Goal: Information Seeking & Learning: Check status

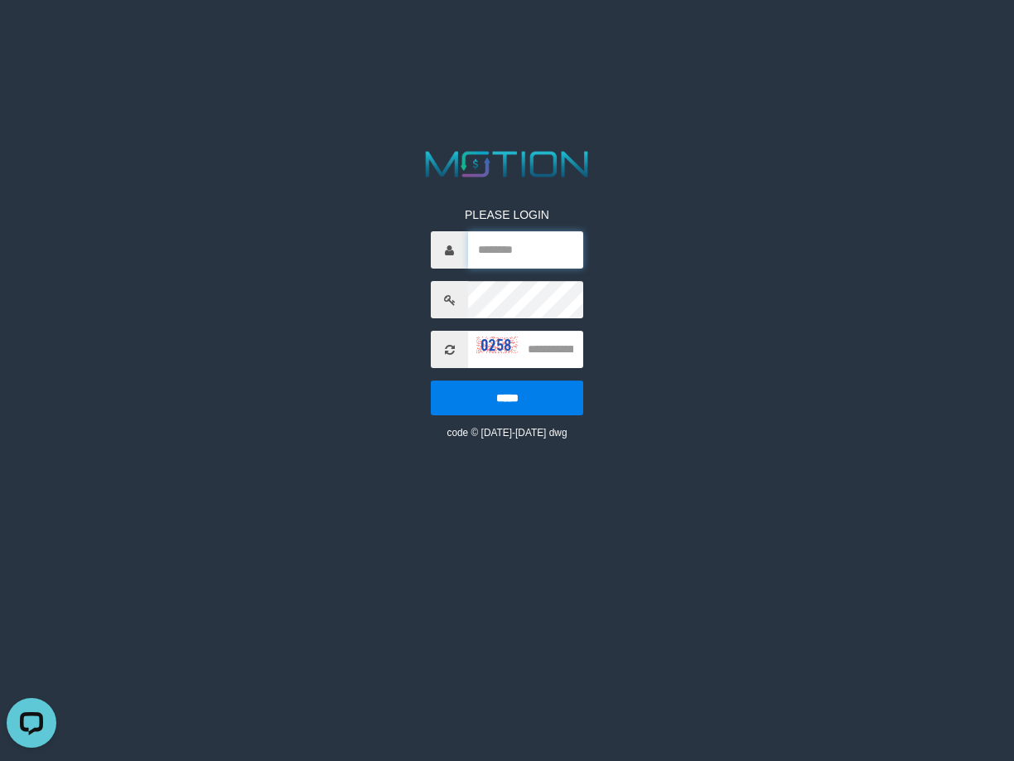
click at [504, 250] on input "text" at bounding box center [525, 249] width 115 height 37
paste input "*******"
type input "*******"
click at [548, 354] on input "text" at bounding box center [525, 349] width 115 height 37
type input "****"
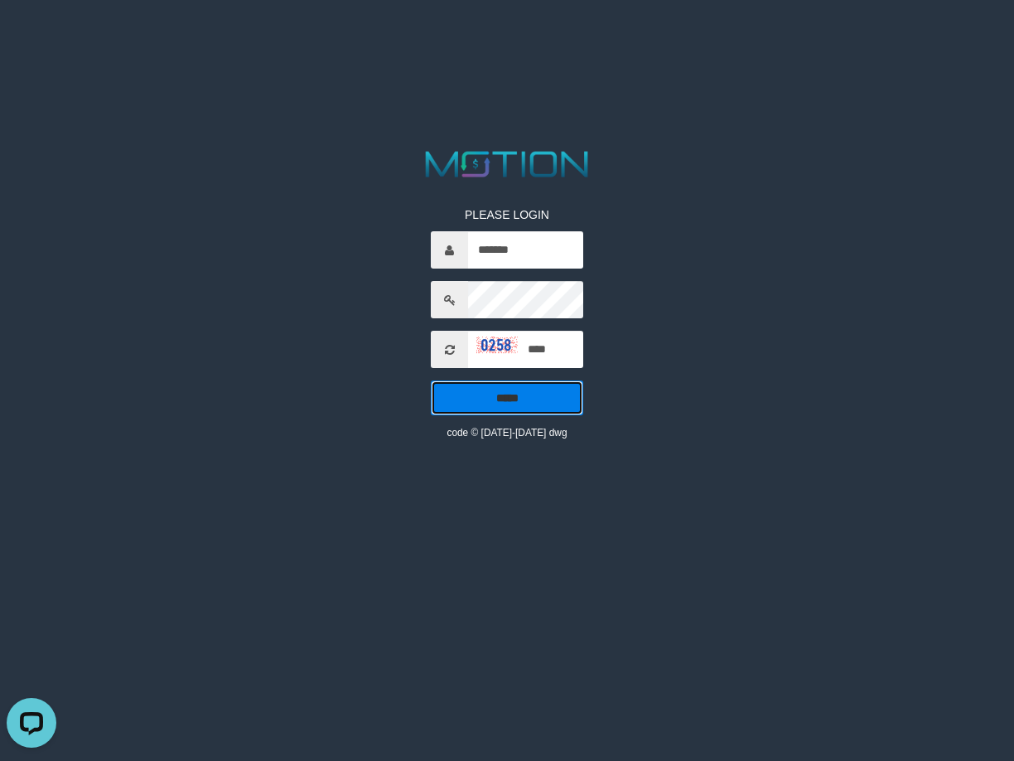
click at [518, 399] on input "*****" at bounding box center [507, 397] width 152 height 35
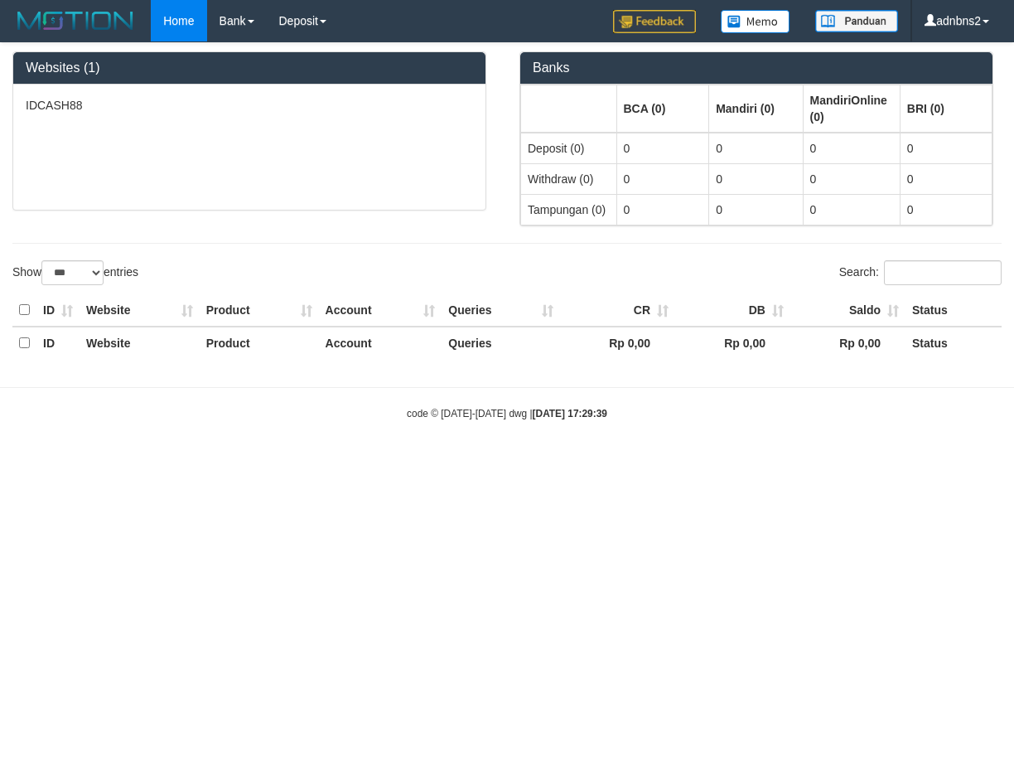
select select "***"
click at [312, 52] on link "PGA History" at bounding box center [333, 57] width 131 height 22
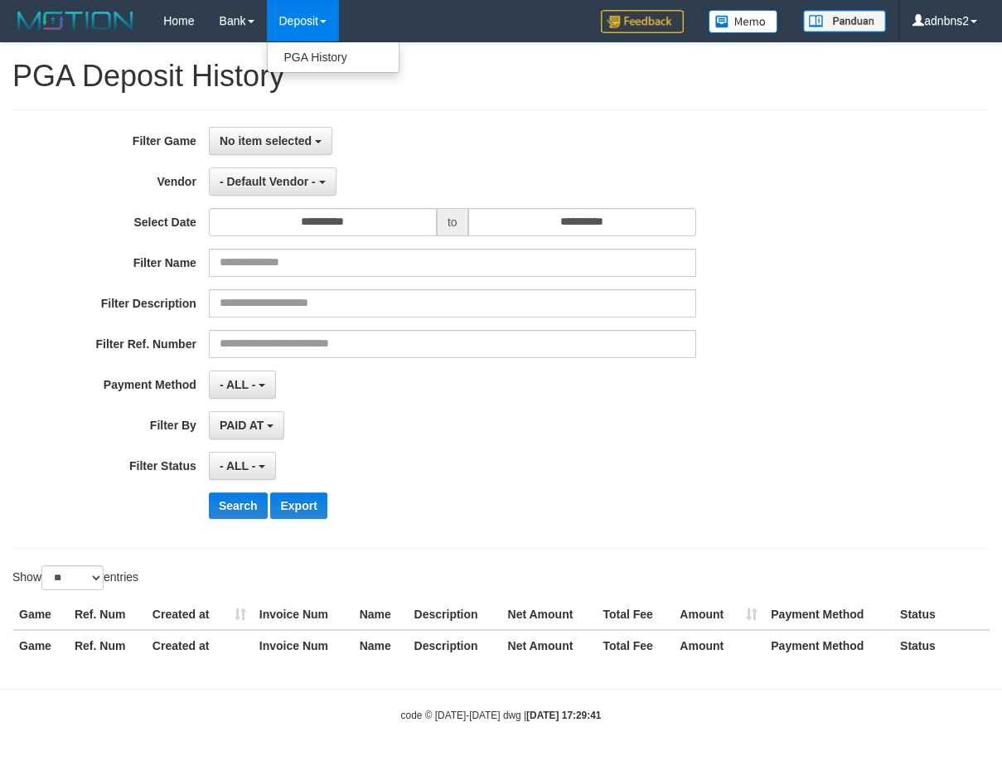
select select
select select "**"
click at [268, 149] on button "No item selected" at bounding box center [270, 141] width 123 height 28
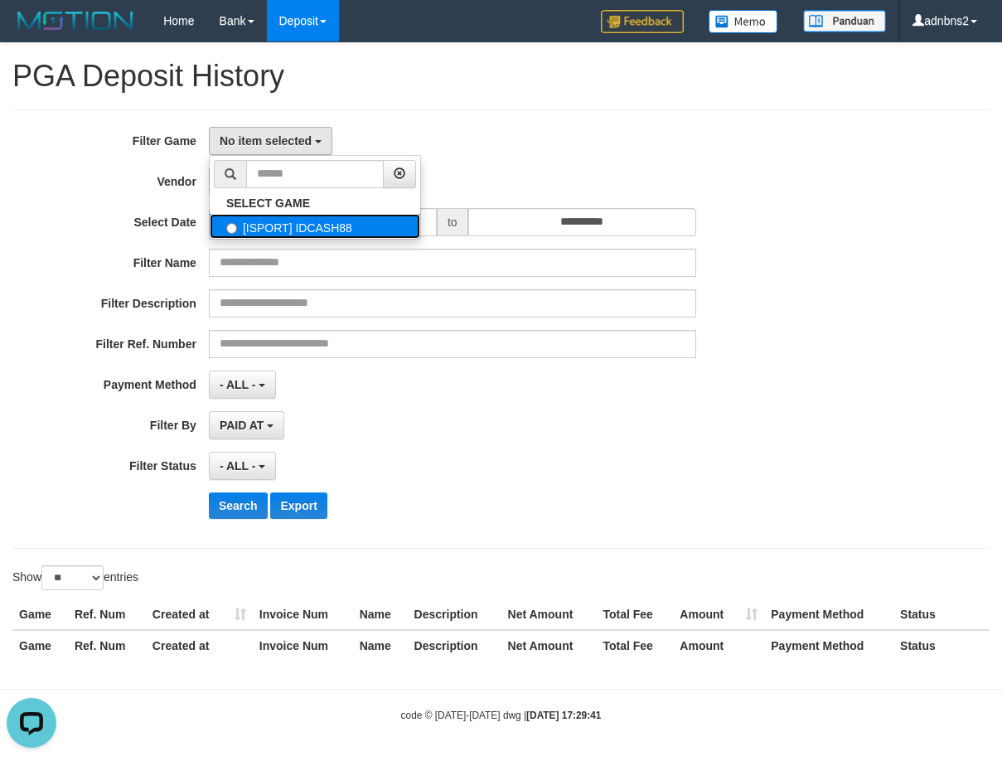
click at [298, 230] on label "[ISPORT] IDCASH88" at bounding box center [315, 226] width 210 height 25
select select "***"
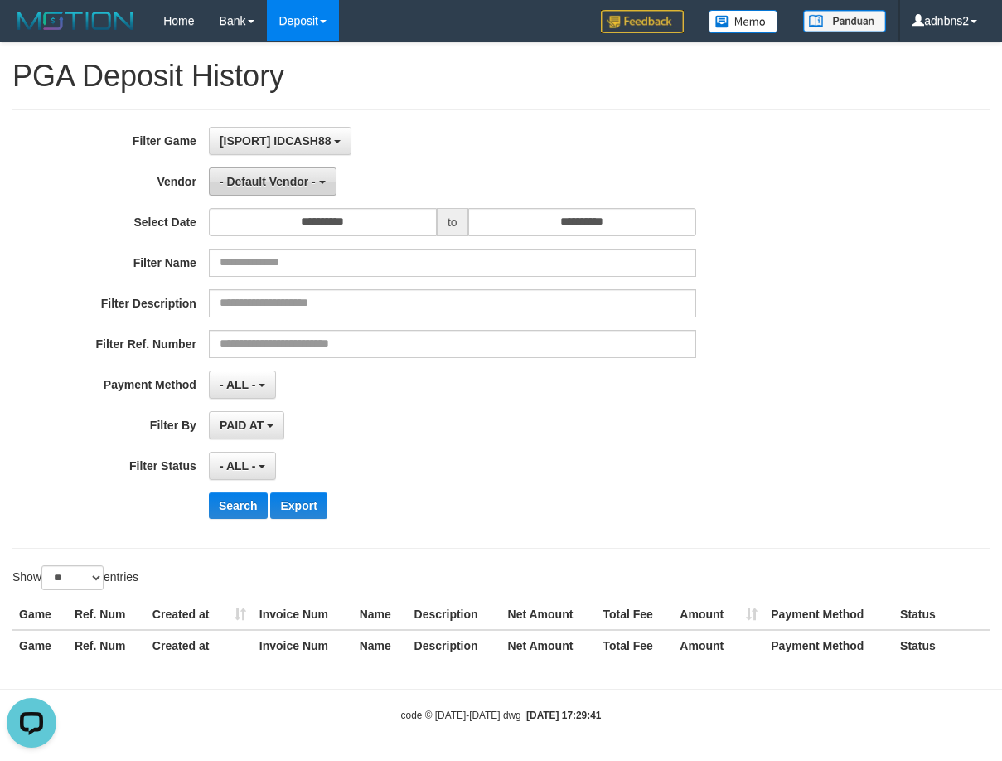
click at [297, 176] on span "- Default Vendor -" at bounding box center [268, 181] width 96 height 13
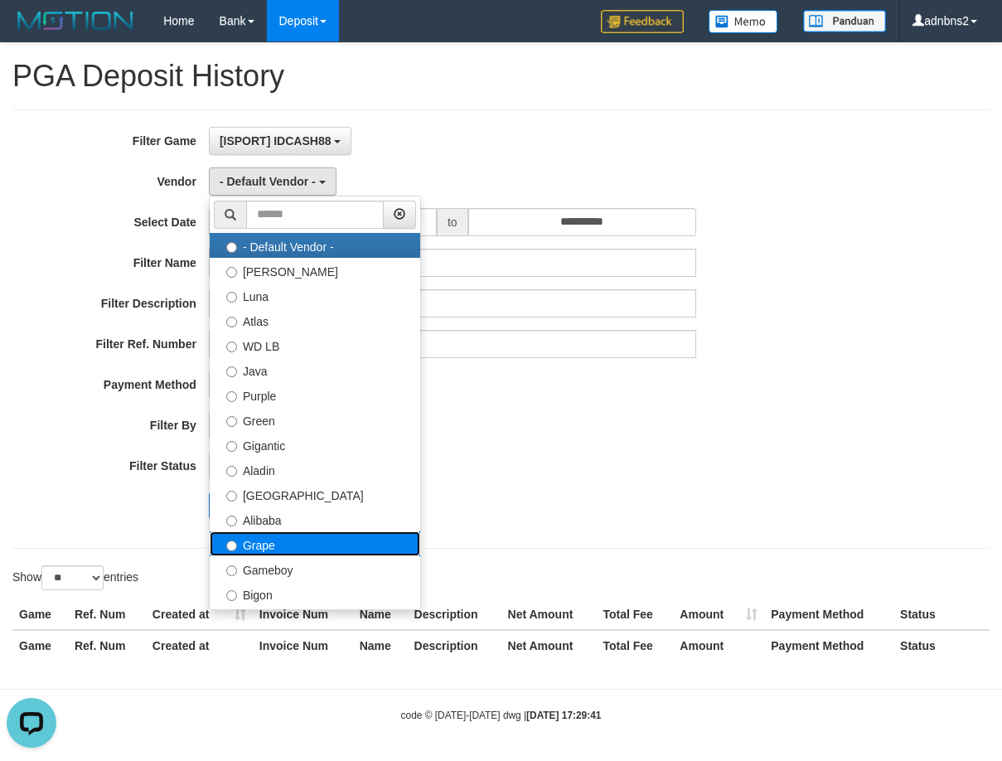
click at [282, 540] on label "Grape" at bounding box center [315, 543] width 210 height 25
select select "**********"
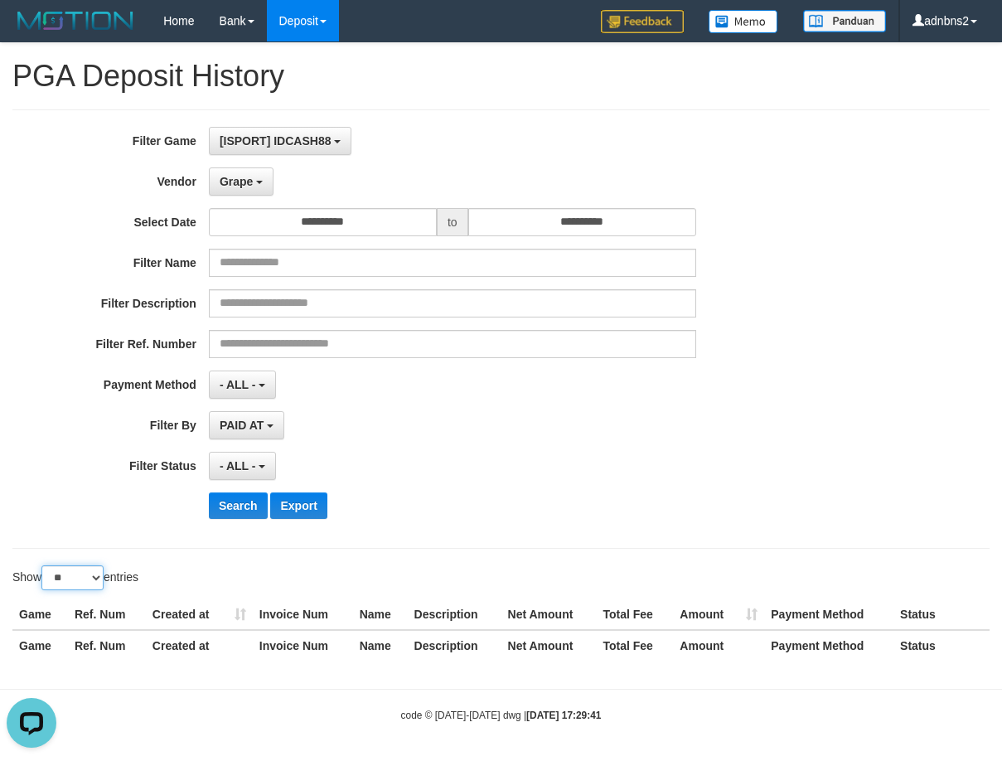
click at [80, 567] on select "** ** ** ***" at bounding box center [72, 577] width 62 height 25
select select "***"
click at [44, 565] on select "** ** ** ***" at bounding box center [72, 577] width 62 height 25
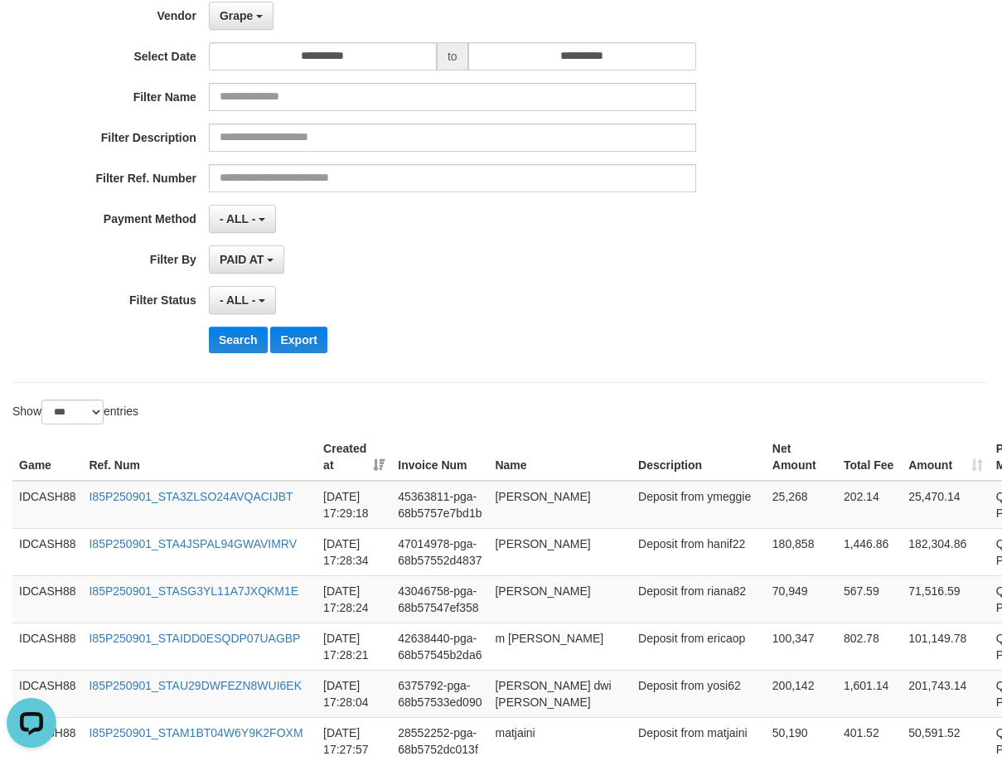
click at [461, 344] on div "Search Export" at bounding box center [522, 339] width 626 height 27
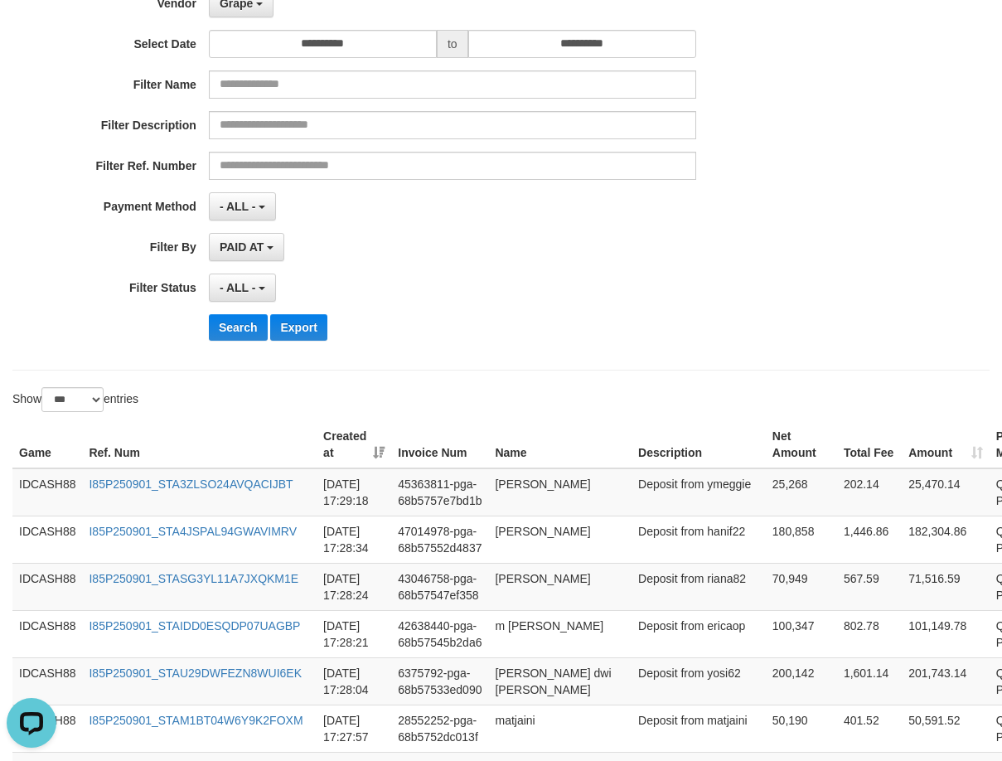
scroll to position [344, 0]
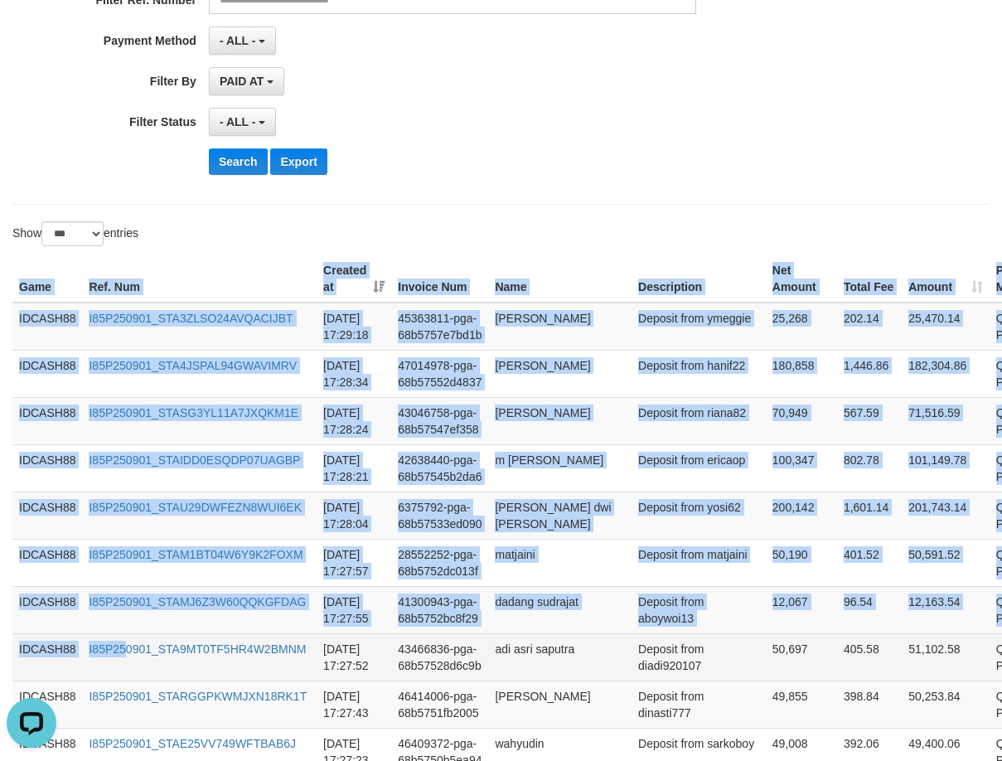
drag, startPoint x: 17, startPoint y: 284, endPoint x: 141, endPoint y: 640, distance: 377.3
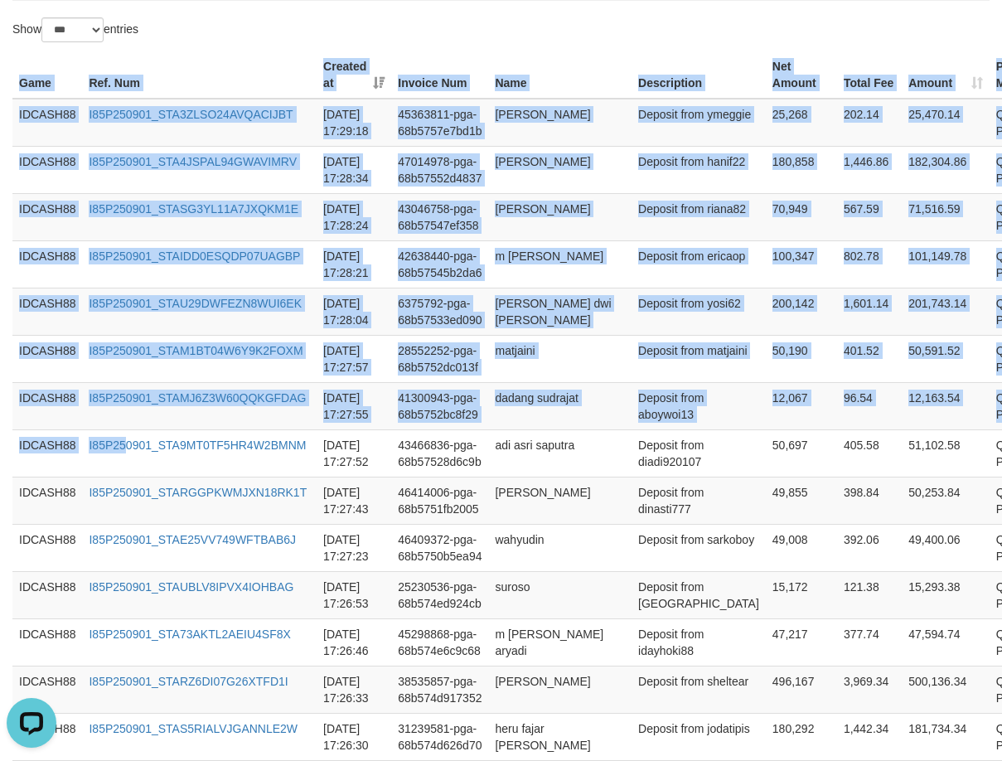
scroll to position [841, 0]
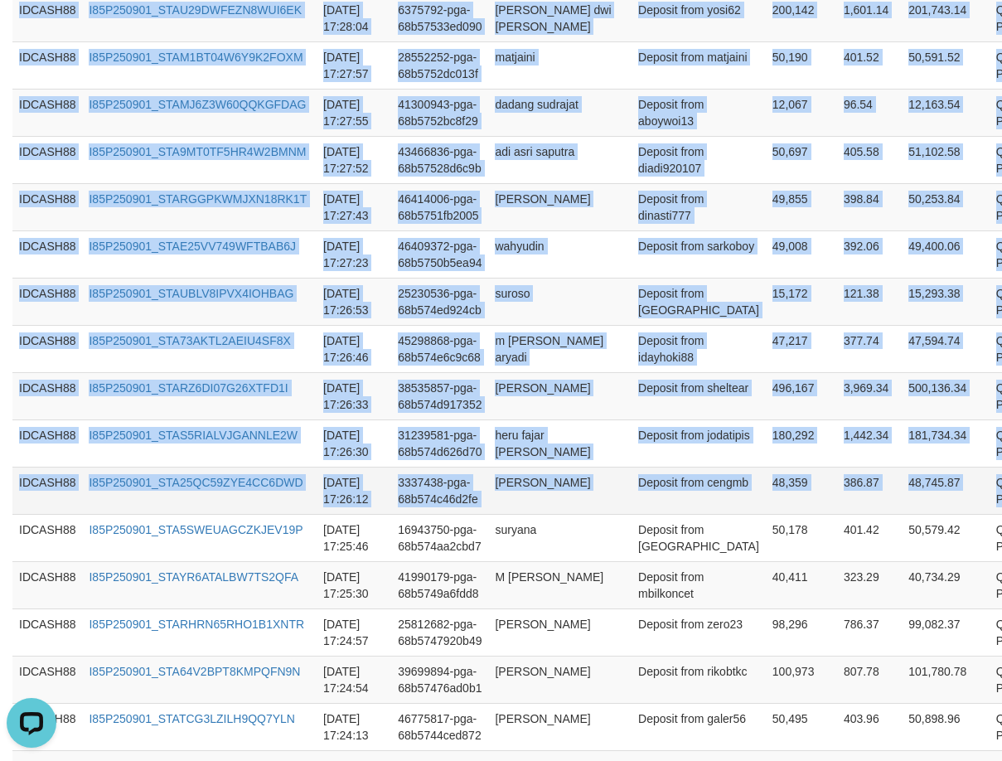
copy table "Game Ref. Num Created at Invoice Num Name Description Net Amount Total Fee Amou…"
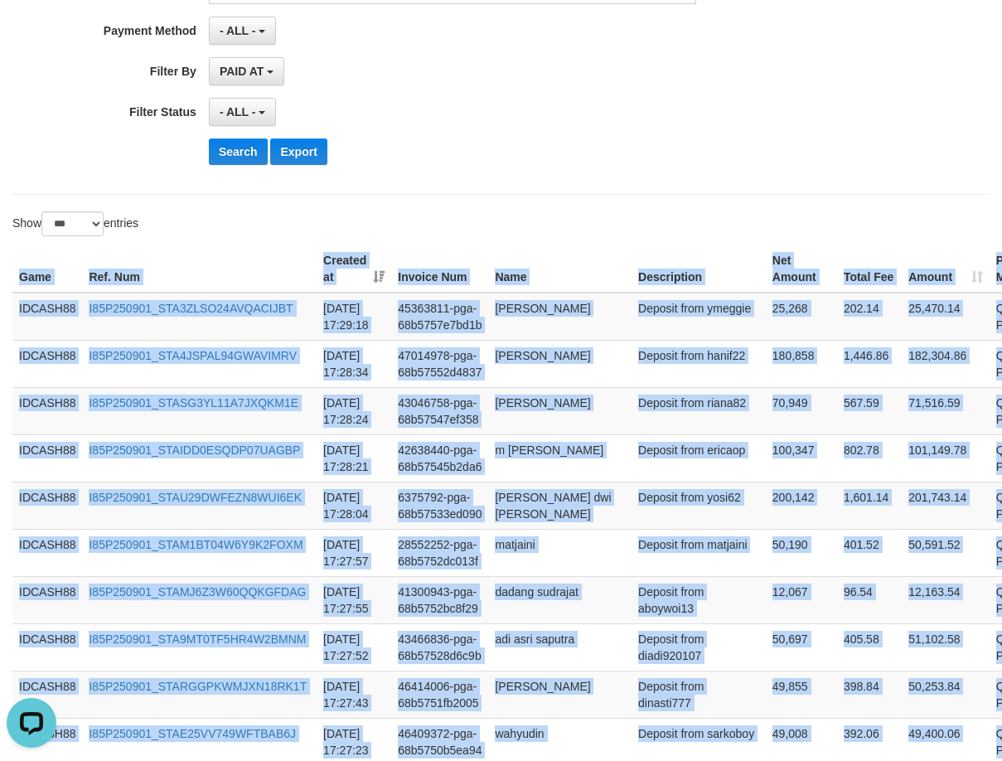
scroll to position [344, 0]
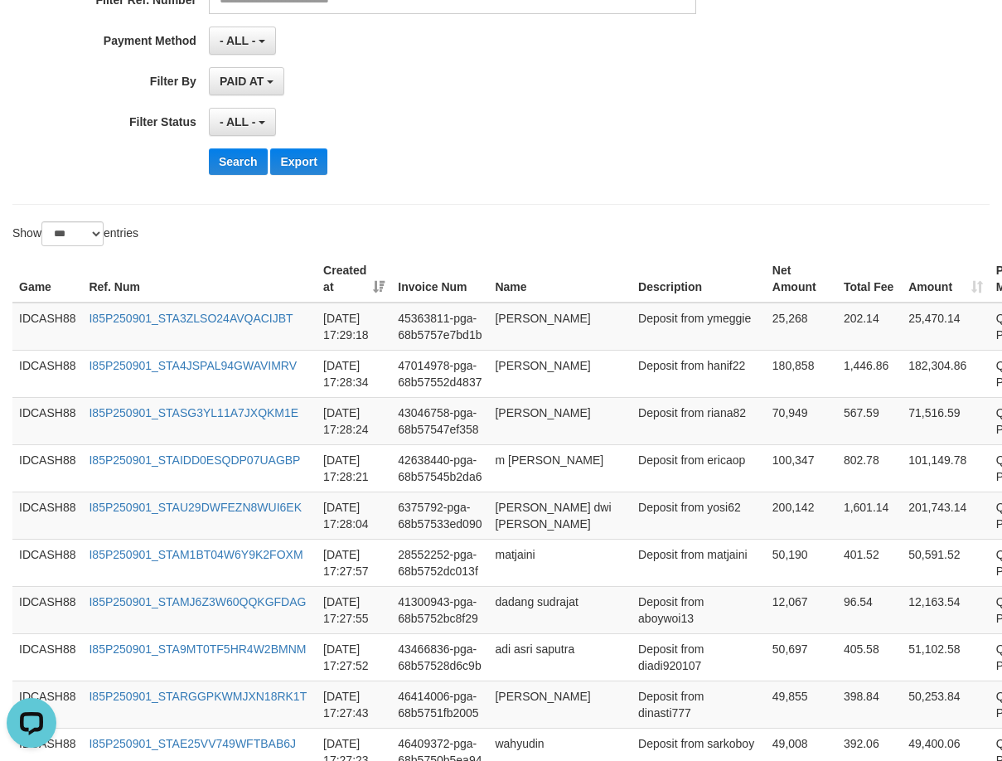
click at [534, 154] on div "Search Export" at bounding box center [522, 161] width 626 height 27
click at [255, 167] on button "Search" at bounding box center [238, 161] width 59 height 27
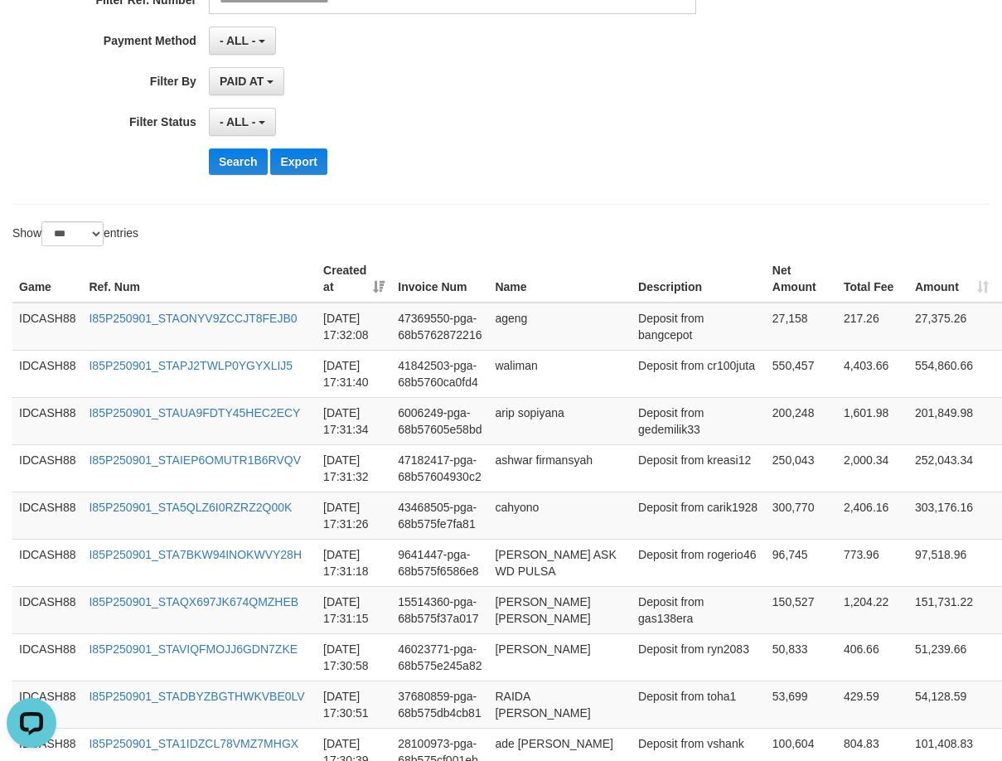
click at [485, 156] on div "Search Export" at bounding box center [522, 161] width 626 height 27
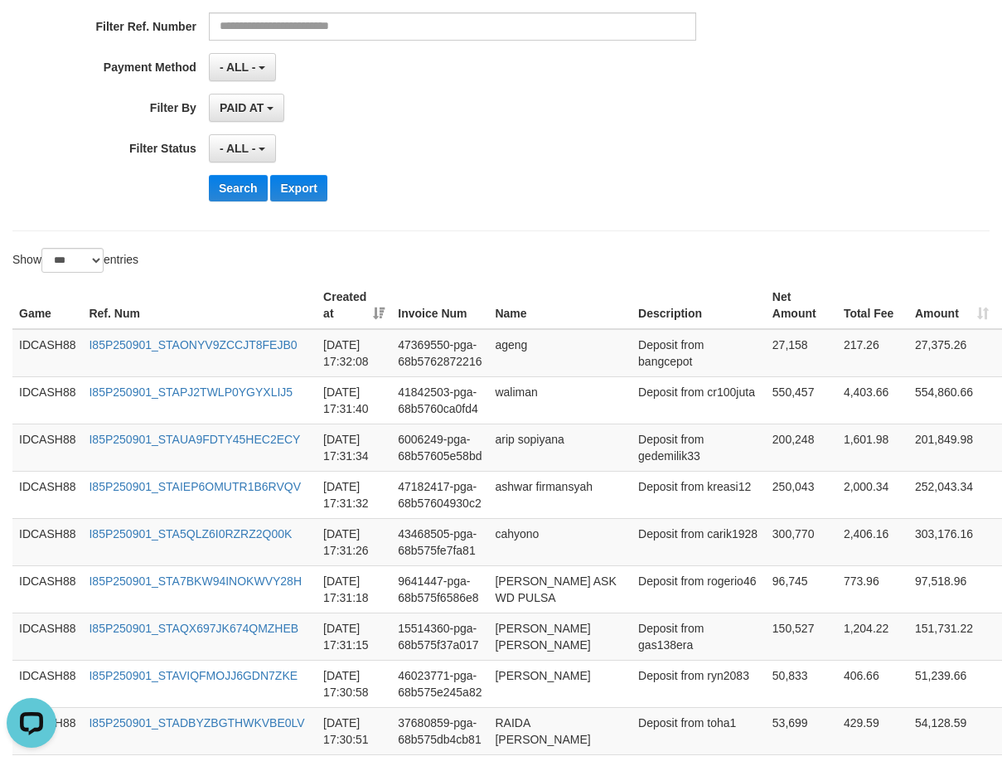
scroll to position [315, 0]
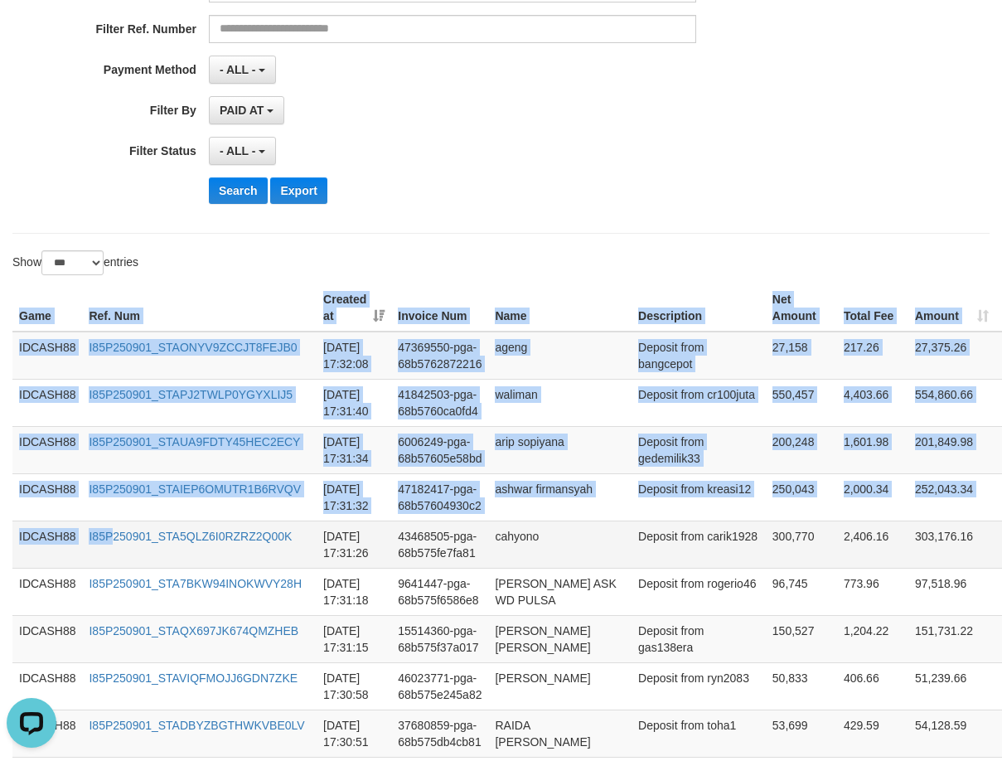
drag, startPoint x: 12, startPoint y: 310, endPoint x: 142, endPoint y: 565, distance: 286.0
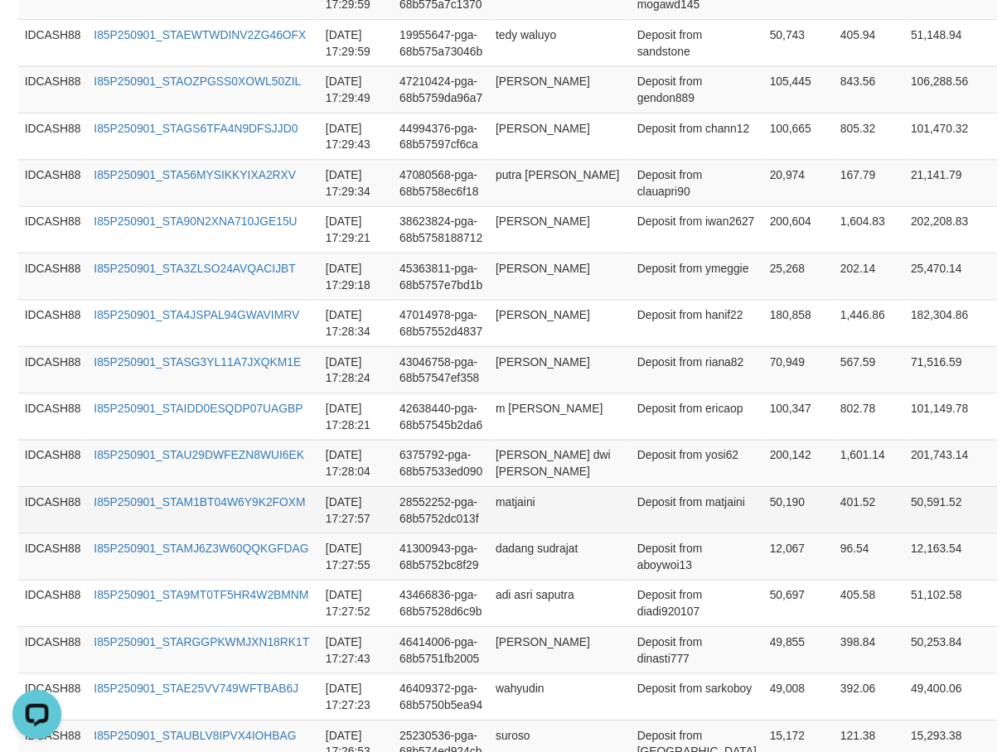
scroll to position [1392, 0]
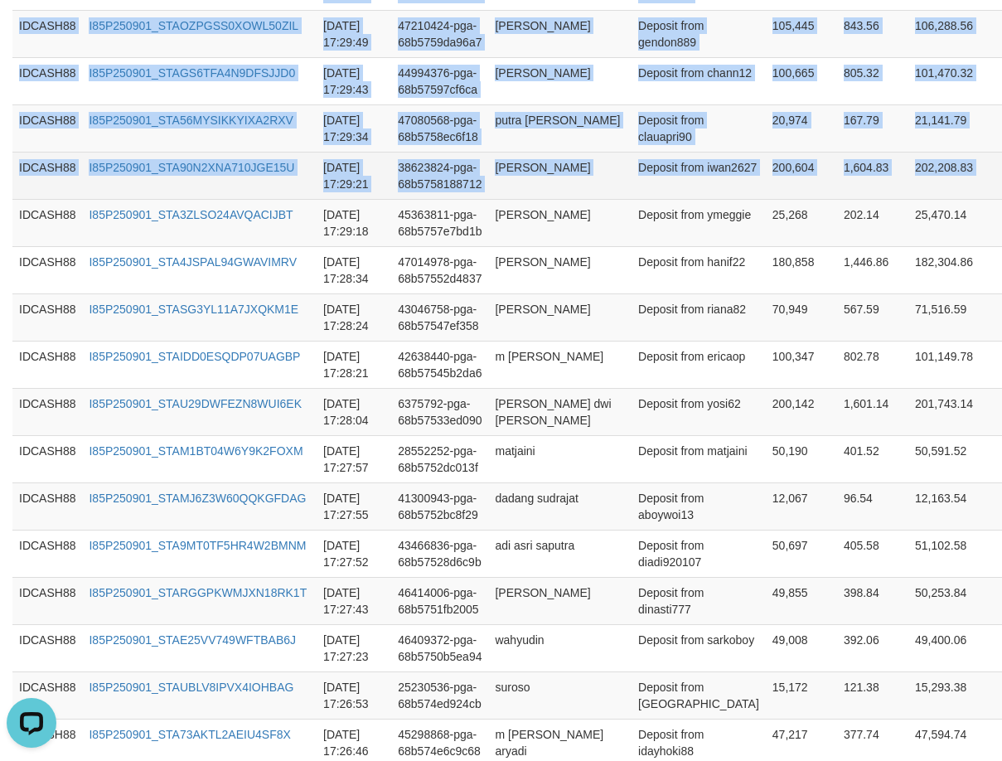
copy table "Game Ref. Num Created at Invoice Num Name Description Net Amount Total Fee Amou…"
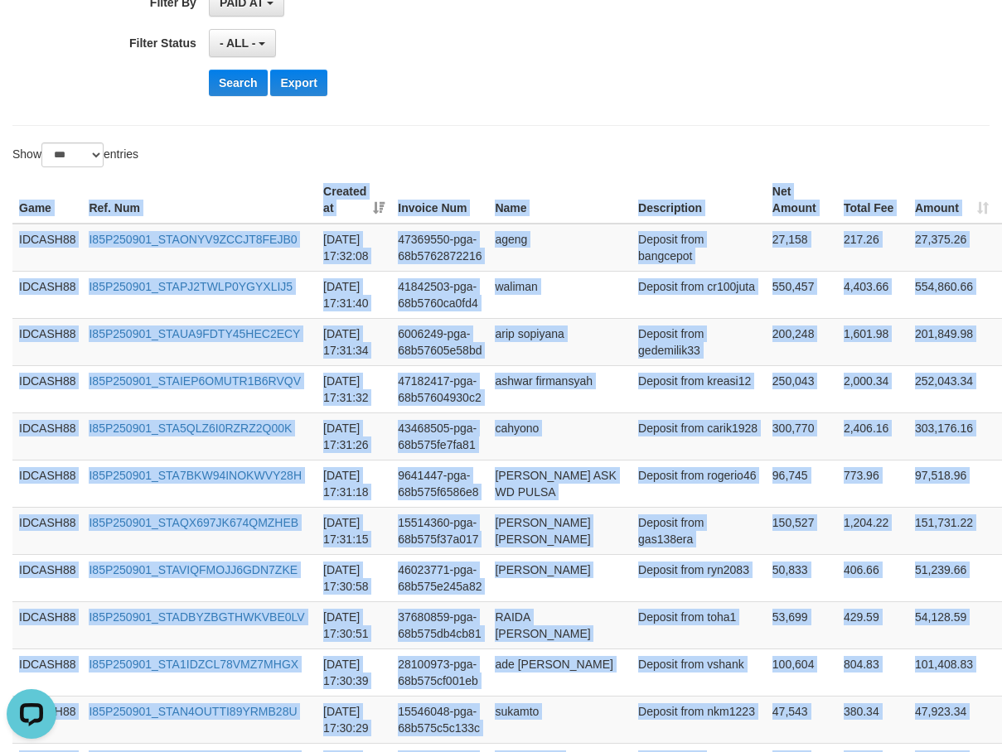
scroll to position [149, 0]
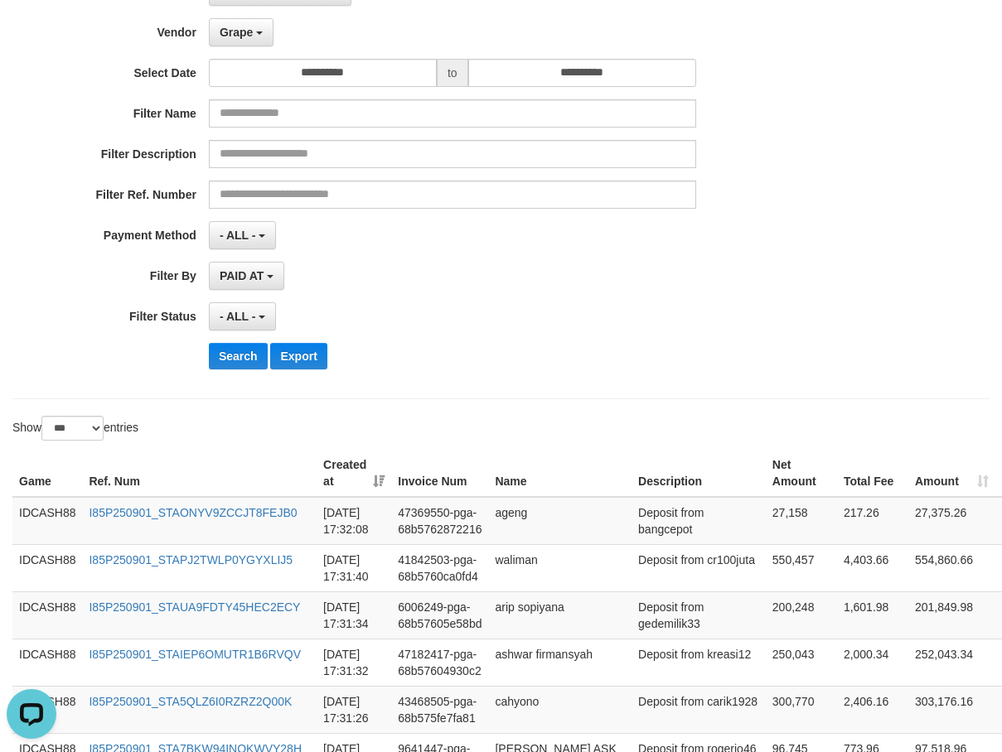
click at [543, 257] on div "**********" at bounding box center [417, 180] width 835 height 404
click at [241, 369] on button "Search" at bounding box center [238, 356] width 59 height 27
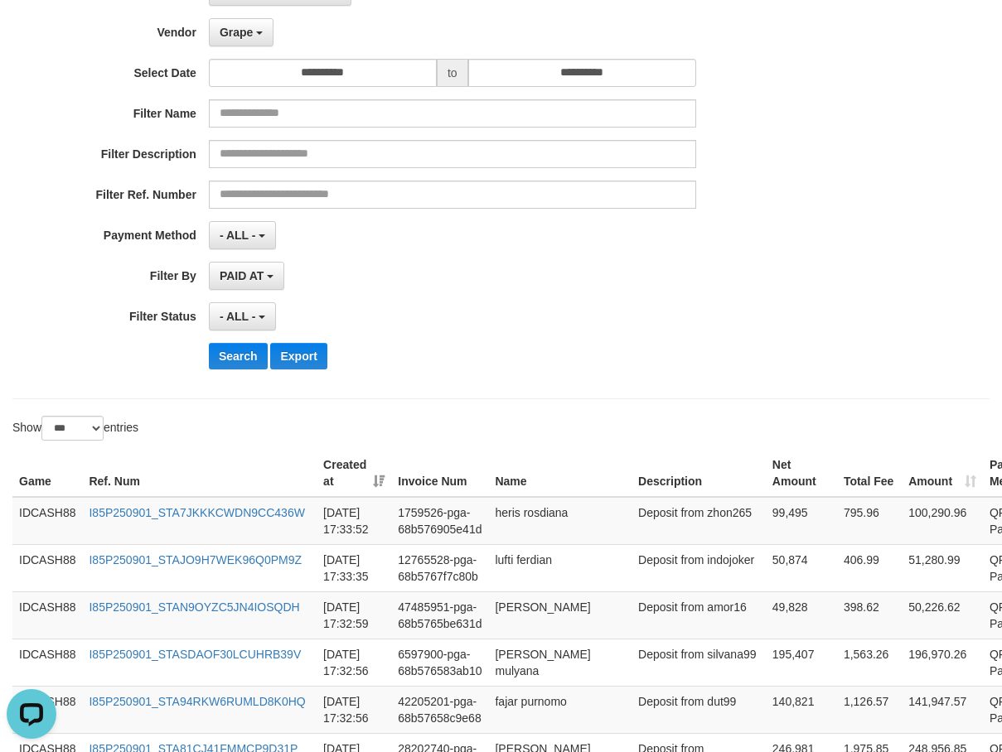
click at [460, 326] on div "- ALL - SELECT ALL - ALL - SELECT STATUS PENDING/UNPAID PAID CANCELED EXPIRED" at bounding box center [452, 316] width 487 height 28
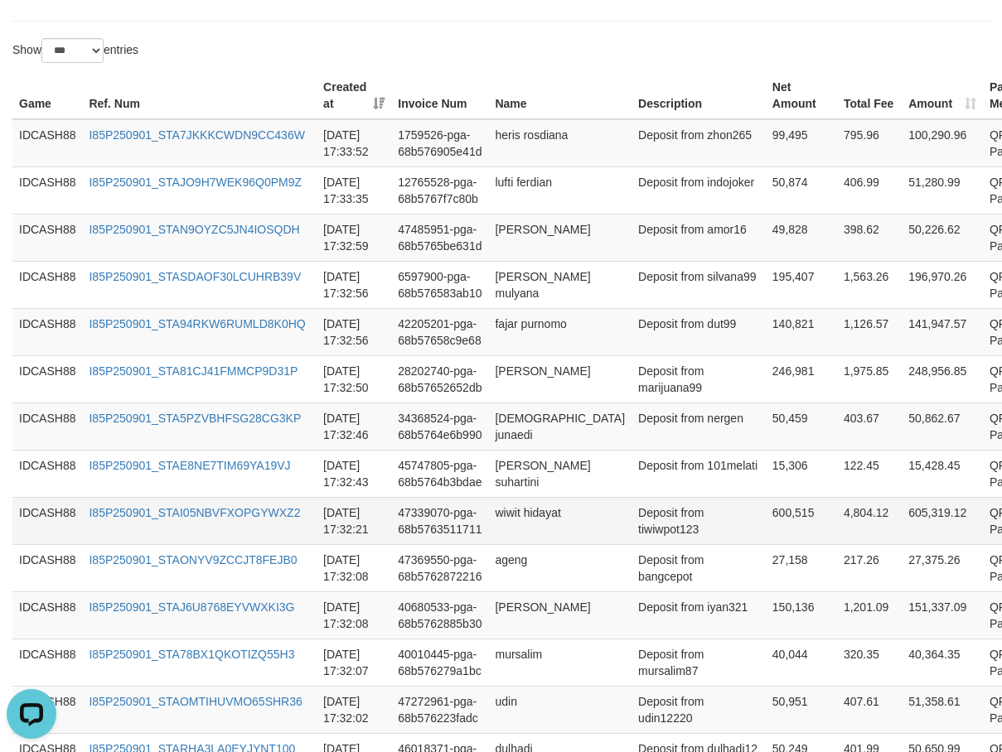
scroll to position [313, 0]
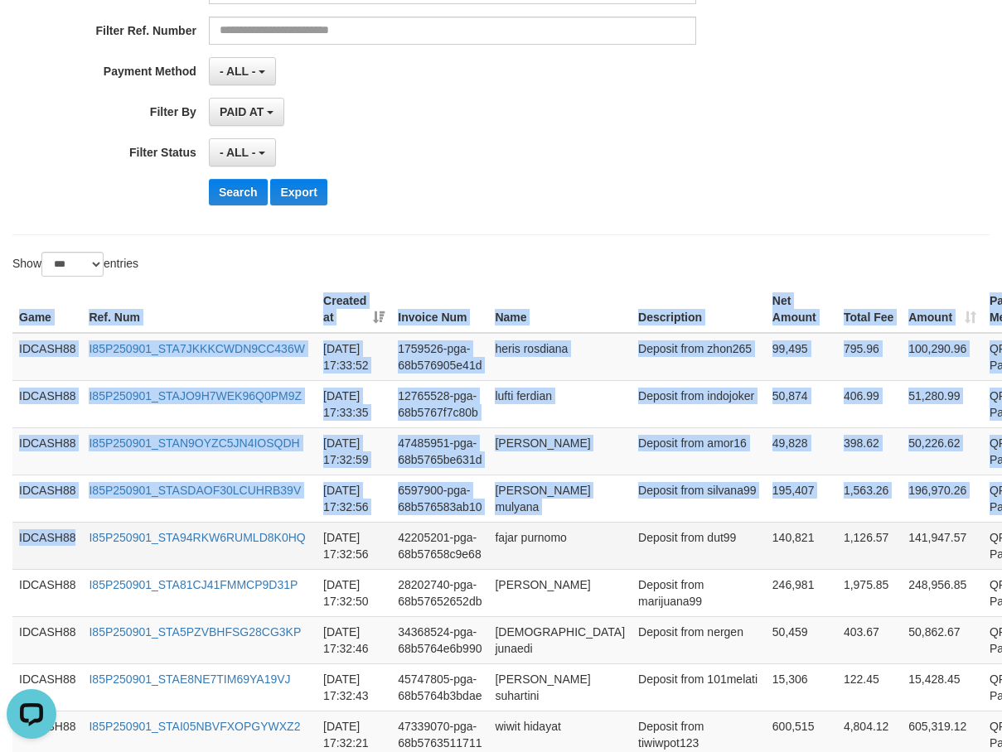
drag, startPoint x: 12, startPoint y: 307, endPoint x: 78, endPoint y: 534, distance: 237.0
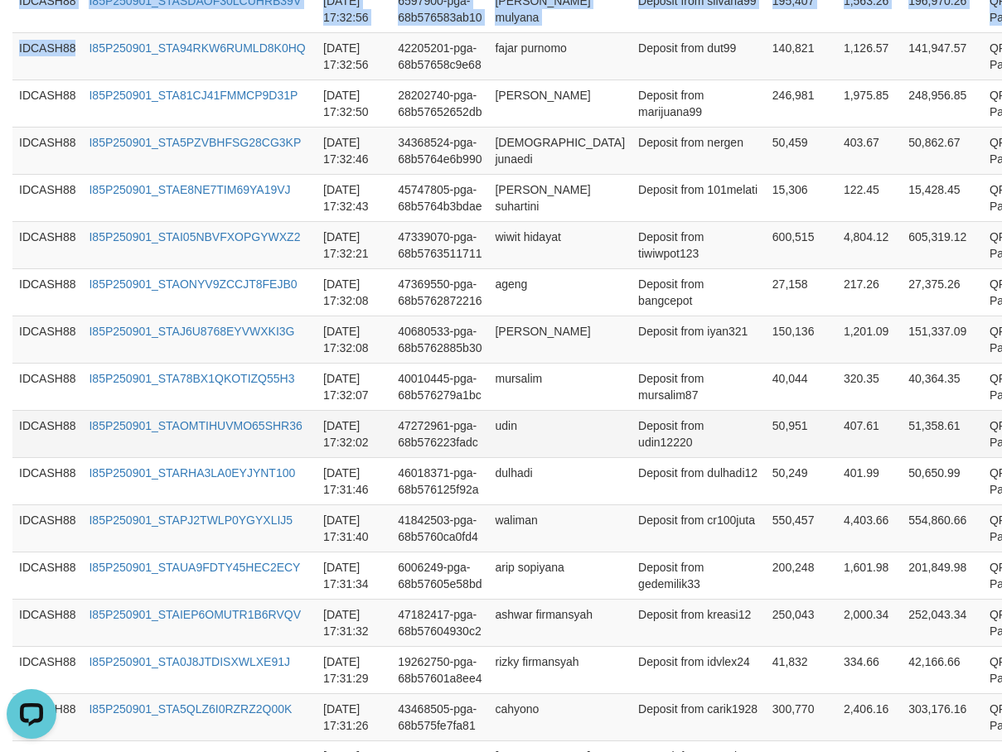
scroll to position [810, 0]
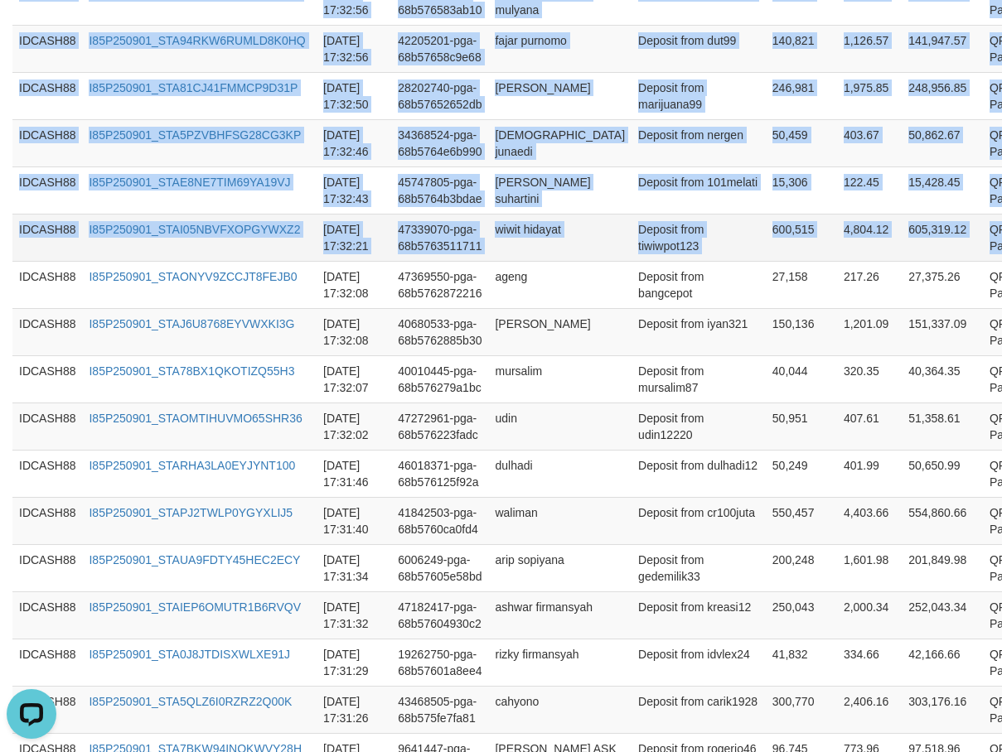
copy table "Game Ref. Num Created at Invoice Num Name Description Net Amount Total Fee Amou…"
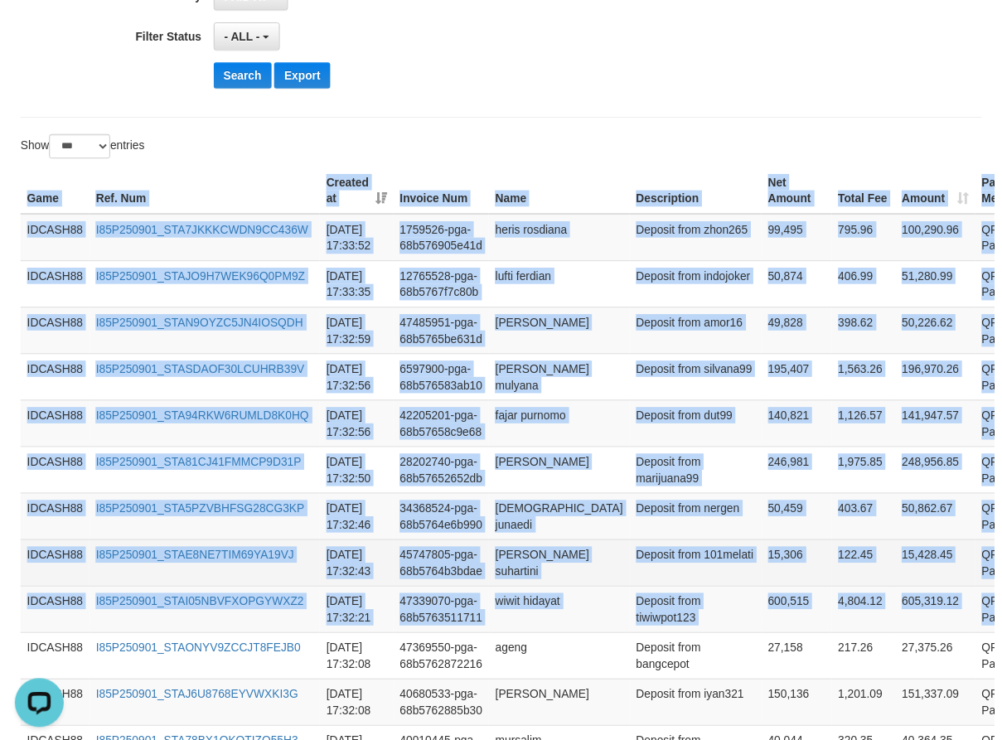
scroll to position [396, 0]
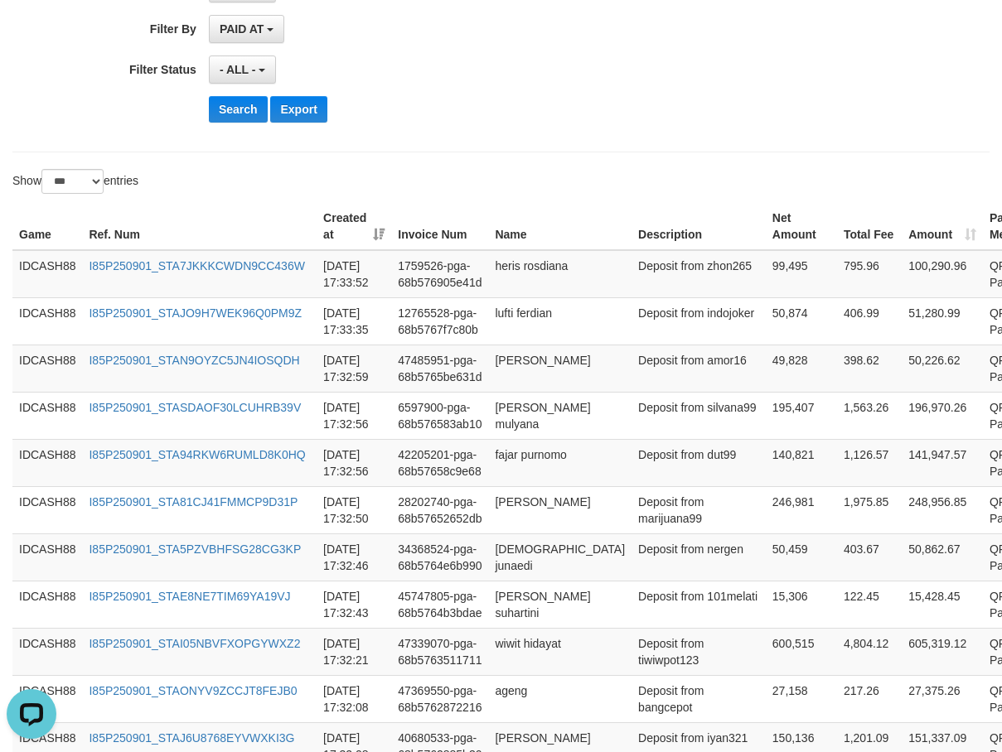
click at [518, 122] on div "Search Export" at bounding box center [522, 109] width 626 height 27
click at [244, 107] on button "Search" at bounding box center [238, 109] width 59 height 27
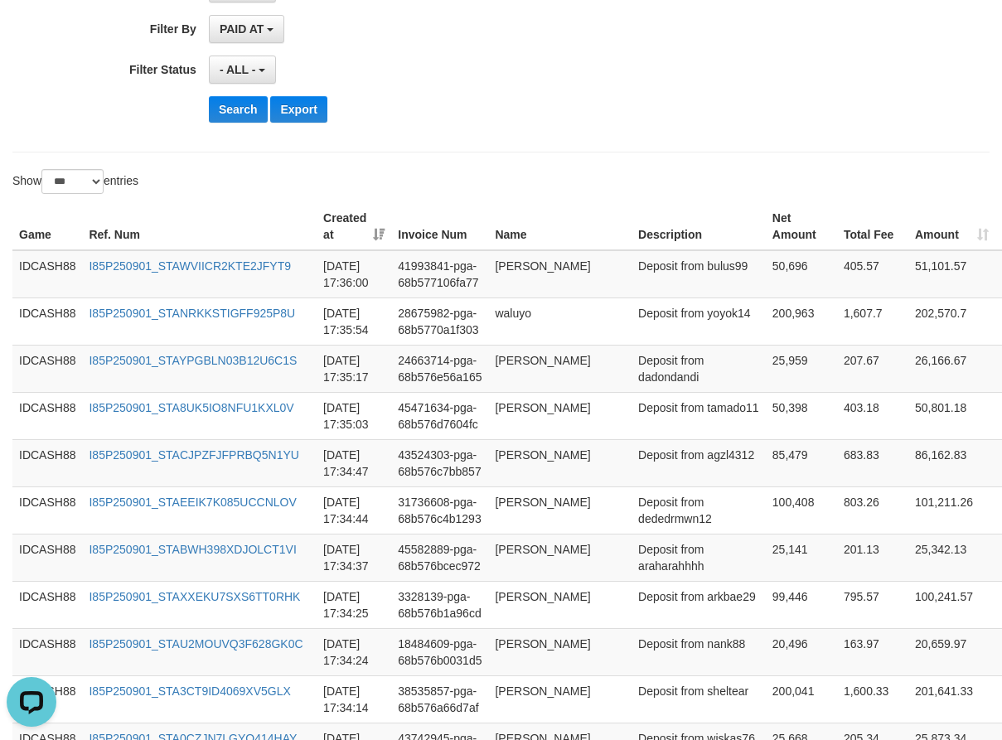
click at [642, 113] on div "Search Export" at bounding box center [522, 109] width 626 height 27
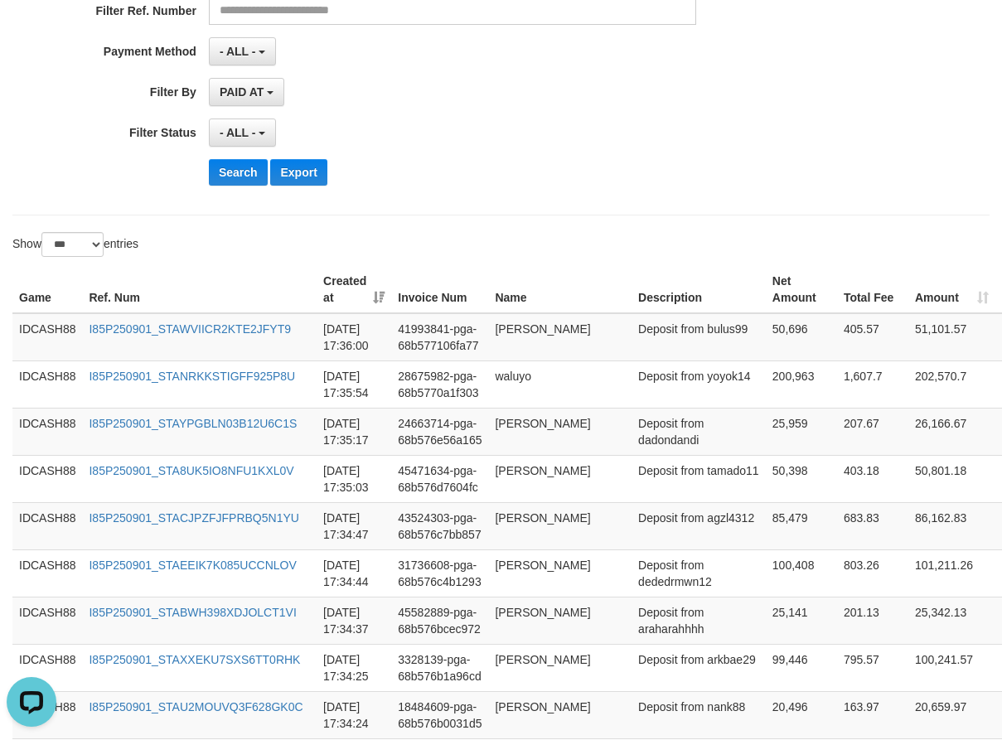
scroll to position [331, 0]
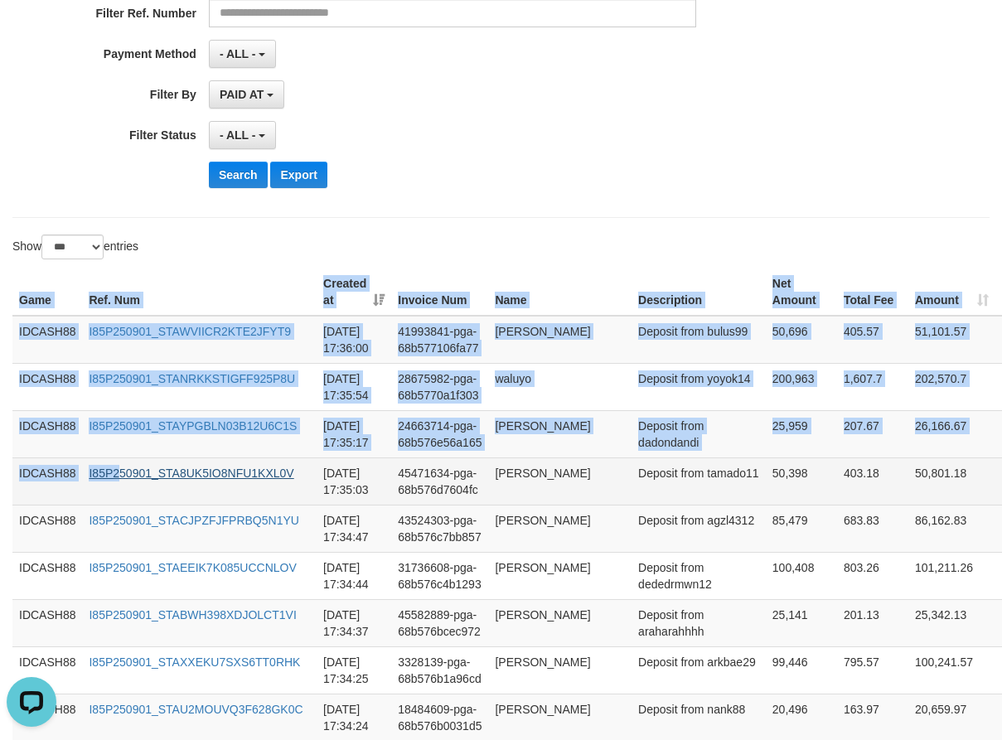
drag, startPoint x: 16, startPoint y: 298, endPoint x: 211, endPoint y: 469, distance: 259.5
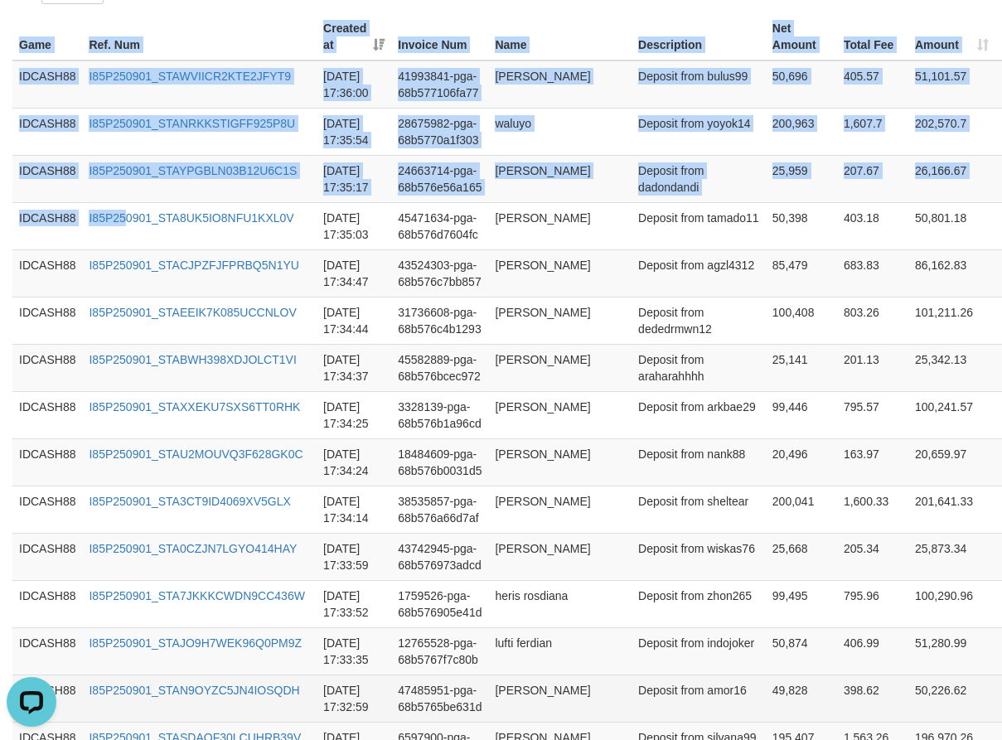
scroll to position [828, 0]
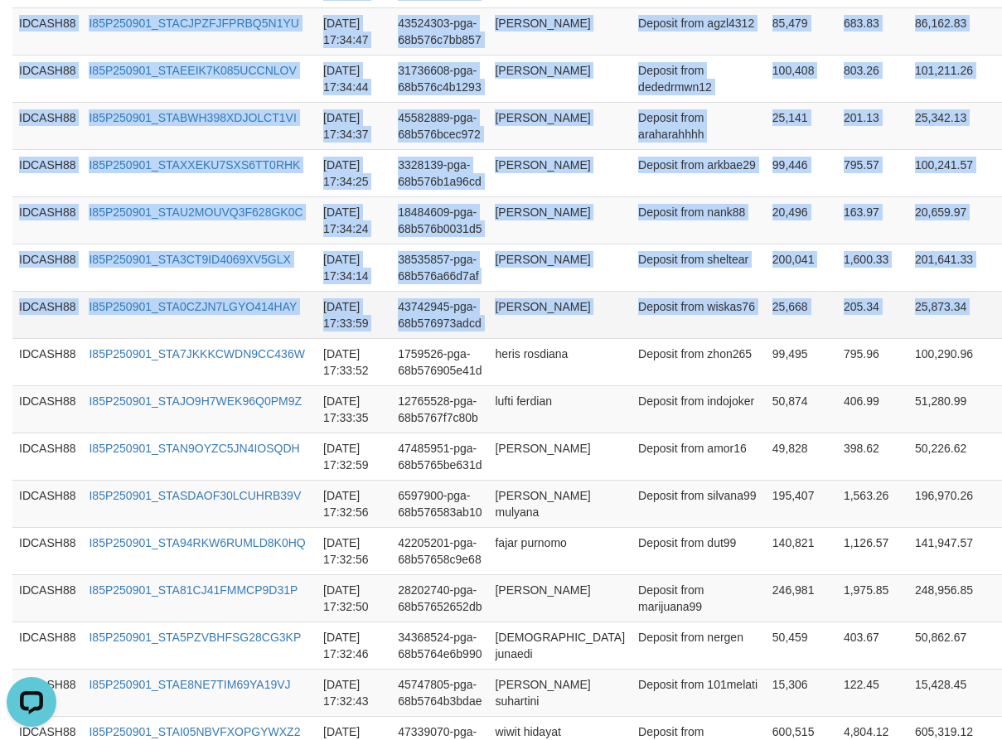
copy table "Game Ref. Num Created at Invoice Num Name Description Net Amount Total Fee Amou…"
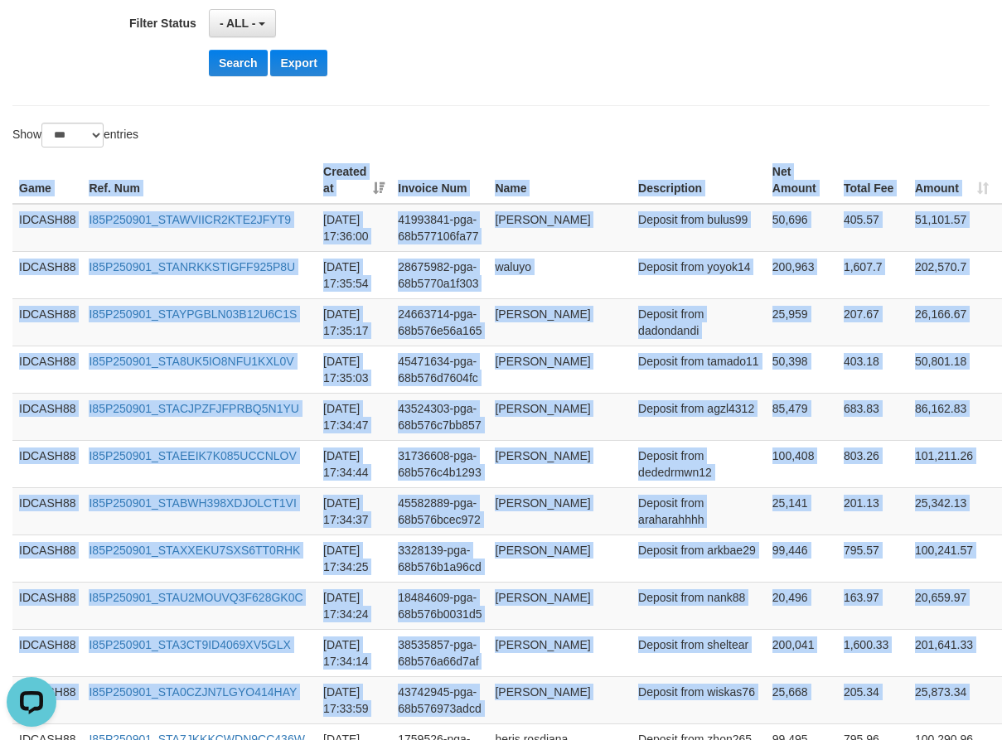
scroll to position [413, 0]
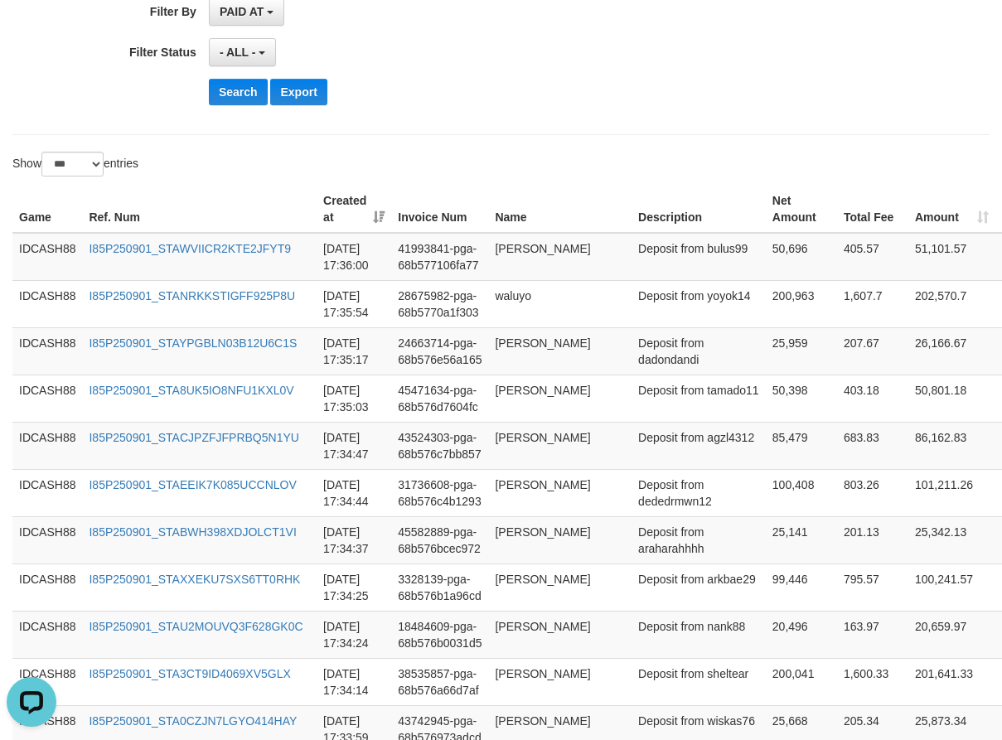
click at [538, 167] on div "Show ** ** ** *** entries" at bounding box center [501, 166] width 1002 height 29
click at [231, 95] on button "Search" at bounding box center [238, 92] width 59 height 27
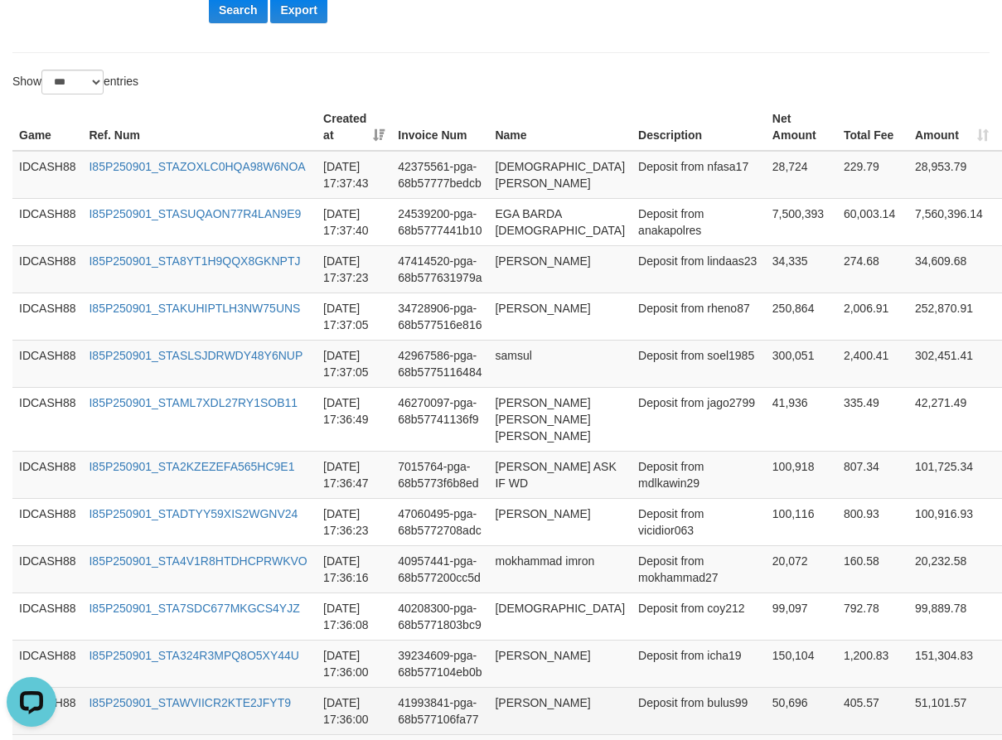
scroll to position [447, 0]
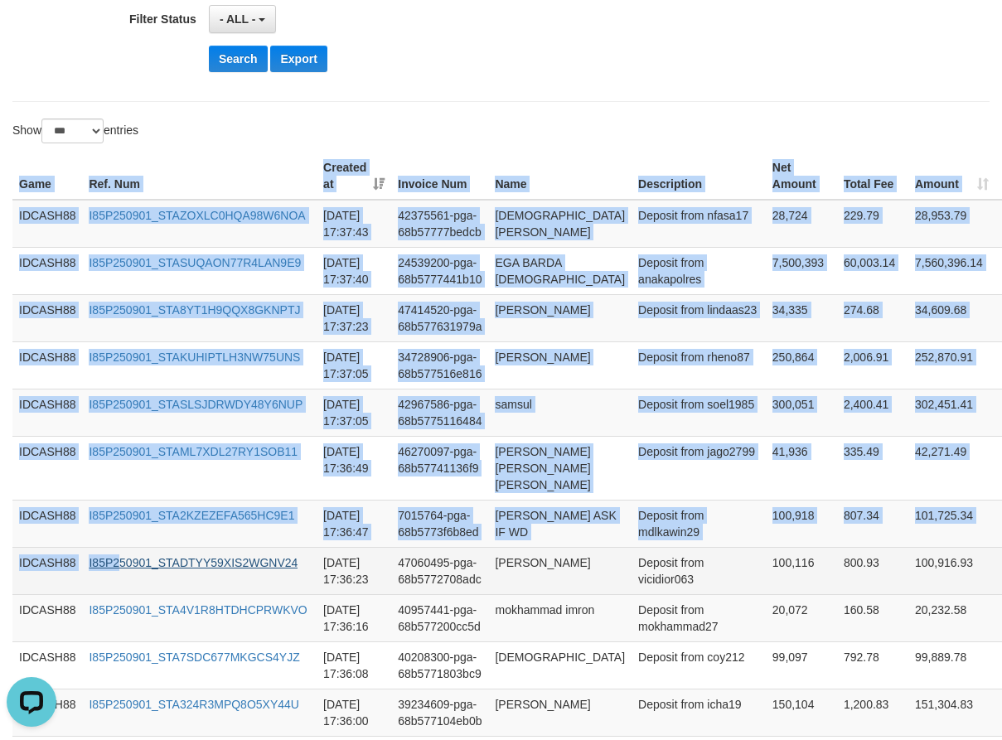
drag, startPoint x: 19, startPoint y: 181, endPoint x: 129, endPoint y: 577, distance: 410.2
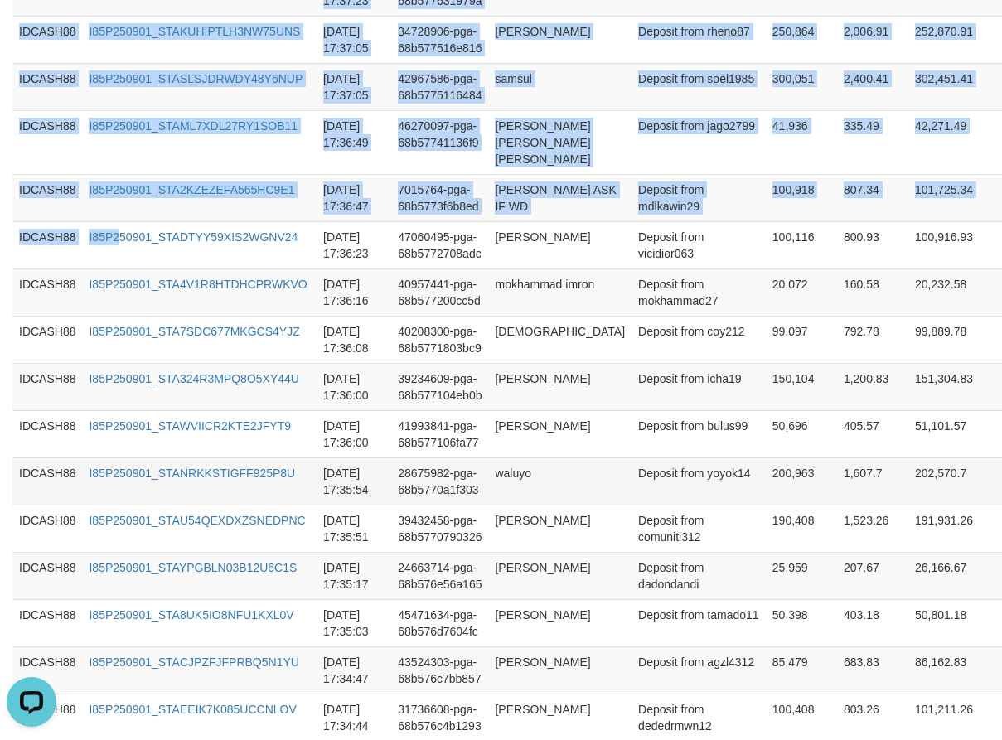
scroll to position [778, 0]
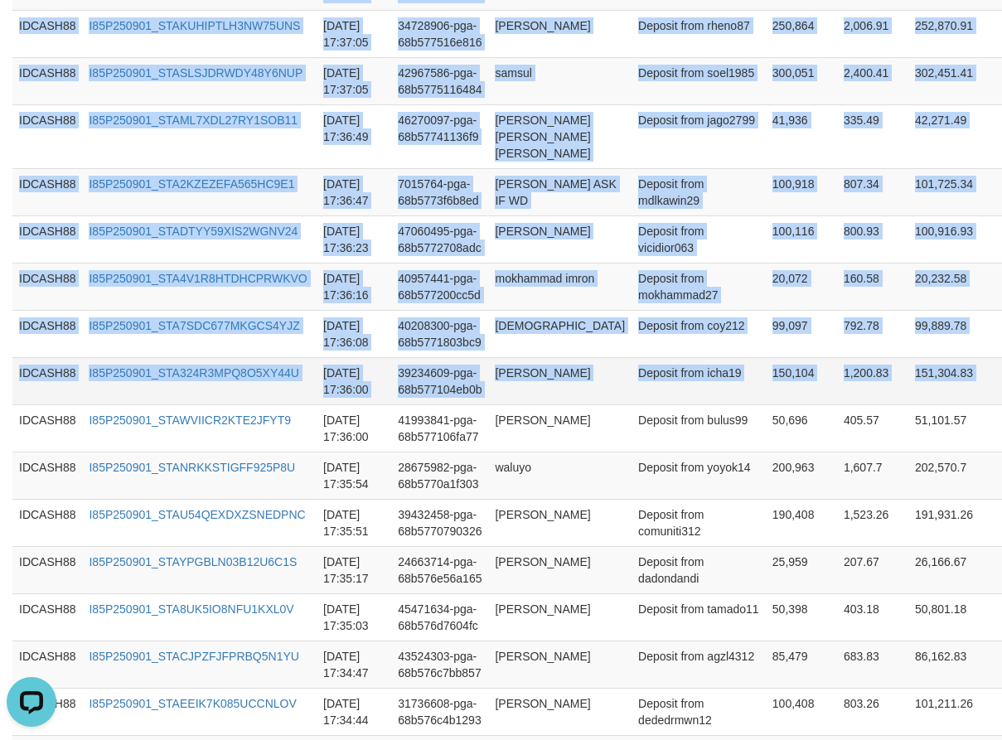
copy table "Game Ref. Num Created at Invoice Num Name Description Net Amount Total Fee Amou…"
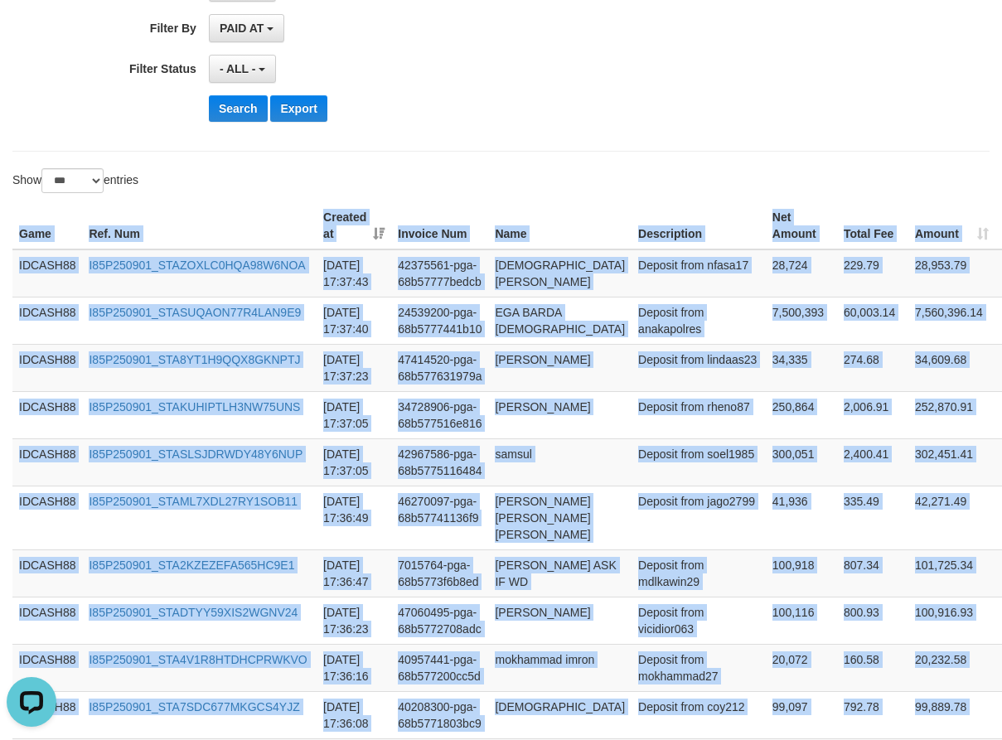
scroll to position [364, 0]
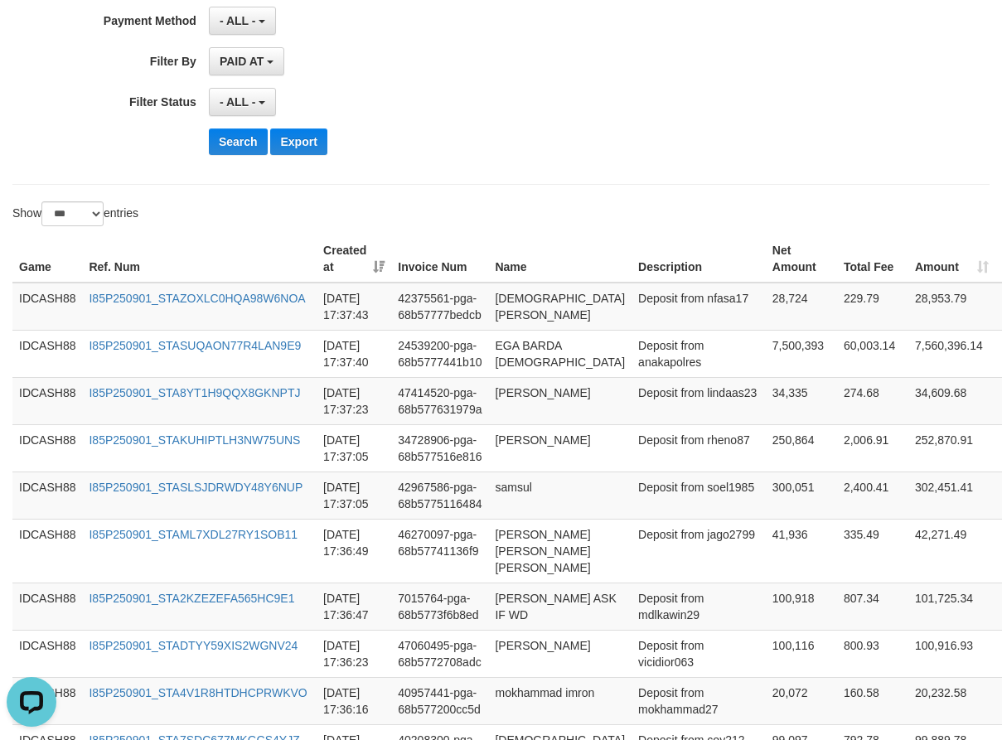
click at [661, 152] on div "Search Export" at bounding box center [522, 141] width 626 height 27
click at [226, 141] on button "Search" at bounding box center [238, 141] width 59 height 27
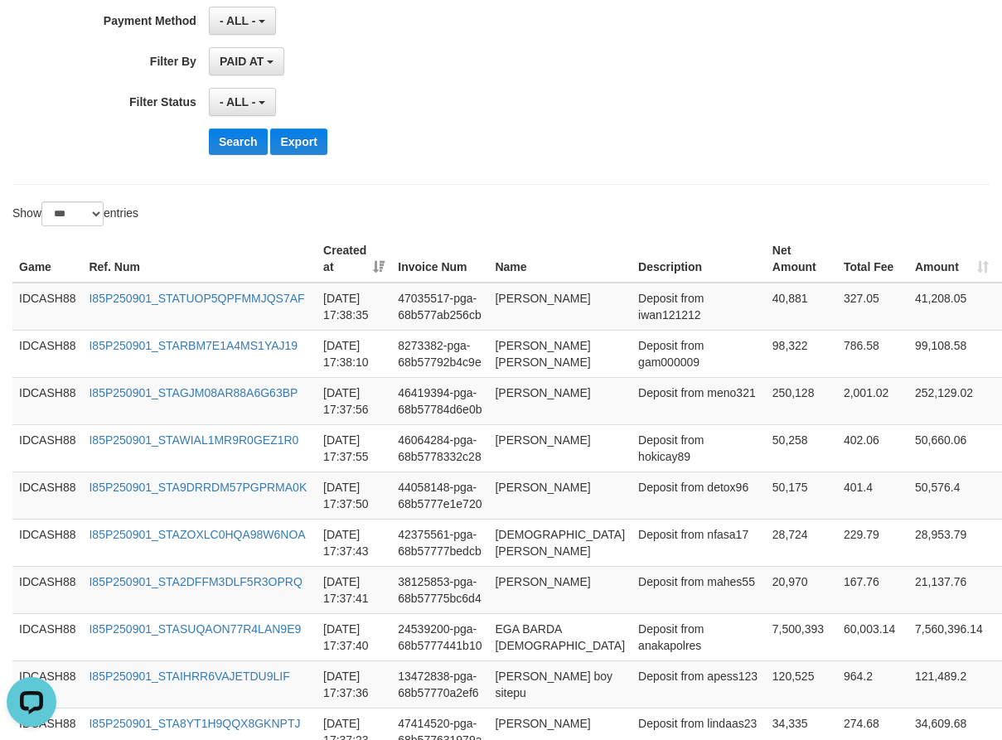
click at [538, 151] on div "Search Export" at bounding box center [522, 141] width 626 height 27
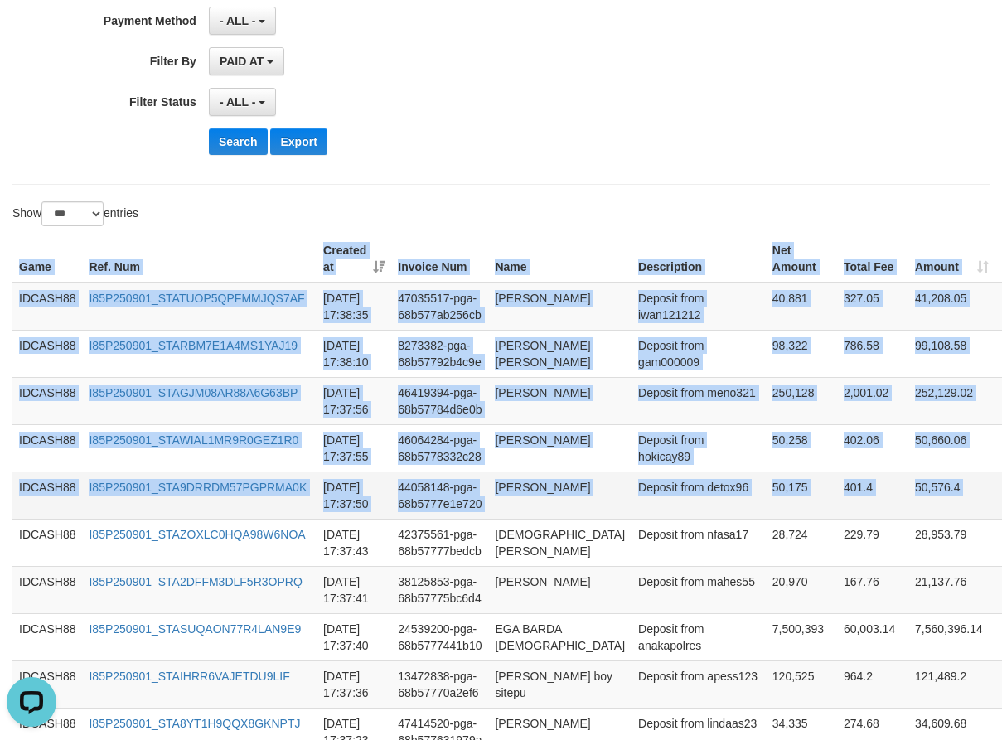
drag, startPoint x: 14, startPoint y: 266, endPoint x: 975, endPoint y: 524, distance: 994.9
copy table "Game Ref. Num Created at Invoice Num Name Description Net Amount Total Fee Amou…"
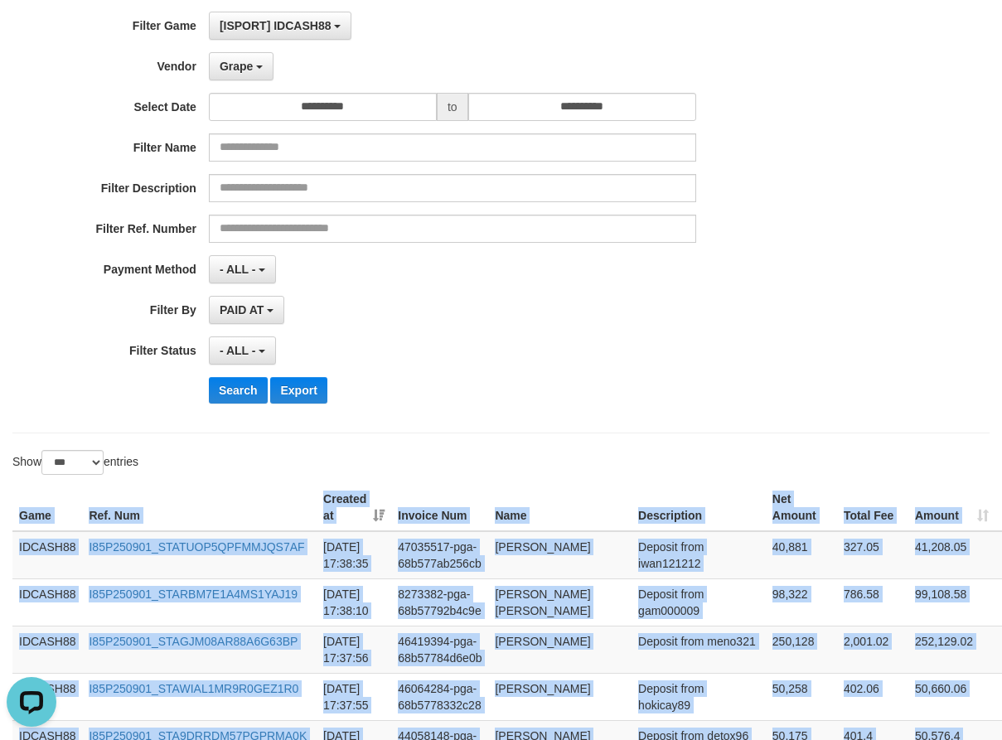
scroll to position [281, 0]
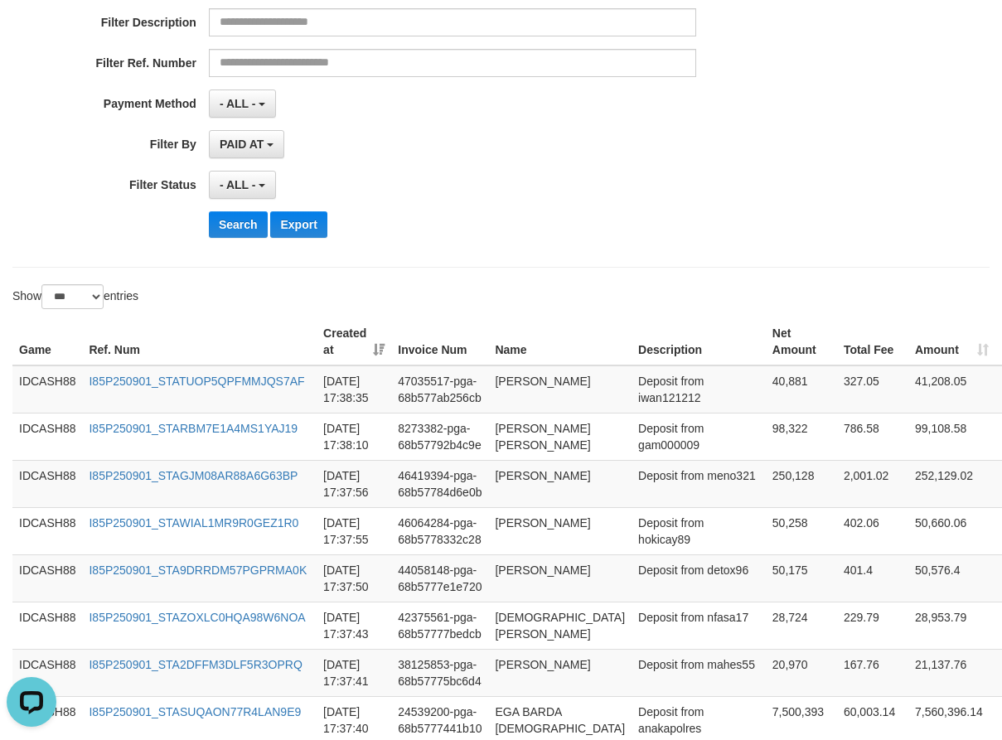
click at [440, 230] on div "Search Export" at bounding box center [522, 224] width 626 height 27
click at [236, 229] on button "Search" at bounding box center [238, 224] width 59 height 27
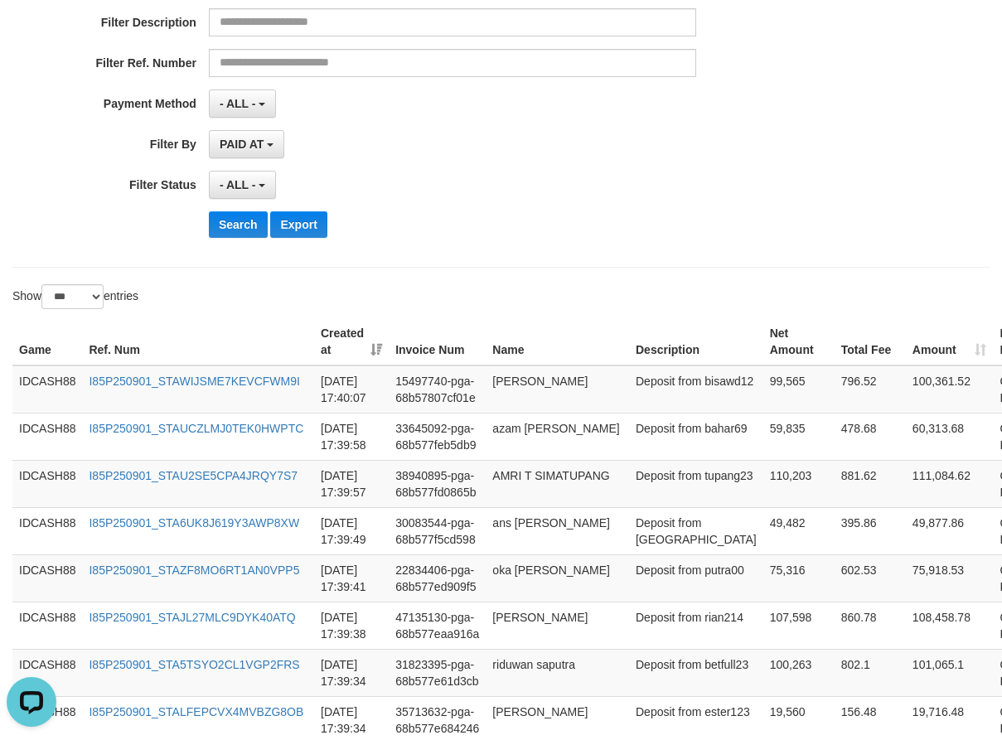
click at [545, 203] on div "**********" at bounding box center [417, 48] width 835 height 404
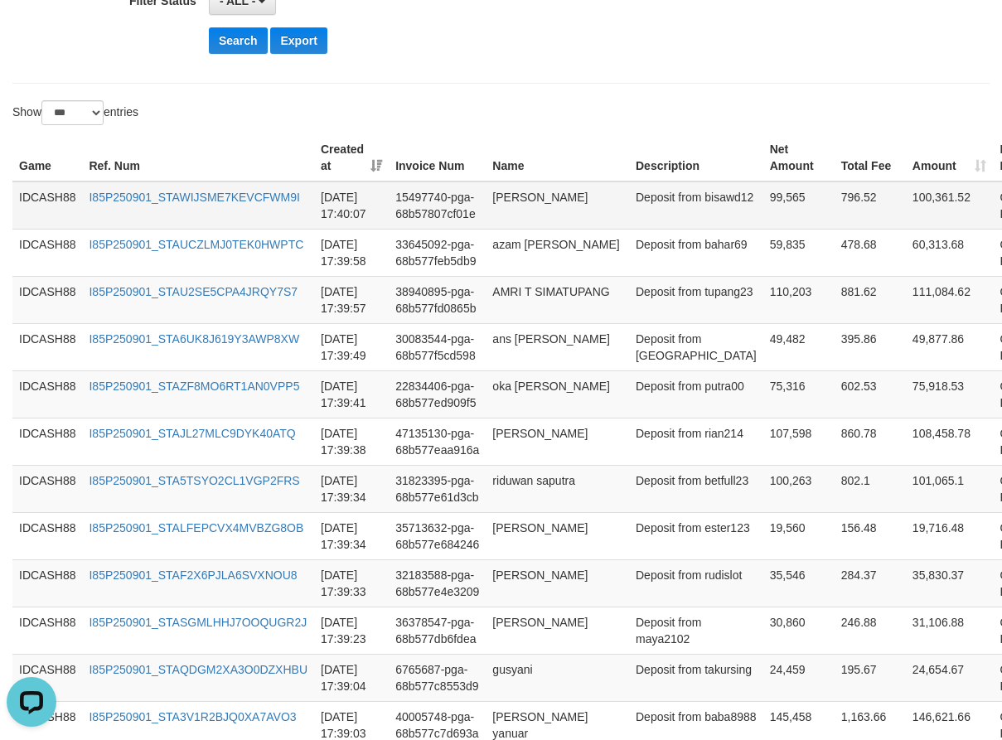
scroll to position [472, 0]
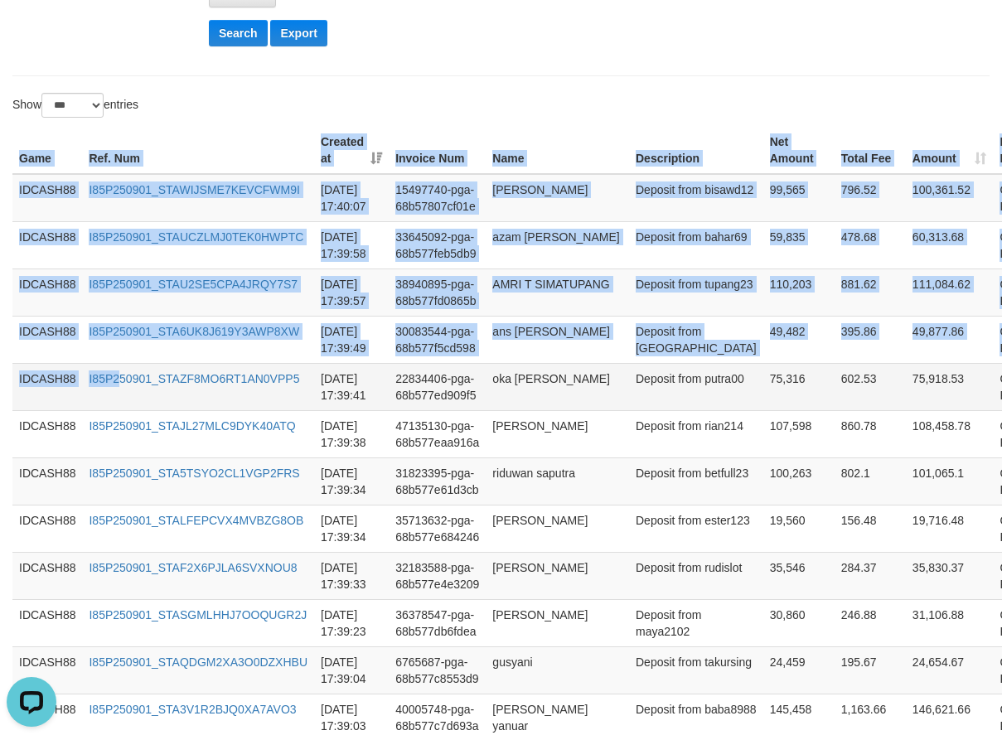
drag, startPoint x: 31, startPoint y: 177, endPoint x: 119, endPoint y: 392, distance: 231.8
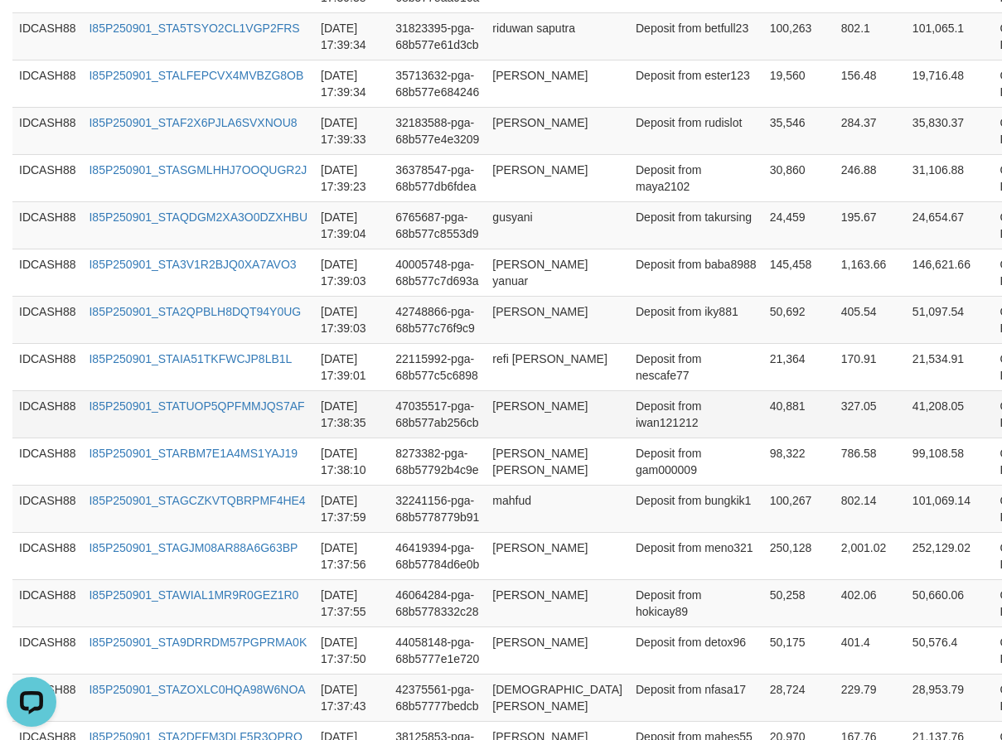
scroll to position [969, 0]
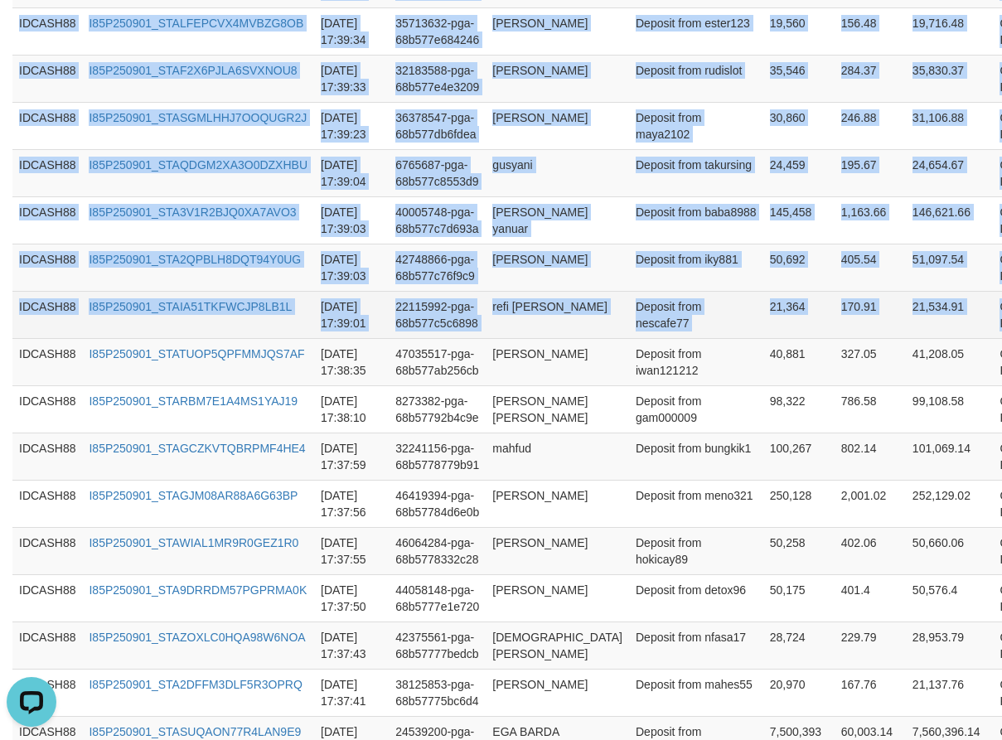
copy table "Game Ref. Num Created at Invoice Num Name Description Net Amount Total Fee Amou…"
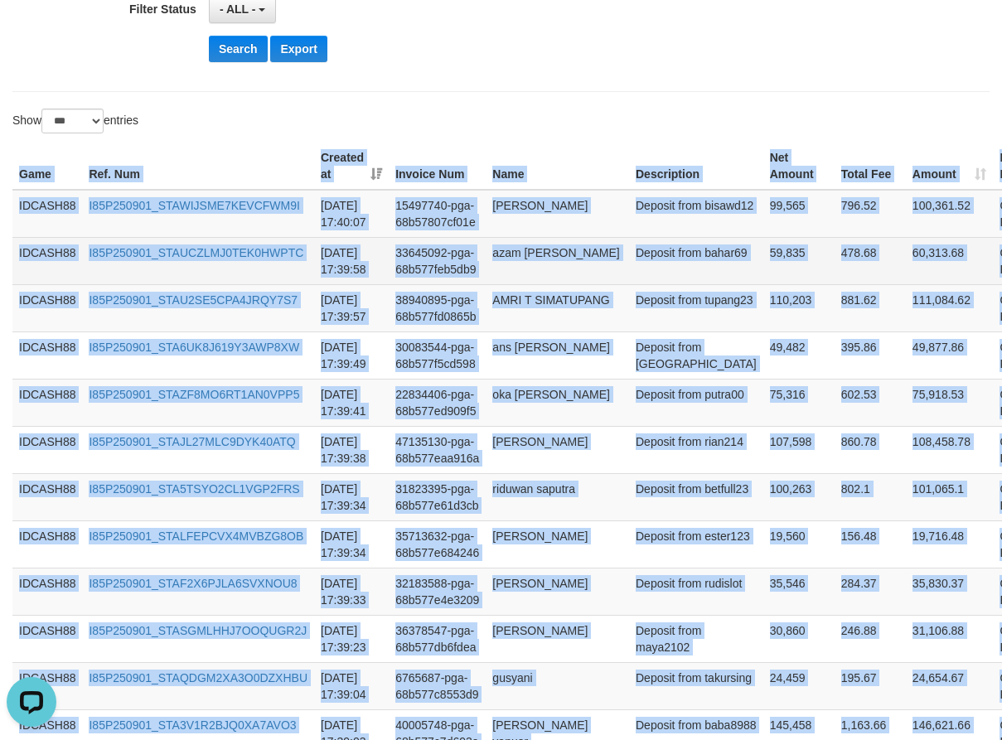
scroll to position [307, 0]
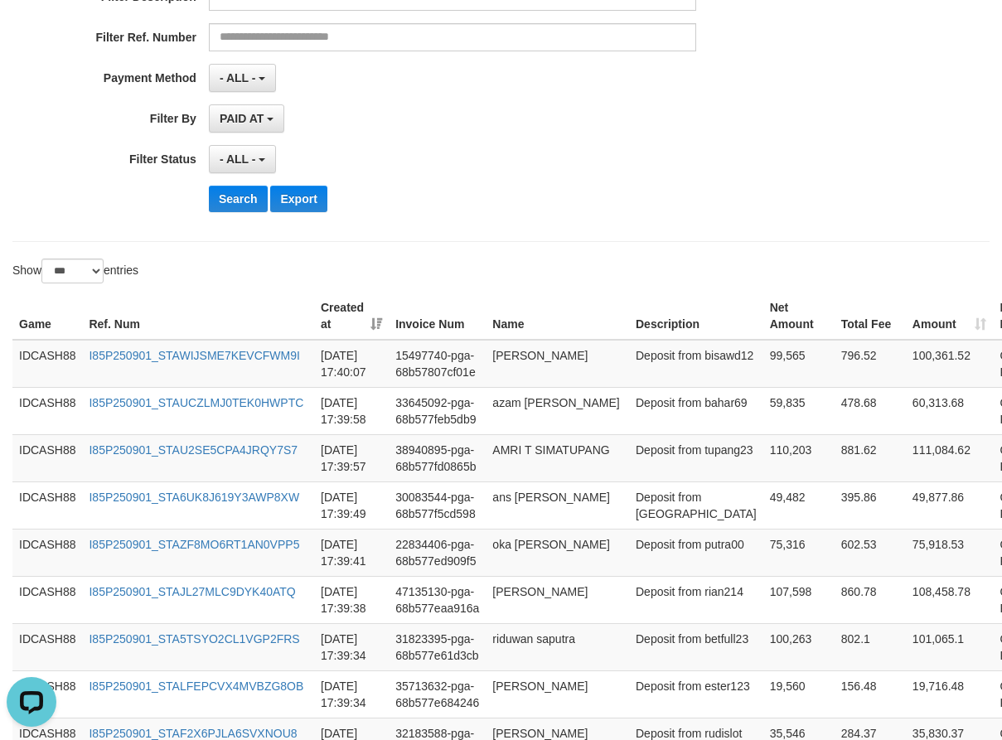
click at [531, 215] on div "**********" at bounding box center [417, 22] width 835 height 404
click at [230, 201] on button "Search" at bounding box center [238, 199] width 59 height 27
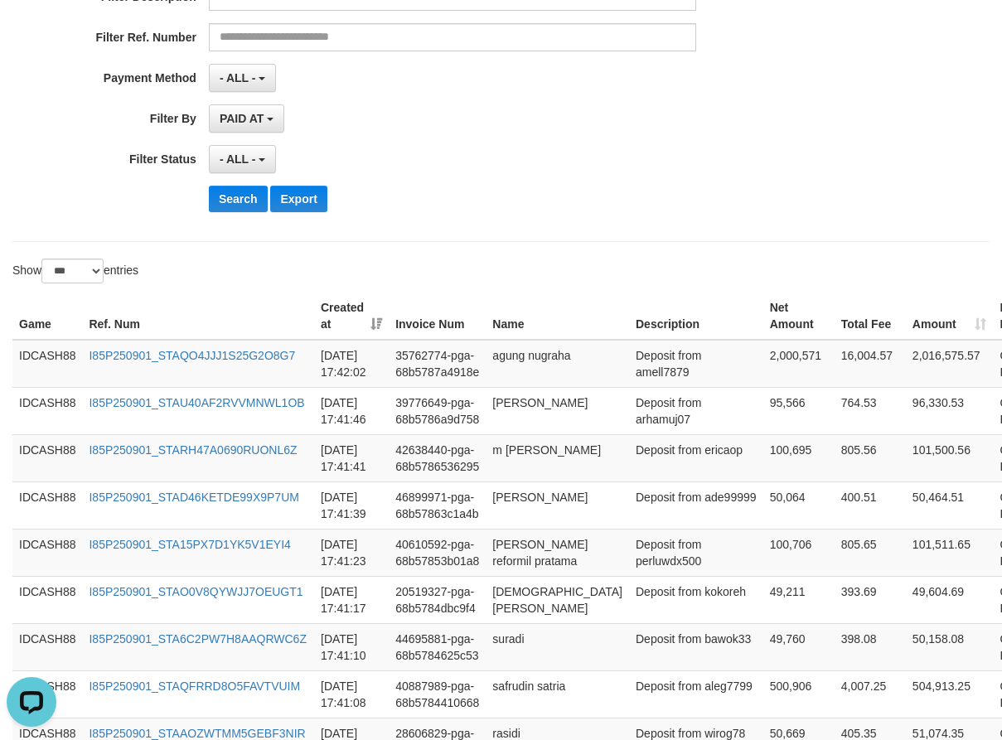
click at [417, 234] on div "**********" at bounding box center [500, 22] width 977 height 439
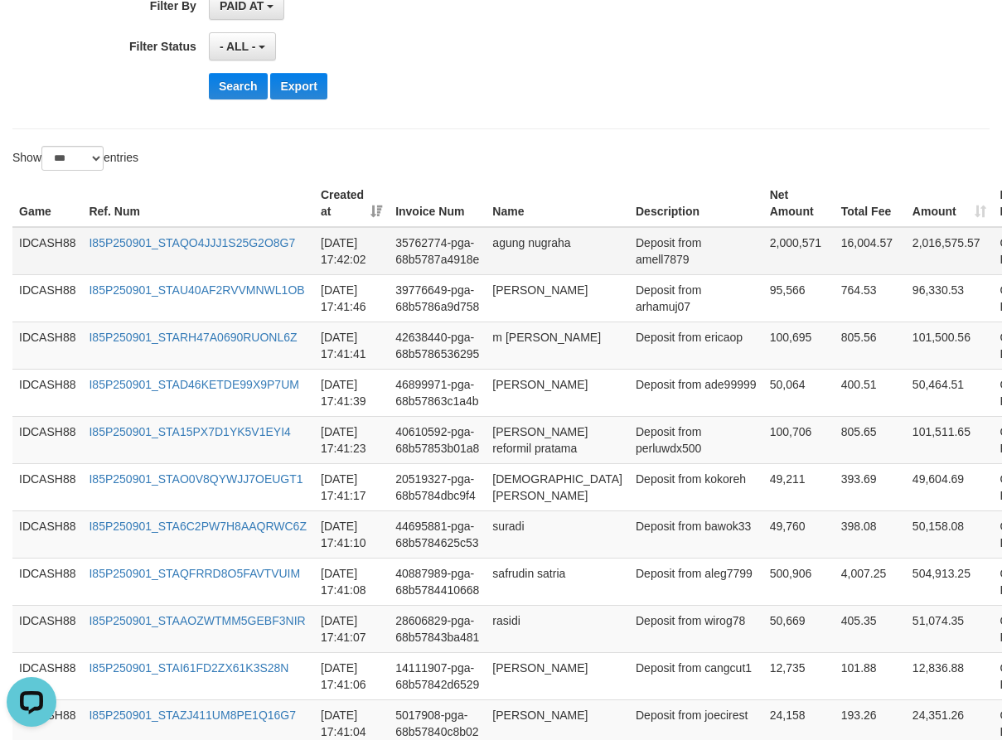
scroll to position [406, 0]
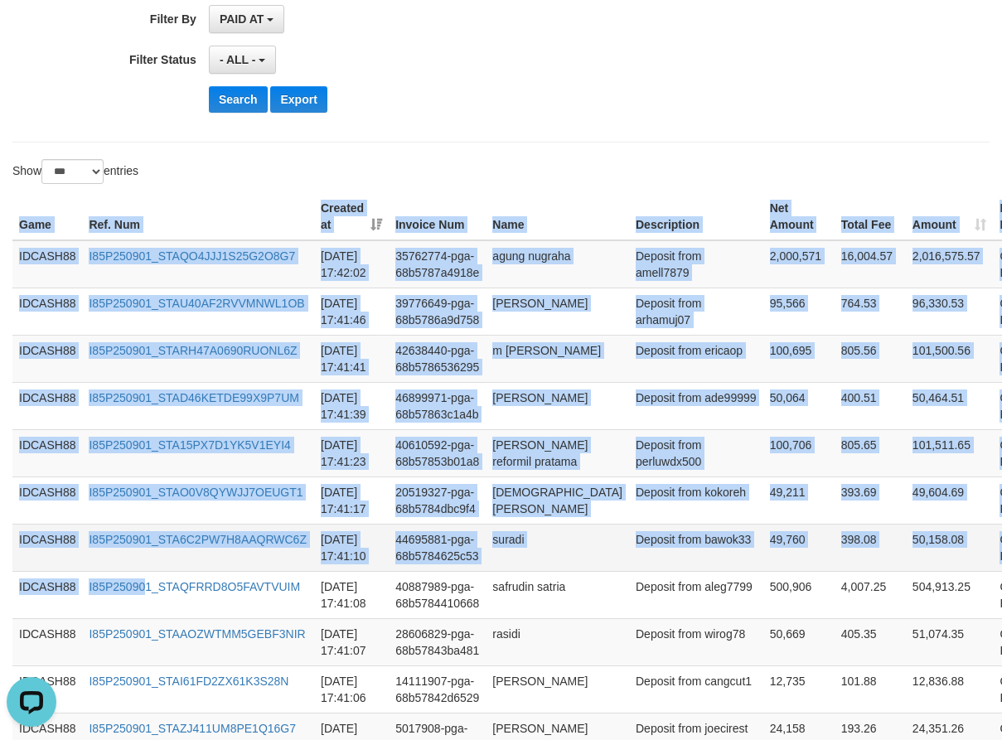
drag, startPoint x: 15, startPoint y: 220, endPoint x: 154, endPoint y: 567, distance: 374.7
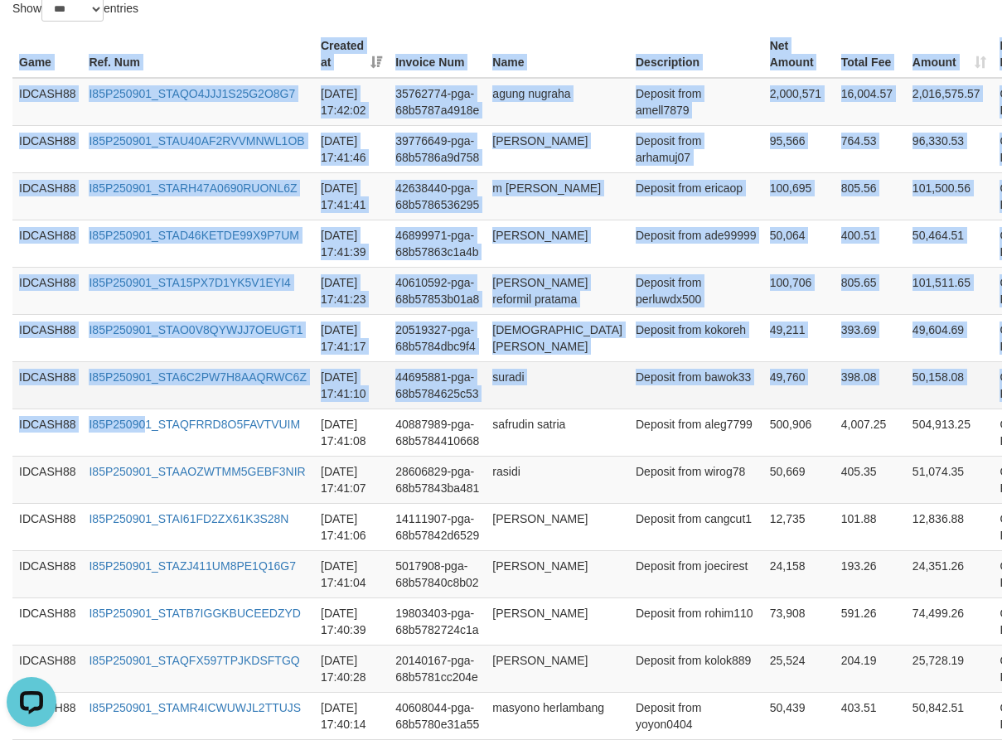
scroll to position [840, 0]
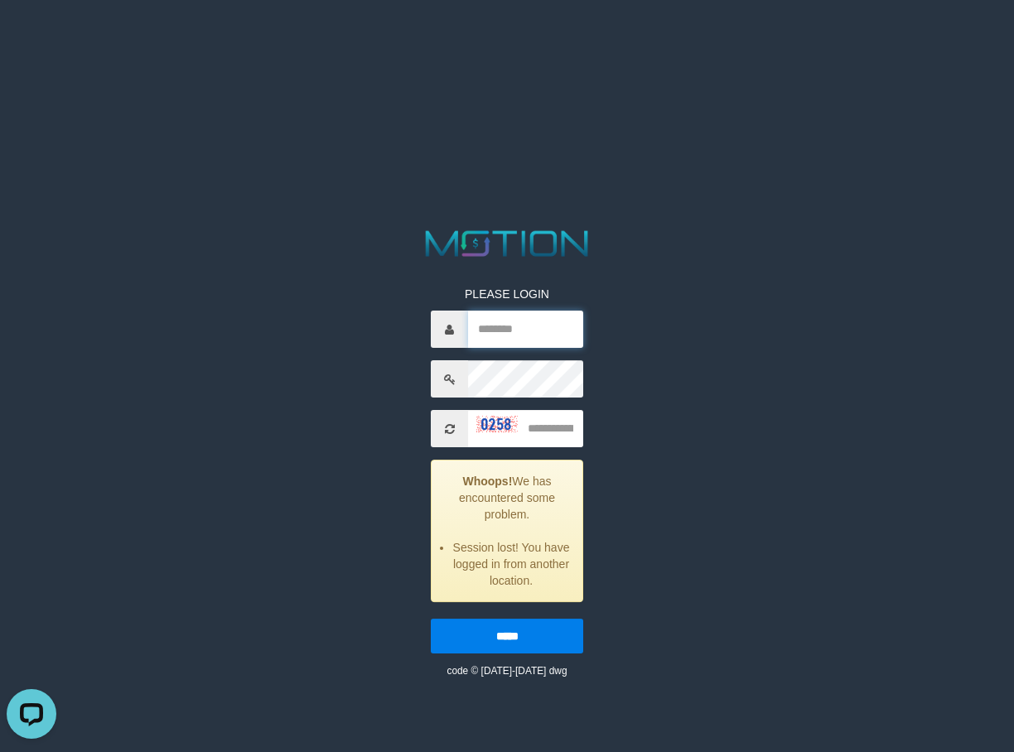
click at [503, 324] on input "text" at bounding box center [525, 329] width 115 height 37
paste input "*******"
type input "*******"
click at [553, 435] on input "text" at bounding box center [525, 428] width 115 height 37
type input "****"
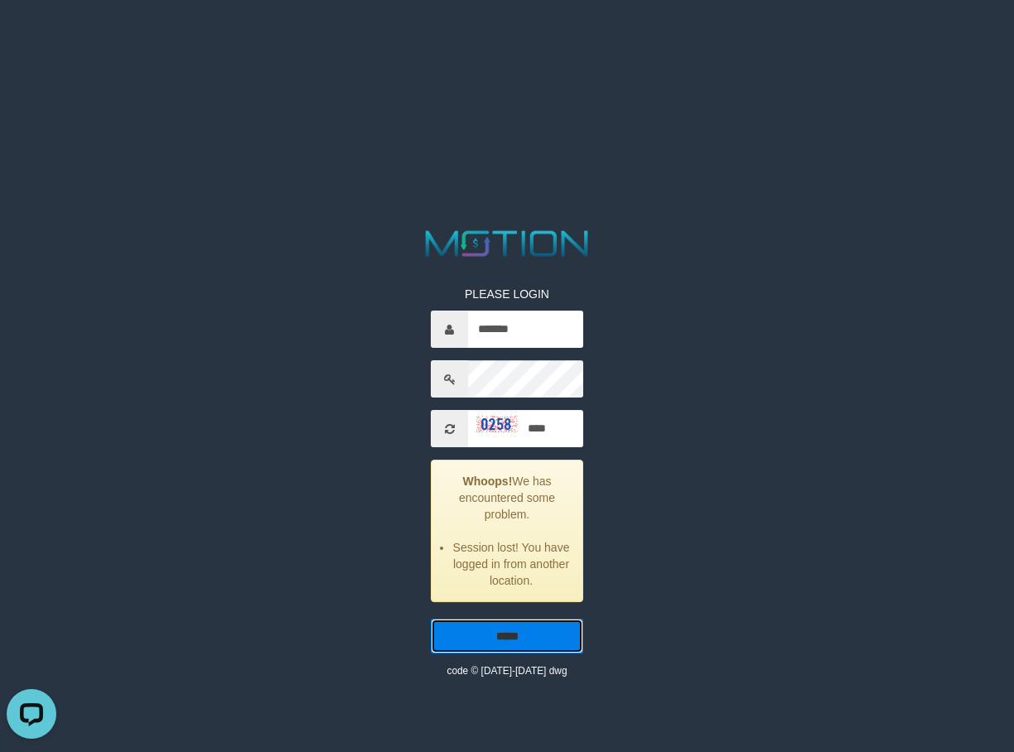
click at [534, 650] on input "*****" at bounding box center [507, 636] width 152 height 35
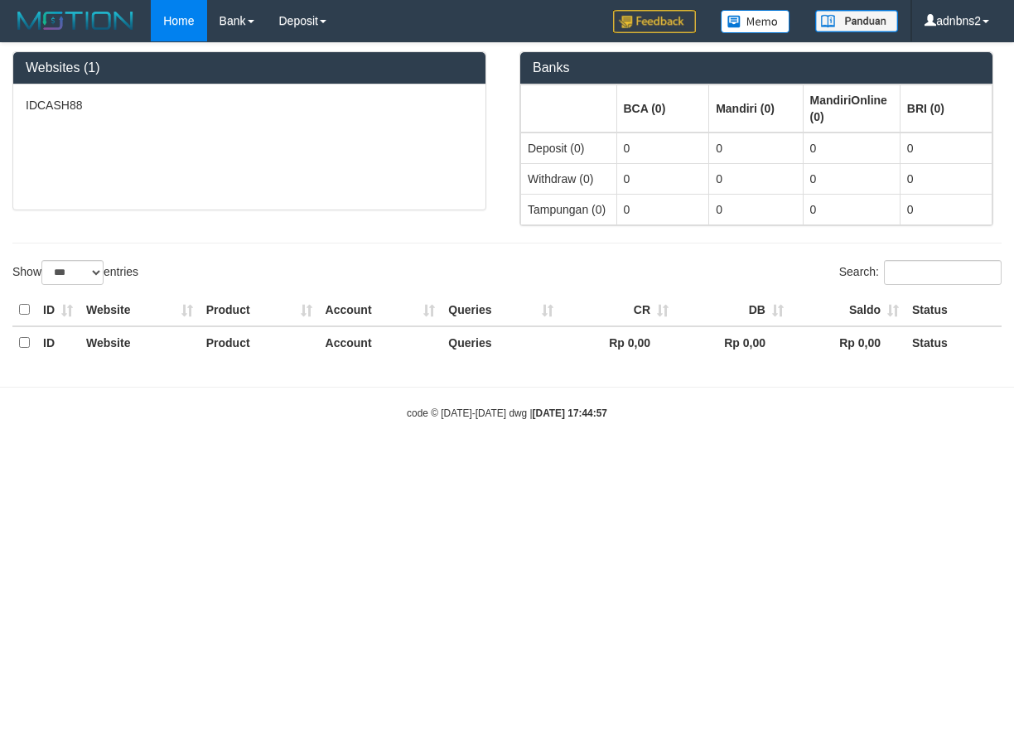
select select "***"
click at [306, 62] on link "PGA History" at bounding box center [333, 57] width 131 height 22
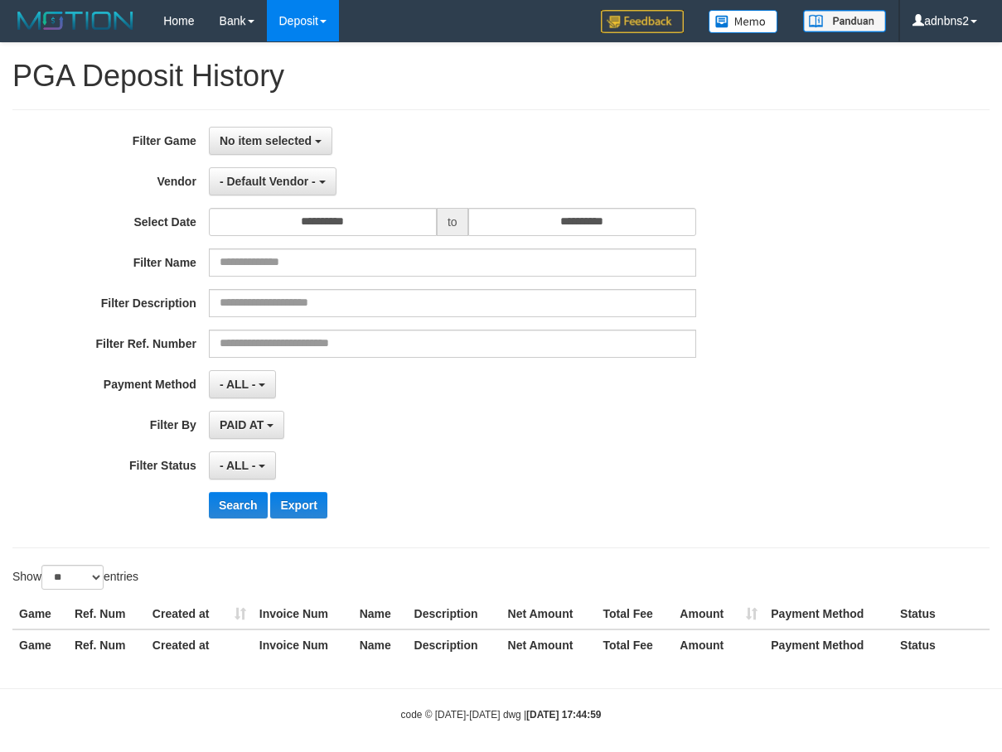
select select
select select "**"
click at [307, 136] on span "No item selected" at bounding box center [266, 140] width 92 height 13
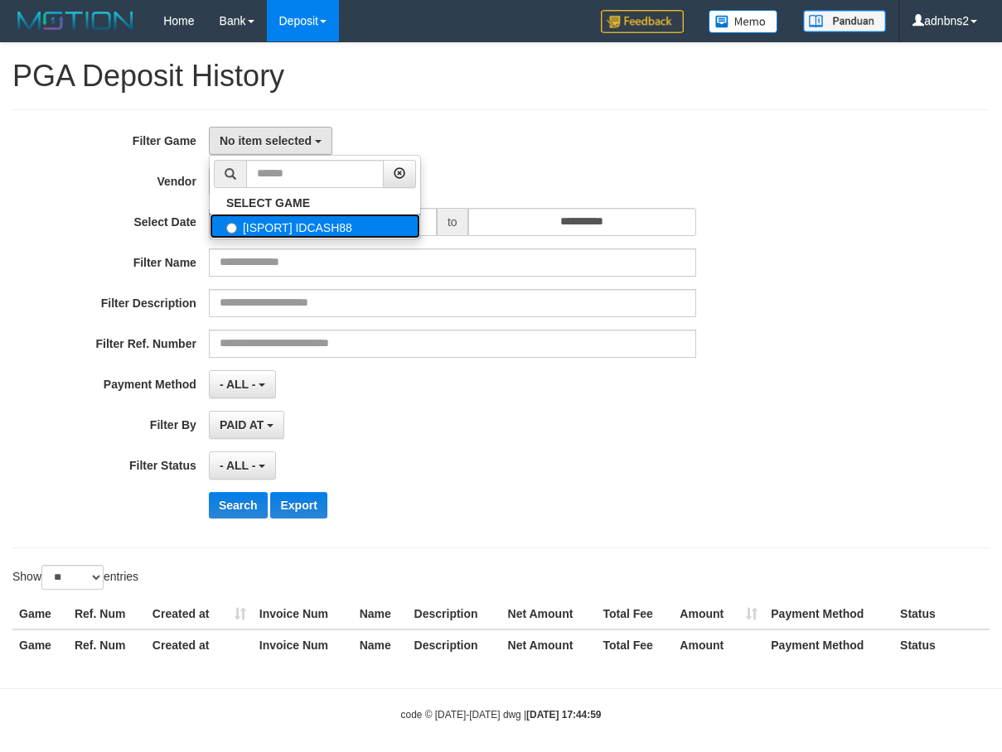
click at [305, 223] on label "[ISPORT] IDCASH88" at bounding box center [315, 226] width 210 height 25
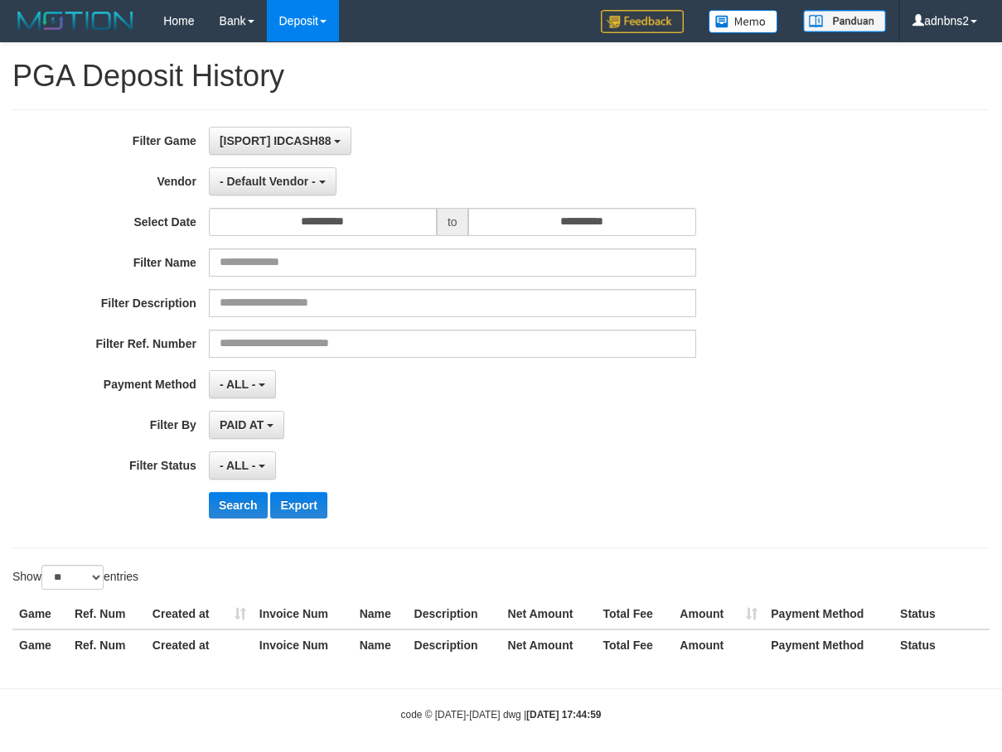
select select "***"
click at [298, 190] on button "- Default Vendor -" at bounding box center [273, 181] width 128 height 28
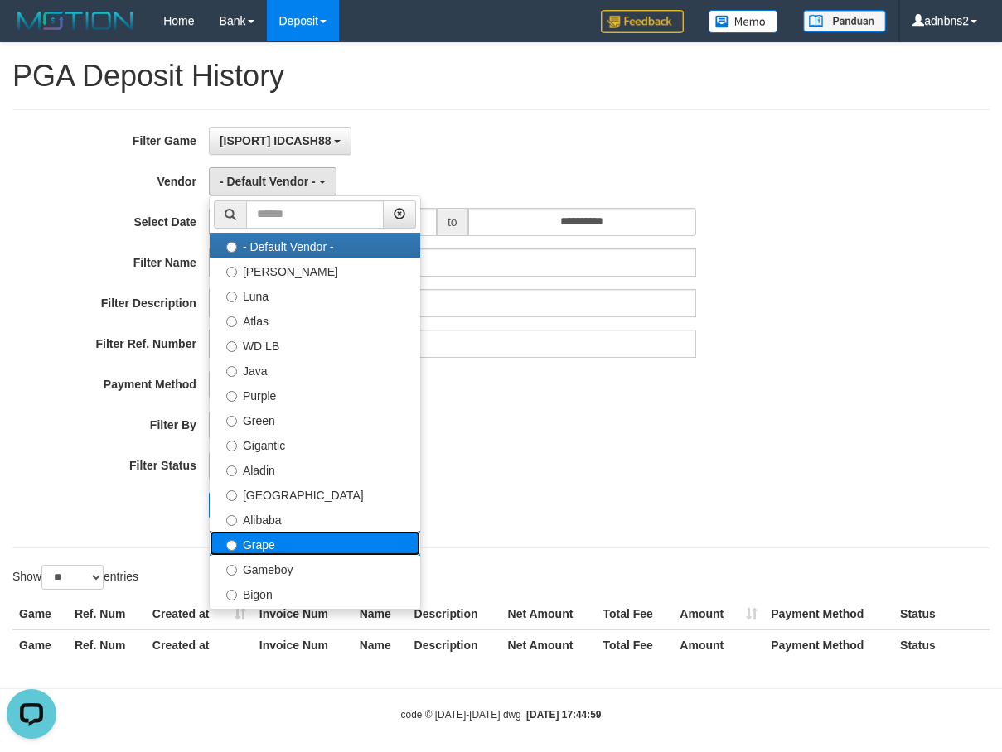
click at [319, 542] on label "Grape" at bounding box center [315, 543] width 210 height 25
select select "**********"
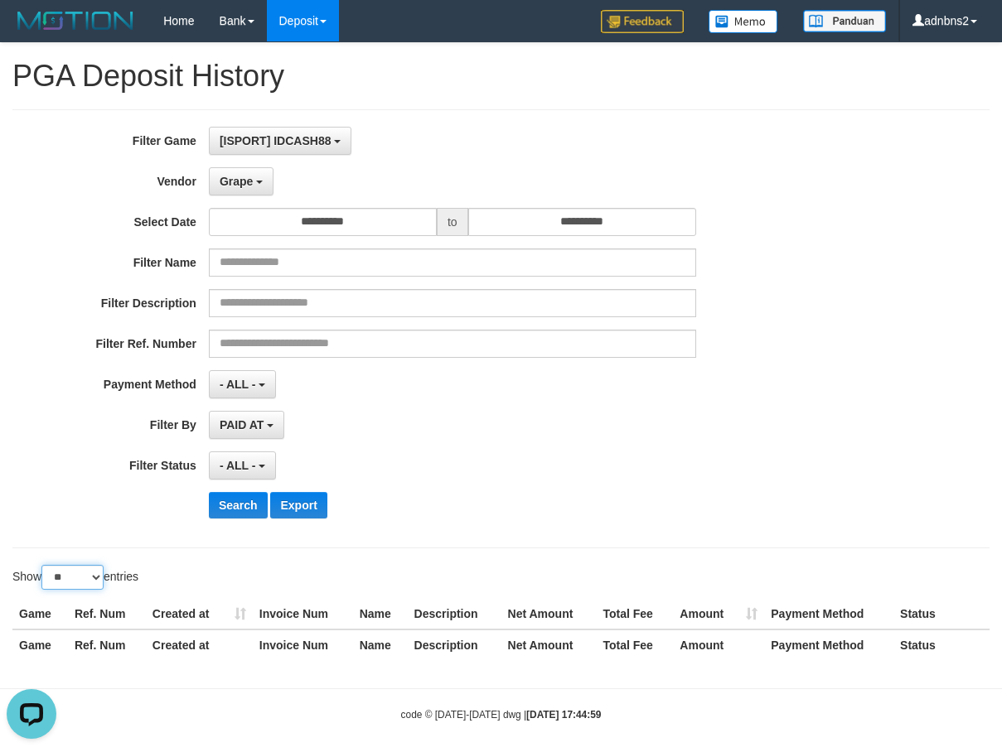
click at [83, 570] on select "** ** ** ***" at bounding box center [72, 577] width 62 height 25
select select "***"
click at [44, 565] on select "** ** ** ***" at bounding box center [72, 577] width 62 height 25
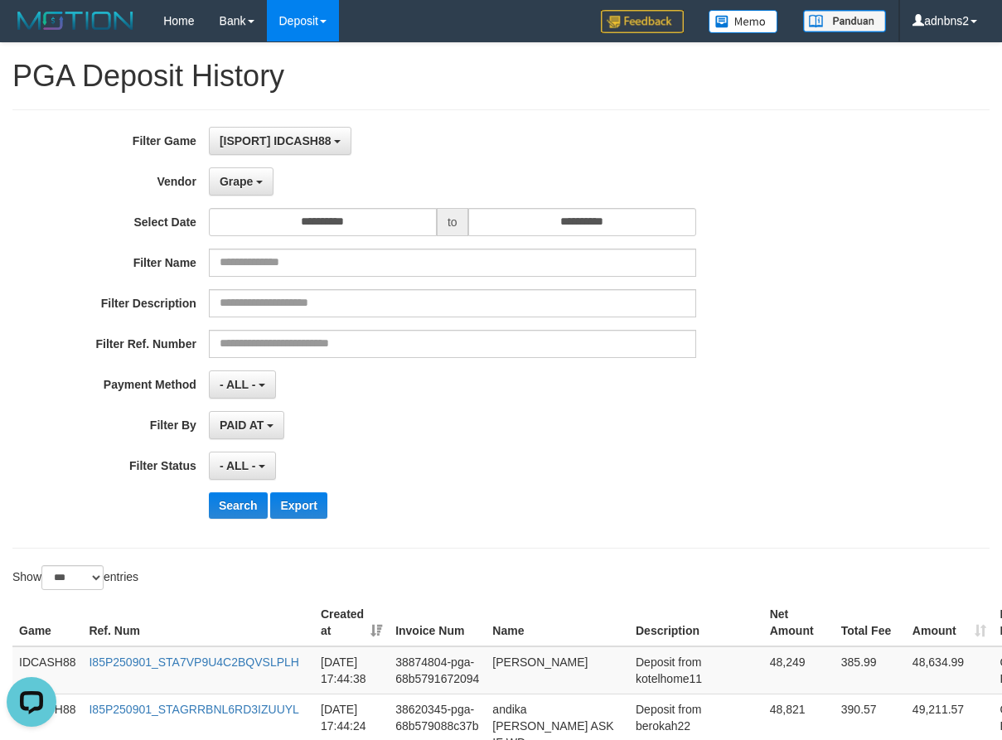
click at [547, 515] on div "Search Export" at bounding box center [522, 505] width 626 height 27
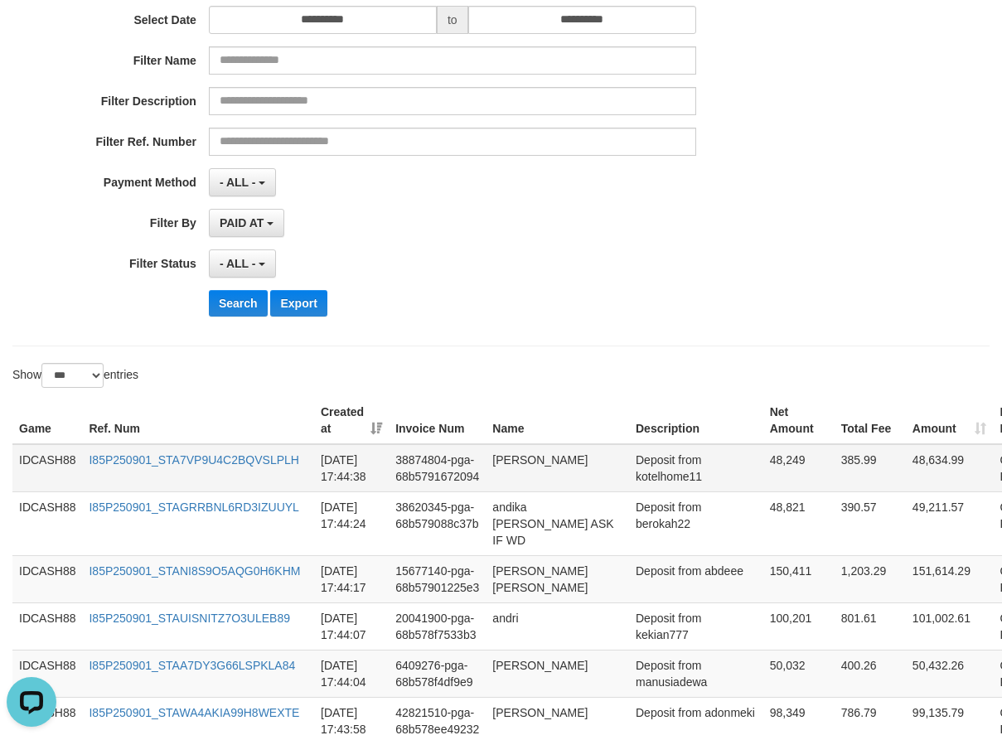
scroll to position [389, 0]
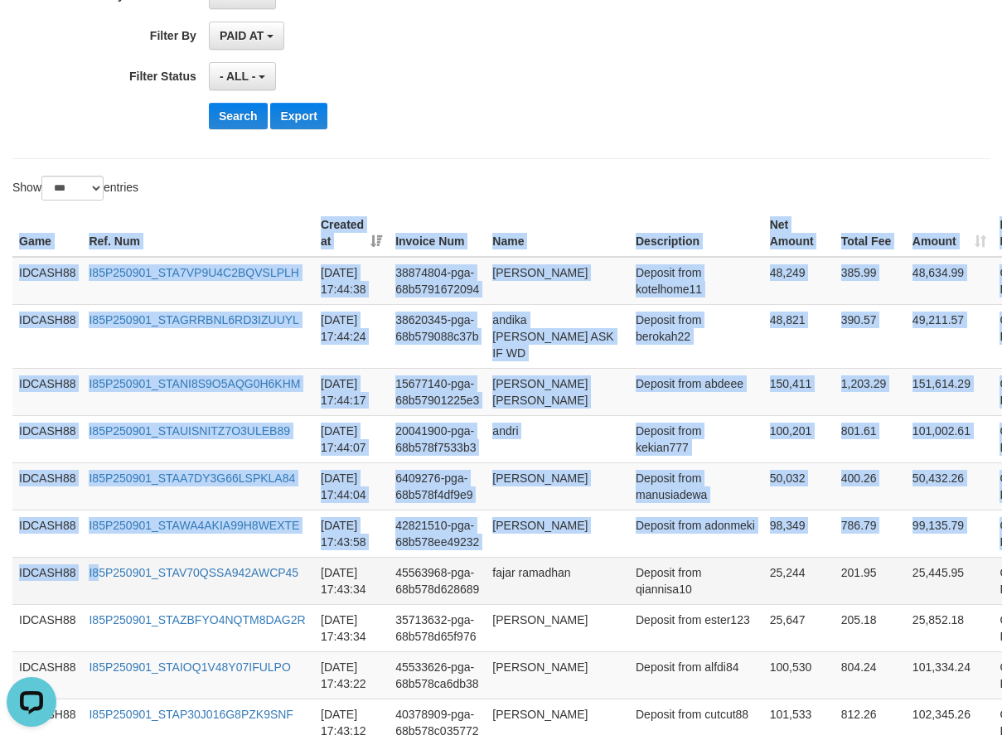
drag, startPoint x: 18, startPoint y: 239, endPoint x: 98, endPoint y: 575, distance: 344.8
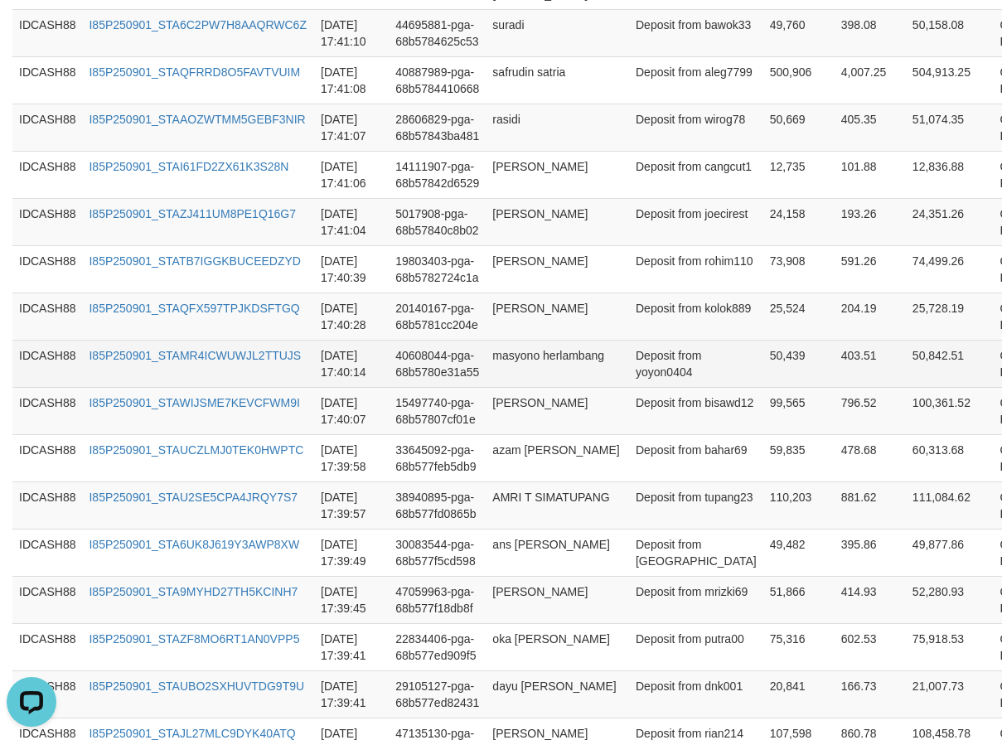
scroll to position [1881, 0]
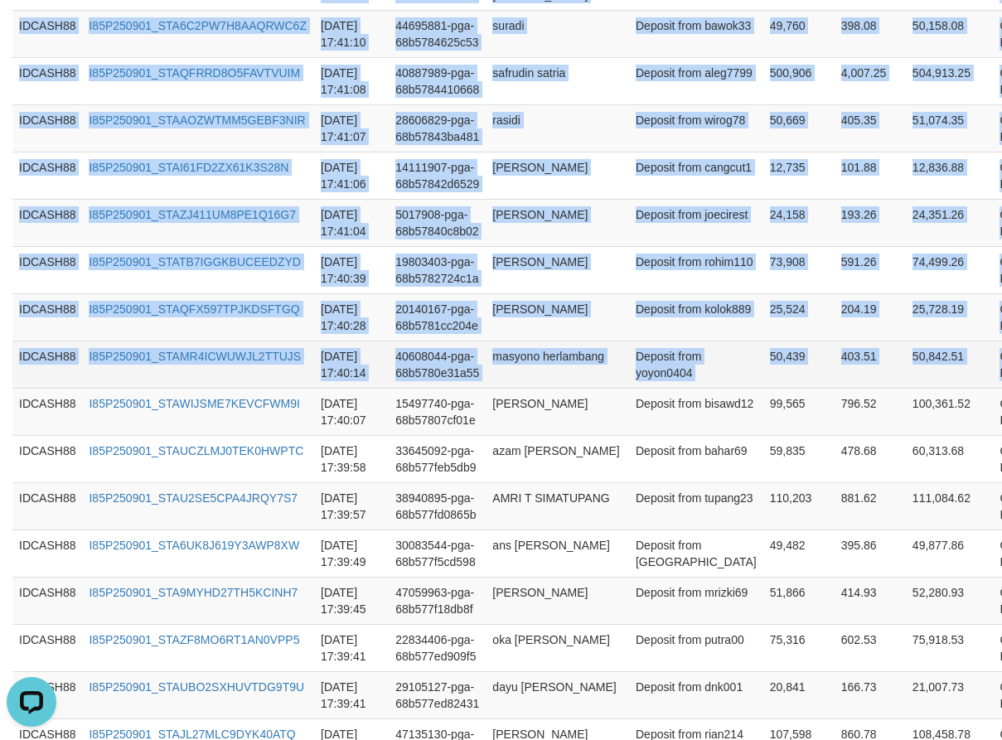
copy table "Game Ref. Num Created at Invoice Num Name Description Net Amount Total Fee Amou…"
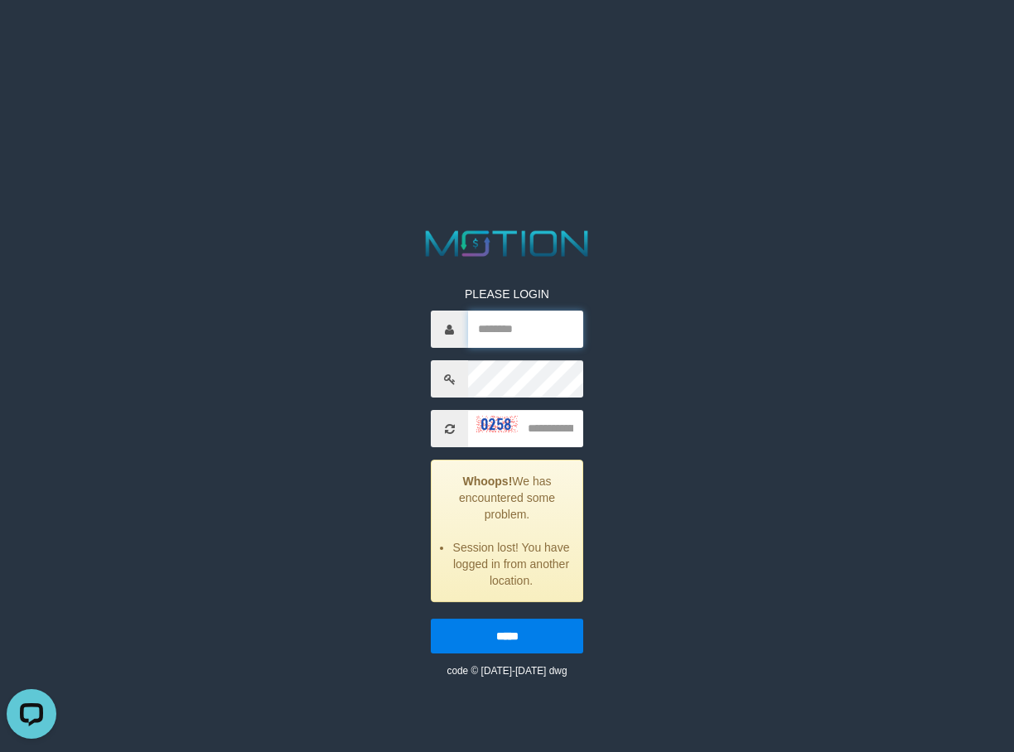
click at [507, 330] on input "text" at bounding box center [525, 329] width 115 height 37
paste input "*******"
type input "*******"
click at [554, 427] on input "text" at bounding box center [525, 428] width 115 height 37
type input "****"
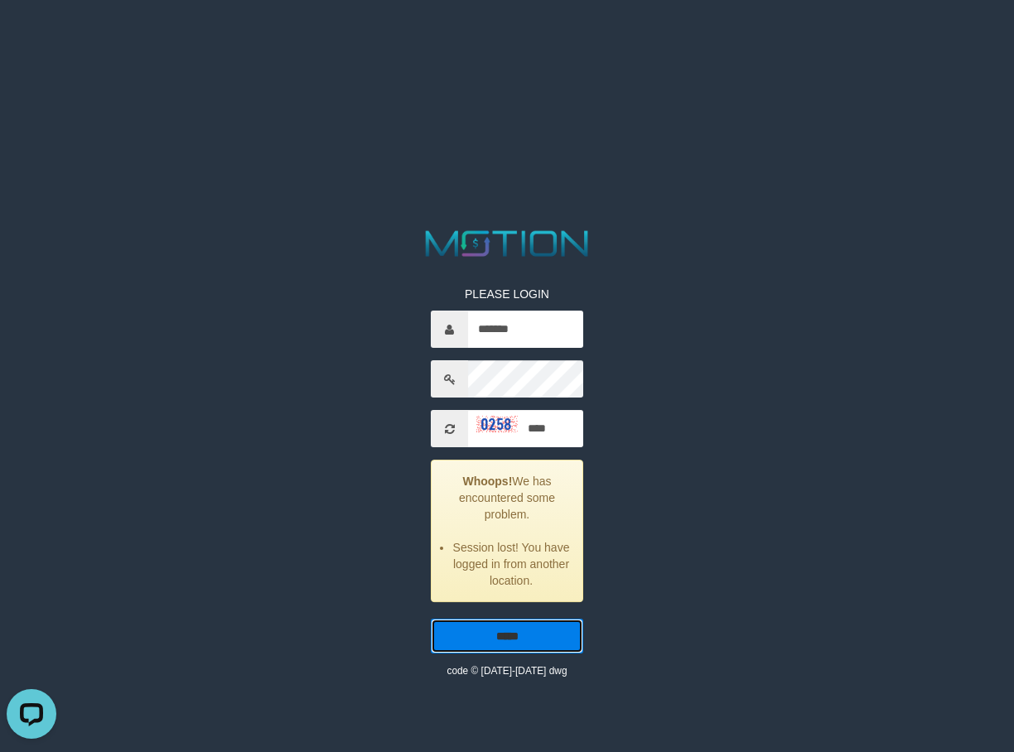
click at [536, 645] on input "*****" at bounding box center [507, 636] width 152 height 35
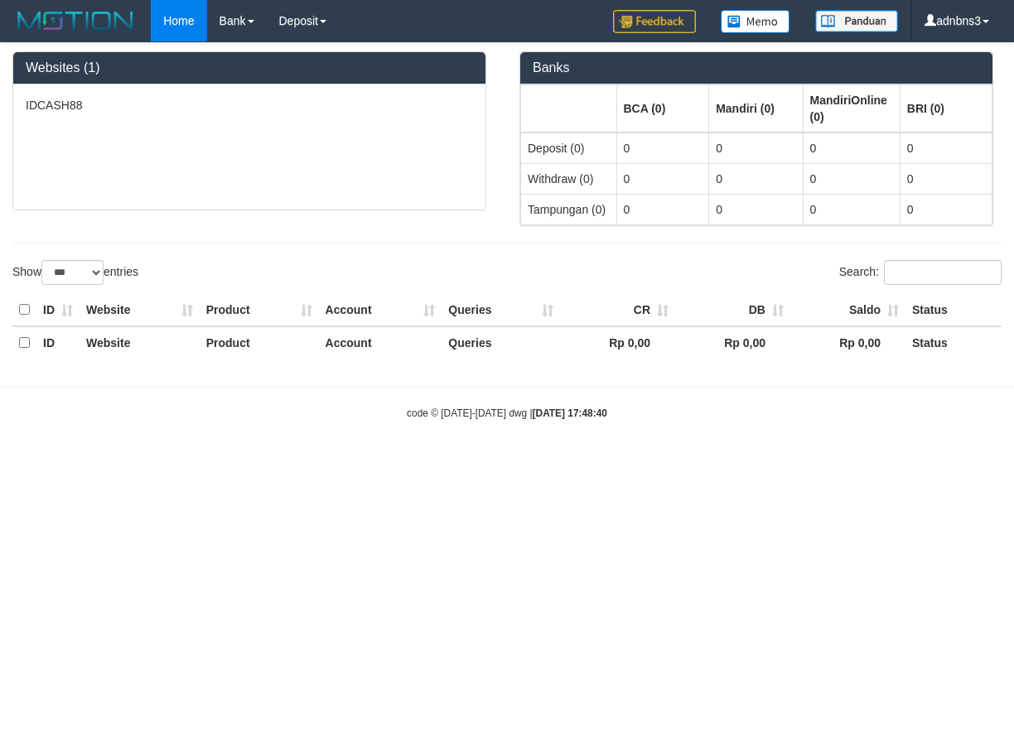
select select "***"
click at [320, 45] on ul "PGA History" at bounding box center [333, 56] width 133 height 31
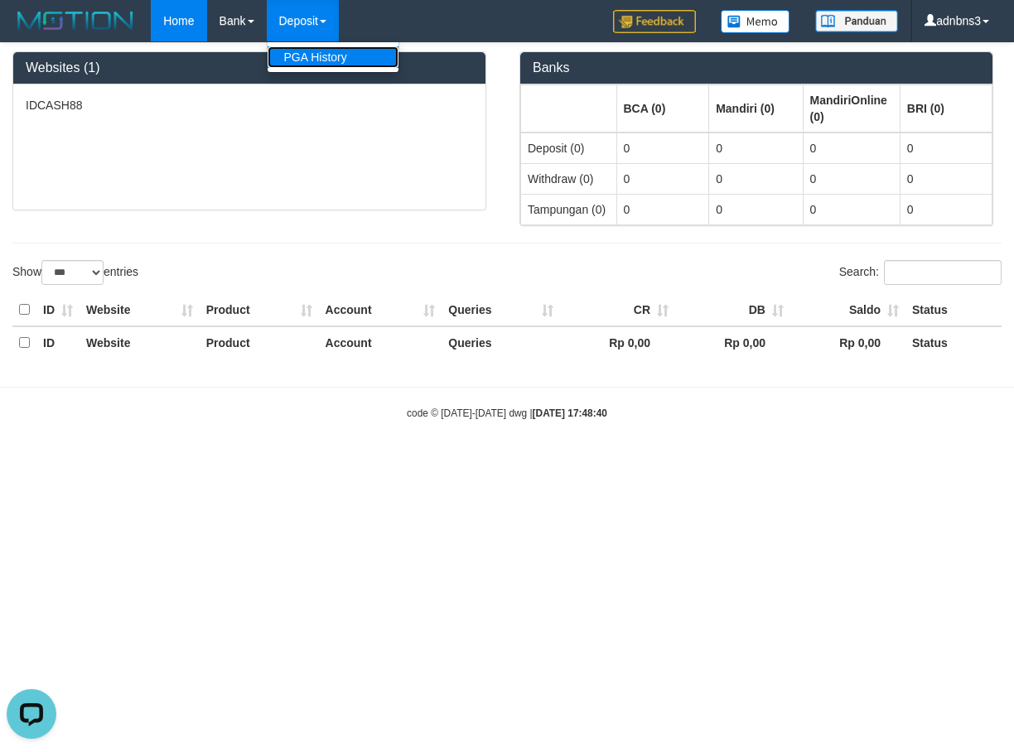
click at [319, 53] on link "PGA History" at bounding box center [333, 57] width 131 height 22
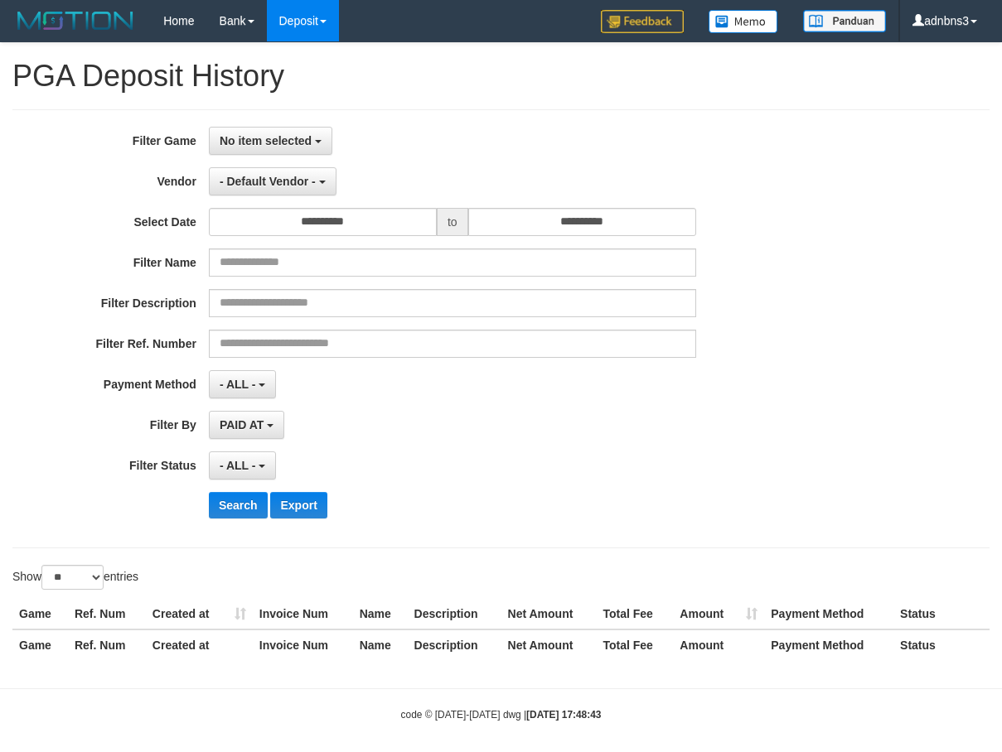
select select
select select "**"
click at [302, 155] on div "**********" at bounding box center [417, 329] width 835 height 404
click at [302, 142] on span "No item selected" at bounding box center [266, 140] width 92 height 13
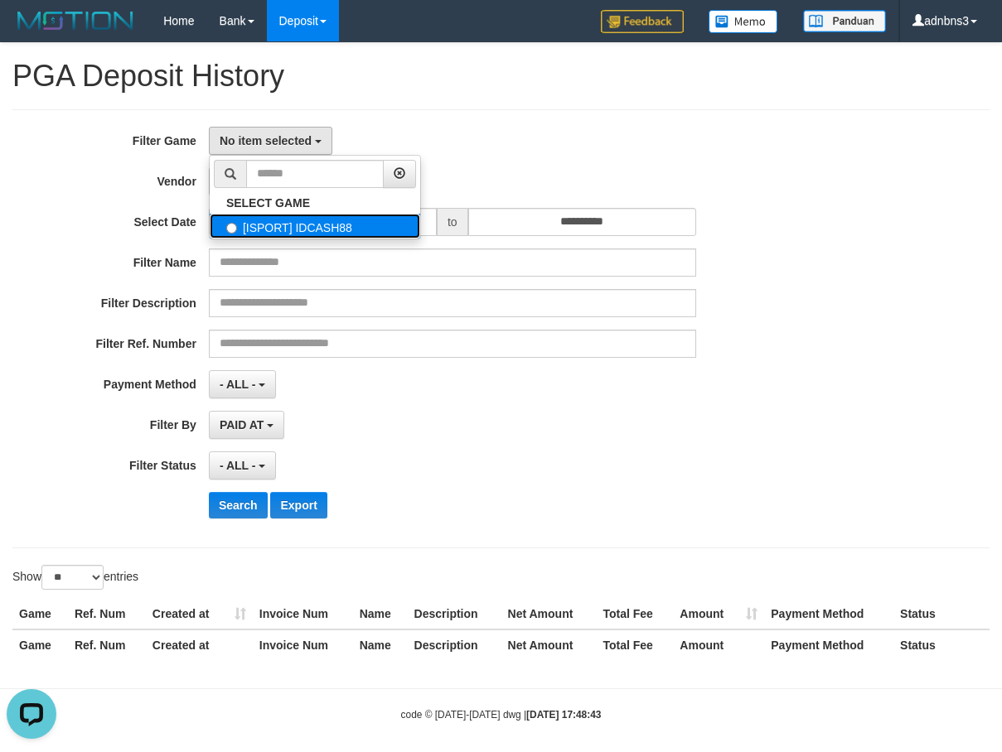
click at [290, 228] on label "[ISPORT] IDCASH88" at bounding box center [315, 226] width 210 height 25
select select "***"
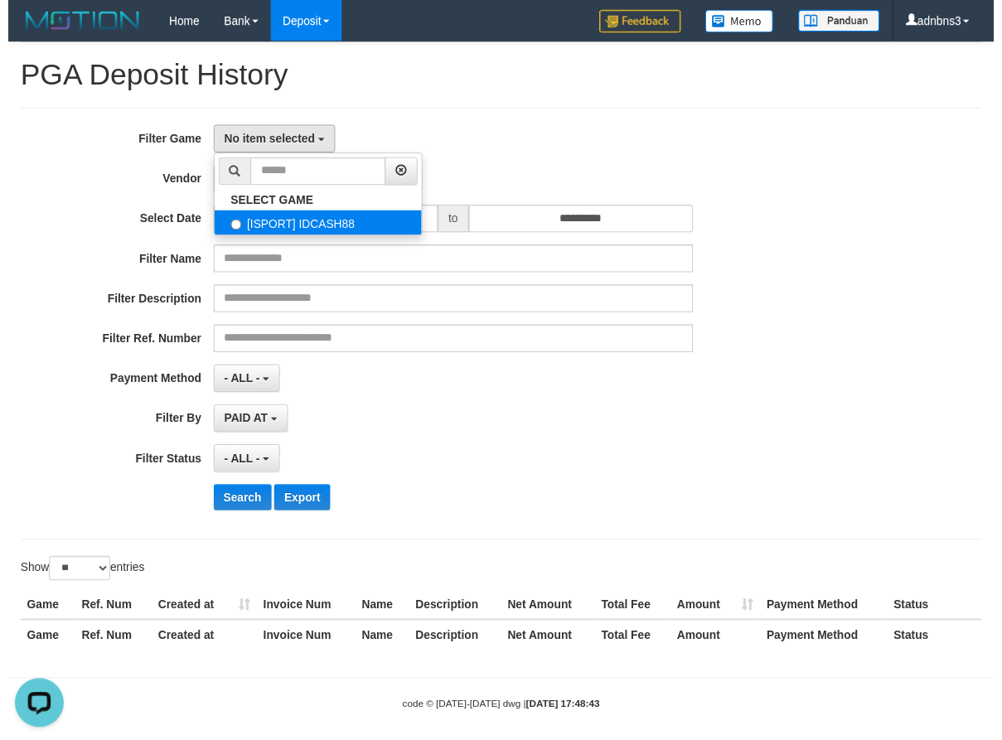
scroll to position [15, 0]
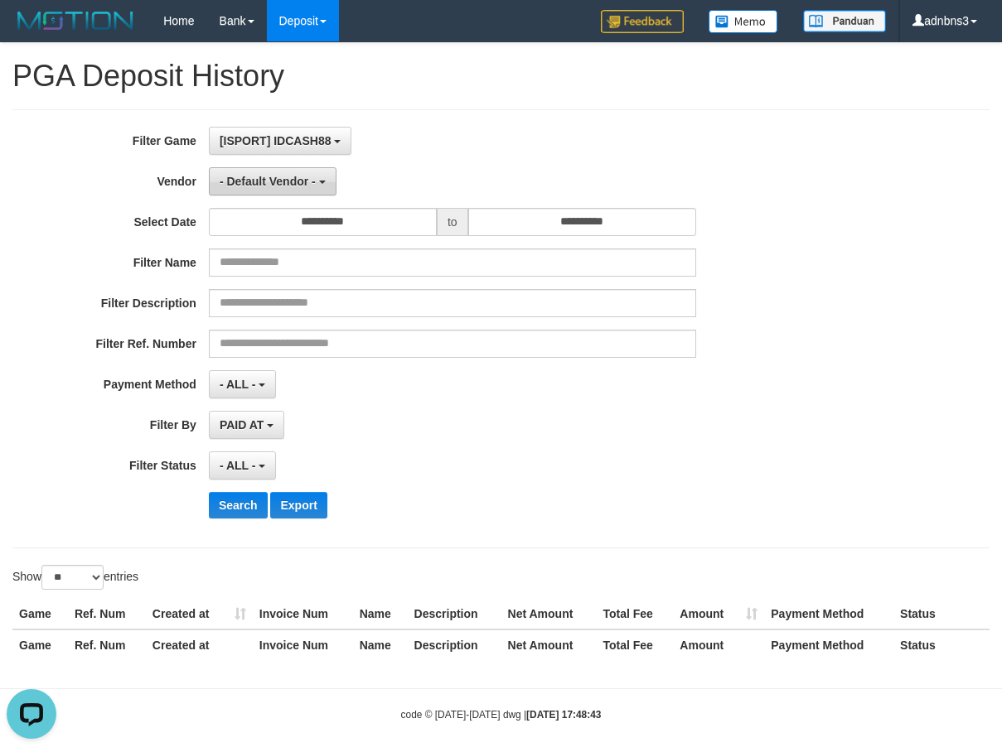
click at [297, 187] on span "- Default Vendor -" at bounding box center [268, 181] width 96 height 13
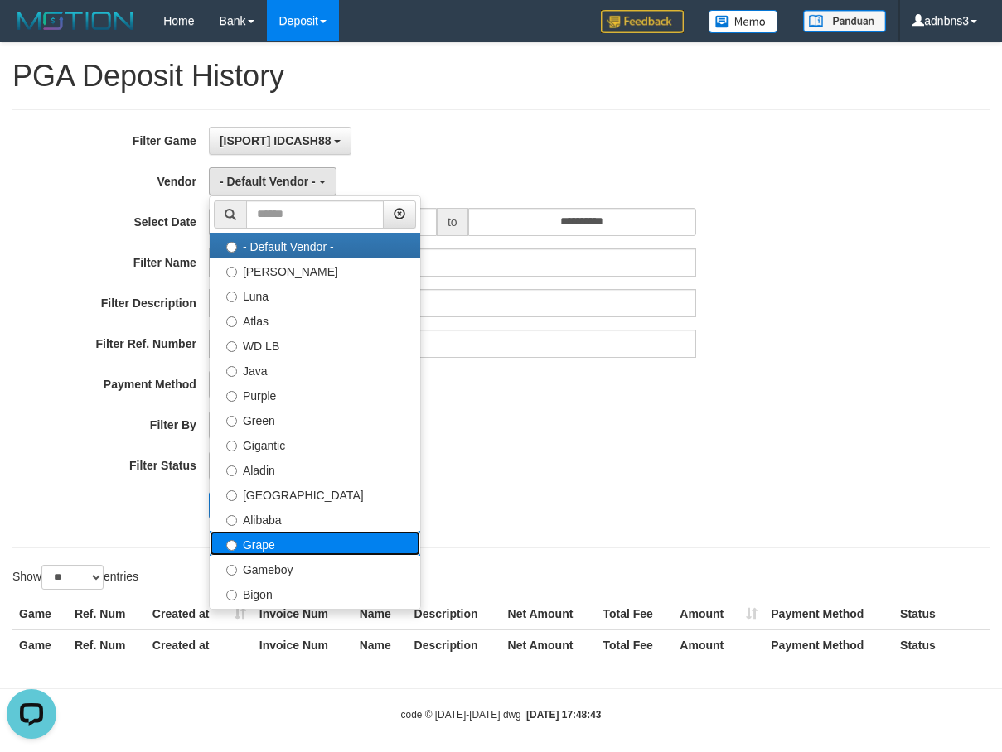
click at [293, 531] on label "Grape" at bounding box center [315, 543] width 210 height 25
select select "**********"
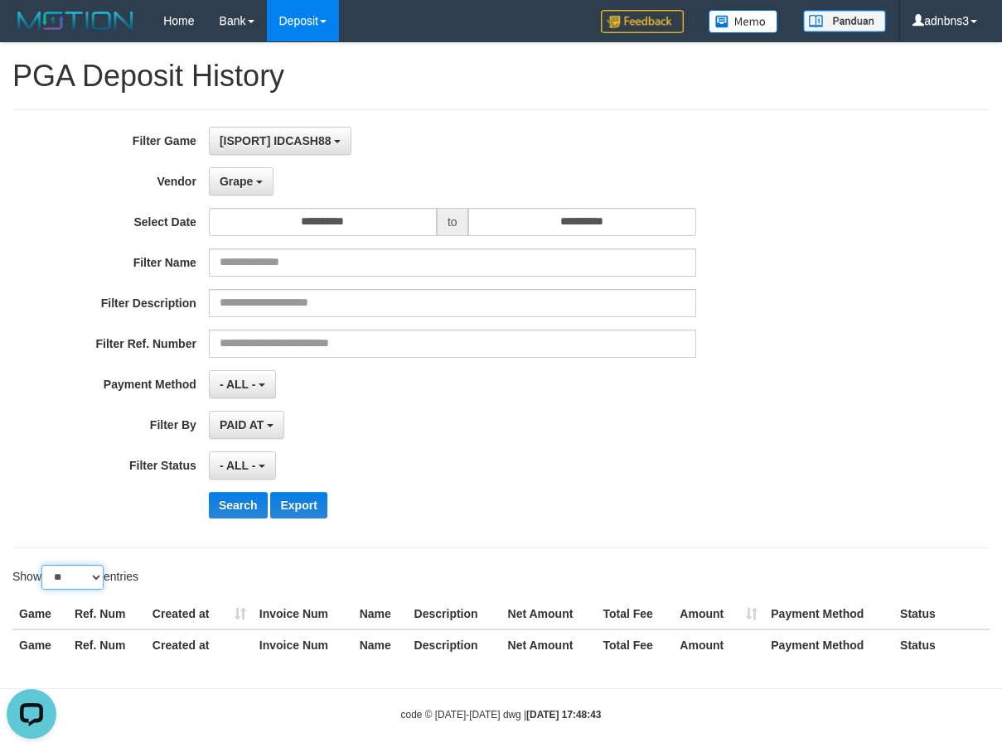
click at [59, 582] on select "** ** ** ***" at bounding box center [72, 577] width 62 height 25
select select "***"
click at [44, 565] on select "** ** ** ***" at bounding box center [72, 577] width 62 height 25
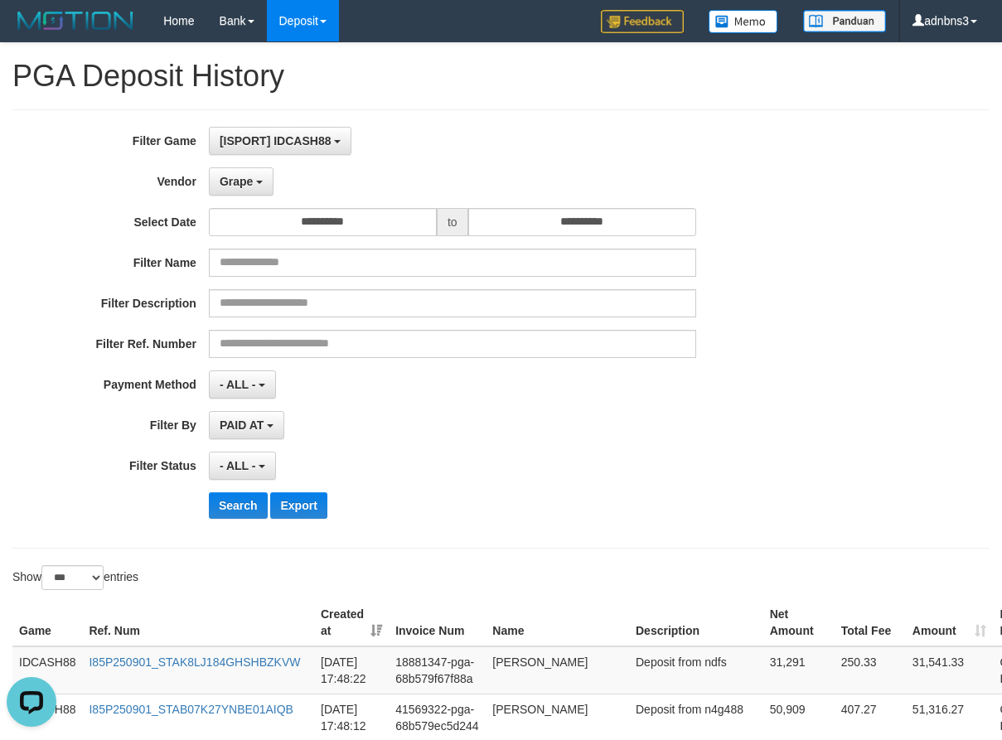
click at [457, 499] on div "Search Export" at bounding box center [522, 505] width 626 height 27
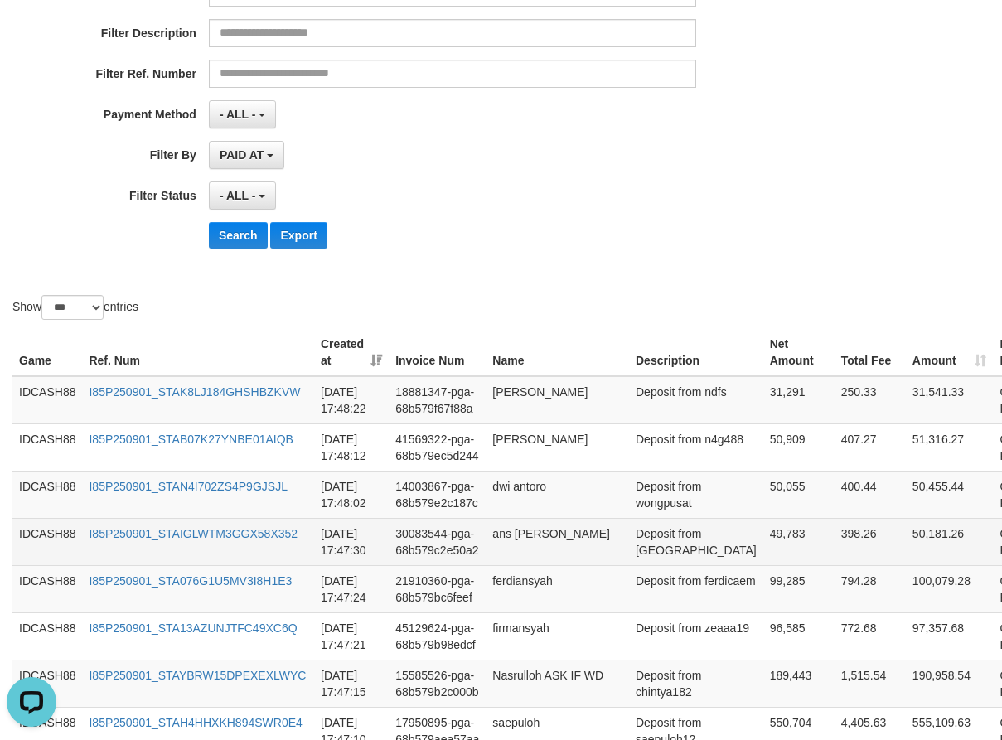
scroll to position [414, 0]
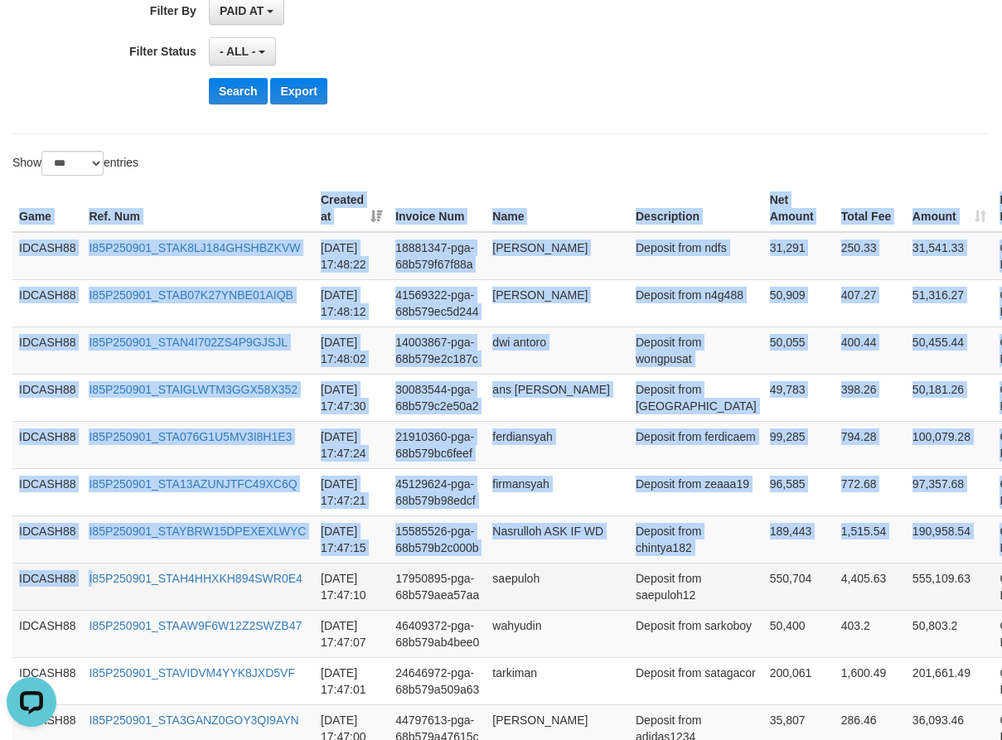
drag, startPoint x: 15, startPoint y: 216, endPoint x: 99, endPoint y: 587, distance: 380.5
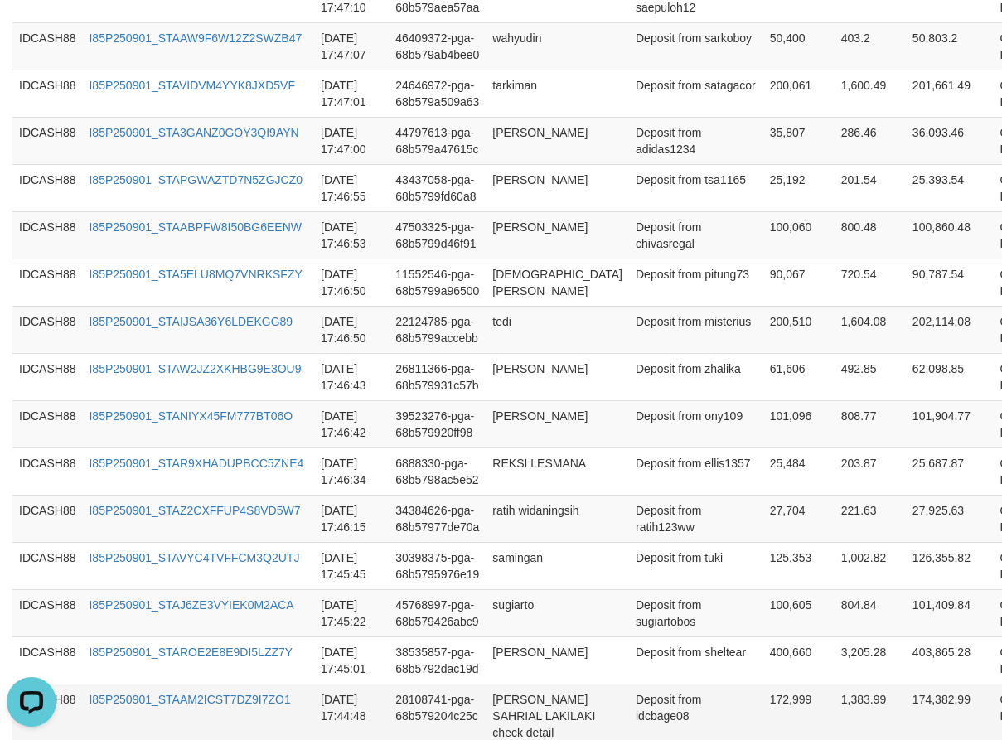
scroll to position [1160, 0]
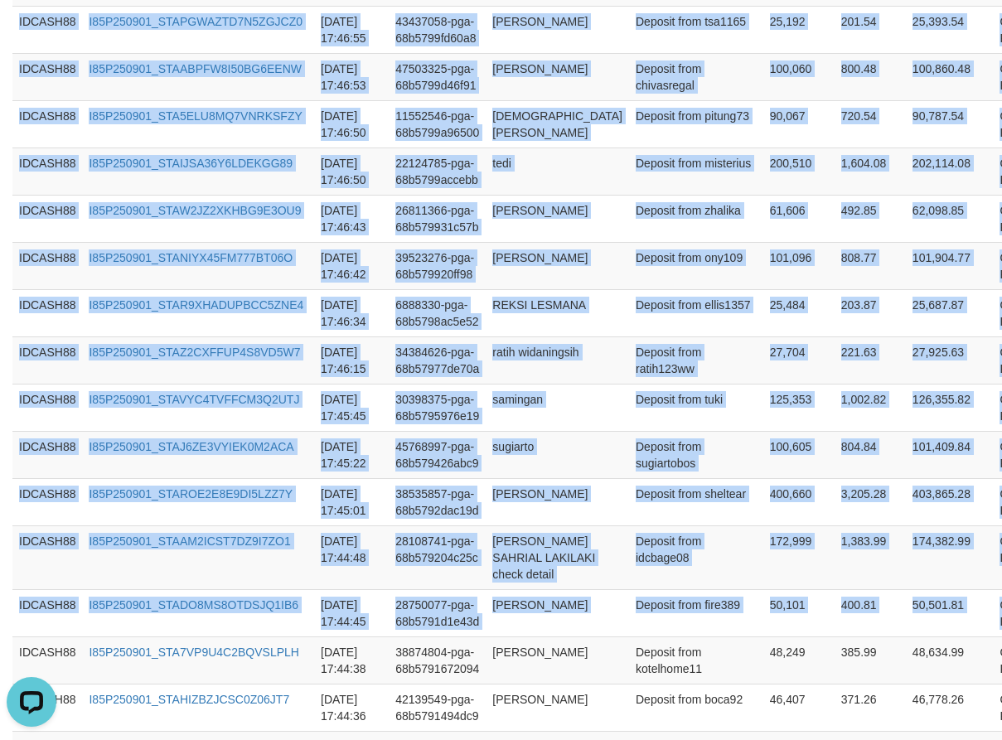
copy table "Game Ref. Num Created at Invoice Num Name Description Net Amount Total Fee Amou…"
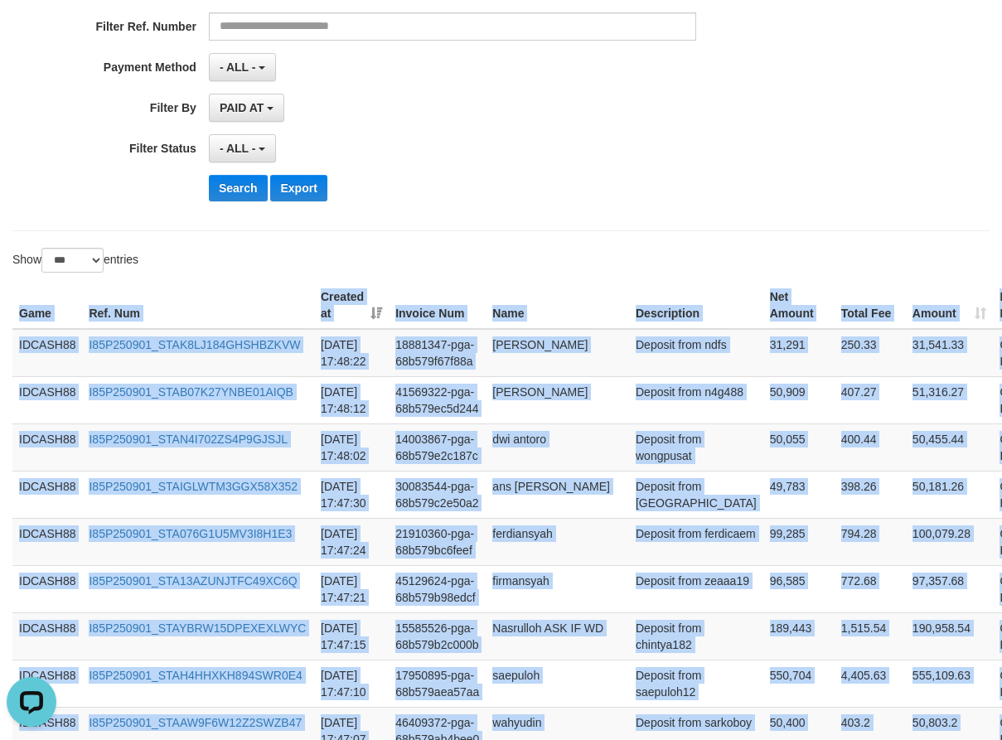
scroll to position [0, 0]
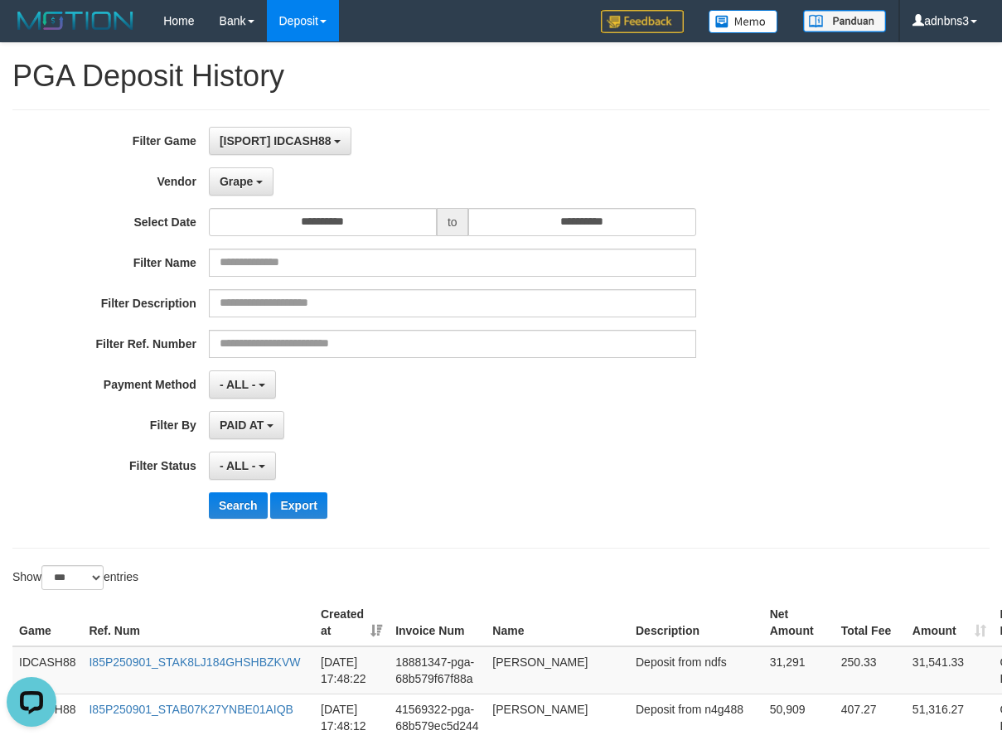
click at [567, 395] on div "- ALL - SELECT ALL - ALL - SELECT PAYMENT METHOD Mandiri BNI OVO CIMB BRI MAYBA…" at bounding box center [452, 384] width 487 height 28
click at [225, 504] on button "Search" at bounding box center [238, 505] width 59 height 27
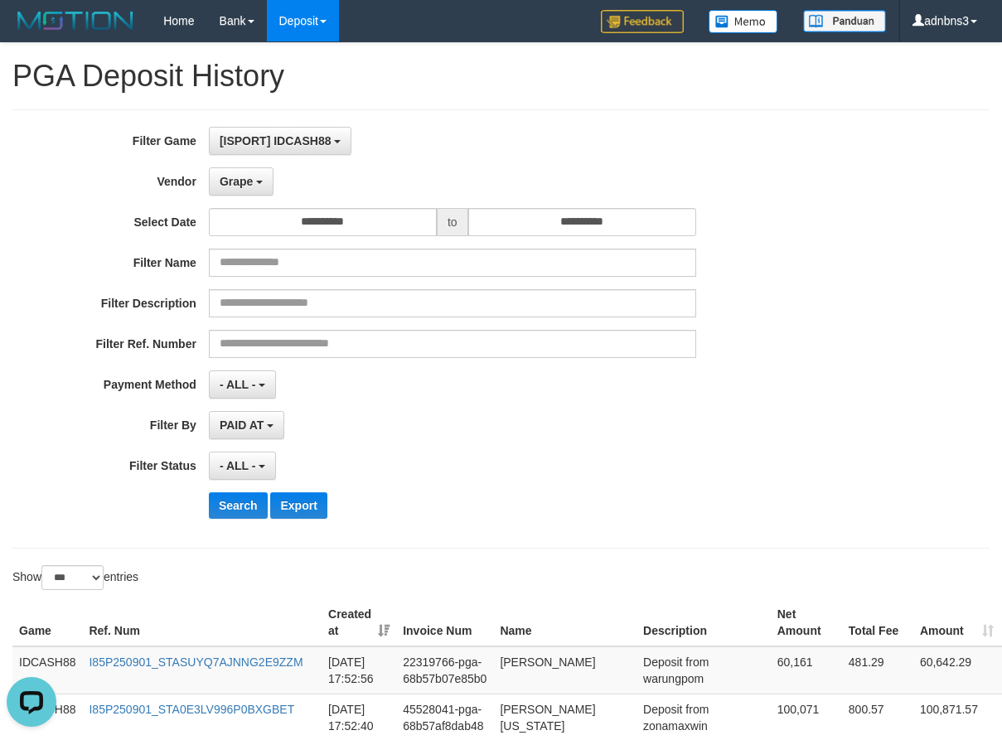
click at [492, 486] on div "**********" at bounding box center [417, 329] width 835 height 404
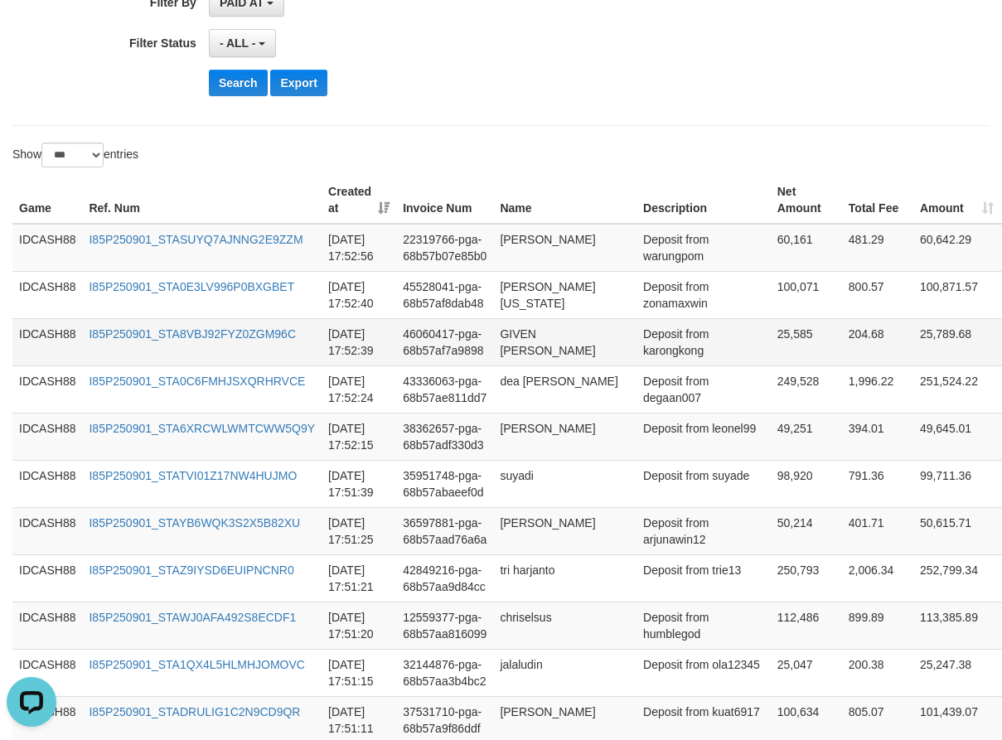
scroll to position [407, 0]
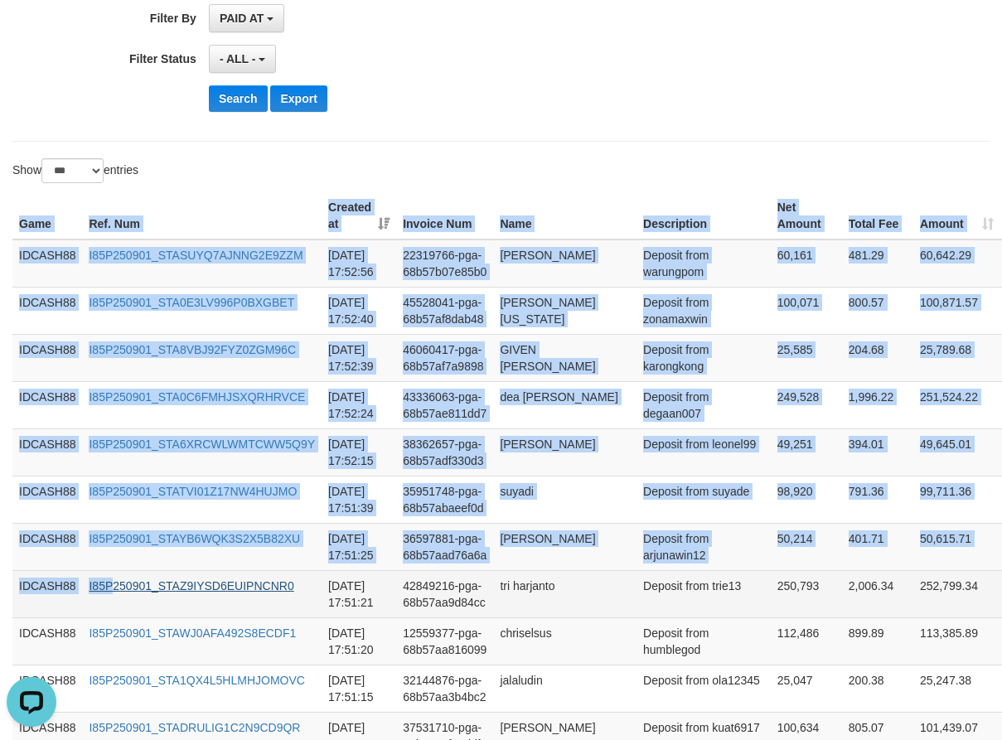
drag, startPoint x: 12, startPoint y: 225, endPoint x: 116, endPoint y: 613, distance: 401.5
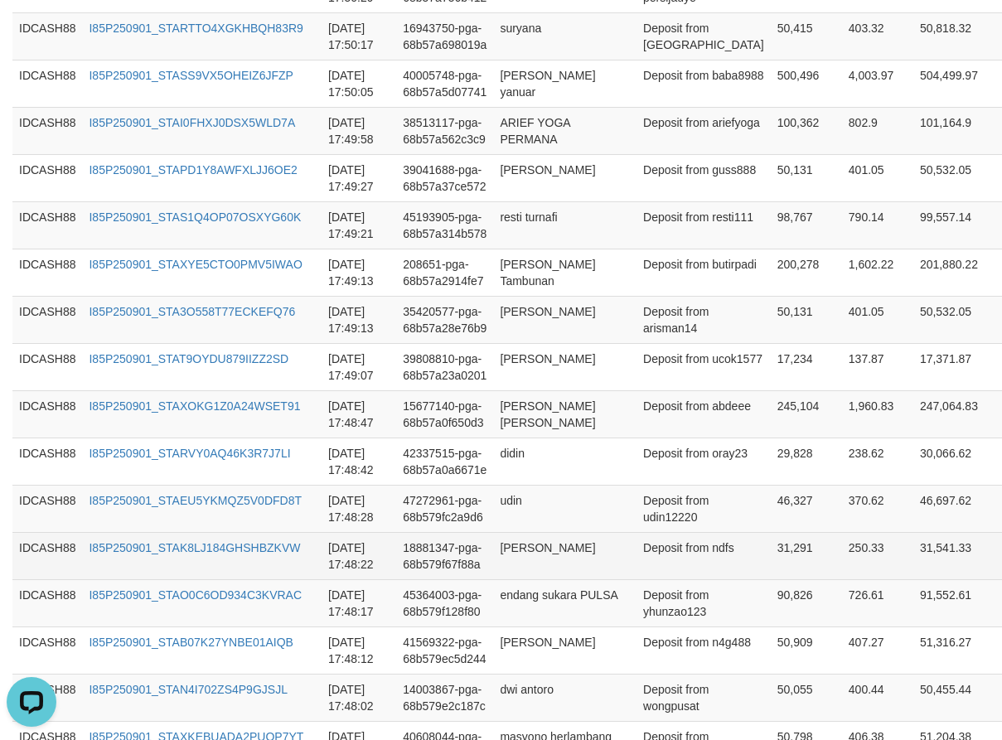
scroll to position [1484, 0]
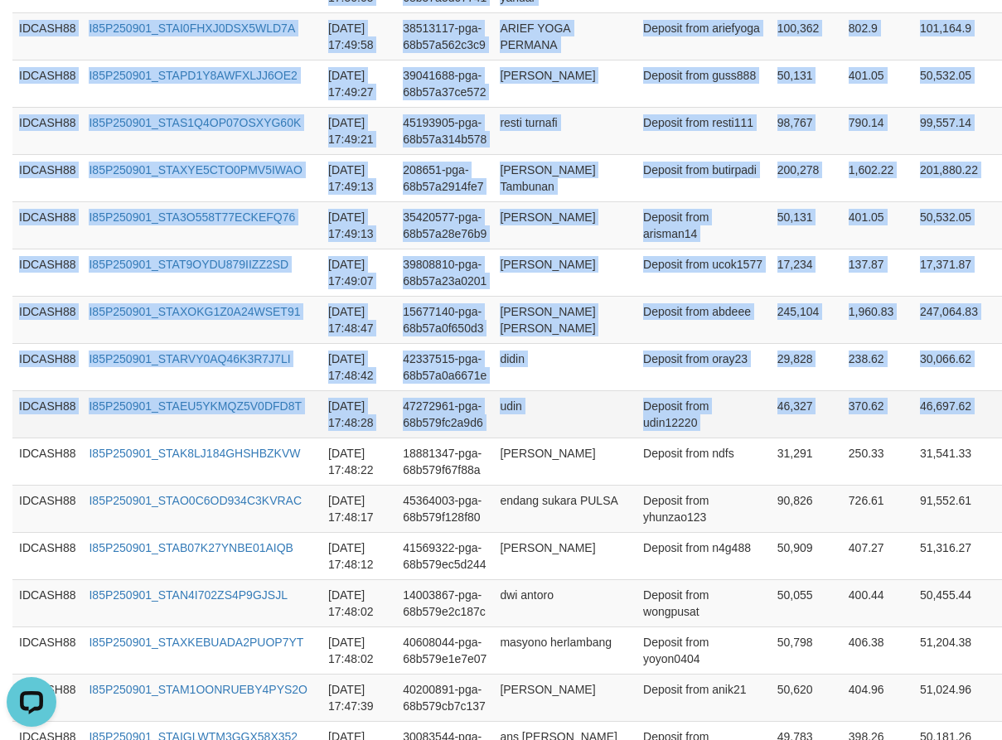
copy table "Game Ref. Num Created at Invoice Num Name Description Net Amount Total Fee Amou…"
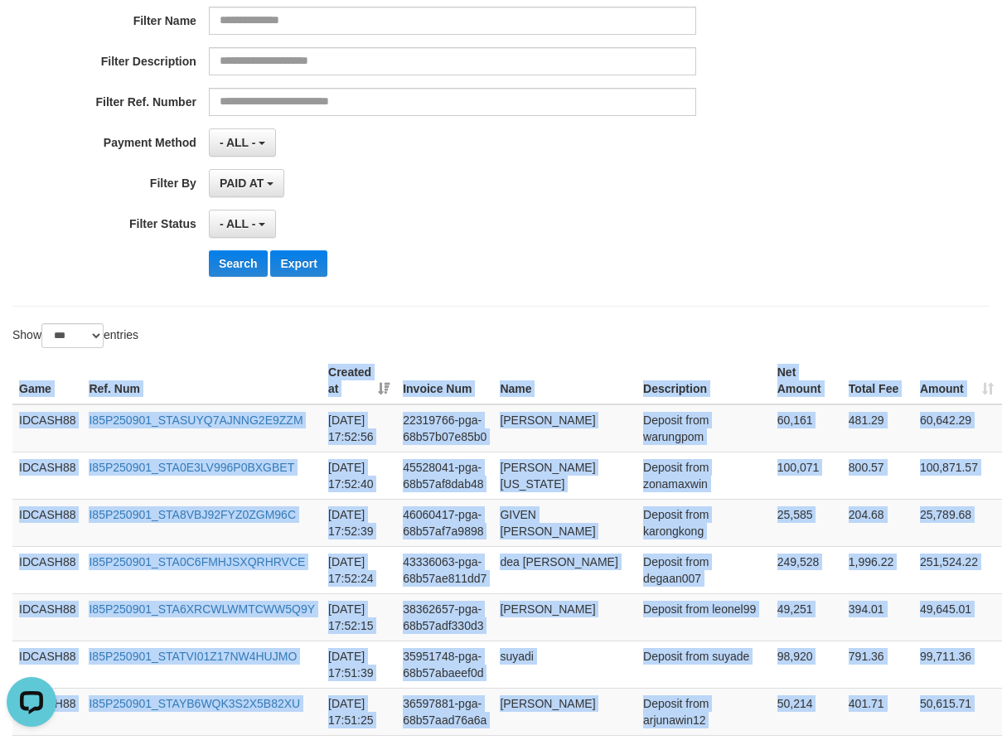
scroll to position [241, 0]
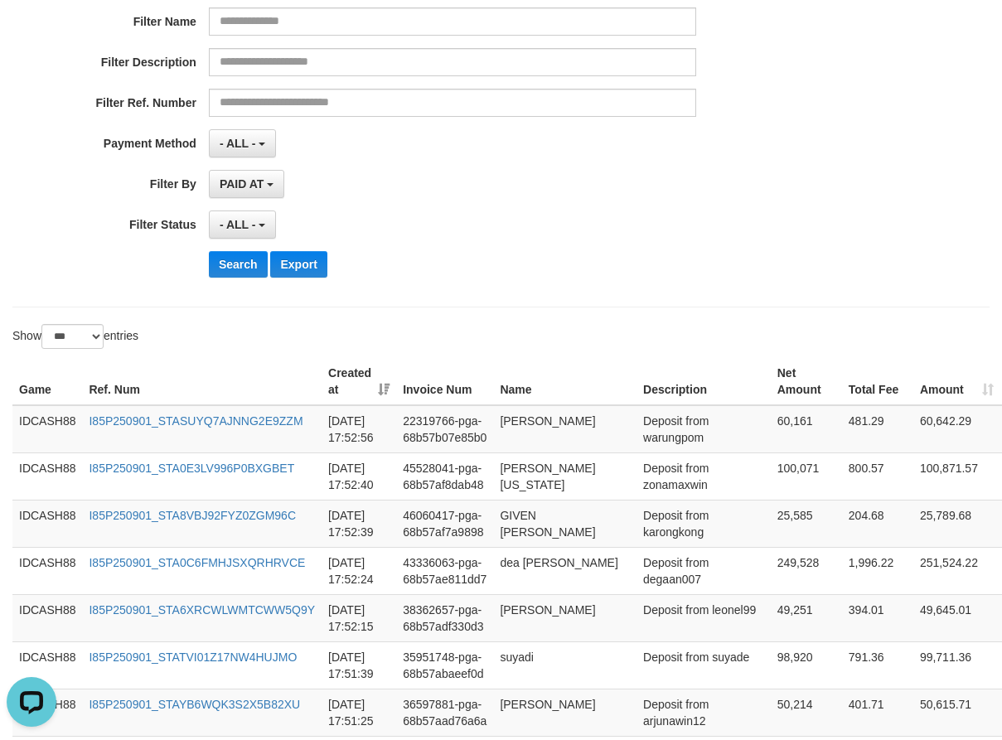
click at [558, 226] on div "- ALL - SELECT ALL - ALL - SELECT STATUS PENDING/UNPAID PAID CANCELED EXPIRED" at bounding box center [452, 224] width 487 height 28
click at [214, 268] on button "Search" at bounding box center [238, 264] width 59 height 27
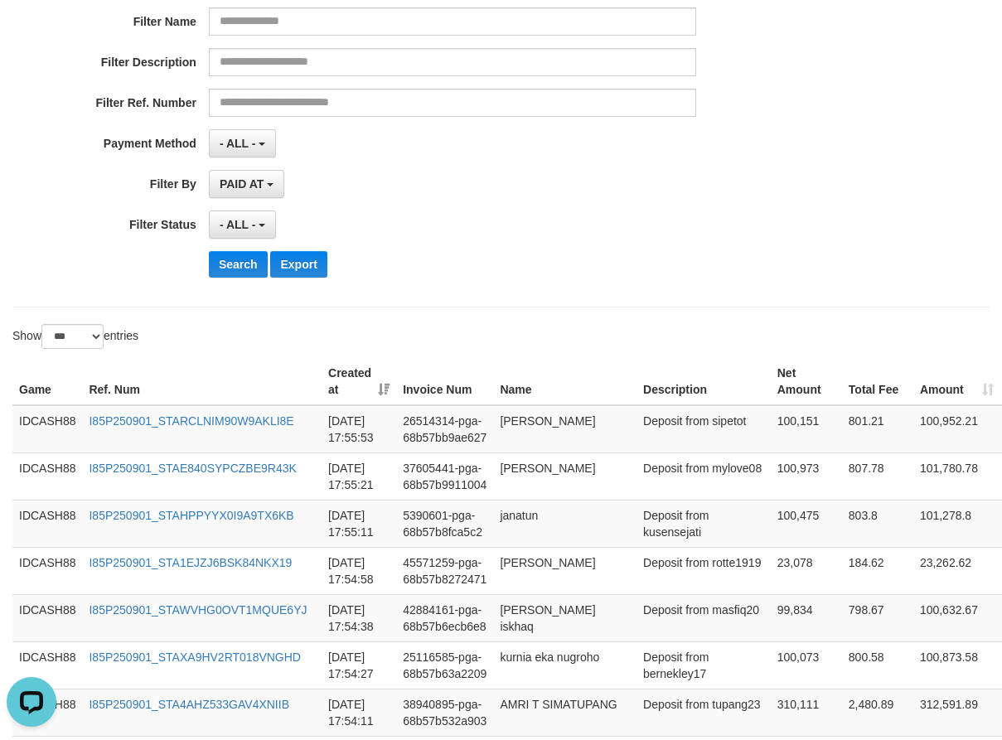
click at [445, 202] on div "**********" at bounding box center [417, 88] width 835 height 404
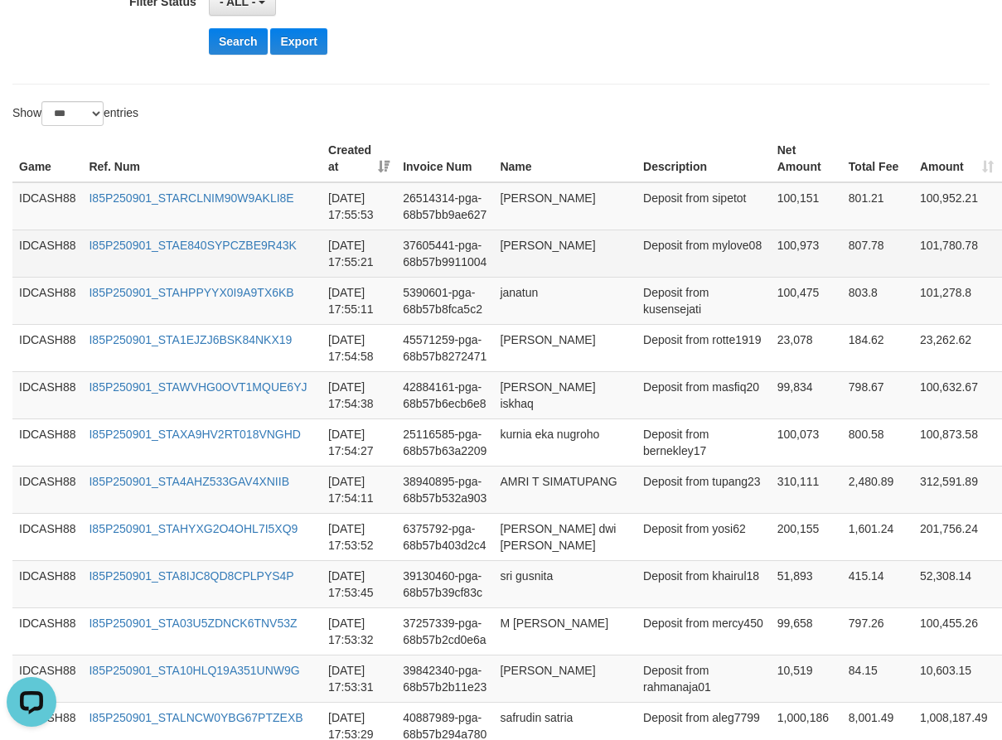
scroll to position [472, 0]
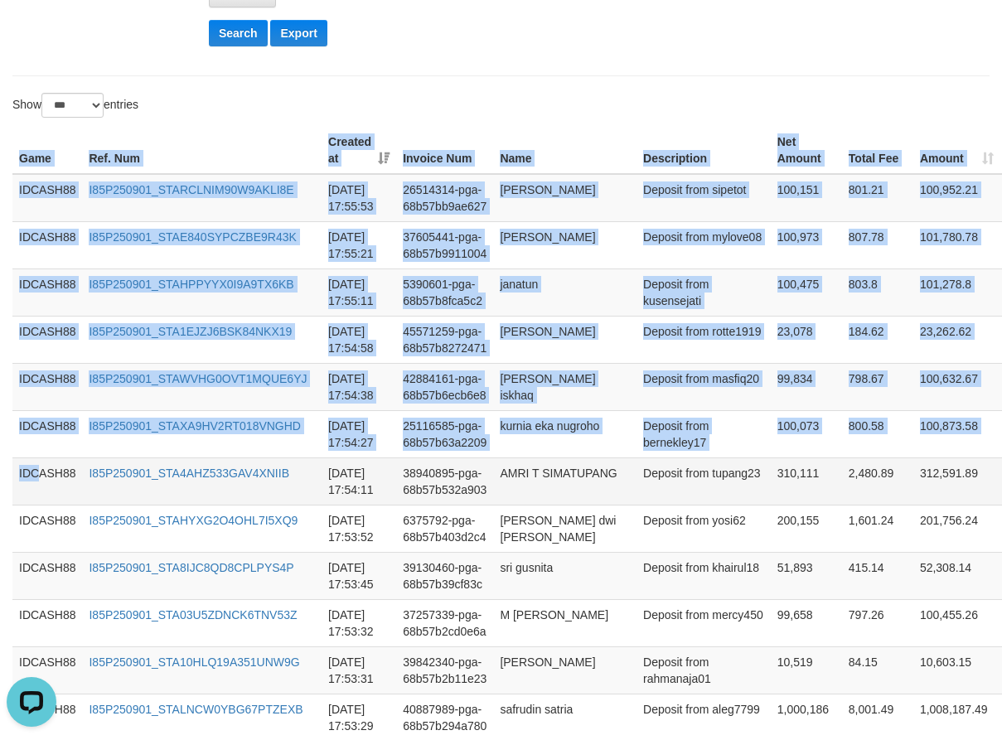
drag, startPoint x: 12, startPoint y: 161, endPoint x: 38, endPoint y: 484, distance: 324.2
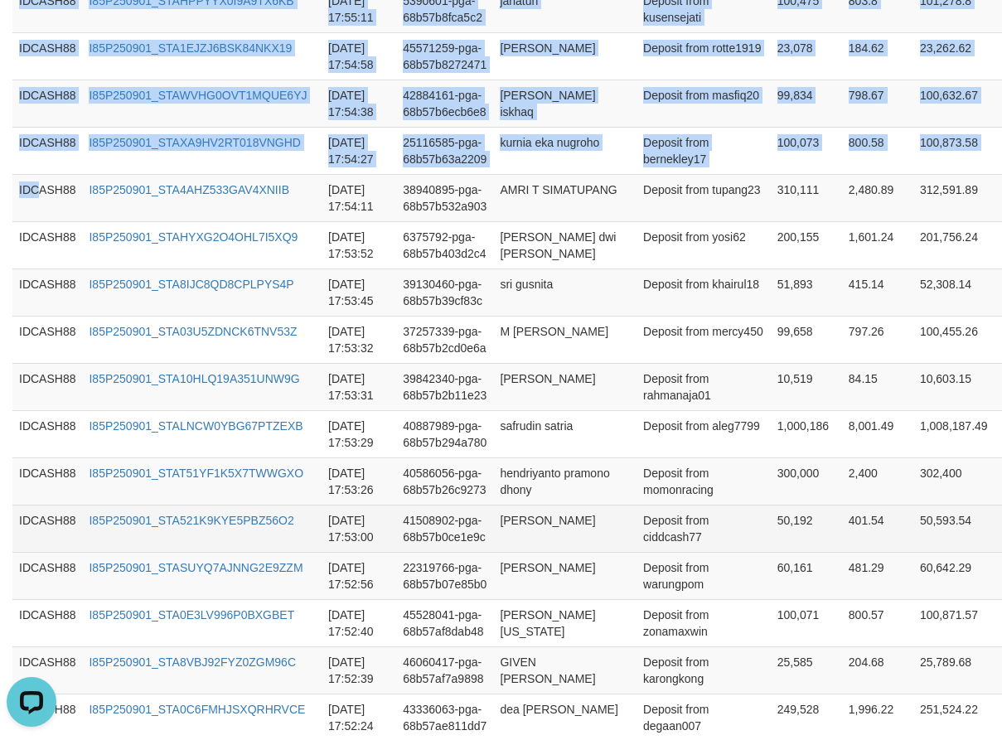
scroll to position [804, 0]
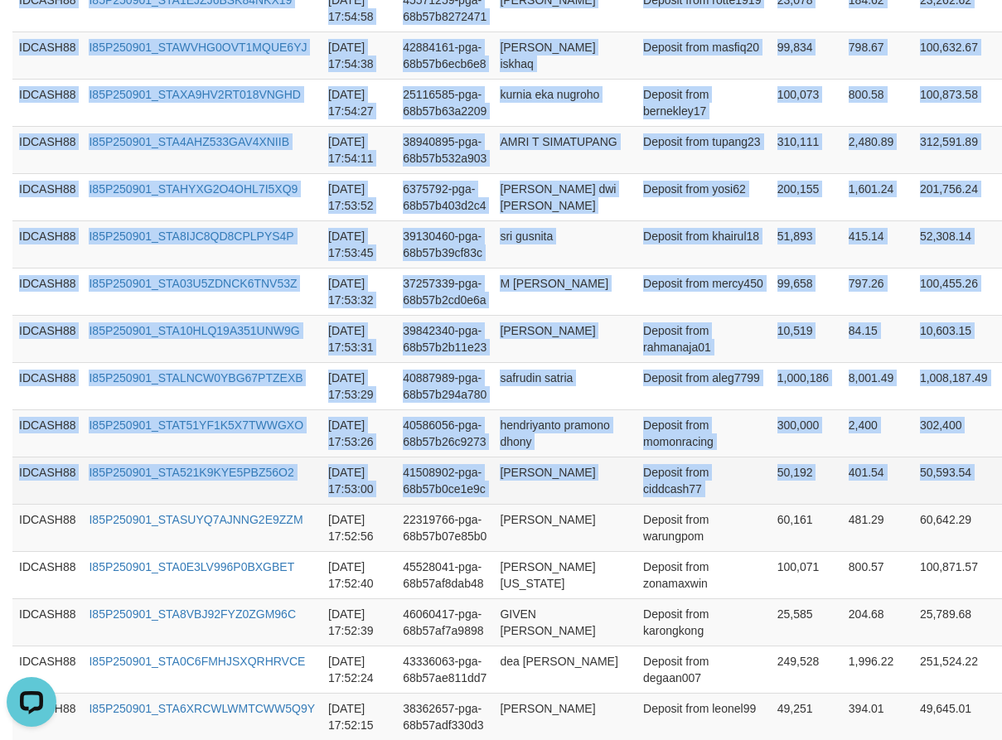
copy table "Game Ref. Num Created at Invoice Num Name Description Net Amount Total Fee Amou…"
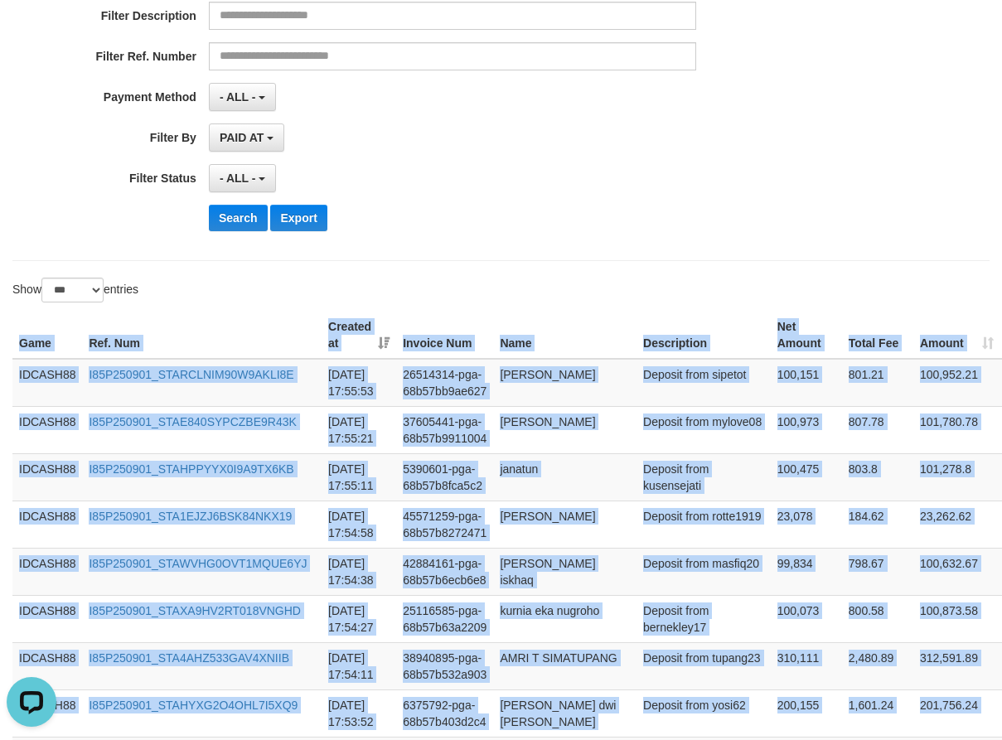
scroll to position [141, 0]
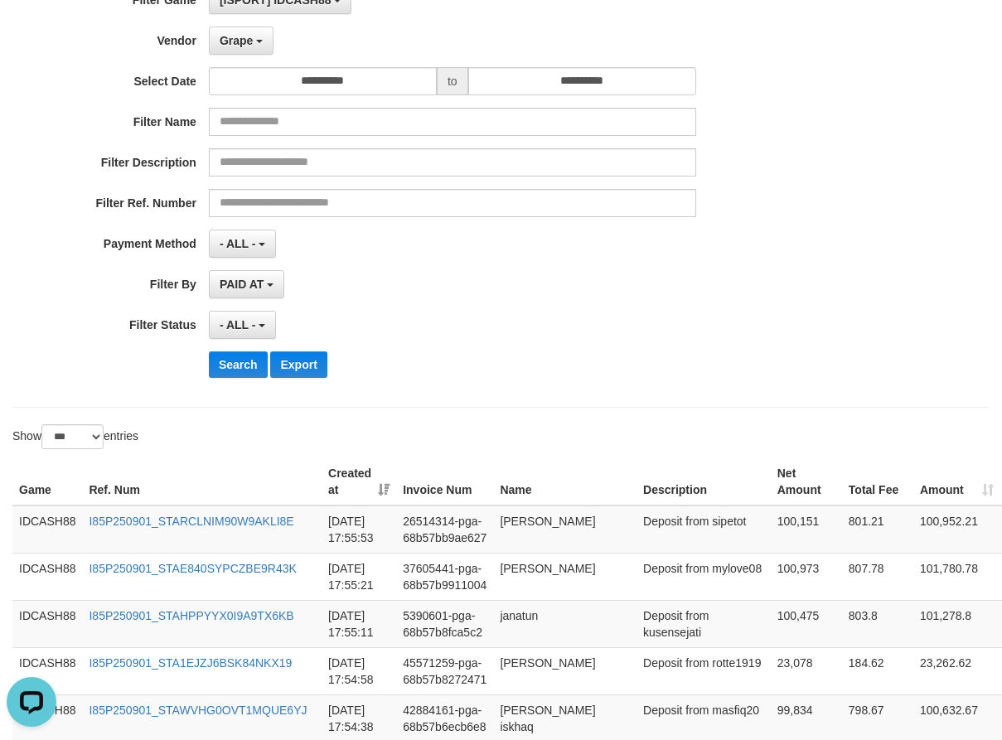
click at [523, 299] on div "**********" at bounding box center [417, 188] width 835 height 404
click at [246, 375] on button "Search" at bounding box center [238, 364] width 59 height 27
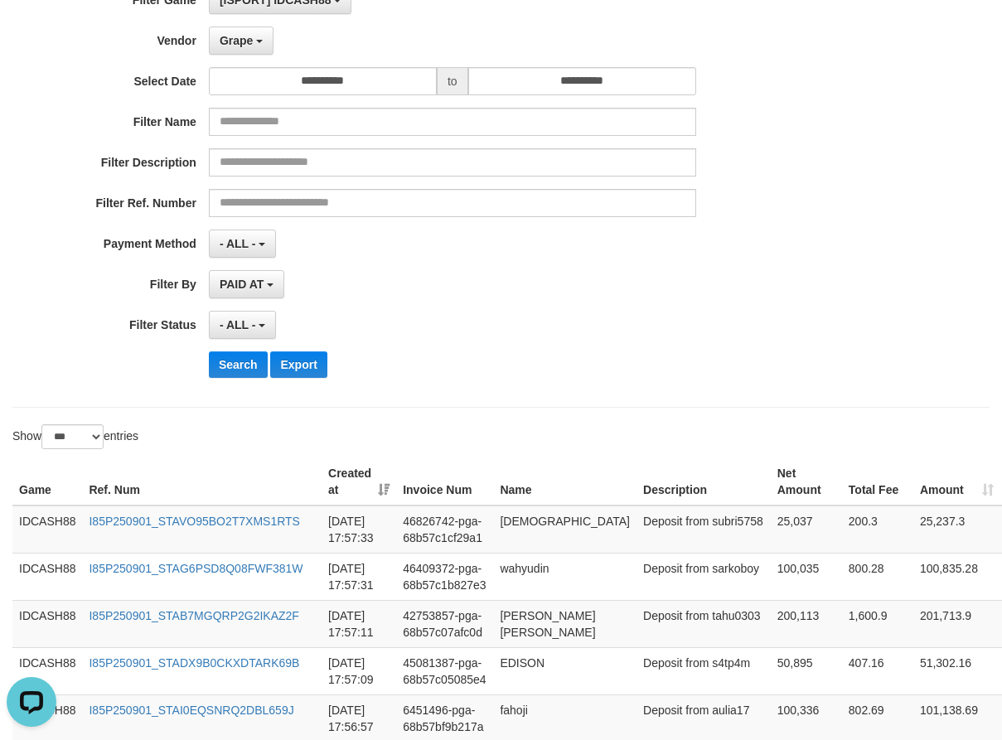
click at [447, 379] on div "**********" at bounding box center [417, 188] width 835 height 404
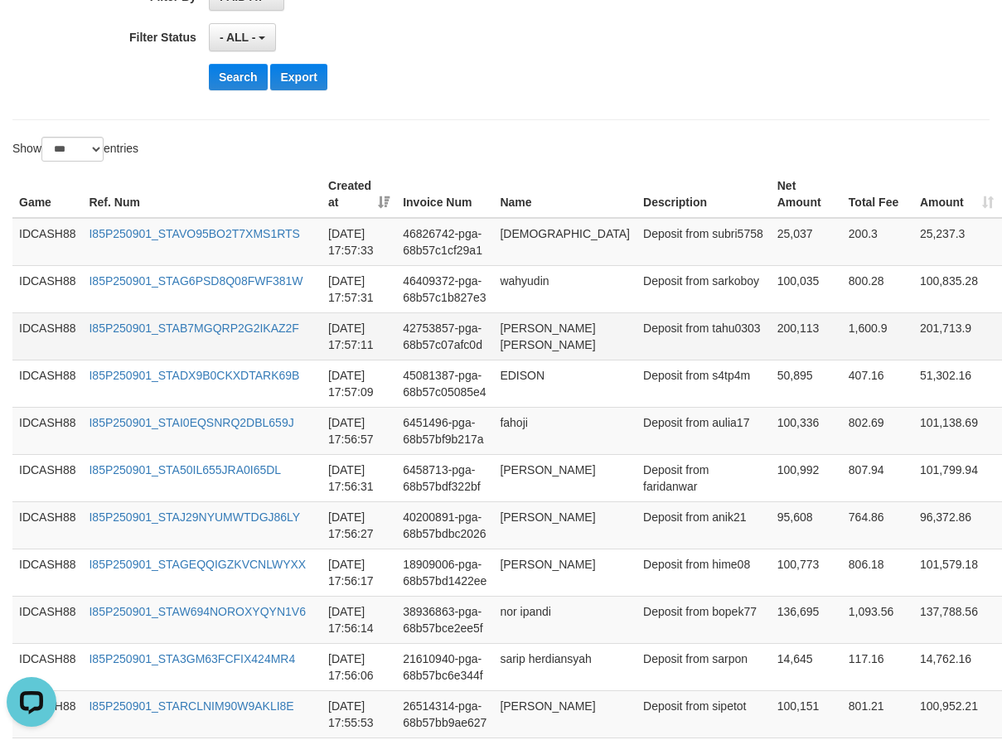
scroll to position [383, 0]
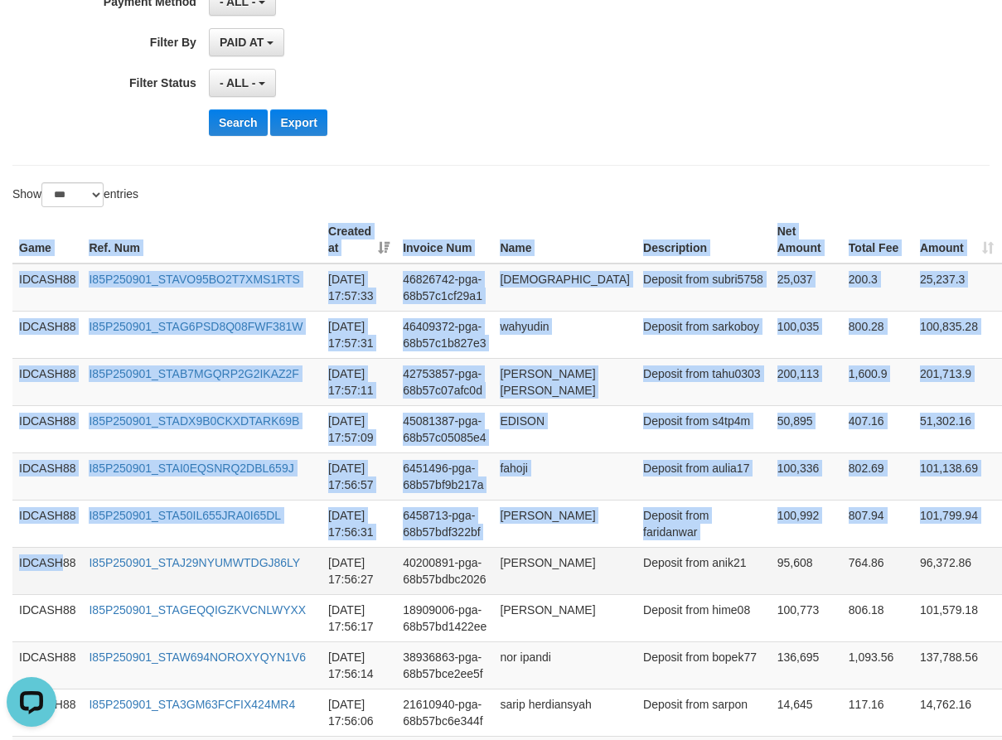
drag, startPoint x: 17, startPoint y: 245, endPoint x: 75, endPoint y: 578, distance: 338.0
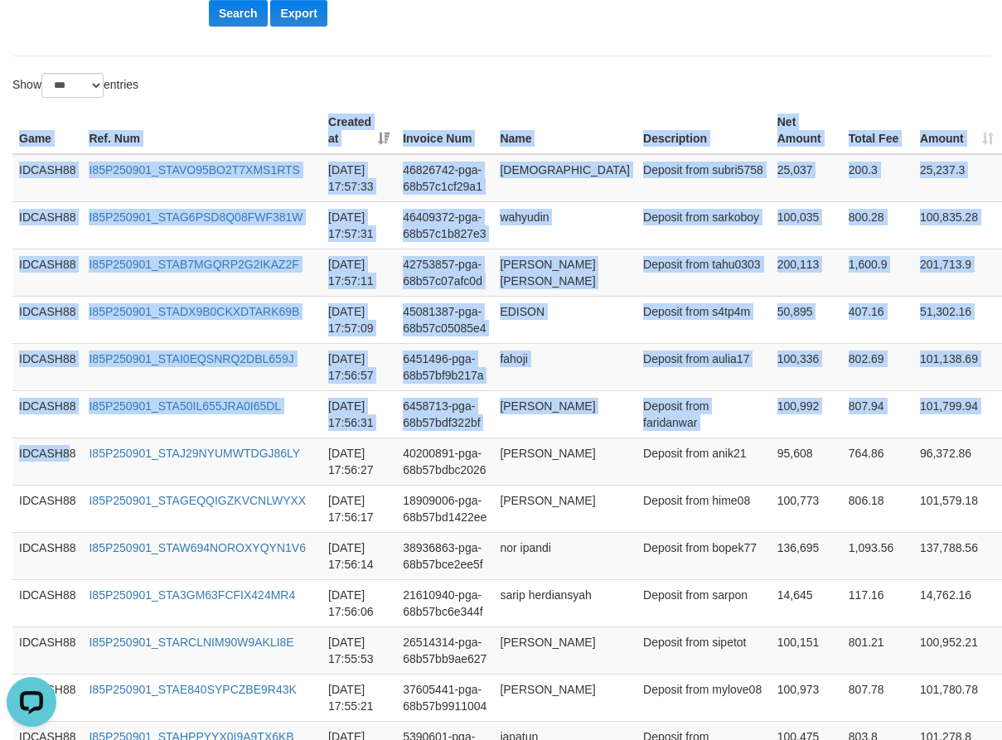
scroll to position [797, 0]
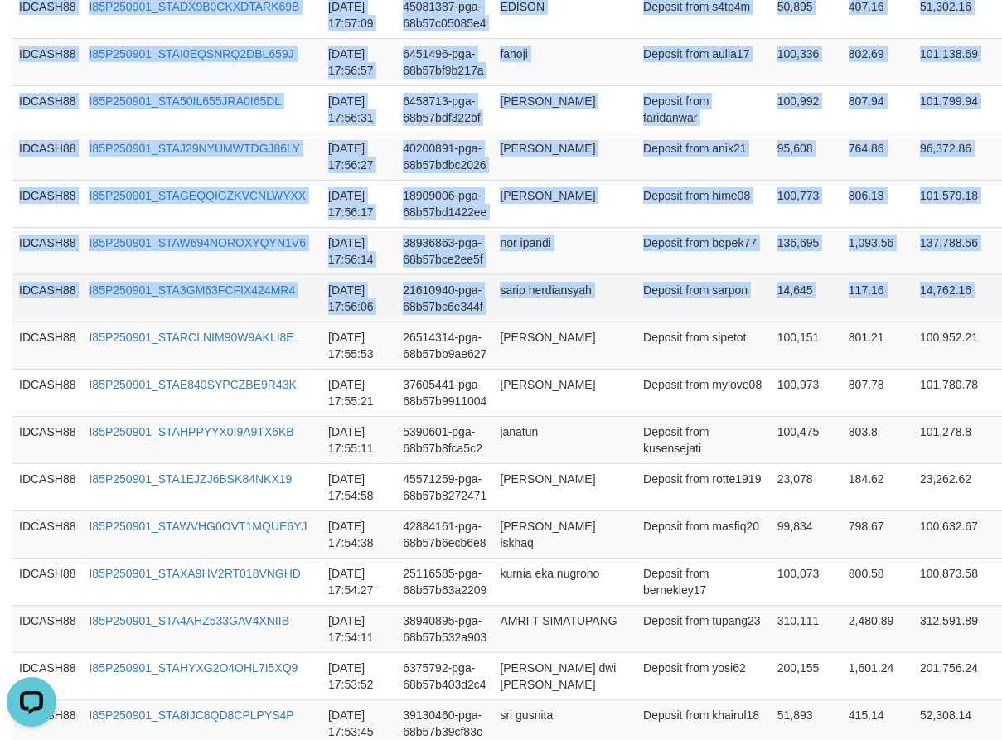
copy table "Game Ref. Num Created at Invoice Num Name Description Net Amount Total Fee Amou…"
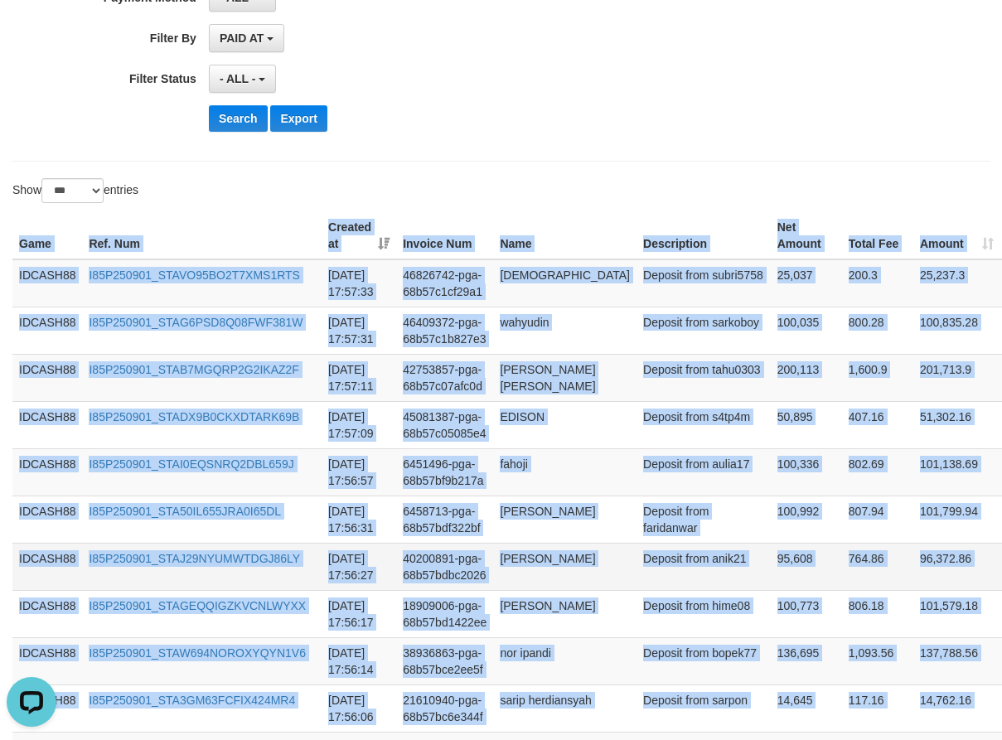
scroll to position [383, 0]
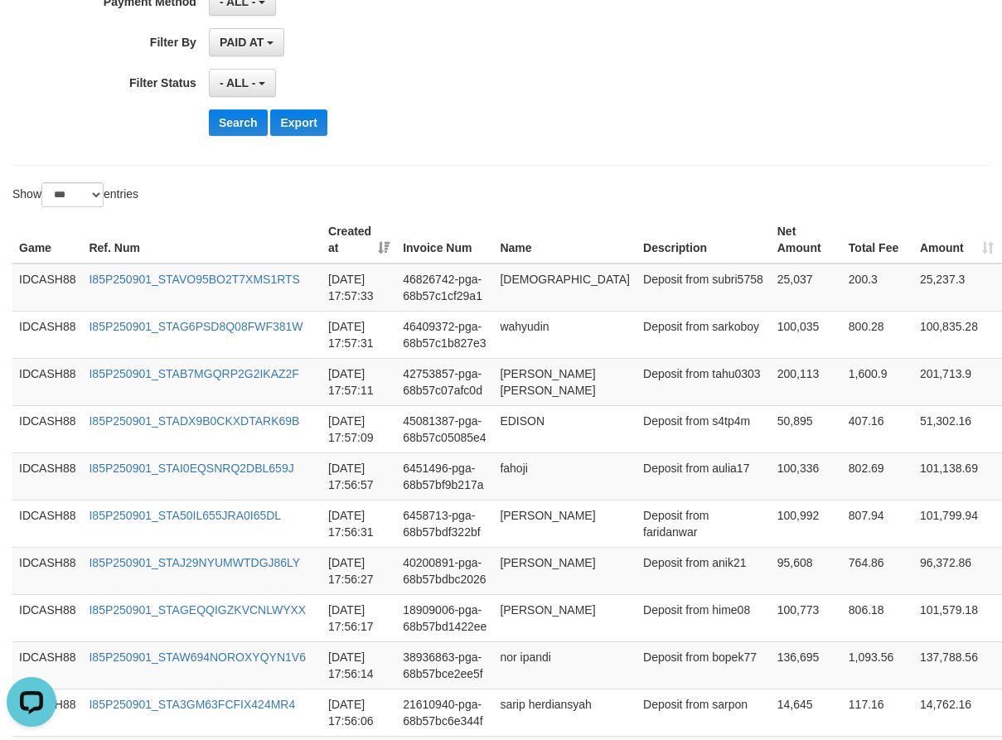
click at [553, 188] on div "Show ** ** ** *** entries" at bounding box center [501, 196] width 1002 height 29
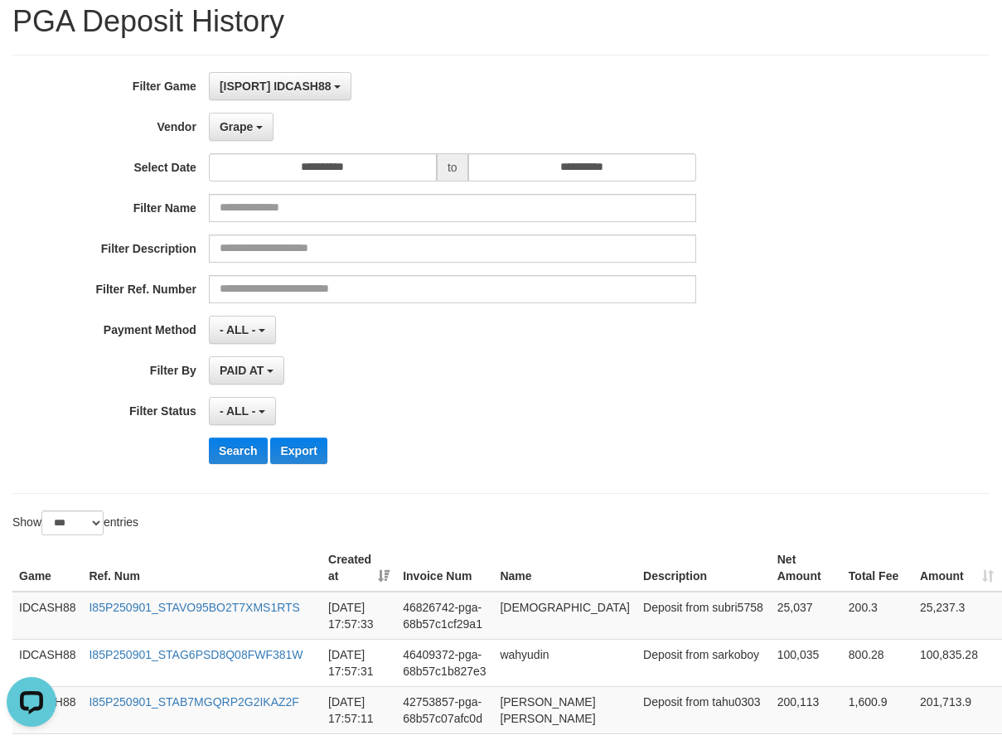
scroll to position [51, 0]
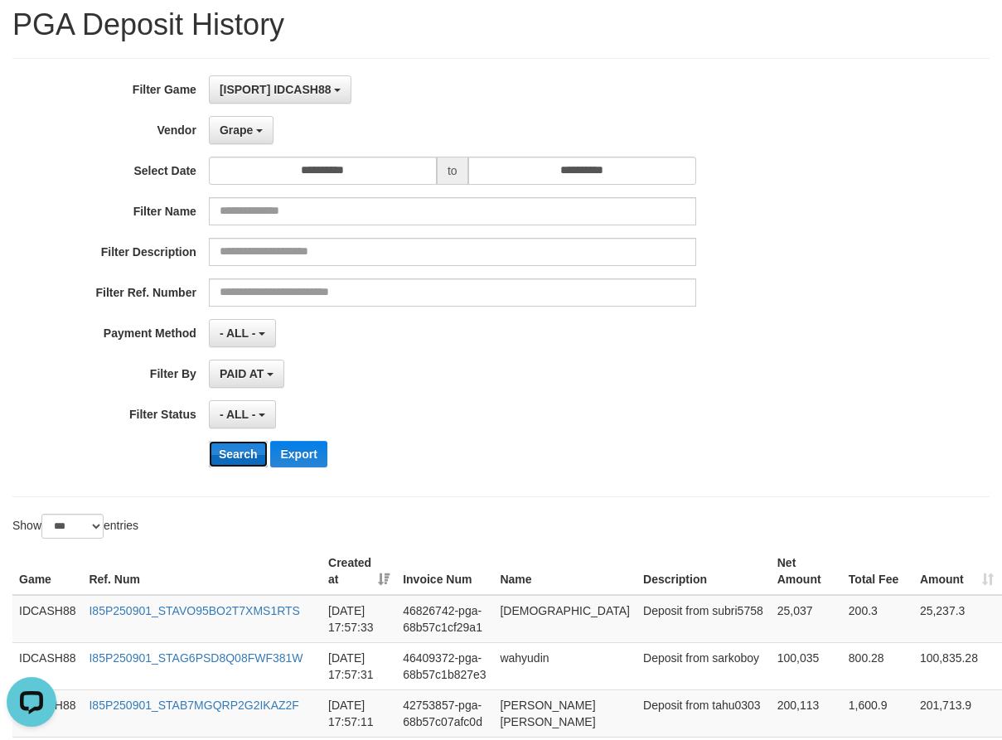
click at [217, 445] on button "Search" at bounding box center [238, 454] width 59 height 27
click at [514, 413] on div "- ALL - SELECT ALL - ALL - SELECT STATUS PENDING/UNPAID PAID CANCELED EXPIRED" at bounding box center [452, 414] width 487 height 28
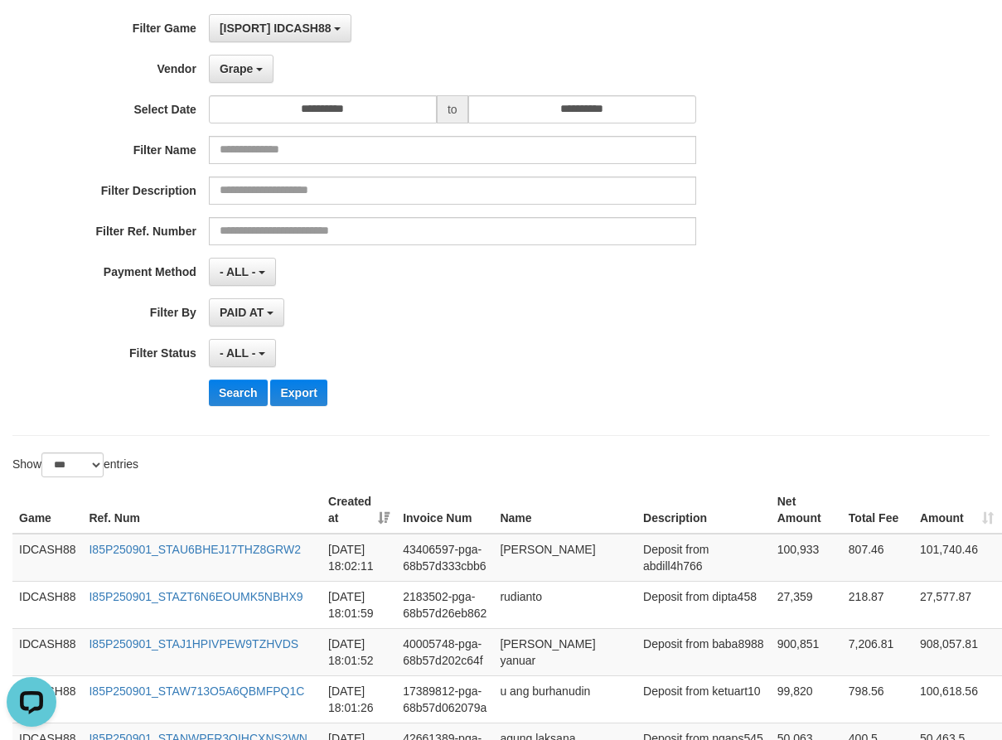
scroll to position [340, 0]
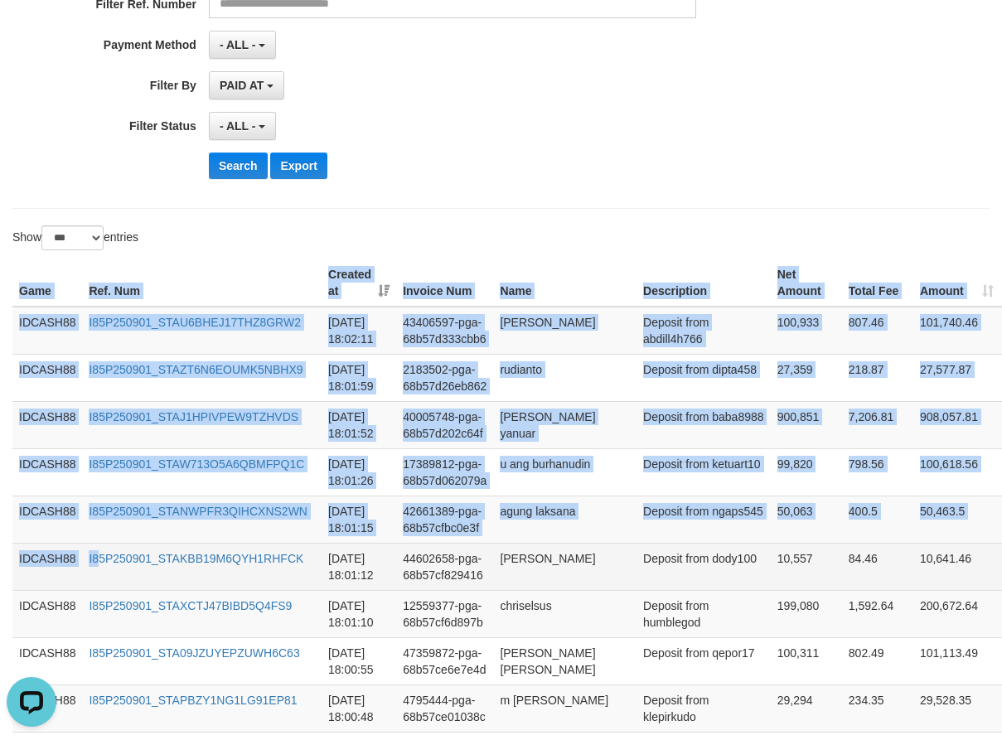
drag, startPoint x: 20, startPoint y: 287, endPoint x: 98, endPoint y: 578, distance: 301.8
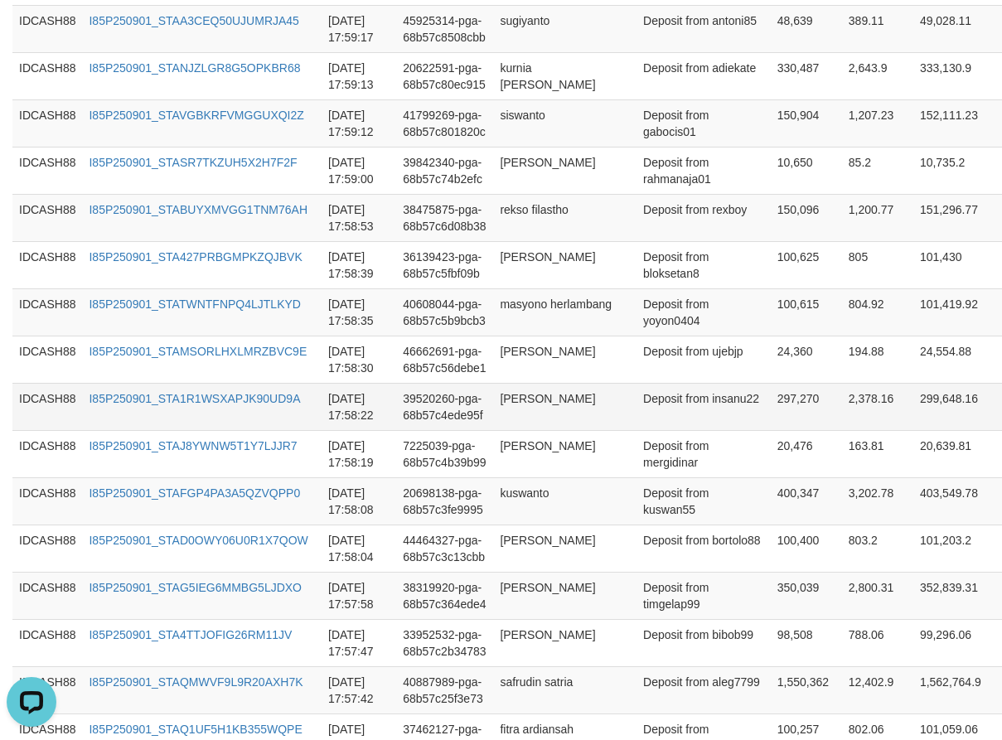
scroll to position [1665, 0]
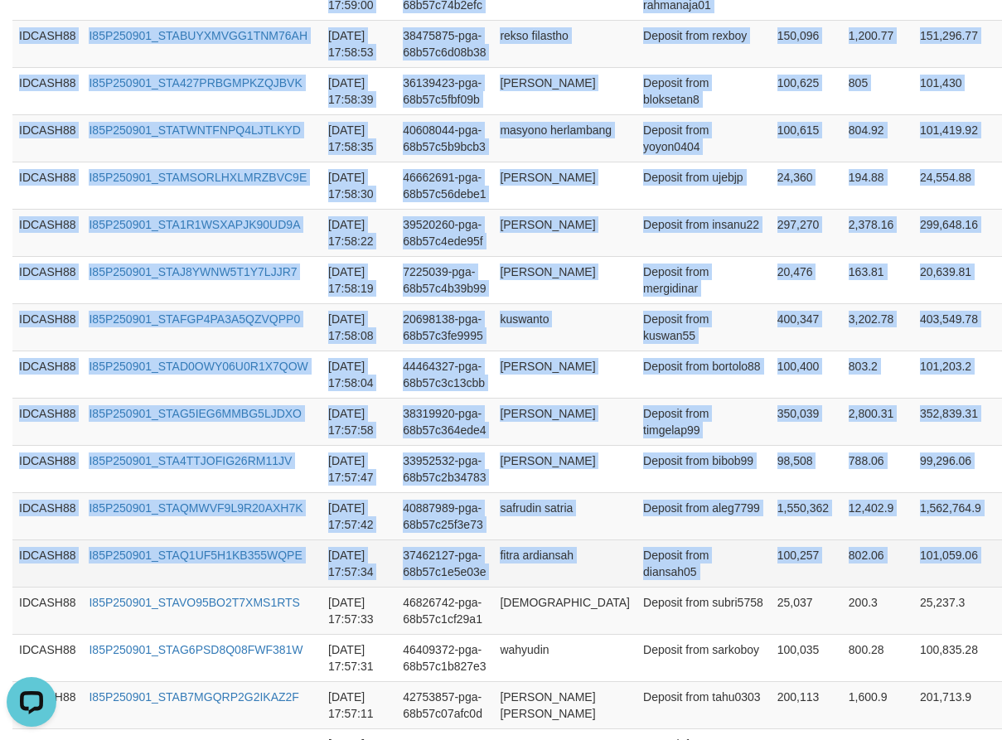
copy table "Game Ref. Num Created at Invoice Num Name Description Net Amount Total Fee Amou…"
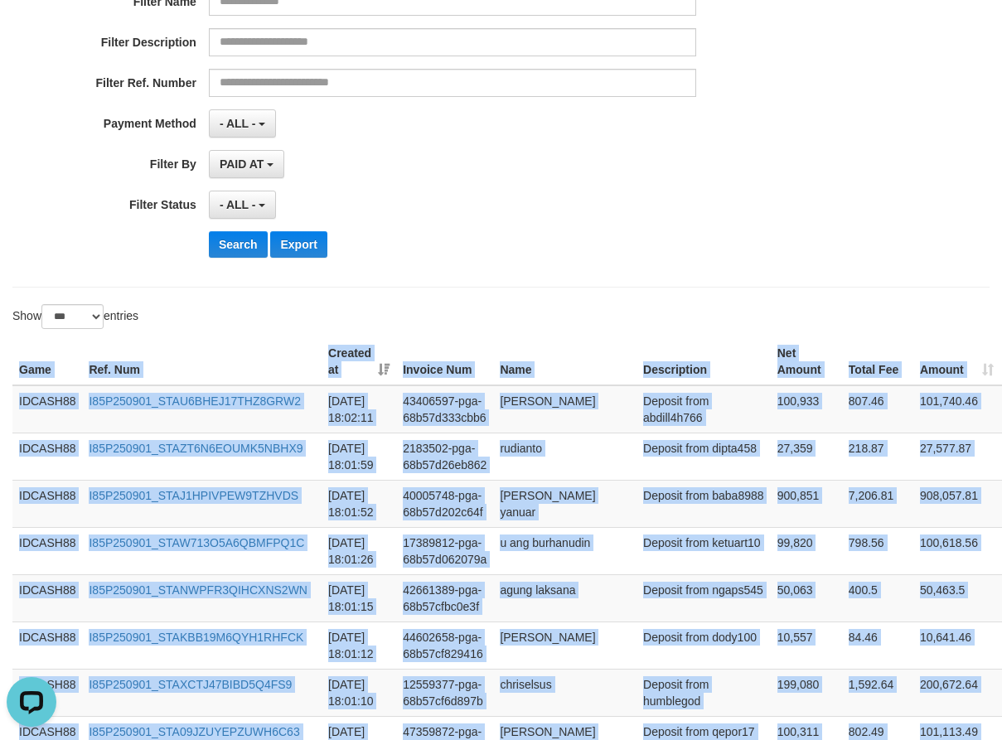
scroll to position [174, 0]
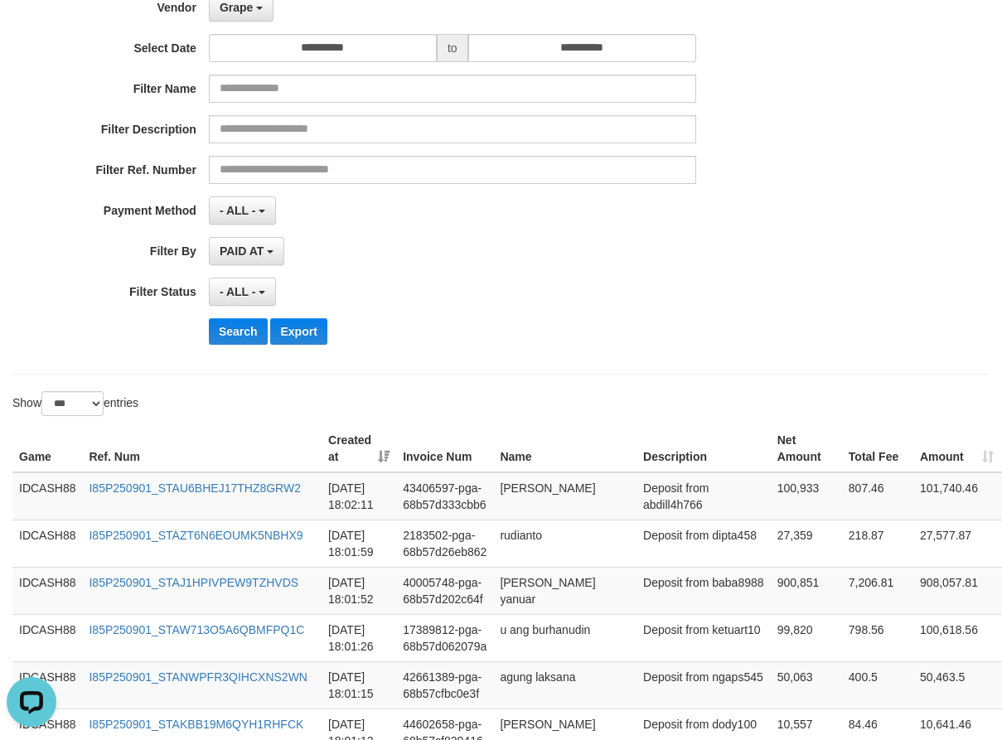
click at [500, 285] on div "- ALL - SELECT ALL - ALL - SELECT STATUS PENDING/UNPAID PAID CANCELED EXPIRED" at bounding box center [452, 292] width 487 height 28
click at [231, 337] on button "Search" at bounding box center [238, 331] width 59 height 27
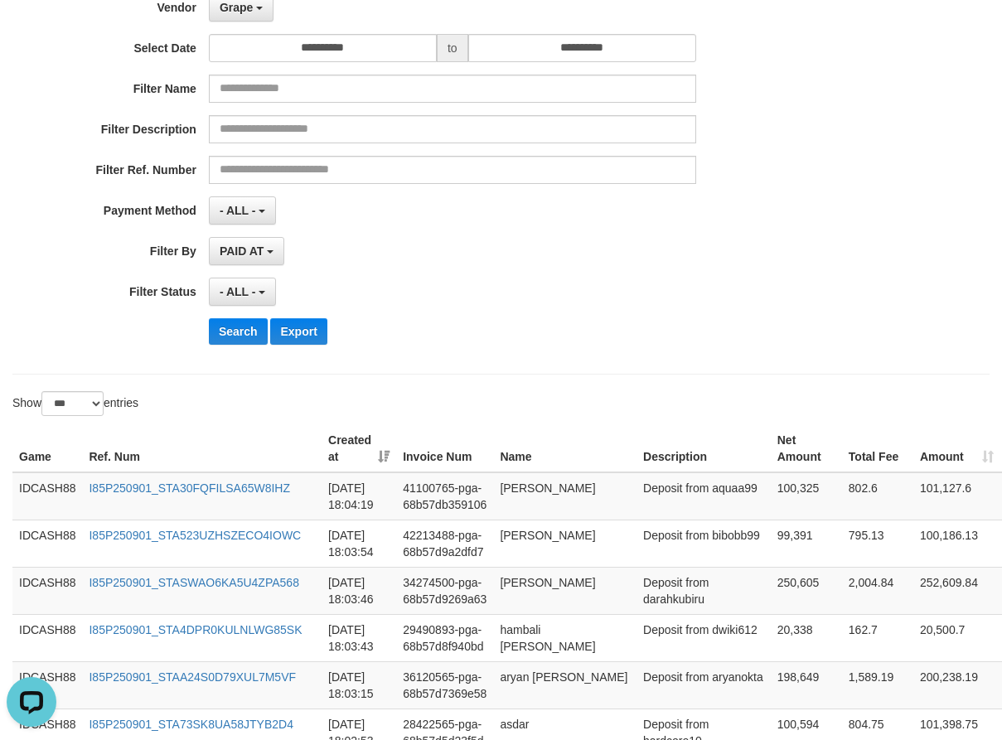
click at [468, 307] on div "**********" at bounding box center [417, 155] width 835 height 404
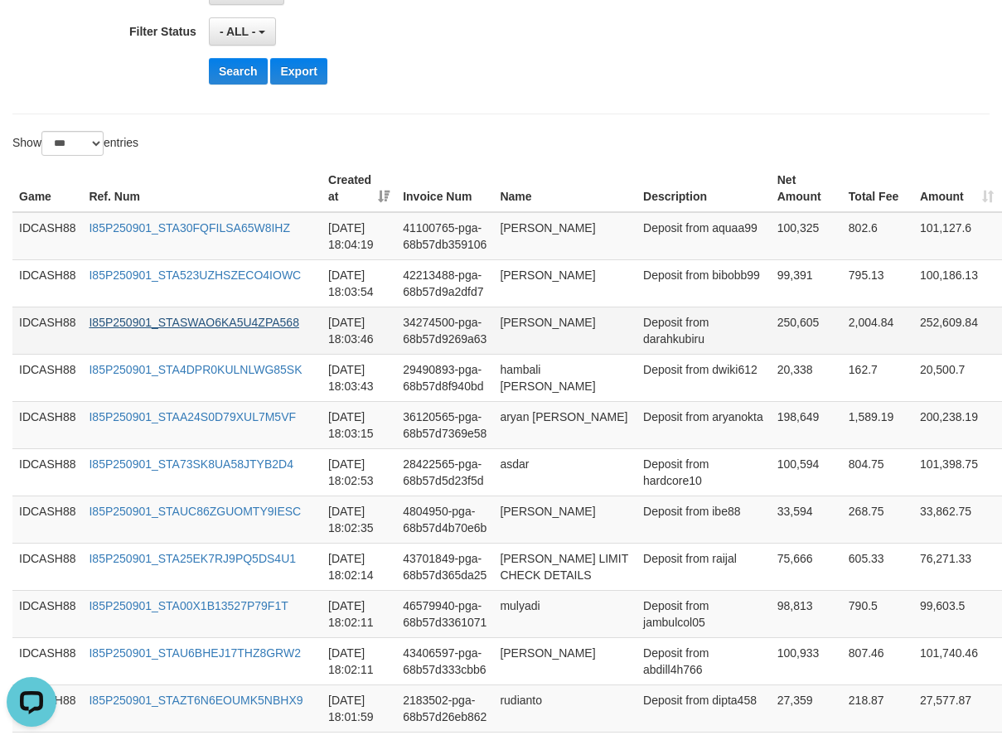
scroll to position [435, 0]
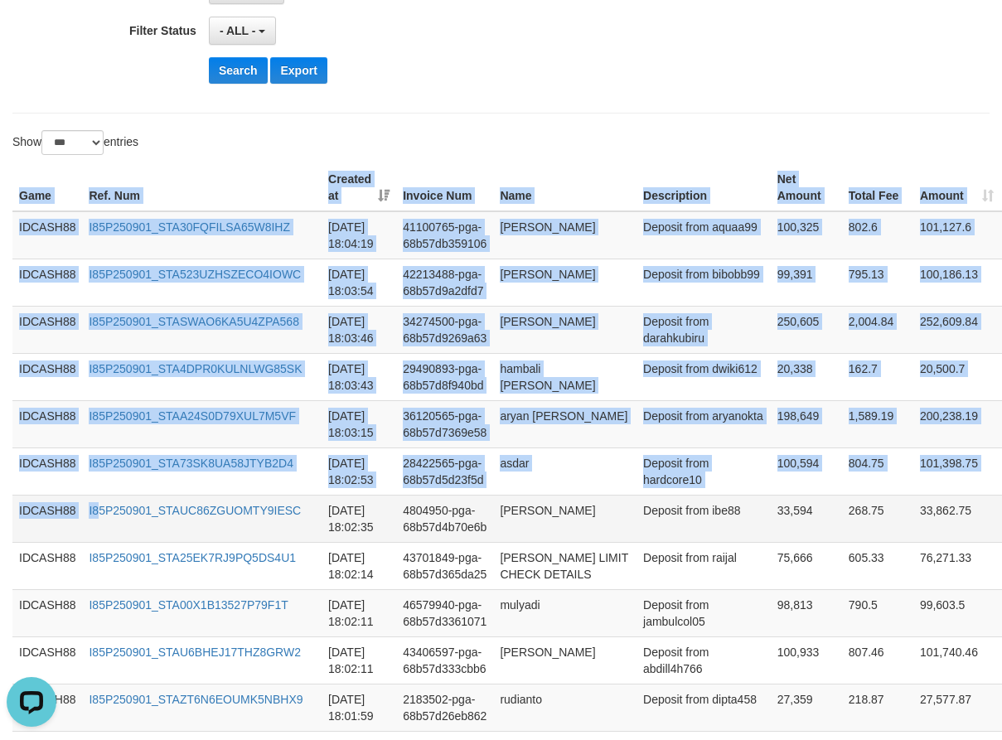
drag, startPoint x: 17, startPoint y: 192, endPoint x: 96, endPoint y: 541, distance: 357.7
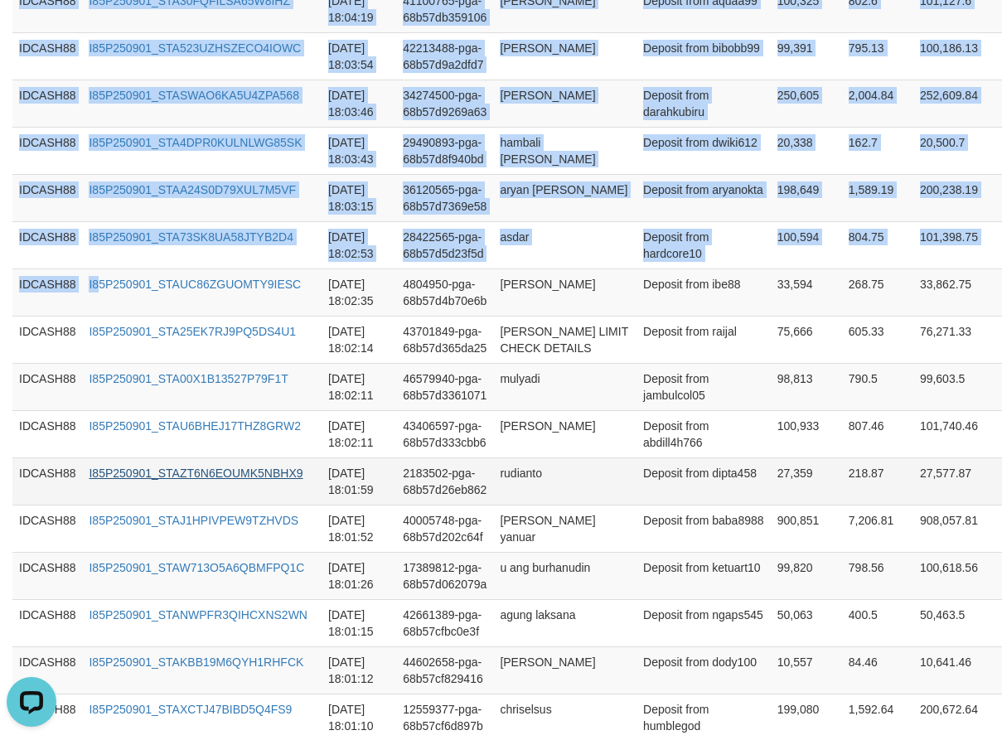
scroll to position [683, 0]
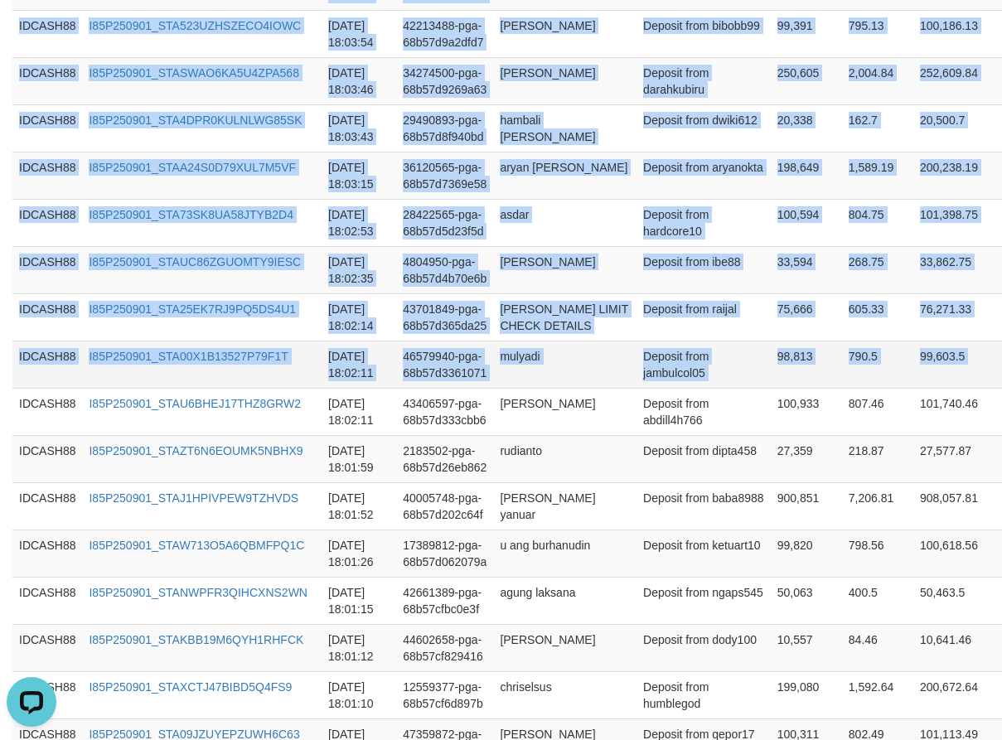
copy table "Game Ref. Num Created at Invoice Num Name Description Net Amount Total Fee Amou…"
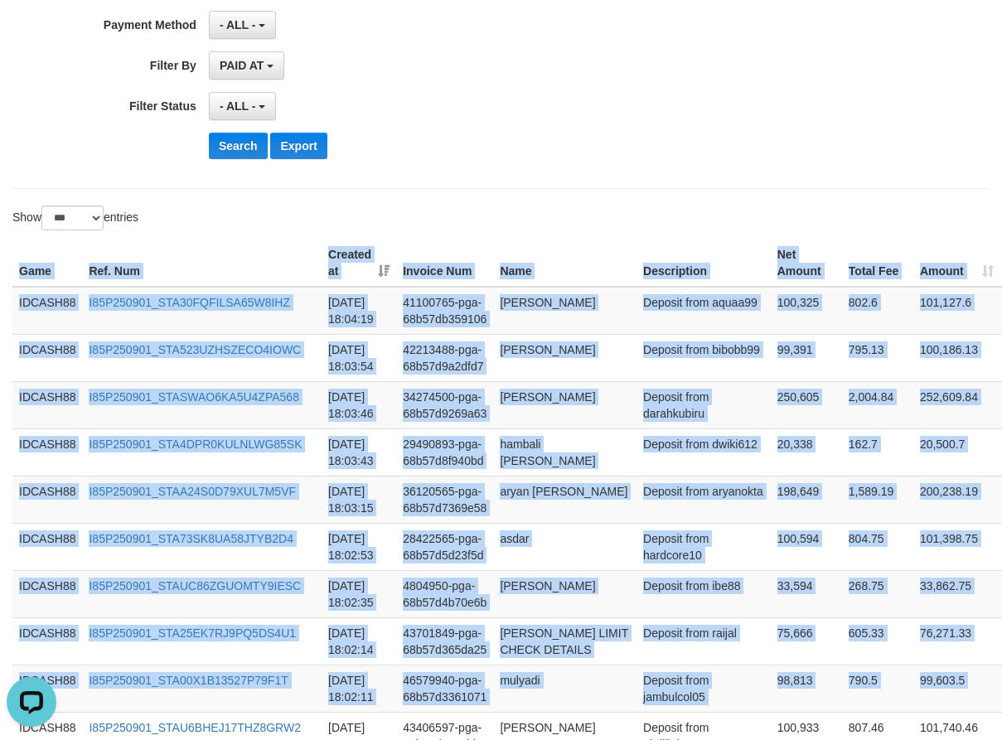
scroll to position [352, 0]
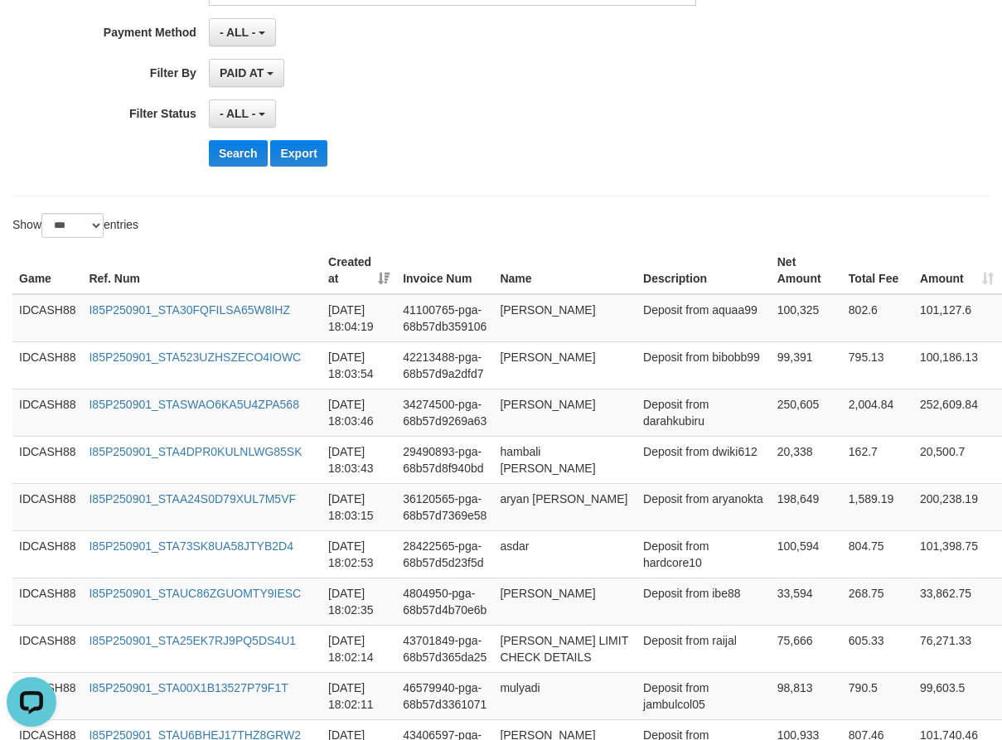
click at [502, 154] on div "Search Export" at bounding box center [522, 153] width 626 height 27
click at [242, 158] on button "Search" at bounding box center [238, 153] width 59 height 27
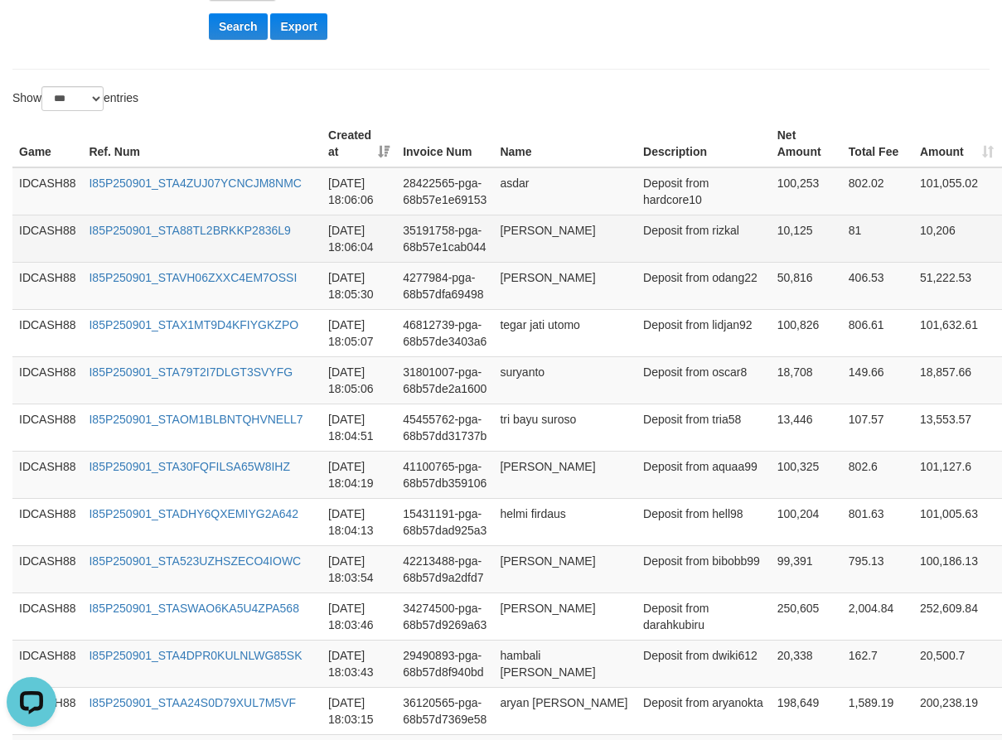
scroll to position [518, 0]
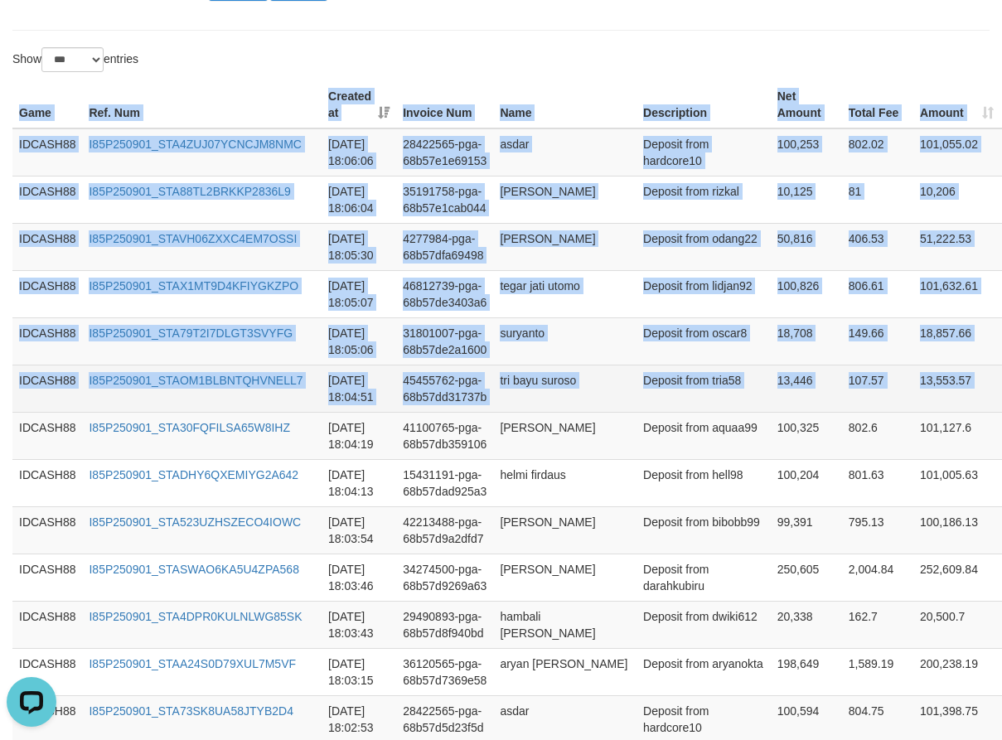
drag, startPoint x: 13, startPoint y: 106, endPoint x: 930, endPoint y: 398, distance: 962.6
copy table "Game Ref. Num Created at Invoice Num Name Description Net Amount Total Fee Amou…"
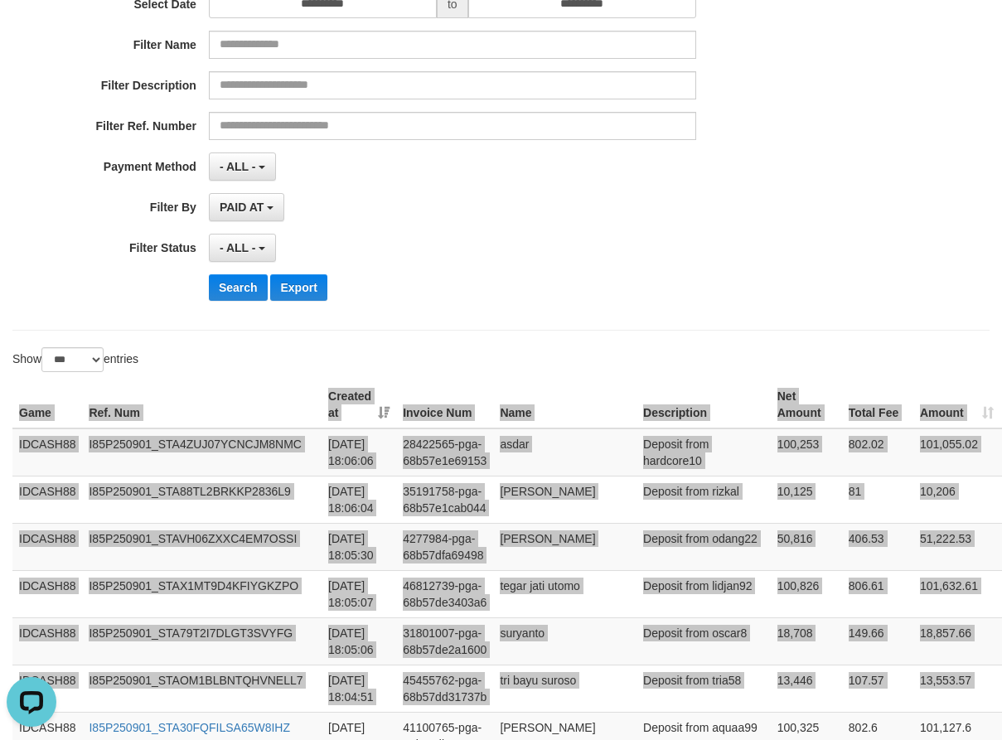
scroll to position [186, 0]
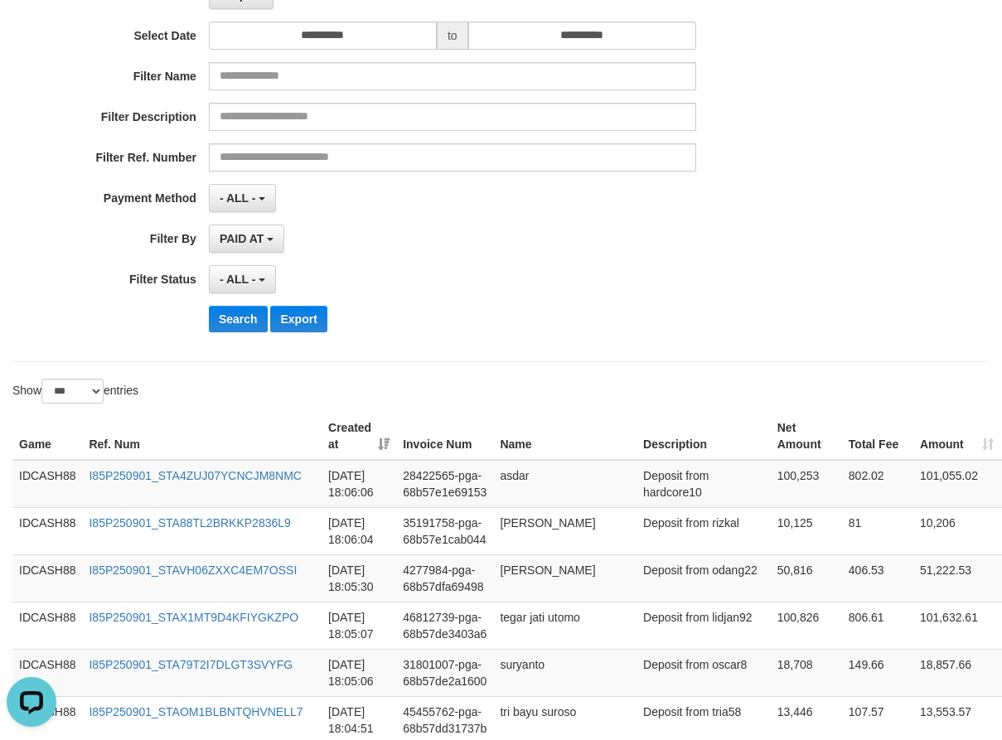
click at [498, 317] on div "Search Export" at bounding box center [522, 319] width 626 height 27
click at [212, 319] on button "Search" at bounding box center [238, 319] width 59 height 27
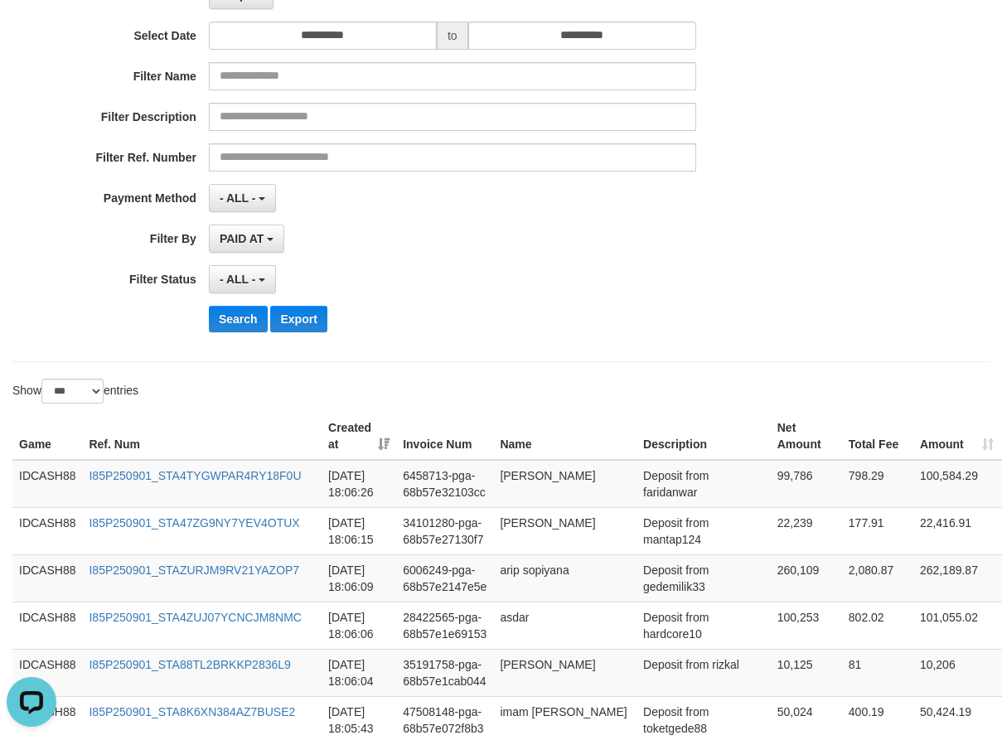
click at [534, 351] on div "**********" at bounding box center [500, 142] width 977 height 439
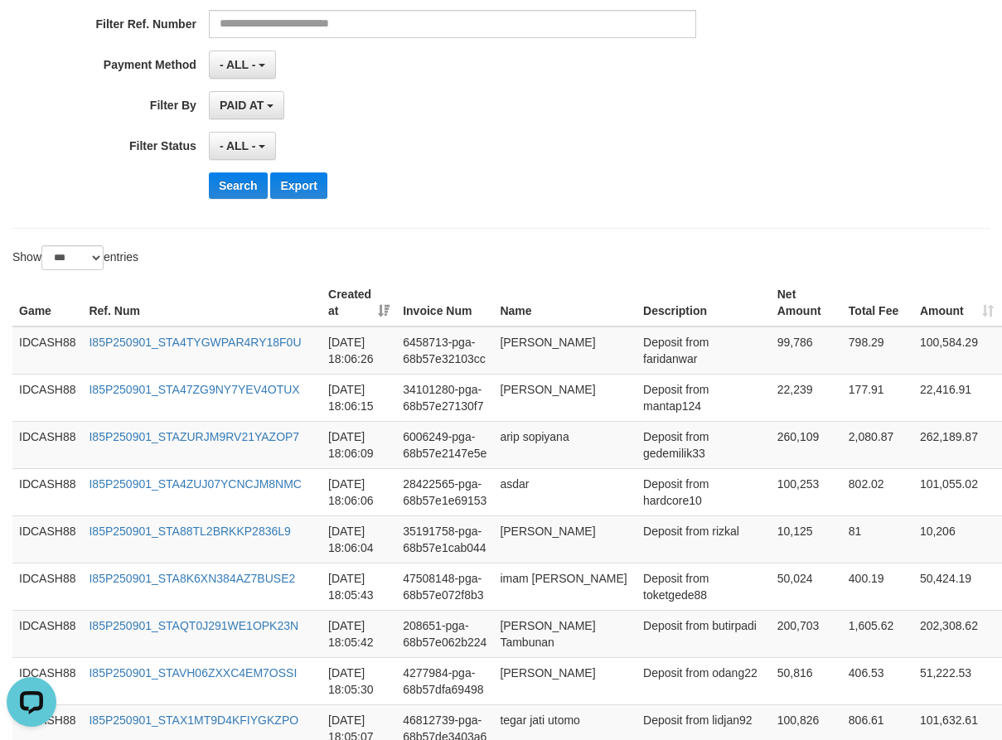
scroll to position [352, 0]
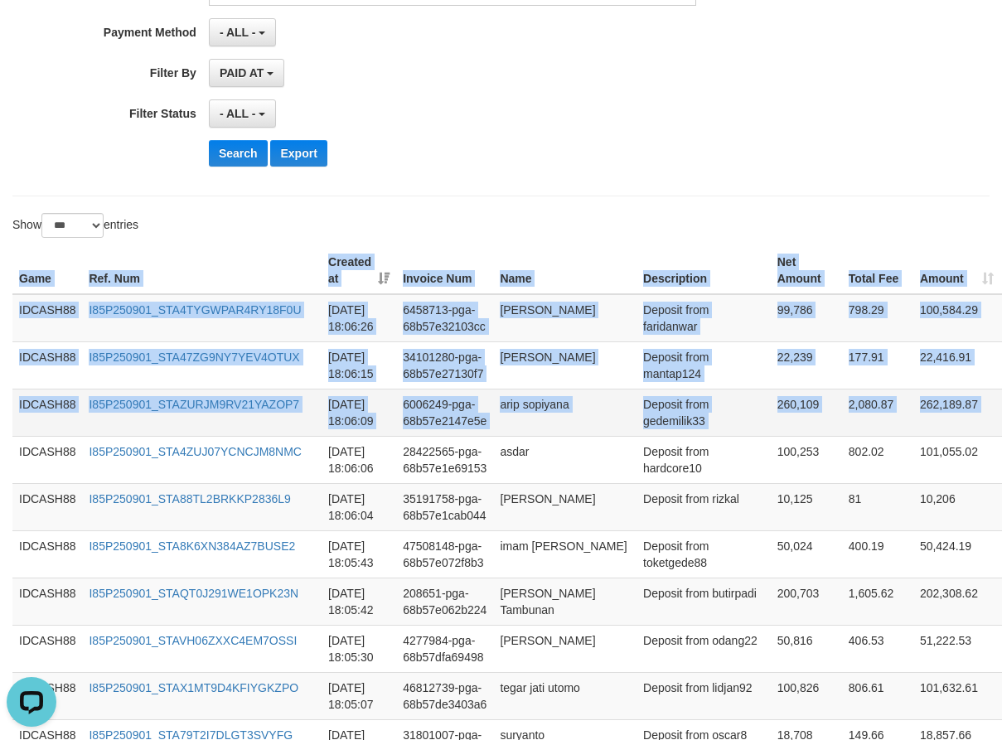
drag, startPoint x: 18, startPoint y: 275, endPoint x: 949, endPoint y: 426, distance: 942.5
copy table "Game Ref. Num Created at Invoice Num Name Description Net Amount Total Fee Amou…"
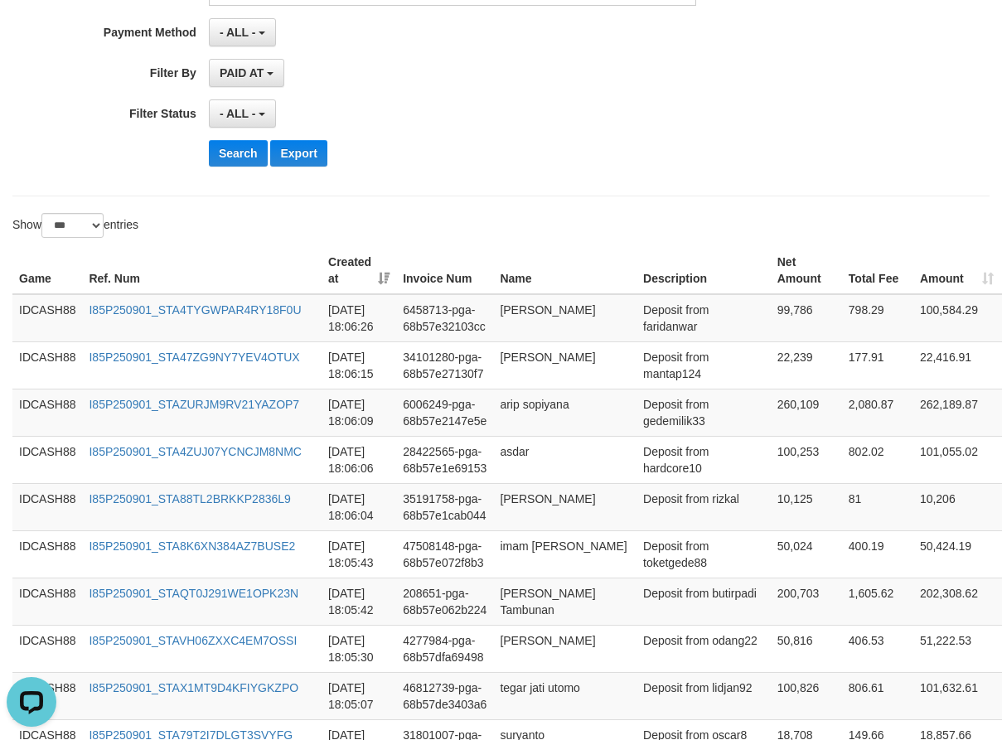
click at [538, 157] on div "Search Export" at bounding box center [522, 153] width 626 height 27
click at [234, 145] on button "Search" at bounding box center [238, 153] width 59 height 27
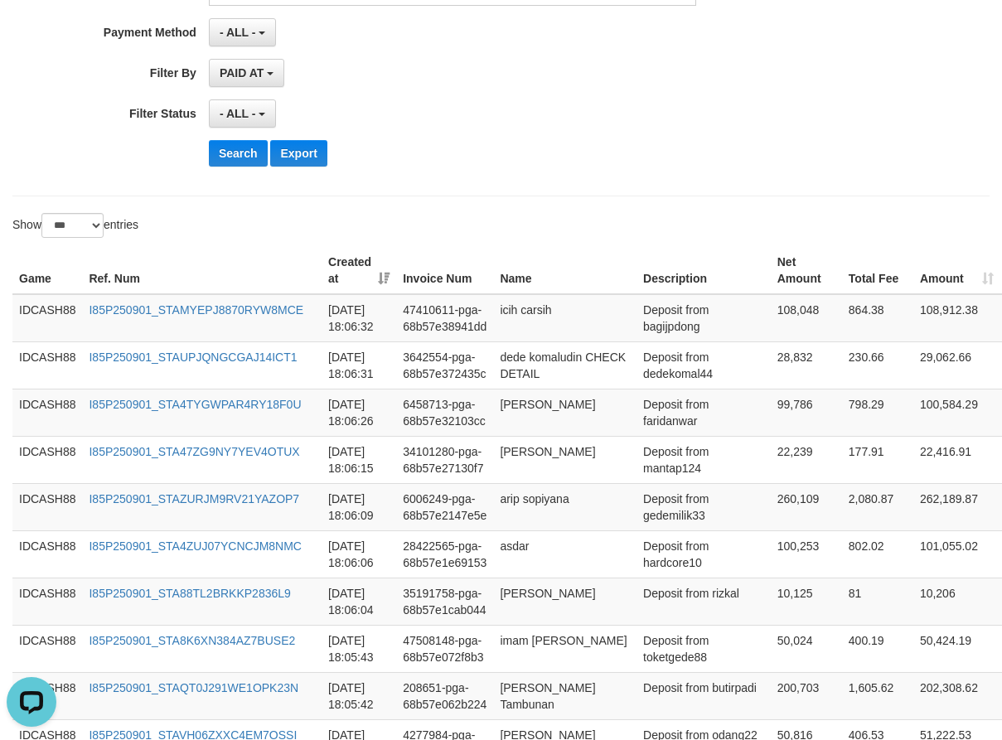
click at [236, 161] on button "Search" at bounding box center [238, 153] width 59 height 27
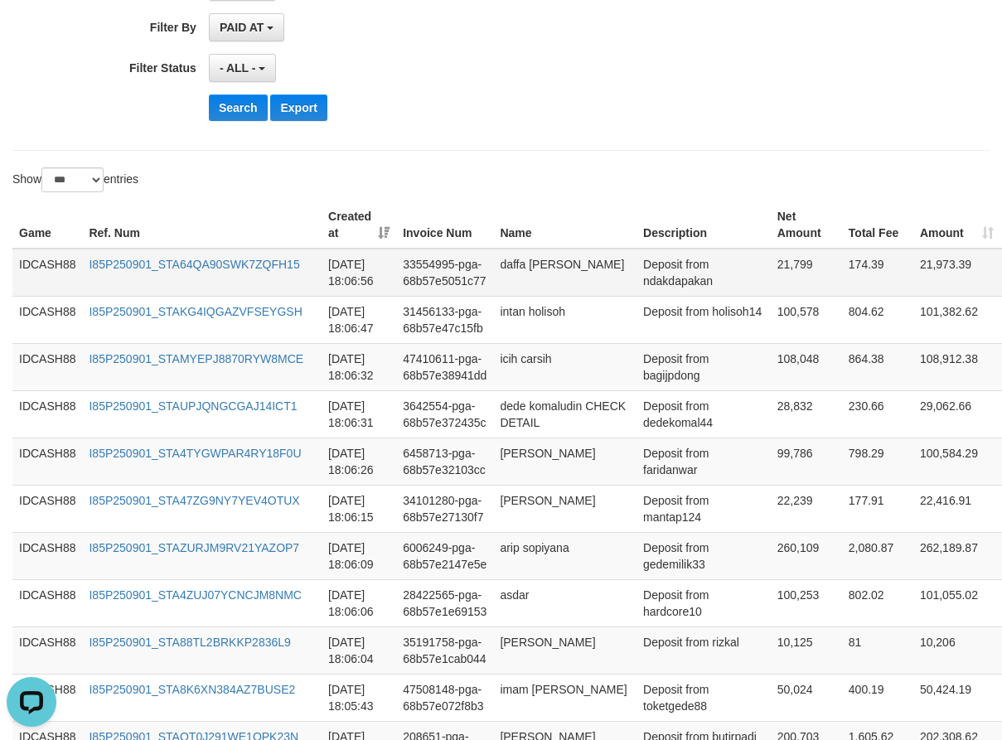
scroll to position [435, 0]
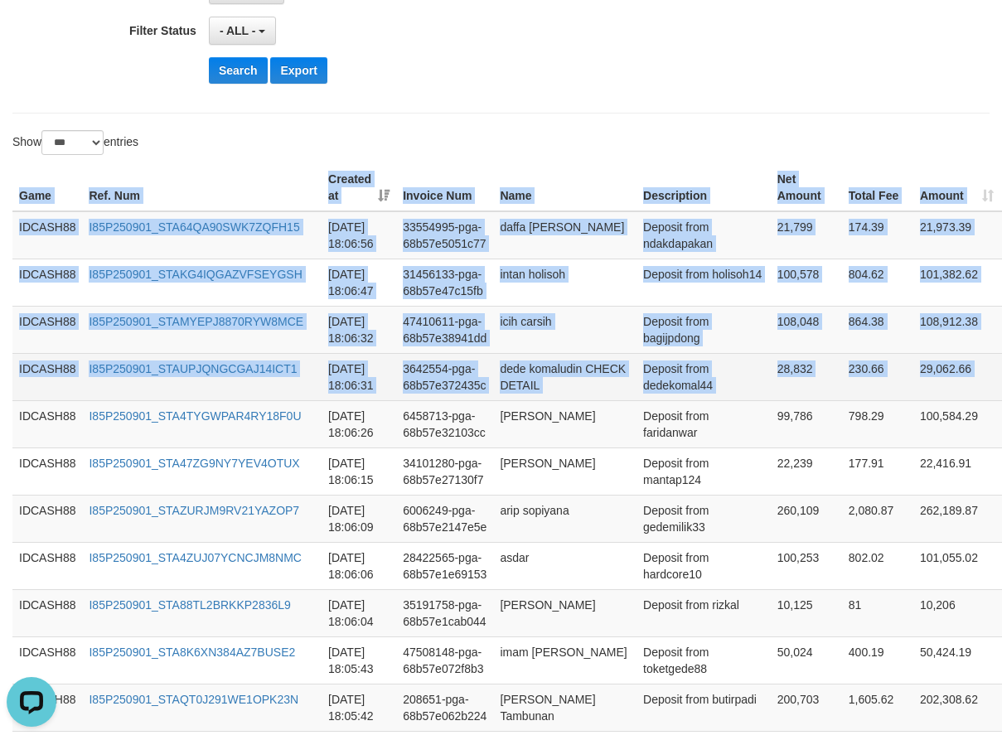
drag, startPoint x: 14, startPoint y: 206, endPoint x: 942, endPoint y: 389, distance: 945.6
copy table "Game Ref. Num Created at Invoice Num Name Description Net Amount Total Fee Amou…"
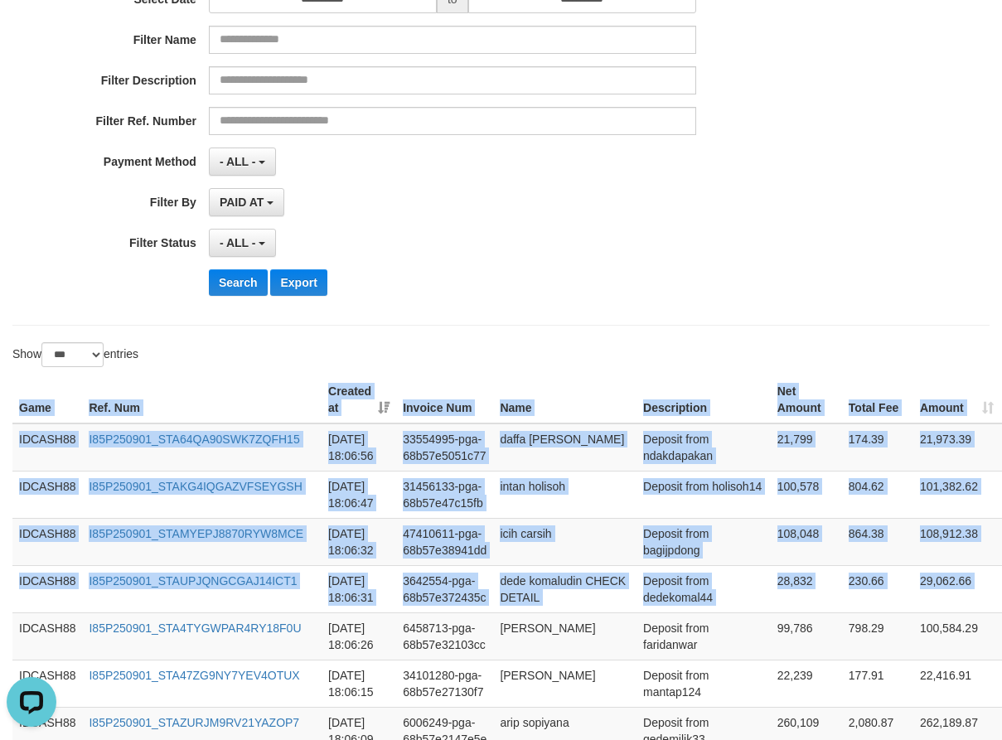
scroll to position [186, 0]
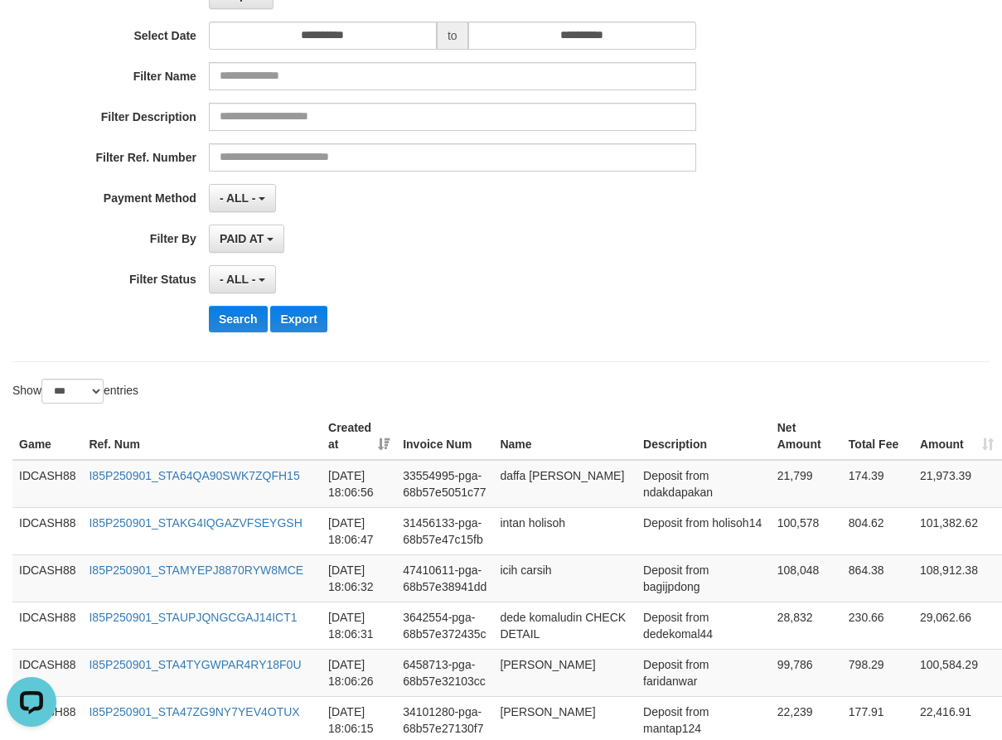
click at [493, 341] on div "**********" at bounding box center [417, 142] width 835 height 404
click at [234, 322] on button "Search" at bounding box center [238, 319] width 59 height 27
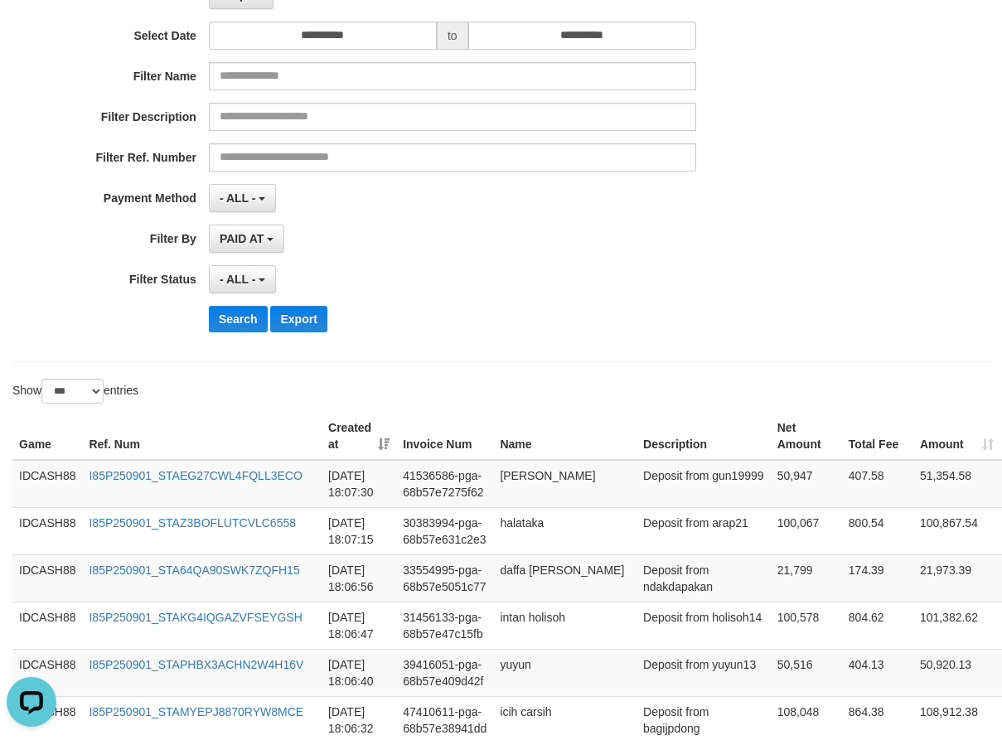
click at [534, 325] on div "Search Export" at bounding box center [522, 319] width 626 height 27
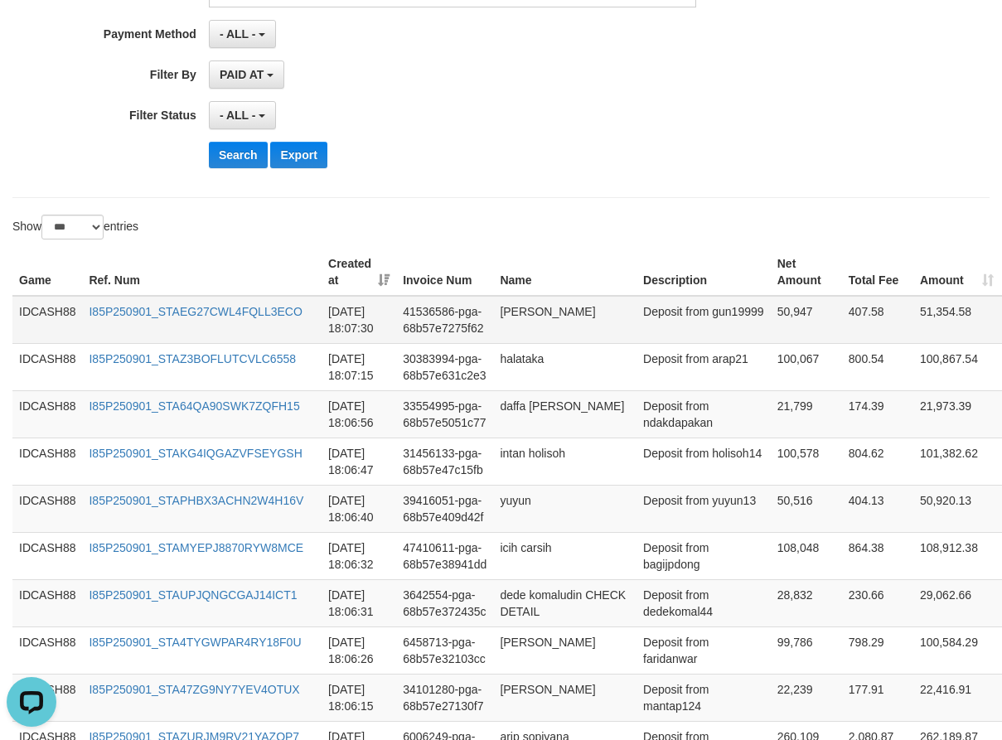
scroll to position [352, 0]
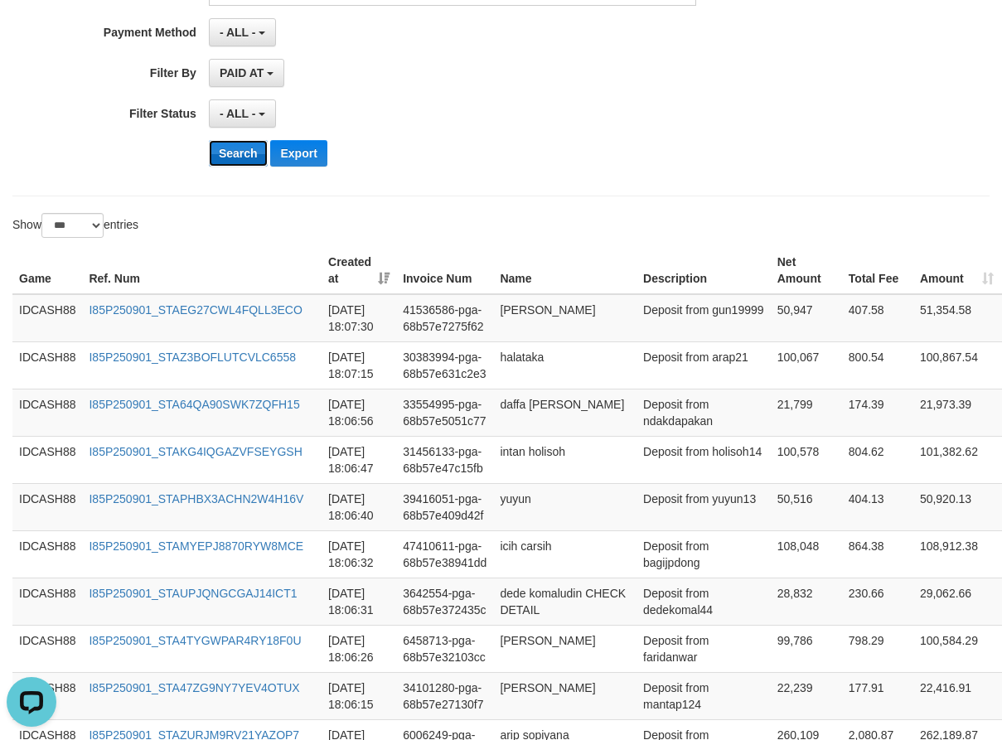
click at [234, 158] on button "Search" at bounding box center [238, 153] width 59 height 27
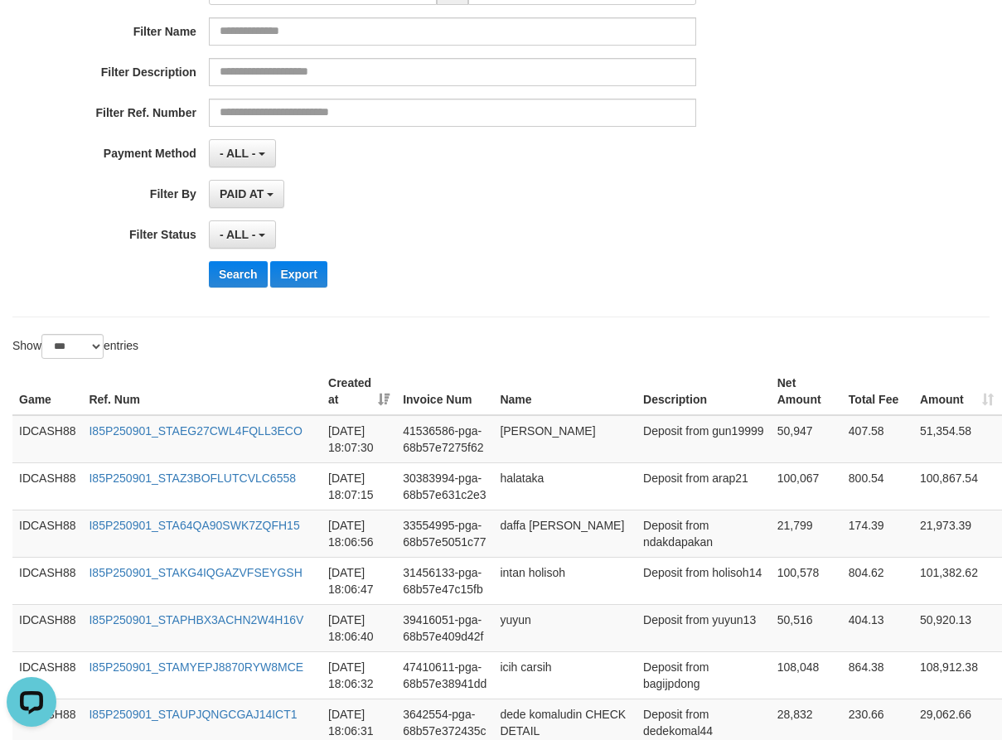
scroll to position [186, 0]
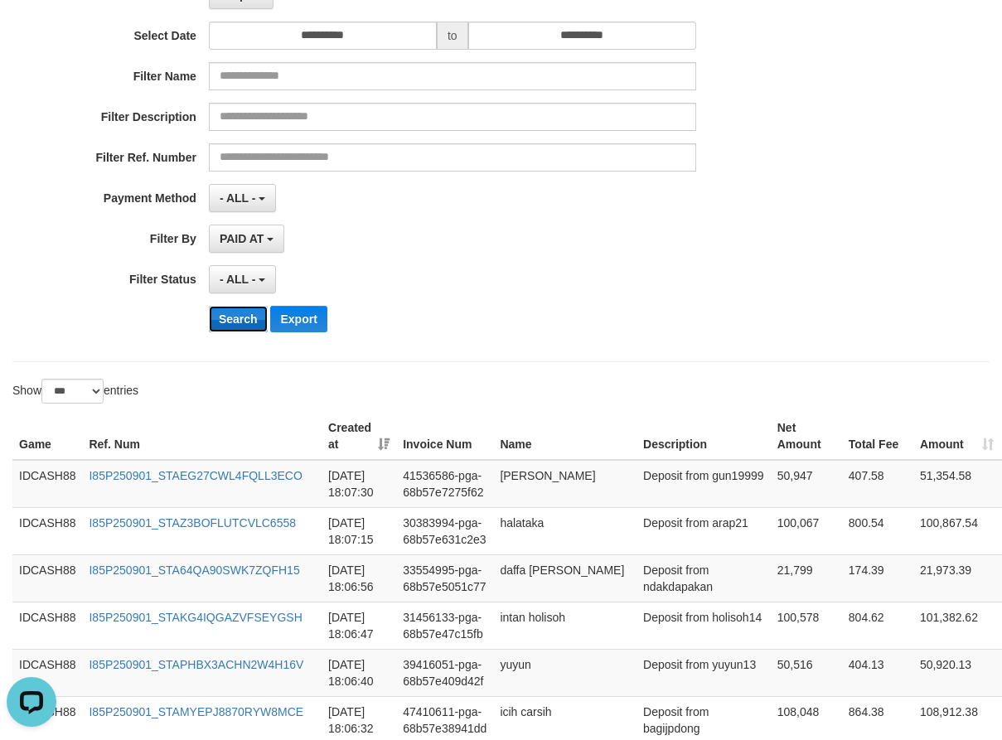
click at [249, 317] on button "Search" at bounding box center [238, 319] width 59 height 27
click at [507, 263] on div "**********" at bounding box center [417, 142] width 835 height 404
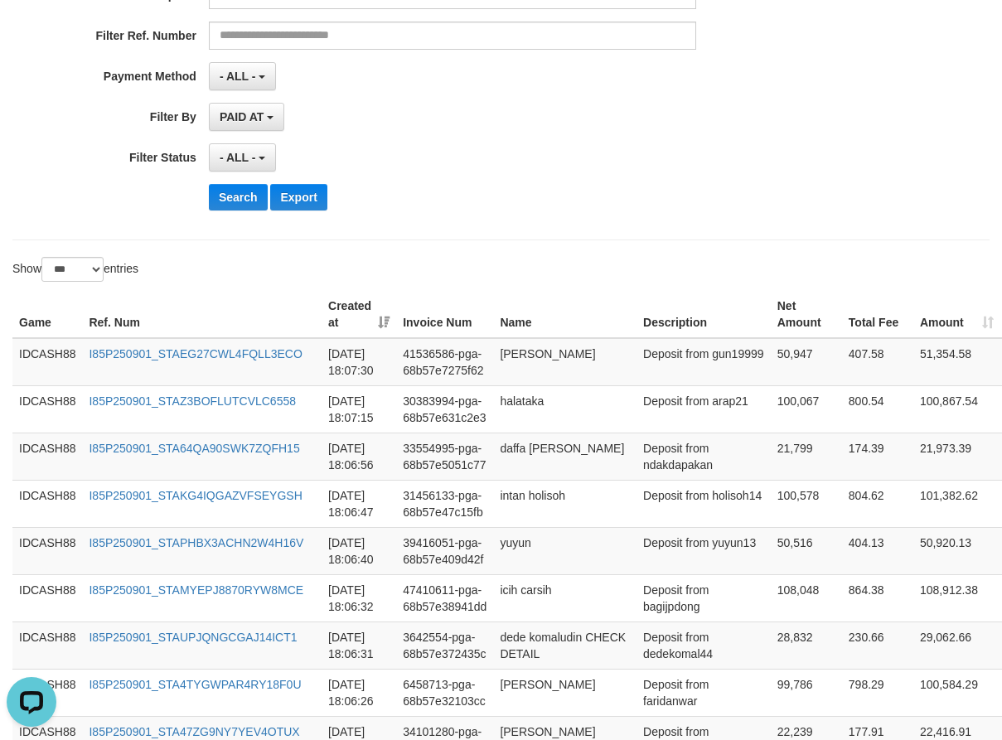
scroll to position [352, 0]
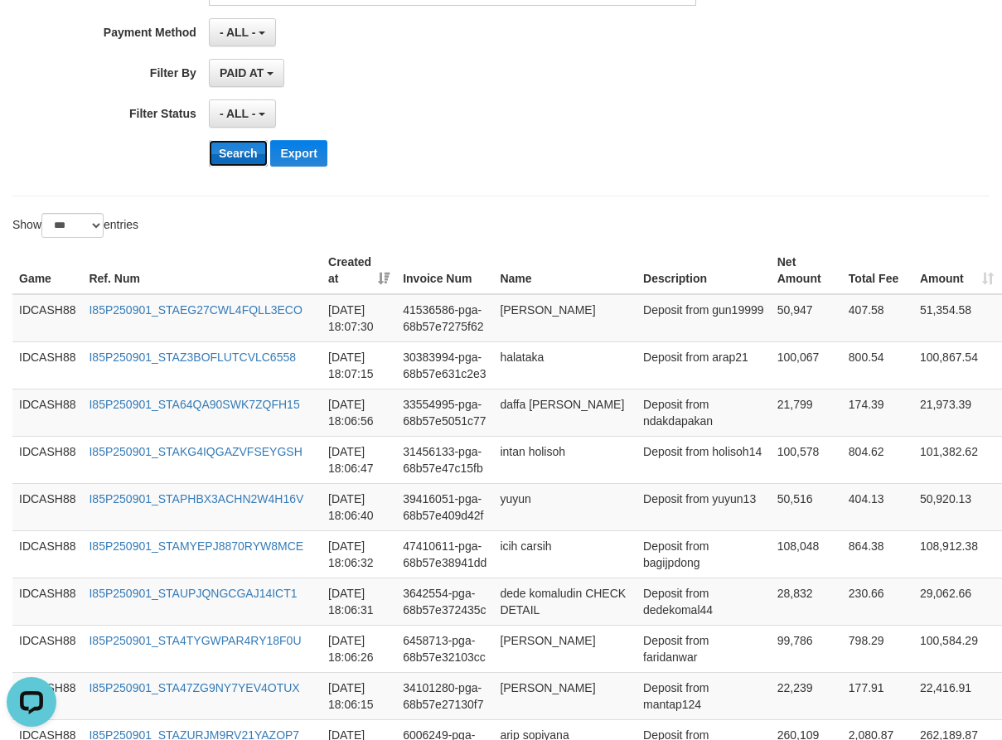
click at [242, 158] on button "Search" at bounding box center [238, 153] width 59 height 27
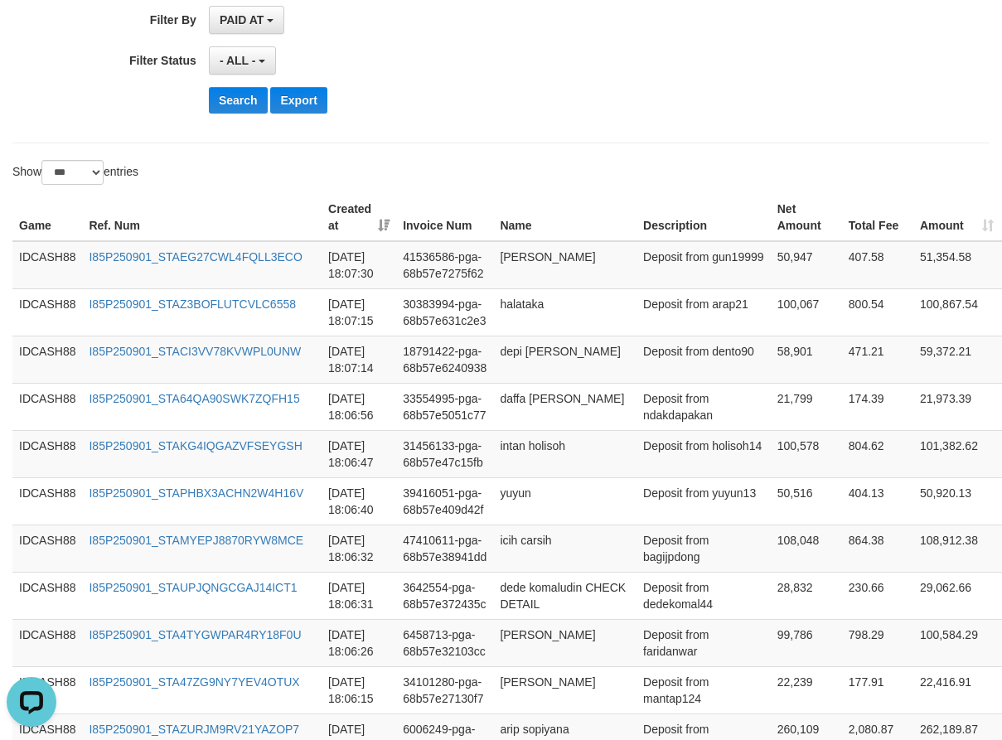
scroll to position [435, 0]
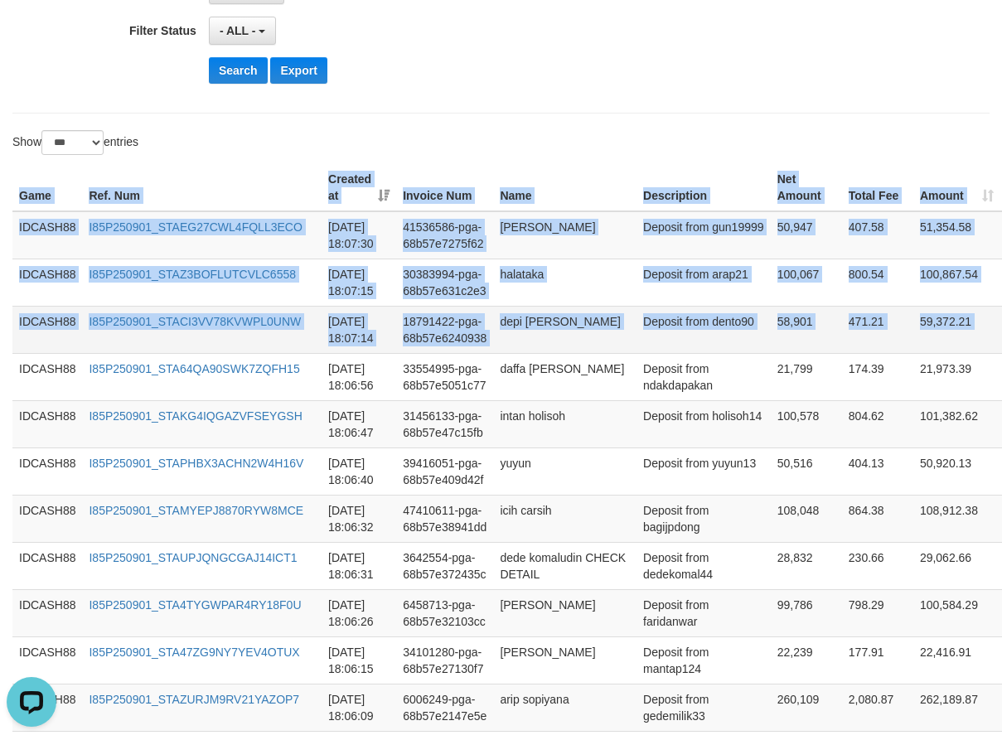
drag, startPoint x: 19, startPoint y: 192, endPoint x: 924, endPoint y: 338, distance: 916.3
copy table "Game Ref. Num Created at Invoice Num Name Description Net Amount Total Fee Amou…"
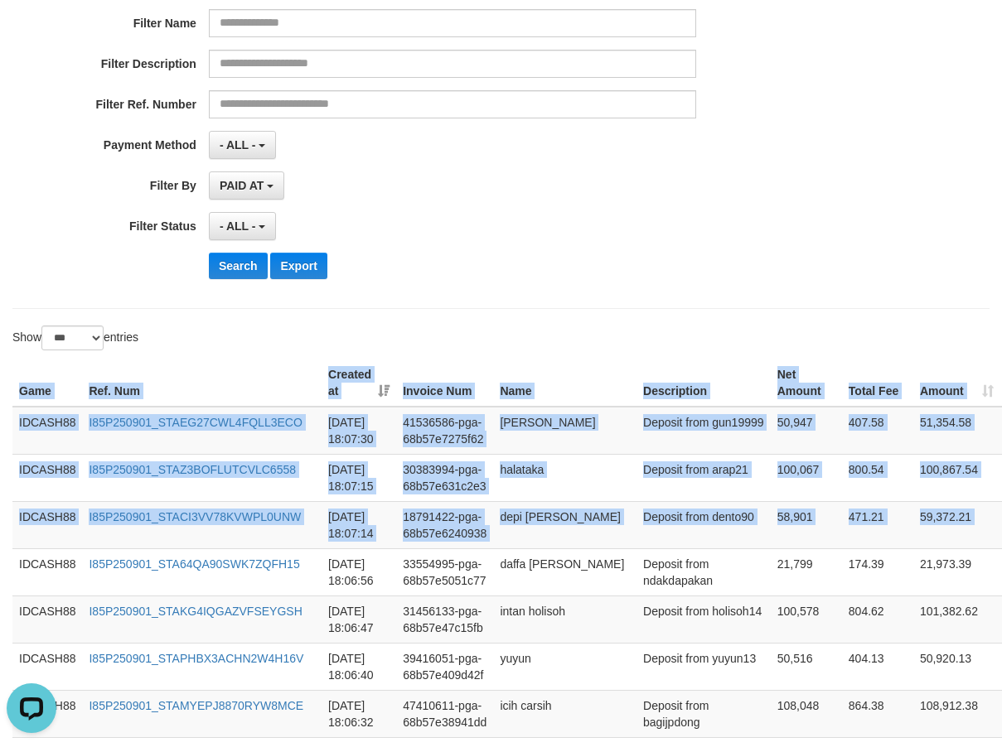
scroll to position [186, 0]
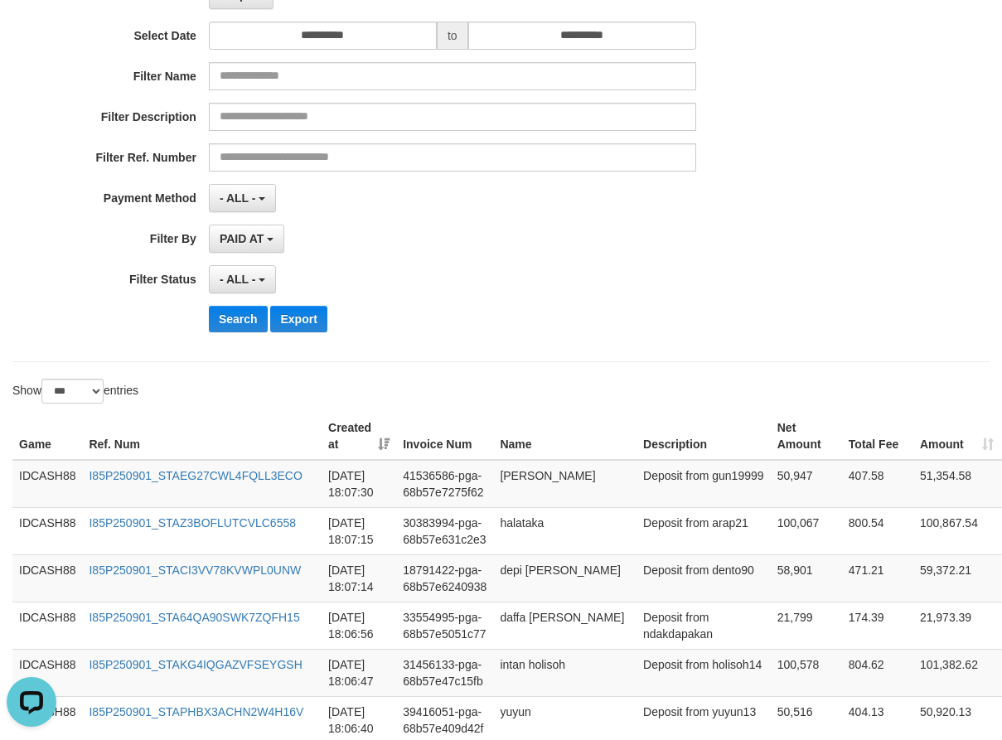
click at [528, 292] on div "- ALL - SELECT ALL - ALL - SELECT STATUS PENDING/UNPAID PAID CANCELED EXPIRED" at bounding box center [452, 279] width 487 height 28
click at [214, 313] on button "Search" at bounding box center [238, 319] width 59 height 27
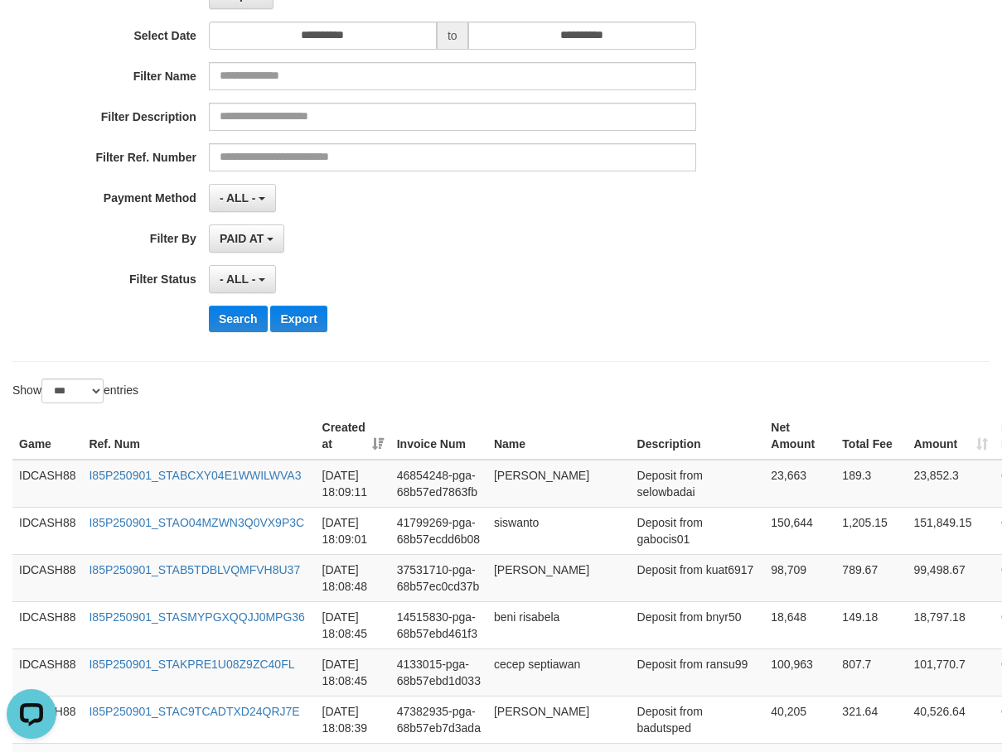
click at [452, 283] on div "- ALL - SELECT ALL - ALL - SELECT STATUS PENDING/UNPAID PAID CANCELED EXPIRED" at bounding box center [452, 279] width 487 height 28
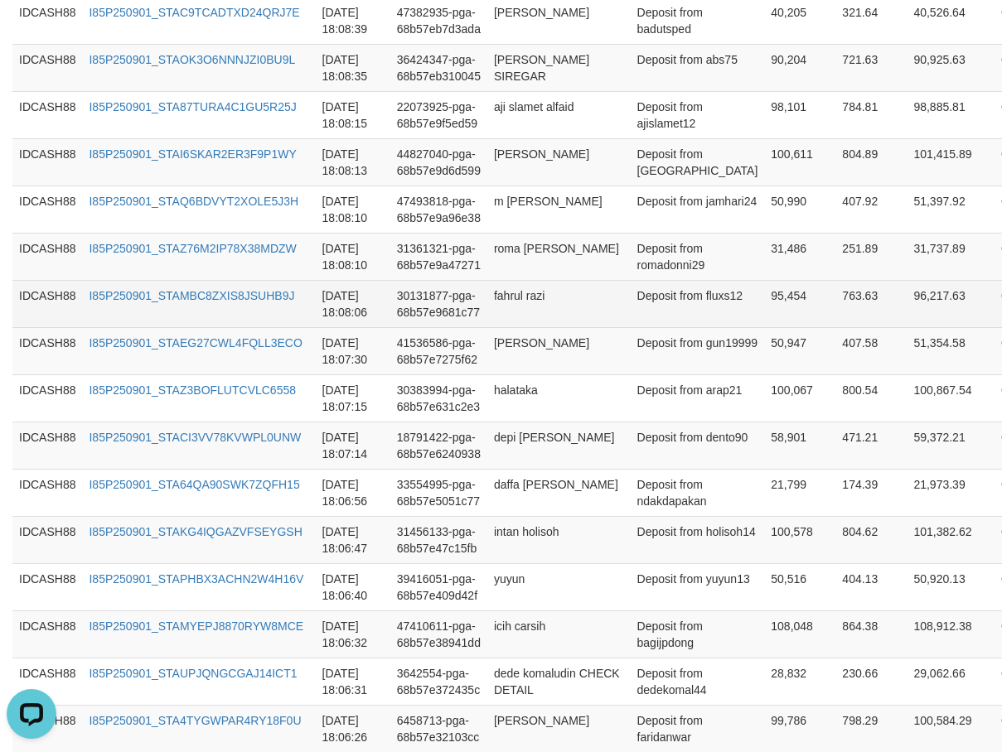
scroll to position [554, 0]
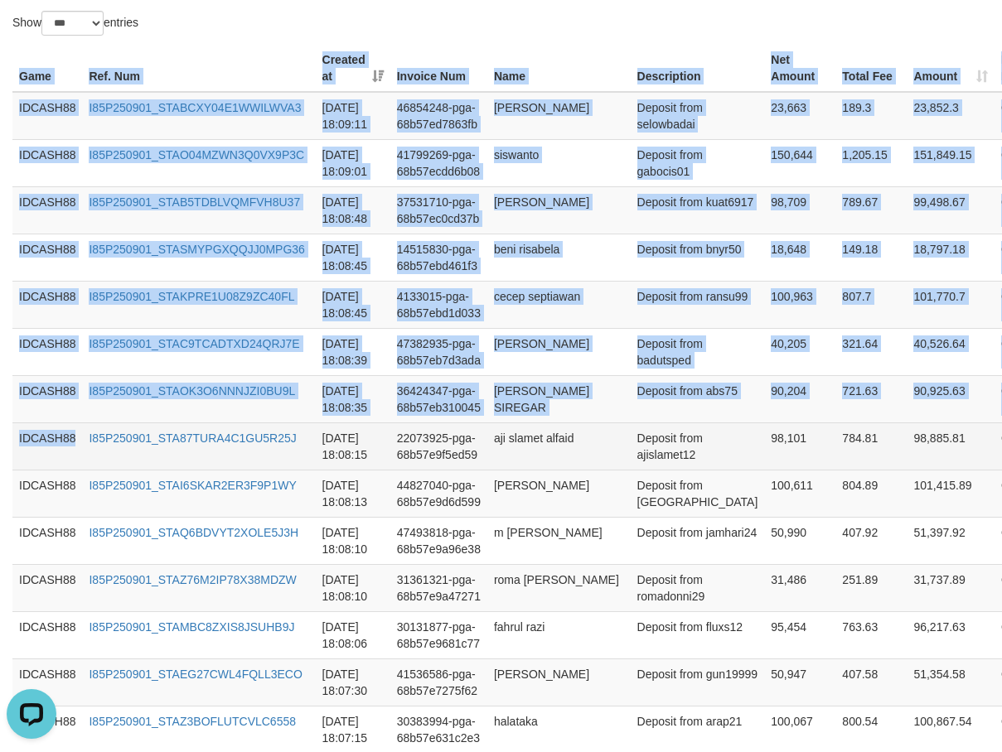
drag, startPoint x: 10, startPoint y: 64, endPoint x: 86, endPoint y: 452, distance: 395.9
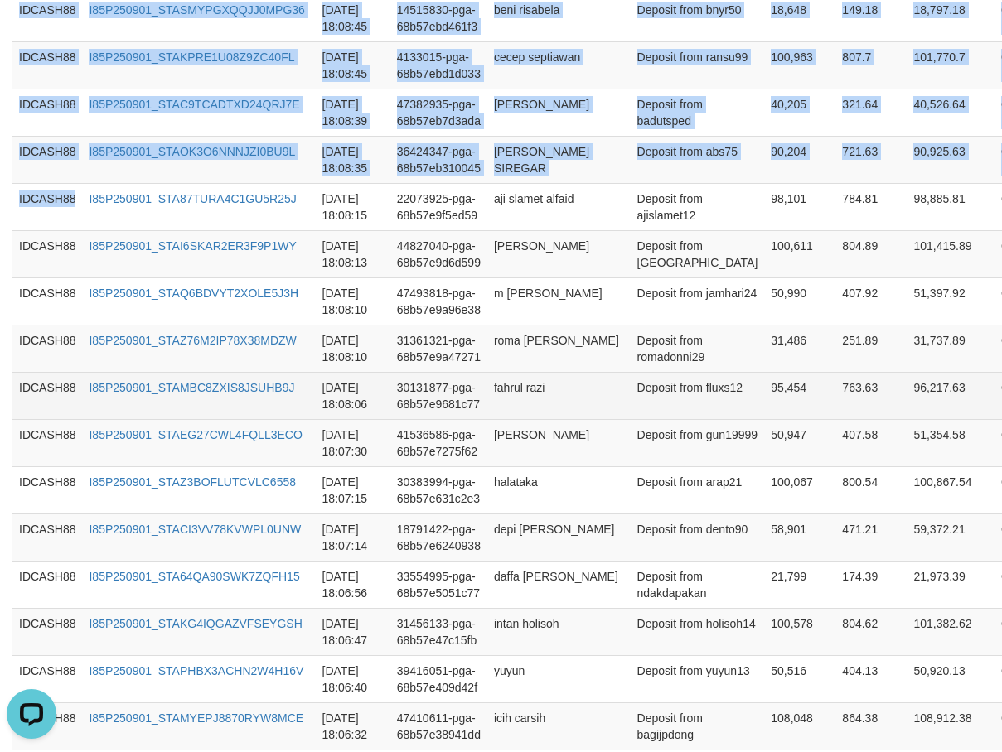
scroll to position [803, 0]
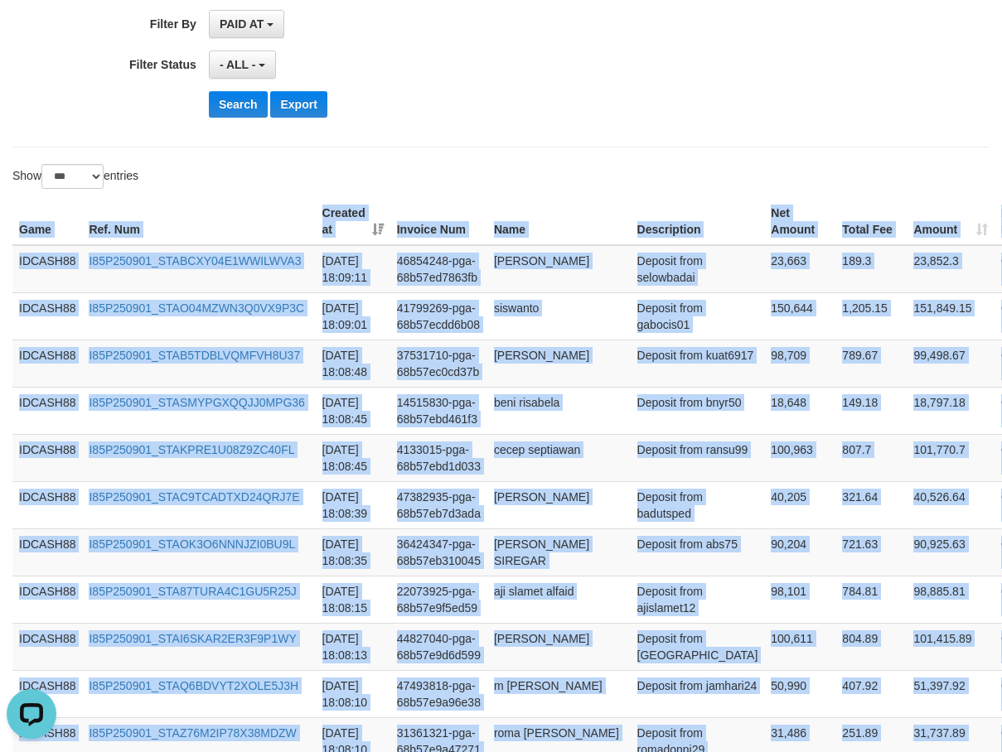
scroll to position [389, 0]
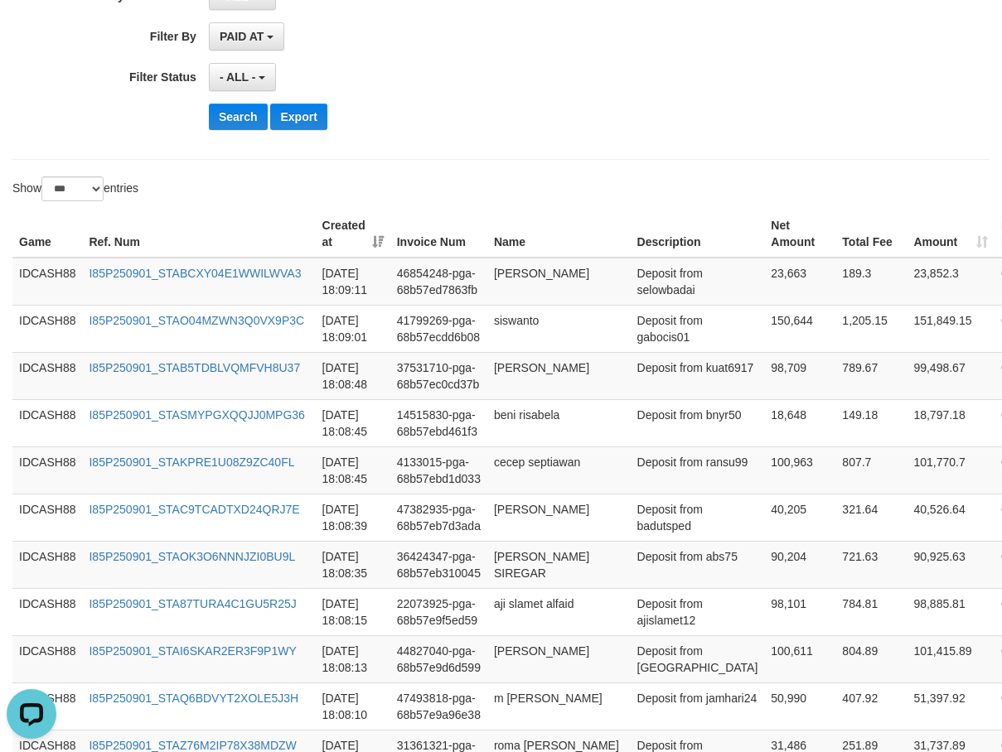
click at [227, 117] on button "Search" at bounding box center [238, 117] width 59 height 27
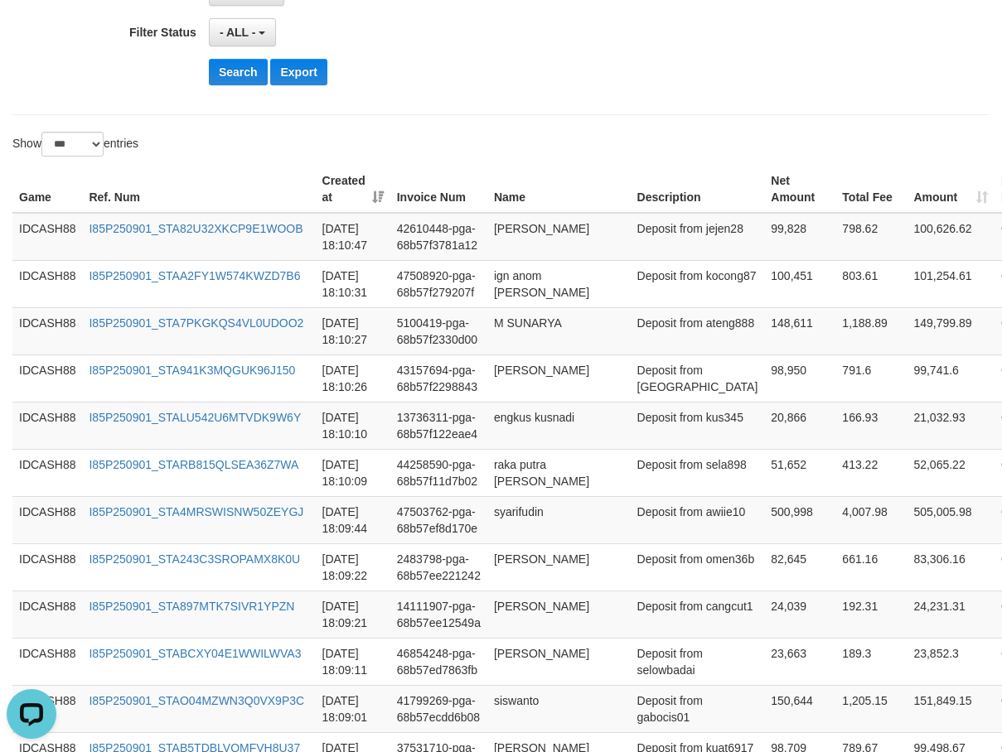
scroll to position [471, 0]
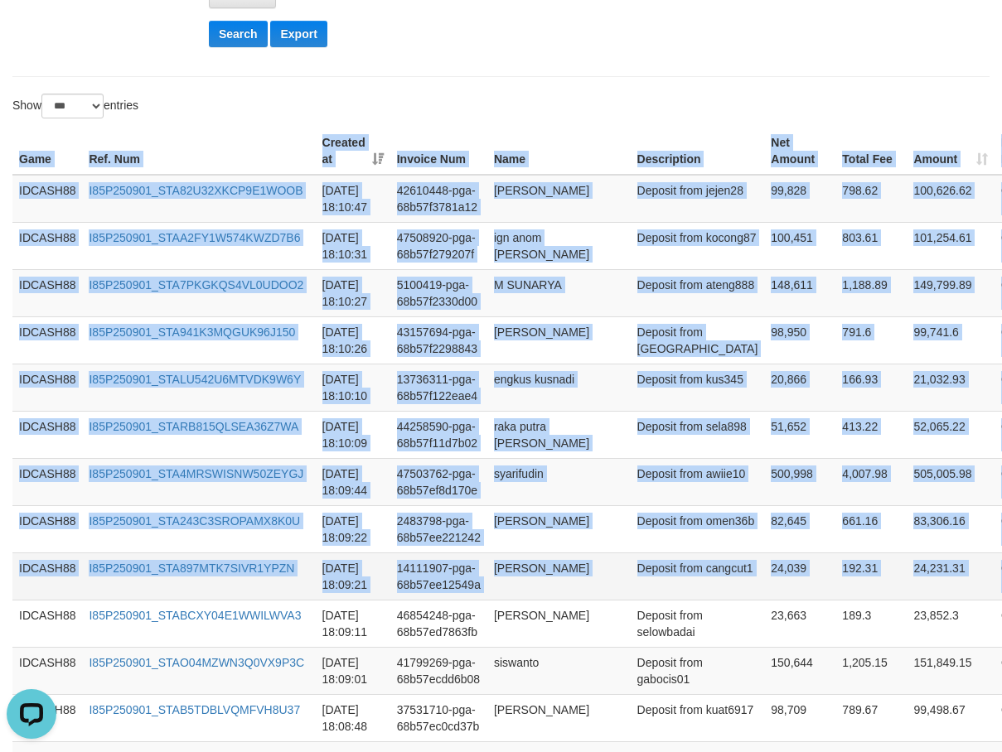
drag, startPoint x: 17, startPoint y: 154, endPoint x: 985, endPoint y: 592, distance: 1063.0
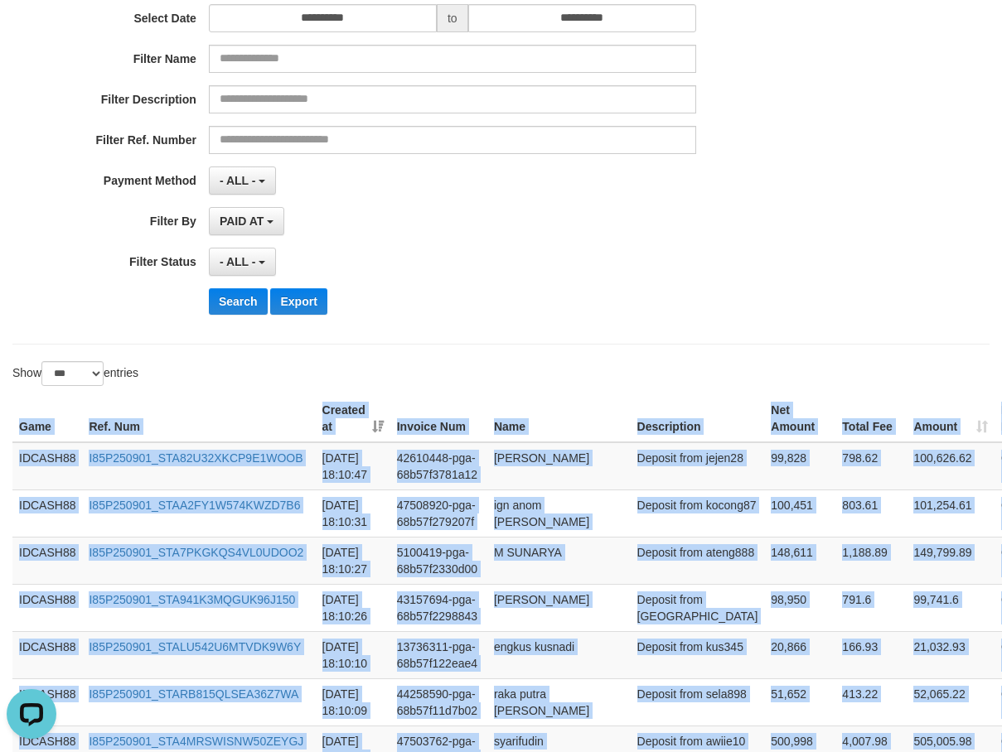
scroll to position [140, 0]
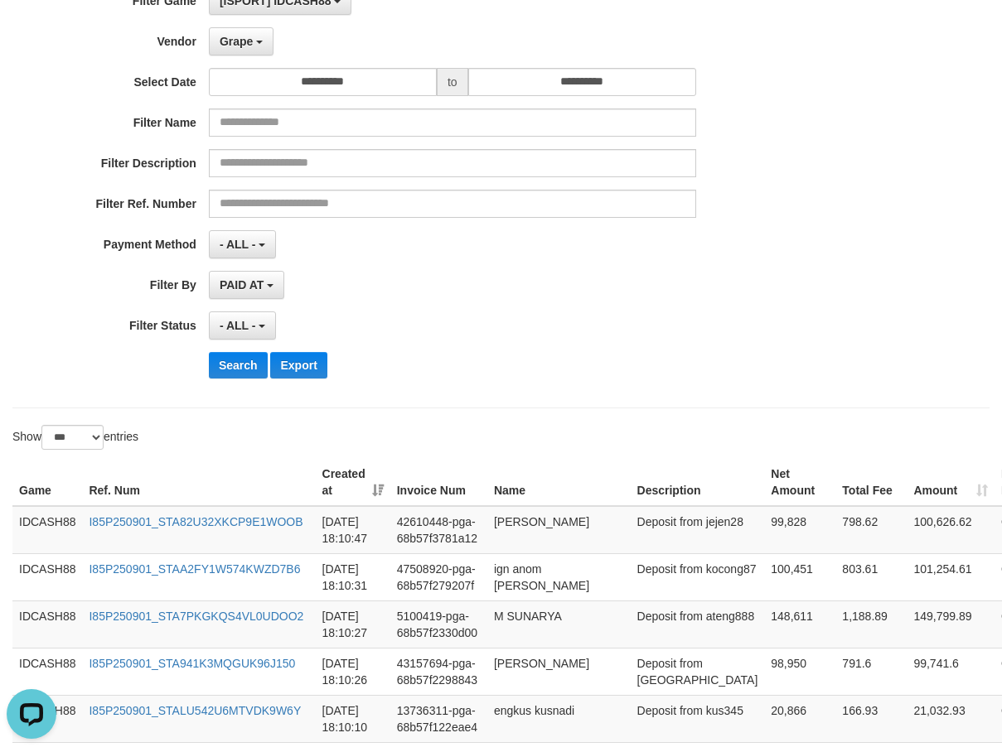
click at [592, 339] on div "- ALL - SELECT ALL - ALL - SELECT STATUS PENDING/UNPAID PAID CANCELED EXPIRED" at bounding box center [452, 325] width 487 height 28
click at [234, 368] on button "Search" at bounding box center [238, 365] width 59 height 27
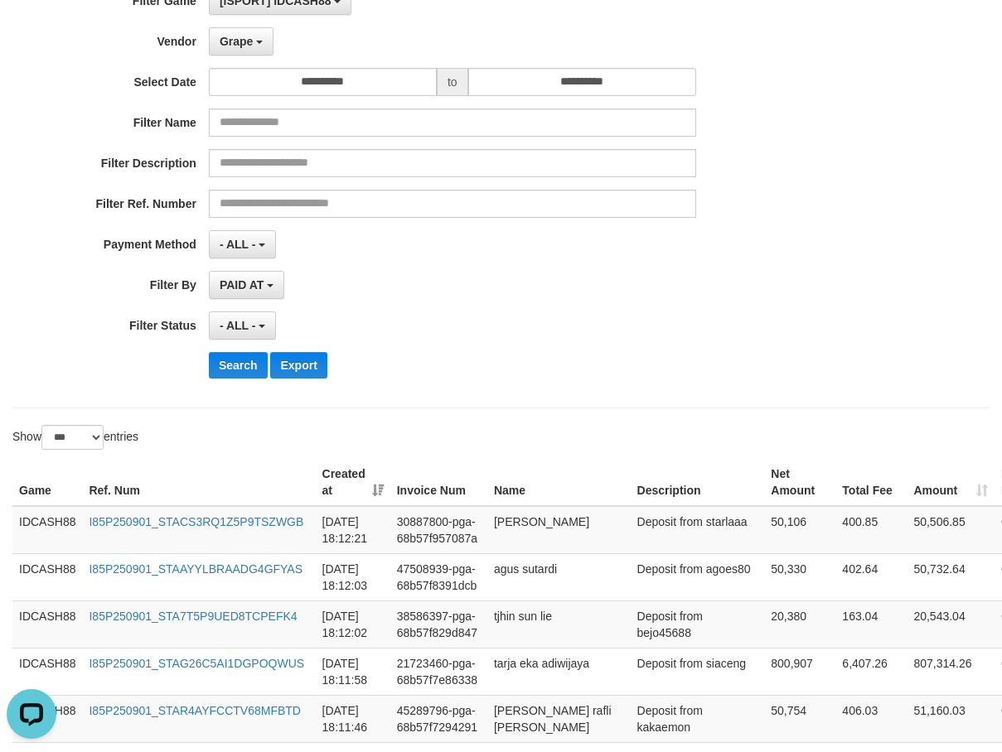
click at [491, 354] on div "Search Export" at bounding box center [522, 365] width 626 height 27
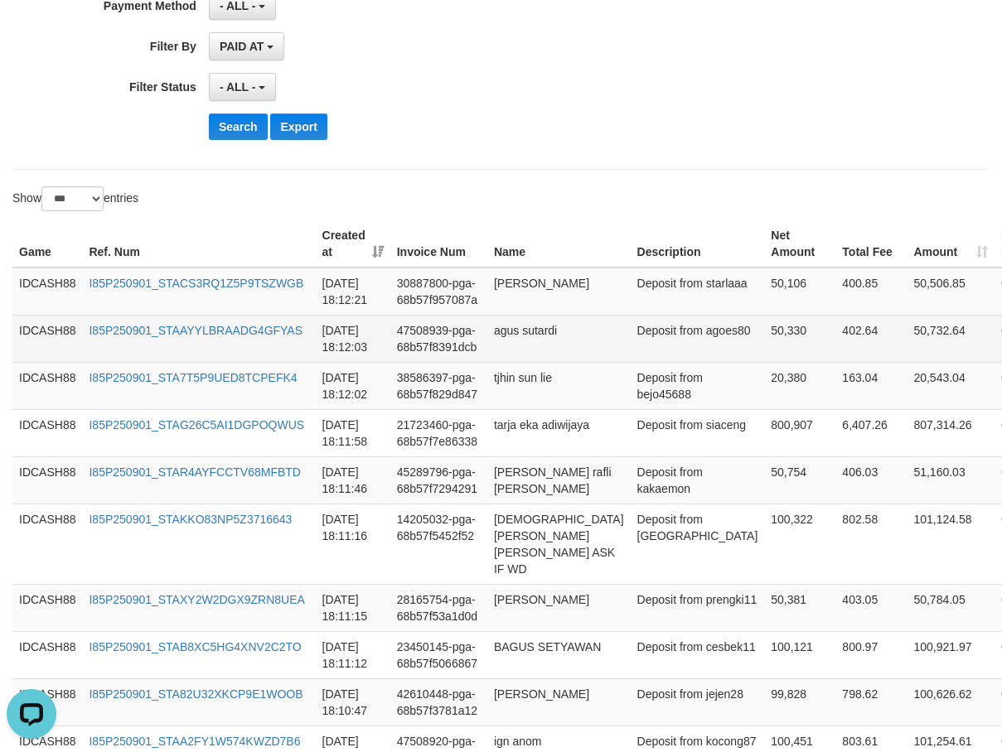
scroll to position [365, 0]
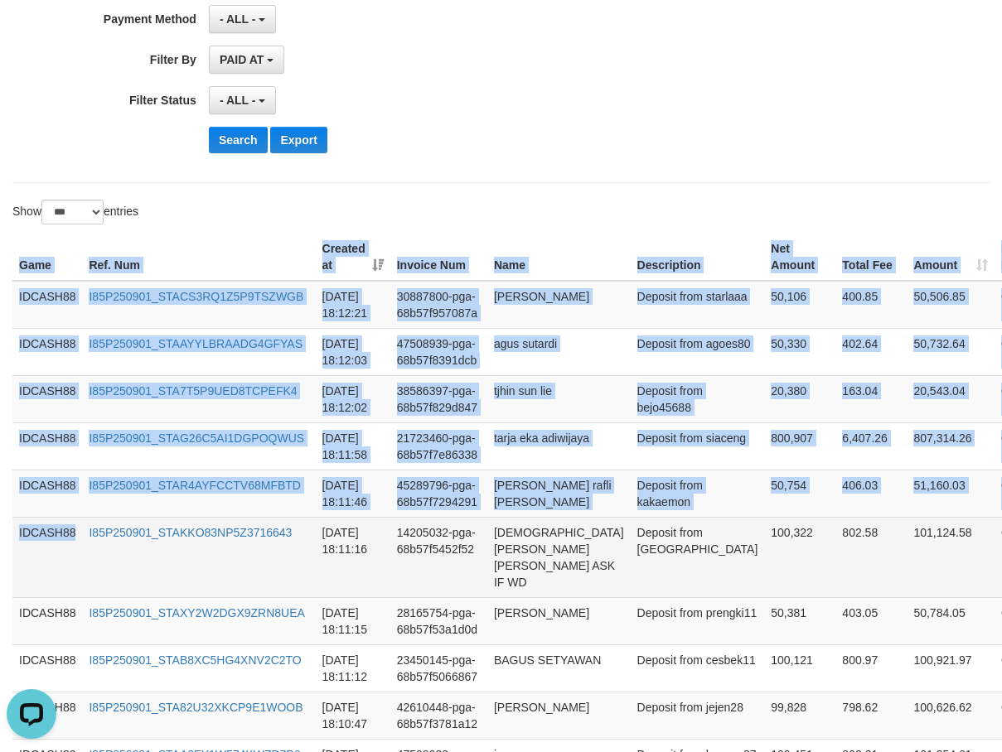
drag, startPoint x: 6, startPoint y: 258, endPoint x: 91, endPoint y: 559, distance: 312.6
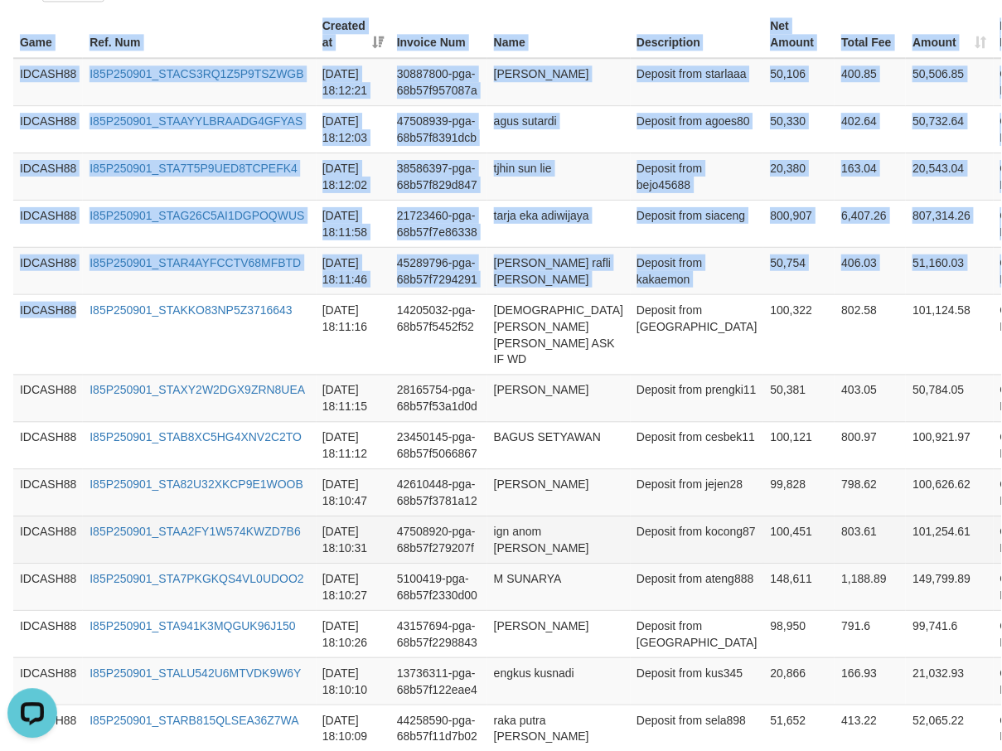
scroll to position [614, 0]
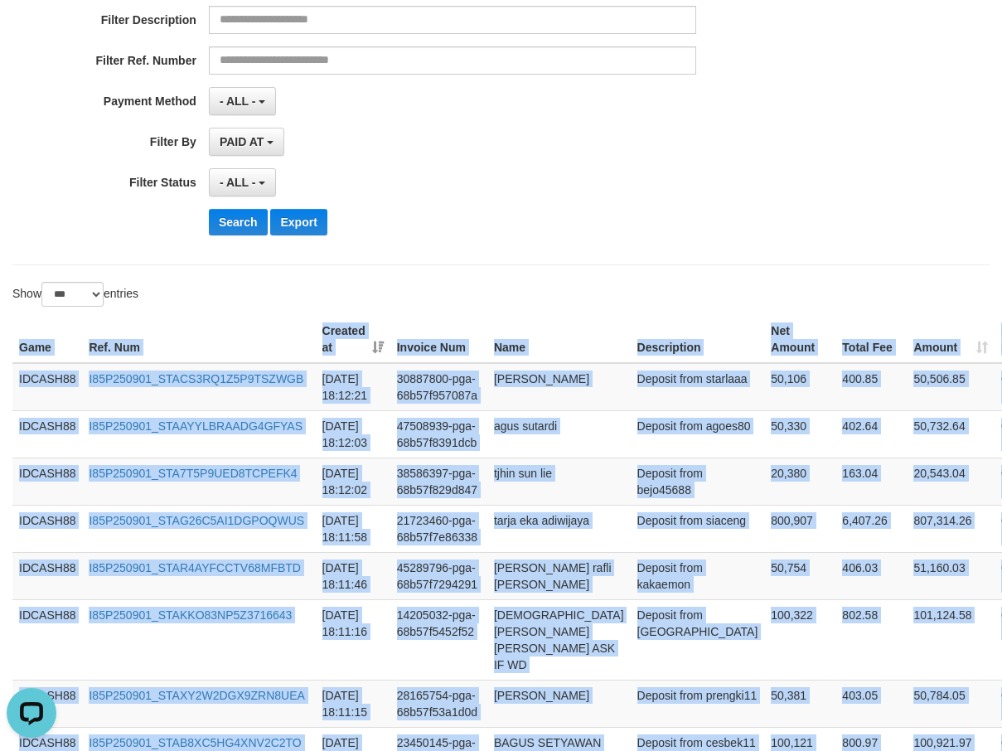
scroll to position [282, 0]
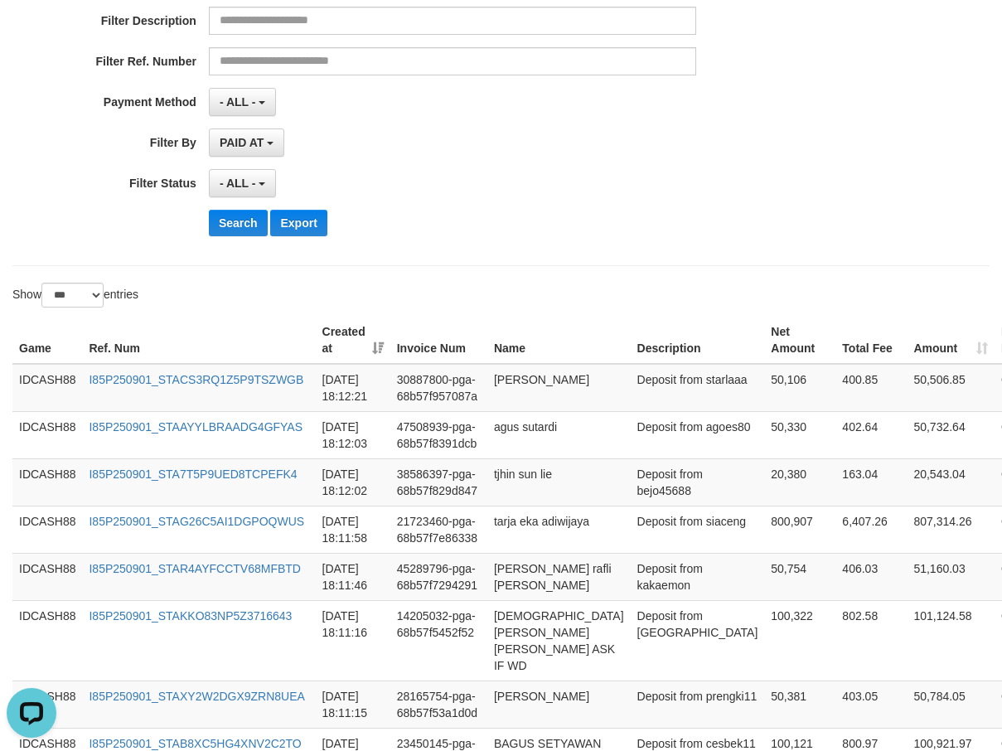
click at [538, 248] on div "**********" at bounding box center [417, 46] width 835 height 404
click at [244, 223] on button "Search" at bounding box center [238, 223] width 59 height 27
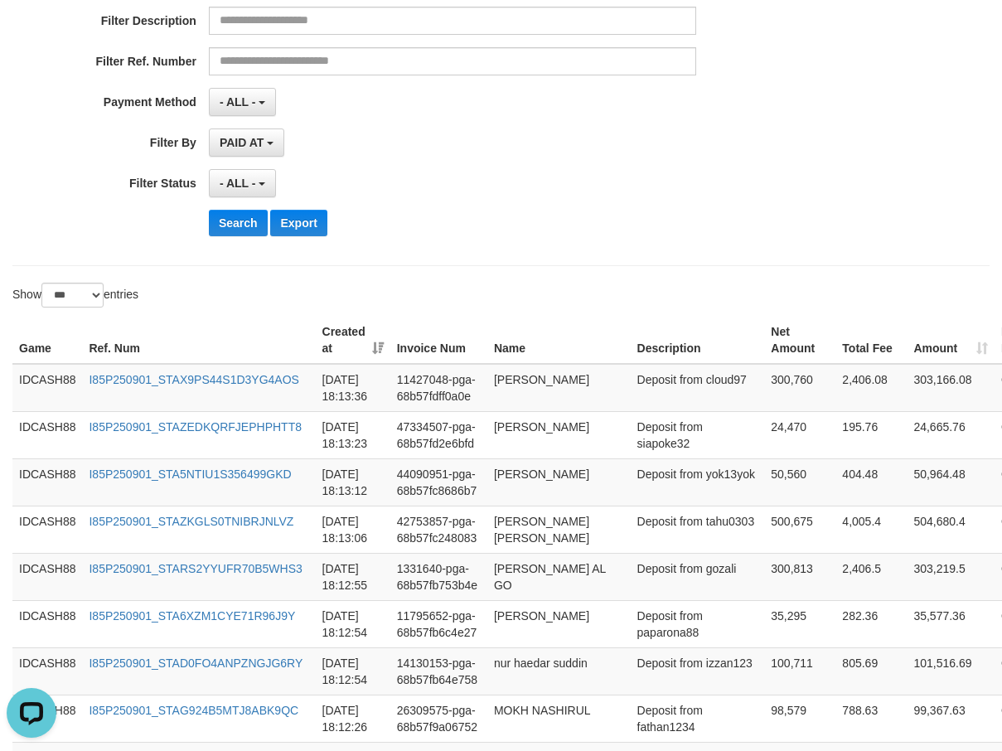
click at [443, 179] on div "- ALL - SELECT ALL - ALL - SELECT STATUS PENDING/UNPAID PAID CANCELED EXPIRED" at bounding box center [452, 183] width 487 height 28
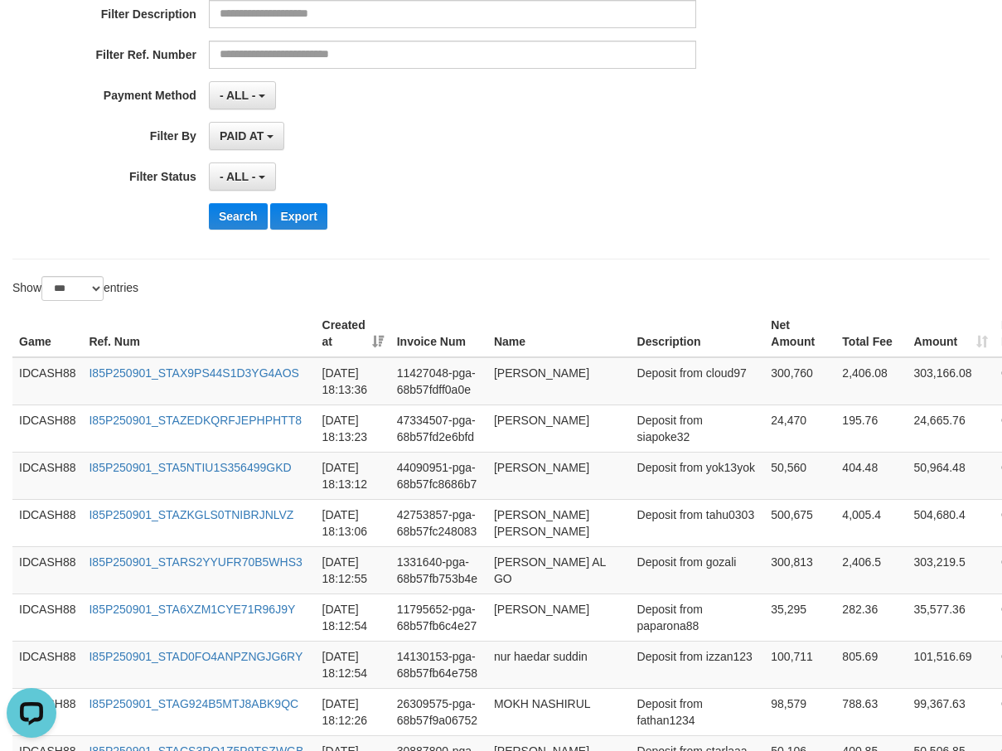
scroll to position [383, 0]
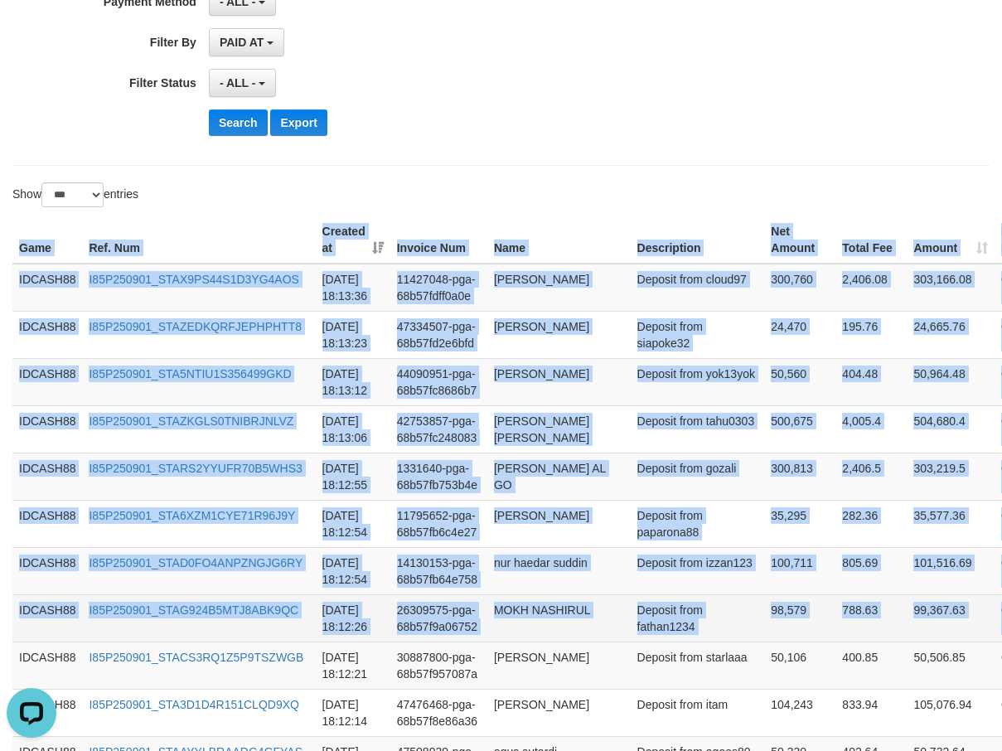
drag, startPoint x: 21, startPoint y: 243, endPoint x: 984, endPoint y: 661, distance: 1050.4
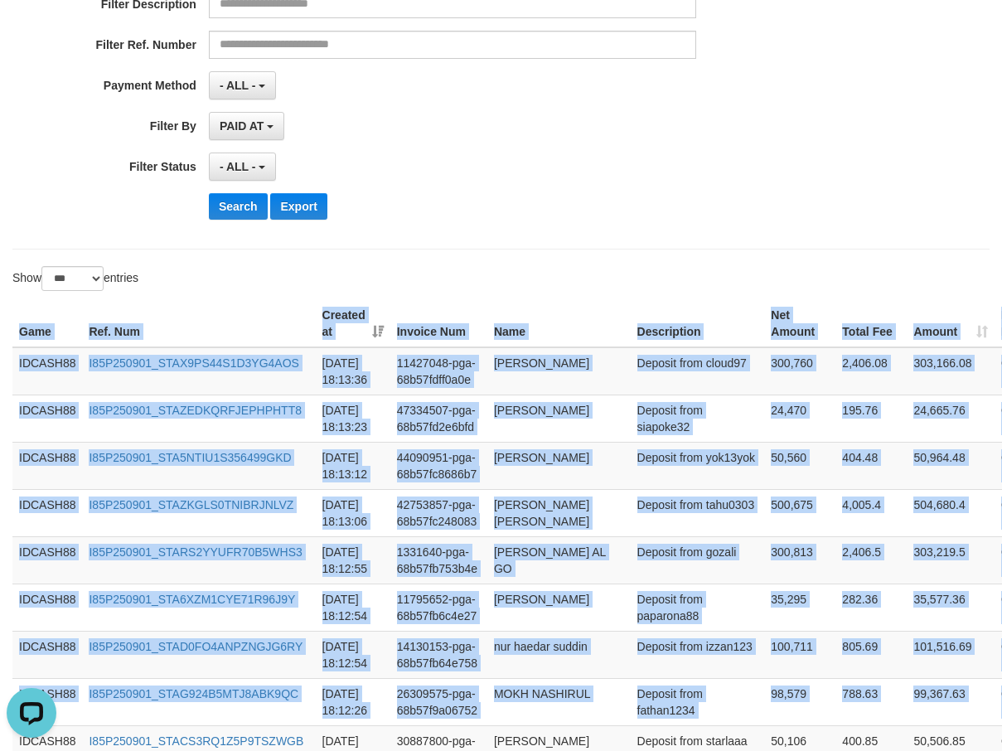
scroll to position [300, 0]
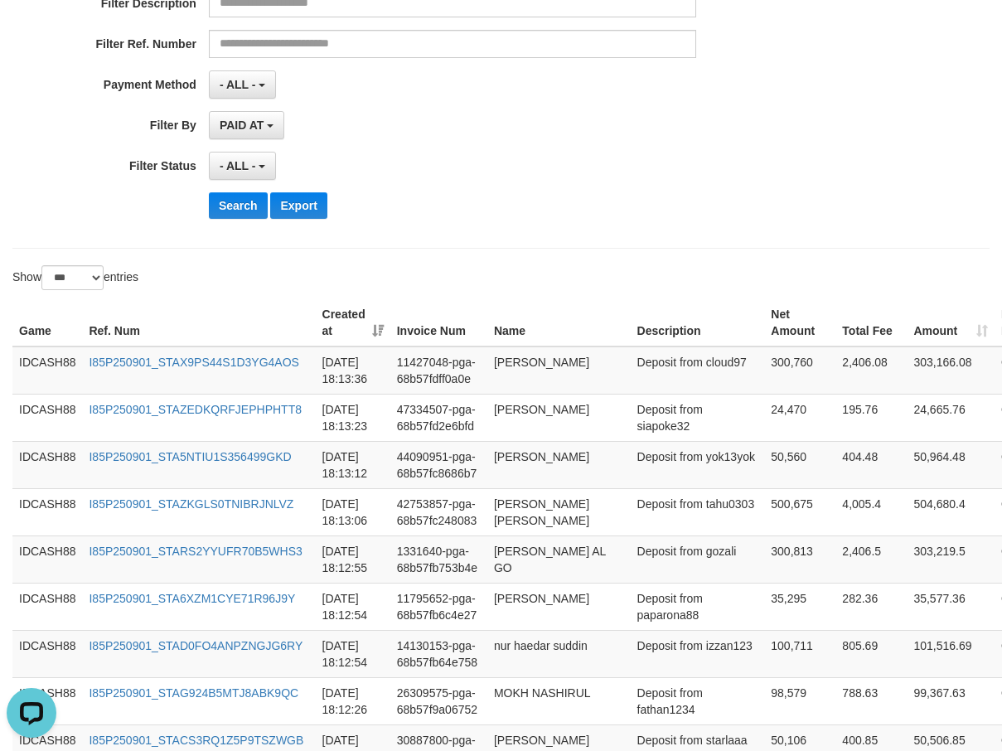
click at [519, 196] on div "Search Export" at bounding box center [522, 205] width 626 height 27
click at [233, 206] on button "Search" at bounding box center [238, 205] width 59 height 27
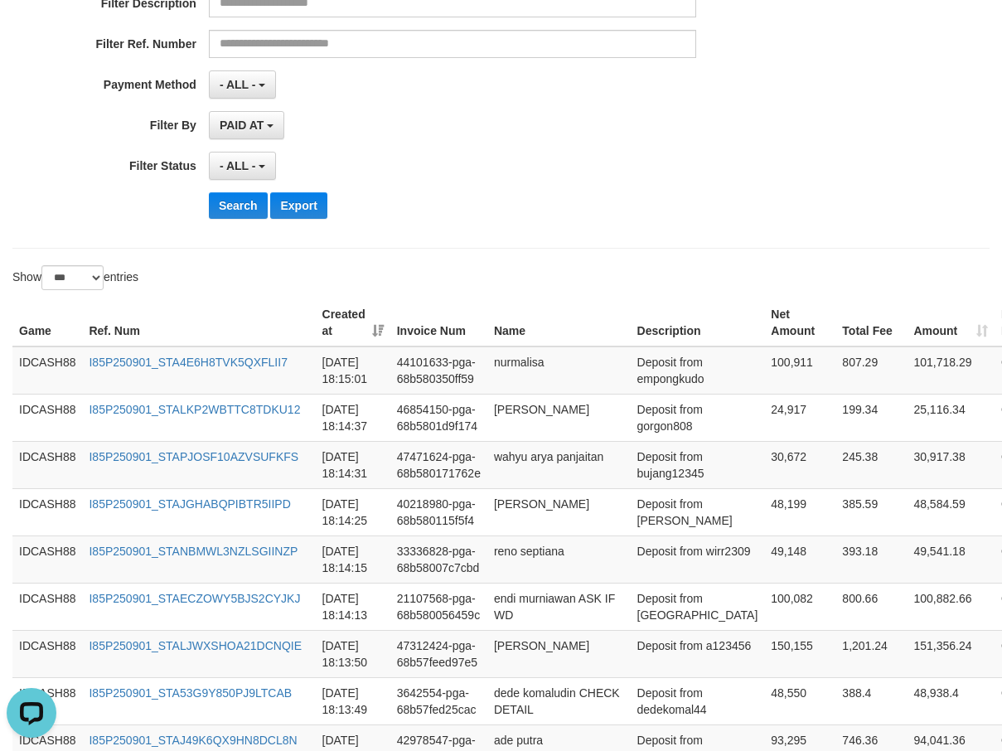
click at [472, 203] on div "Search Export" at bounding box center [522, 205] width 626 height 27
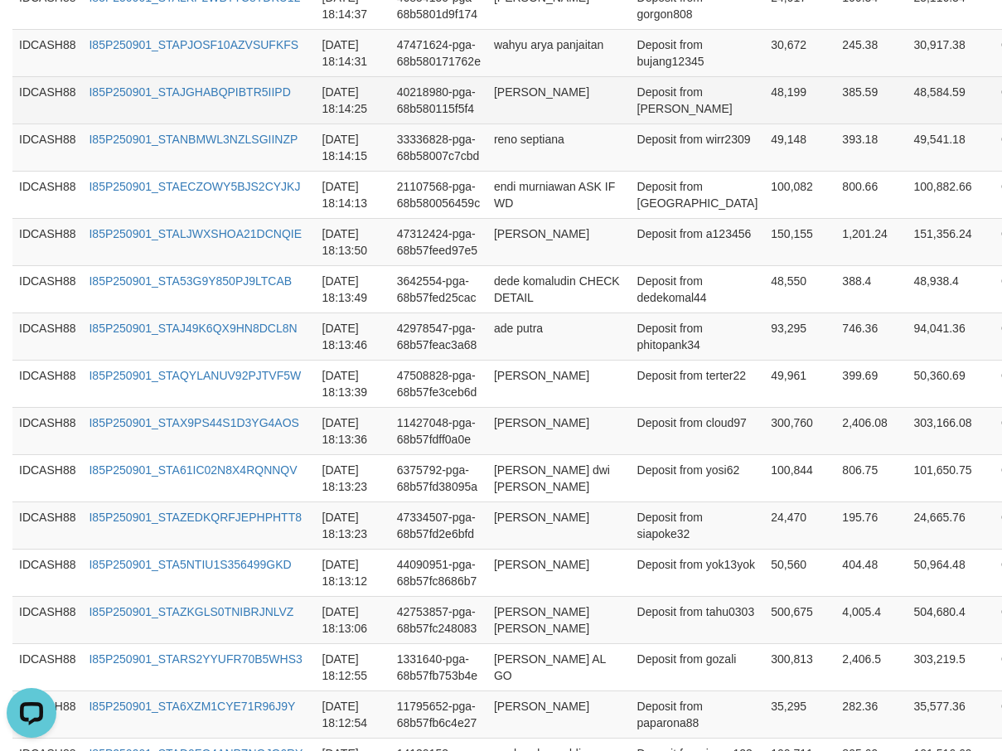
scroll to position [494, 0]
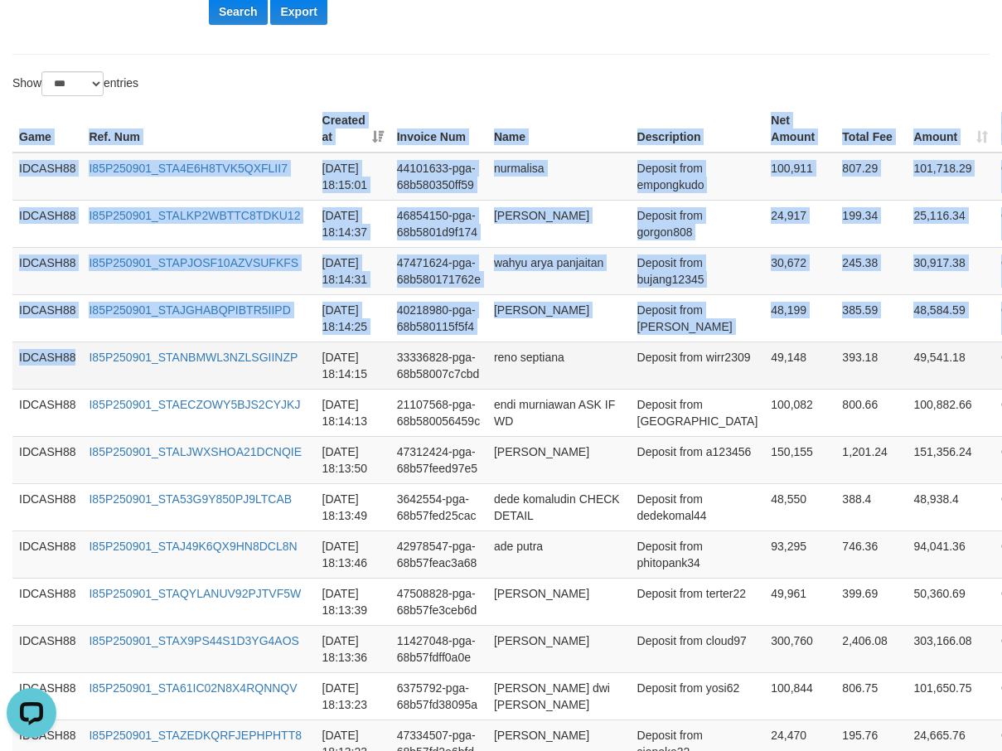
drag, startPoint x: 5, startPoint y: 133, endPoint x: 75, endPoint y: 378, distance: 254.3
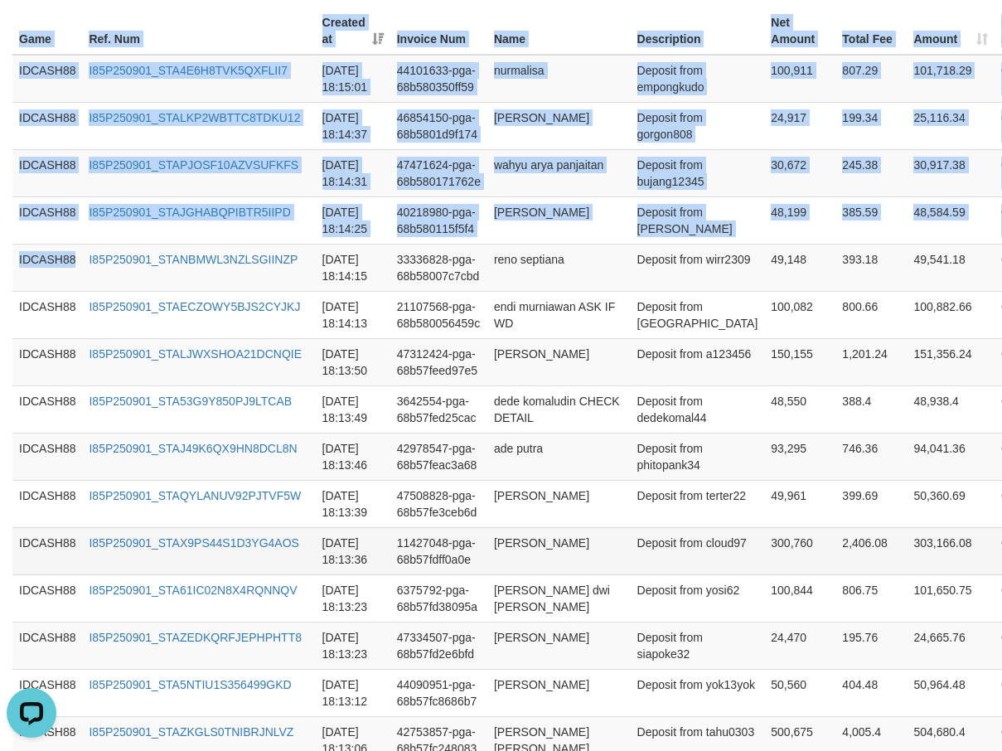
scroll to position [825, 0]
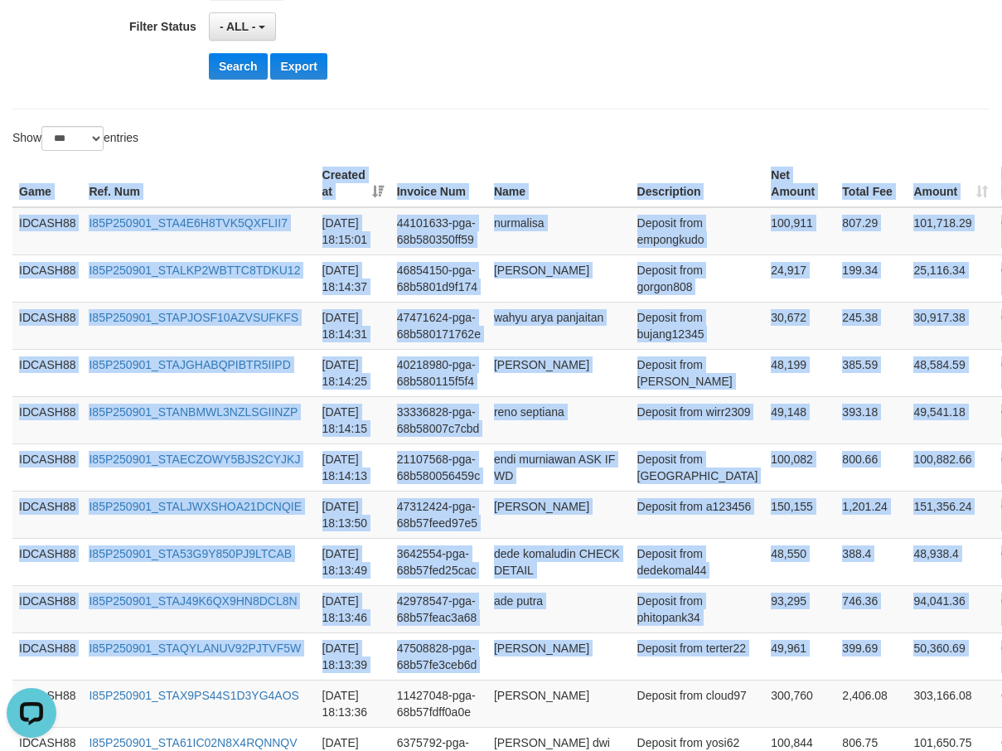
scroll to position [328, 0]
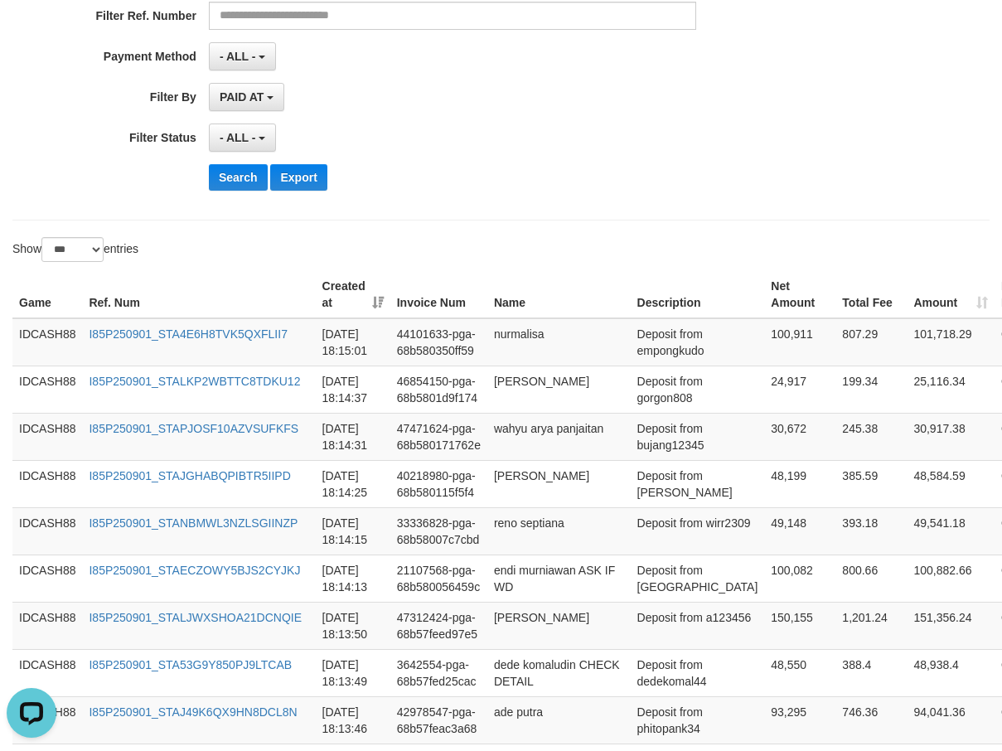
click at [537, 202] on div "**********" at bounding box center [417, 1] width 835 height 404
click at [225, 170] on button "Search" at bounding box center [238, 177] width 59 height 27
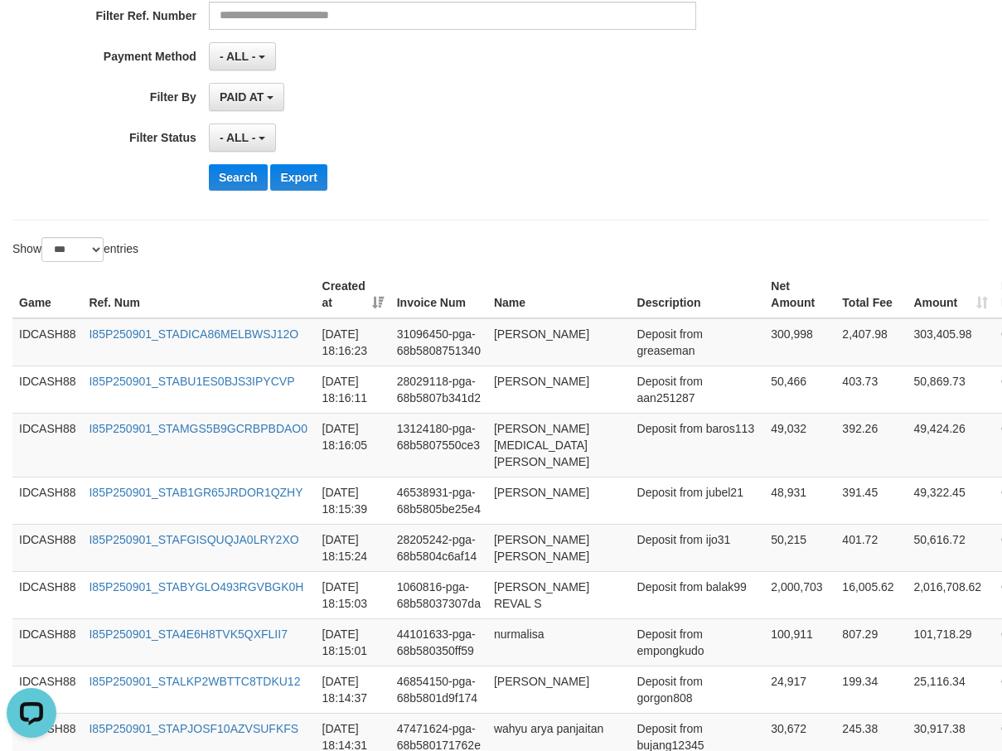
click at [469, 157] on div "**********" at bounding box center [417, 1] width 835 height 404
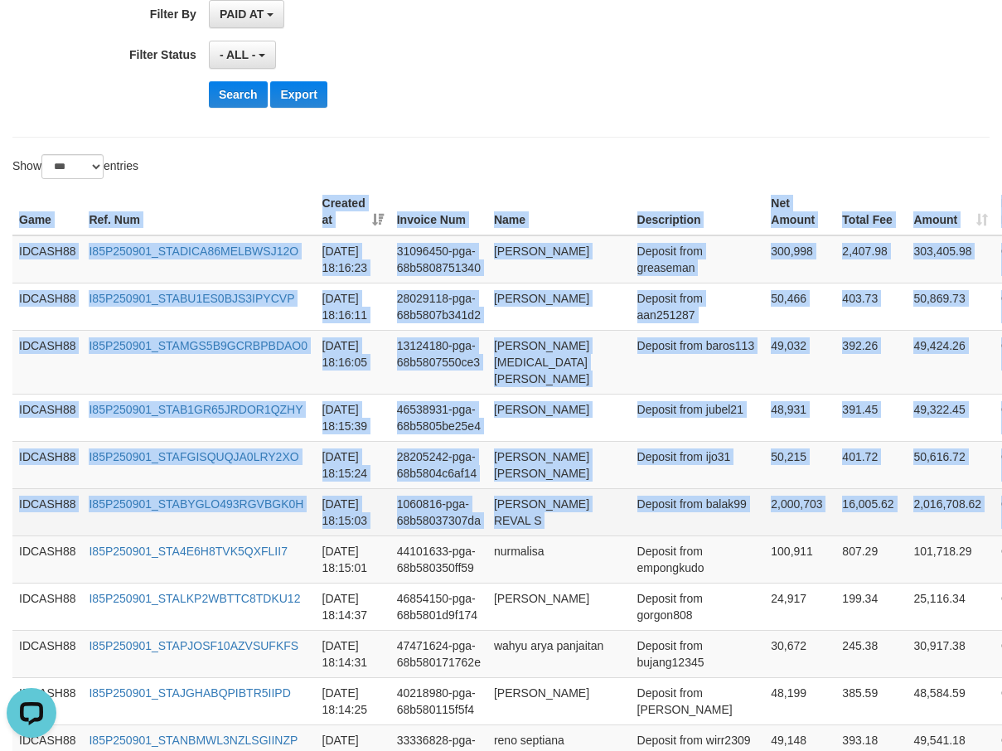
drag, startPoint x: 19, startPoint y: 218, endPoint x: 985, endPoint y: 509, distance: 1008.8
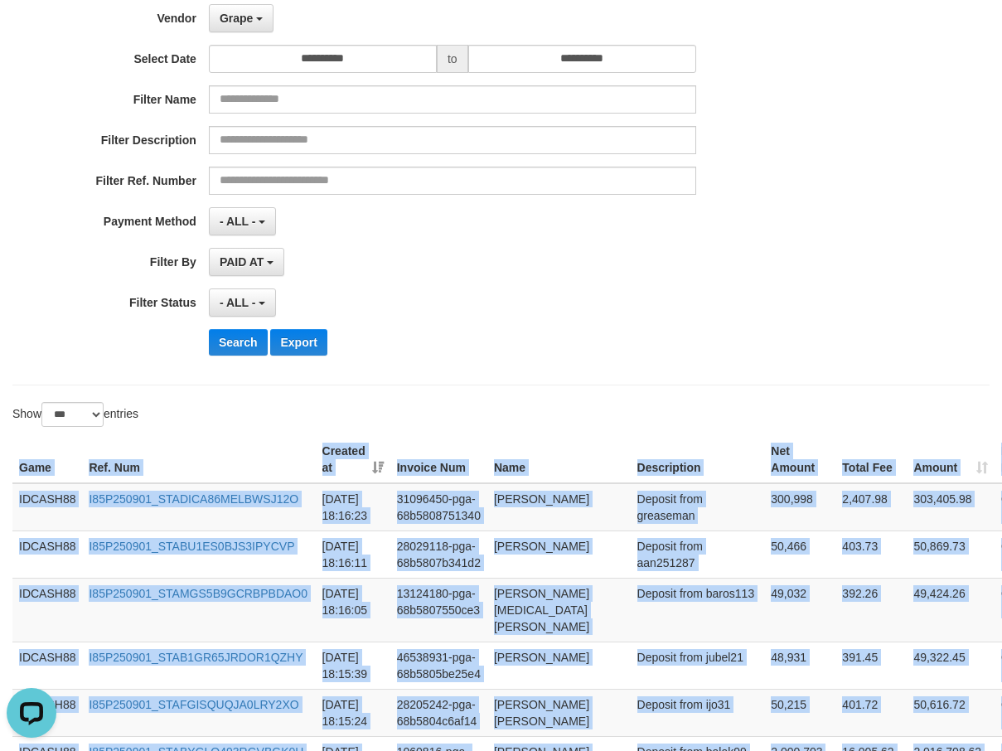
scroll to position [162, 0]
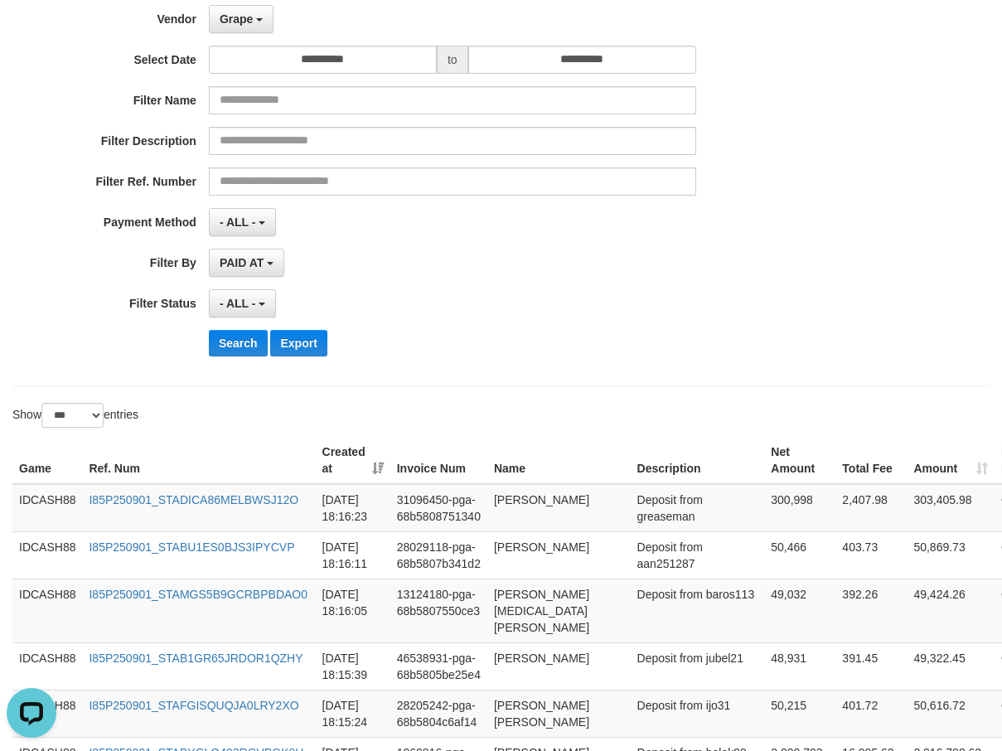
click at [525, 347] on div "Search Export" at bounding box center [522, 343] width 626 height 27
click at [240, 328] on div "**********" at bounding box center [417, 166] width 835 height 404
click at [239, 345] on button "Search" at bounding box center [238, 343] width 59 height 27
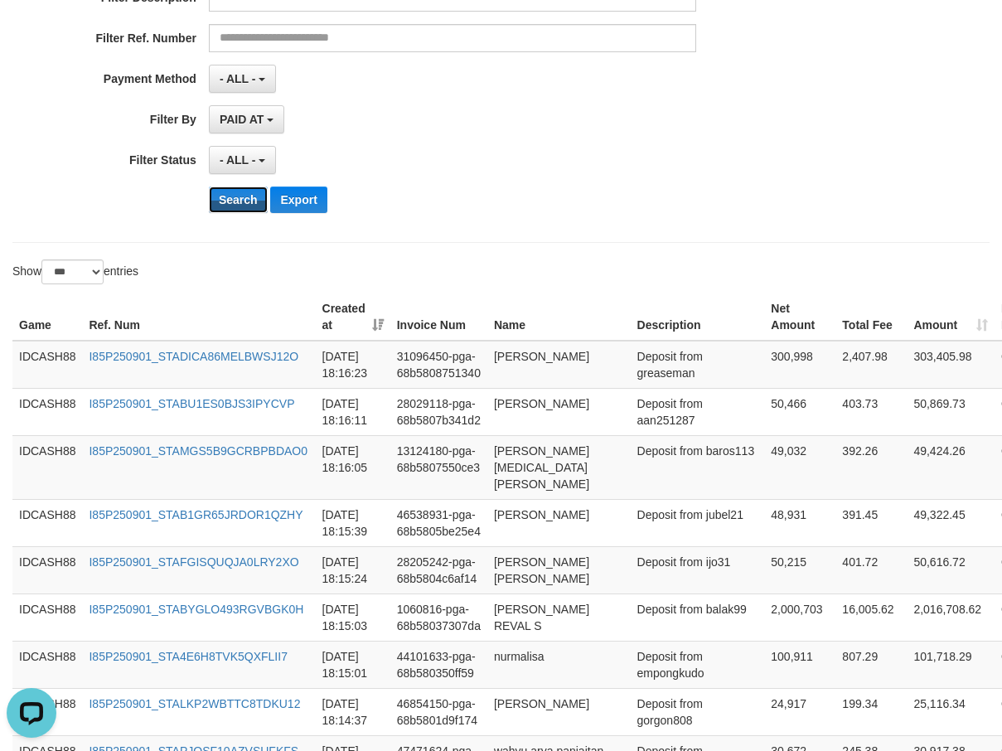
scroll to position [328, 0]
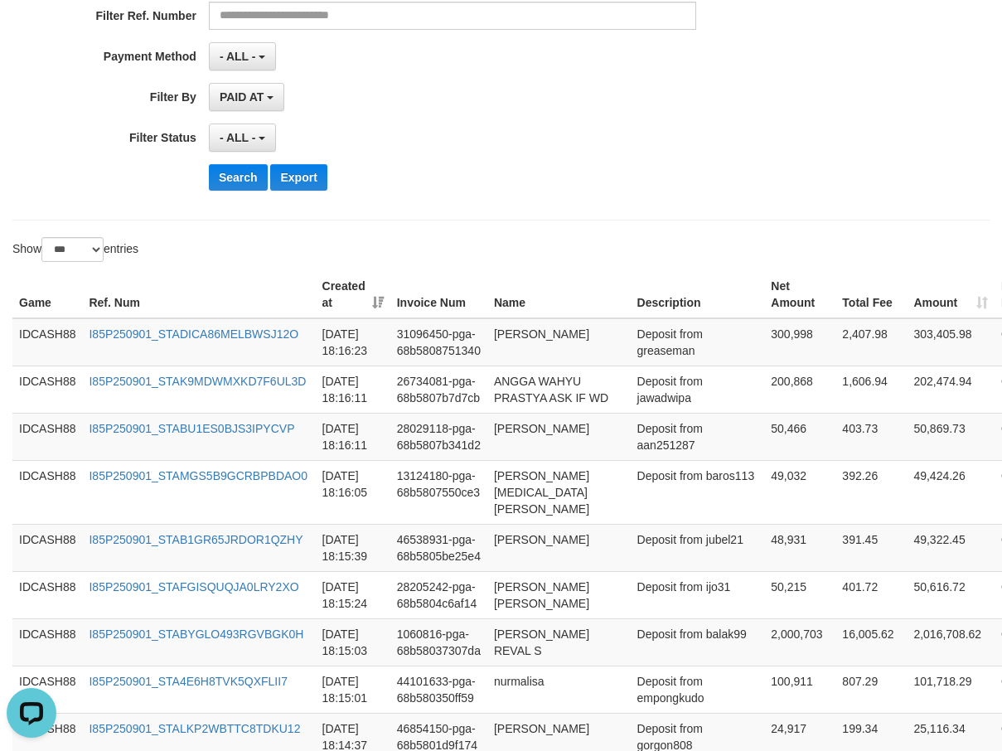
click at [540, 186] on div "Search Export" at bounding box center [522, 177] width 626 height 27
click at [228, 182] on button "Search" at bounding box center [238, 177] width 59 height 27
click at [490, 169] on div "Search Export" at bounding box center [522, 177] width 626 height 27
click at [245, 180] on button "Search" at bounding box center [238, 177] width 59 height 27
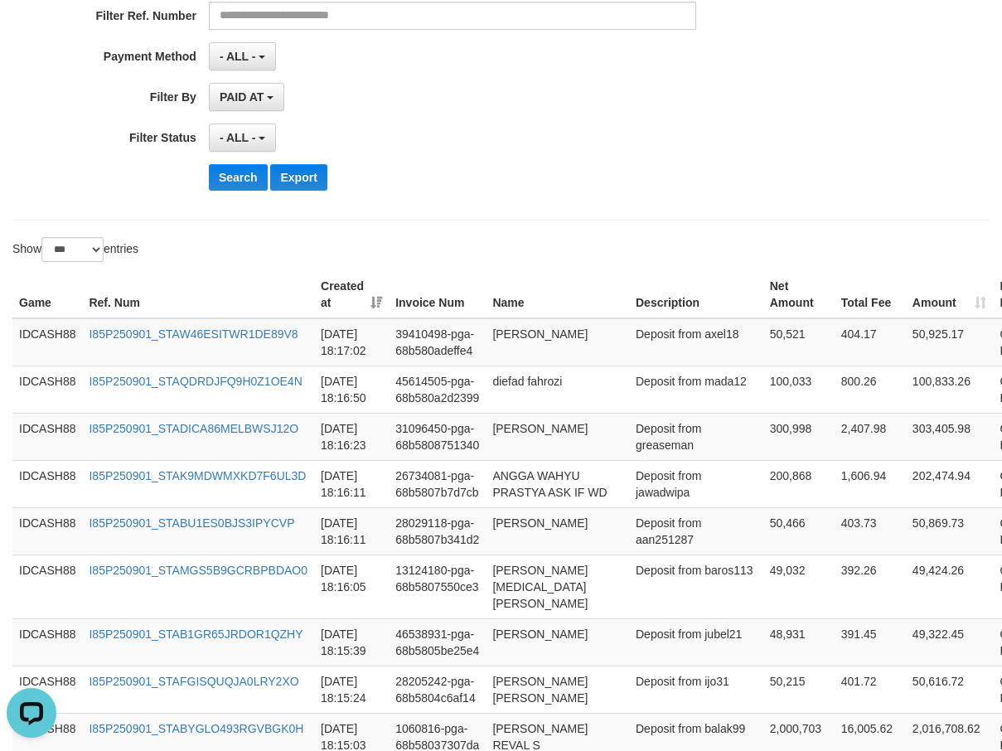
click at [479, 168] on div "Search Export" at bounding box center [522, 177] width 626 height 27
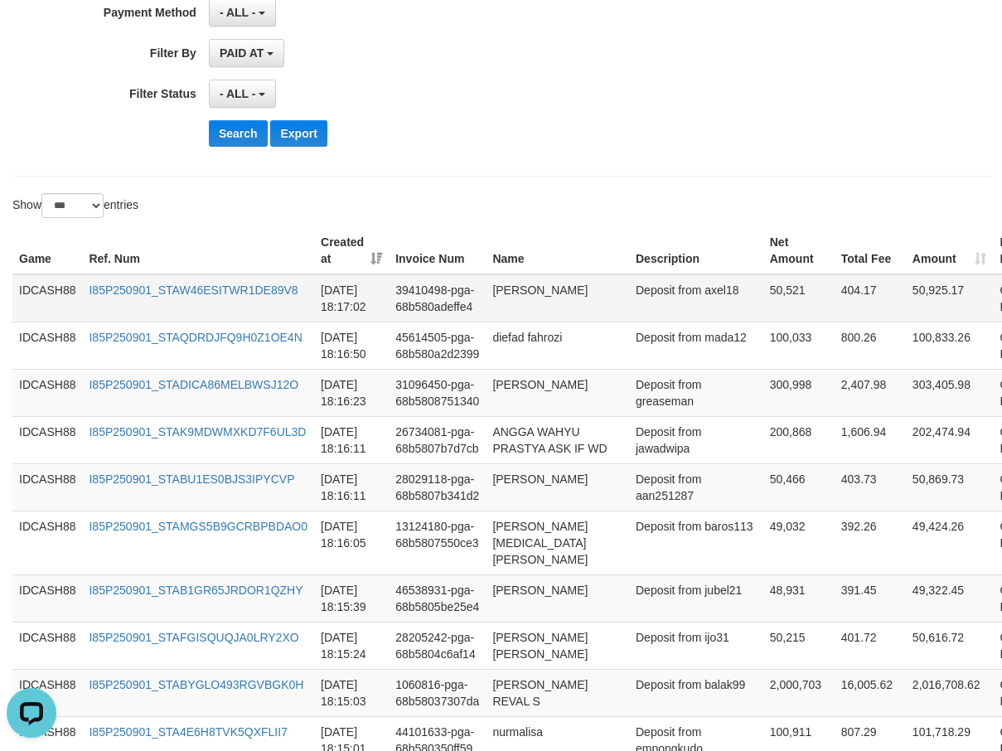
scroll to position [411, 0]
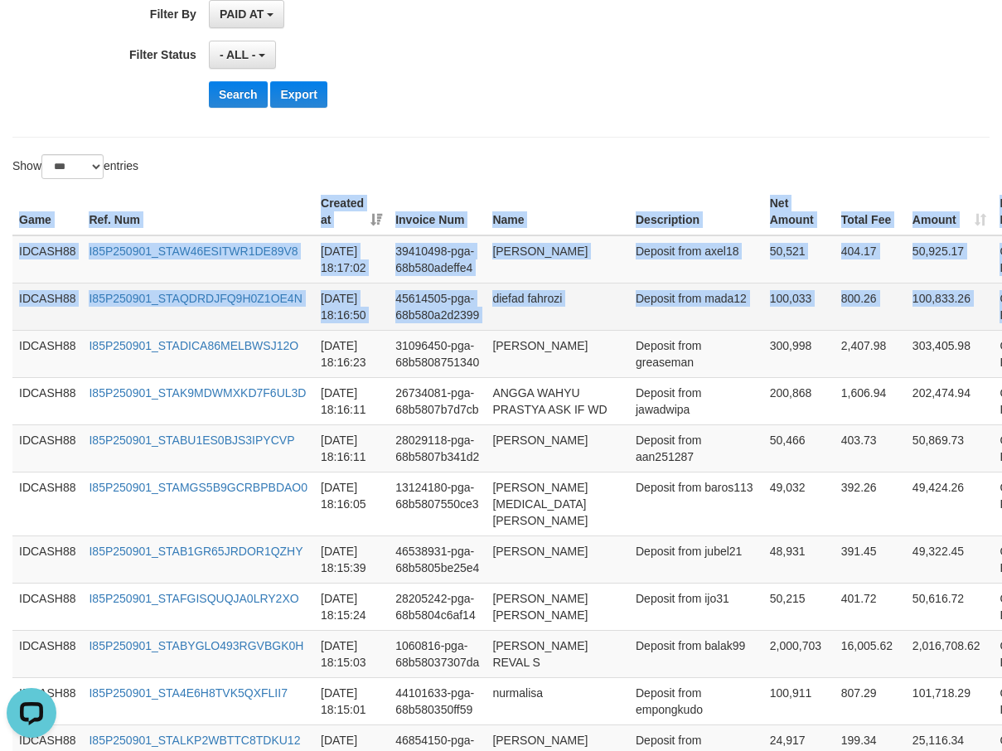
drag, startPoint x: 16, startPoint y: 218, endPoint x: 978, endPoint y: 352, distance: 971.1
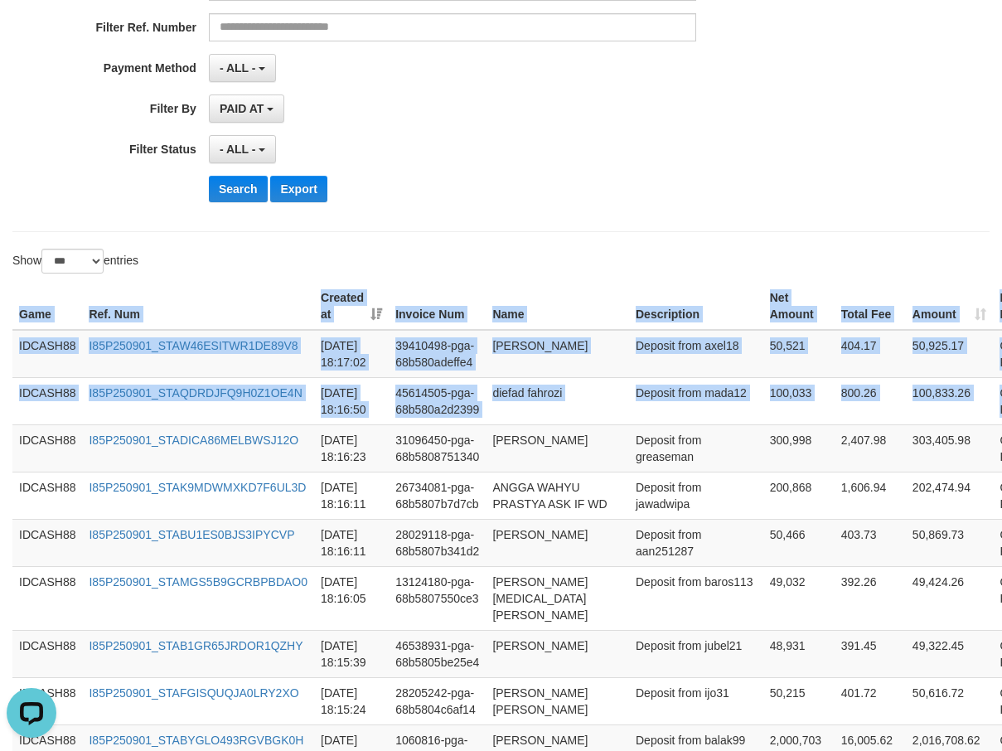
scroll to position [328, 0]
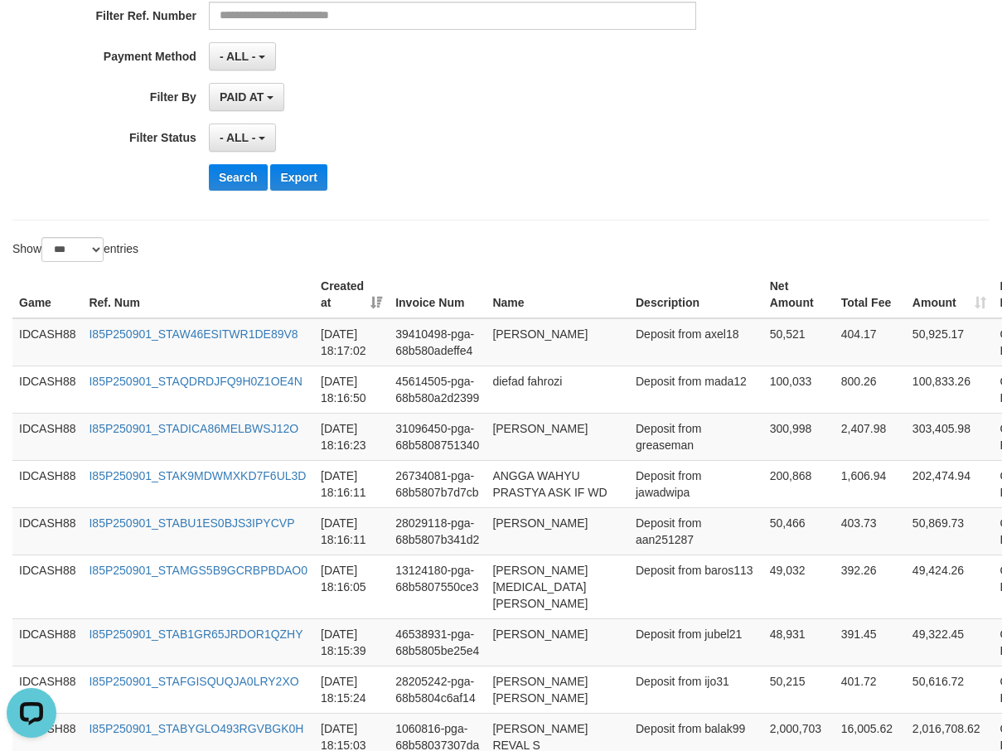
click at [552, 142] on div "- ALL - SELECT ALL - ALL - SELECT STATUS PENDING/UNPAID PAID CANCELED EXPIRED" at bounding box center [452, 137] width 487 height 28
click at [218, 171] on button "Search" at bounding box center [238, 177] width 59 height 27
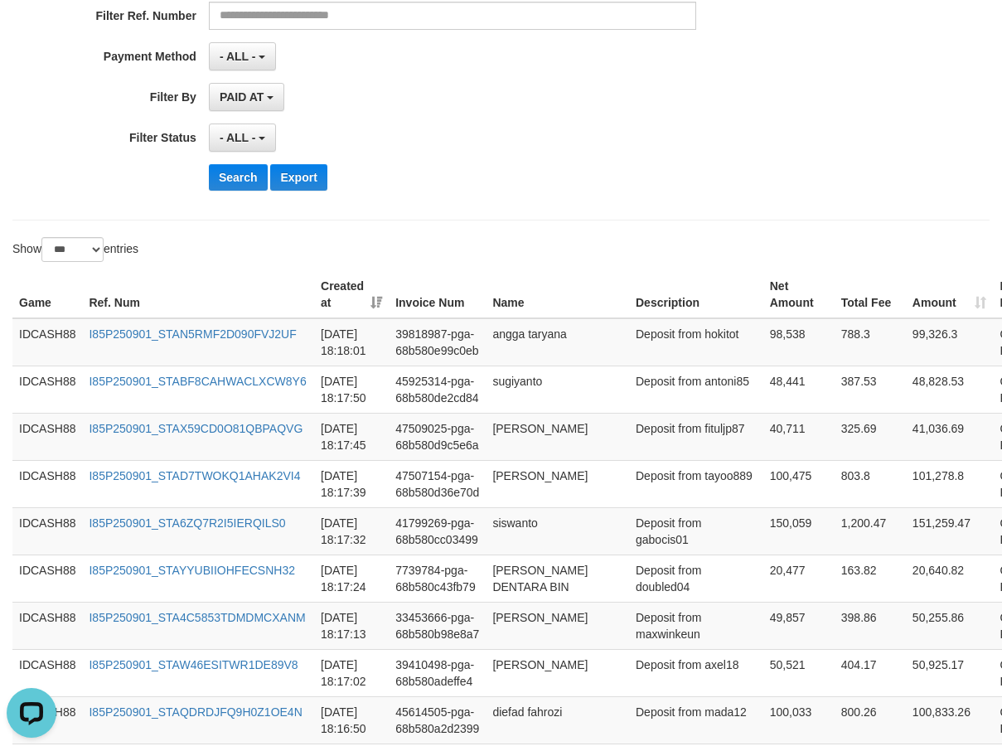
click at [423, 172] on div "Search Export" at bounding box center [522, 177] width 626 height 27
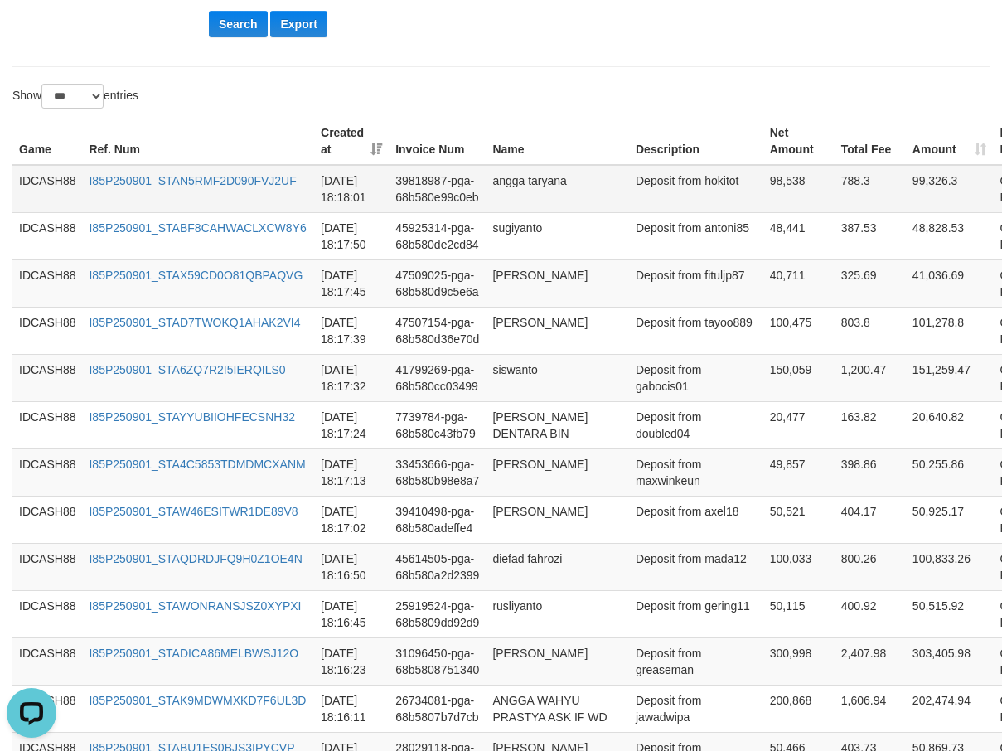
scroll to position [494, 0]
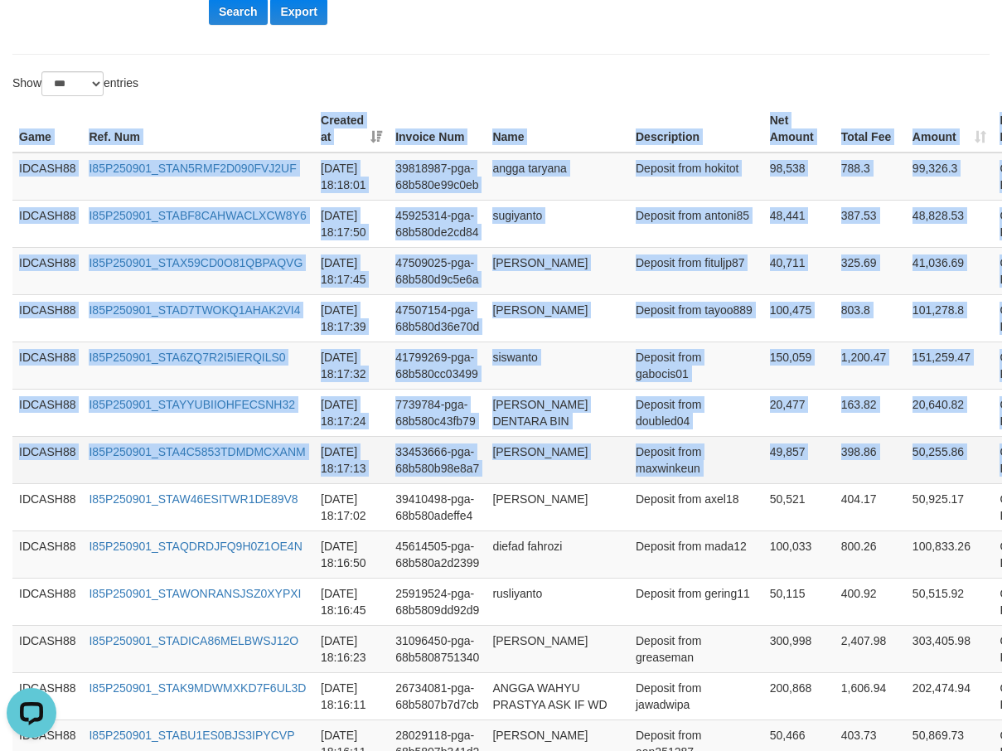
drag, startPoint x: 12, startPoint y: 133, endPoint x: 990, endPoint y: 452, distance: 1028.5
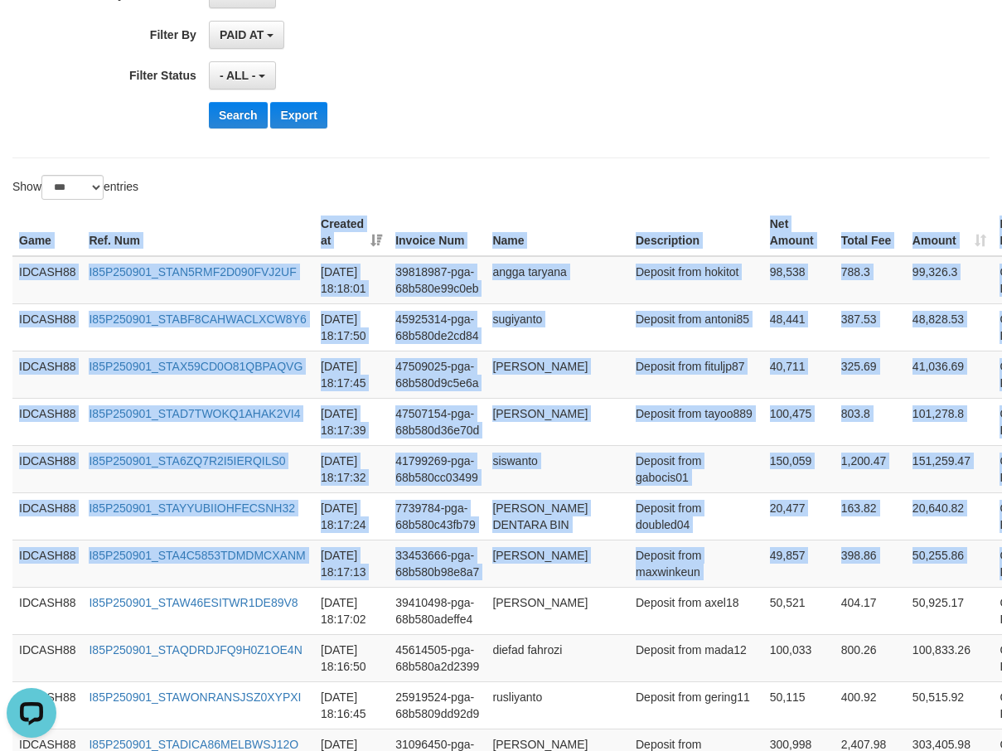
scroll to position [245, 0]
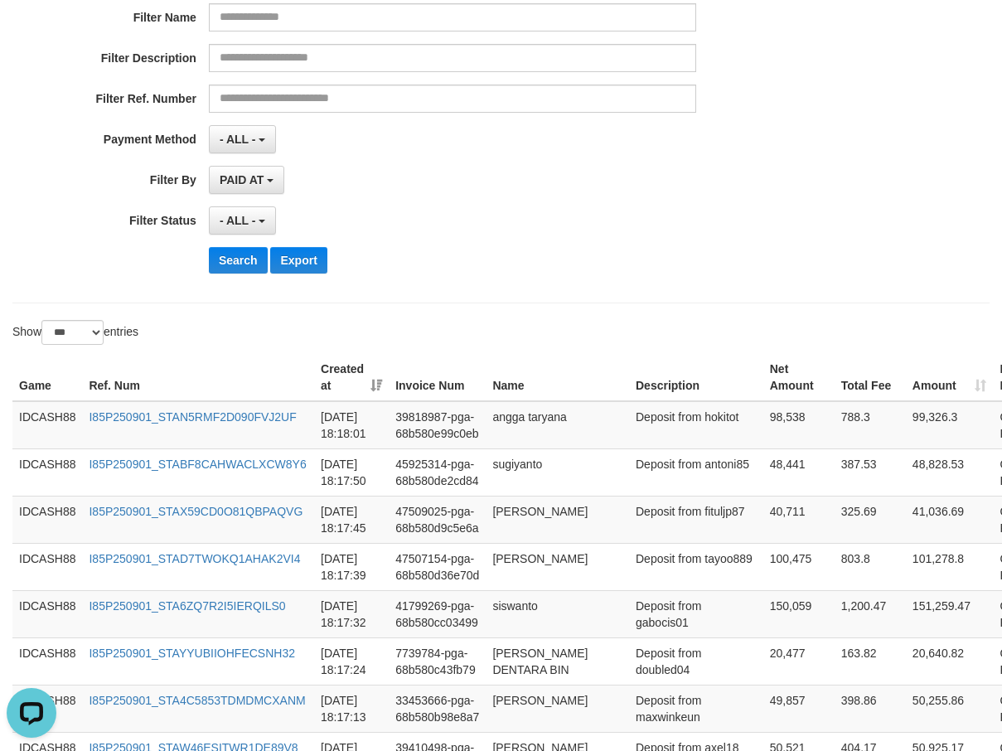
click at [510, 274] on div "**********" at bounding box center [417, 84] width 835 height 404
click at [221, 268] on button "Search" at bounding box center [238, 260] width 59 height 27
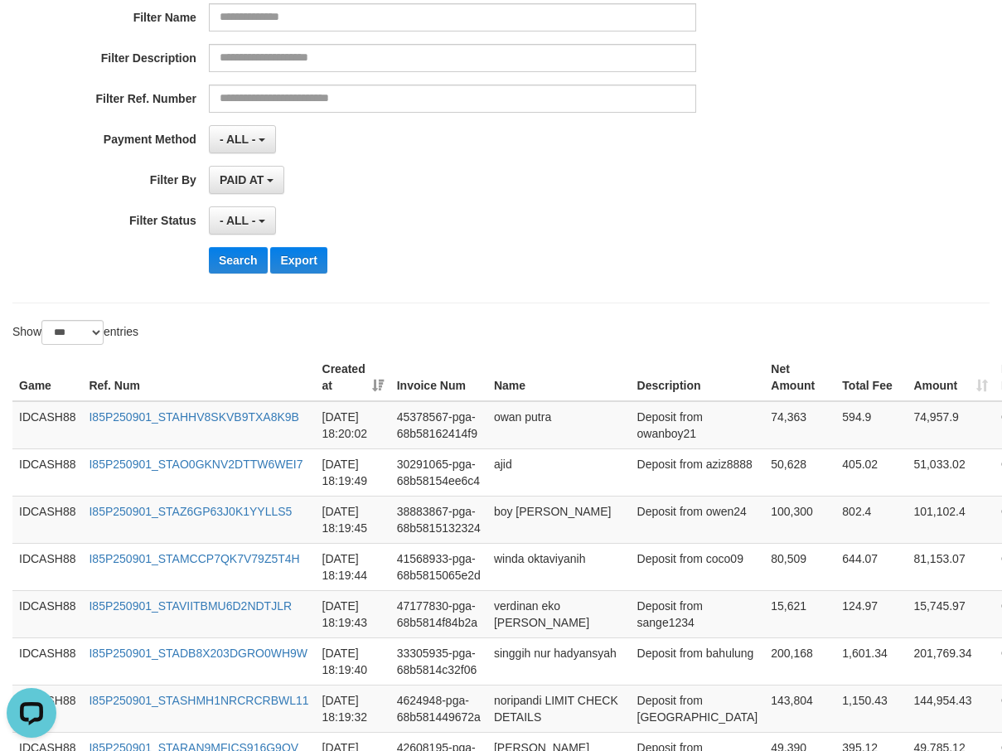
drag, startPoint x: 447, startPoint y: 250, endPoint x: 441, endPoint y: 263, distance: 13.7
click at [441, 263] on div "**********" at bounding box center [417, 84] width 835 height 404
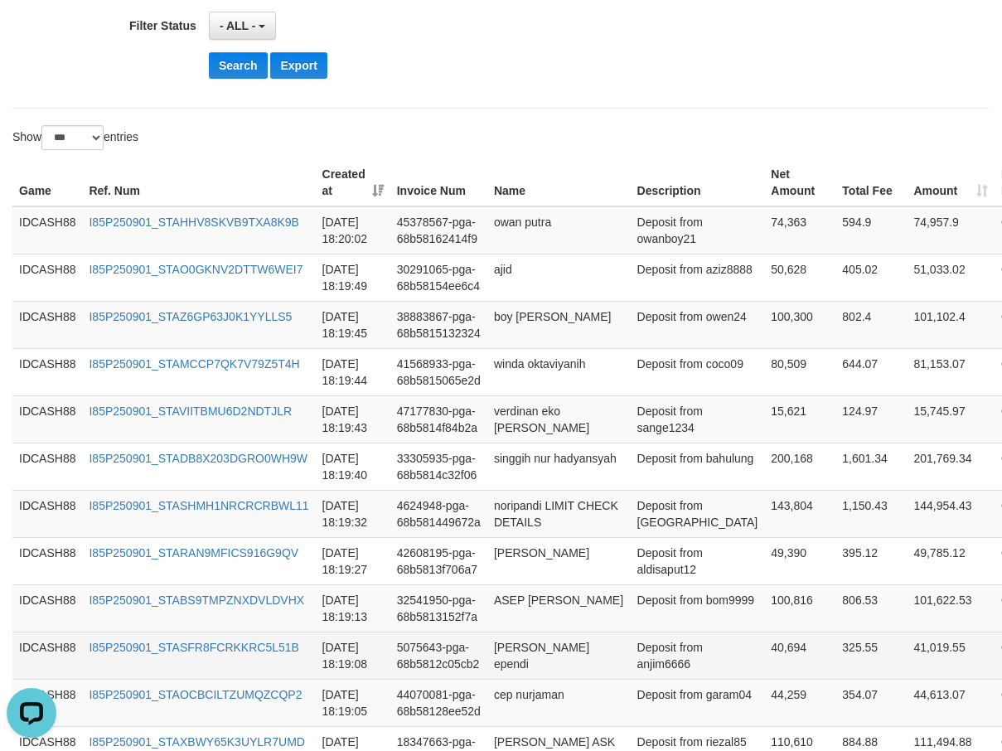
scroll to position [410, 0]
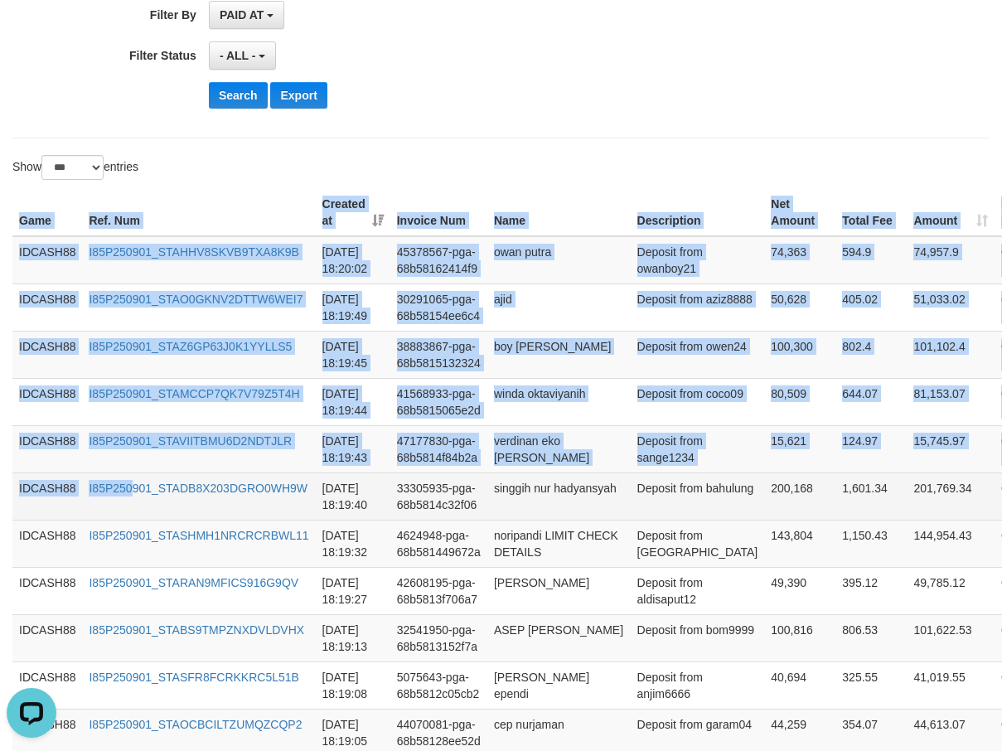
drag, startPoint x: 7, startPoint y: 210, endPoint x: 131, endPoint y: 534, distance: 346.2
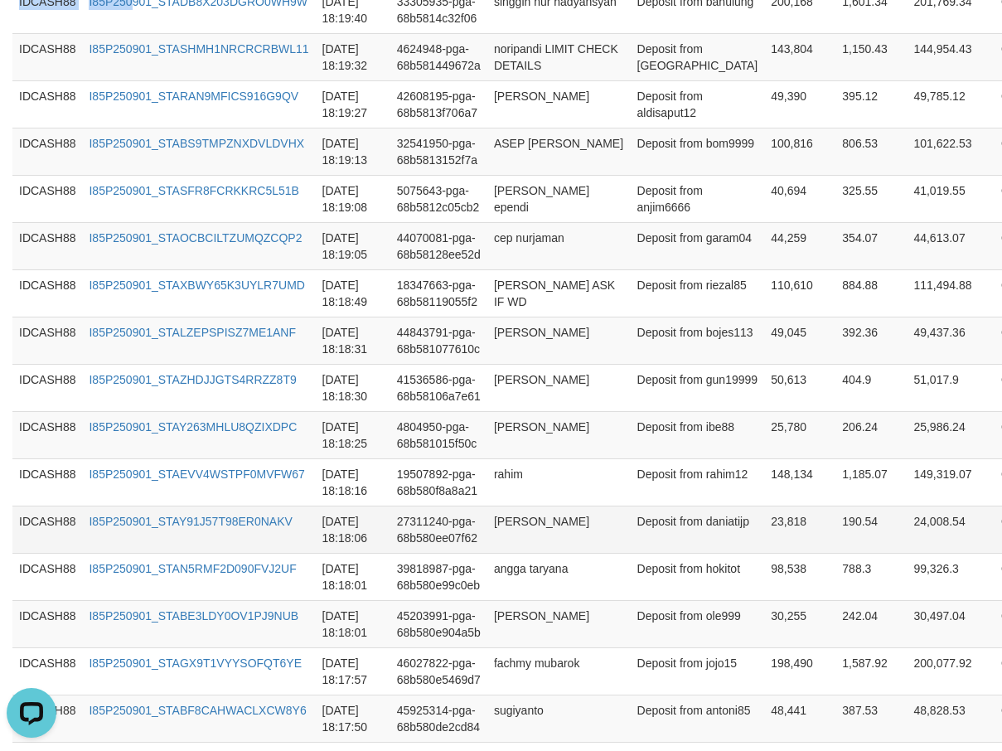
scroll to position [907, 0]
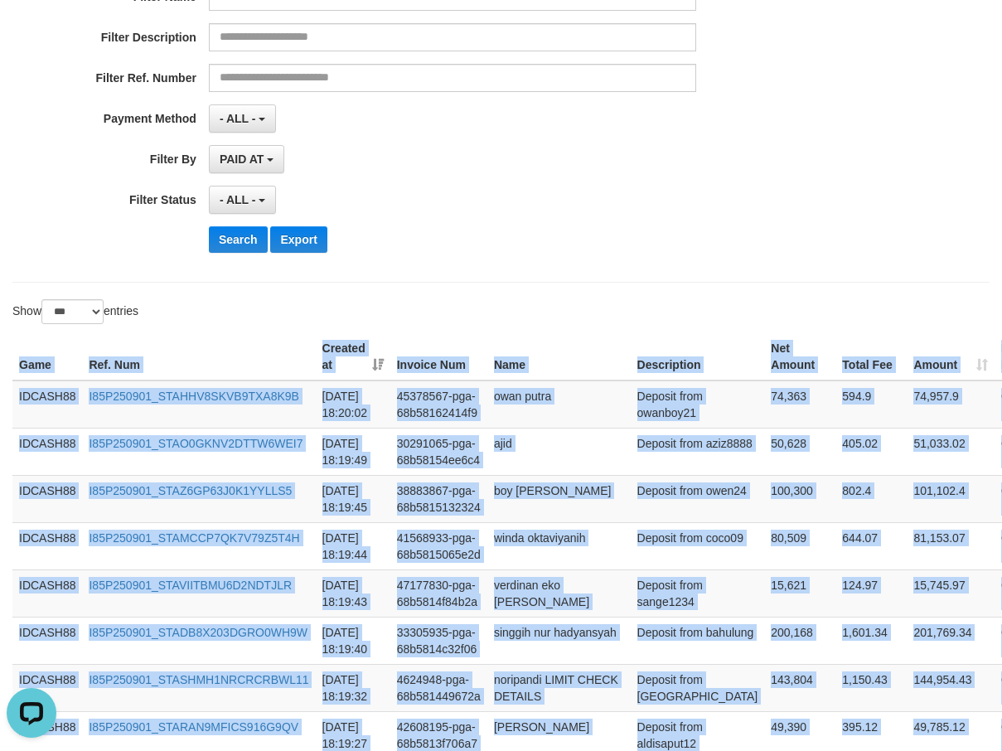
scroll to position [244, 0]
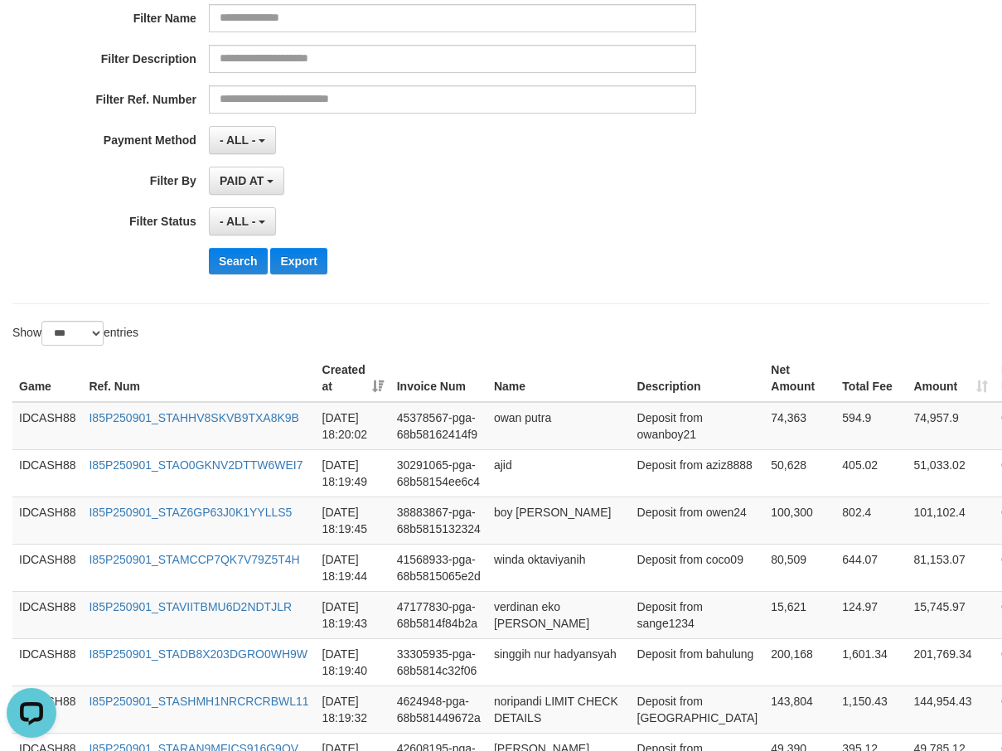
click at [415, 243] on div "**********" at bounding box center [417, 84] width 835 height 404
click at [237, 268] on button "Search" at bounding box center [238, 261] width 59 height 27
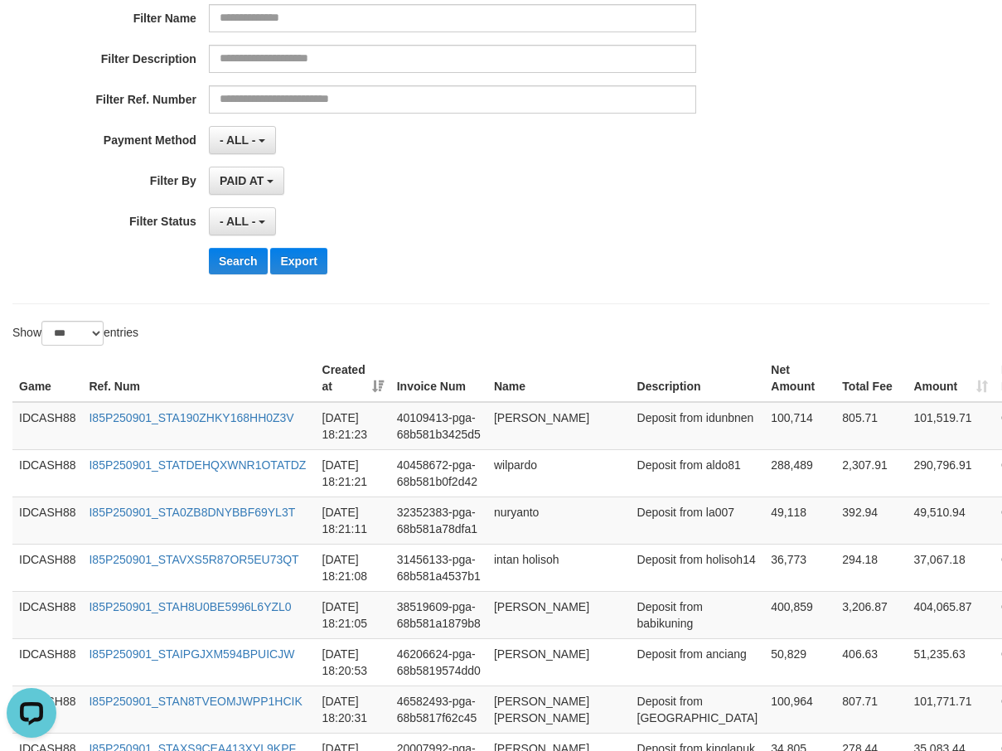
click at [414, 242] on div "**********" at bounding box center [417, 84] width 835 height 404
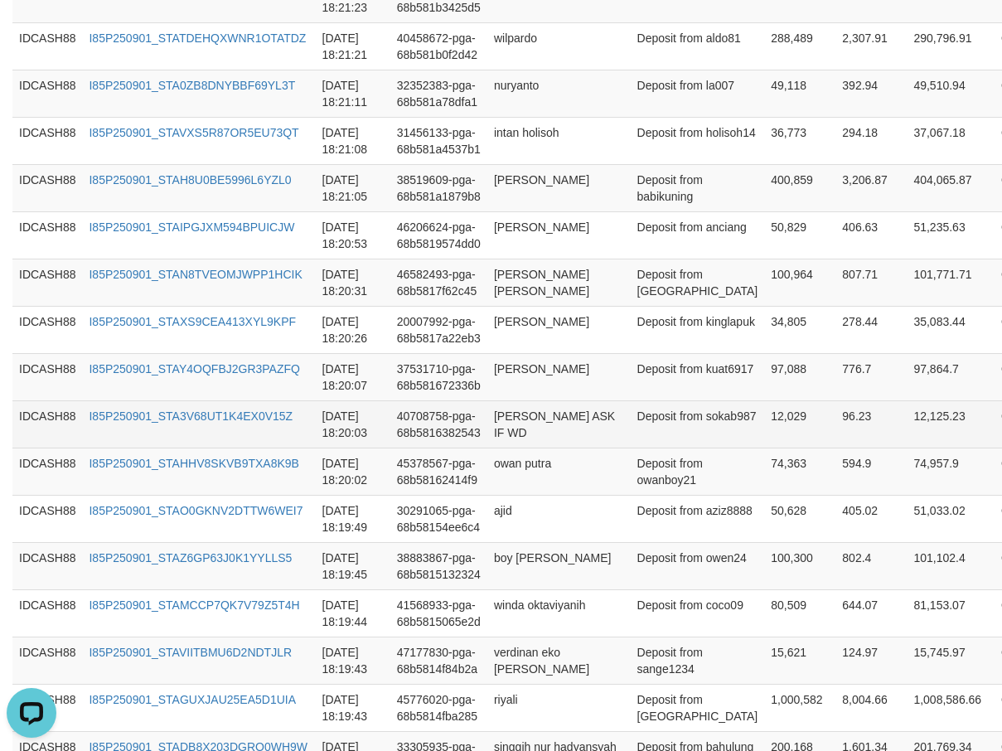
scroll to position [444, 0]
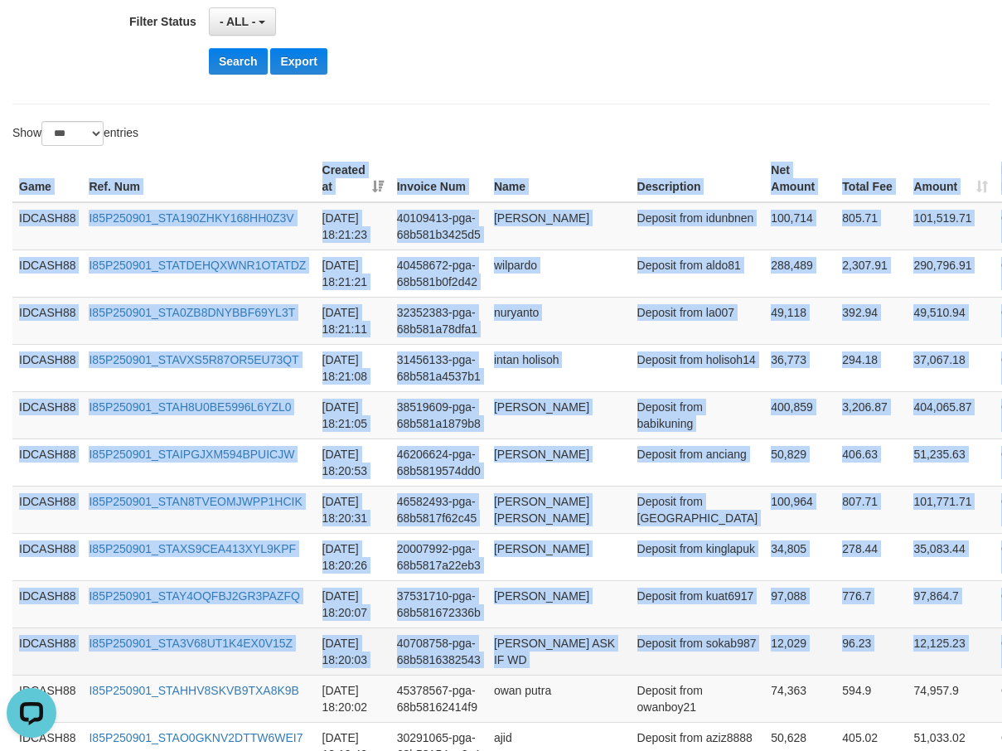
drag, startPoint x: 14, startPoint y: 171, endPoint x: 965, endPoint y: 656, distance: 1067.8
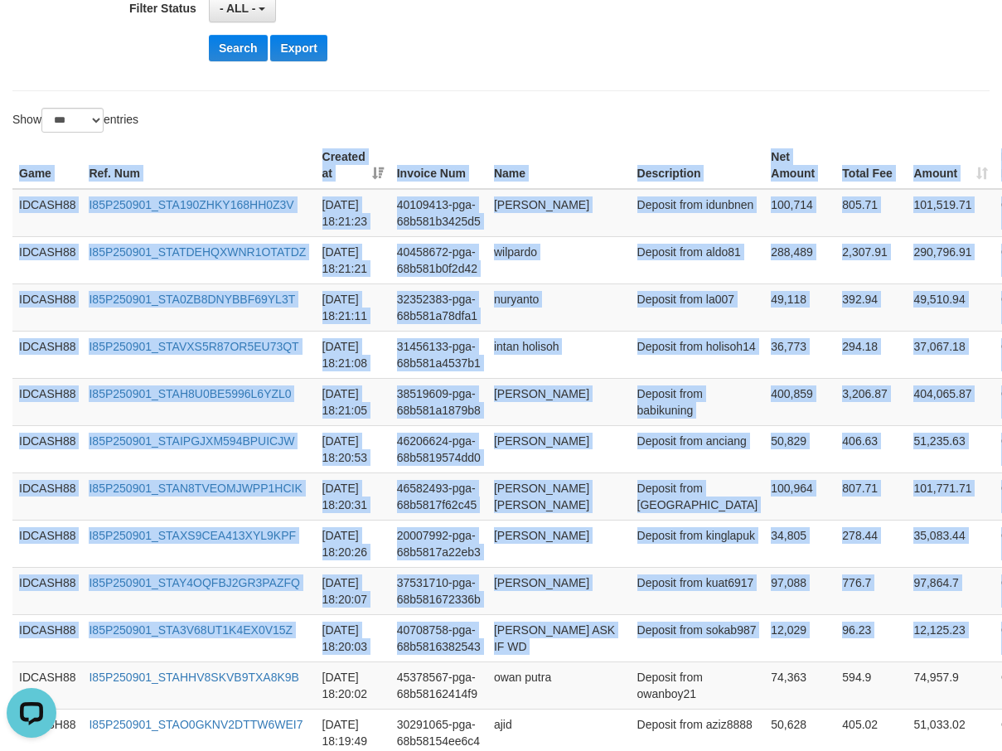
scroll to position [361, 0]
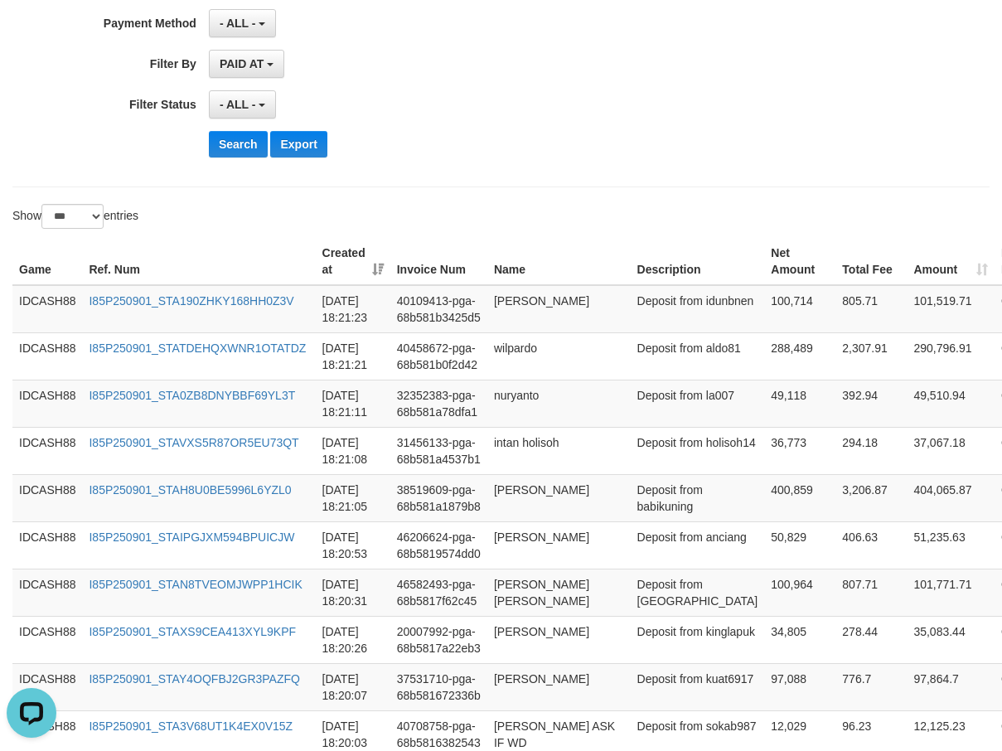
click at [536, 154] on div "Search Export" at bounding box center [522, 144] width 626 height 27
click at [229, 144] on button "Search" at bounding box center [238, 144] width 59 height 27
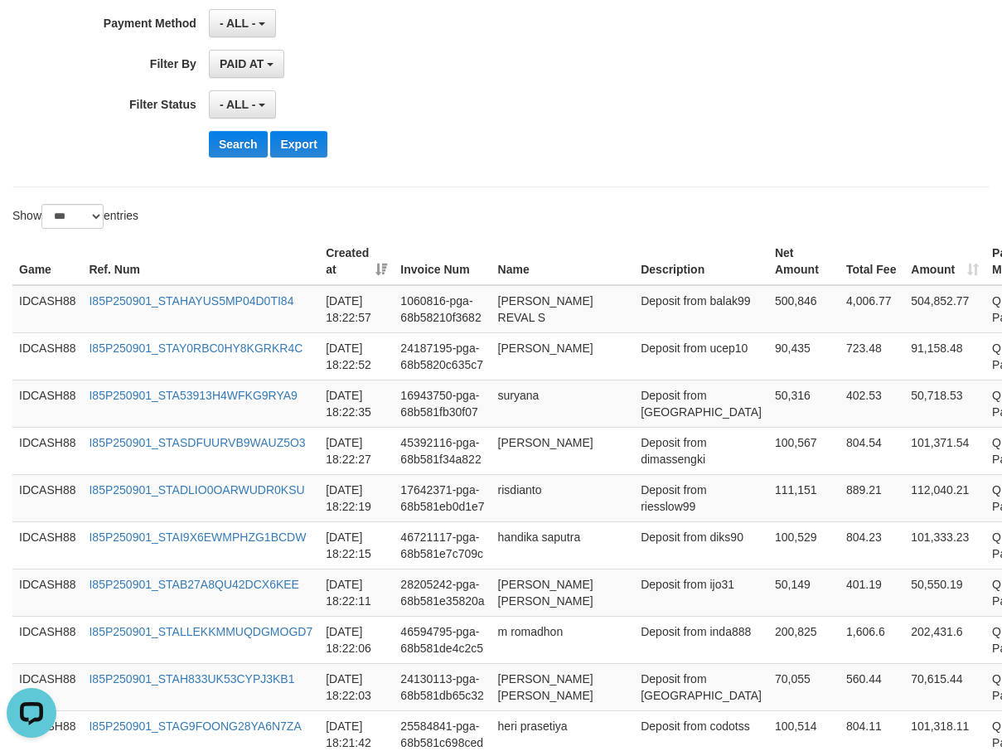
click at [533, 207] on div "Show ** ** ** *** entries" at bounding box center [501, 218] width 1002 height 29
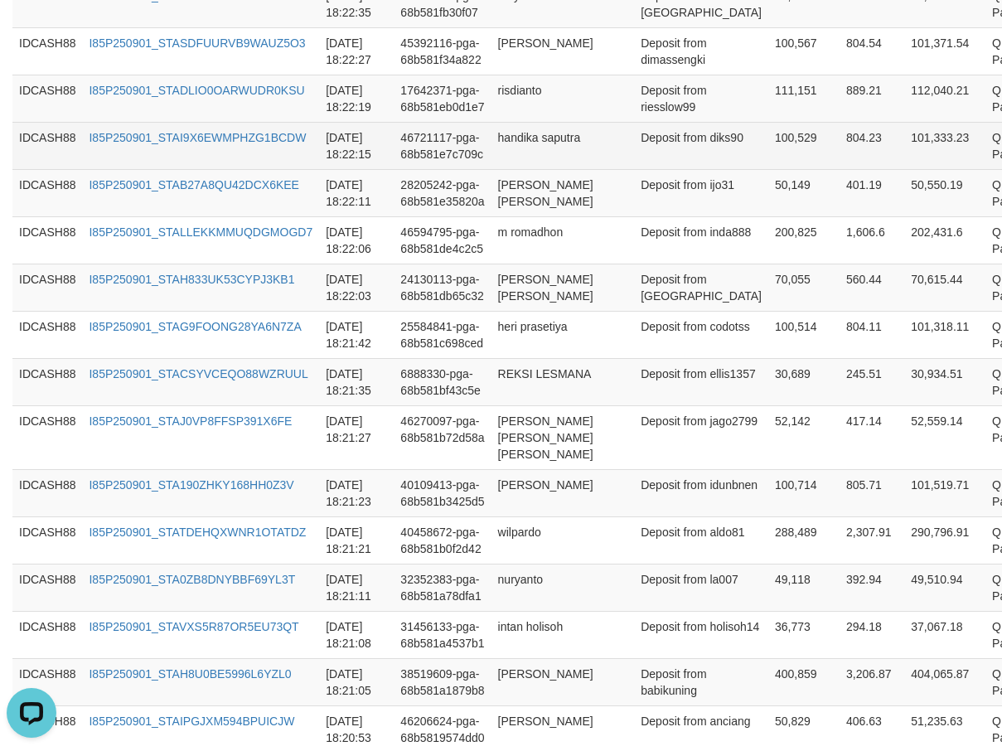
scroll to position [555, 0]
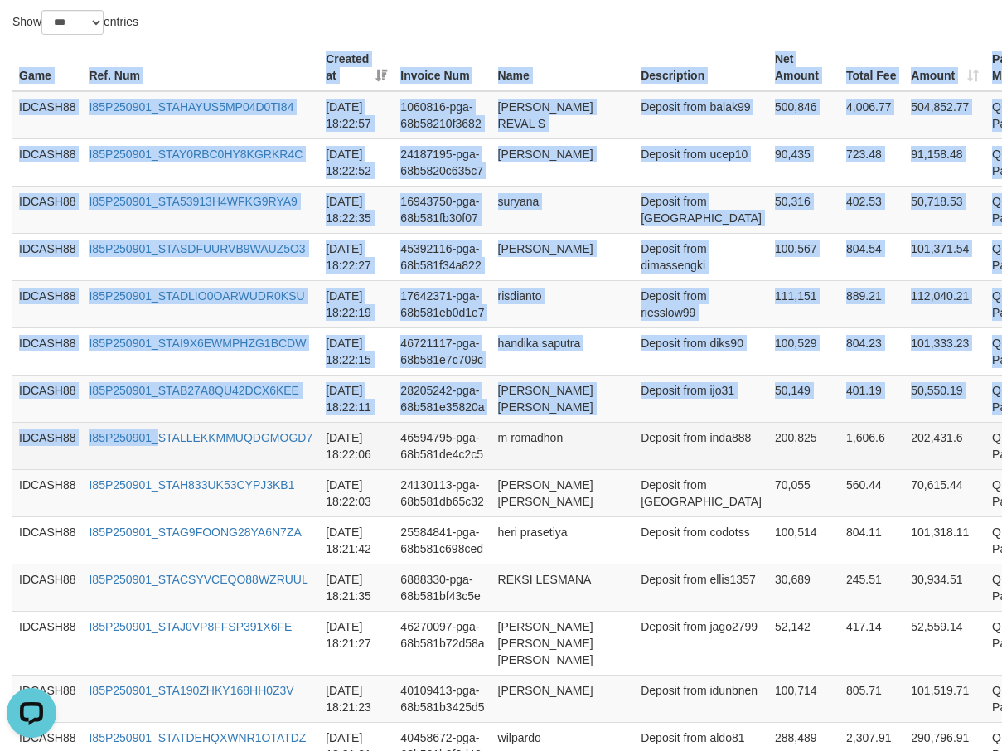
drag, startPoint x: 17, startPoint y: 79, endPoint x: 159, endPoint y: 465, distance: 411.2
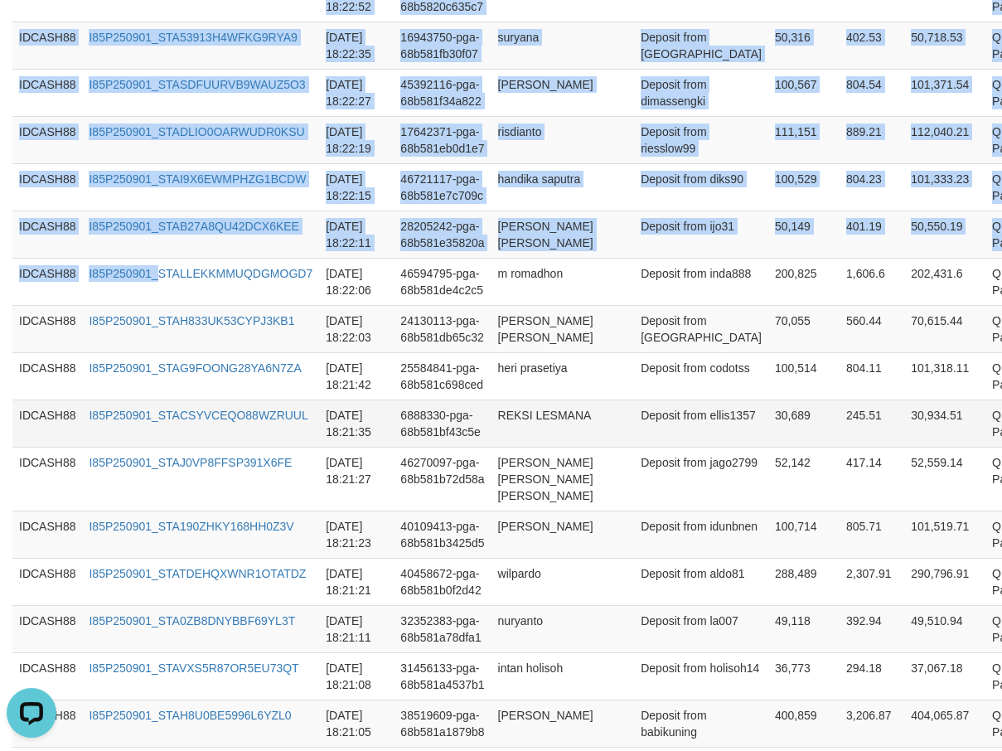
scroll to position [721, 0]
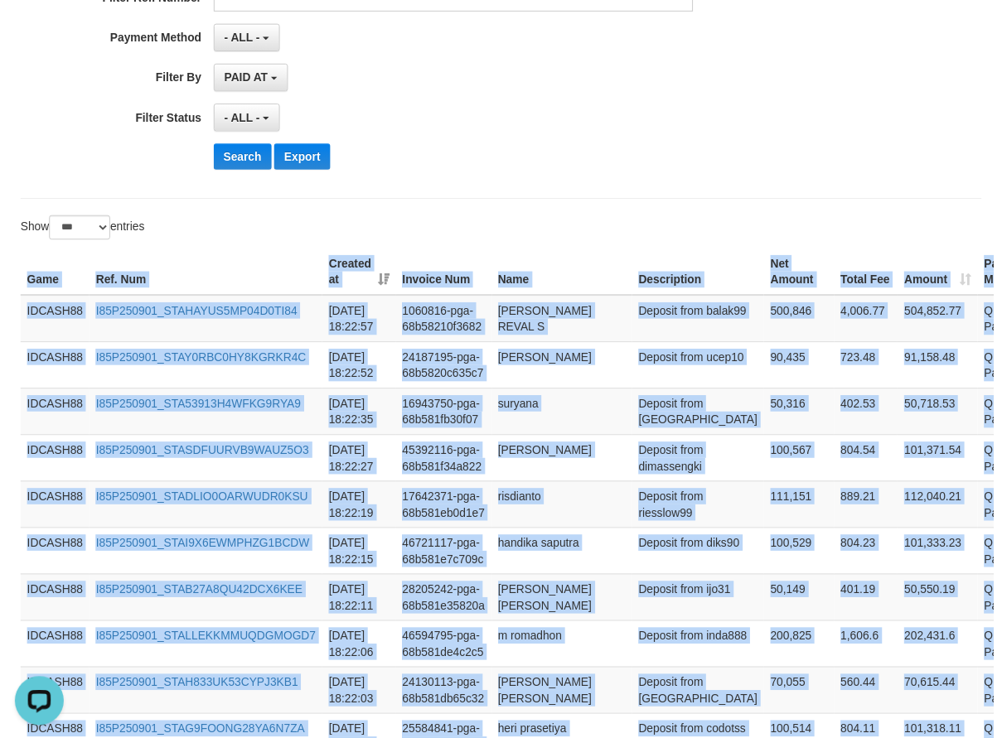
scroll to position [307, 0]
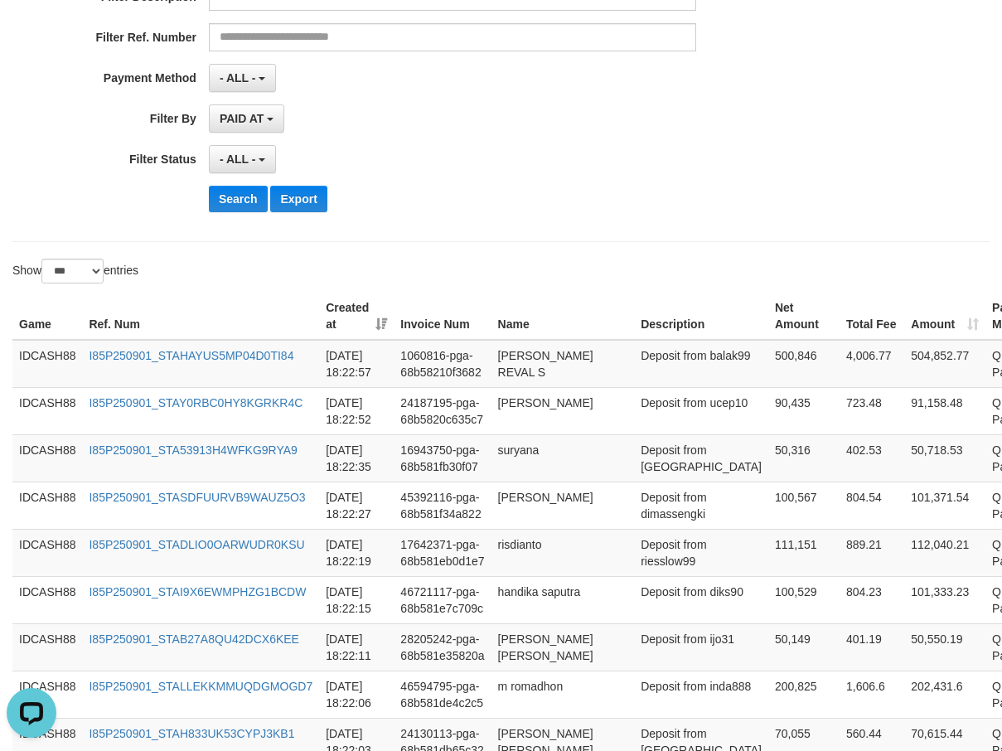
click at [549, 214] on div "**********" at bounding box center [417, 22] width 835 height 404
click at [246, 210] on button "Search" at bounding box center [238, 199] width 59 height 27
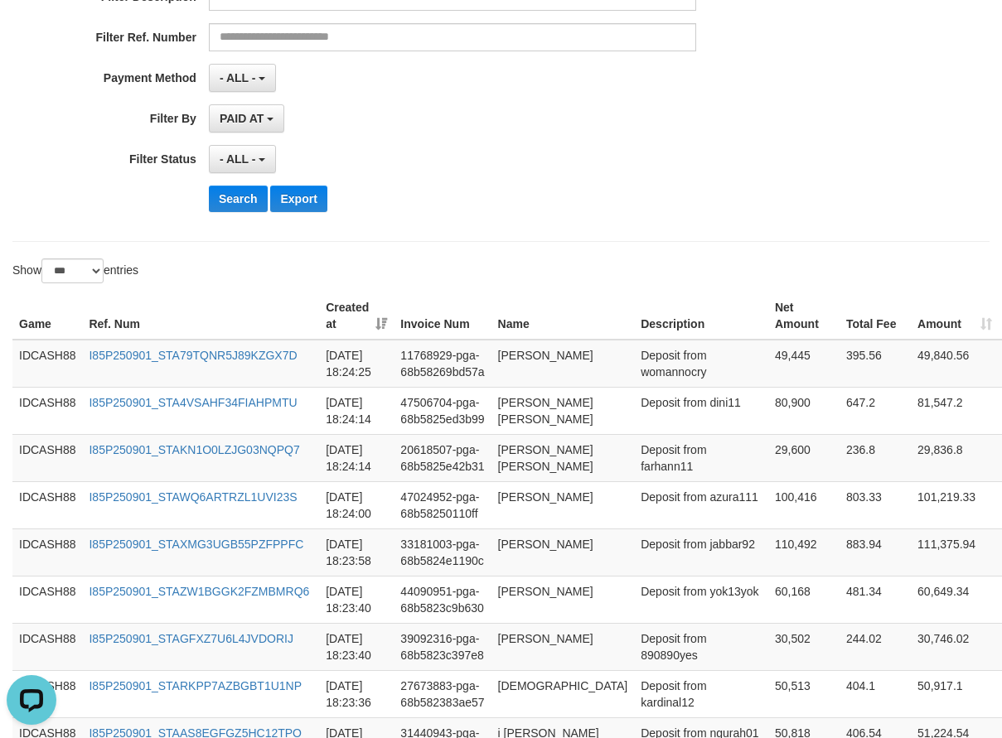
click at [466, 230] on div "**********" at bounding box center [500, 22] width 977 height 439
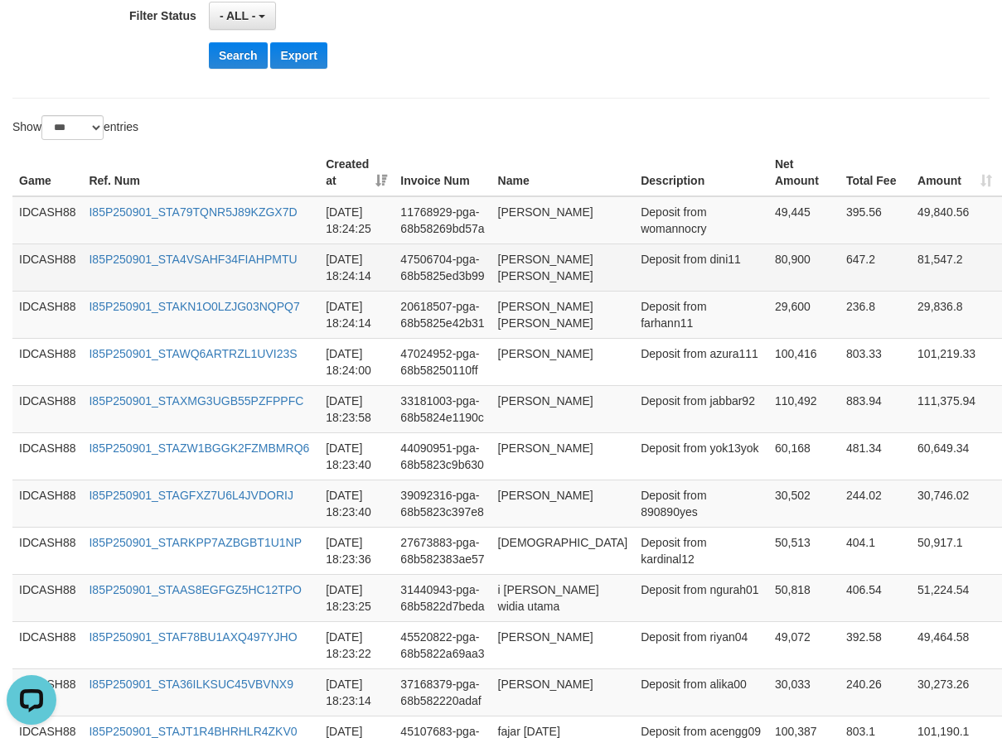
scroll to position [520, 0]
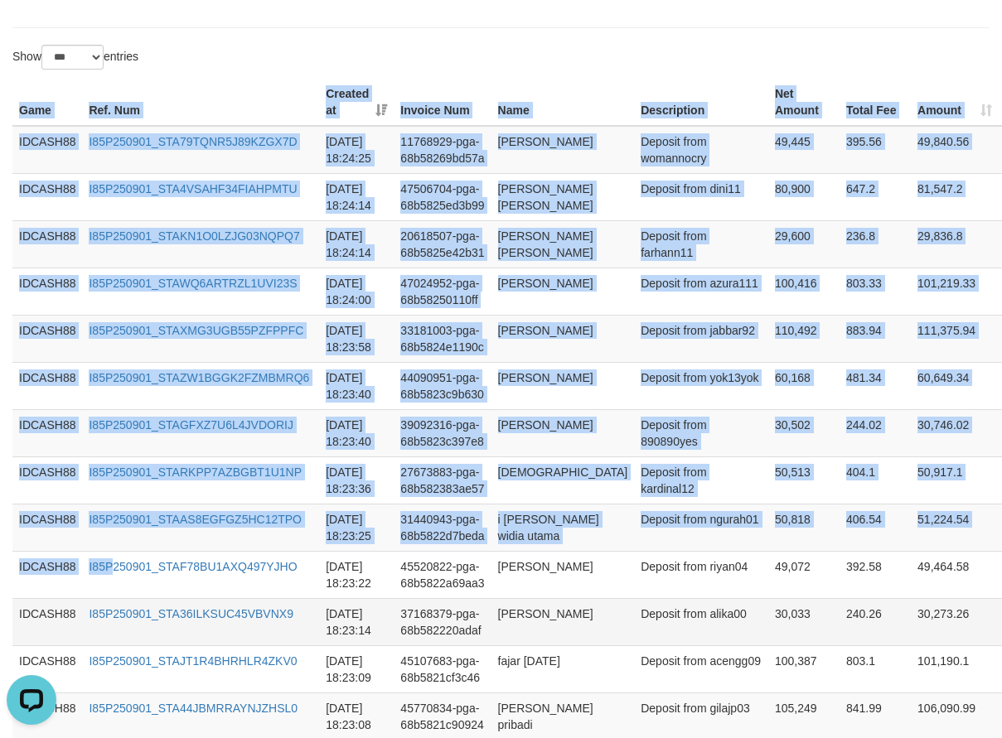
drag, startPoint x: 17, startPoint y: 104, endPoint x: 110, endPoint y: 602, distance: 506.6
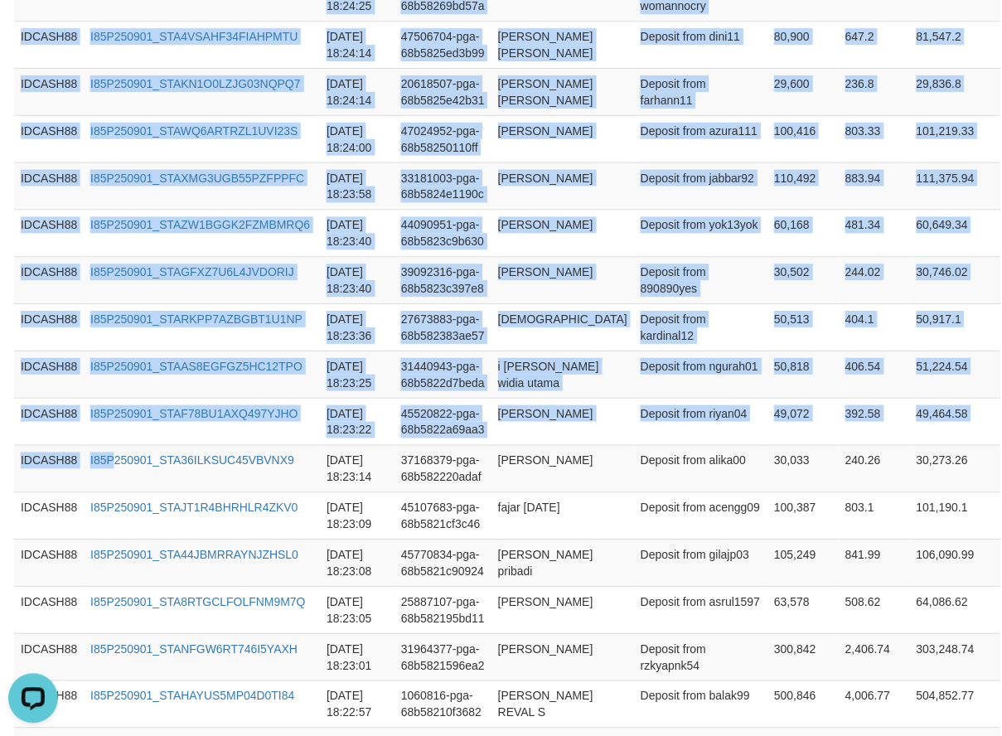
scroll to position [934, 0]
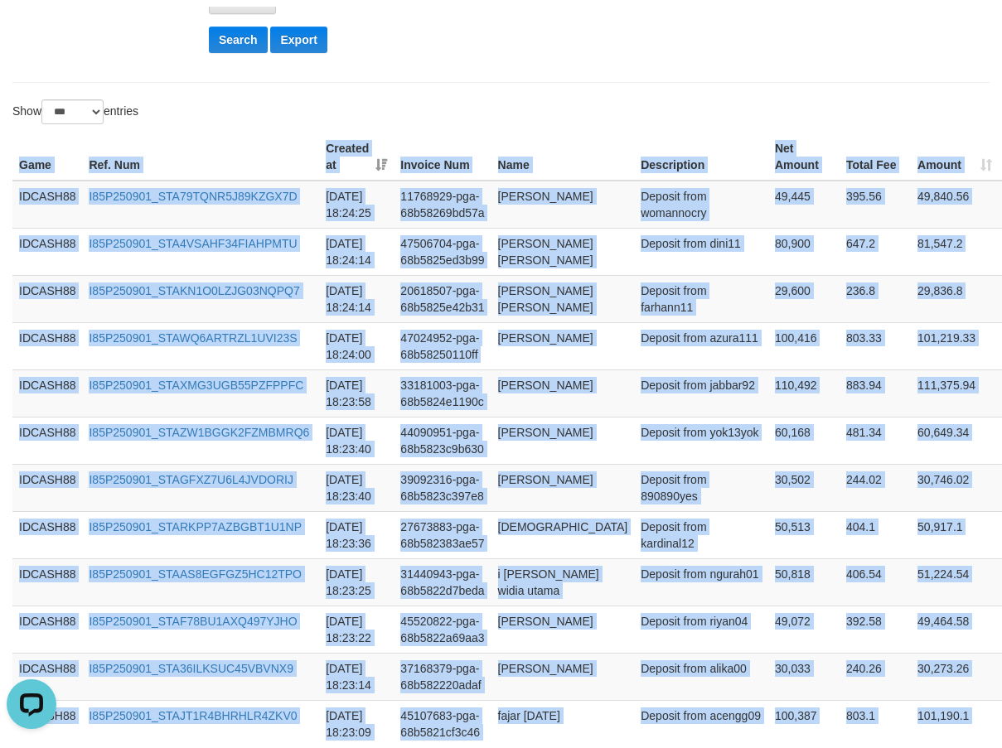
scroll to position [272, 0]
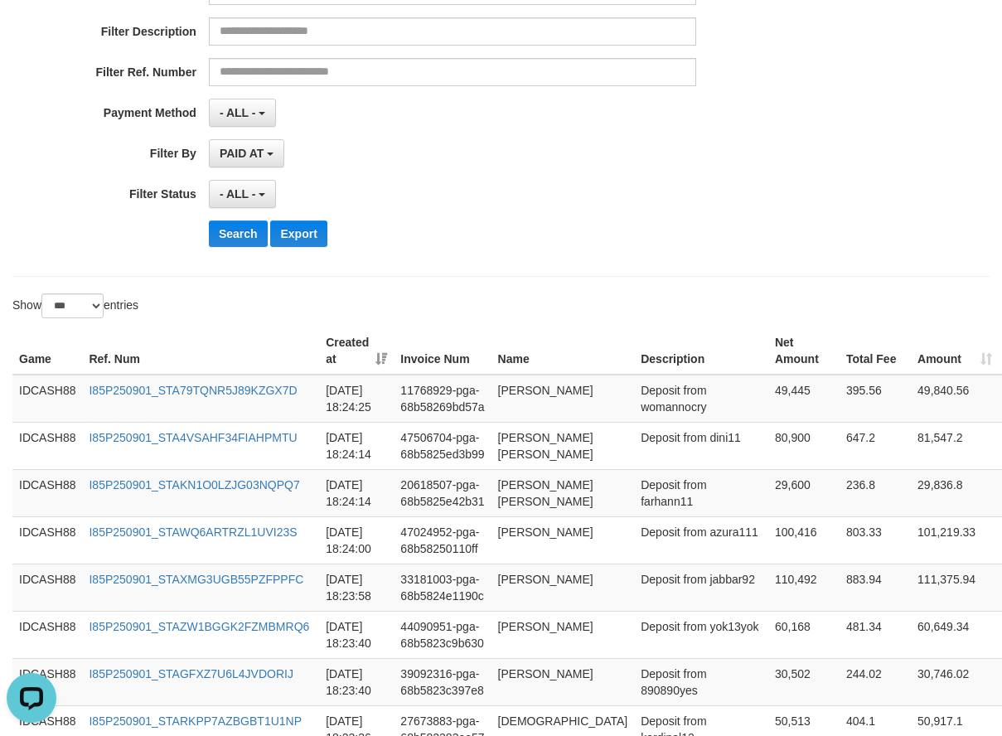
click at [493, 229] on div "Search Export" at bounding box center [522, 233] width 626 height 27
click at [225, 235] on button "Search" at bounding box center [238, 233] width 59 height 27
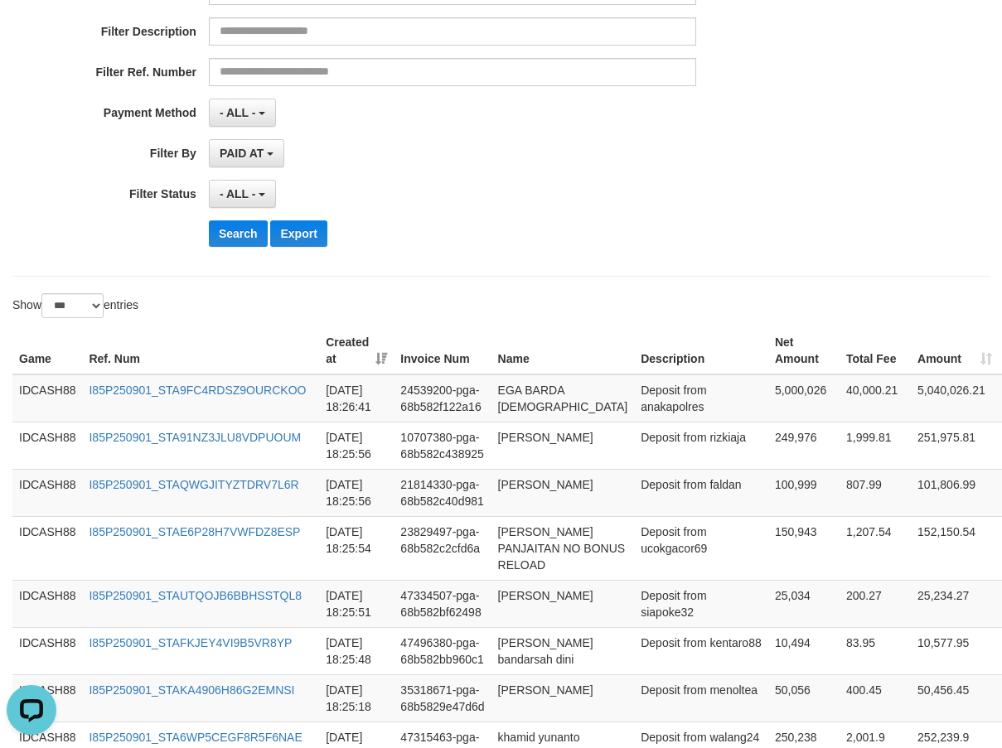
click at [499, 219] on div "**********" at bounding box center [417, 57] width 835 height 404
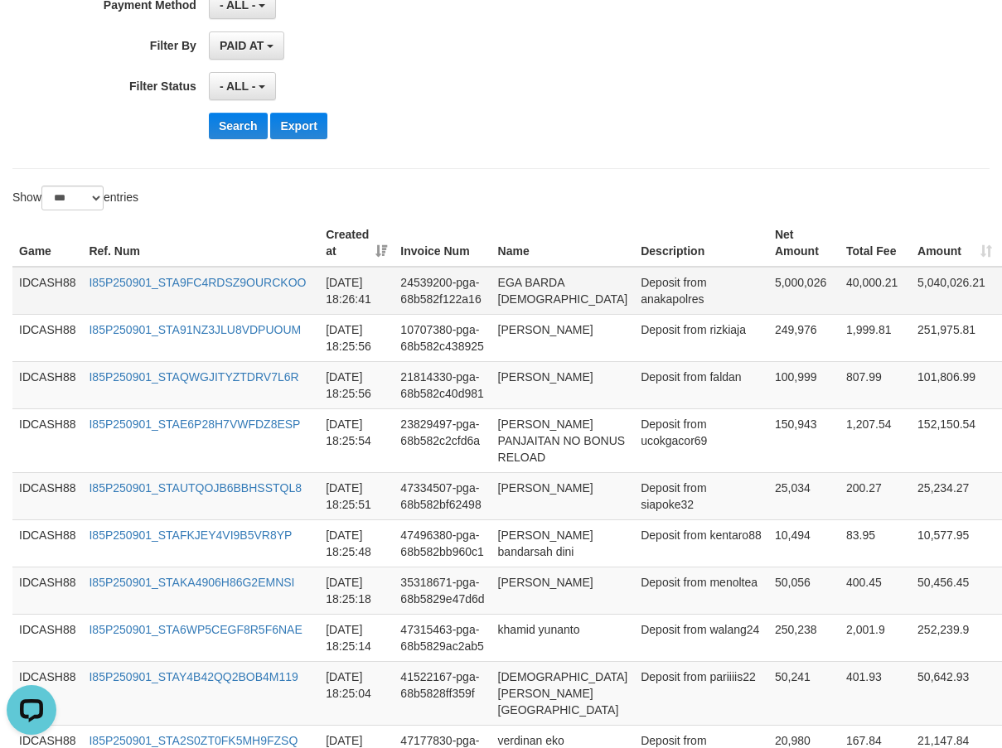
scroll to position [390, 0]
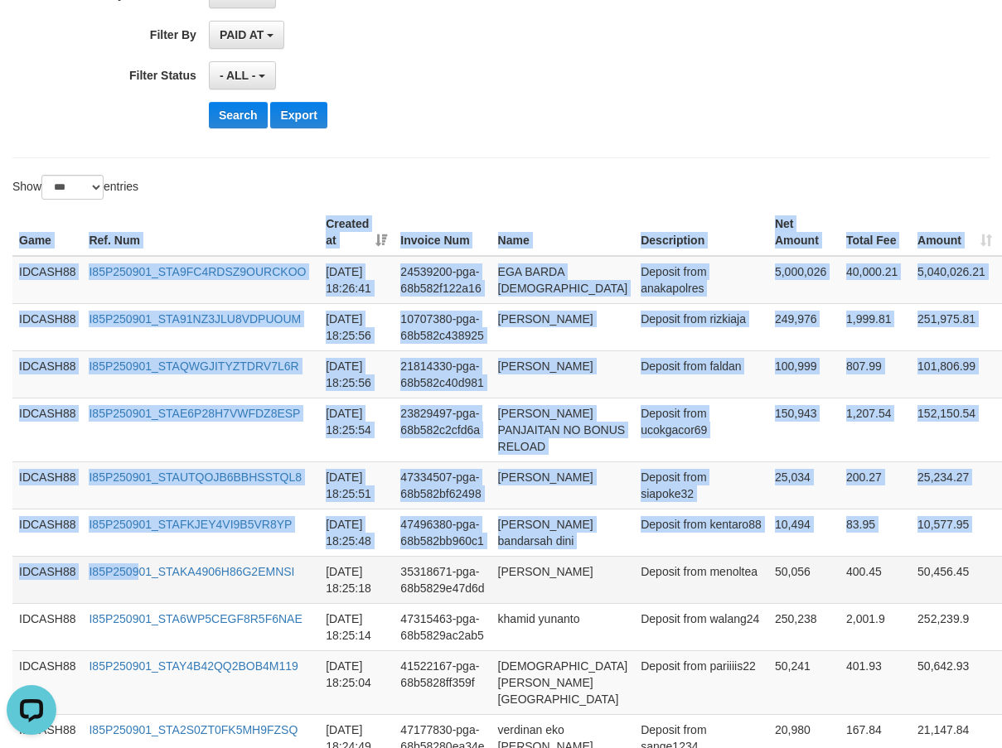
drag, startPoint x: 12, startPoint y: 234, endPoint x: 136, endPoint y: 664, distance: 447.3
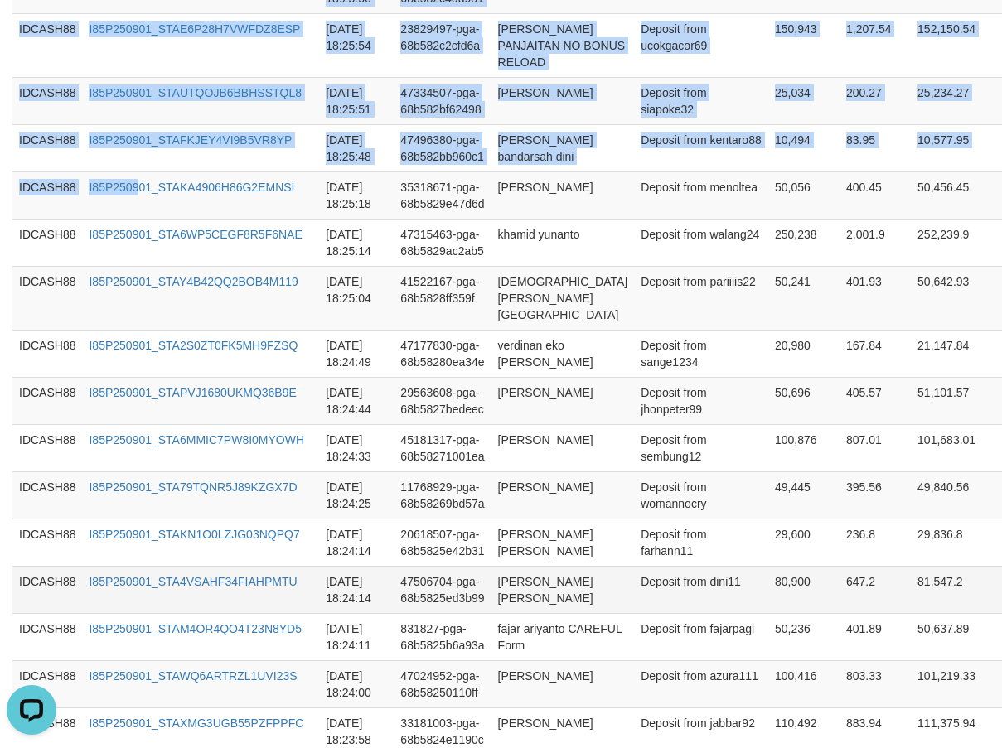
scroll to position [804, 0]
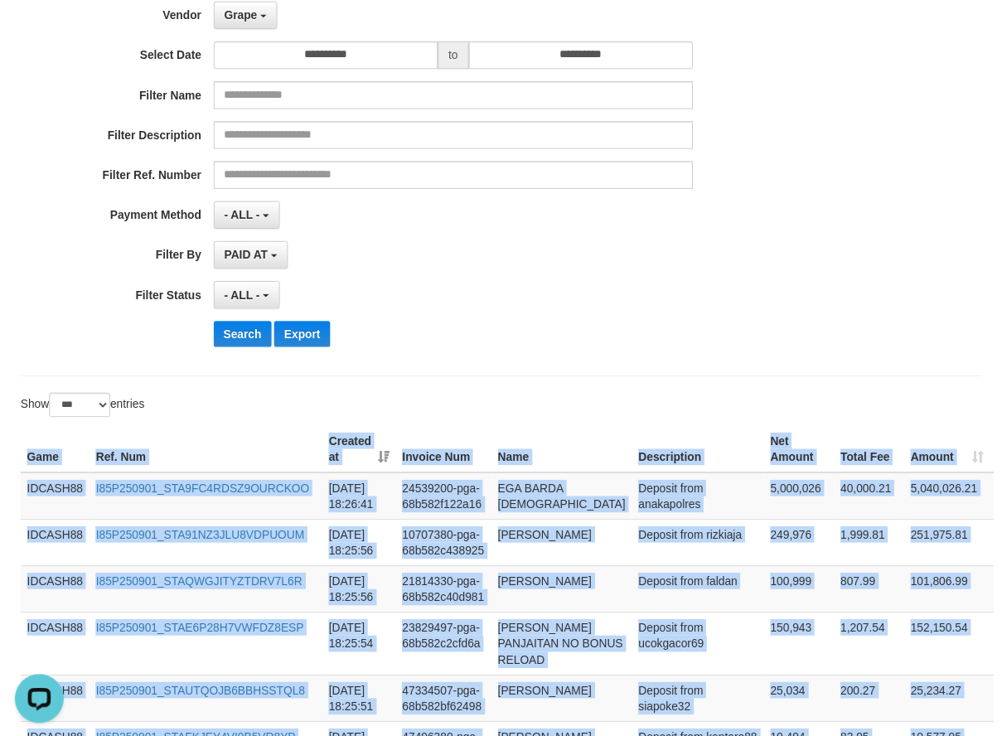
scroll to position [142, 0]
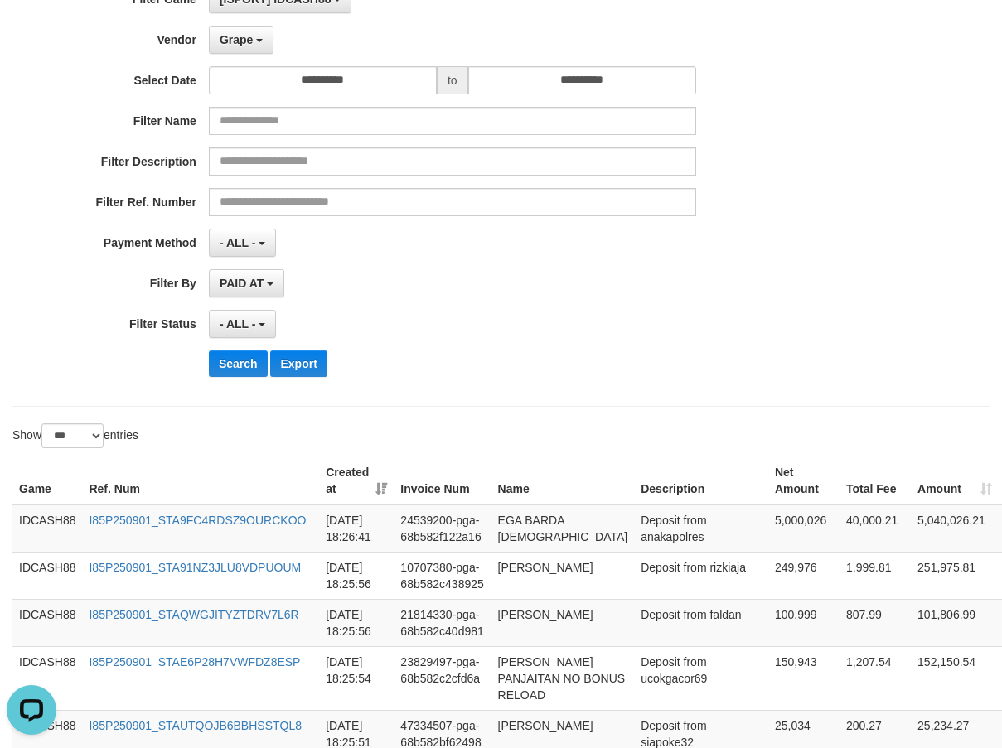
click at [539, 315] on div "- ALL - SELECT ALL - ALL - SELECT STATUS PENDING/UNPAID PAID CANCELED EXPIRED" at bounding box center [452, 324] width 487 height 28
click at [254, 362] on button "Search" at bounding box center [238, 363] width 59 height 27
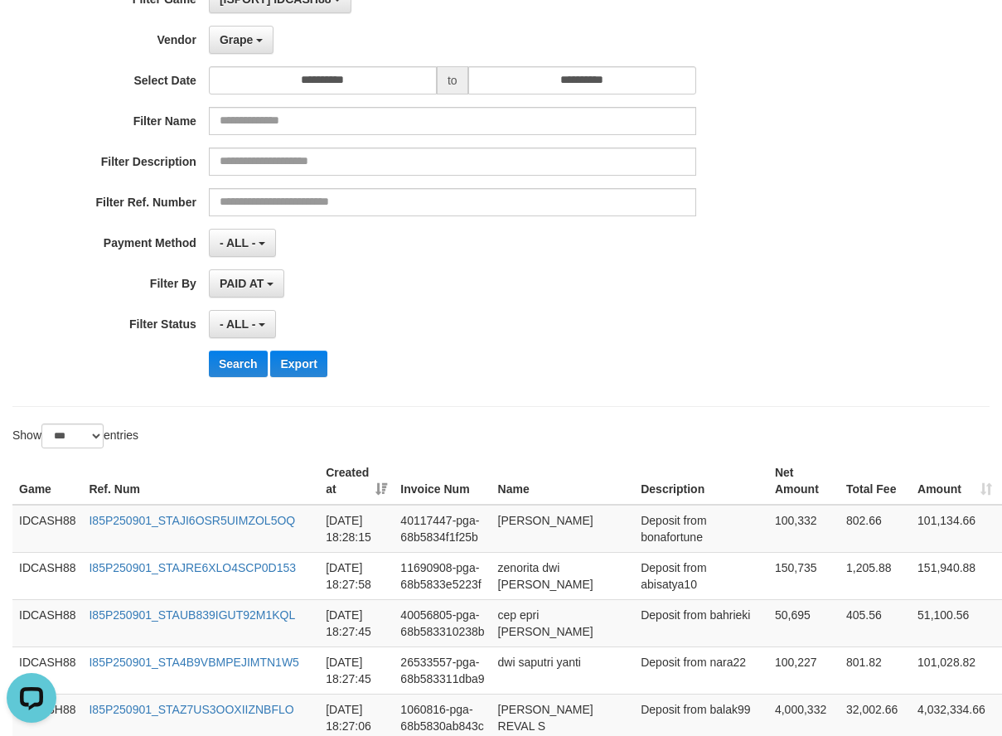
click at [455, 385] on div "**********" at bounding box center [417, 187] width 835 height 404
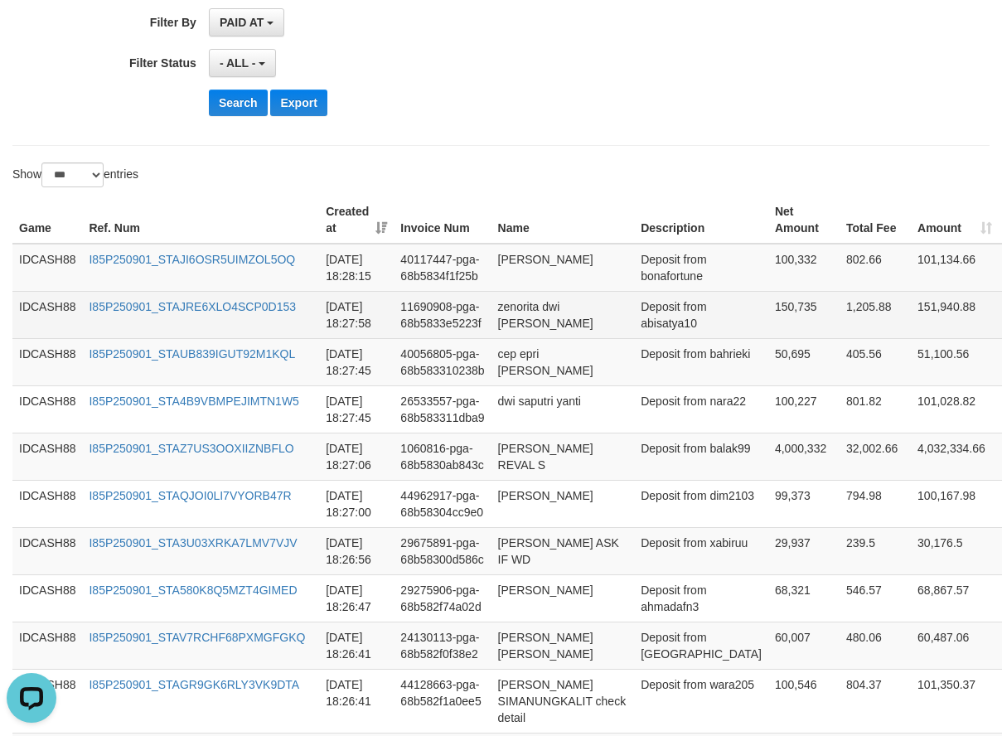
scroll to position [402, 0]
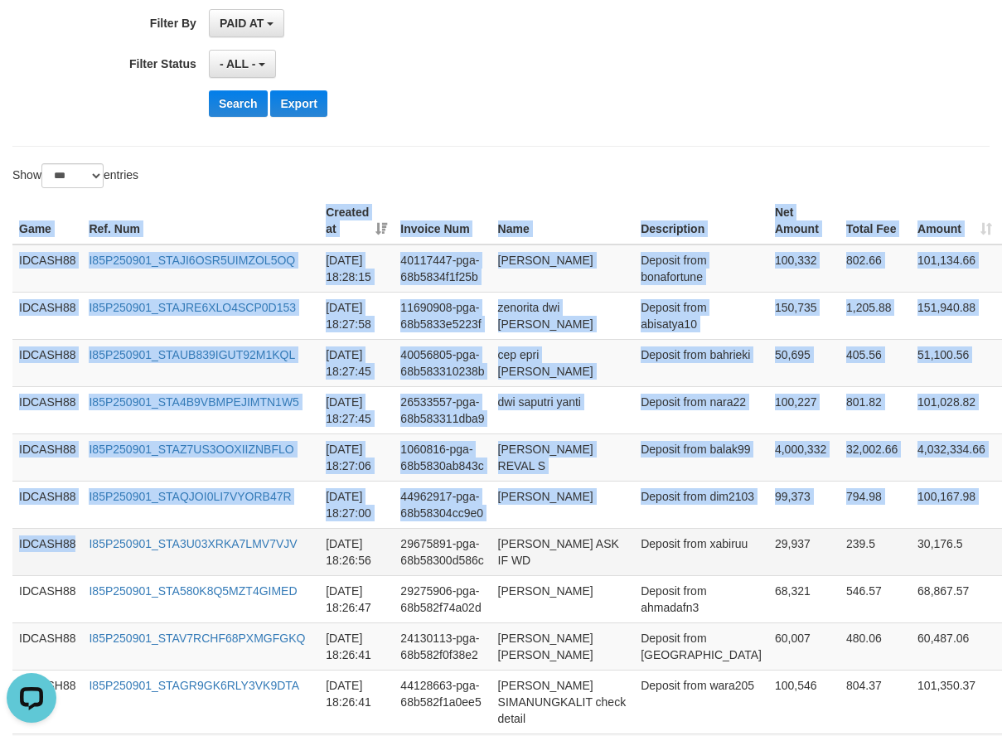
drag, startPoint x: 16, startPoint y: 228, endPoint x: 85, endPoint y: 572, distance: 350.8
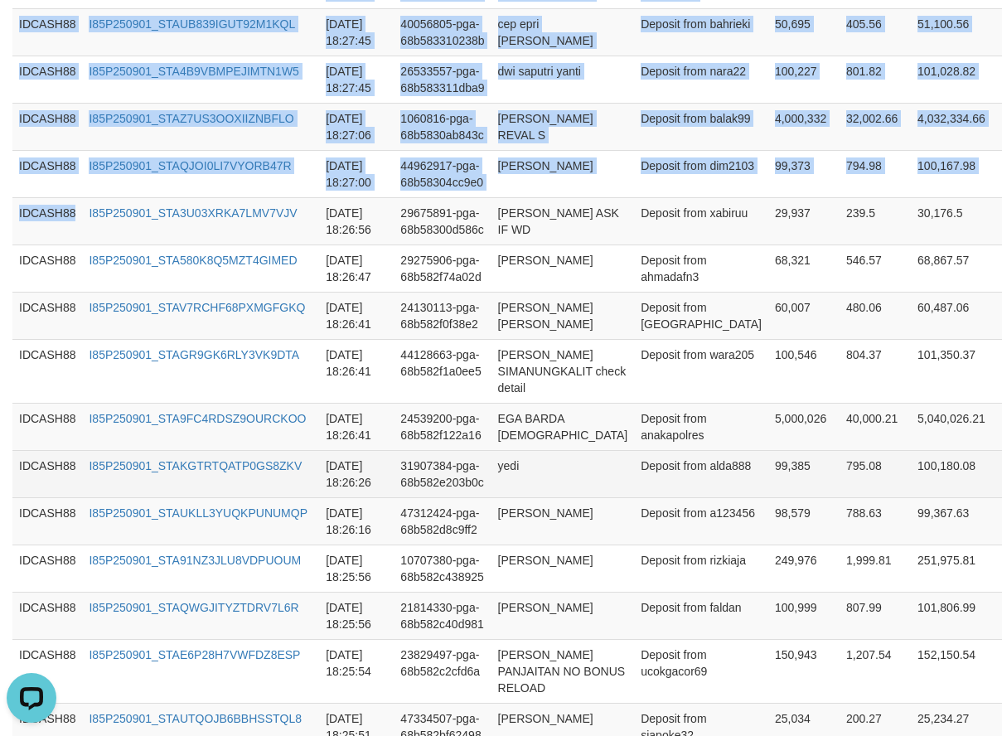
scroll to position [733, 0]
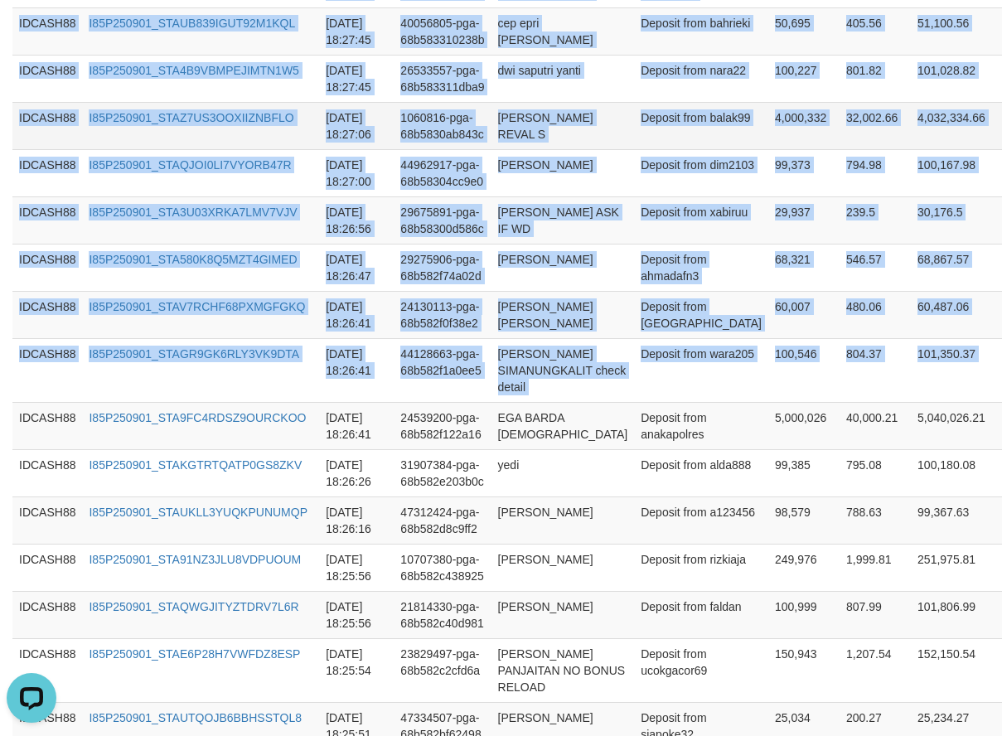
scroll to position [402, 0]
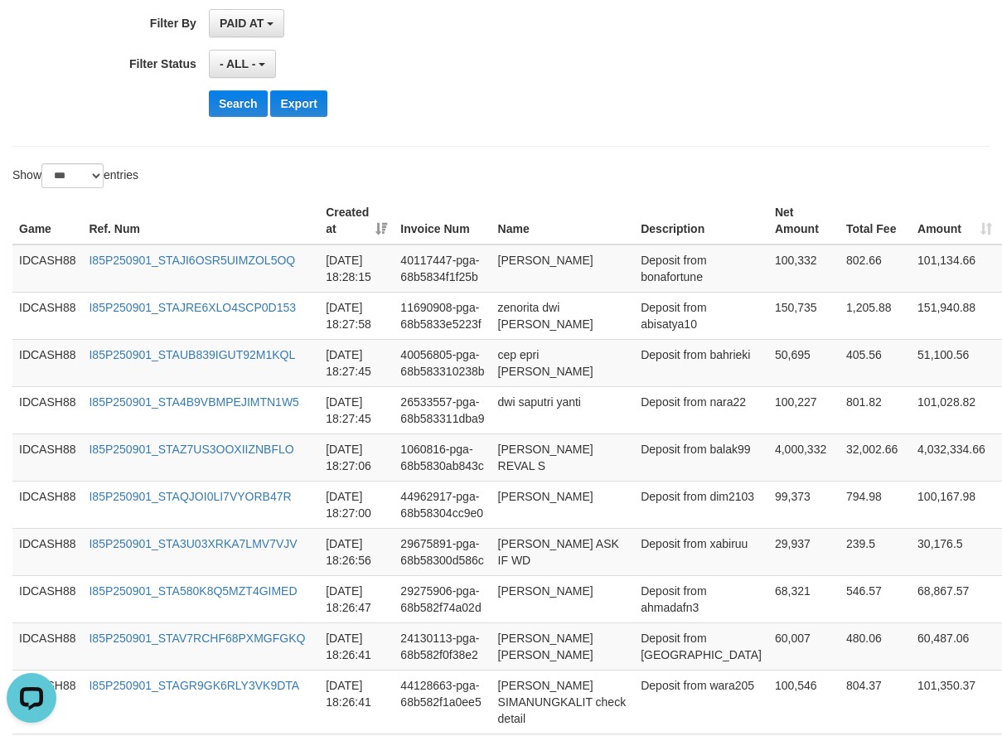
click at [243, 102] on button "Search" at bounding box center [238, 103] width 59 height 27
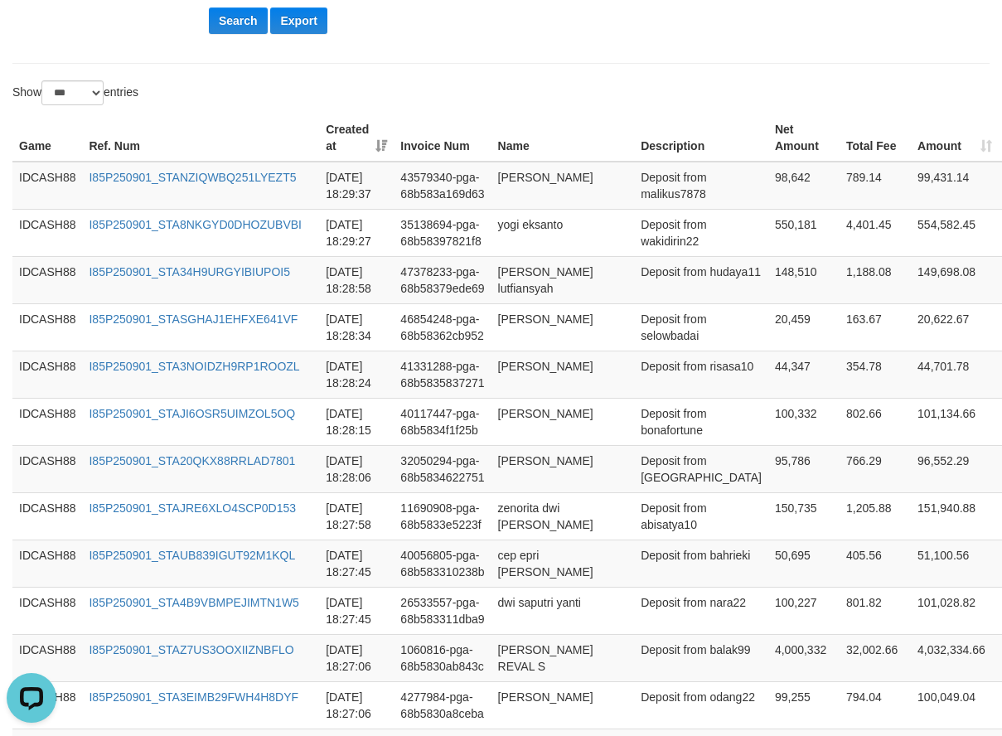
scroll to position [485, 17]
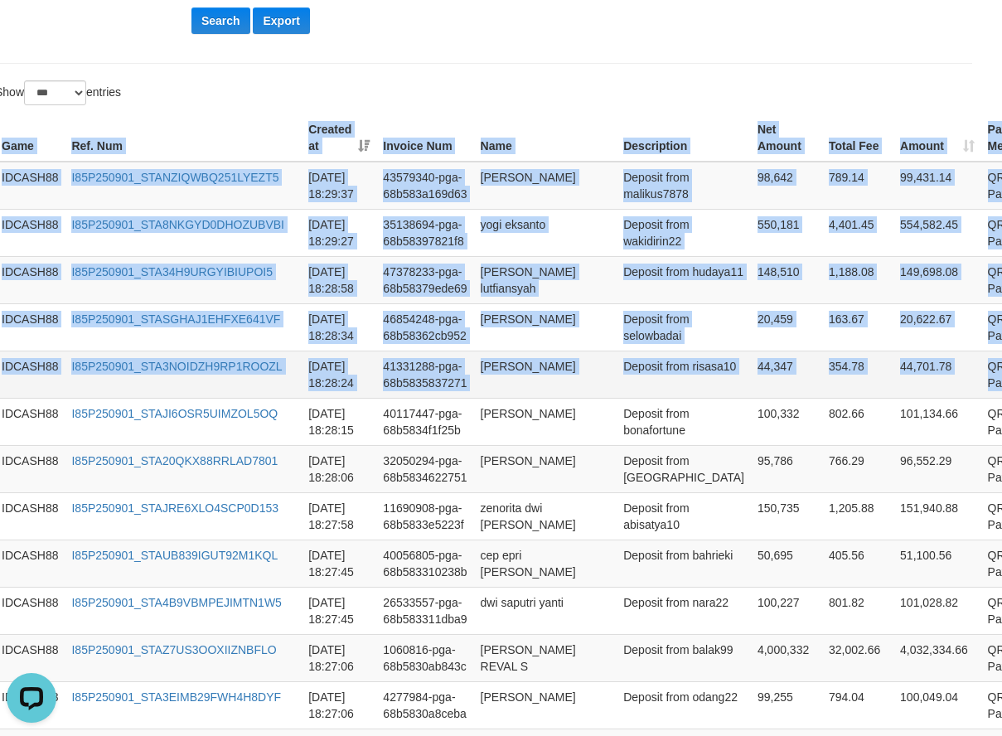
drag, startPoint x: 12, startPoint y: 147, endPoint x: 985, endPoint y: 397, distance: 1005.1
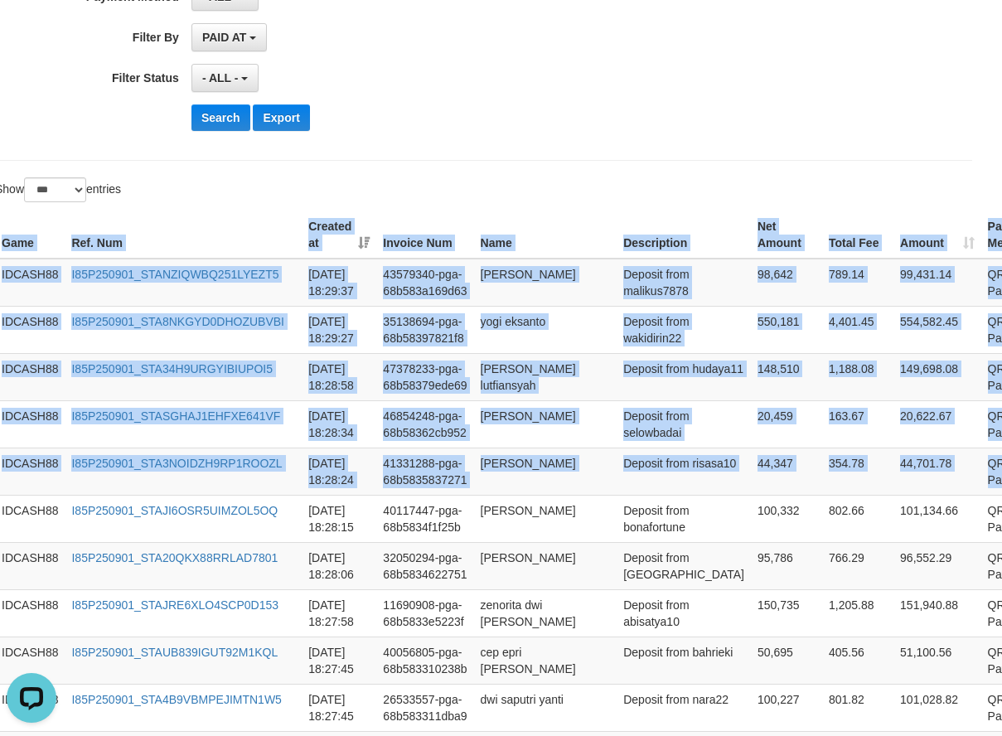
scroll to position [236, 17]
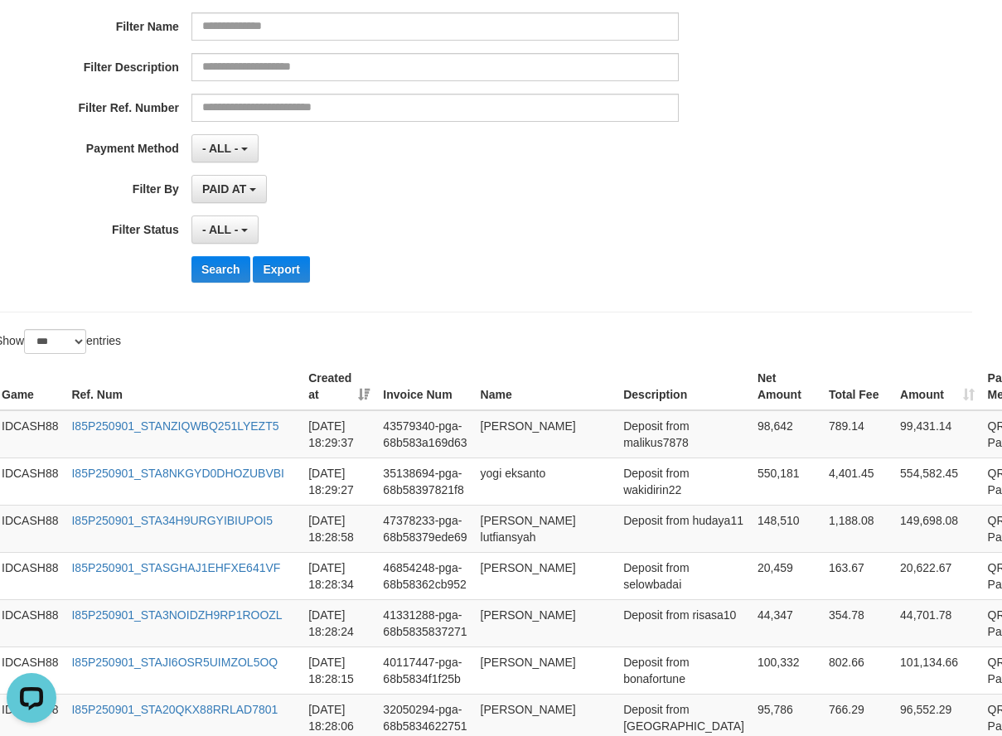
click at [492, 292] on div "**********" at bounding box center [400, 93] width 835 height 404
click at [213, 273] on button "Search" at bounding box center [220, 269] width 59 height 27
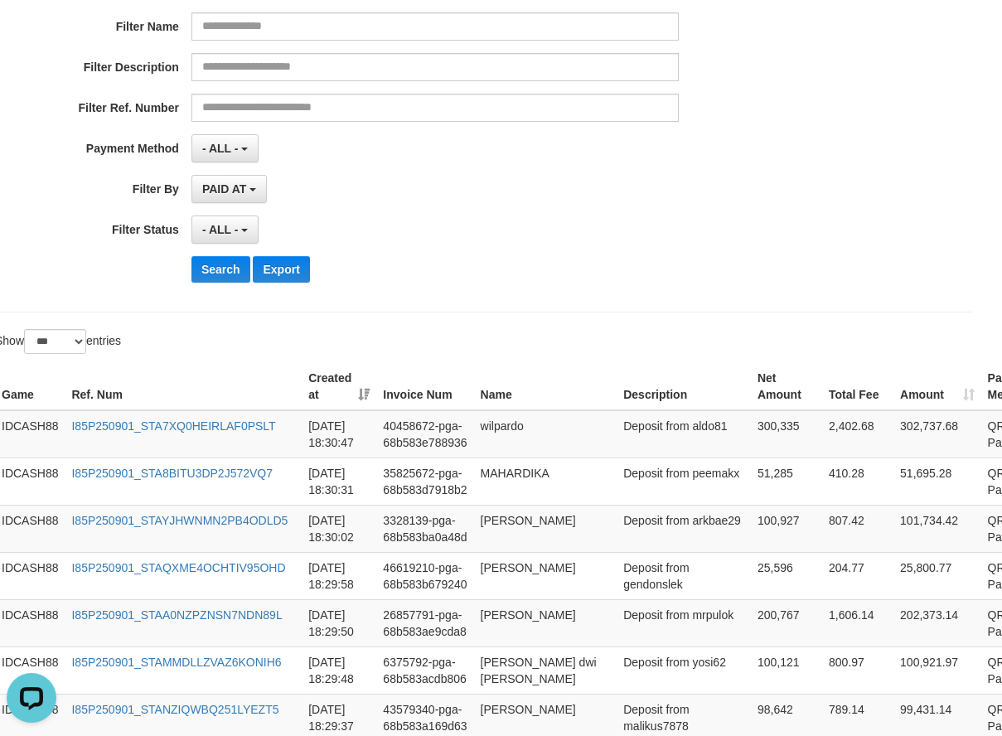
click at [475, 274] on div "Search Export" at bounding box center [504, 269] width 626 height 27
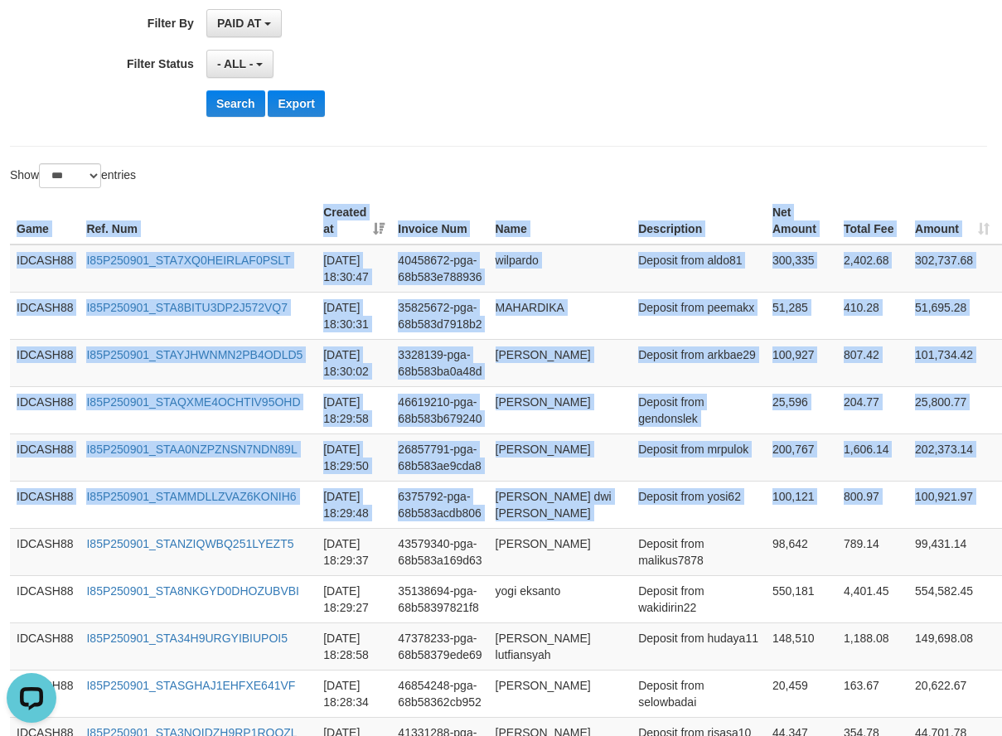
scroll to position [402, 17]
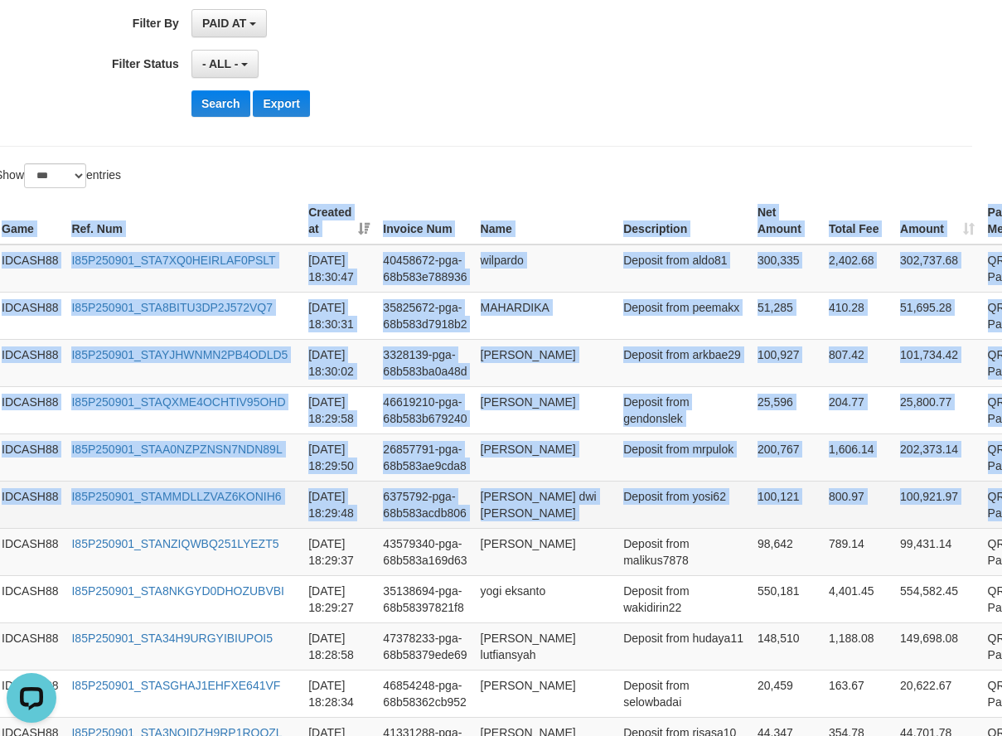
drag, startPoint x: 1, startPoint y: 228, endPoint x: 987, endPoint y: 519, distance: 1028.9
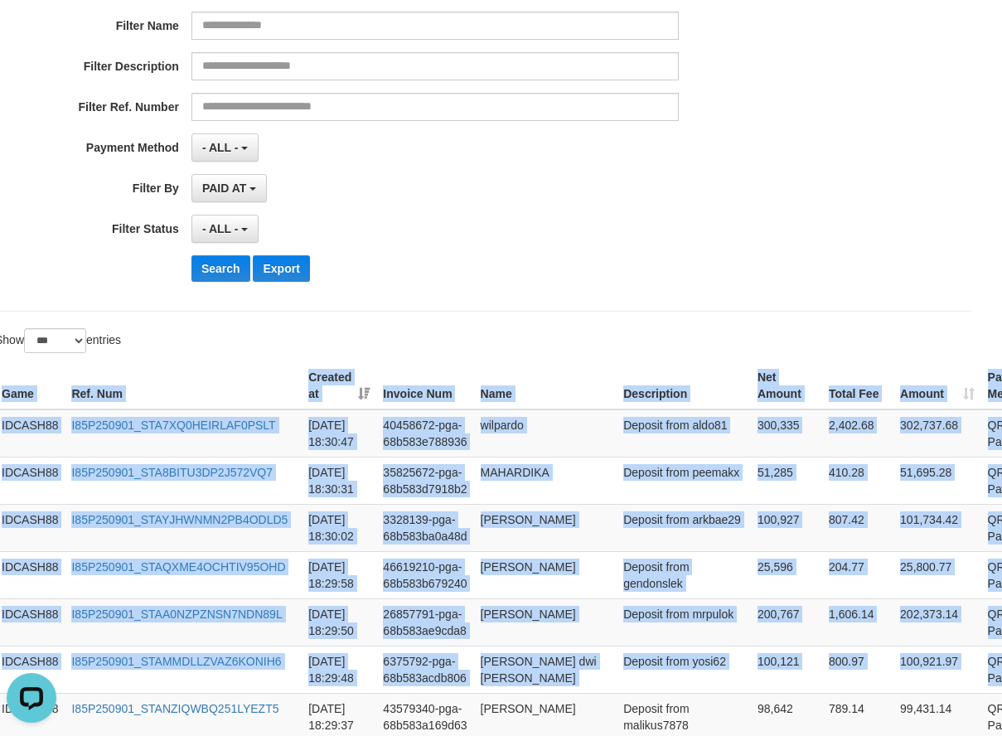
scroll to position [319, 17]
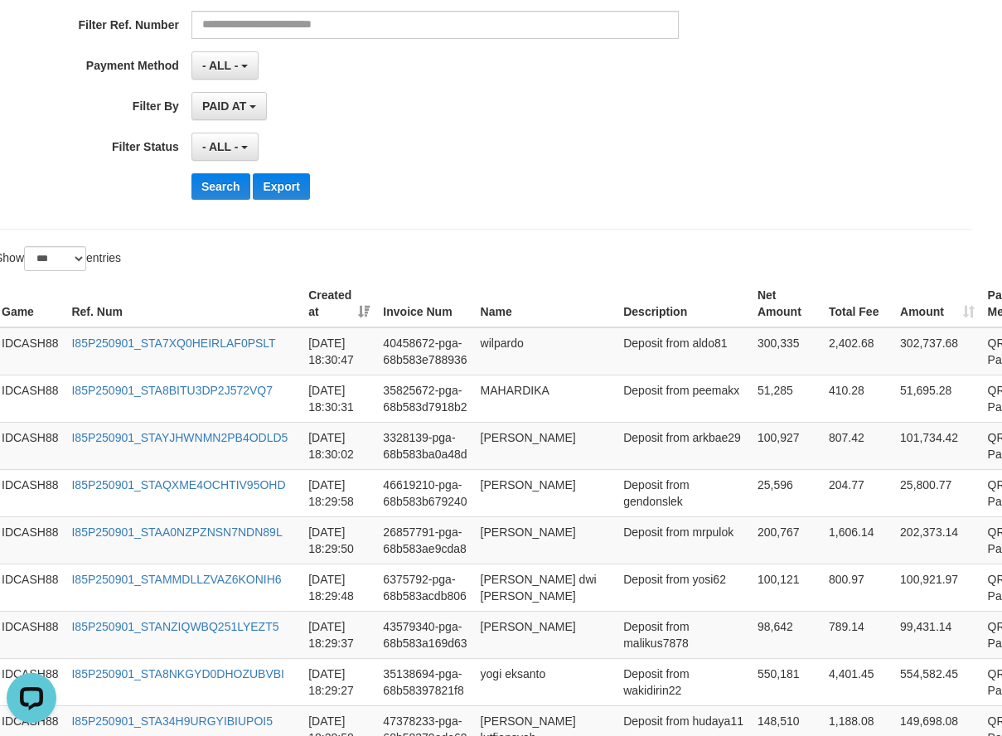
click at [558, 140] on div "- ALL - SELECT ALL - ALL - SELECT STATUS PENDING/UNPAID PAID CANCELED EXPIRED" at bounding box center [434, 147] width 487 height 28
click at [216, 186] on button "Search" at bounding box center [220, 186] width 59 height 27
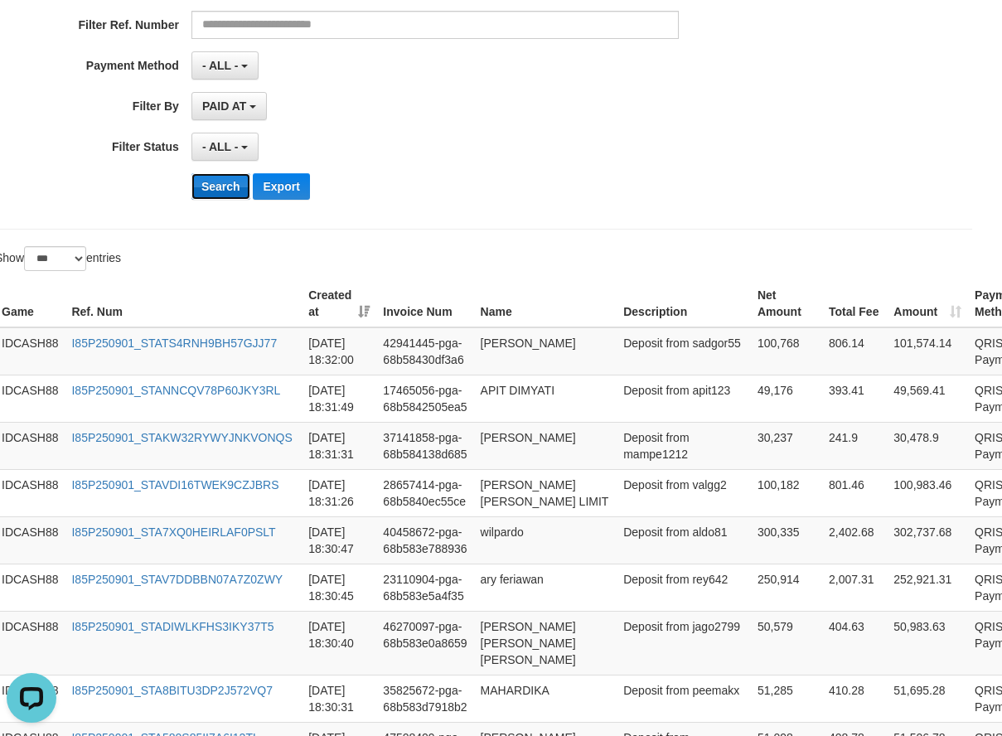
scroll to position [319, 4]
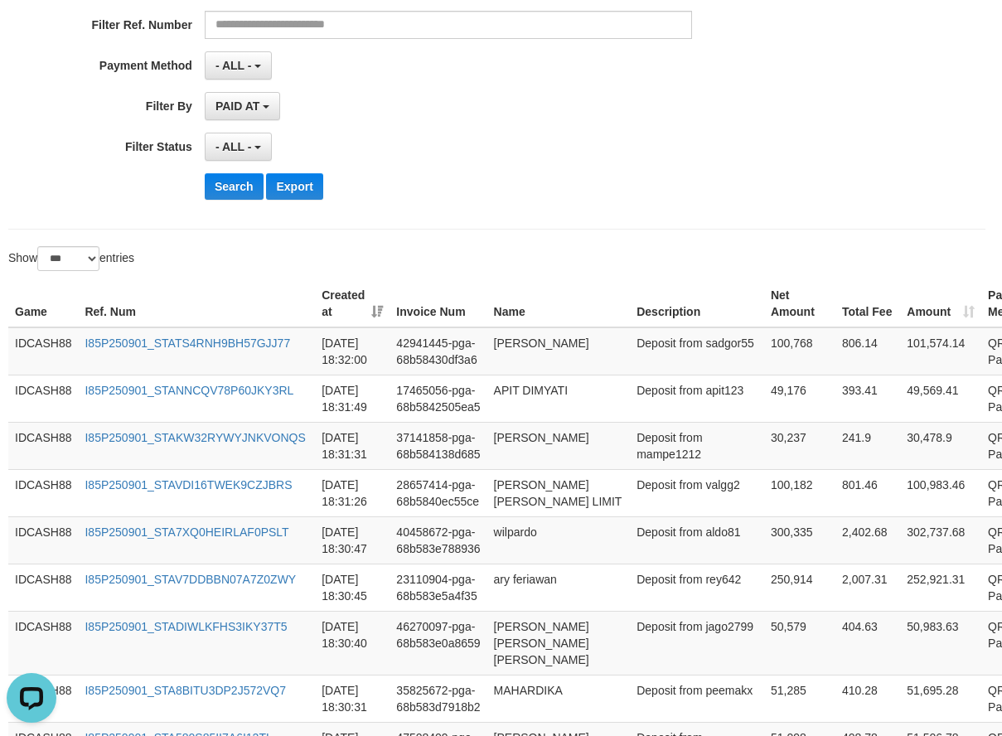
click at [549, 205] on div "**********" at bounding box center [413, 10] width 835 height 404
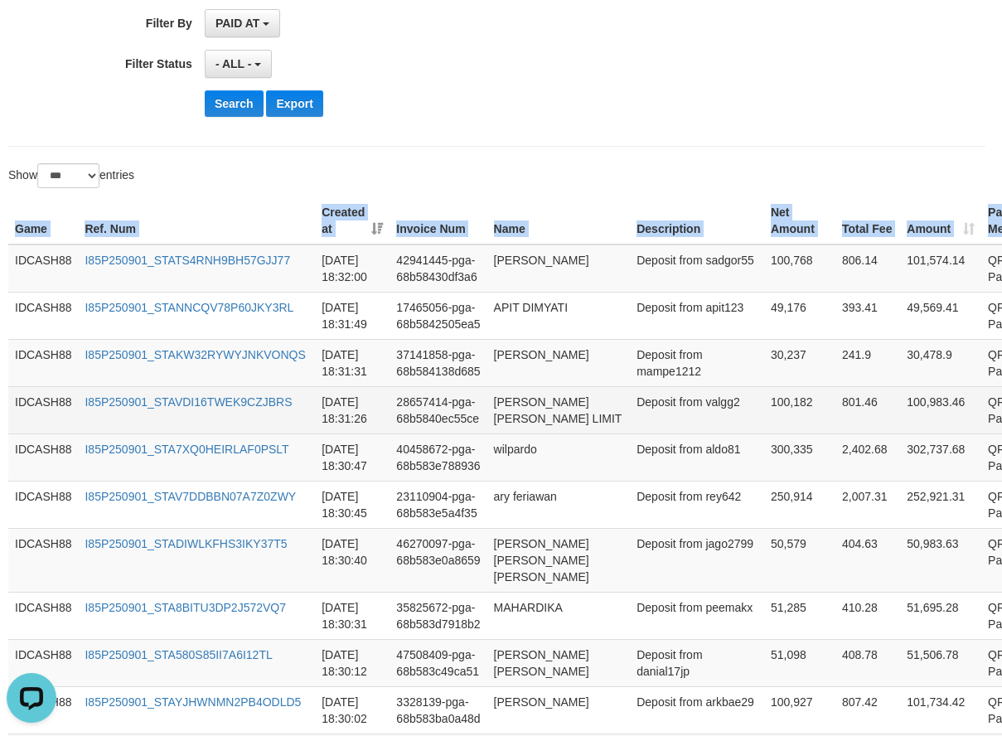
scroll to position [402, 0]
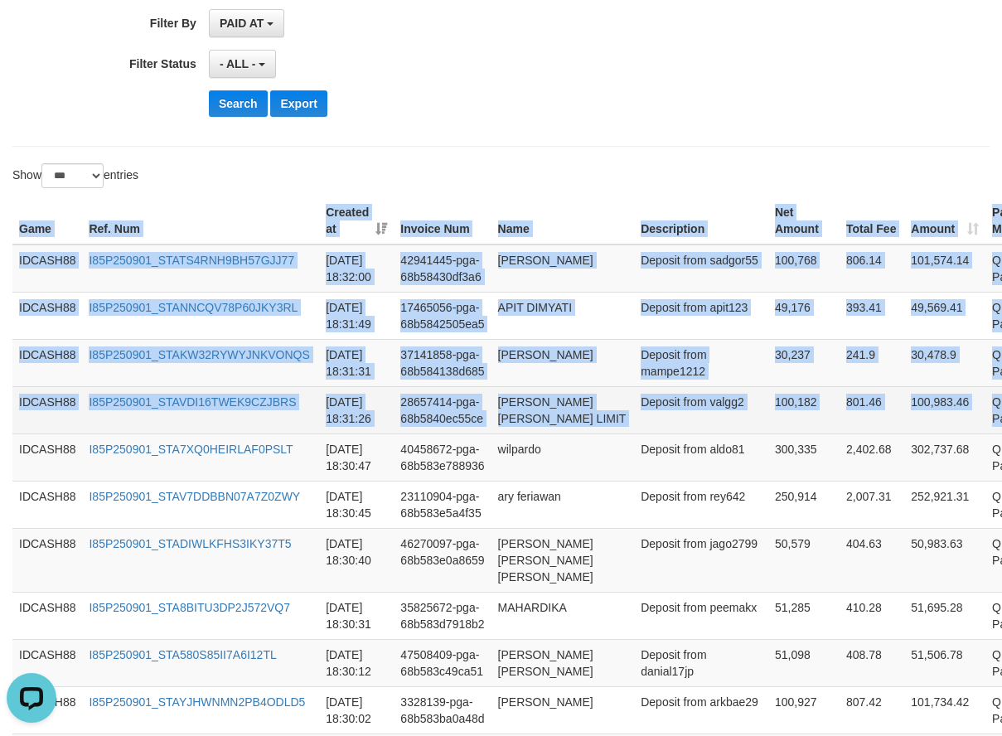
drag, startPoint x: 9, startPoint y: 219, endPoint x: 968, endPoint y: 416, distance: 978.6
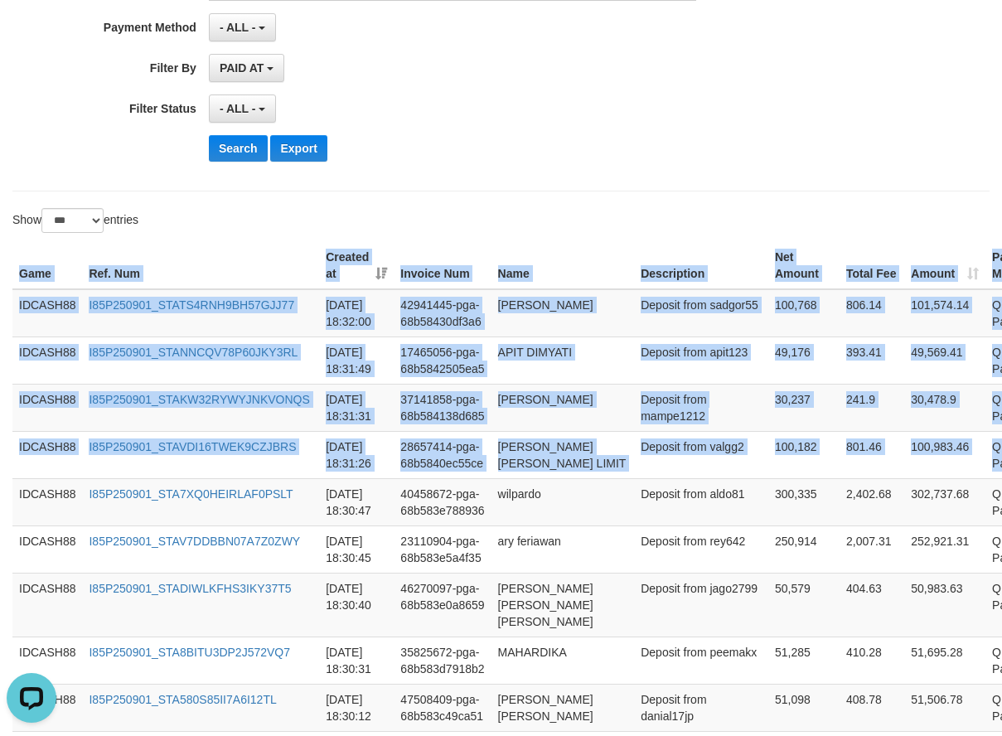
scroll to position [319, 0]
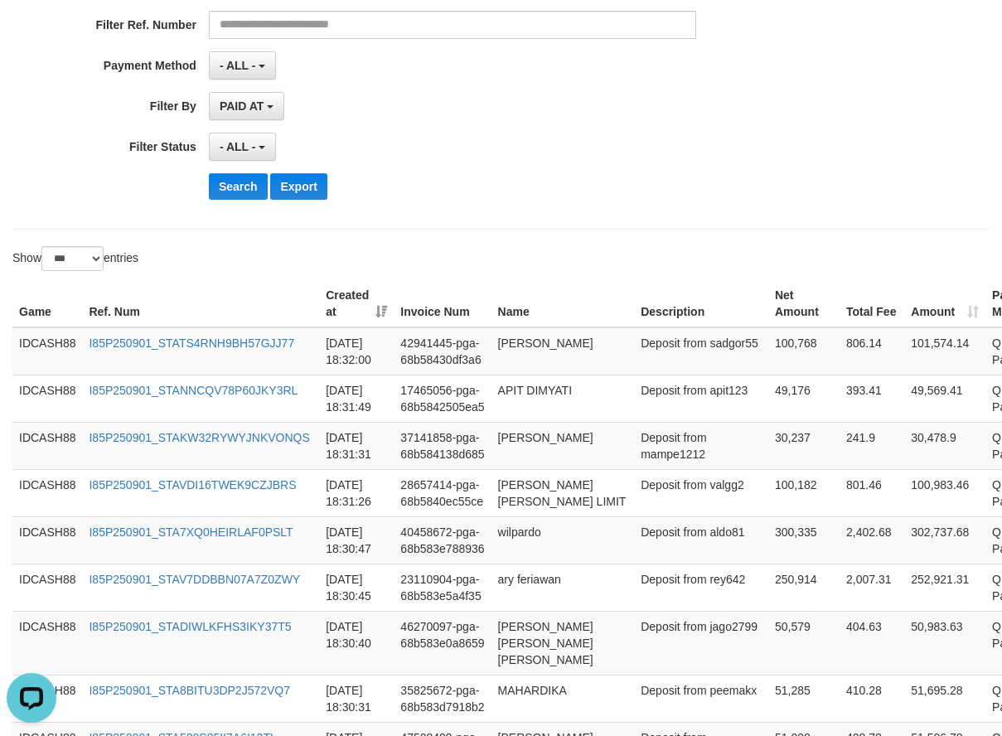
click at [479, 193] on div "Search Export" at bounding box center [522, 186] width 626 height 27
click at [245, 187] on button "Search" at bounding box center [238, 186] width 59 height 27
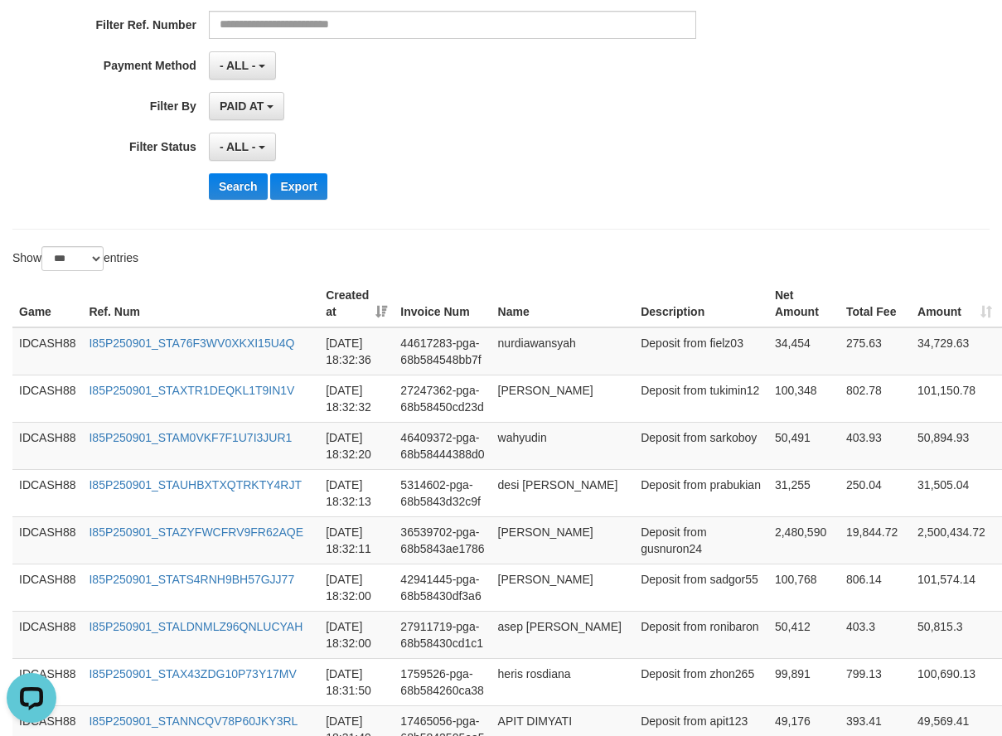
click at [581, 225] on div "**********" at bounding box center [500, 9] width 977 height 439
click at [567, 225] on div "**********" at bounding box center [500, 9] width 977 height 439
click at [211, 186] on button "Search" at bounding box center [238, 186] width 59 height 27
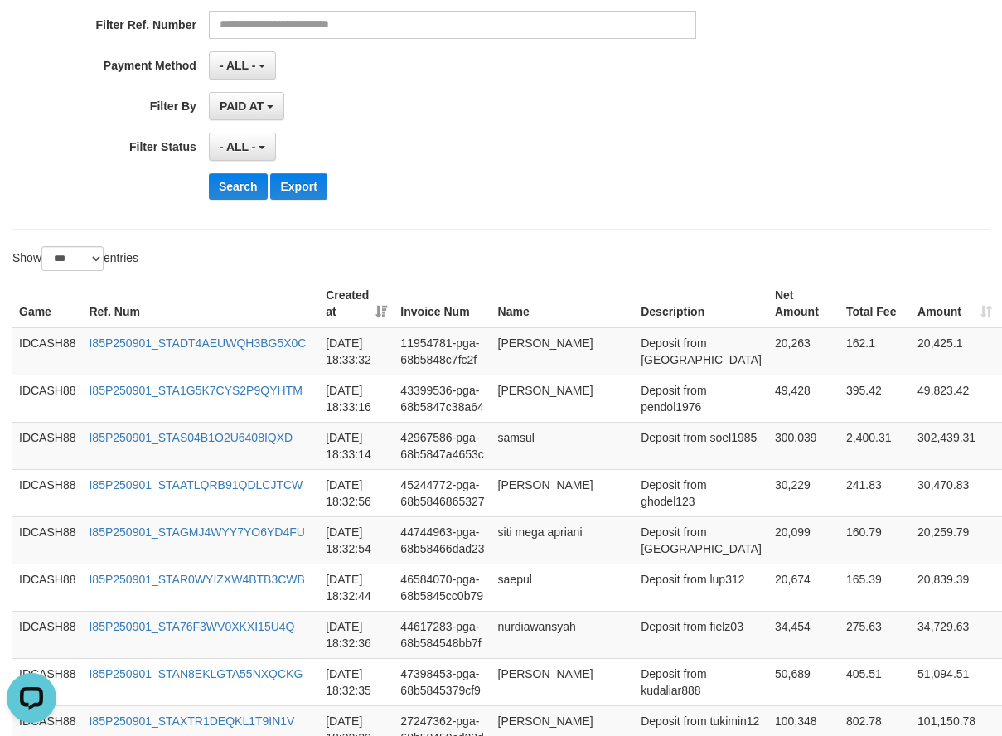
click at [506, 215] on div "**********" at bounding box center [500, 9] width 977 height 439
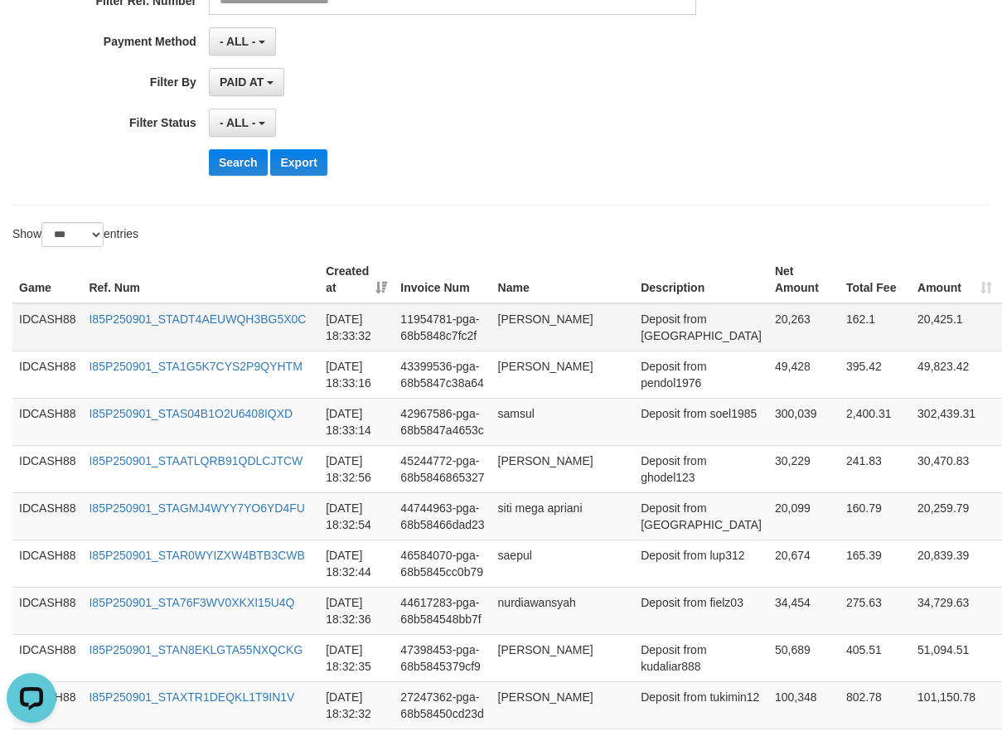
scroll to position [439, 0]
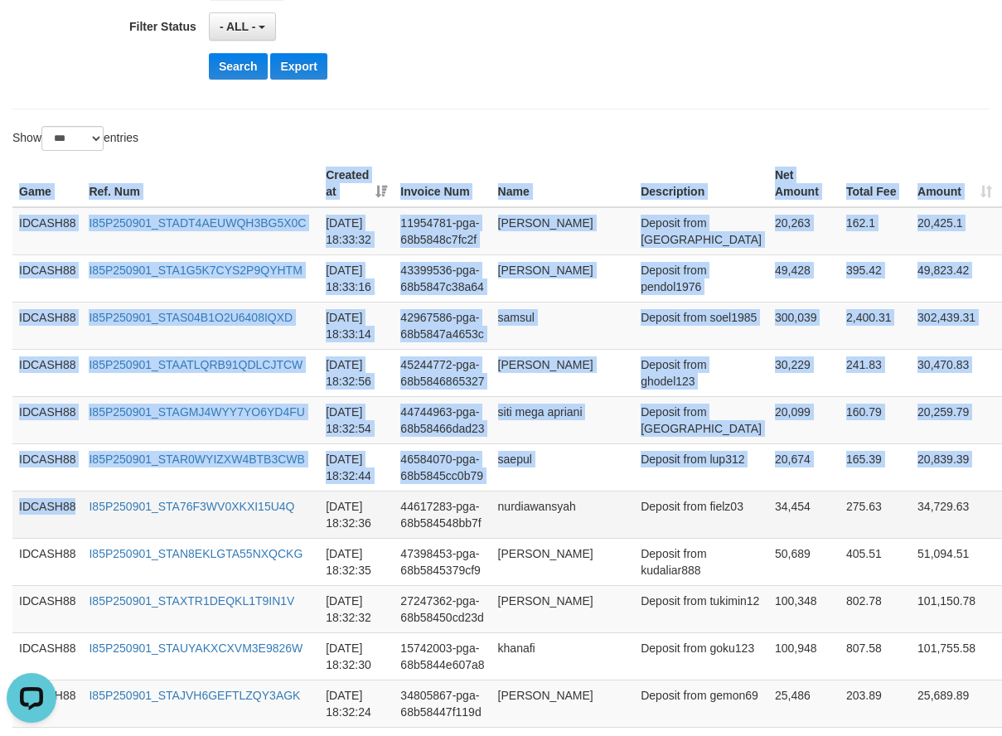
drag, startPoint x: 11, startPoint y: 181, endPoint x: 110, endPoint y: 521, distance: 354.7
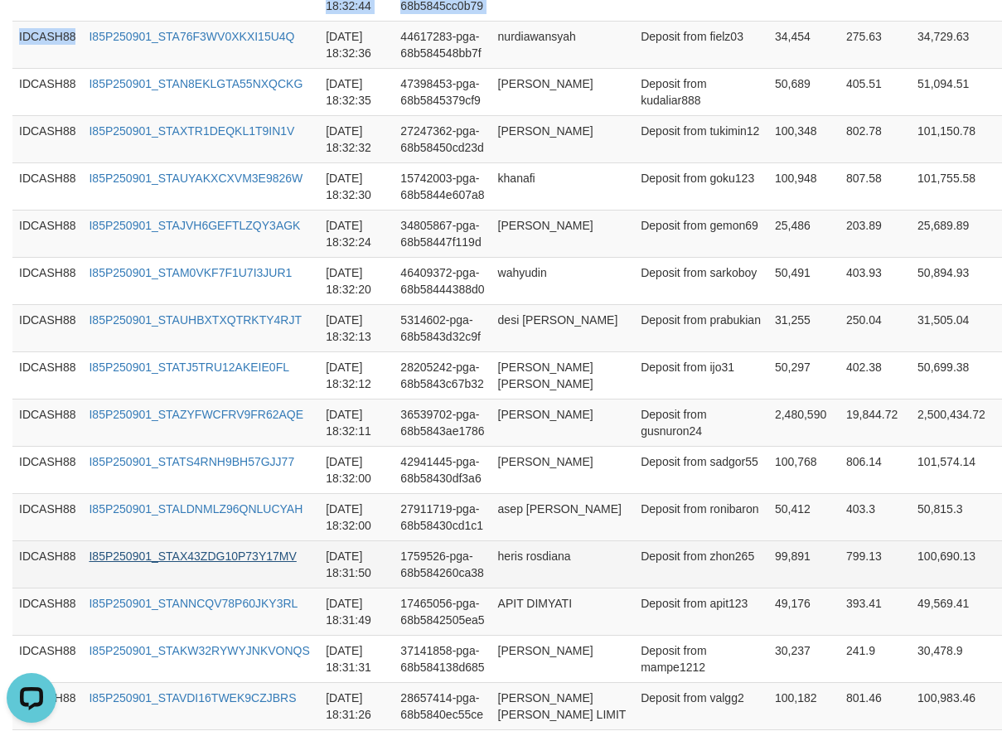
scroll to position [936, 0]
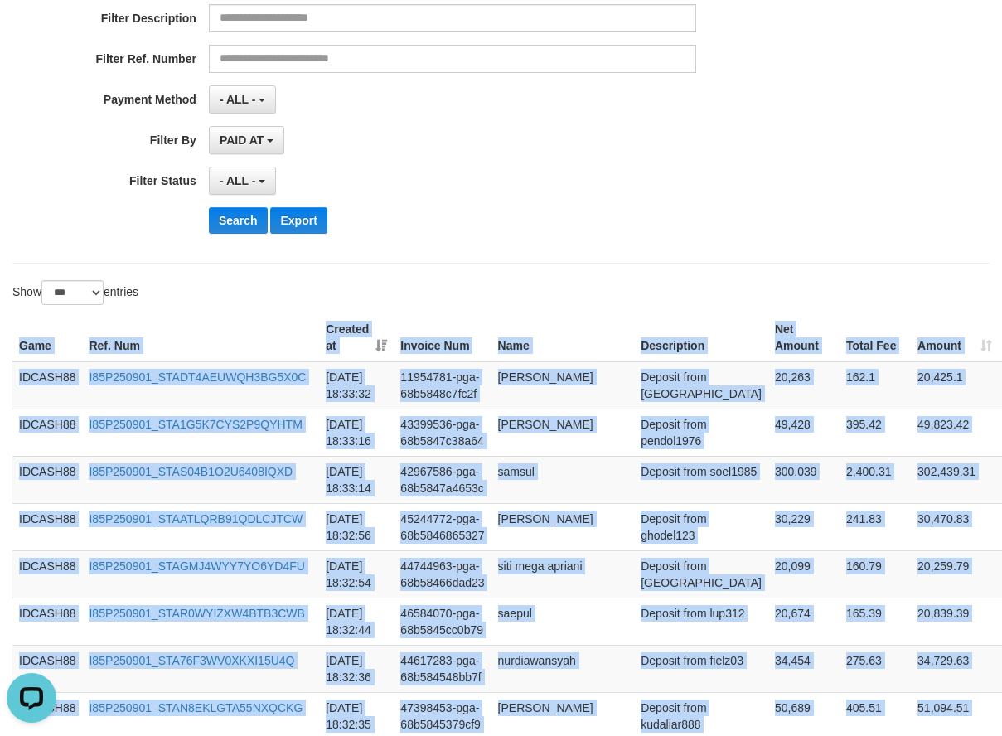
scroll to position [273, 0]
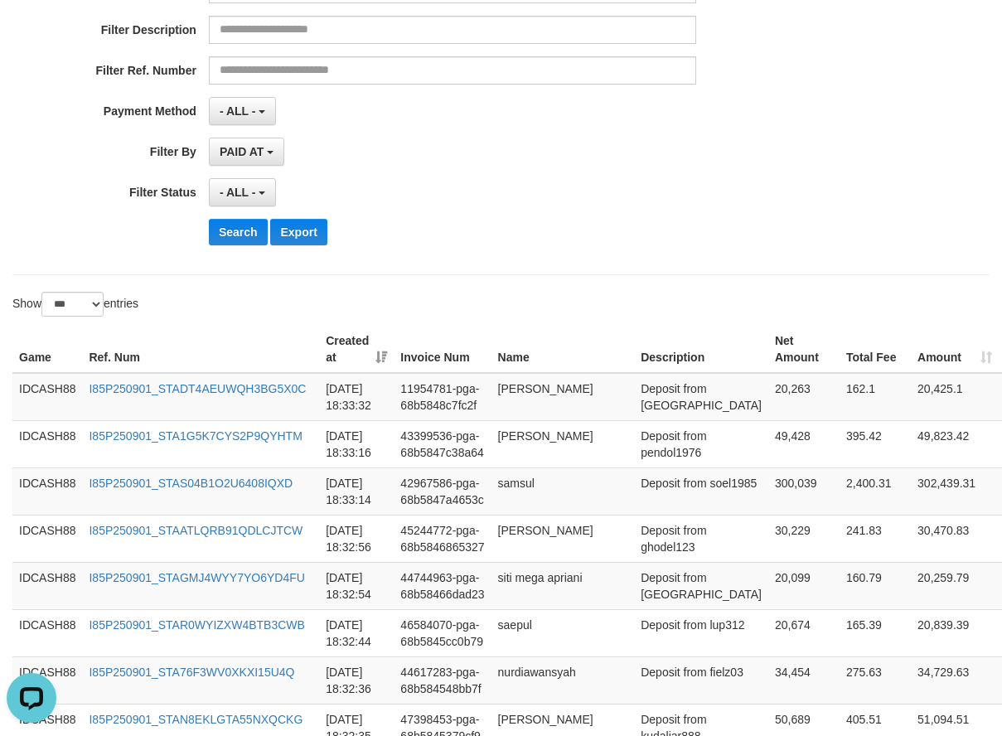
click at [565, 241] on div "Search Export" at bounding box center [522, 232] width 626 height 27
click at [222, 238] on button "Search" at bounding box center [238, 232] width 59 height 27
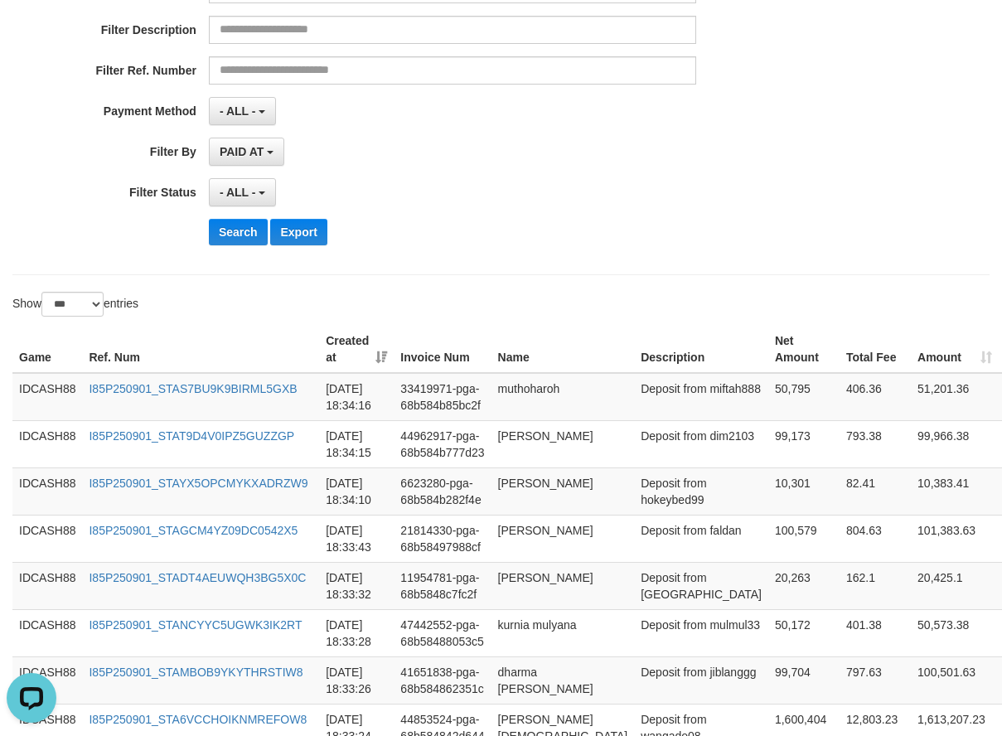
click at [407, 209] on div "**********" at bounding box center [417, 55] width 835 height 404
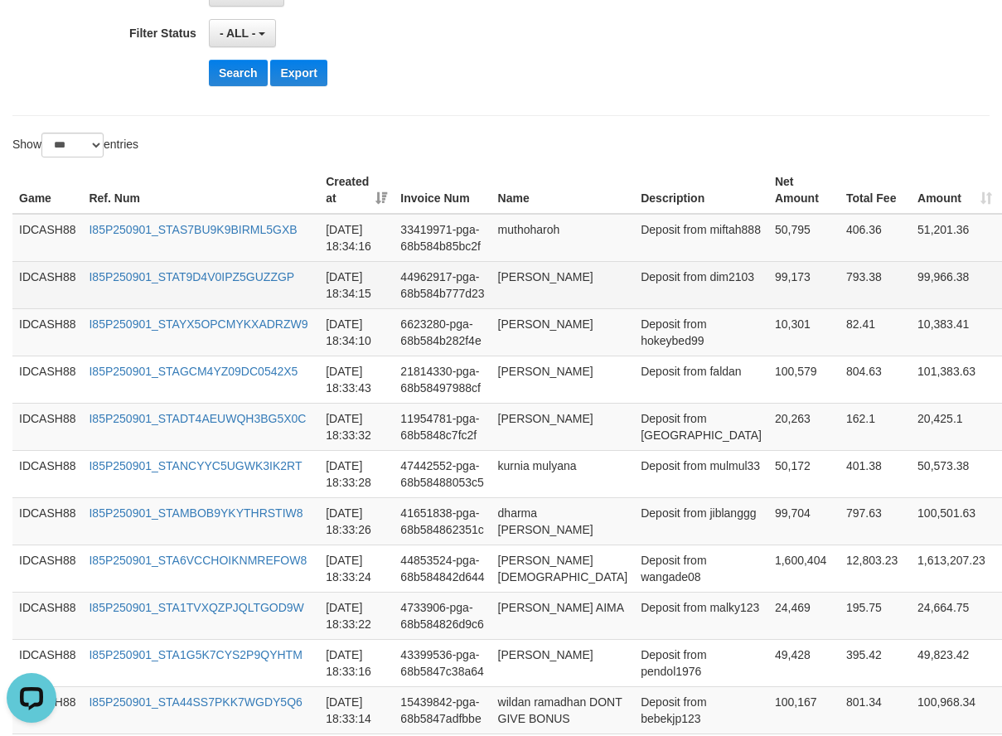
scroll to position [439, 0]
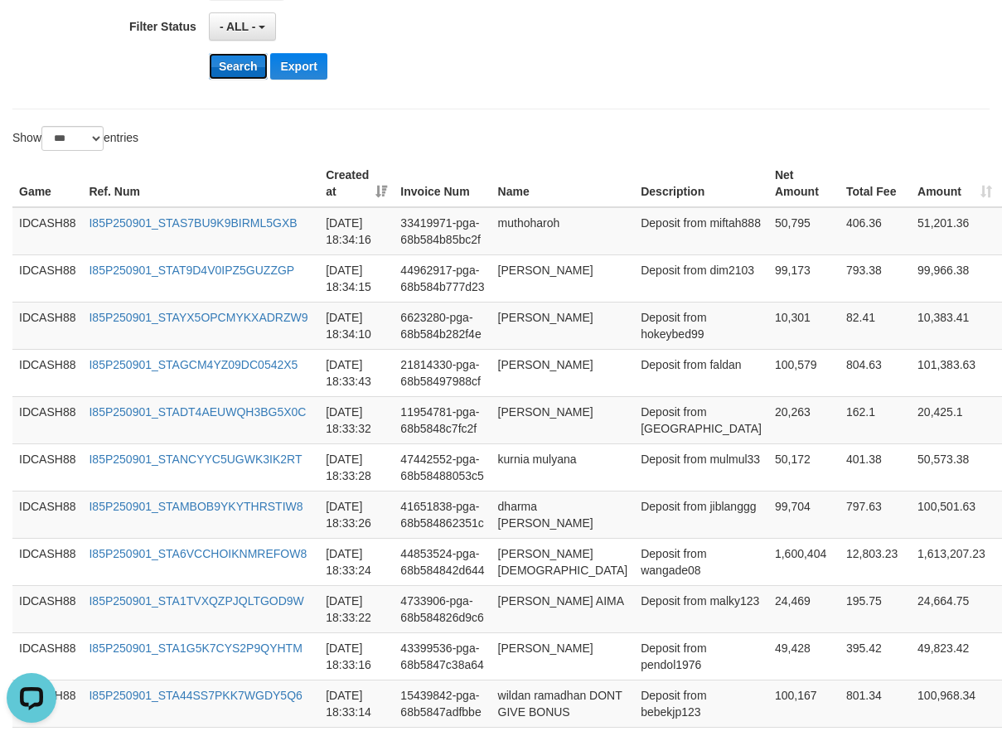
click at [232, 73] on button "Search" at bounding box center [238, 66] width 59 height 27
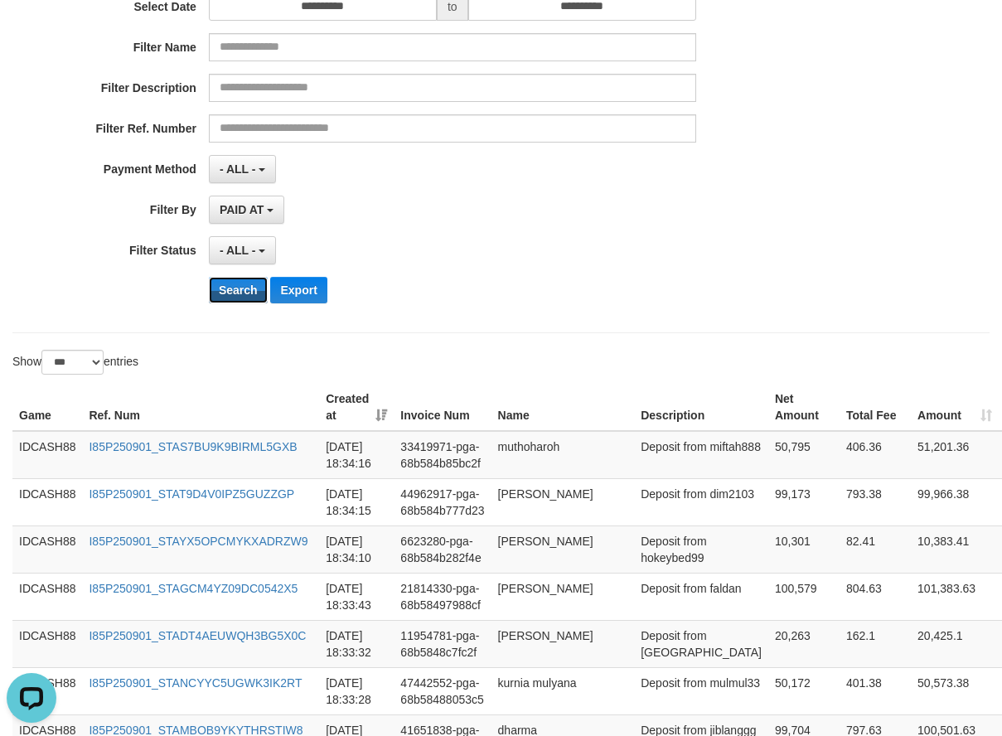
scroll to position [191, 0]
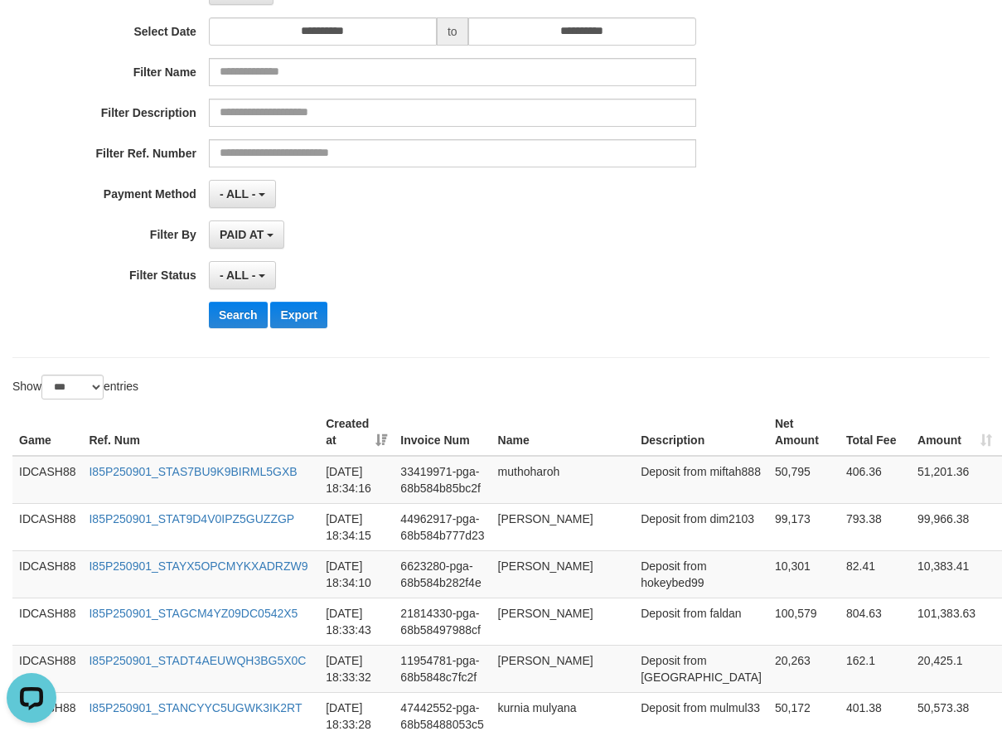
click at [505, 225] on div "PAID AT PAID AT CREATED AT" at bounding box center [452, 234] width 487 height 28
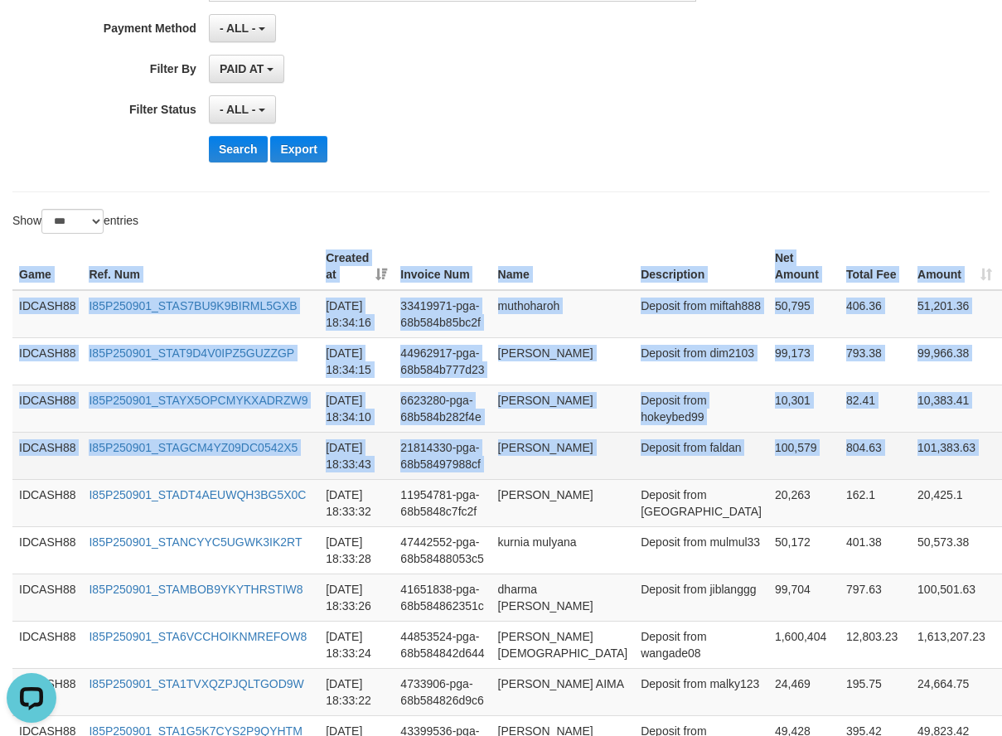
scroll to position [356, 17]
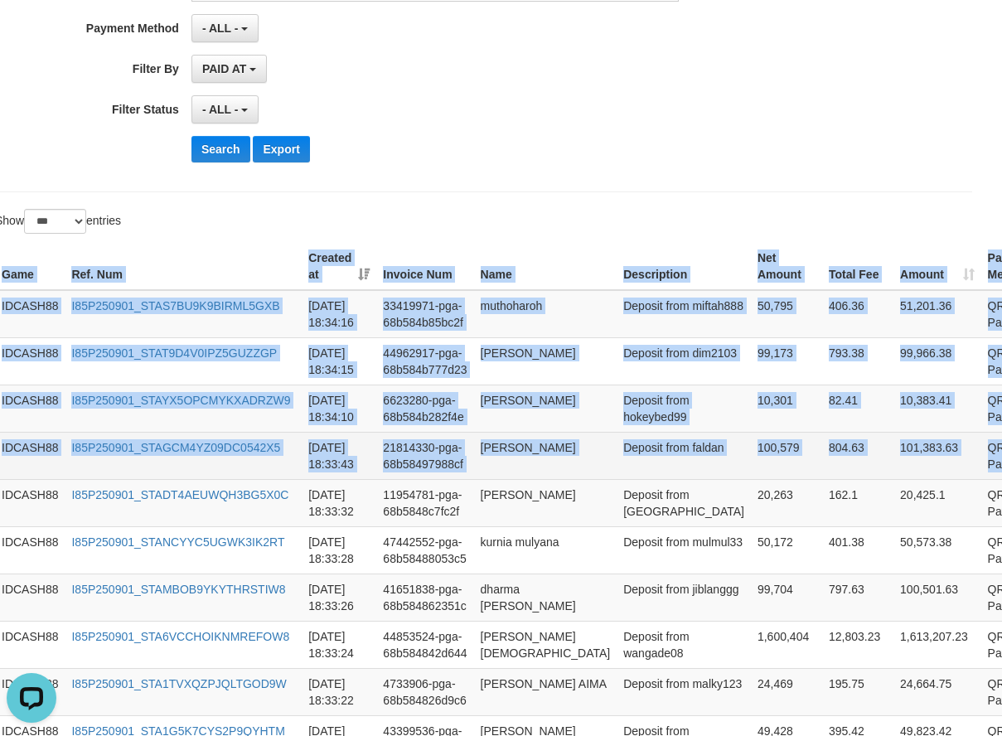
drag, startPoint x: 15, startPoint y: 269, endPoint x: 969, endPoint y: 459, distance: 973.0
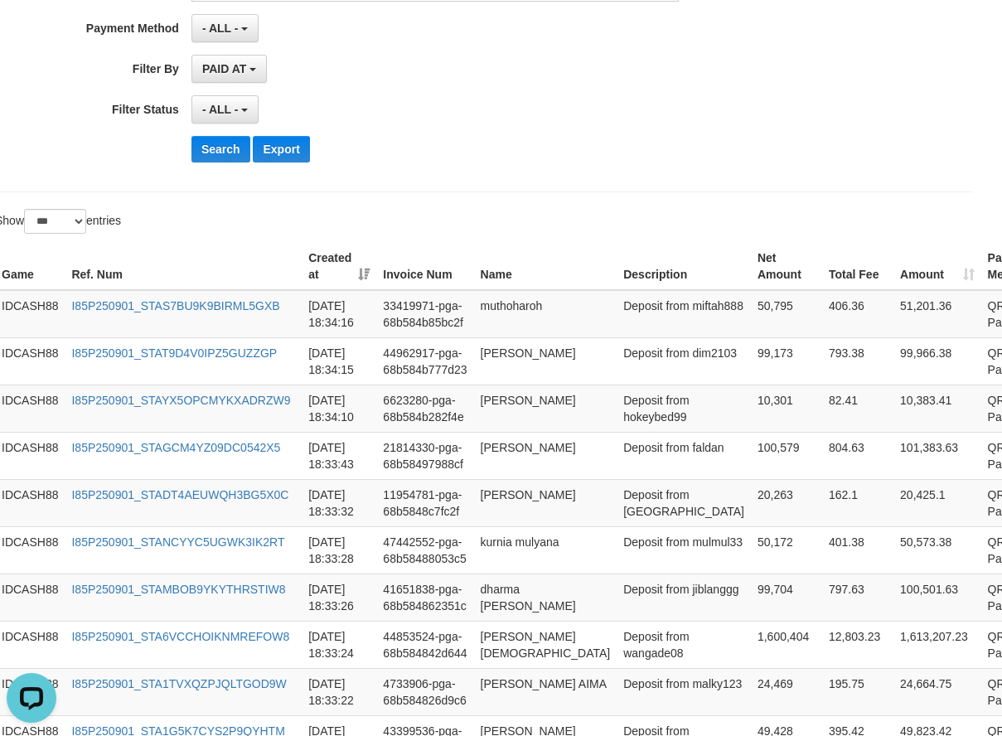
click at [205, 152] on button "Search" at bounding box center [220, 149] width 59 height 27
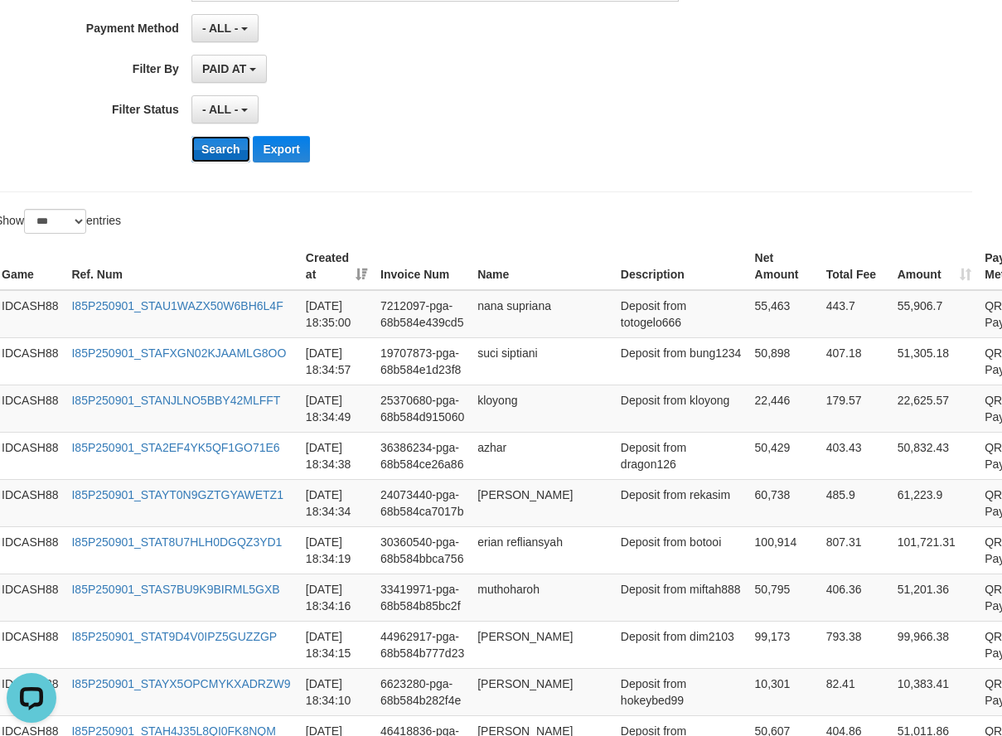
scroll to position [356, 14]
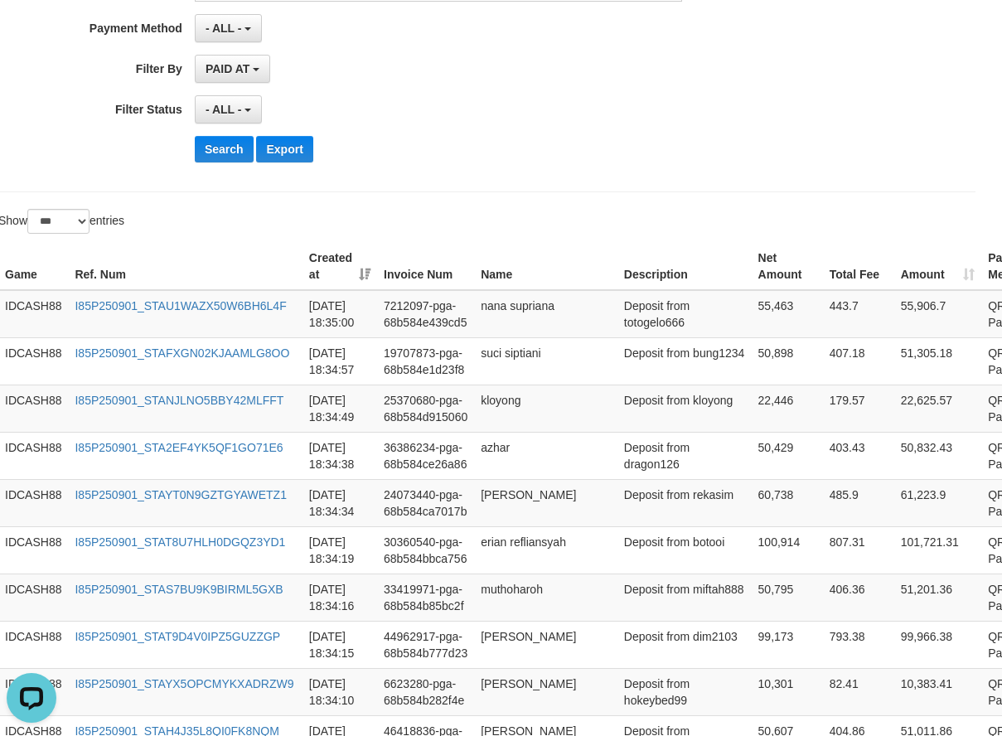
click at [511, 159] on div "Search Export" at bounding box center [508, 149] width 626 height 27
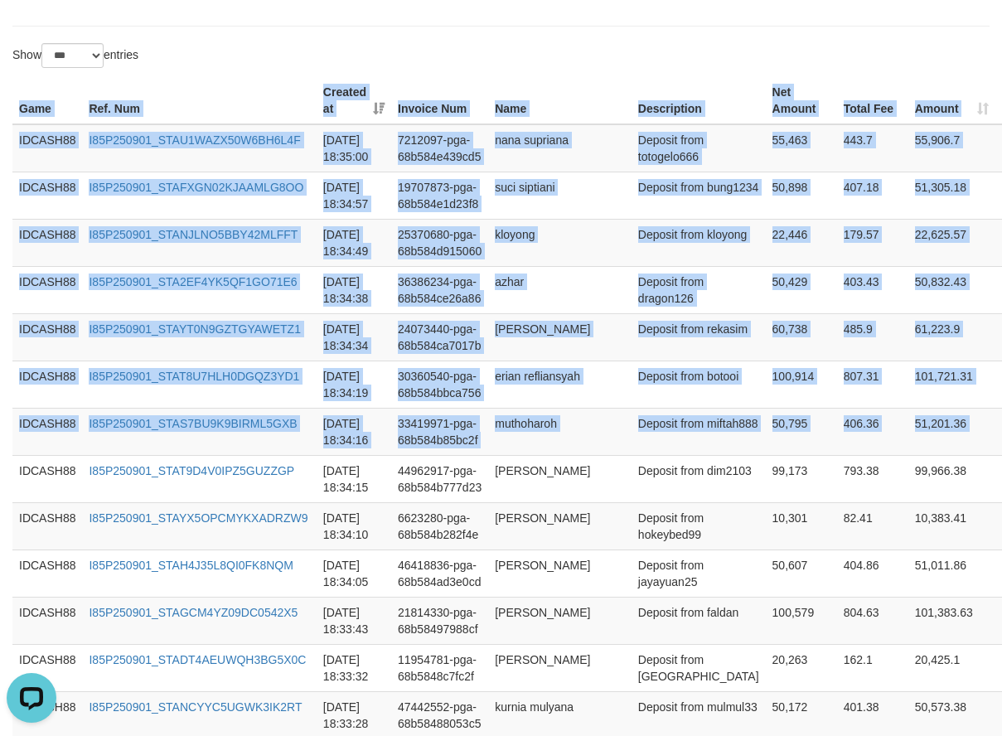
scroll to position [522, 14]
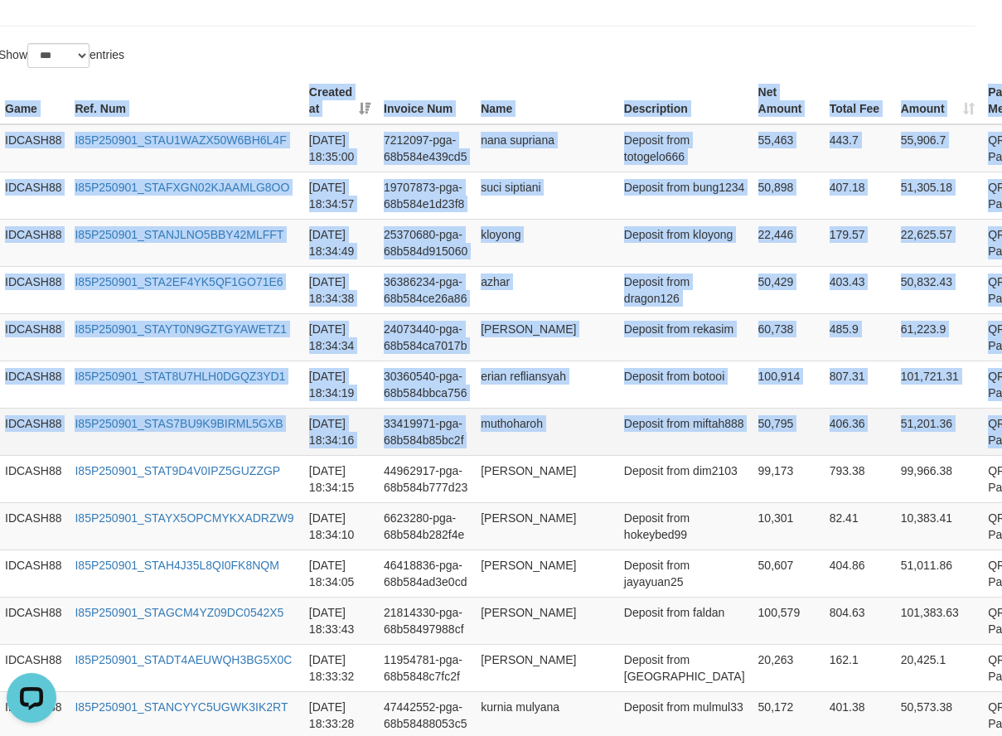
drag, startPoint x: 5, startPoint y: 108, endPoint x: 973, endPoint y: 418, distance: 1016.0
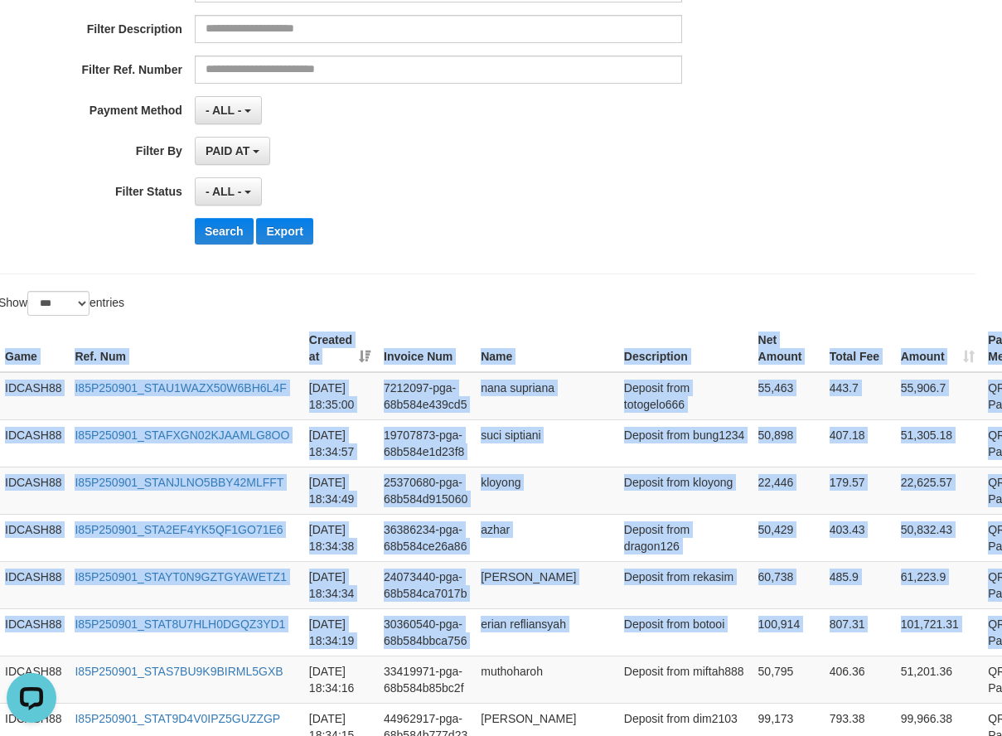
scroll to position [273, 14]
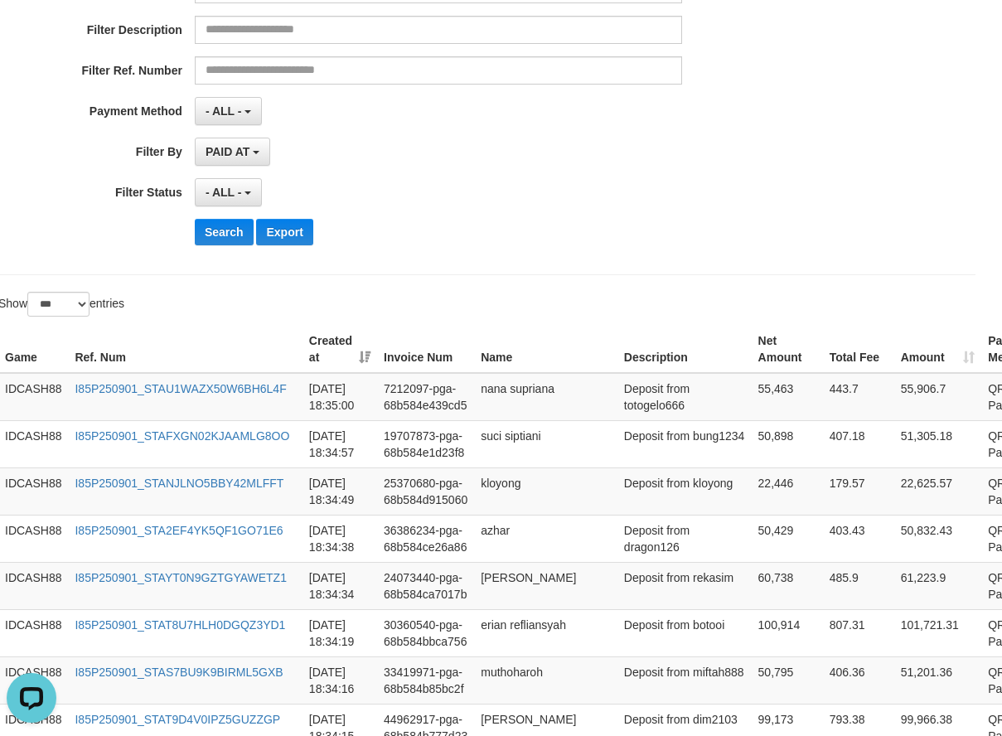
click at [513, 210] on div "**********" at bounding box center [403, 55] width 835 height 404
click at [218, 238] on button "Search" at bounding box center [224, 232] width 59 height 27
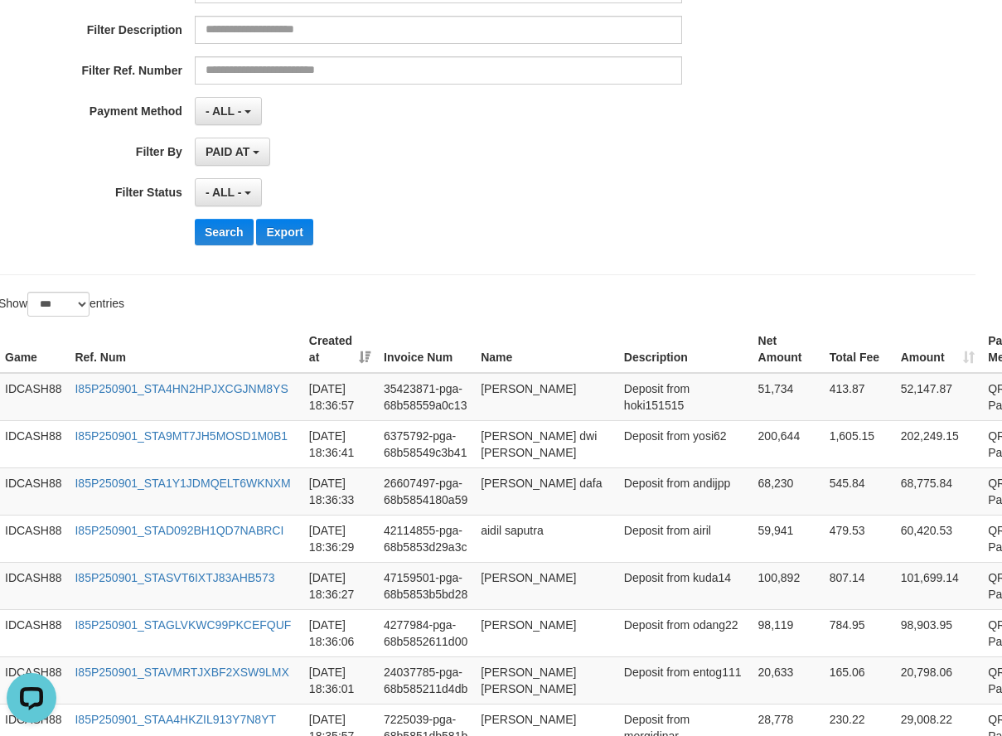
click at [434, 265] on div "**********" at bounding box center [486, 55] width 977 height 439
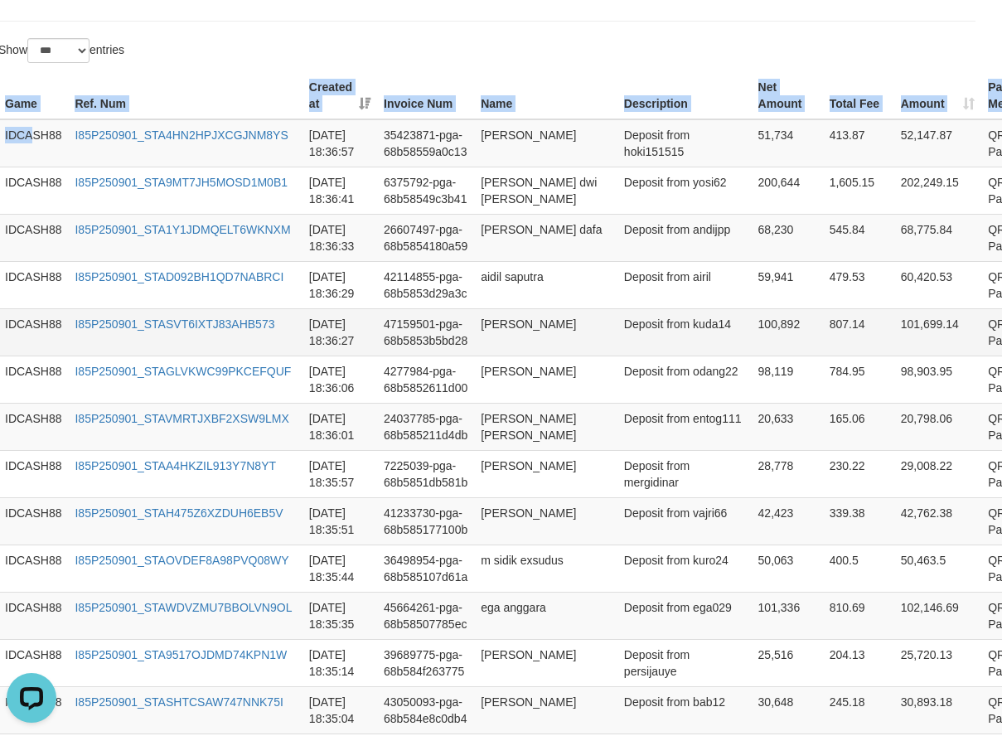
scroll to position [527, 13]
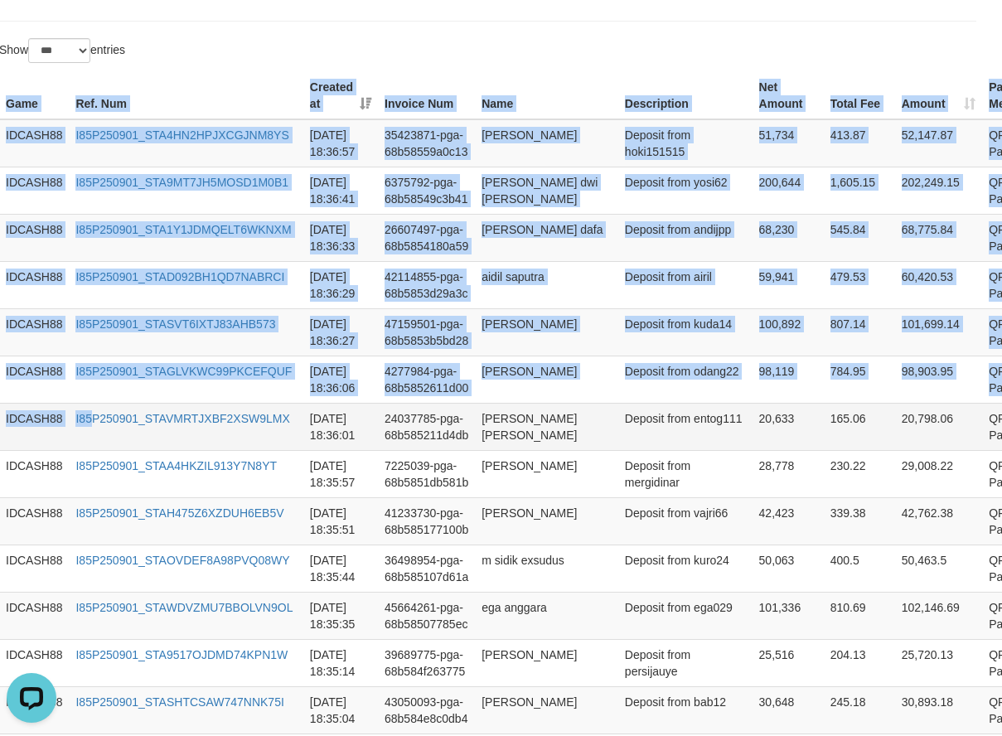
drag, startPoint x: 5, startPoint y: 98, endPoint x: 93, endPoint y: 464, distance: 376.6
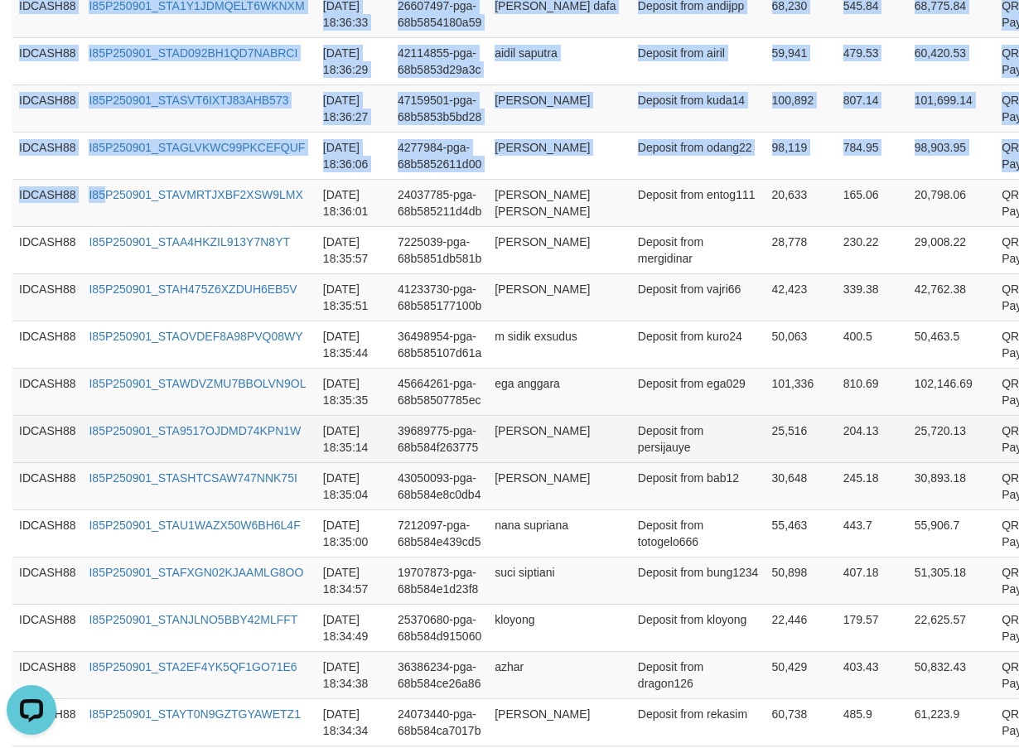
scroll to position [775, 0]
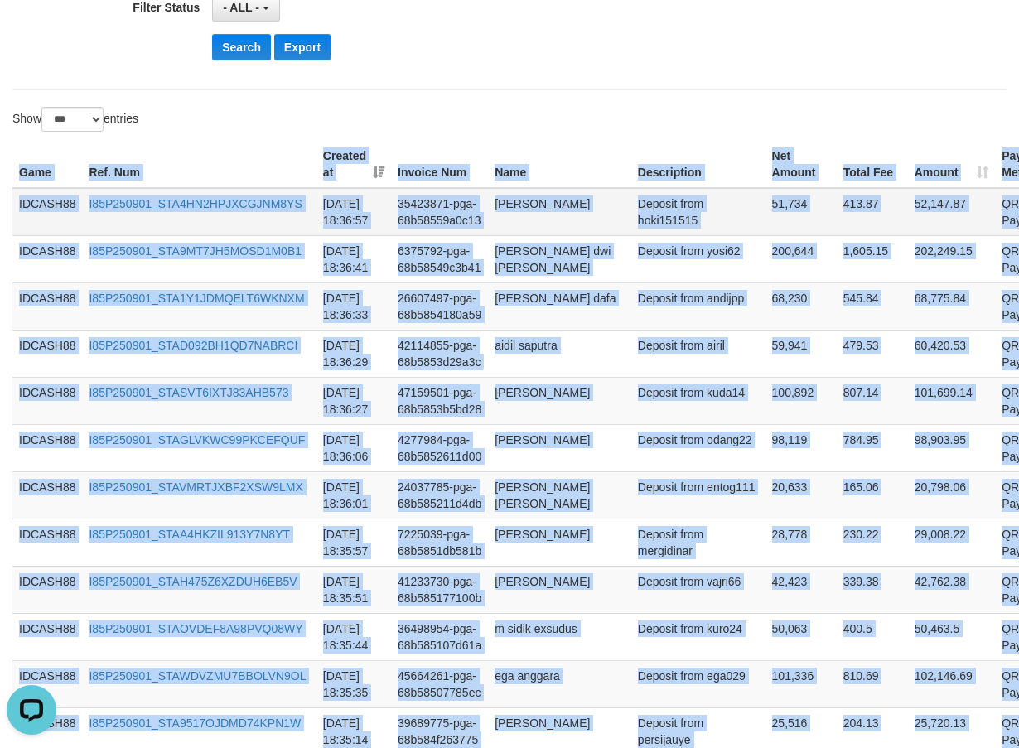
scroll to position [444, 0]
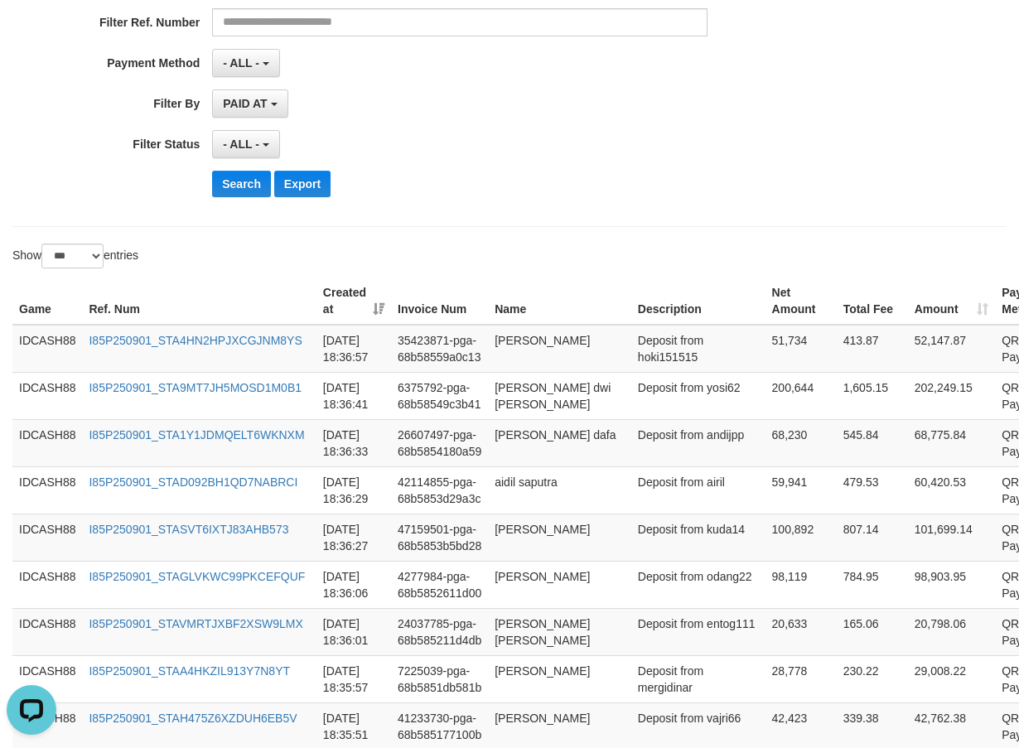
scroll to position [196, 0]
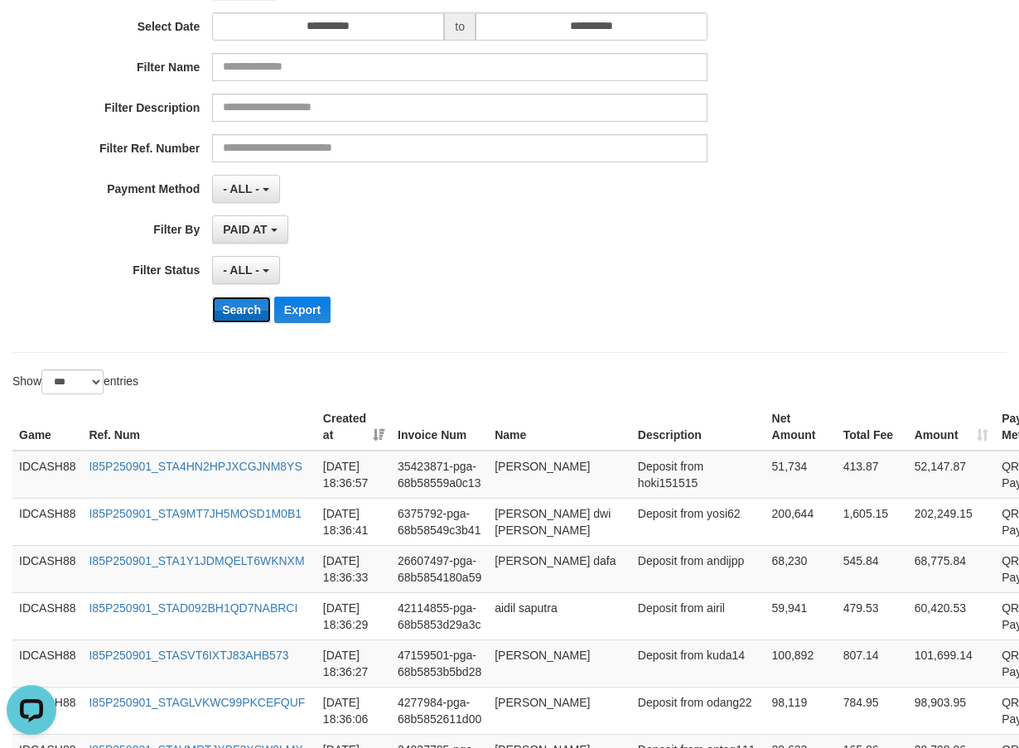
click at [239, 310] on button "Search" at bounding box center [241, 310] width 59 height 27
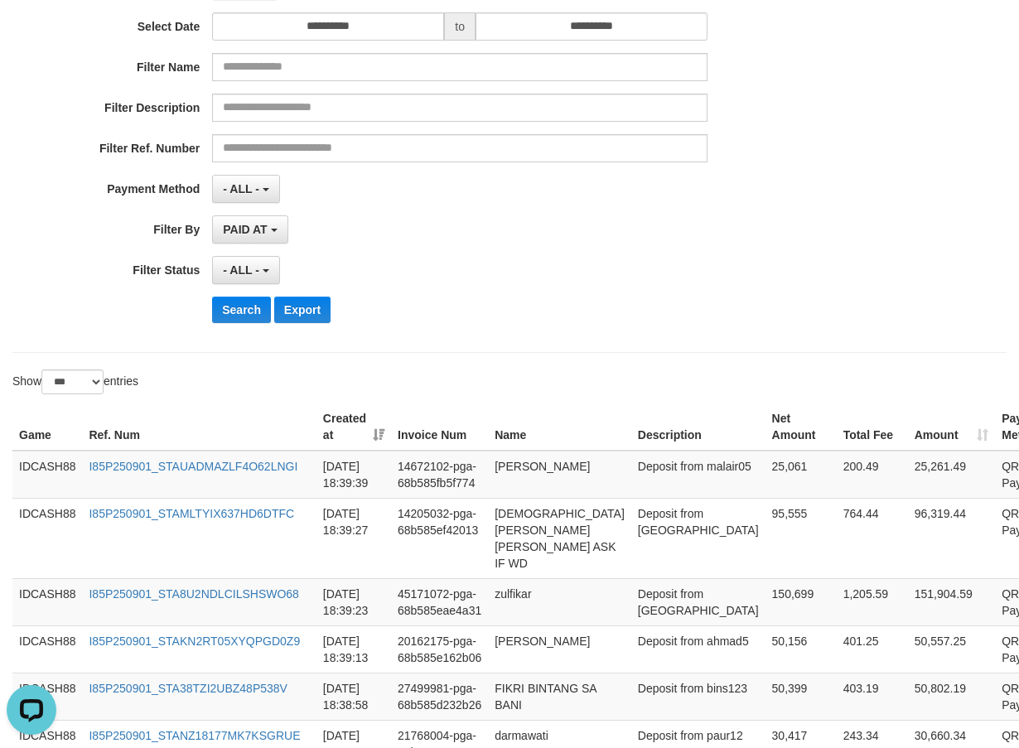
click at [488, 341] on div "**********" at bounding box center [509, 133] width 994 height 439
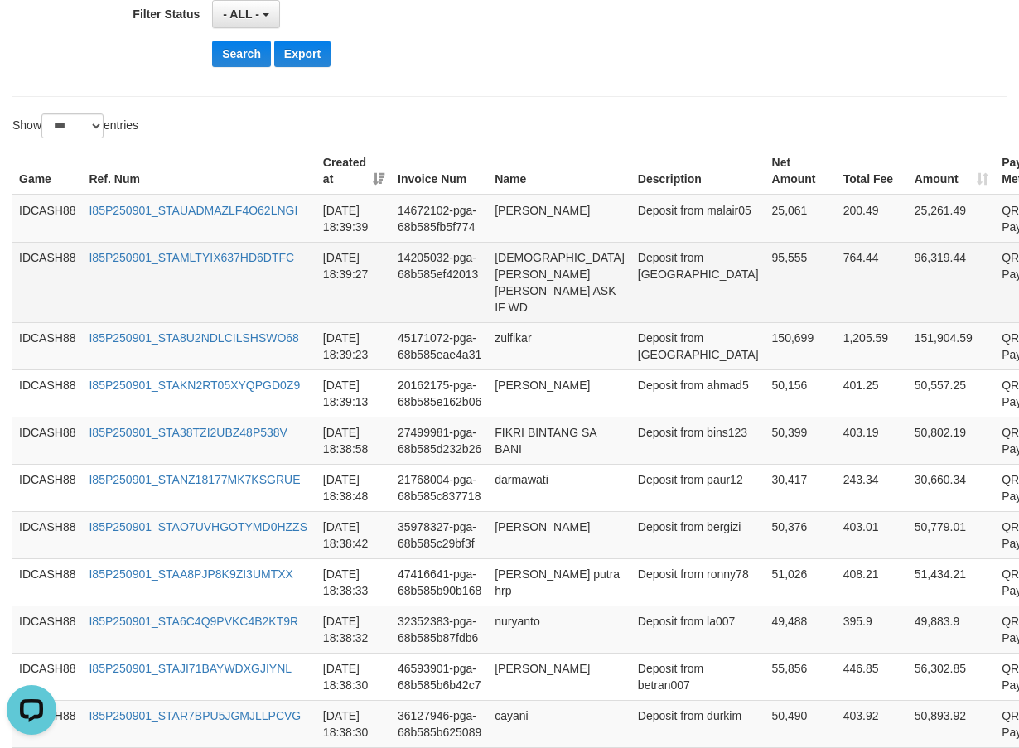
scroll to position [453, 0]
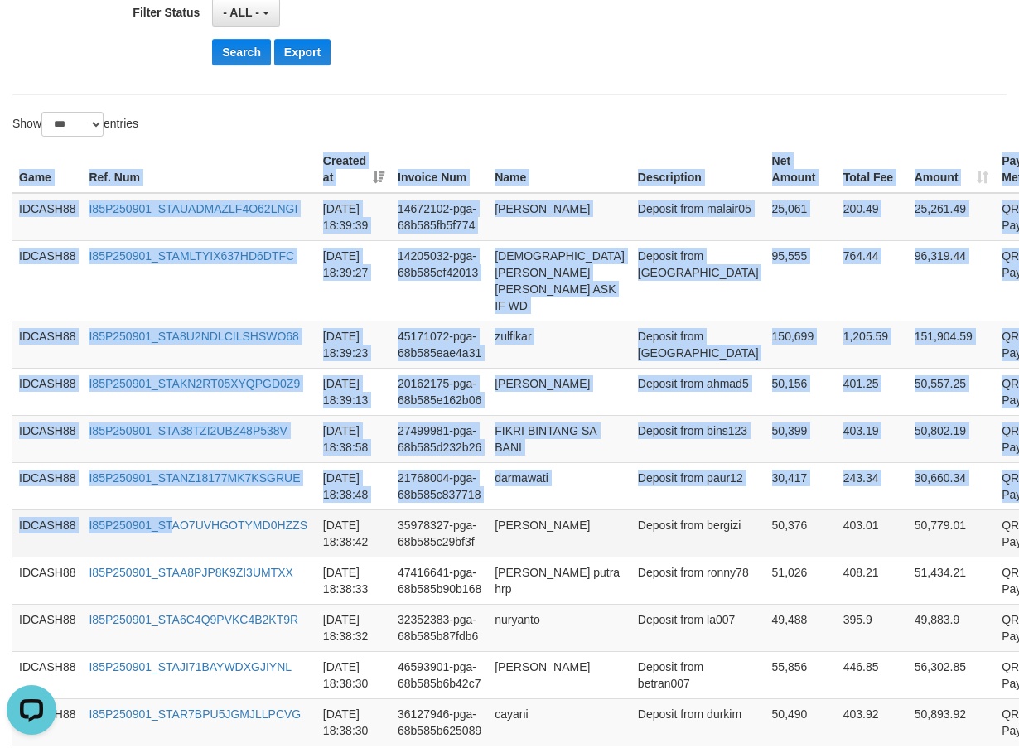
drag, startPoint x: 12, startPoint y: 173, endPoint x: 252, endPoint y: 552, distance: 448.4
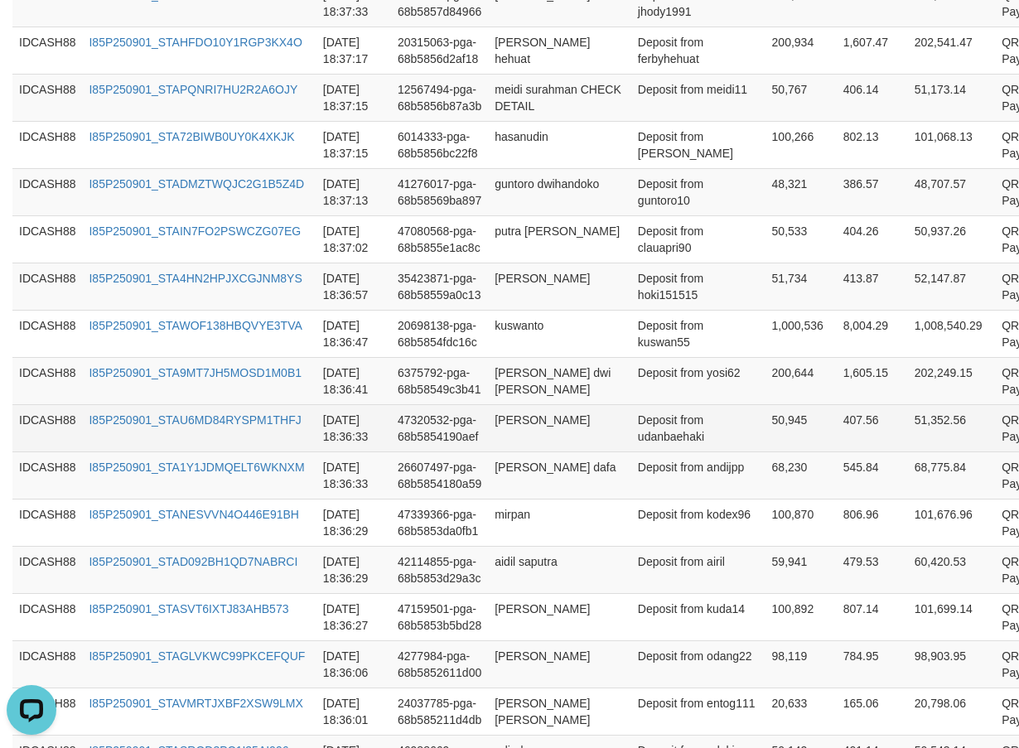
scroll to position [1364, 0]
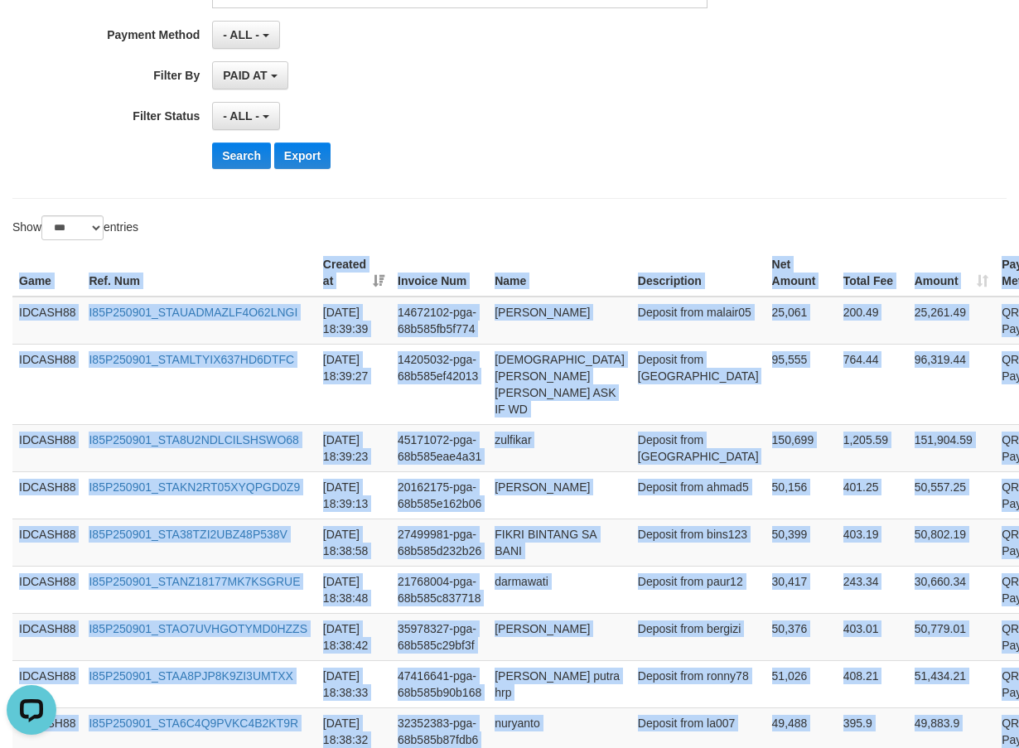
scroll to position [39, 0]
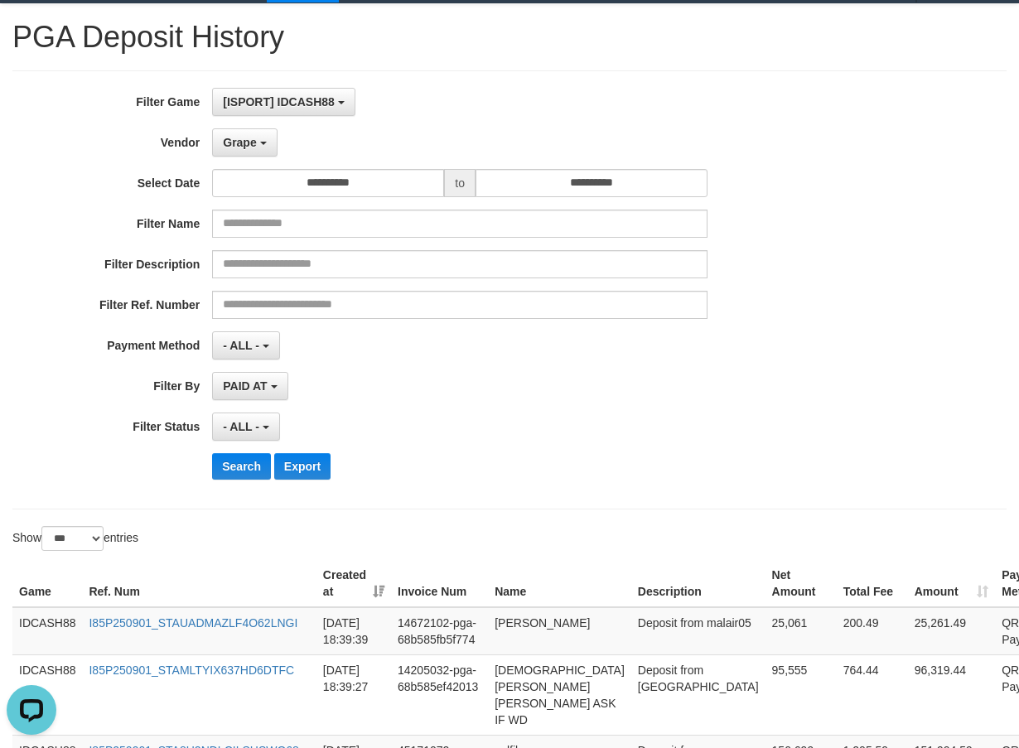
click at [559, 434] on div "- ALL - SELECT ALL - ALL - SELECT STATUS PENDING/UNPAID PAID CANCELED EXPIRED" at bounding box center [459, 427] width 495 height 28
click at [241, 476] on button "Search" at bounding box center [241, 466] width 59 height 27
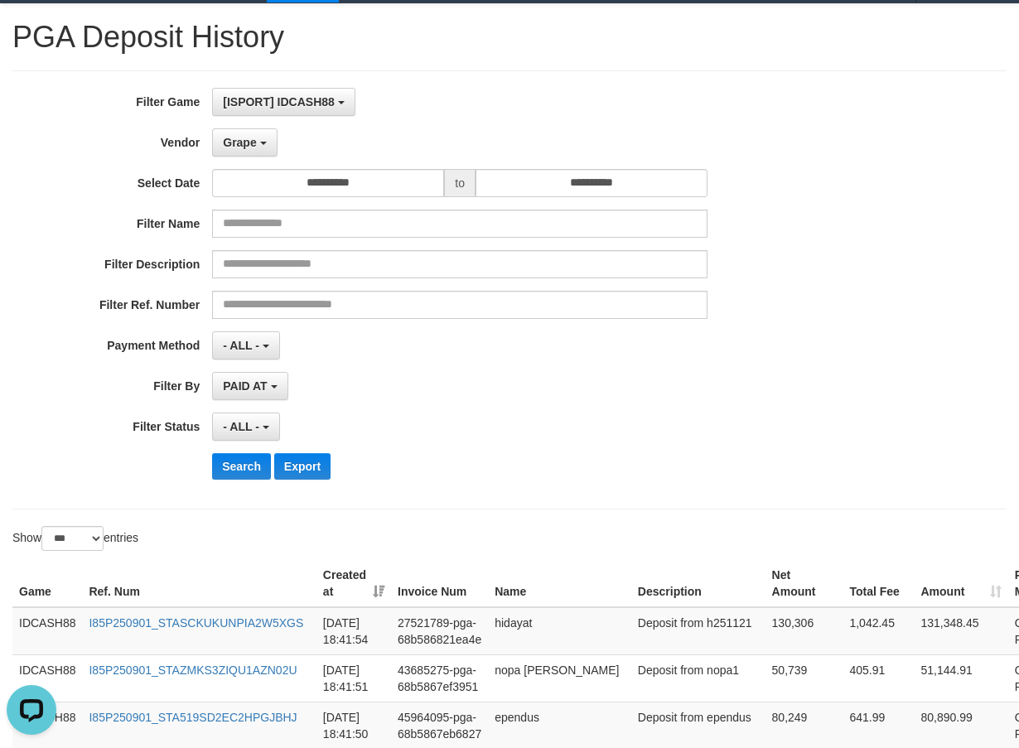
click at [460, 467] on div "Search Export" at bounding box center [530, 466] width 637 height 27
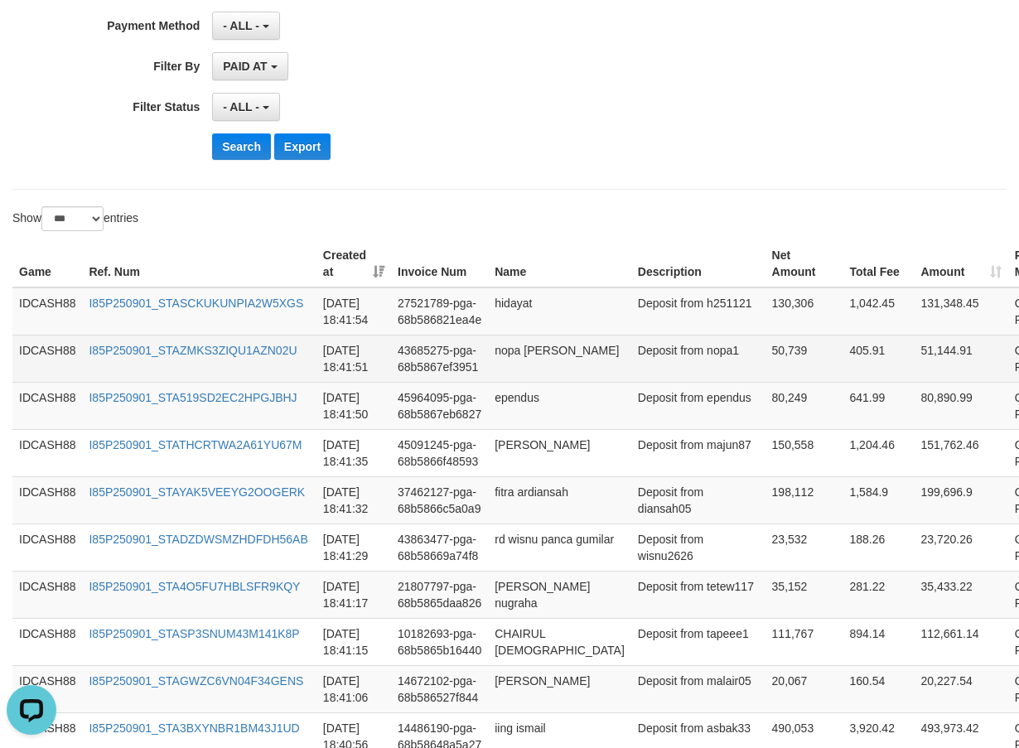
scroll to position [350, 0]
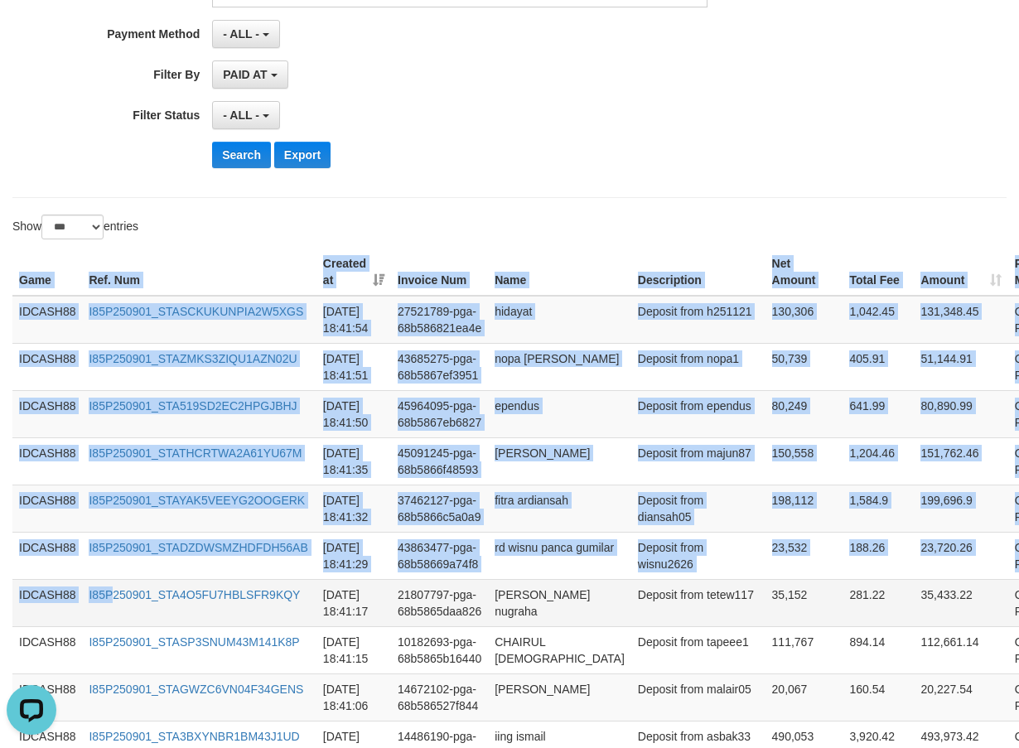
drag, startPoint x: 5, startPoint y: 274, endPoint x: 113, endPoint y: 586, distance: 329.6
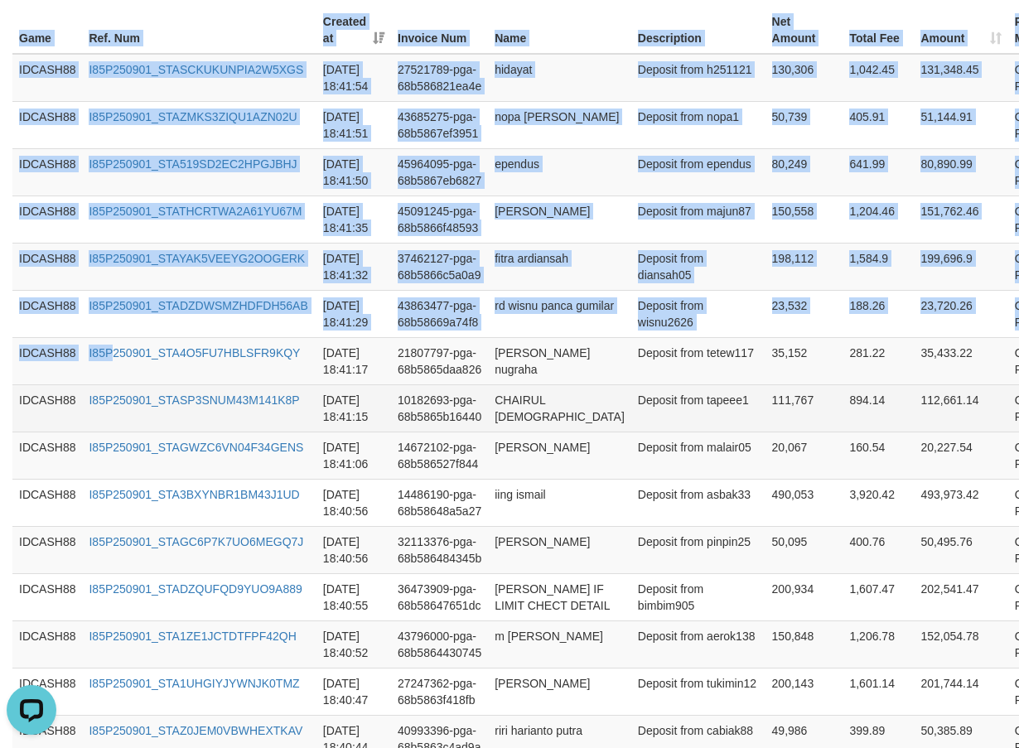
scroll to position [599, 0]
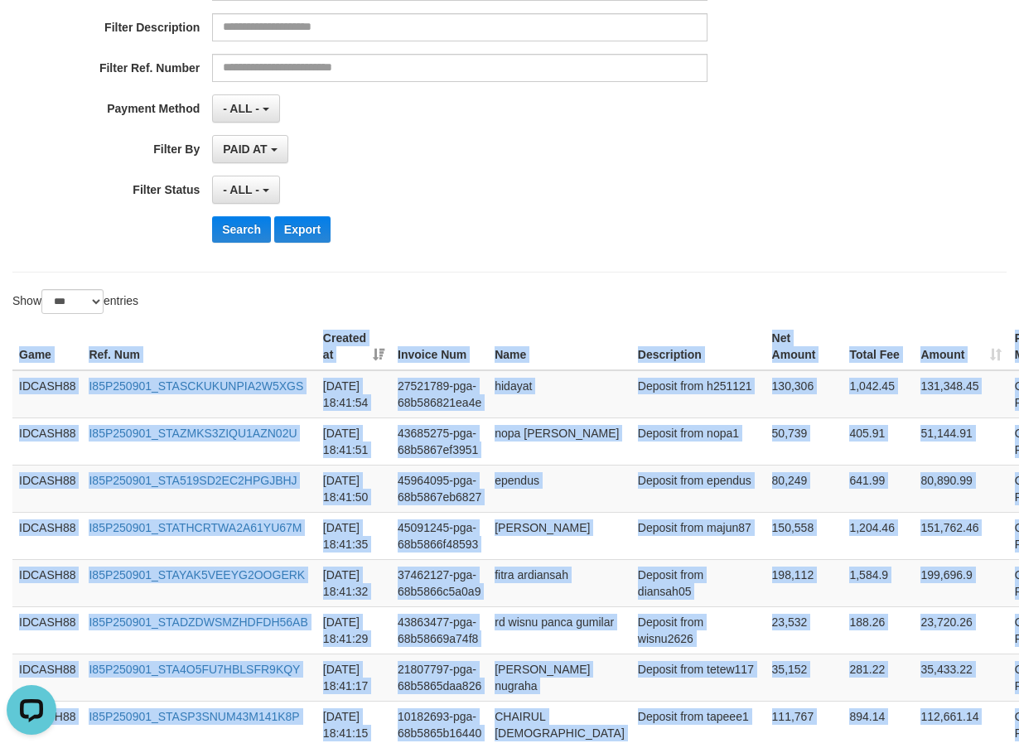
scroll to position [268, 0]
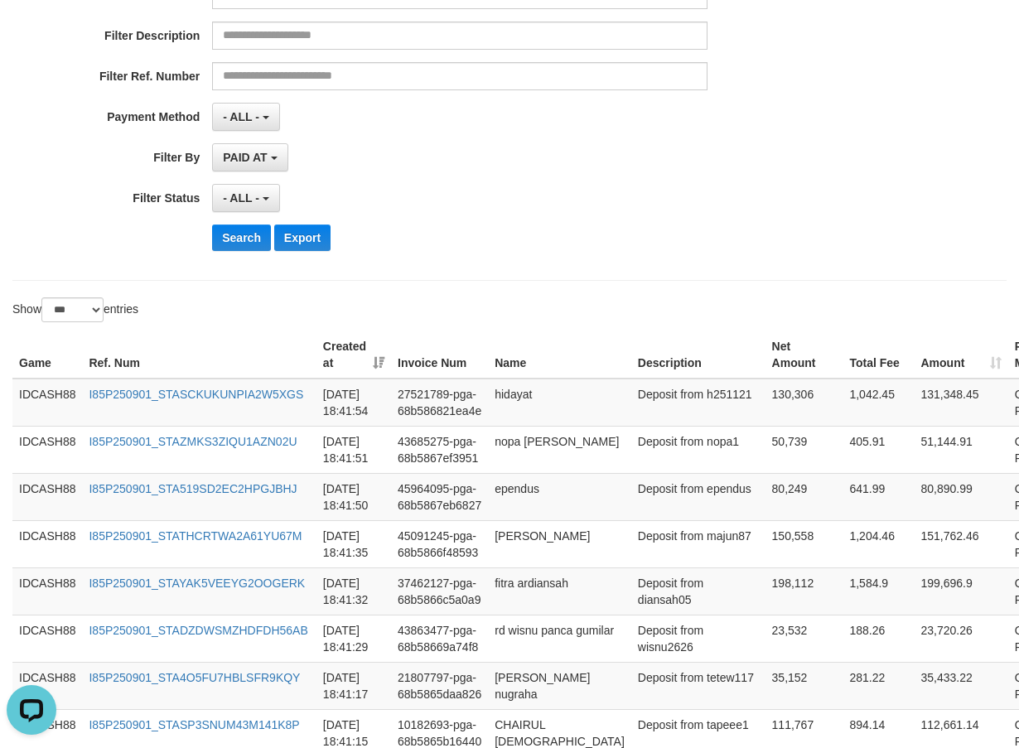
click at [555, 231] on div "Search Export" at bounding box center [530, 238] width 637 height 27
click at [238, 249] on button "Search" at bounding box center [241, 238] width 59 height 27
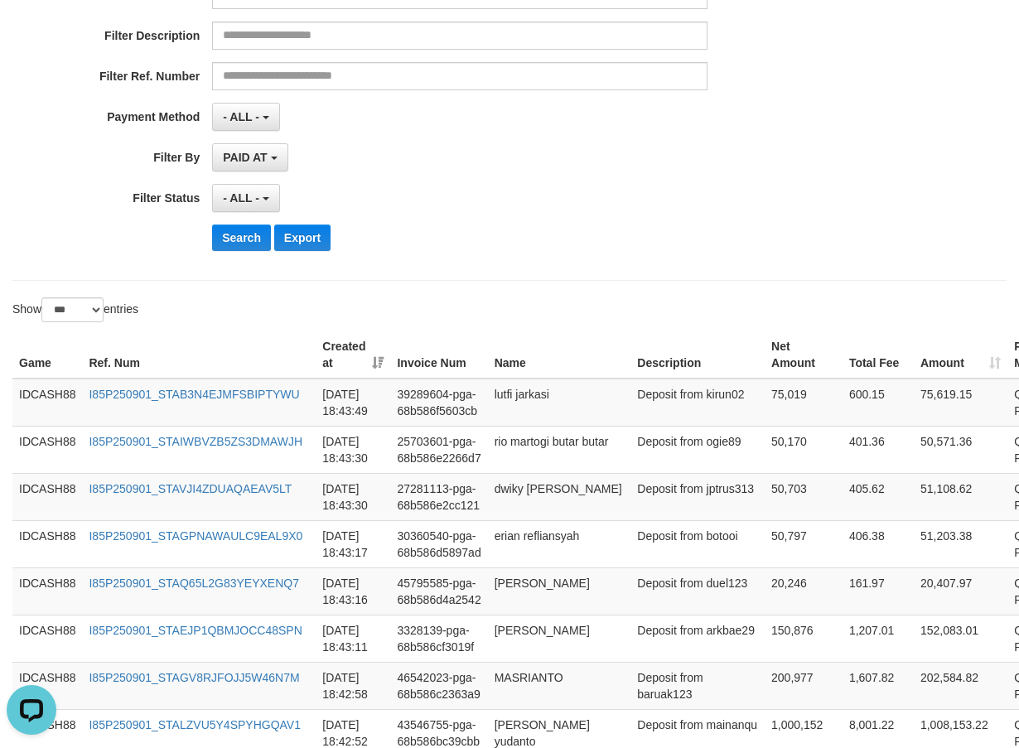
click at [509, 229] on div "Search Export" at bounding box center [530, 238] width 637 height 27
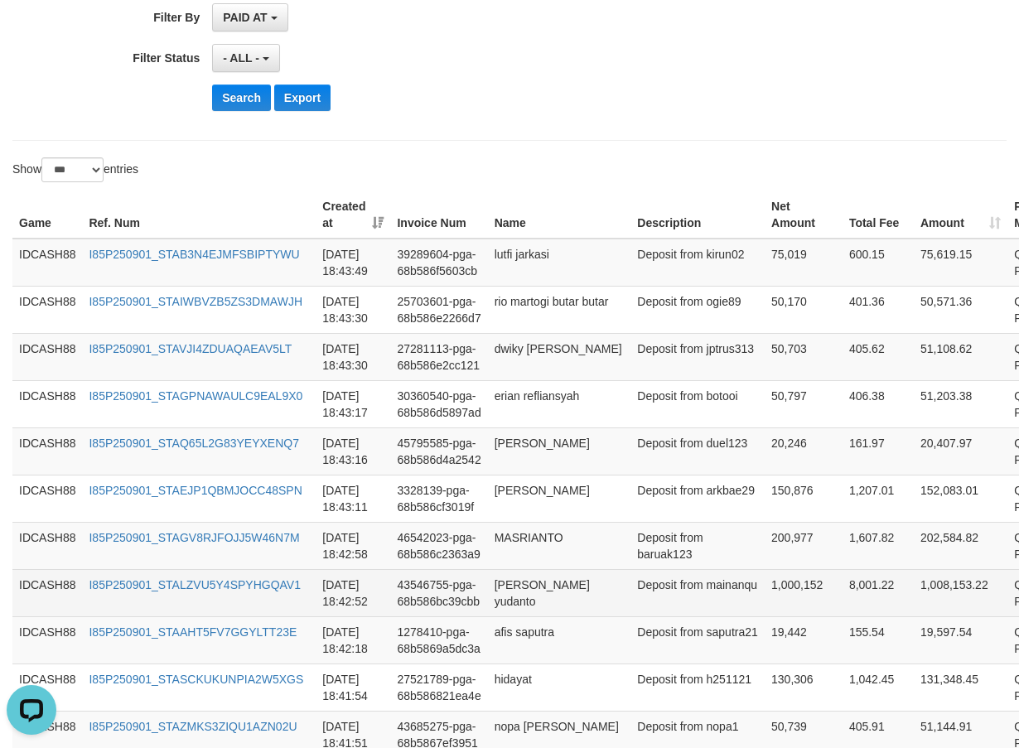
scroll to position [398, 0]
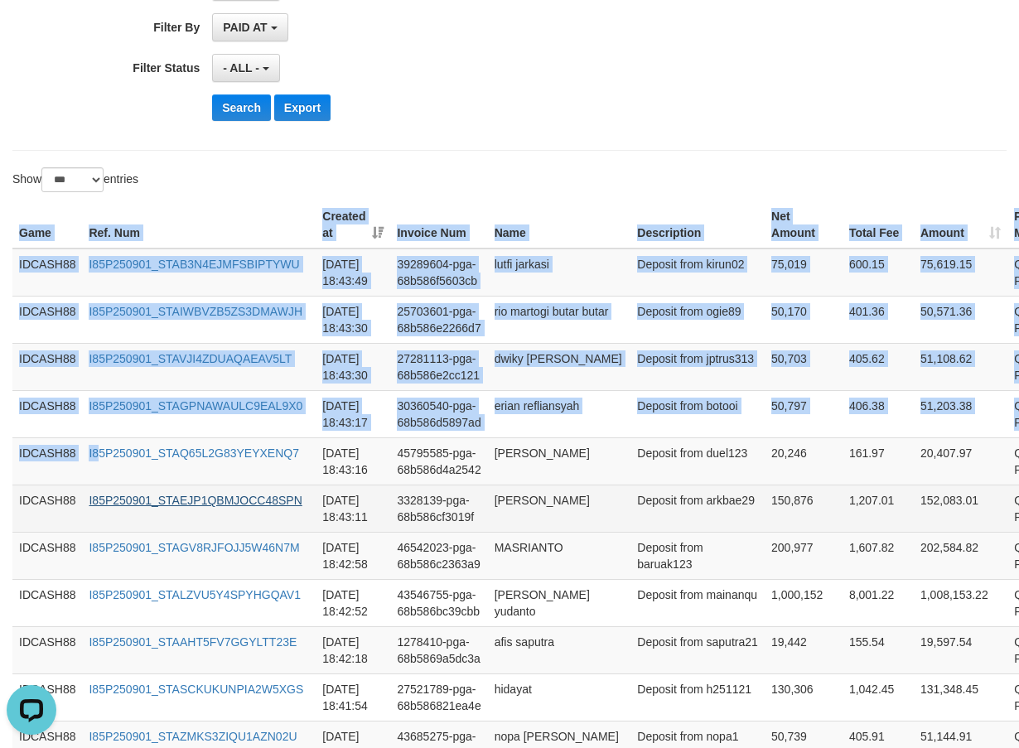
drag, startPoint x: 17, startPoint y: 230, endPoint x: 103, endPoint y: 494, distance: 277.2
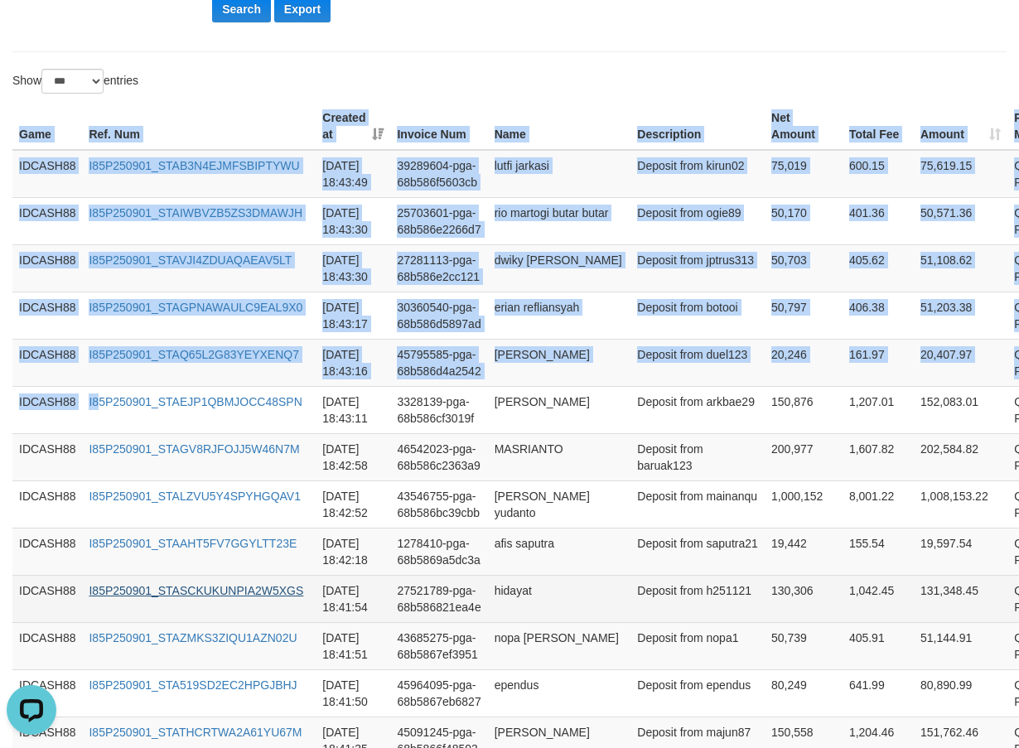
scroll to position [646, 0]
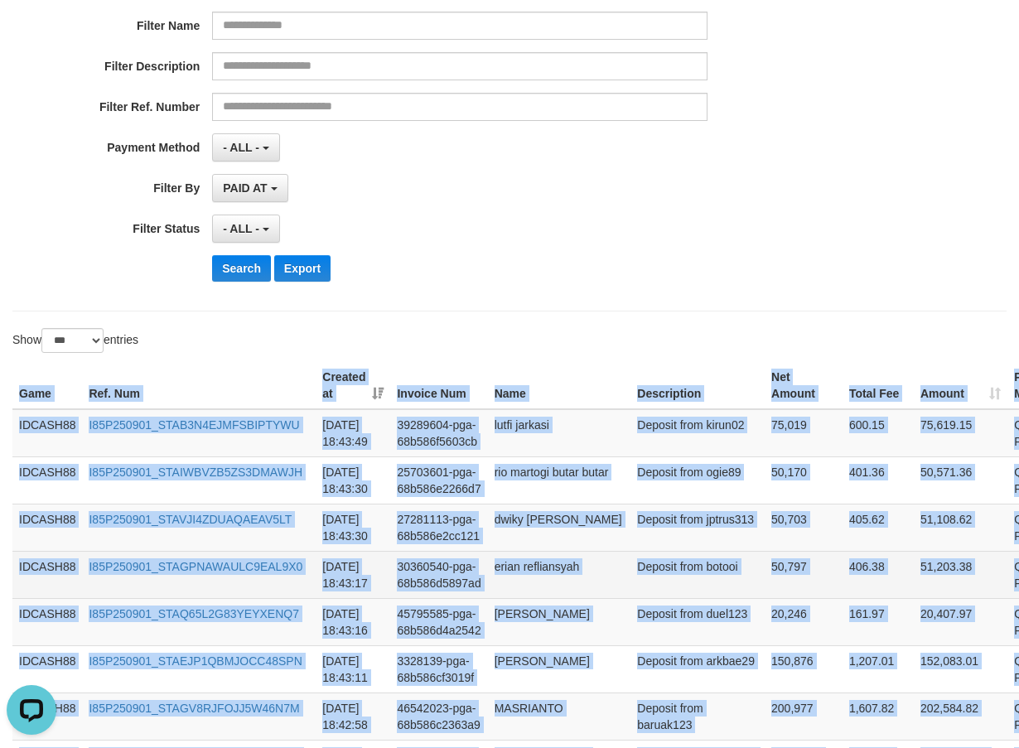
scroll to position [232, 0]
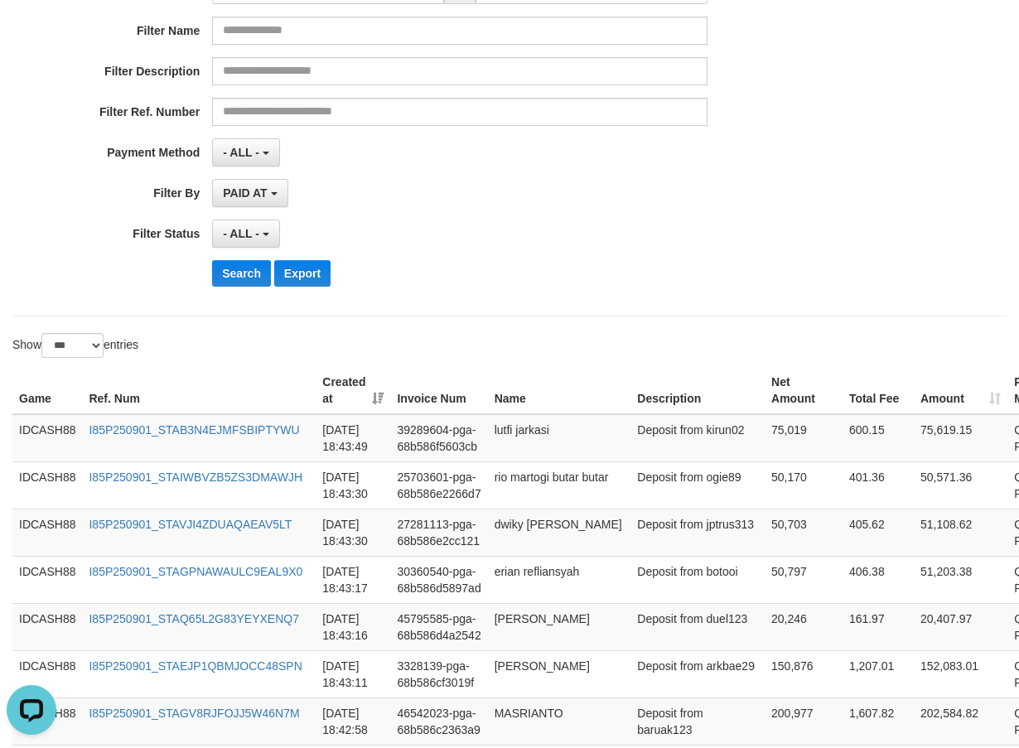
click at [567, 239] on div "- ALL - SELECT ALL - ALL - SELECT STATUS PENDING/UNPAID PAID CANCELED EXPIRED" at bounding box center [459, 234] width 495 height 28
click at [254, 272] on button "Search" at bounding box center [241, 273] width 59 height 27
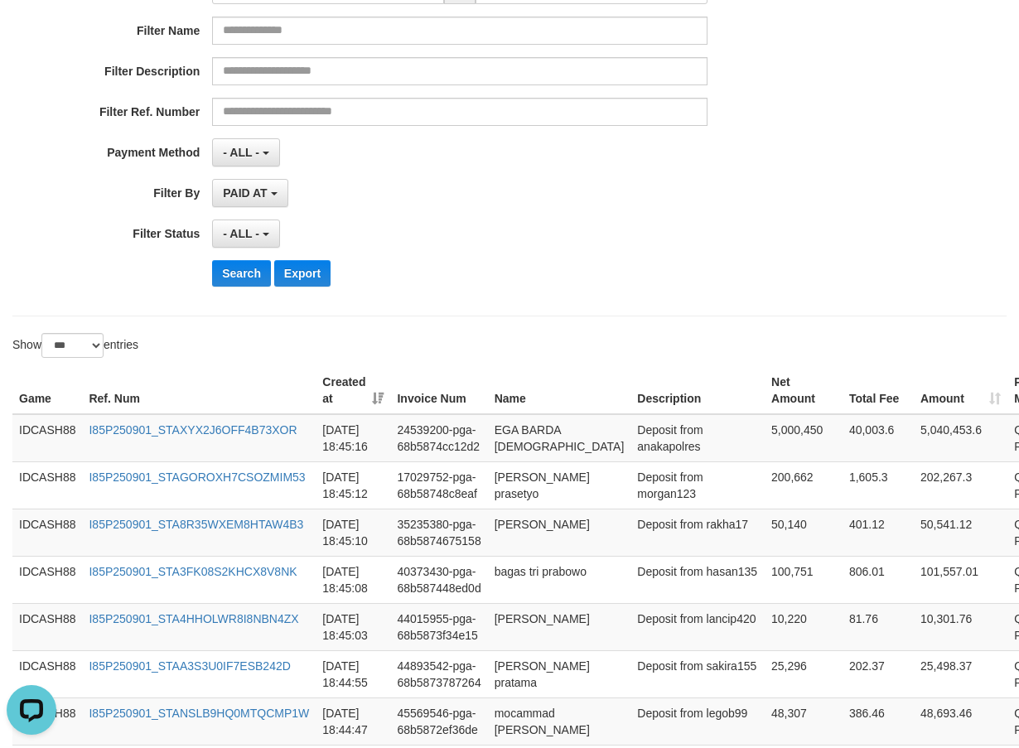
click at [518, 277] on div "Search Export" at bounding box center [530, 273] width 637 height 27
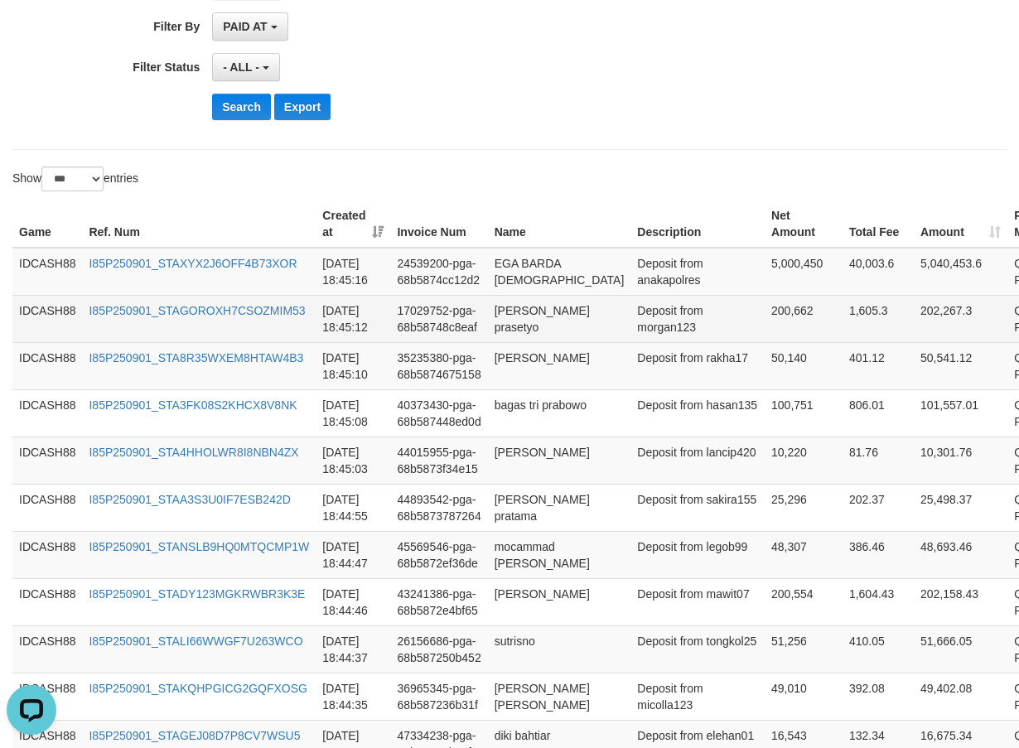
scroll to position [518, 0]
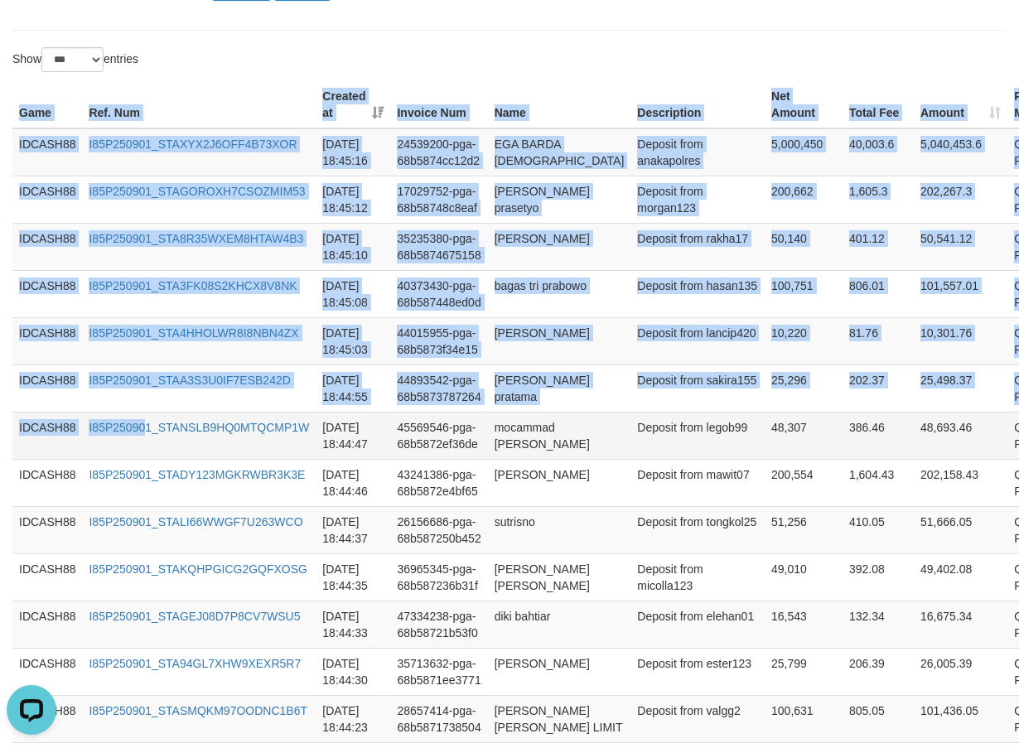
drag, startPoint x: 9, startPoint y: 111, endPoint x: 178, endPoint y: 485, distance: 410.1
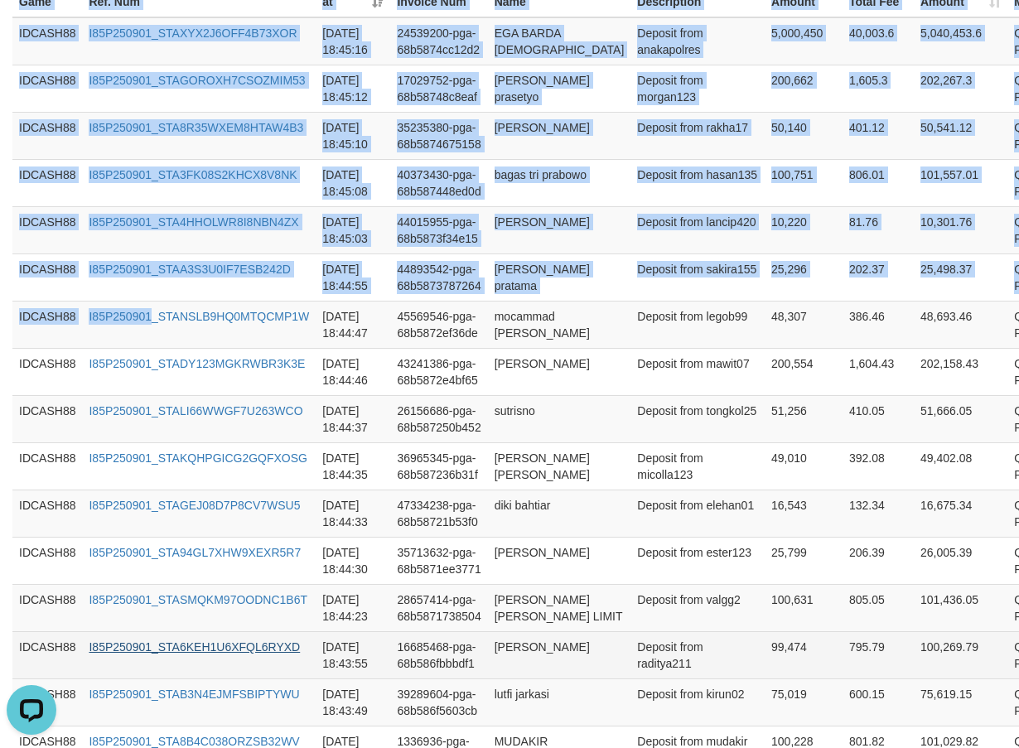
scroll to position [849, 0]
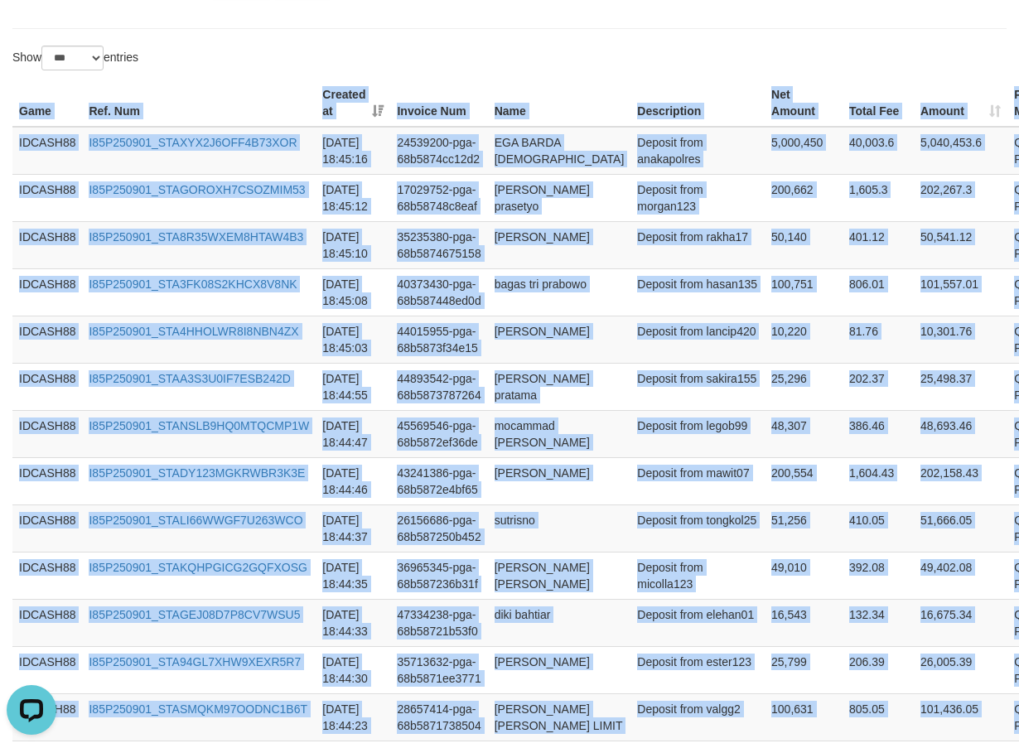
scroll to position [518, 0]
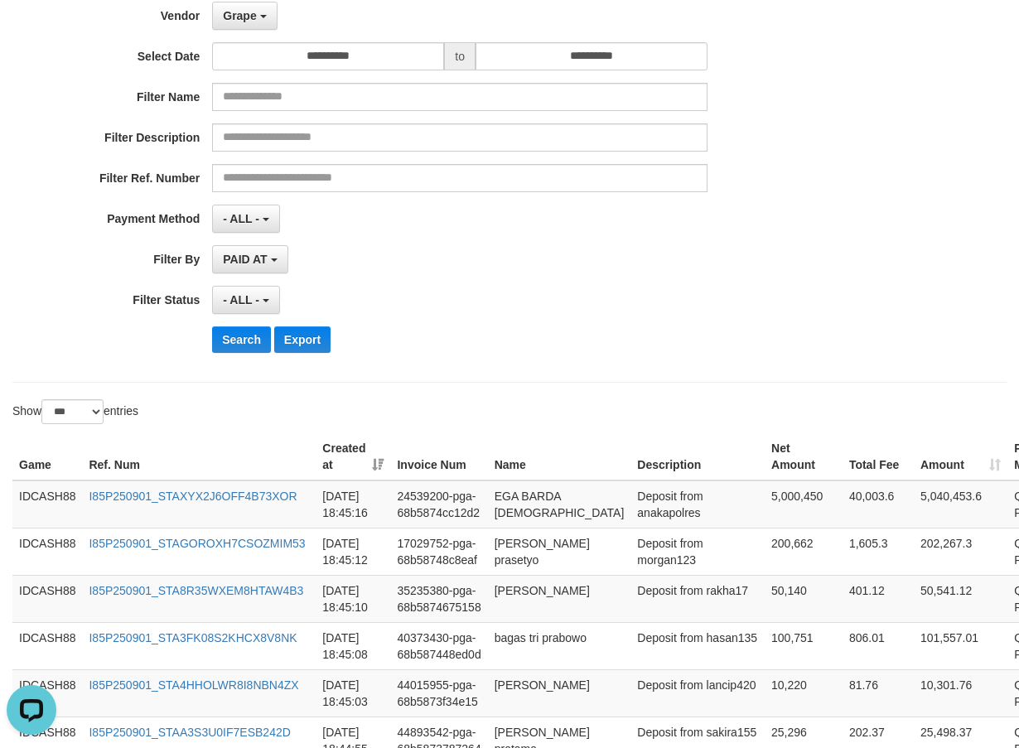
scroll to position [104, 0]
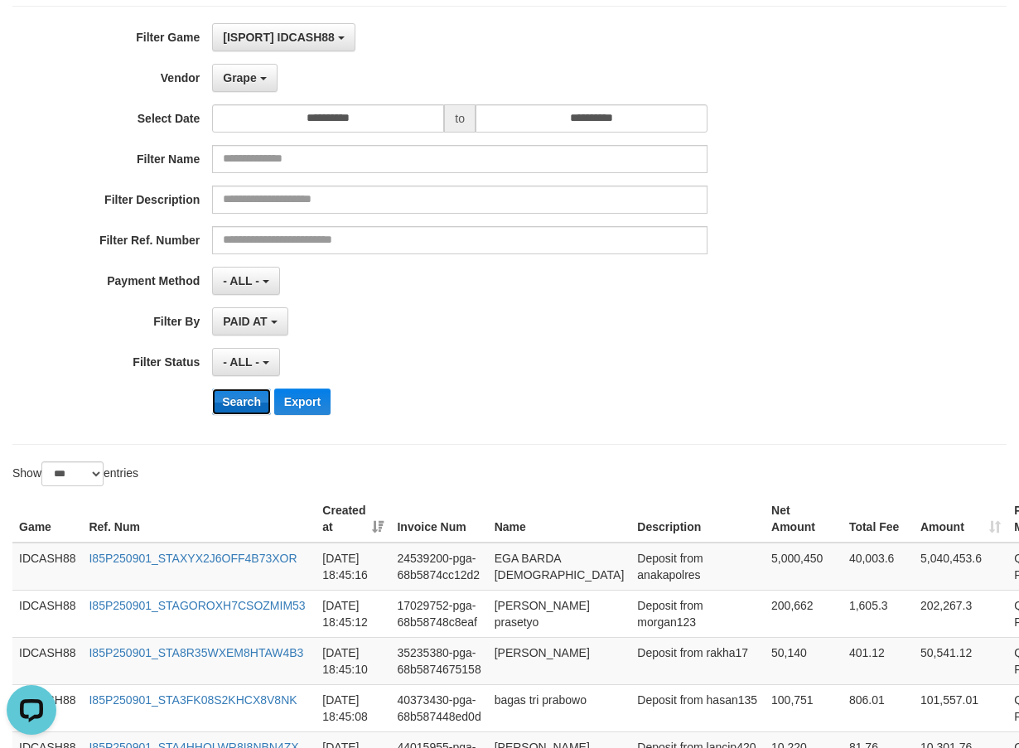
click at [238, 405] on button "Search" at bounding box center [241, 402] width 59 height 27
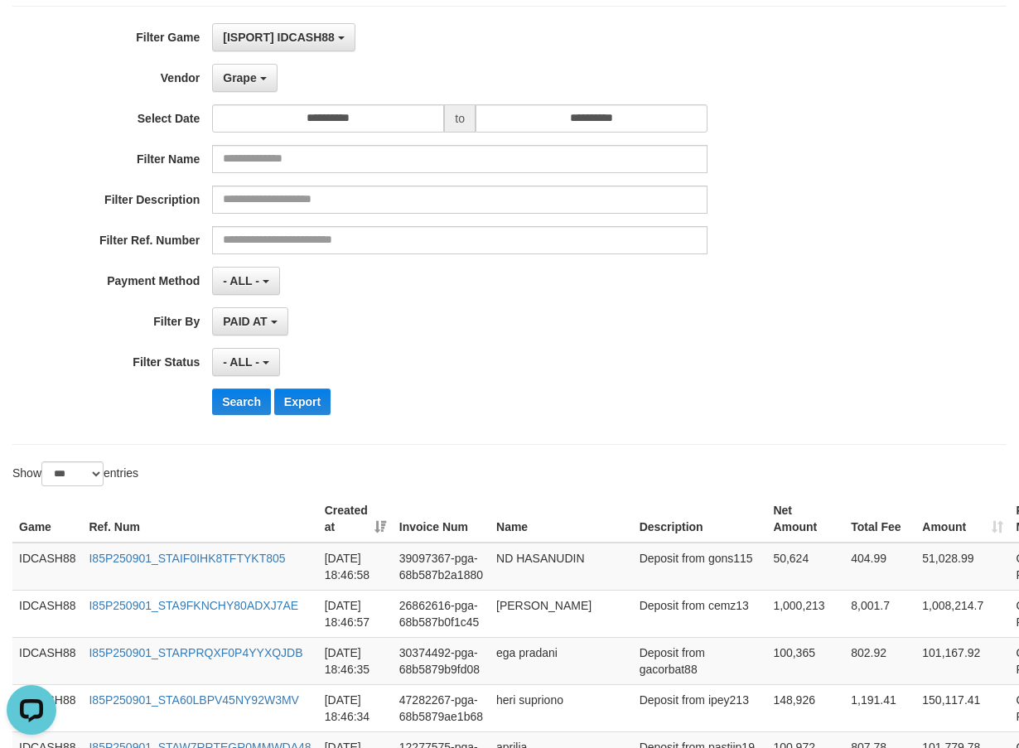
click at [524, 402] on div "Search Export" at bounding box center [530, 402] width 637 height 27
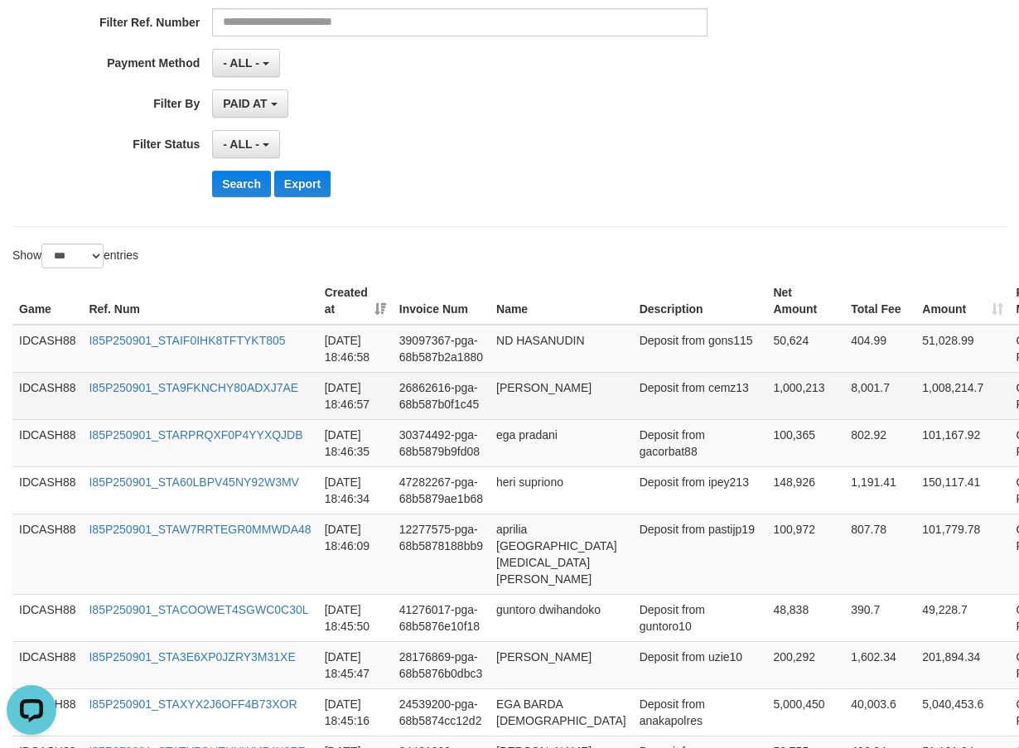
scroll to position [403, 0]
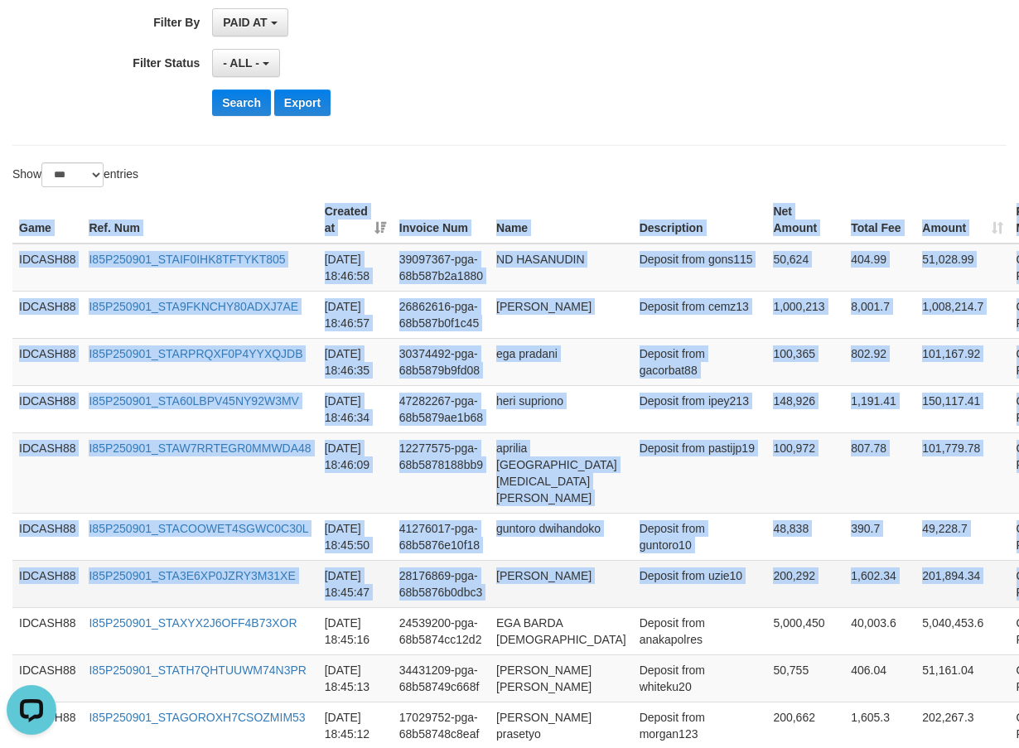
drag, startPoint x: 13, startPoint y: 225, endPoint x: 987, endPoint y: 557, distance: 1028.3
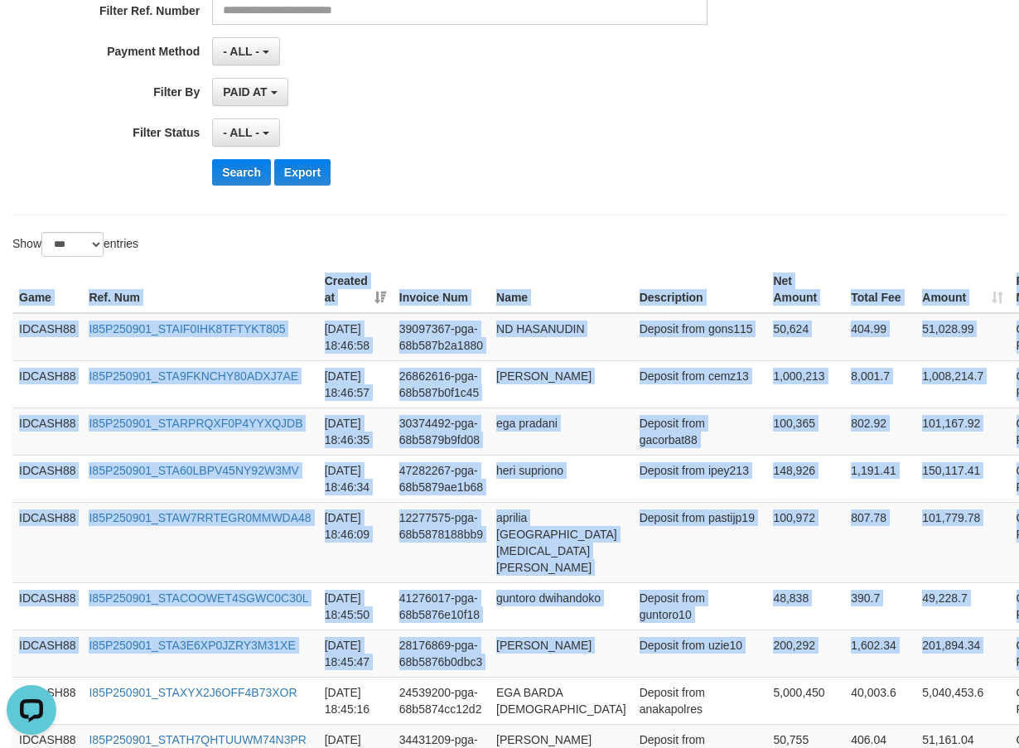
scroll to position [237, 0]
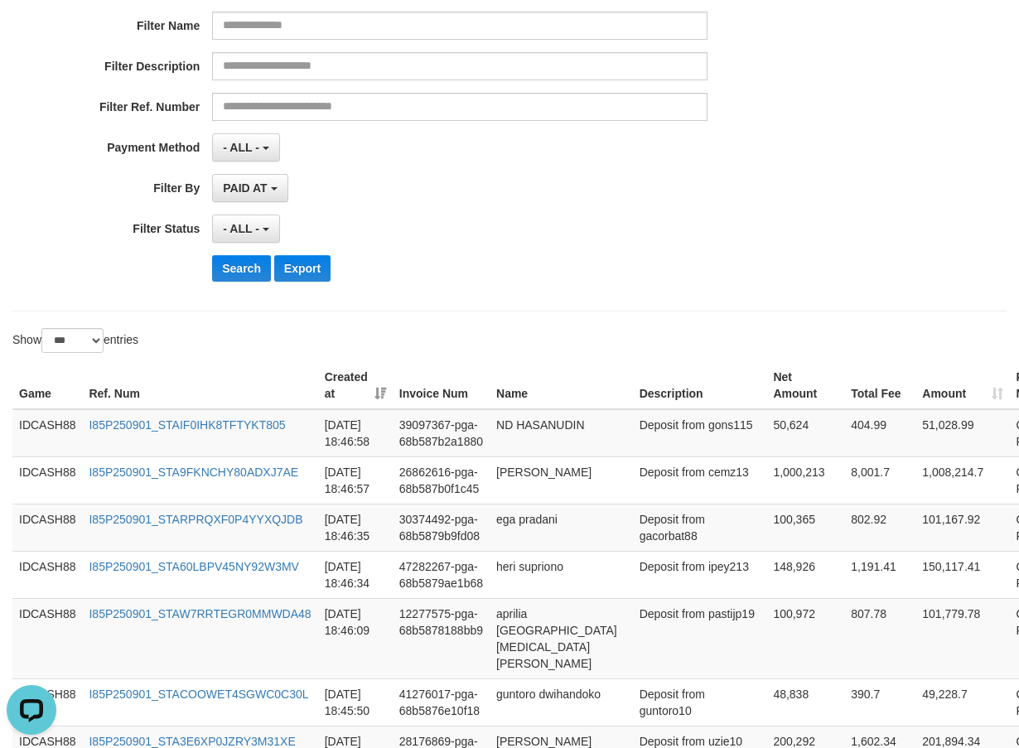
click at [578, 286] on div "**********" at bounding box center [424, 92] width 849 height 404
click at [226, 268] on button "Search" at bounding box center [241, 268] width 59 height 27
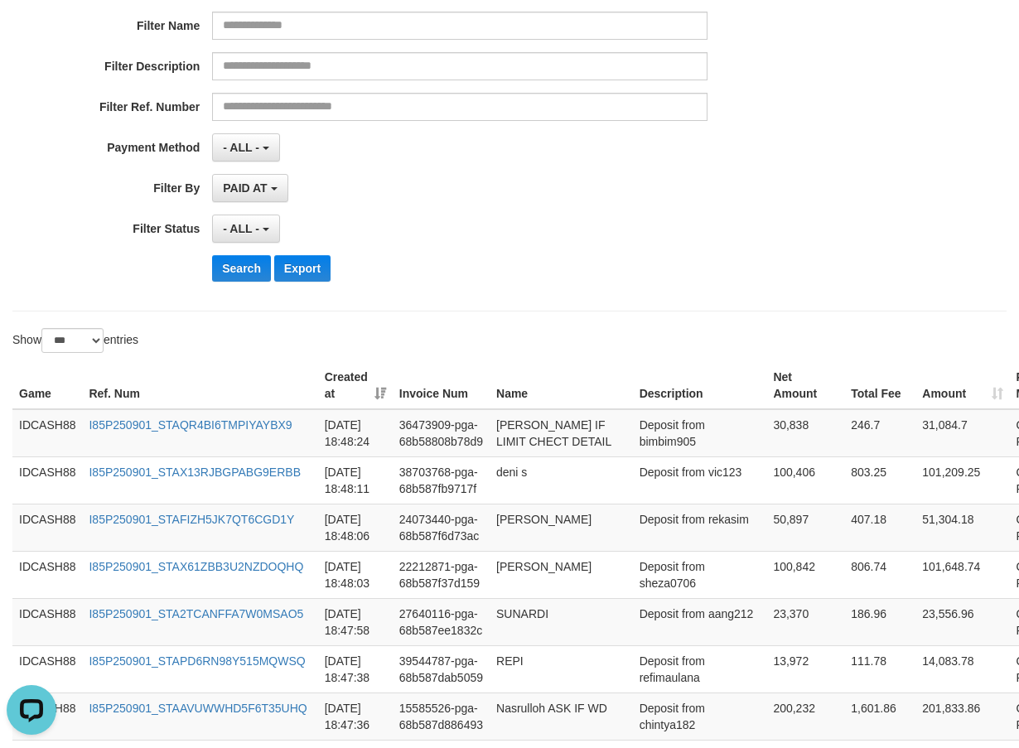
click at [571, 264] on div "Search Export" at bounding box center [530, 268] width 637 height 27
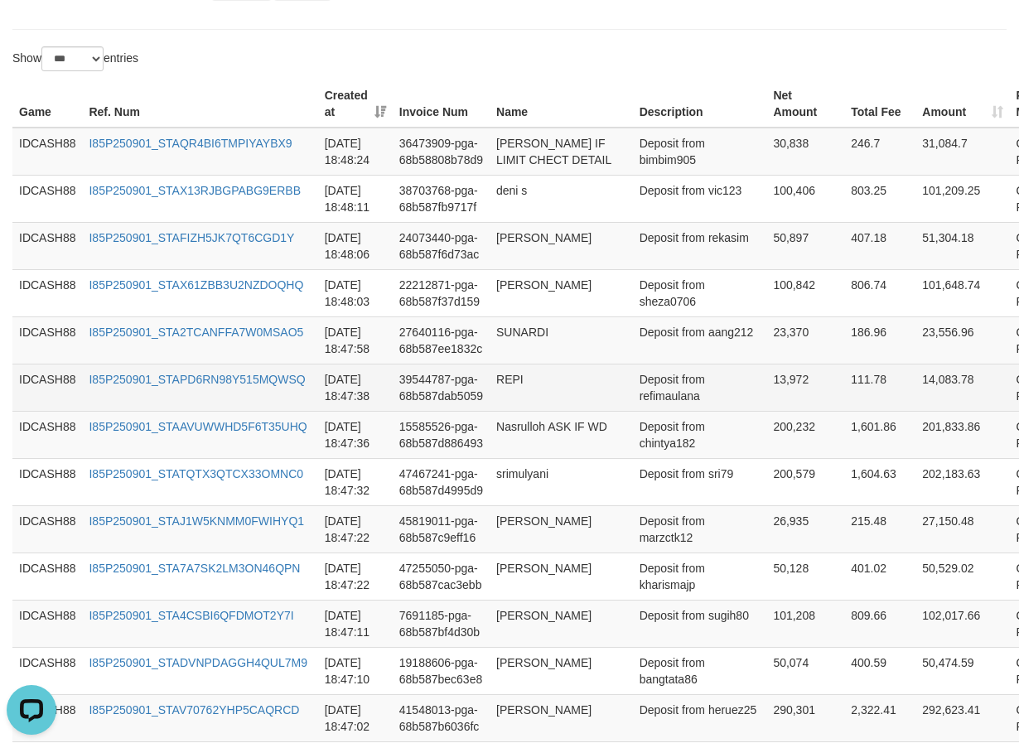
scroll to position [518, 0]
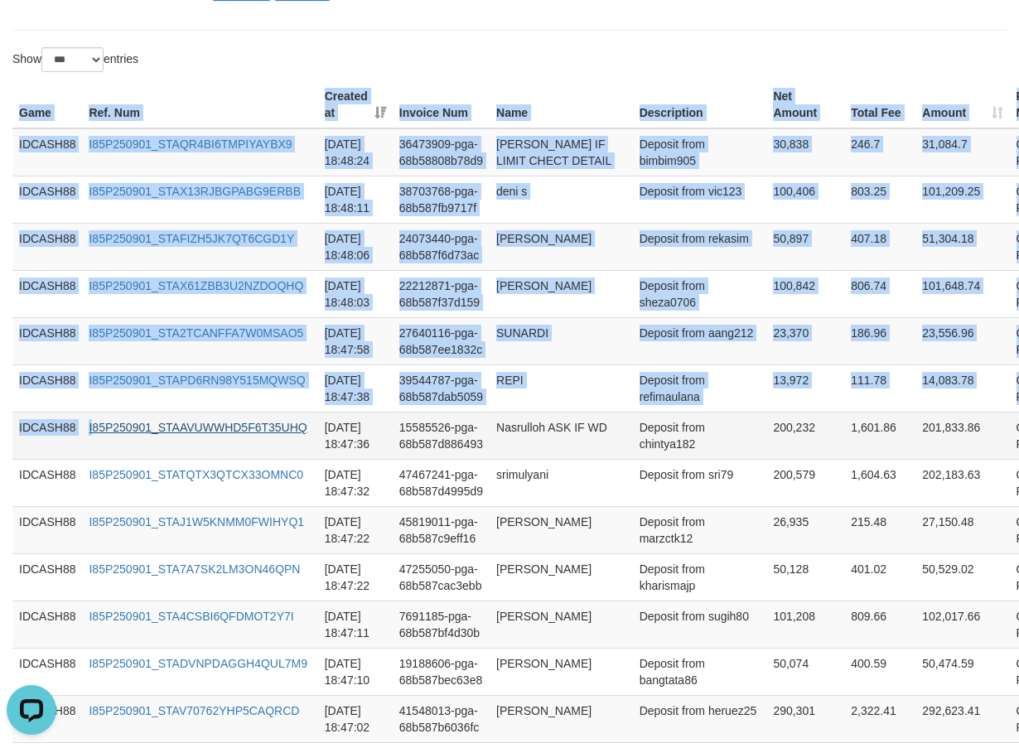
drag, startPoint x: 17, startPoint y: 105, endPoint x: 99, endPoint y: 479, distance: 382.3
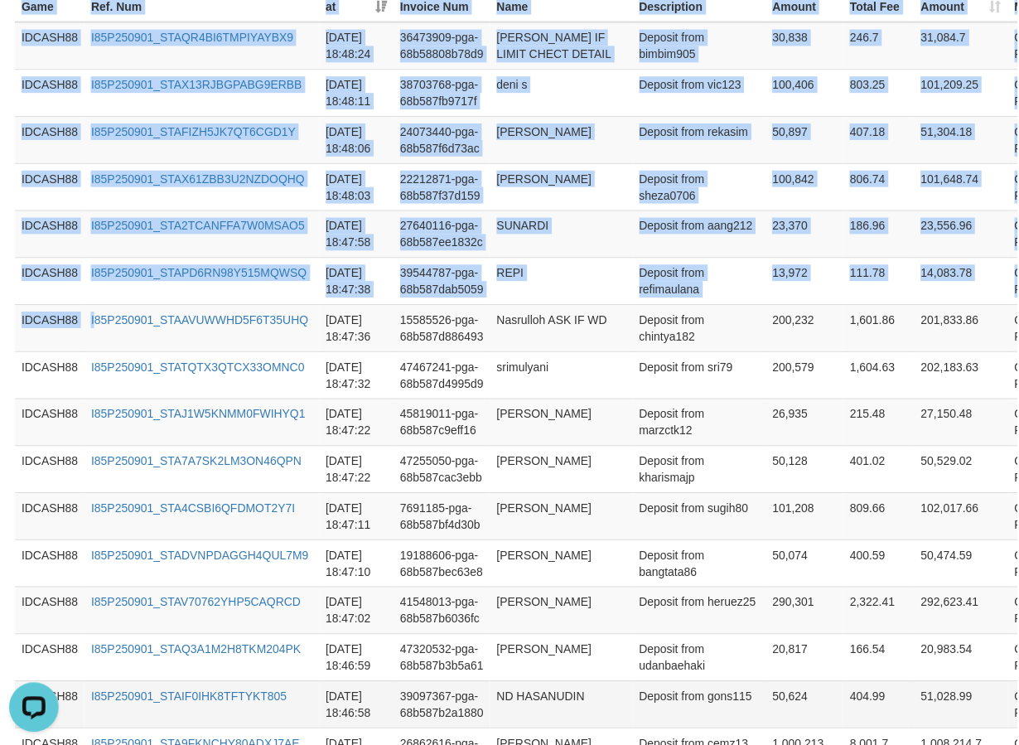
scroll to position [932, 0]
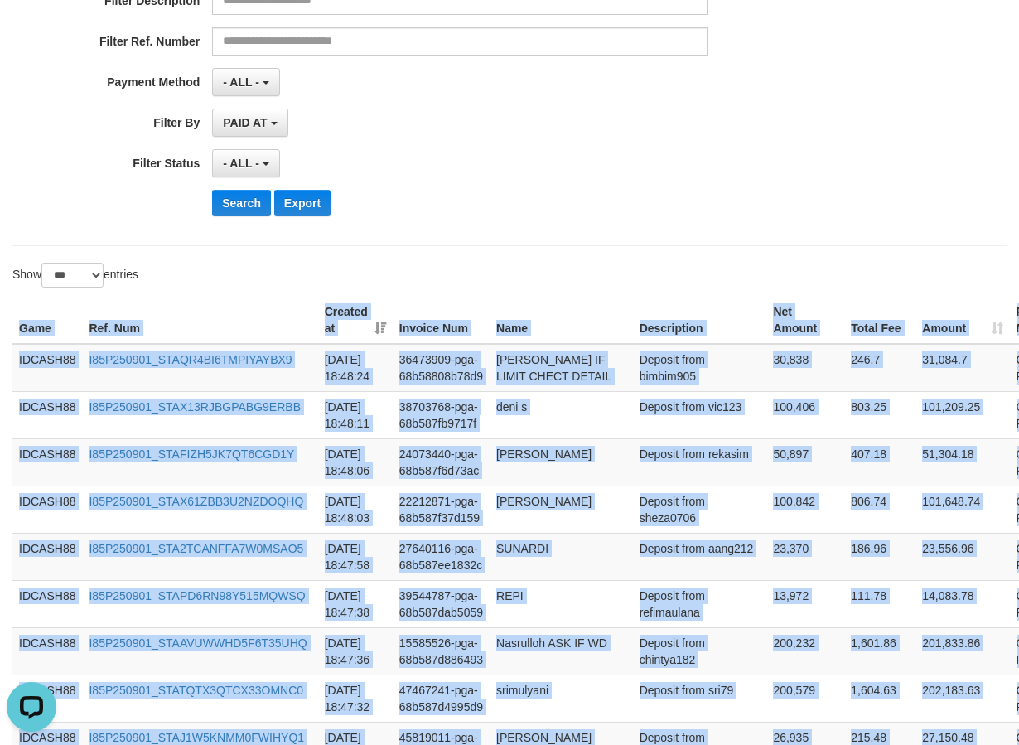
scroll to position [269, 0]
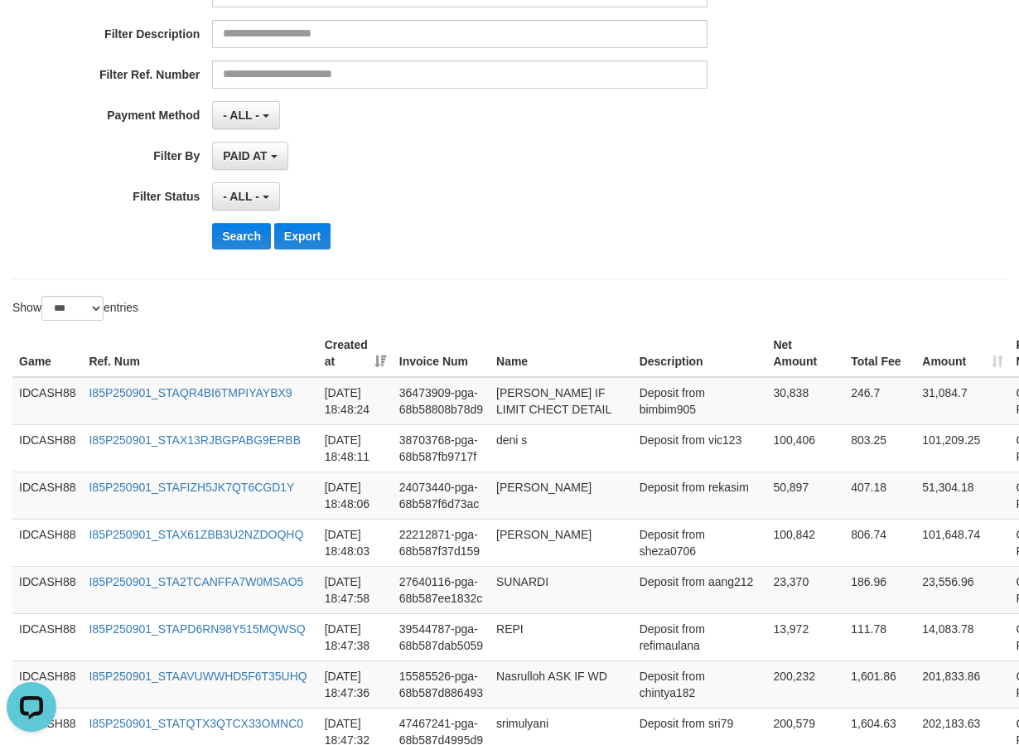
click at [506, 271] on div "**********" at bounding box center [509, 59] width 994 height 439
click at [231, 240] on button "Search" at bounding box center [241, 236] width 59 height 27
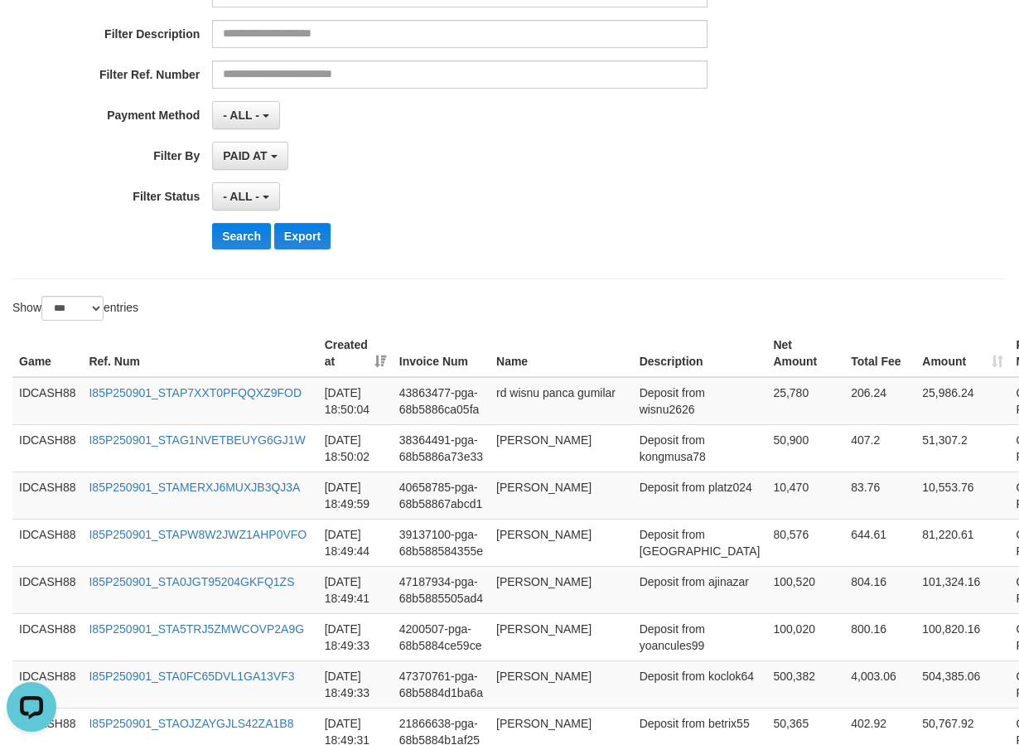
click at [455, 227] on div "Search Export" at bounding box center [530, 236] width 637 height 27
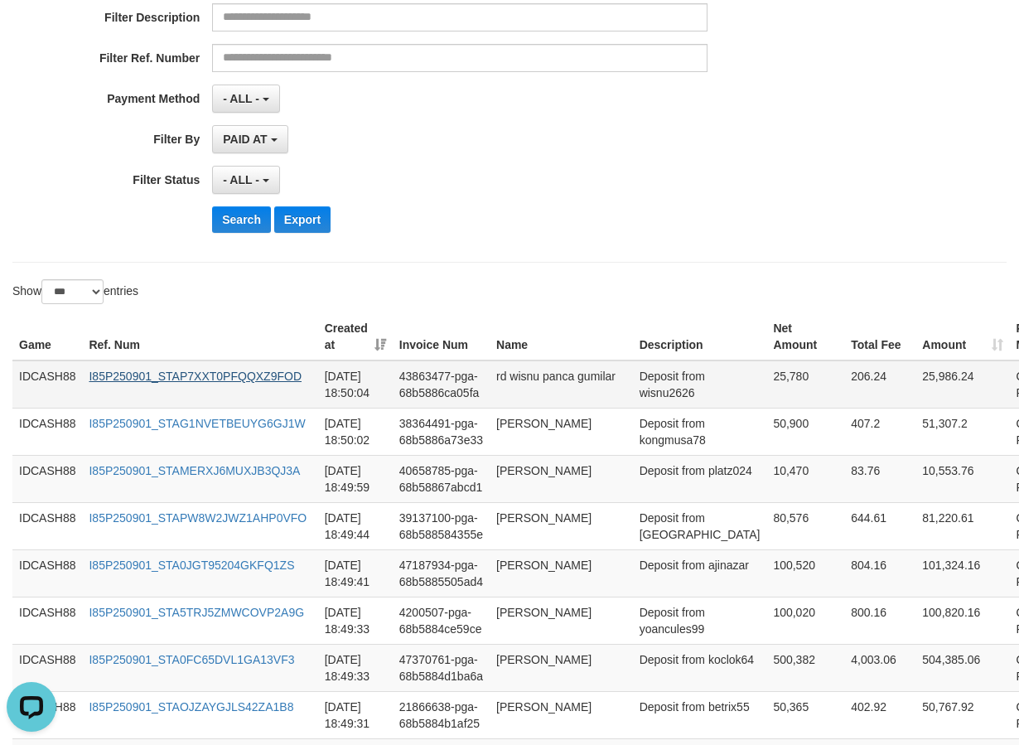
scroll to position [358, 0]
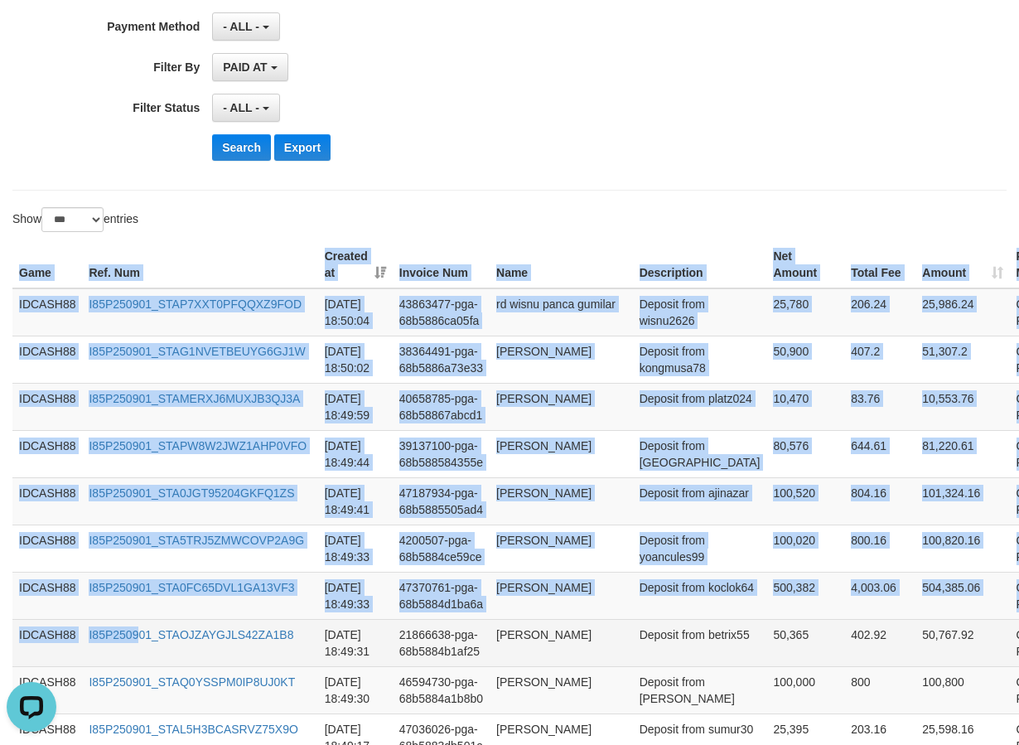
drag, startPoint x: 17, startPoint y: 277, endPoint x: 168, endPoint y: 658, distance: 409.8
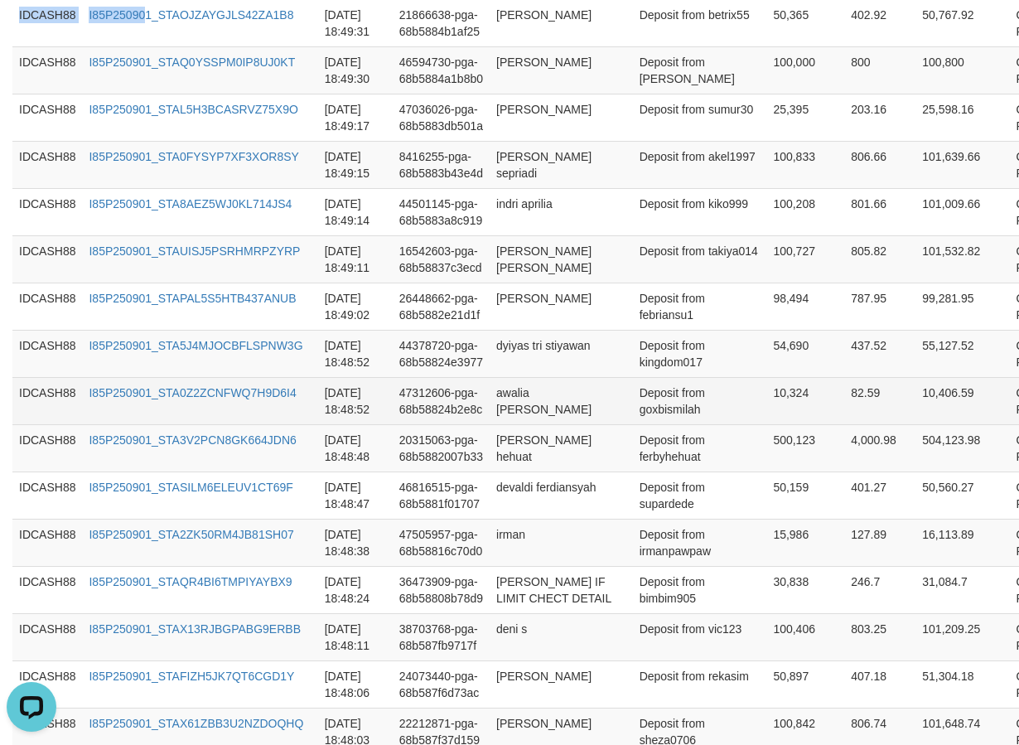
scroll to position [1186, 0]
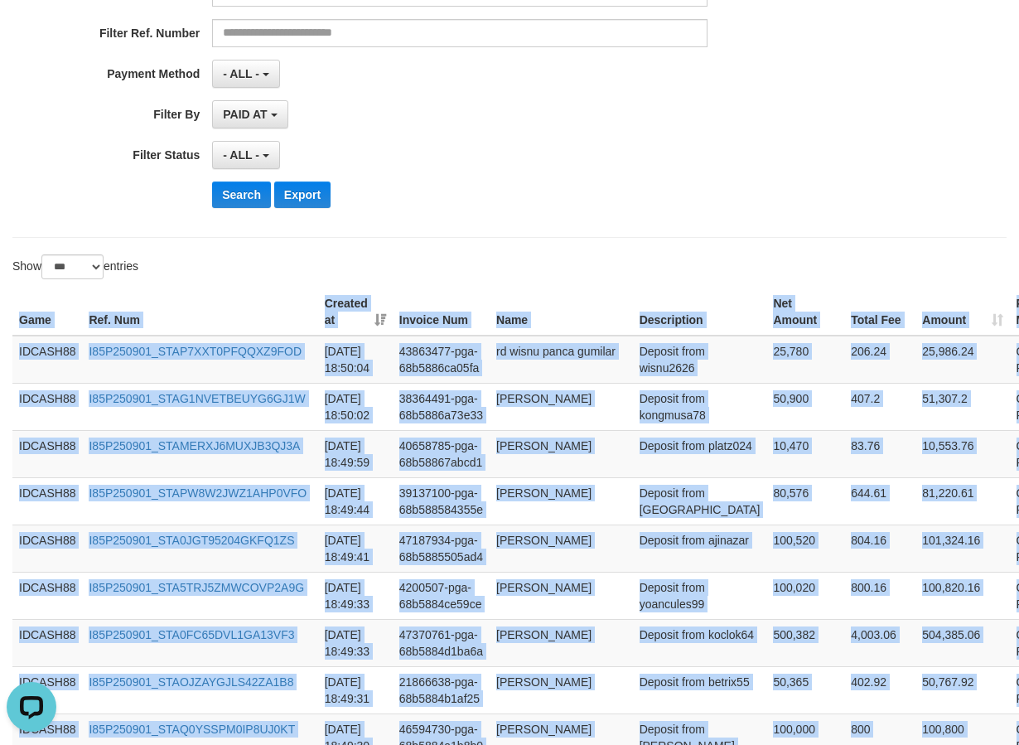
scroll to position [275, 0]
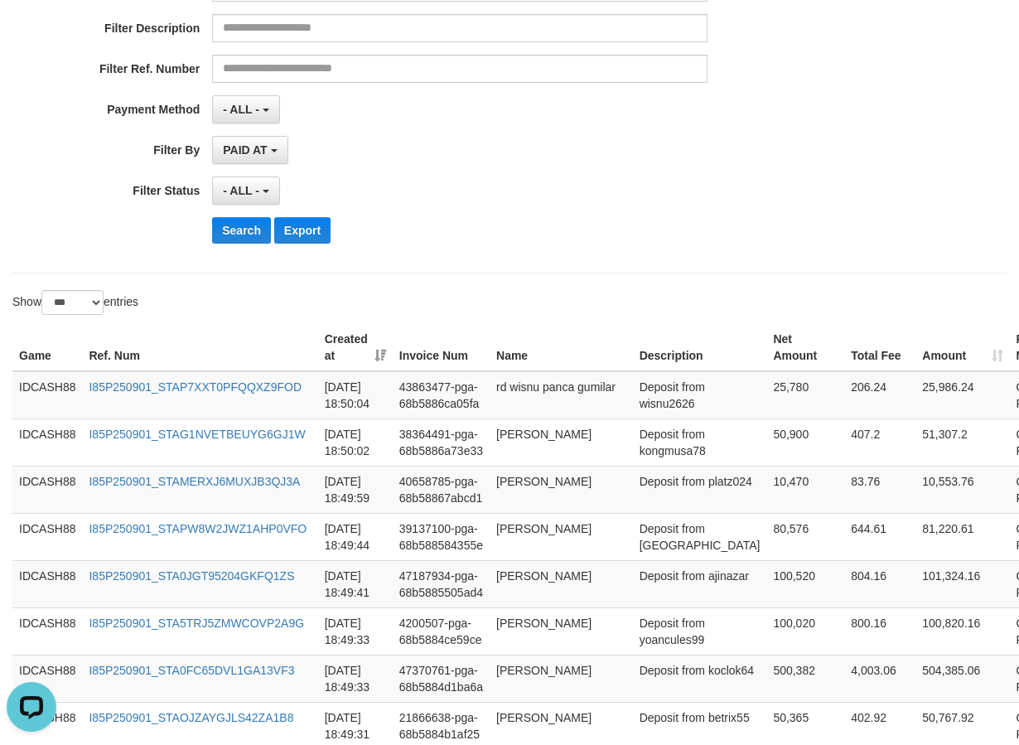
click at [547, 260] on div "**********" at bounding box center [509, 53] width 994 height 439
click at [253, 226] on button "Search" at bounding box center [241, 230] width 59 height 27
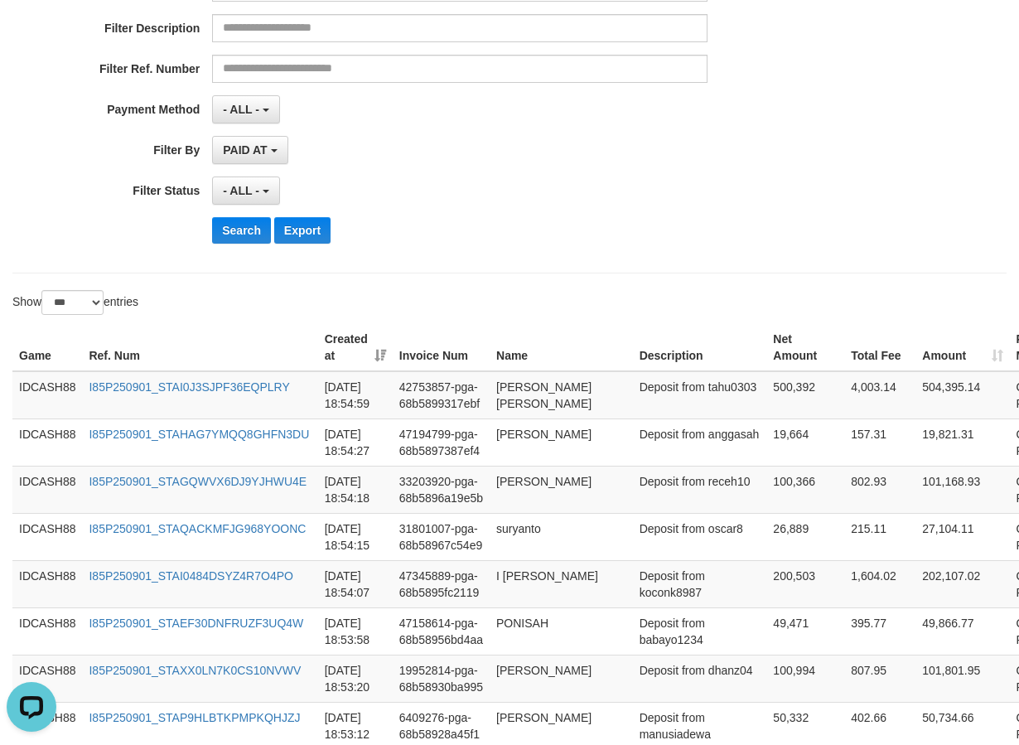
click at [442, 247] on div "**********" at bounding box center [424, 54] width 849 height 404
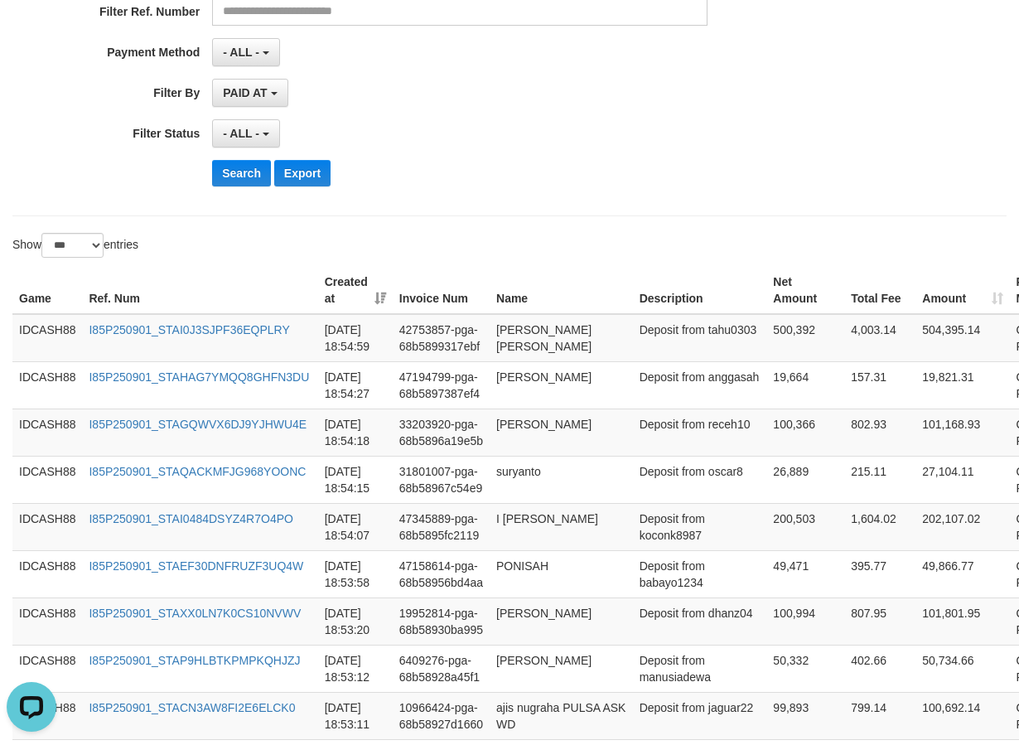
scroll to position [331, 0]
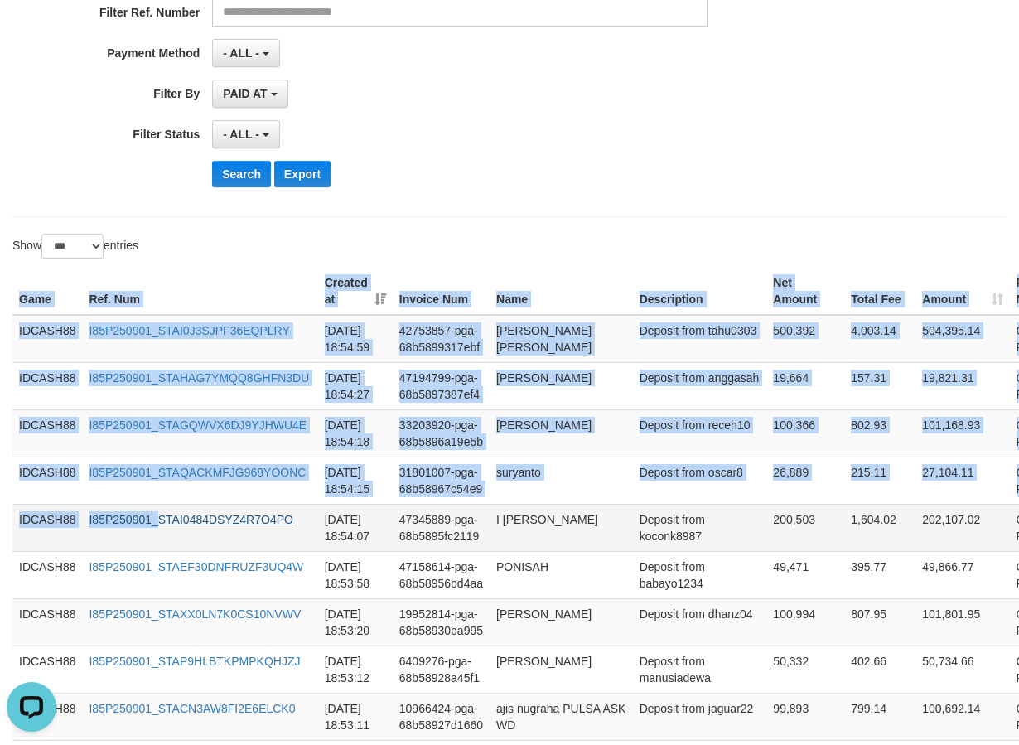
drag, startPoint x: 13, startPoint y: 297, endPoint x: 217, endPoint y: 538, distance: 315.7
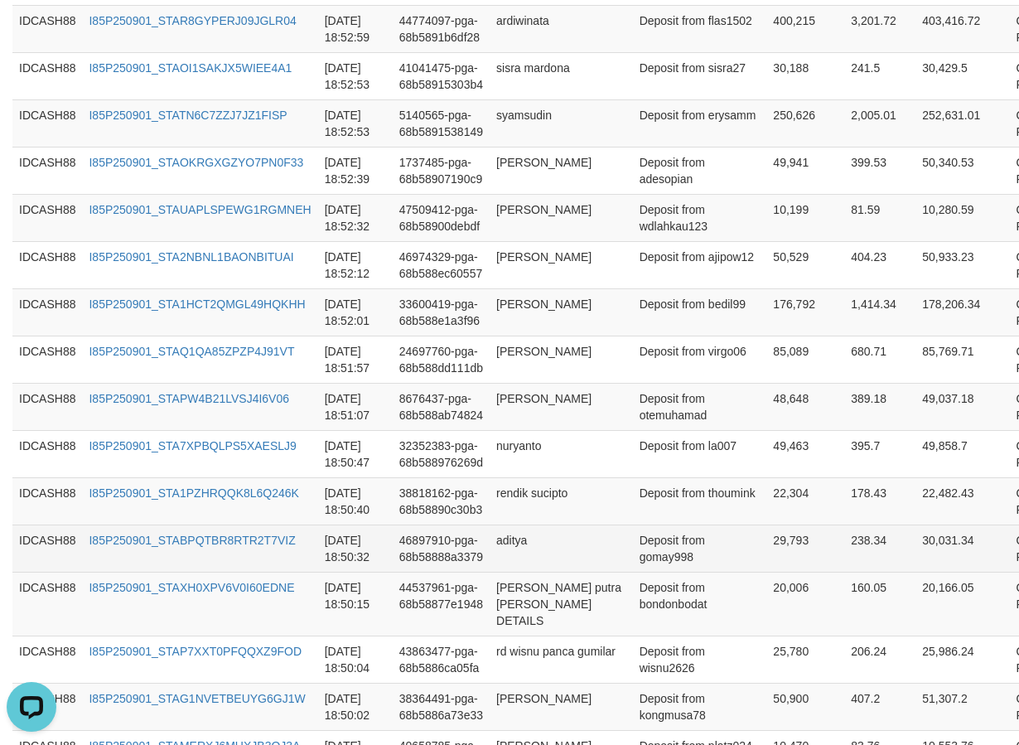
scroll to position [1243, 0]
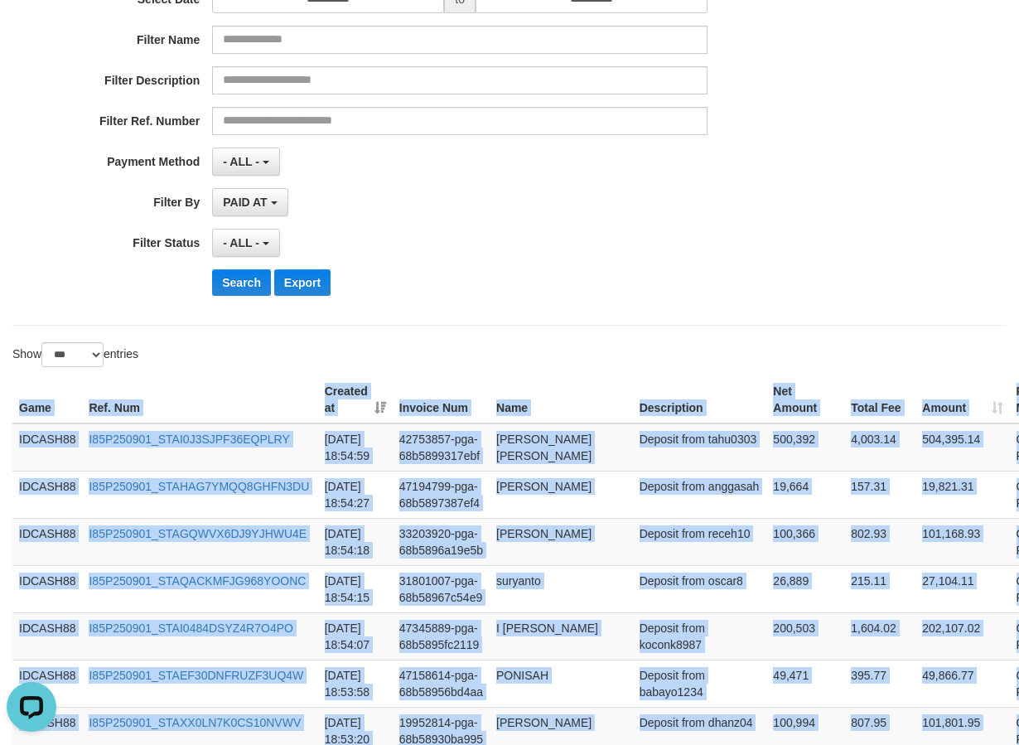
scroll to position [0, 0]
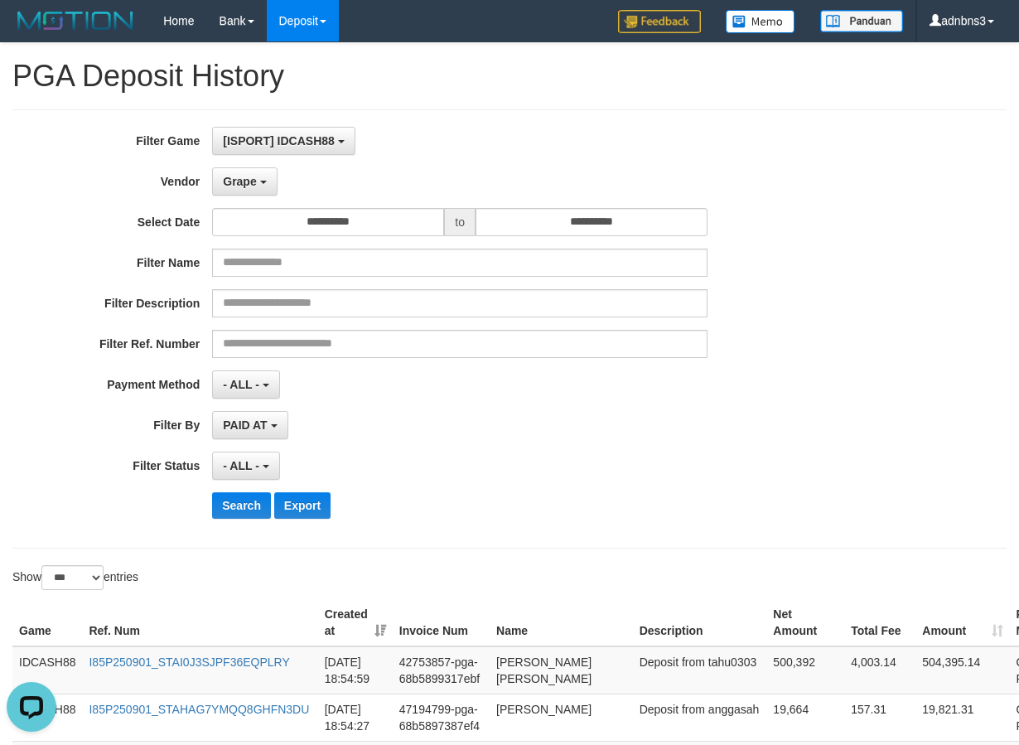
click at [564, 425] on div "PAID AT PAID AT CREATED AT" at bounding box center [459, 425] width 495 height 28
click at [238, 499] on button "Search" at bounding box center [241, 505] width 59 height 27
click at [543, 500] on div "Search Export" at bounding box center [530, 505] width 637 height 27
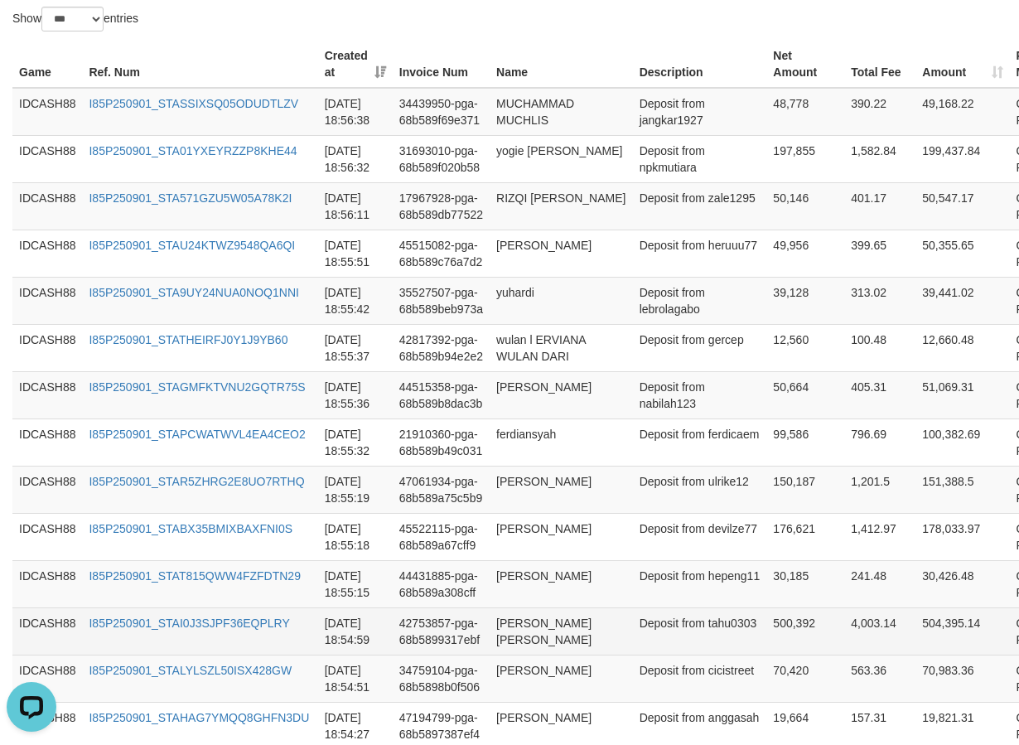
scroll to position [427, 0]
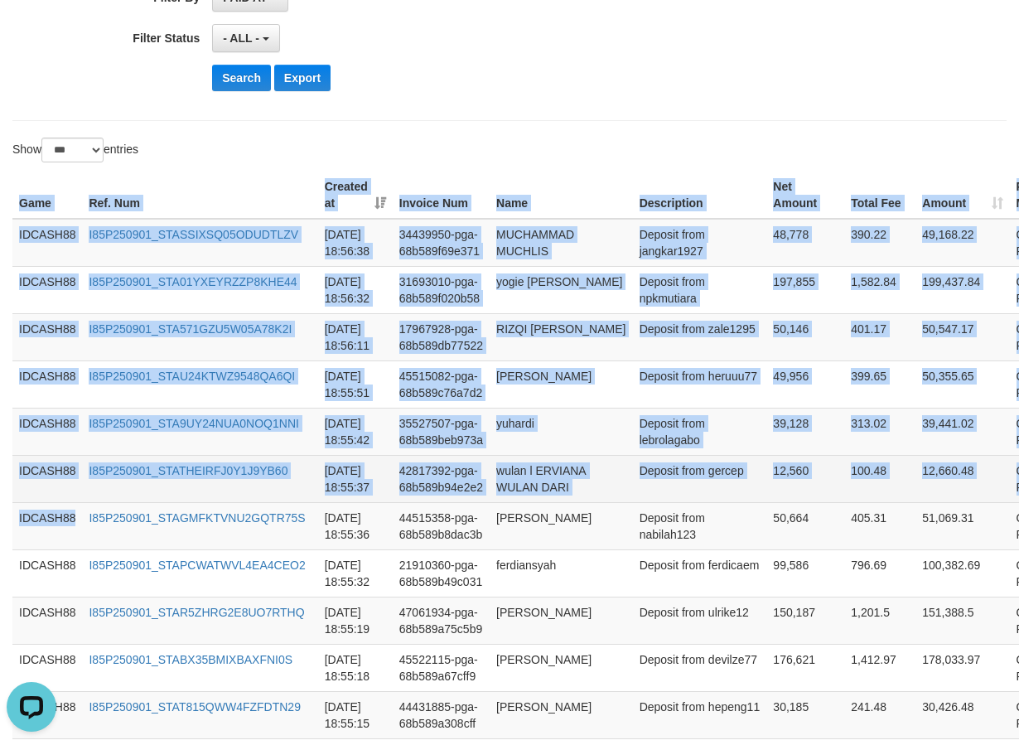
drag, startPoint x: 20, startPoint y: 201, endPoint x: 118, endPoint y: 515, distance: 329.1
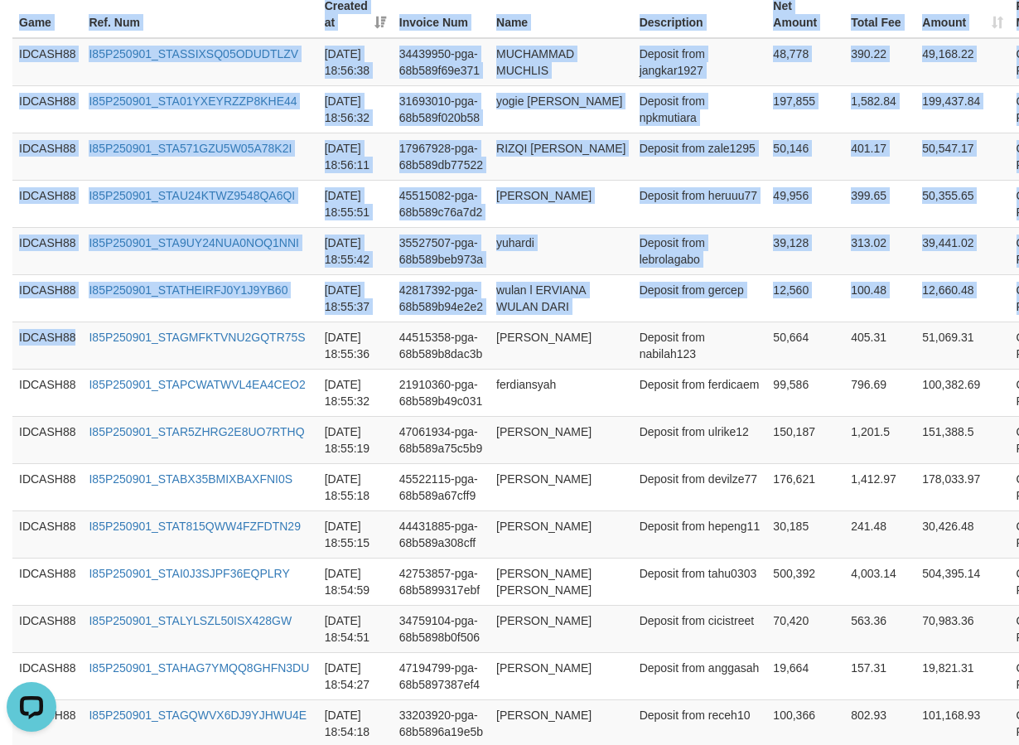
scroll to position [925, 0]
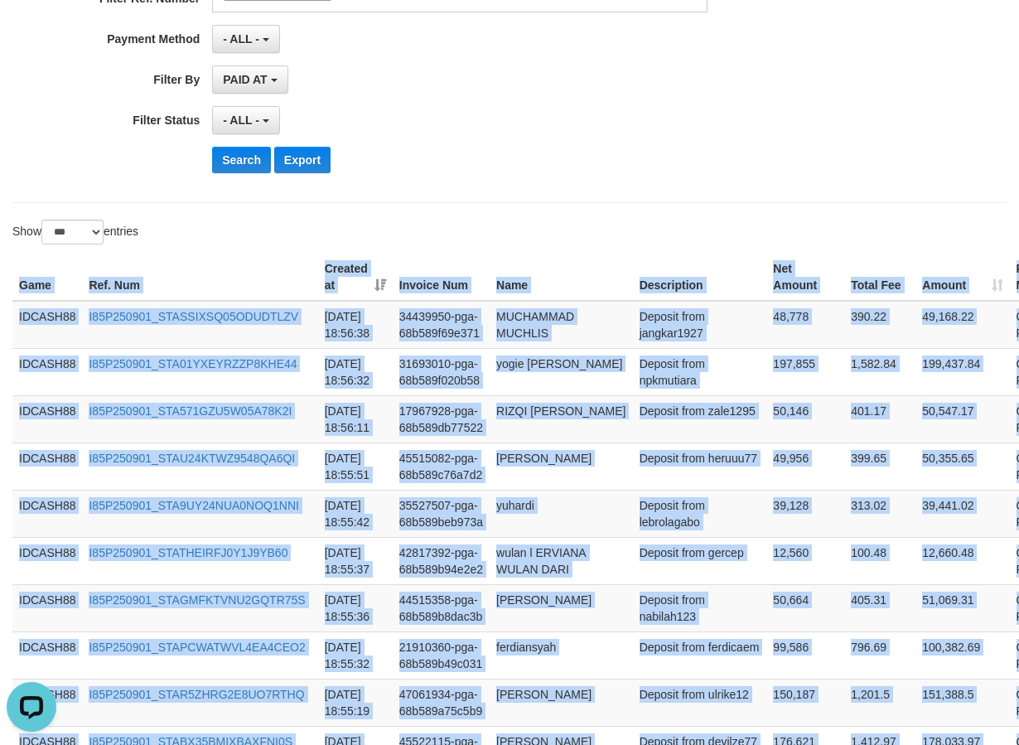
scroll to position [345, 0]
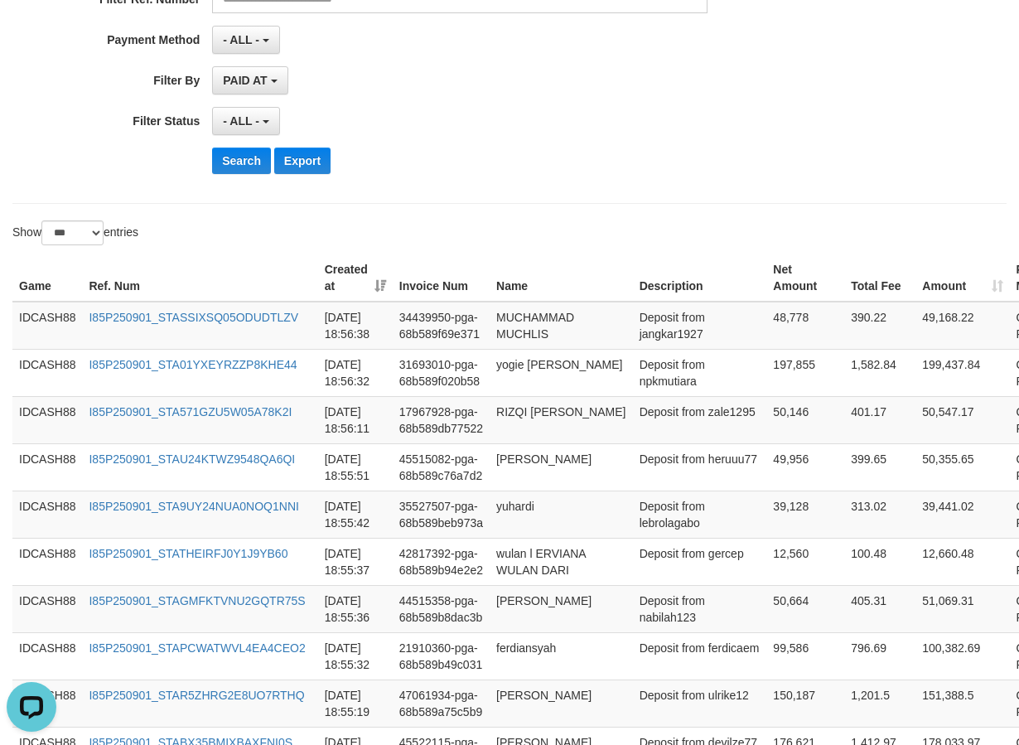
click at [551, 242] on div "Show ** ** ** *** entries" at bounding box center [509, 234] width 1019 height 29
click at [245, 155] on button "Search" at bounding box center [241, 160] width 59 height 27
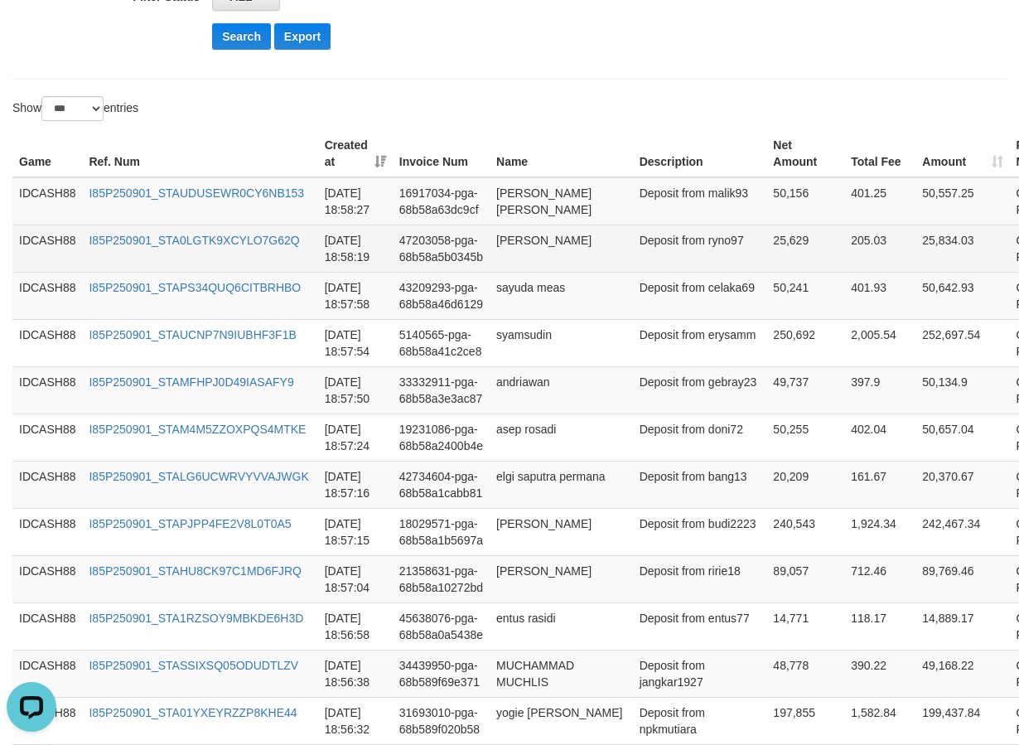
scroll to position [447, 0]
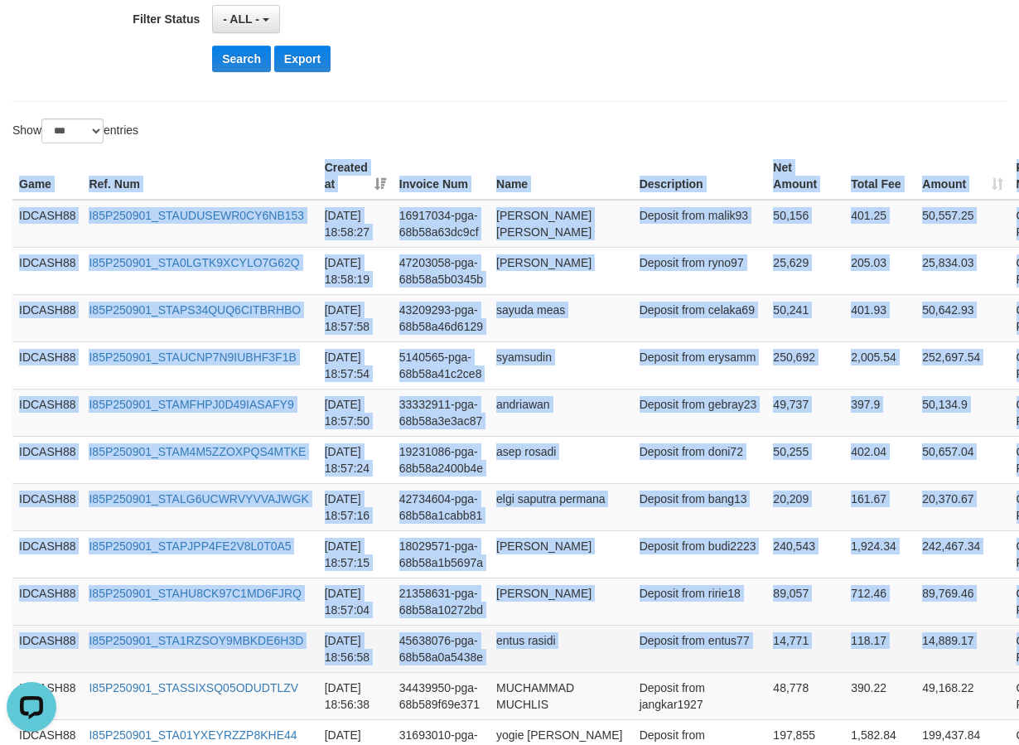
drag, startPoint x: 15, startPoint y: 178, endPoint x: 997, endPoint y: 664, distance: 1096.3
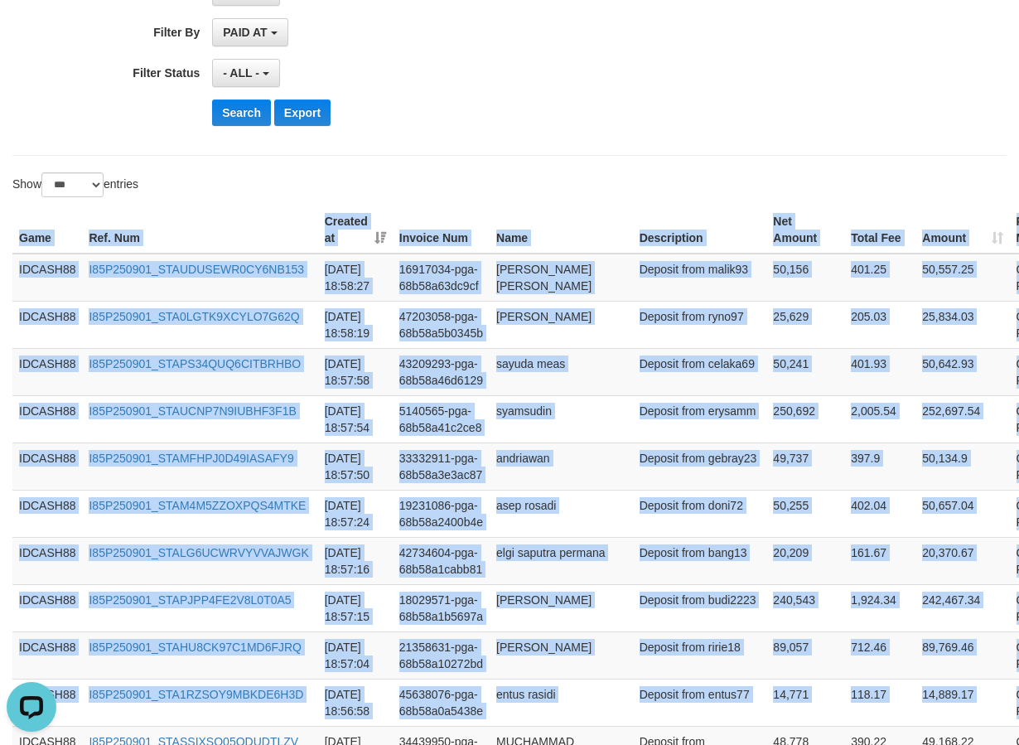
scroll to position [364, 0]
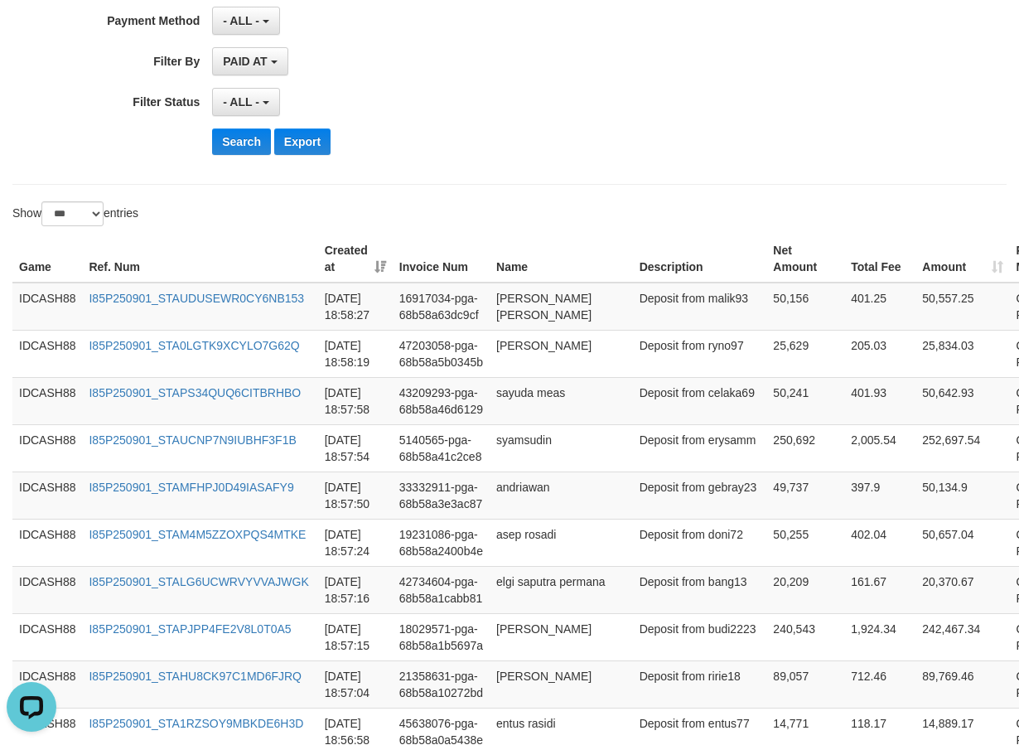
click at [572, 216] on div "Show ** ** ** *** entries" at bounding box center [509, 215] width 1019 height 29
click at [234, 142] on button "Search" at bounding box center [241, 141] width 59 height 27
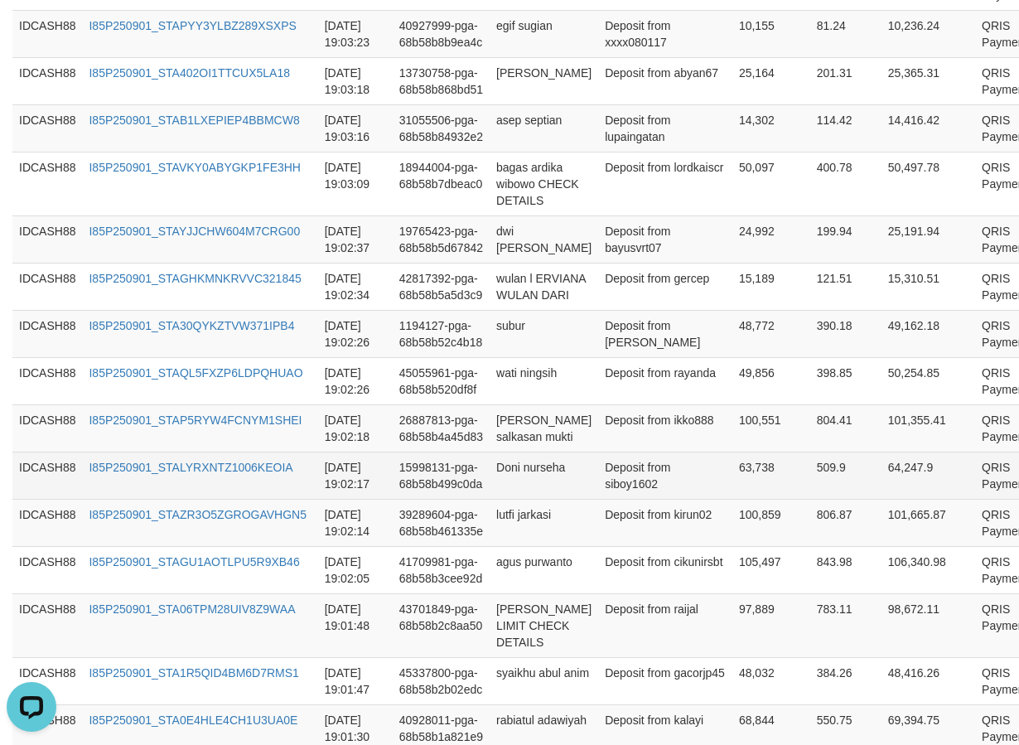
scroll to position [412, 0]
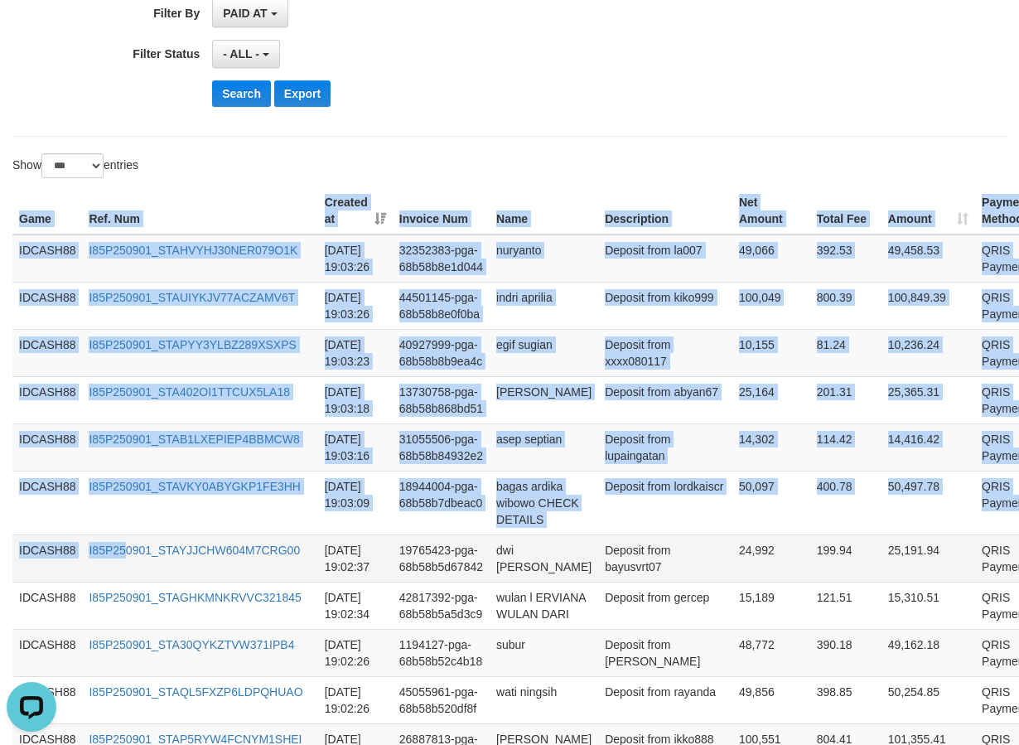
drag, startPoint x: 12, startPoint y: 214, endPoint x: 143, endPoint y: 590, distance: 398.5
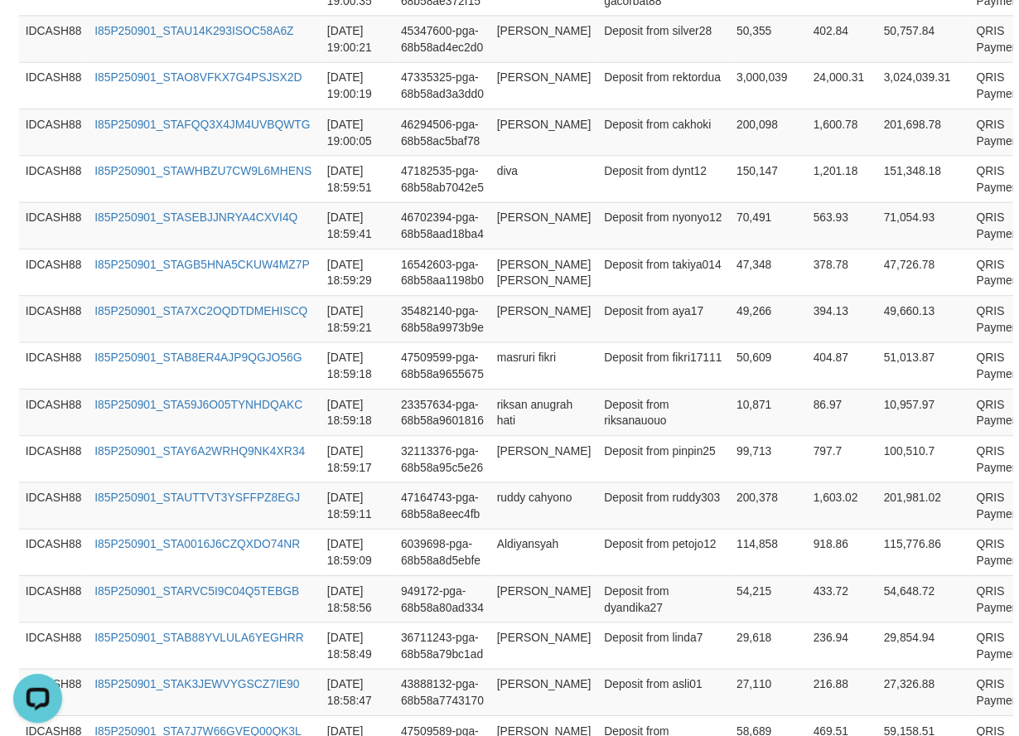
scroll to position [2483, 0]
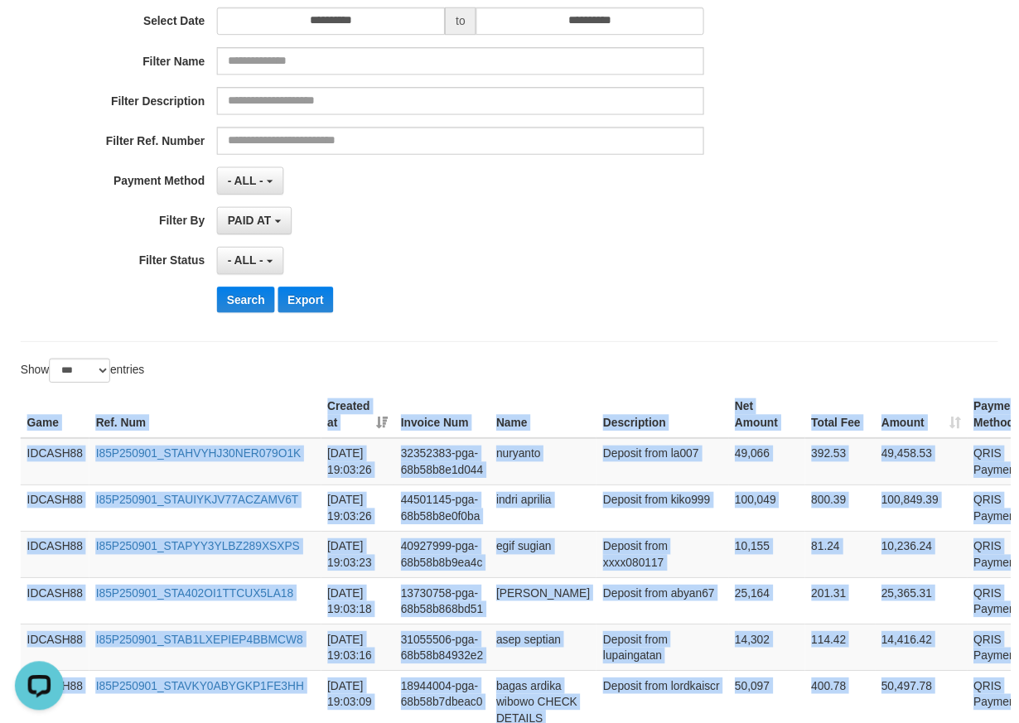
scroll to position [163, 0]
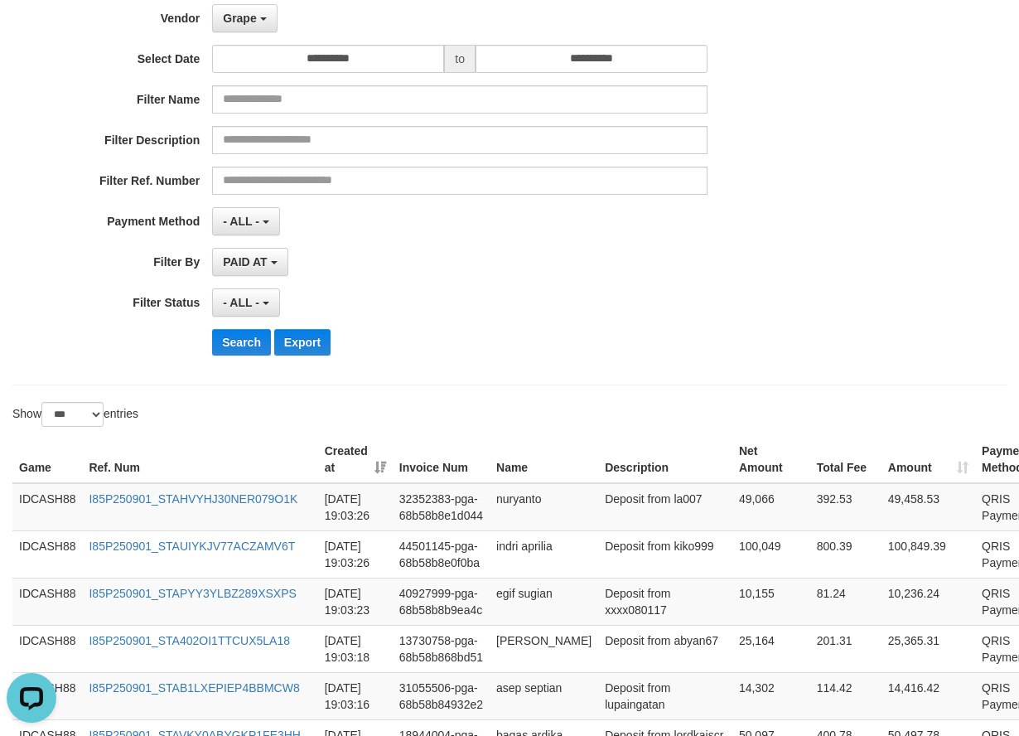
click at [514, 298] on div "- ALL - SELECT ALL - ALL - SELECT STATUS PENDING/UNPAID PAID CANCELED EXPIRED" at bounding box center [459, 302] width 495 height 28
click at [250, 345] on button "Search" at bounding box center [241, 342] width 59 height 27
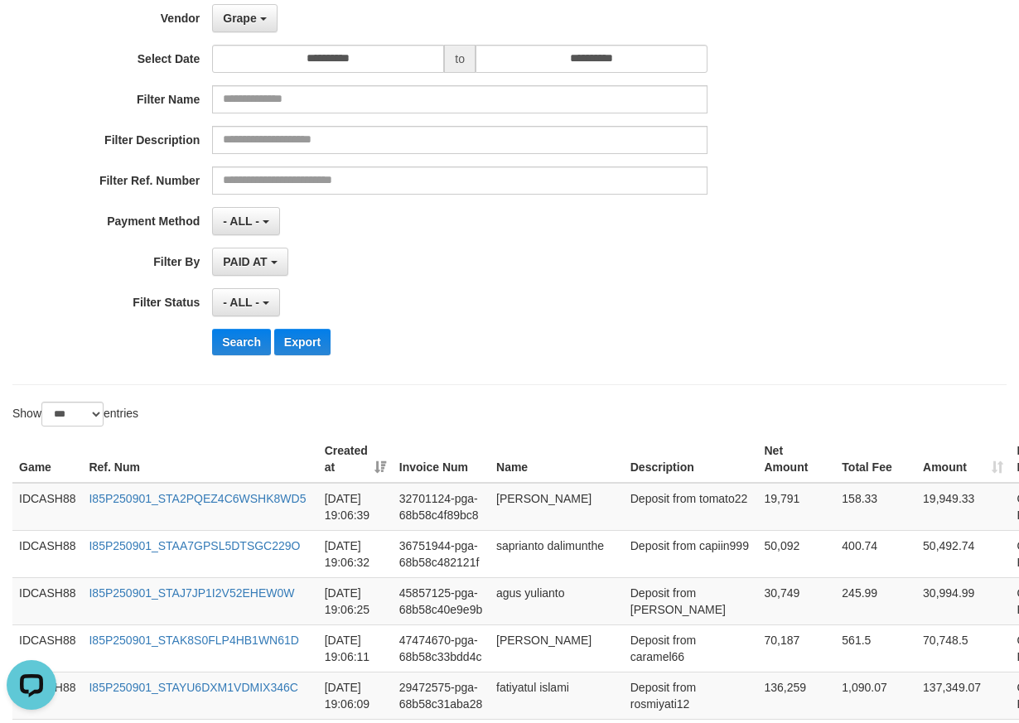
click at [461, 285] on div "**********" at bounding box center [424, 166] width 849 height 404
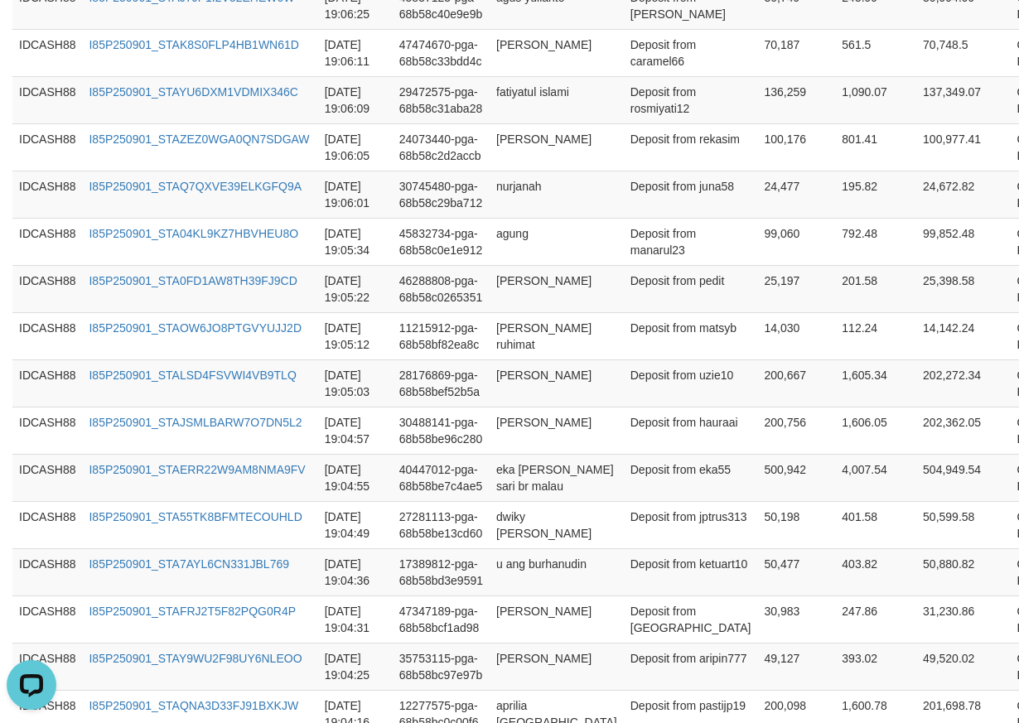
scroll to position [496, 0]
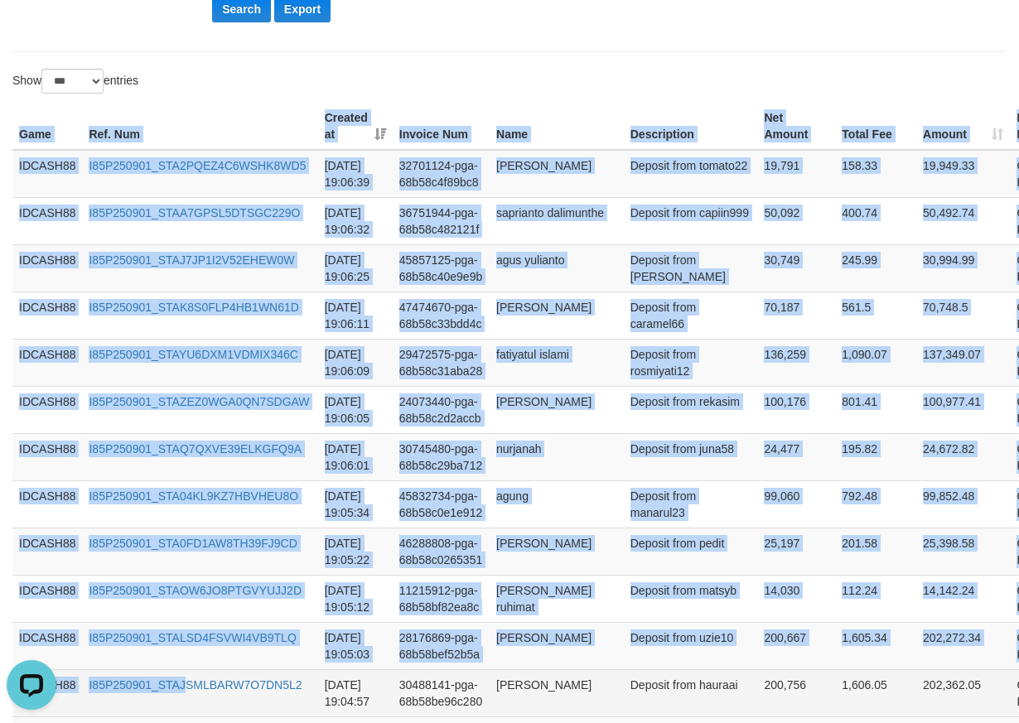
drag, startPoint x: 16, startPoint y: 130, endPoint x: 187, endPoint y: 692, distance: 587.3
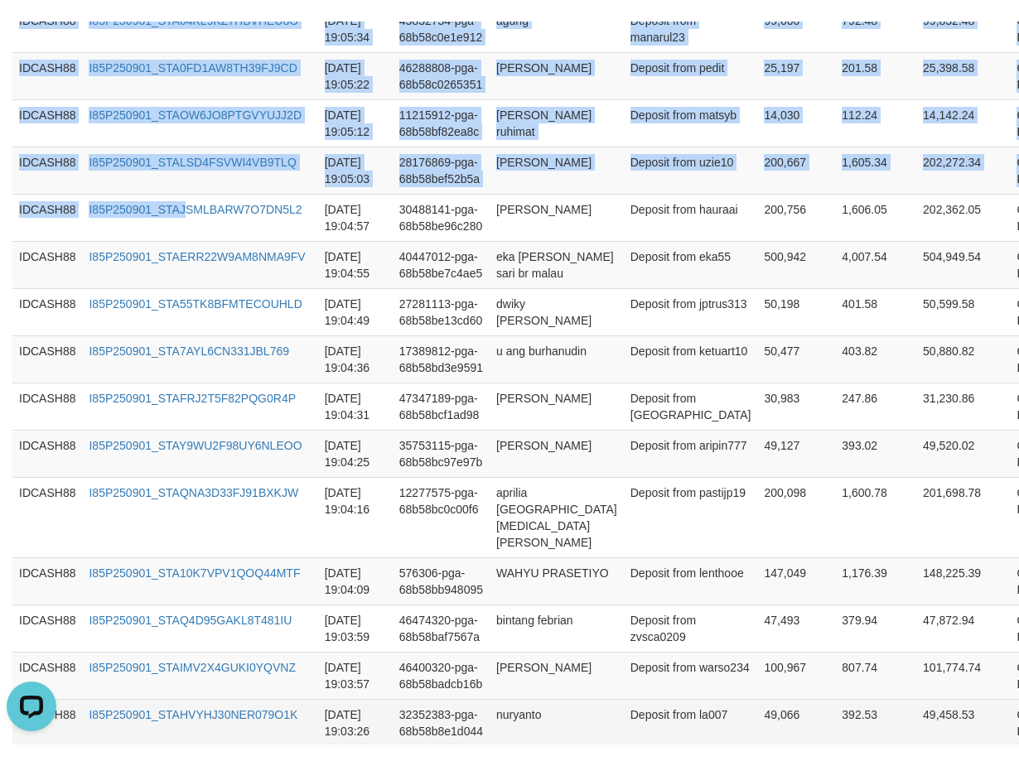
scroll to position [1159, 0]
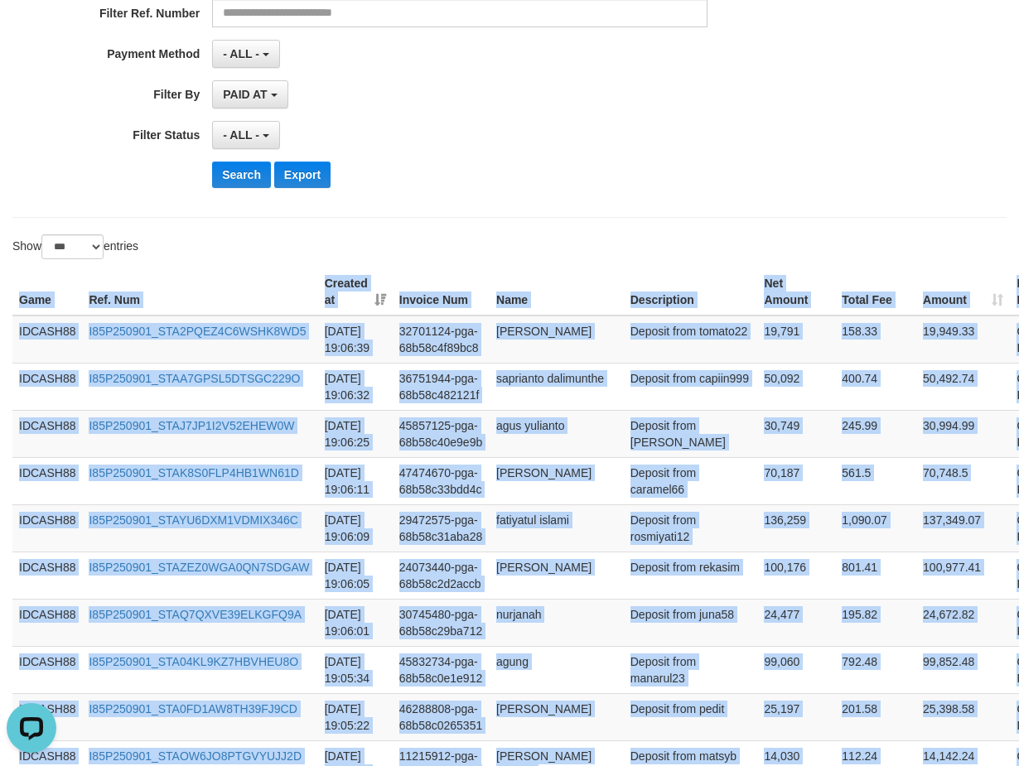
scroll to position [0, 0]
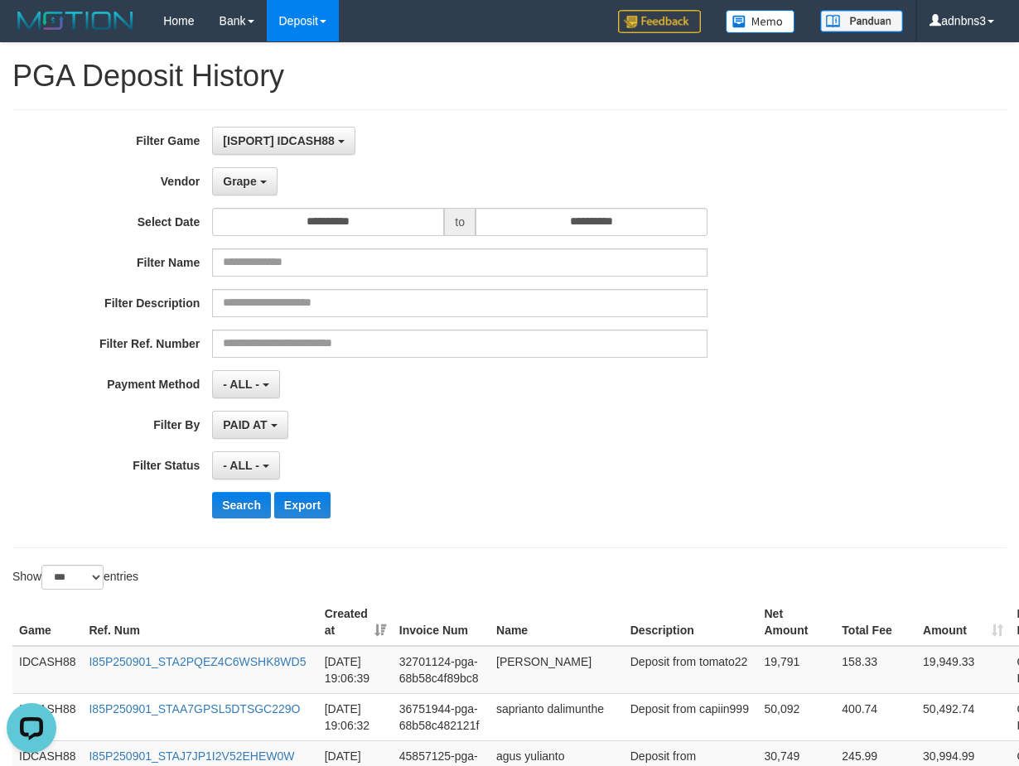
click at [514, 444] on div "**********" at bounding box center [424, 329] width 849 height 404
click at [232, 504] on button "Search" at bounding box center [241, 505] width 59 height 27
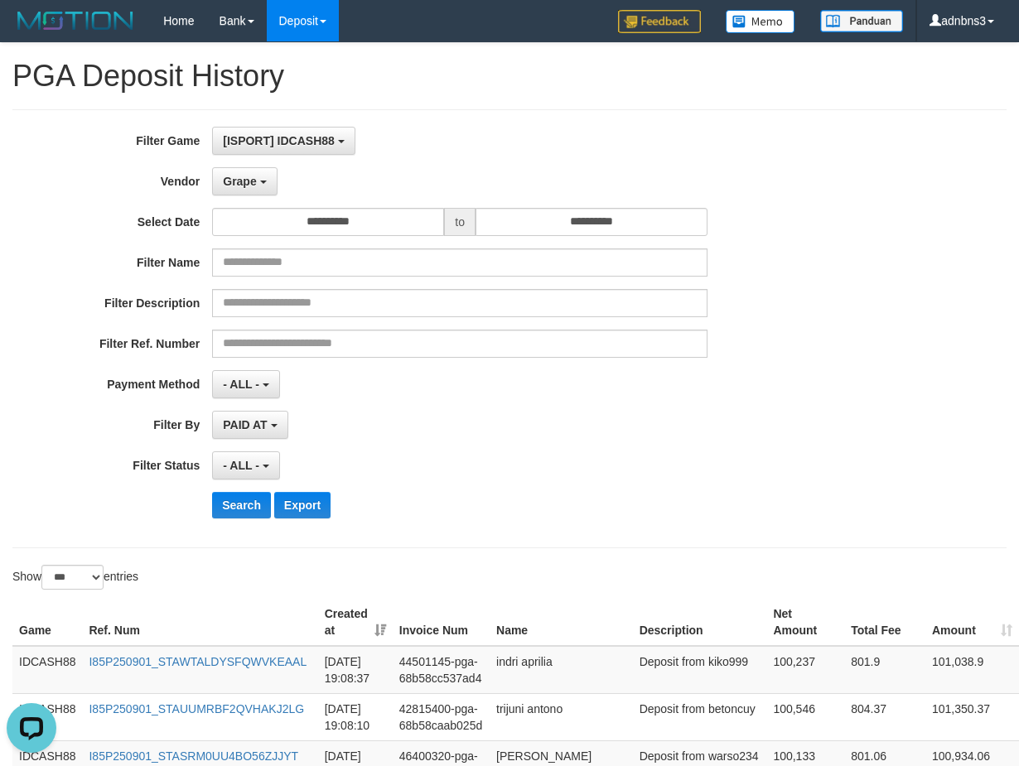
click at [516, 501] on div "Search Export" at bounding box center [530, 505] width 637 height 27
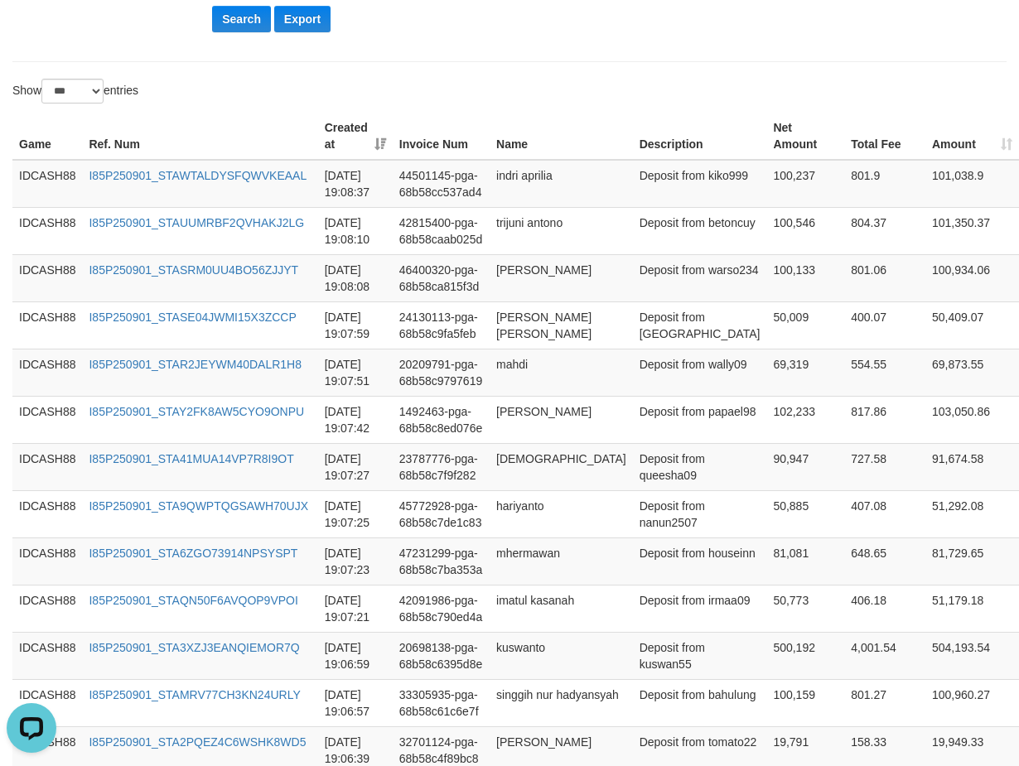
scroll to position [447, 0]
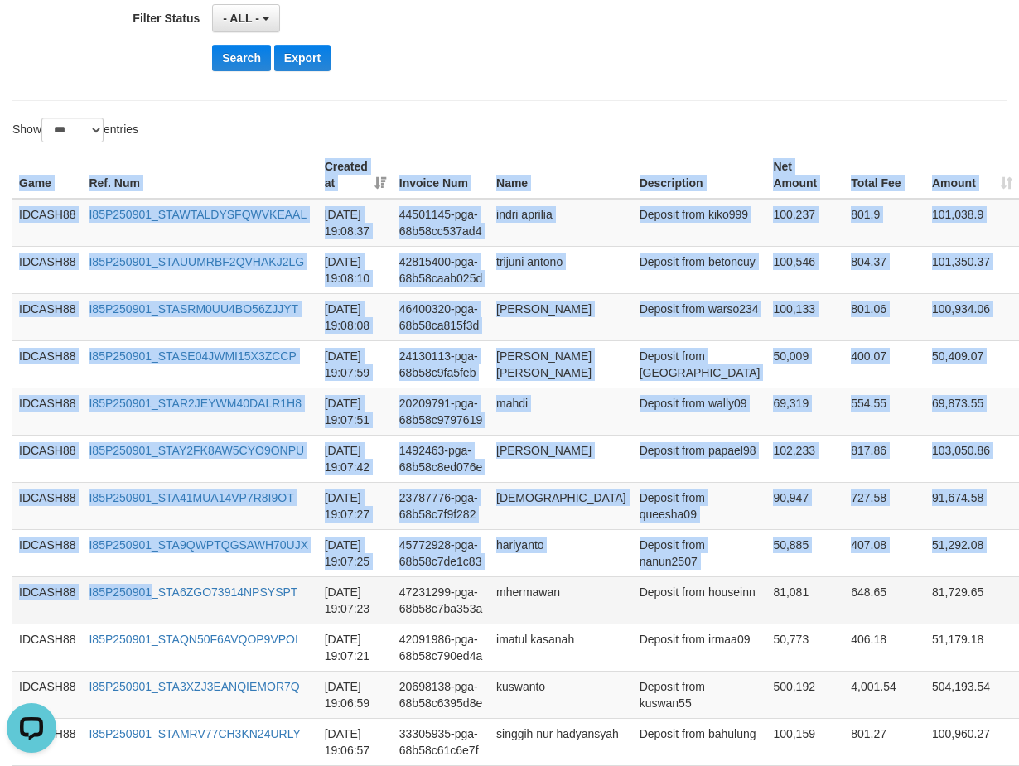
drag, startPoint x: 11, startPoint y: 182, endPoint x: 153, endPoint y: 599, distance: 440.4
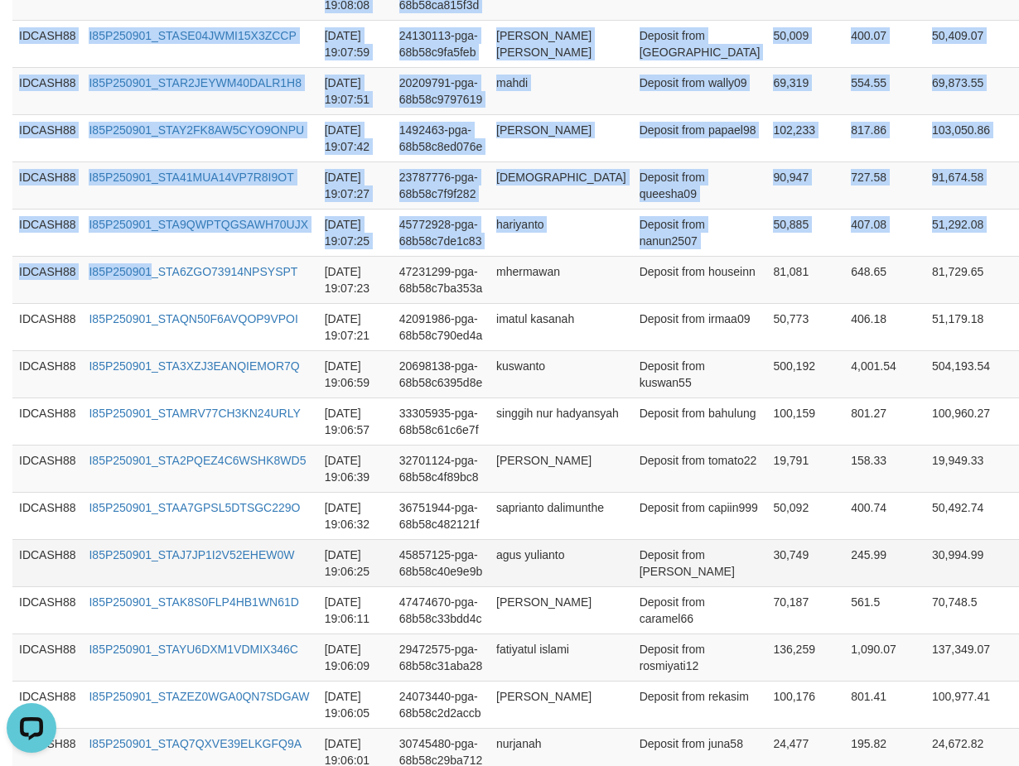
scroll to position [779, 0]
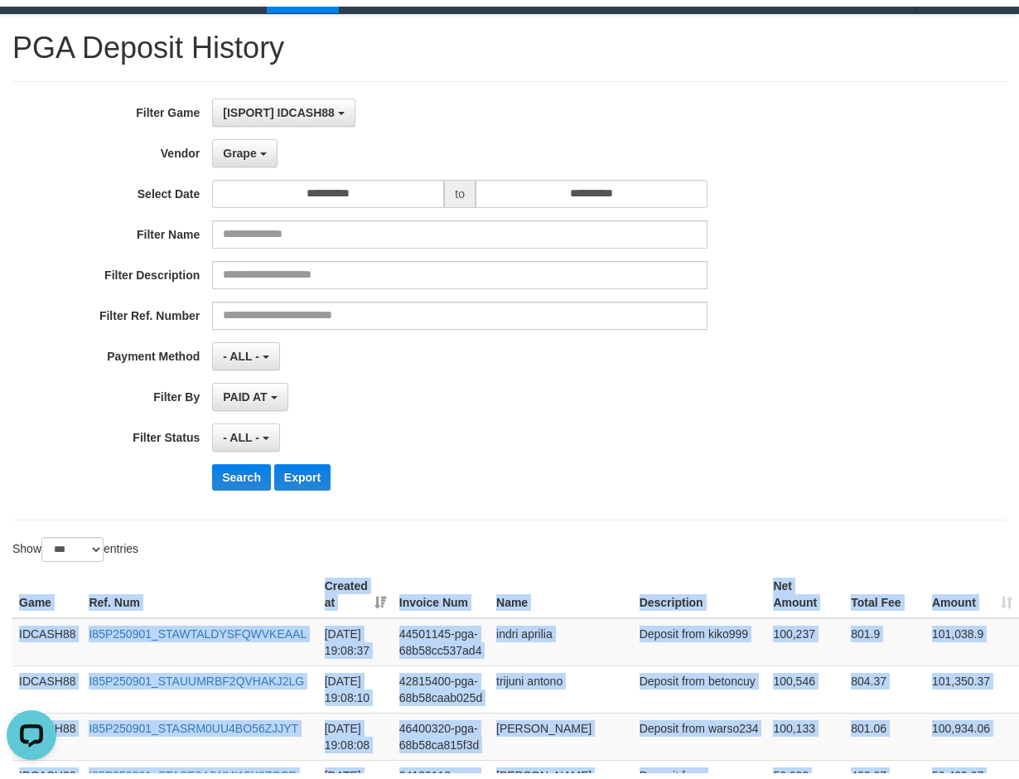
scroll to position [33, 0]
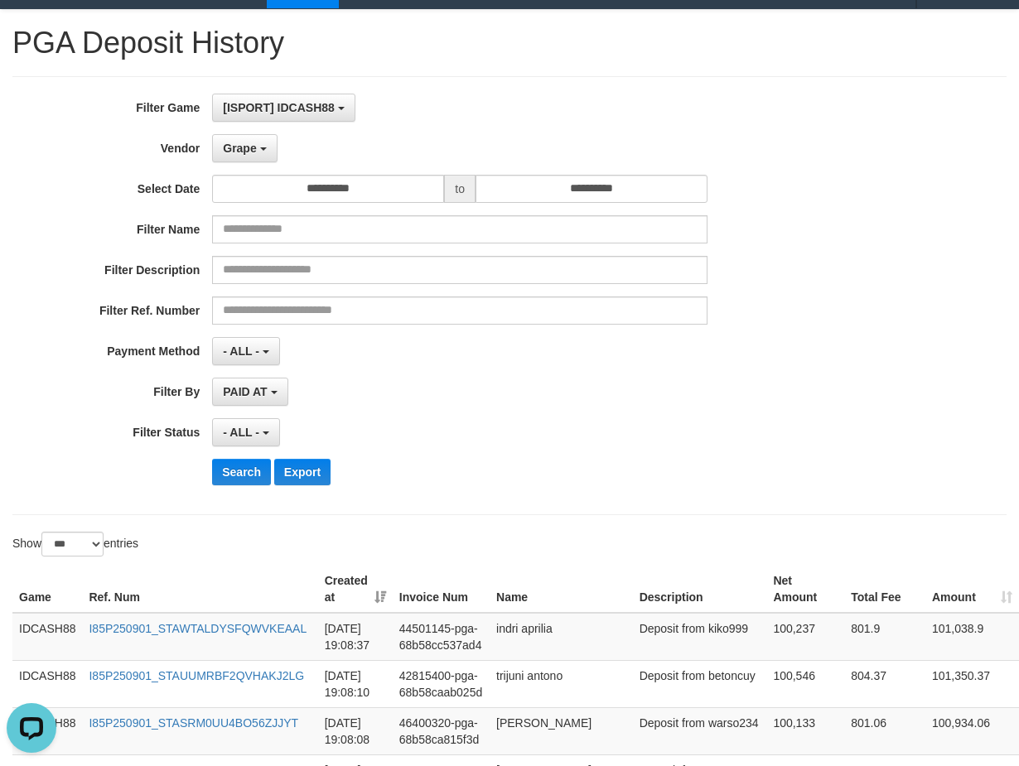
click at [548, 379] on div "PAID AT PAID AT CREATED AT" at bounding box center [459, 392] width 495 height 28
click at [240, 476] on button "Search" at bounding box center [241, 472] width 59 height 27
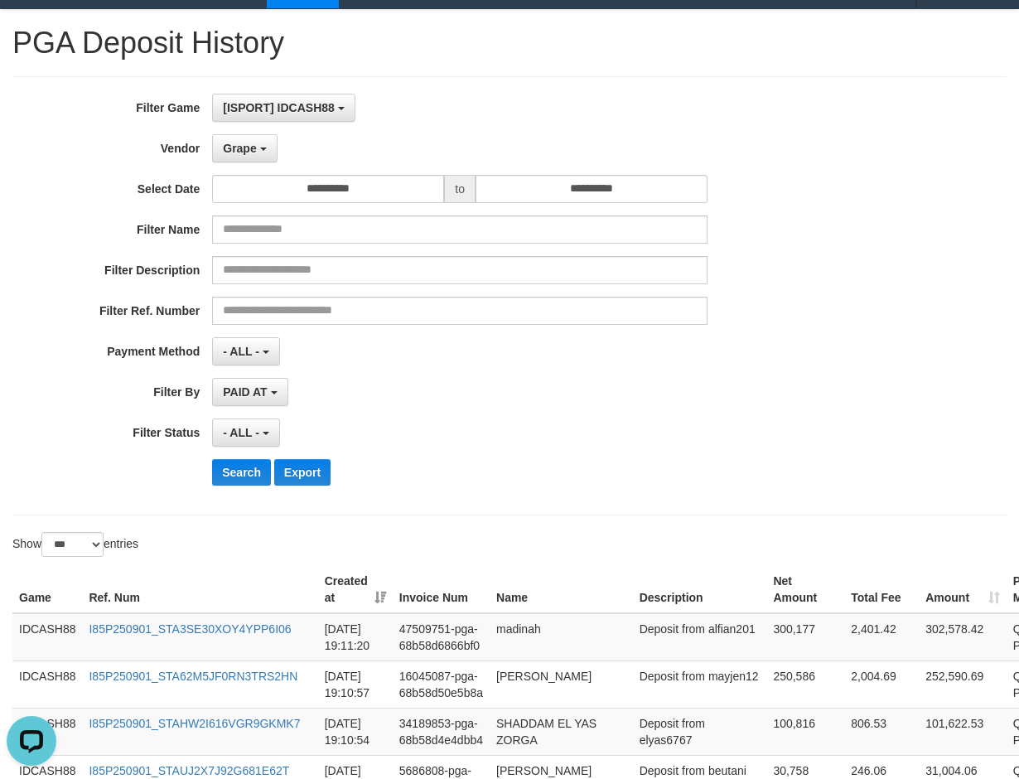
click at [427, 461] on div "Search Export" at bounding box center [530, 472] width 637 height 27
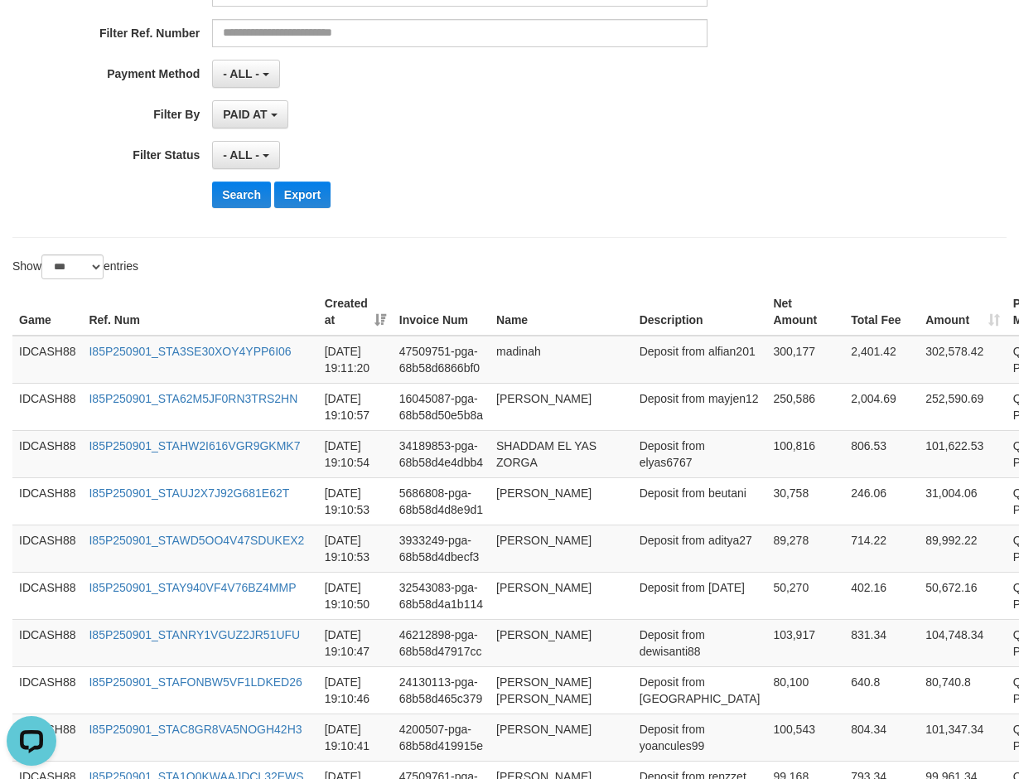
scroll to position [298, 0]
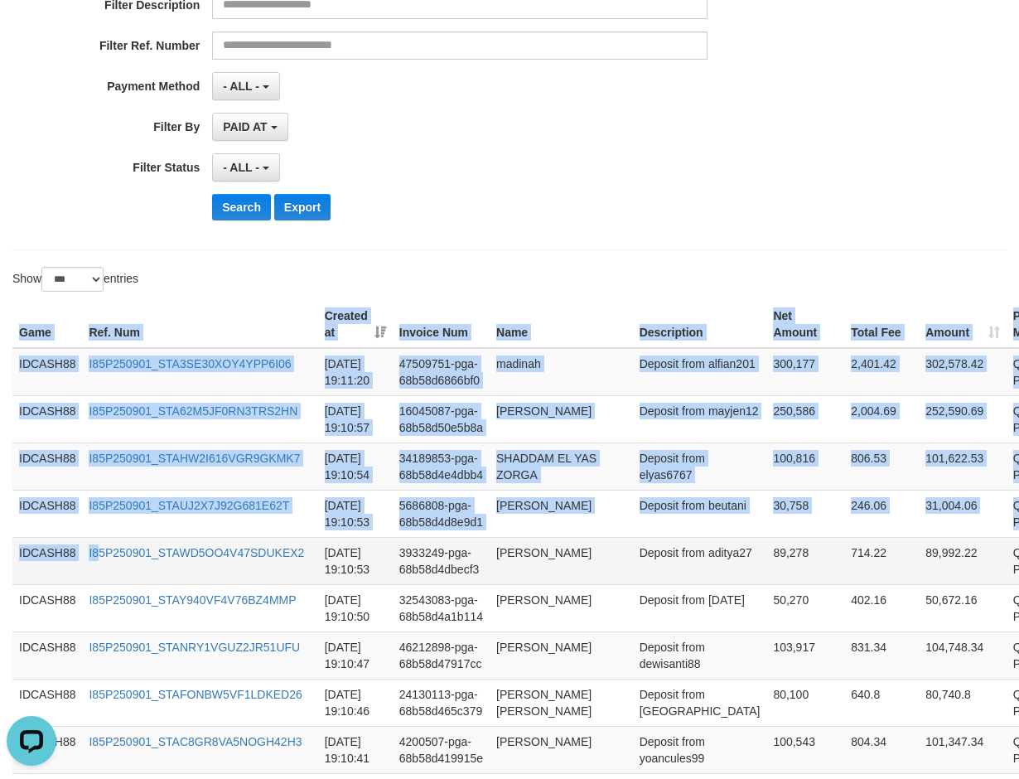
drag, startPoint x: 27, startPoint y: 344, endPoint x: 115, endPoint y: 596, distance: 267.8
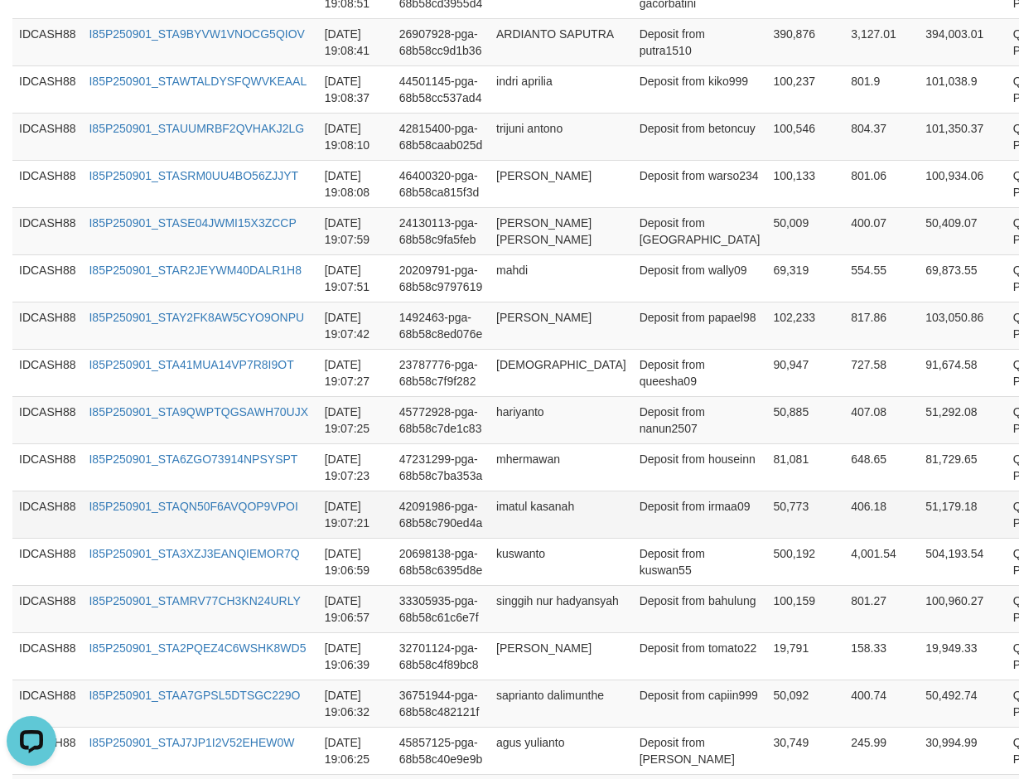
scroll to position [1458, 0]
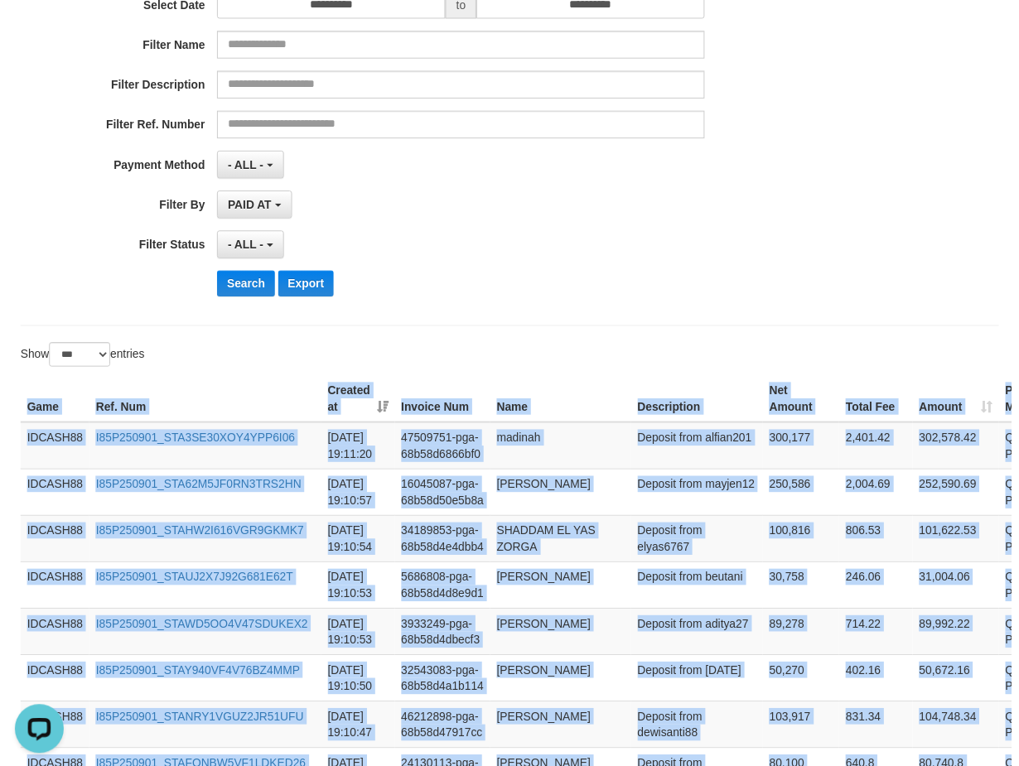
scroll to position [215, 0]
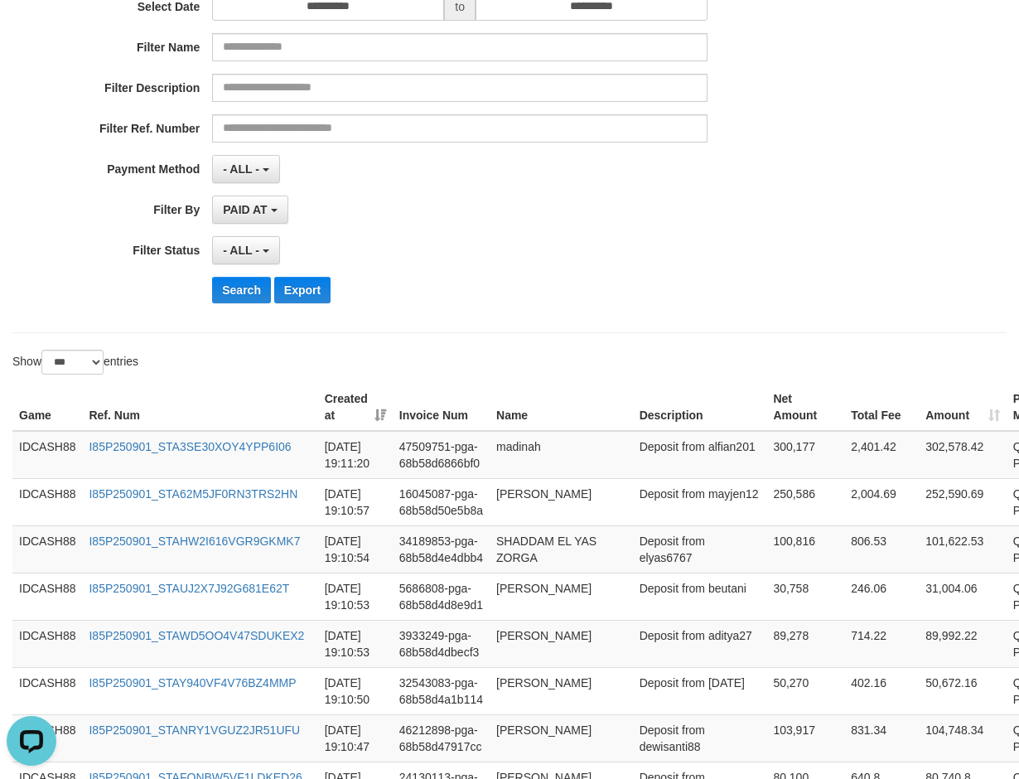
click at [501, 273] on div "**********" at bounding box center [424, 113] width 849 height 404
click at [230, 287] on button "Search" at bounding box center [241, 290] width 59 height 27
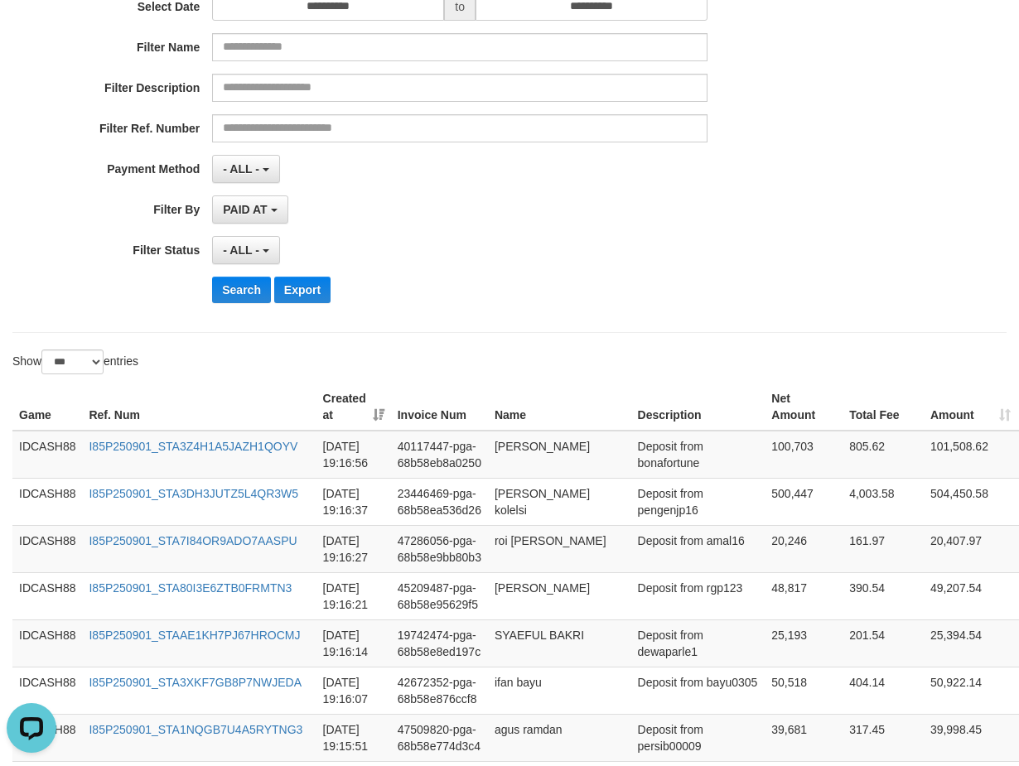
click at [569, 287] on div "Search Export" at bounding box center [530, 290] width 637 height 27
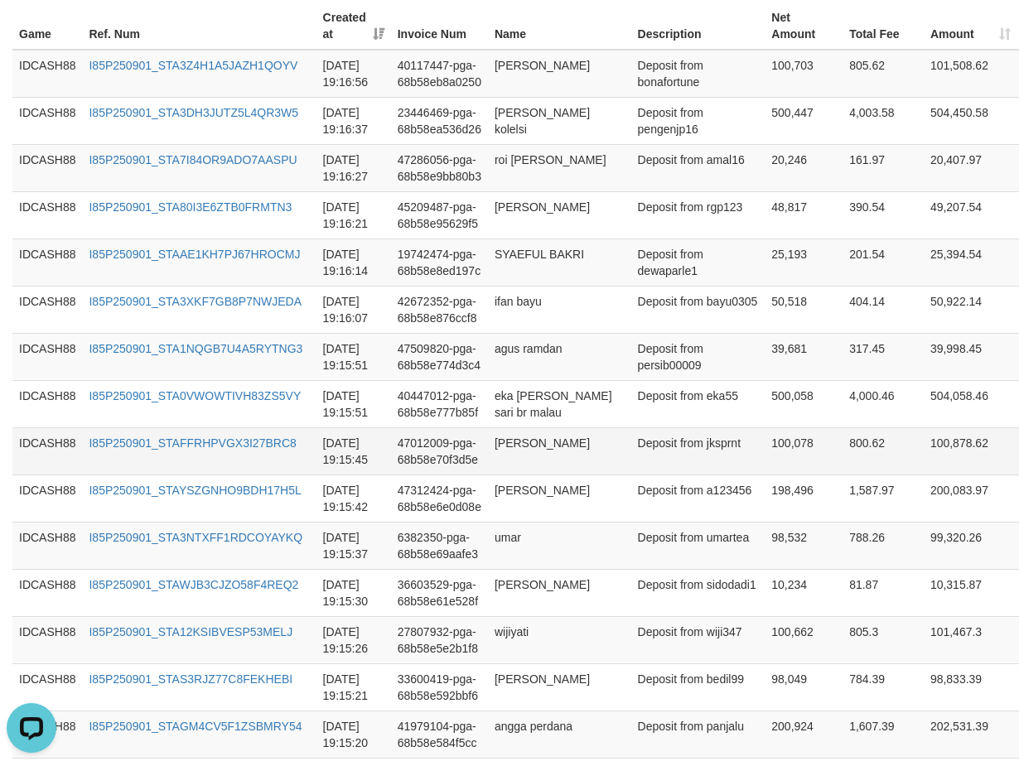
scroll to position [330, 0]
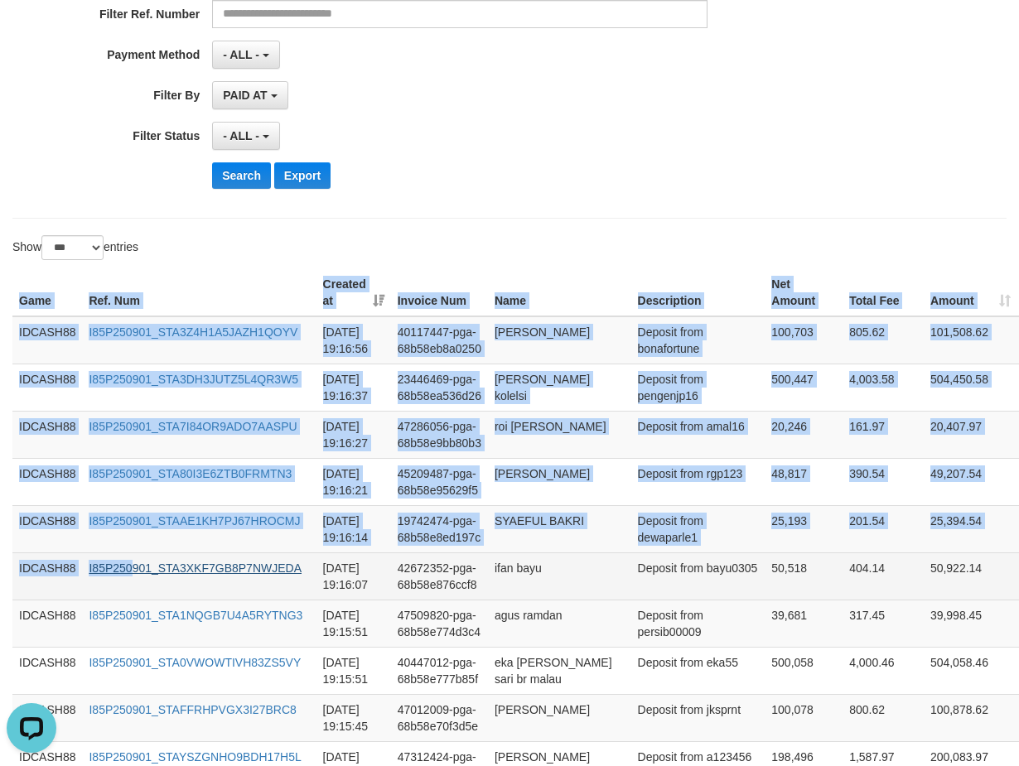
drag, startPoint x: 15, startPoint y: 302, endPoint x: 160, endPoint y: 568, distance: 303.6
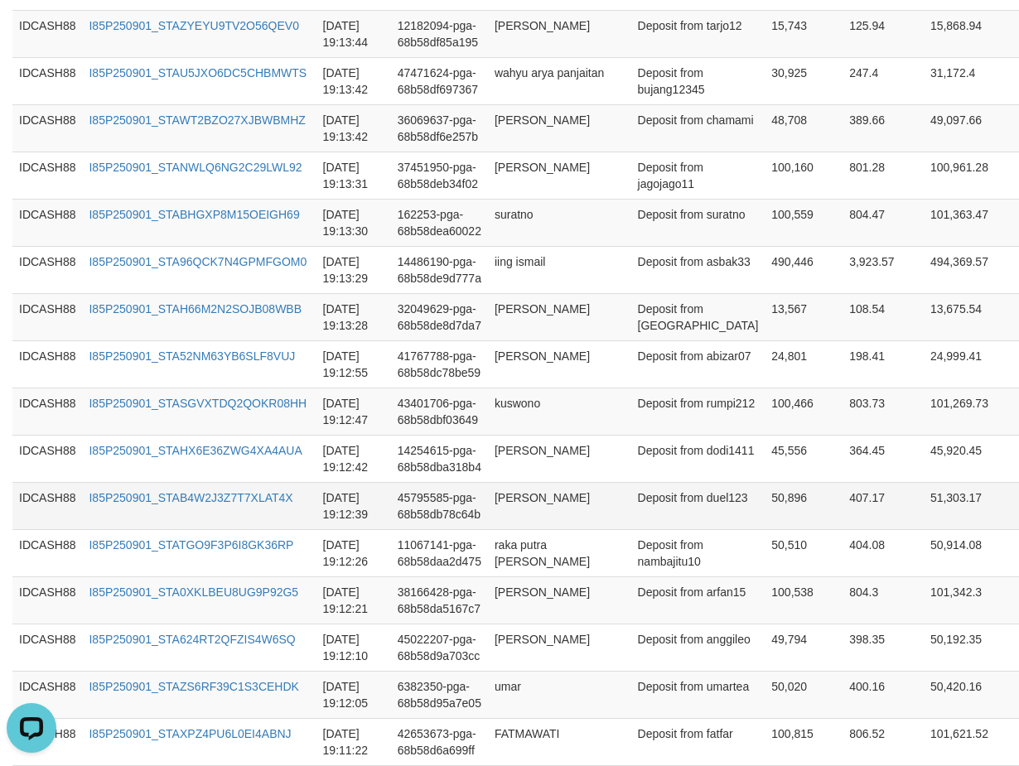
scroll to position [2567, 0]
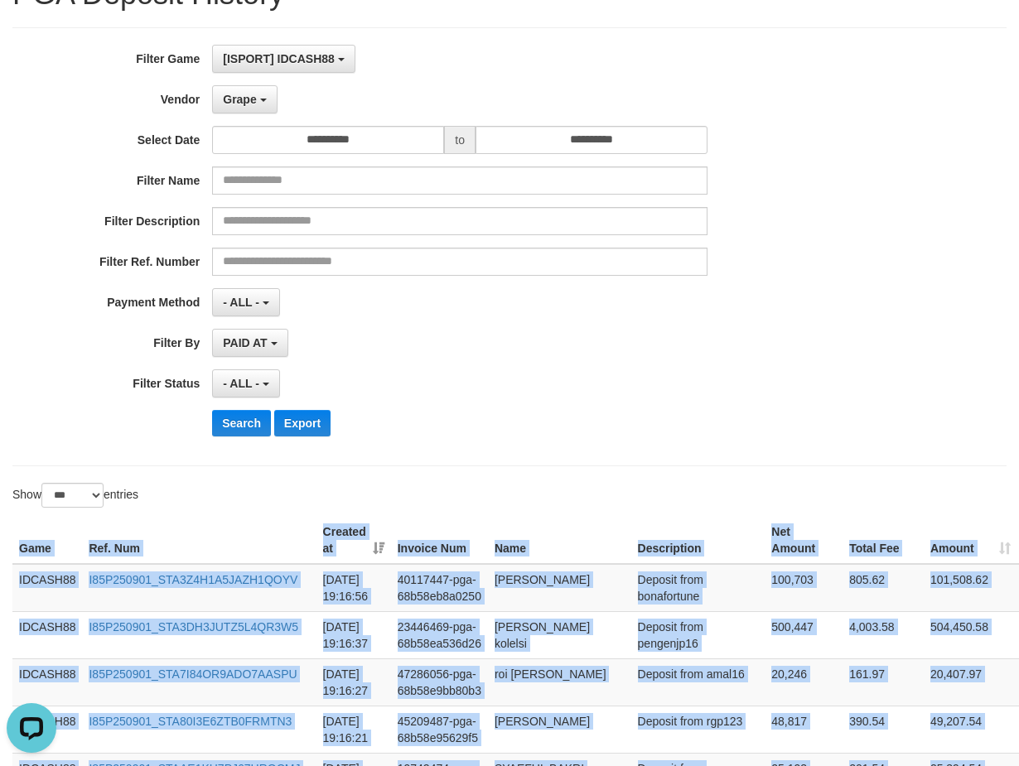
scroll to position [81, 0]
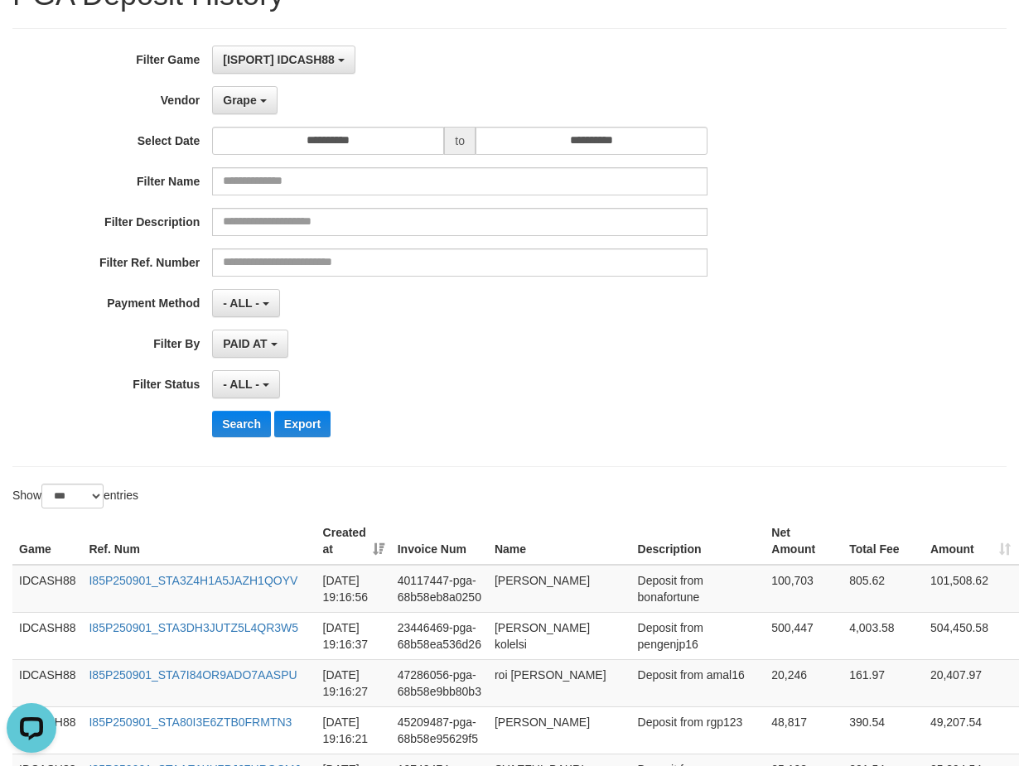
click at [563, 394] on div "- ALL - SELECT ALL - ALL - SELECT STATUS PENDING/UNPAID PAID CANCELED EXPIRED" at bounding box center [459, 384] width 495 height 28
click at [220, 419] on button "Search" at bounding box center [241, 424] width 59 height 27
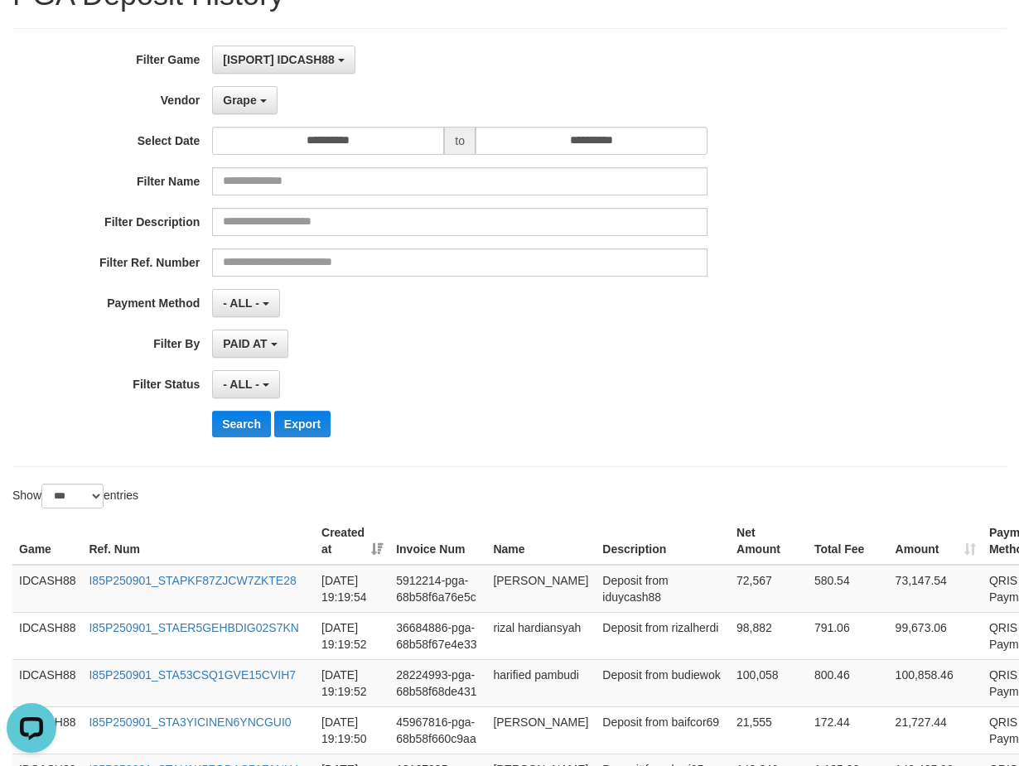
click at [474, 411] on div "Search Export" at bounding box center [530, 424] width 637 height 27
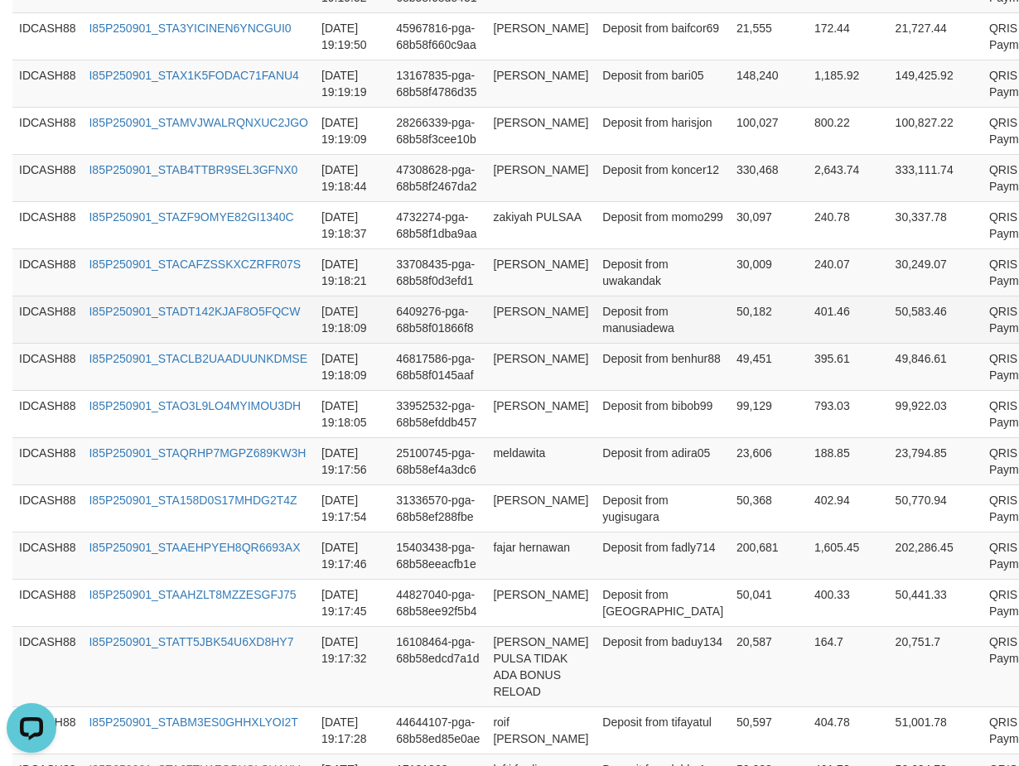
scroll to position [361, 0]
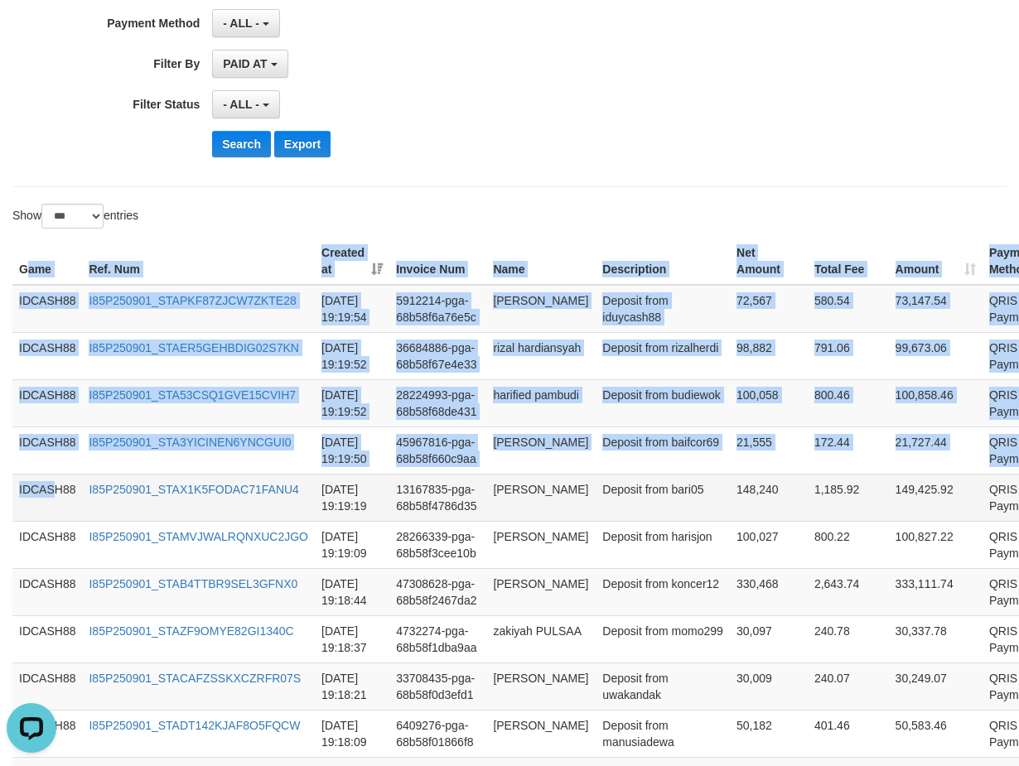
drag, startPoint x: 24, startPoint y: 268, endPoint x: 58, endPoint y: 476, distance: 211.5
drag, startPoint x: 201, startPoint y: 240, endPoint x: 86, endPoint y: 277, distance: 120.8
click at [201, 239] on th "Ref. Num" at bounding box center [198, 261] width 233 height 47
click at [36, 245] on th "Game" at bounding box center [47, 261] width 70 height 47
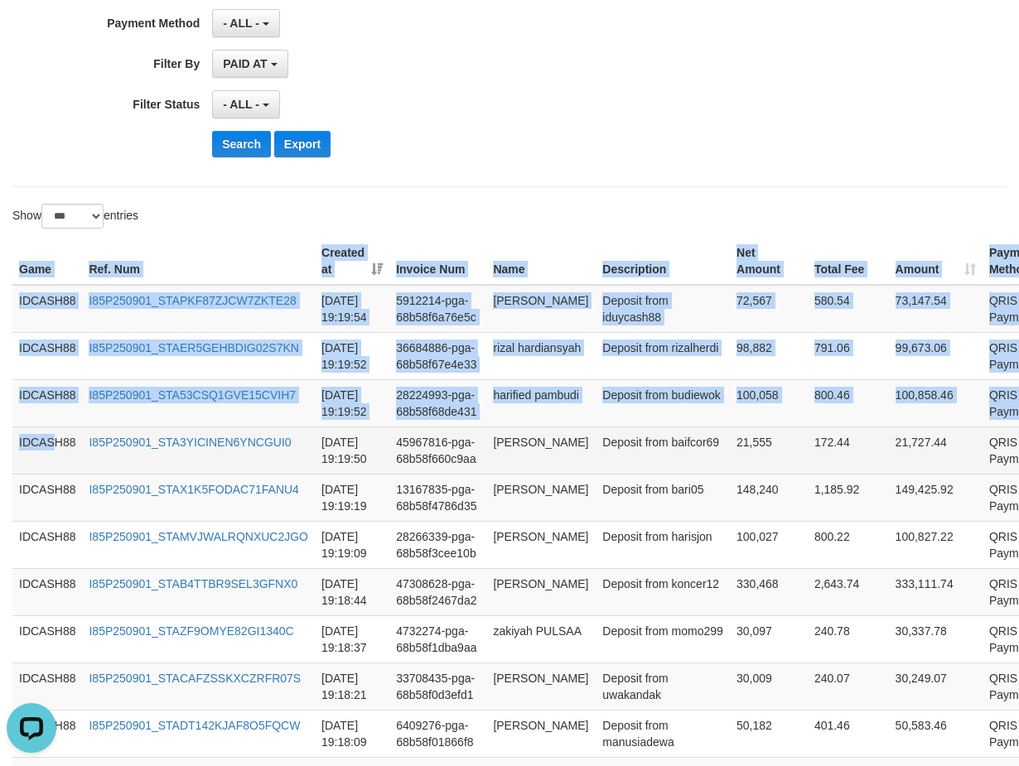
drag, startPoint x: 15, startPoint y: 265, endPoint x: 57, endPoint y: 473, distance: 212.2
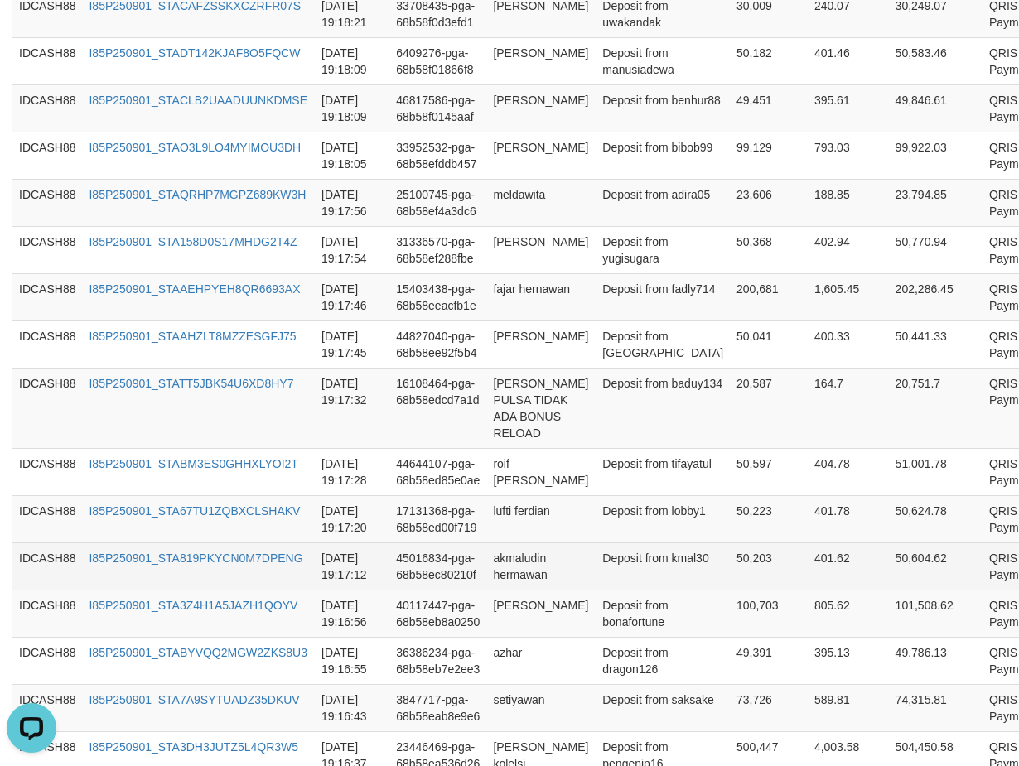
scroll to position [1024, 0]
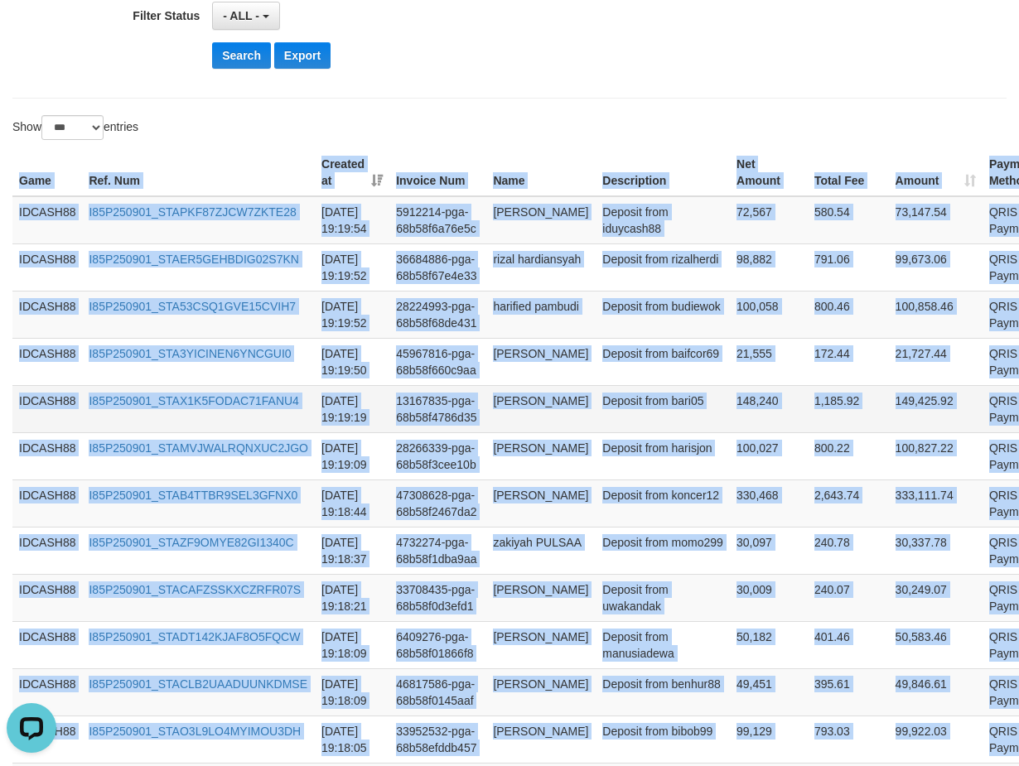
scroll to position [113, 0]
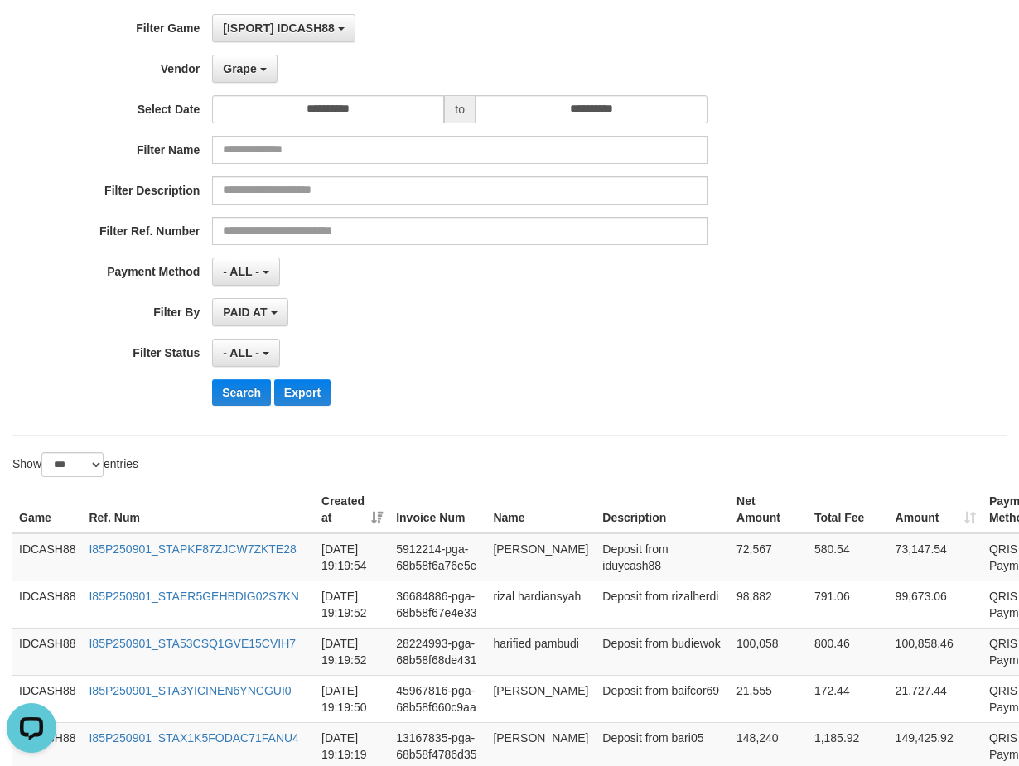
click at [547, 392] on div "Search Export" at bounding box center [530, 392] width 637 height 27
click at [249, 399] on button "Search" at bounding box center [241, 392] width 59 height 27
click at [472, 423] on div "**********" at bounding box center [509, 216] width 994 height 439
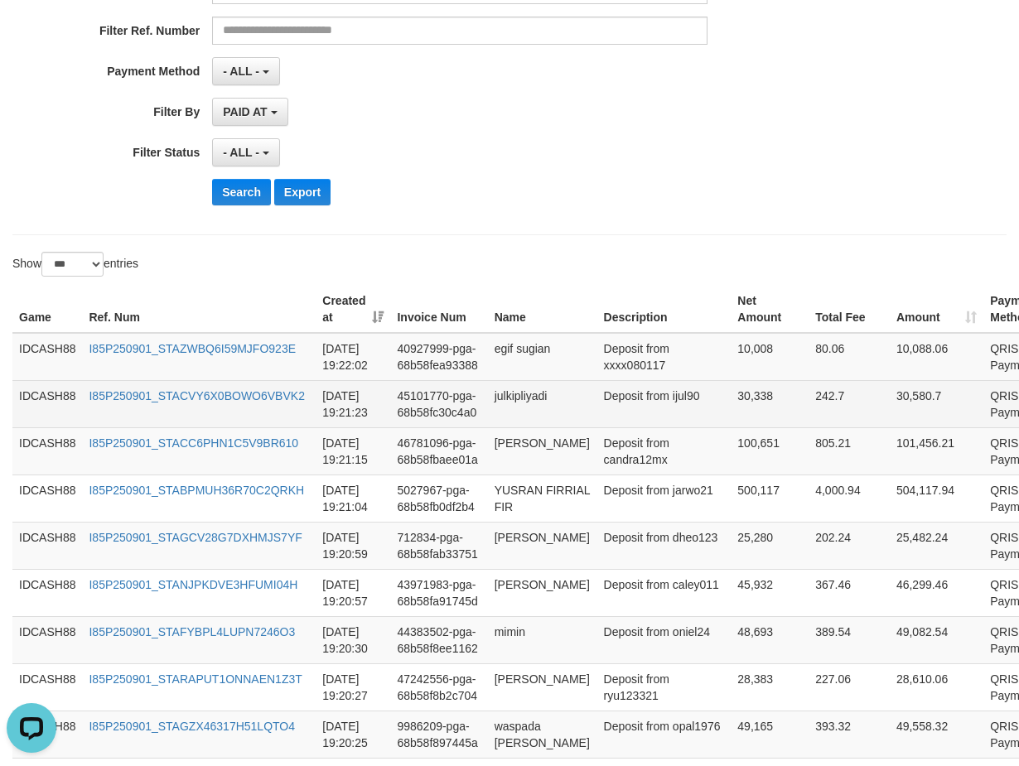
scroll to position [459, 0]
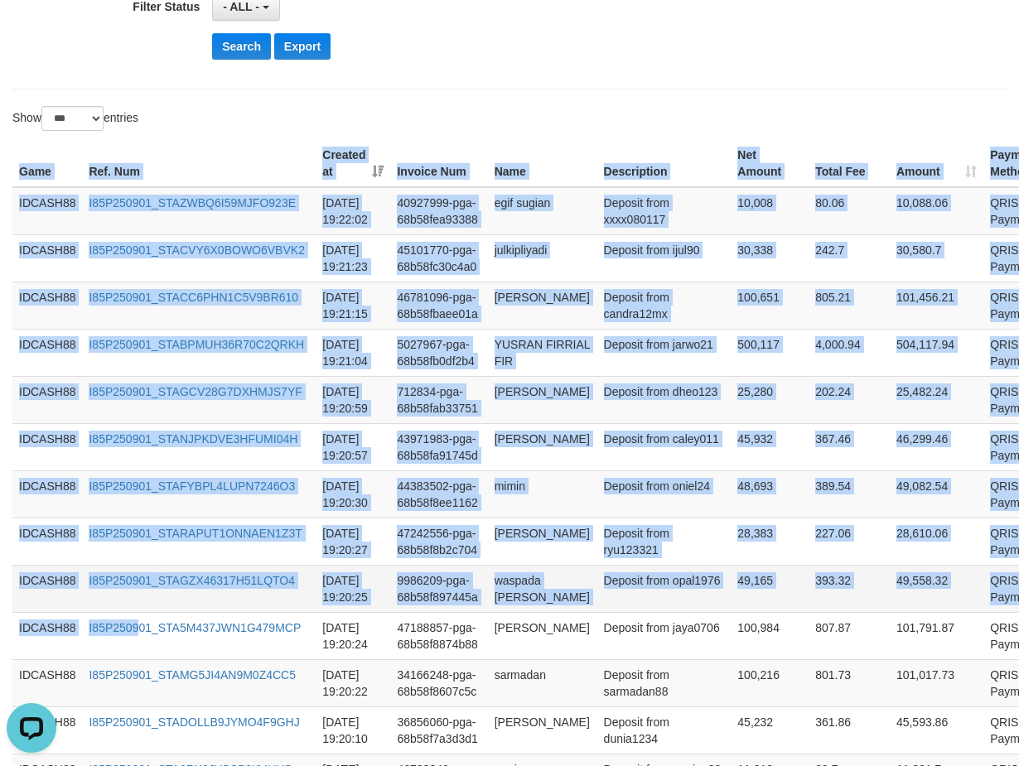
drag, startPoint x: 21, startPoint y: 159, endPoint x: 207, endPoint y: 598, distance: 477.0
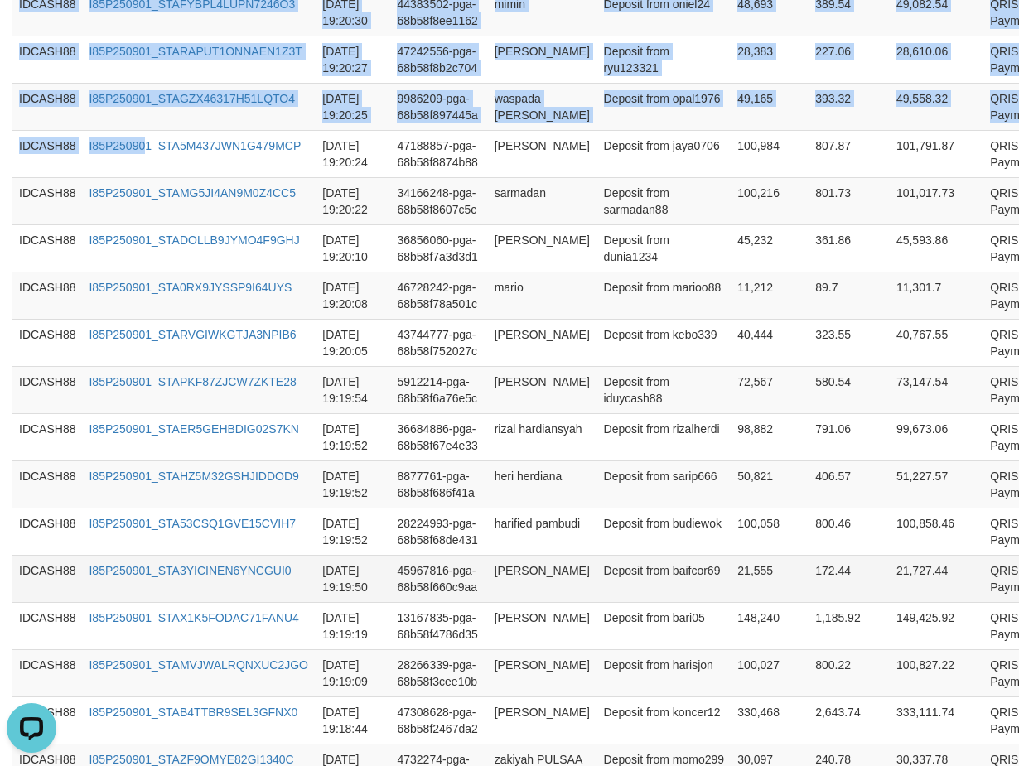
scroll to position [956, 0]
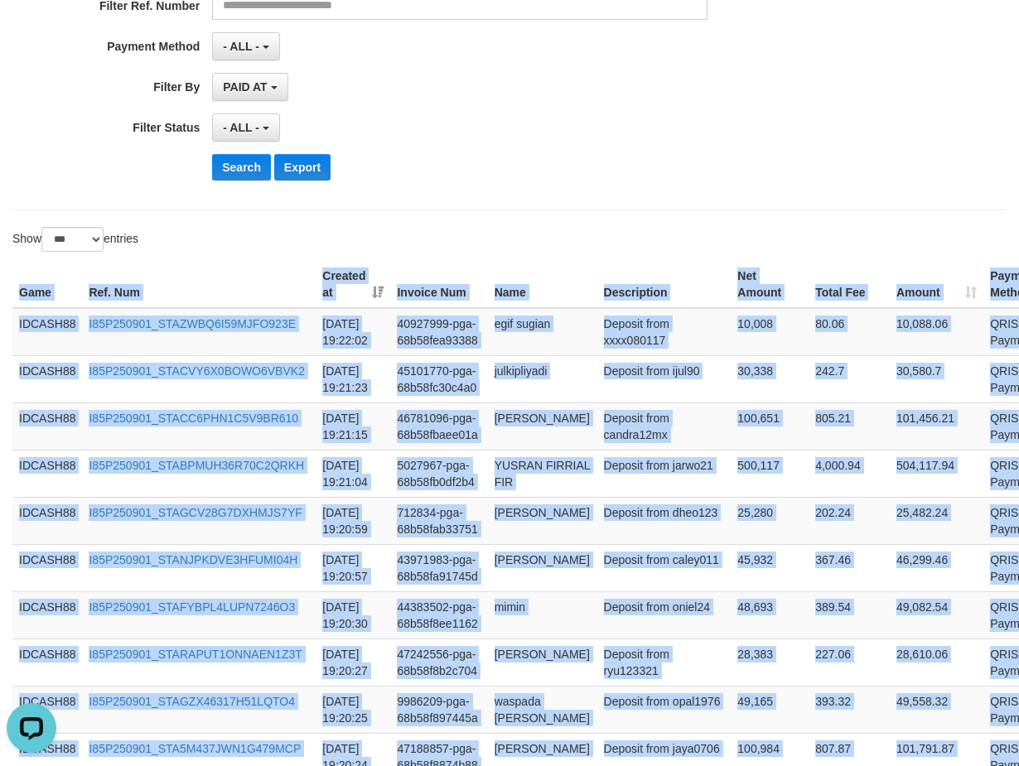
scroll to position [293, 0]
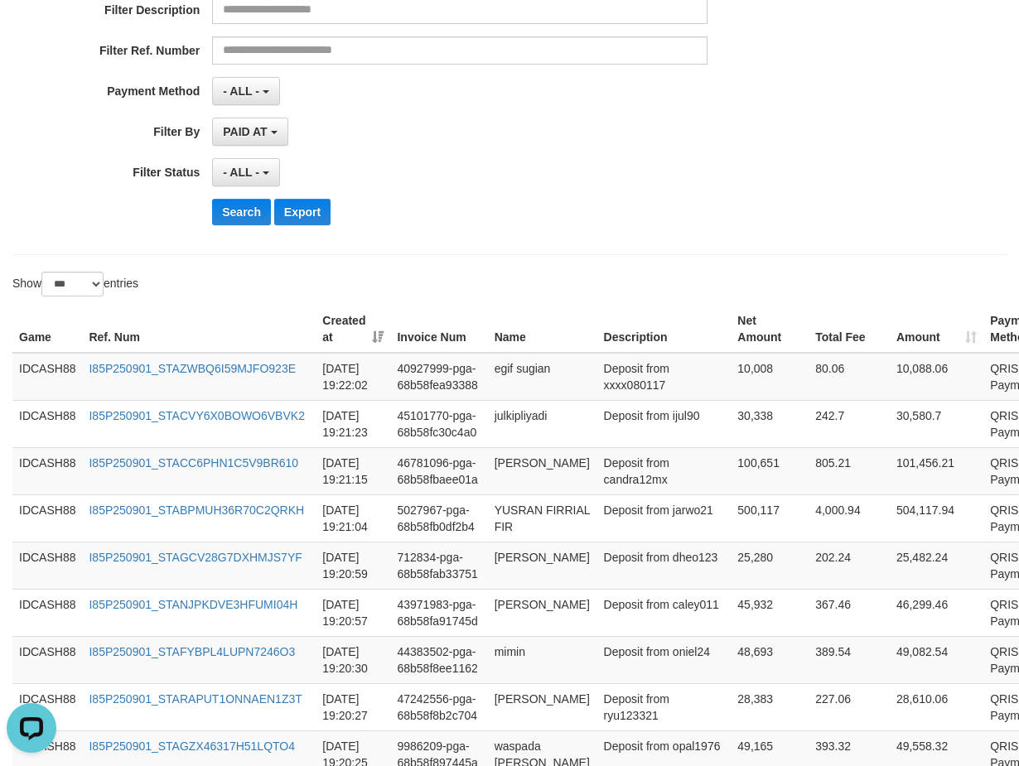
click at [595, 230] on div "**********" at bounding box center [424, 35] width 849 height 404
click at [251, 210] on button "Search" at bounding box center [241, 212] width 59 height 27
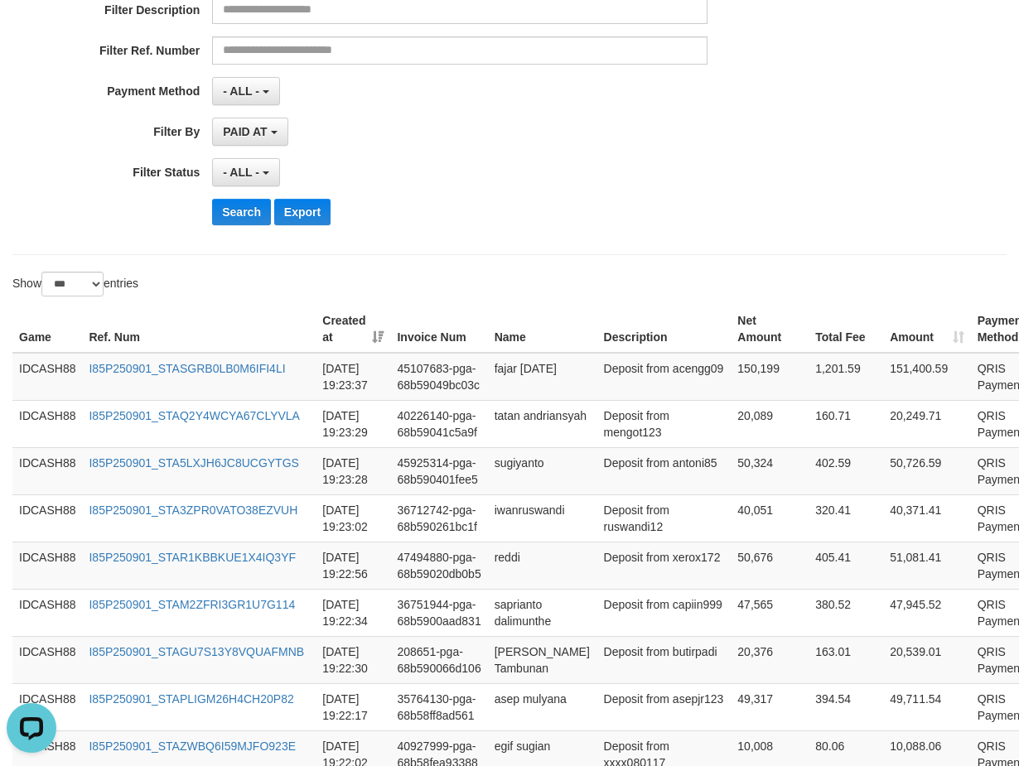
click at [500, 273] on div "Show ** ** ** *** entries" at bounding box center [254, 286] width 509 height 29
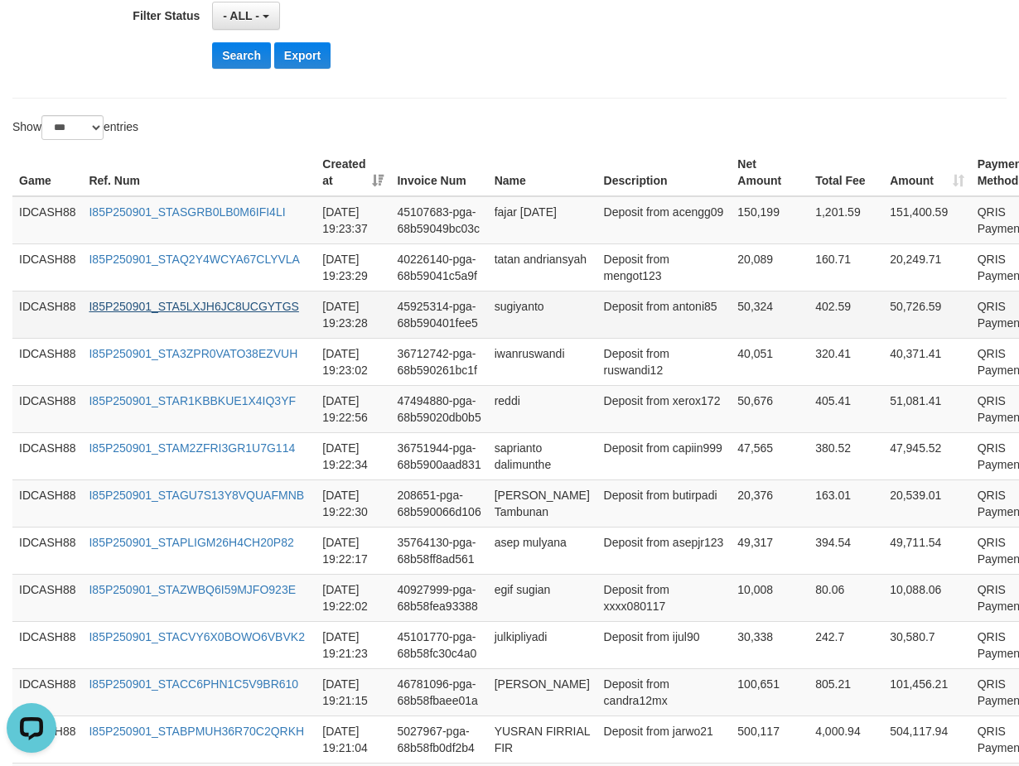
scroll to position [462, 0]
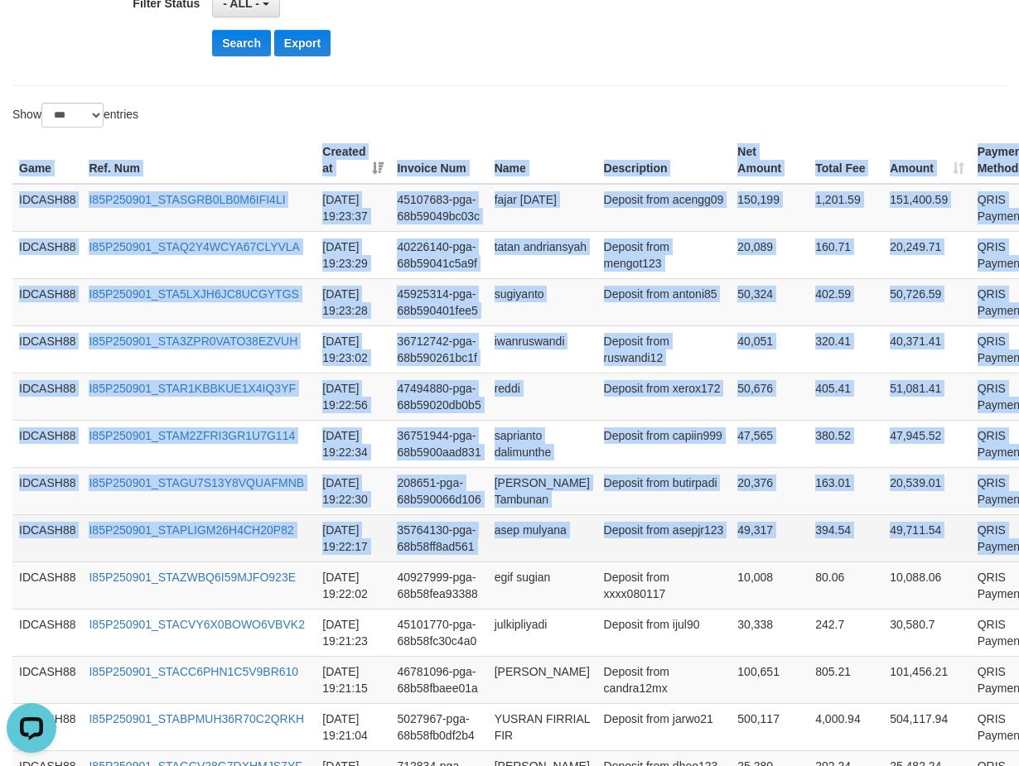
drag, startPoint x: 15, startPoint y: 166, endPoint x: 1002, endPoint y: 536, distance: 1053.9
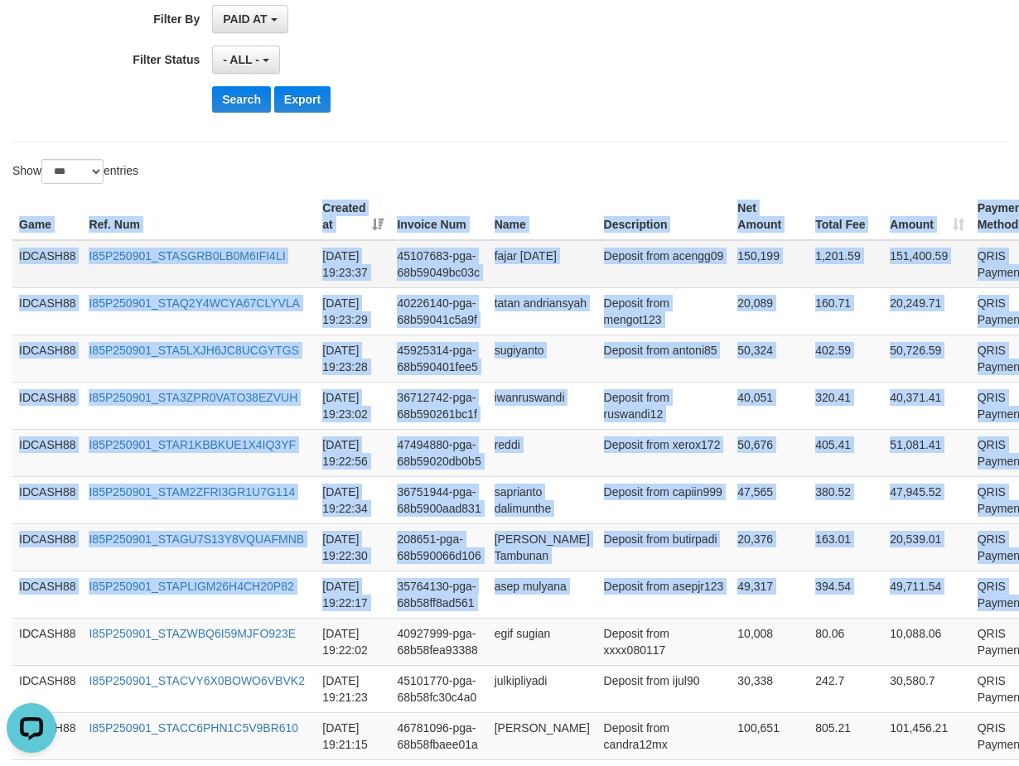
scroll to position [297, 0]
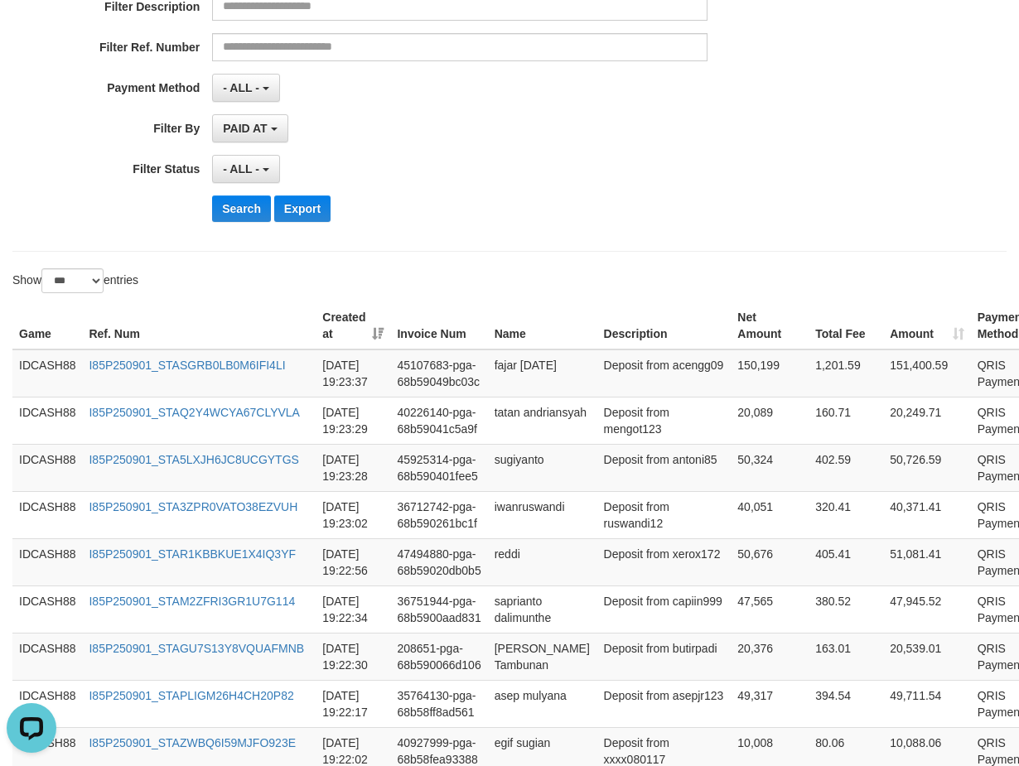
click at [501, 270] on div "Show ** ** ** *** entries" at bounding box center [254, 282] width 509 height 29
click at [241, 205] on button "Search" at bounding box center [241, 209] width 59 height 27
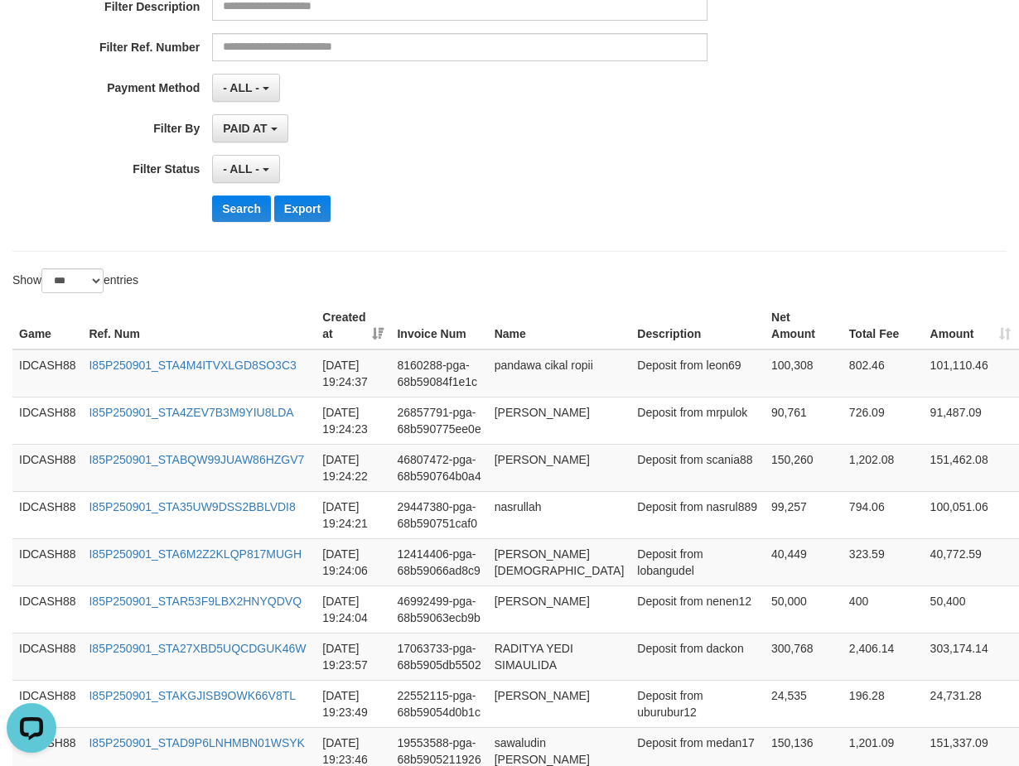
click at [533, 180] on div "- ALL - SELECT ALL - ALL - SELECT STATUS PENDING/UNPAID PAID CANCELED EXPIRED" at bounding box center [459, 169] width 495 height 28
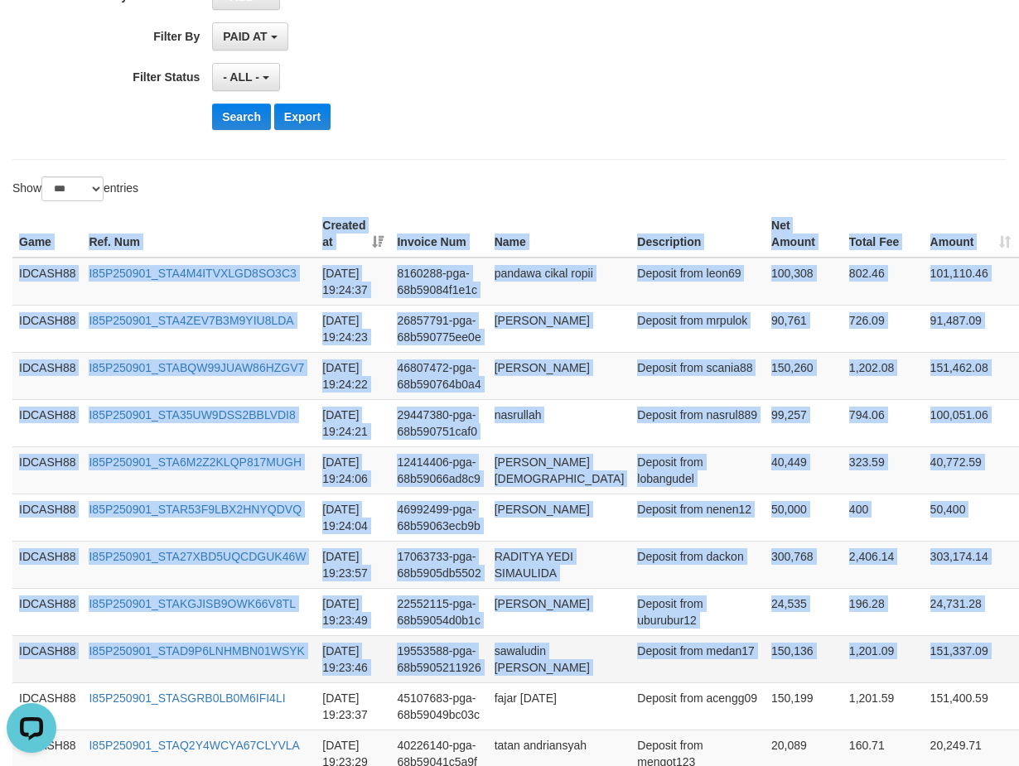
scroll to position [389, 26]
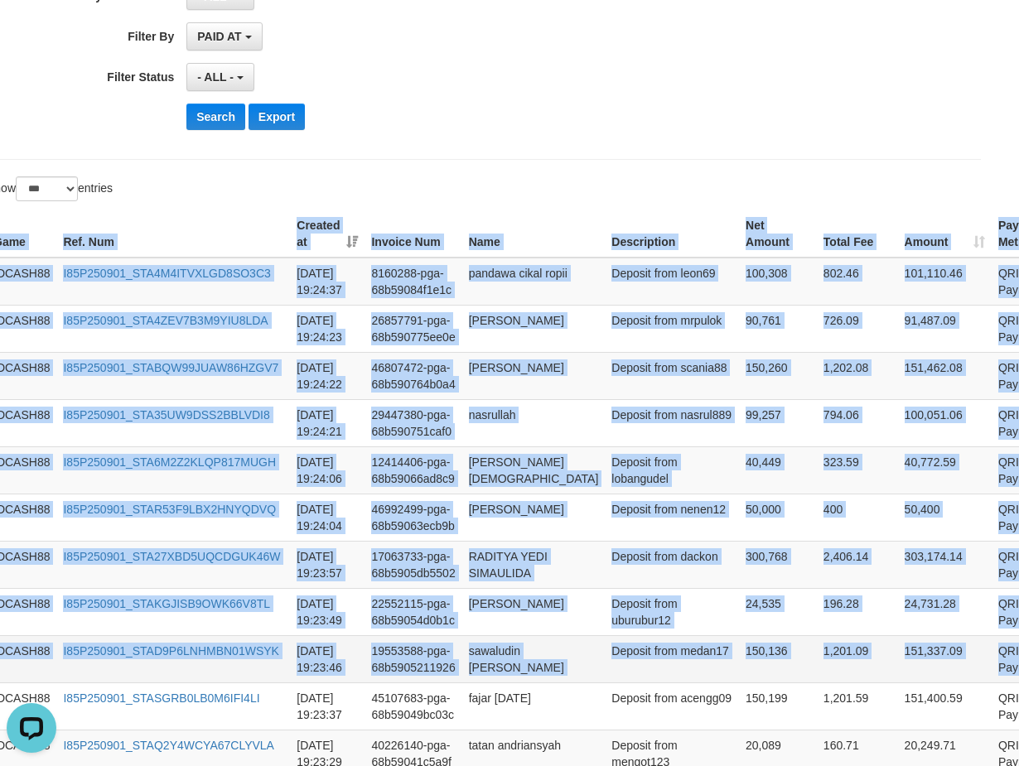
drag, startPoint x: 13, startPoint y: 238, endPoint x: 1015, endPoint y: 668, distance: 1090.0
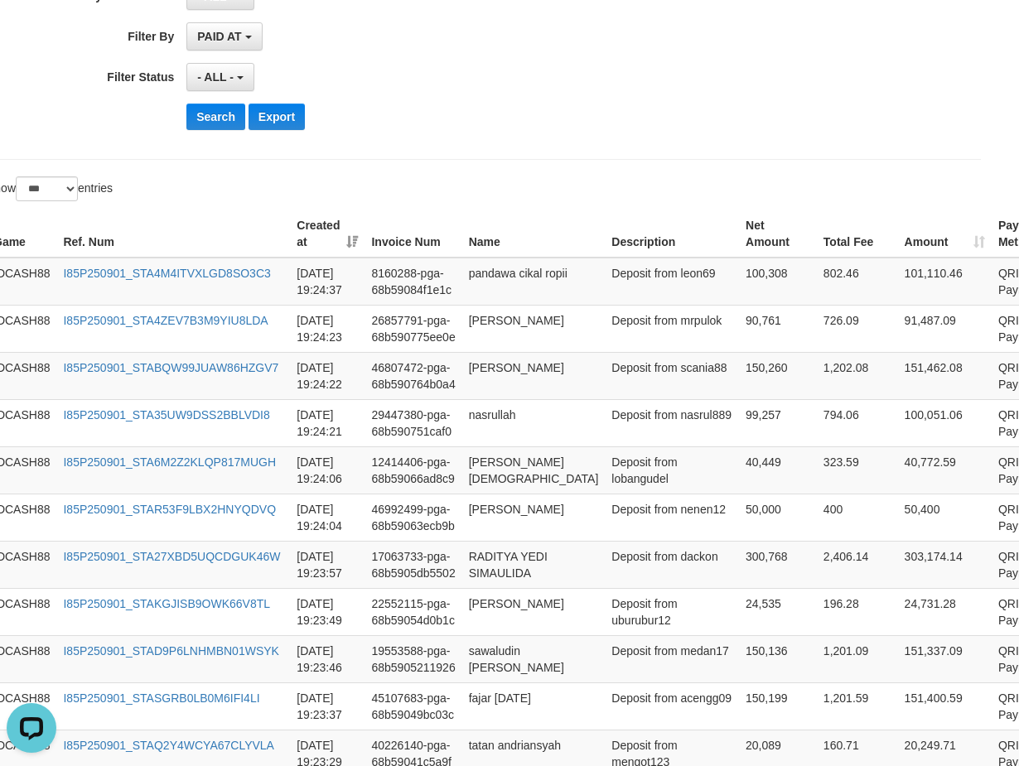
click at [553, 176] on div at bounding box center [738, 176] width 509 height 1
click at [212, 104] on button "Search" at bounding box center [215, 117] width 59 height 27
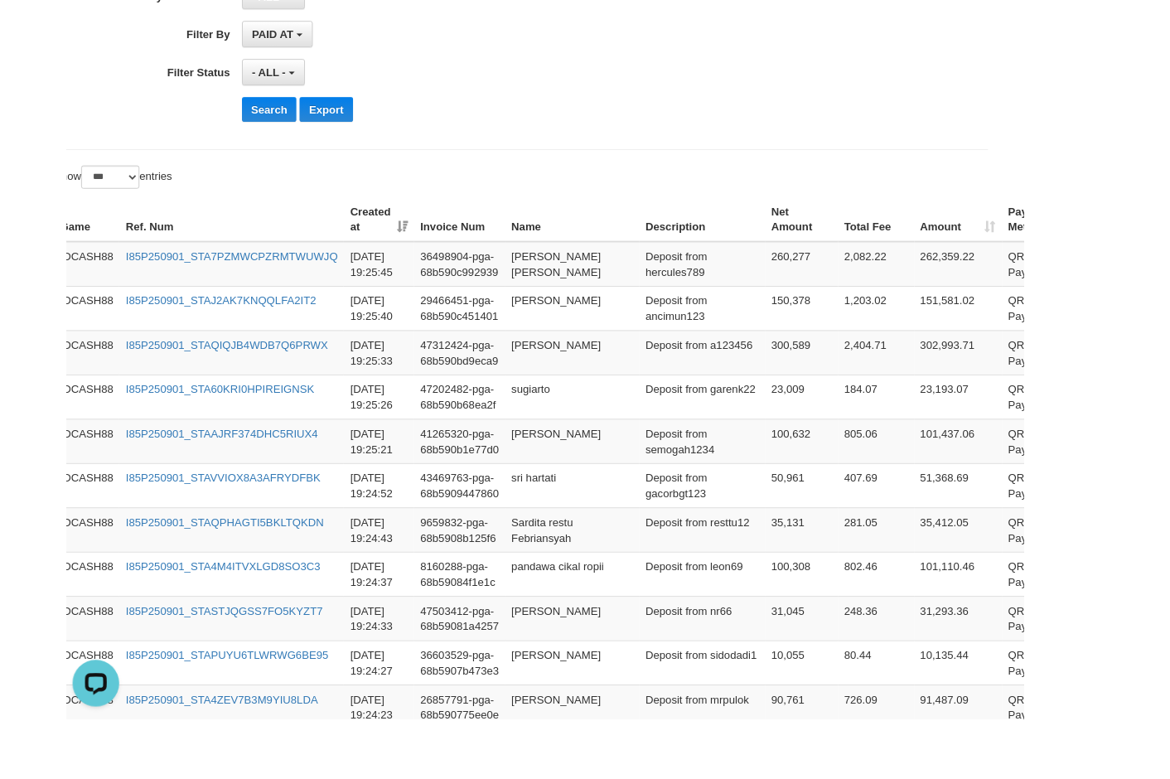
scroll to position [389, 0]
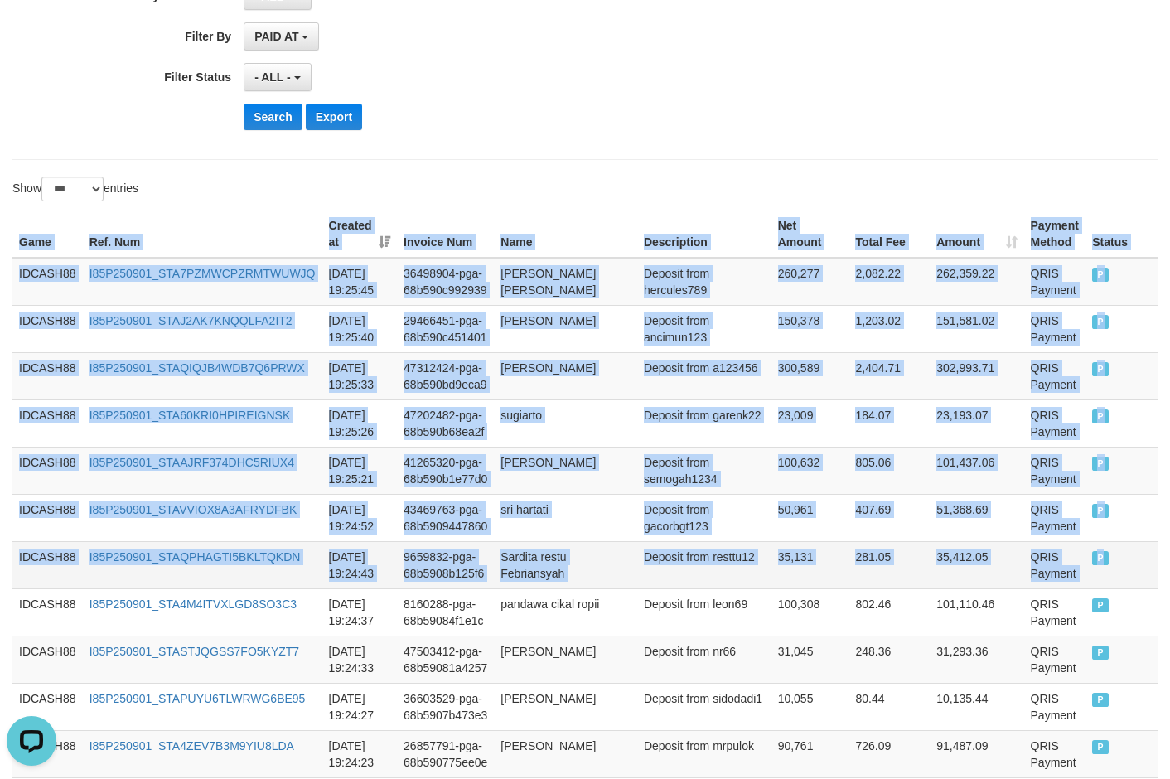
drag, startPoint x: 14, startPoint y: 236, endPoint x: 1118, endPoint y: 568, distance: 1153.2
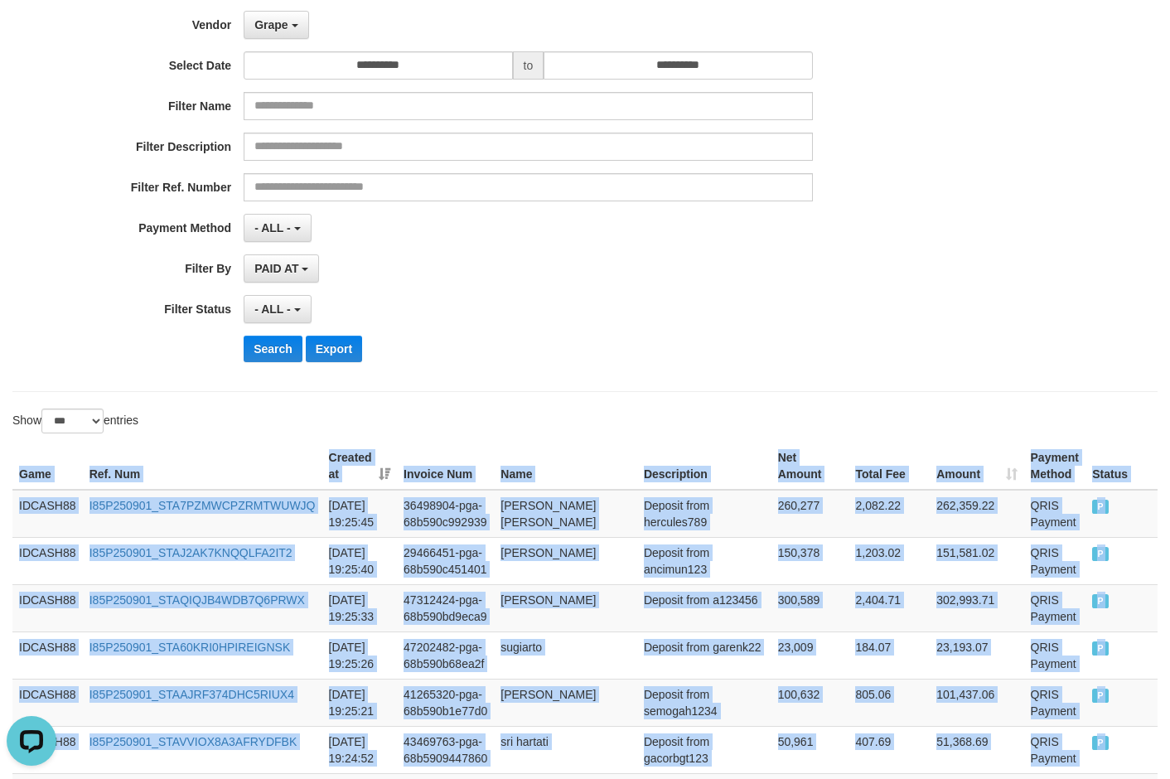
scroll to position [223, 0]
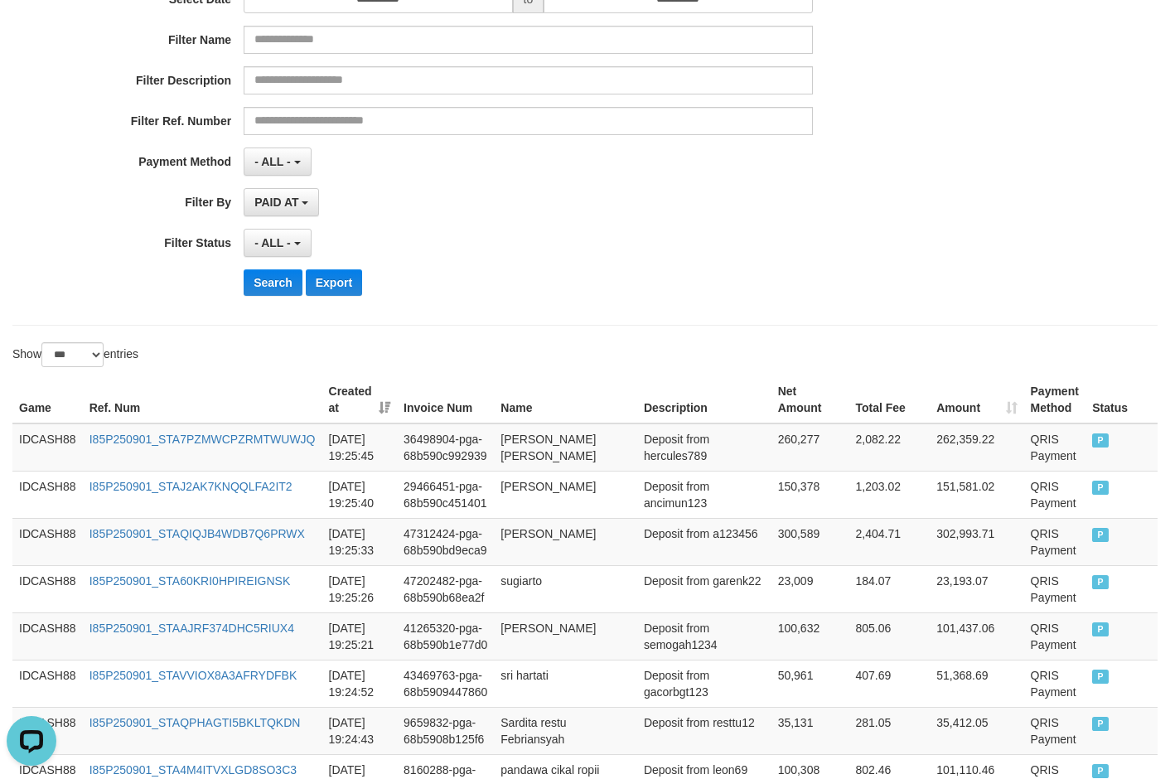
click at [591, 220] on div "**********" at bounding box center [487, 106] width 975 height 404
click at [281, 287] on button "Search" at bounding box center [273, 282] width 59 height 27
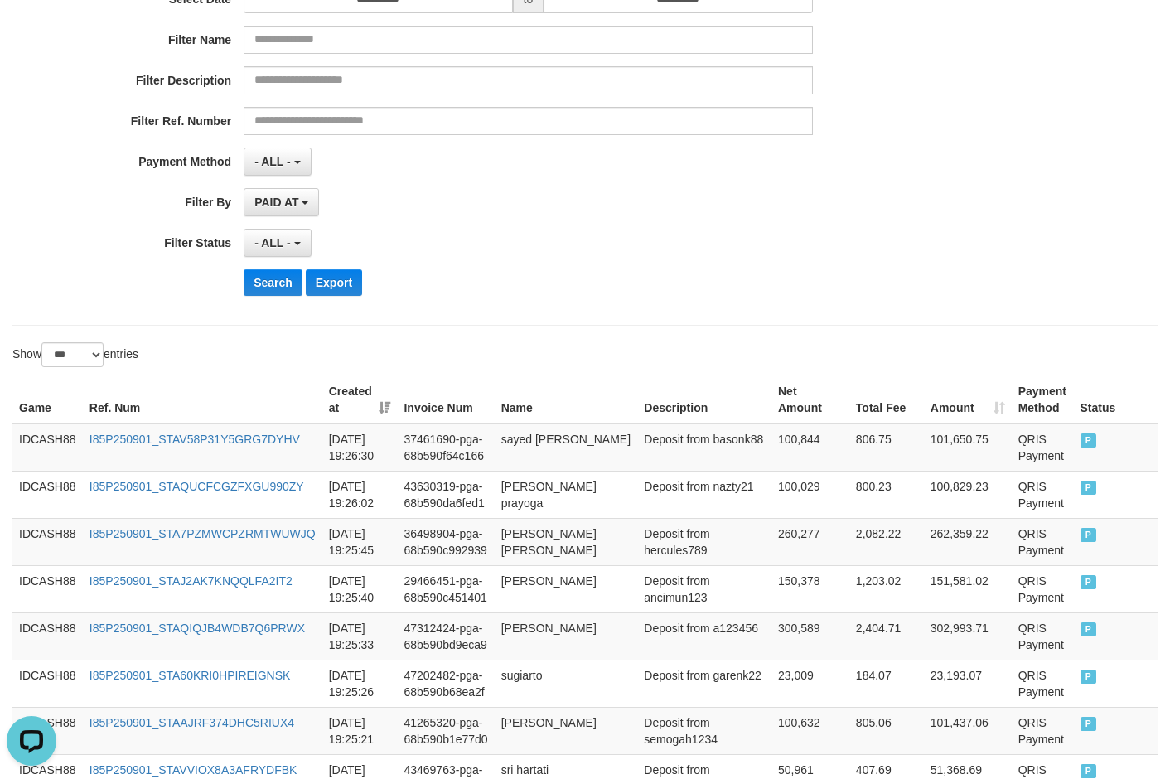
click at [588, 306] on div "**********" at bounding box center [487, 106] width 975 height 404
click at [270, 281] on button "Search" at bounding box center [273, 282] width 59 height 27
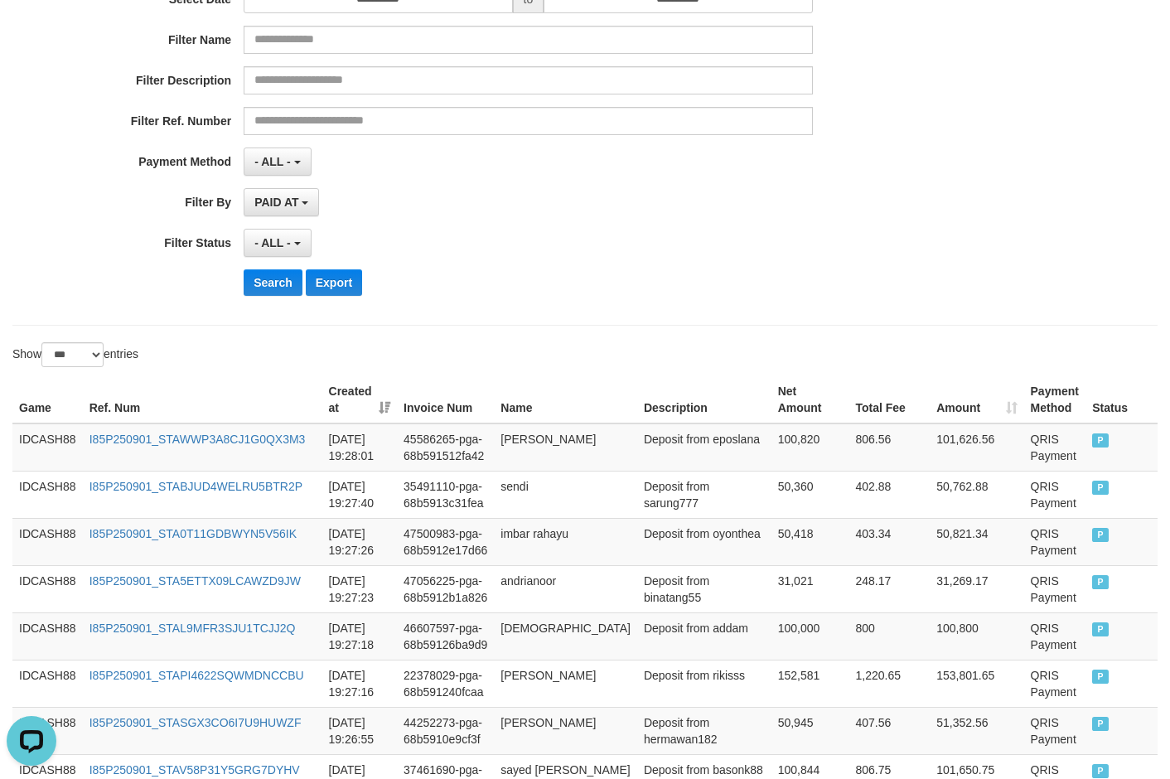
click at [477, 273] on div "Search Export" at bounding box center [610, 282] width 732 height 27
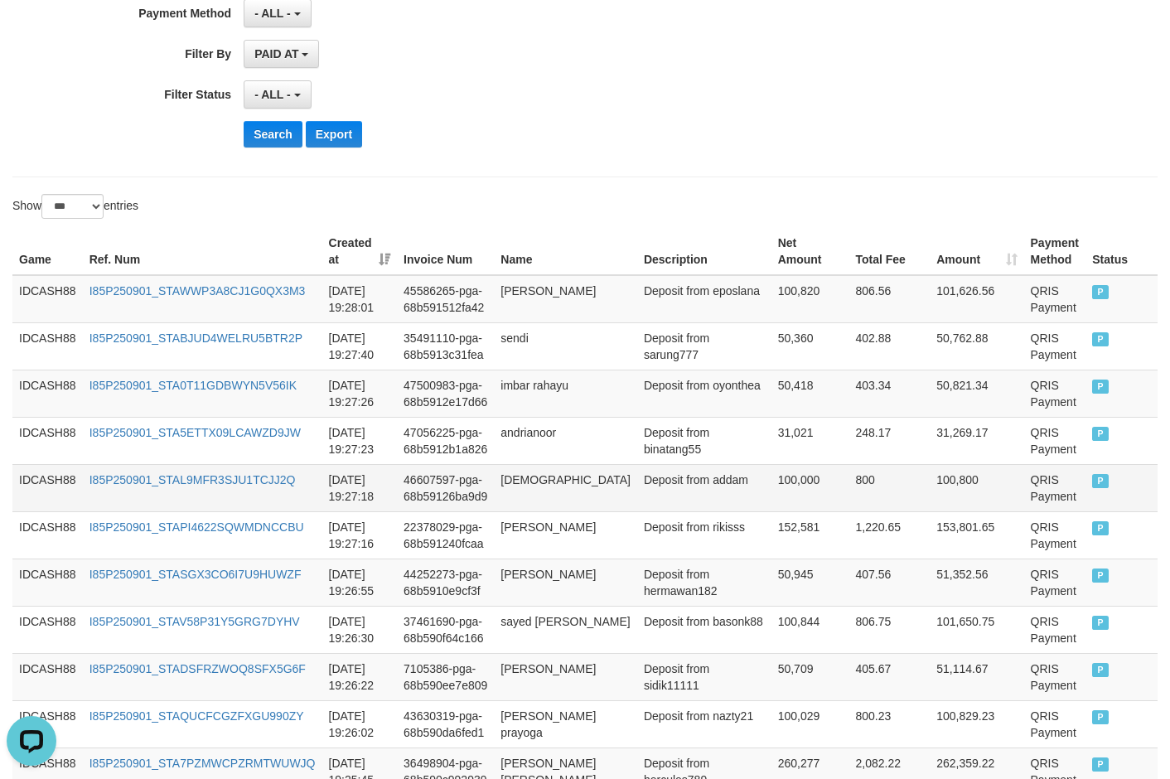
scroll to position [529, 0]
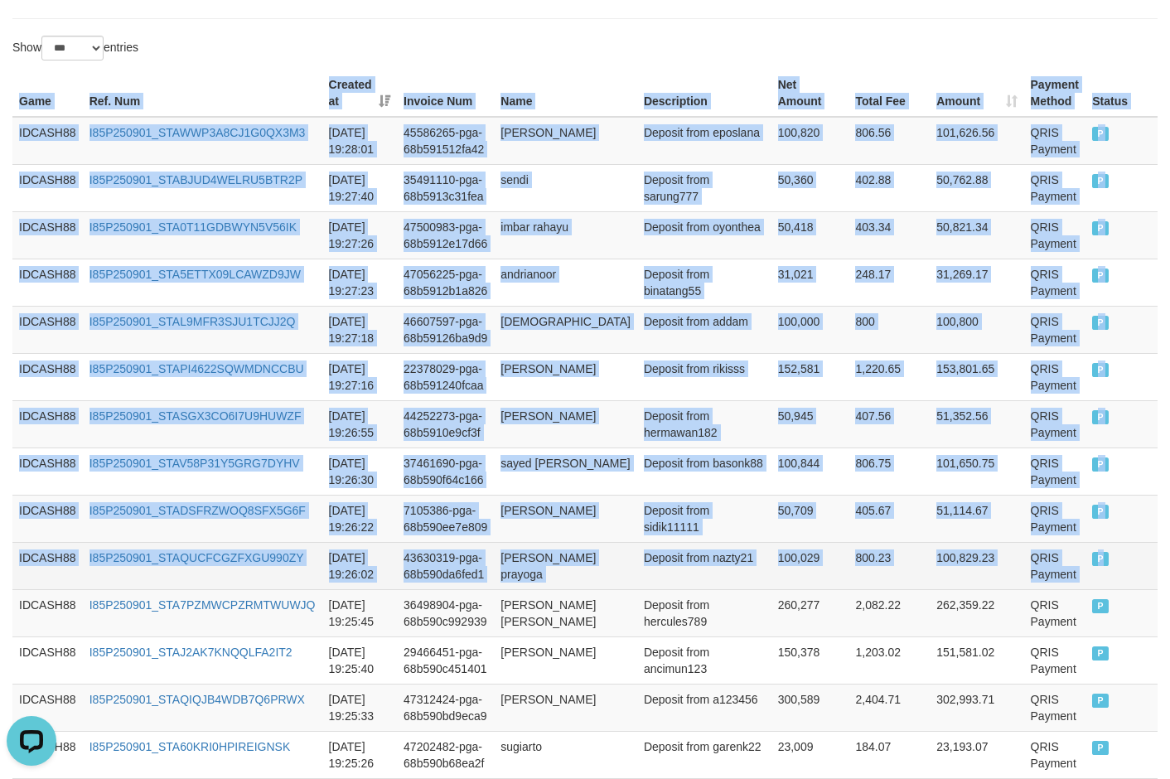
drag, startPoint x: 8, startPoint y: 96, endPoint x: 1120, endPoint y: 583, distance: 1213.8
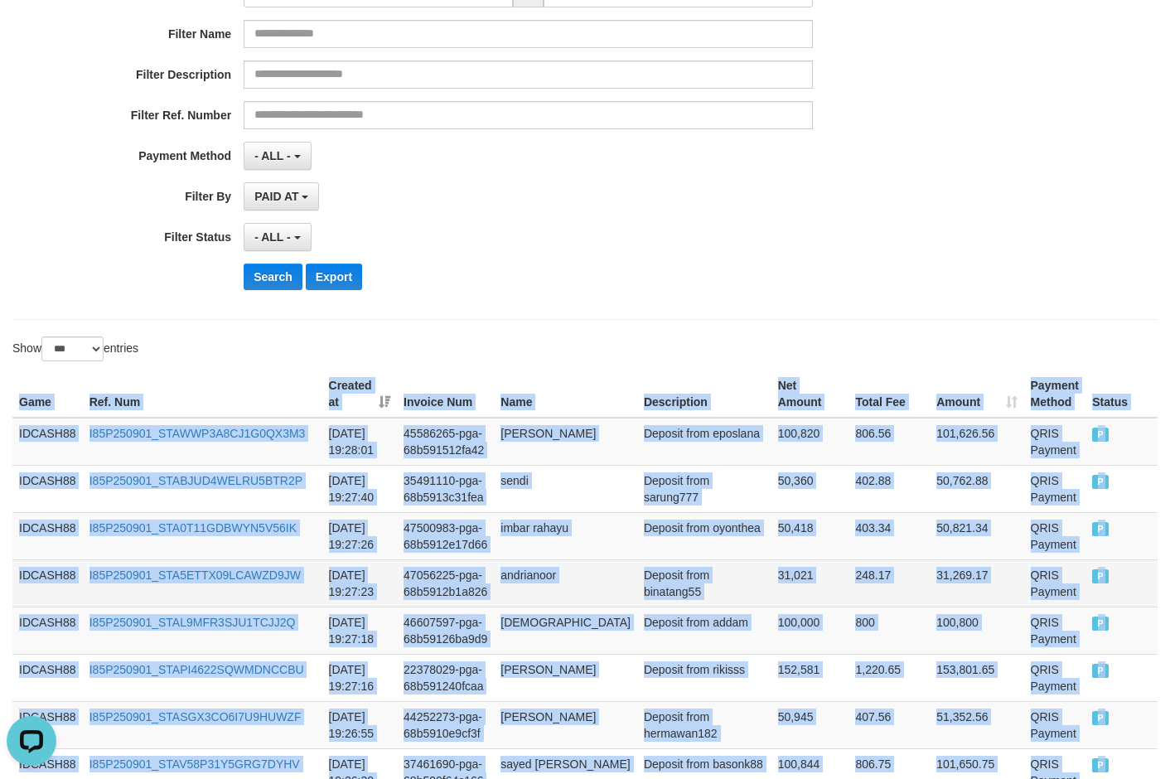
scroll to position [198, 0]
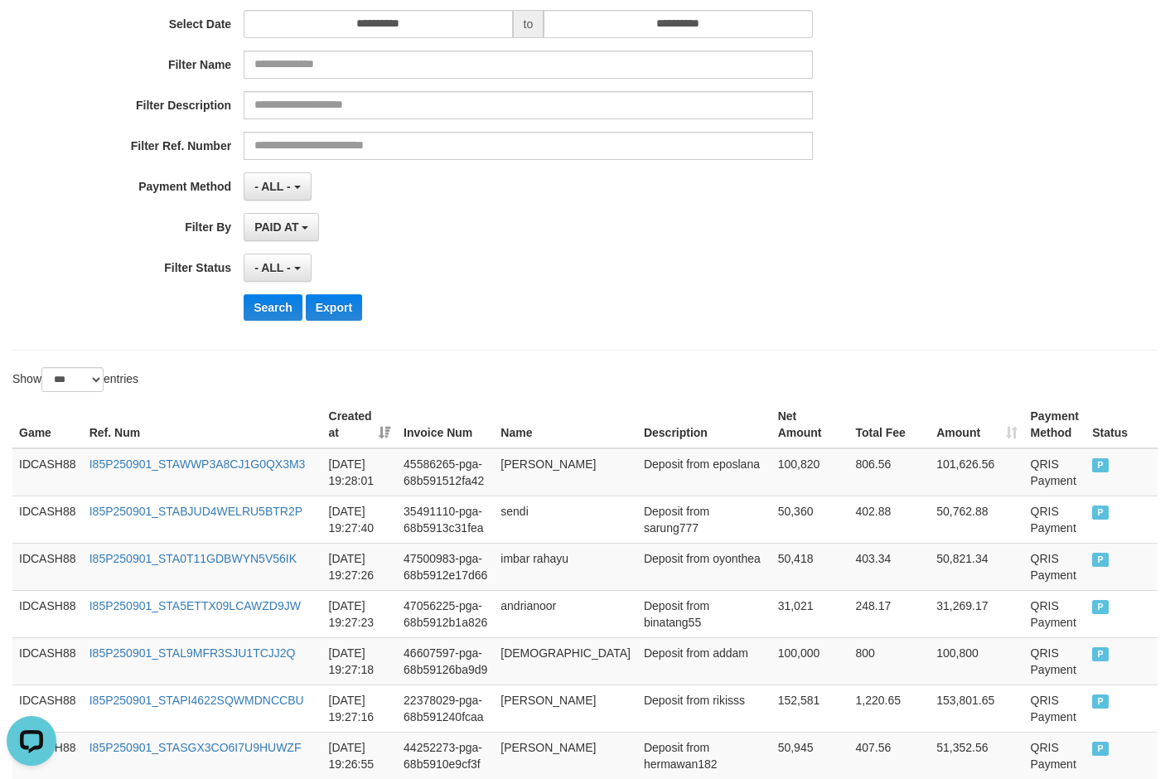
click at [595, 331] on div "**********" at bounding box center [487, 131] width 975 height 404
click at [282, 304] on button "Search" at bounding box center [273, 307] width 59 height 27
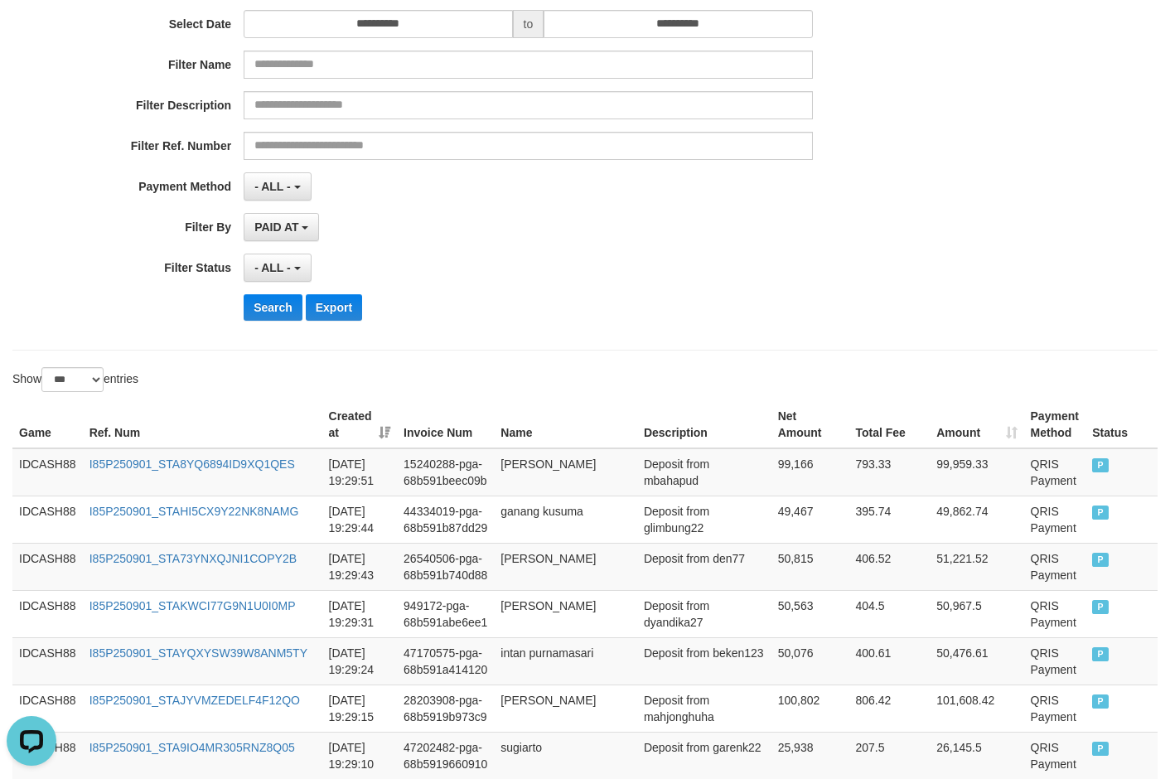
click at [595, 302] on div "Search Export" at bounding box center [610, 307] width 732 height 27
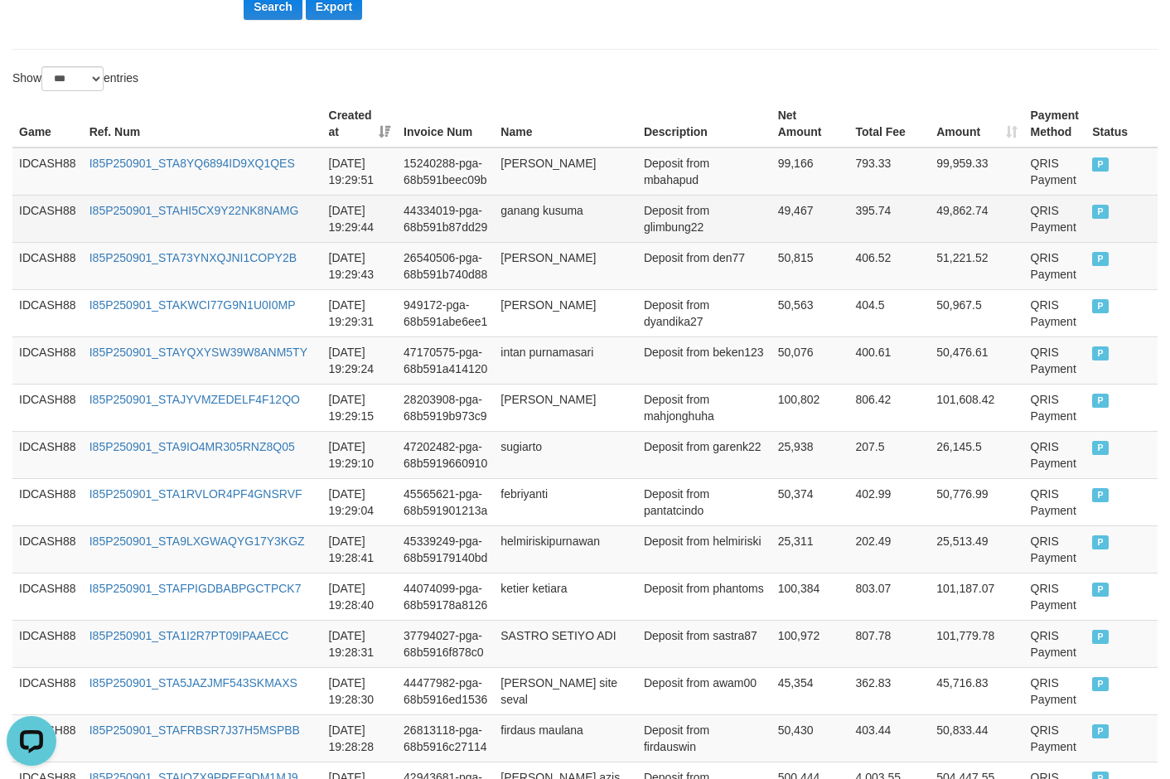
scroll to position [500, 0]
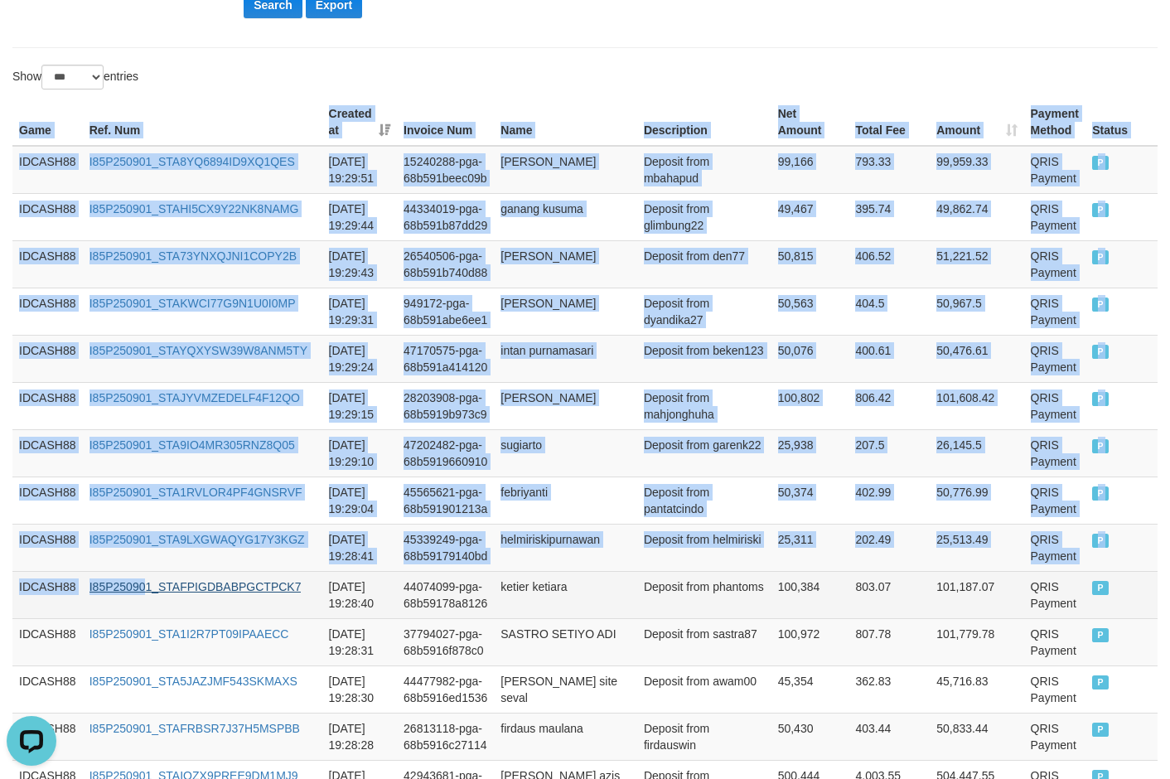
drag, startPoint x: 13, startPoint y: 123, endPoint x: 162, endPoint y: 581, distance: 480.7
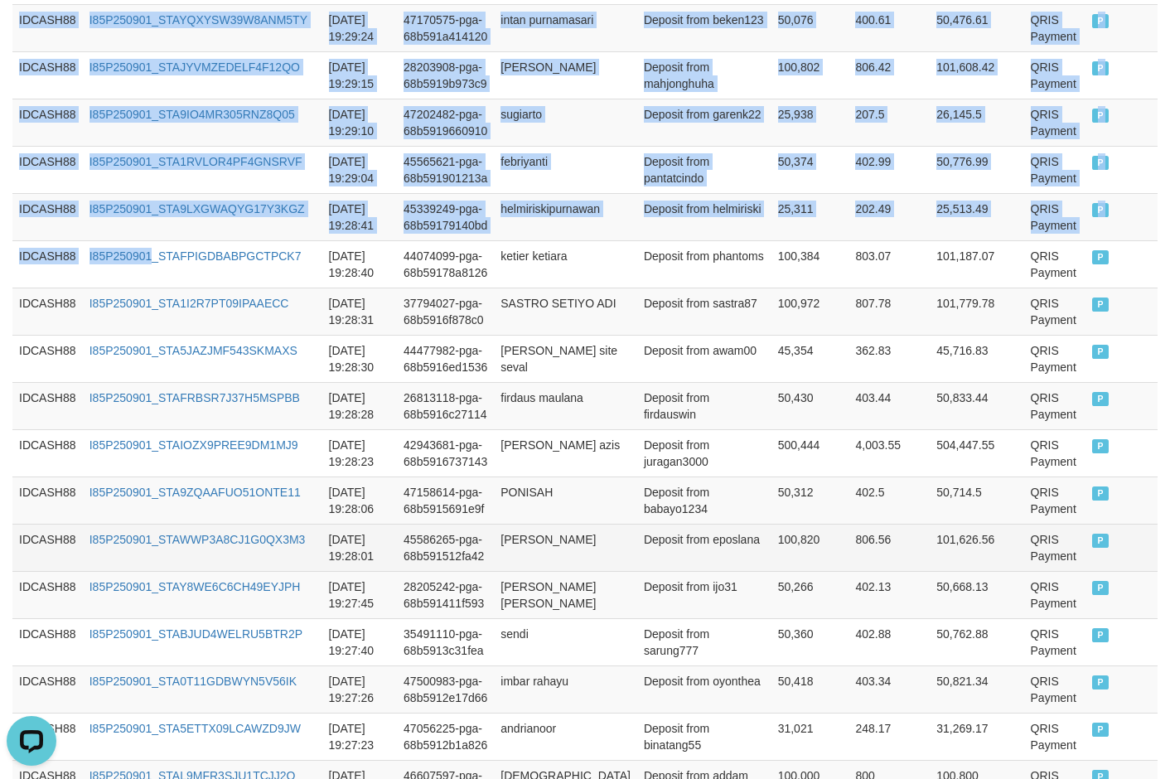
scroll to position [832, 0]
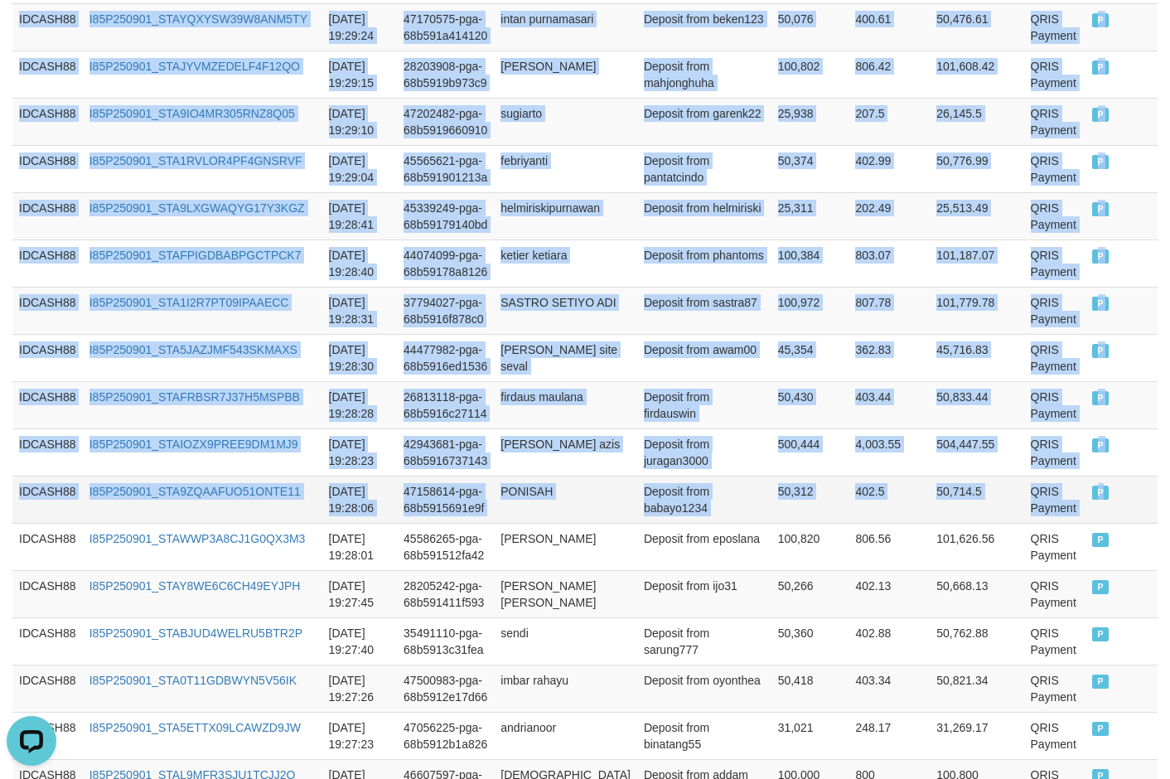
click at [1001, 518] on td "P" at bounding box center [1121, 499] width 72 height 47
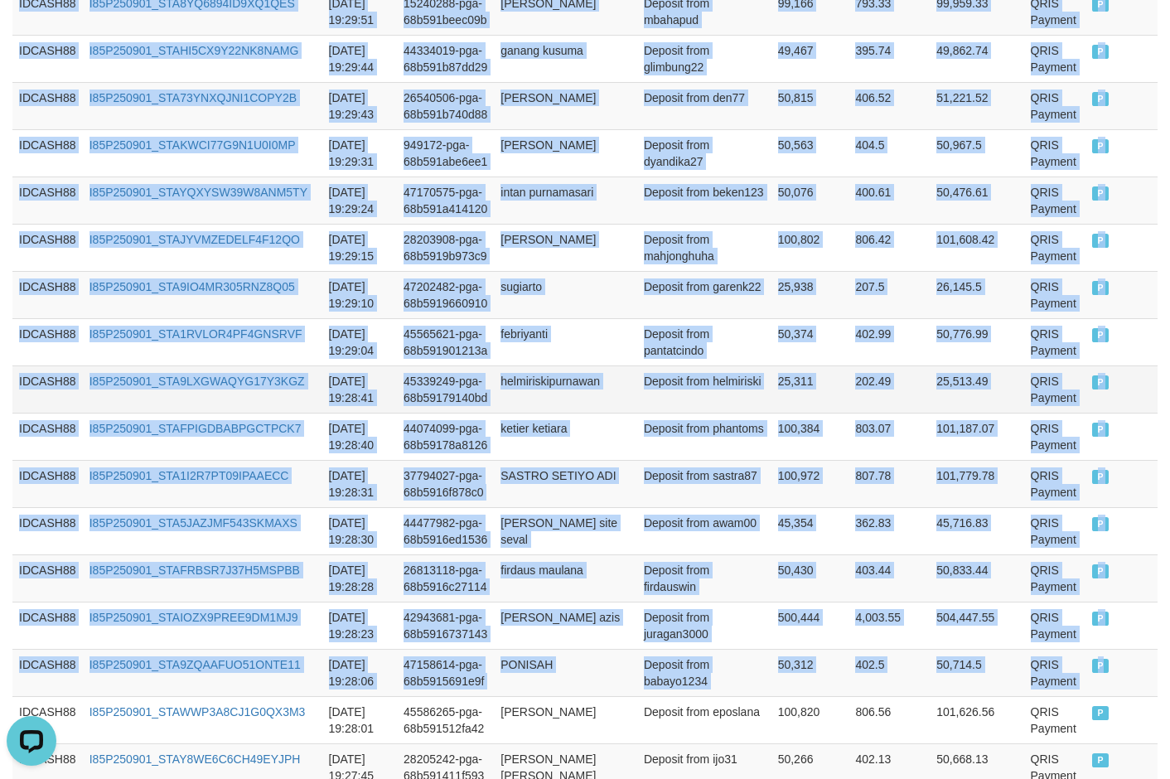
scroll to position [418, 0]
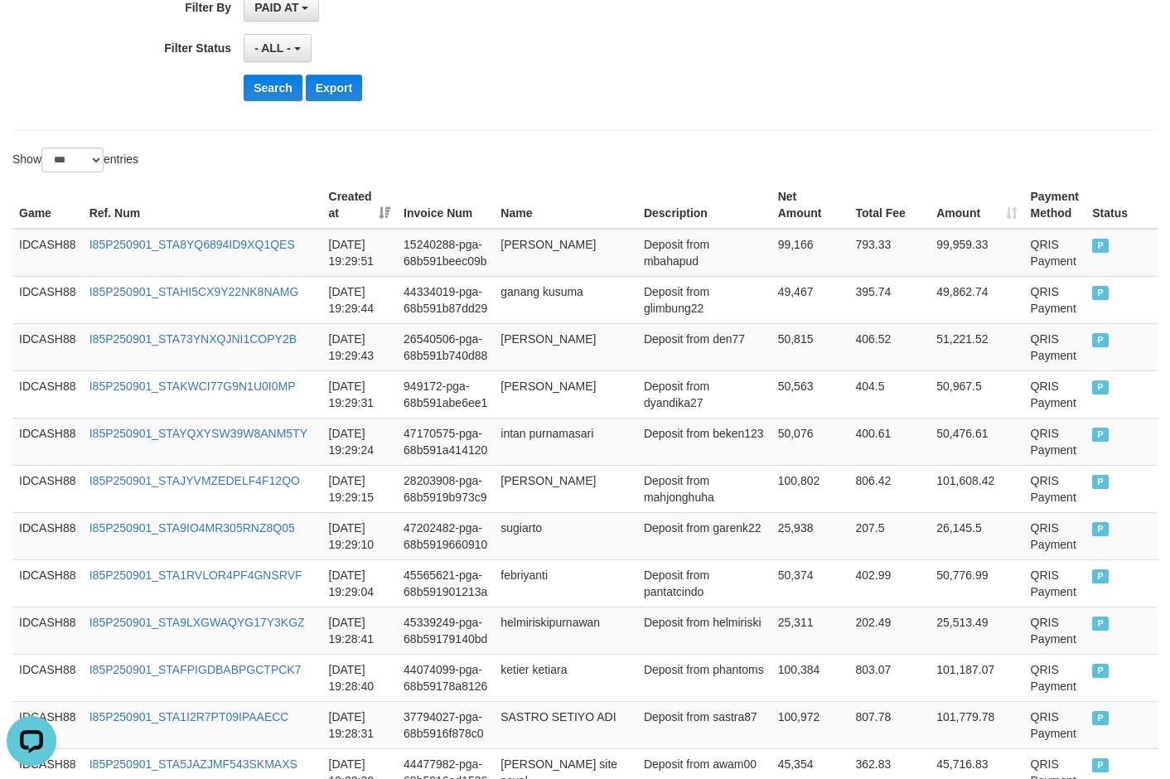
click at [285, 91] on button "Search" at bounding box center [273, 88] width 59 height 27
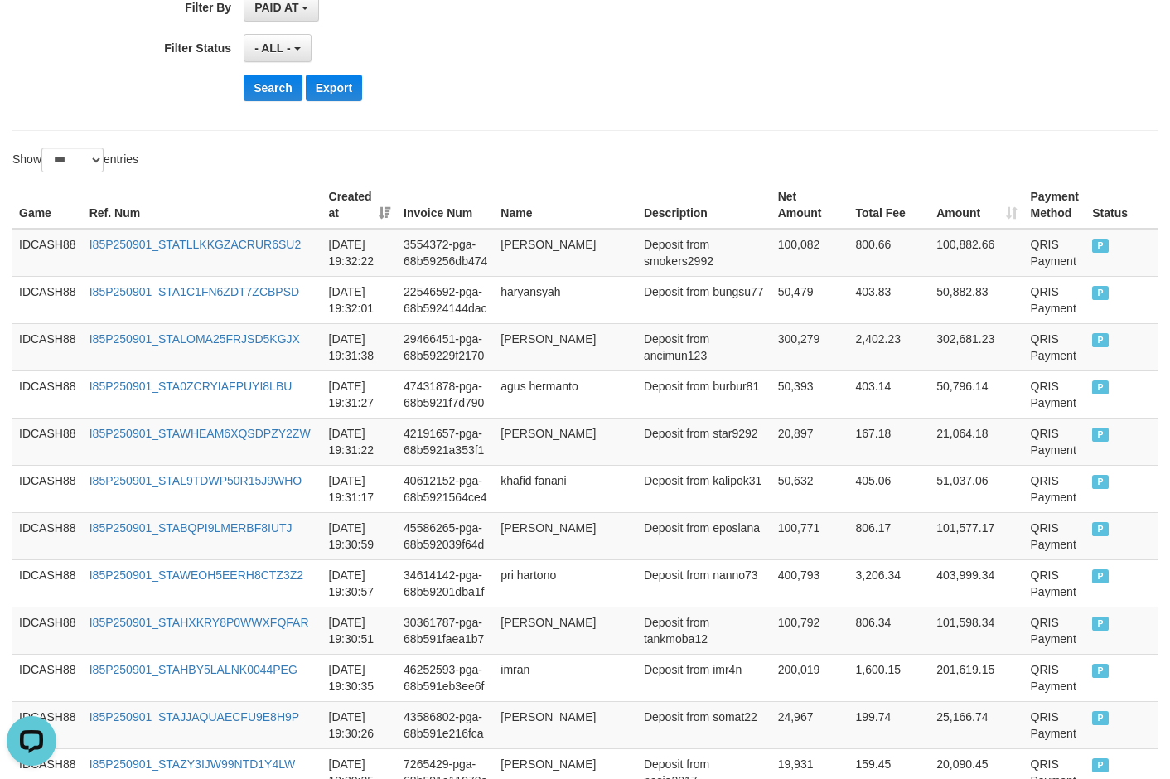
click at [582, 158] on div "Show ** ** ** *** entries" at bounding box center [292, 161] width 585 height 29
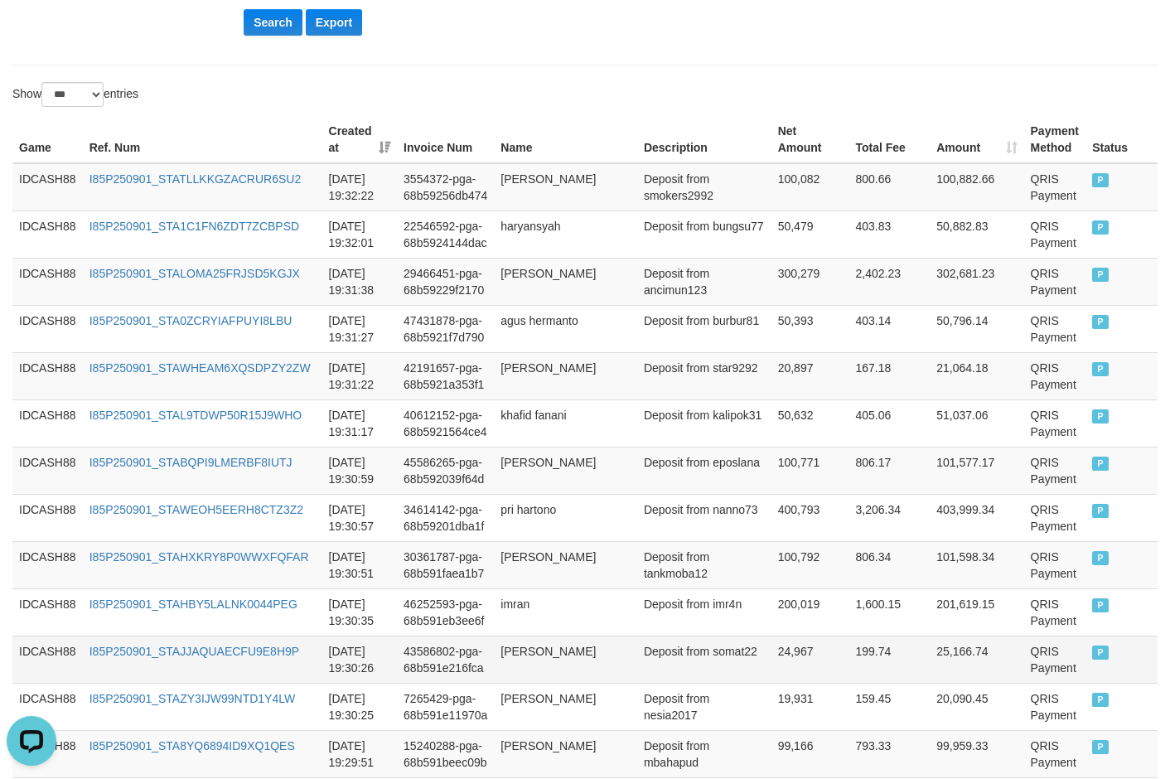
scroll to position [442, 0]
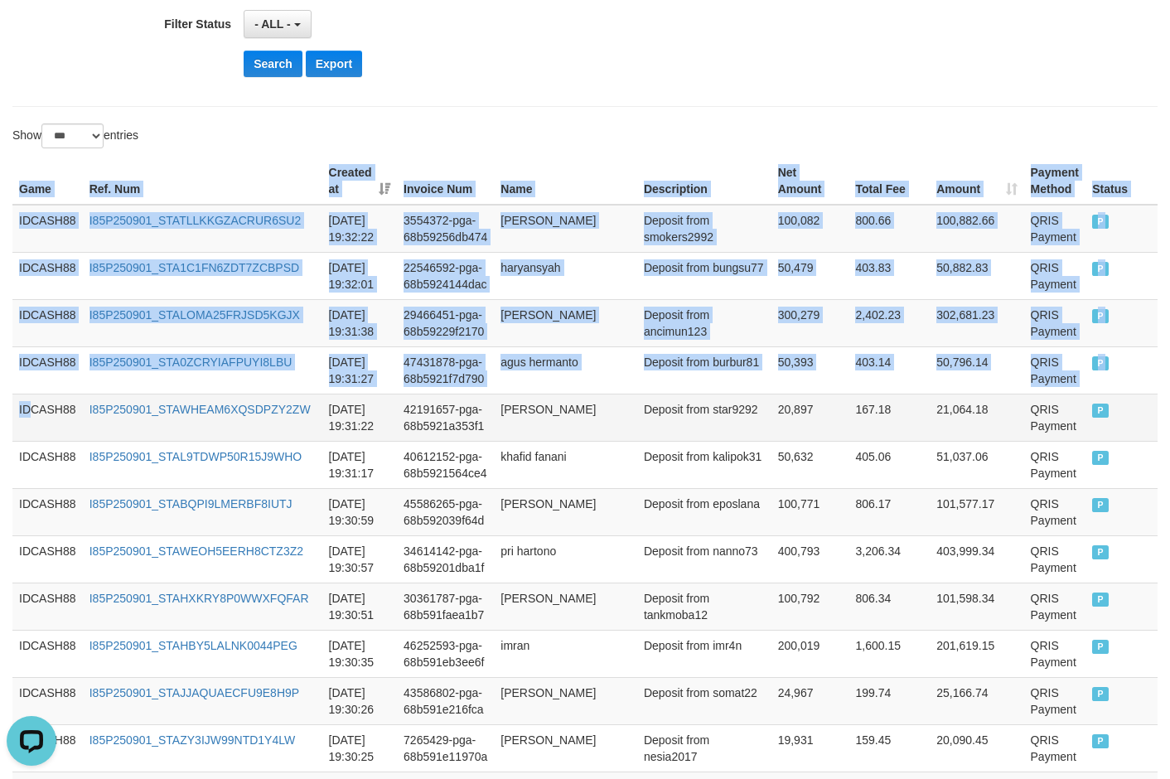
drag, startPoint x: 14, startPoint y: 311, endPoint x: 29, endPoint y: 422, distance: 112.0
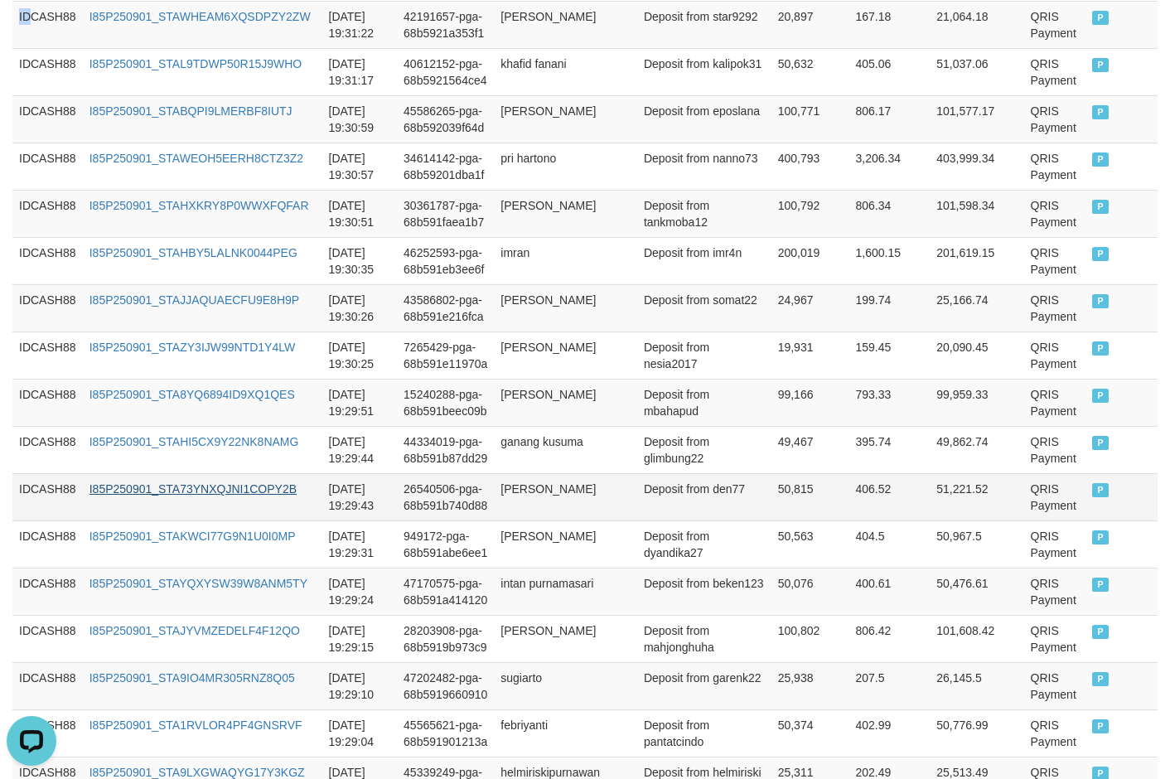
scroll to position [939, 0]
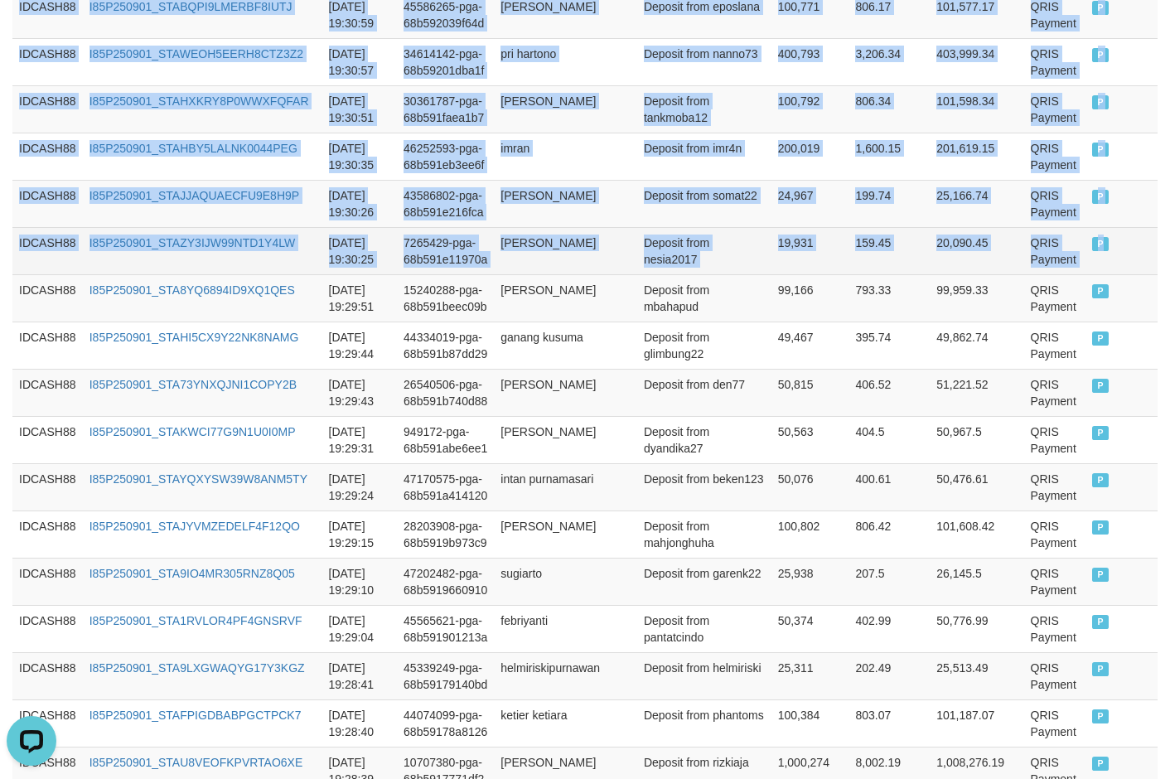
click at [1001, 252] on td "P" at bounding box center [1121, 250] width 72 height 47
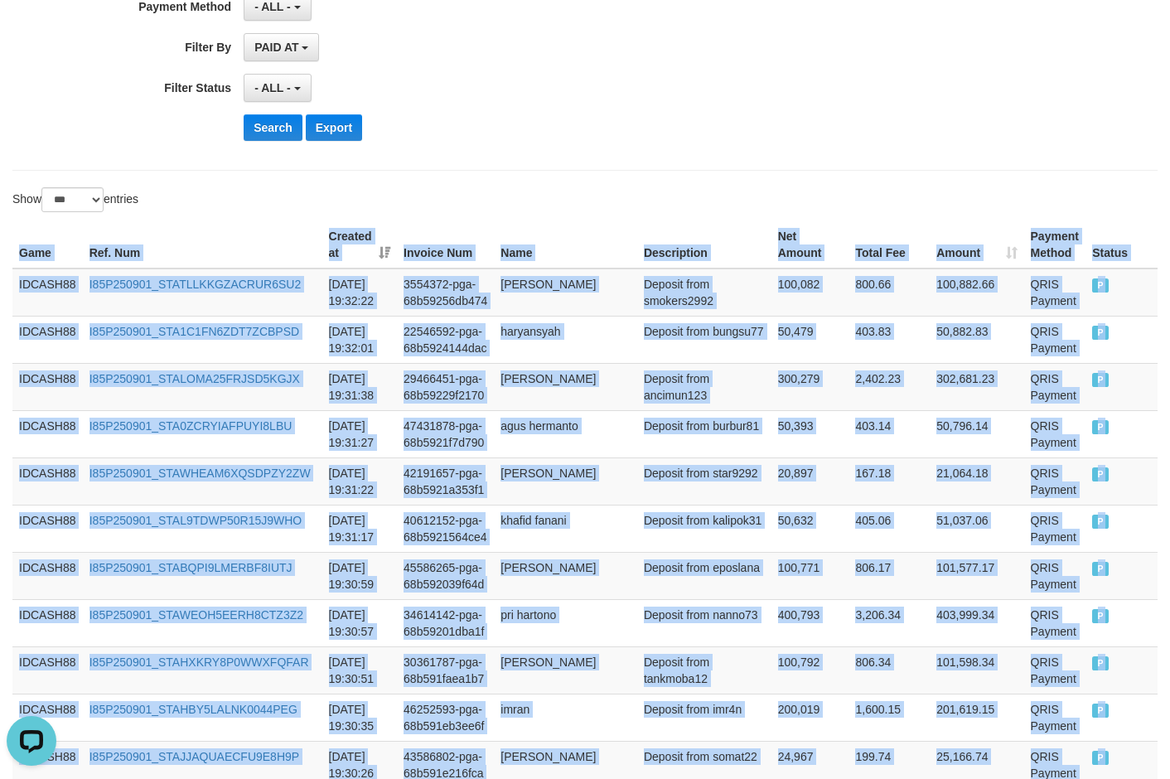
scroll to position [359, 0]
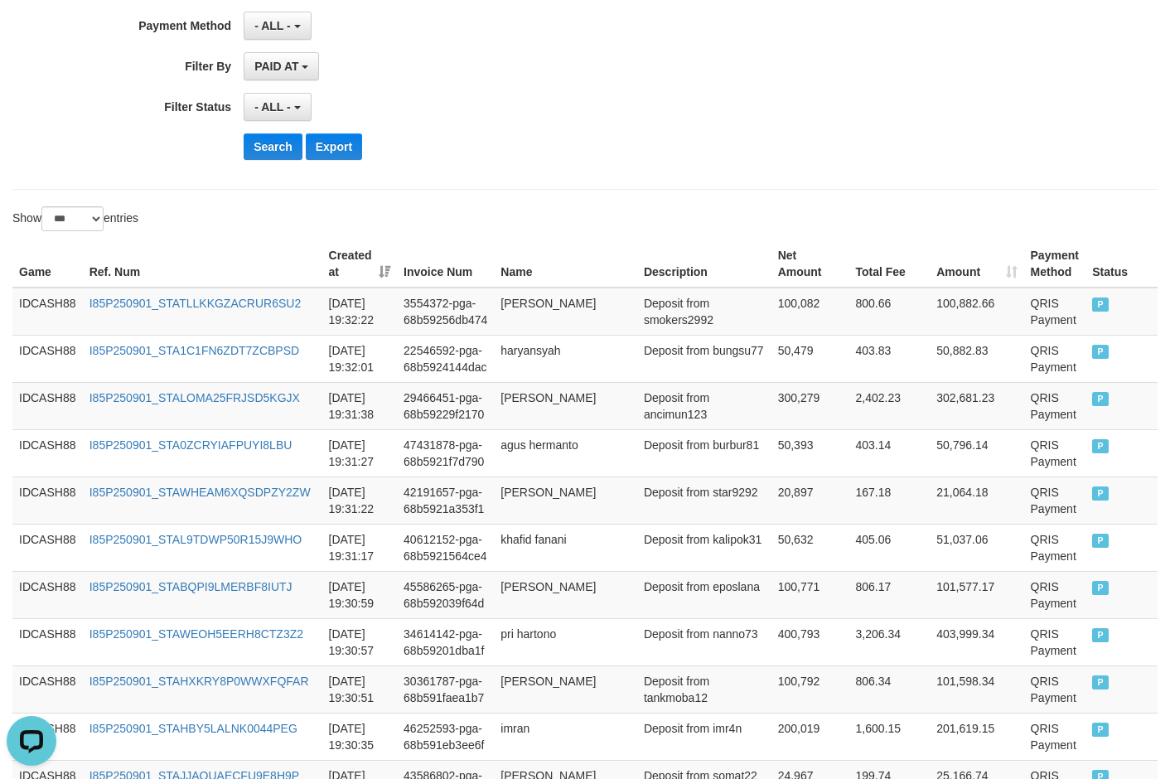
click at [276, 150] on button "Search" at bounding box center [273, 146] width 59 height 27
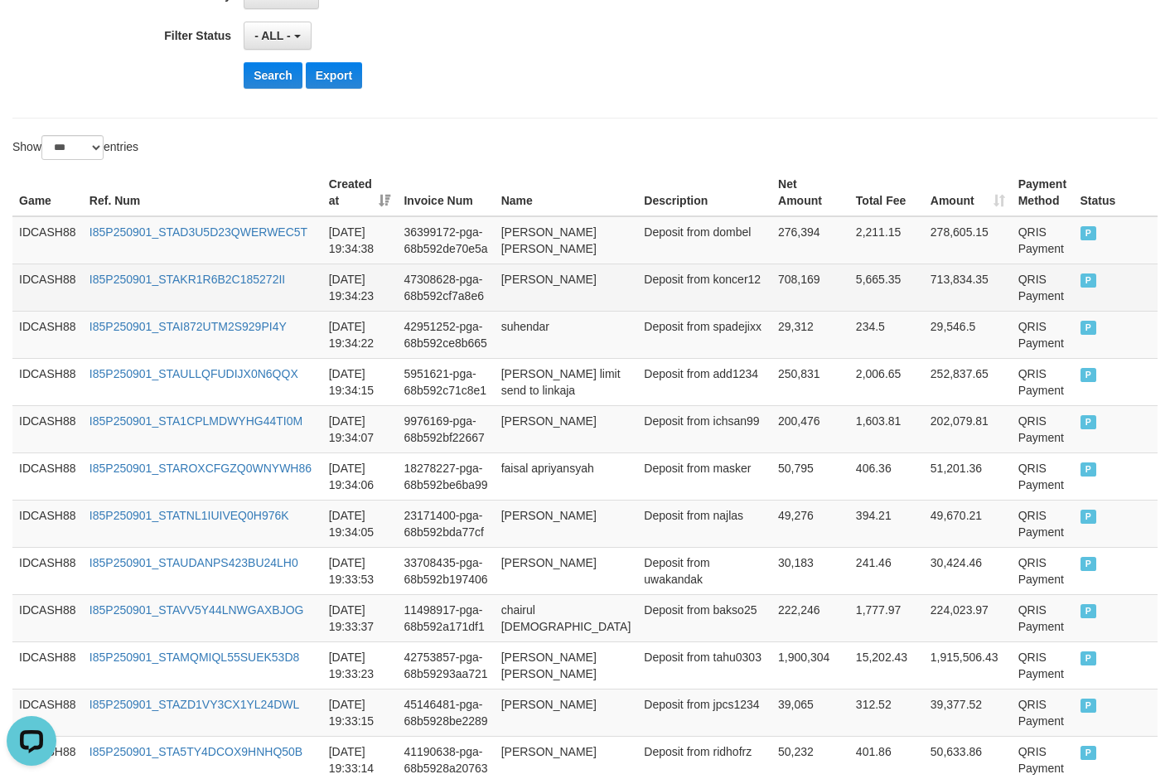
scroll to position [446, 0]
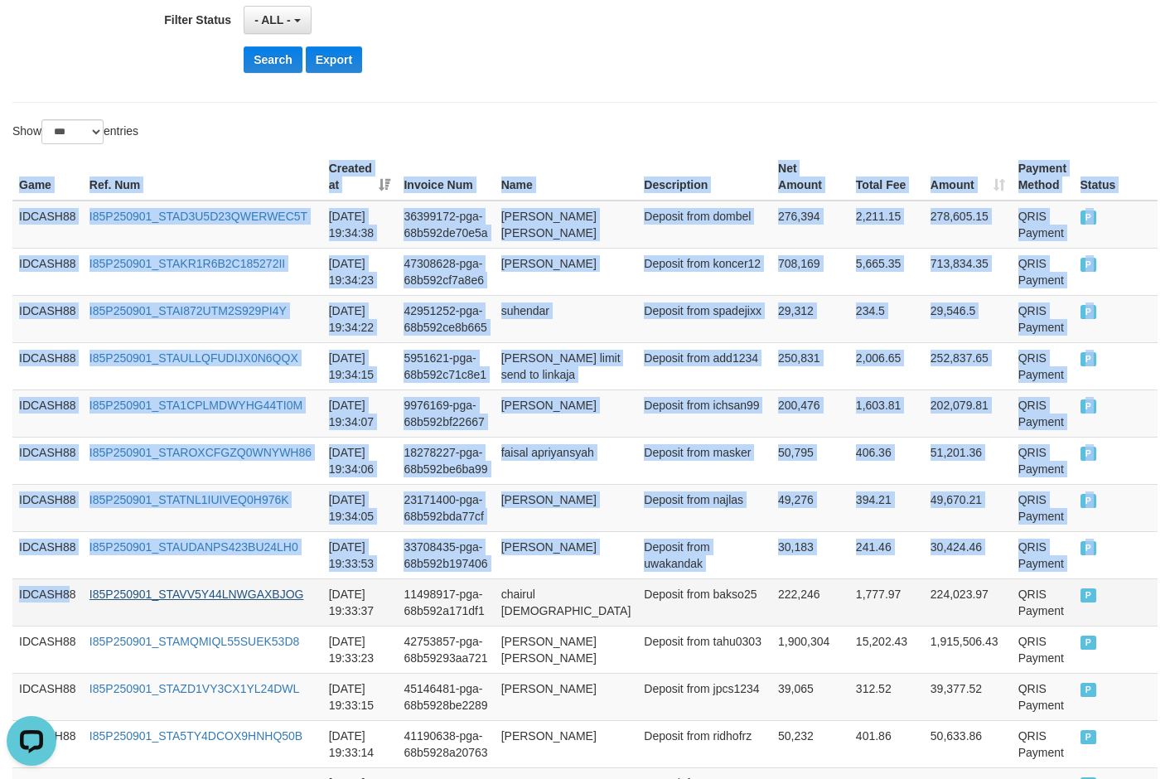
drag, startPoint x: 14, startPoint y: 178, endPoint x: 152, endPoint y: 609, distance: 452.2
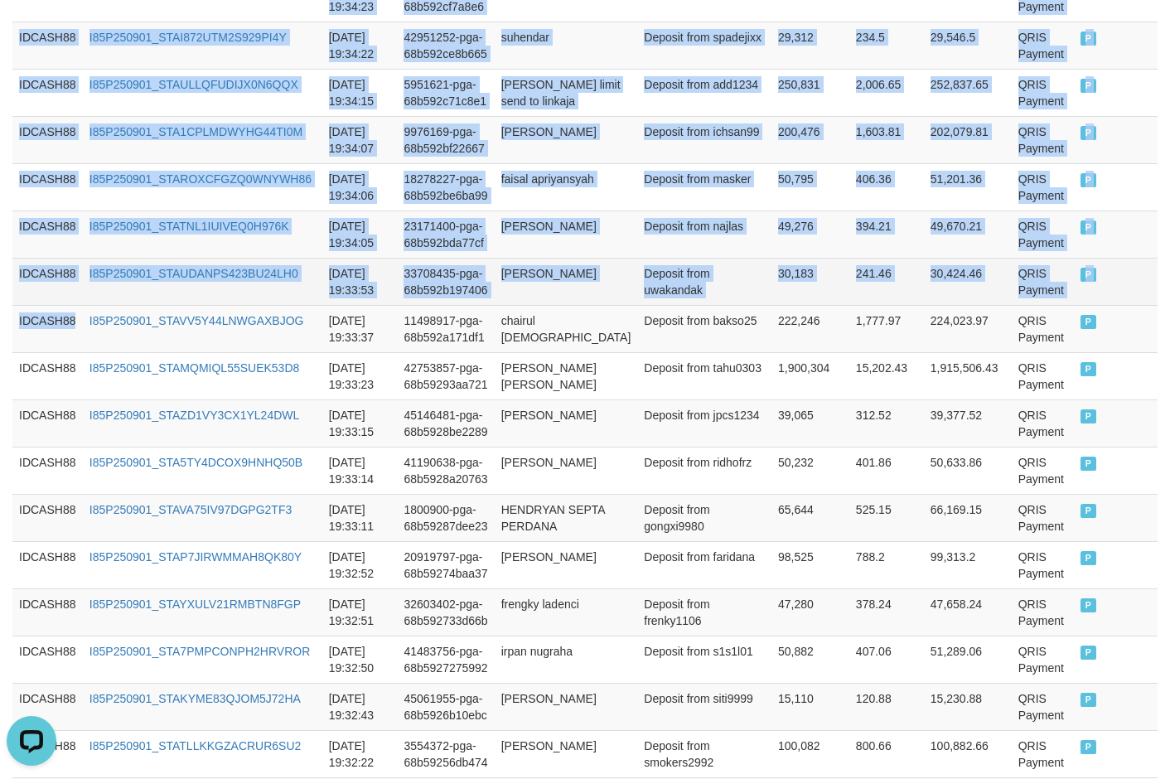
scroll to position [860, 0]
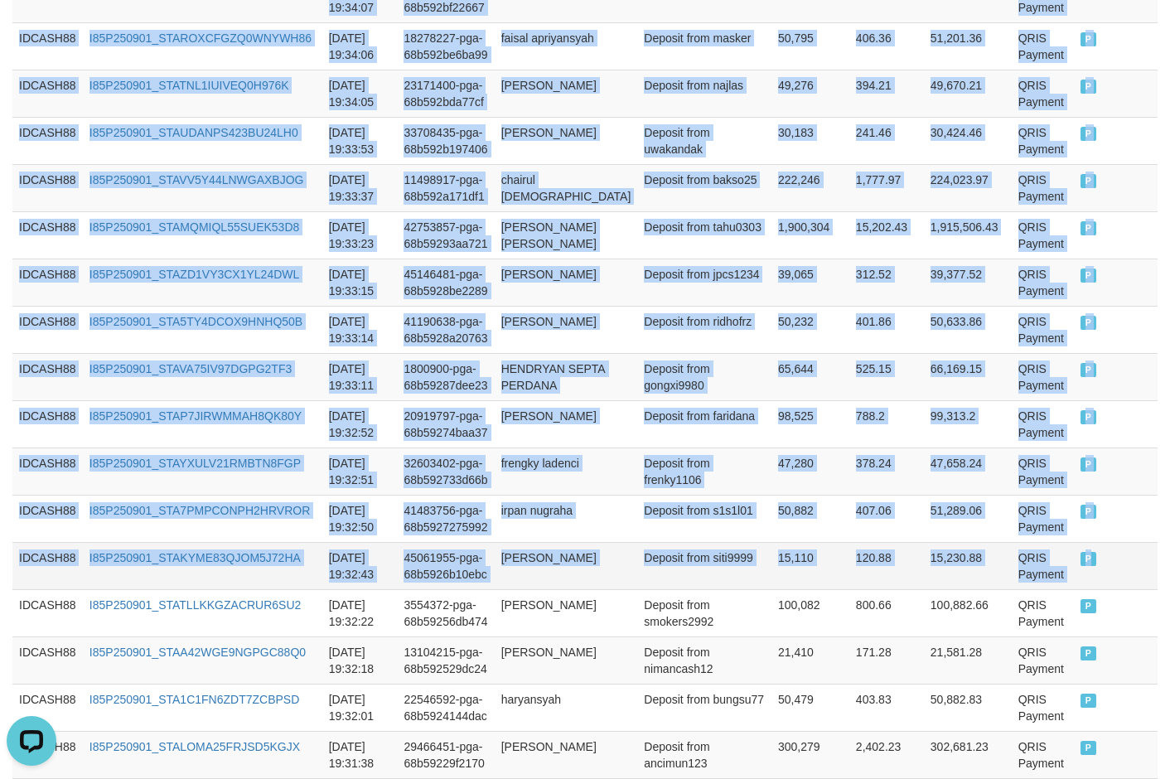
click at [1001, 588] on td "P" at bounding box center [1116, 565] width 84 height 47
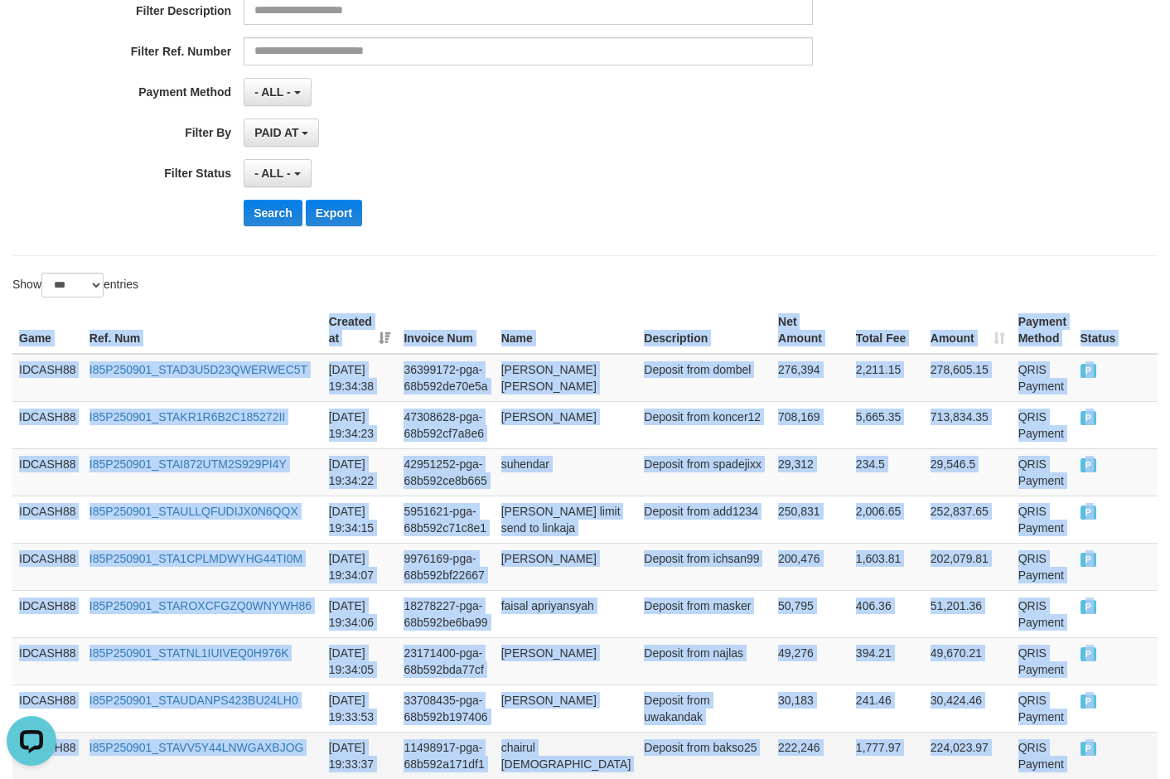
scroll to position [114, 0]
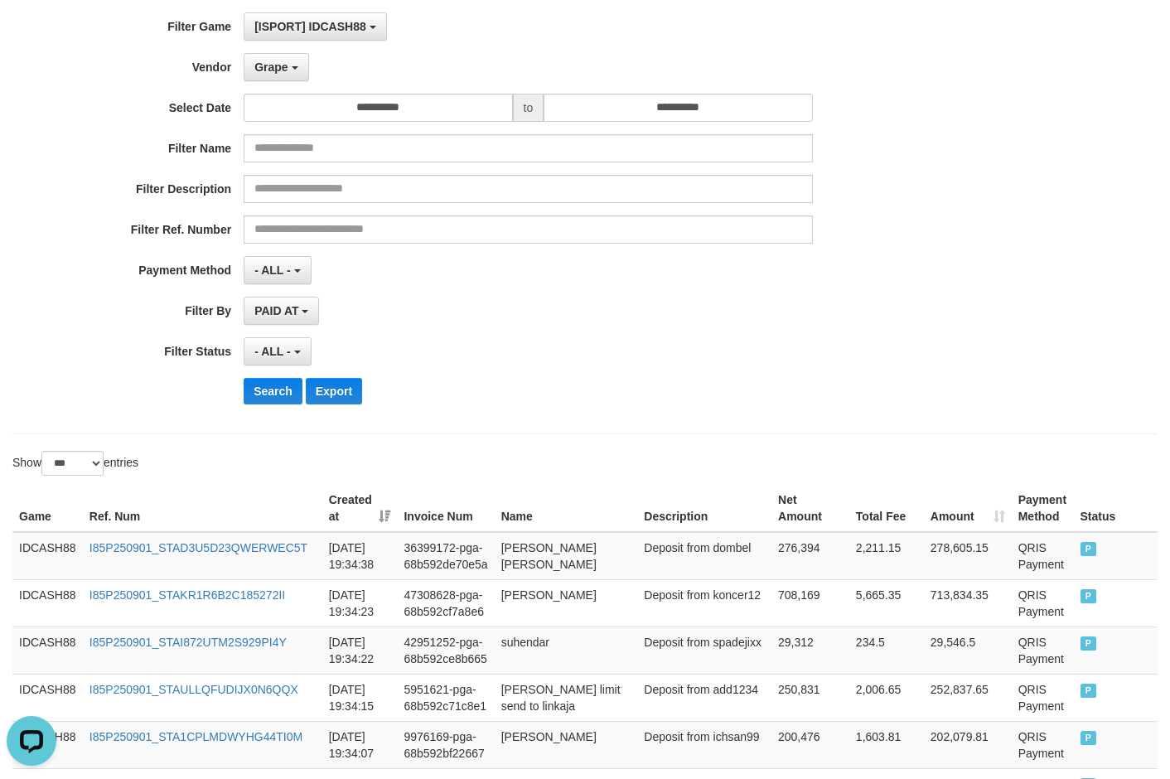
click at [592, 337] on div "- ALL - SELECT ALL - ALL - SELECT STATUS PENDING/UNPAID PAID CANCELED EXPIRED" at bounding box center [528, 351] width 568 height 28
click at [268, 383] on button "Search" at bounding box center [273, 391] width 59 height 27
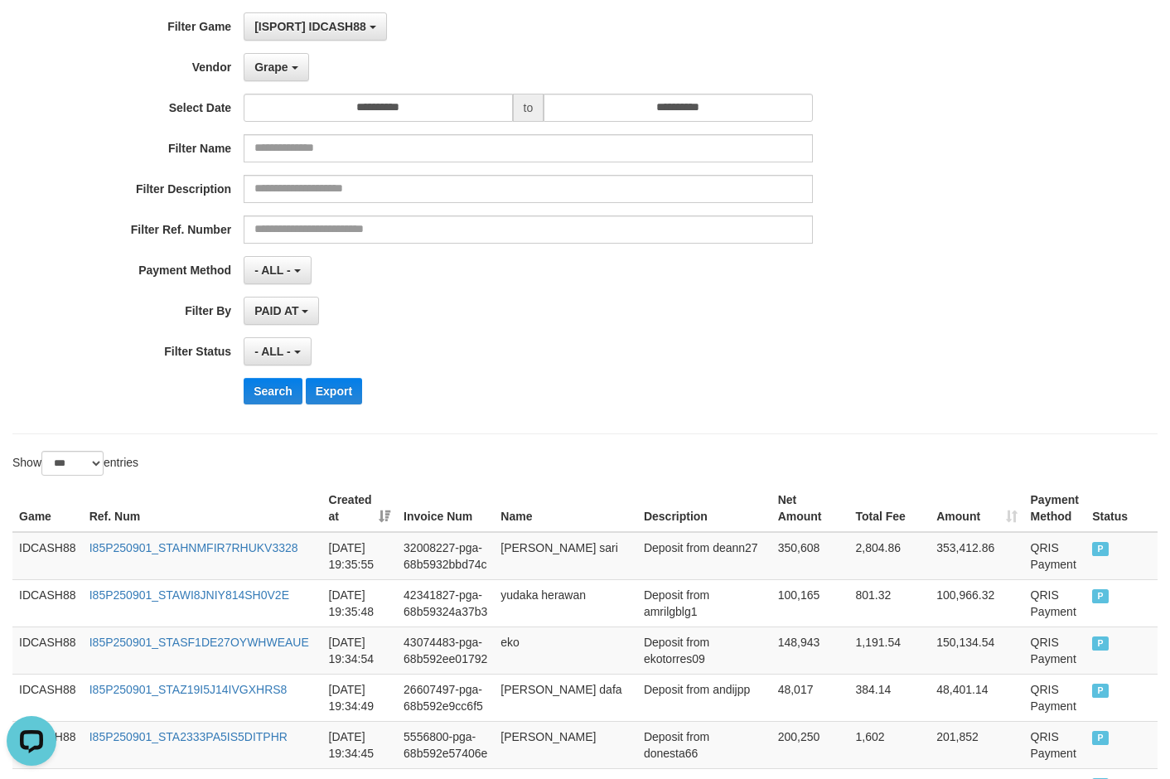
click at [527, 391] on div "Search Export" at bounding box center [610, 391] width 732 height 27
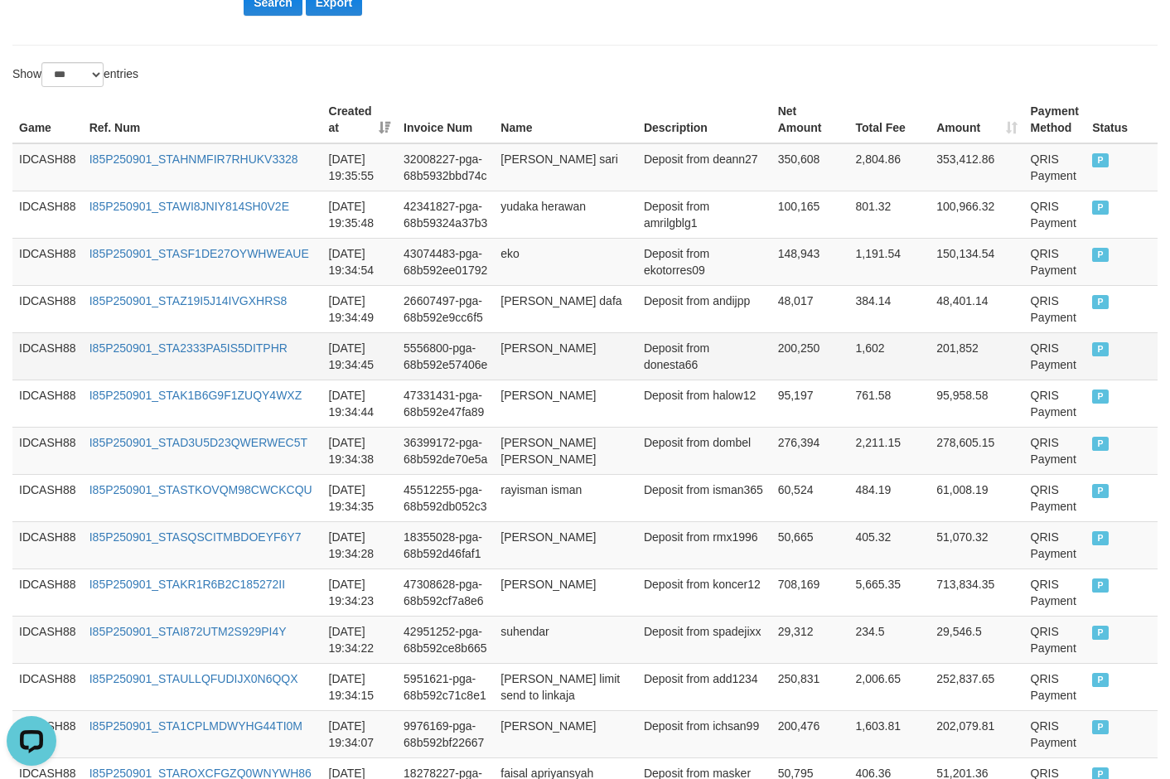
scroll to position [407, 0]
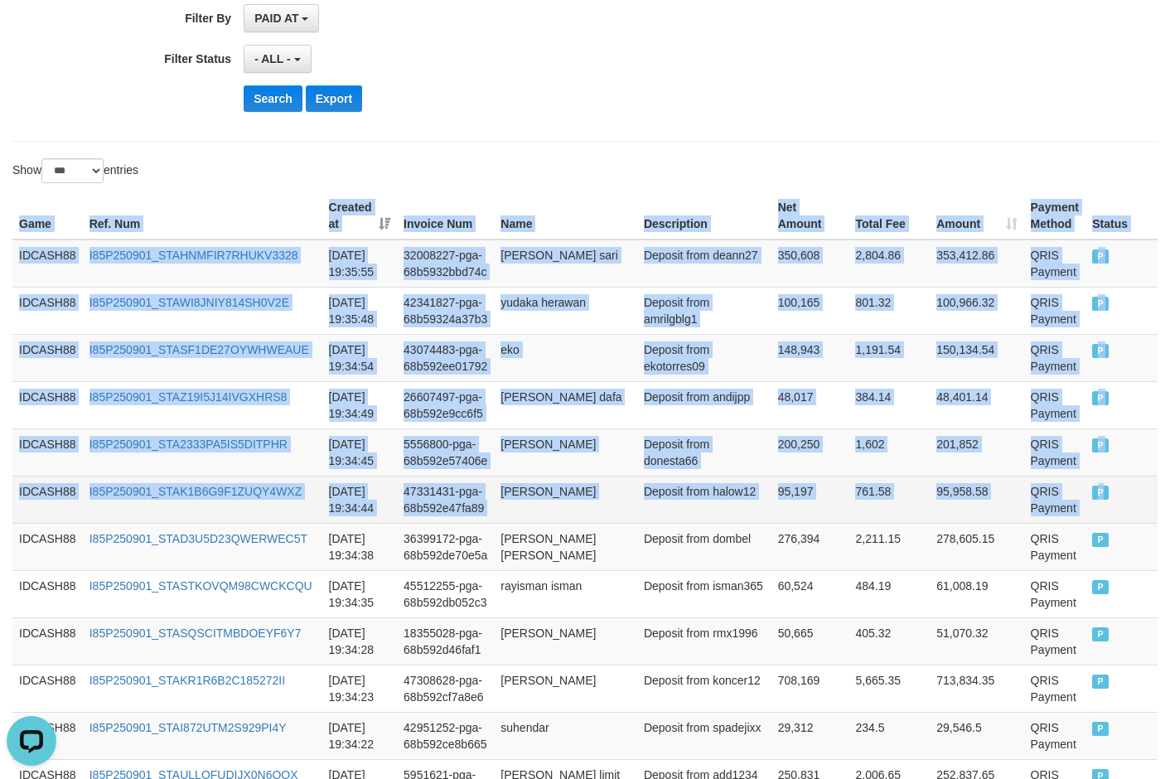
drag, startPoint x: 21, startPoint y: 224, endPoint x: 1132, endPoint y: 495, distance: 1144.3
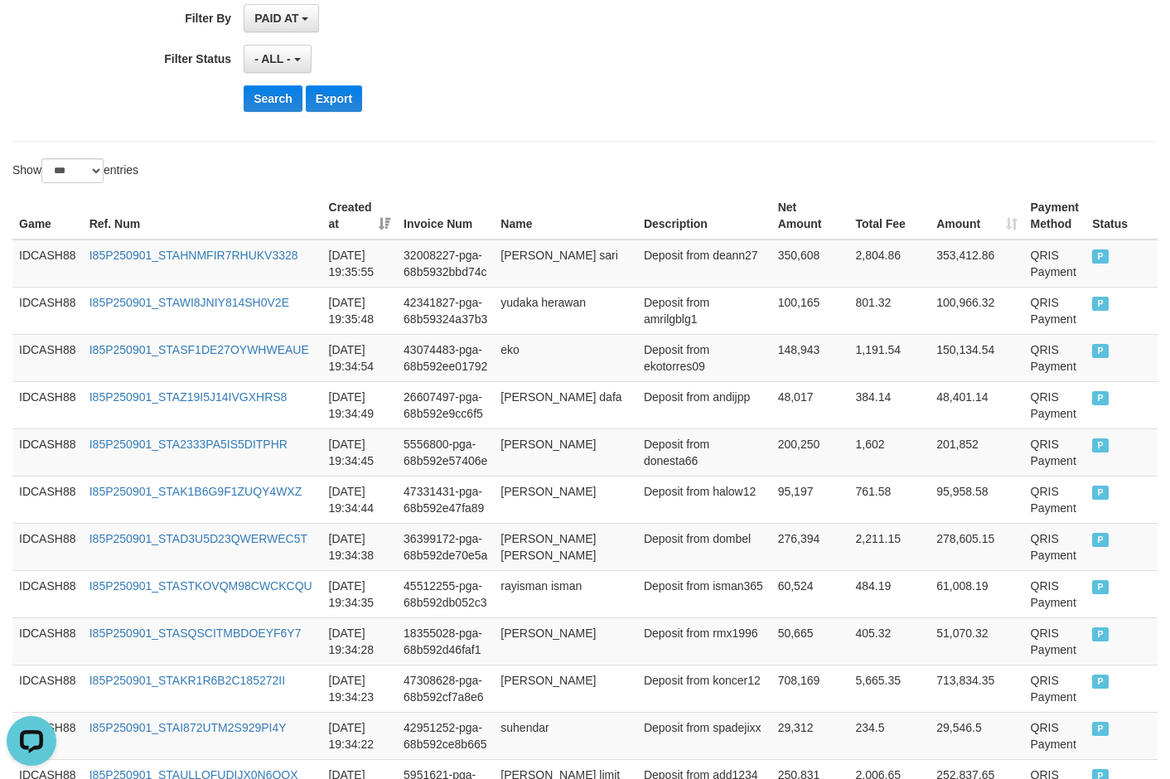
click at [643, 101] on div "Search Export" at bounding box center [610, 98] width 732 height 27
click at [270, 105] on button "Search" at bounding box center [273, 98] width 59 height 27
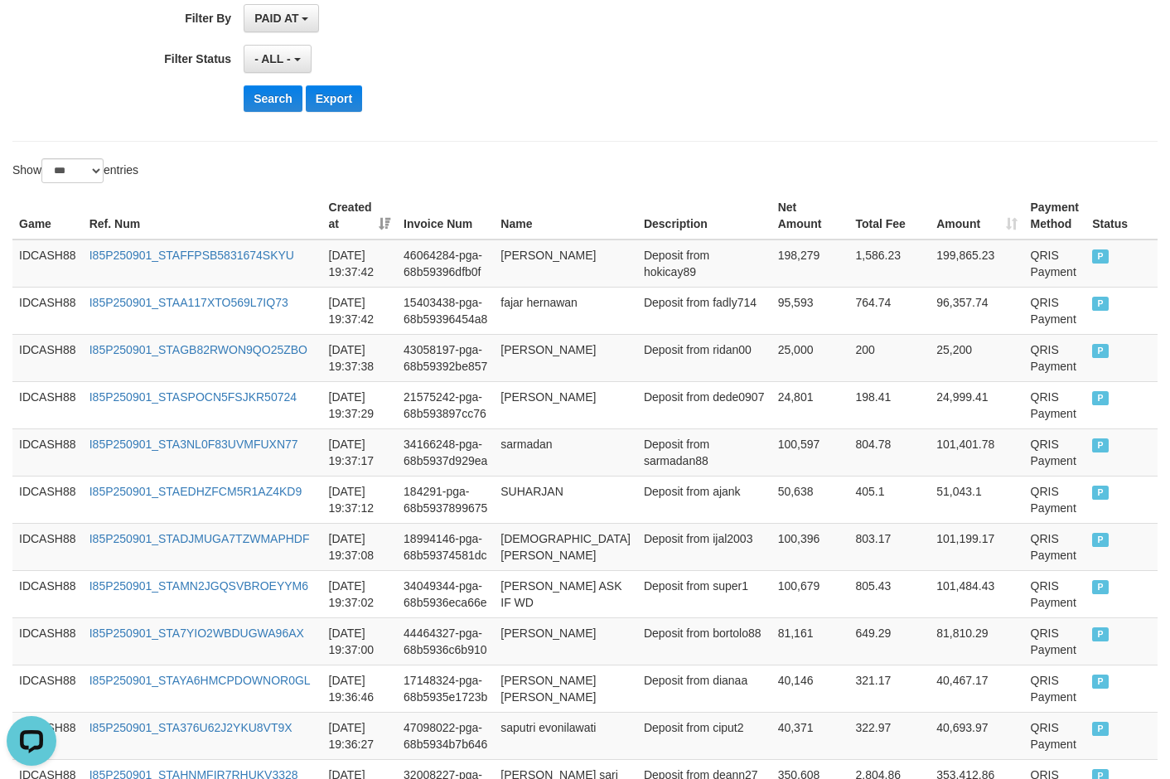
click at [543, 110] on div "Search Export" at bounding box center [610, 98] width 732 height 27
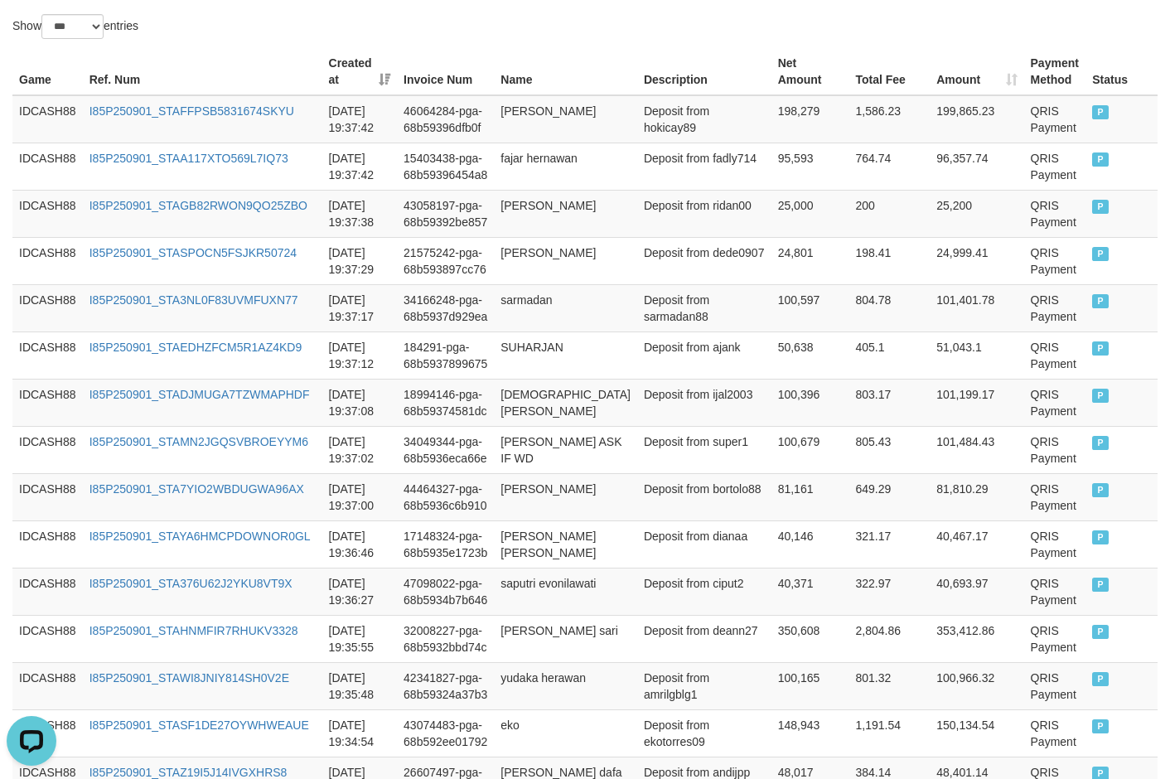
scroll to position [560, 0]
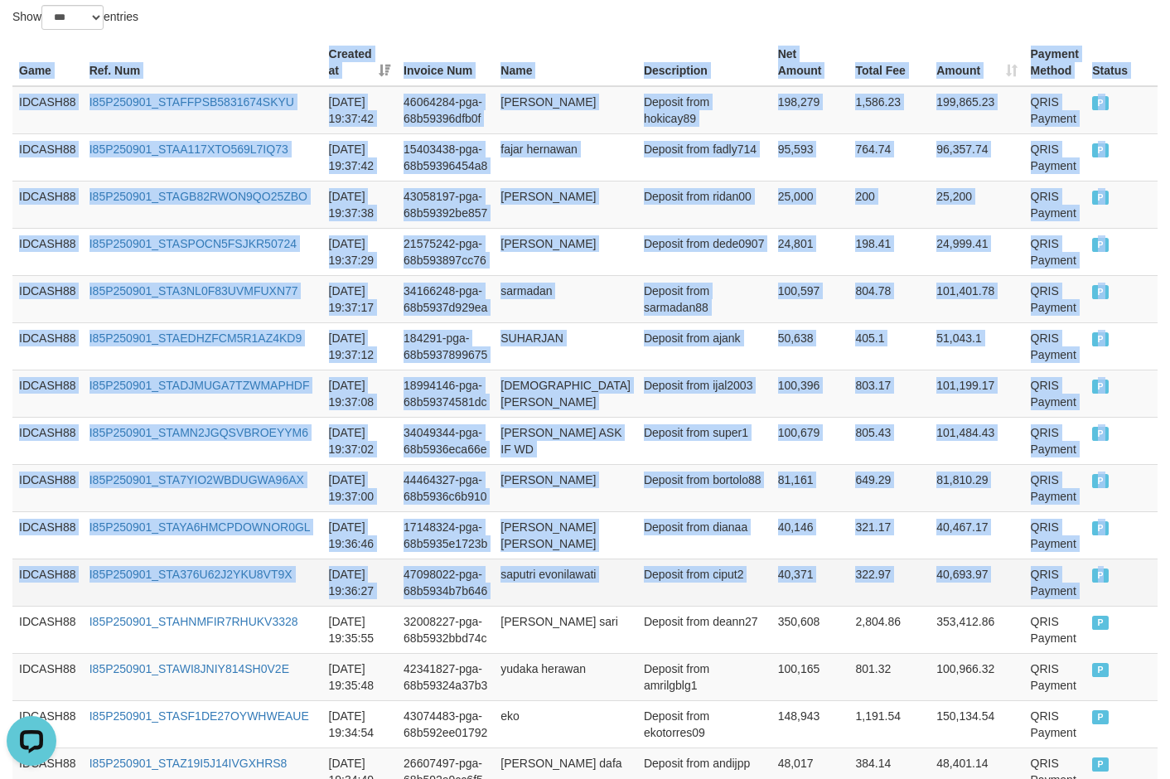
drag, startPoint x: 7, startPoint y: 61, endPoint x: 1094, endPoint y: 579, distance: 1204.7
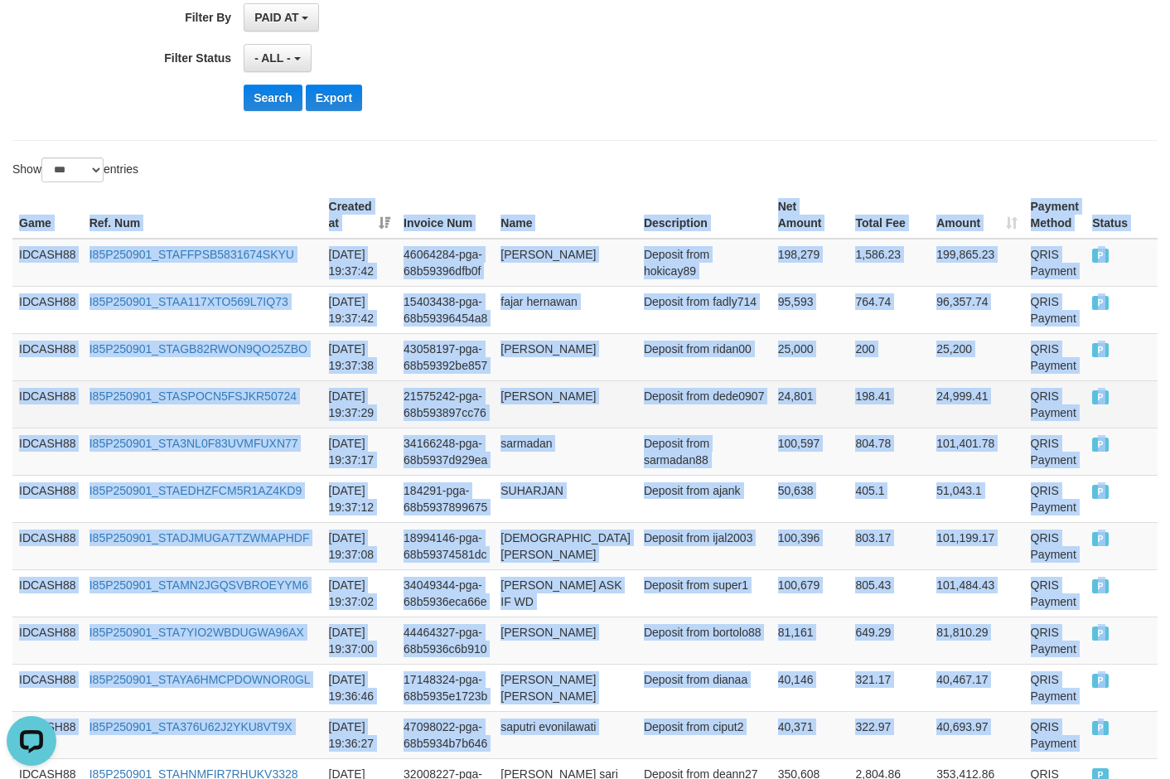
scroll to position [146, 0]
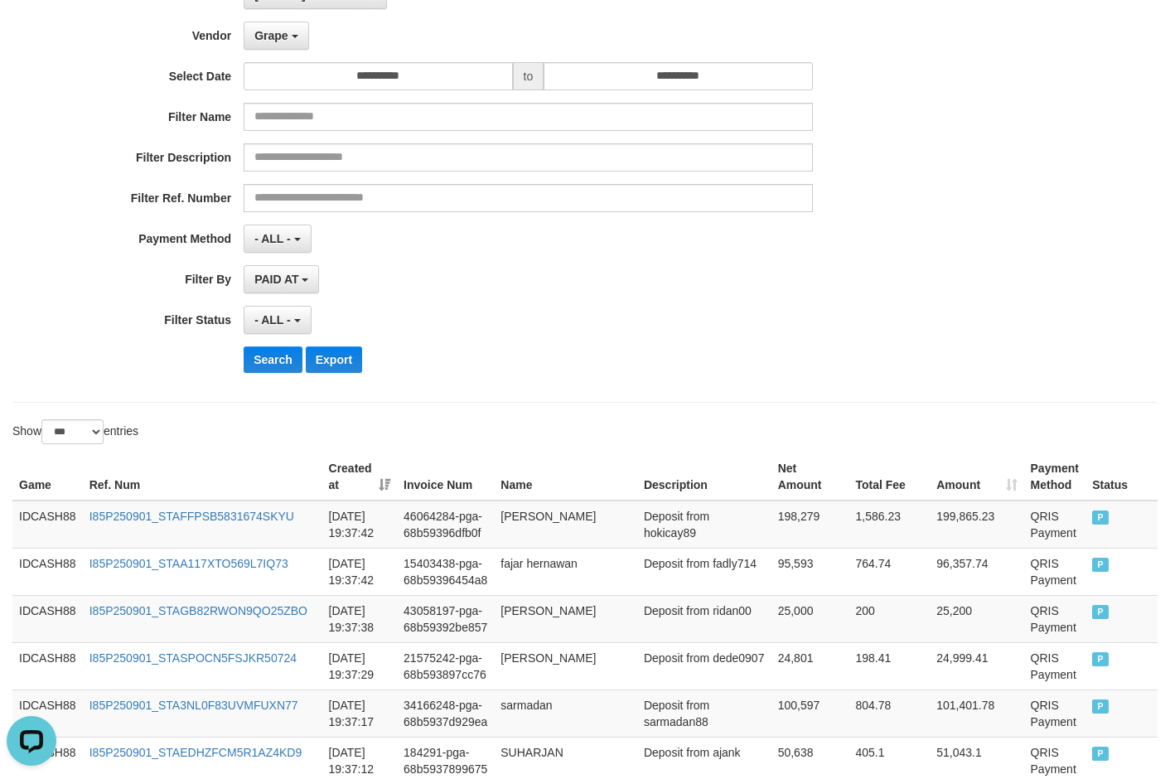
click at [626, 315] on div "- ALL - SELECT ALL - ALL - SELECT STATUS PENDING/UNPAID PAID CANCELED EXPIRED" at bounding box center [528, 320] width 568 height 28
click at [287, 350] on button "Search" at bounding box center [273, 359] width 59 height 27
click at [607, 379] on div "**********" at bounding box center [487, 183] width 975 height 404
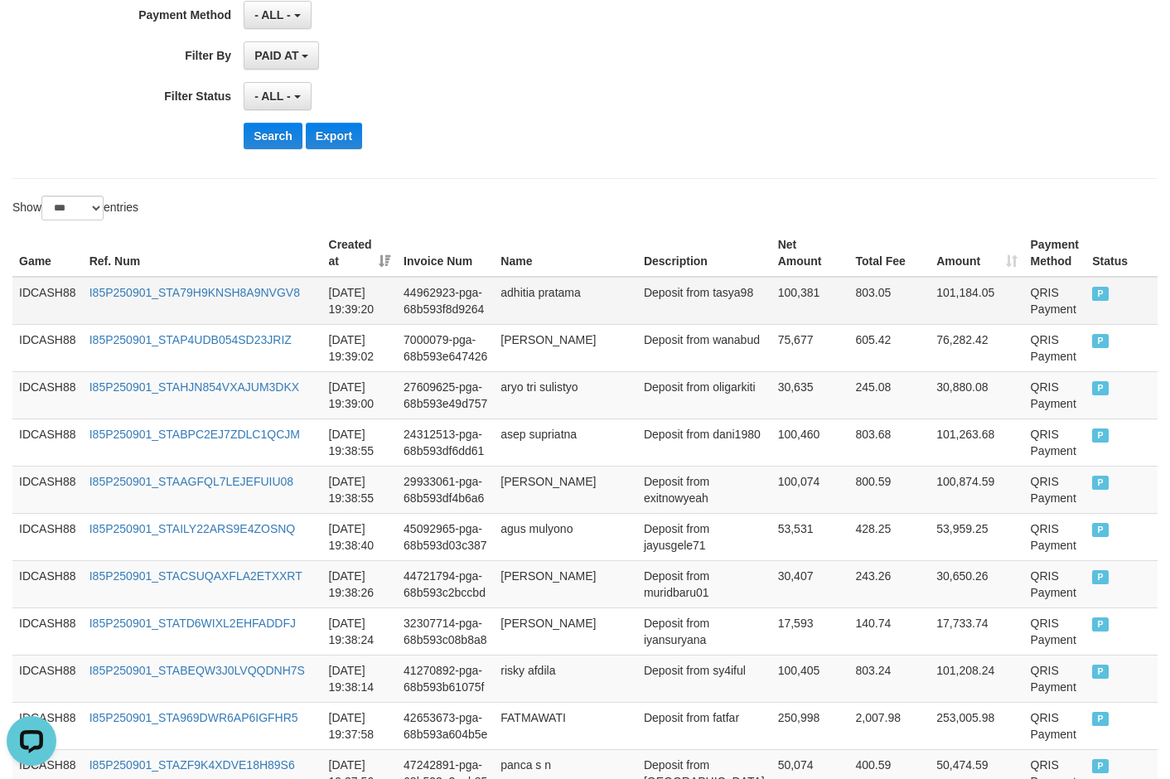
scroll to position [442, 0]
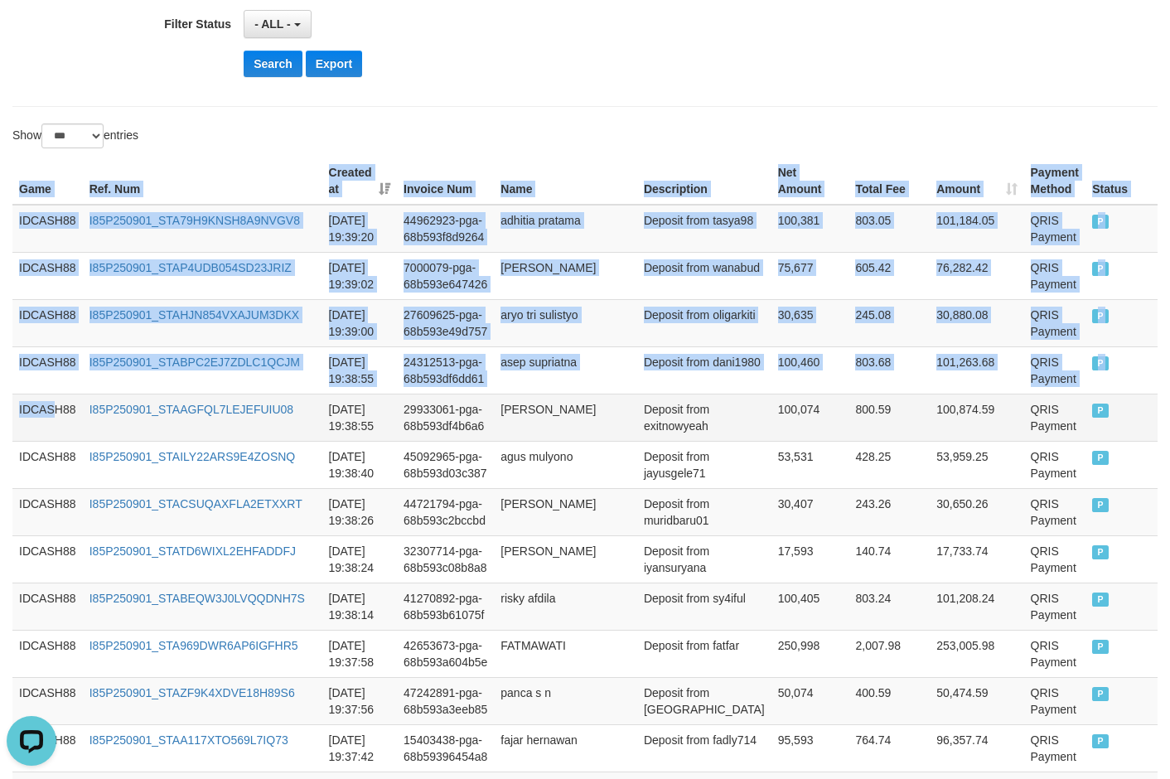
drag, startPoint x: 19, startPoint y: 185, endPoint x: 54, endPoint y: 437, distance: 254.2
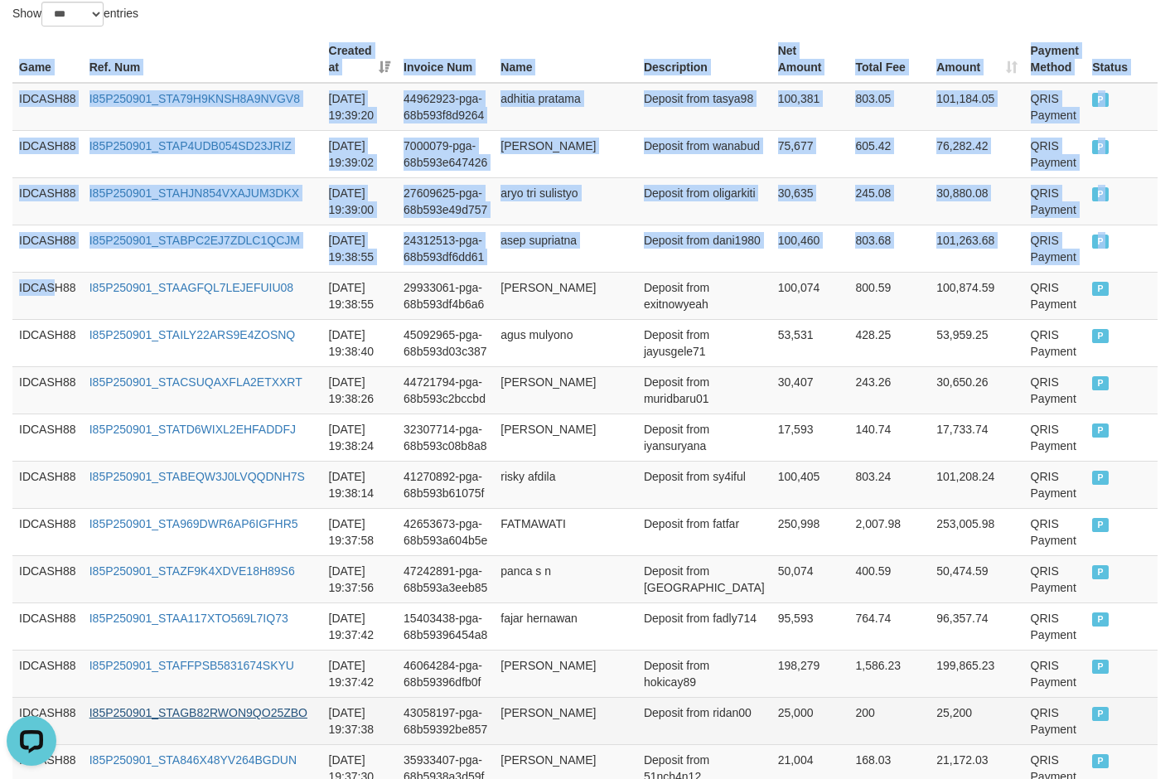
scroll to position [856, 0]
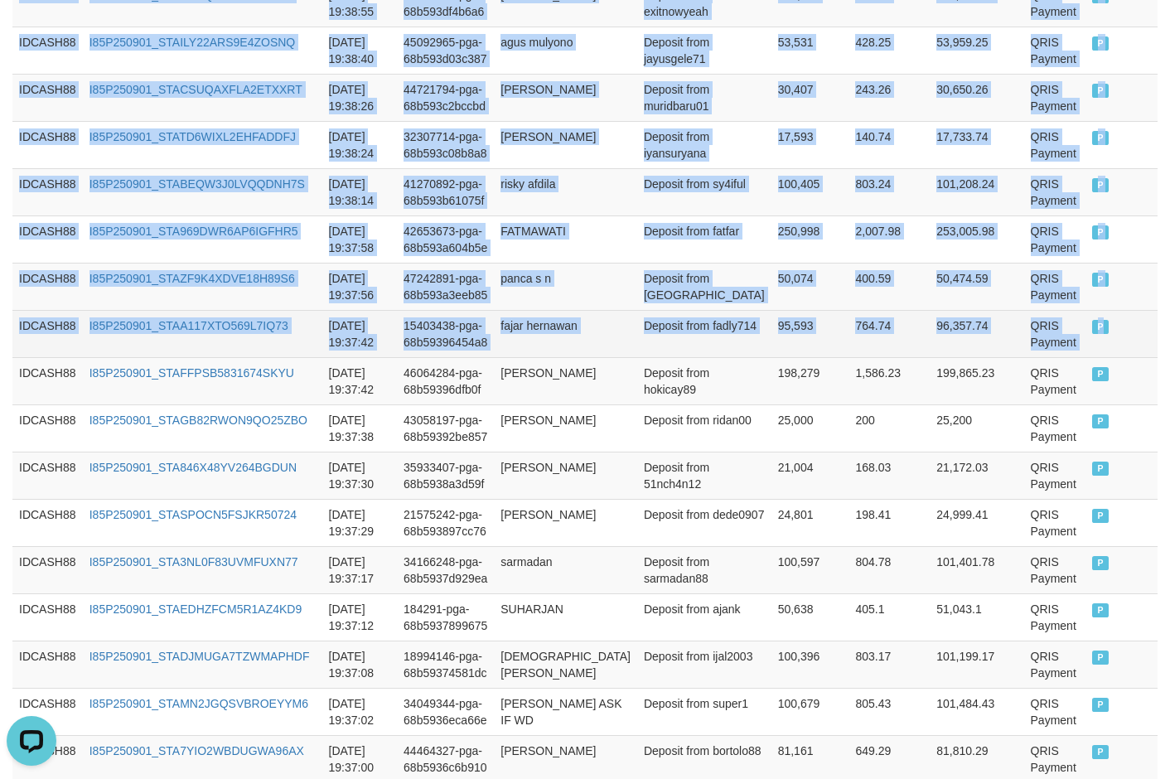
click at [1001, 344] on td "P" at bounding box center [1121, 333] width 72 height 47
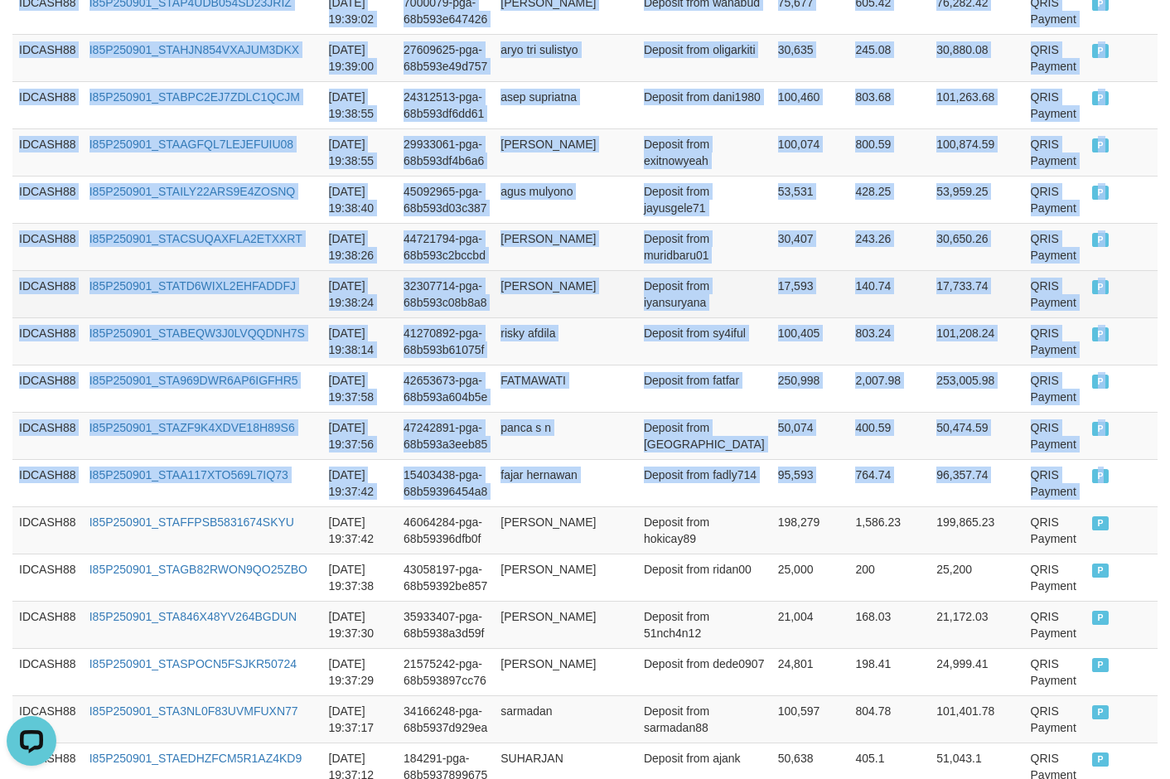
scroll to position [442, 0]
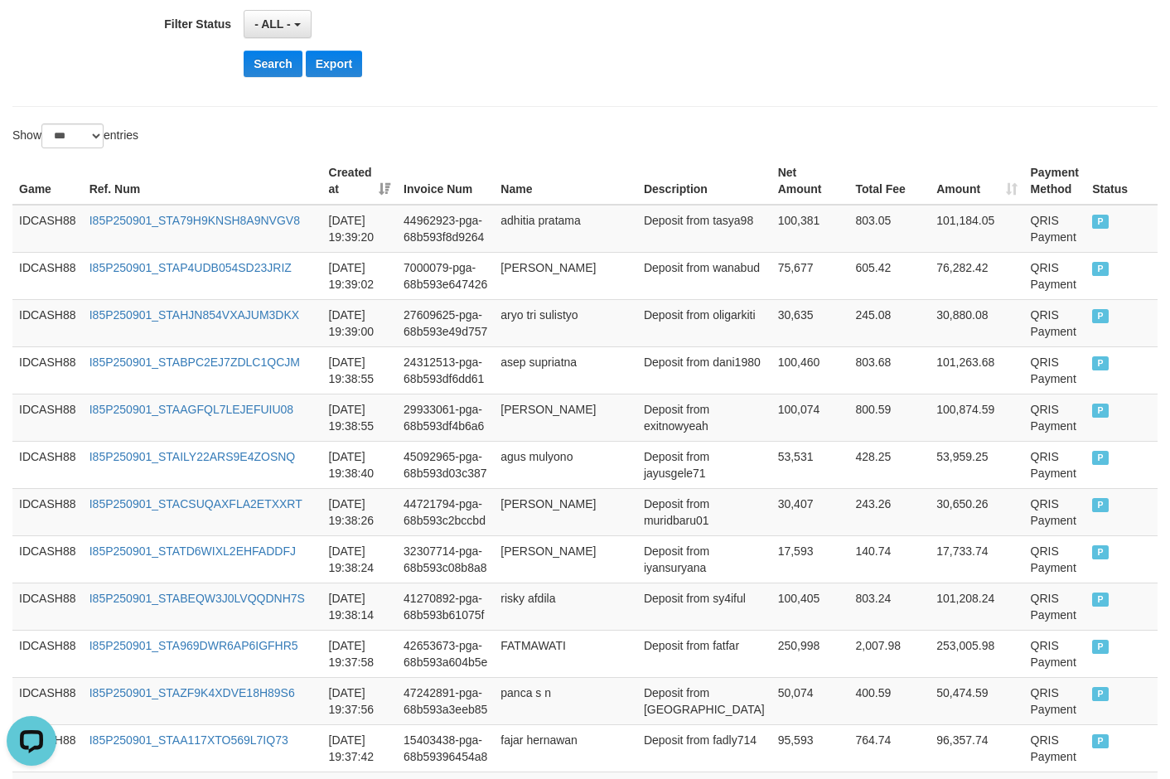
click at [616, 148] on div "Show ** ** ** *** entries" at bounding box center [585, 137] width 1170 height 29
click at [267, 63] on button "Search" at bounding box center [273, 64] width 59 height 27
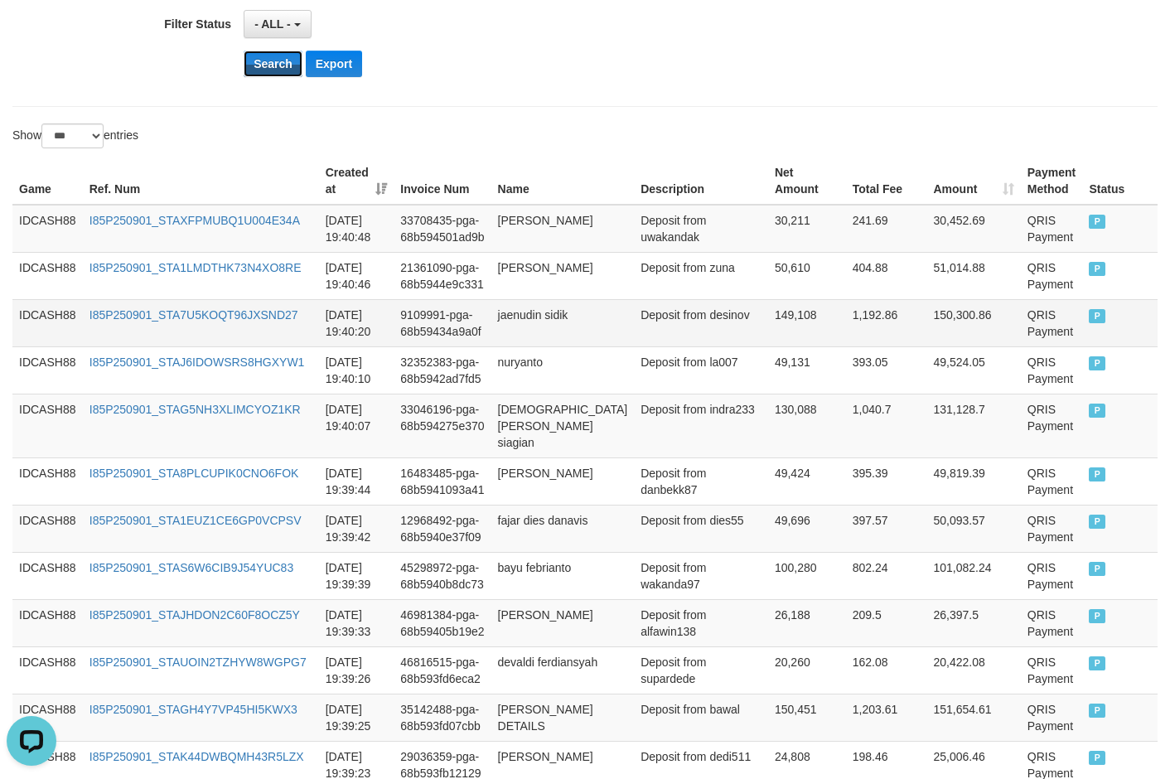
scroll to position [193, 0]
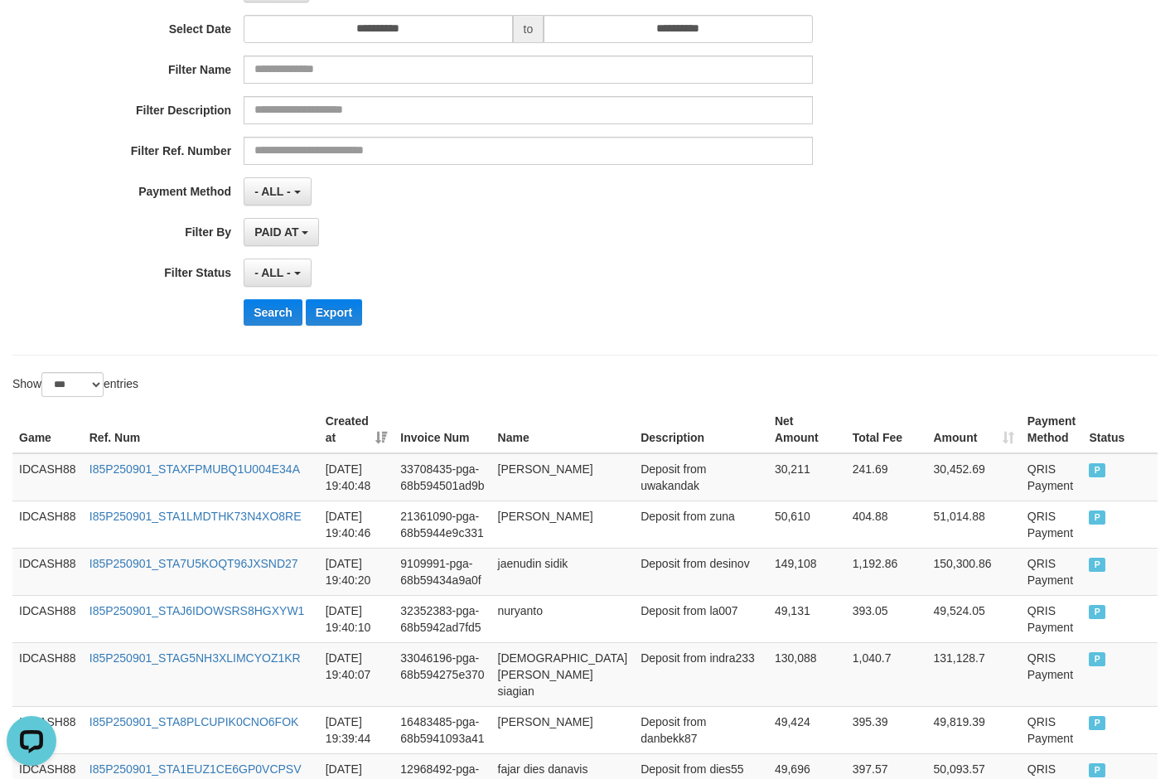
click at [558, 292] on div "**********" at bounding box center [487, 136] width 975 height 404
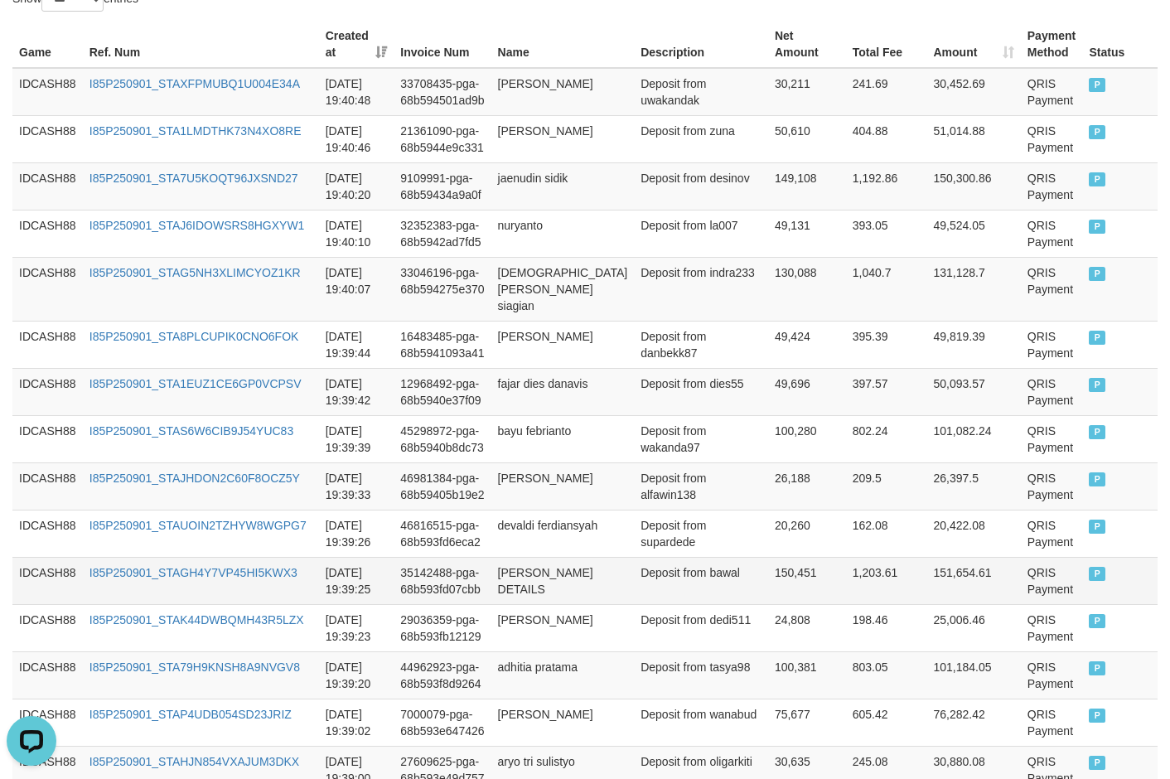
scroll to position [524, 0]
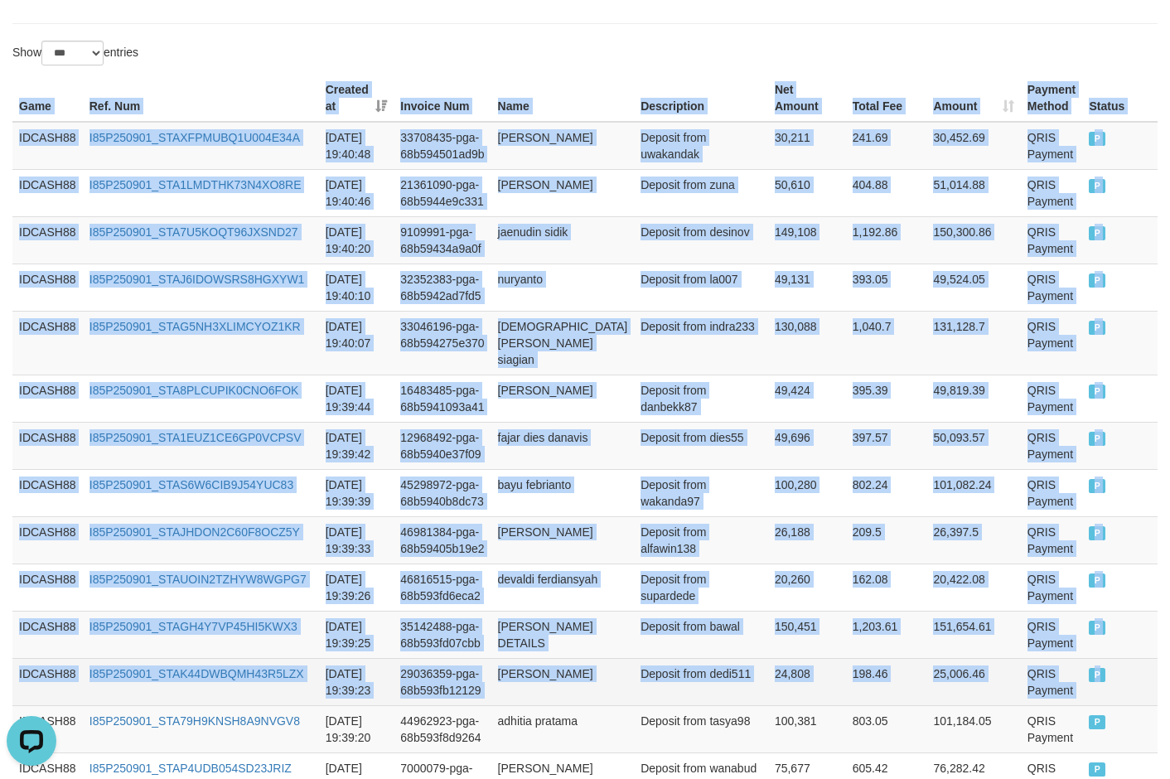
drag, startPoint x: 18, startPoint y: 94, endPoint x: 1117, endPoint y: 658, distance: 1234.5
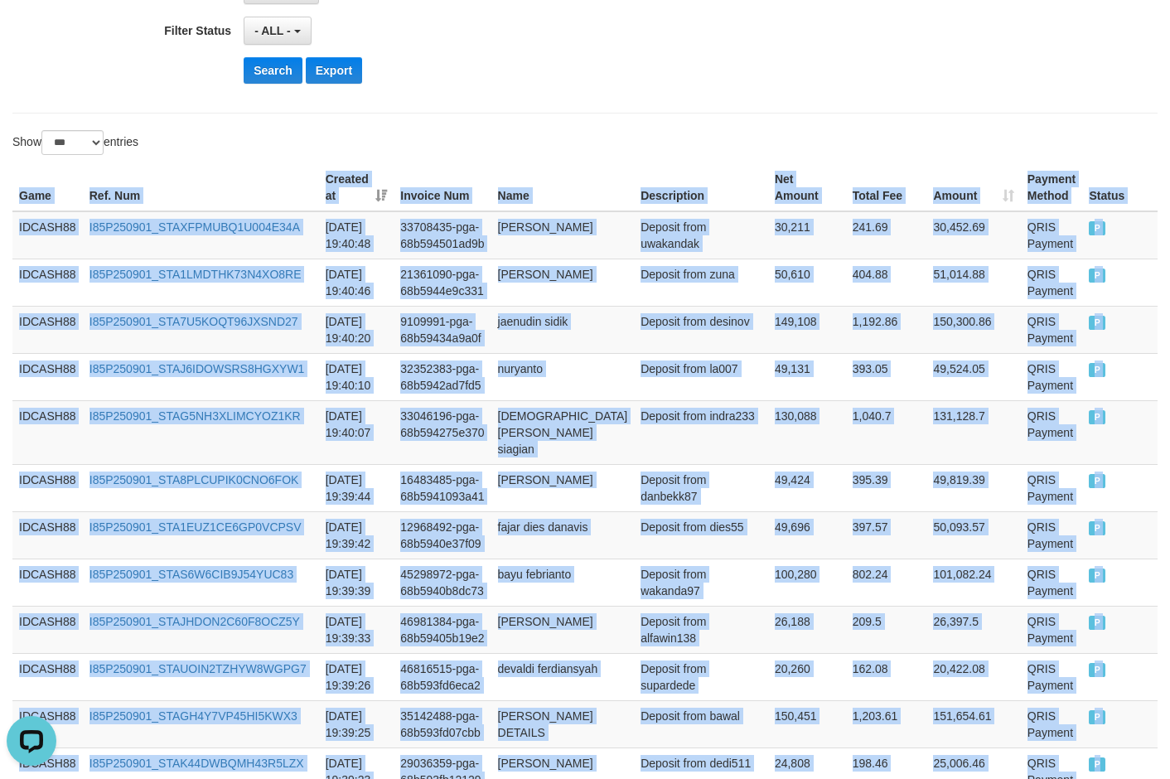
scroll to position [442, 0]
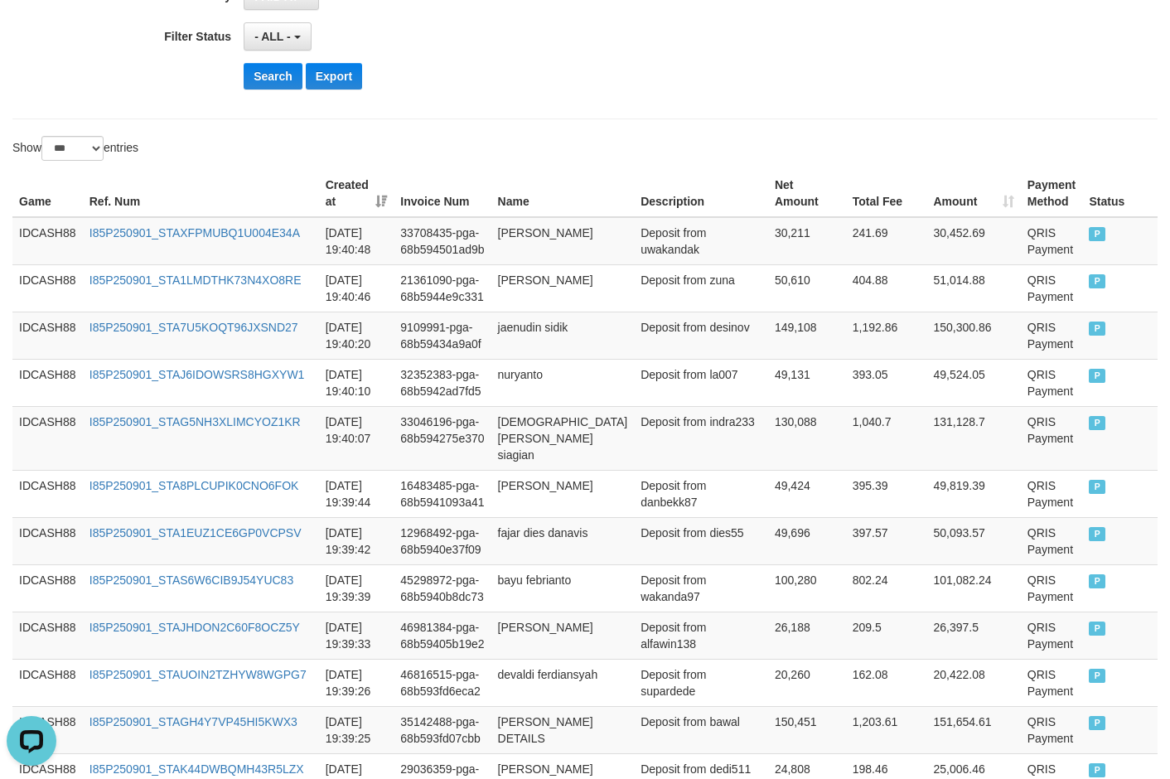
scroll to position [276, 0]
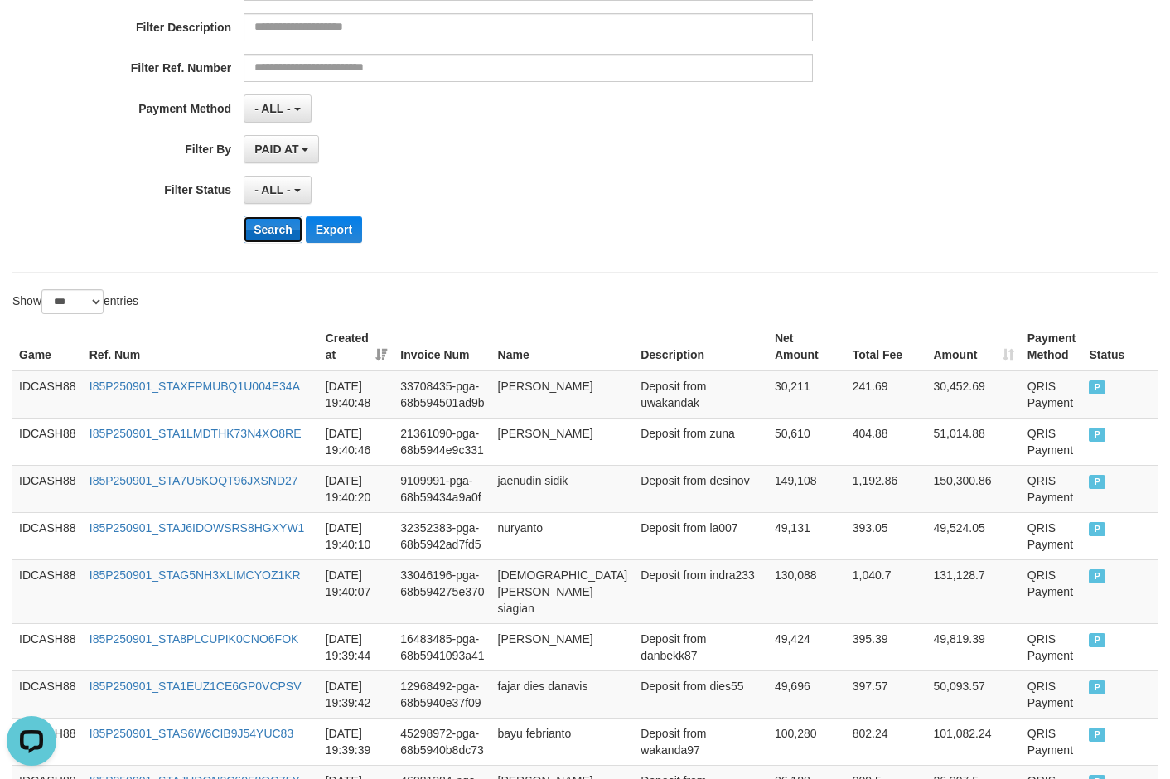
click at [263, 232] on button "Search" at bounding box center [273, 229] width 59 height 27
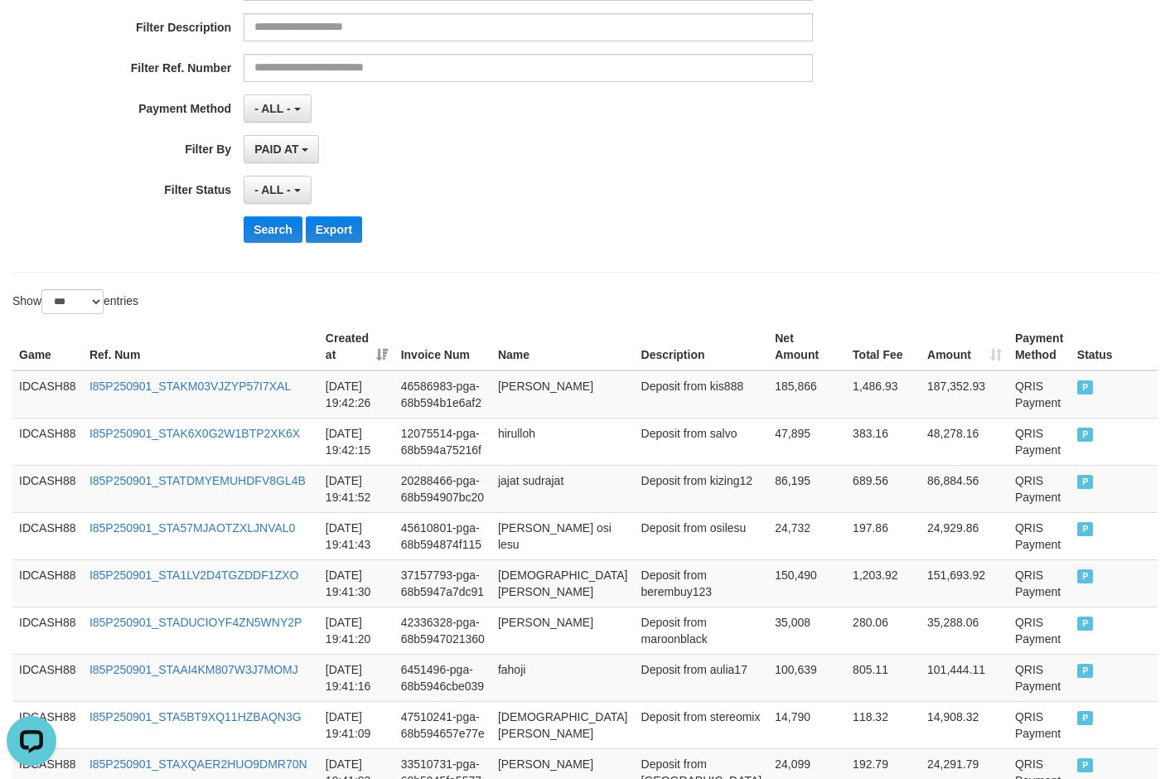
click at [599, 239] on div "Search Export" at bounding box center [610, 229] width 732 height 27
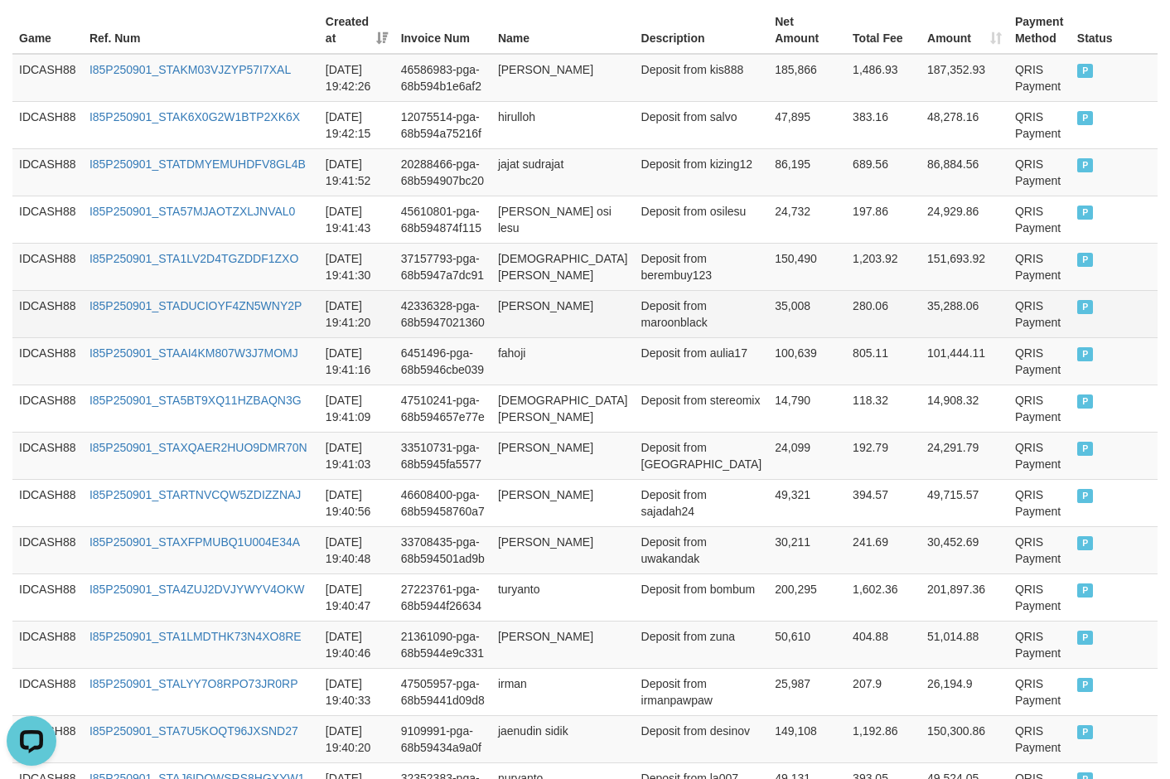
scroll to position [513, 0]
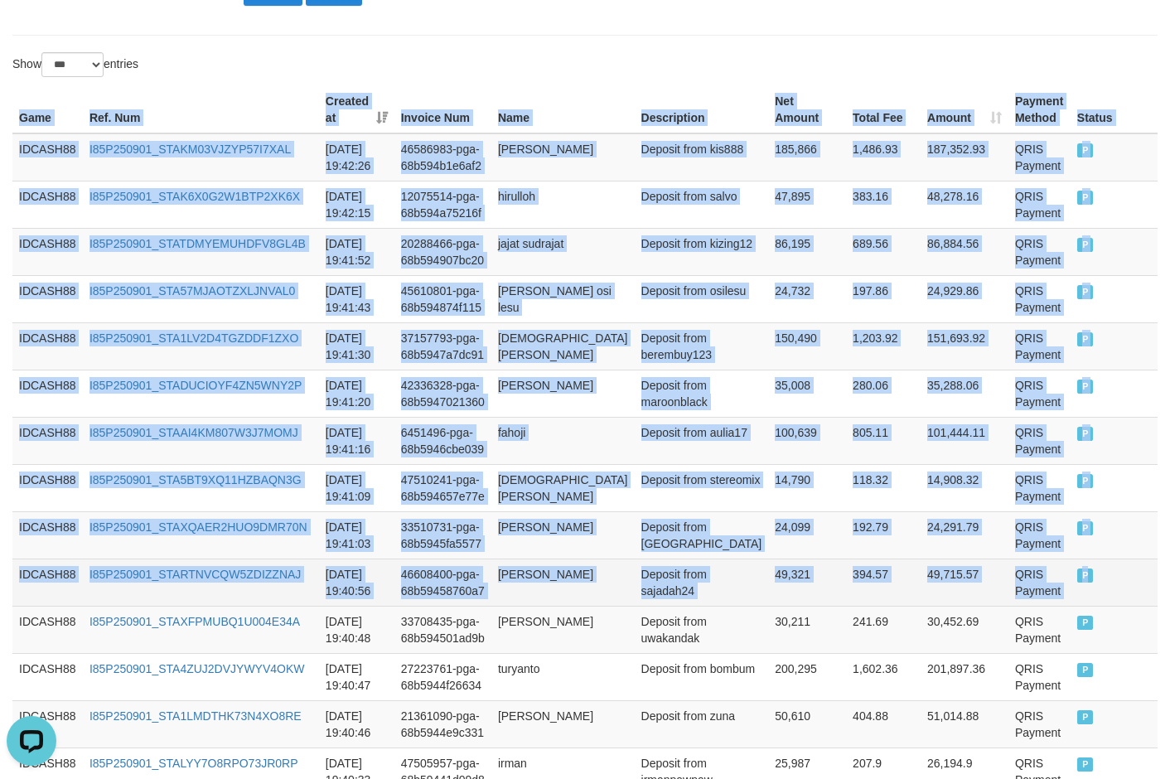
drag, startPoint x: 11, startPoint y: 115, endPoint x: 1116, endPoint y: 595, distance: 1204.7
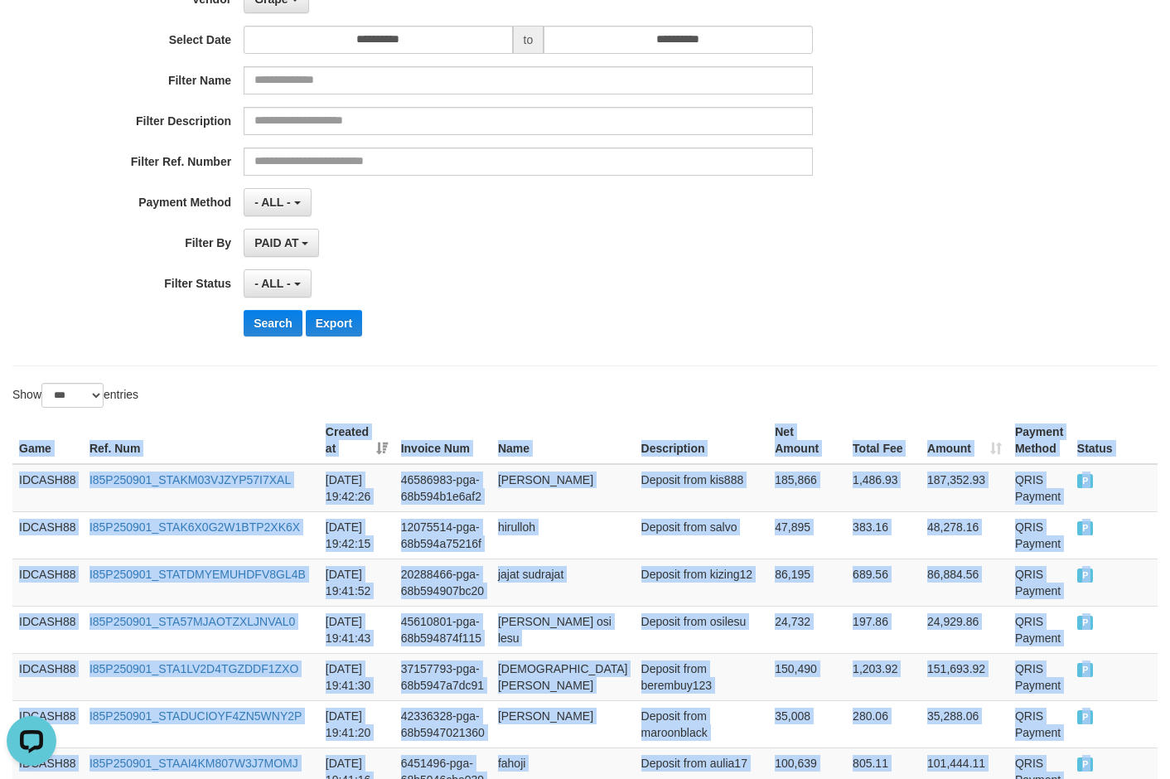
scroll to position [181, 0]
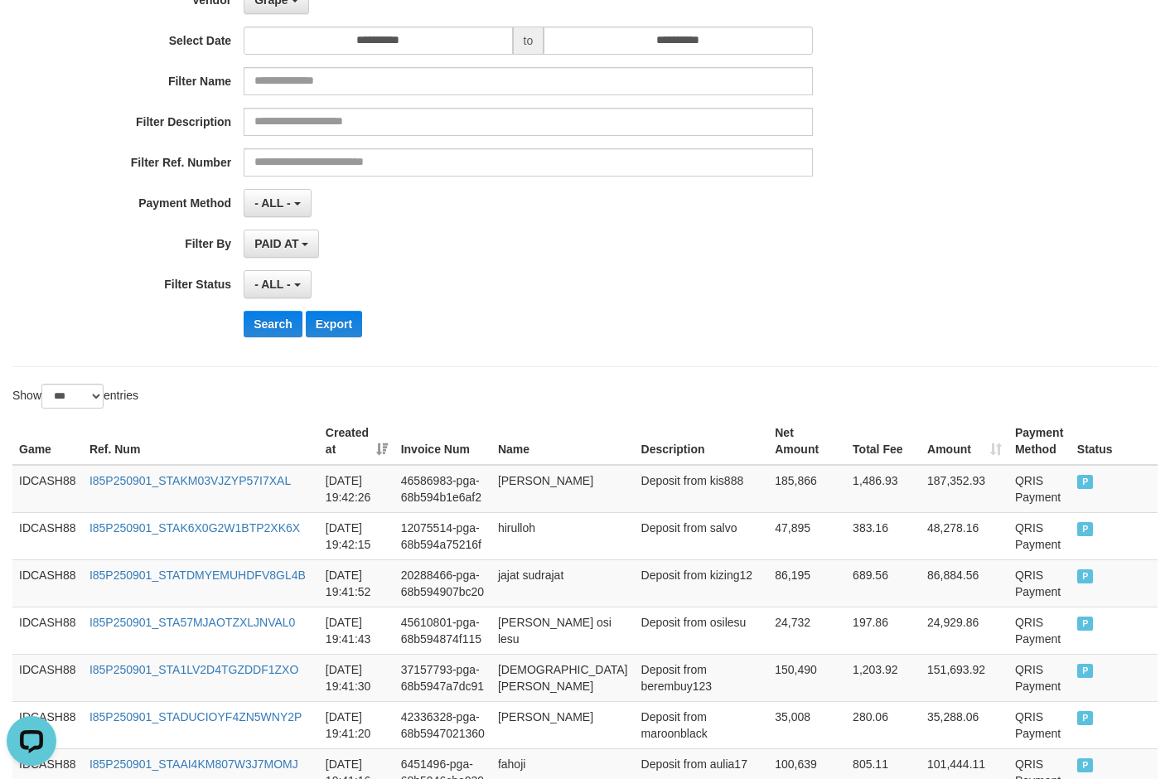
click at [564, 362] on div "**********" at bounding box center [584, 147] width 1145 height 439
click at [287, 313] on button "Search" at bounding box center [273, 324] width 59 height 27
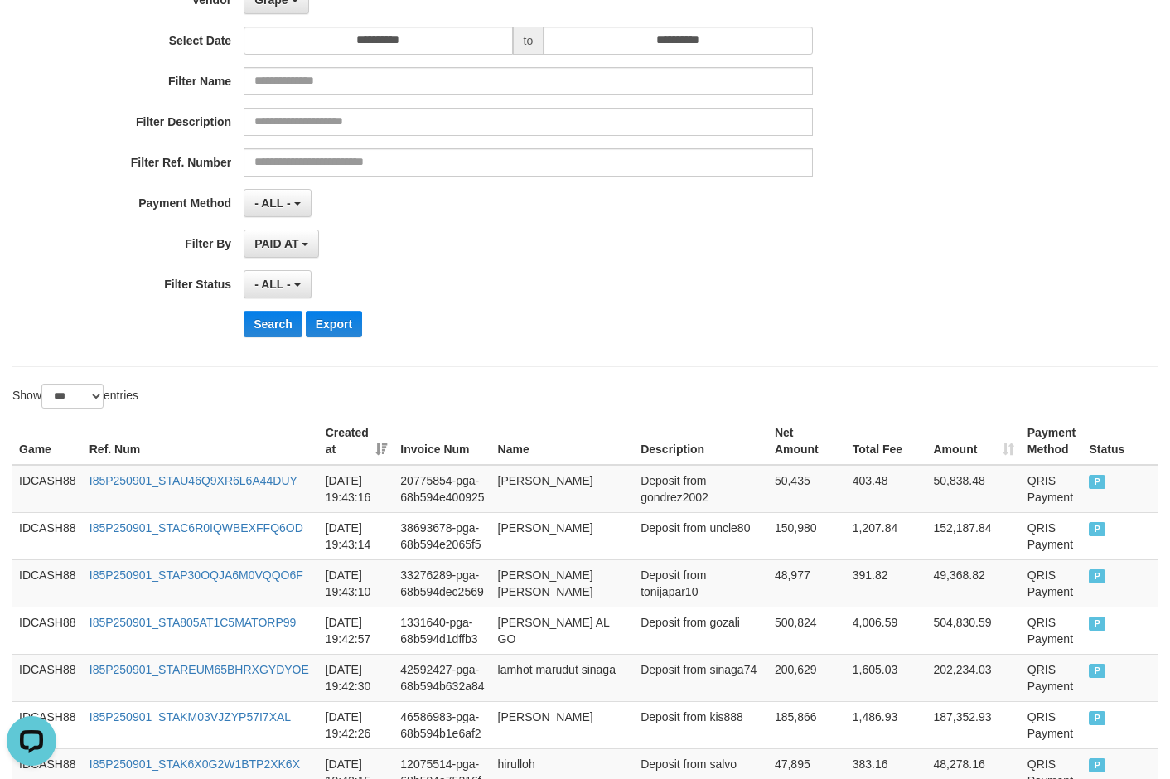
click at [532, 331] on div "Search Export" at bounding box center [610, 324] width 732 height 27
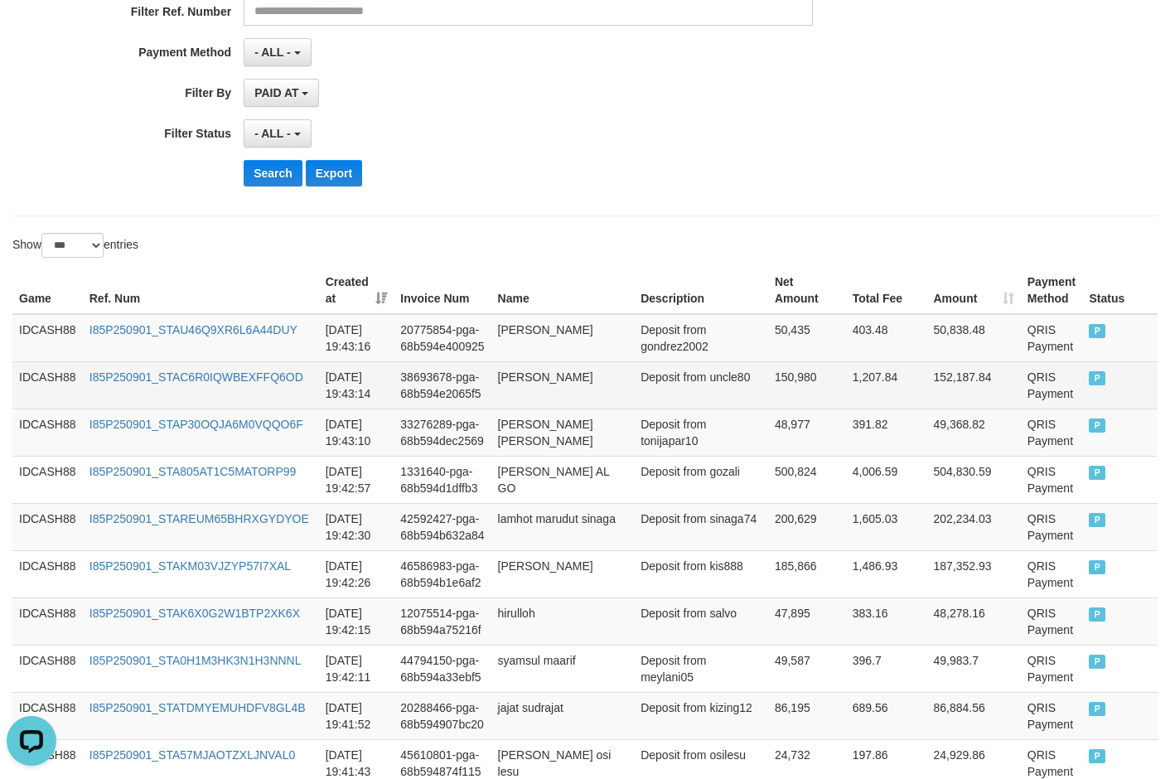
scroll to position [347, 0]
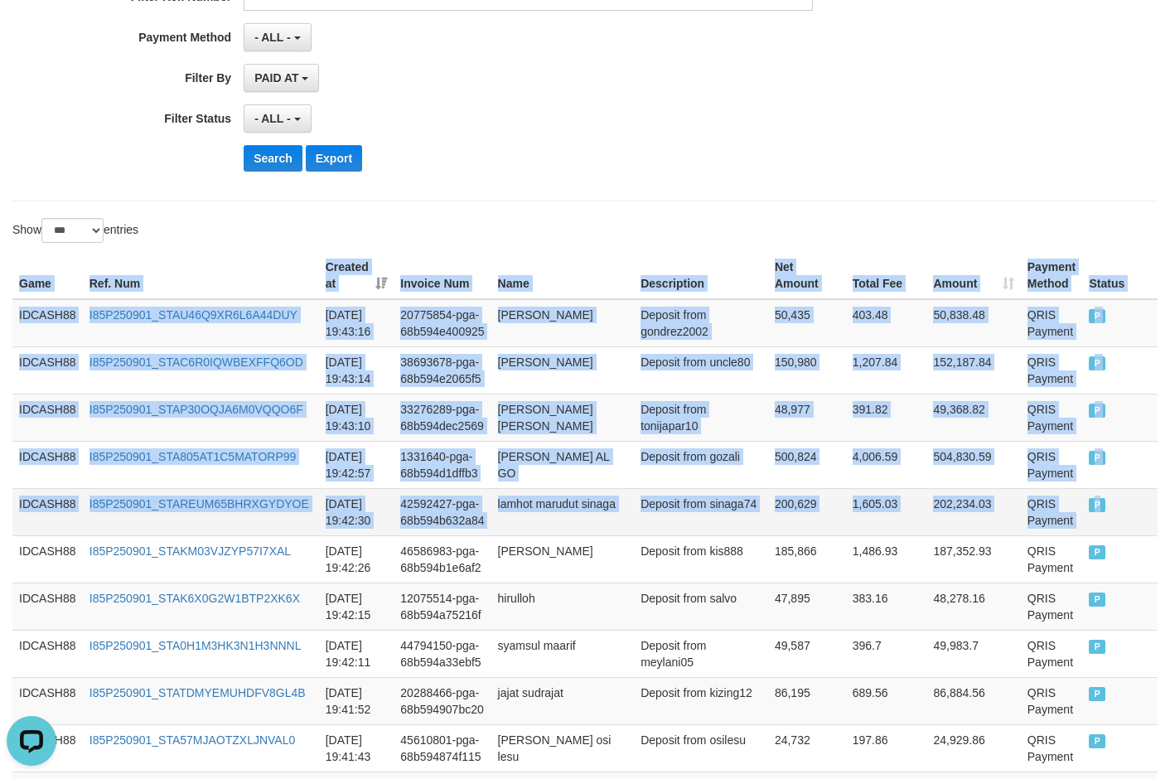
drag, startPoint x: 13, startPoint y: 280, endPoint x: 1154, endPoint y: 519, distance: 1165.6
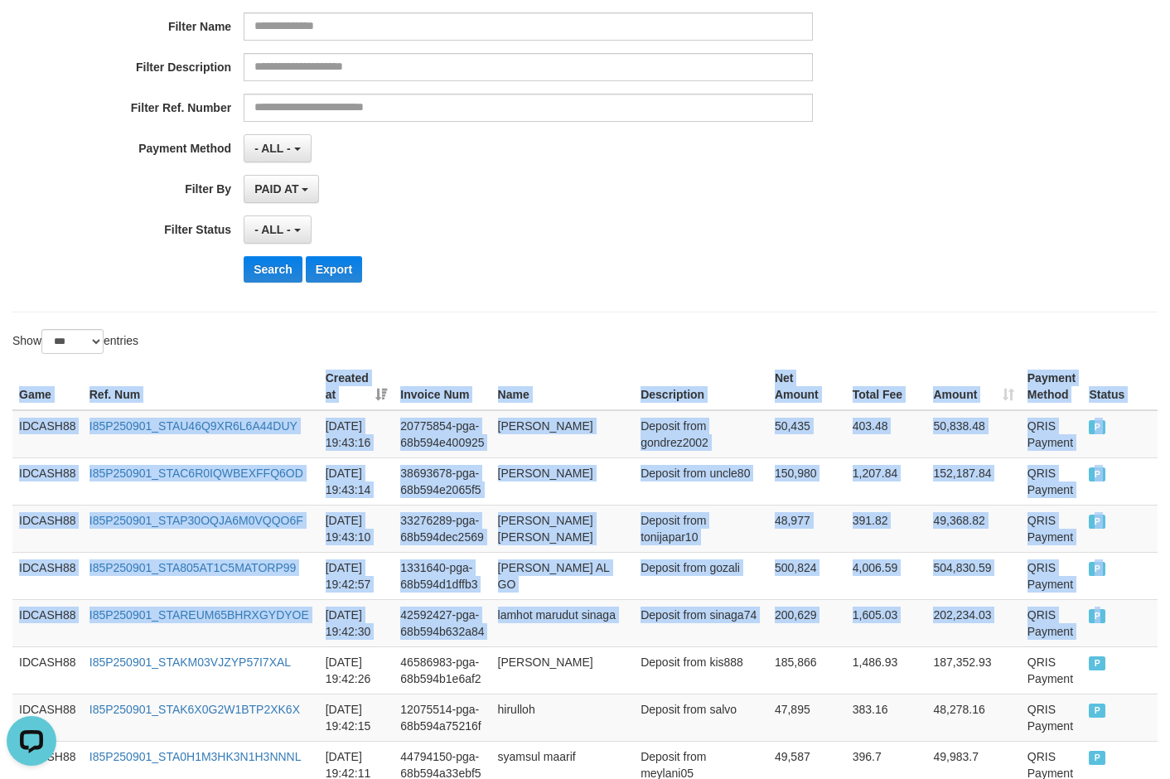
scroll to position [99, 0]
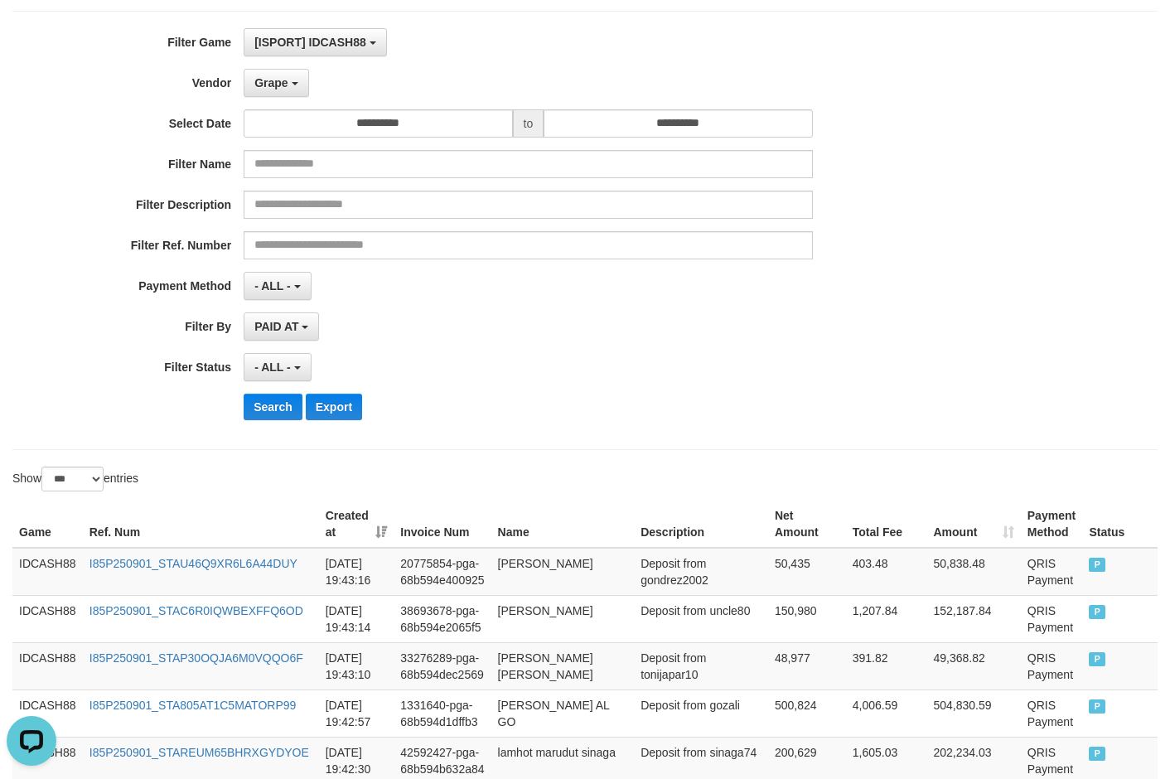
click at [559, 379] on div "- ALL - SELECT ALL - ALL - SELECT STATUS PENDING/UNPAID PAID CANCELED EXPIRED" at bounding box center [528, 367] width 568 height 28
click at [268, 402] on button "Search" at bounding box center [273, 407] width 59 height 27
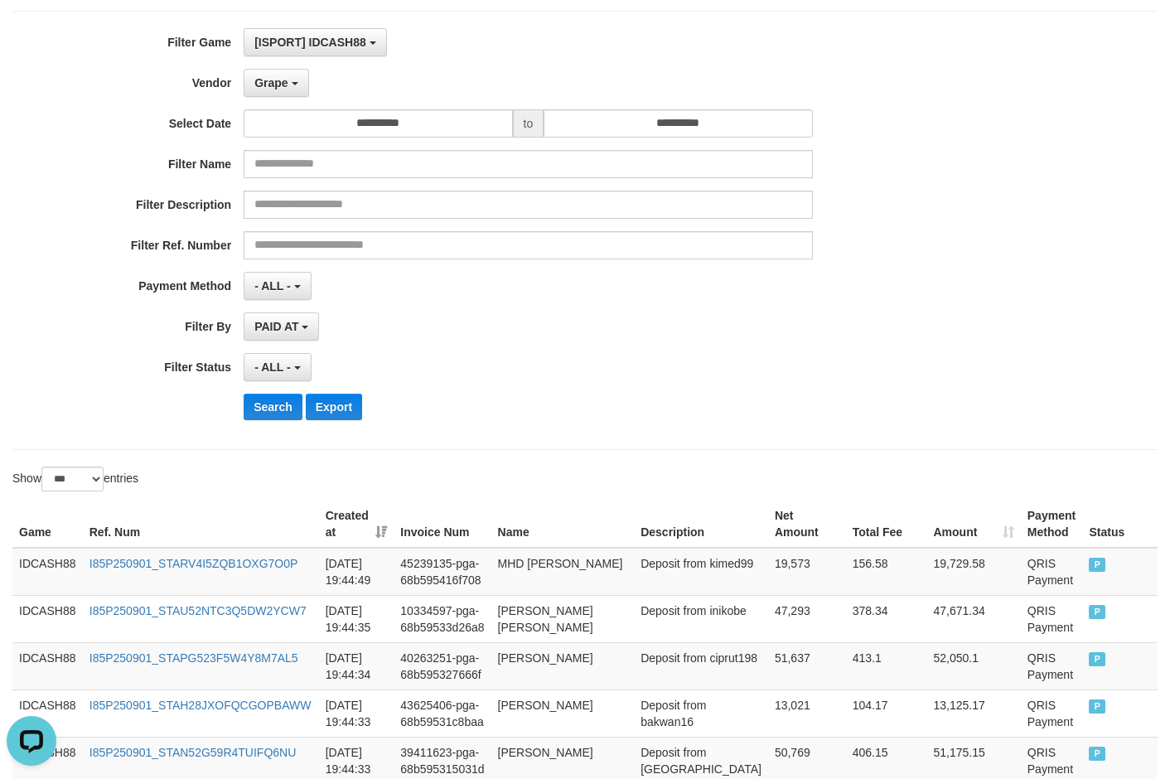
click at [601, 379] on div "- ALL - SELECT ALL - ALL - SELECT STATUS PENDING/UNPAID PAID CANCELED EXPIRED" at bounding box center [528, 367] width 568 height 28
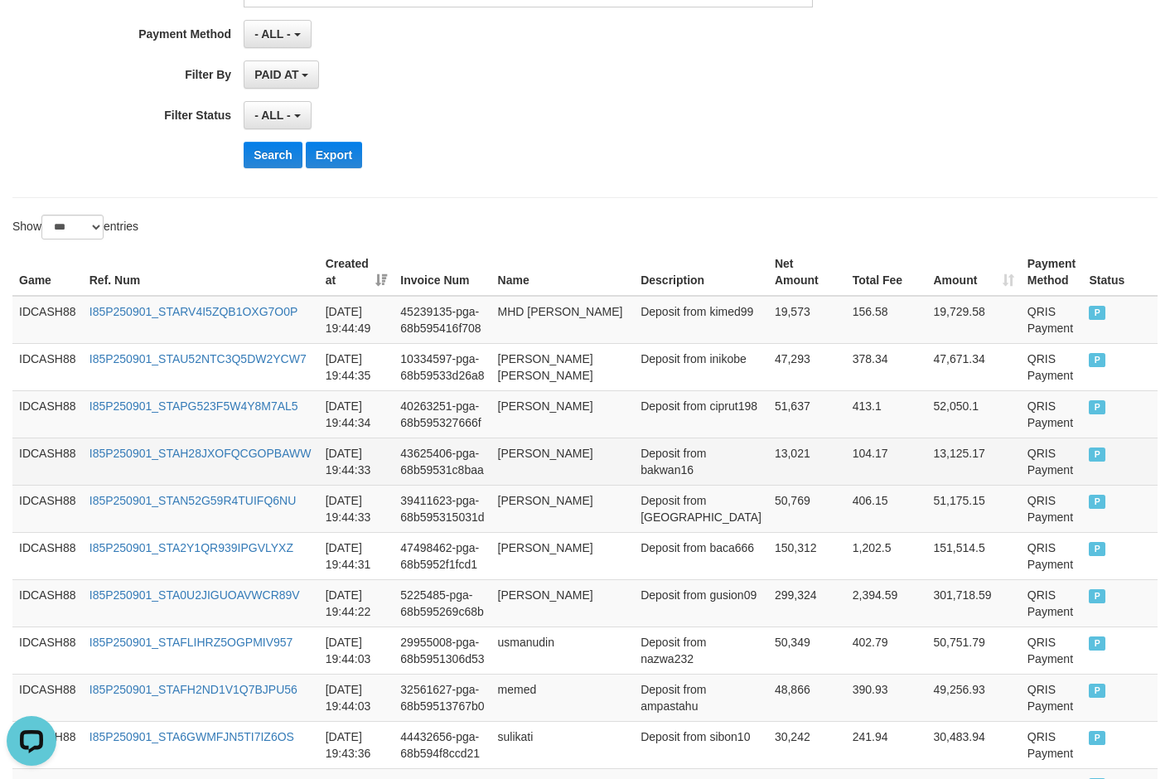
scroll to position [347, 0]
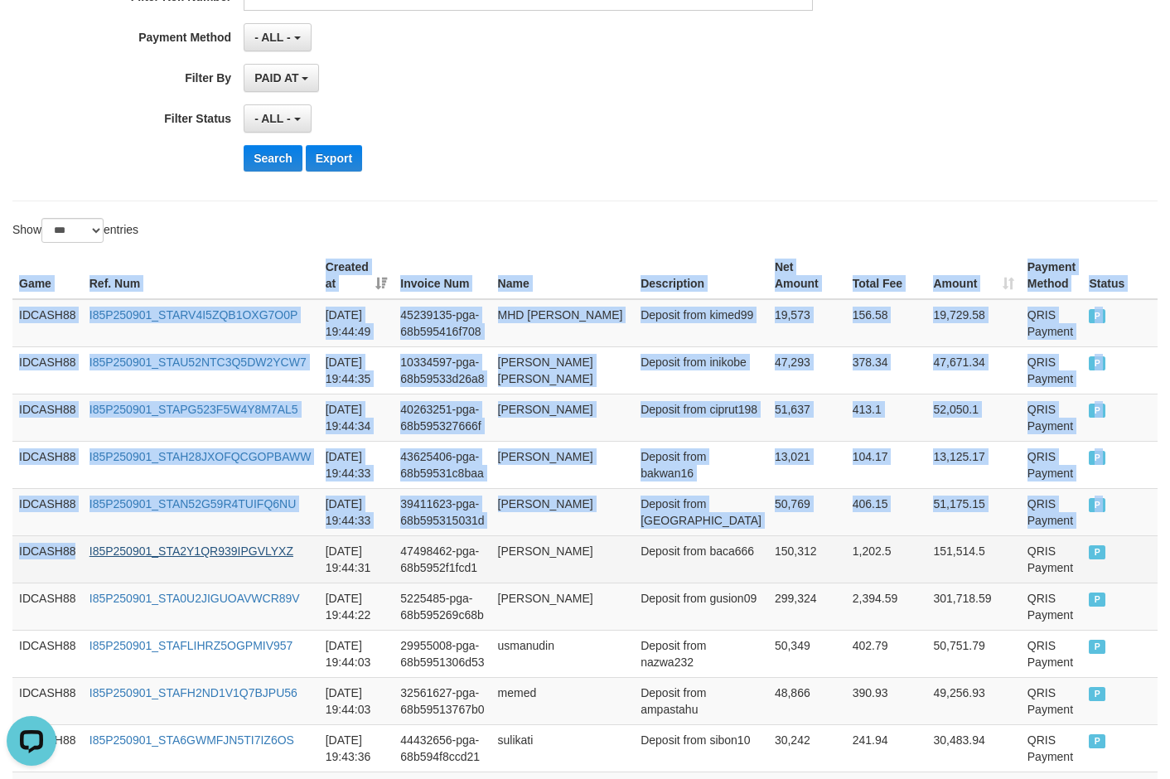
drag, startPoint x: 22, startPoint y: 343, endPoint x: 93, endPoint y: 545, distance: 214.3
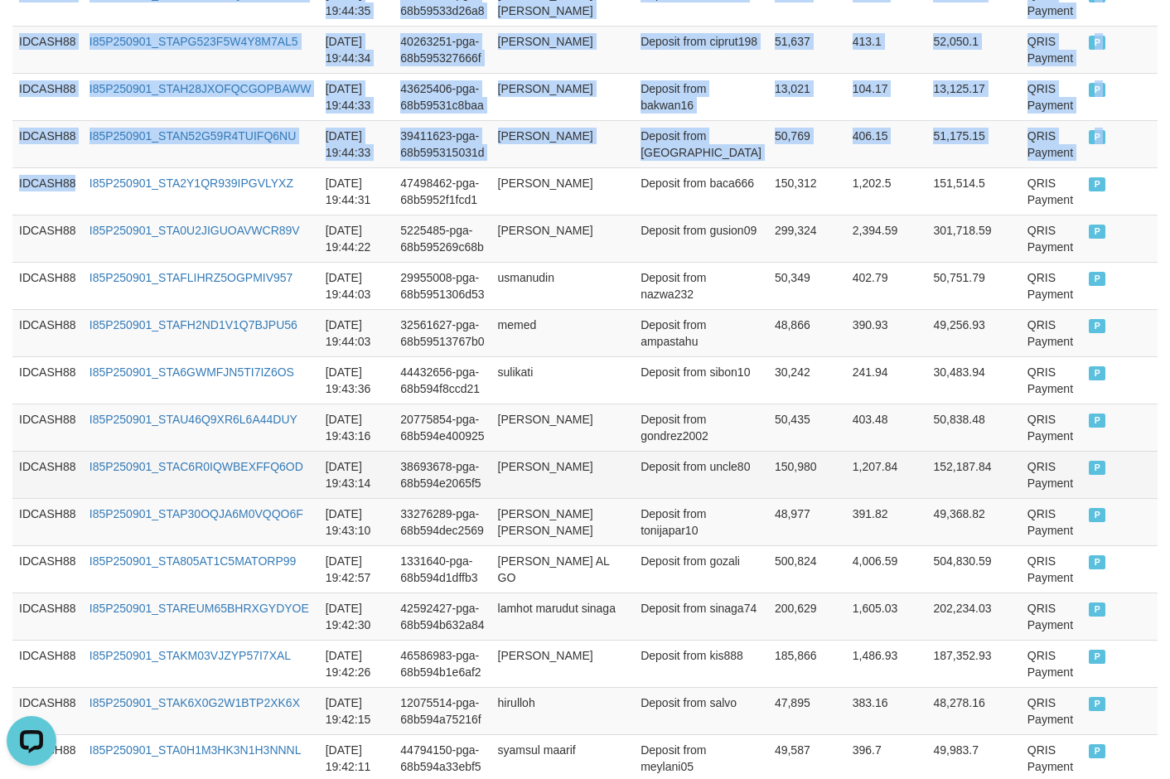
scroll to position [761, 0]
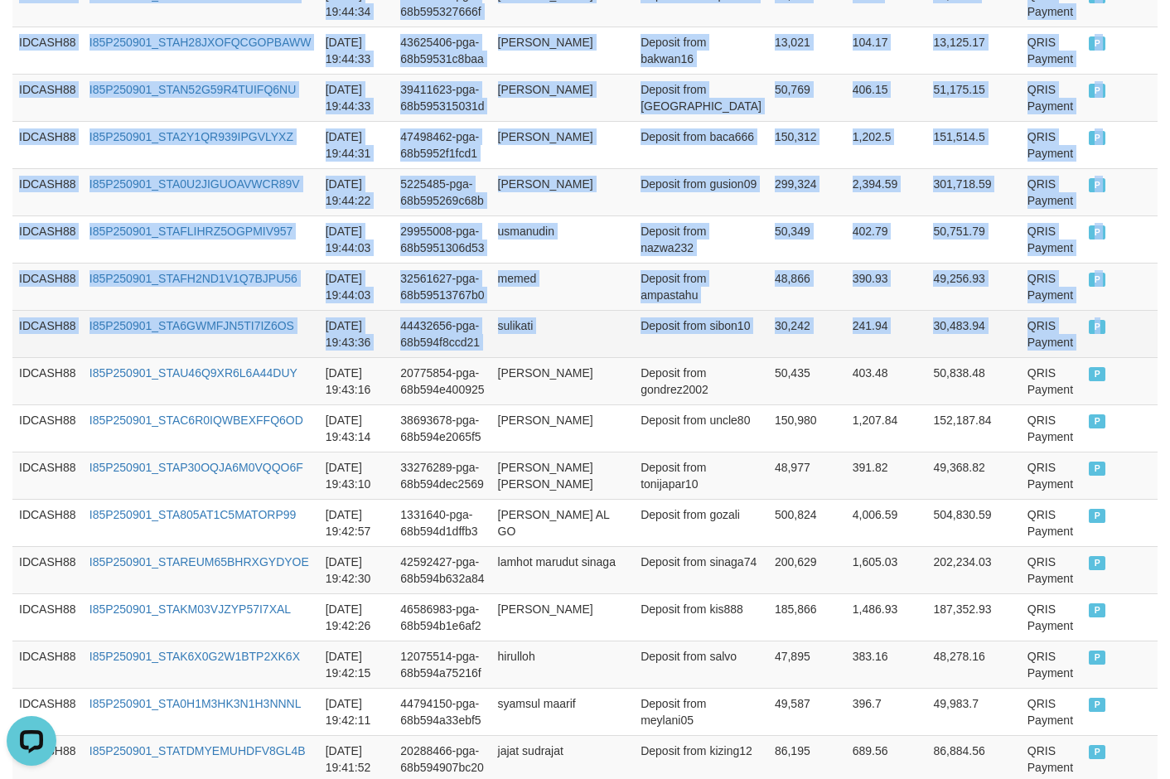
click at [1001, 345] on td "P" at bounding box center [1119, 333] width 75 height 47
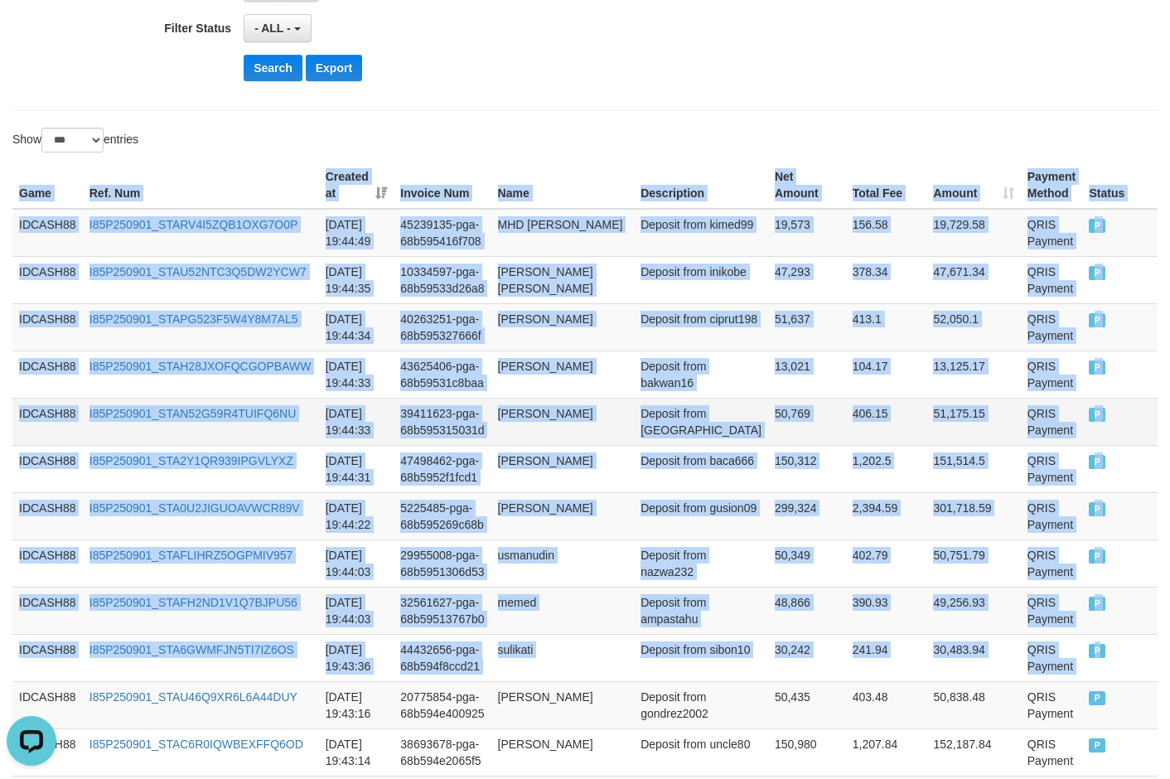
scroll to position [430, 0]
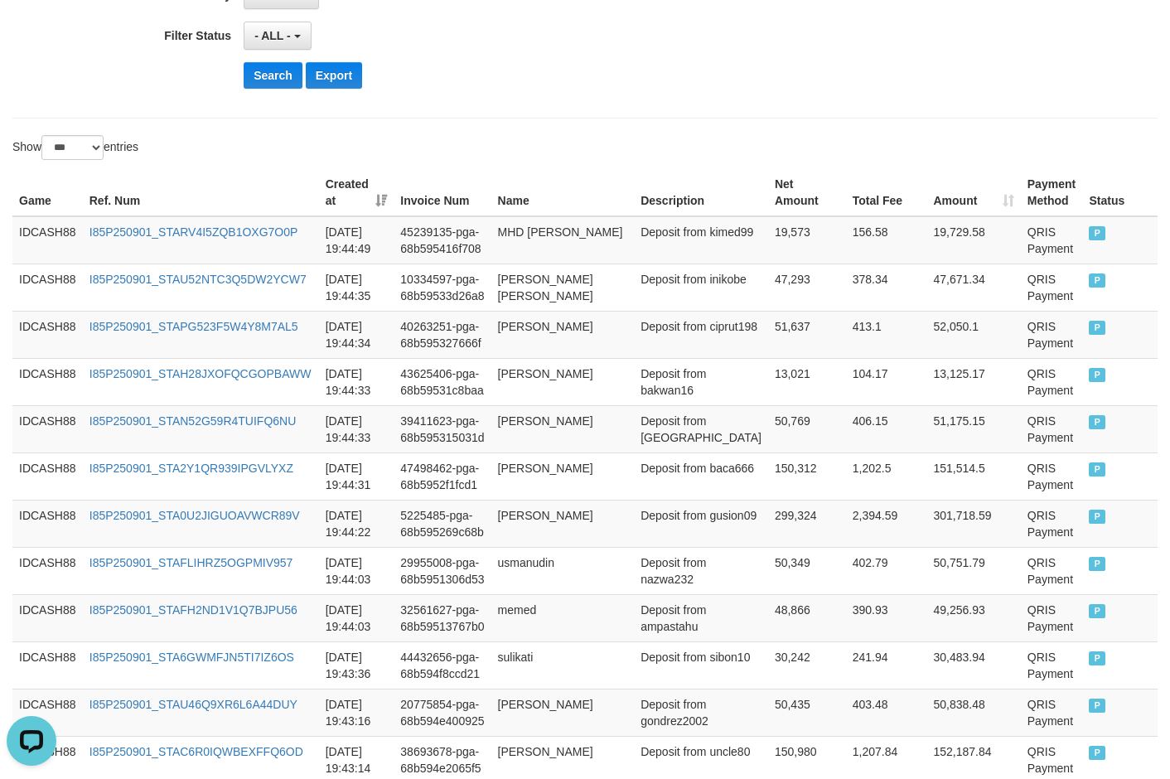
click at [254, 70] on button "Search" at bounding box center [273, 75] width 59 height 27
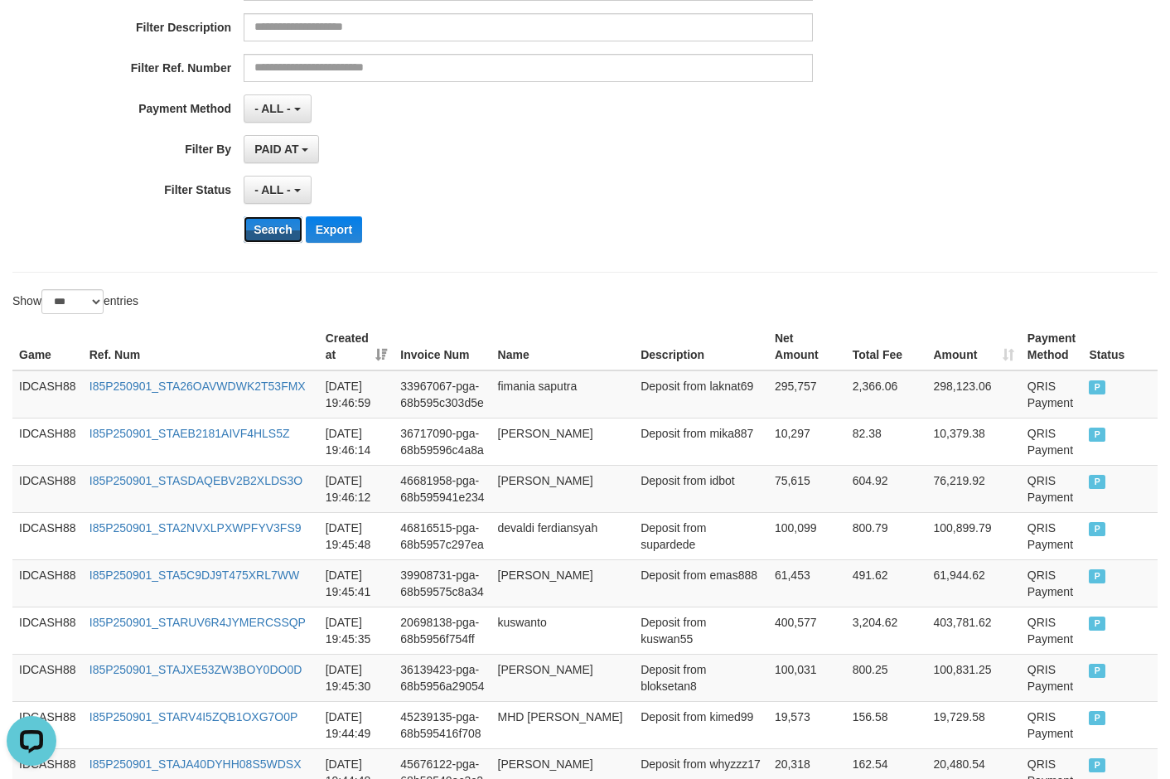
scroll to position [264, 0]
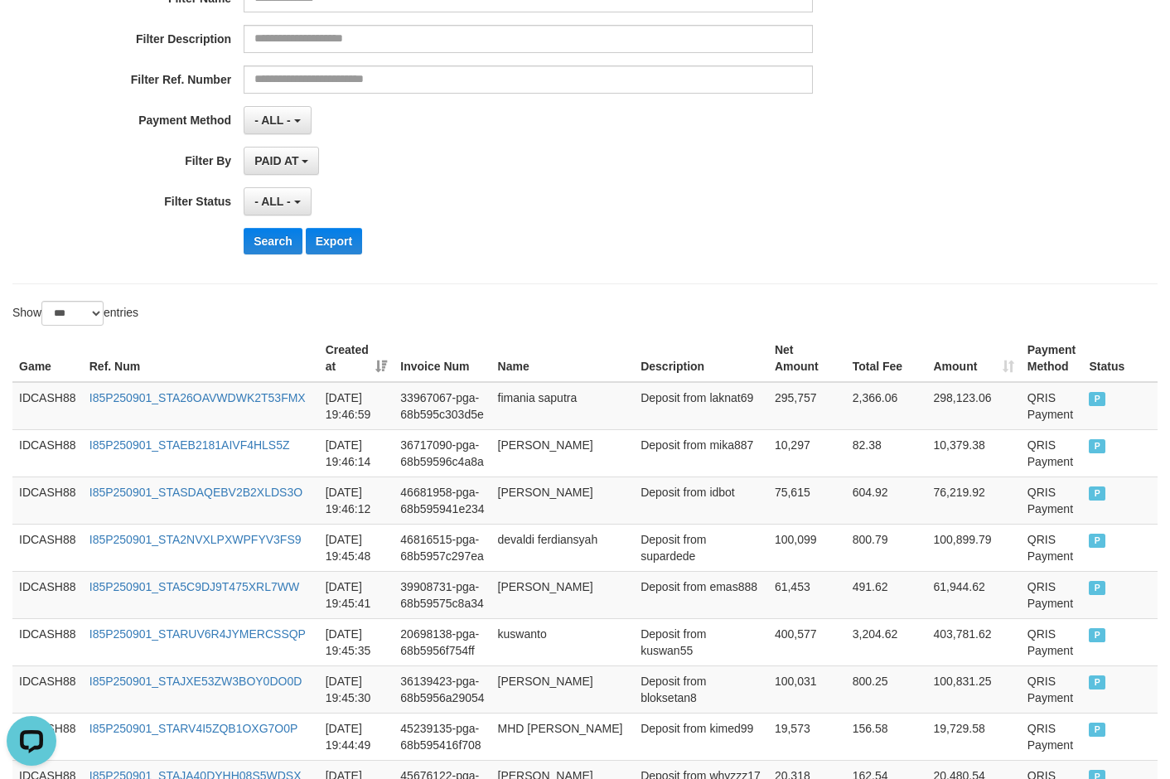
click at [529, 239] on div "Search Export" at bounding box center [610, 241] width 732 height 27
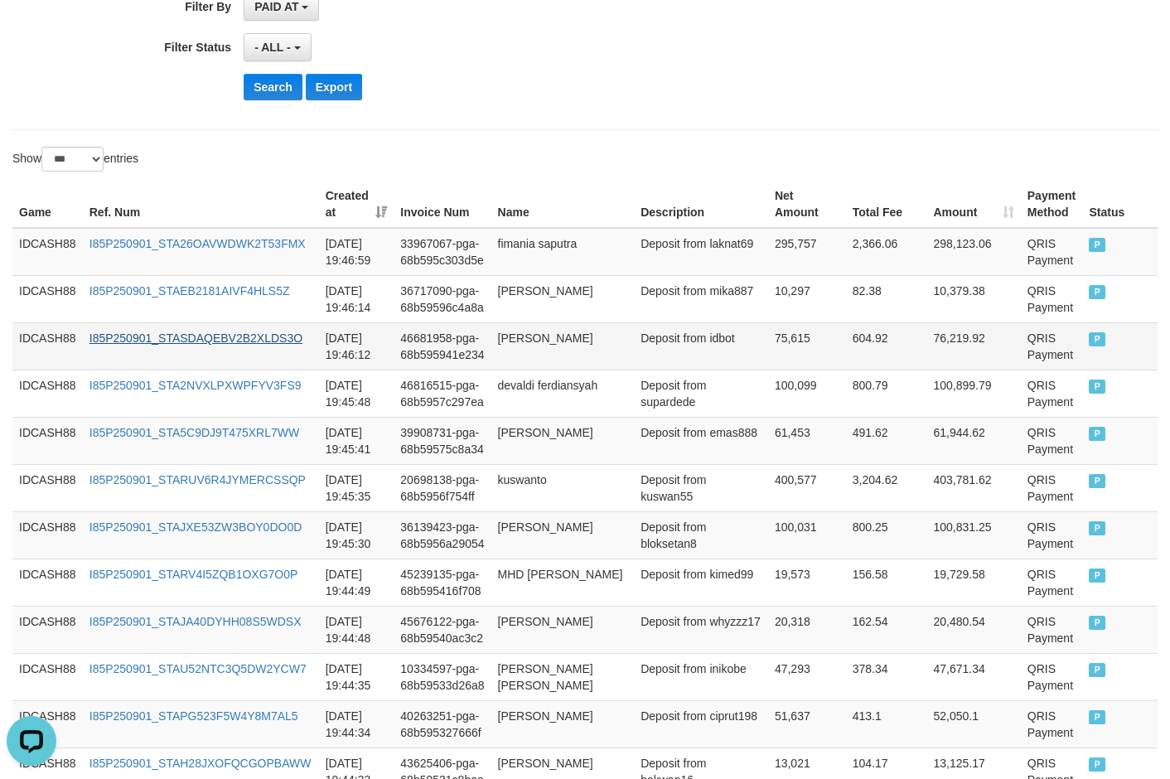
scroll to position [430, 0]
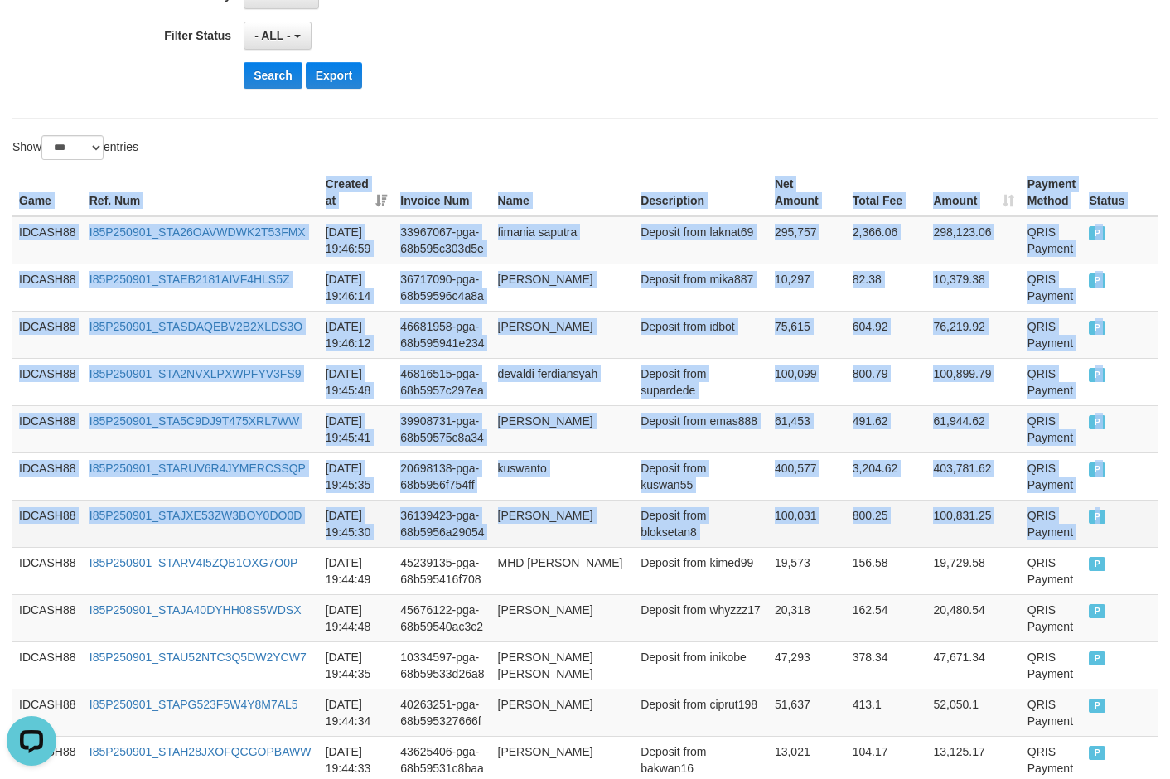
drag, startPoint x: 13, startPoint y: 198, endPoint x: 1099, endPoint y: 523, distance: 1132.8
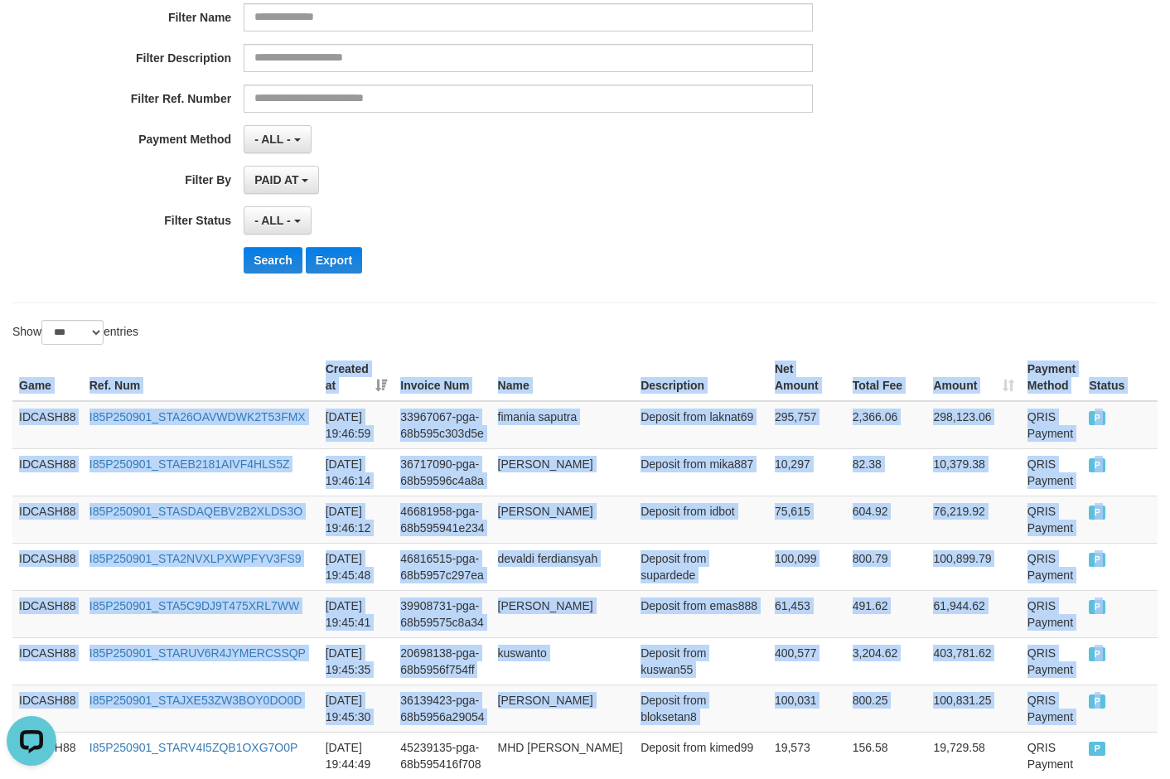
scroll to position [347, 0]
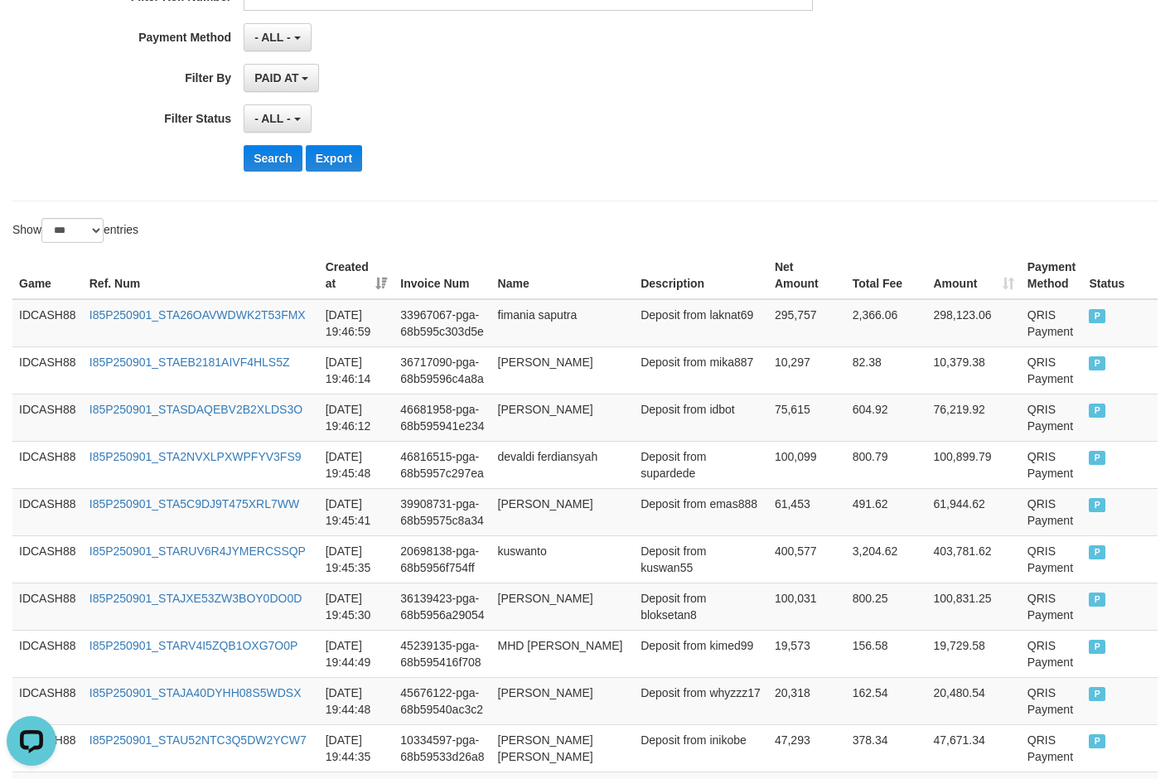
click at [596, 167] on div "Search Export" at bounding box center [610, 158] width 732 height 27
click at [270, 157] on button "Search" at bounding box center [273, 158] width 59 height 27
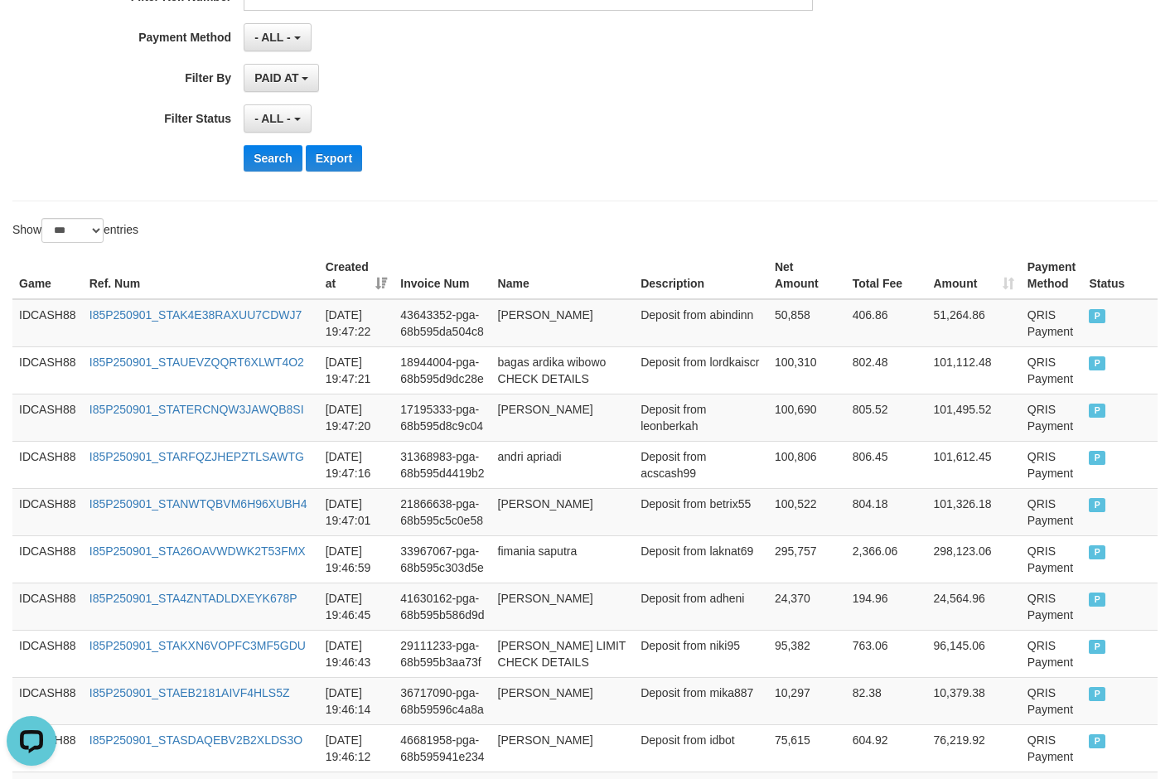
click at [532, 145] on div "Search Export" at bounding box center [610, 158] width 732 height 27
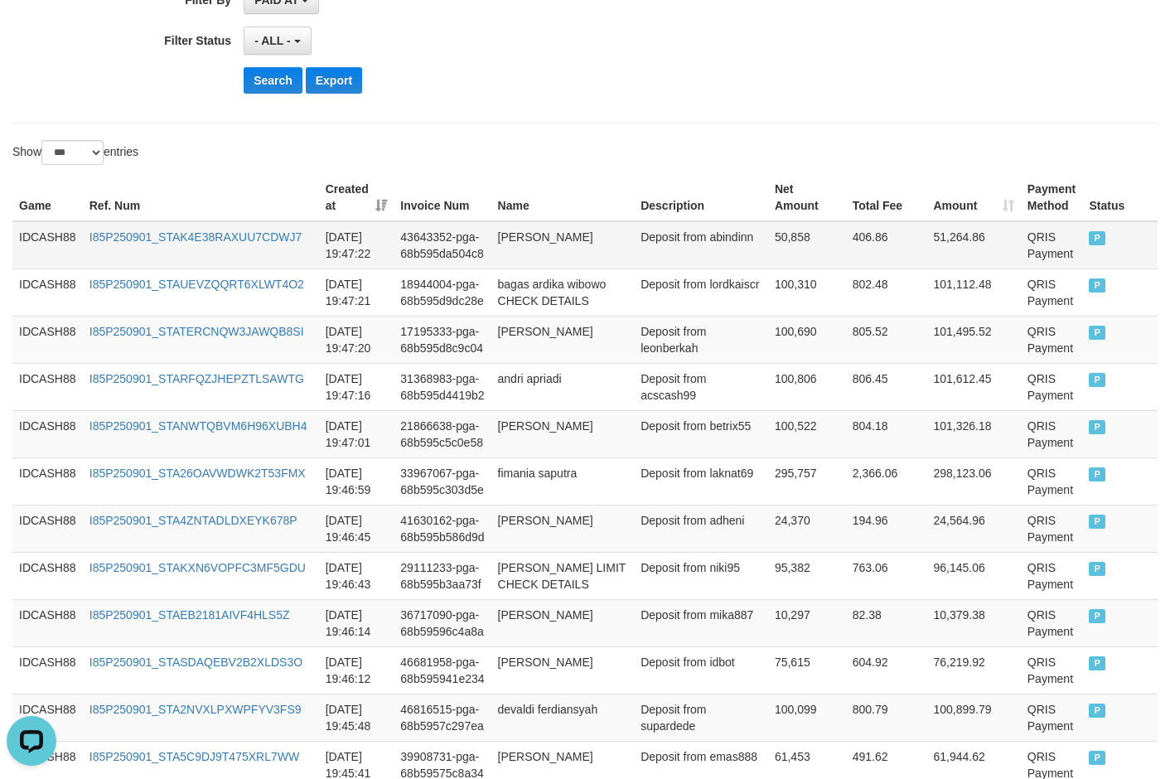
scroll to position [513, 0]
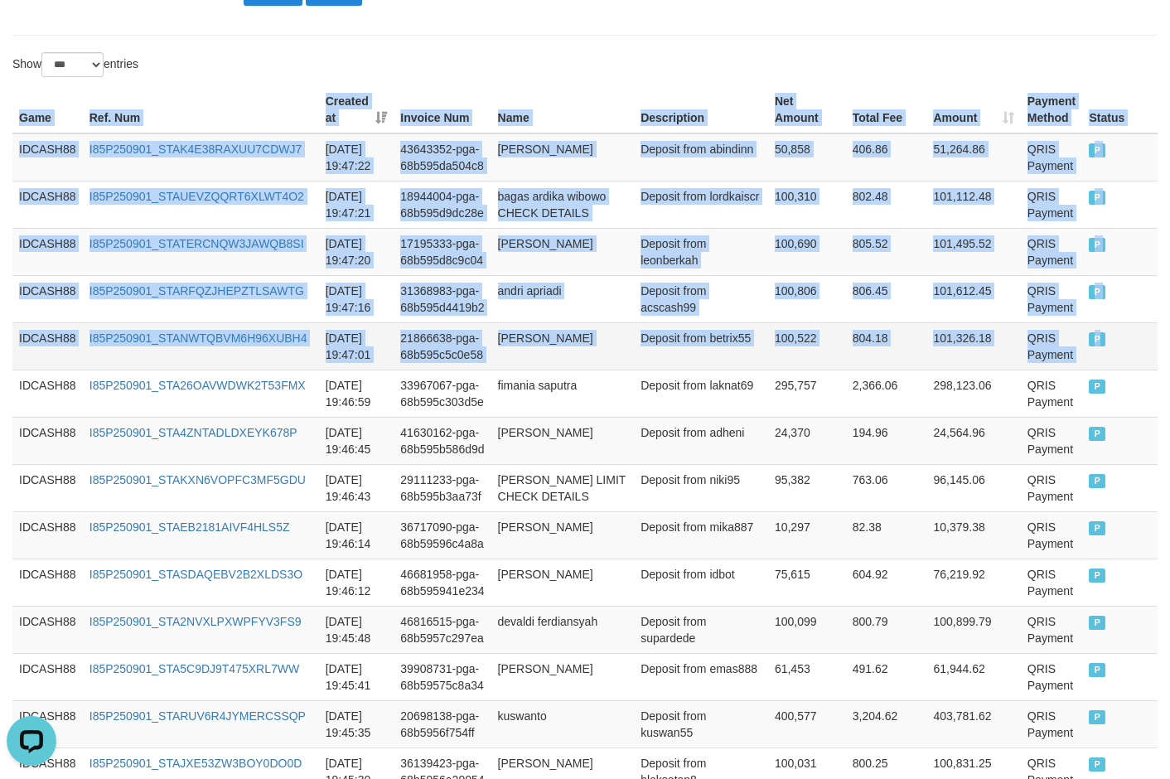
drag, startPoint x: 22, startPoint y: 132, endPoint x: 1094, endPoint y: 362, distance: 1097.3
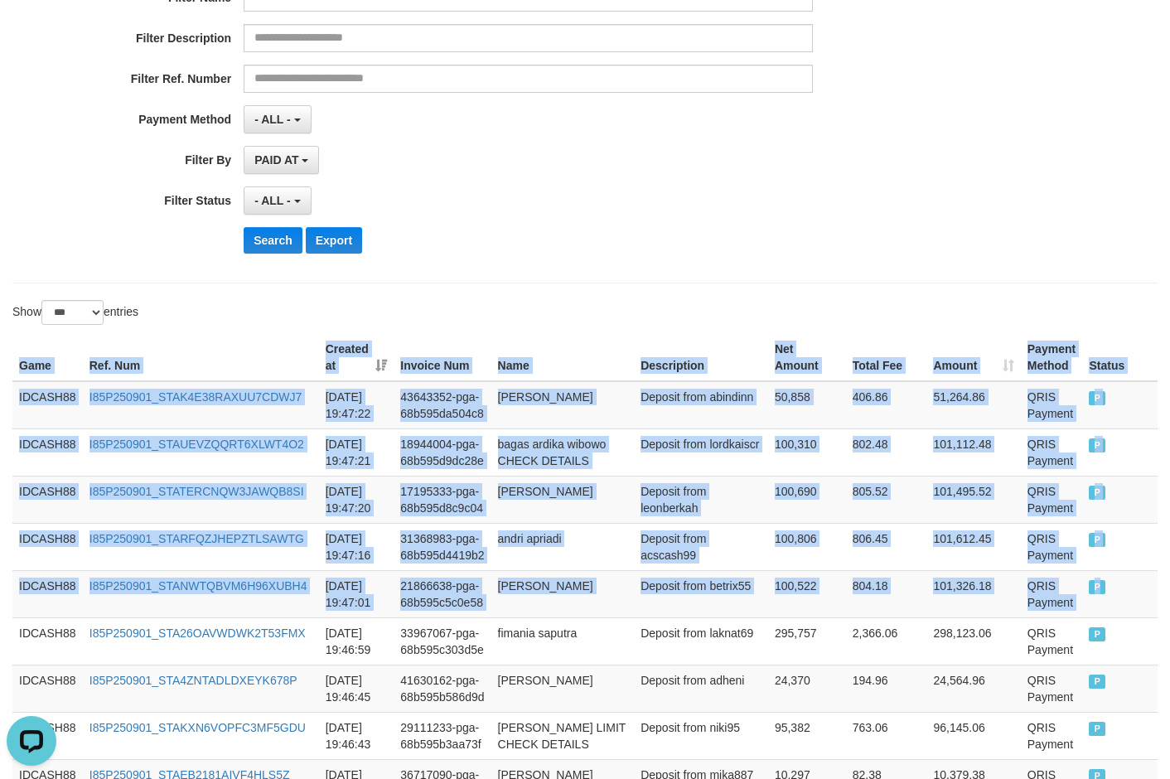
scroll to position [264, 0]
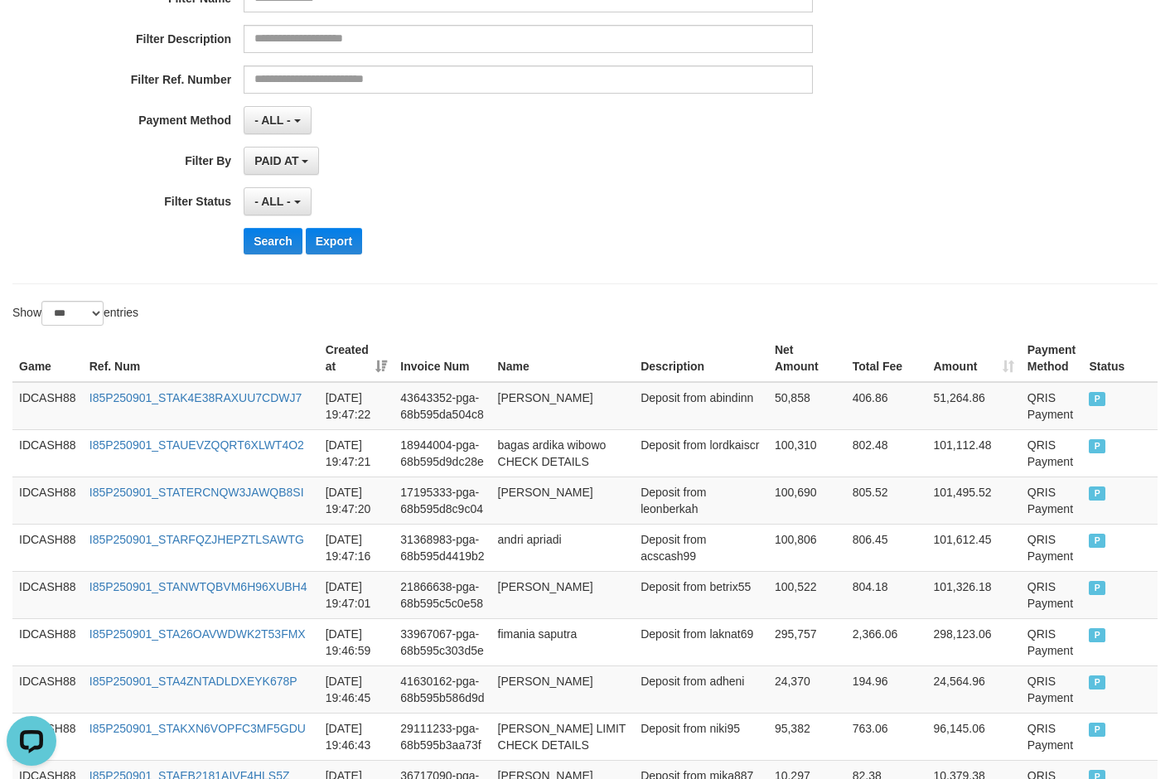
drag, startPoint x: 640, startPoint y: 274, endPoint x: 628, endPoint y: 268, distance: 13.7
click at [630, 271] on div "**********" at bounding box center [584, 64] width 1145 height 439
click at [263, 235] on button "Search" at bounding box center [273, 241] width 59 height 27
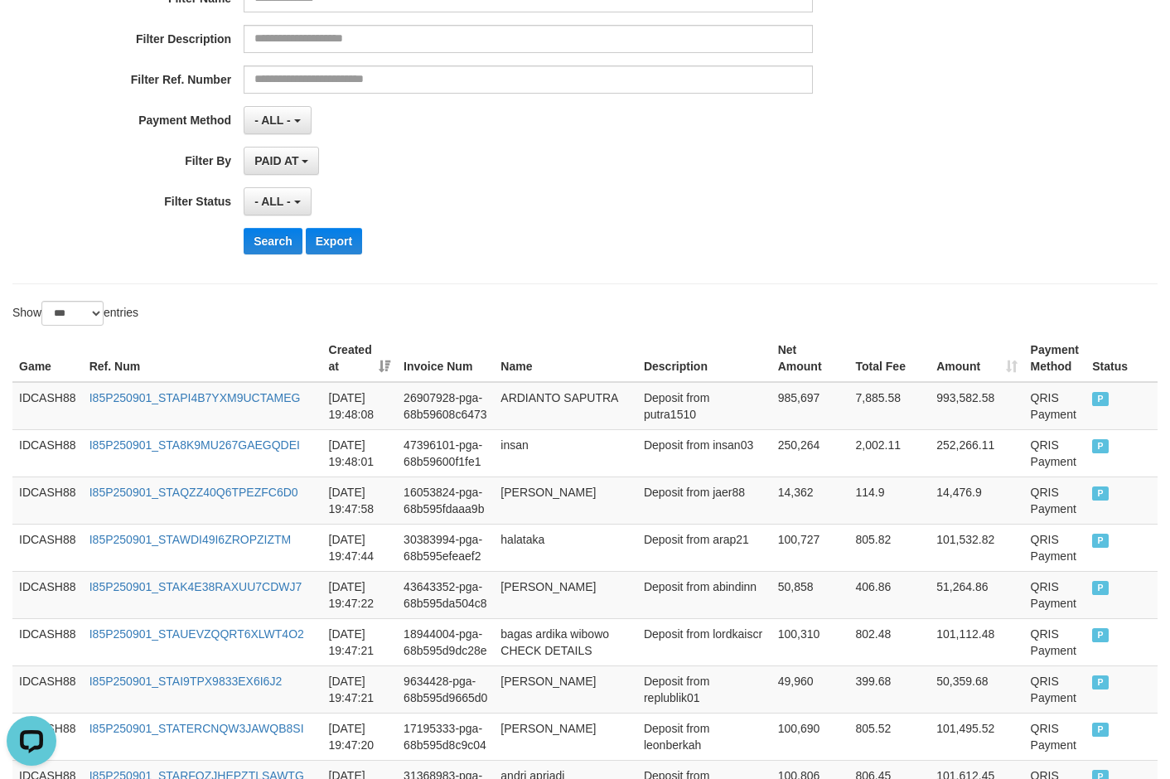
click at [534, 181] on div "**********" at bounding box center [487, 64] width 975 height 404
click at [278, 249] on button "Search" at bounding box center [273, 241] width 59 height 27
click at [574, 224] on div "**********" at bounding box center [487, 64] width 975 height 404
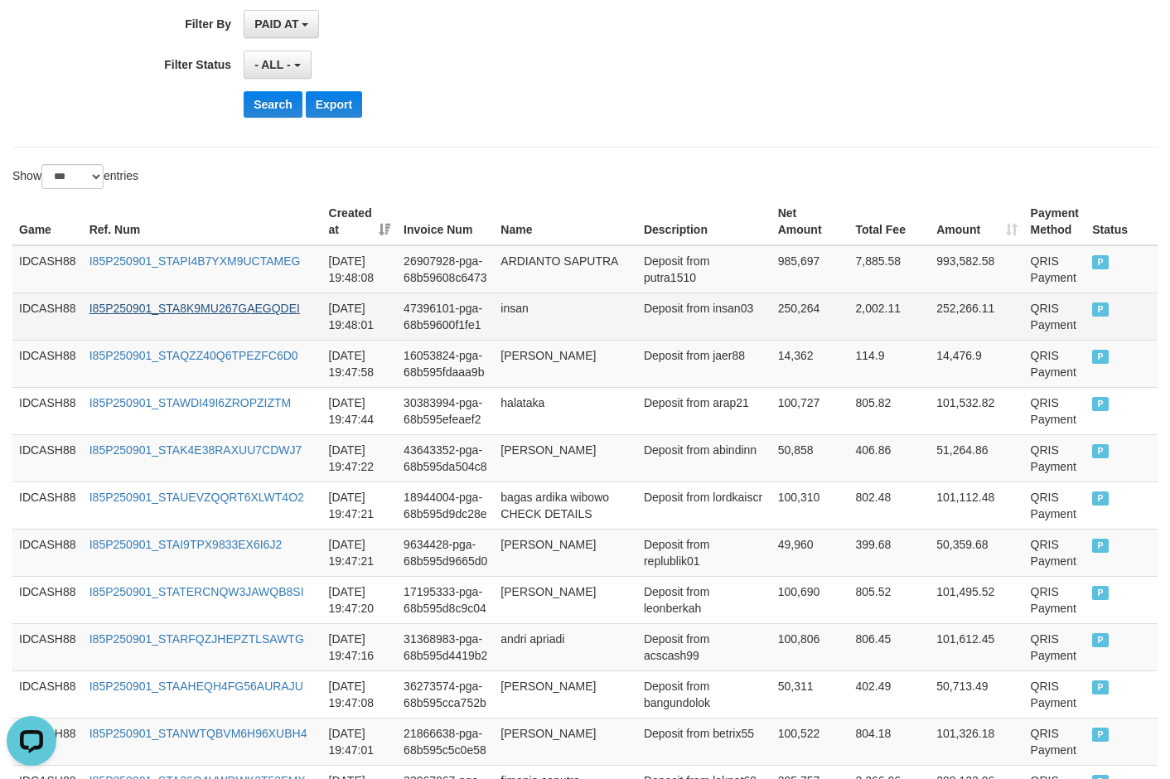
scroll to position [430, 0]
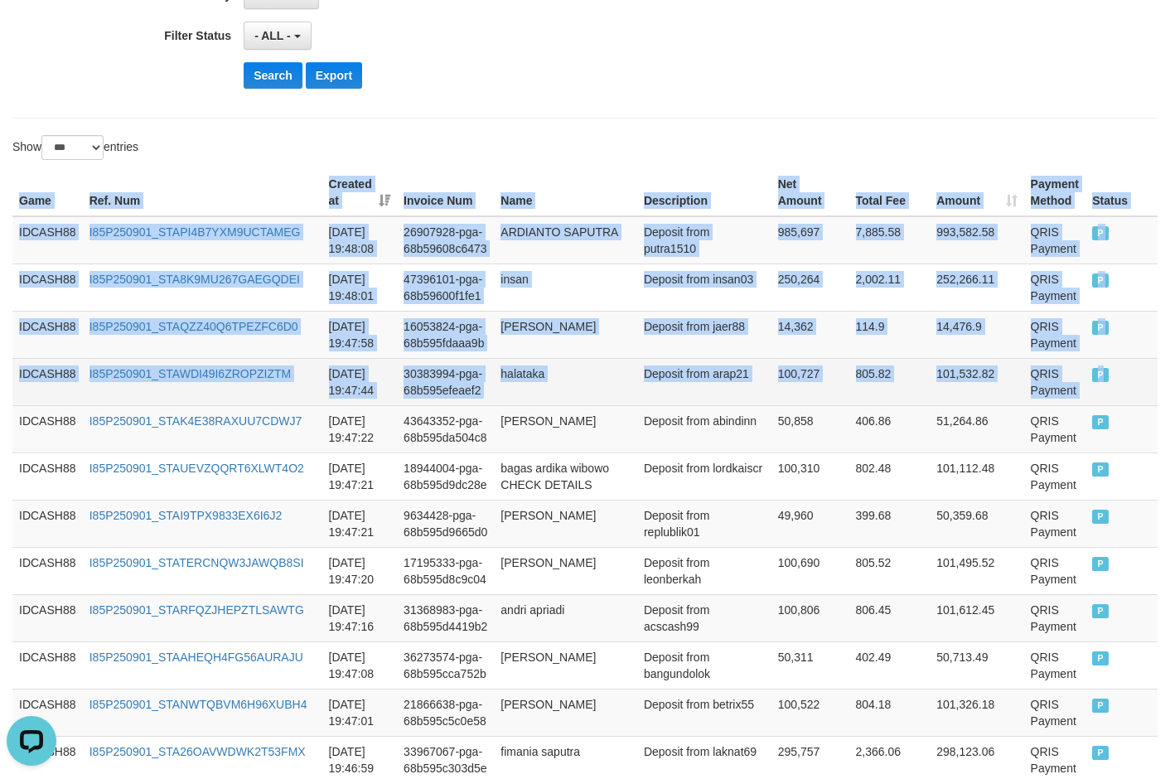
drag, startPoint x: 17, startPoint y: 199, endPoint x: 1139, endPoint y: 382, distance: 1136.5
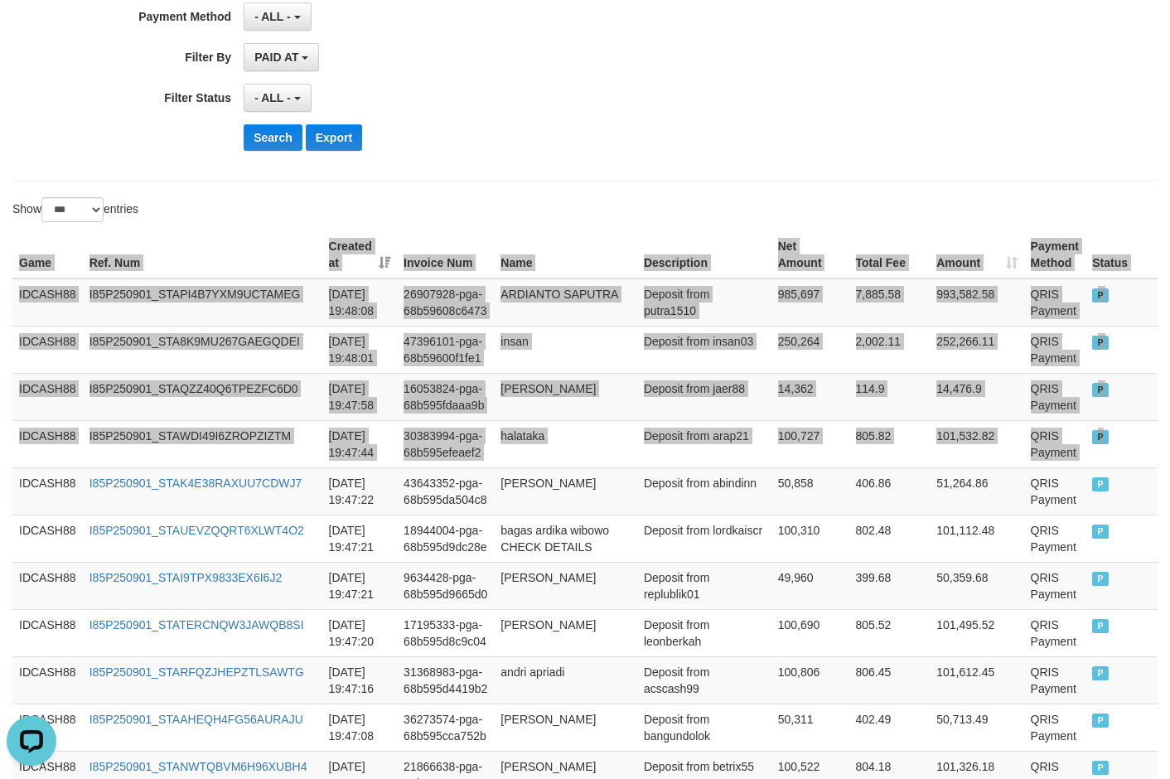
scroll to position [181, 0]
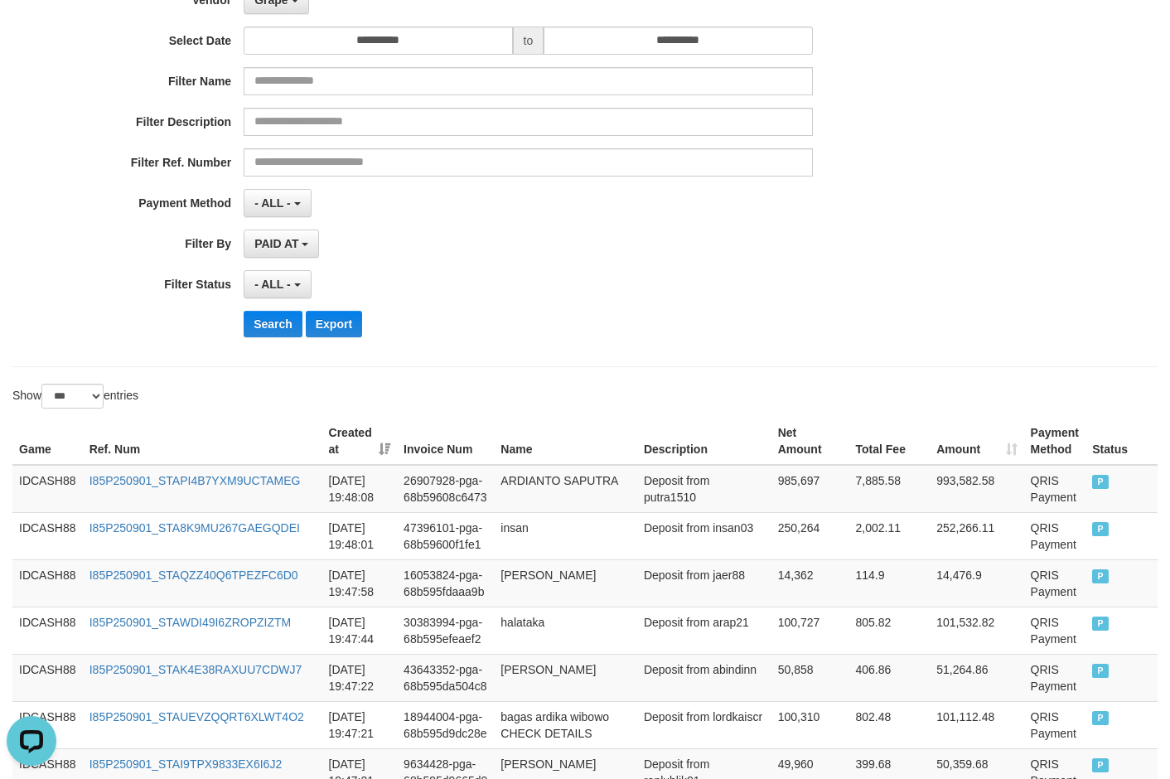
click at [618, 302] on div "**********" at bounding box center [487, 147] width 975 height 404
click at [284, 329] on button "Search" at bounding box center [273, 324] width 59 height 27
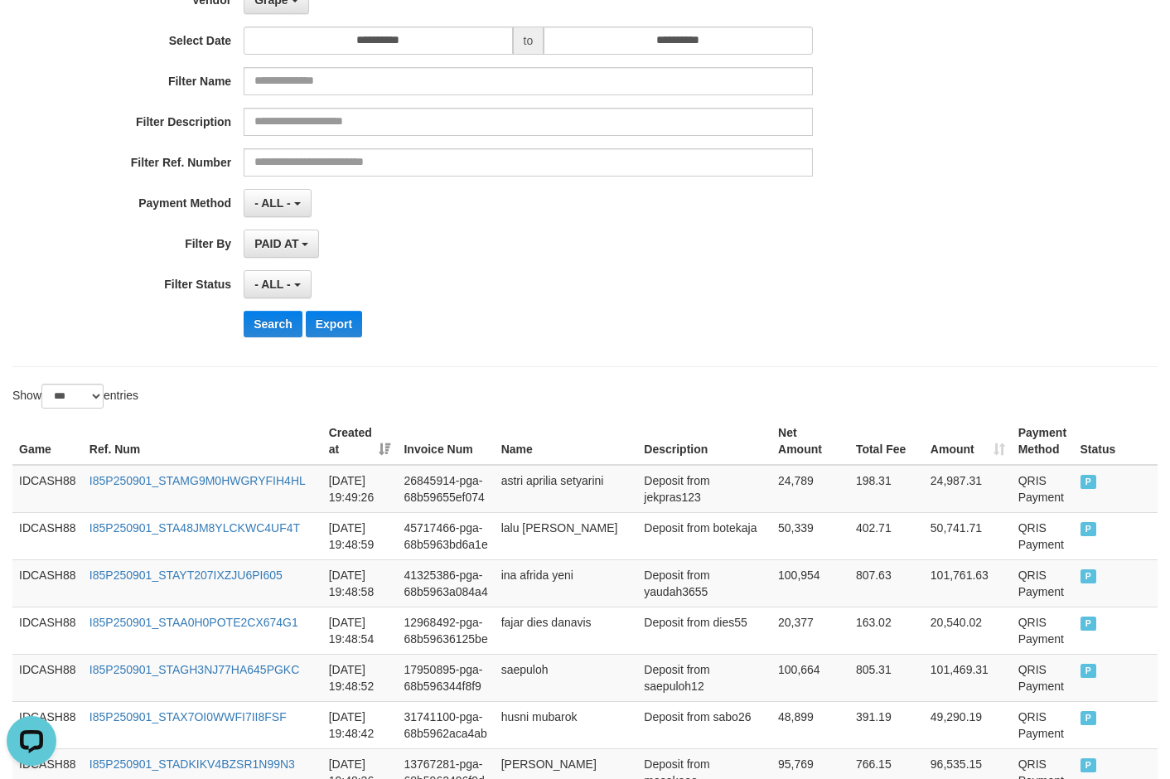
click at [654, 320] on div "Search Export" at bounding box center [610, 324] width 732 height 27
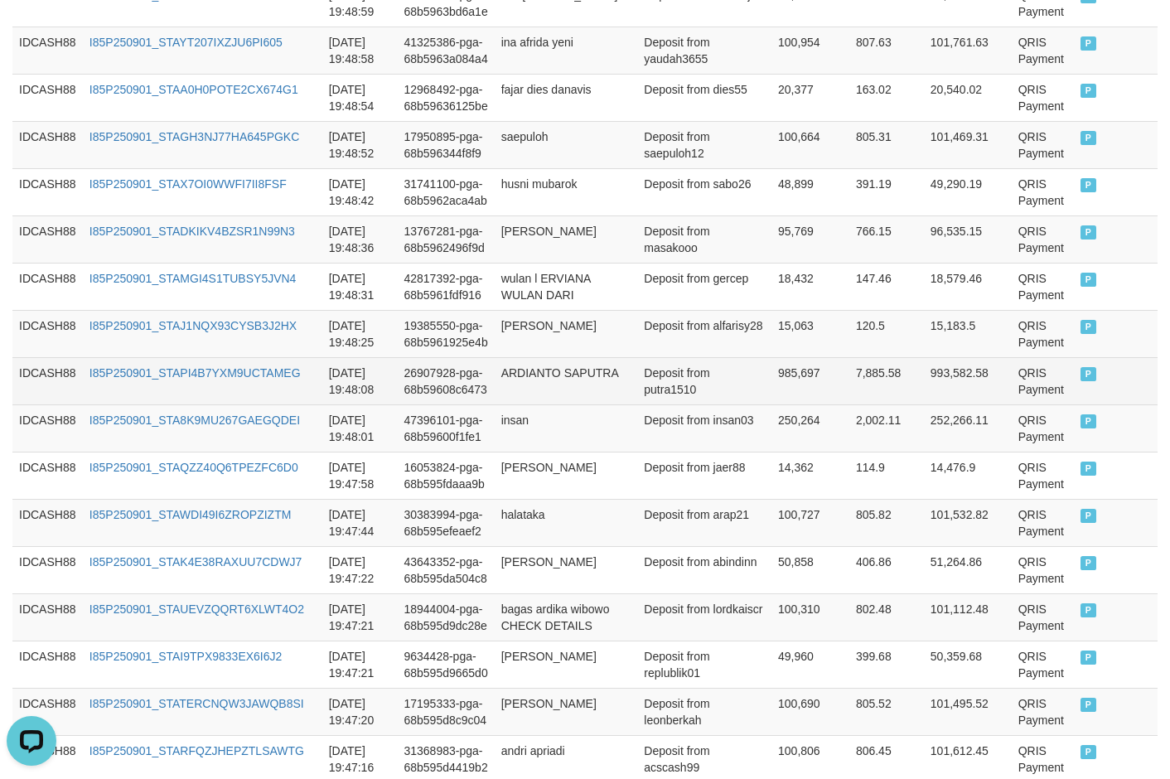
scroll to position [466, 0]
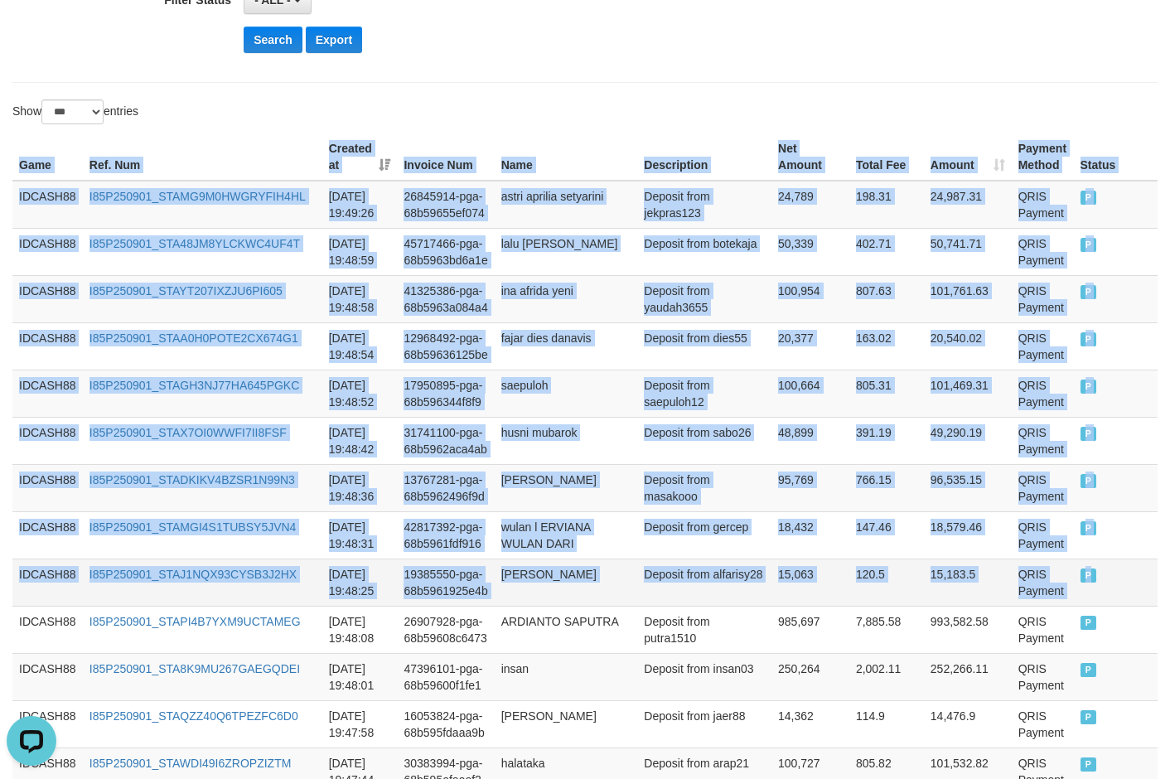
drag, startPoint x: 15, startPoint y: 157, endPoint x: 1113, endPoint y: 577, distance: 1175.3
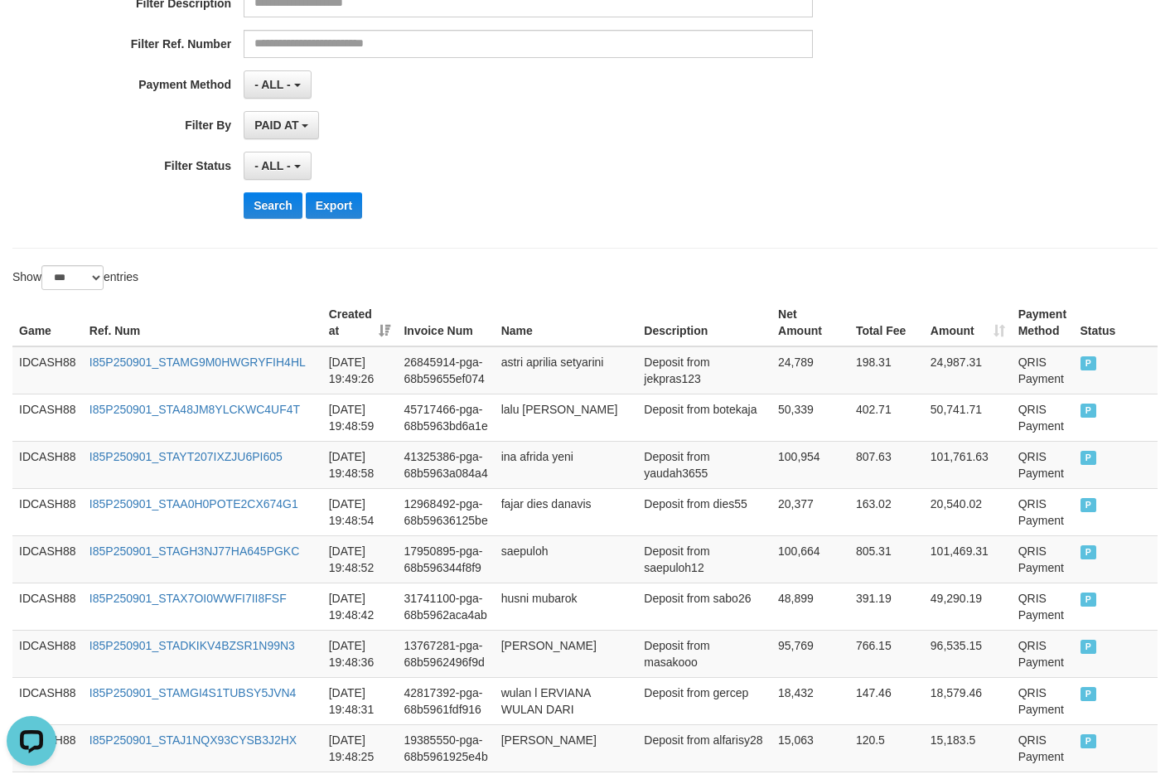
click at [582, 232] on div "**********" at bounding box center [584, 28] width 1145 height 439
click at [277, 207] on button "Search" at bounding box center [273, 205] width 59 height 27
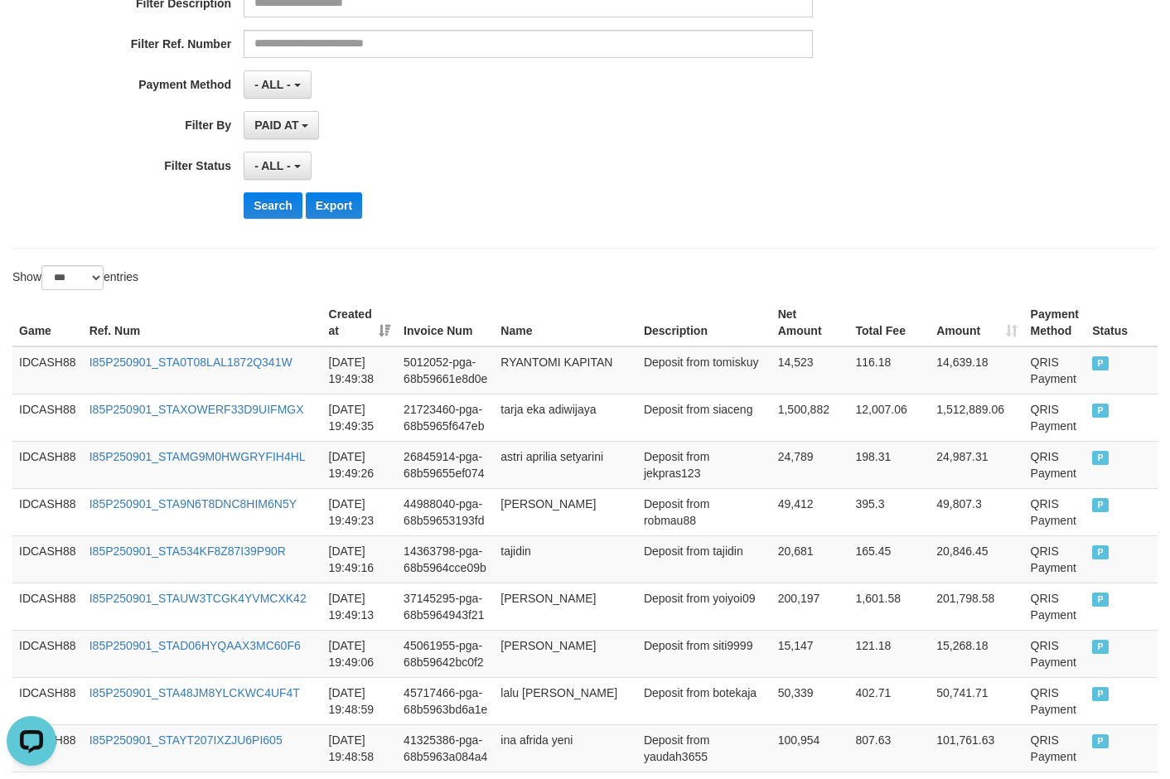
click at [544, 207] on div "Search Export" at bounding box center [610, 205] width 732 height 27
click at [258, 203] on button "Search" at bounding box center [273, 205] width 59 height 27
click at [278, 205] on button "Search" at bounding box center [273, 205] width 59 height 27
click at [468, 233] on div "**********" at bounding box center [584, 28] width 1145 height 439
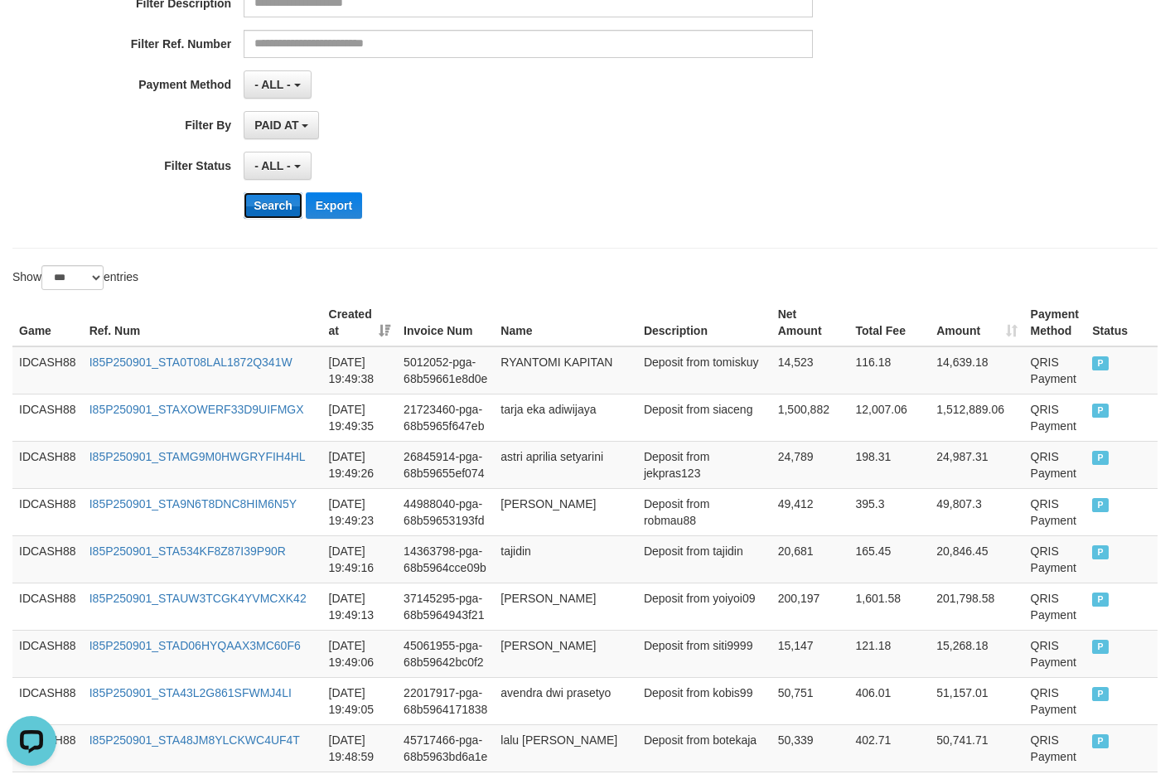
click at [273, 205] on button "Search" at bounding box center [273, 205] width 59 height 27
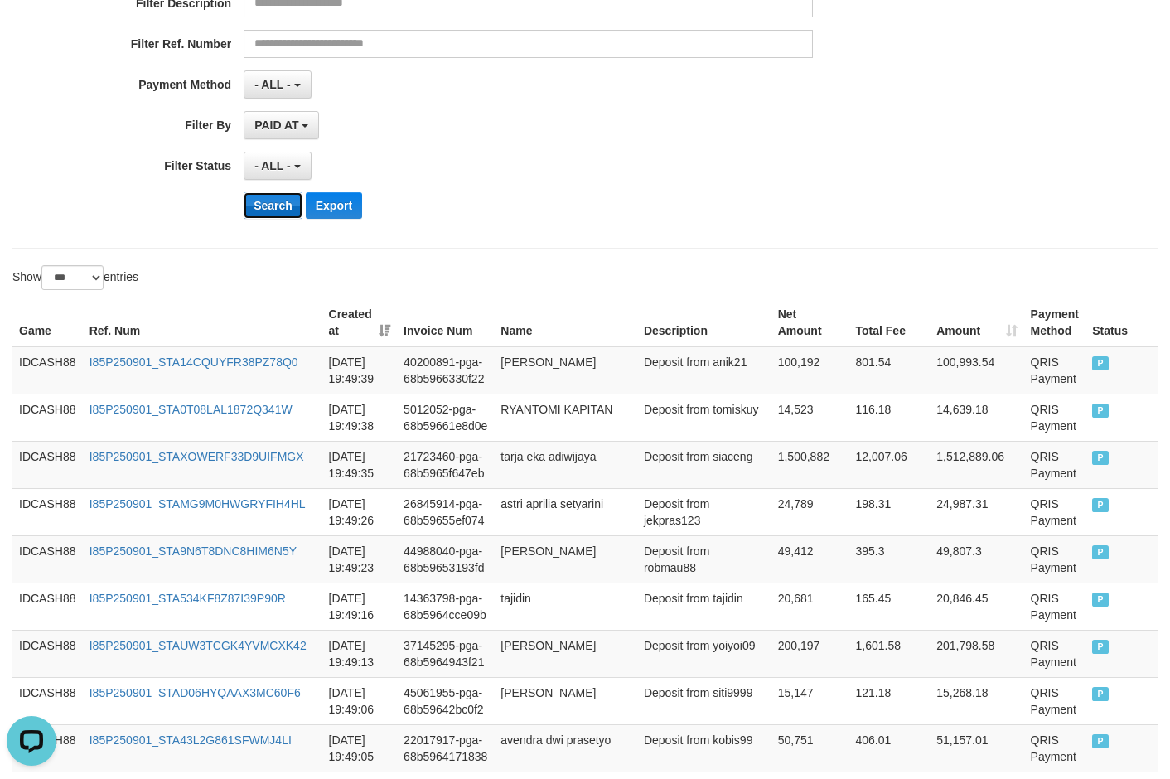
click at [286, 205] on button "Search" at bounding box center [273, 205] width 59 height 27
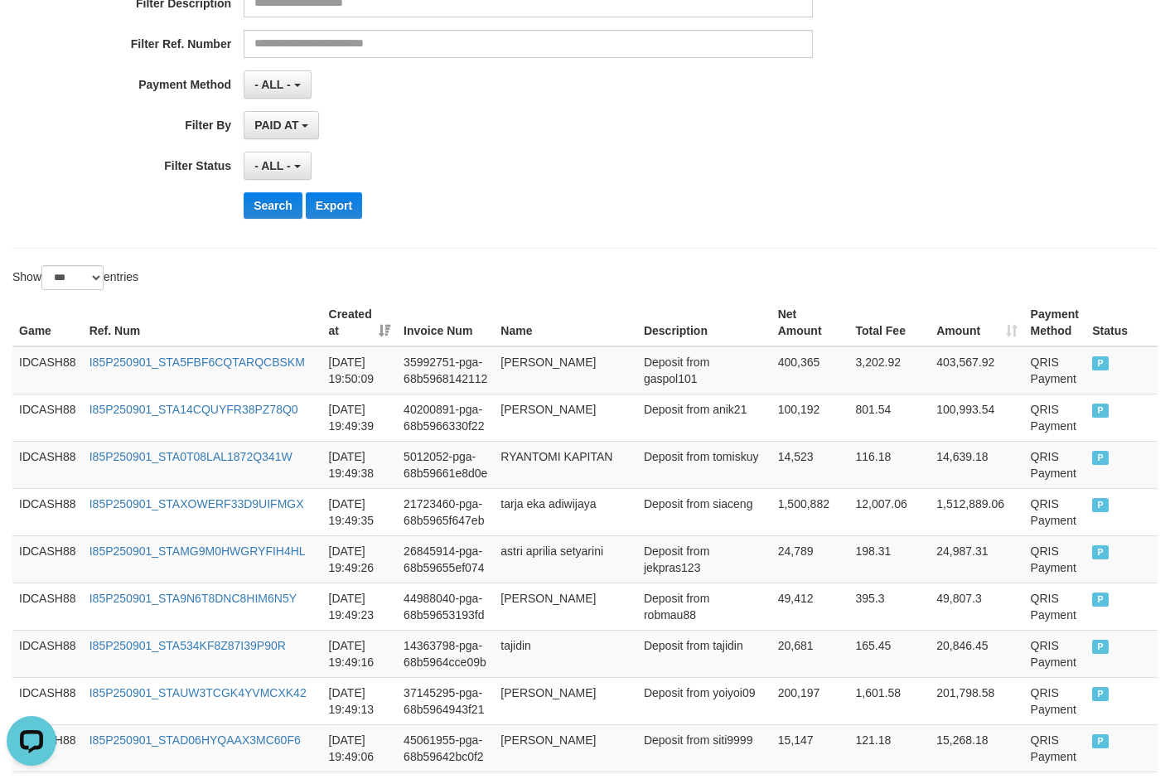
click at [534, 153] on div "- ALL - SELECT ALL - ALL - SELECT STATUS PENDING/UNPAID PAID CANCELED EXPIRED" at bounding box center [528, 166] width 568 height 28
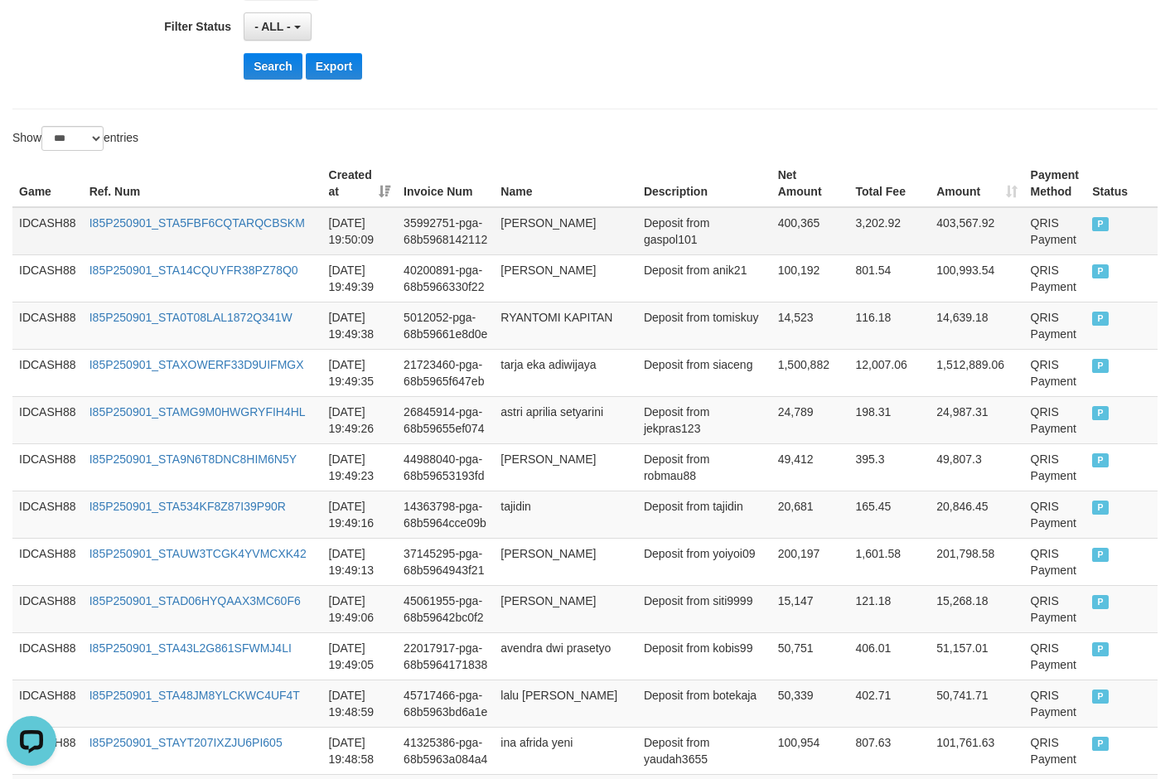
scroll to position [466, 0]
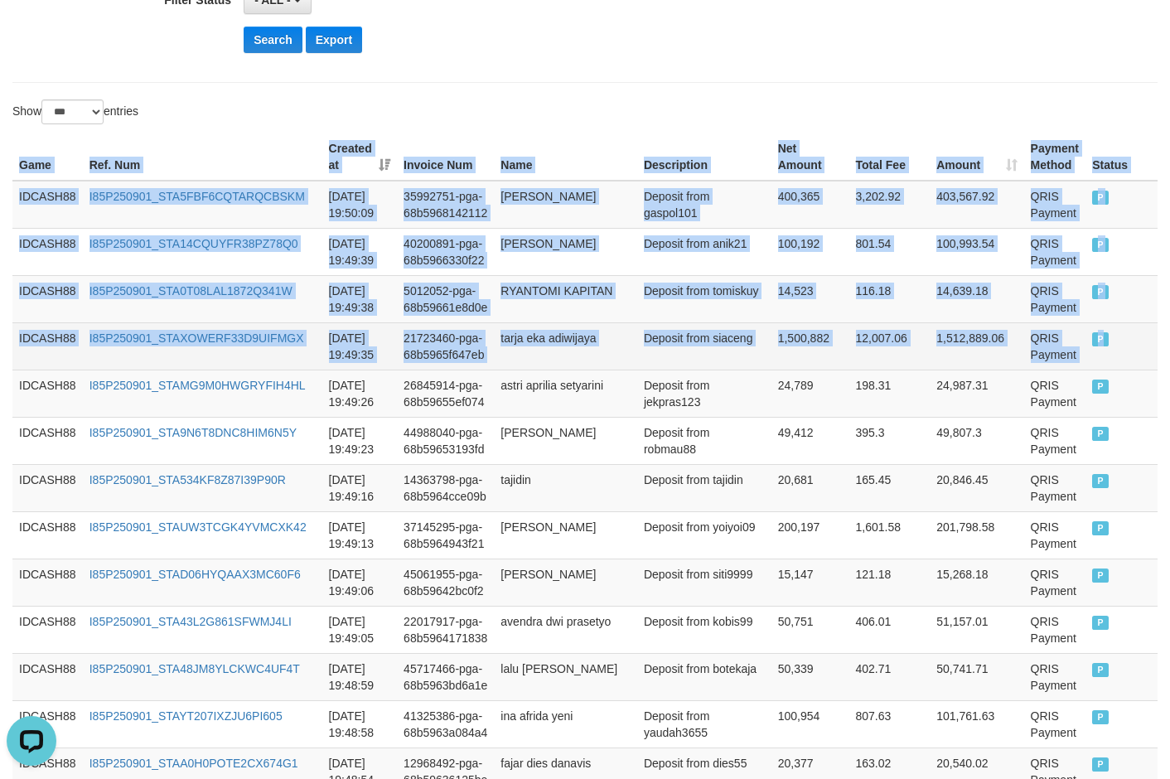
drag, startPoint x: 17, startPoint y: 158, endPoint x: 1108, endPoint y: 342, distance: 1106.4
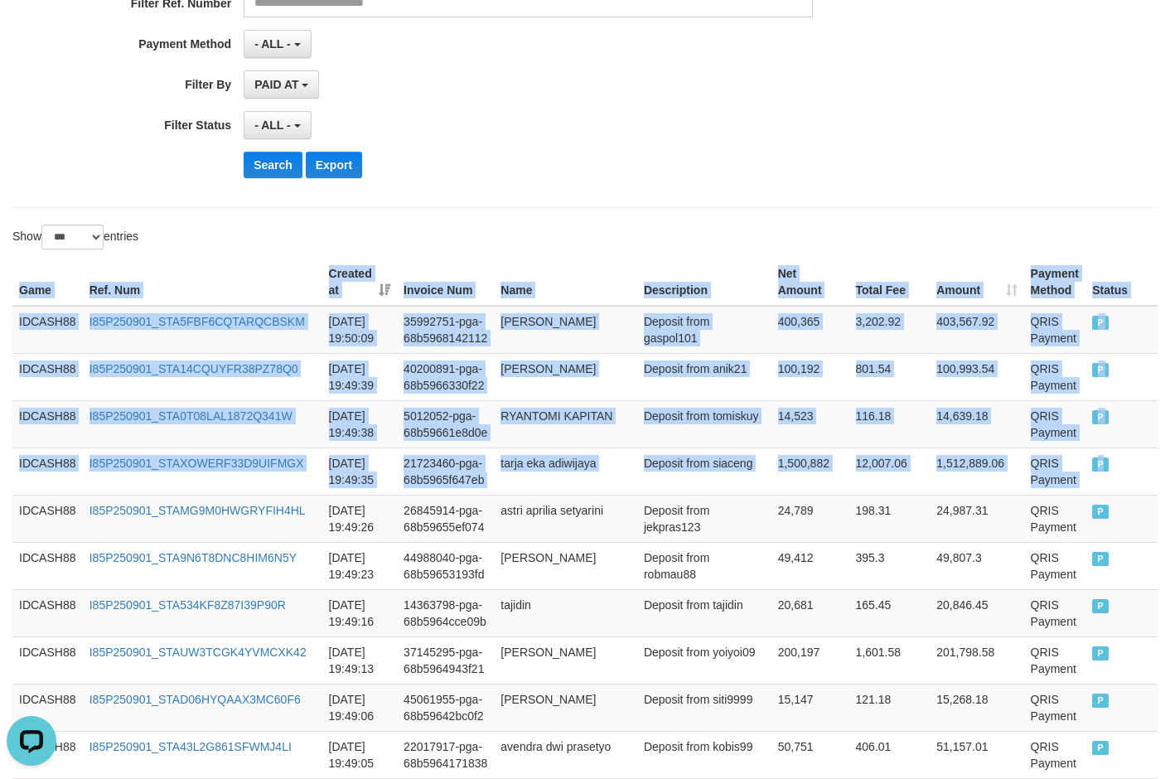
scroll to position [300, 0]
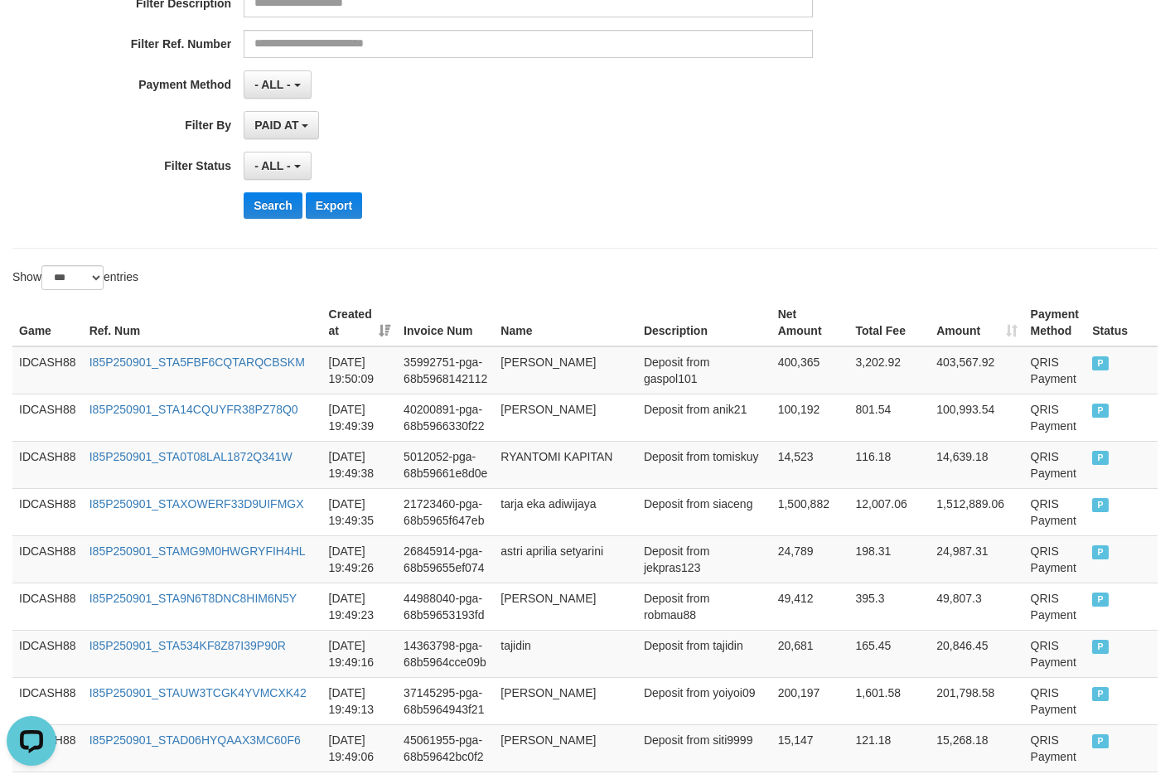
click at [602, 208] on div "Search Export" at bounding box center [610, 205] width 732 height 27
click at [251, 205] on button "Search" at bounding box center [273, 205] width 59 height 27
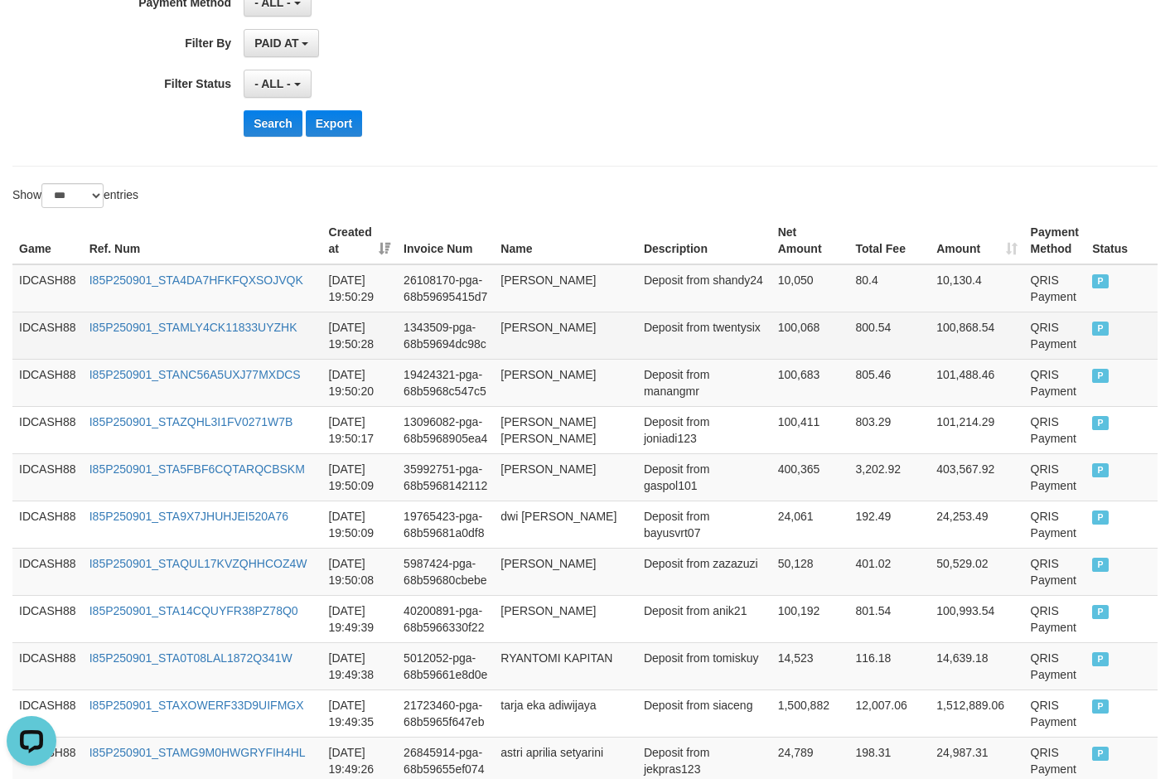
scroll to position [383, 0]
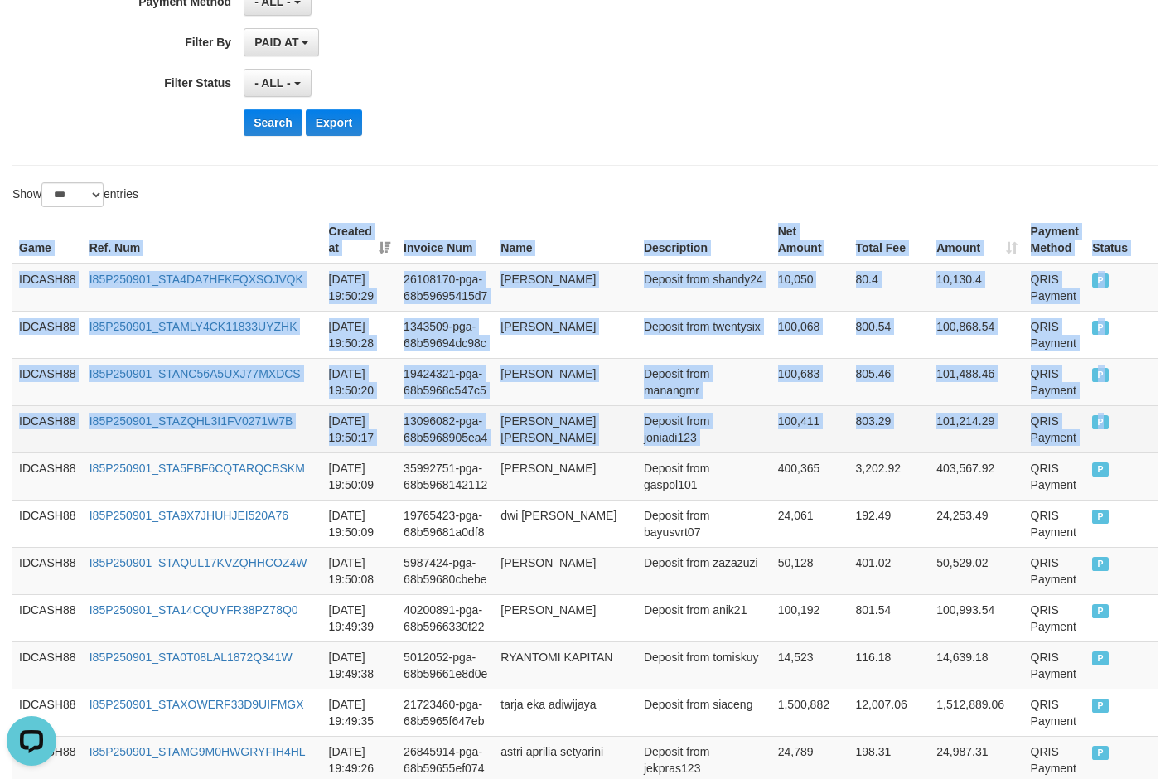
drag, startPoint x: 20, startPoint y: 248, endPoint x: 1104, endPoint y: 451, distance: 1103.3
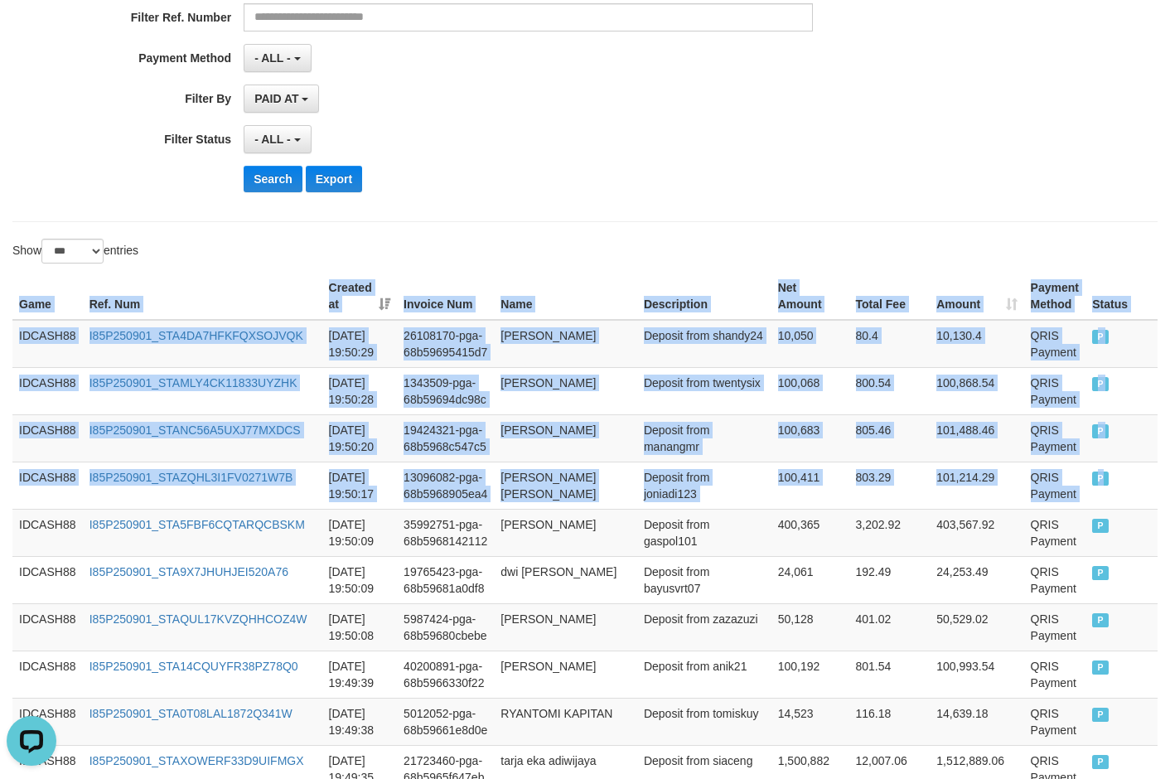
scroll to position [217, 0]
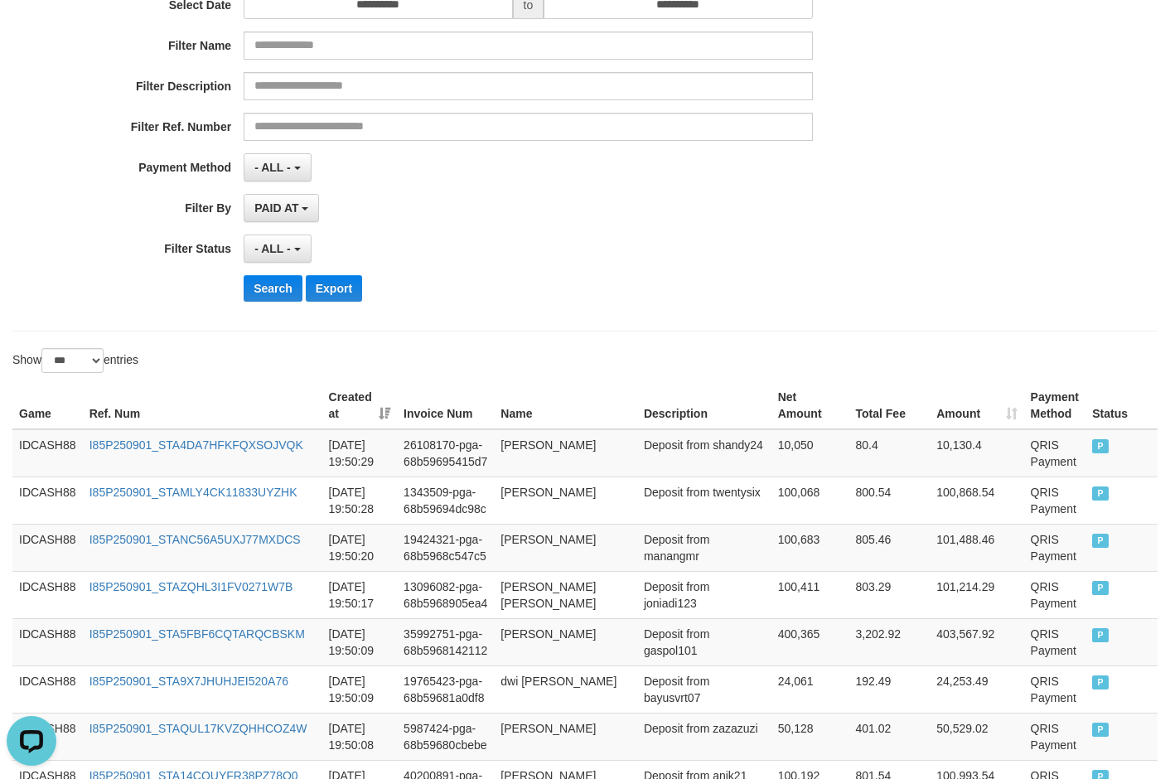
click at [568, 281] on div "Search Export" at bounding box center [610, 288] width 732 height 27
click at [250, 284] on button "Search" at bounding box center [273, 288] width 59 height 27
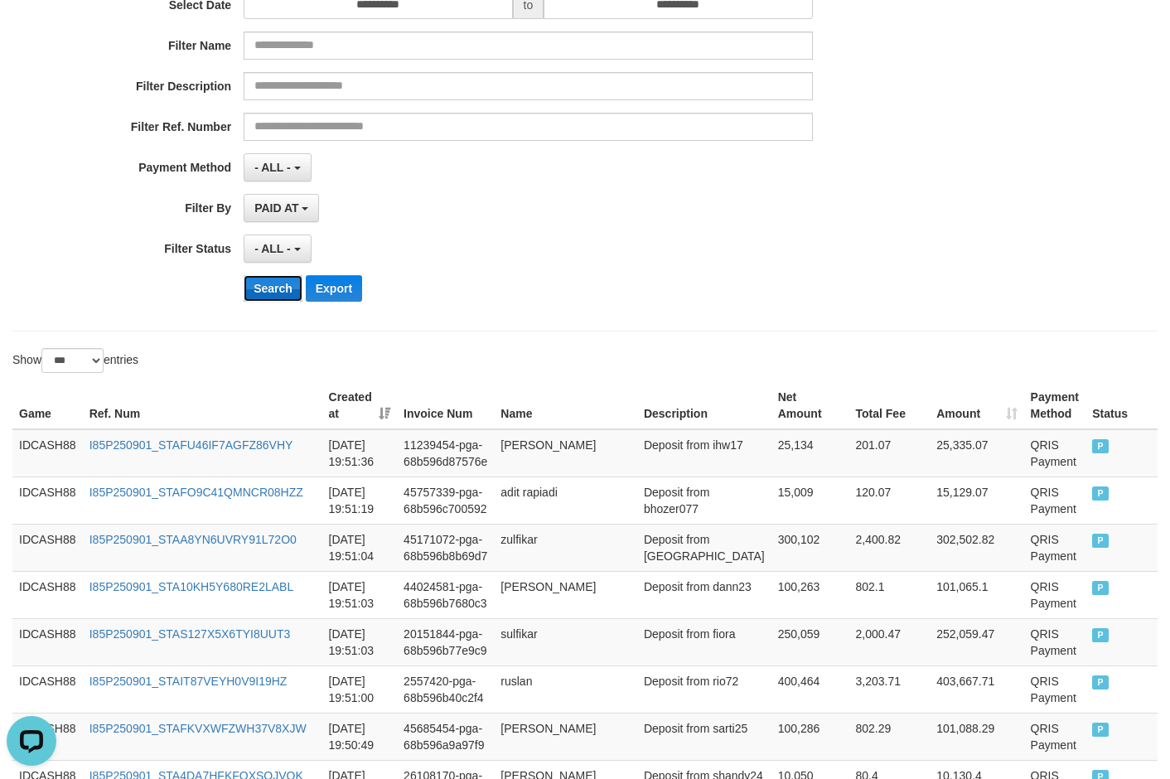
click at [259, 289] on button "Search" at bounding box center [273, 288] width 59 height 27
click at [574, 283] on div "Search Export" at bounding box center [610, 288] width 732 height 27
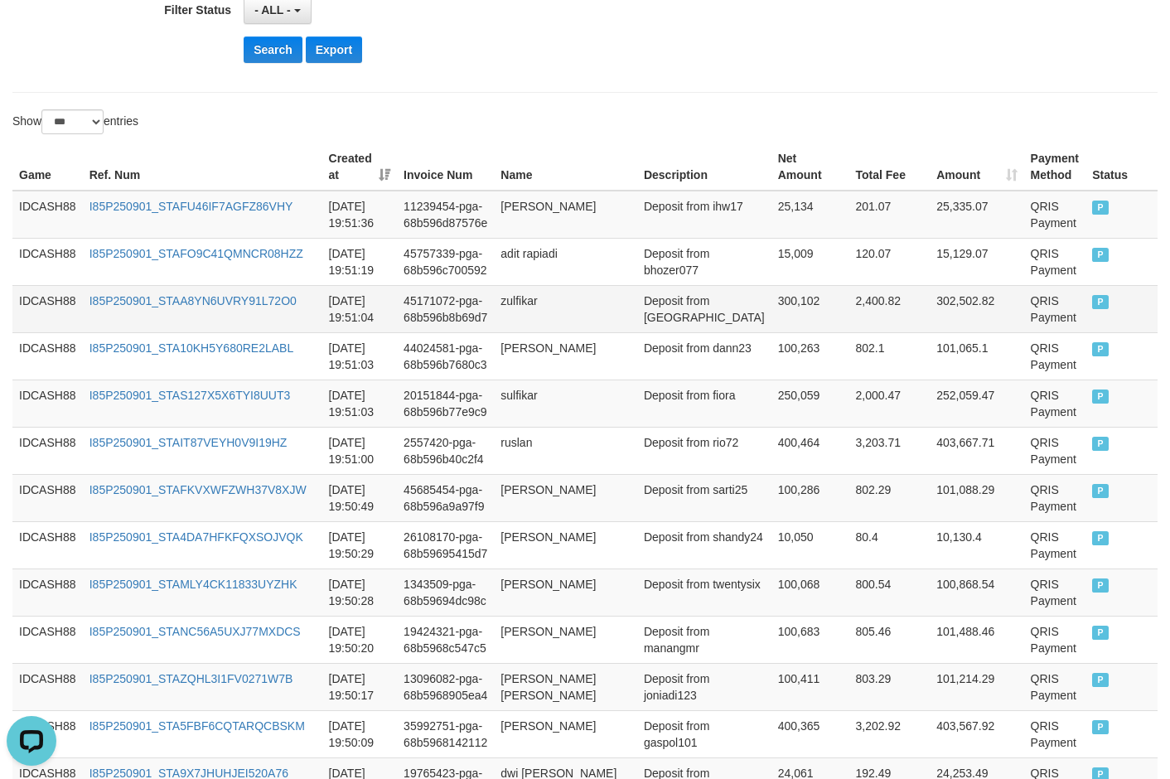
scroll to position [454, 0]
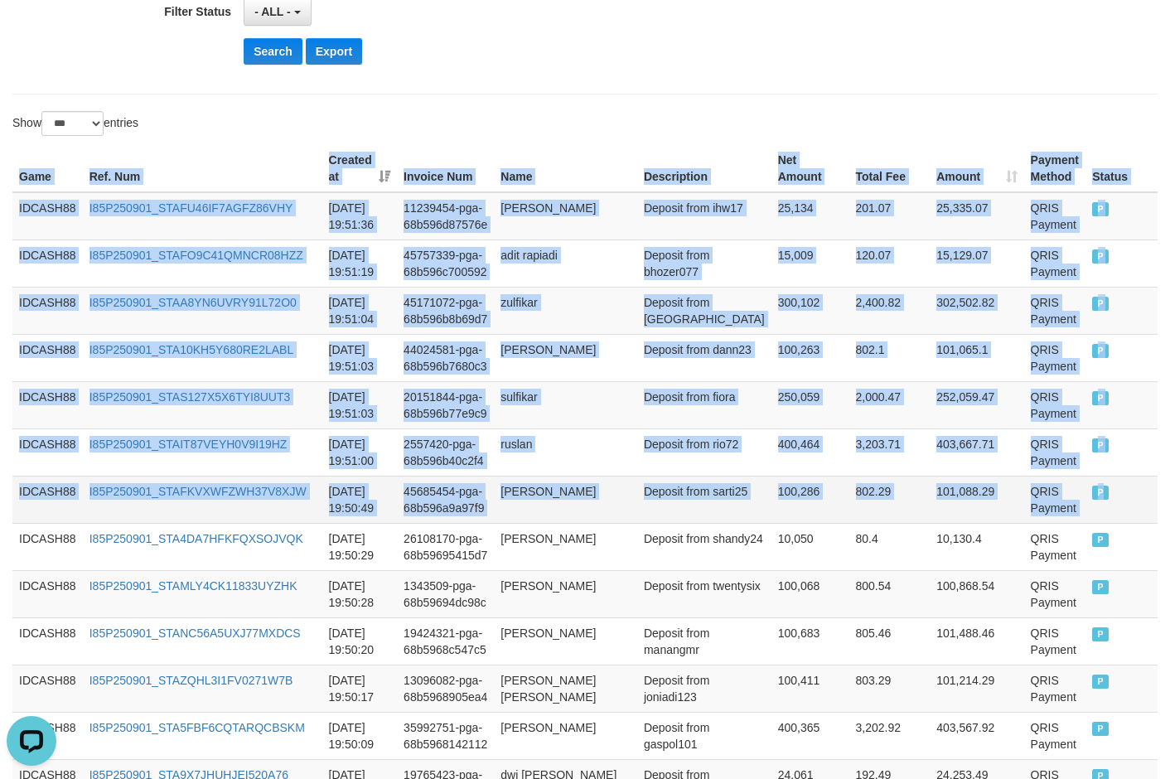
drag, startPoint x: 17, startPoint y: 176, endPoint x: 1093, endPoint y: 485, distance: 1119.6
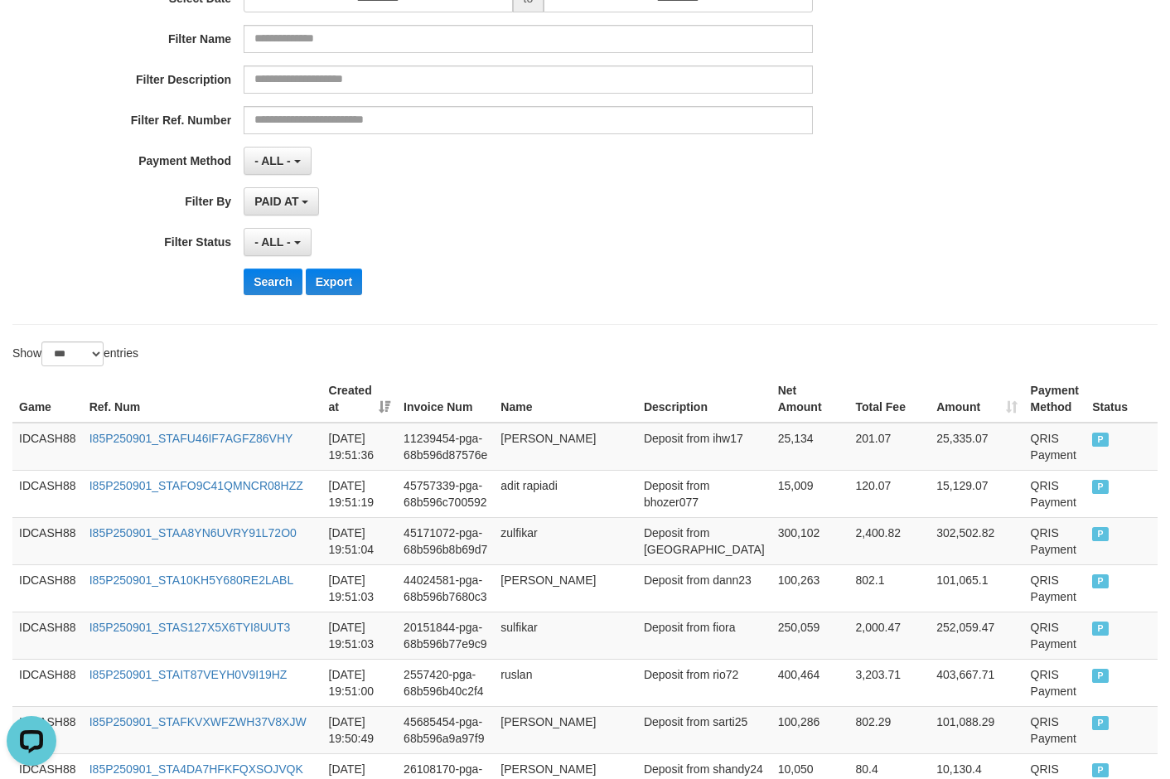
scroll to position [205, 0]
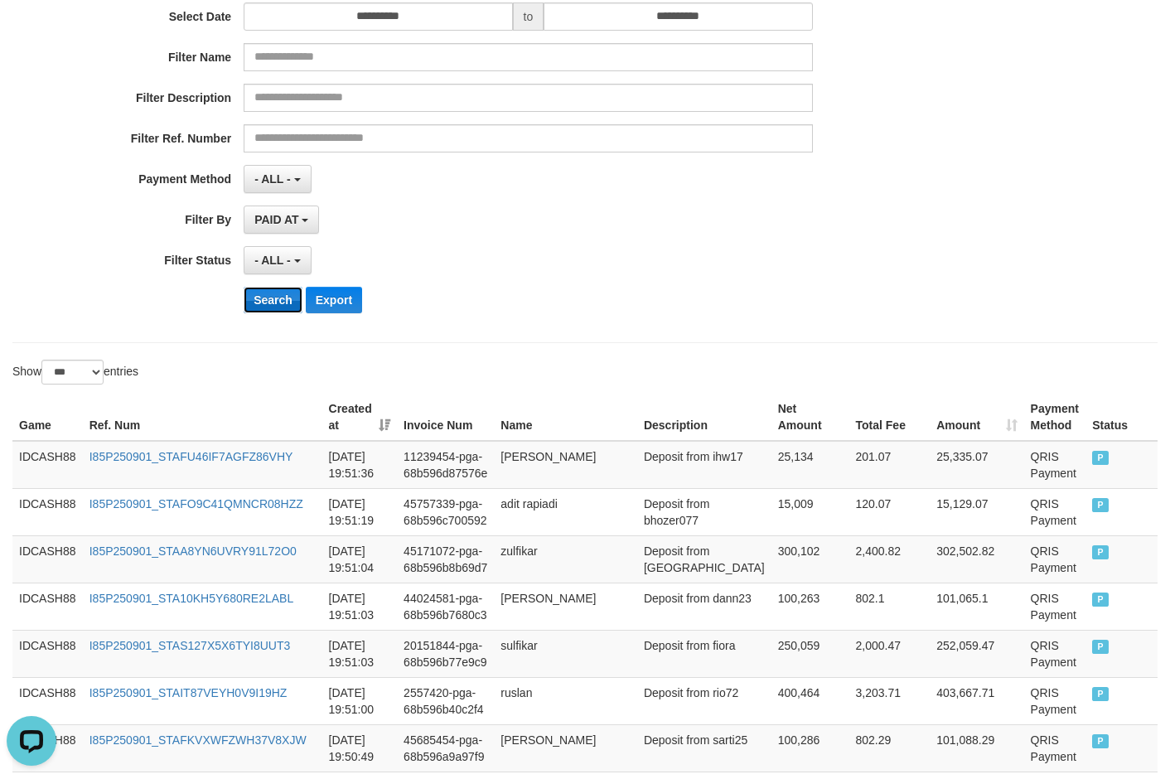
click at [287, 299] on button "Search" at bounding box center [273, 300] width 59 height 27
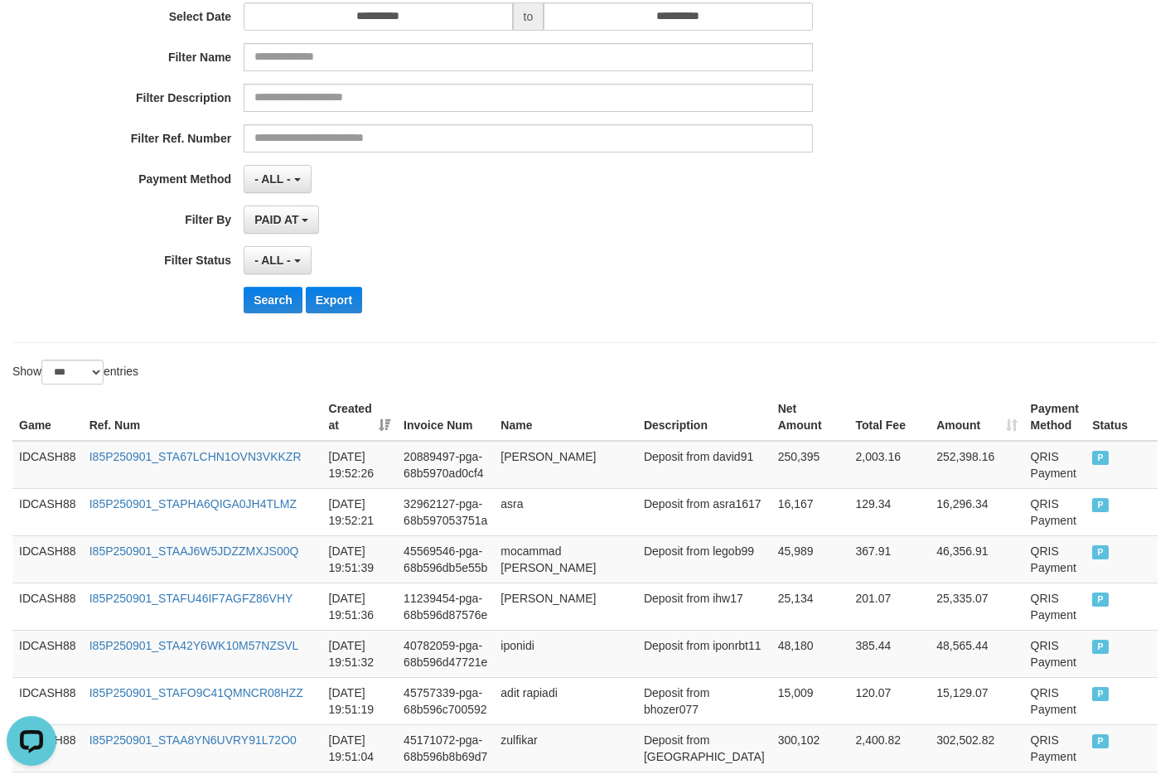
click at [554, 292] on div "Search Export" at bounding box center [610, 300] width 732 height 27
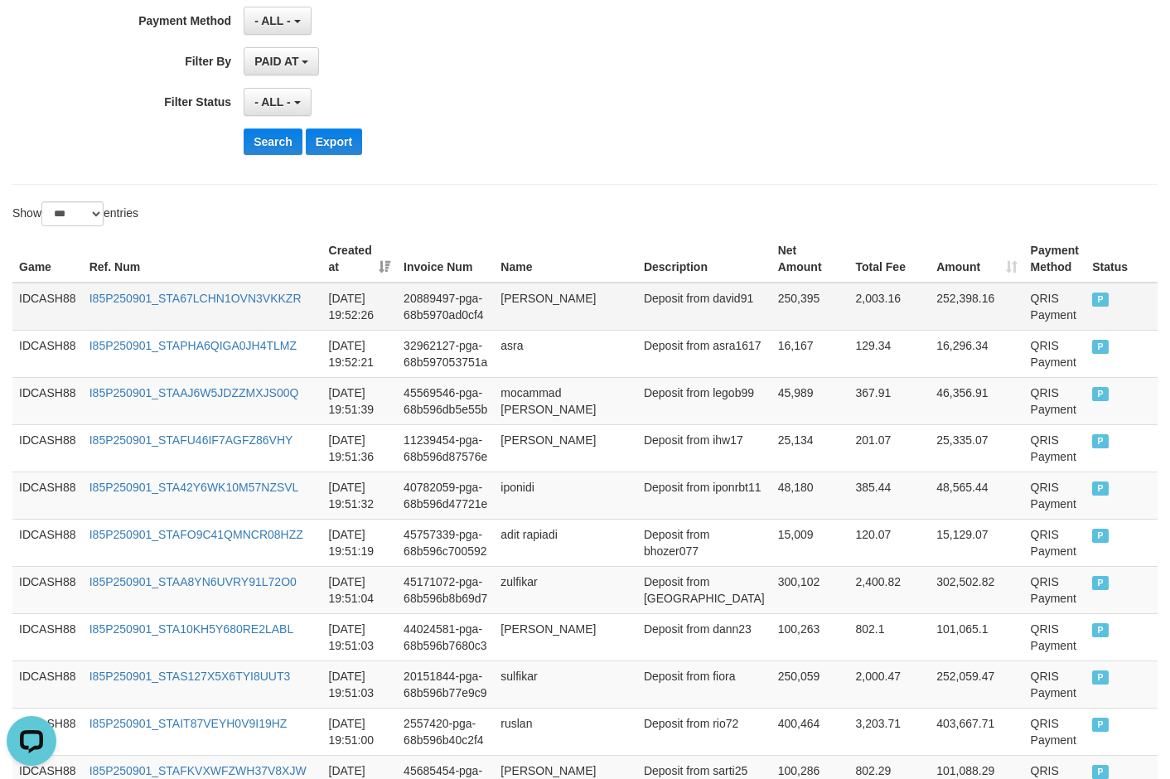
scroll to position [371, 0]
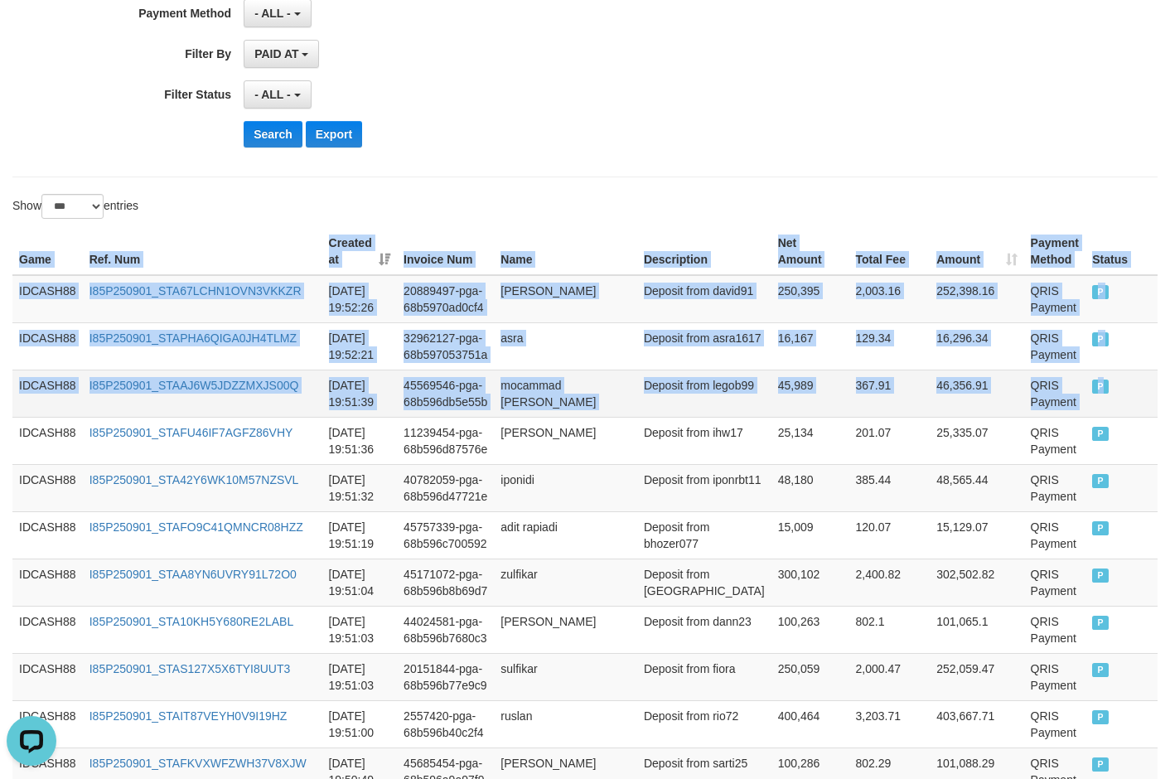
drag, startPoint x: 17, startPoint y: 257, endPoint x: 1118, endPoint y: 413, distance: 1112.8
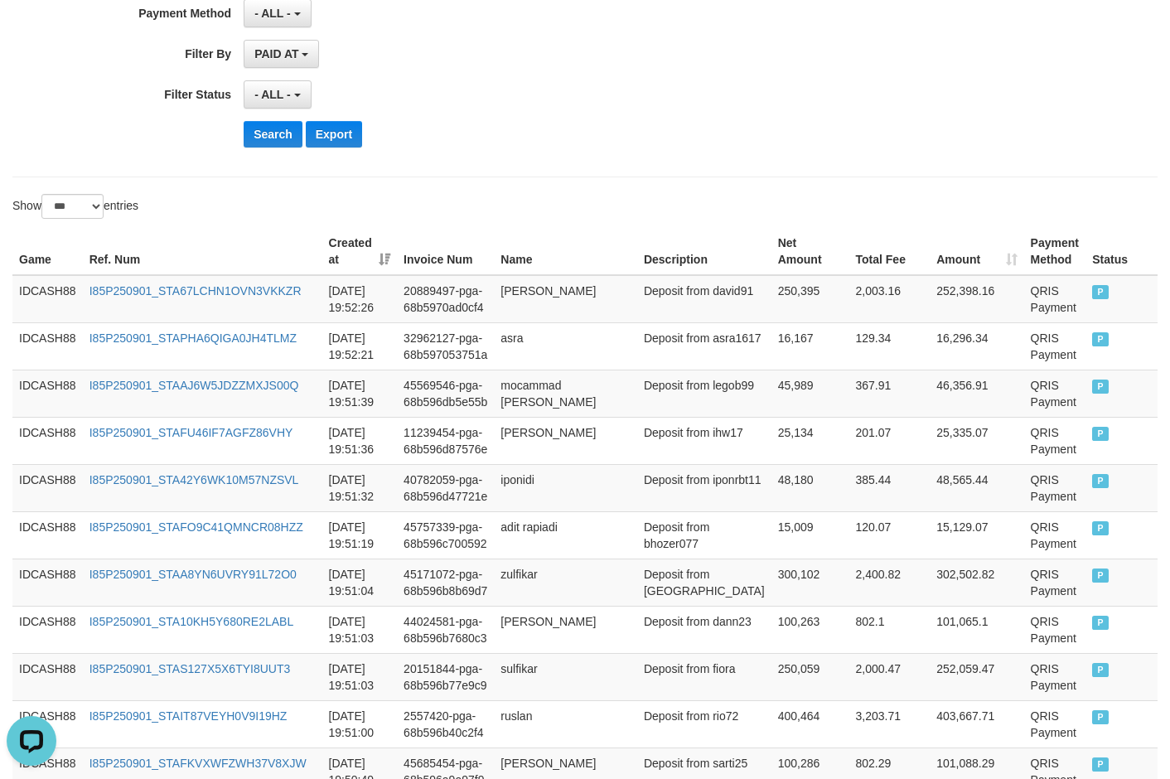
click at [273, 134] on button "Search" at bounding box center [273, 134] width 59 height 27
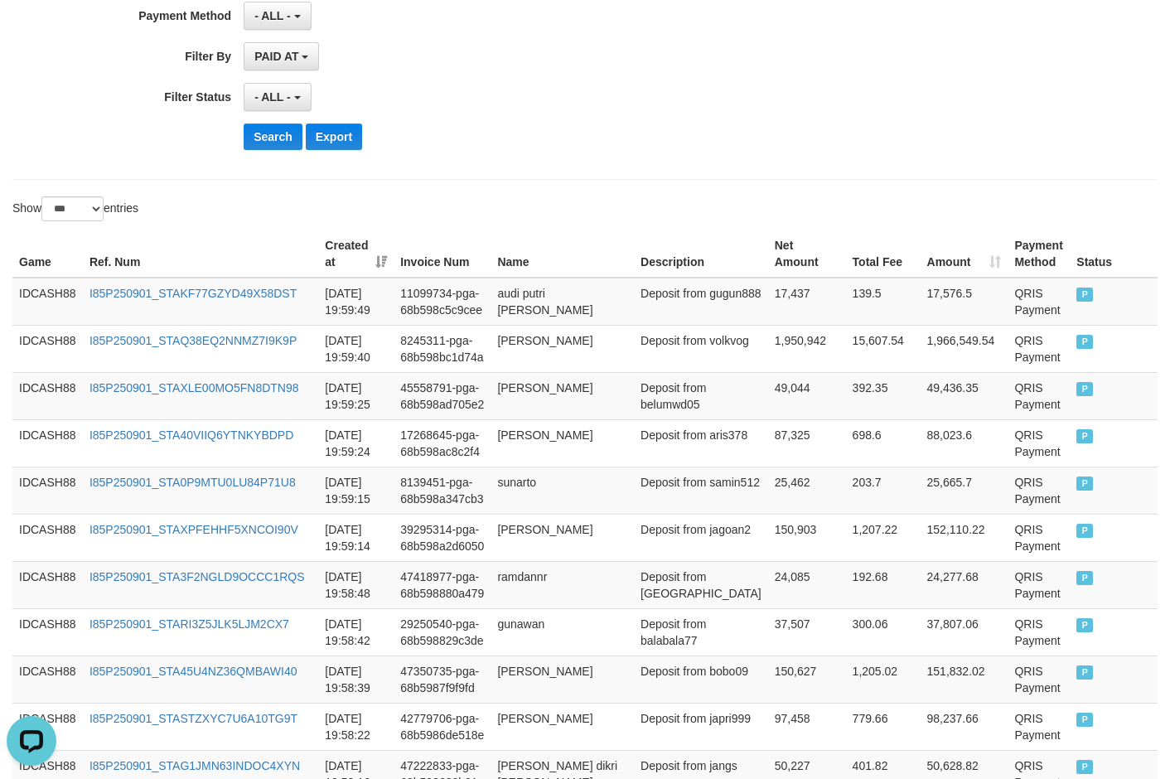
scroll to position [287, 0]
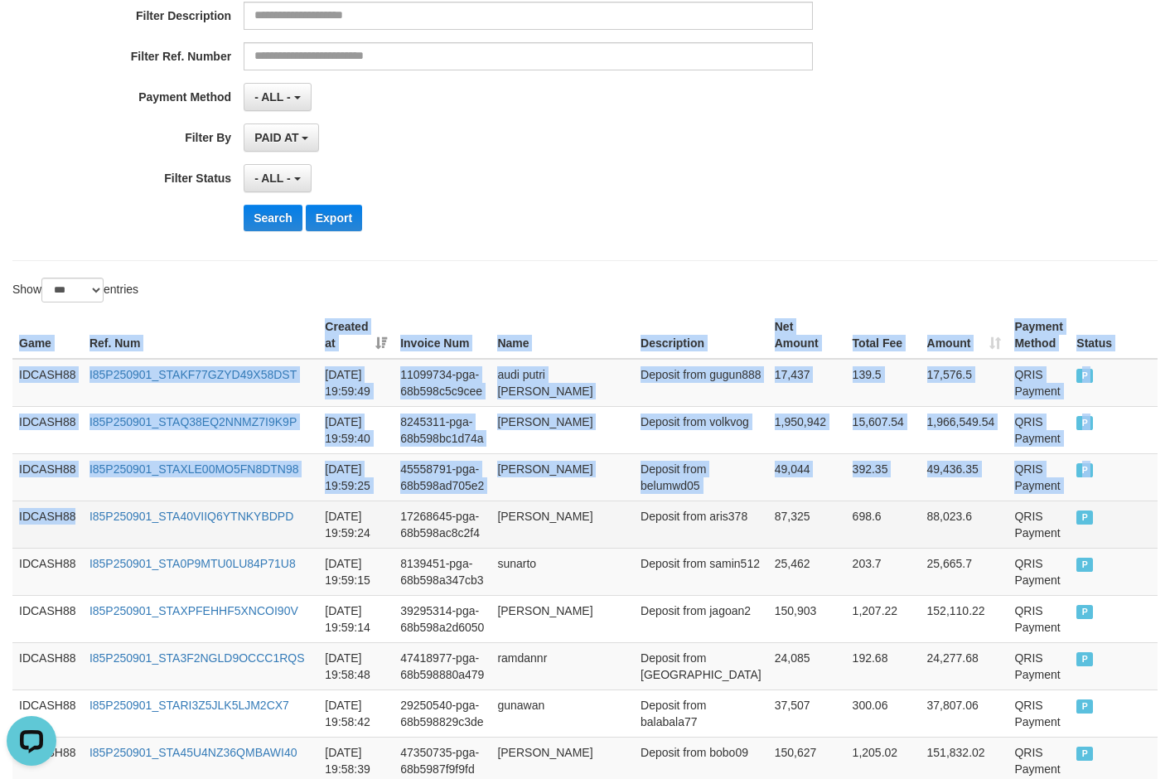
drag, startPoint x: 21, startPoint y: 333, endPoint x: 165, endPoint y: 505, distance: 224.7
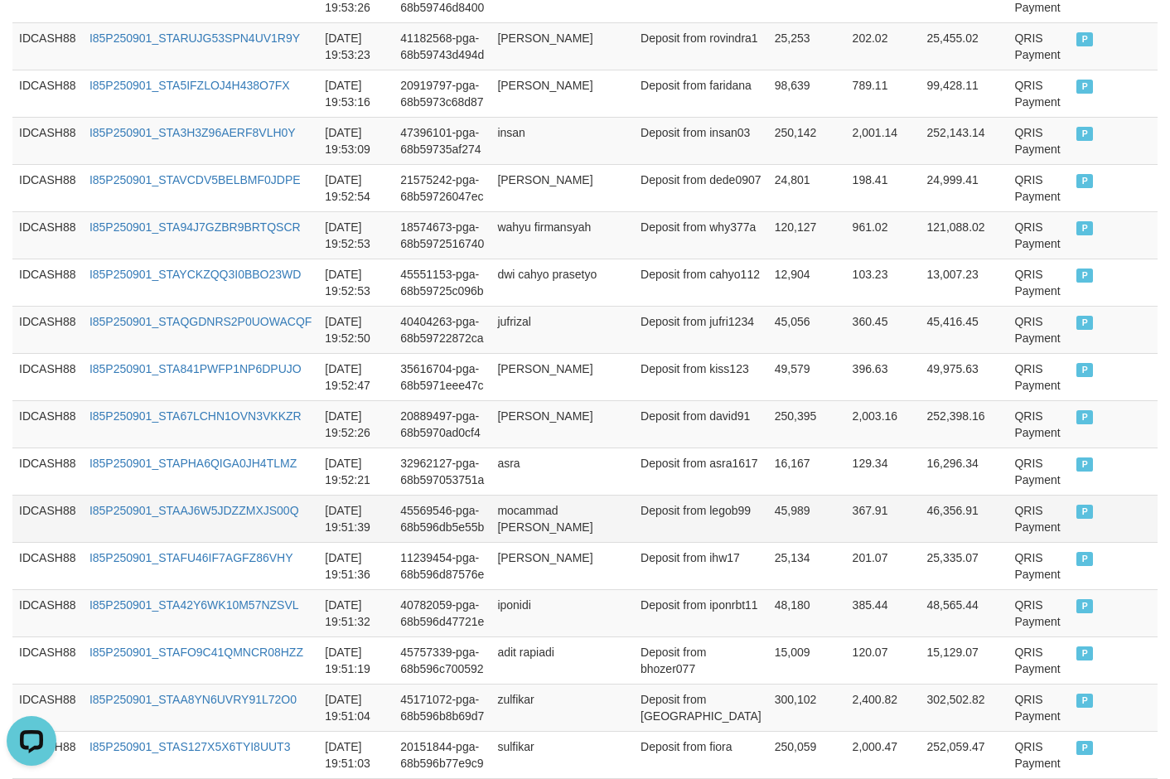
scroll to position [3021, 0]
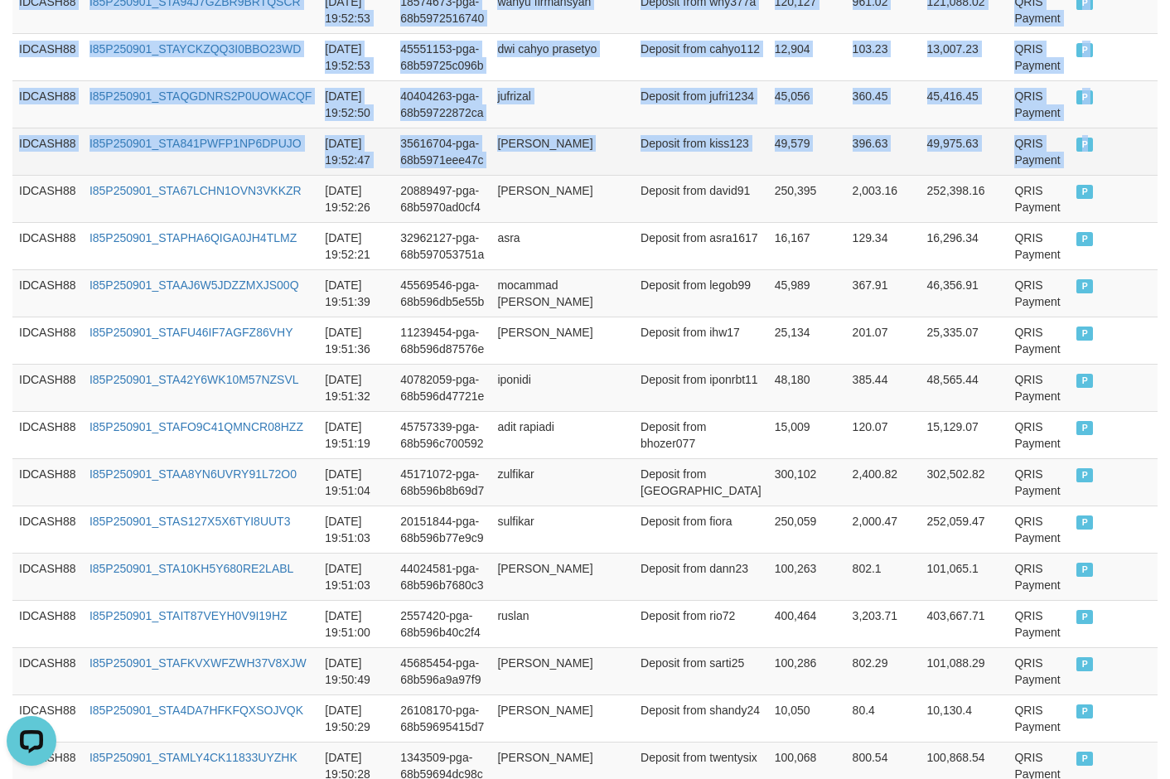
click at [1001, 172] on td "P" at bounding box center [1114, 151] width 88 height 47
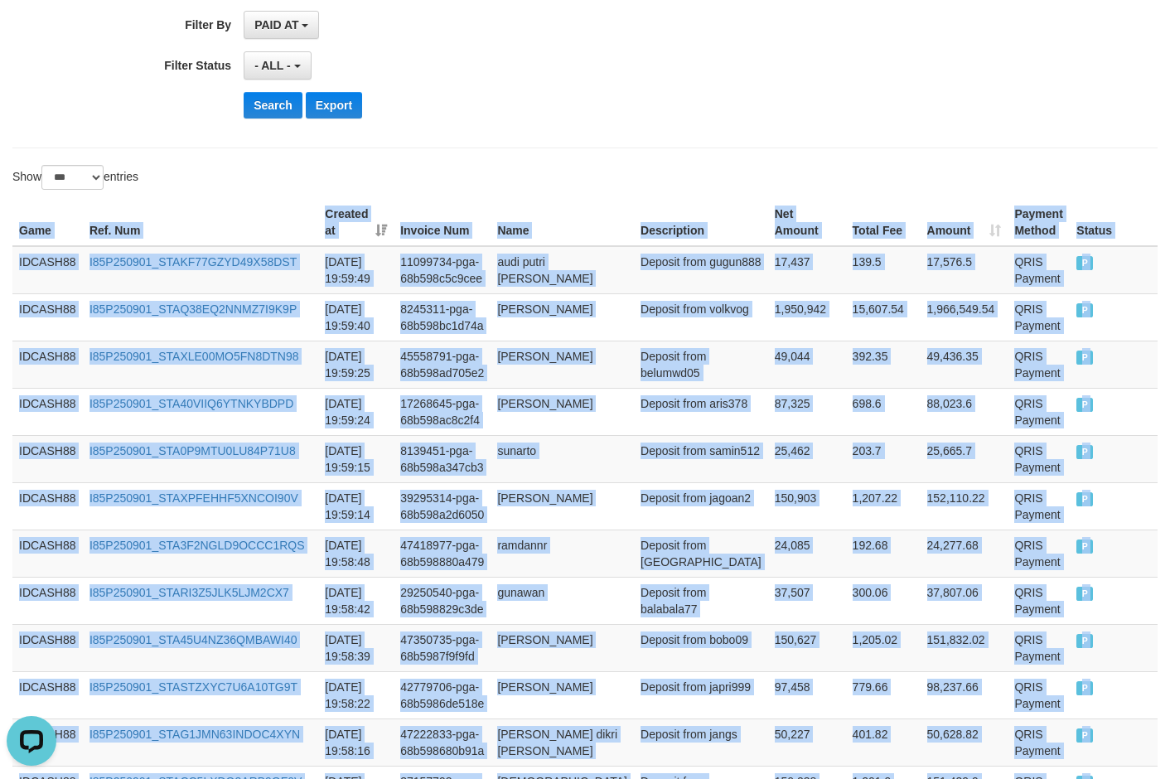
scroll to position [205, 0]
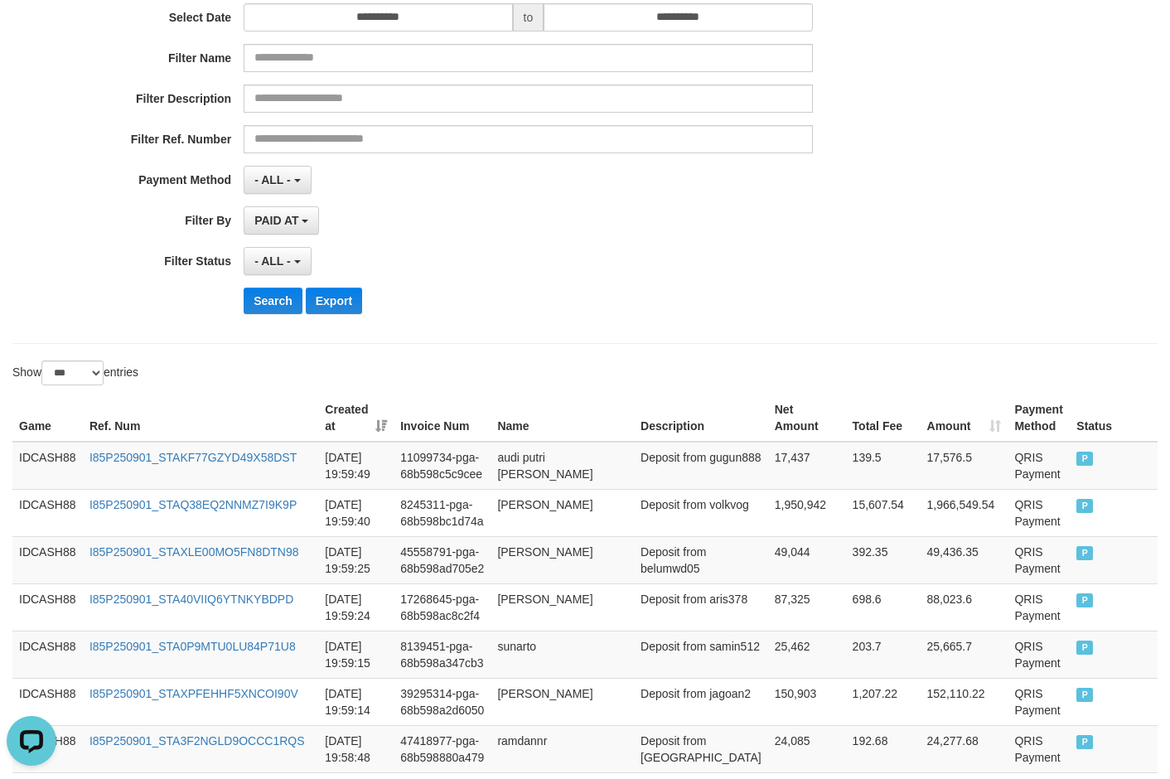
click at [621, 244] on div "**********" at bounding box center [487, 124] width 975 height 404
click at [263, 306] on button "Search" at bounding box center [273, 300] width 59 height 27
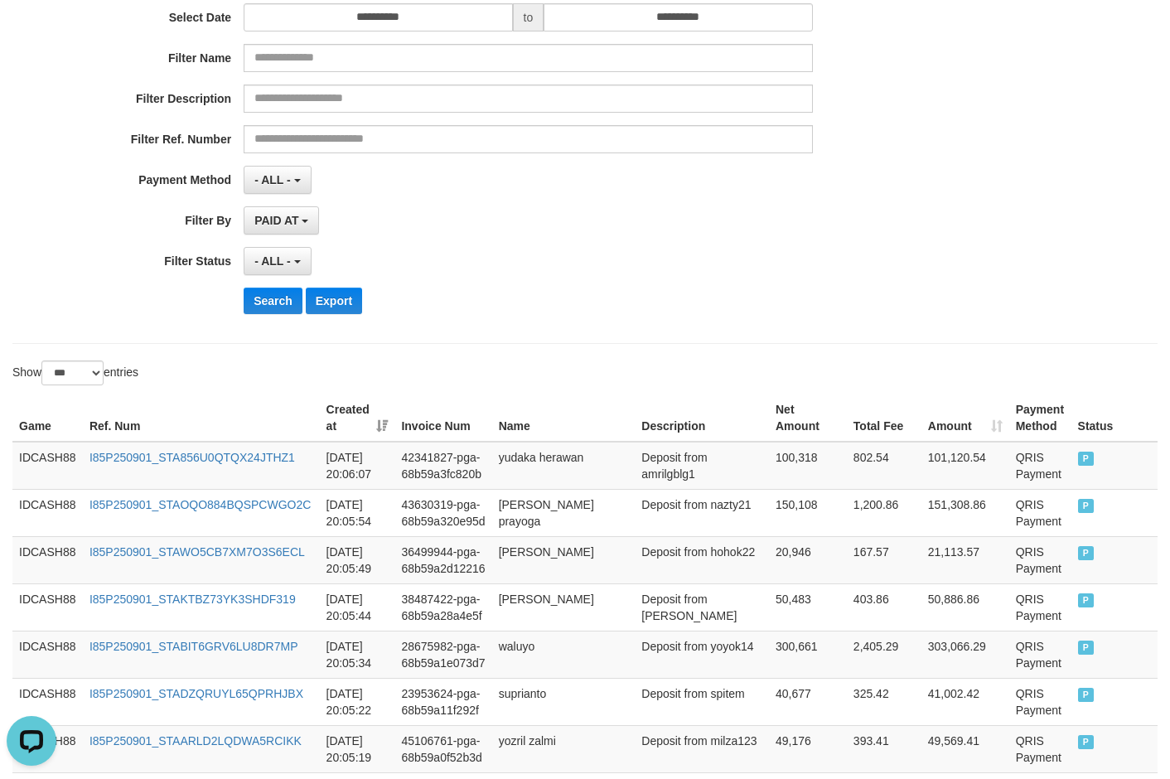
click at [538, 269] on div "- ALL - SELECT ALL - ALL - SELECT STATUS PENDING/UNPAID PAID CANCELED EXPIRED" at bounding box center [528, 261] width 568 height 28
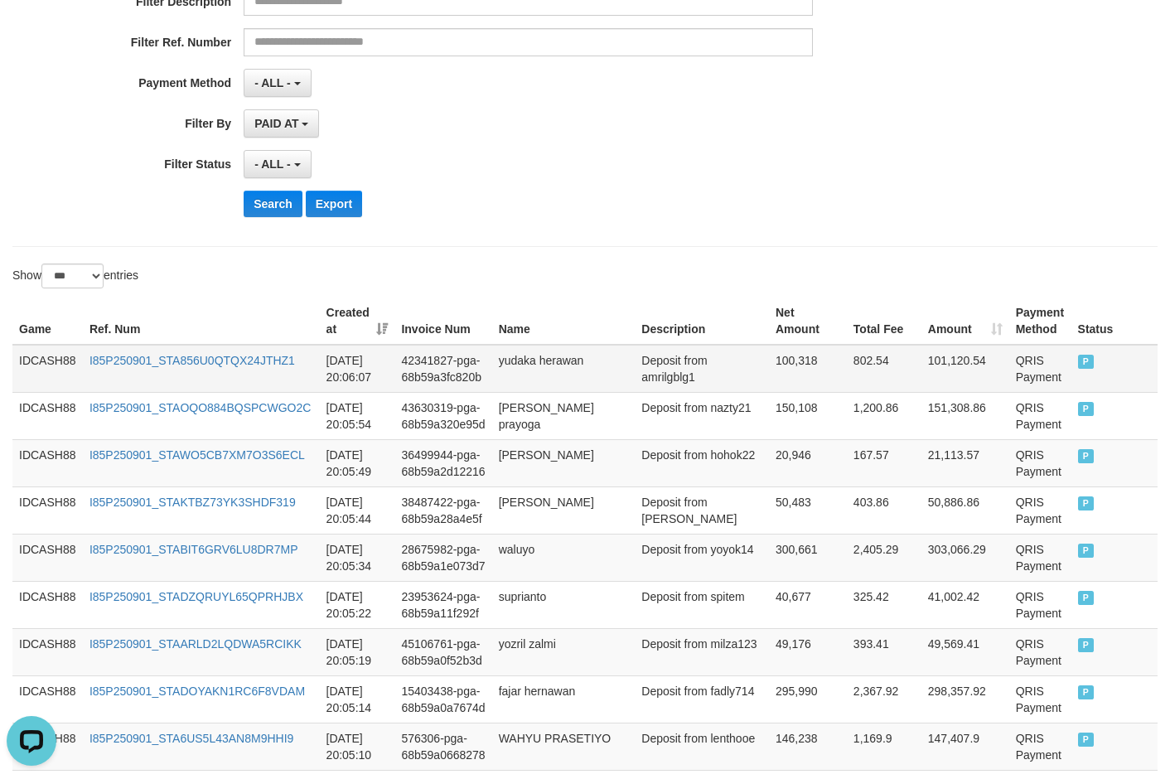
scroll to position [398, 0]
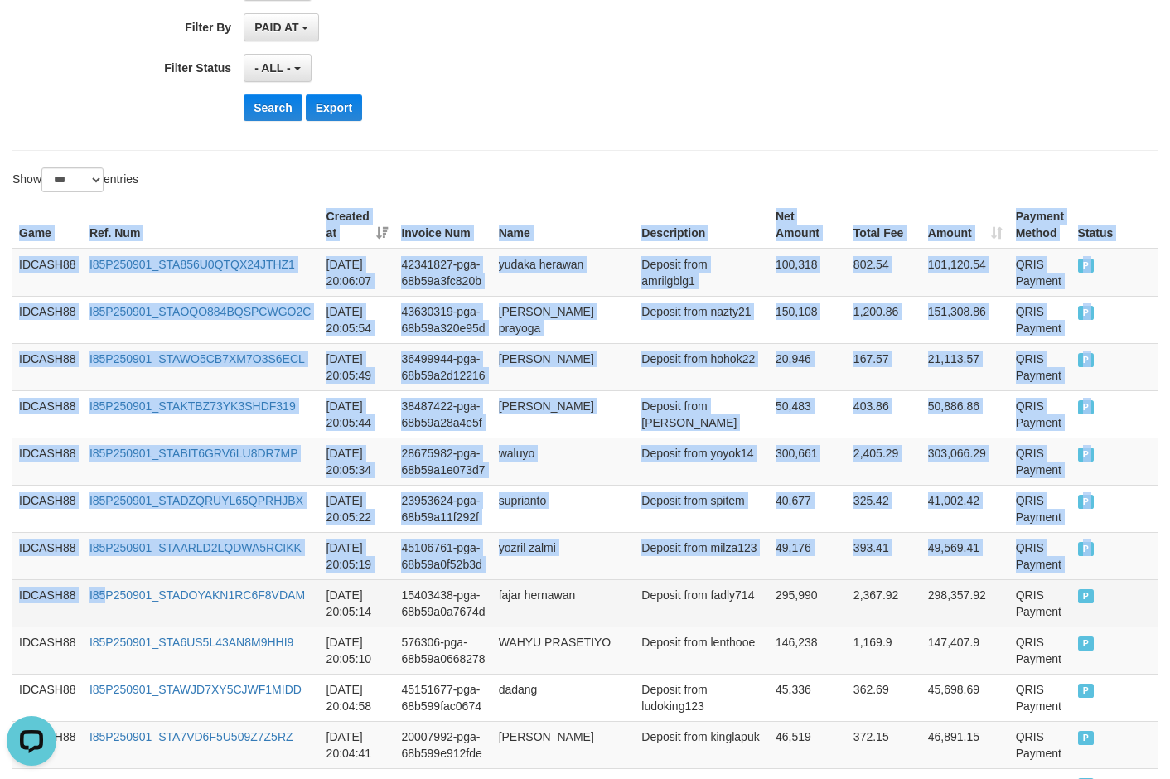
drag, startPoint x: 19, startPoint y: 227, endPoint x: 127, endPoint y: 620, distance: 407.2
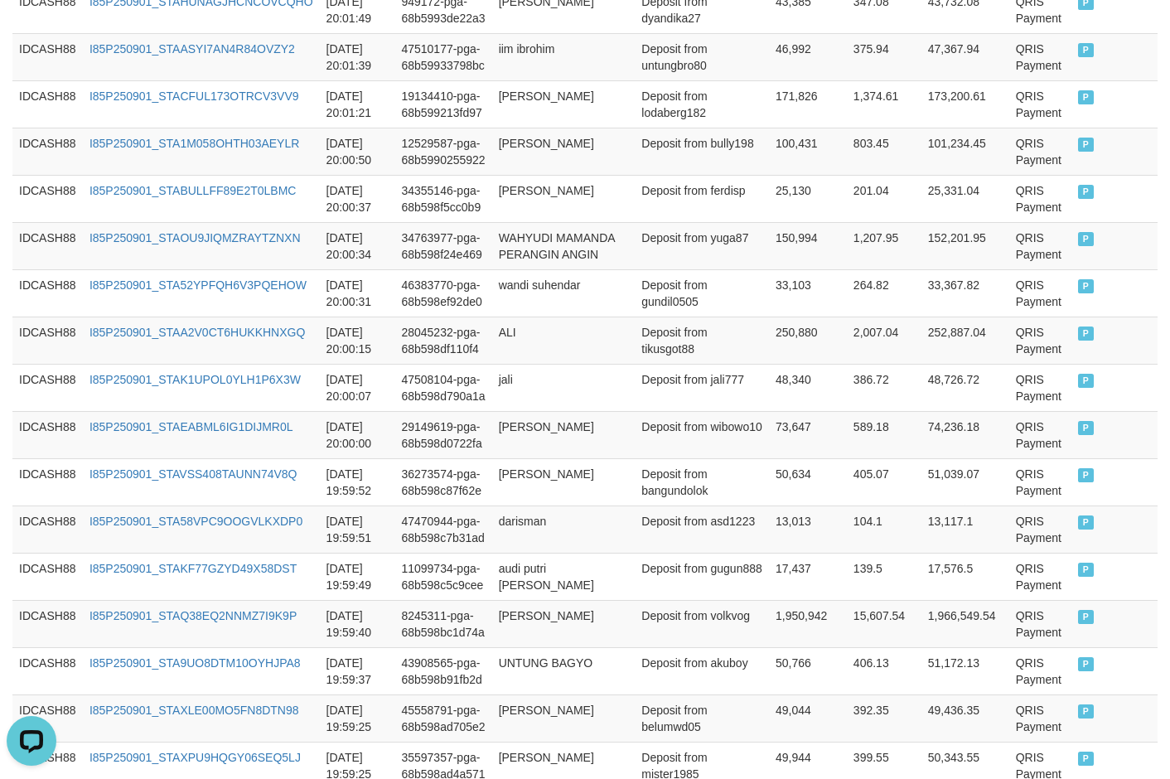
scroll to position [2469, 0]
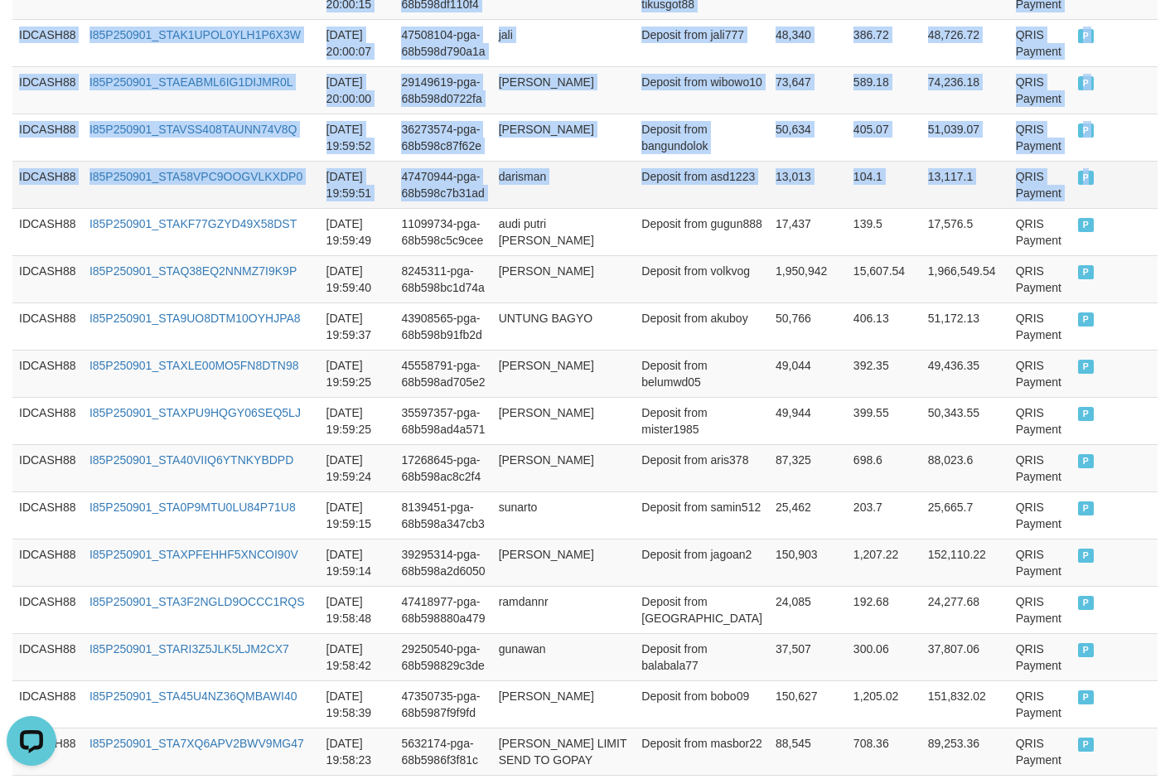
click at [1001, 208] on td "P" at bounding box center [1114, 184] width 86 height 47
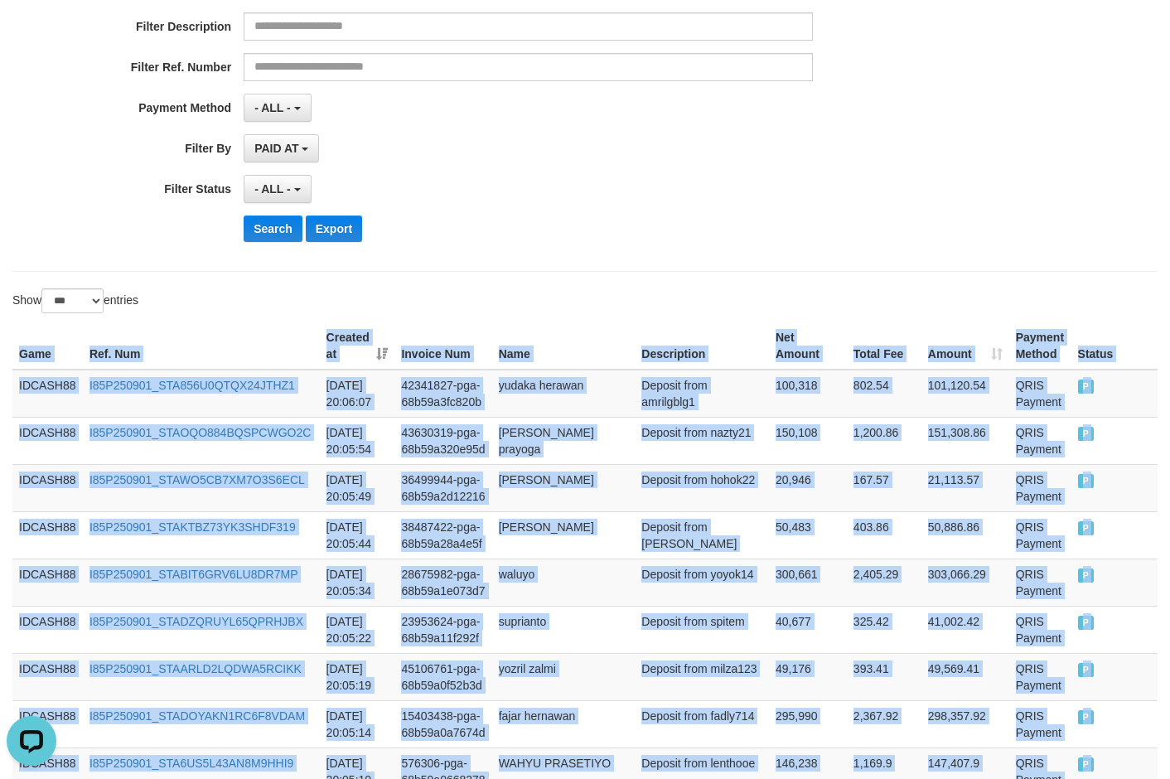
scroll to position [66, 0]
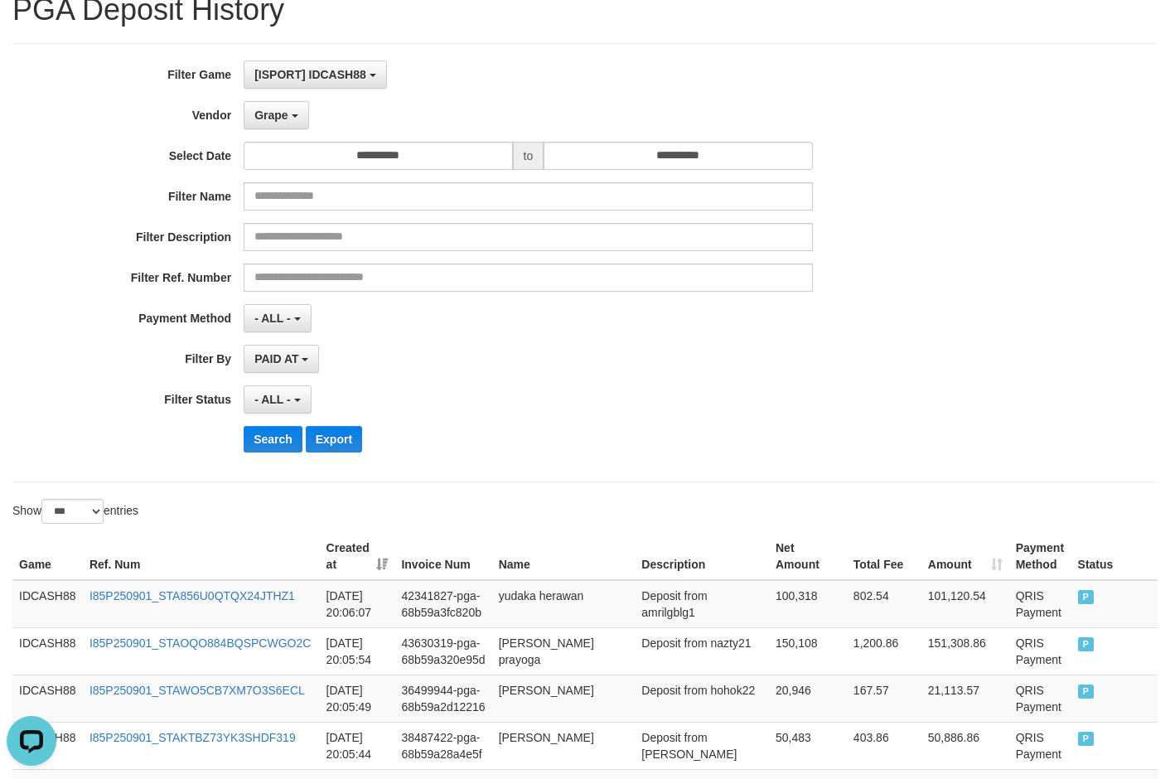
click at [592, 364] on div "PAID AT PAID AT CREATED AT" at bounding box center [528, 359] width 568 height 28
click at [277, 437] on button "Search" at bounding box center [273, 439] width 59 height 27
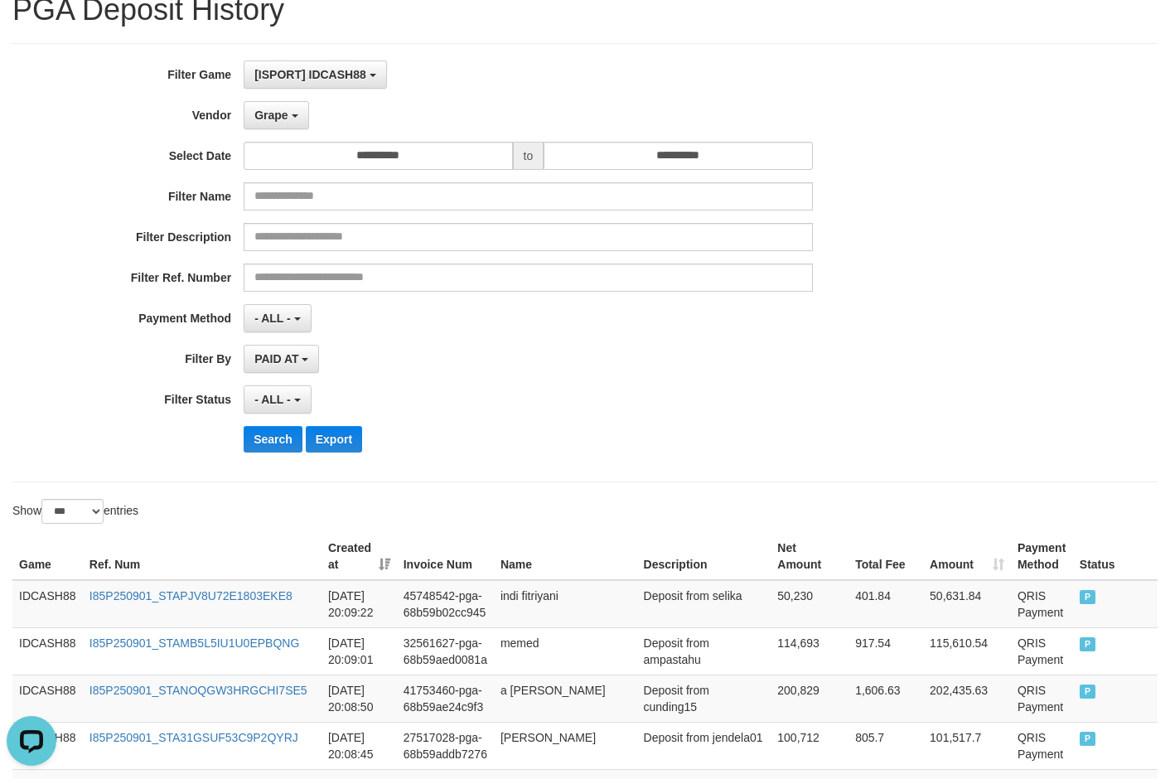
click at [599, 433] on div "Search Export" at bounding box center [610, 439] width 732 height 27
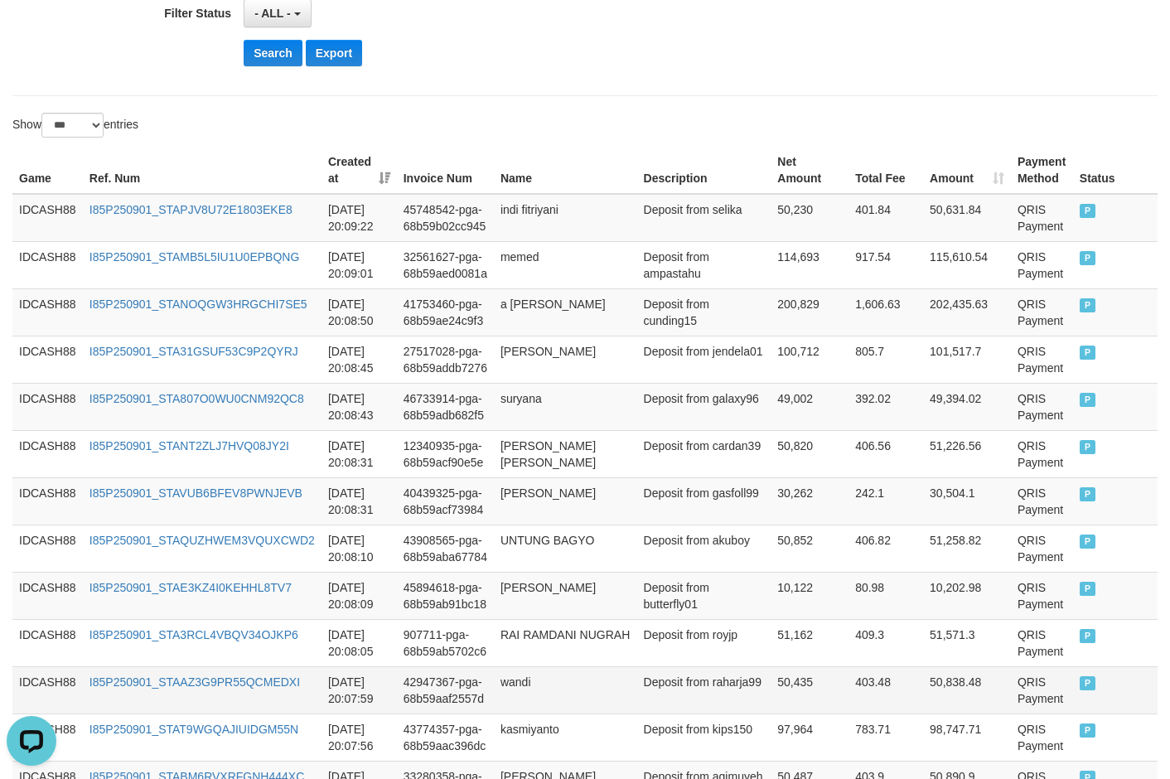
scroll to position [451, 0]
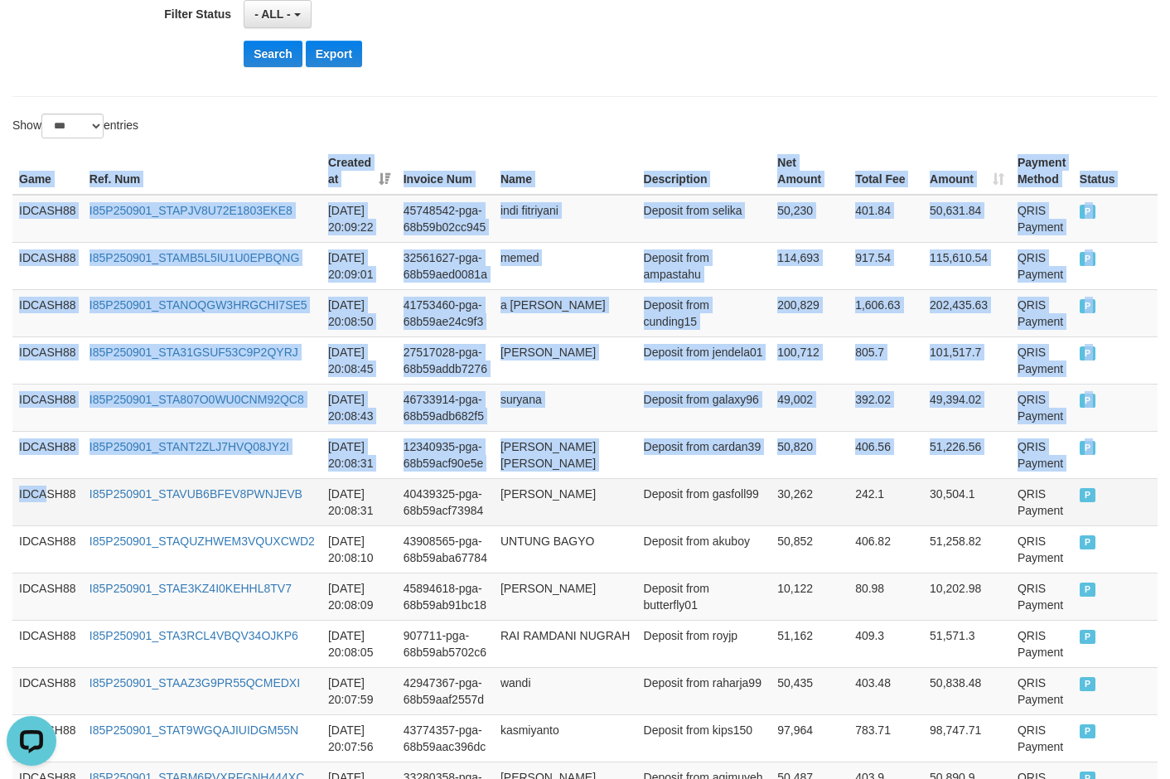
drag, startPoint x: 19, startPoint y: 168, endPoint x: 43, endPoint y: 514, distance: 346.3
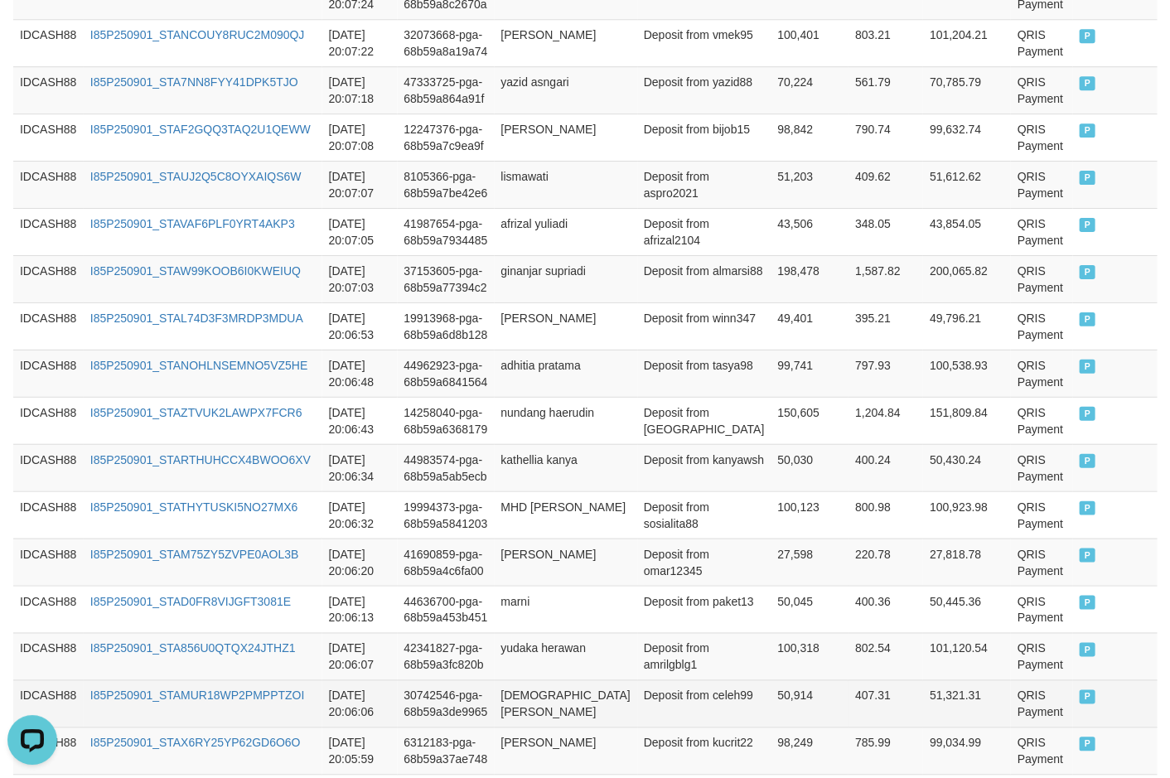
scroll to position [1528, 0]
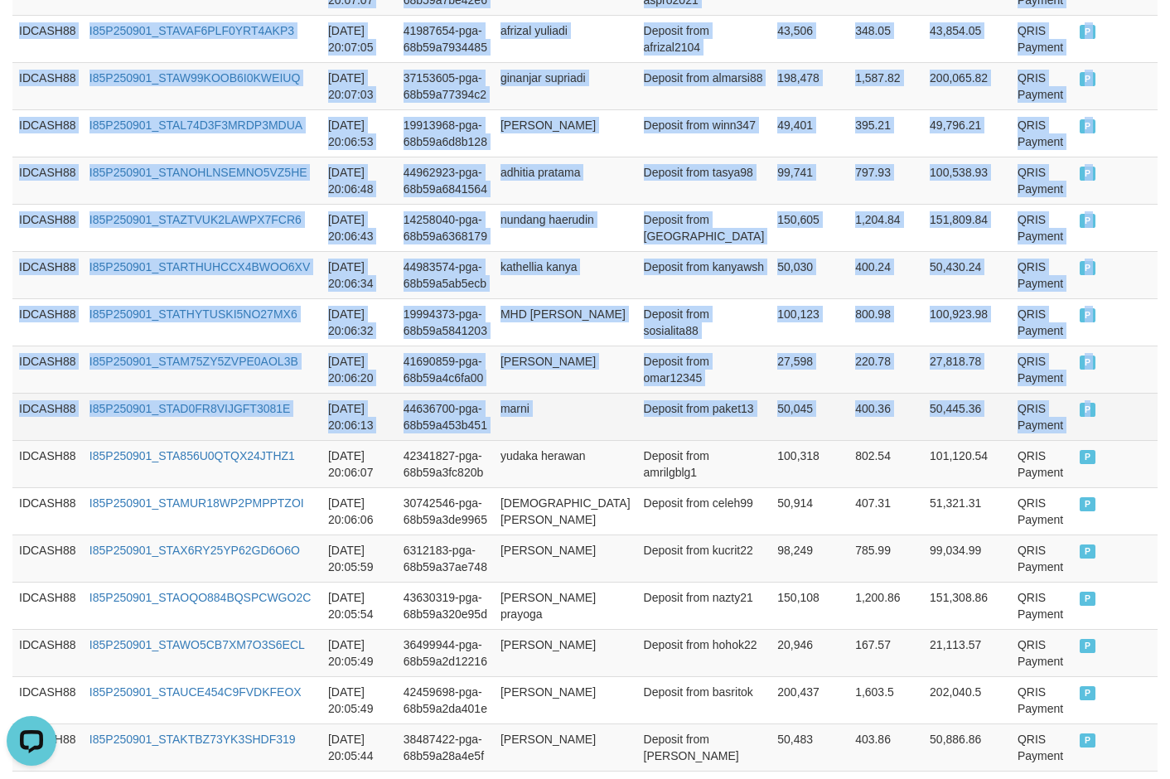
click at [1001, 426] on td "P" at bounding box center [1115, 416] width 85 height 47
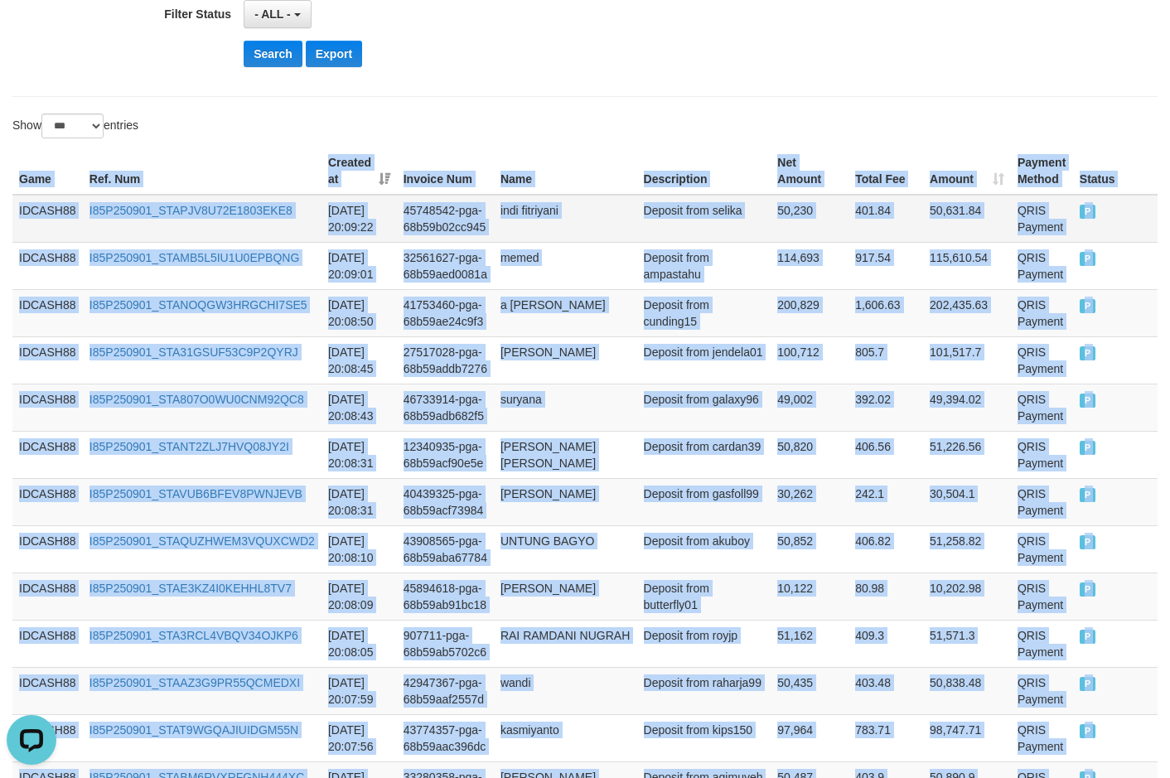
scroll to position [0, 0]
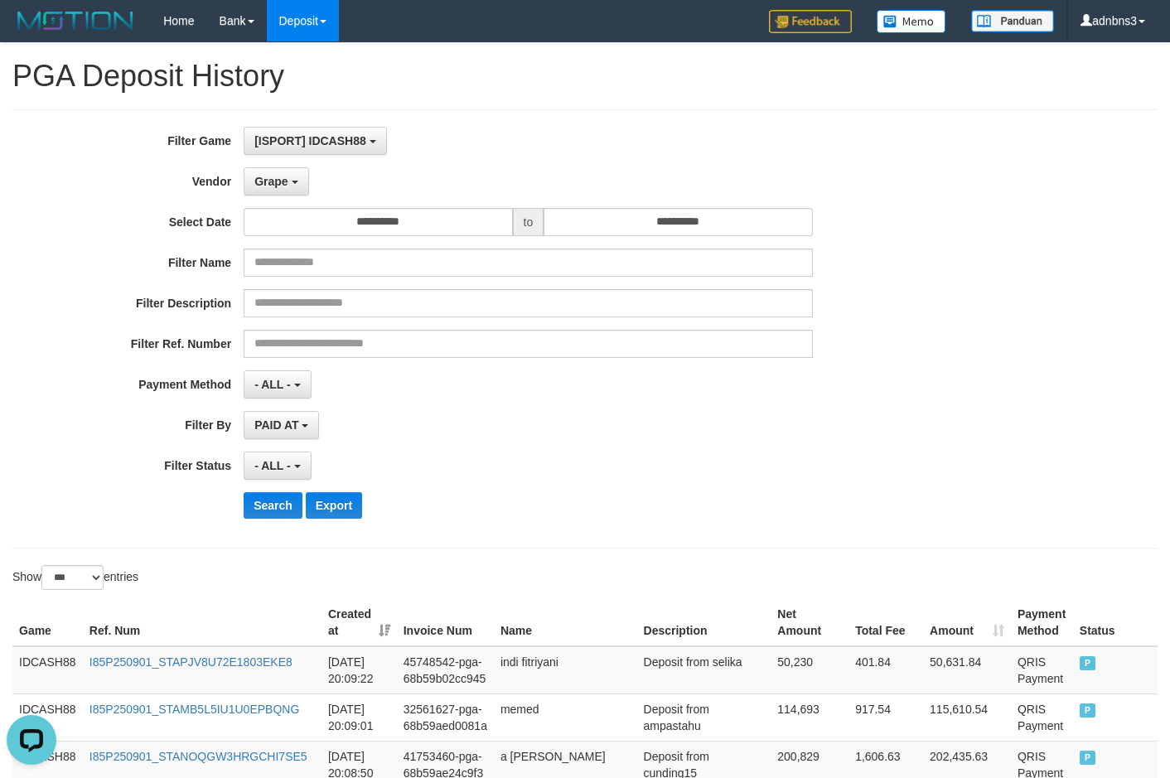
click at [496, 463] on div "- ALL - SELECT ALL - ALL - SELECT STATUS PENDING/UNPAID PAID CANCELED EXPIRED" at bounding box center [528, 465] width 568 height 28
click at [274, 516] on button "Search" at bounding box center [273, 505] width 59 height 27
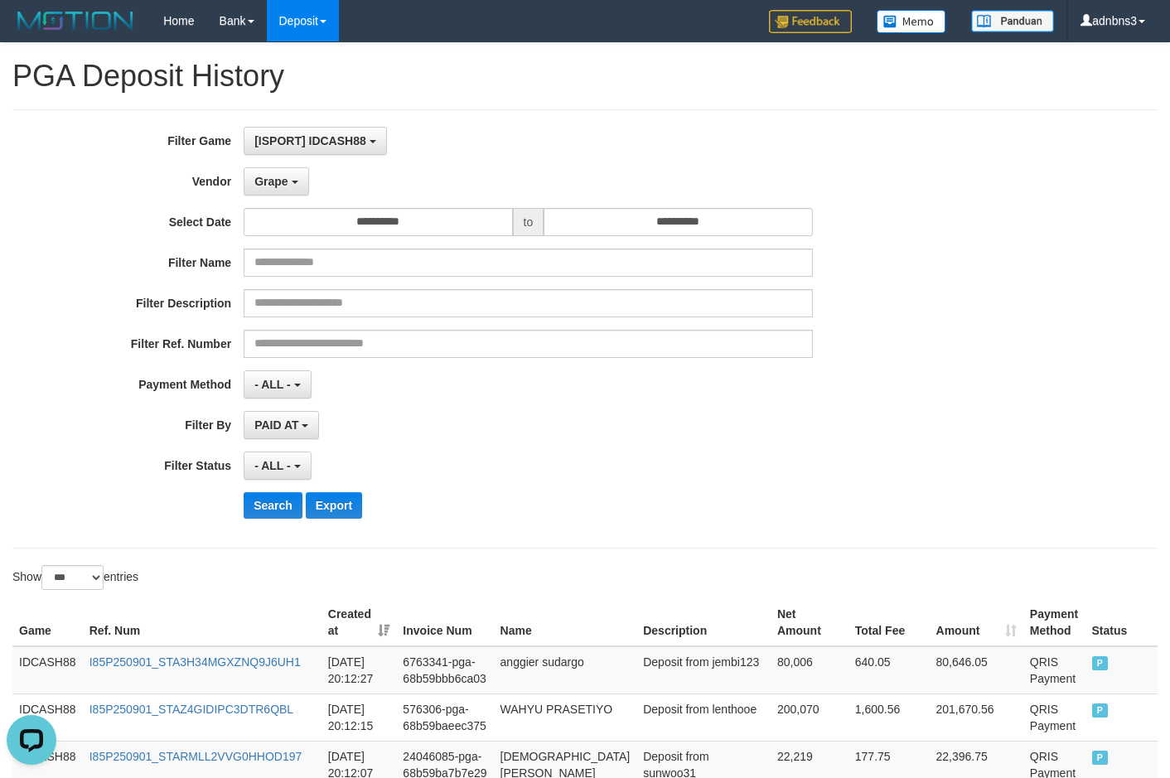
click at [525, 489] on div "**********" at bounding box center [487, 329] width 975 height 404
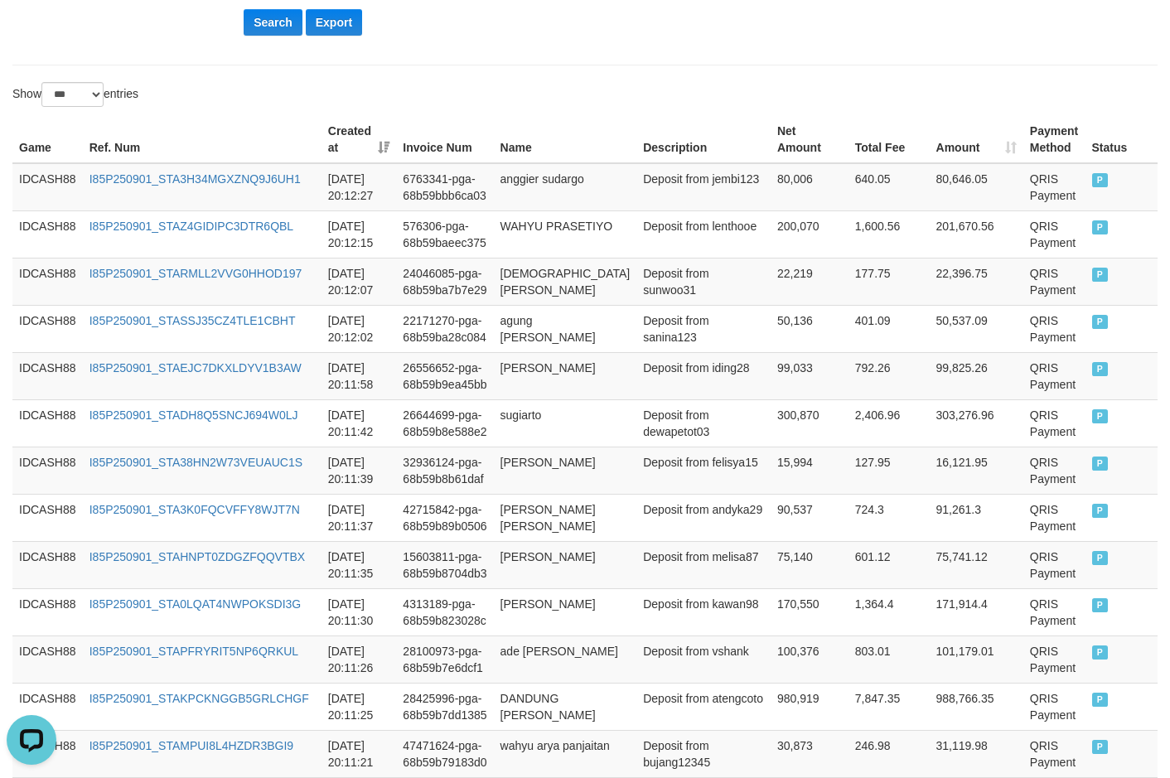
scroll to position [469, 0]
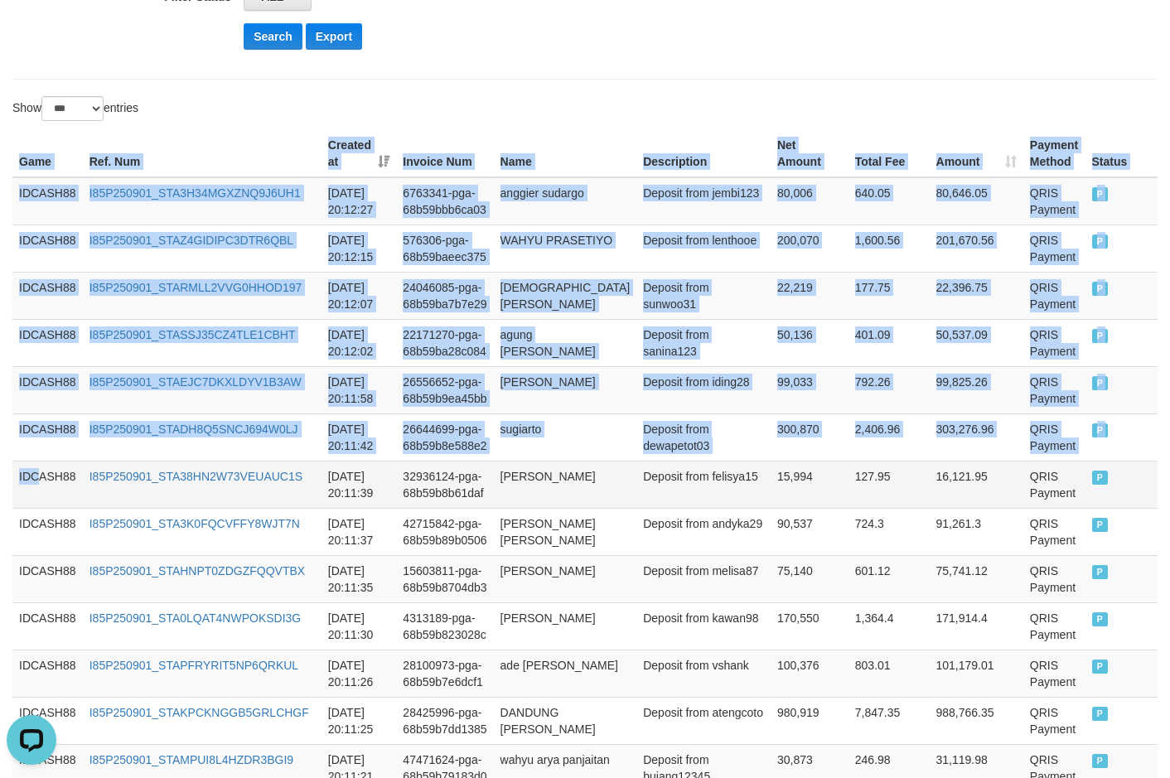
drag, startPoint x: 20, startPoint y: 157, endPoint x: 40, endPoint y: 505, distance: 349.3
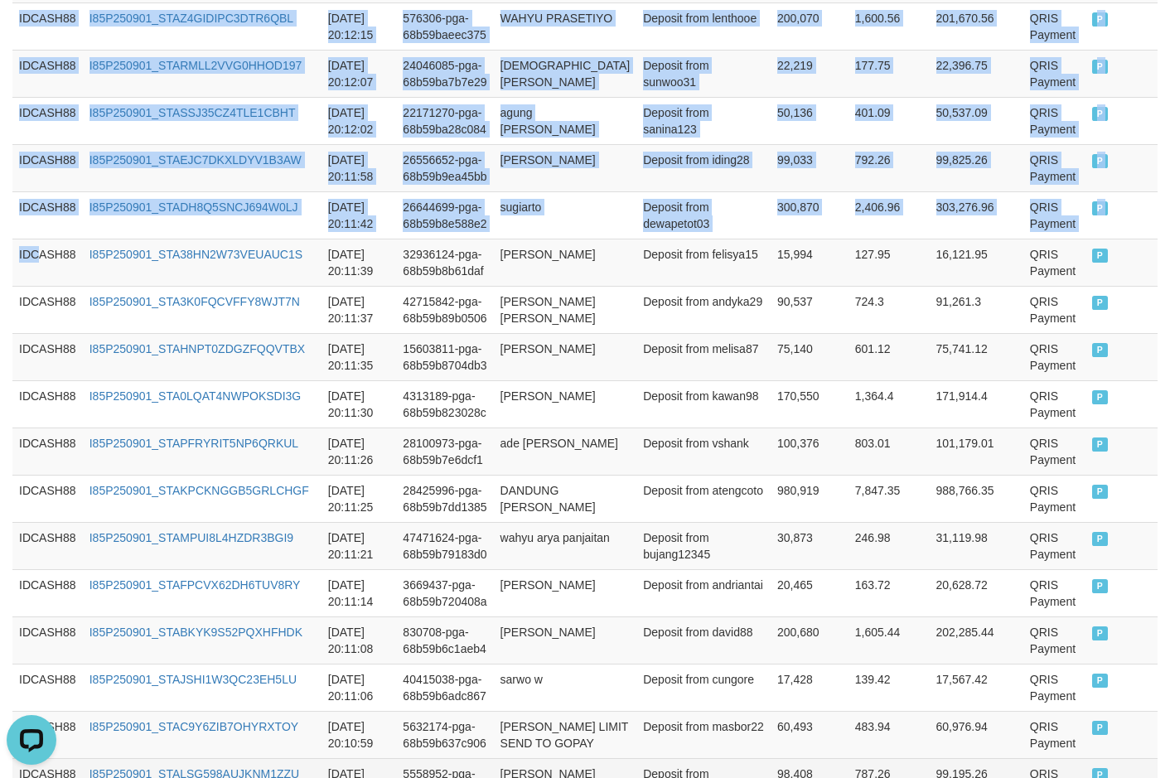
scroll to position [1049, 0]
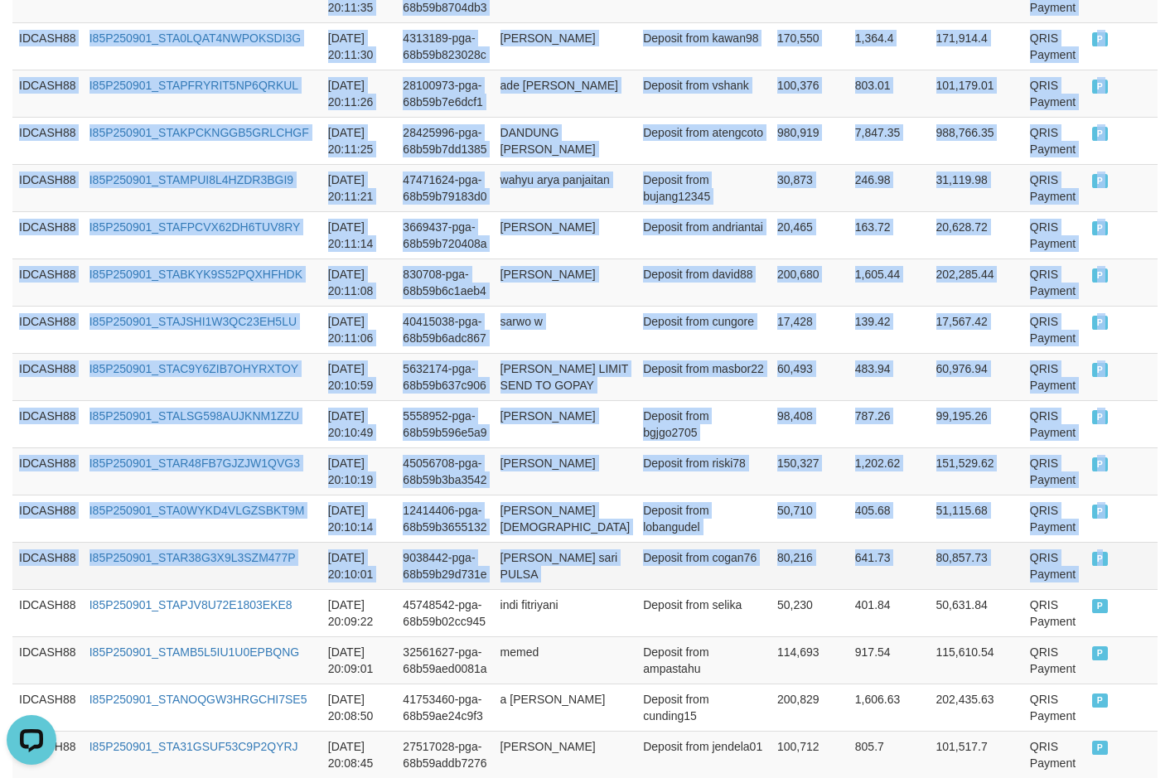
click at [1001, 589] on td "P" at bounding box center [1121, 565] width 73 height 47
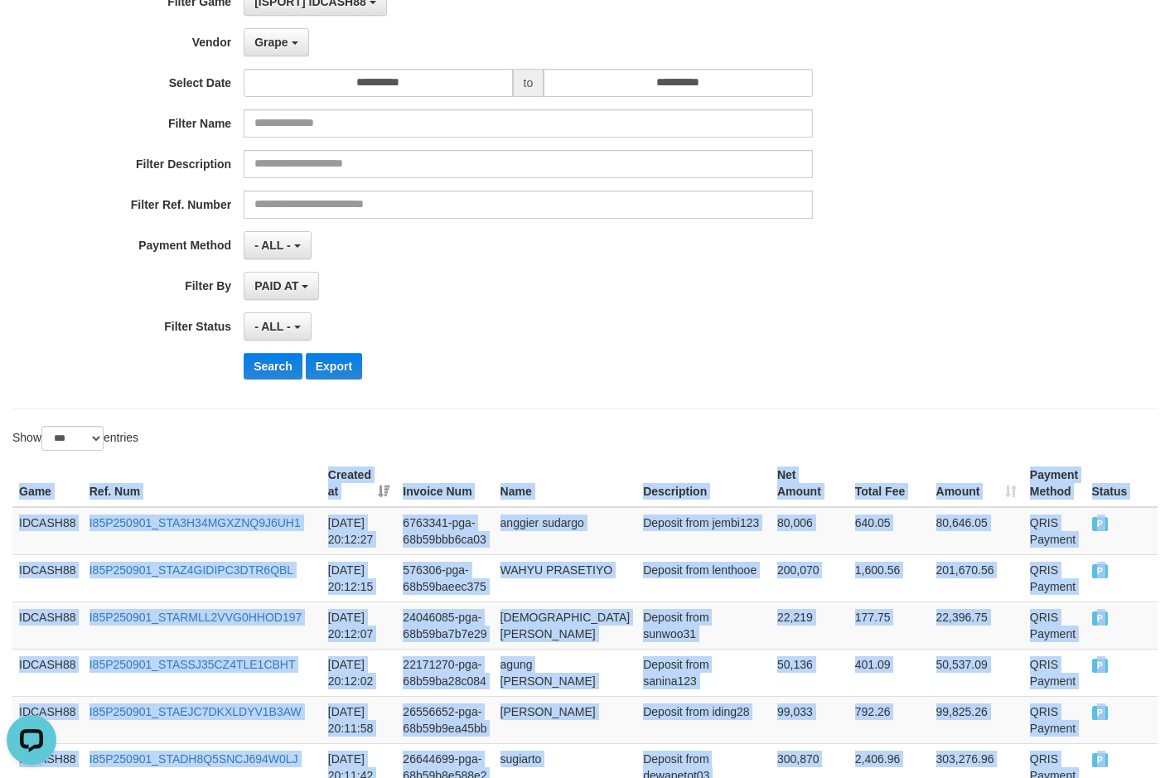
scroll to position [138, 0]
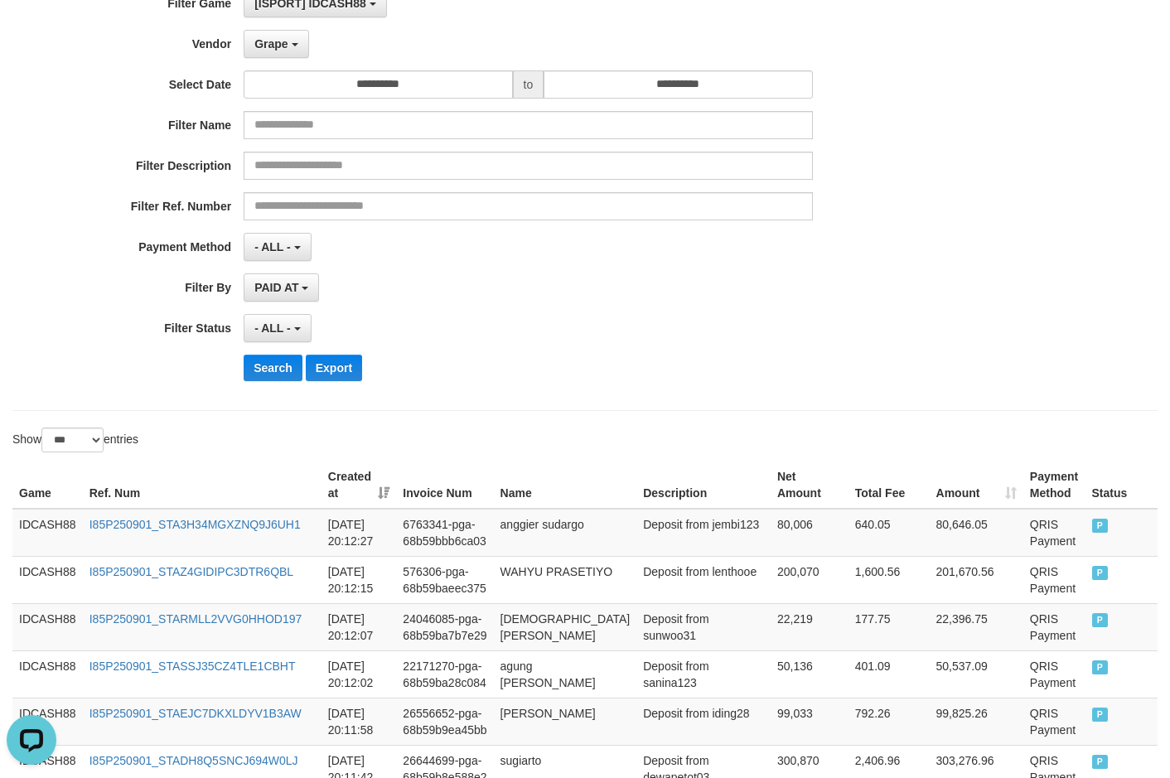
click at [639, 395] on div "**********" at bounding box center [584, 191] width 1145 height 439
click at [261, 373] on button "Search" at bounding box center [273, 368] width 59 height 27
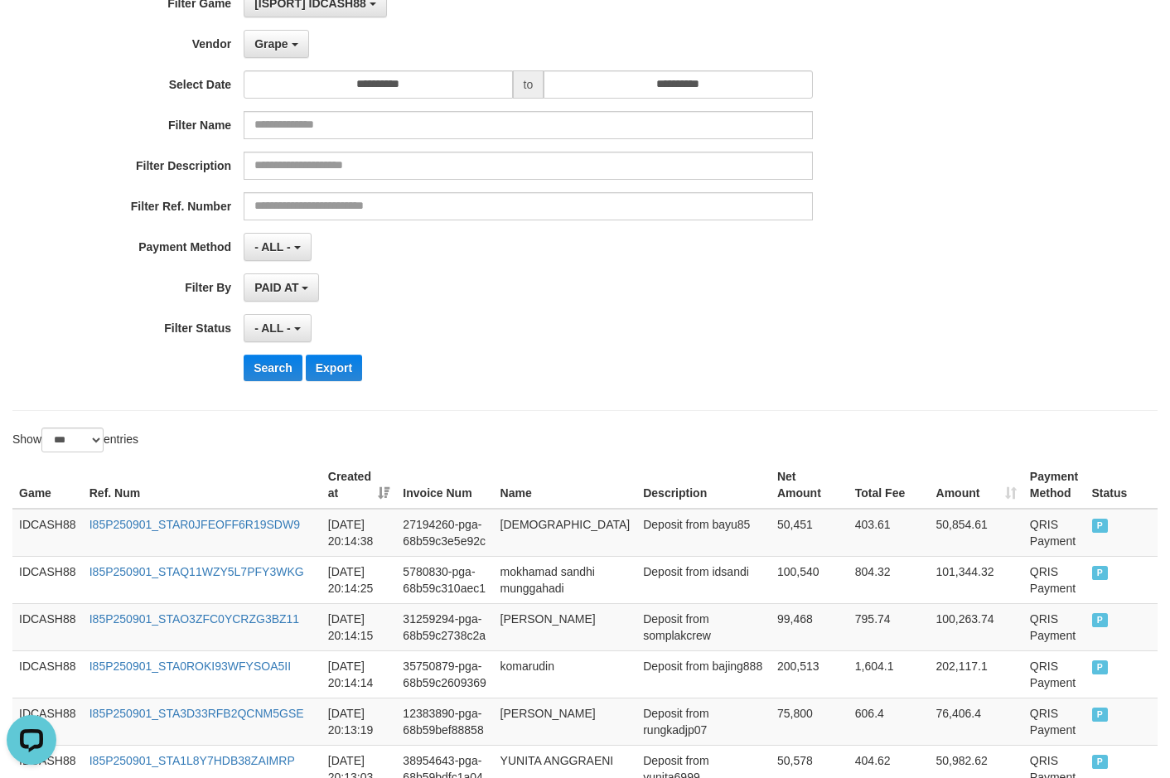
click at [618, 355] on div "Search Export" at bounding box center [610, 368] width 732 height 27
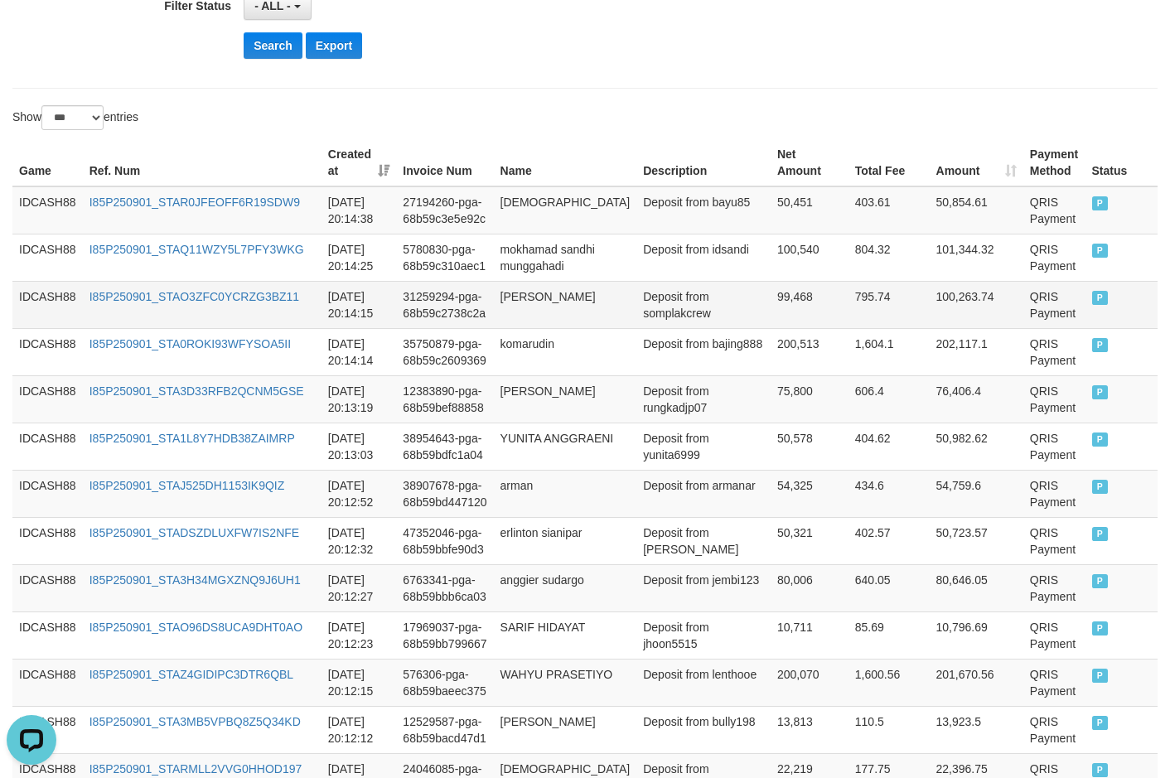
scroll to position [435, 0]
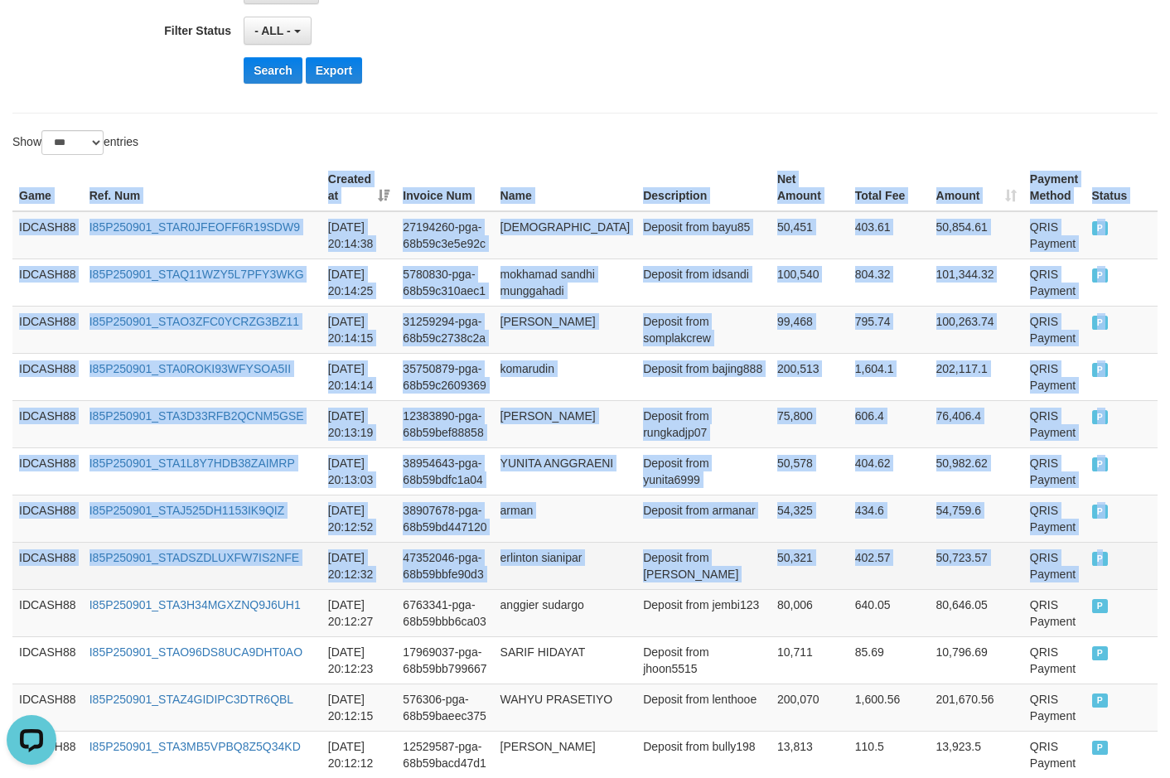
drag, startPoint x: 18, startPoint y: 250, endPoint x: 1093, endPoint y: 587, distance: 1125.9
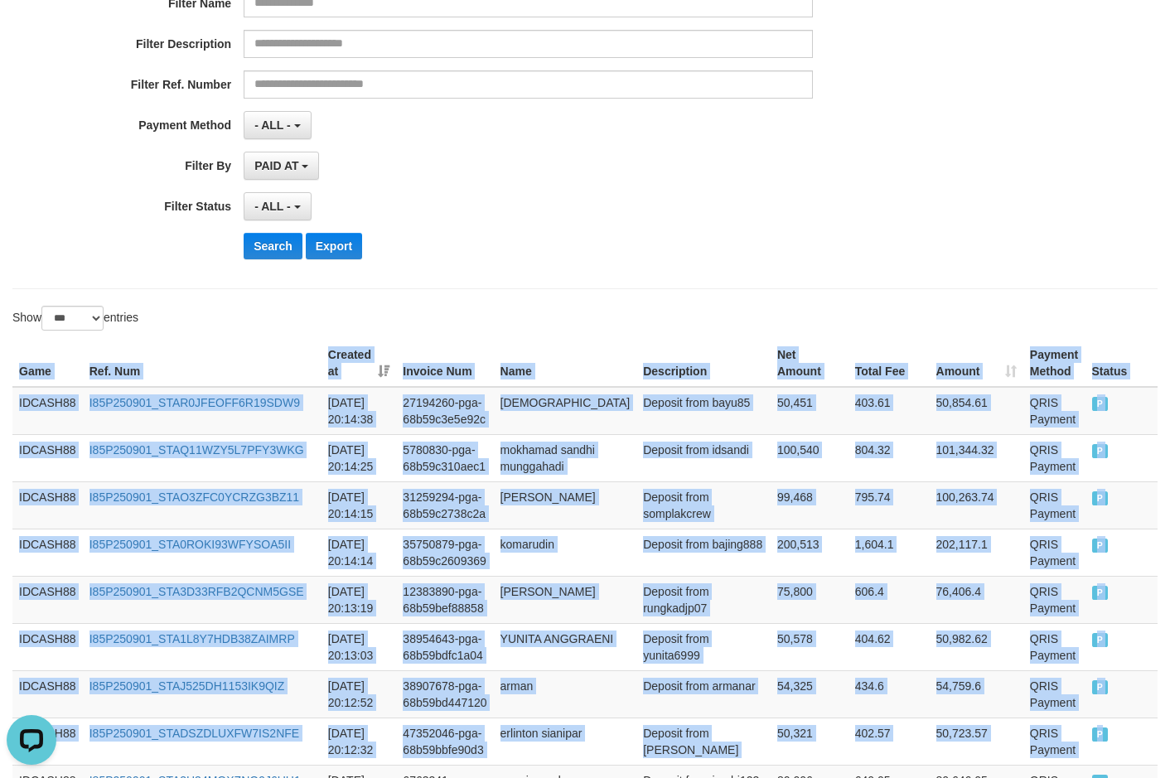
scroll to position [269, 0]
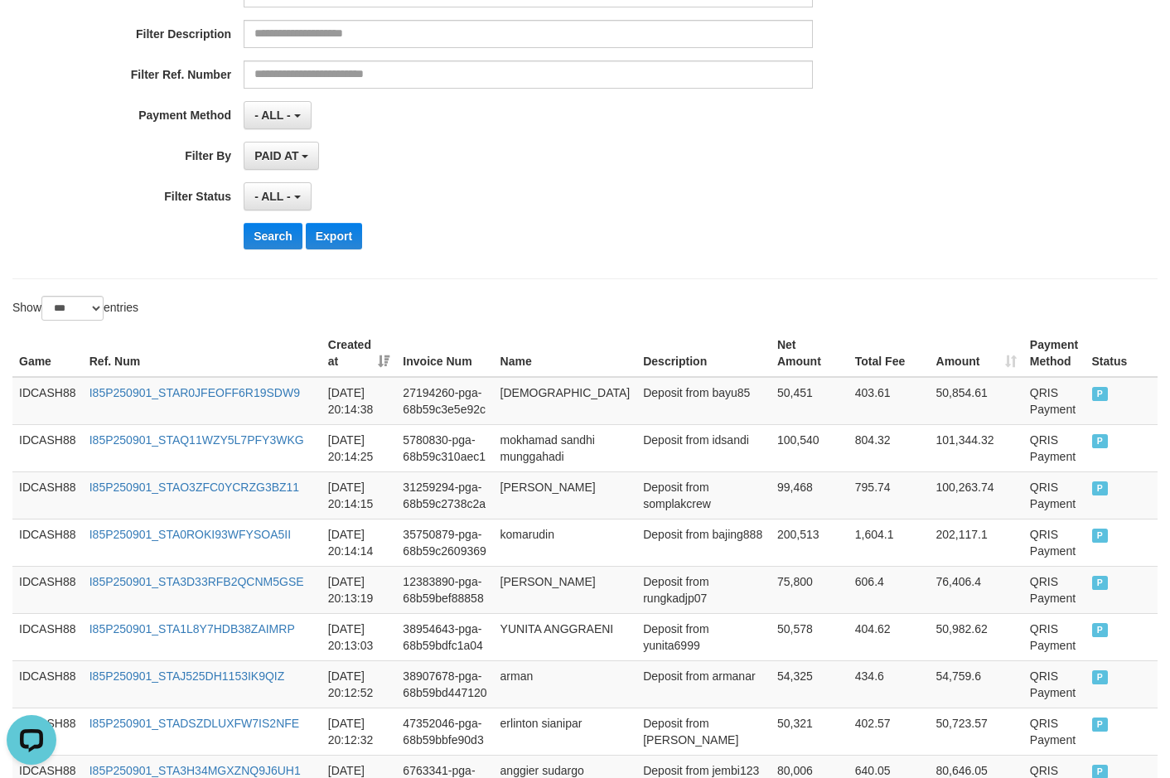
click at [640, 215] on div "**********" at bounding box center [487, 60] width 975 height 404
click at [268, 227] on button "Search" at bounding box center [273, 236] width 59 height 27
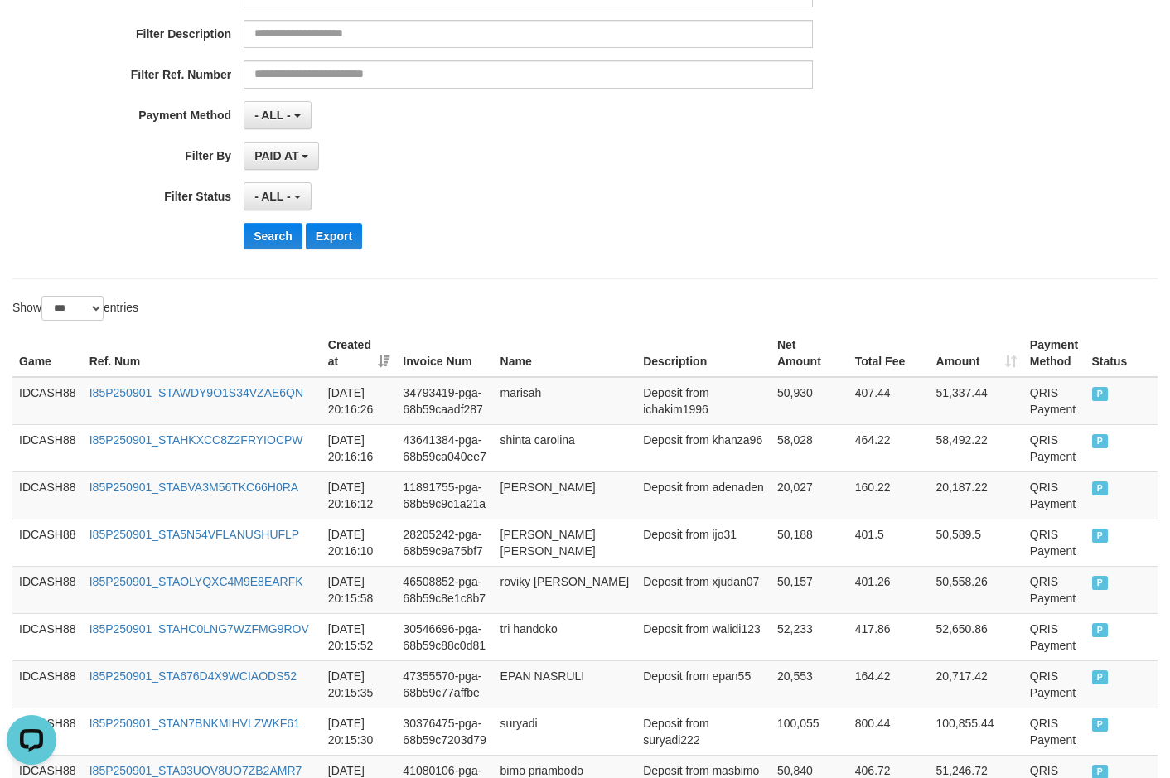
click at [548, 211] on div "**********" at bounding box center [487, 60] width 975 height 404
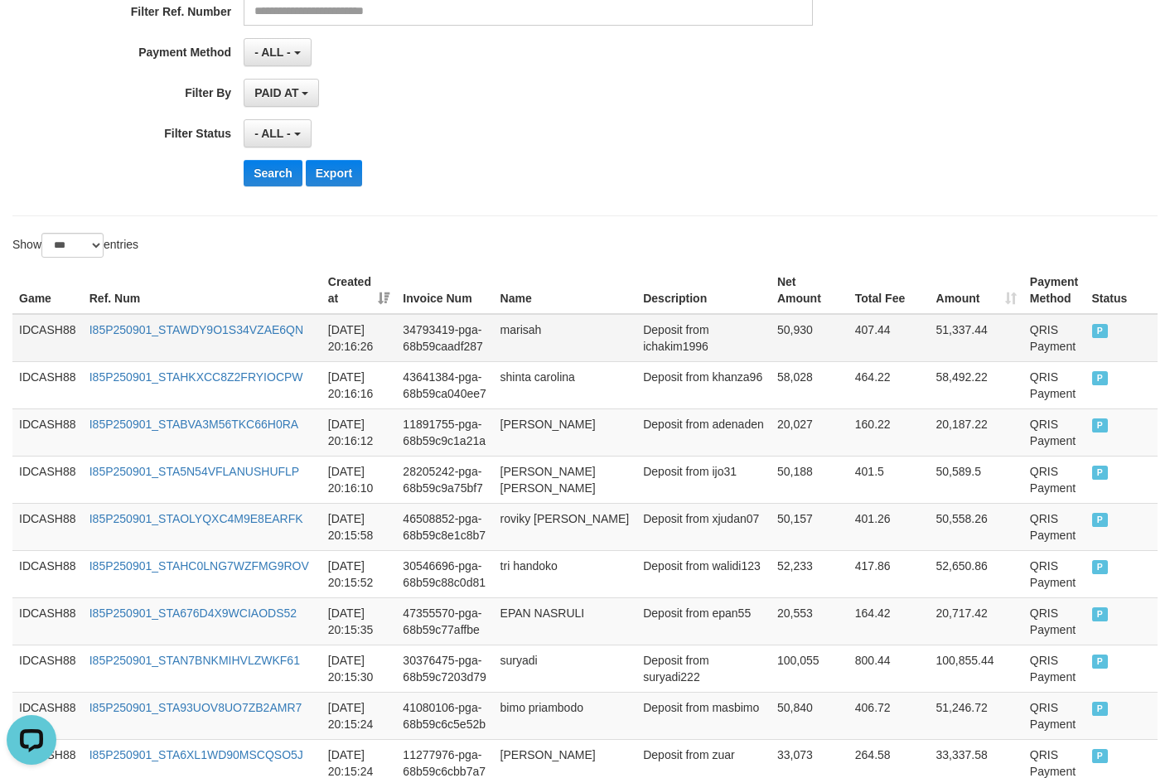
scroll to position [327, 0]
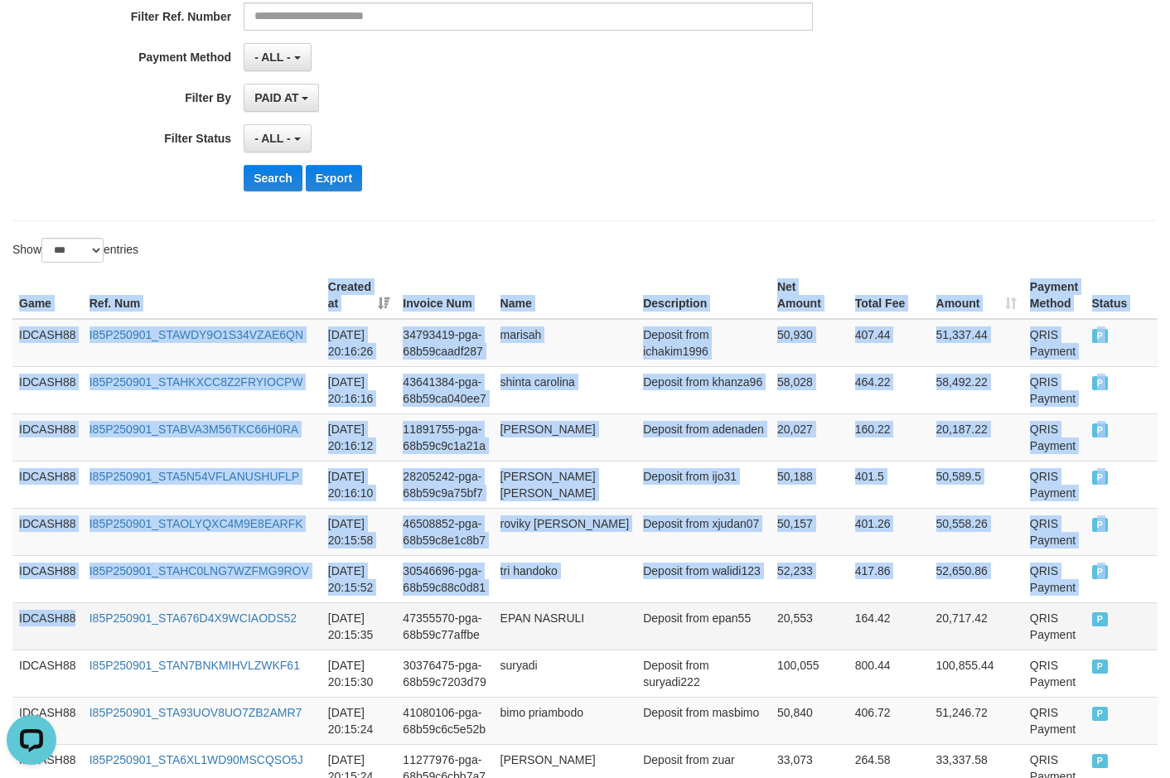
drag, startPoint x: 18, startPoint y: 308, endPoint x: 111, endPoint y: 629, distance: 333.8
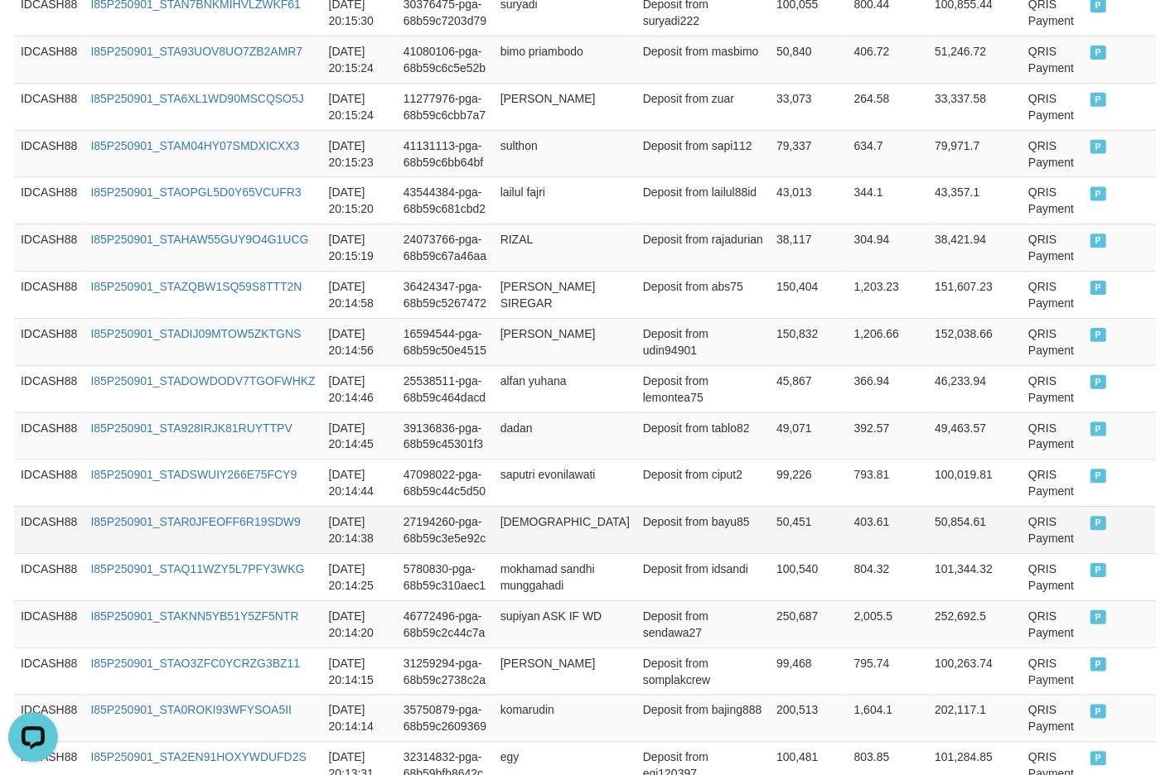
scroll to position [990, 0]
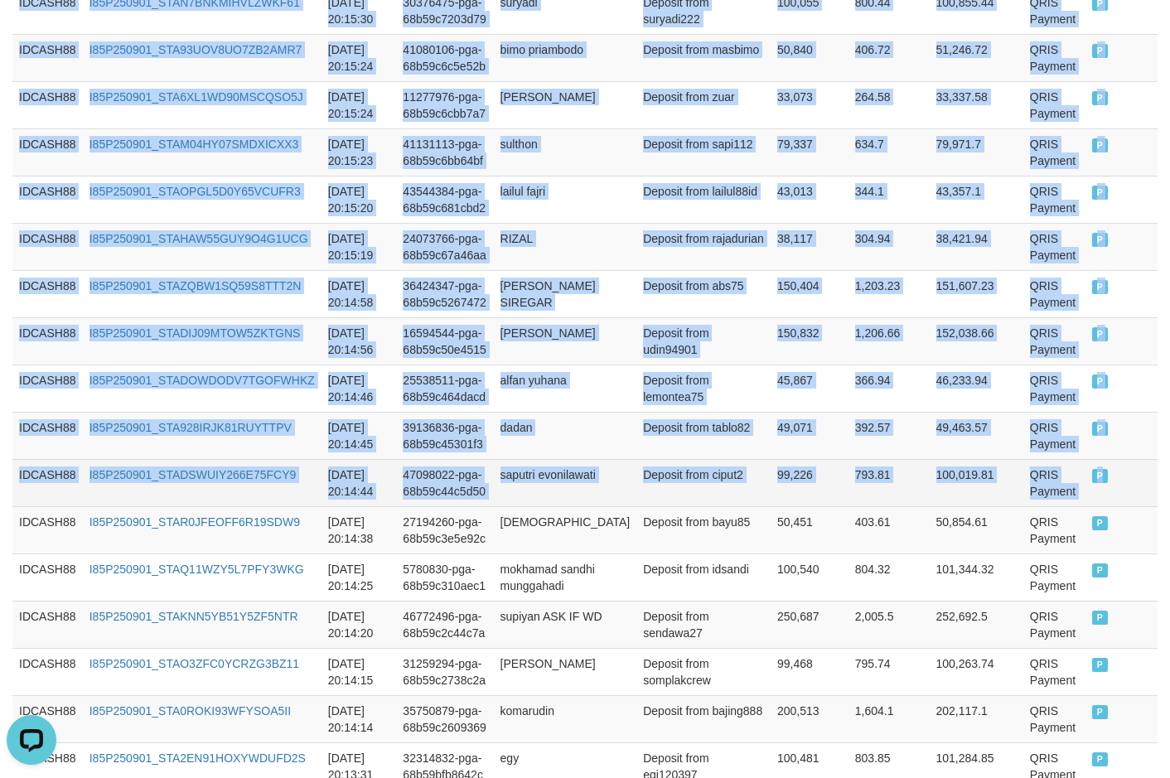
click at [1001, 505] on td "P" at bounding box center [1121, 482] width 73 height 47
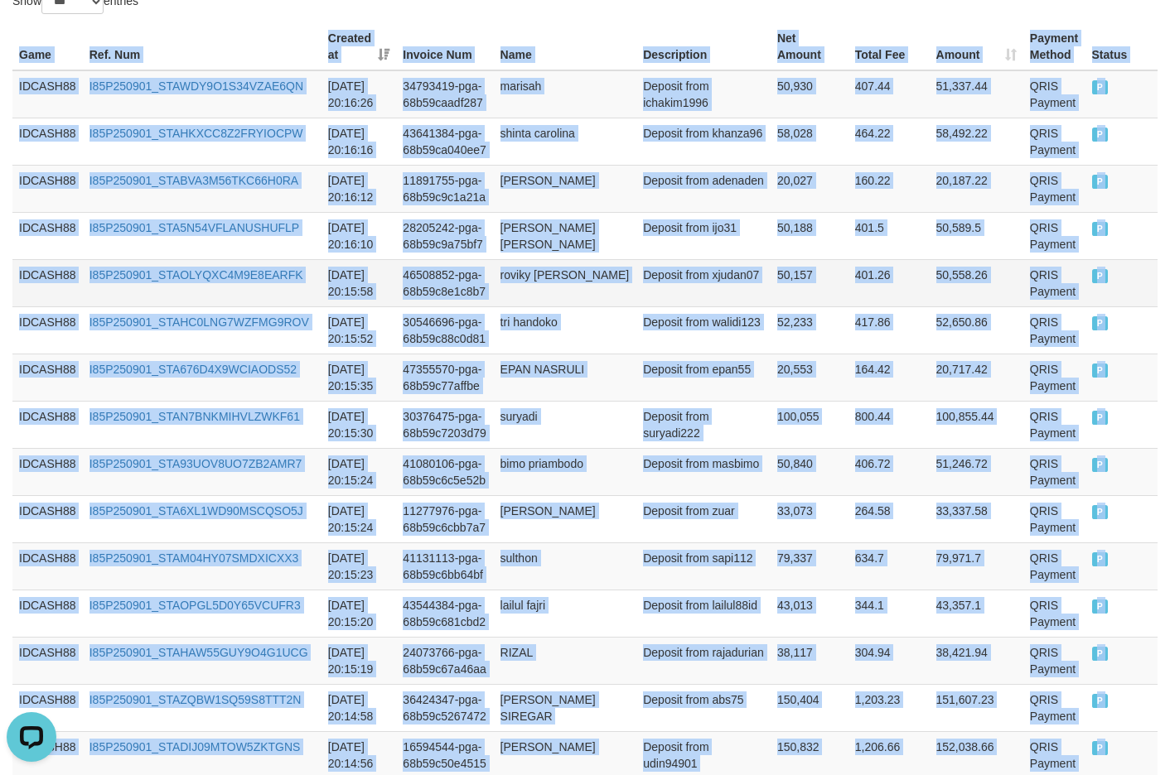
scroll to position [162, 0]
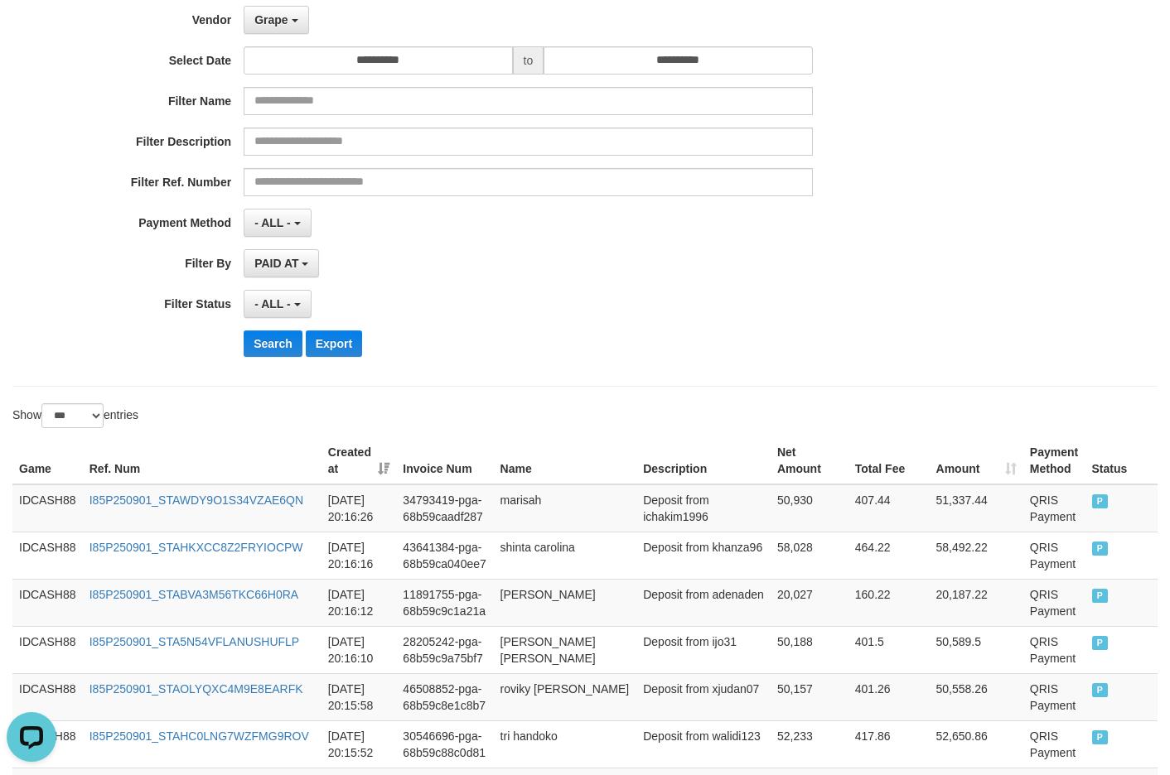
click at [262, 340] on button "Search" at bounding box center [273, 344] width 59 height 27
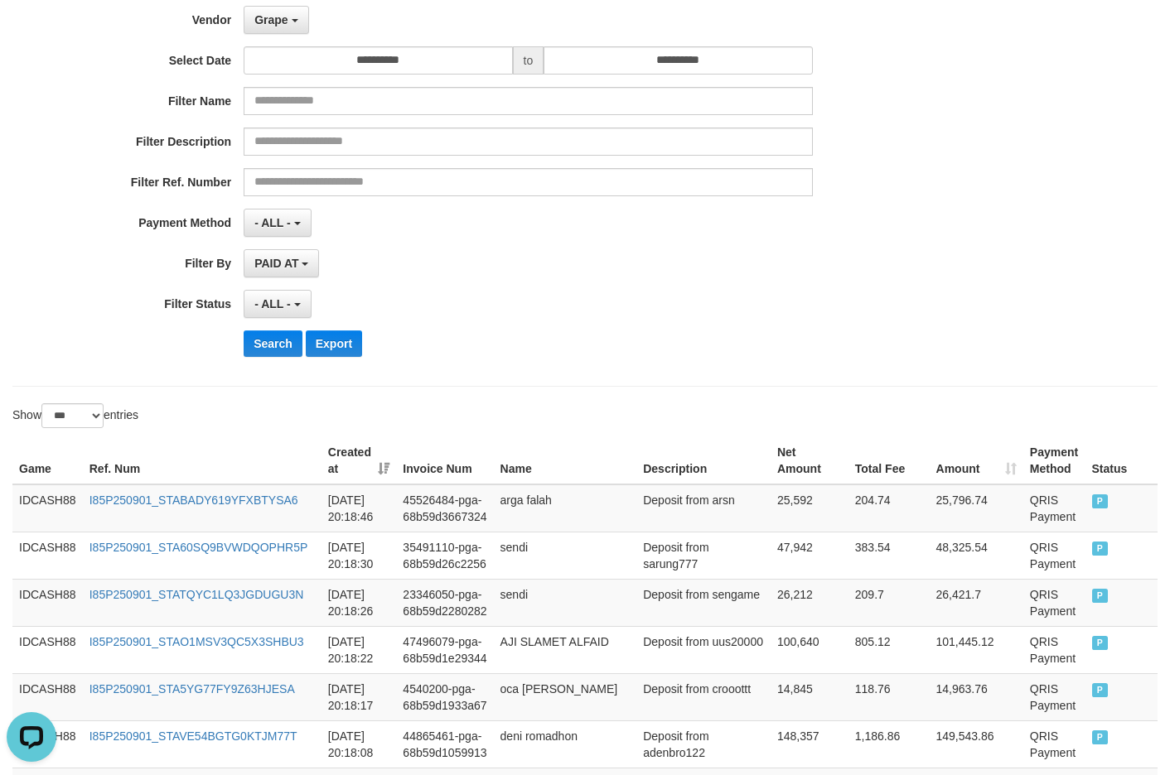
click at [487, 305] on div "- ALL - SELECT ALL - ALL - SELECT STATUS PENDING/UNPAID PAID CANCELED EXPIRED" at bounding box center [528, 304] width 568 height 28
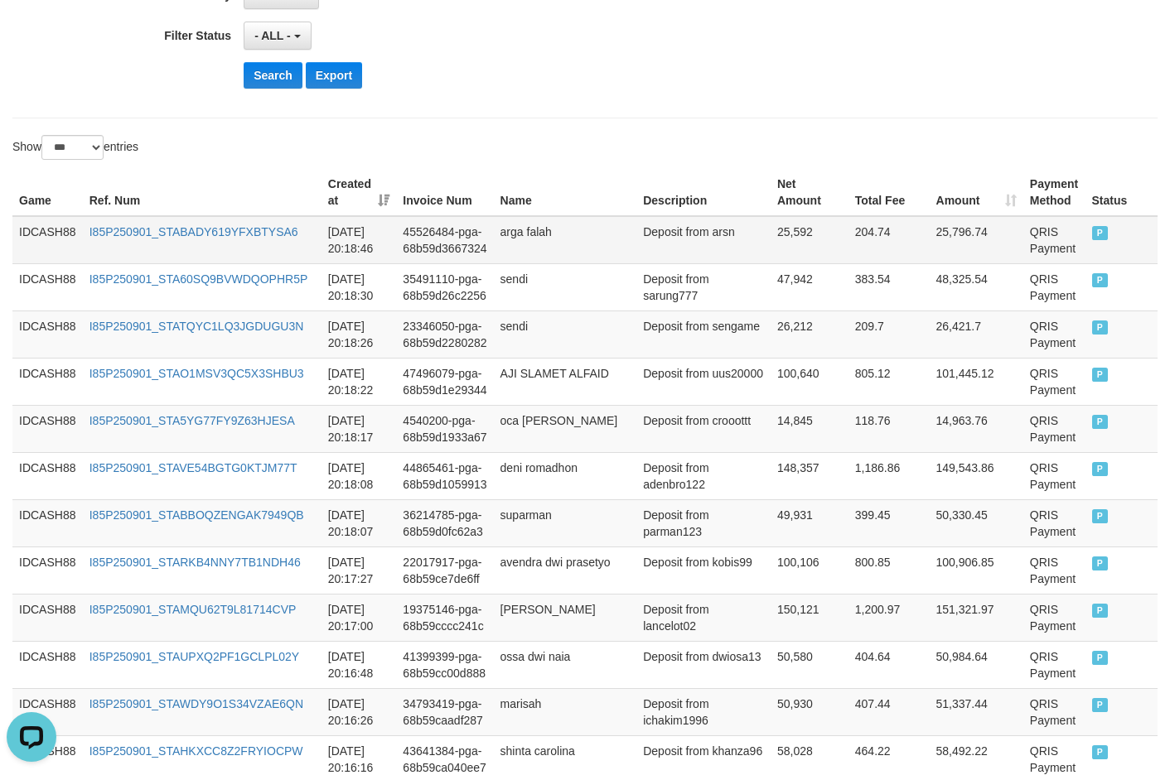
scroll to position [432, 0]
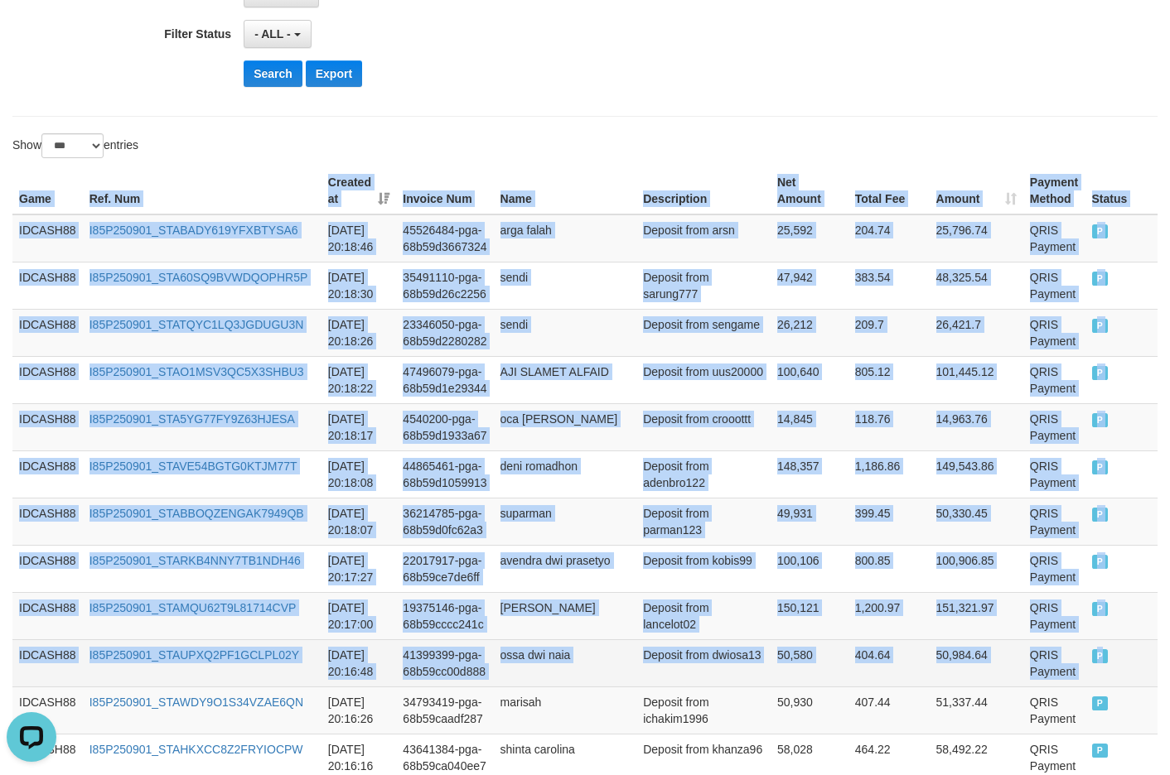
drag, startPoint x: 15, startPoint y: 187, endPoint x: 1113, endPoint y: 666, distance: 1198.3
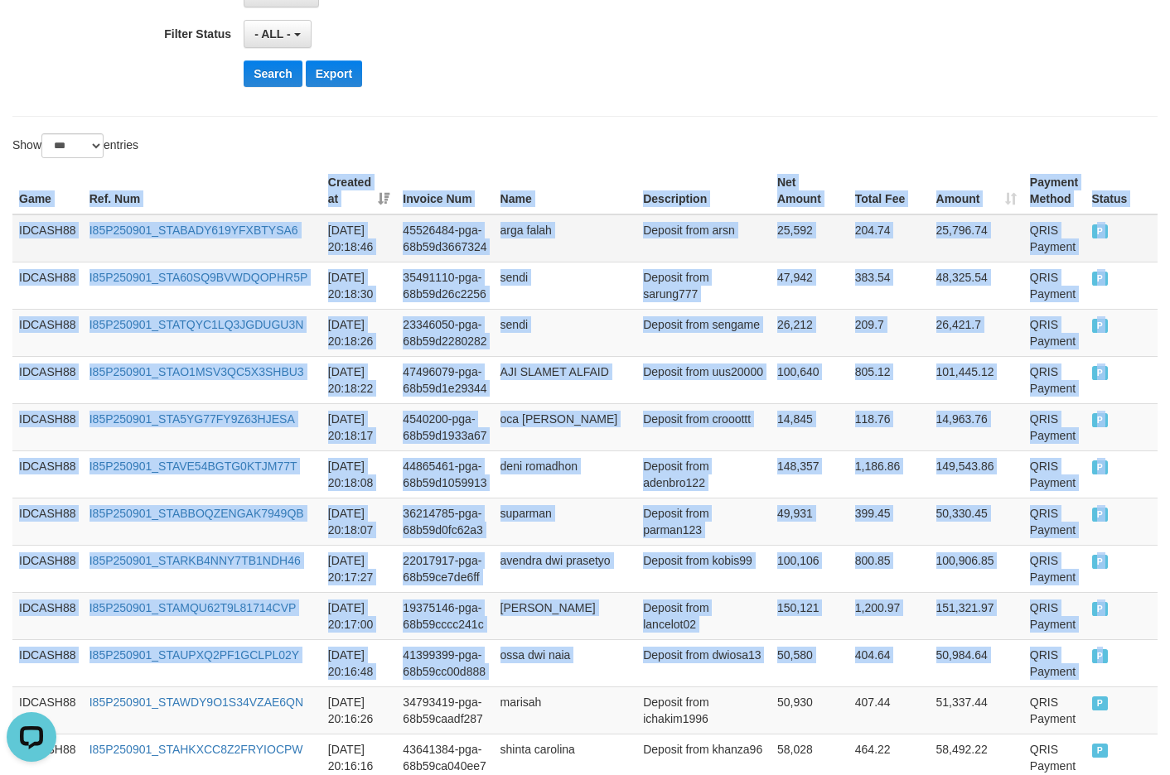
scroll to position [183, 0]
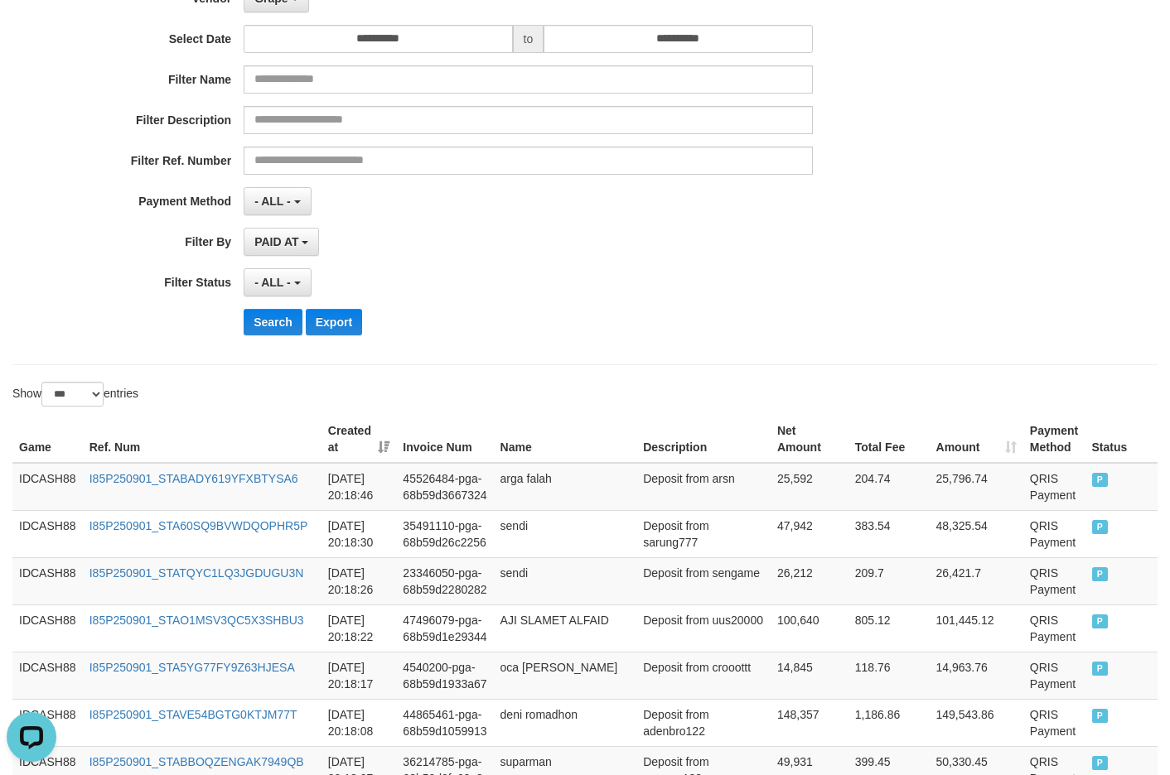
click at [547, 339] on div "**********" at bounding box center [487, 146] width 975 height 404
click at [292, 325] on button "Search" at bounding box center [273, 322] width 59 height 27
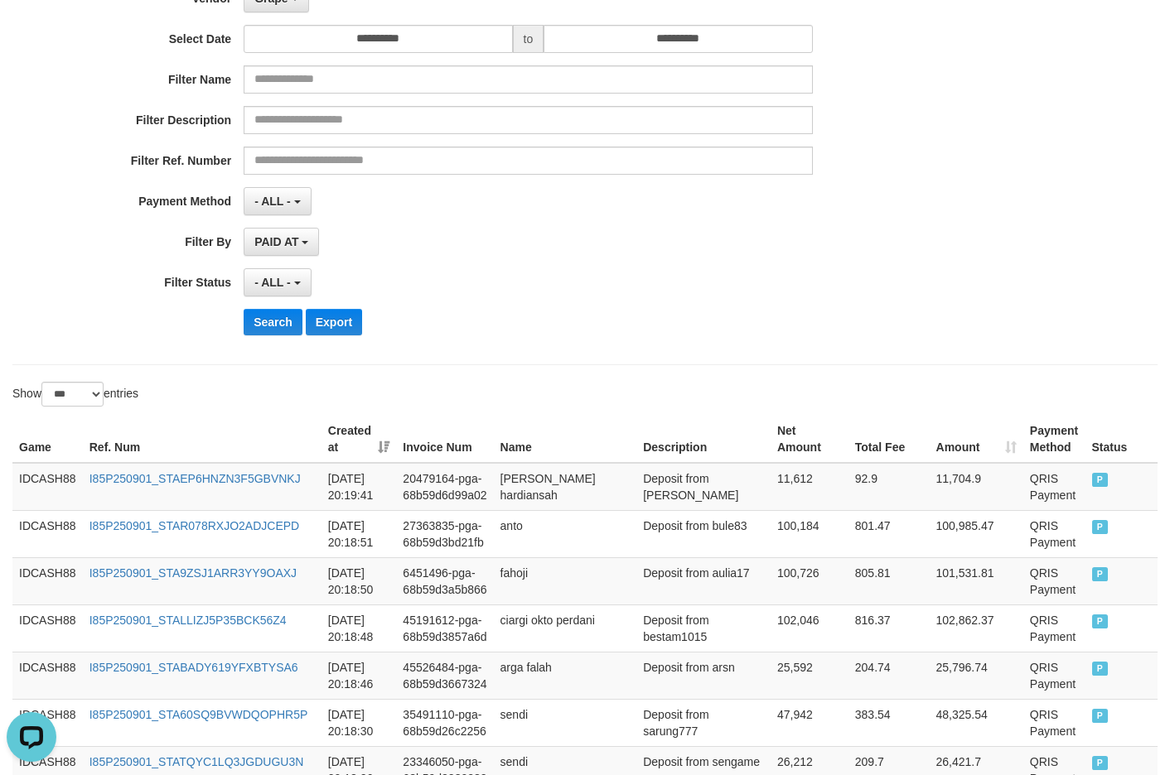
click at [587, 309] on div "Search Export" at bounding box center [610, 322] width 732 height 27
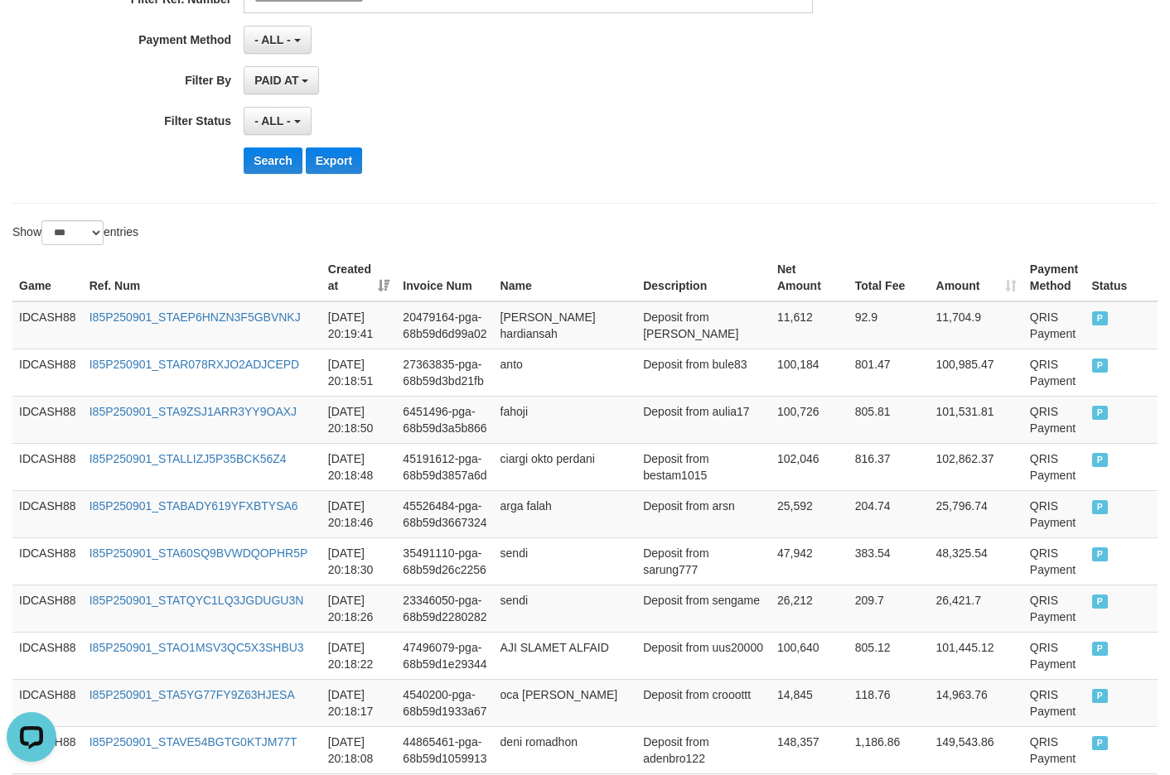
scroll to position [349, 0]
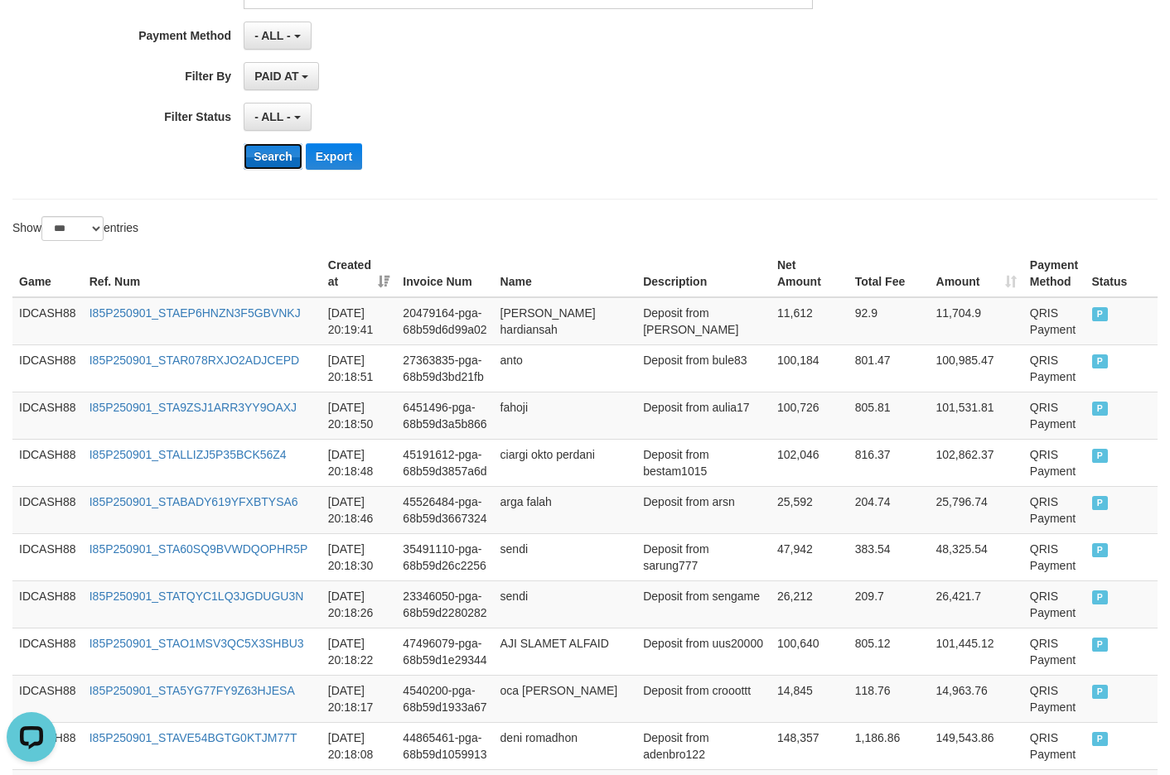
click at [268, 157] on button "Search" at bounding box center [273, 156] width 59 height 27
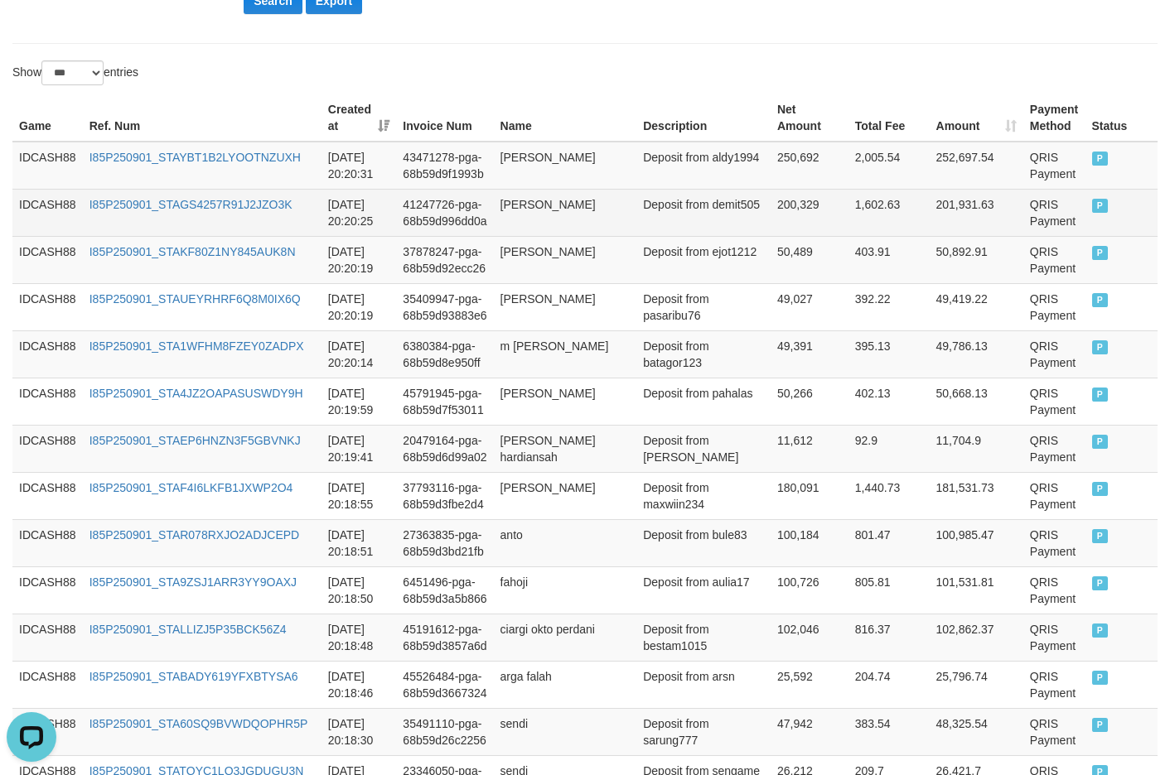
scroll to position [479, 0]
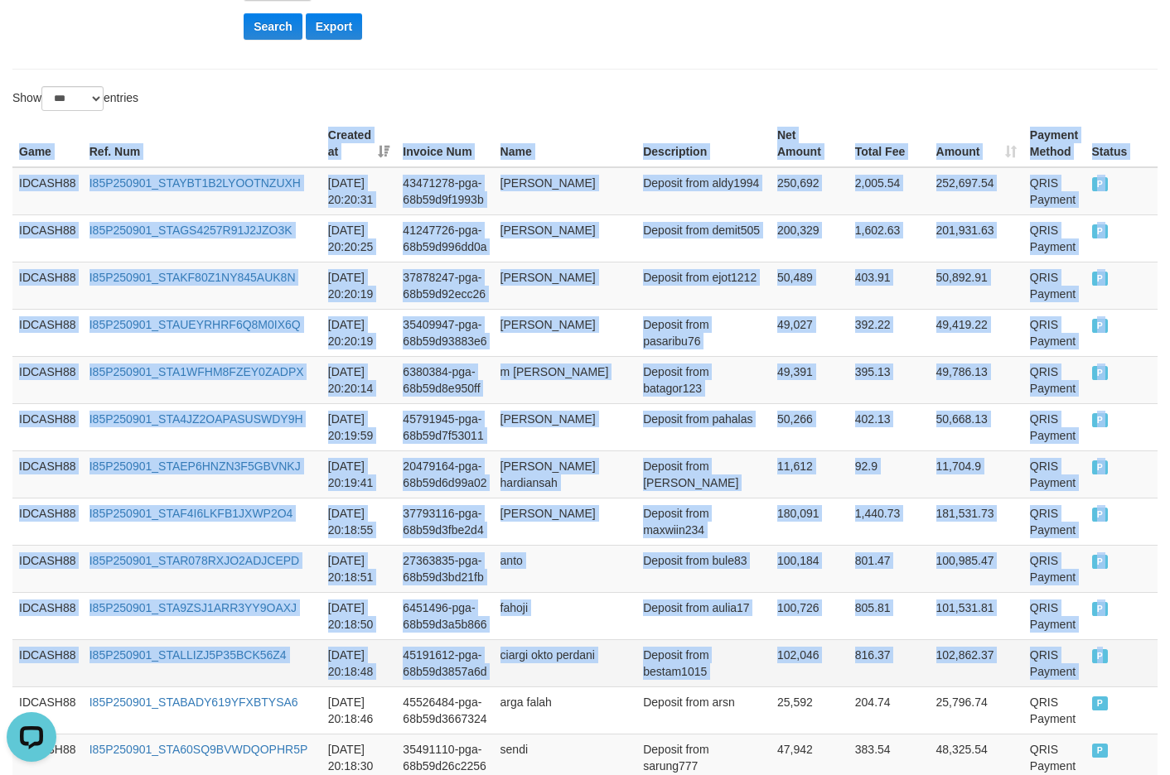
drag, startPoint x: 16, startPoint y: 147, endPoint x: 1135, endPoint y: 660, distance: 1231.5
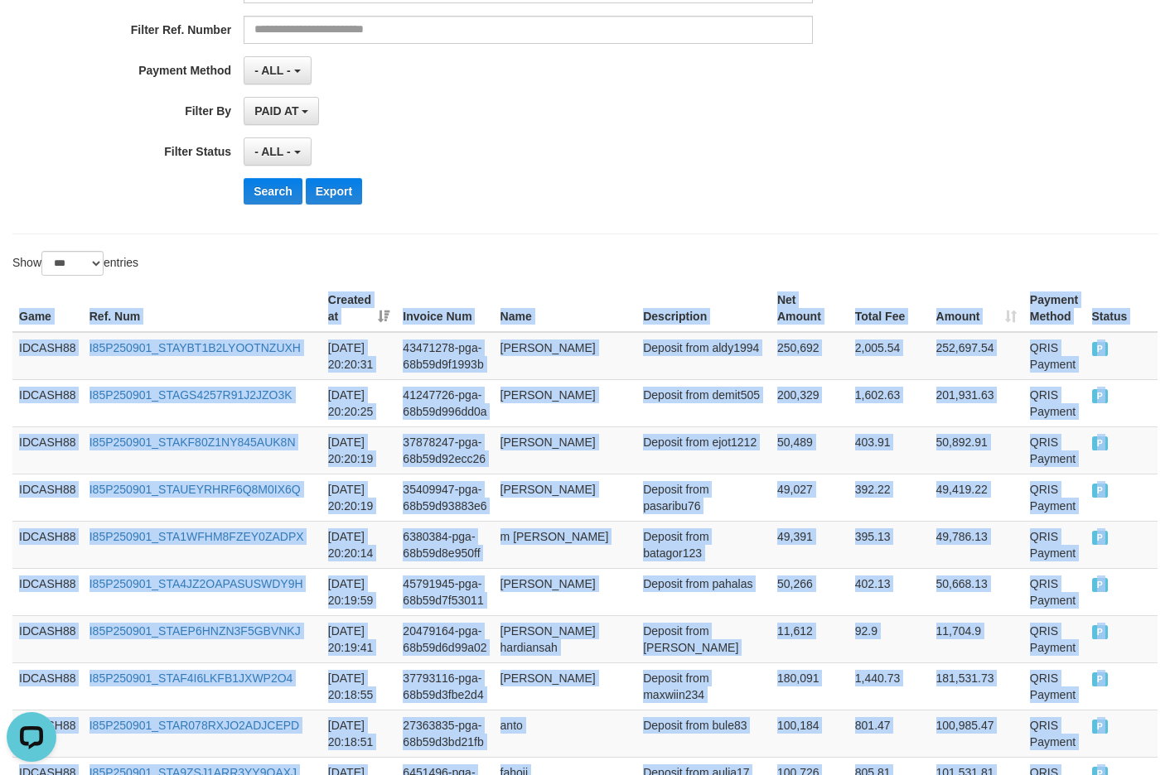
scroll to position [313, 0]
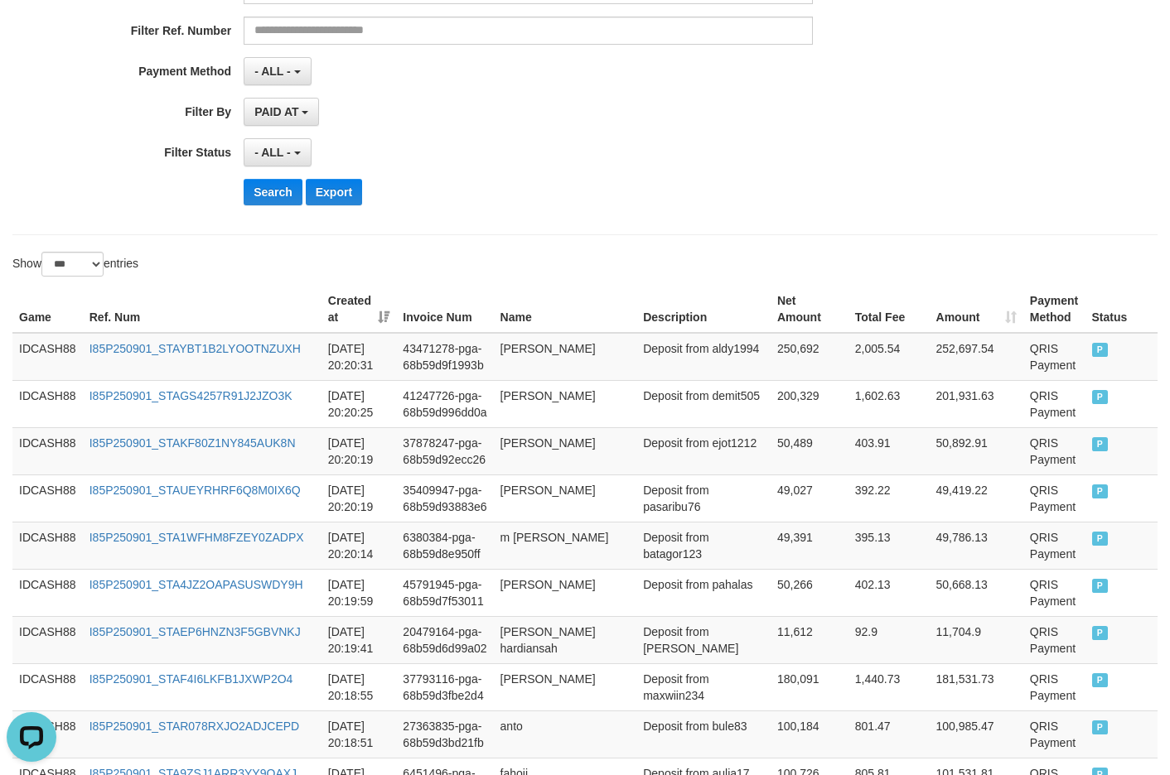
click at [574, 260] on div "Show ** ** ** *** entries" at bounding box center [292, 266] width 585 height 29
click at [279, 203] on button "Search" at bounding box center [273, 192] width 59 height 27
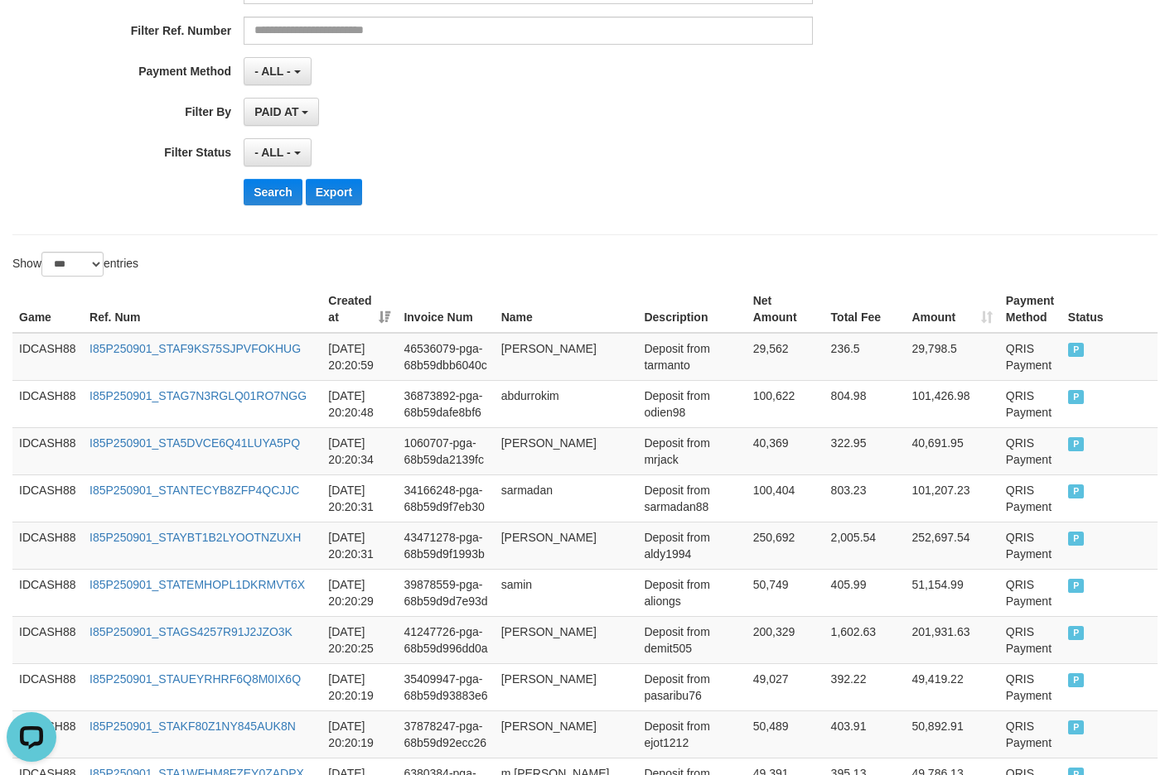
click at [555, 204] on div "Search Export" at bounding box center [610, 192] width 732 height 27
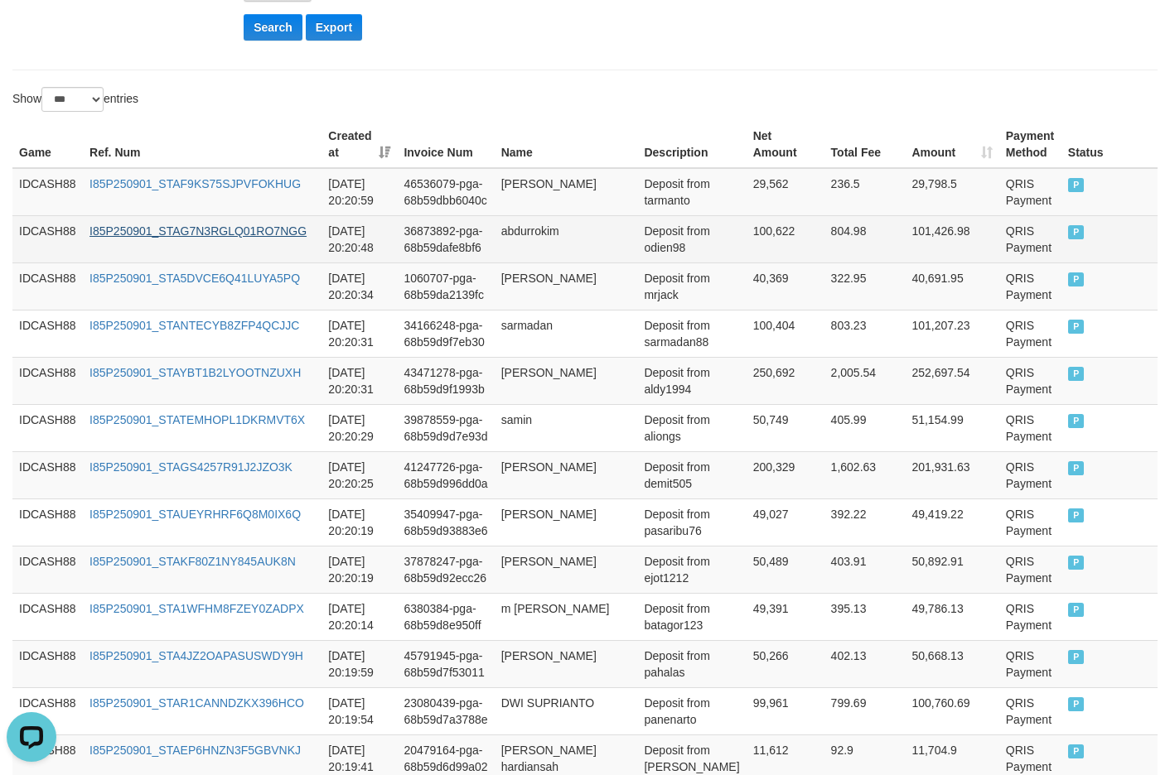
scroll to position [479, 0]
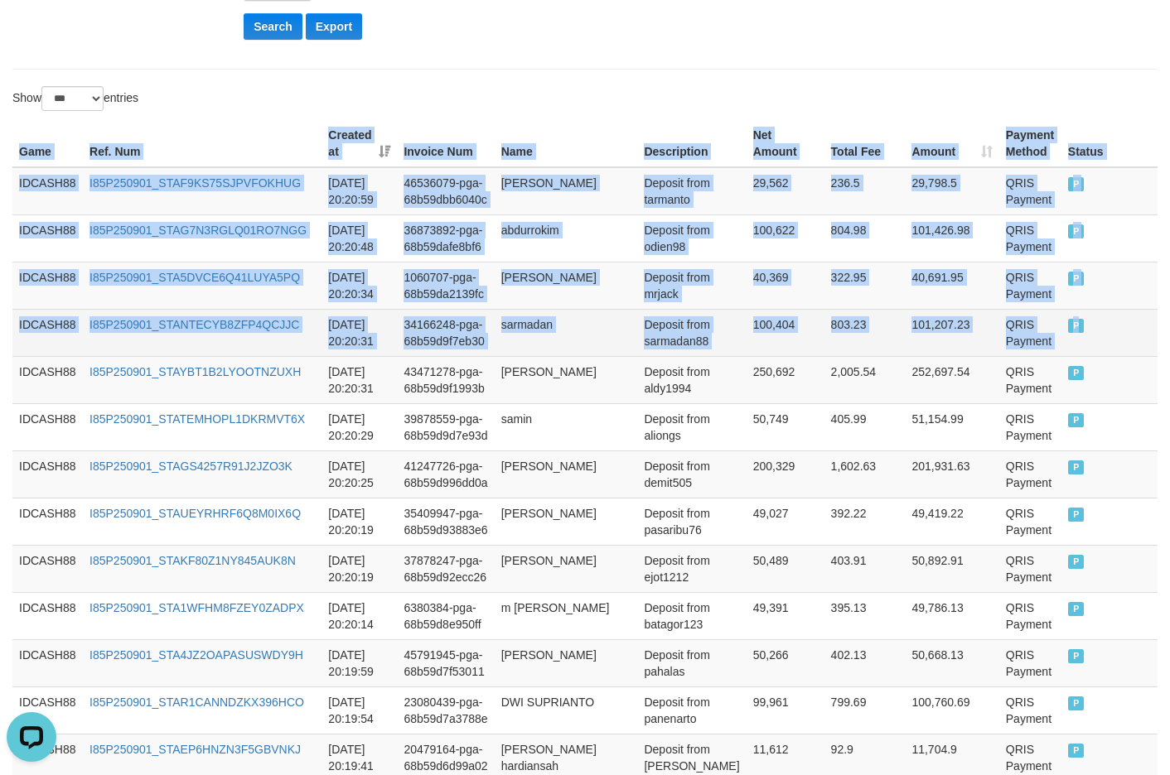
drag, startPoint x: 16, startPoint y: 146, endPoint x: 1103, endPoint y: 329, distance: 1102.2
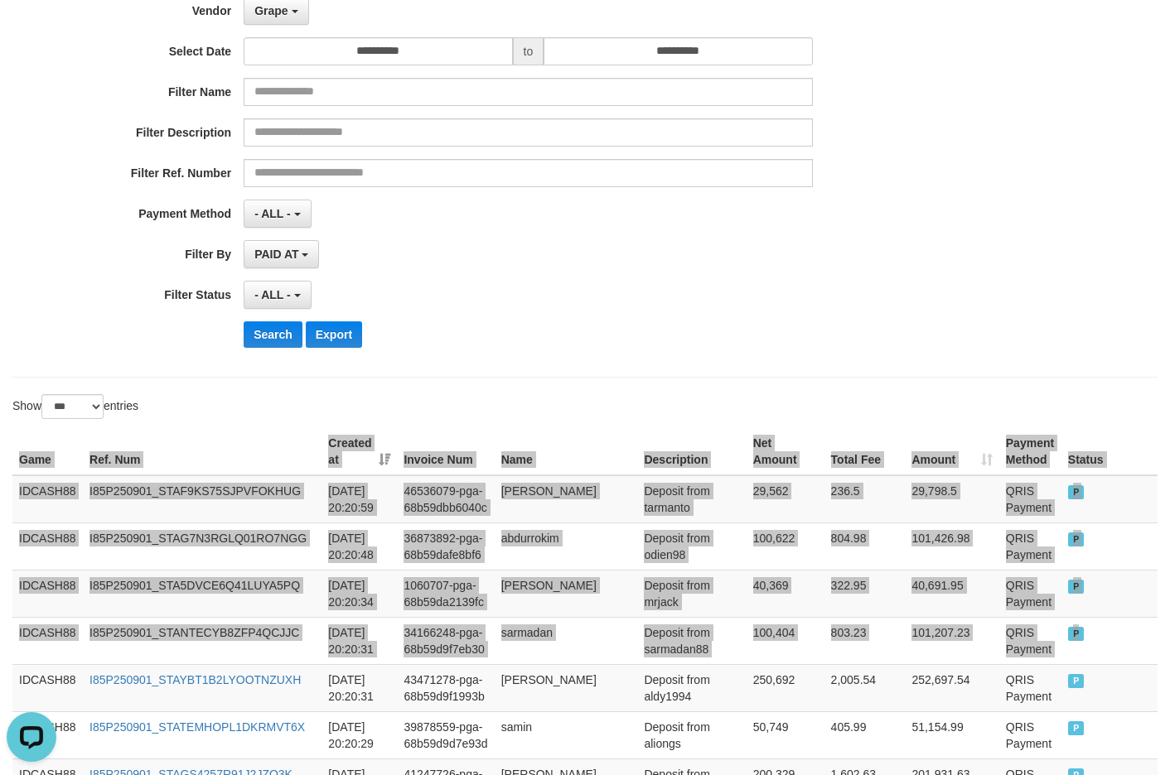
scroll to position [147, 0]
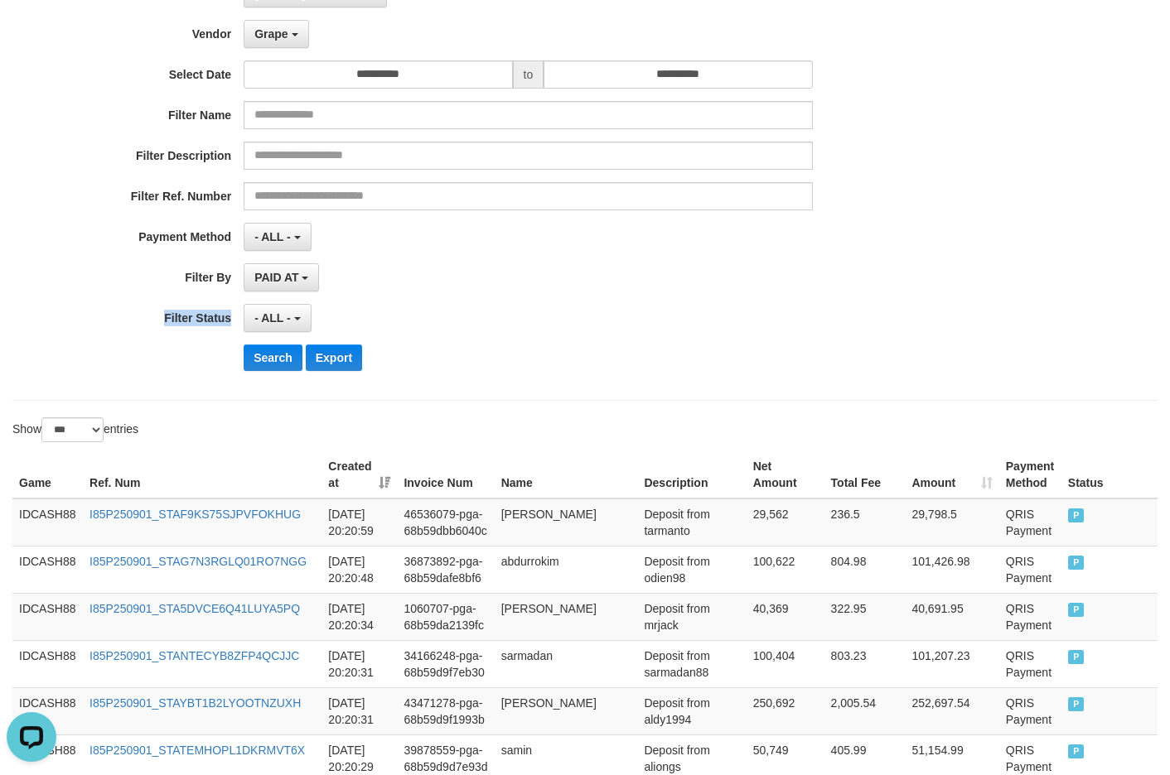
click at [601, 292] on div "**********" at bounding box center [487, 181] width 975 height 404
click at [258, 361] on button "Search" at bounding box center [273, 358] width 59 height 27
click at [565, 321] on div "- ALL - SELECT ALL - ALL - SELECT STATUS PENDING/UNPAID PAID CANCELED EXPIRED" at bounding box center [528, 318] width 568 height 28
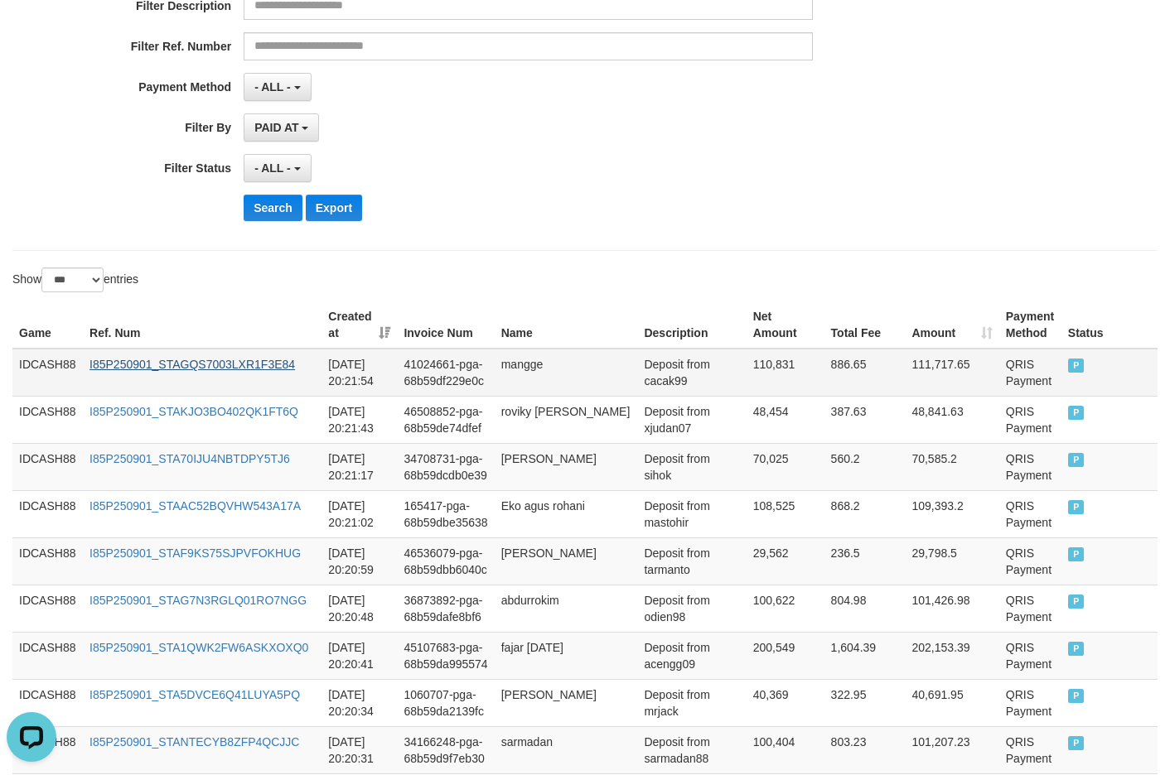
scroll to position [313, 0]
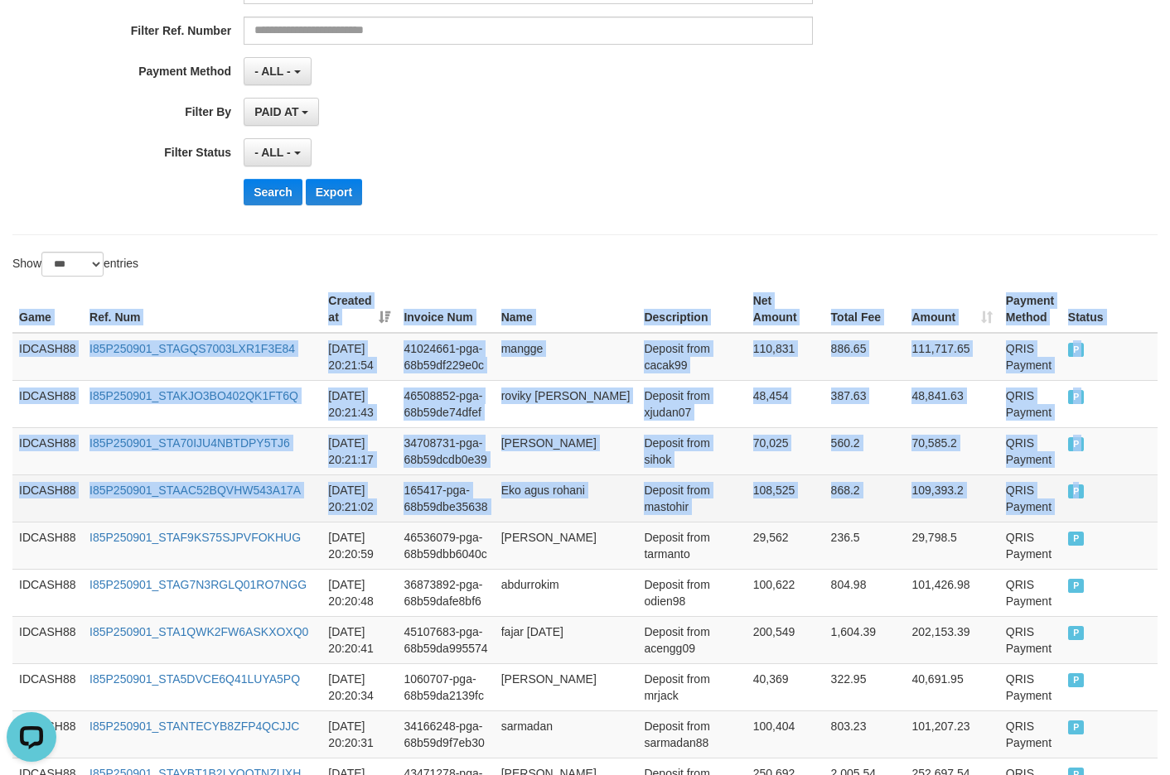
drag, startPoint x: 12, startPoint y: 308, endPoint x: 1094, endPoint y: 508, distance: 1099.4
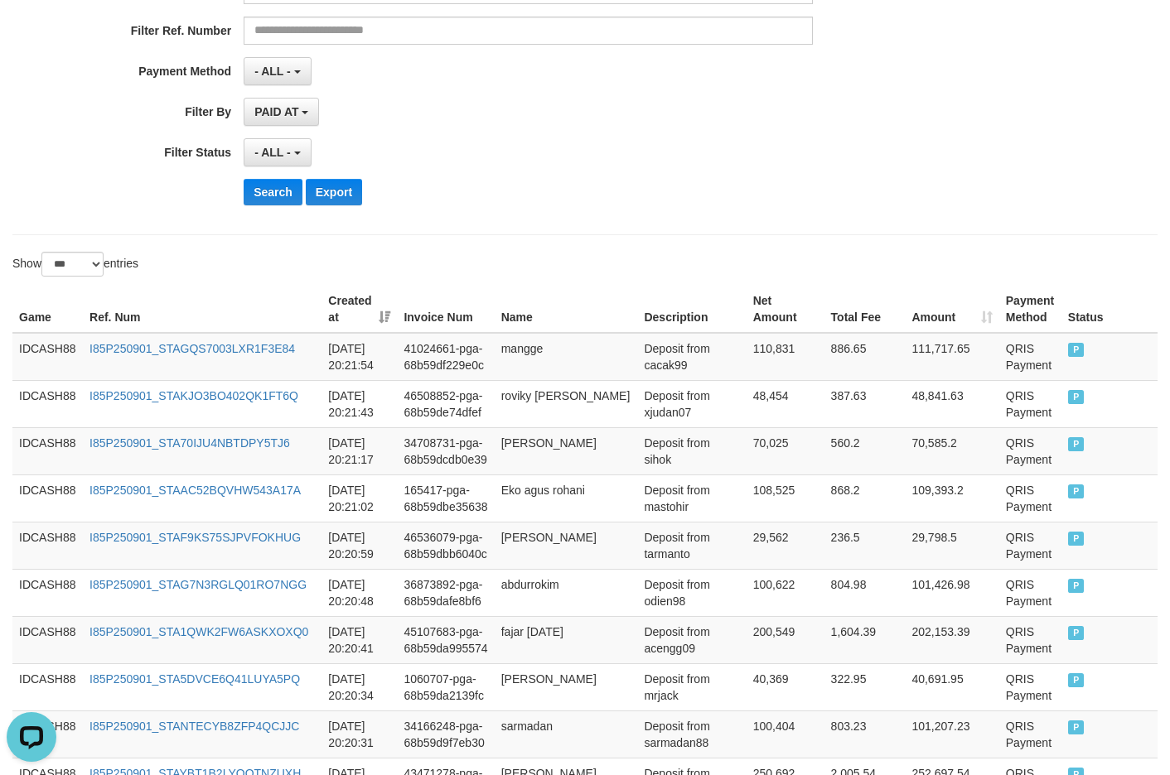
click at [629, 195] on div "Search Export" at bounding box center [610, 192] width 732 height 27
click at [261, 197] on button "Search" at bounding box center [273, 192] width 59 height 27
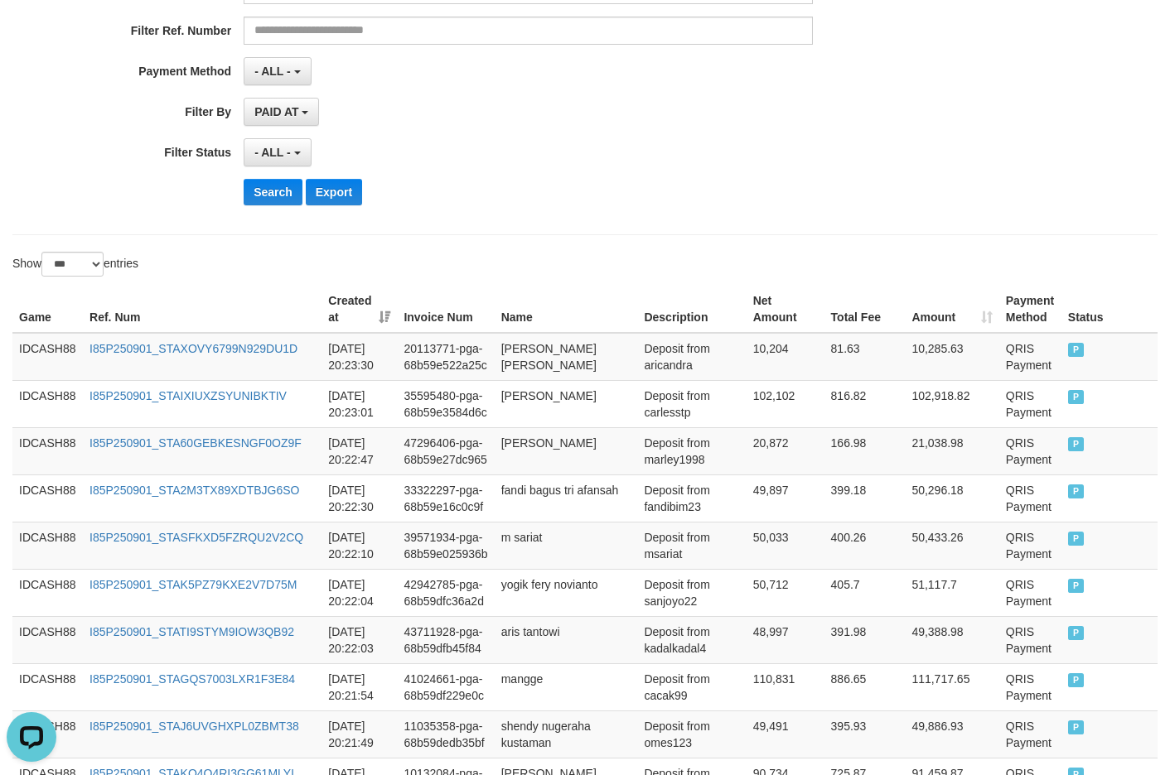
click at [508, 176] on div "**********" at bounding box center [487, 16] width 975 height 404
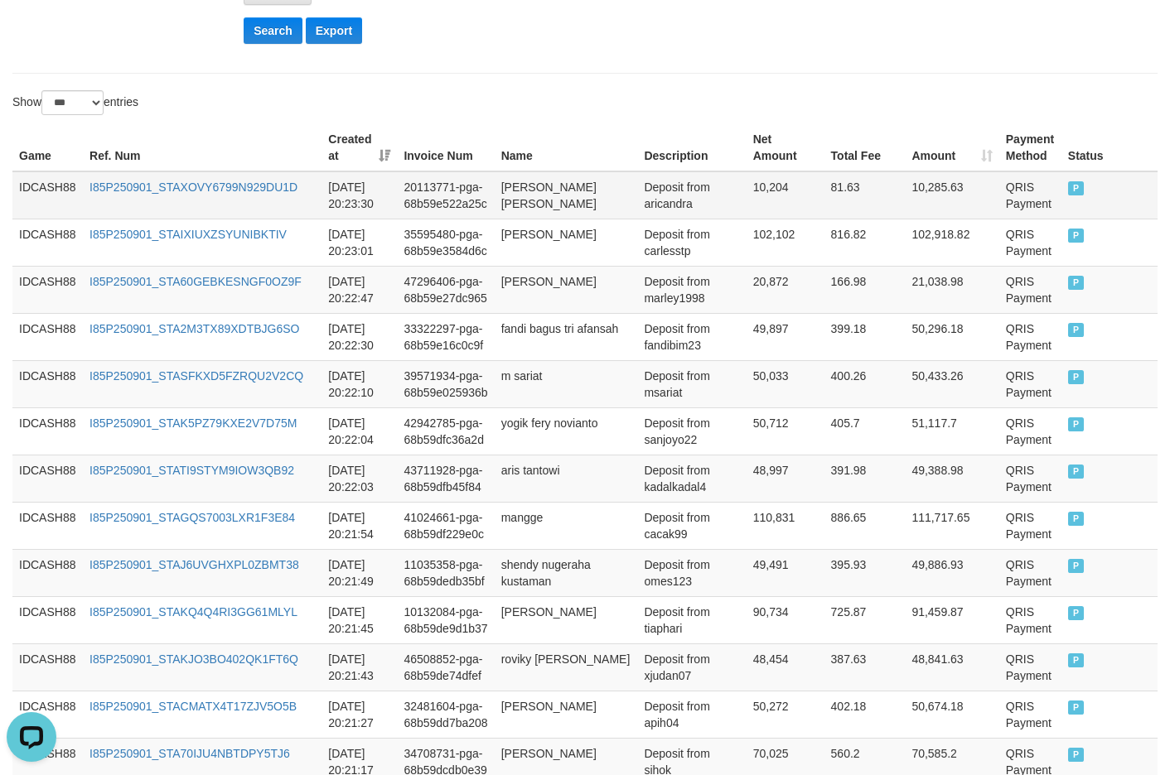
scroll to position [479, 0]
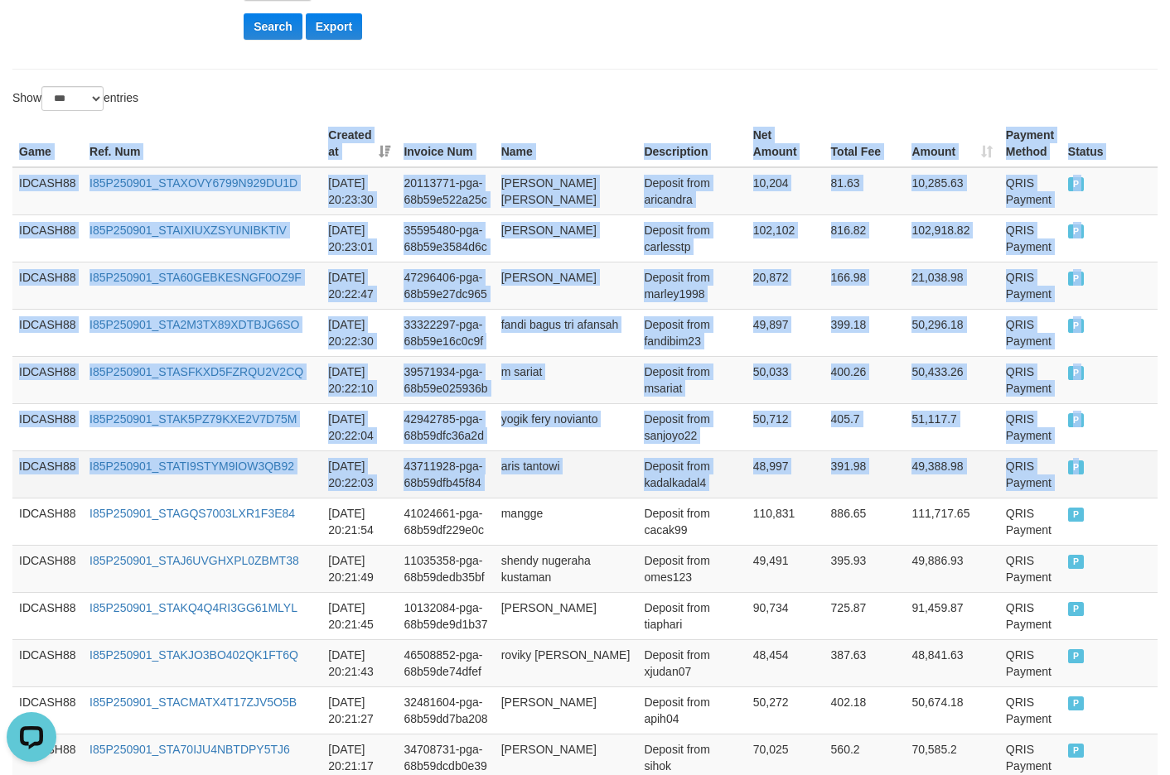
drag, startPoint x: 19, startPoint y: 151, endPoint x: 1123, endPoint y: 478, distance: 1151.0
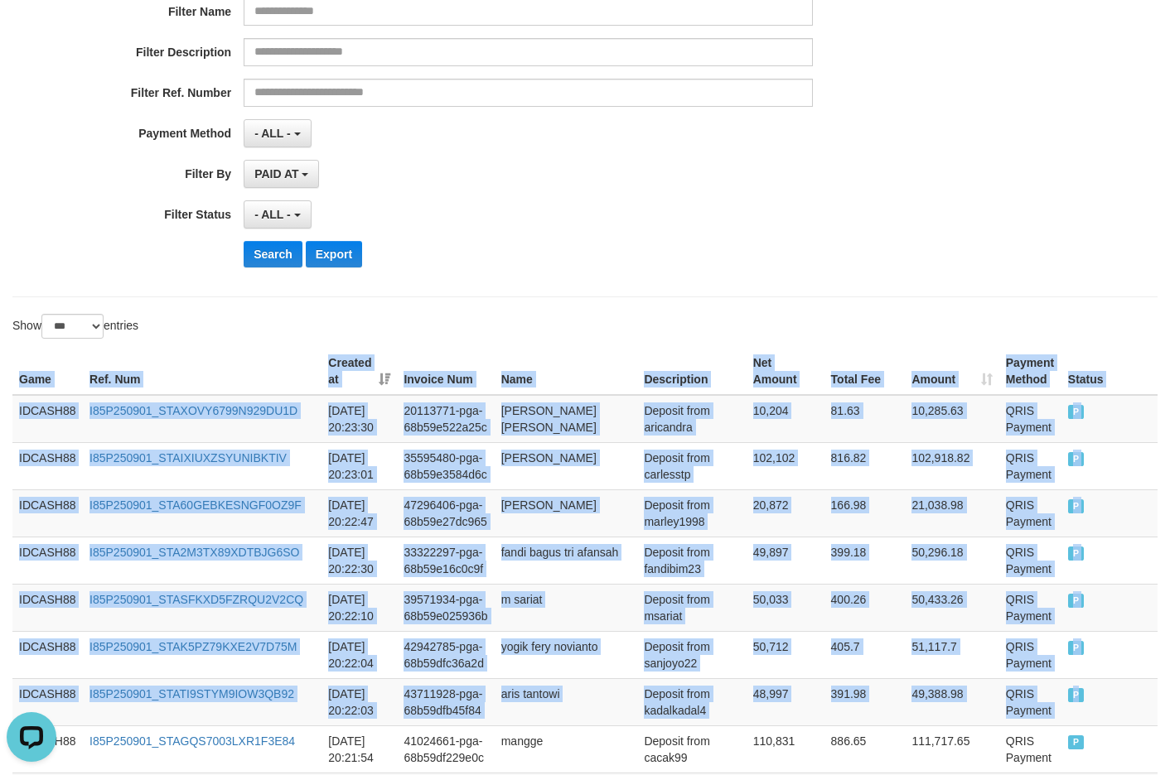
scroll to position [230, 0]
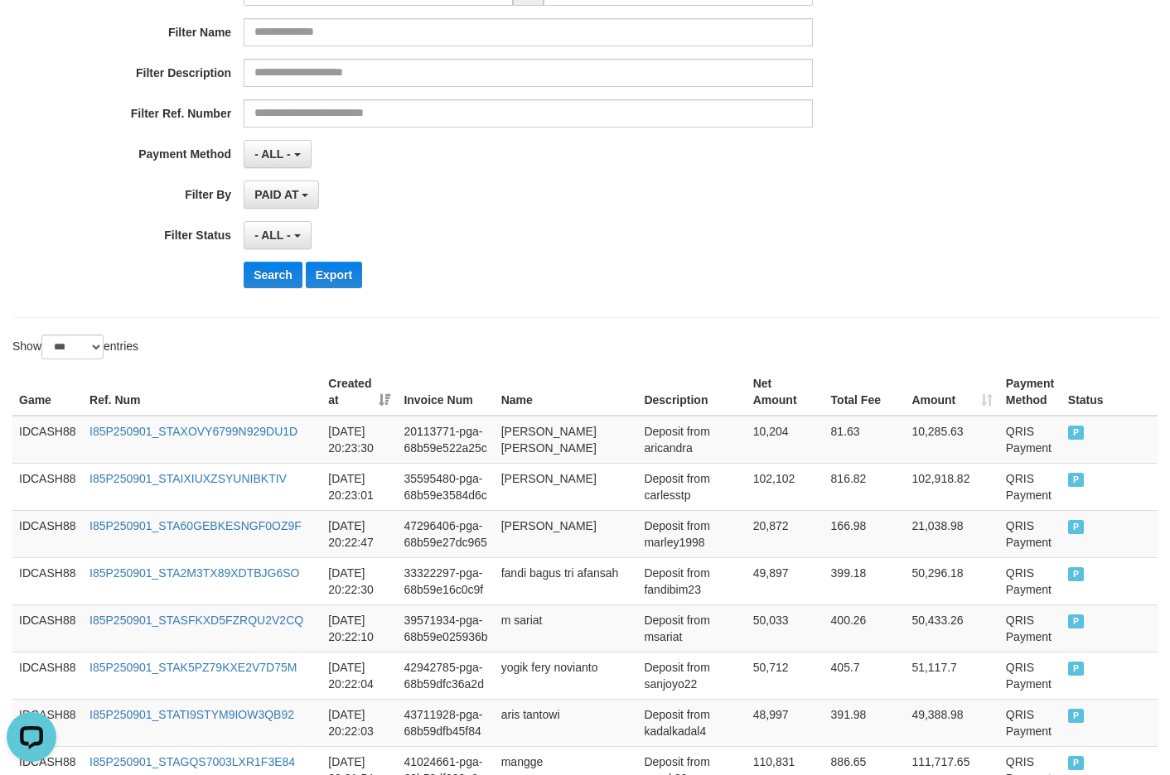
drag, startPoint x: 622, startPoint y: 278, endPoint x: 617, endPoint y: 271, distance: 9.0
click at [620, 277] on div "Search Export" at bounding box center [610, 275] width 732 height 27
click at [260, 285] on button "Search" at bounding box center [273, 275] width 59 height 27
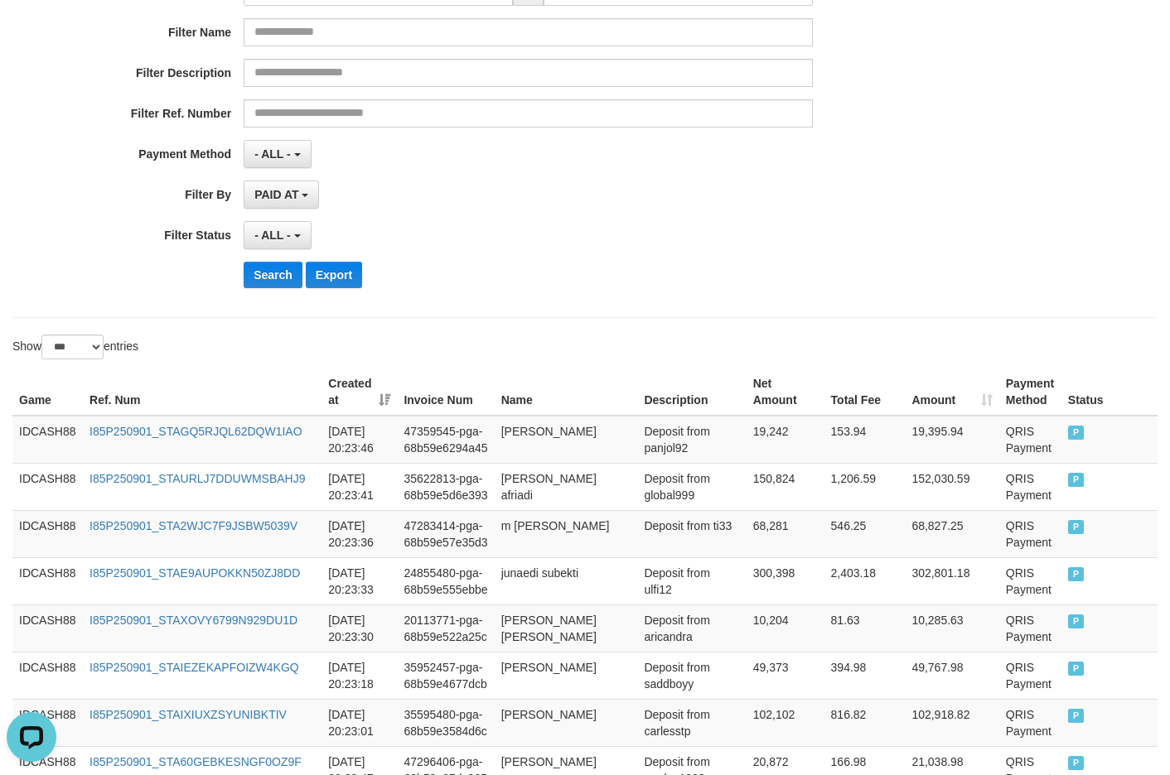
click at [466, 290] on div "**********" at bounding box center [487, 98] width 975 height 404
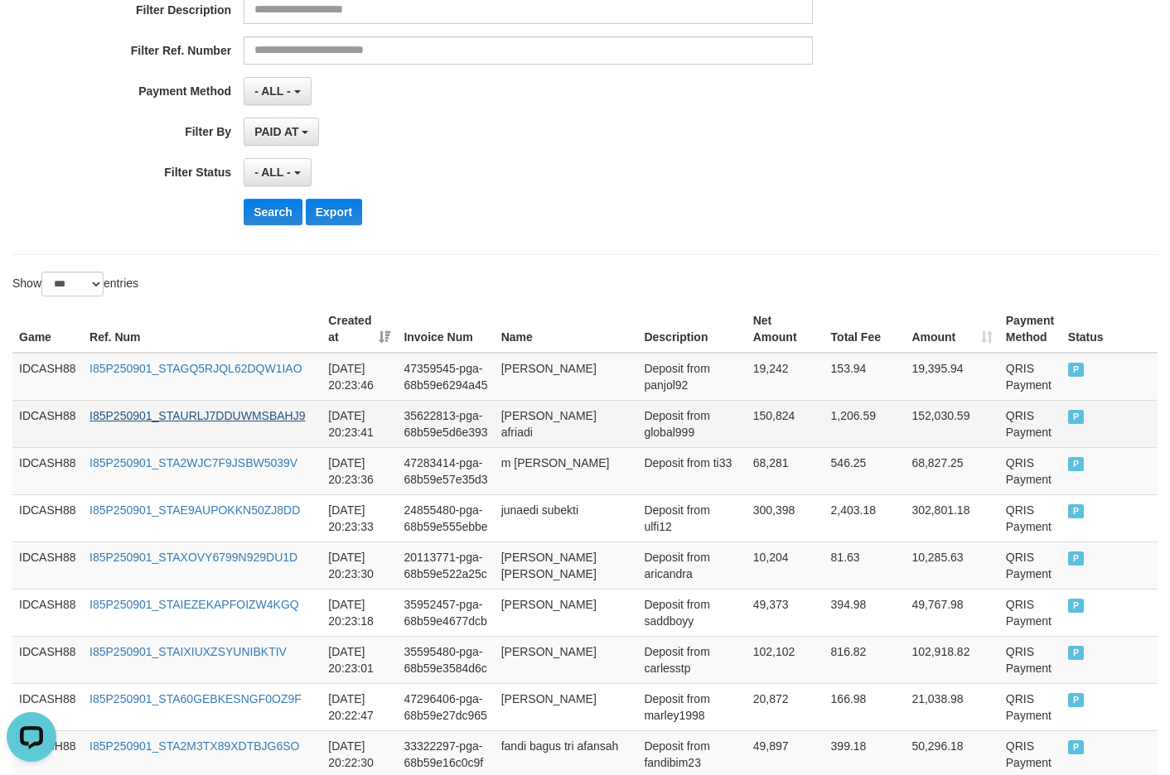
scroll to position [396, 0]
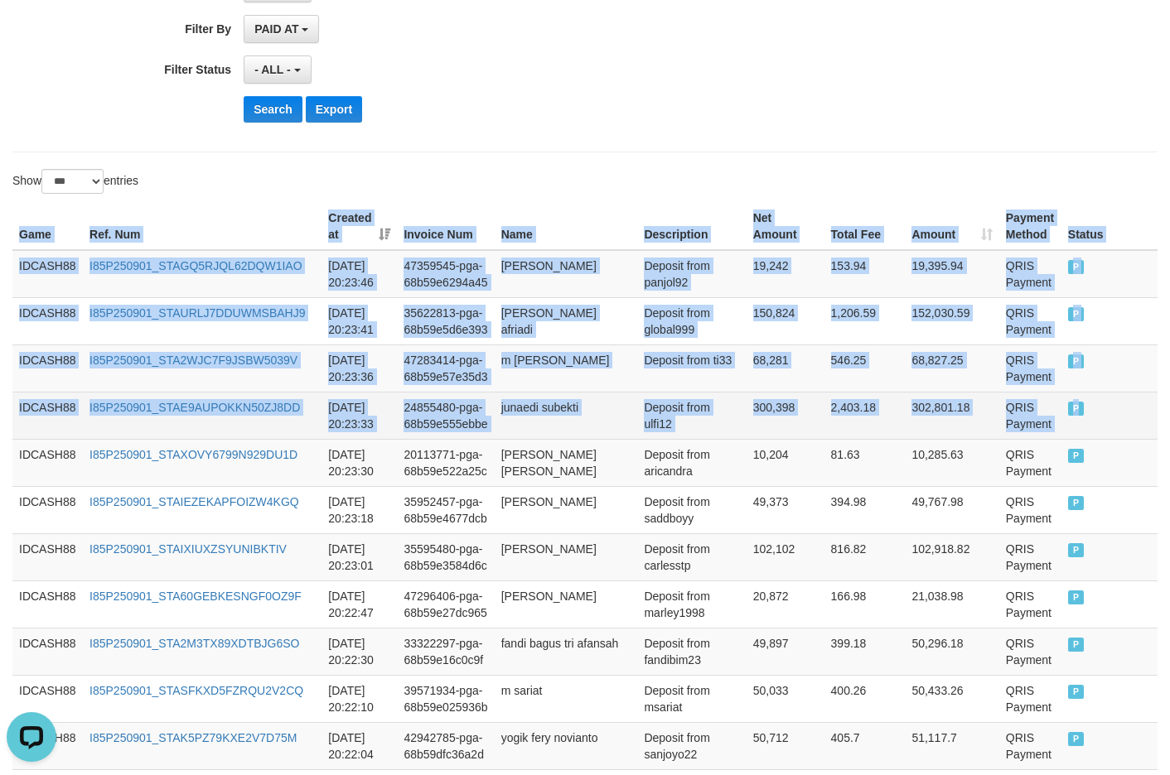
drag, startPoint x: 17, startPoint y: 236, endPoint x: 1122, endPoint y: 417, distance: 1119.0
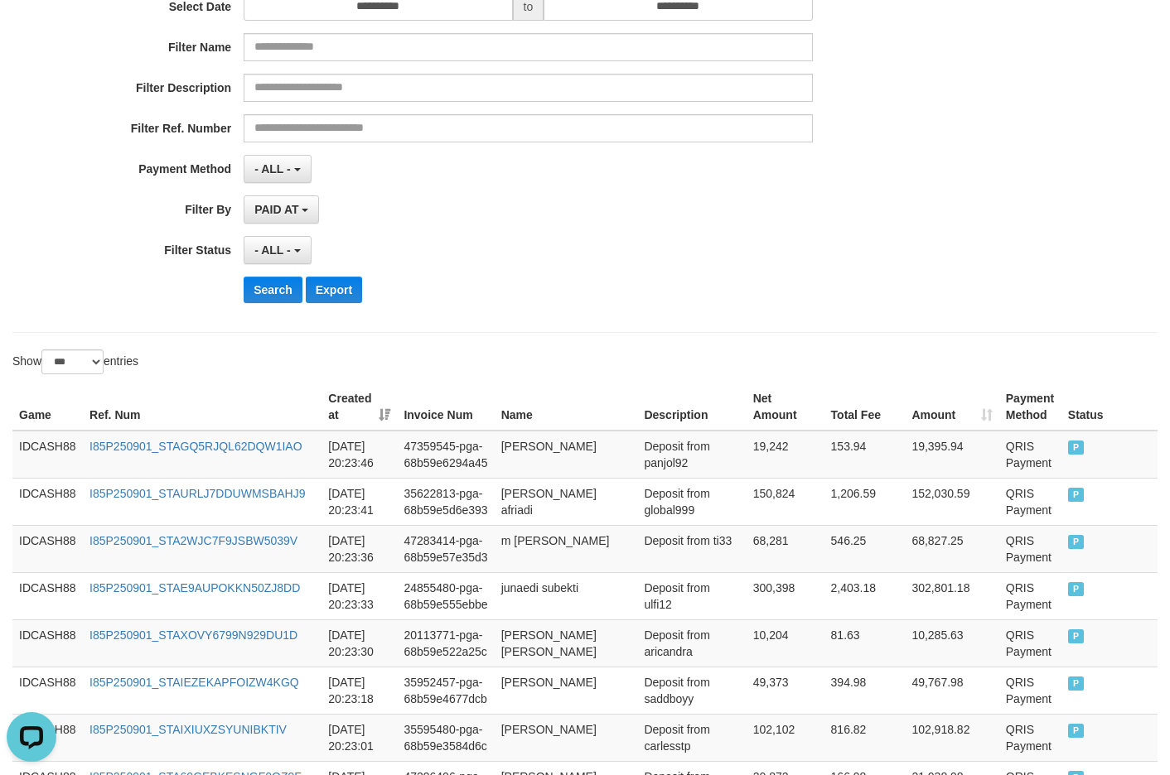
scroll to position [147, 0]
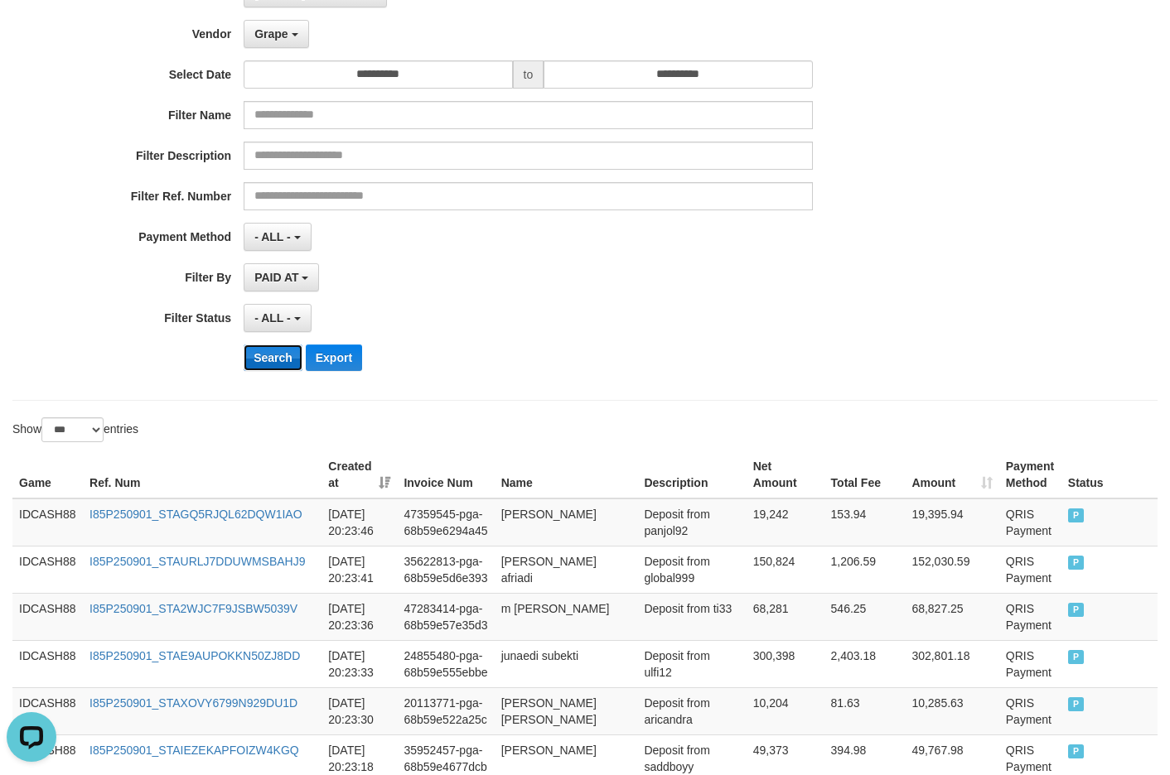
click at [282, 365] on button "Search" at bounding box center [273, 358] width 59 height 27
click at [458, 347] on div "Search Export" at bounding box center [610, 358] width 732 height 27
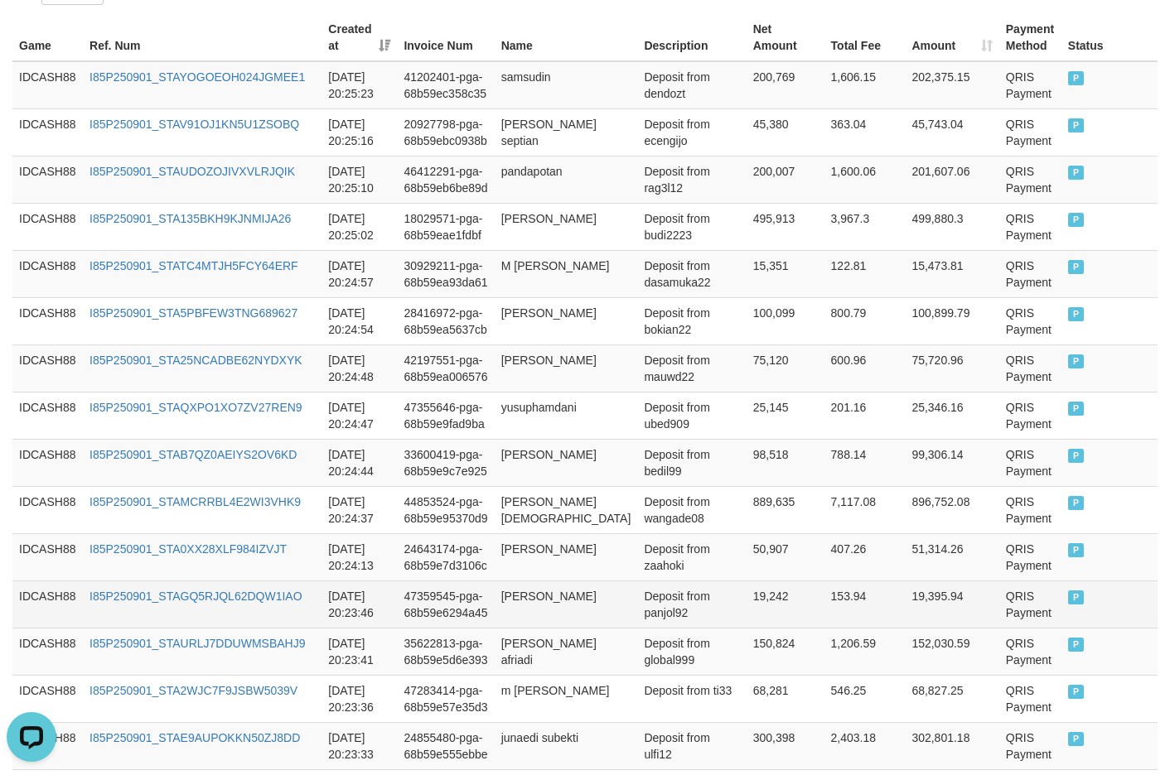
scroll to position [562, 0]
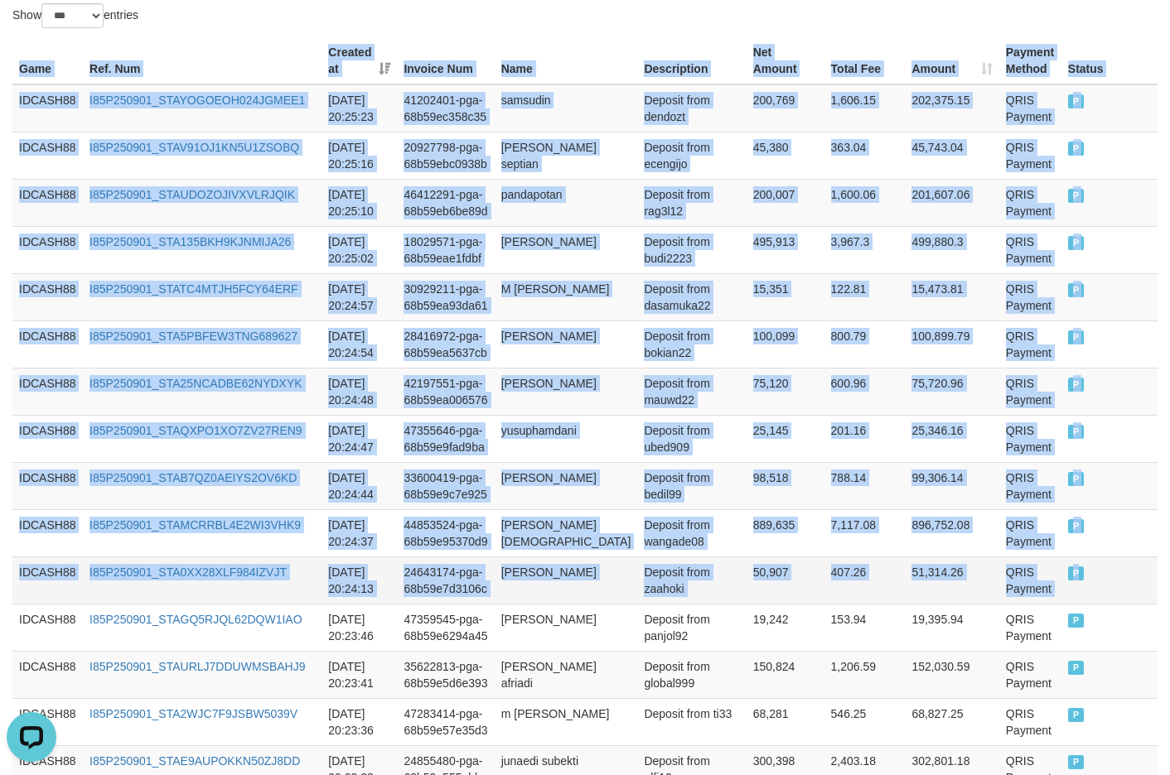
drag, startPoint x: 8, startPoint y: 60, endPoint x: 1100, endPoint y: 582, distance: 1210.6
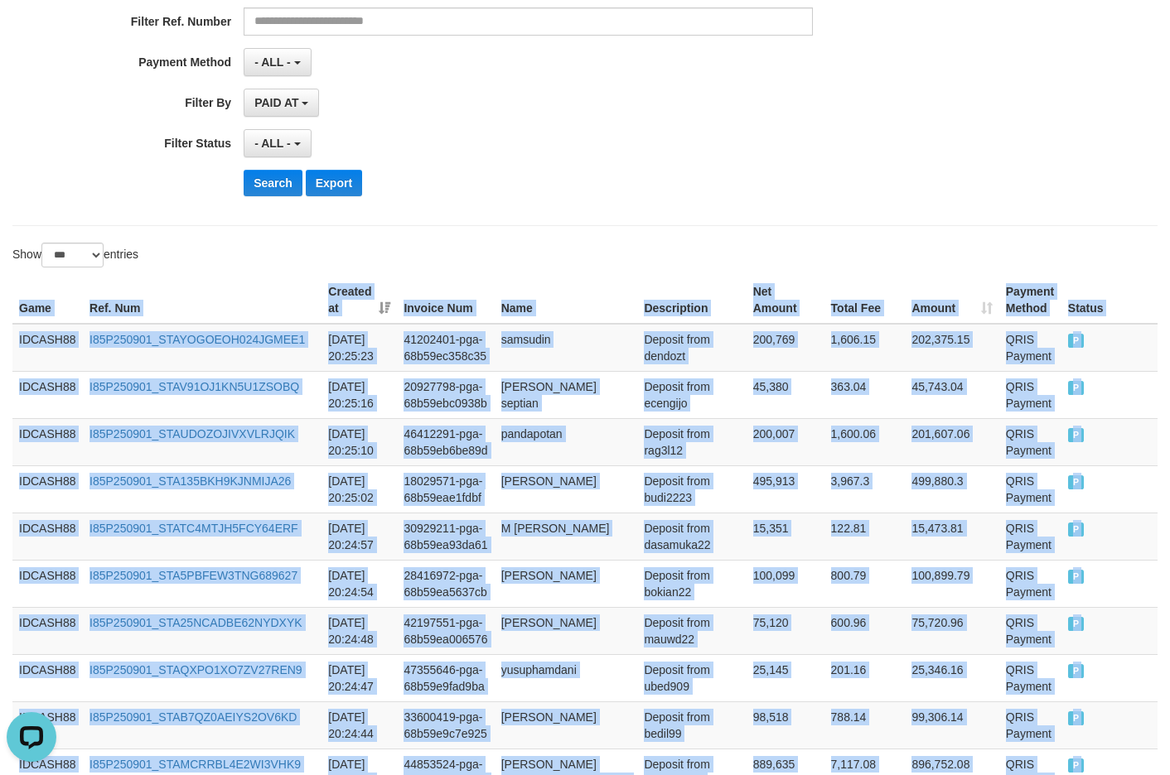
scroll to position [313, 0]
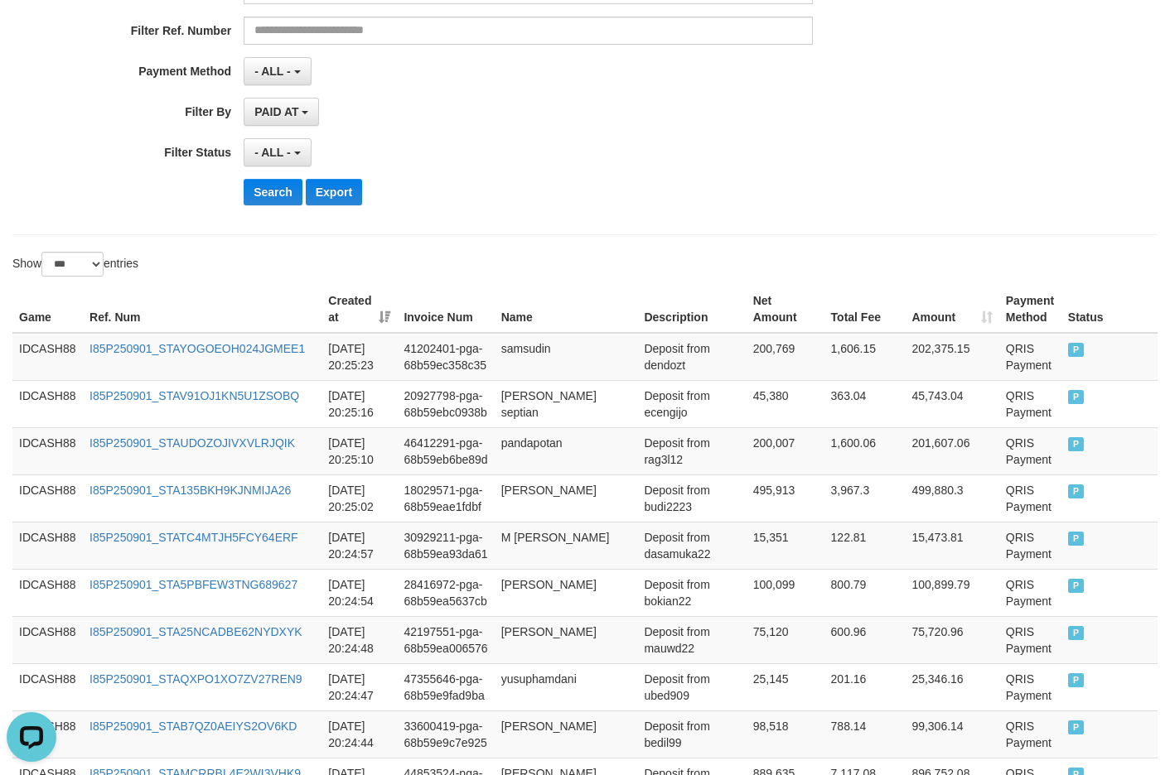
click at [587, 210] on div "**********" at bounding box center [487, 16] width 975 height 404
click at [273, 195] on button "Search" at bounding box center [273, 192] width 59 height 27
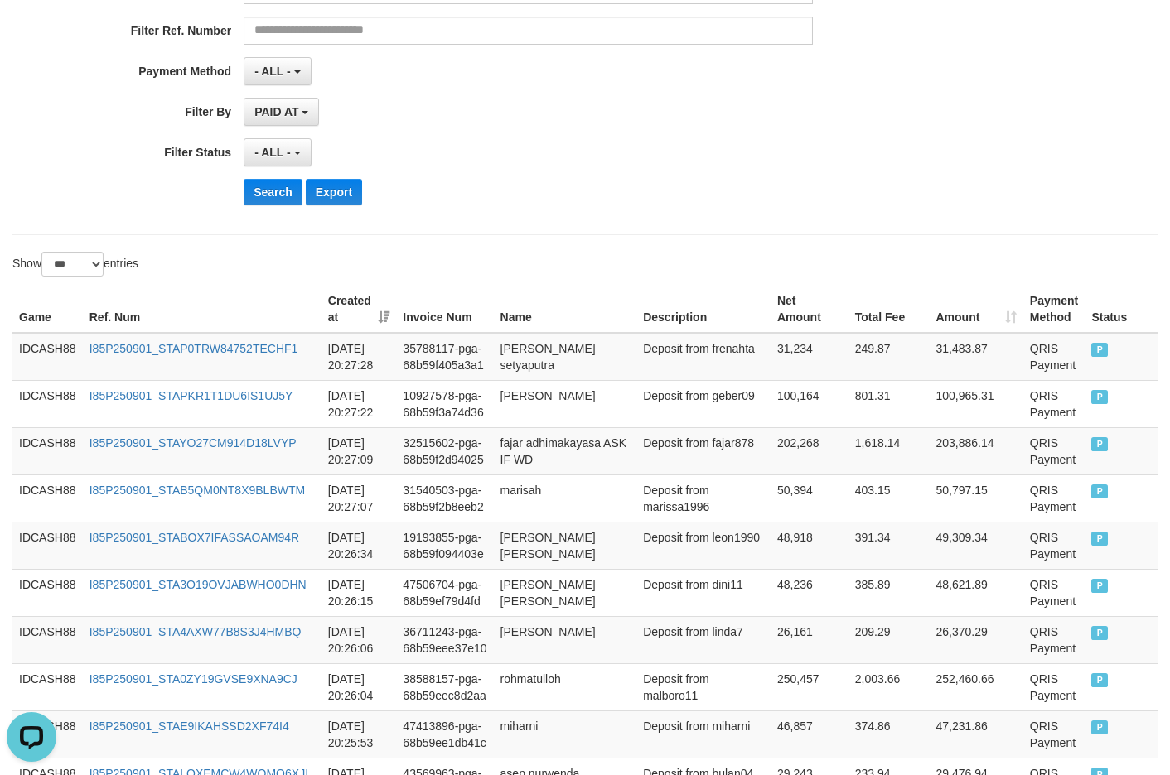
click at [629, 224] on div "**********" at bounding box center [584, 15] width 1145 height 439
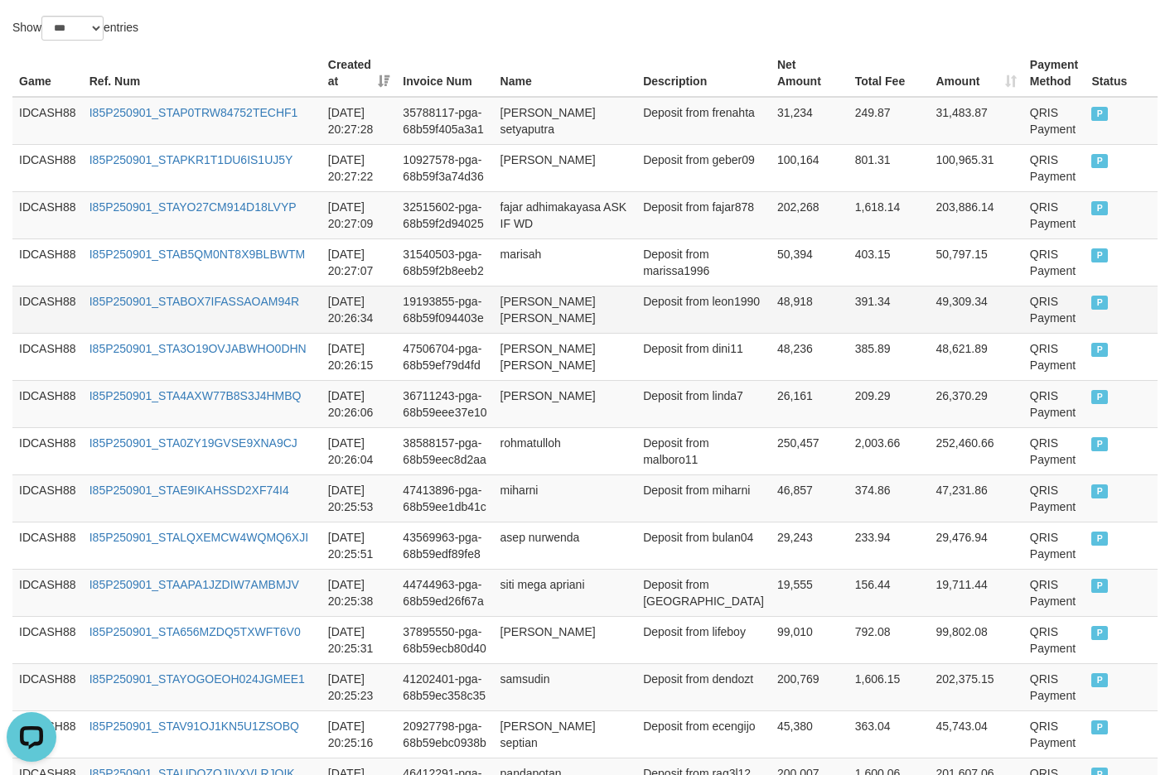
scroll to position [543, 0]
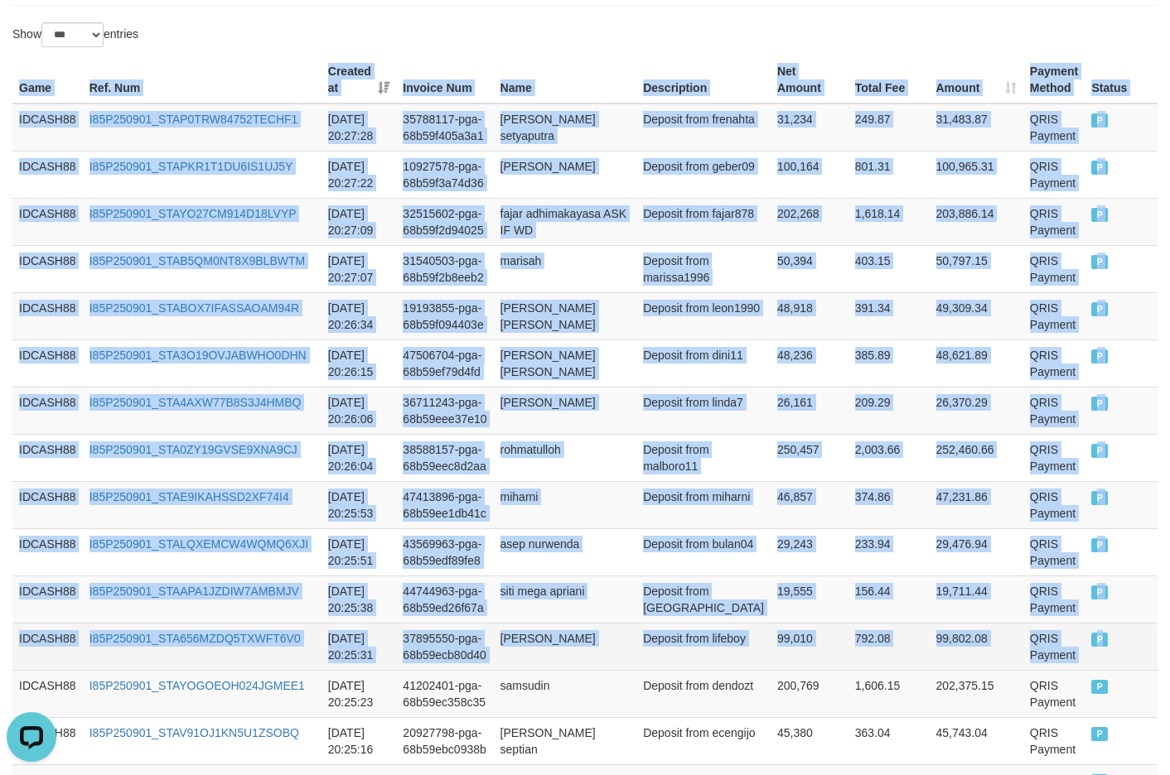
drag, startPoint x: 17, startPoint y: 82, endPoint x: 1123, endPoint y: 655, distance: 1246.5
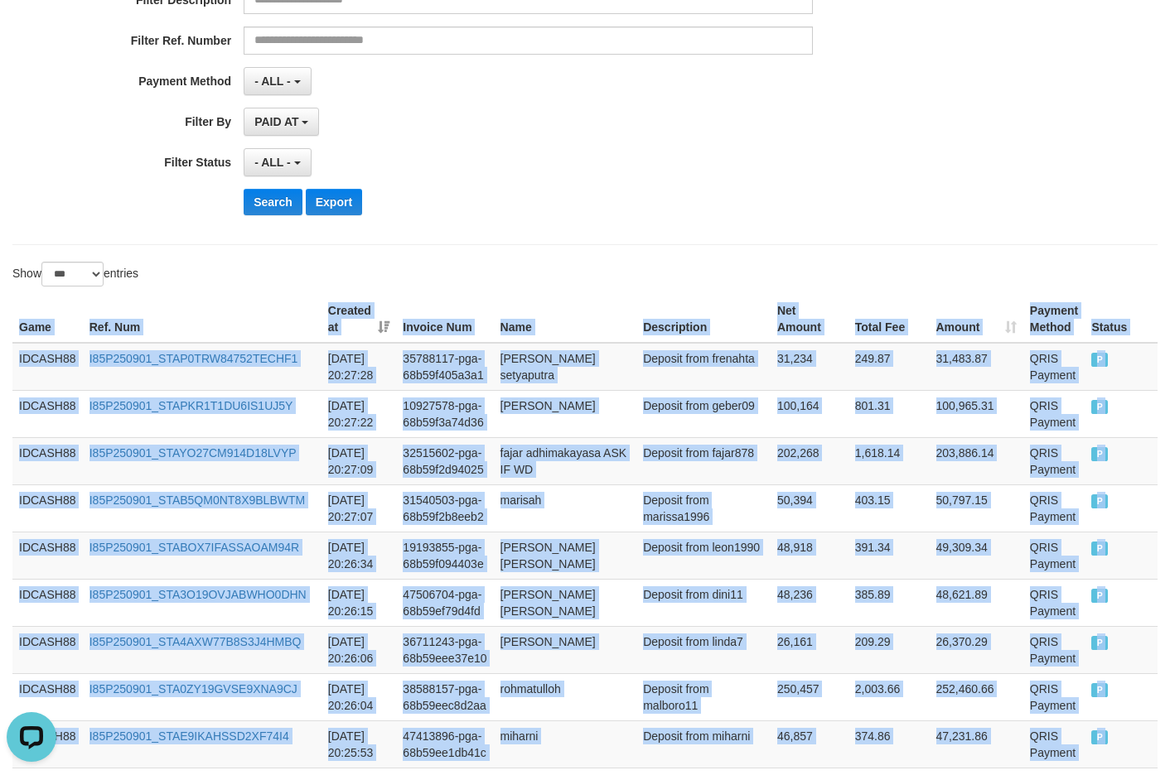
scroll to position [294, 0]
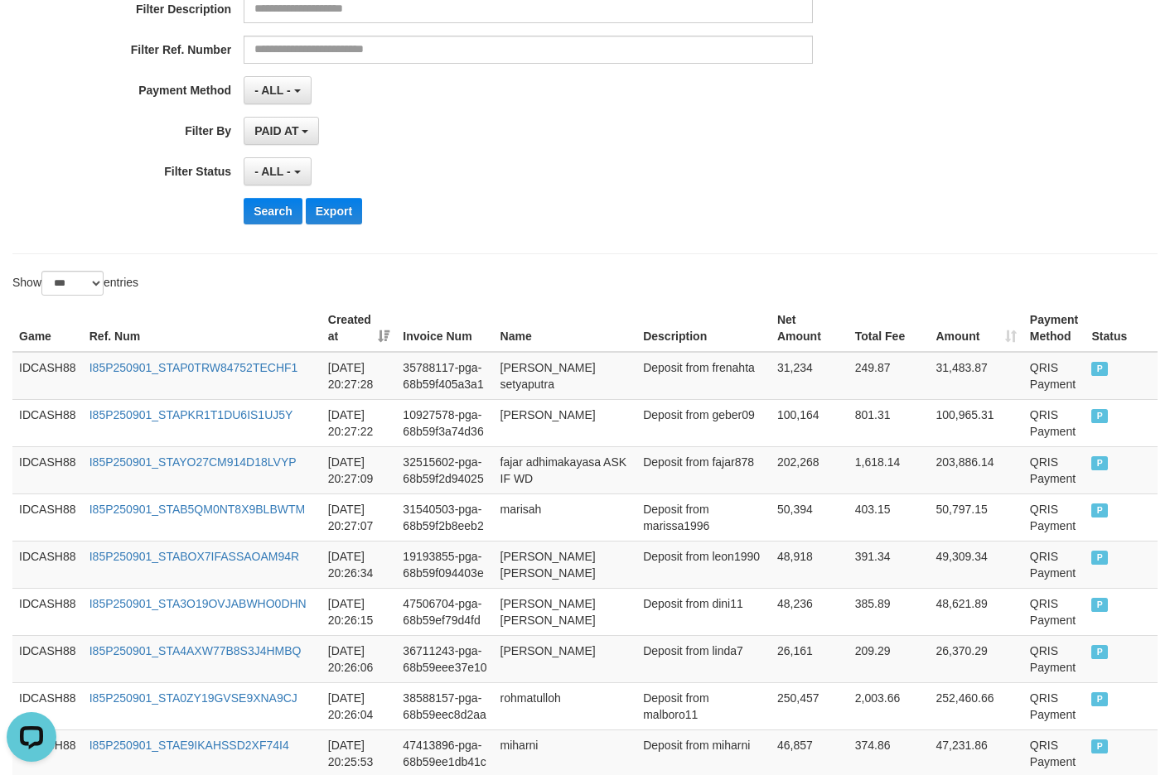
click at [614, 205] on div "Search Export" at bounding box center [610, 211] width 732 height 27
click at [262, 210] on button "Search" at bounding box center [273, 211] width 59 height 27
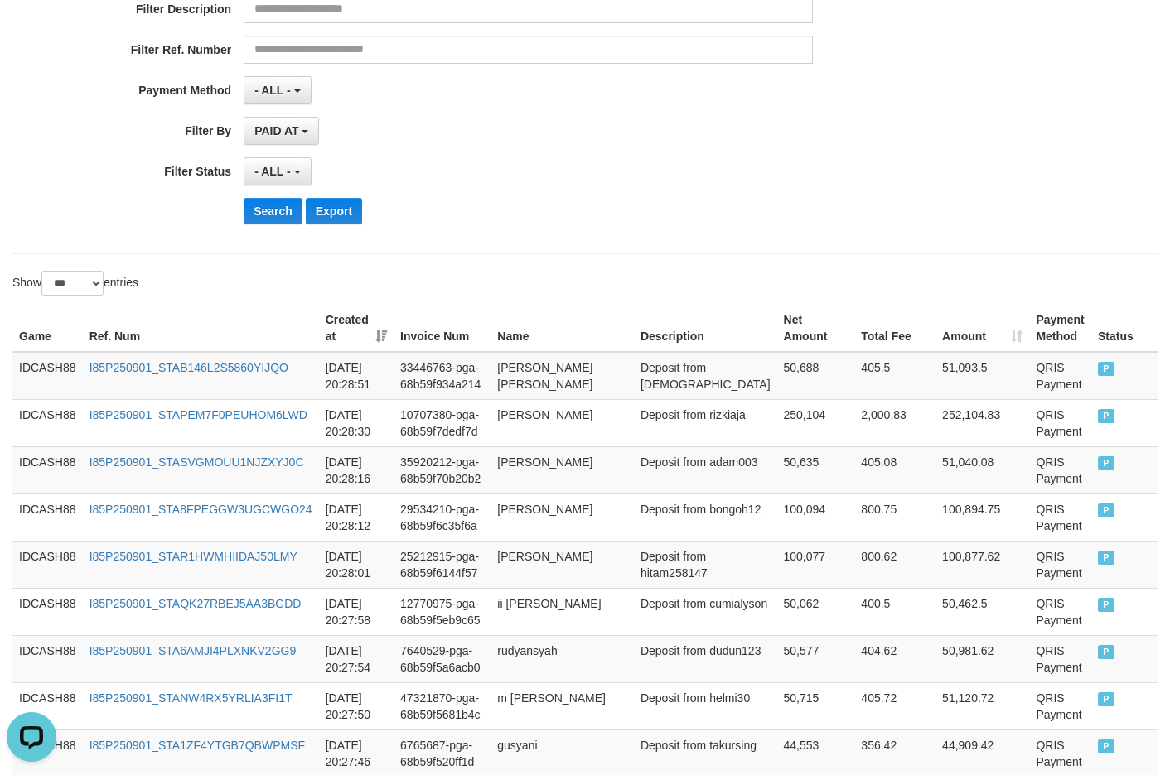
click at [519, 210] on div "Search Export" at bounding box center [610, 211] width 732 height 27
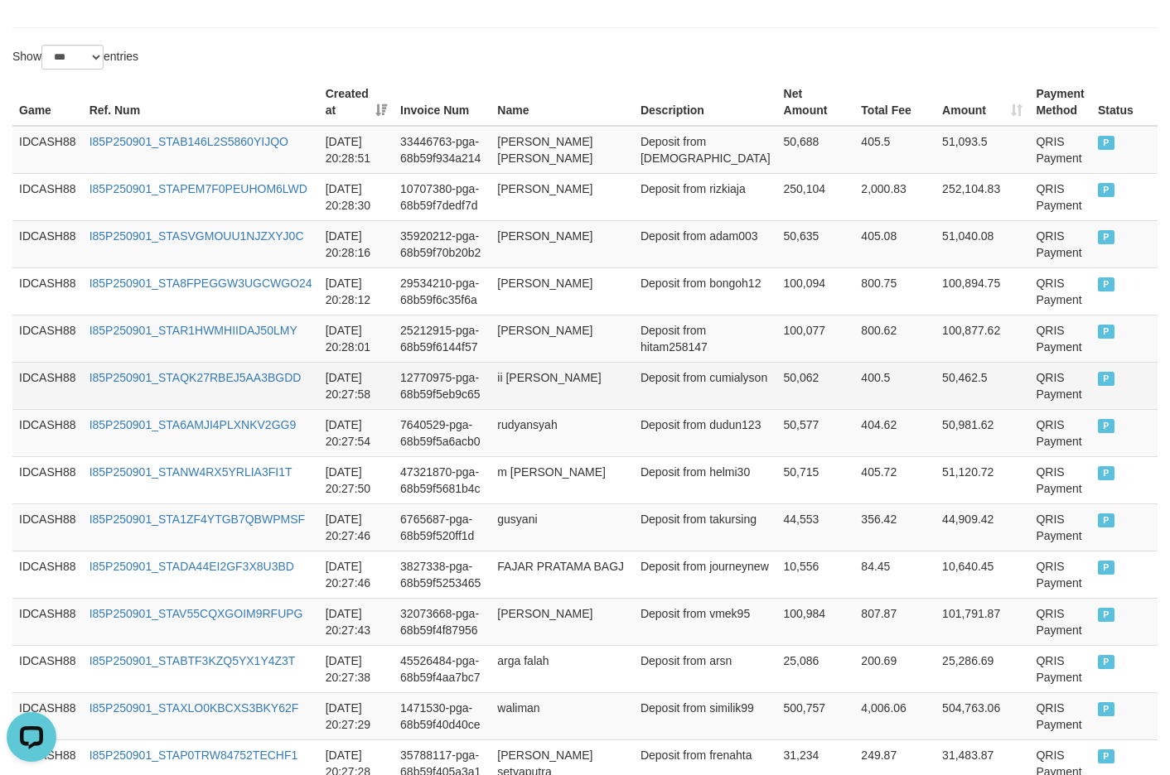
scroll to position [490, 0]
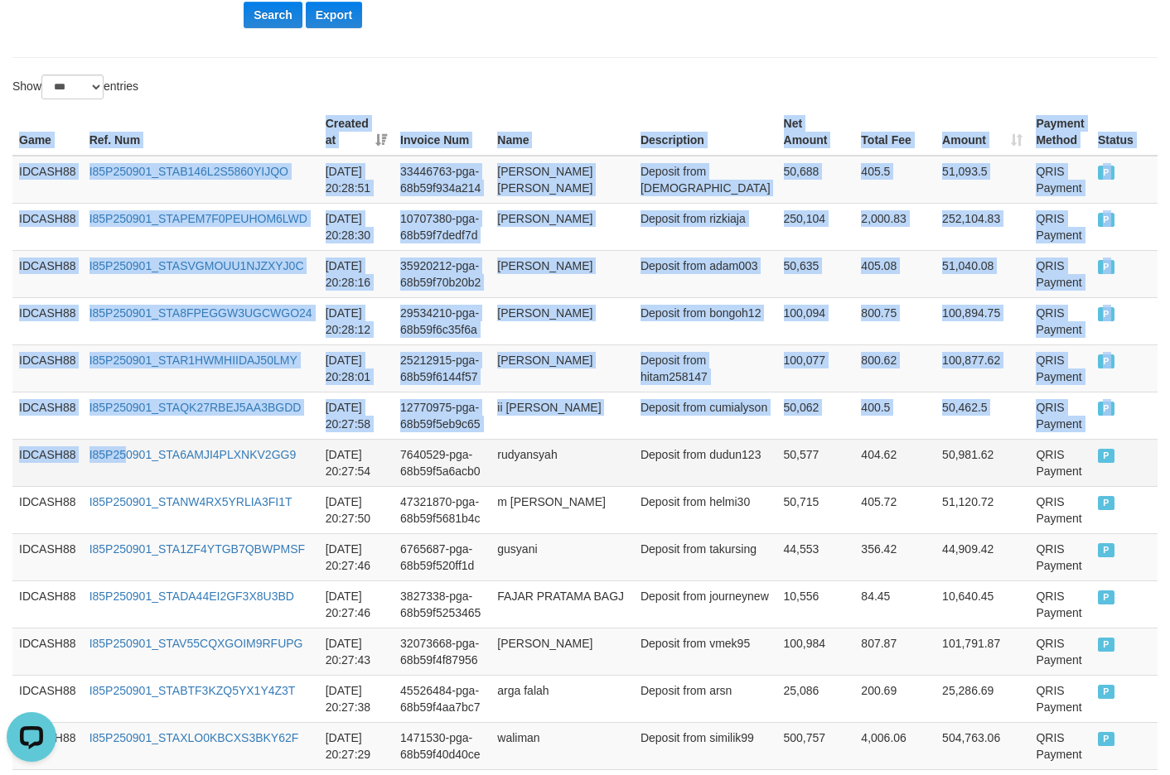
drag, startPoint x: 67, startPoint y: 275, endPoint x: 214, endPoint y: 463, distance: 238.5
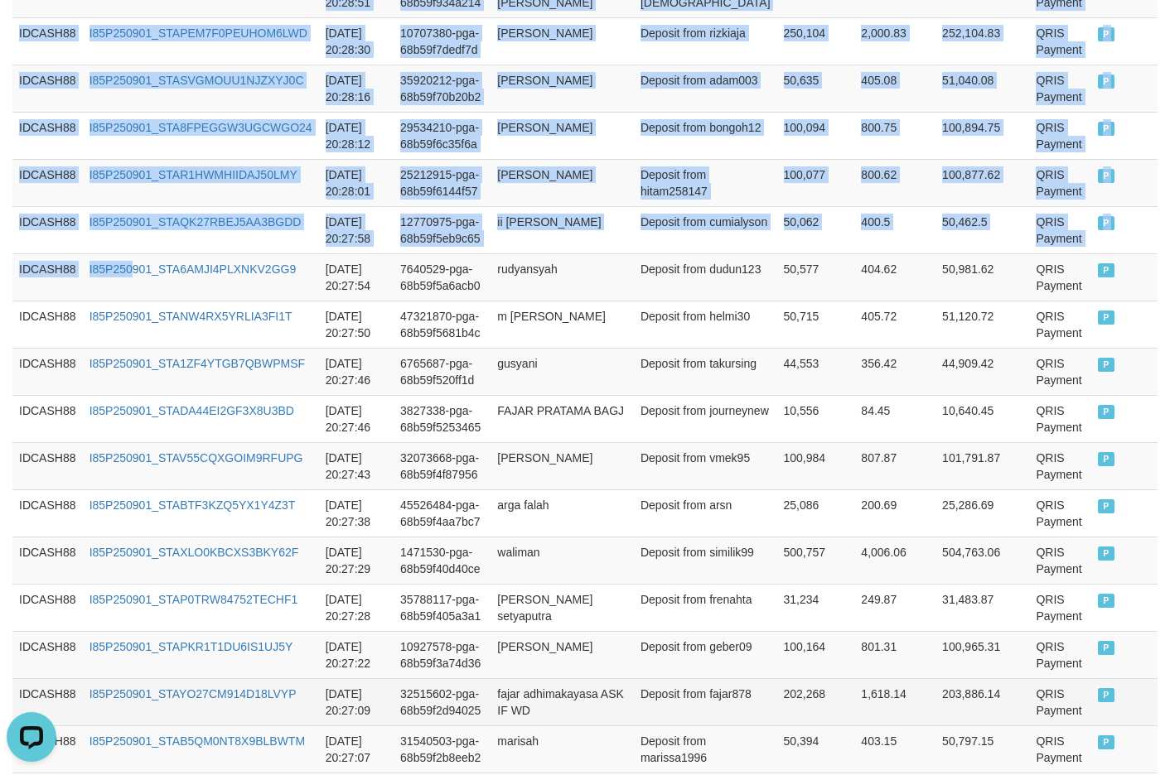
scroll to position [987, 0]
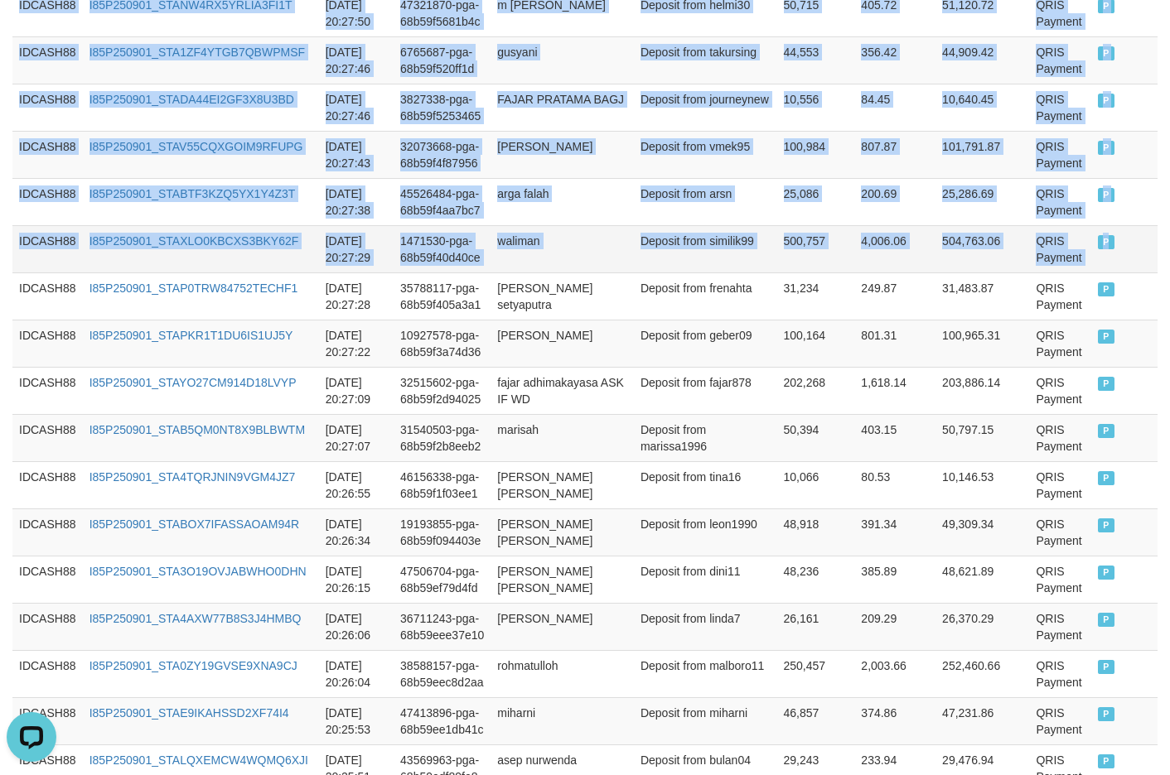
click at [1001, 269] on td "P" at bounding box center [1124, 248] width 66 height 47
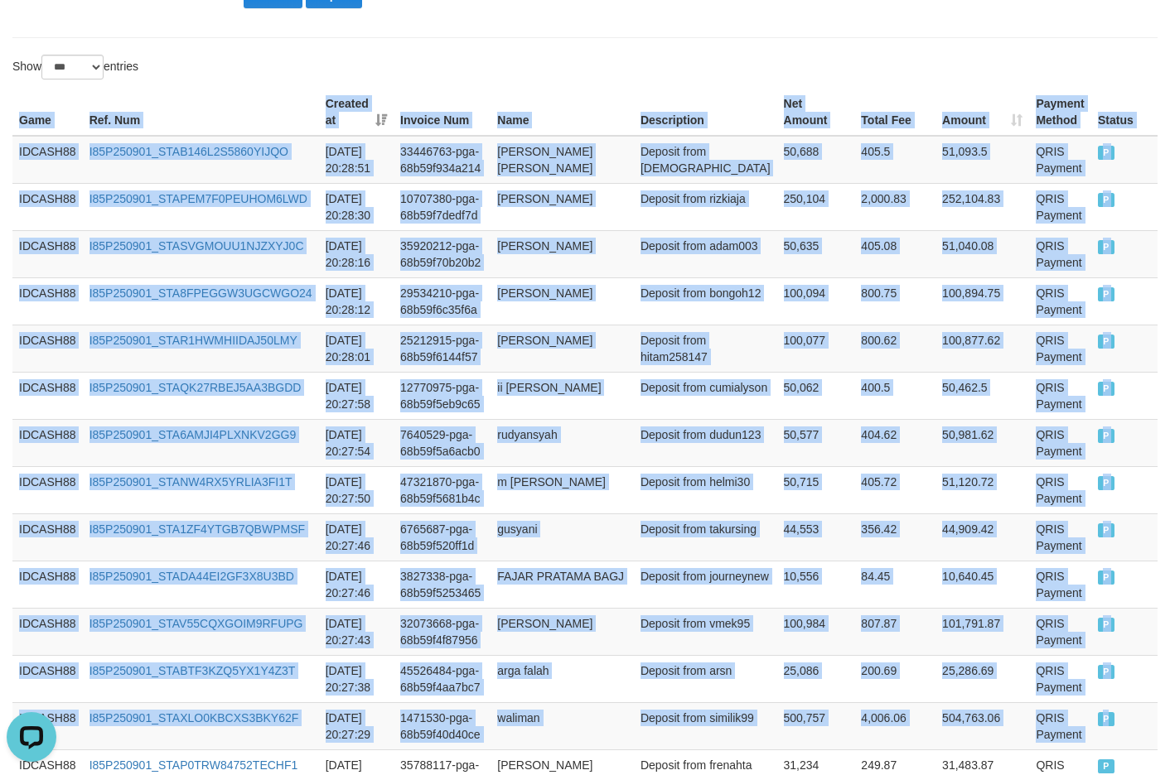
scroll to position [325, 0]
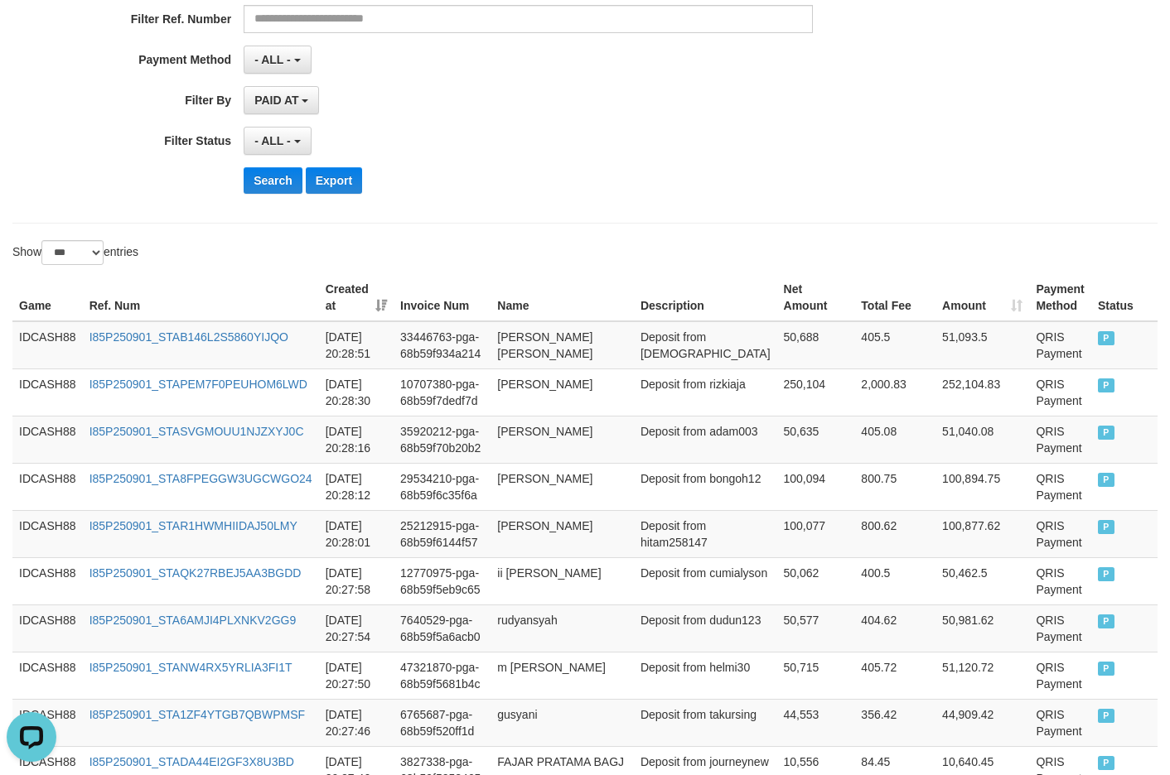
click at [461, 184] on div "Search Export" at bounding box center [610, 180] width 732 height 27
click at [247, 179] on button "Search" at bounding box center [273, 180] width 59 height 27
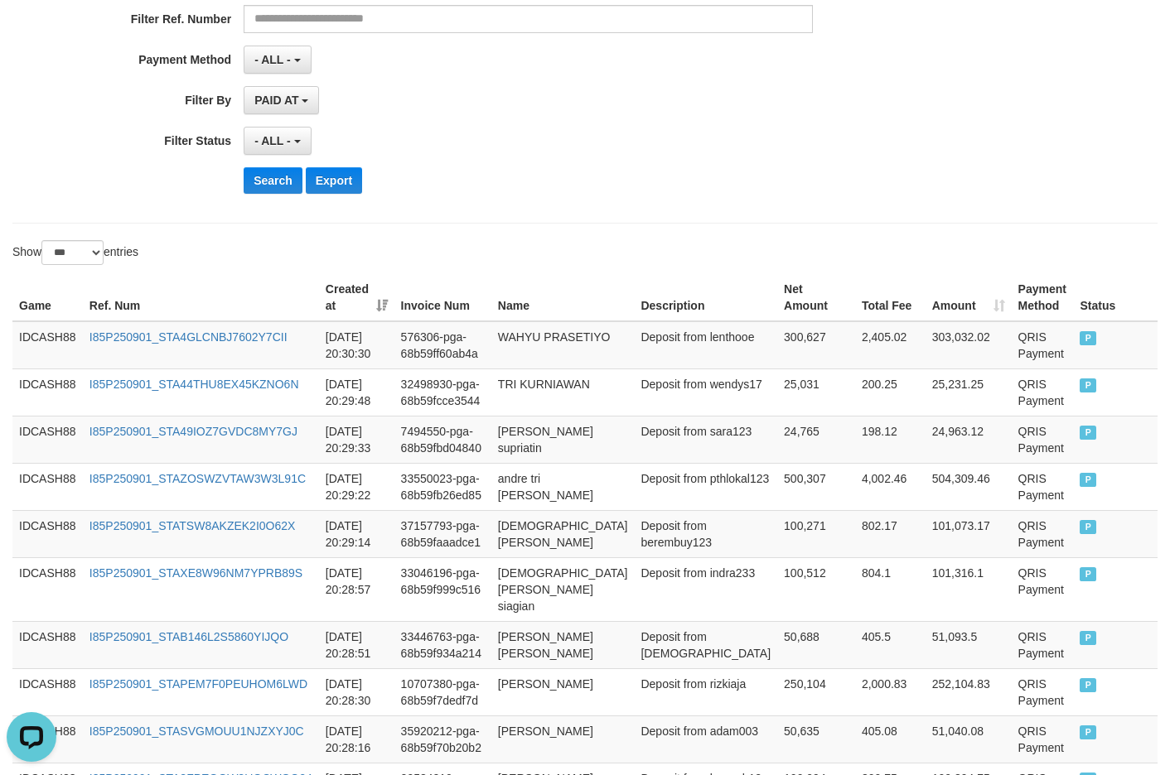
click at [525, 168] on div "Search Export" at bounding box center [610, 180] width 732 height 27
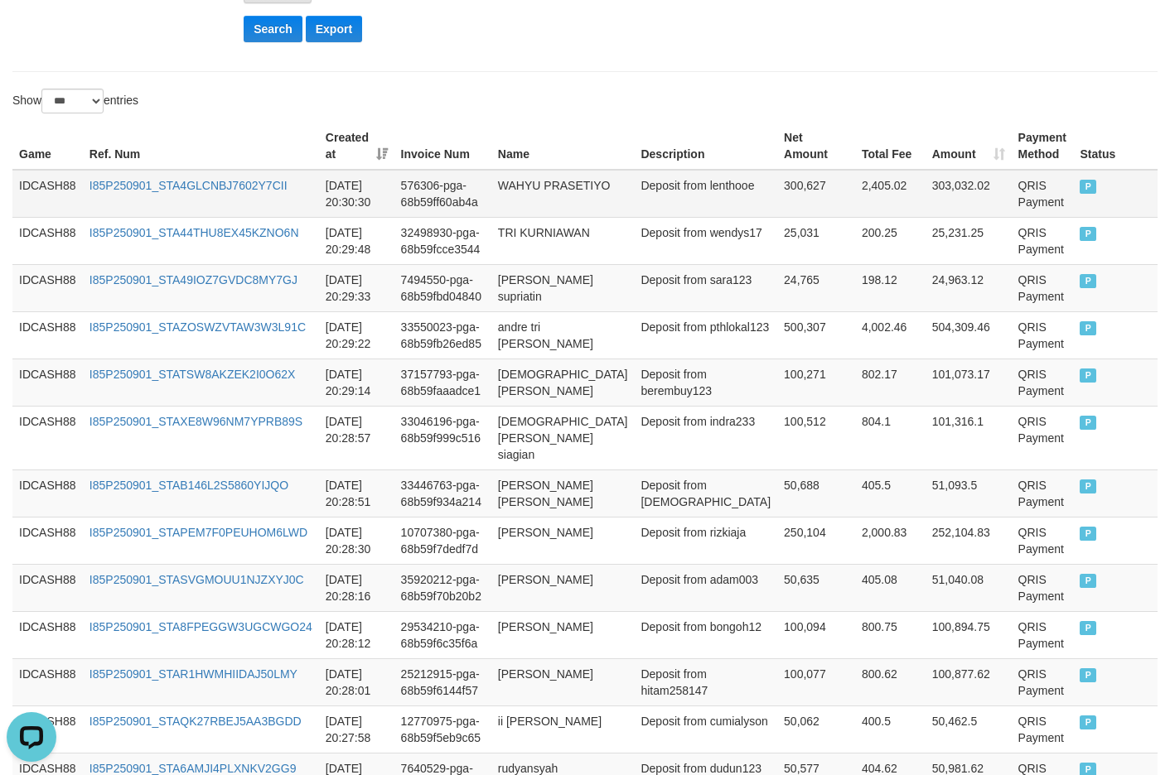
scroll to position [490, 0]
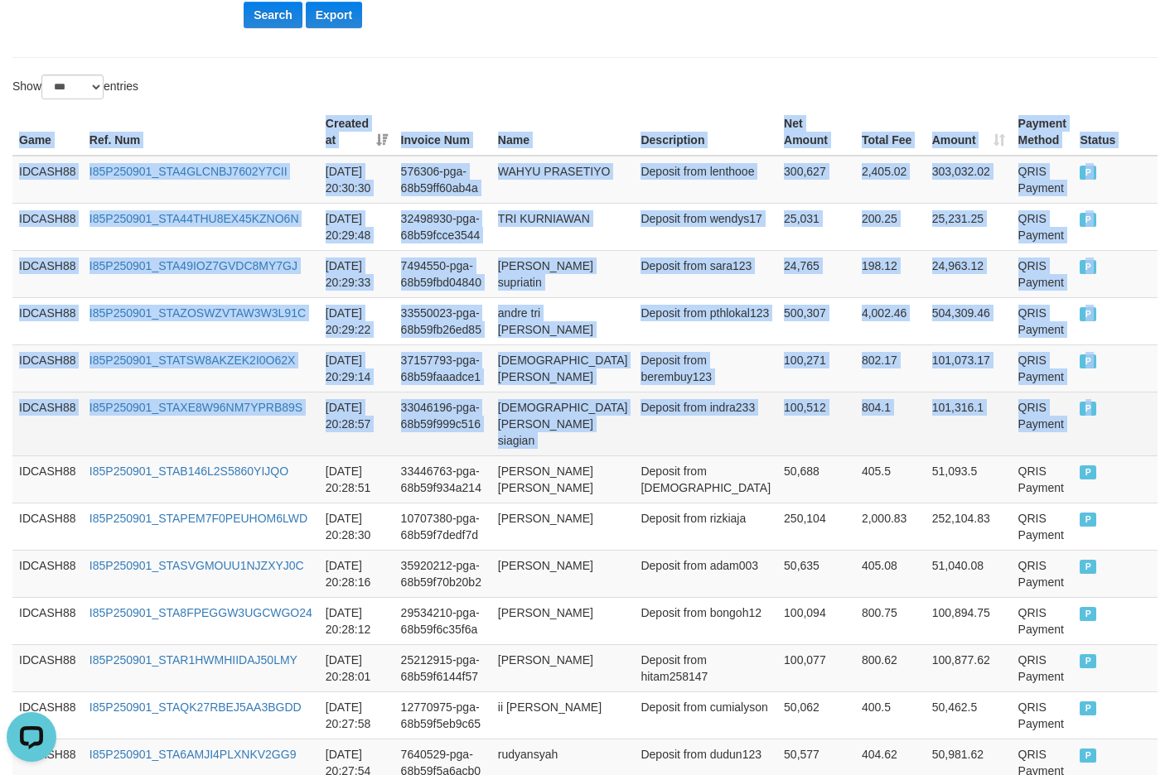
drag, startPoint x: 13, startPoint y: 142, endPoint x: 1118, endPoint y: 427, distance: 1140.3
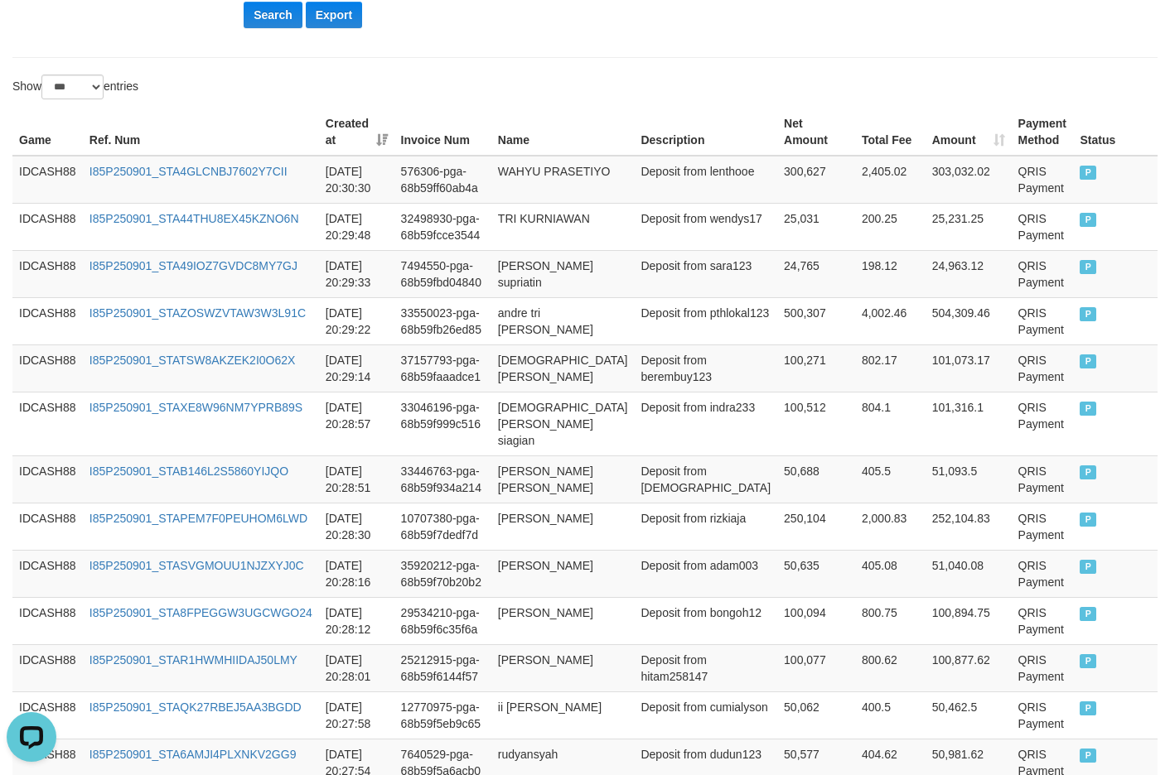
click at [546, 90] on div "Show ** ** ** *** entries" at bounding box center [292, 89] width 560 height 29
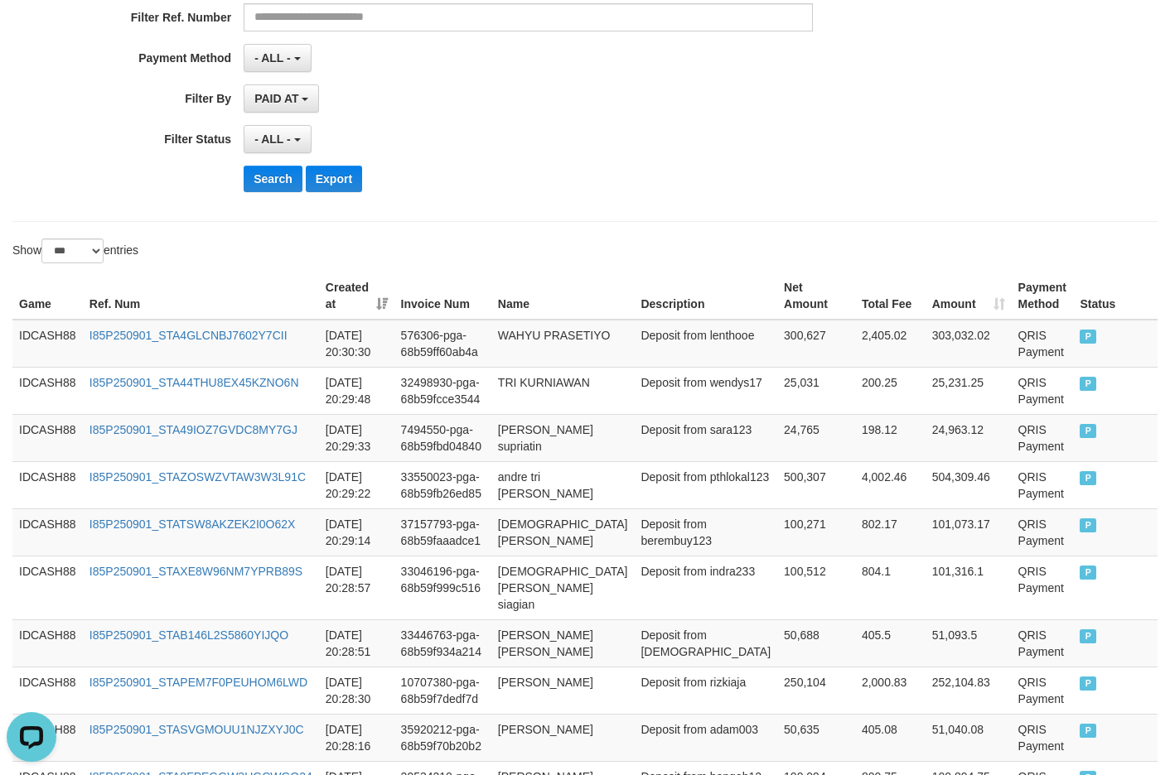
scroll to position [325, 0]
click at [561, 192] on div "Search Export" at bounding box center [610, 180] width 732 height 27
click at [249, 171] on button "Search" at bounding box center [273, 180] width 59 height 27
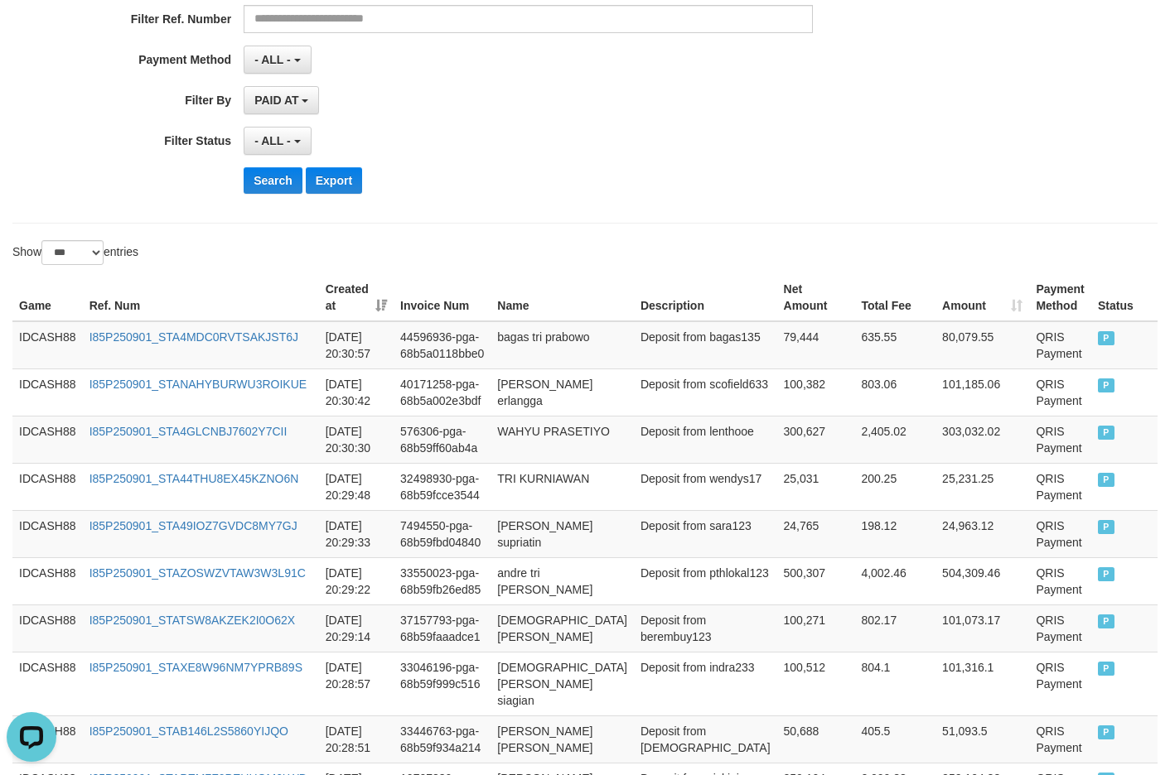
click at [590, 194] on div "**********" at bounding box center [487, 4] width 975 height 404
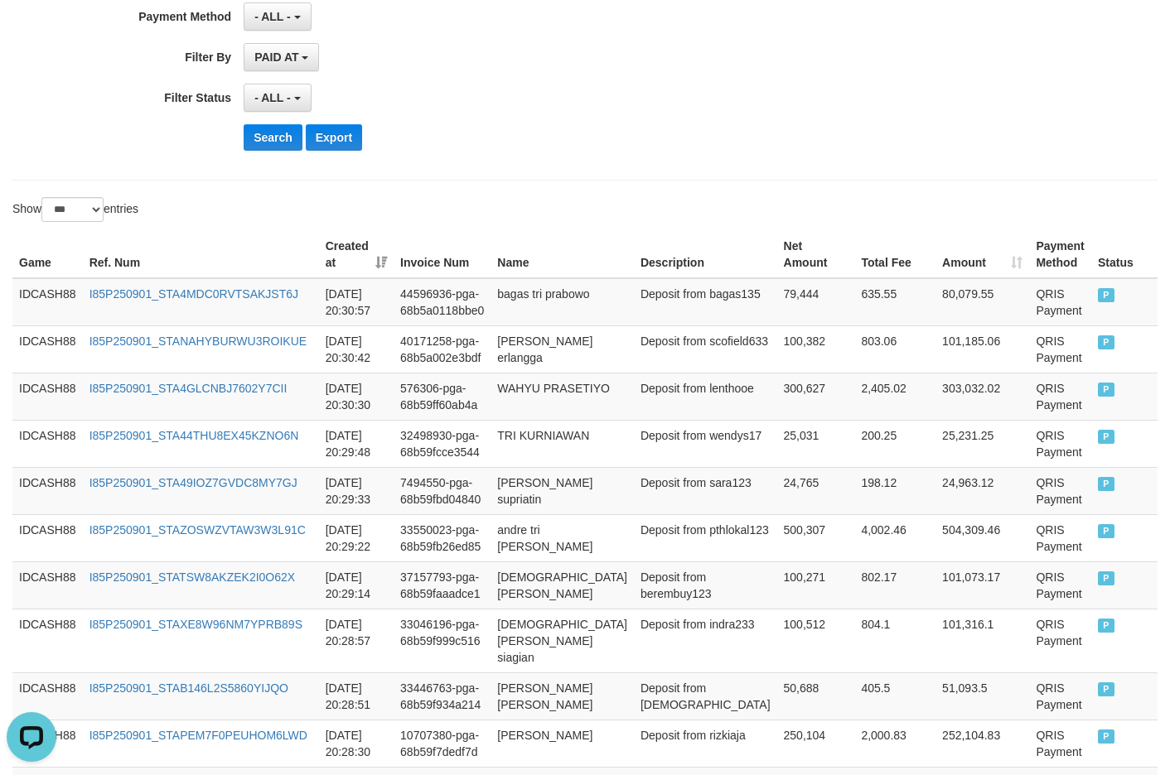
scroll to position [408, 0]
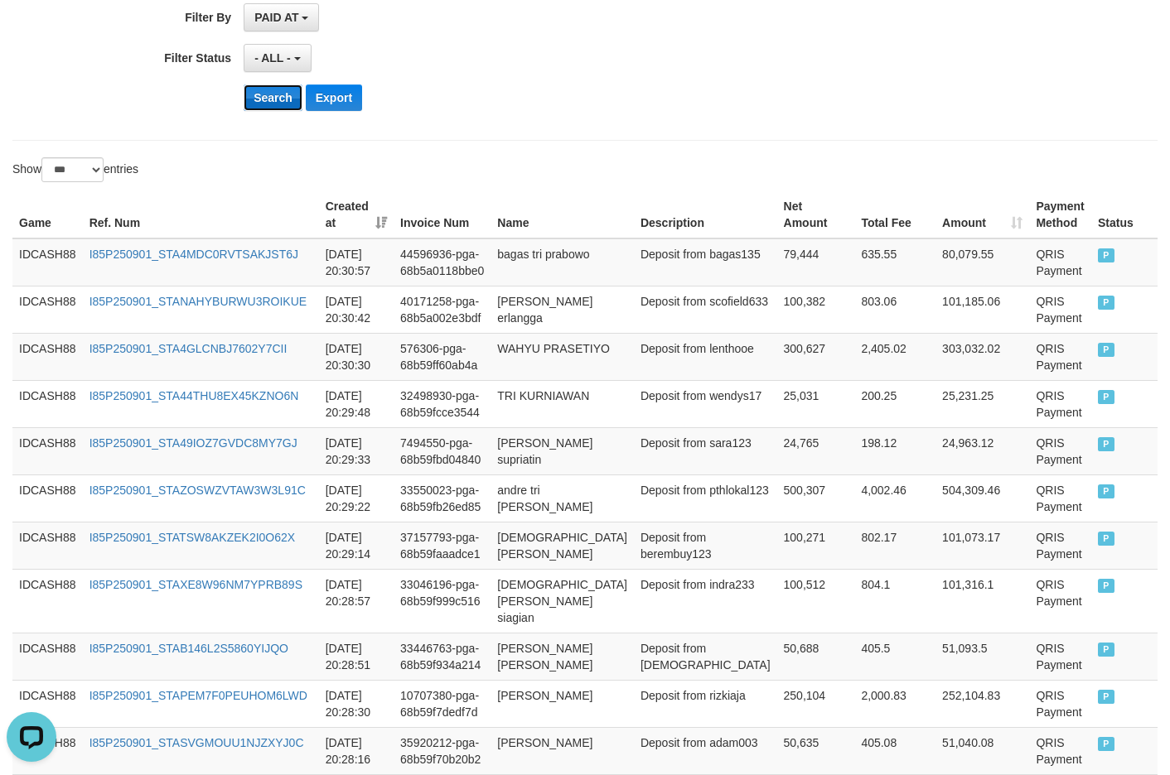
click at [269, 106] on button "Search" at bounding box center [273, 98] width 59 height 27
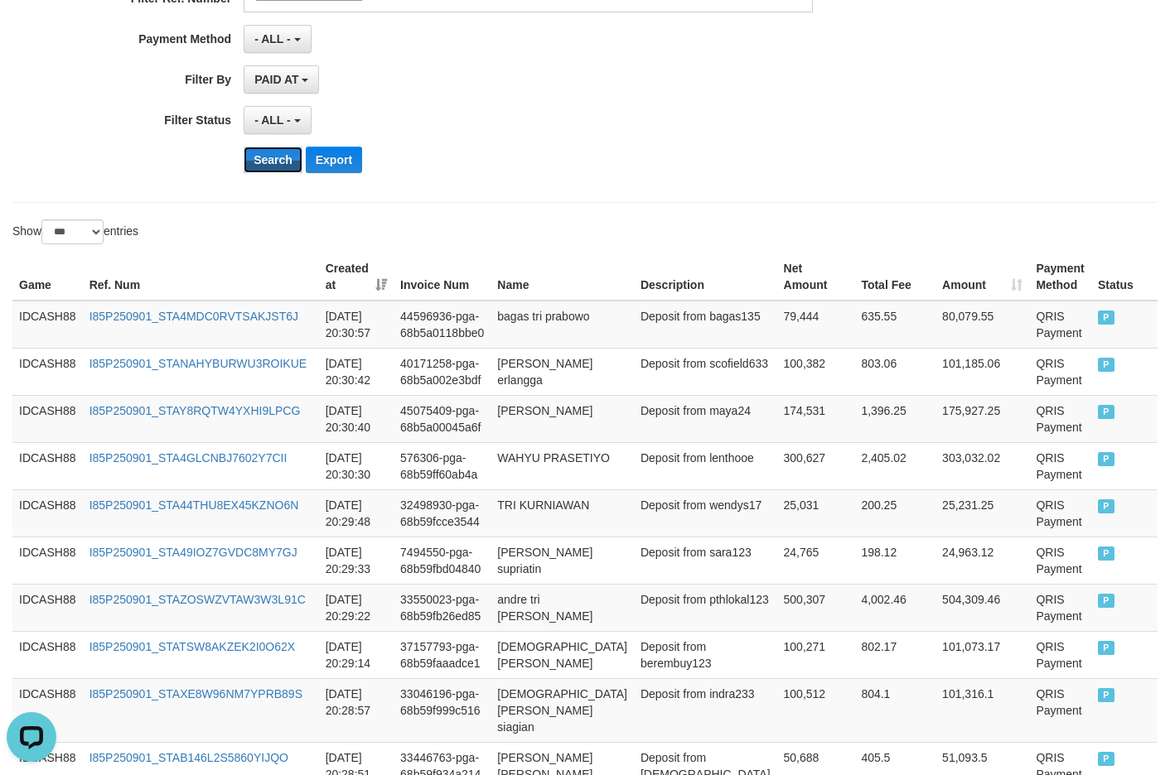
scroll to position [242, 0]
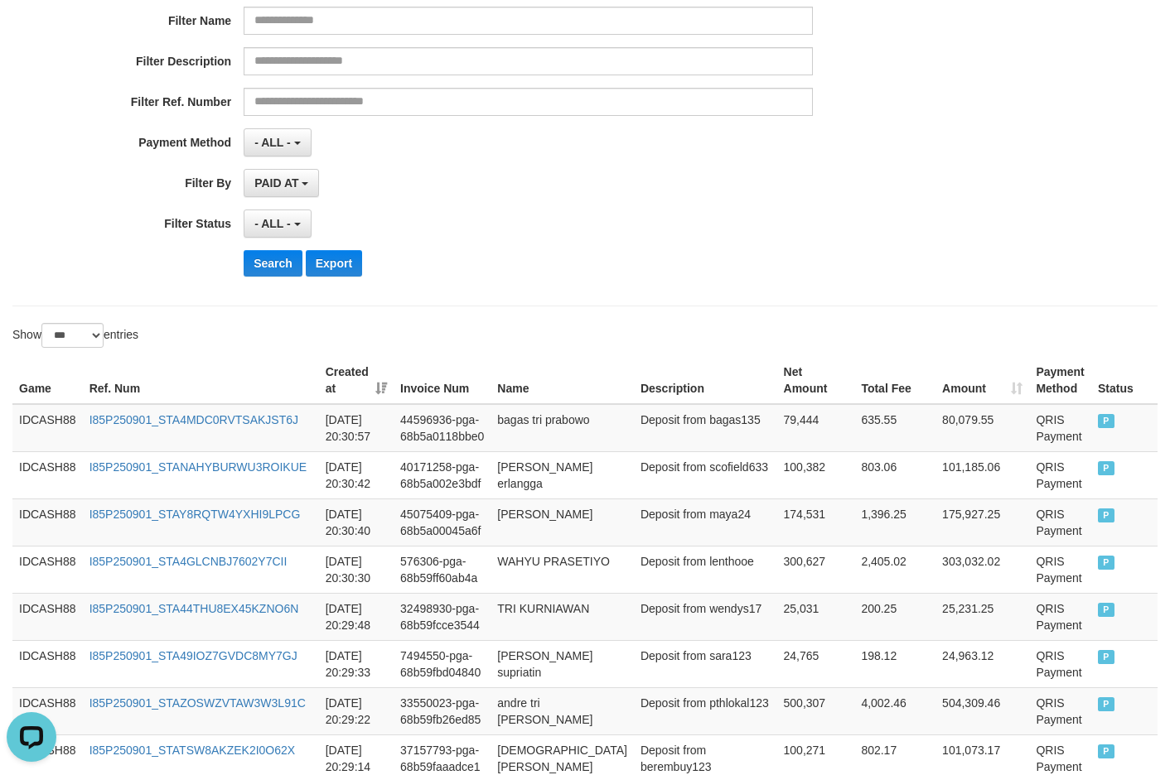
click at [513, 219] on div "- ALL - SELECT ALL - ALL - SELECT STATUS PENDING/UNPAID PAID CANCELED EXPIRED" at bounding box center [528, 224] width 568 height 28
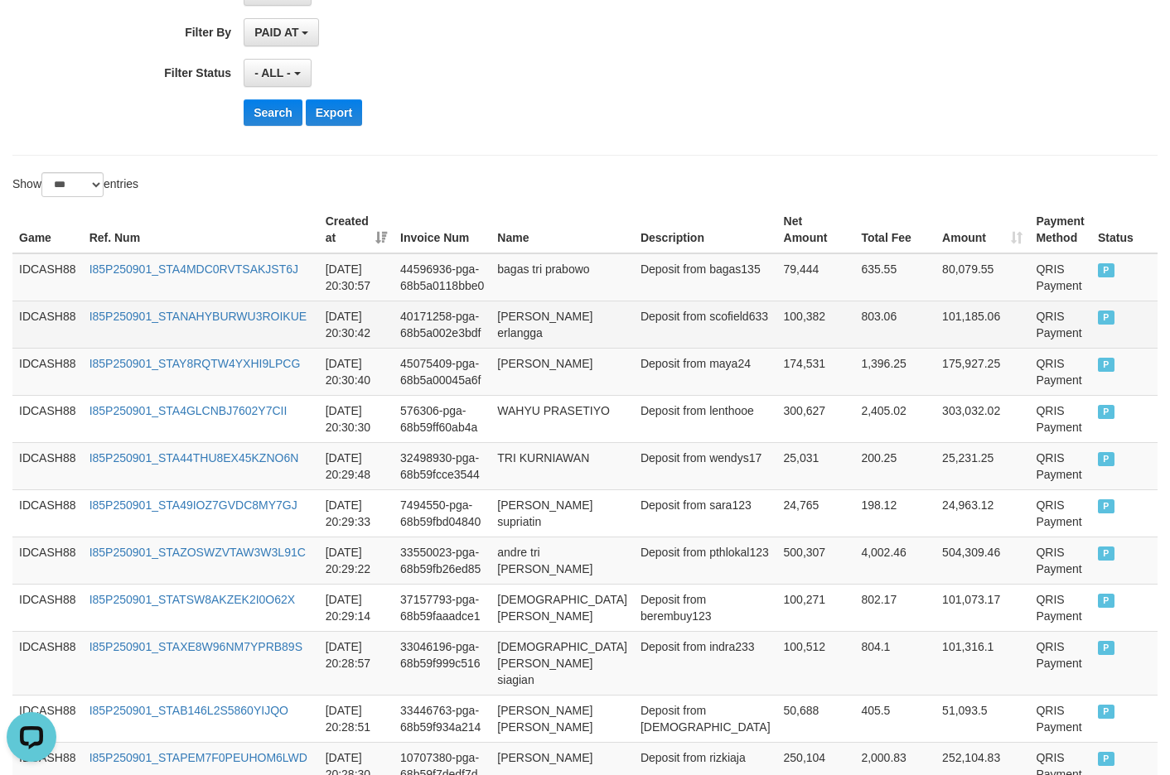
scroll to position [408, 0]
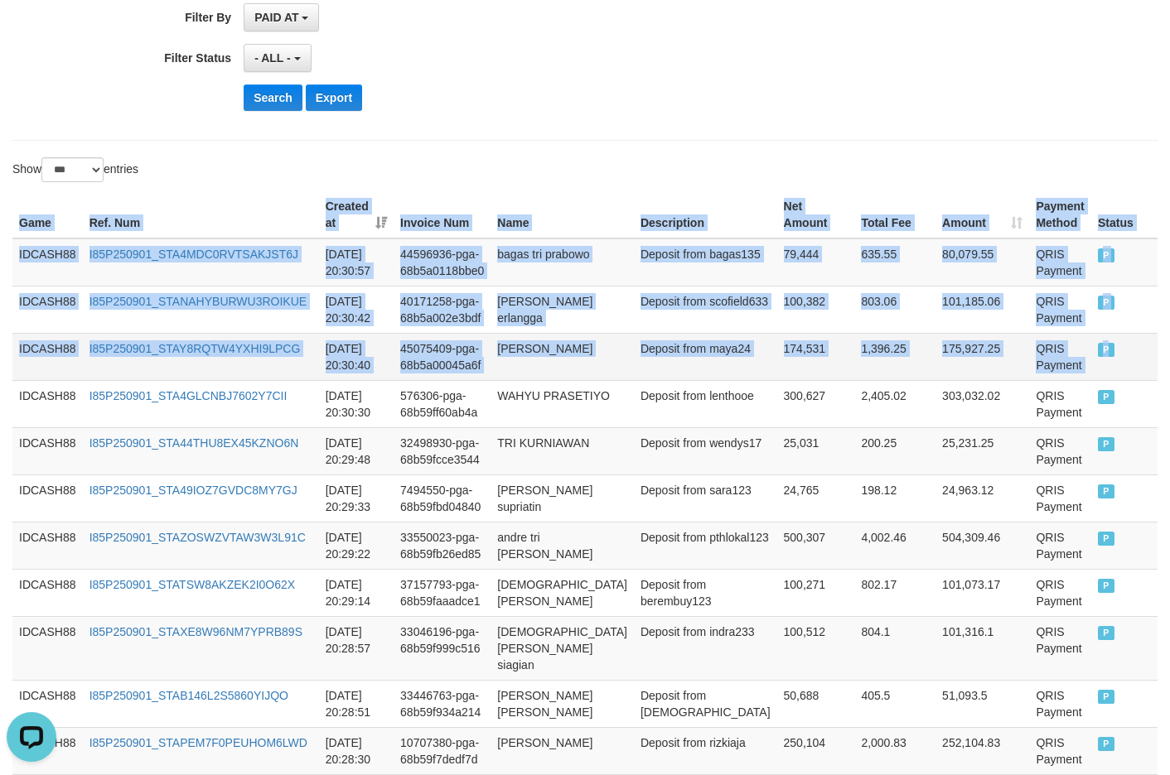
drag, startPoint x: 18, startPoint y: 223, endPoint x: 1106, endPoint y: 365, distance: 1097.0
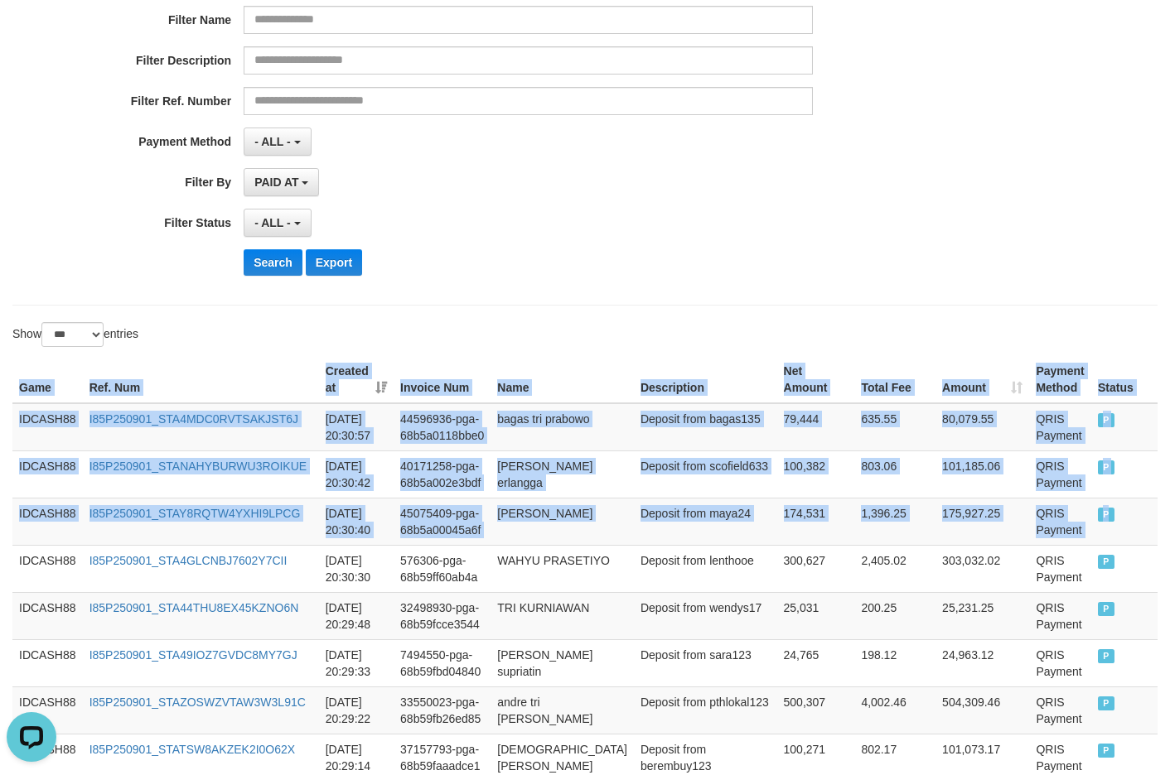
scroll to position [242, 0]
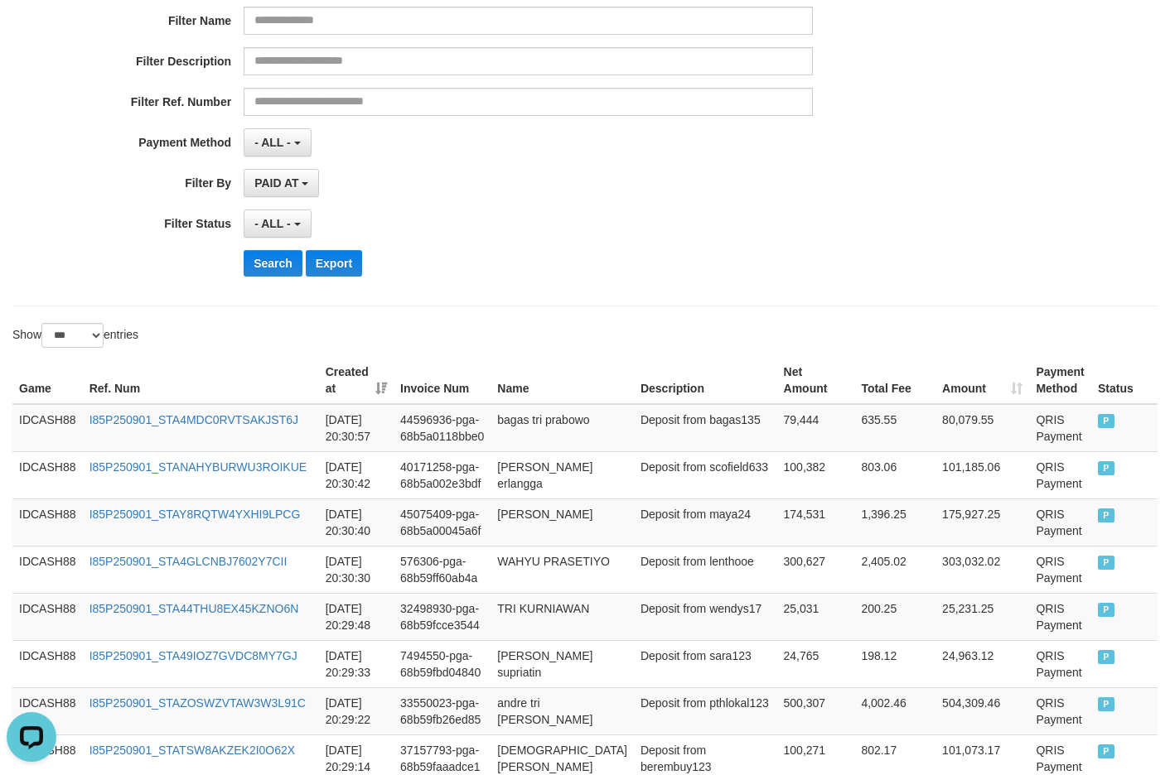
click at [586, 271] on div "Search Export" at bounding box center [610, 263] width 732 height 27
click at [251, 265] on button "Search" at bounding box center [273, 263] width 59 height 27
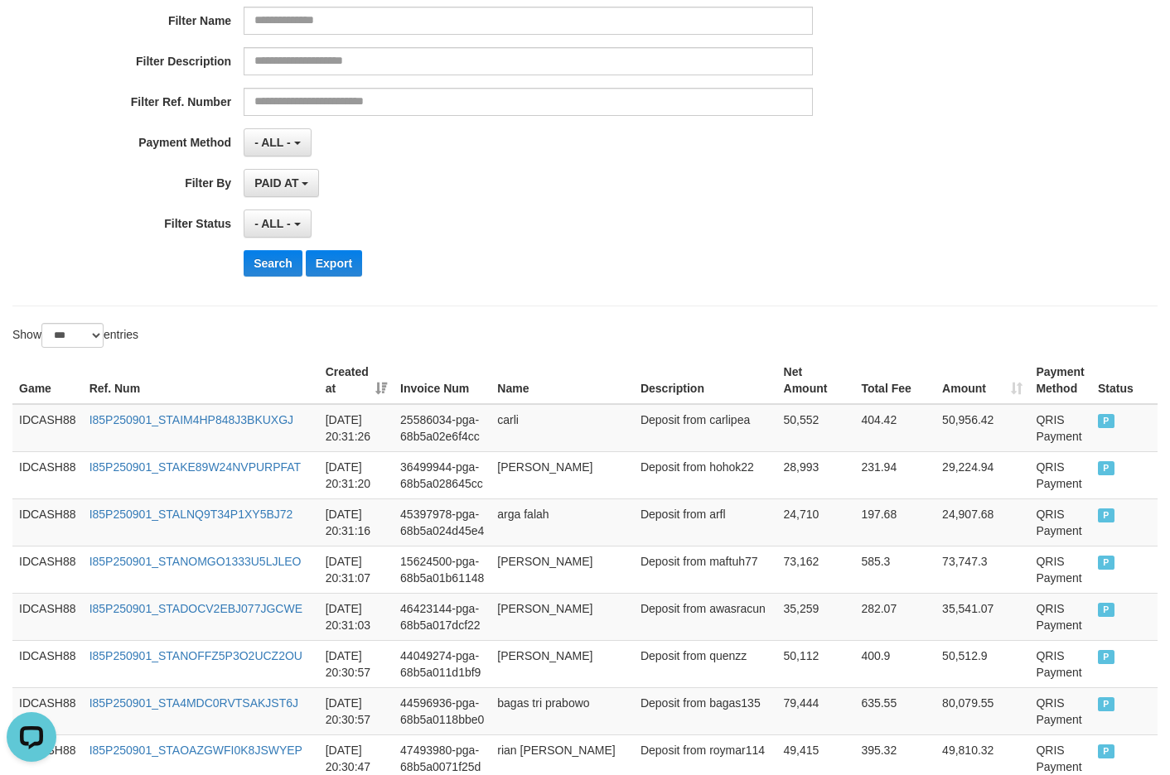
click at [587, 240] on div "**********" at bounding box center [487, 87] width 975 height 404
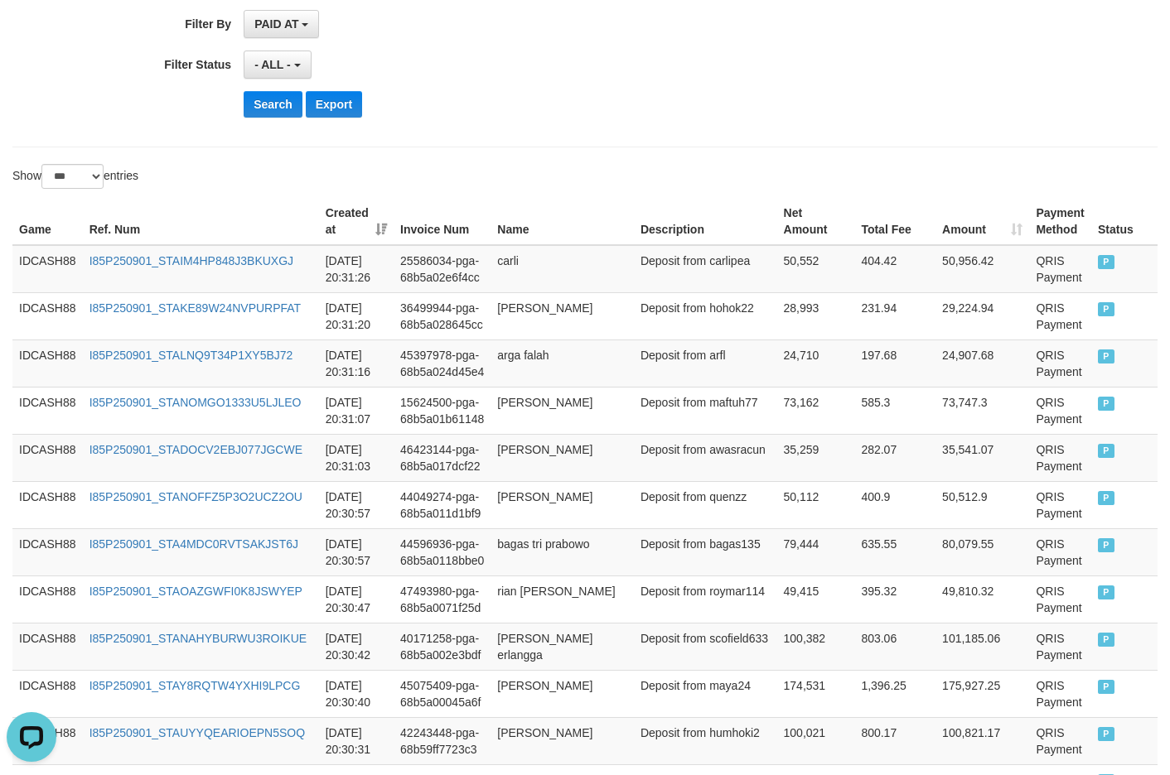
scroll to position [408, 0]
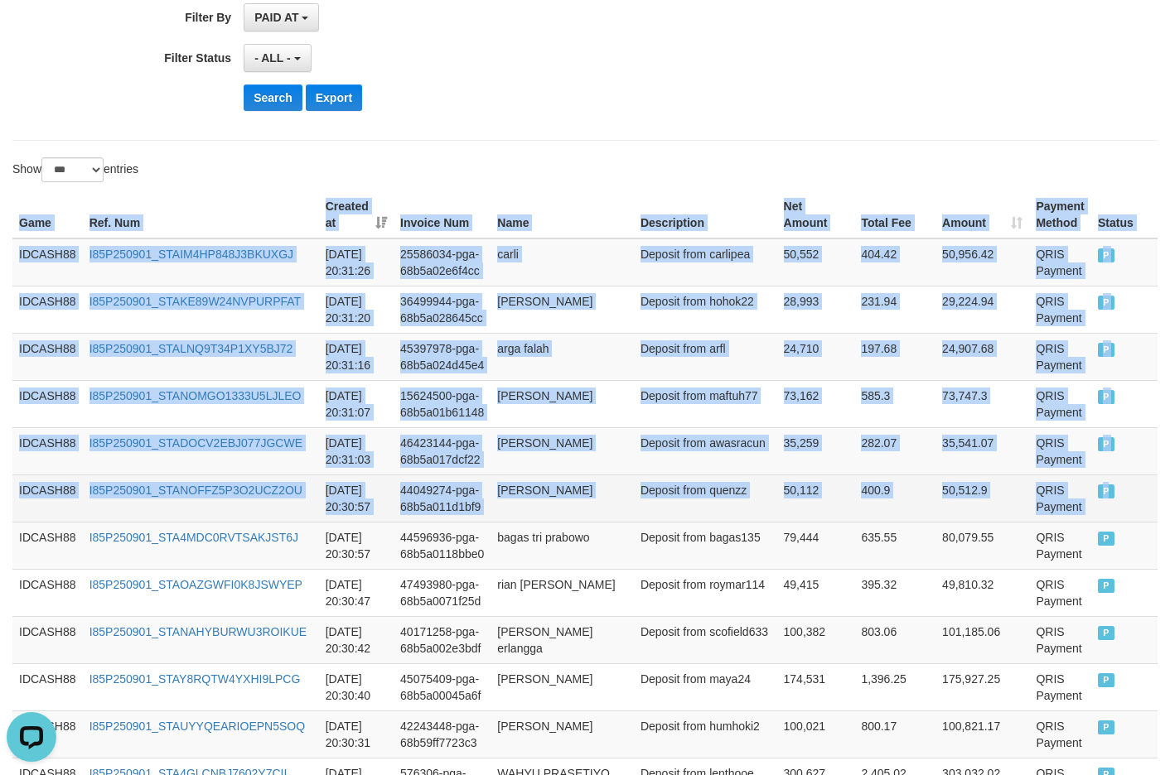
drag, startPoint x: 18, startPoint y: 215, endPoint x: 1094, endPoint y: 482, distance: 1108.7
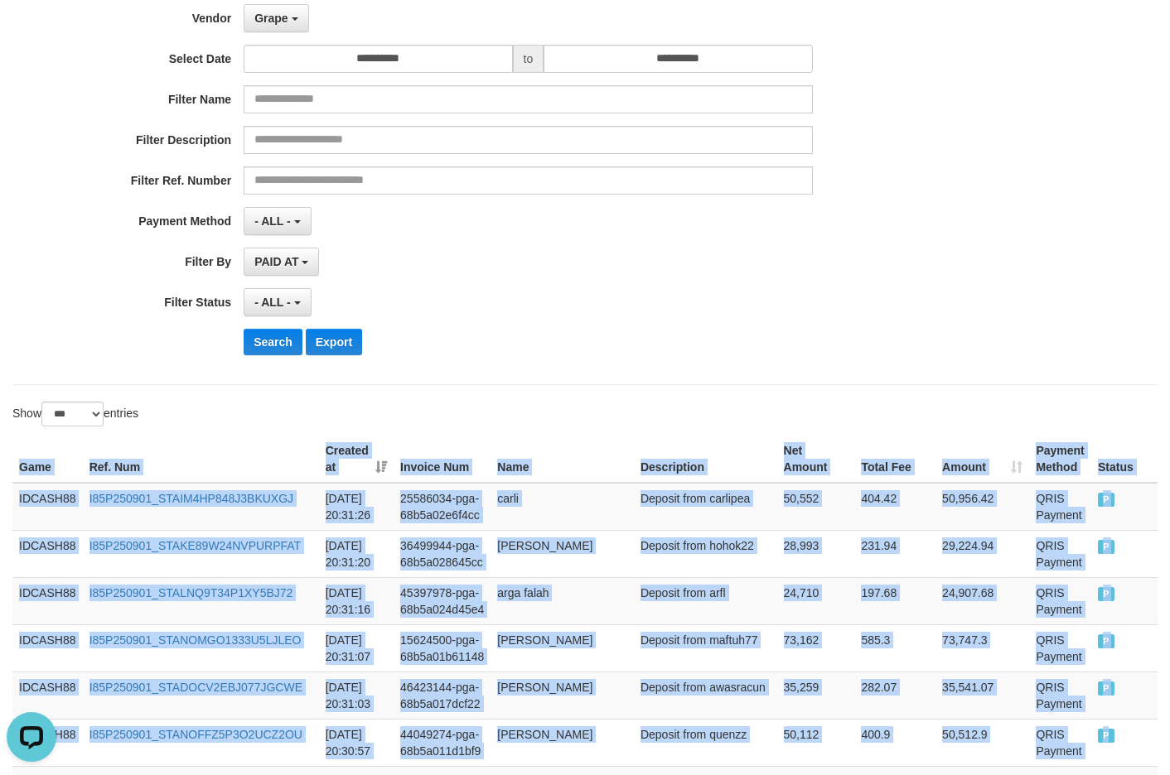
scroll to position [159, 0]
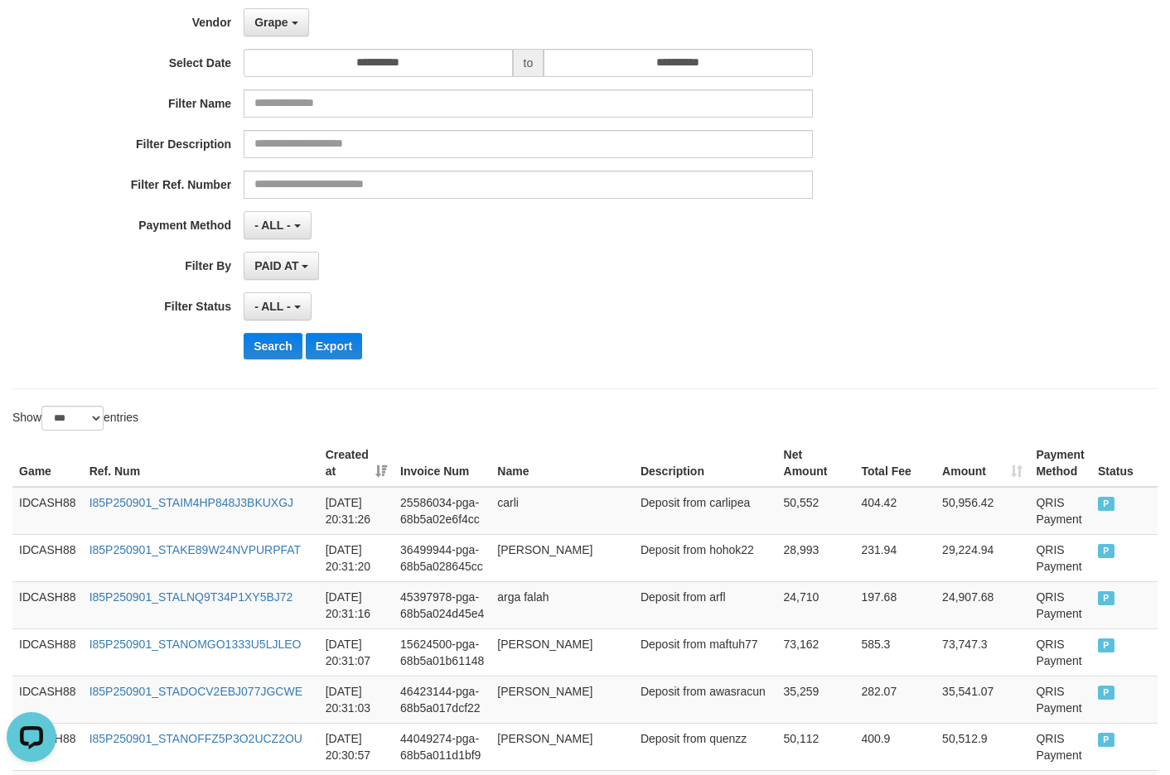
click at [292, 341] on button "Search" at bounding box center [273, 346] width 59 height 27
click at [569, 362] on div "**********" at bounding box center [487, 170] width 975 height 404
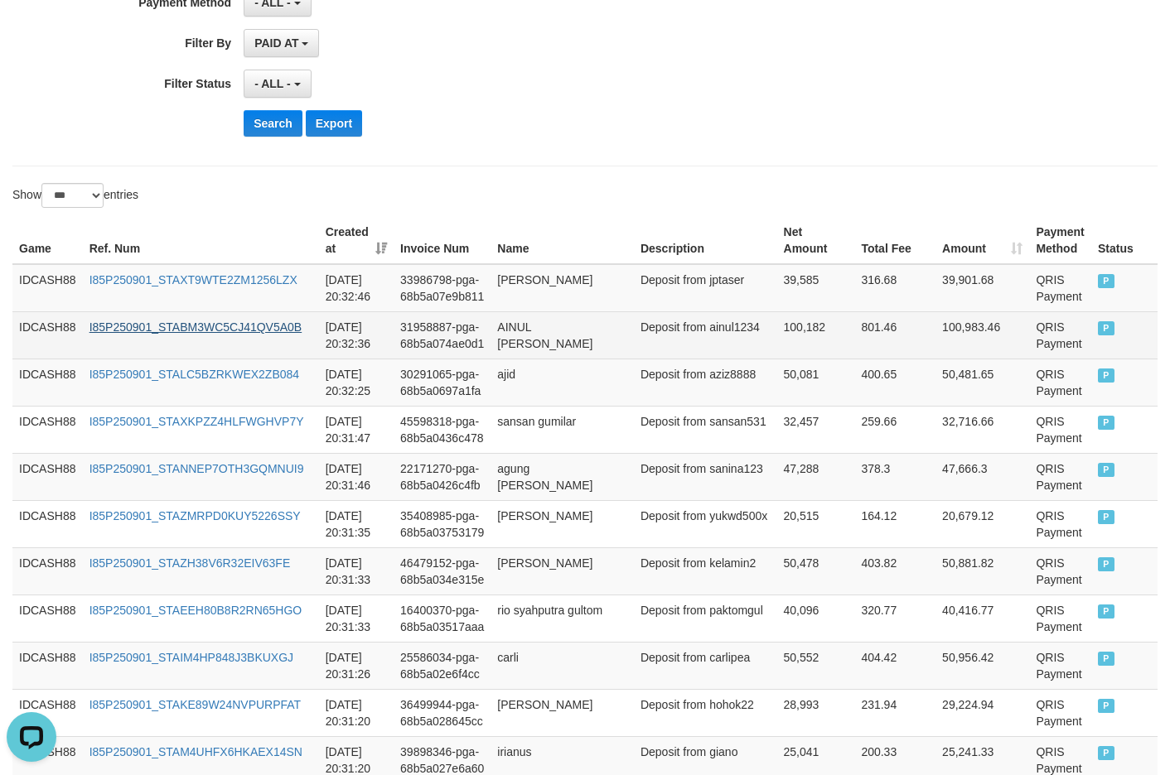
scroll to position [420, 0]
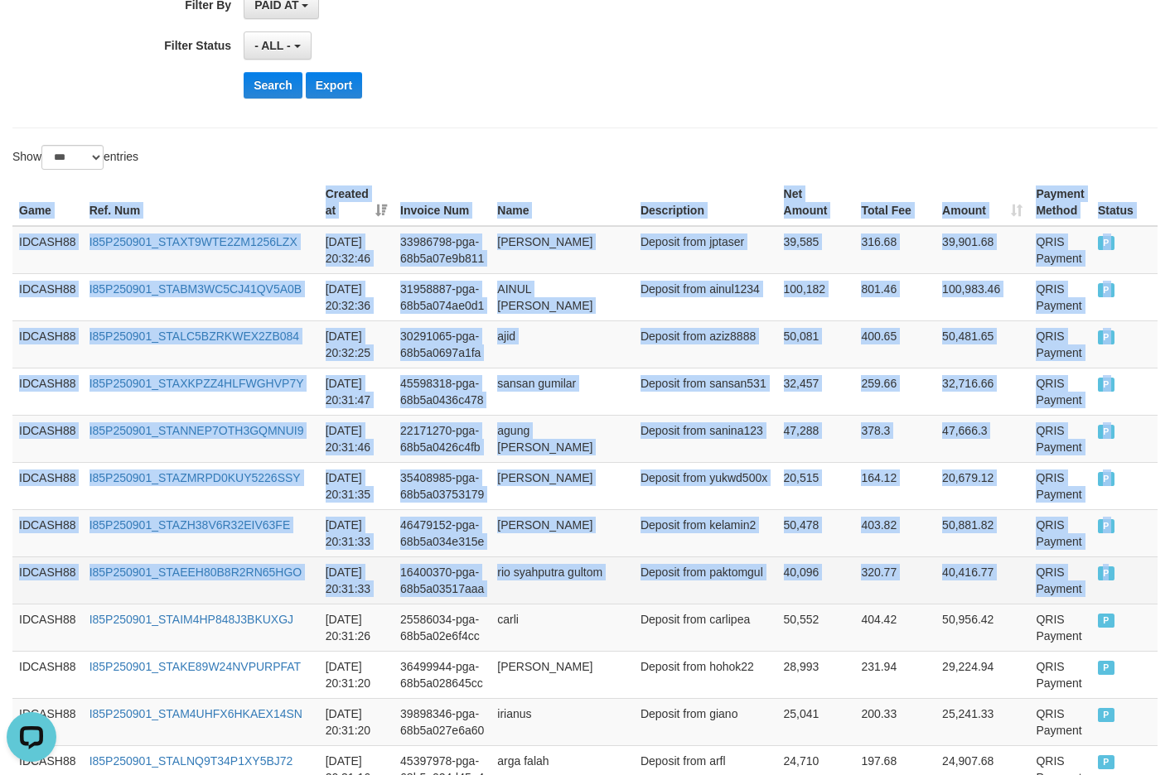
drag, startPoint x: 14, startPoint y: 205, endPoint x: 1101, endPoint y: 568, distance: 1145.9
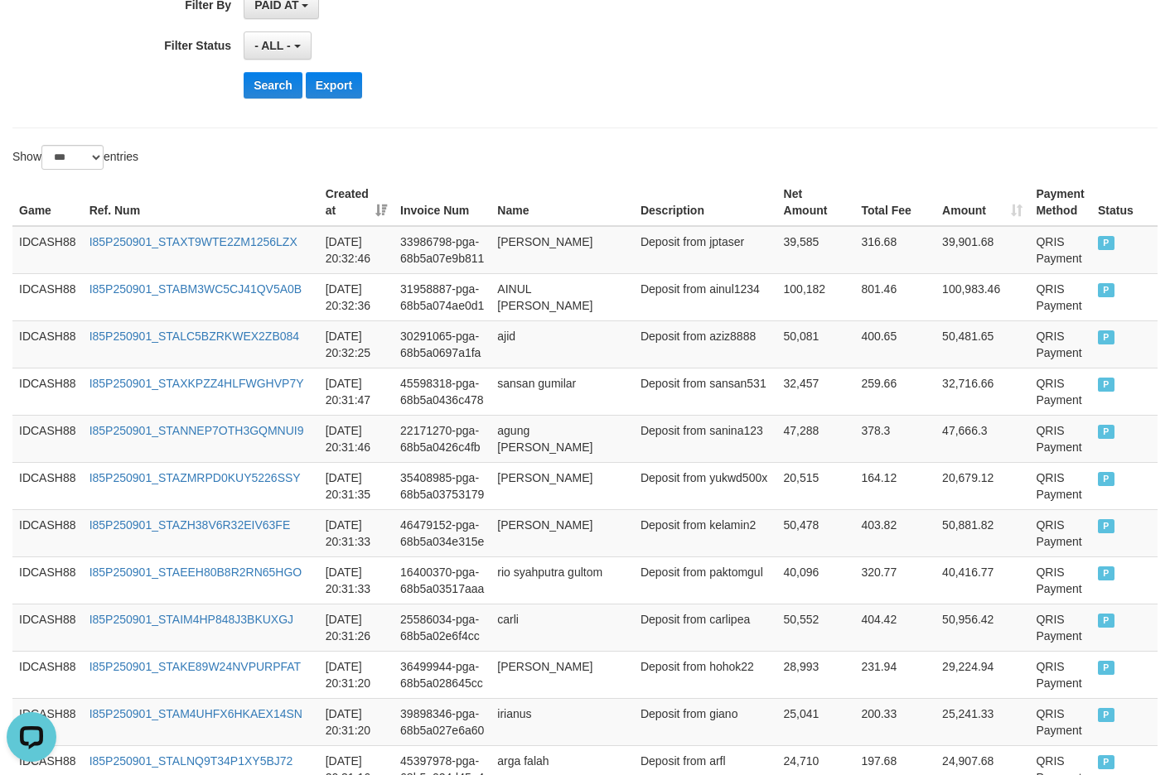
click at [286, 85] on button "Search" at bounding box center [273, 85] width 59 height 27
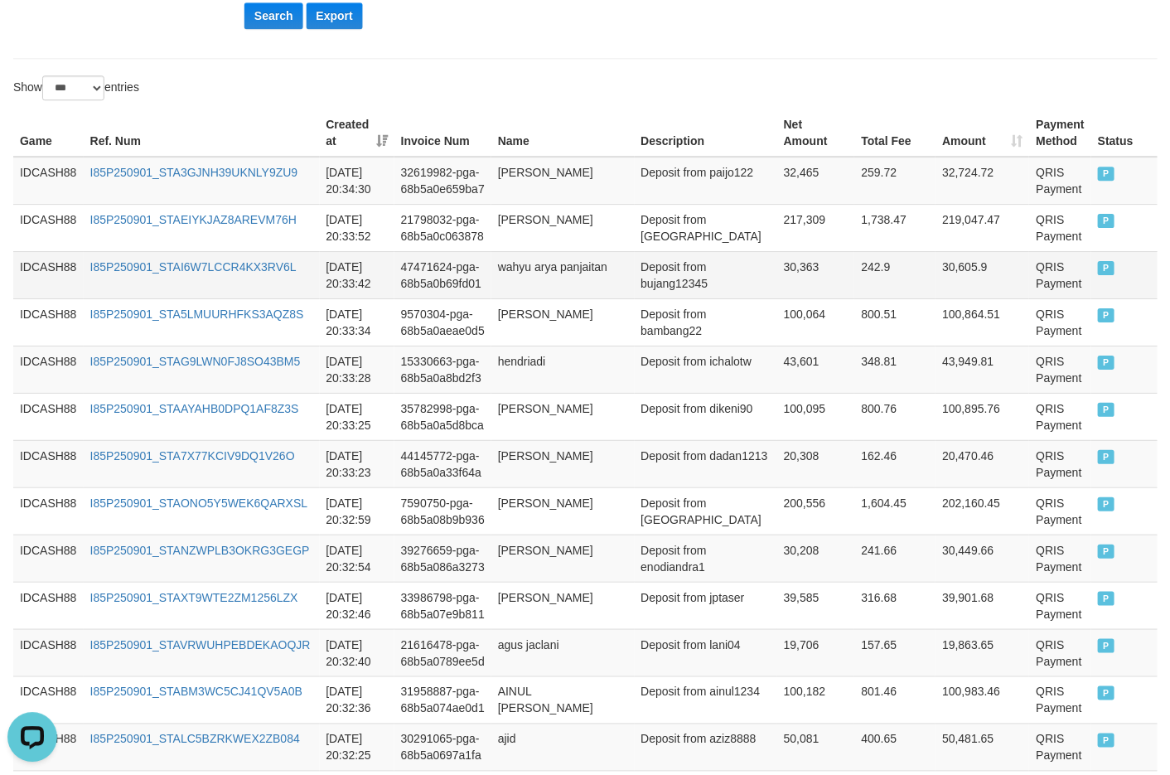
scroll to position [586, 0]
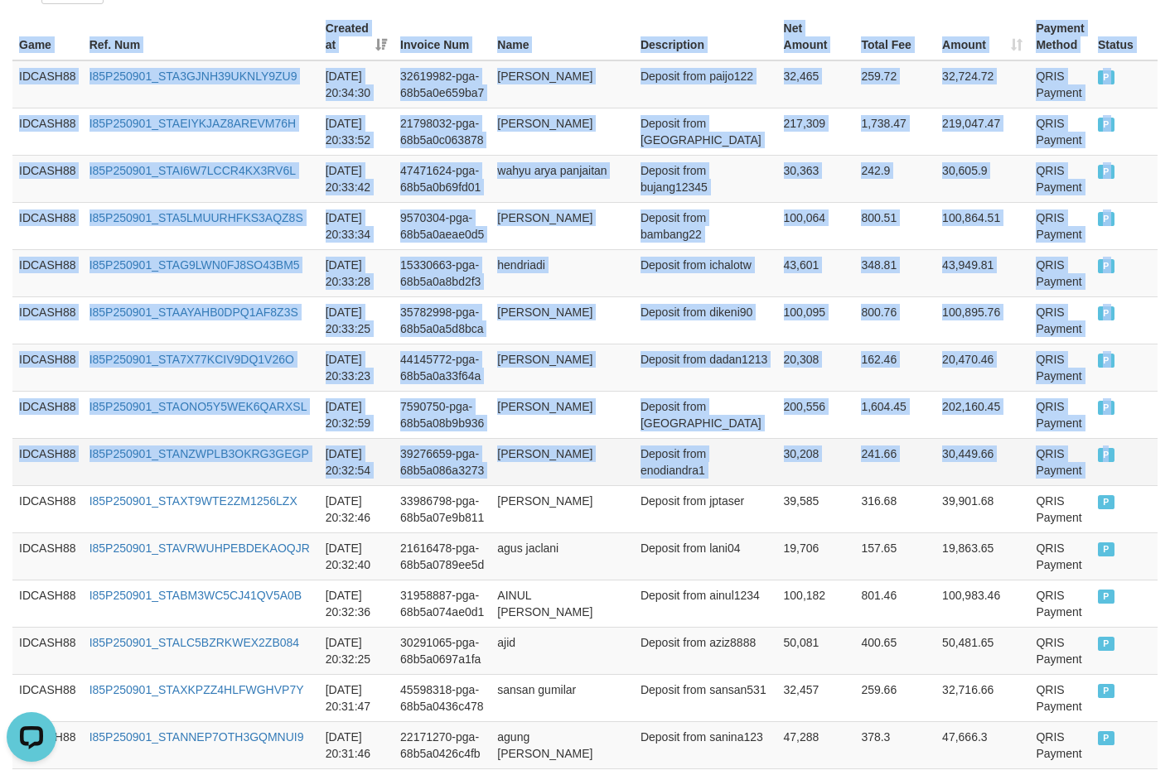
drag, startPoint x: 17, startPoint y: 40, endPoint x: 1119, endPoint y: 522, distance: 1202.7
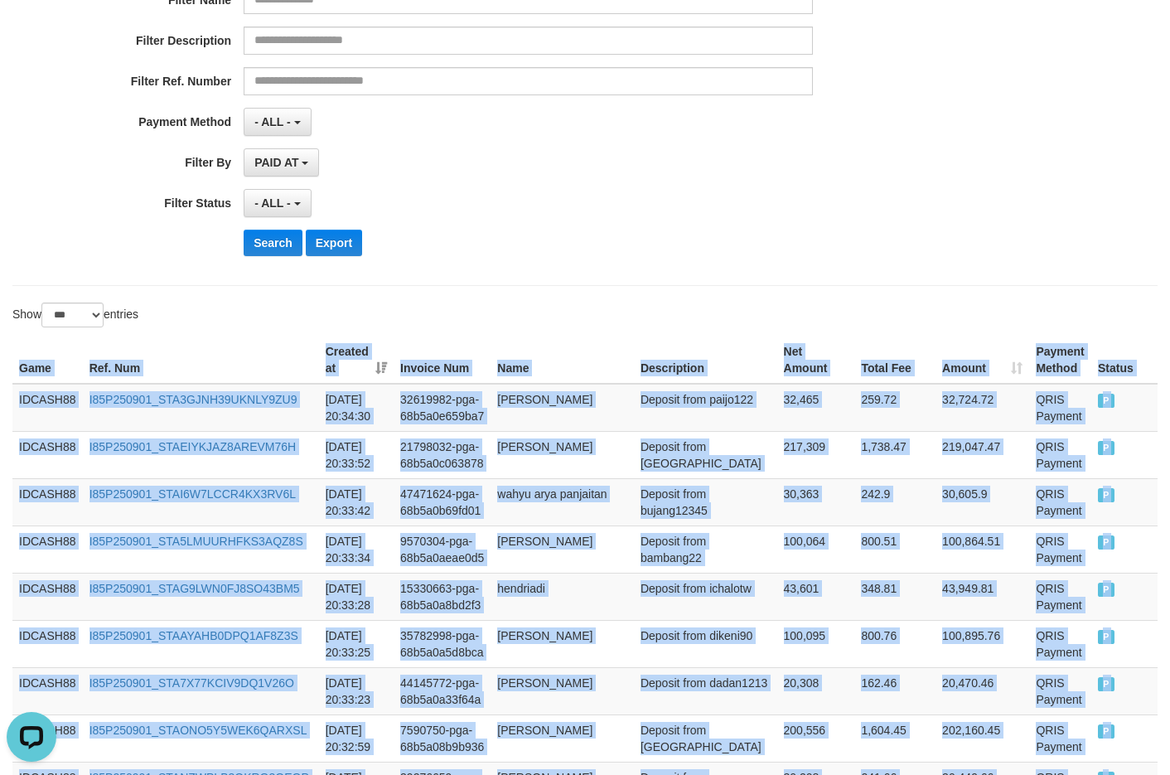
scroll to position [254, 0]
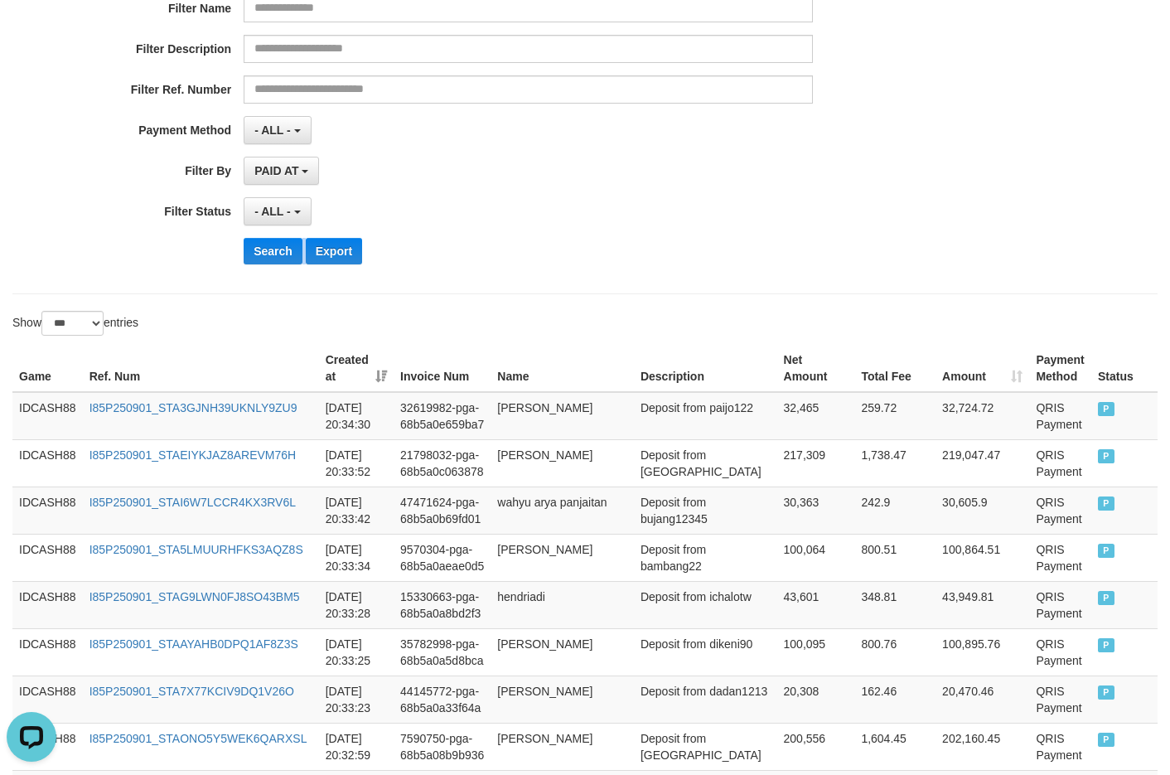
click at [577, 227] on div "**********" at bounding box center [487, 74] width 975 height 404
click at [249, 255] on button "Search" at bounding box center [273, 251] width 59 height 27
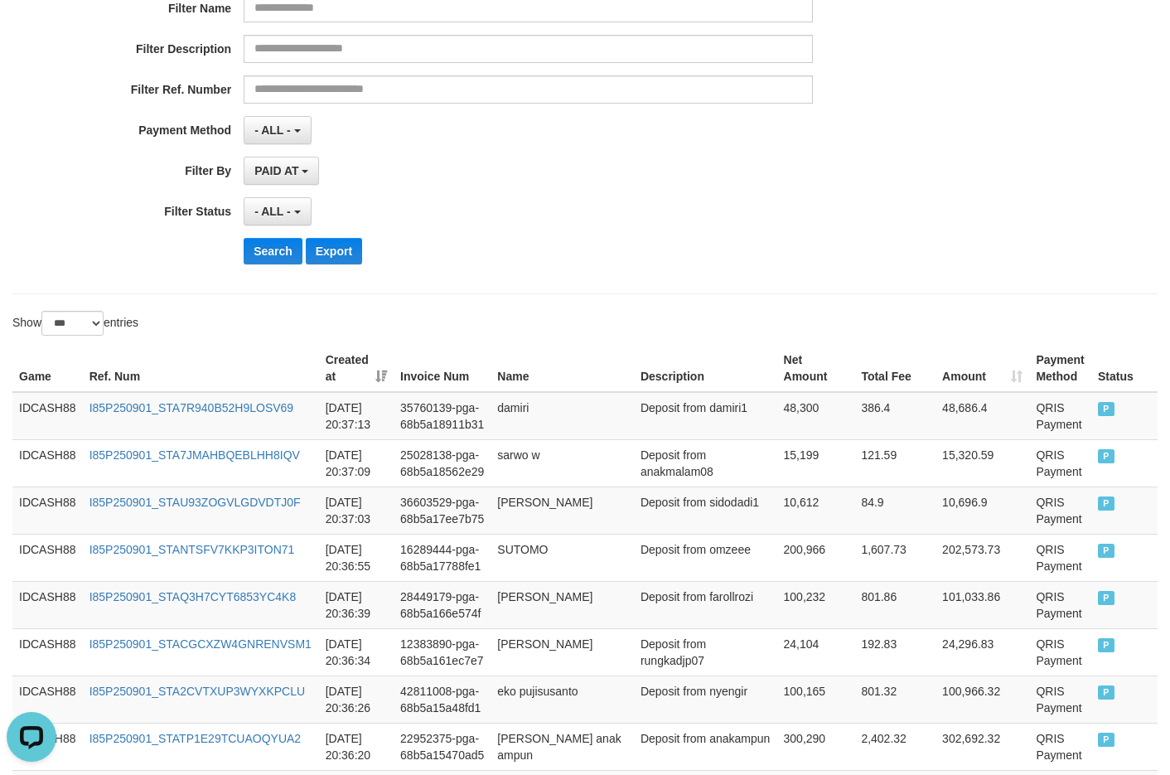
click at [538, 200] on div "- ALL - SELECT ALL - ALL - SELECT STATUS PENDING/UNPAID PAID CANCELED EXPIRED" at bounding box center [528, 211] width 568 height 28
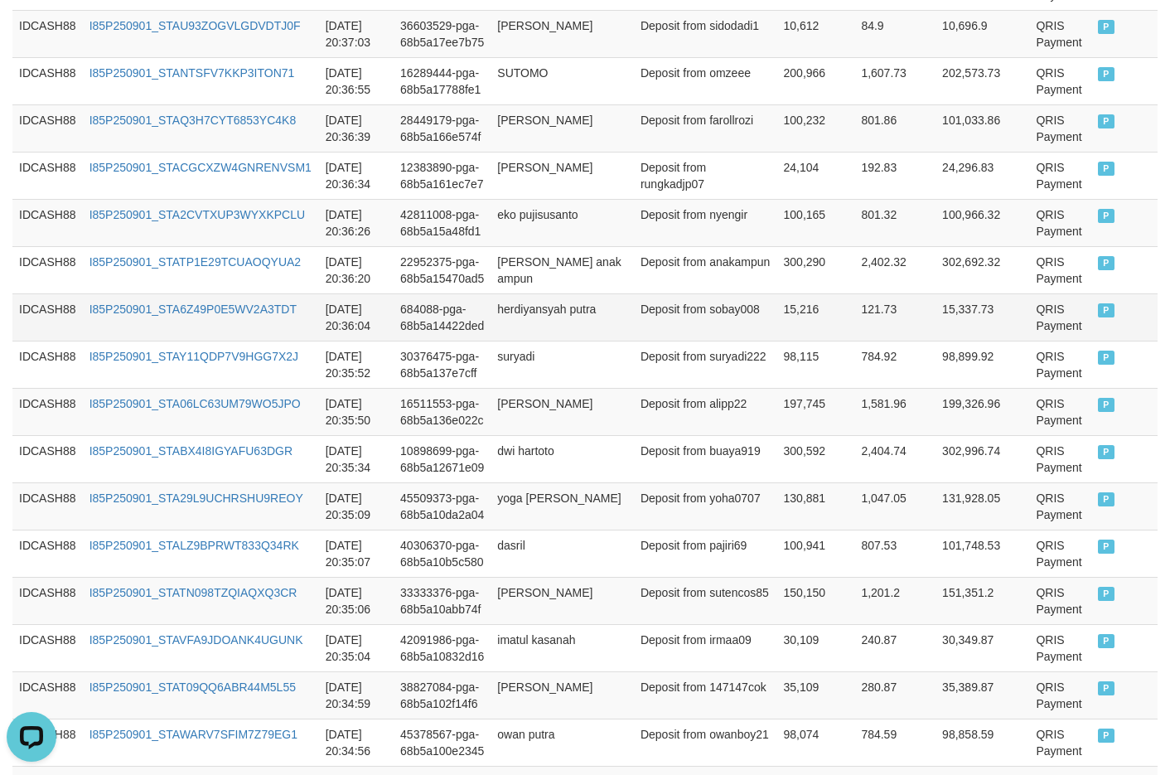
scroll to position [399, 0]
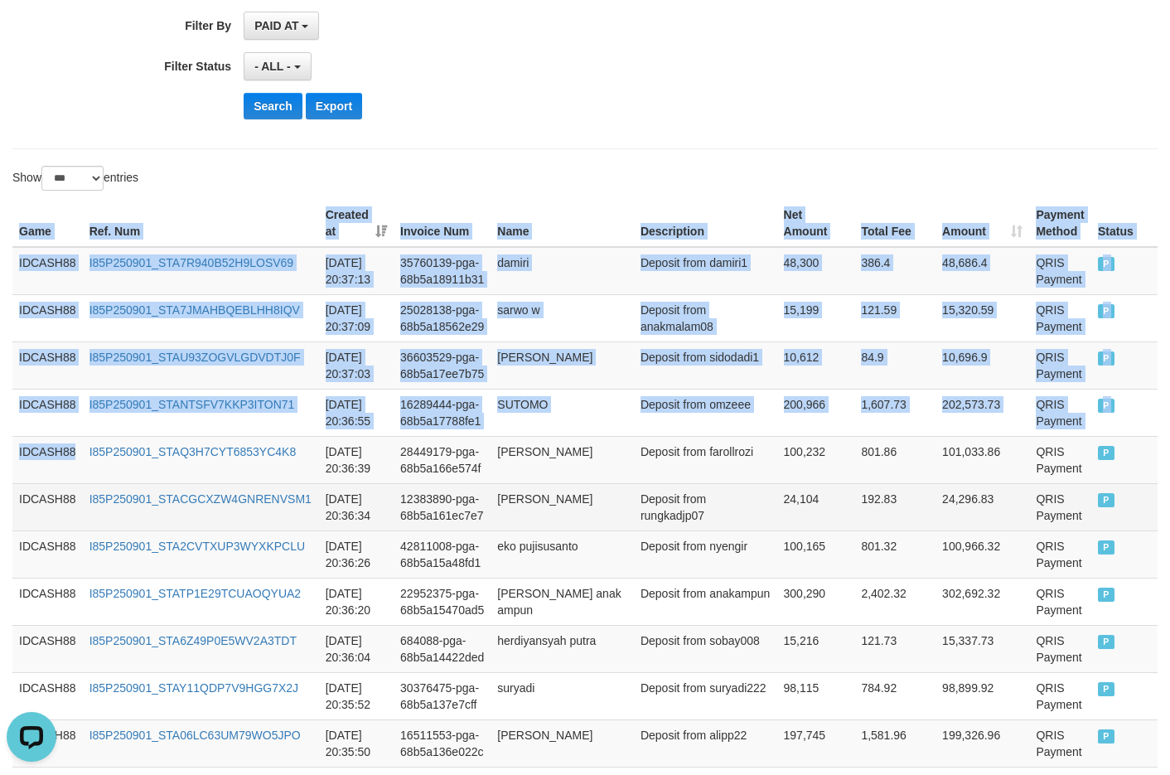
drag, startPoint x: 9, startPoint y: 220, endPoint x: 115, endPoint y: 489, distance: 289.4
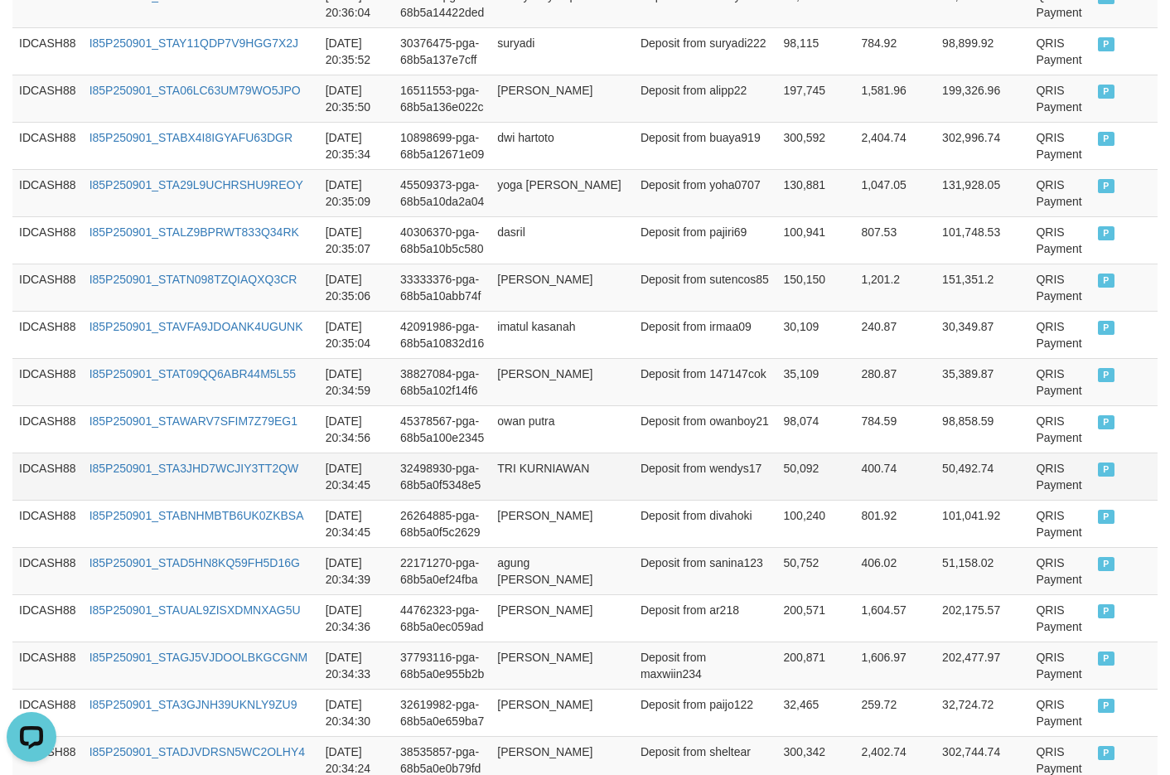
scroll to position [1228, 0]
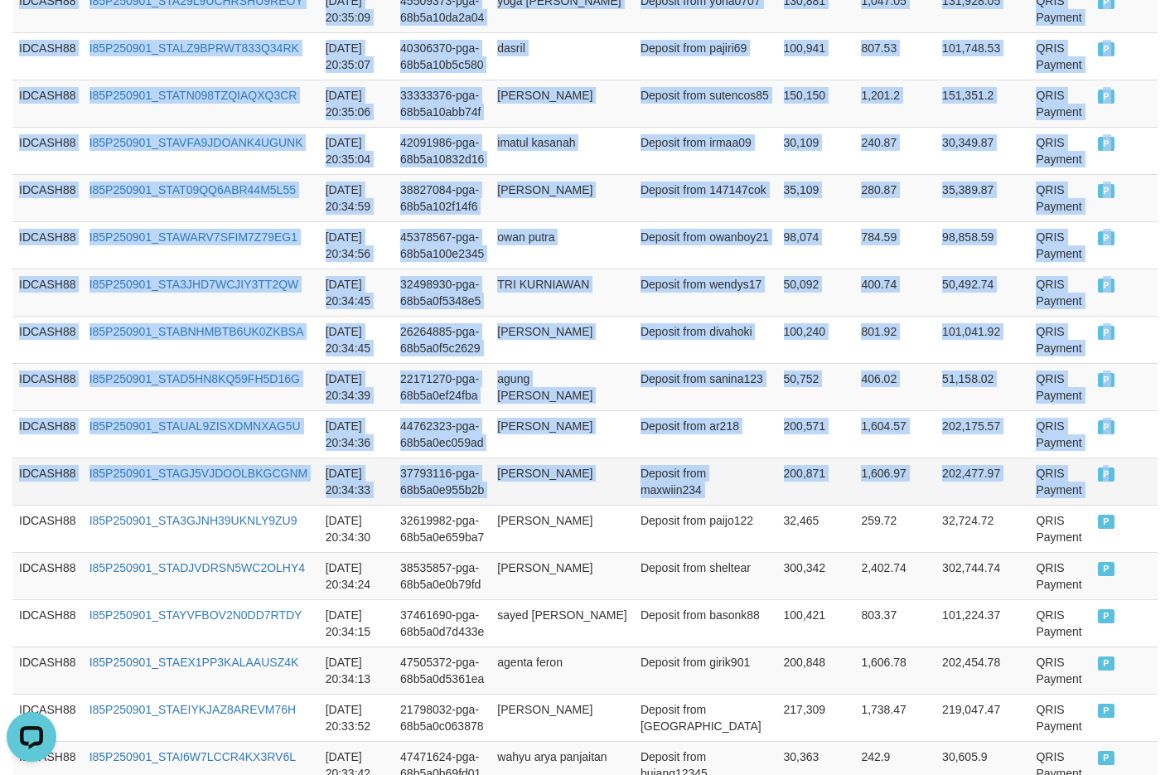
click at [1001, 505] on td "P" at bounding box center [1124, 480] width 66 height 47
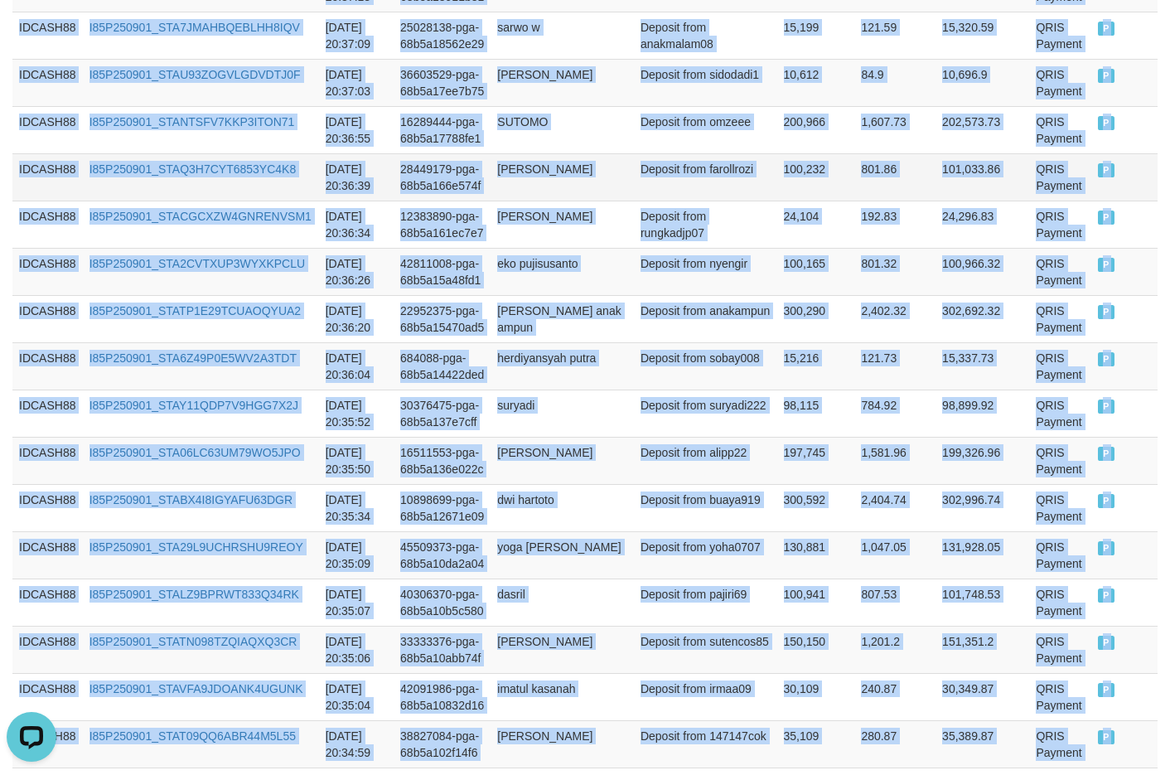
scroll to position [482, 0]
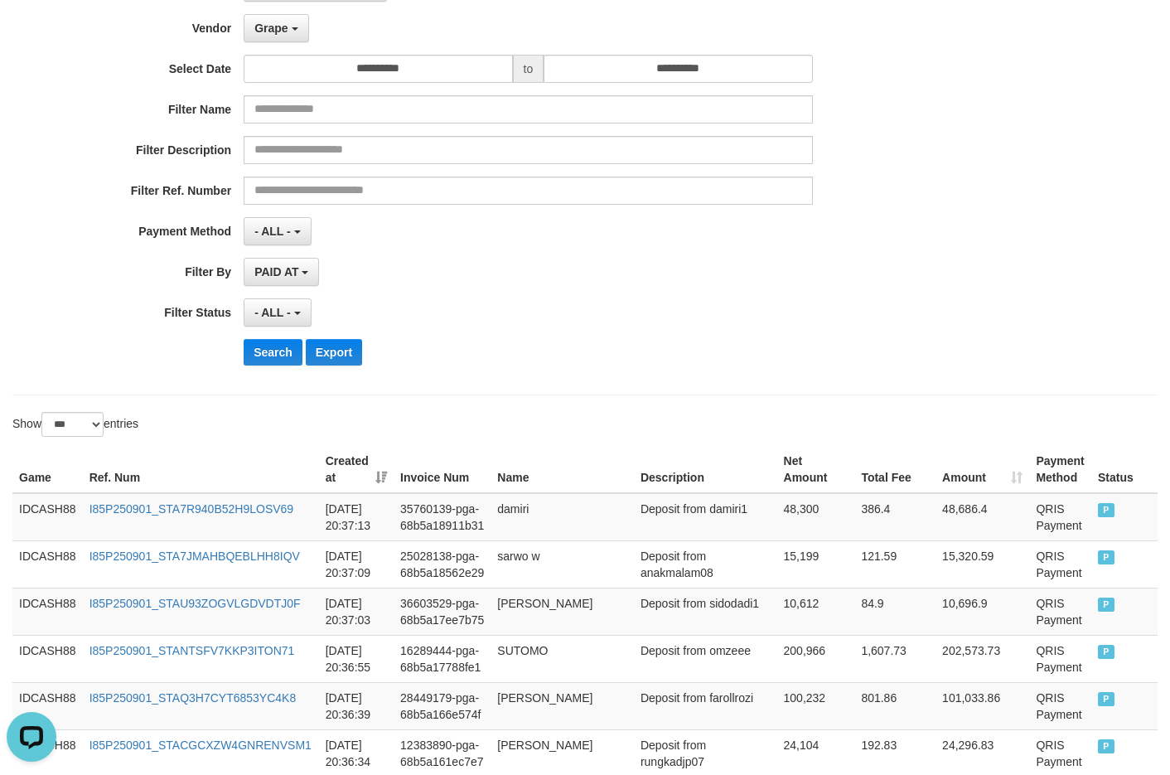
scroll to position [151, 0]
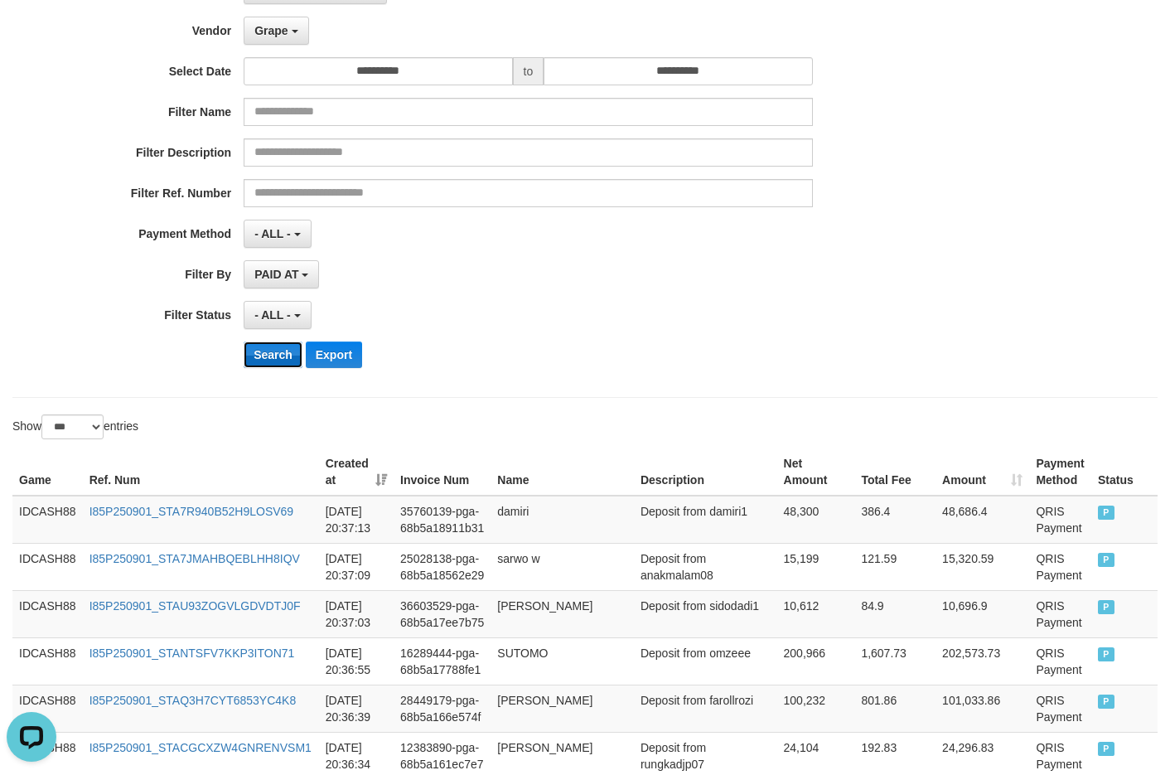
click at [268, 359] on button "Search" at bounding box center [273, 354] width 59 height 27
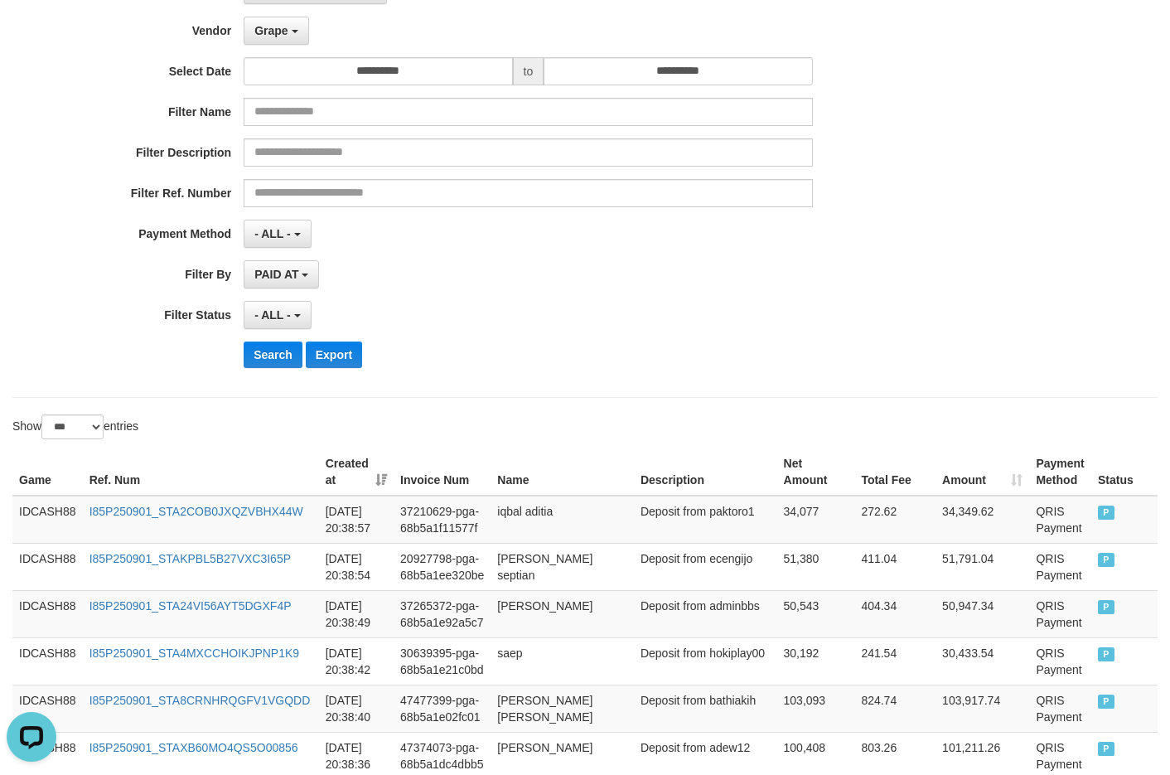
click at [536, 345] on div "Search Export" at bounding box center [610, 354] width 732 height 27
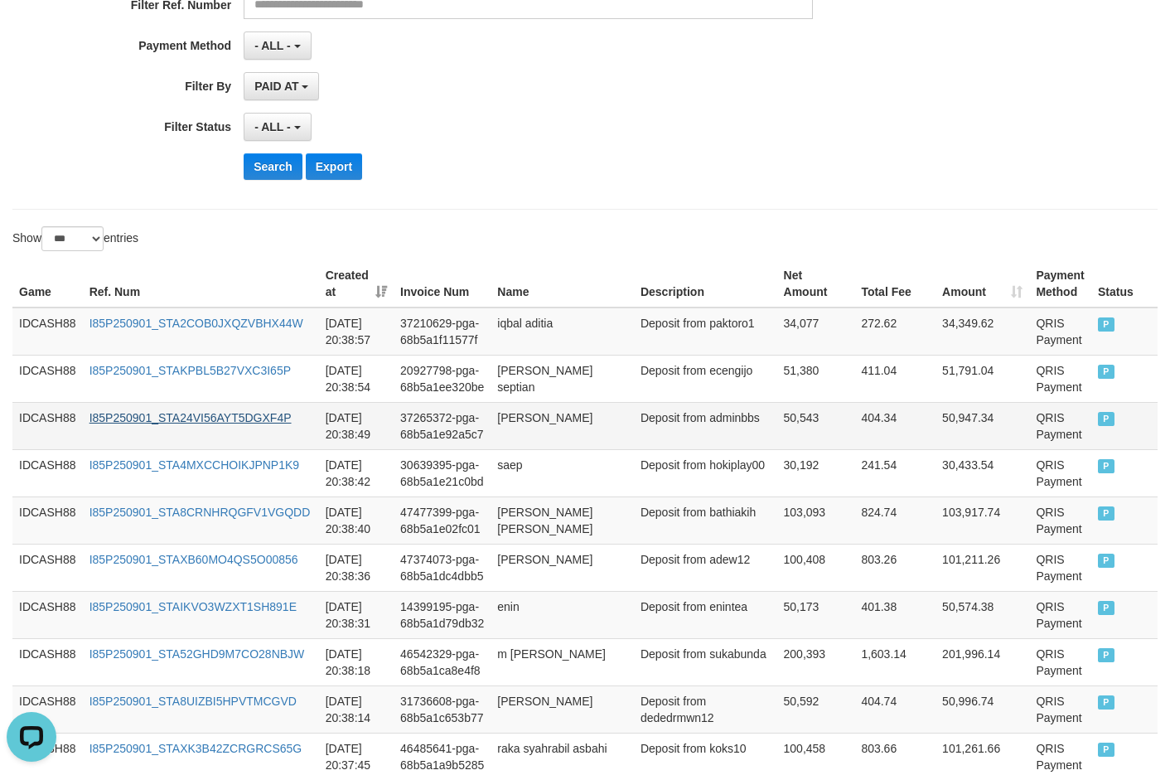
scroll to position [419, 0]
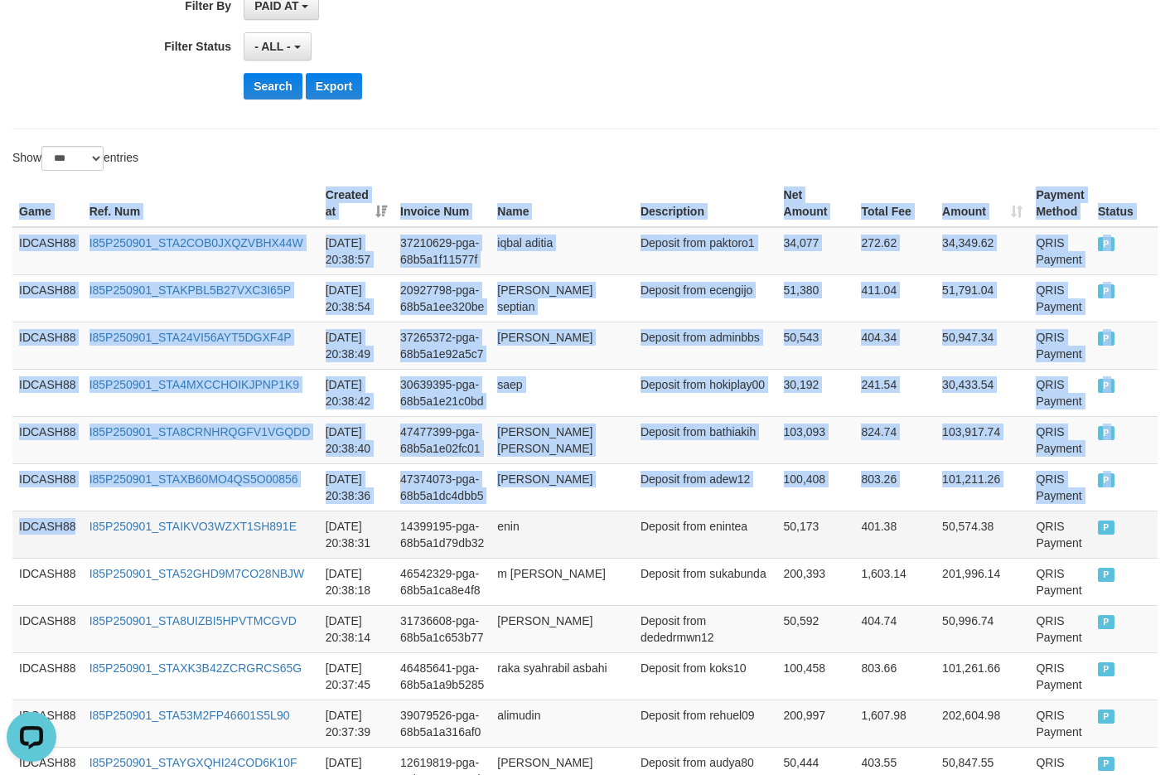
drag, startPoint x: 10, startPoint y: 205, endPoint x: 94, endPoint y: 557, distance: 361.9
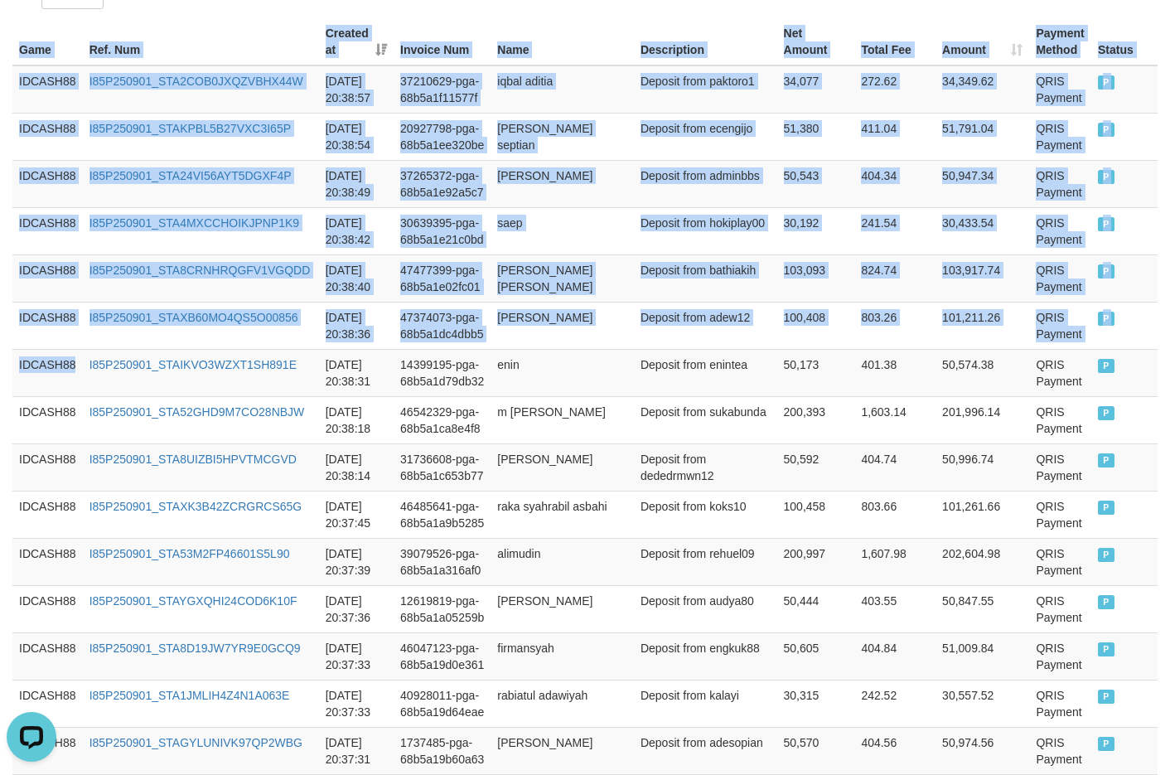
scroll to position [833, 0]
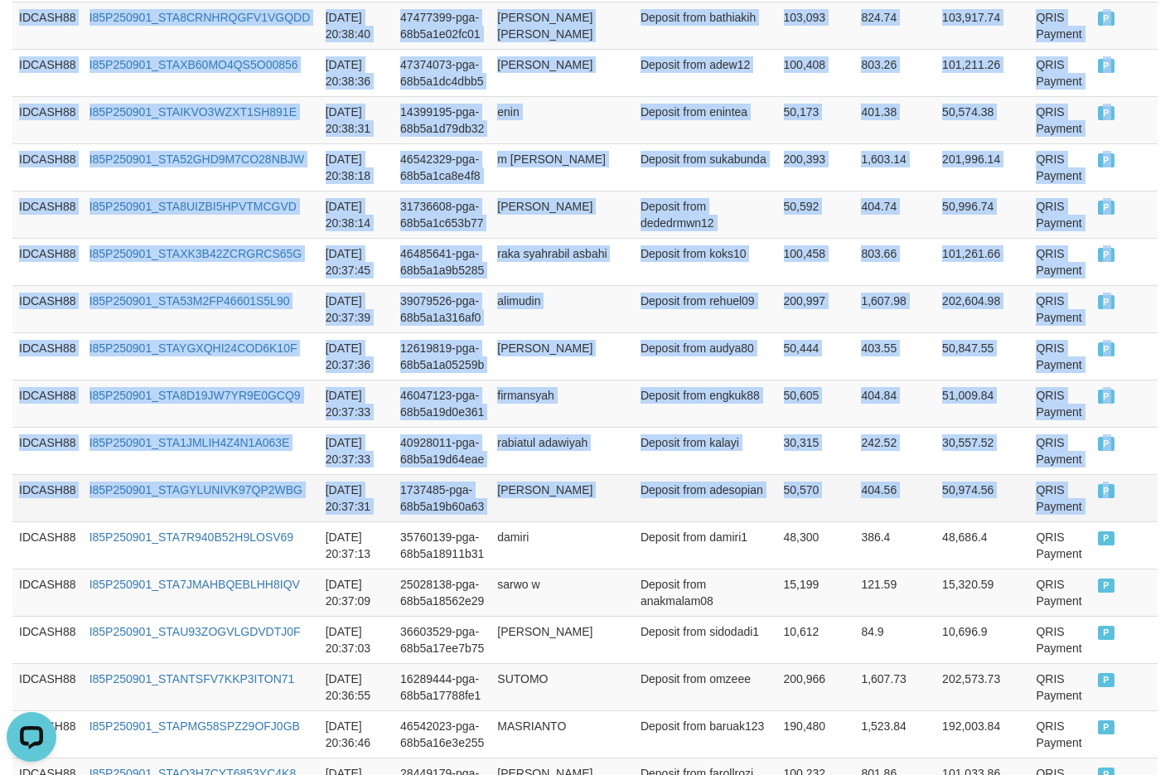
click at [1001, 508] on td "P" at bounding box center [1124, 497] width 66 height 47
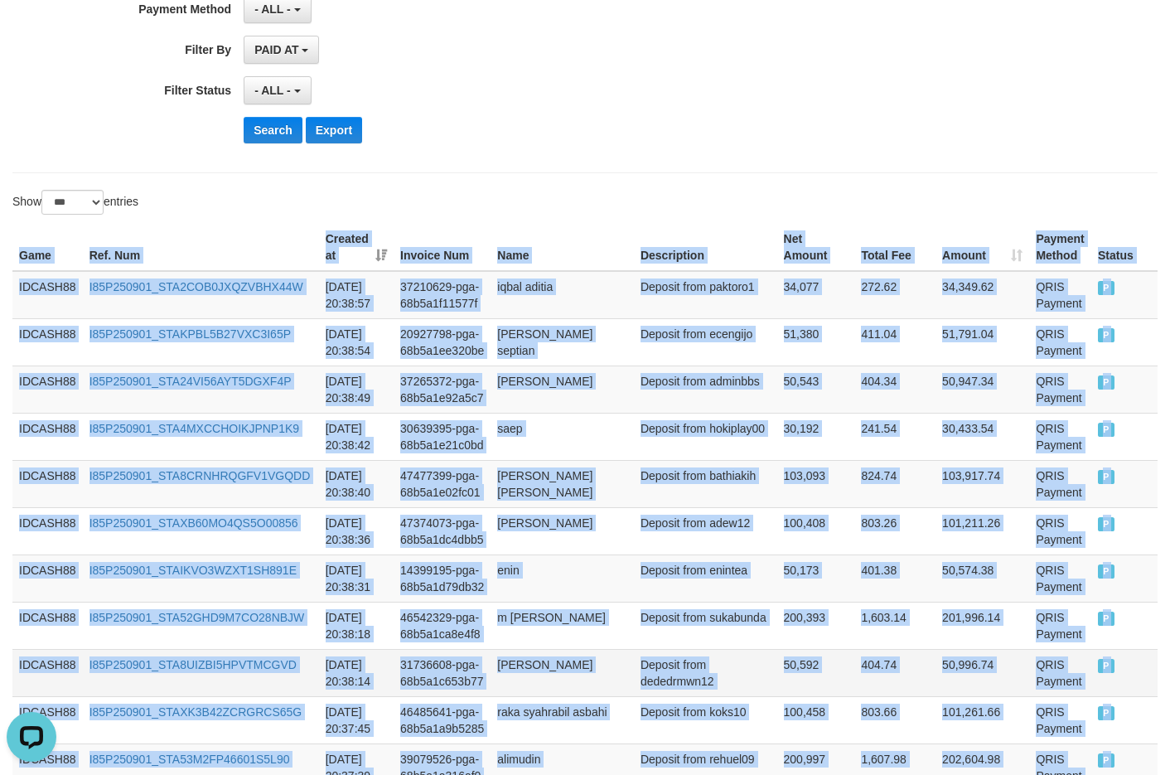
scroll to position [336, 0]
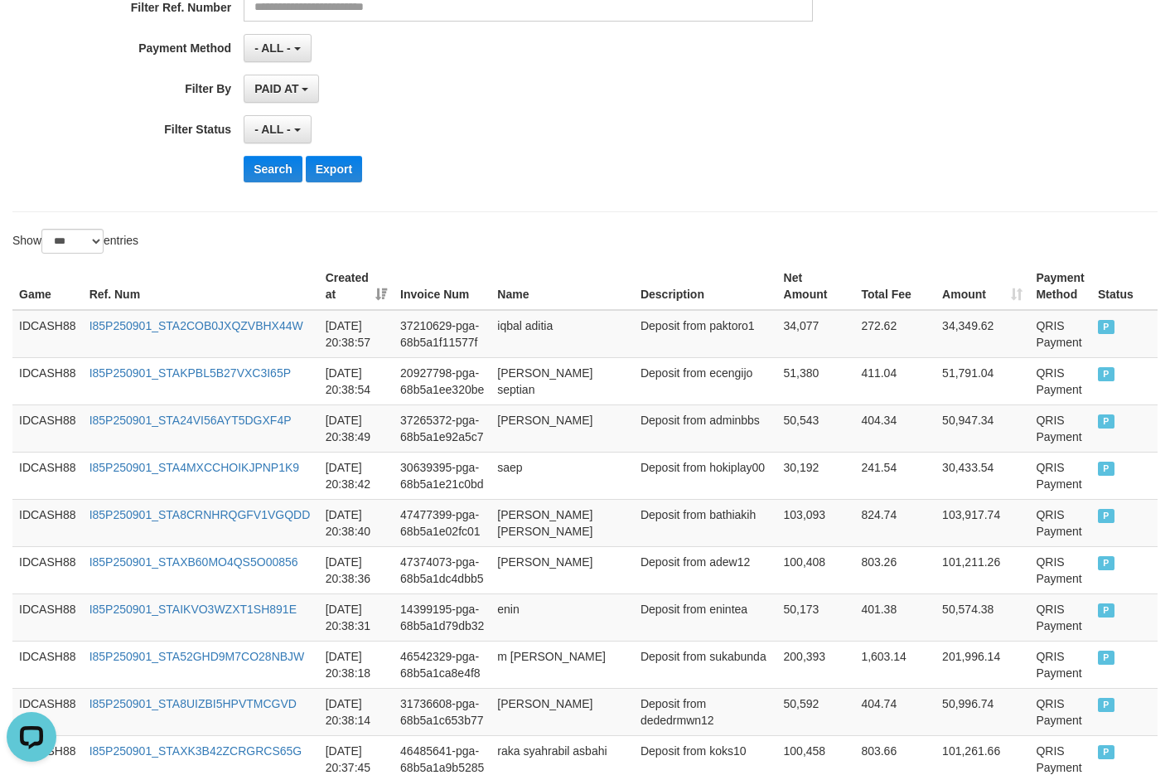
click at [669, 173] on div "Search Export" at bounding box center [610, 169] width 732 height 27
click at [282, 174] on button "Search" at bounding box center [273, 169] width 59 height 27
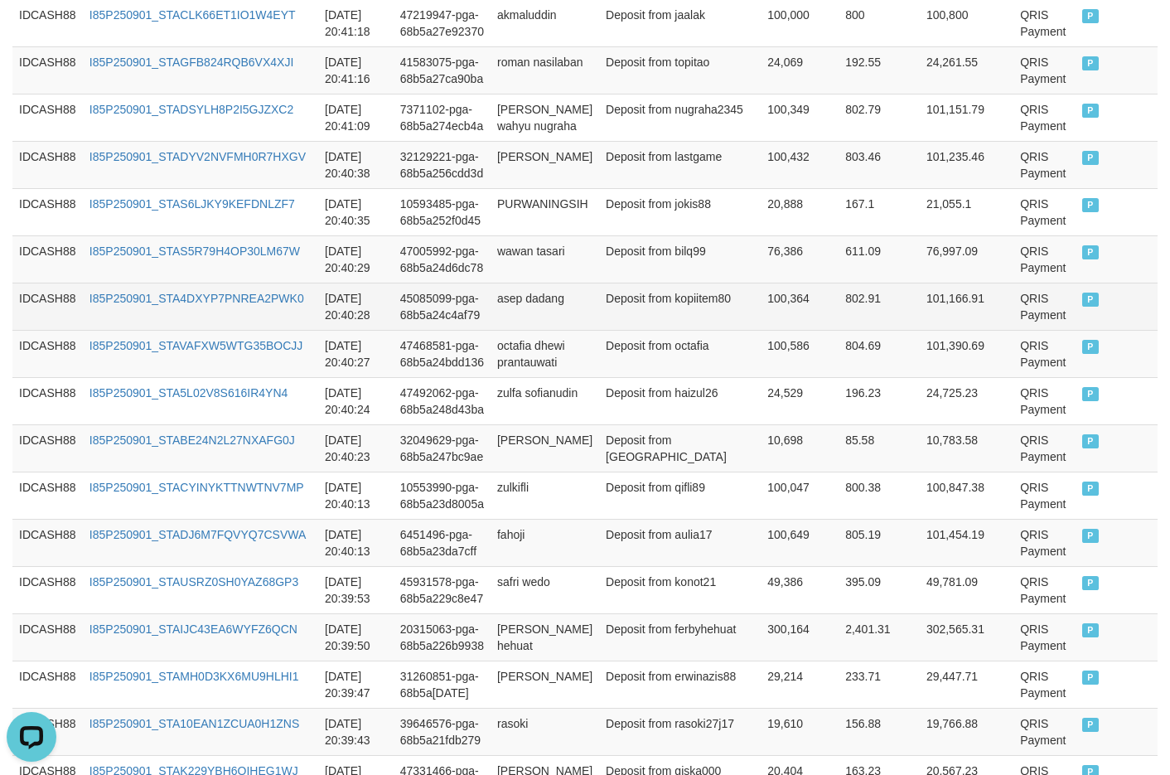
scroll to position [447, 0]
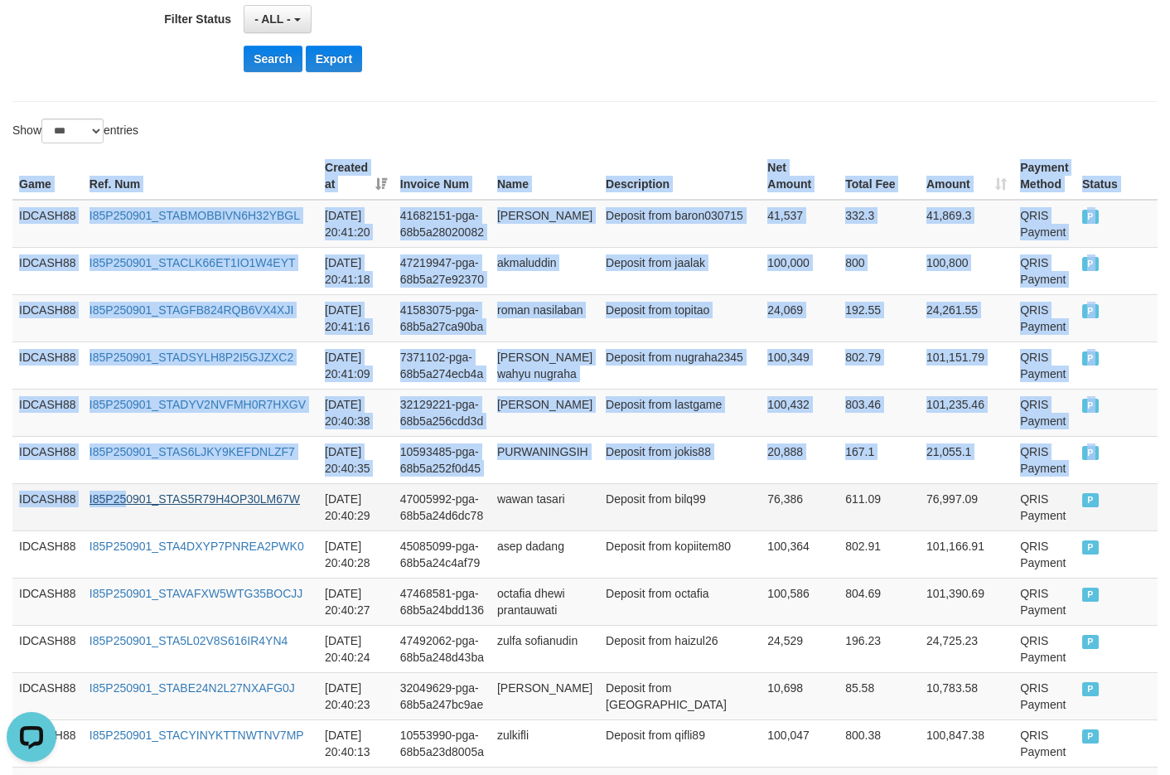
drag, startPoint x: 8, startPoint y: 159, endPoint x: 138, endPoint y: 517, distance: 380.8
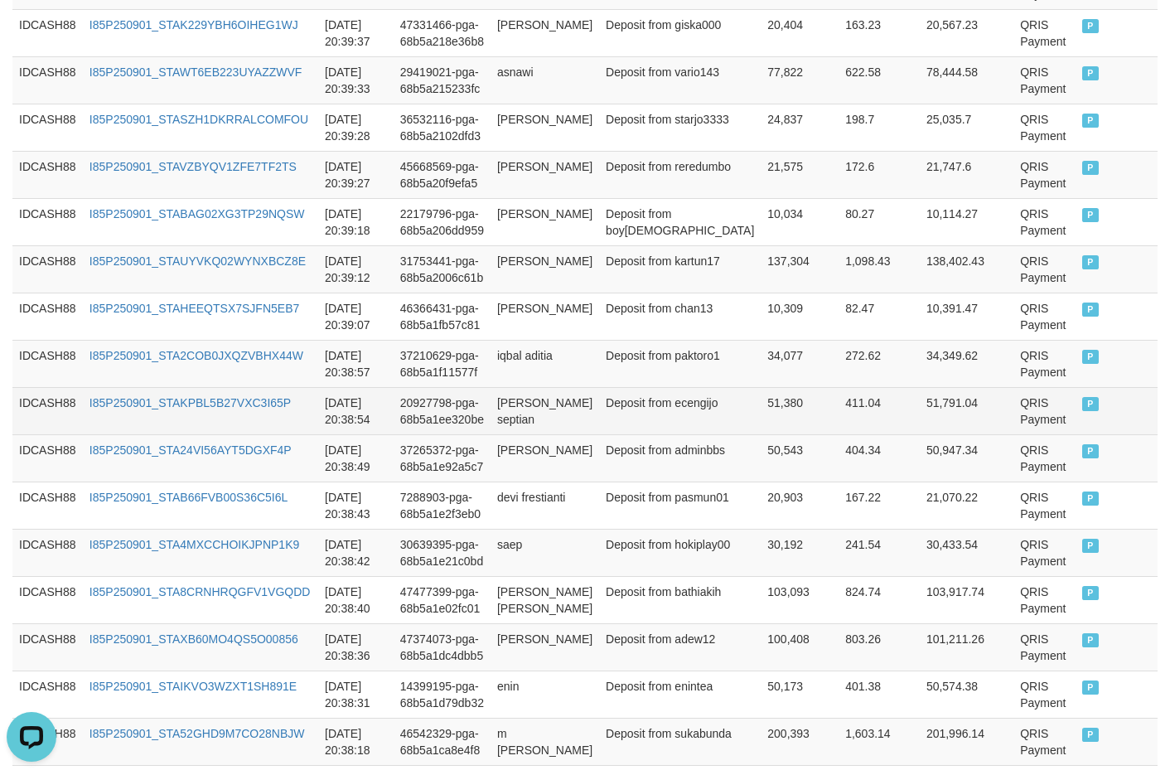
scroll to position [1441, 0]
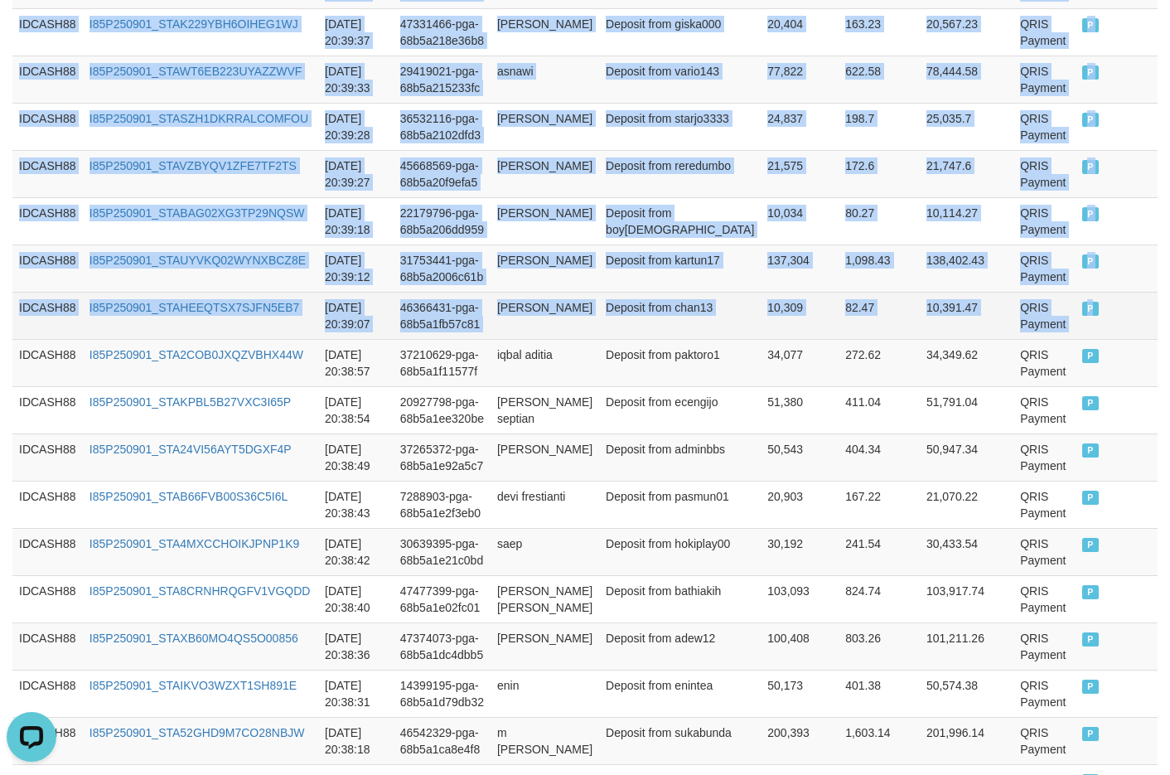
click at [1001, 339] on td "P" at bounding box center [1116, 315] width 82 height 47
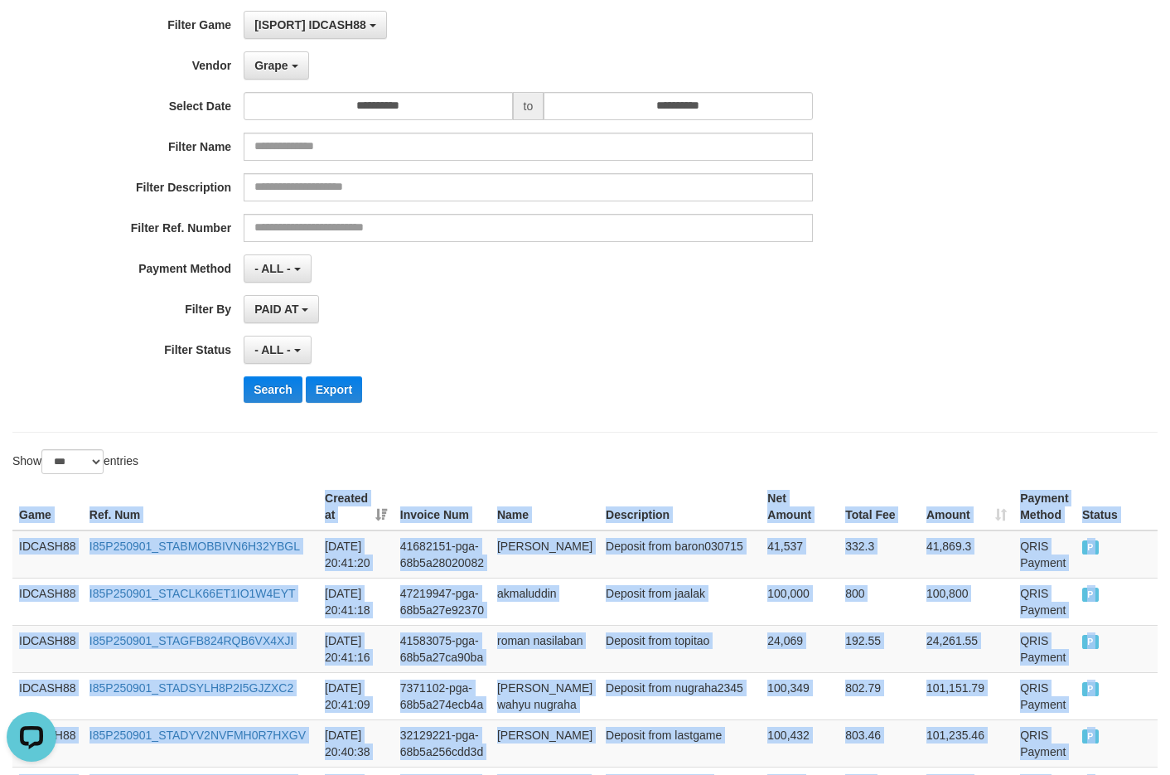
scroll to position [115, 0]
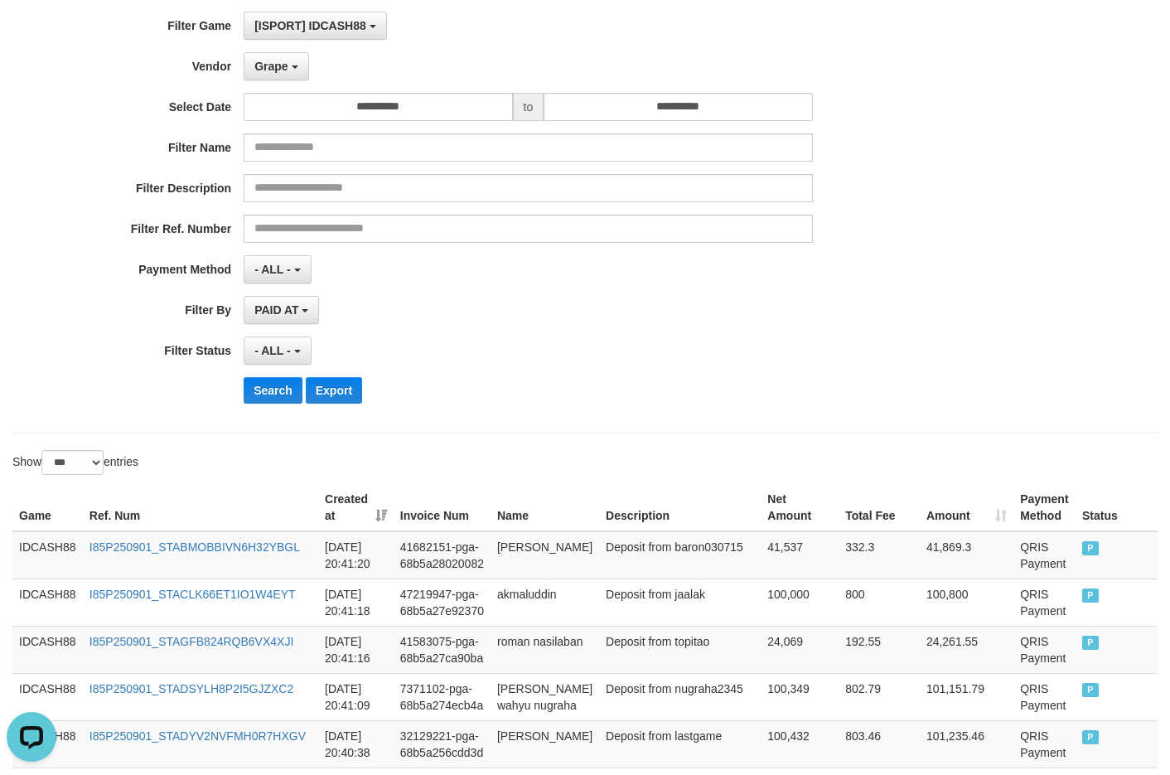
click at [597, 395] on div "Search Export" at bounding box center [610, 390] width 732 height 27
click at [274, 395] on button "Search" at bounding box center [273, 390] width 59 height 27
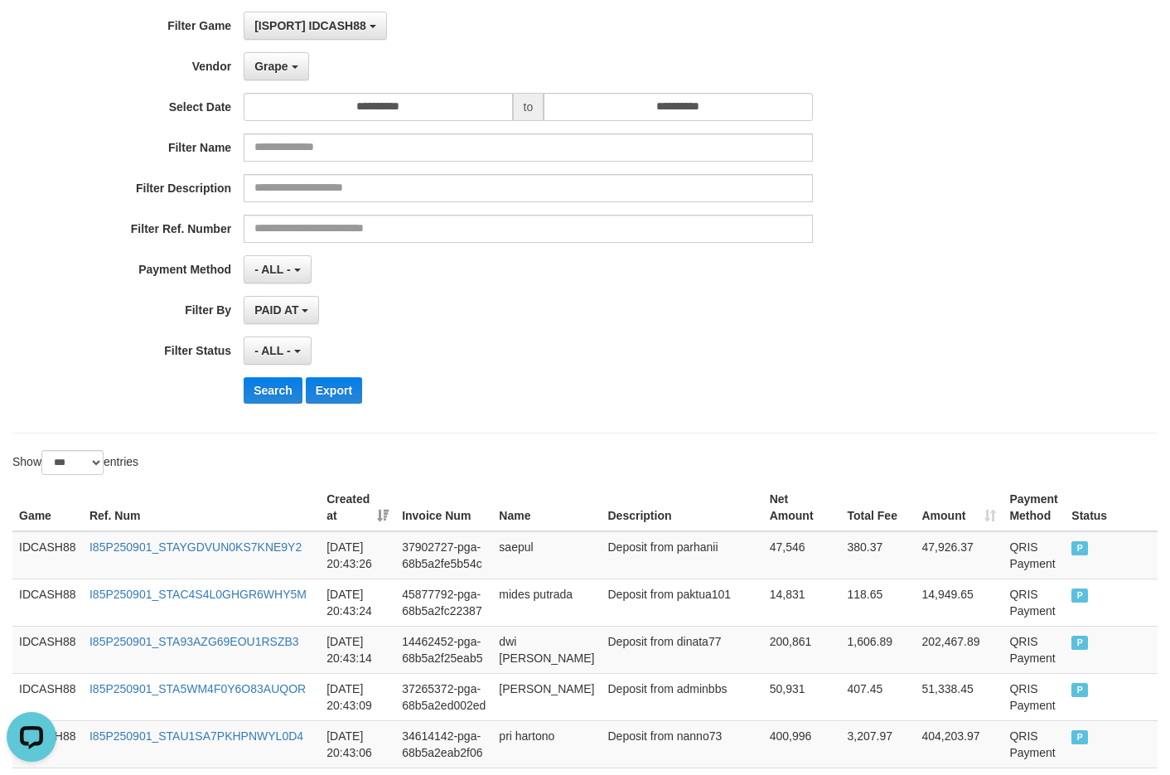
click at [605, 415] on div "**********" at bounding box center [487, 214] width 975 height 404
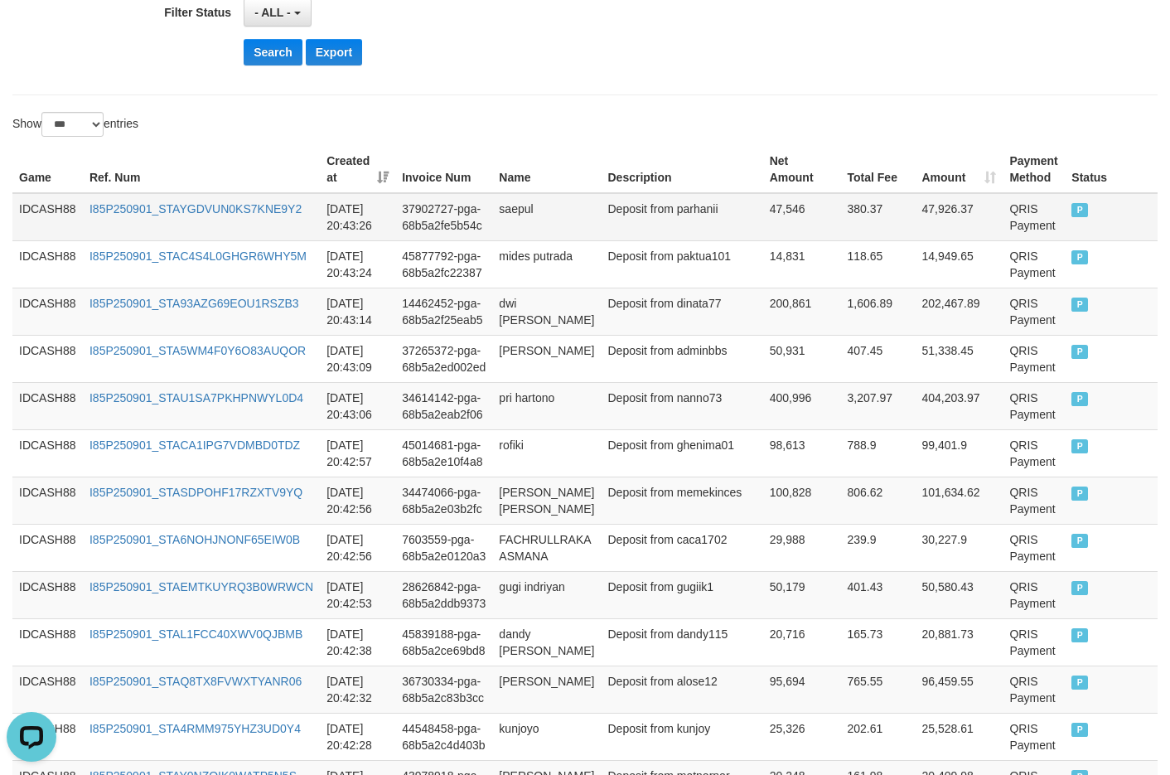
scroll to position [454, 0]
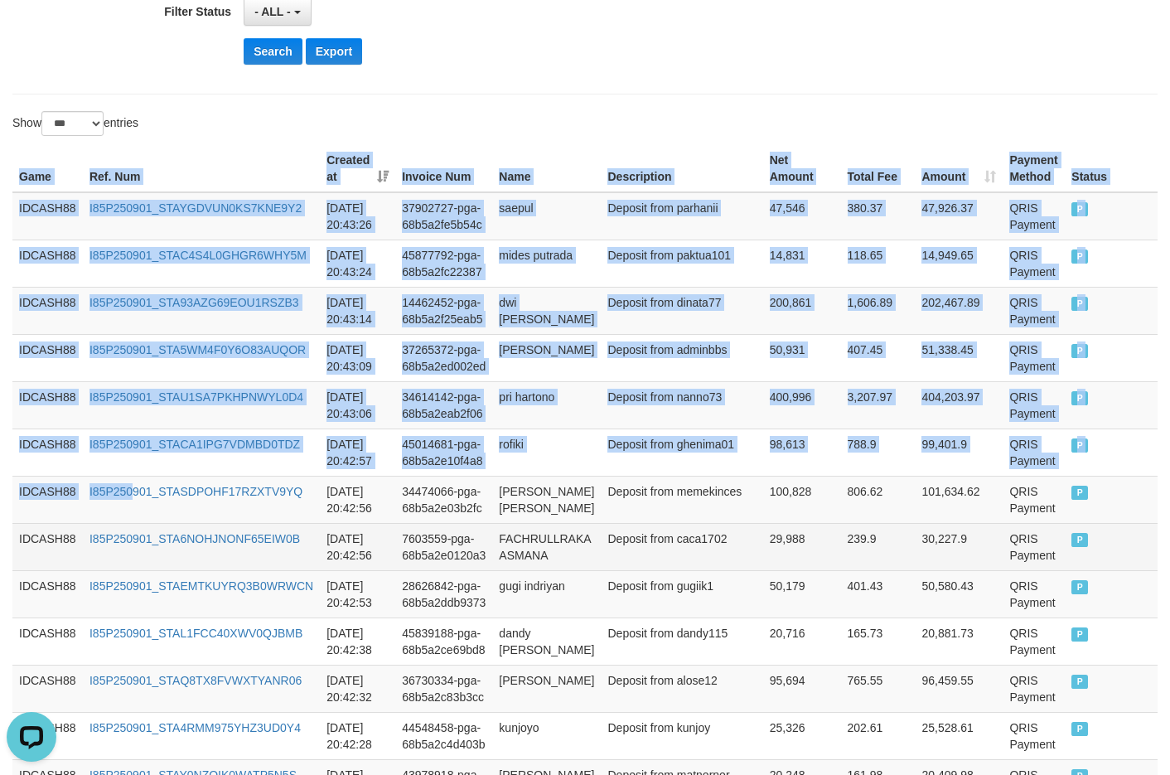
drag, startPoint x: 11, startPoint y: 166, endPoint x: 390, endPoint y: 534, distance: 529.0
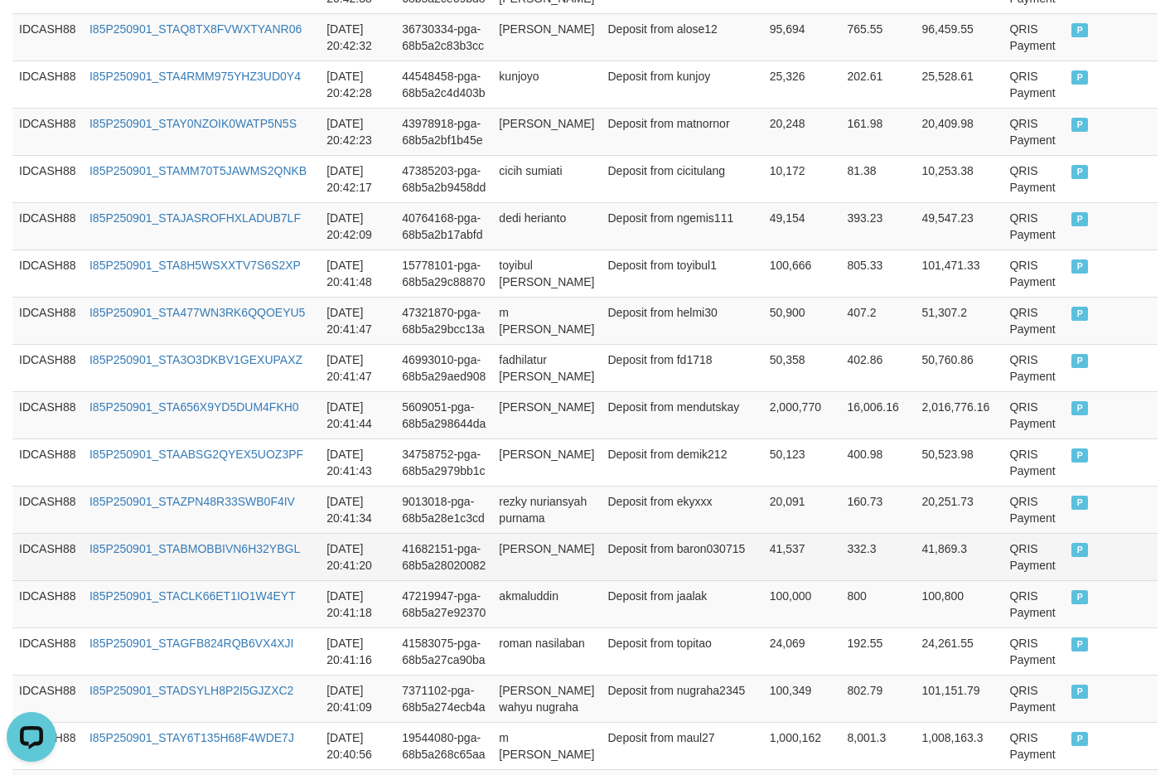
scroll to position [1117, 0]
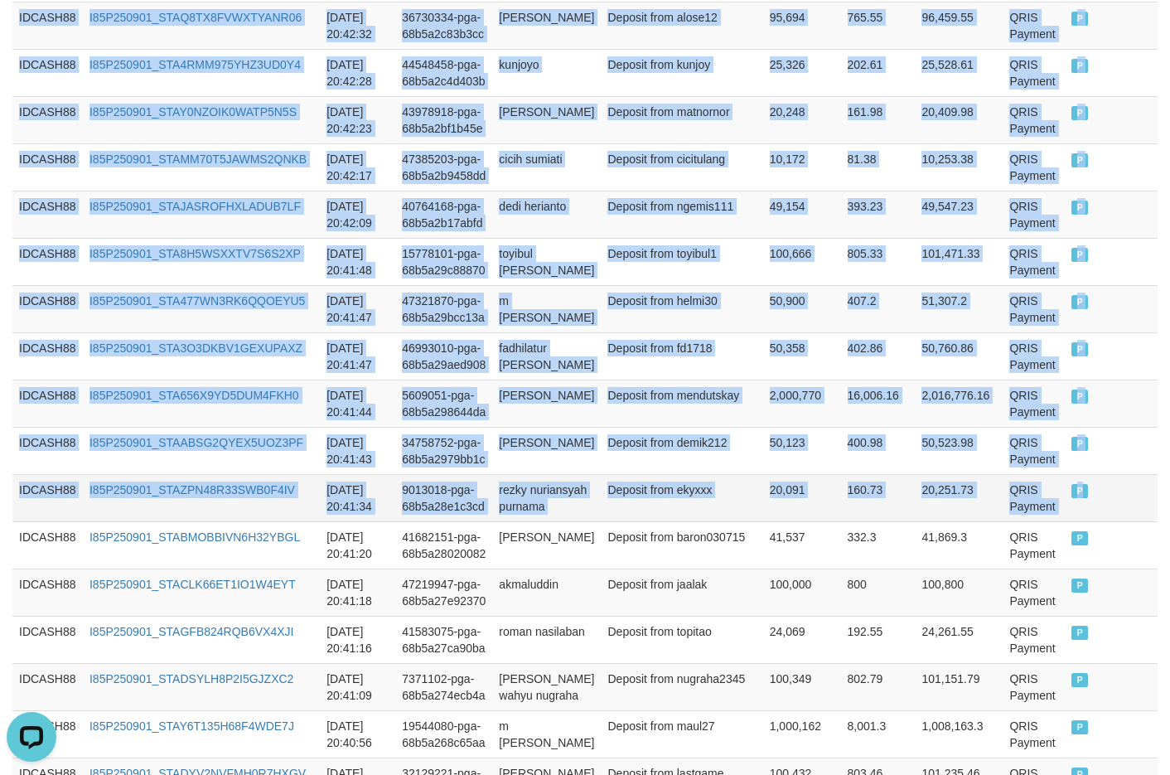
click at [1001, 498] on td "P" at bounding box center [1111, 497] width 93 height 47
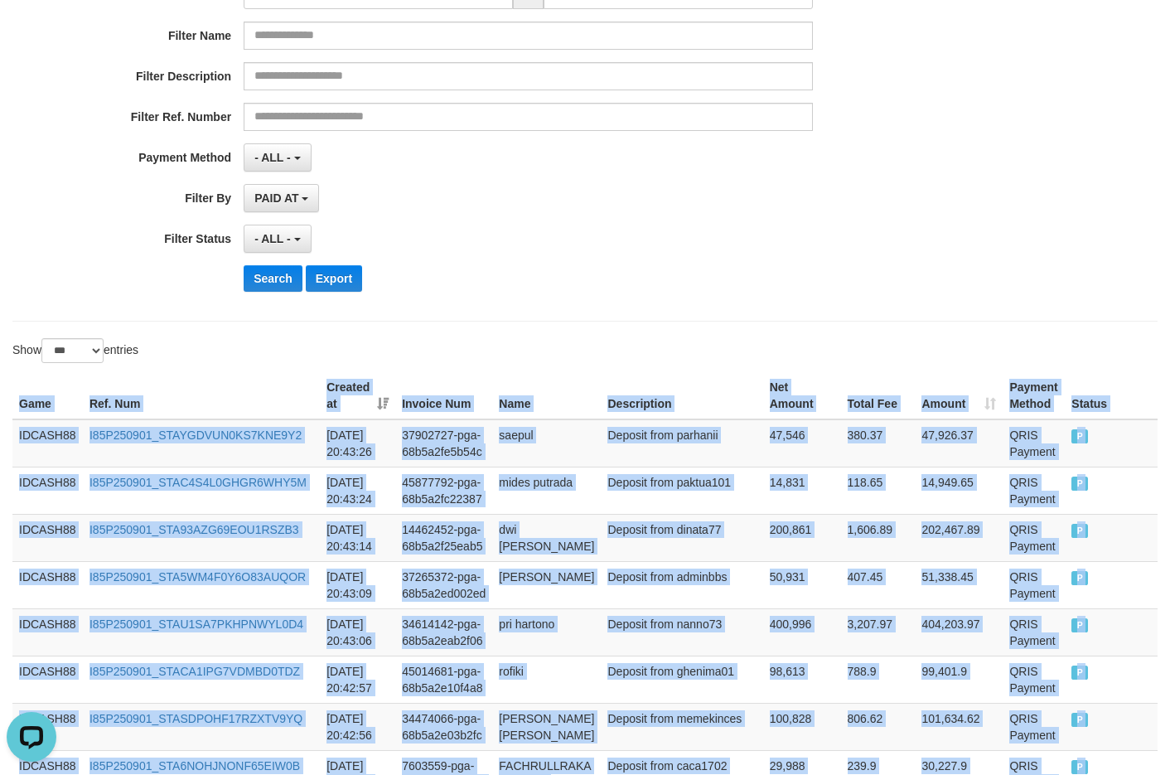
scroll to position [123, 0]
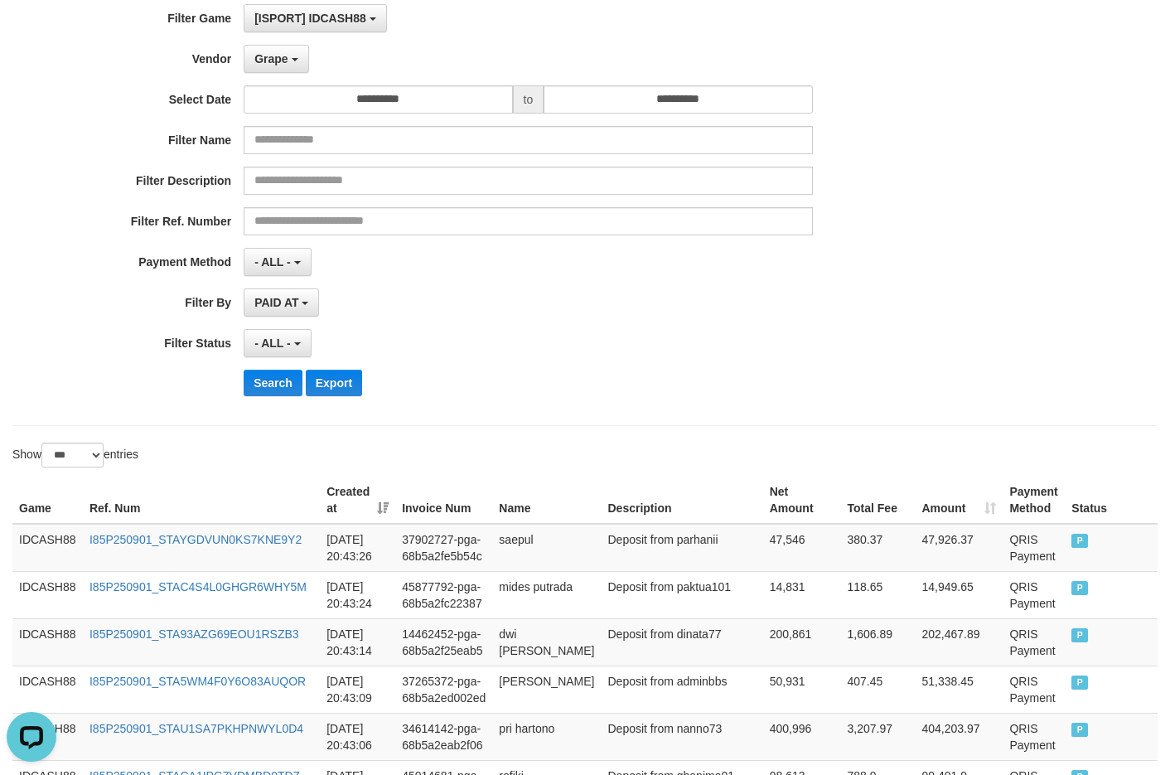
click at [555, 356] on div "- ALL - SELECT ALL - ALL - SELECT STATUS PENDING/UNPAID PAID CANCELED EXPIRED" at bounding box center [528, 343] width 568 height 28
click at [281, 392] on button "Search" at bounding box center [273, 382] width 59 height 27
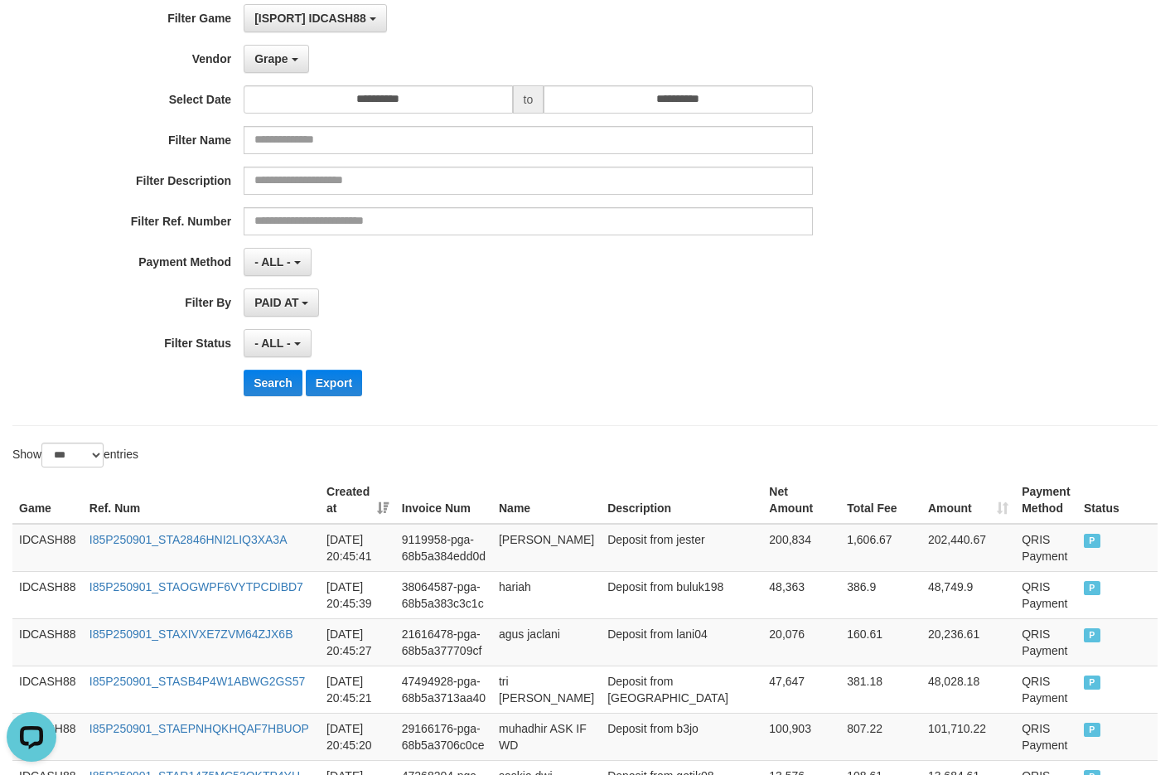
click at [515, 409] on div "**********" at bounding box center [584, 206] width 1145 height 439
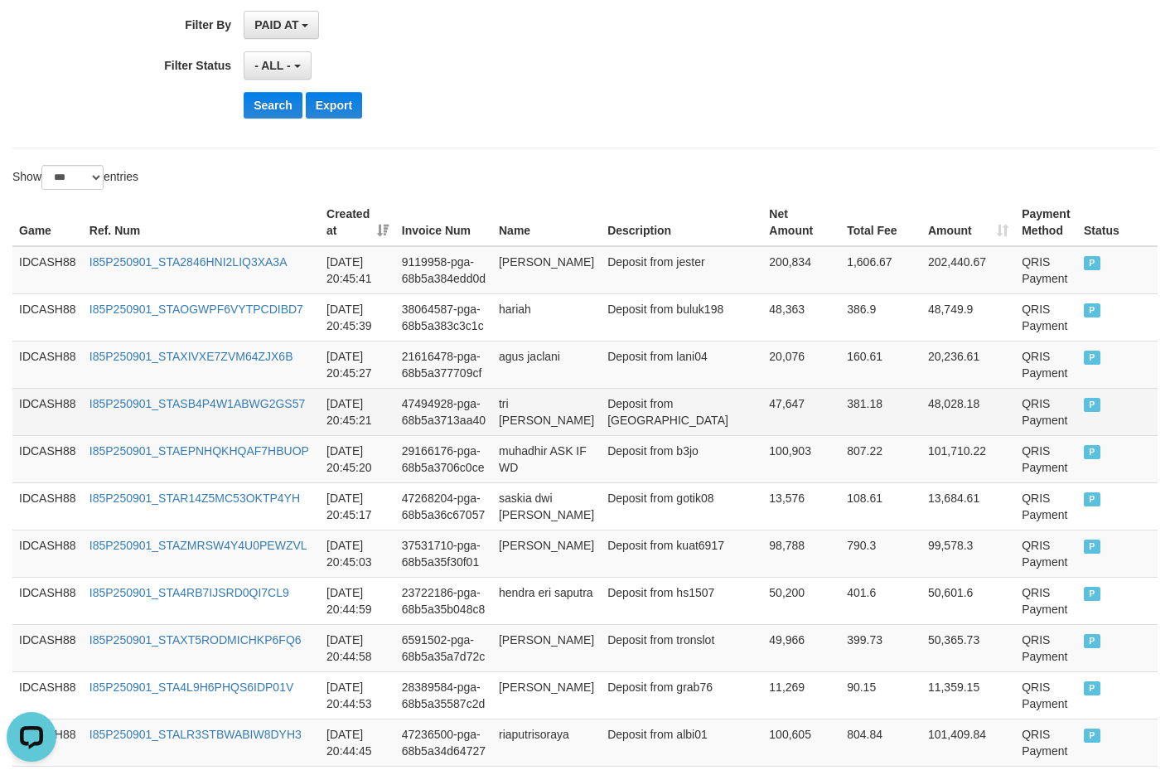
scroll to position [561, 0]
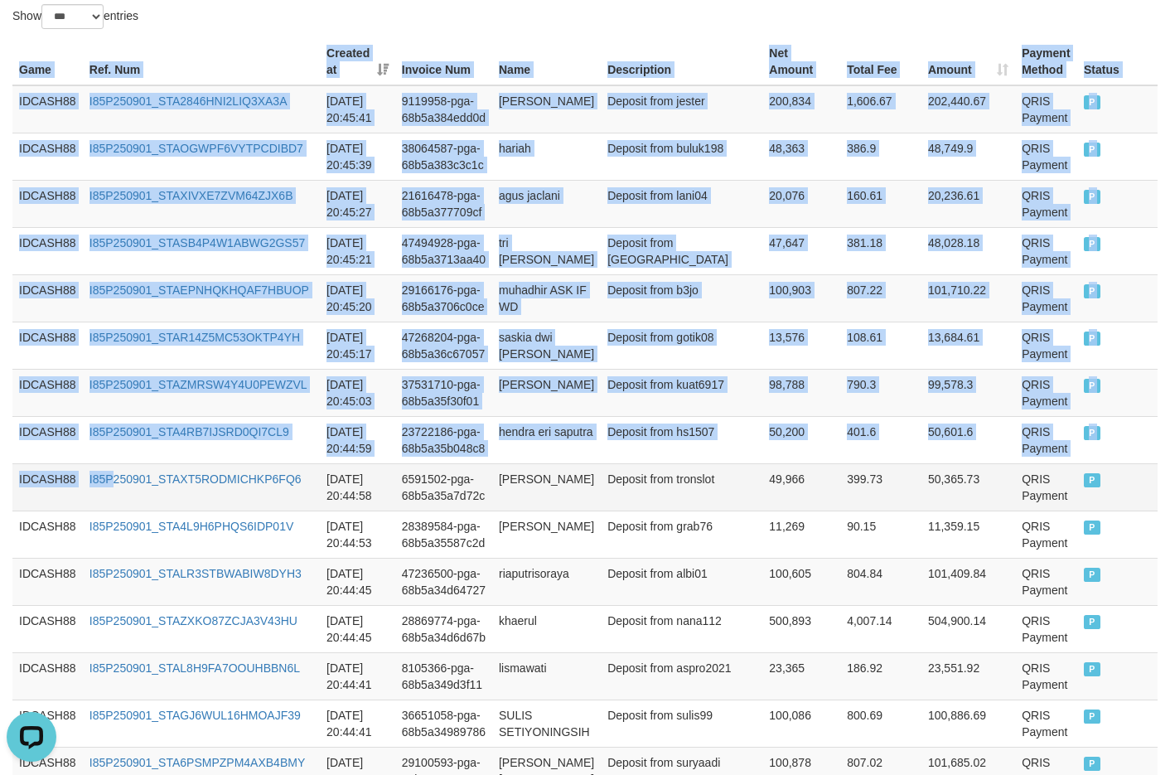
drag, startPoint x: 19, startPoint y: 65, endPoint x: 167, endPoint y: 499, distance: 458.7
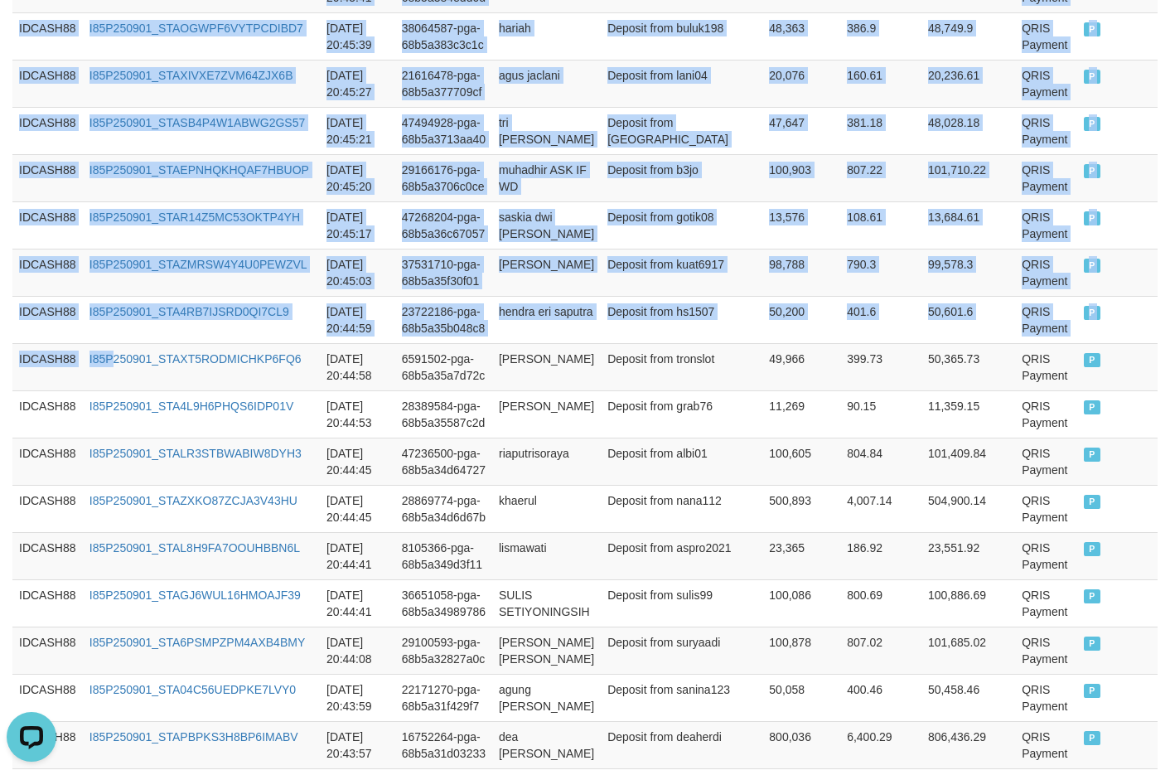
scroll to position [1058, 0]
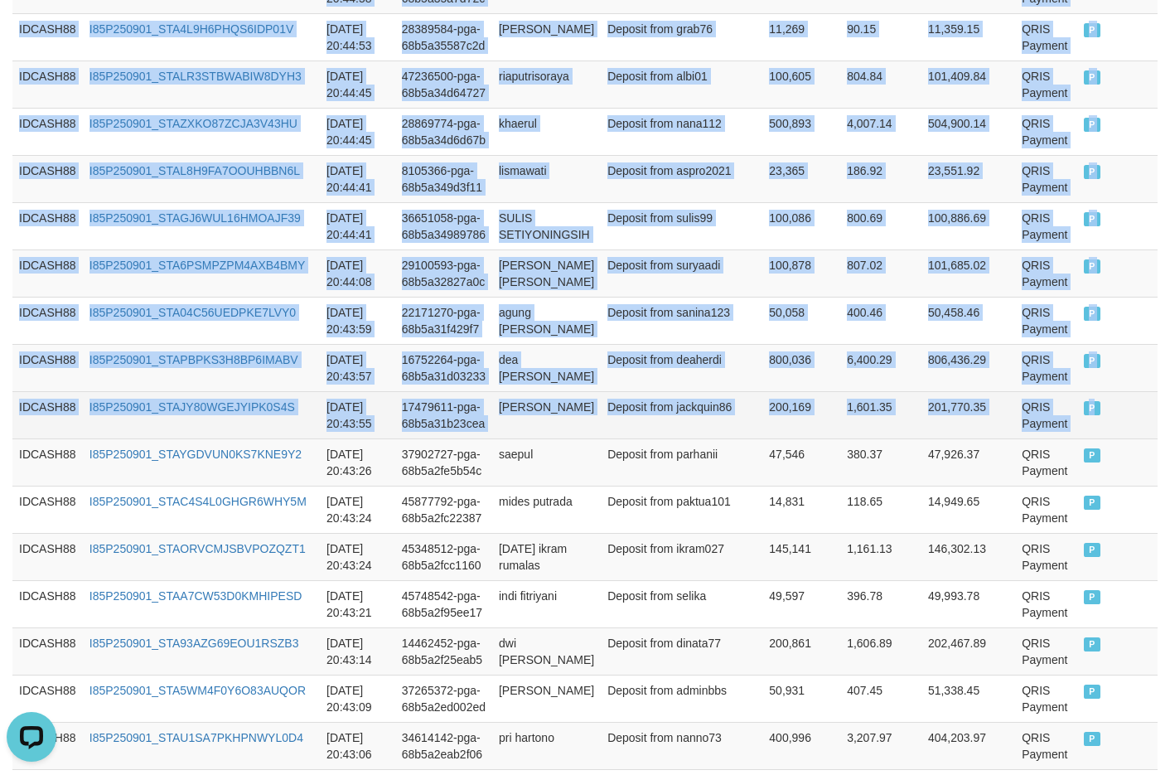
click at [1001, 413] on td "P" at bounding box center [1117, 414] width 80 height 47
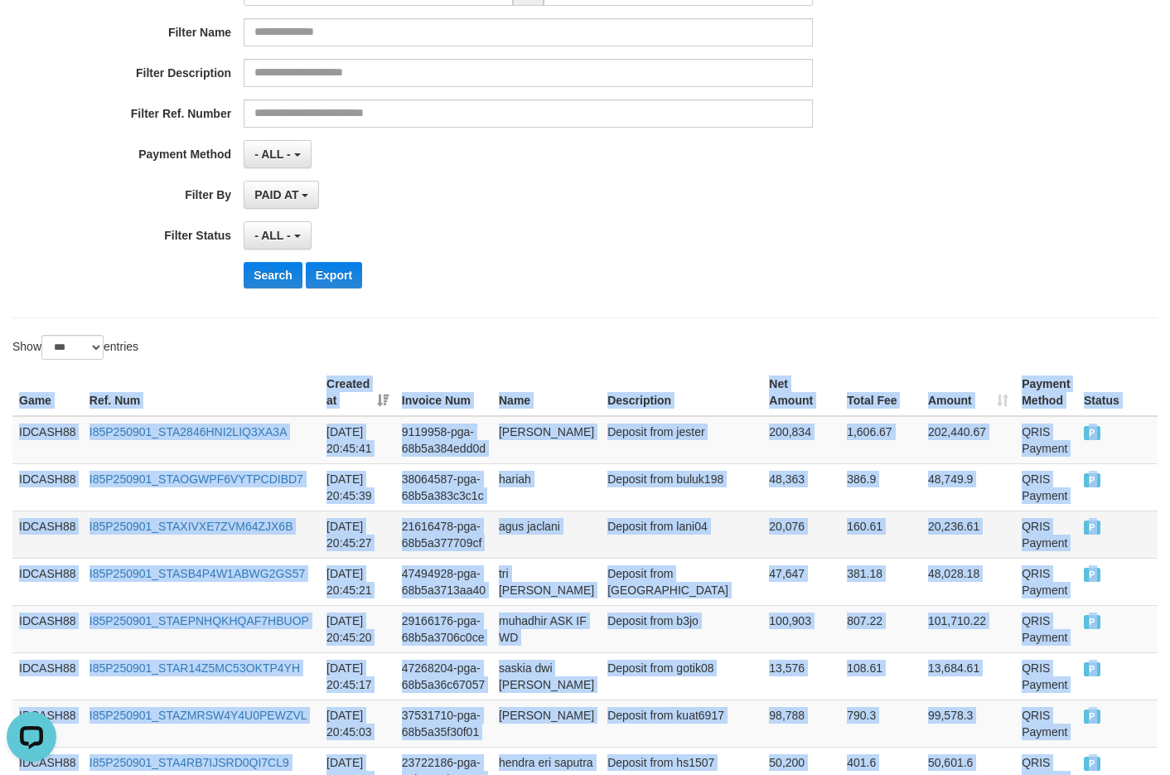
scroll to position [229, 0]
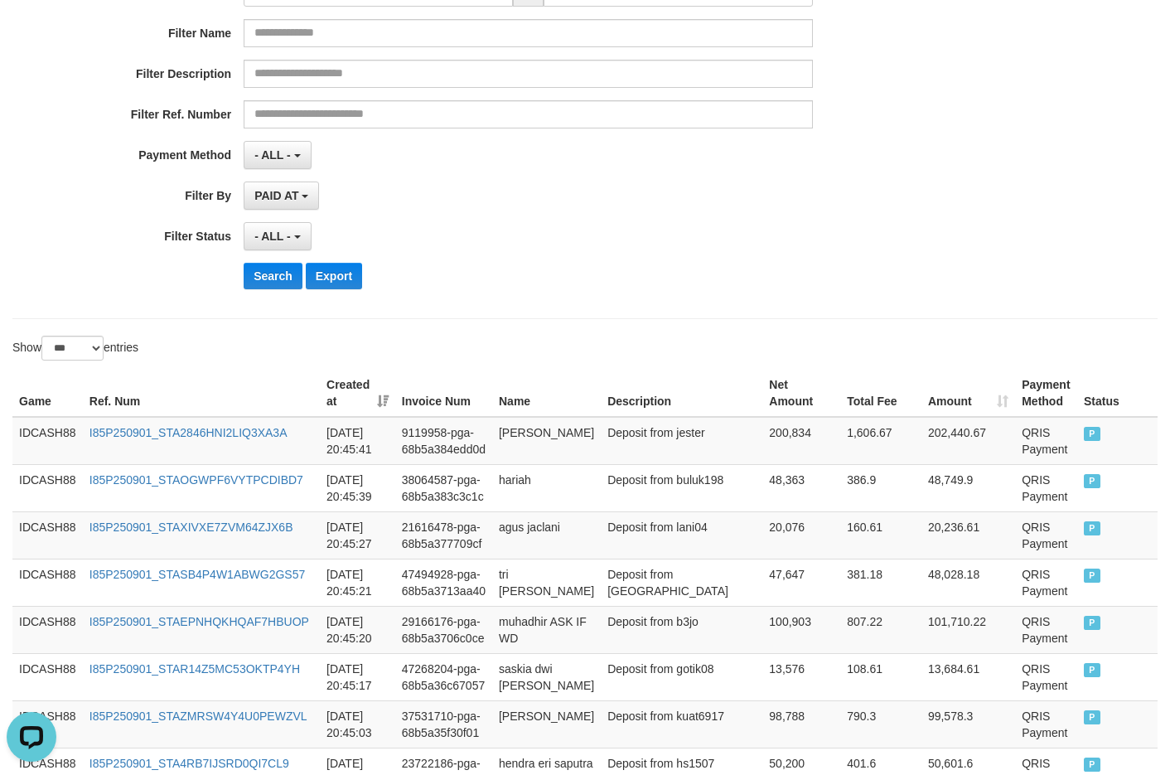
click at [554, 302] on div "**********" at bounding box center [584, 99] width 1145 height 439
click at [262, 277] on button "Search" at bounding box center [273, 276] width 59 height 27
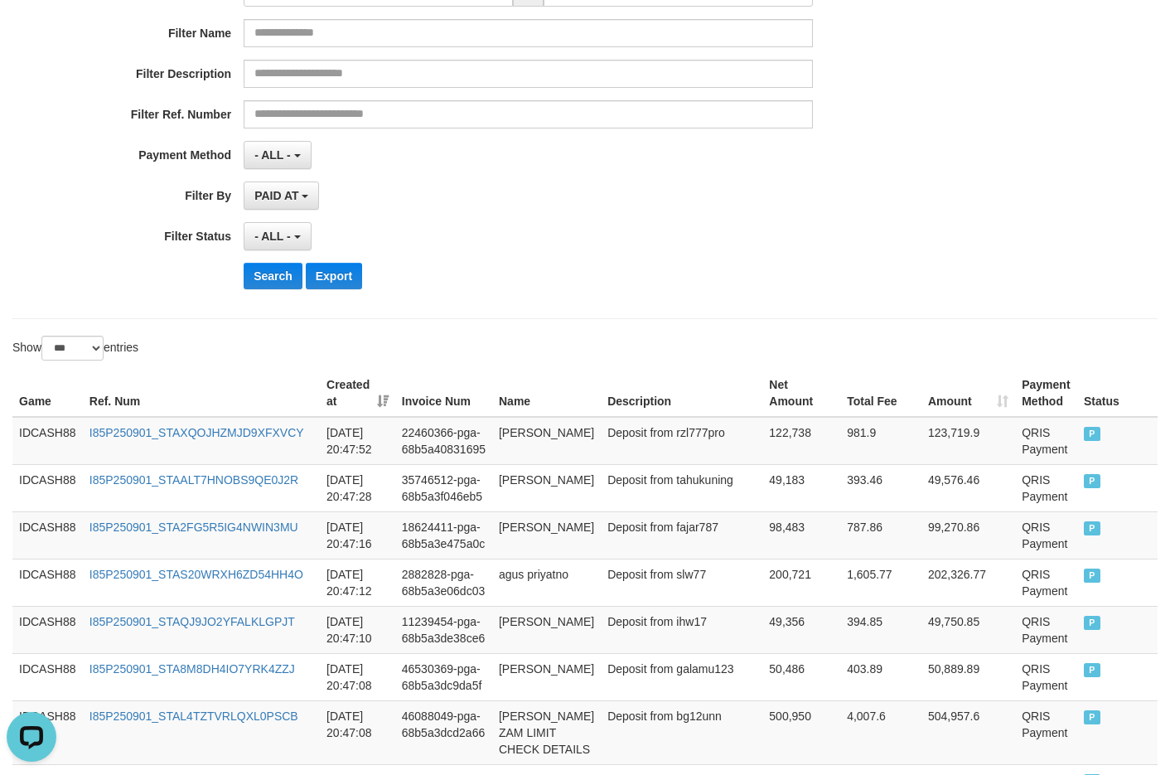
click at [581, 285] on div "Search Export" at bounding box center [610, 276] width 732 height 27
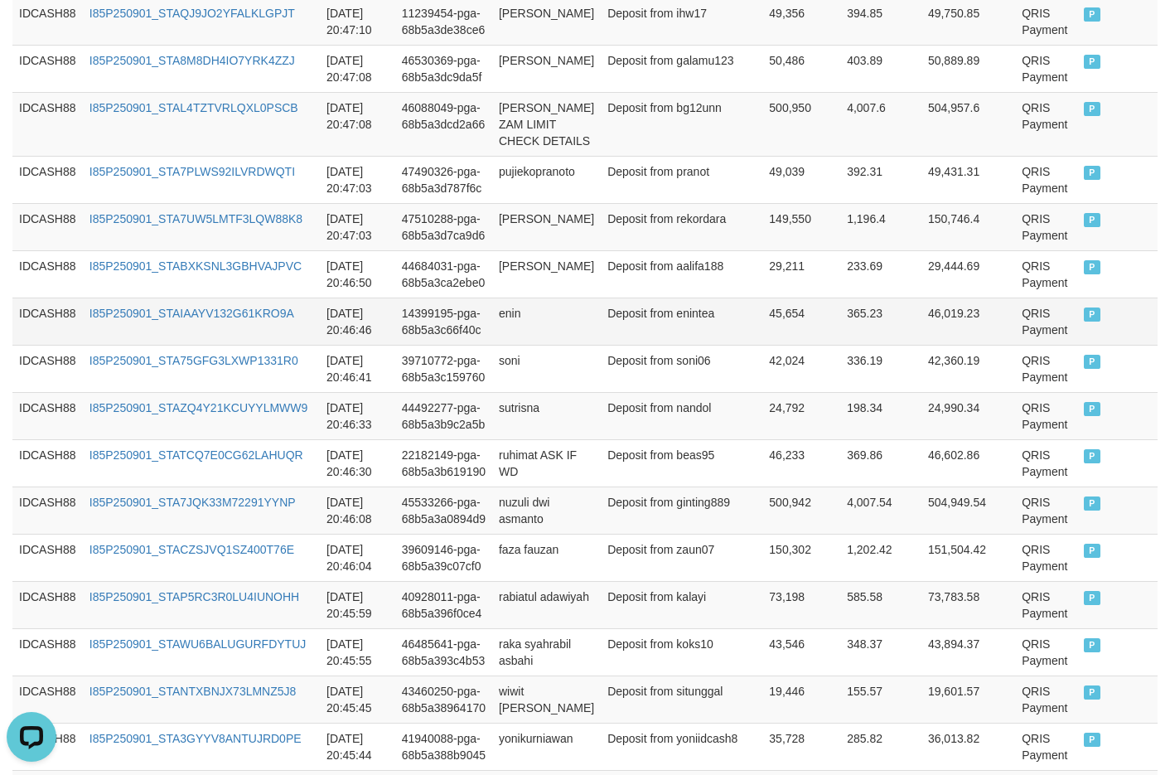
scroll to position [423, 0]
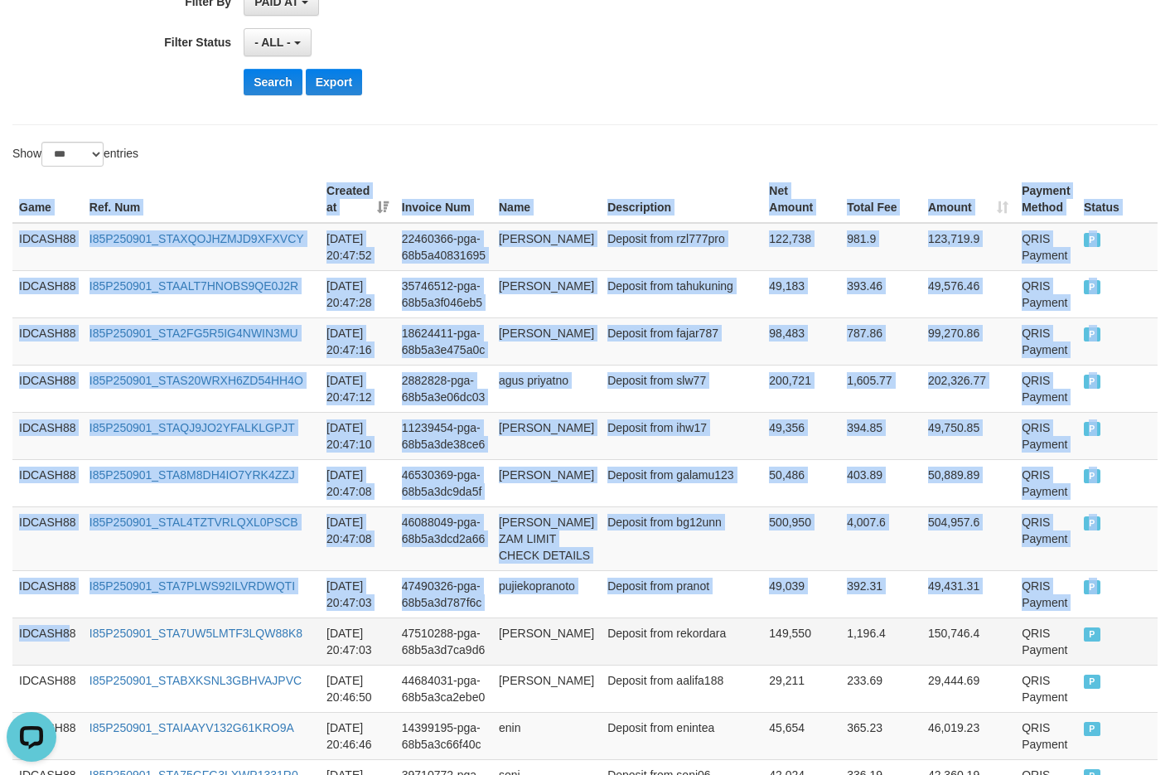
drag, startPoint x: 17, startPoint y: 205, endPoint x: 130, endPoint y: 622, distance: 432.7
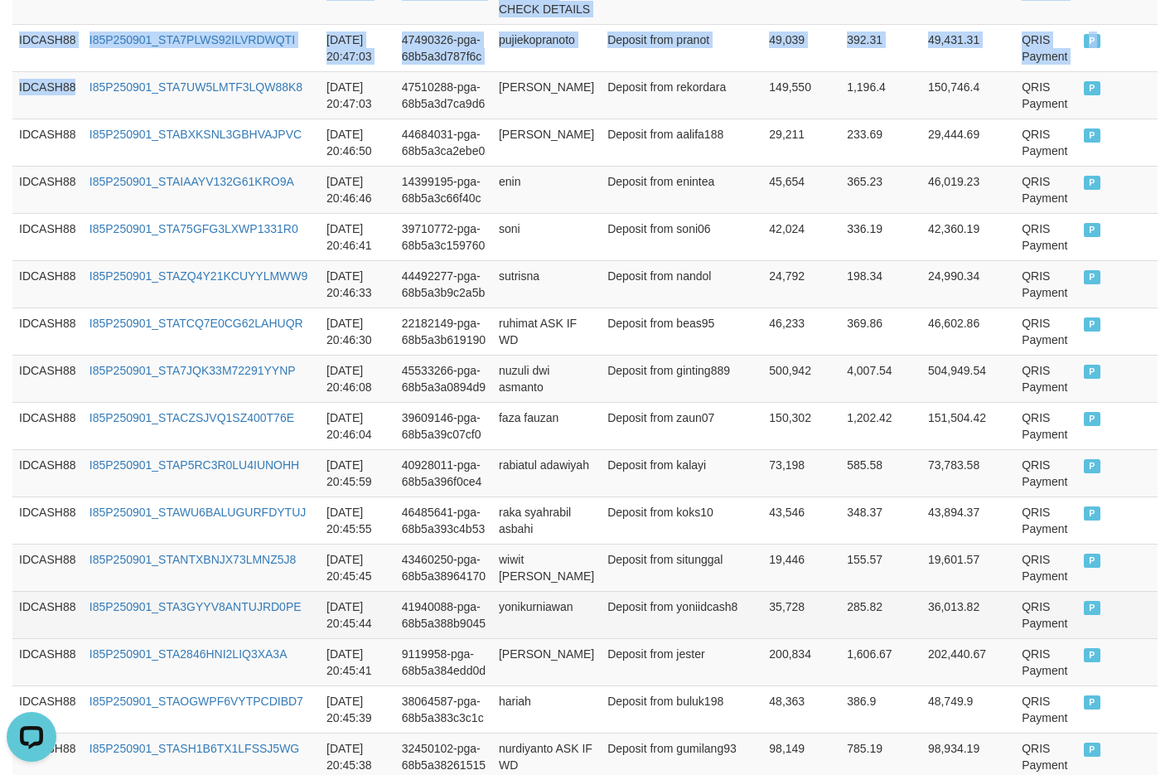
scroll to position [1003, 0]
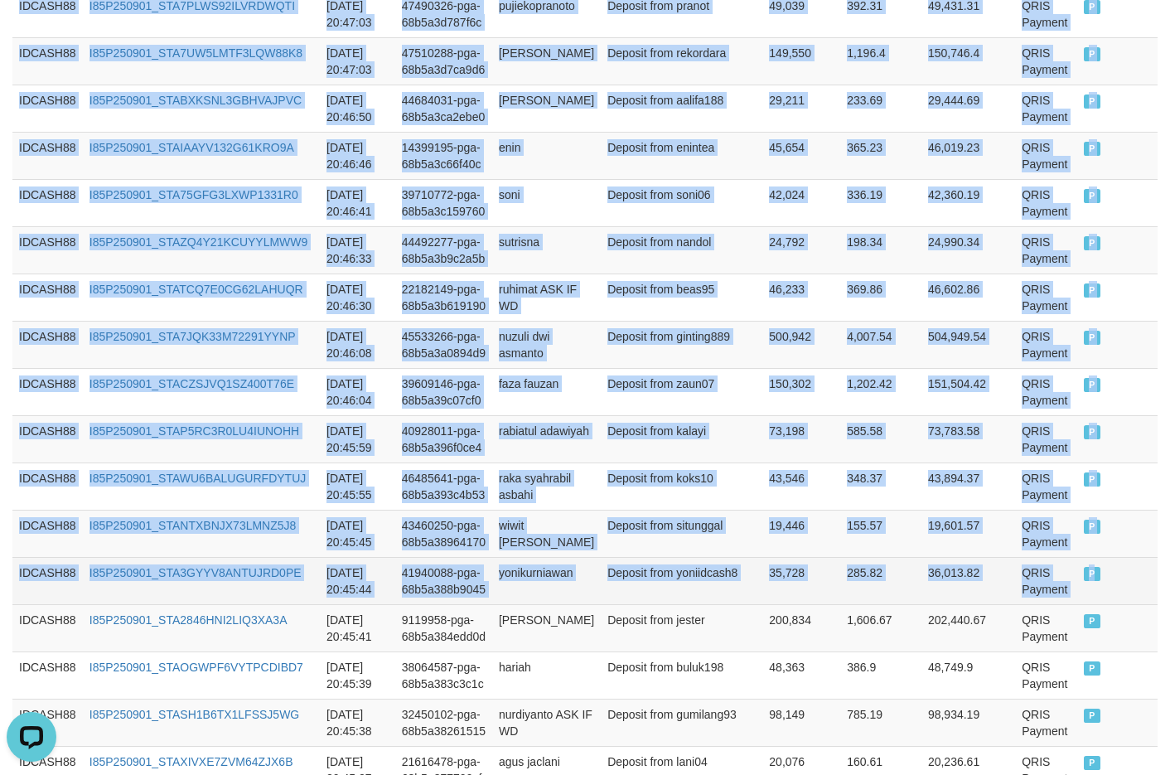
click at [1001, 590] on td "P" at bounding box center [1117, 580] width 80 height 47
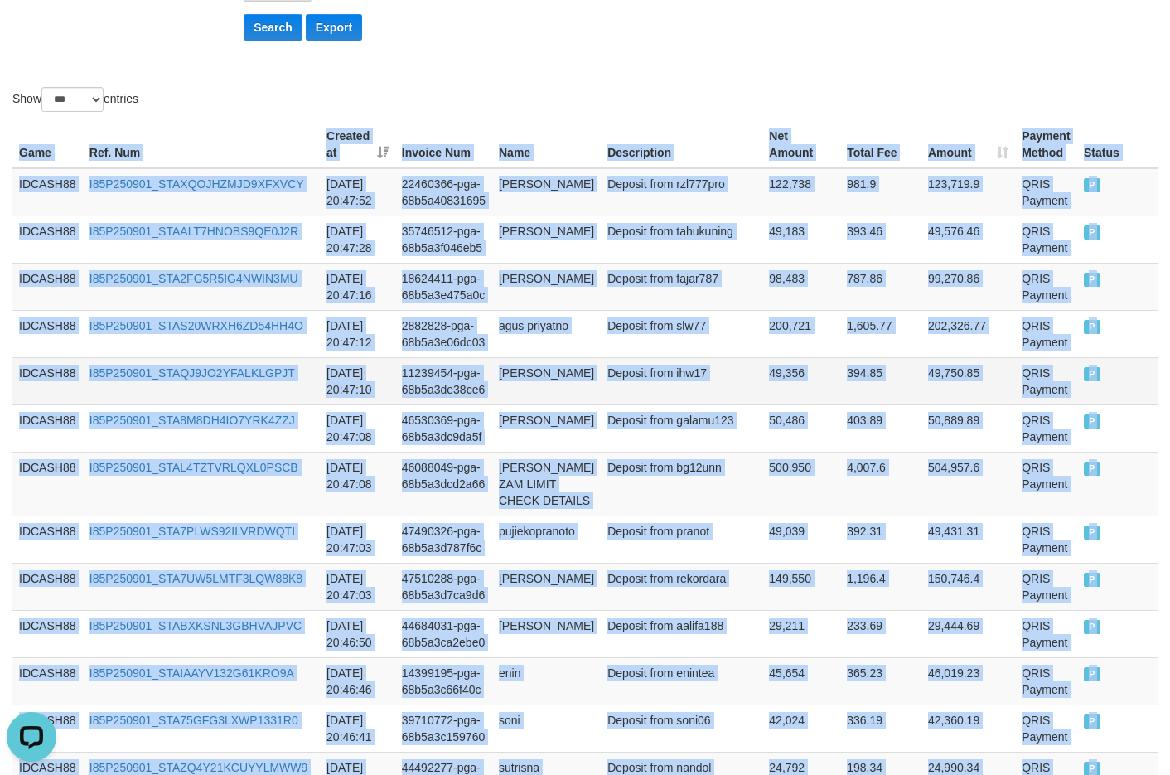
scroll to position [175, 0]
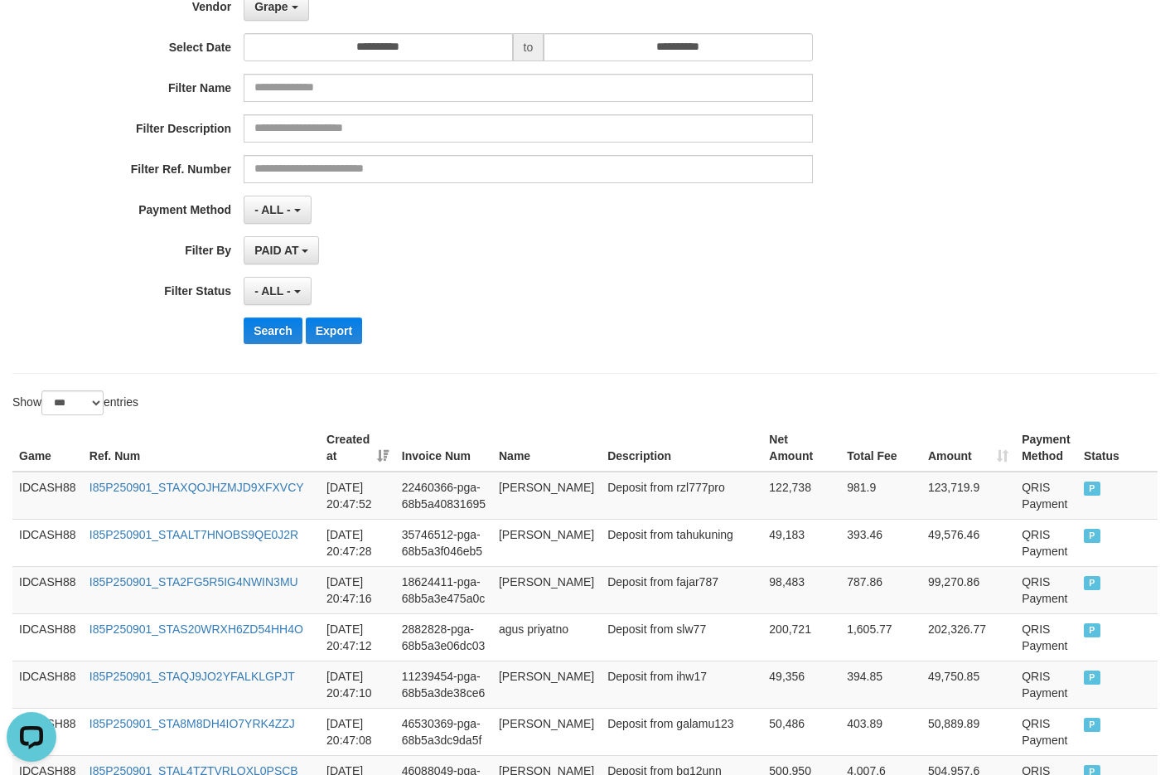
click at [587, 349] on div "**********" at bounding box center [487, 154] width 975 height 404
click at [269, 329] on button "Search" at bounding box center [273, 330] width 59 height 27
click at [586, 285] on div "- ALL - SELECT ALL - ALL - SELECT STATUS PENDING/UNPAID PAID CANCELED EXPIRED" at bounding box center [528, 291] width 568 height 28
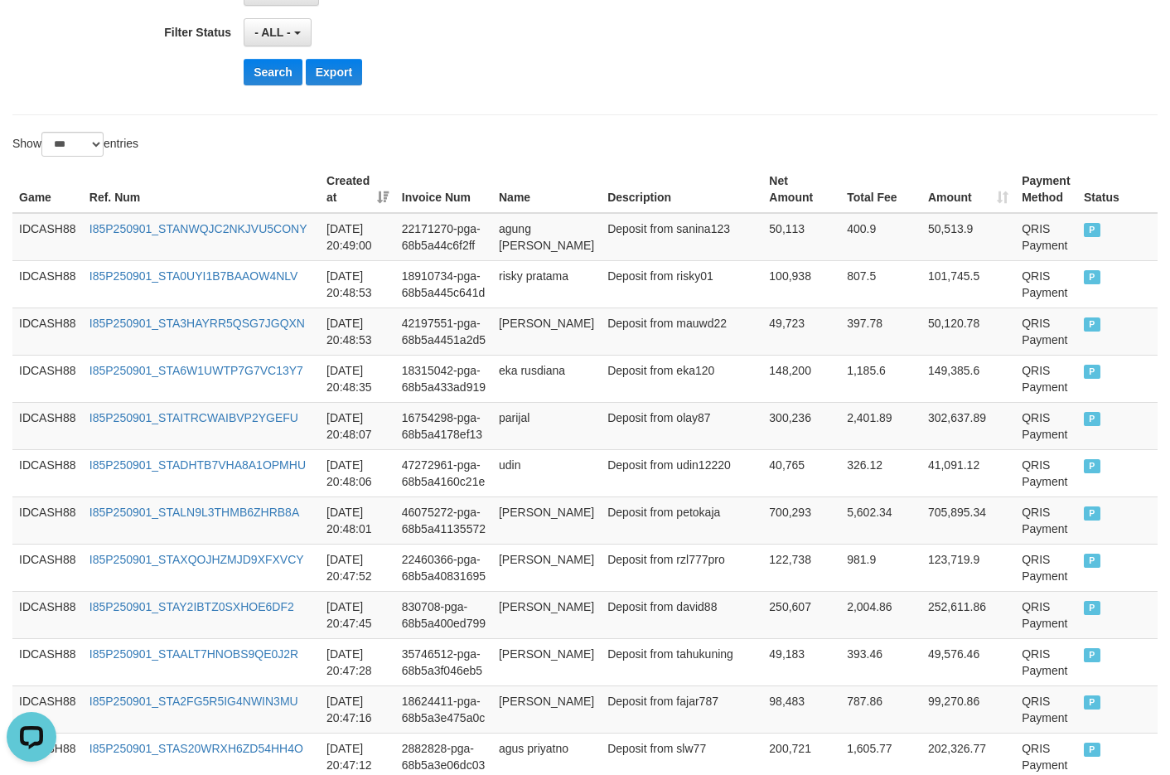
scroll to position [456, 0]
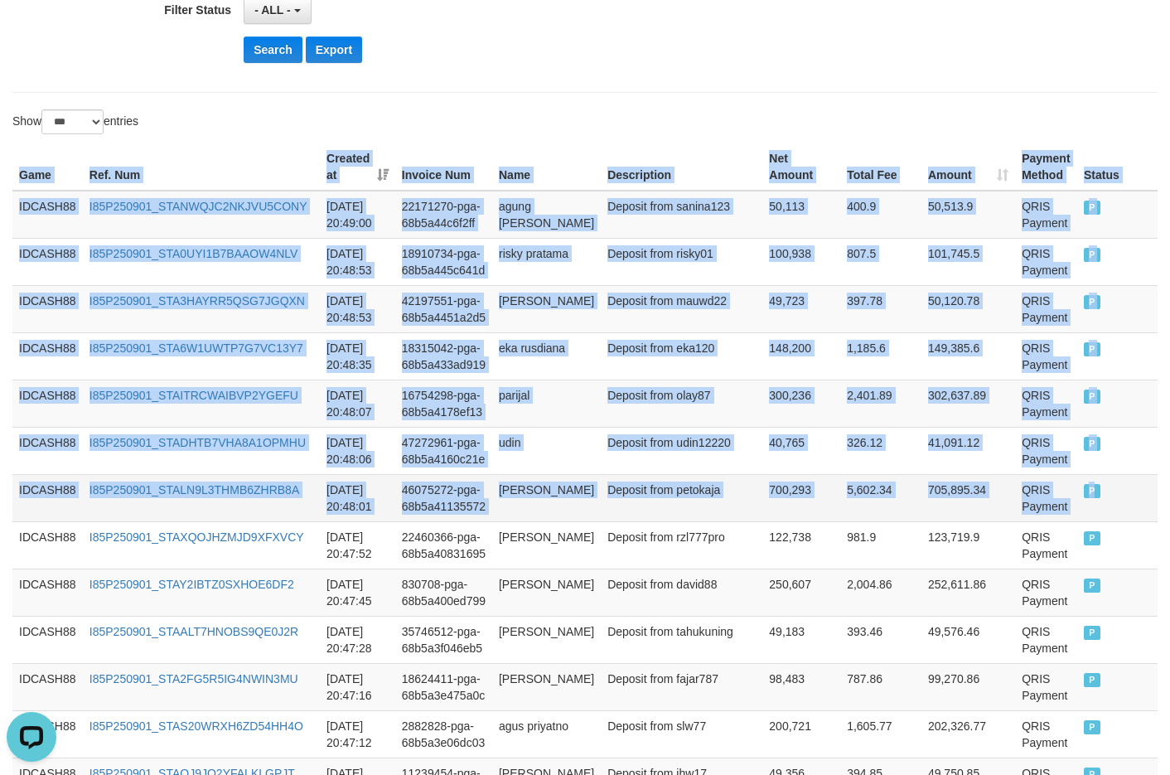
drag, startPoint x: 18, startPoint y: 161, endPoint x: 1101, endPoint y: 495, distance: 1133.1
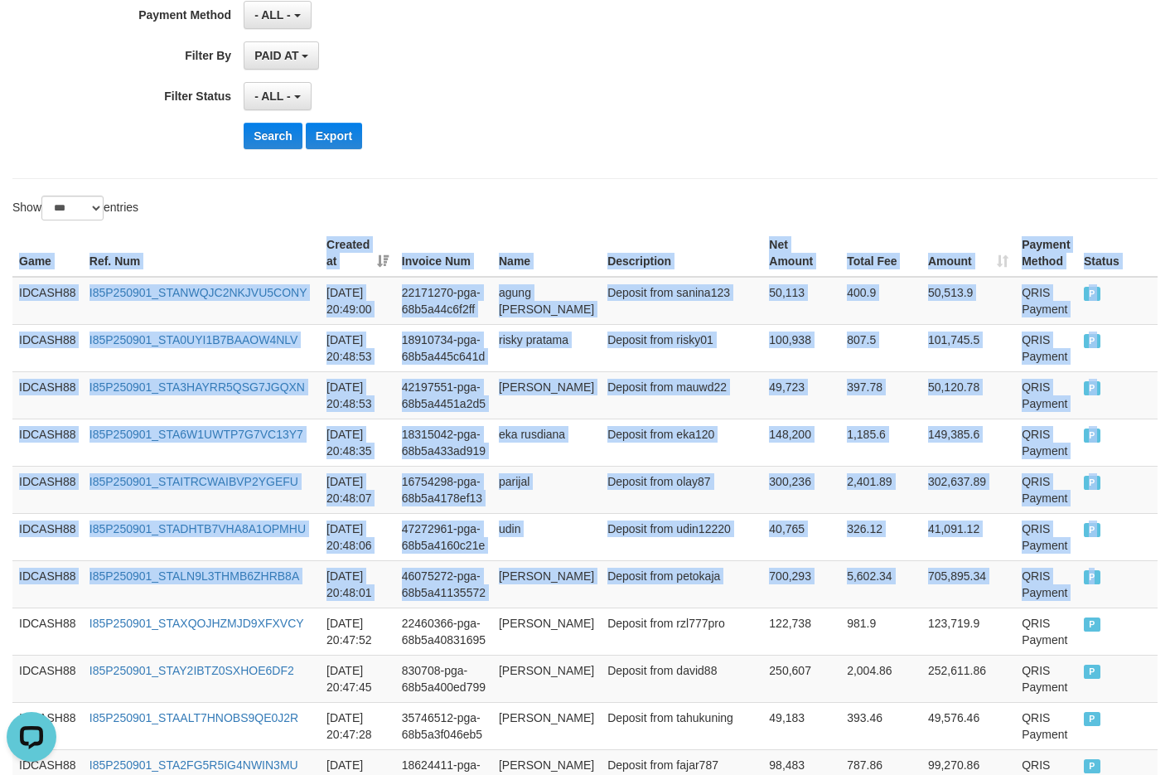
scroll to position [373, 0]
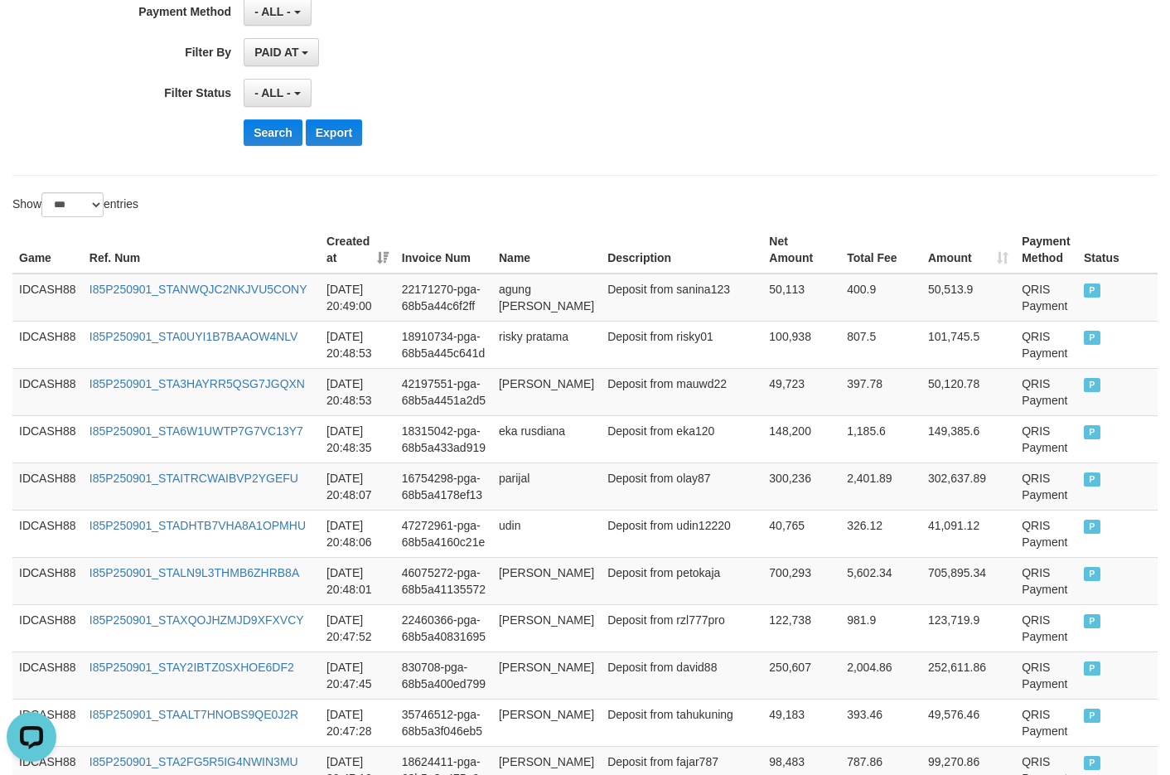
click at [257, 130] on button "Search" at bounding box center [273, 132] width 59 height 27
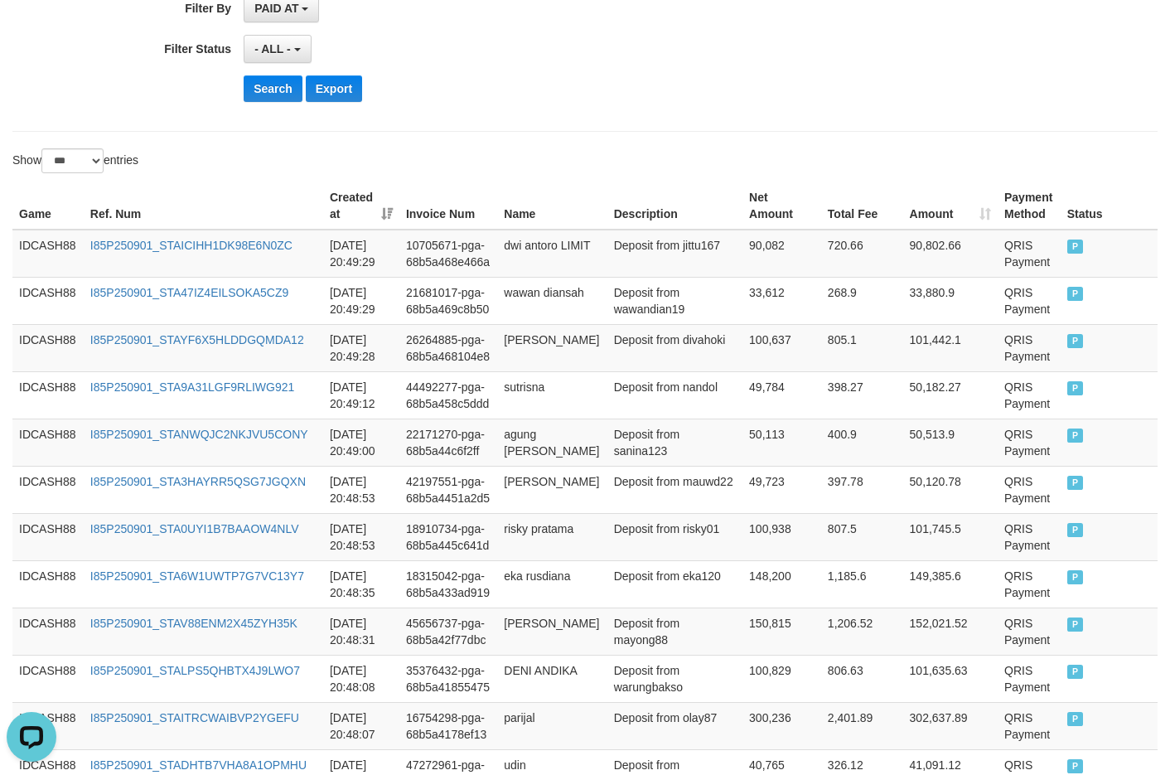
scroll to position [456, 0]
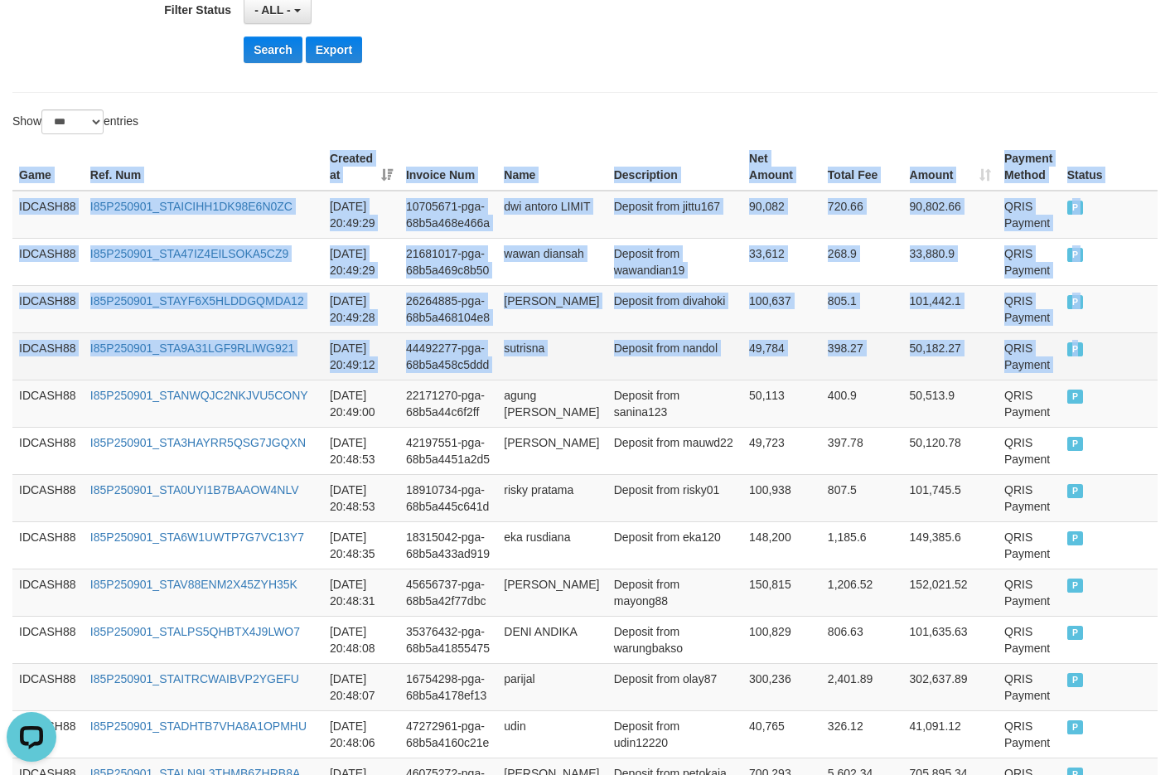
drag, startPoint x: 11, startPoint y: 170, endPoint x: 1119, endPoint y: 360, distance: 1124.7
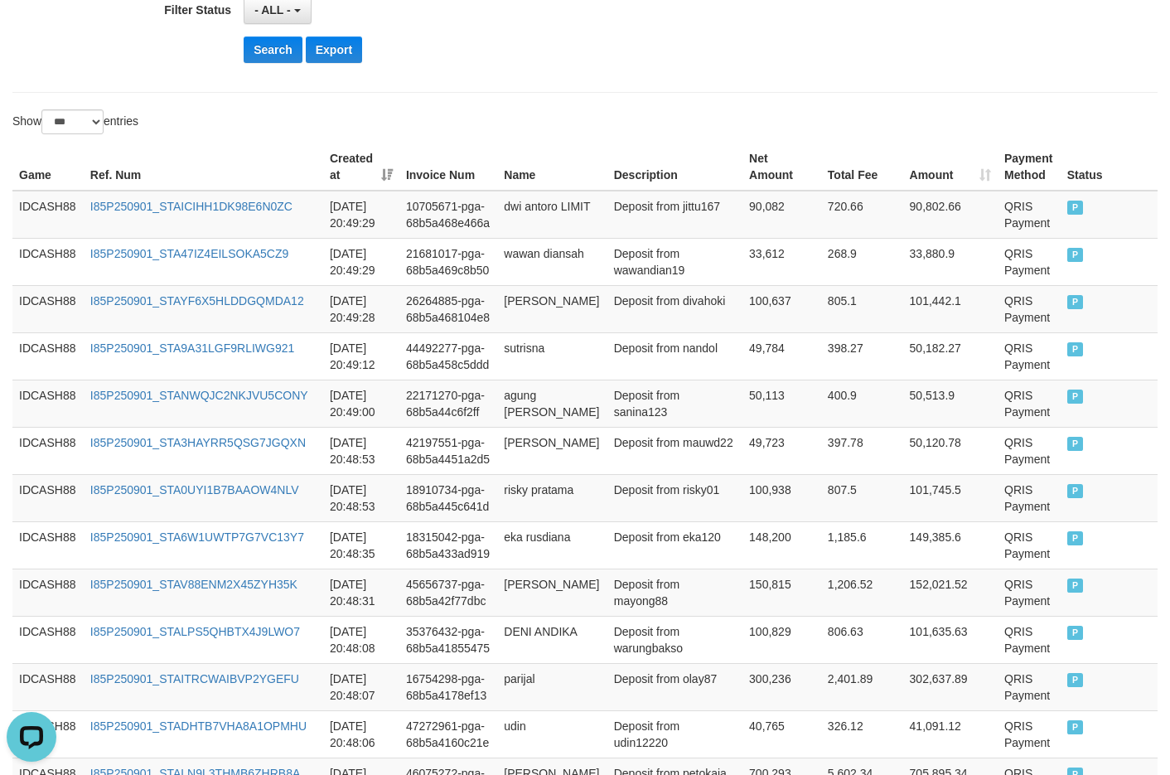
click at [677, 118] on div "Show ** ** ** *** entries" at bounding box center [585, 123] width 1170 height 29
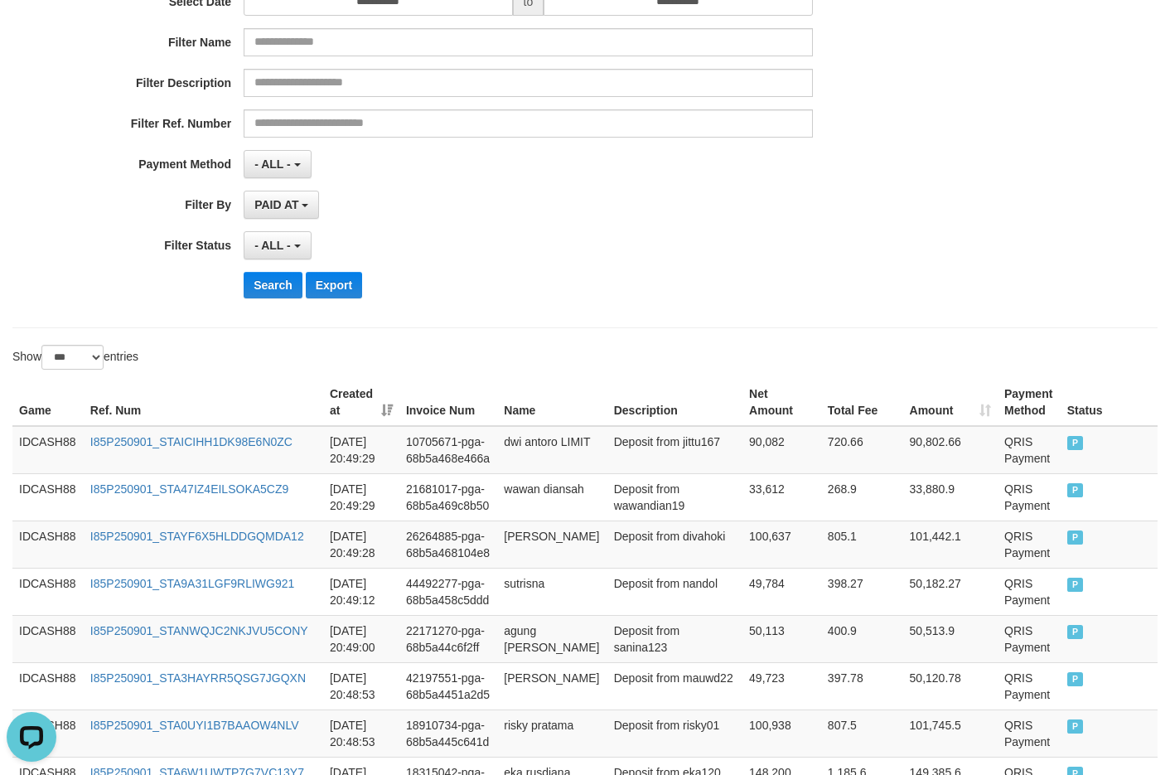
scroll to position [207, 0]
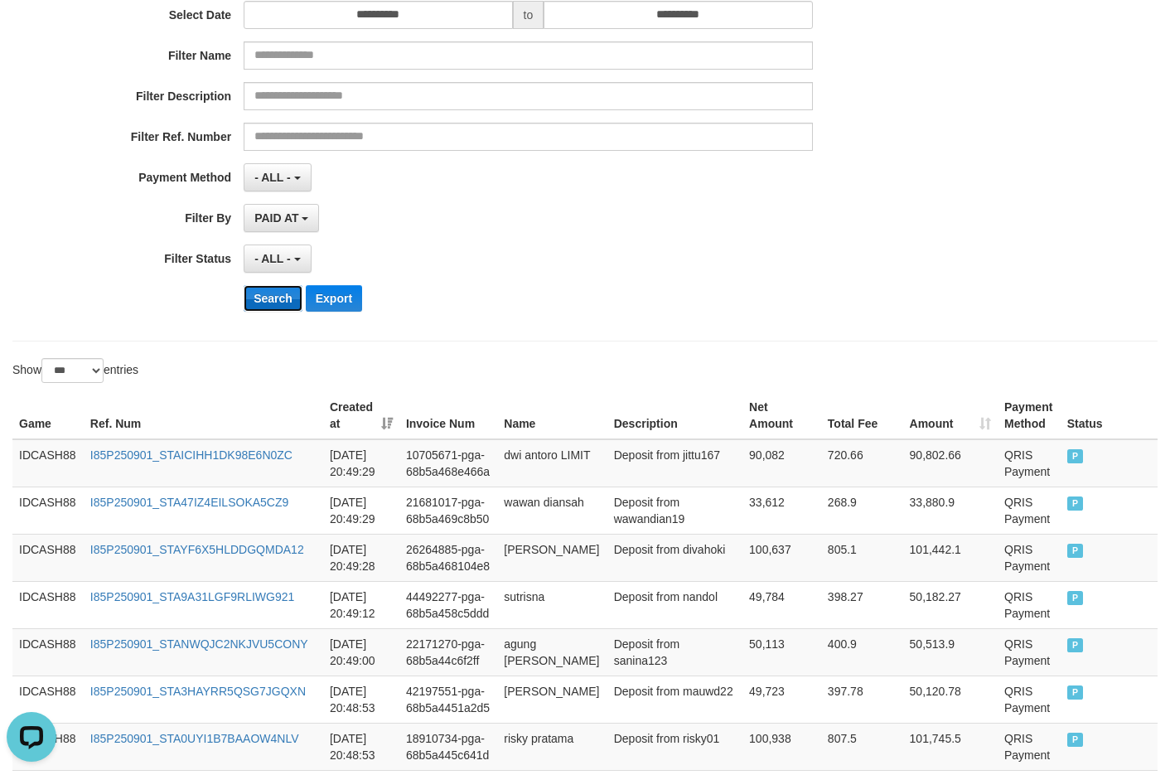
click at [285, 299] on button "Search" at bounding box center [273, 298] width 59 height 27
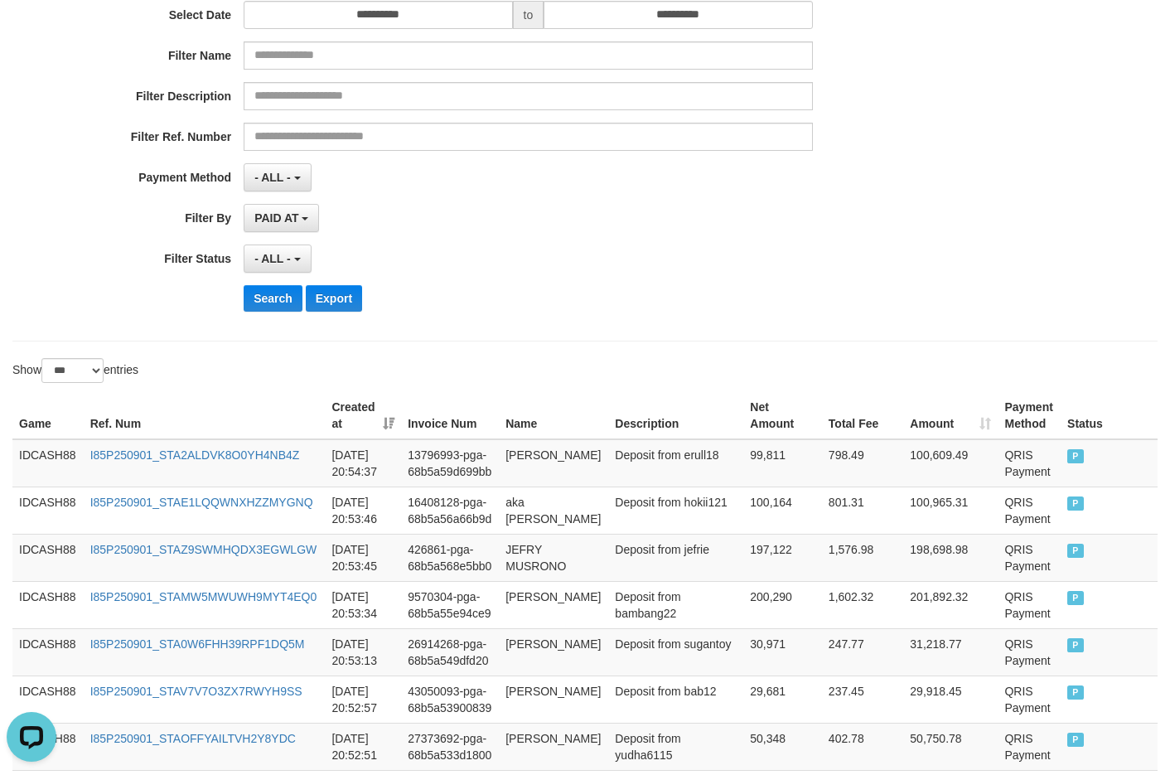
click at [577, 293] on div "Search Export" at bounding box center [610, 298] width 732 height 27
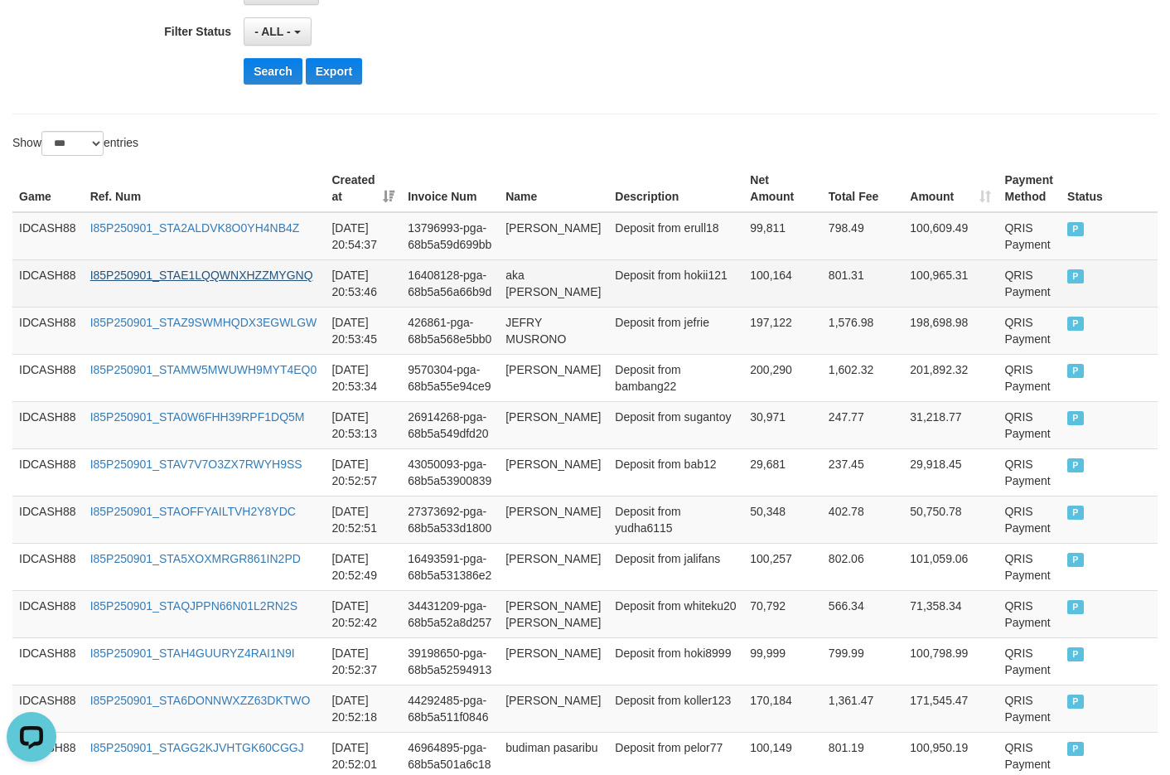
scroll to position [458, 0]
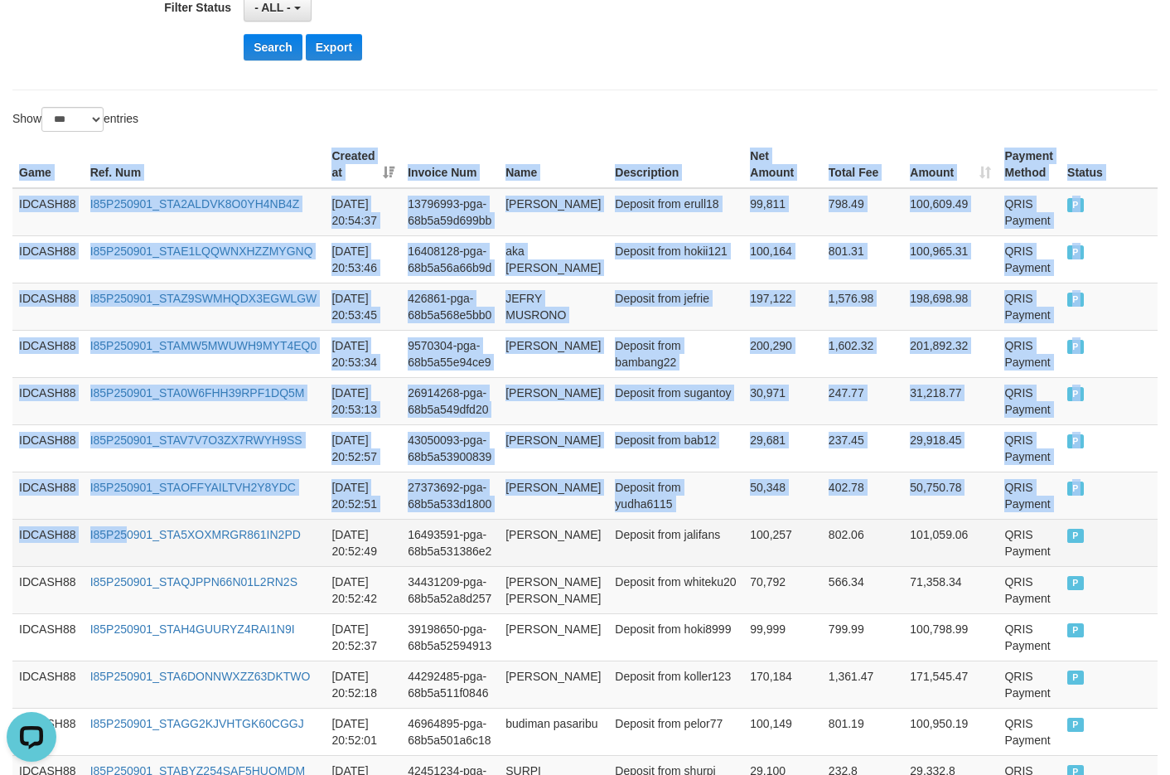
drag, startPoint x: 10, startPoint y: 171, endPoint x: 131, endPoint y: 577, distance: 424.4
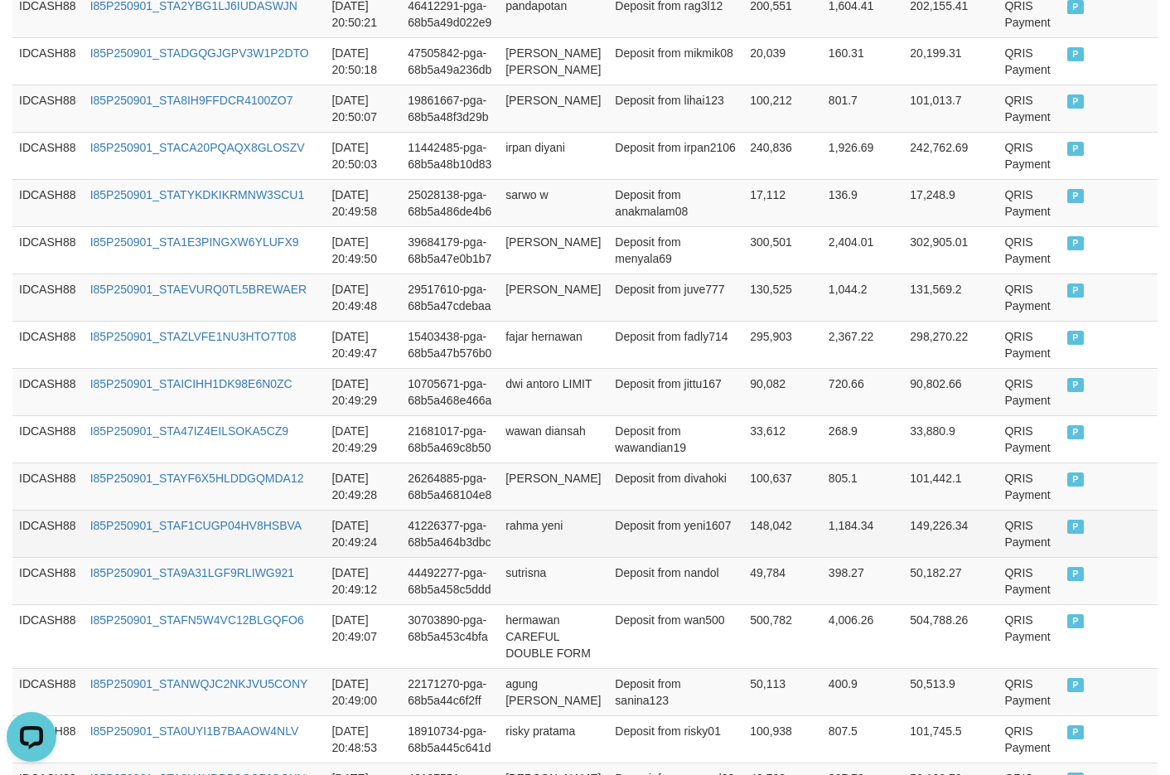
scroll to position [1535, 0]
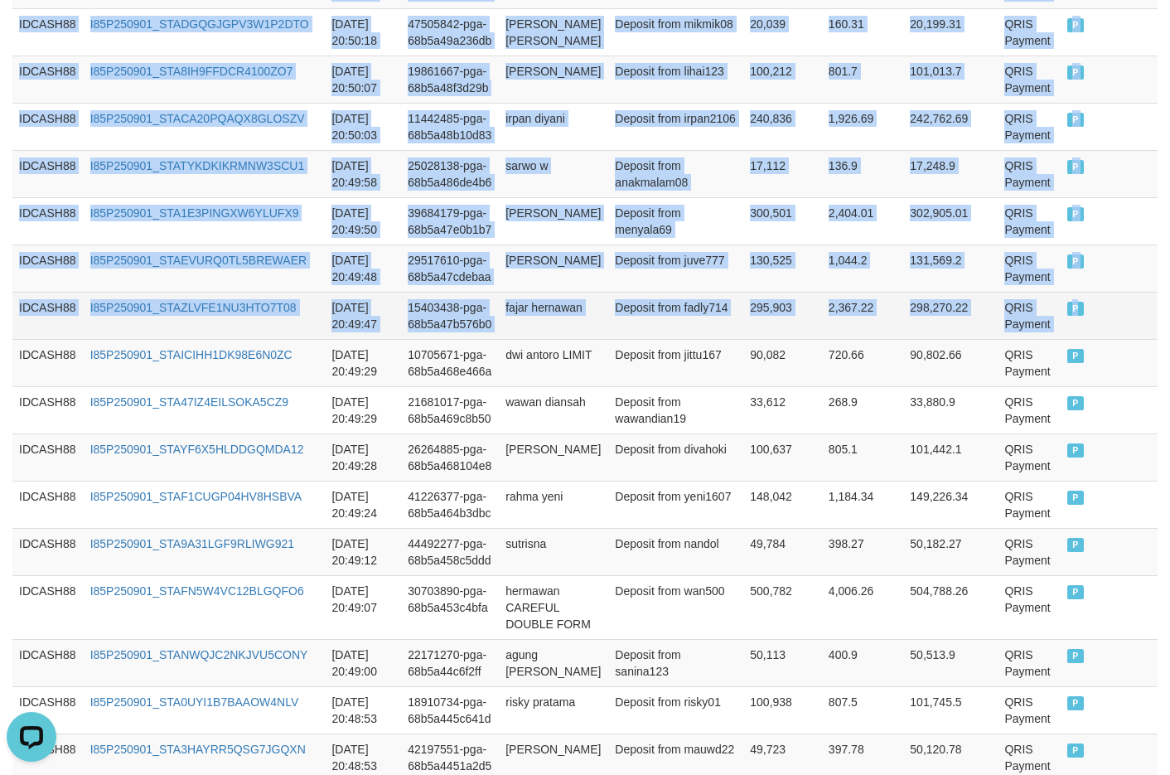
click at [1001, 339] on td "P" at bounding box center [1108, 315] width 97 height 47
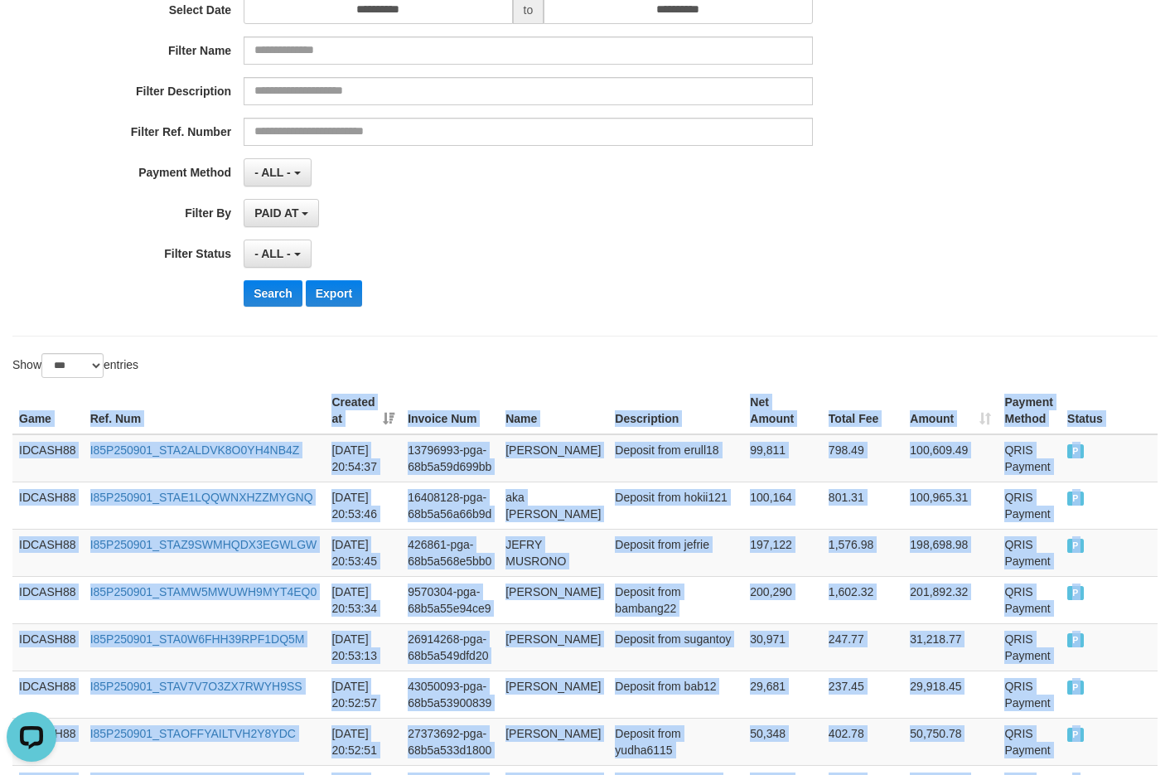
scroll to position [210, 0]
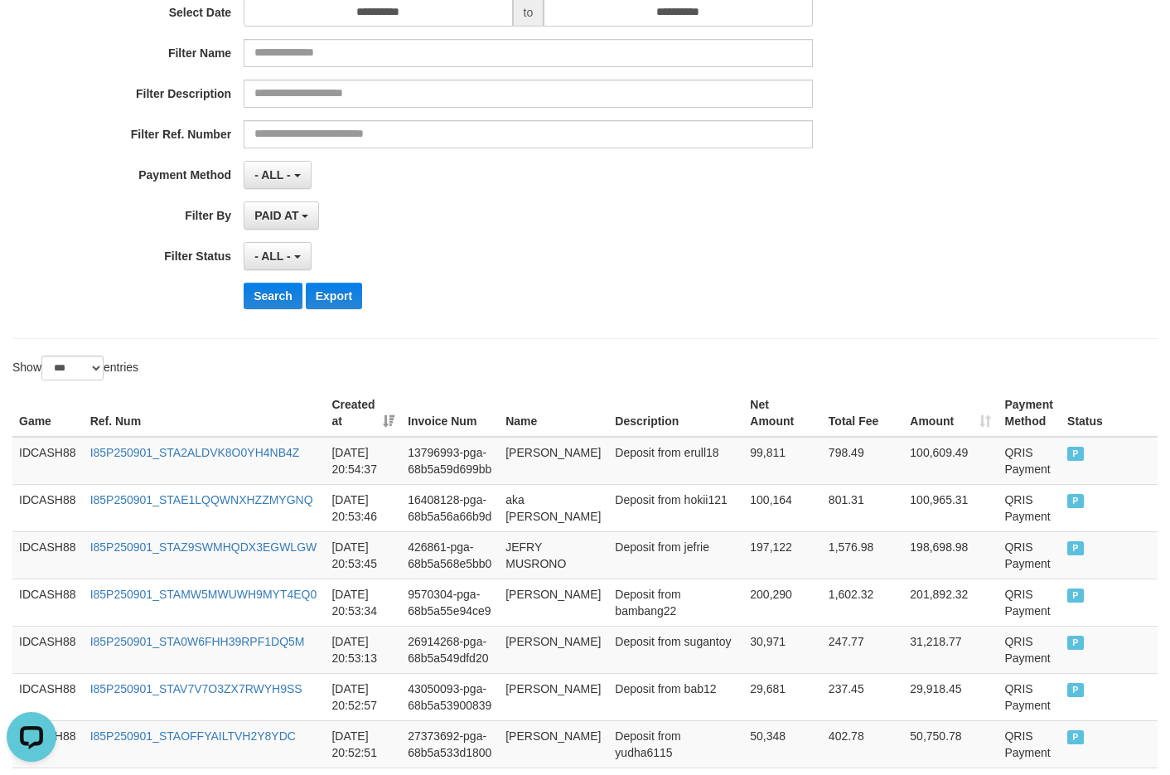
click at [646, 298] on div "Search Export" at bounding box center [610, 295] width 732 height 27
click at [278, 294] on button "Search" at bounding box center [273, 295] width 59 height 27
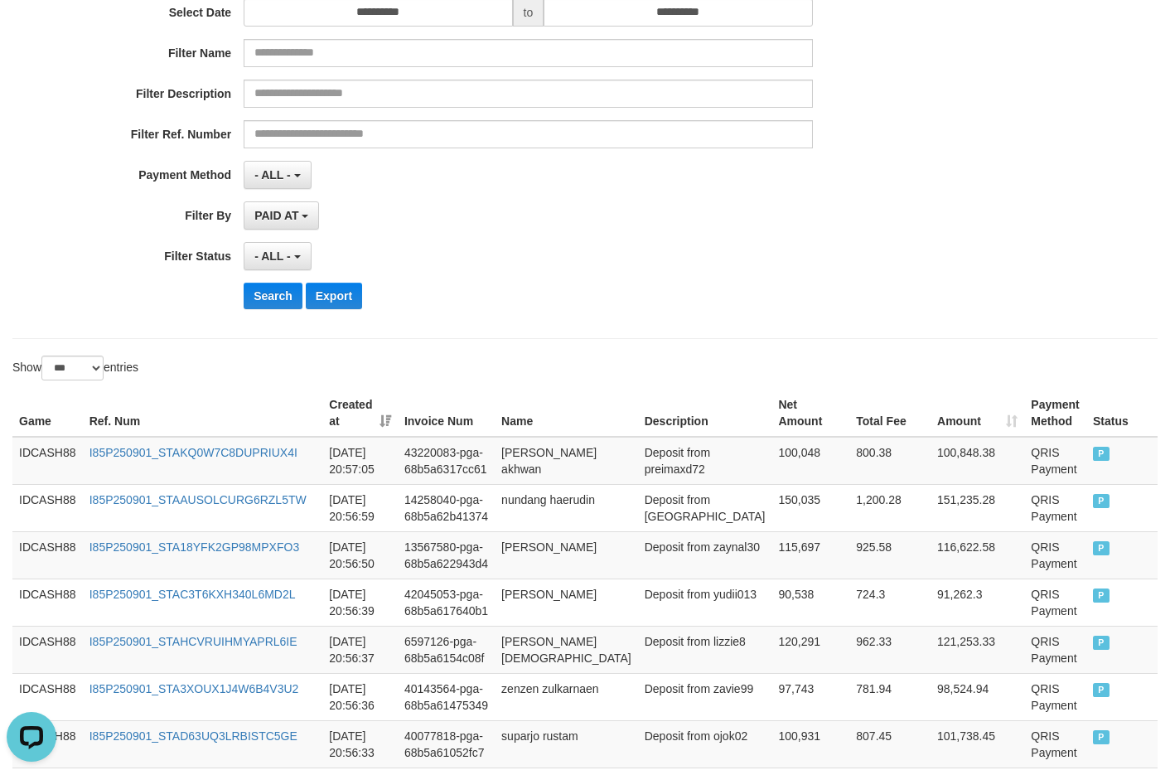
click at [503, 299] on div "Search Export" at bounding box center [610, 295] width 732 height 27
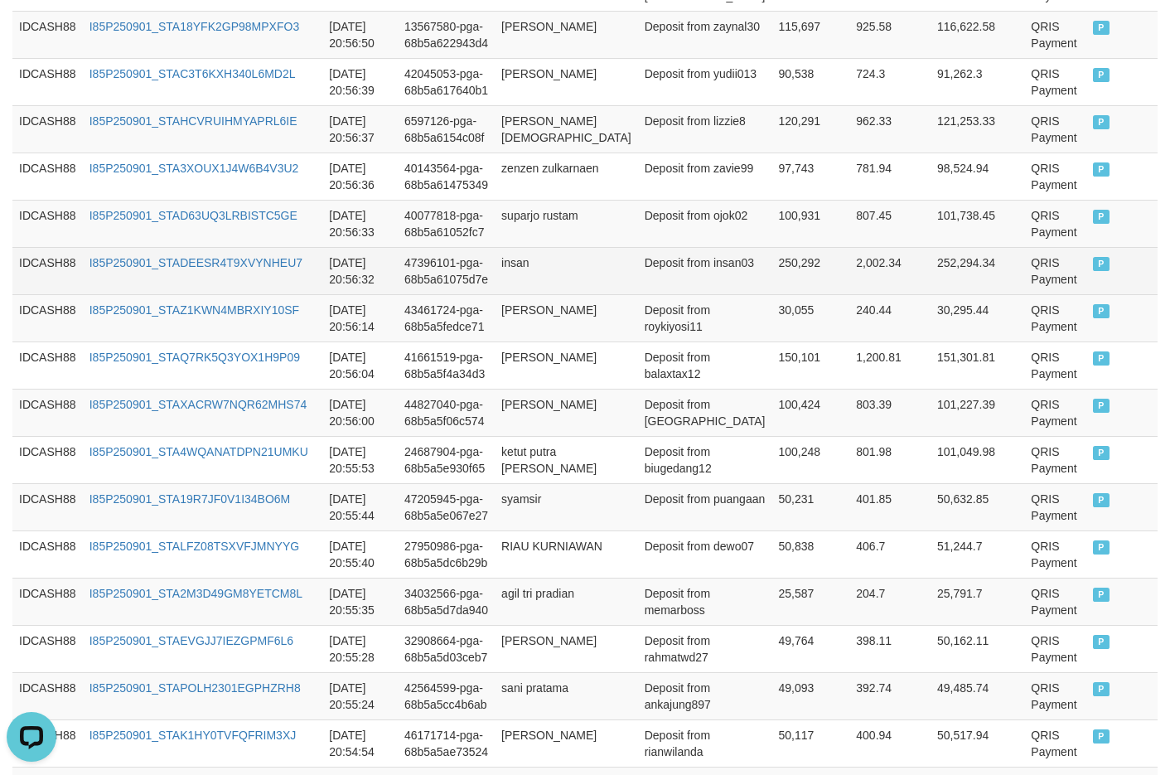
scroll to position [399, 0]
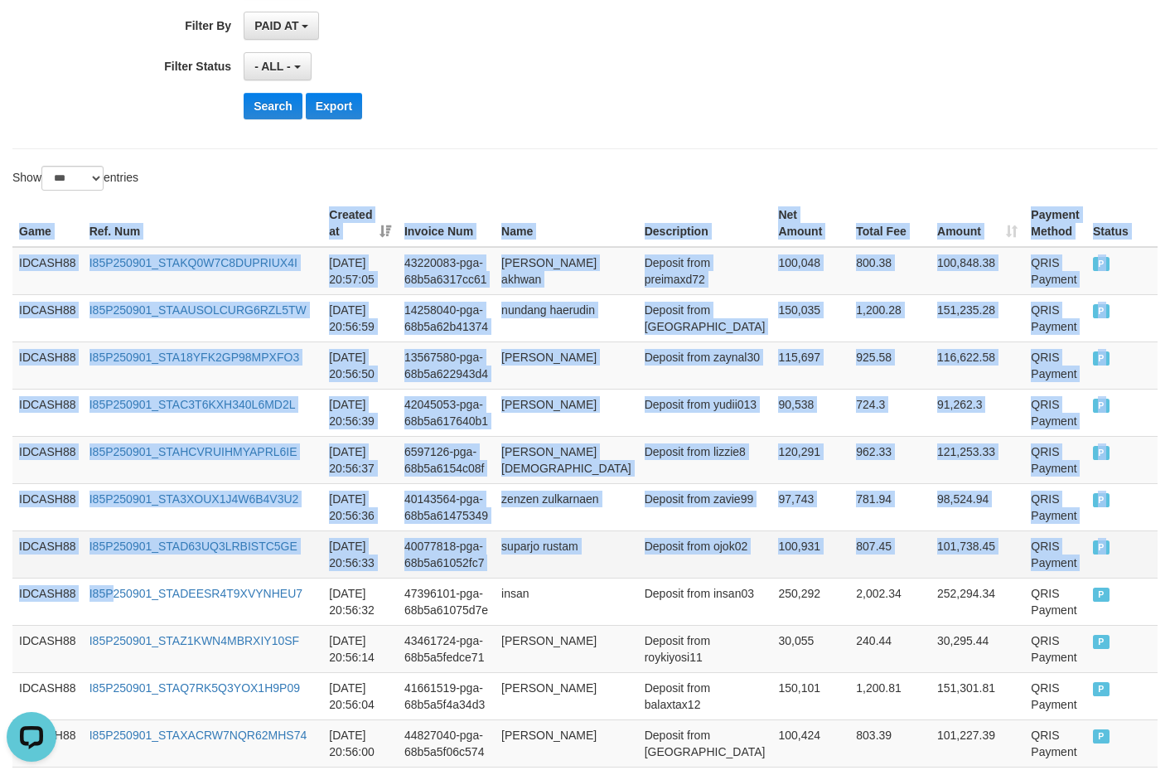
drag, startPoint x: 4, startPoint y: 220, endPoint x: 409, endPoint y: 568, distance: 534.0
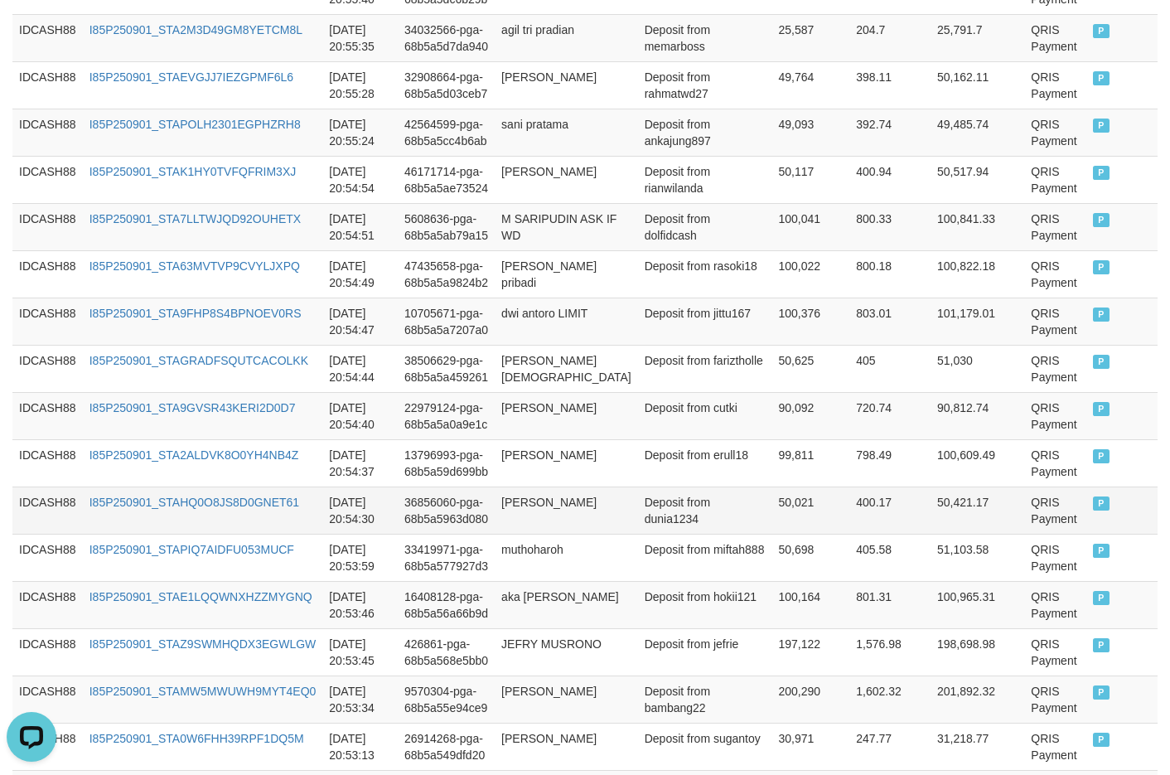
scroll to position [1311, 0]
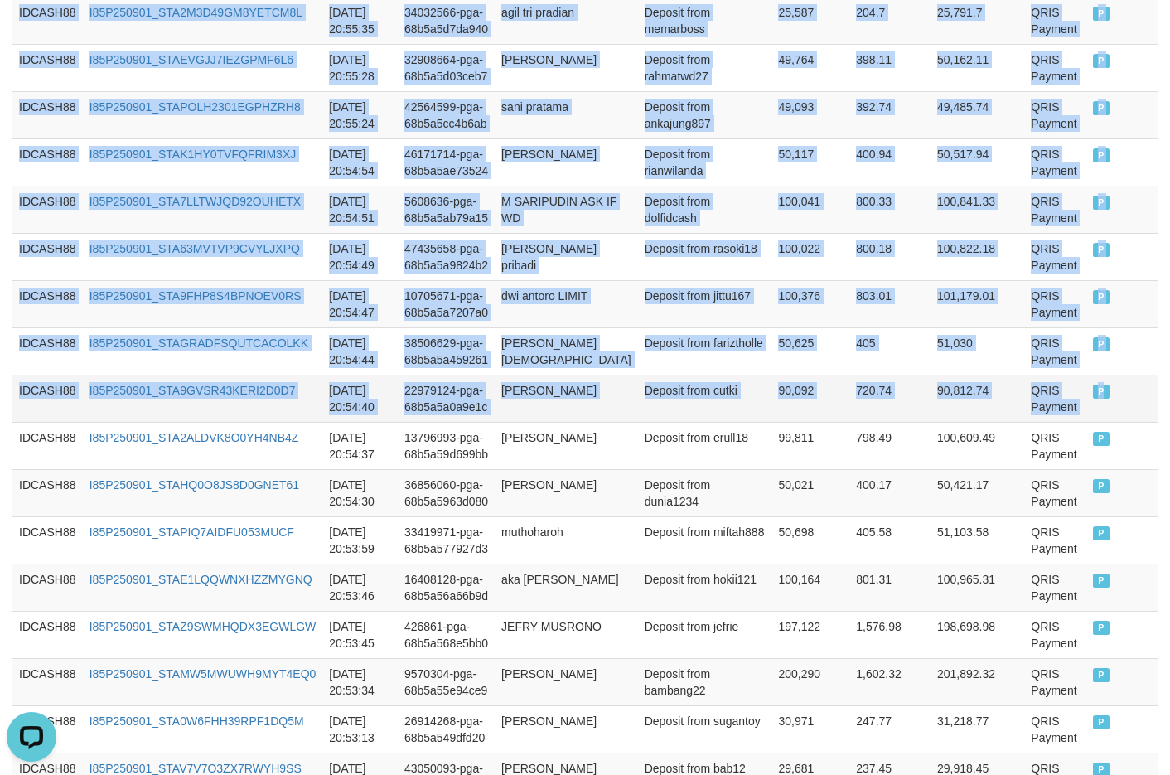
click at [1001, 421] on td "P" at bounding box center [1121, 397] width 71 height 47
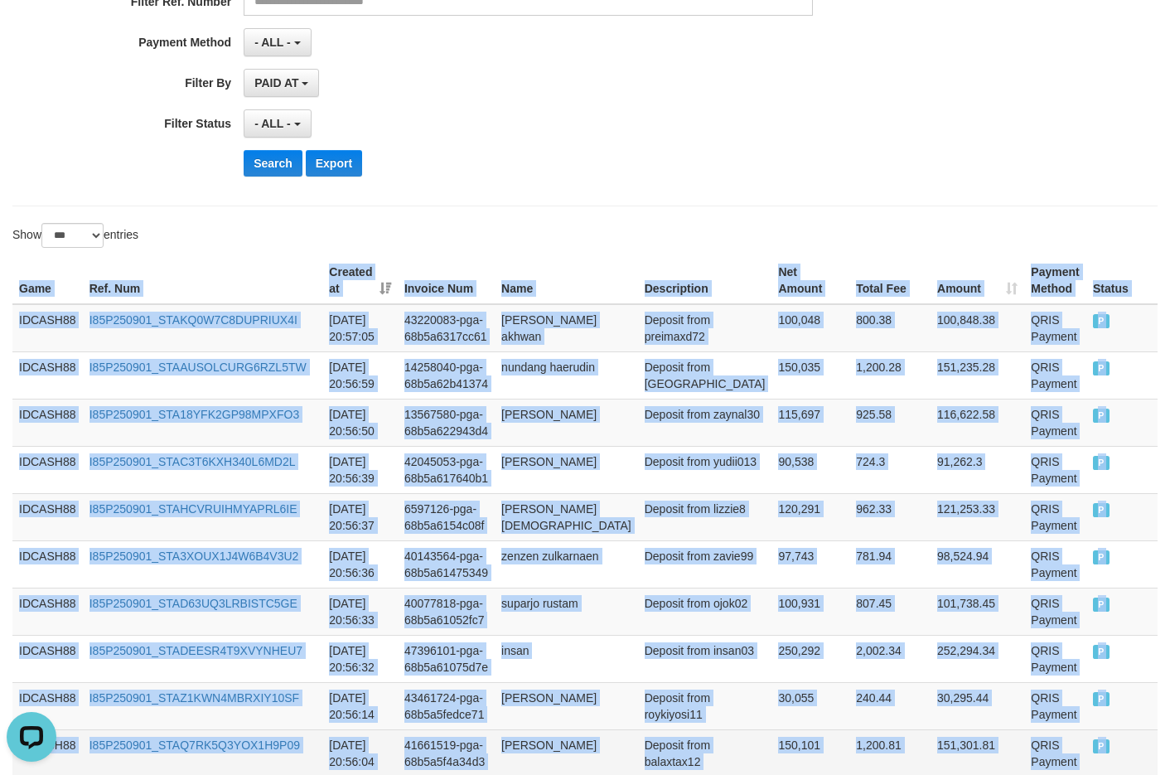
scroll to position [316, 0]
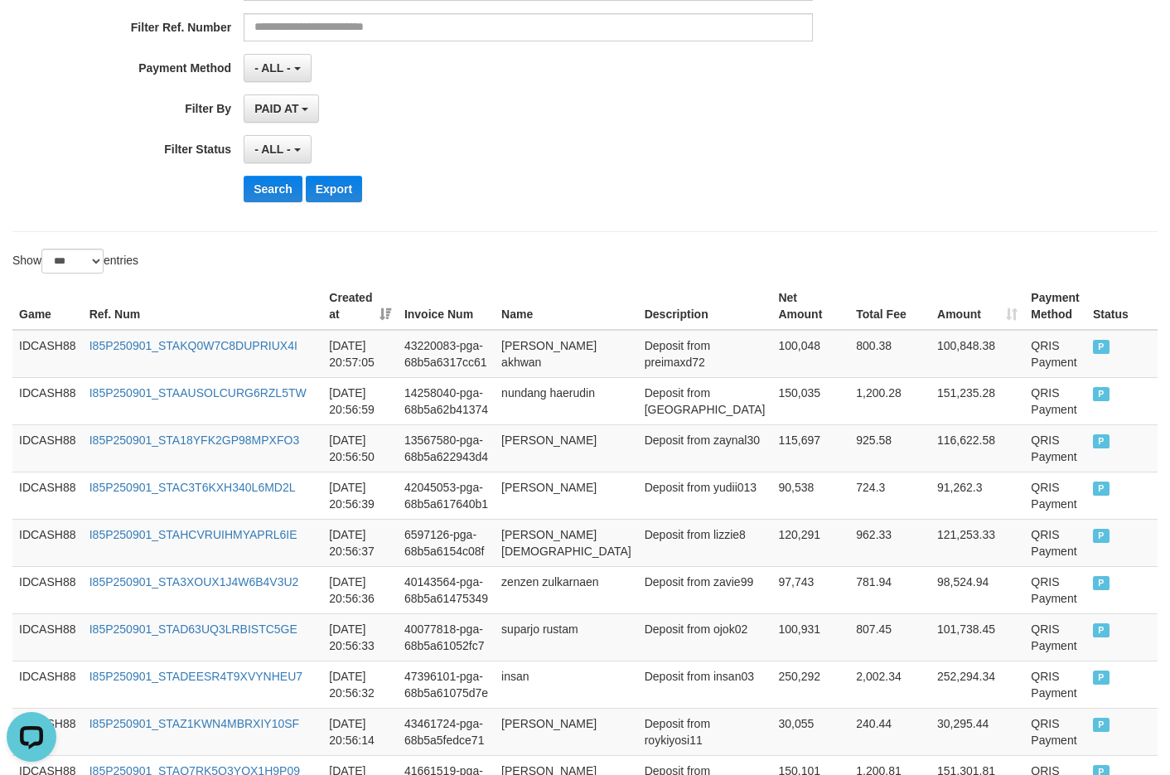
click at [576, 223] on div "**********" at bounding box center [584, 12] width 1145 height 439
click at [268, 188] on button "Search" at bounding box center [273, 189] width 59 height 27
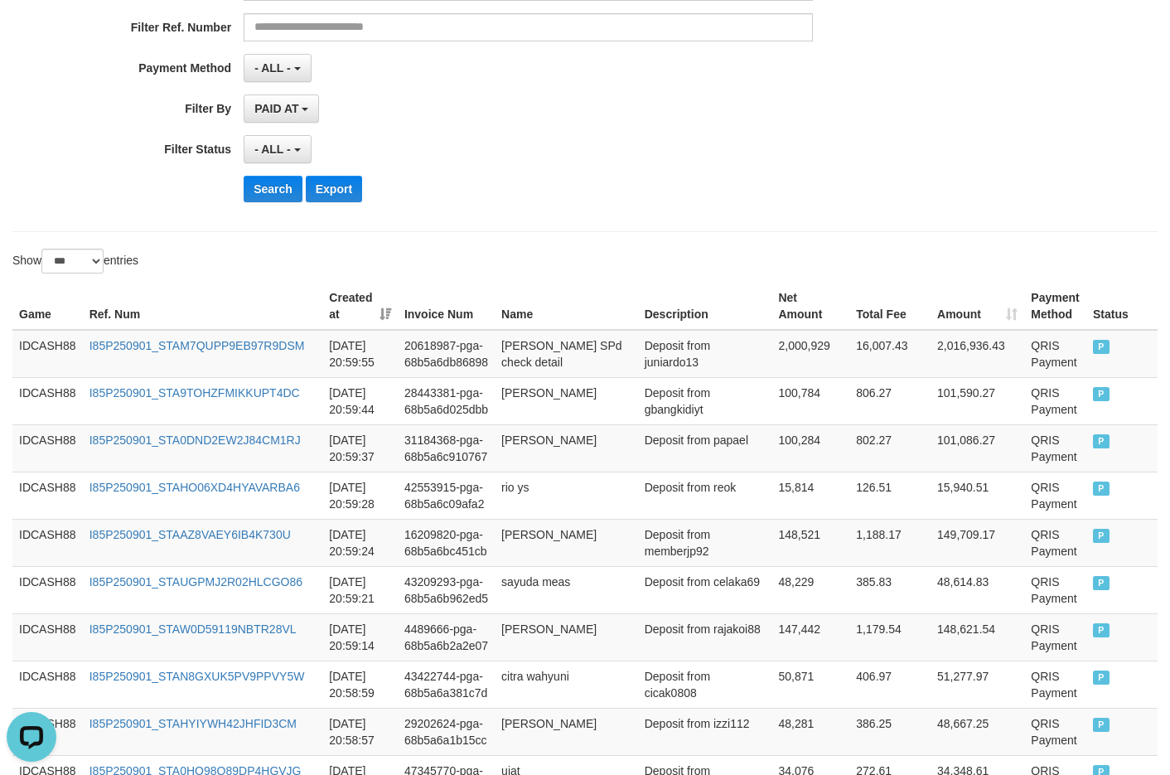
click at [419, 205] on div "**********" at bounding box center [487, 12] width 975 height 404
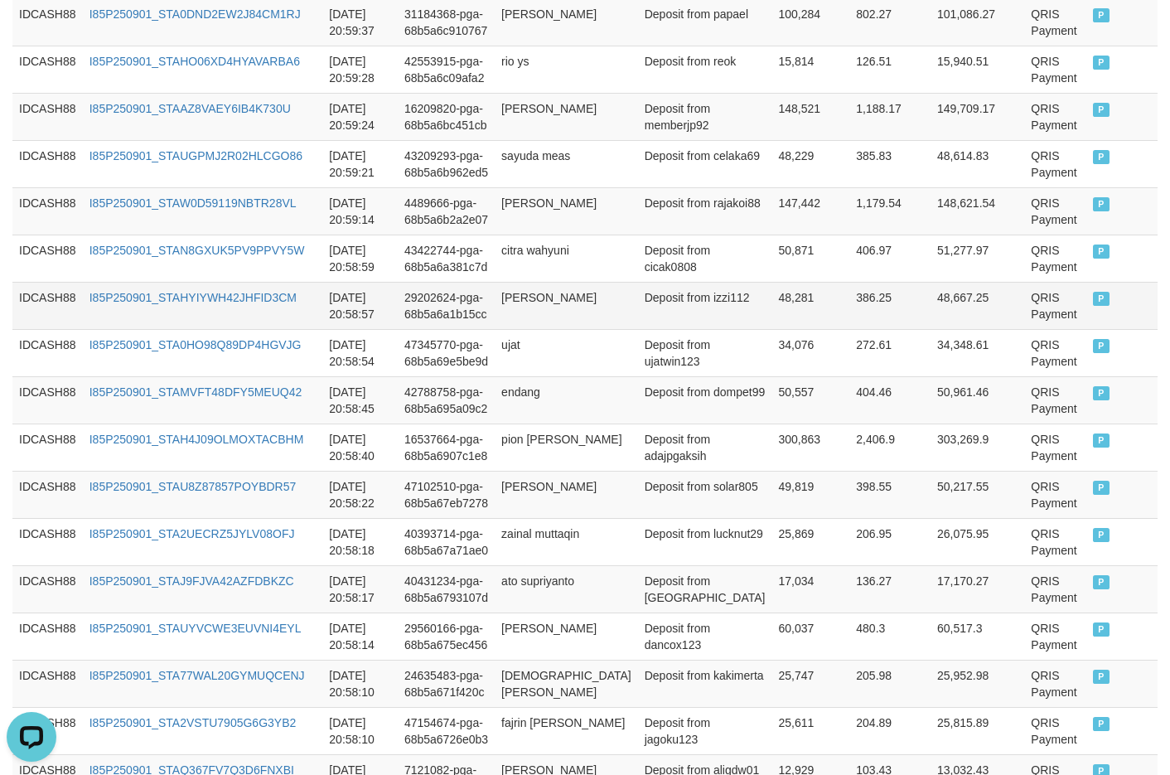
scroll to position [411, 0]
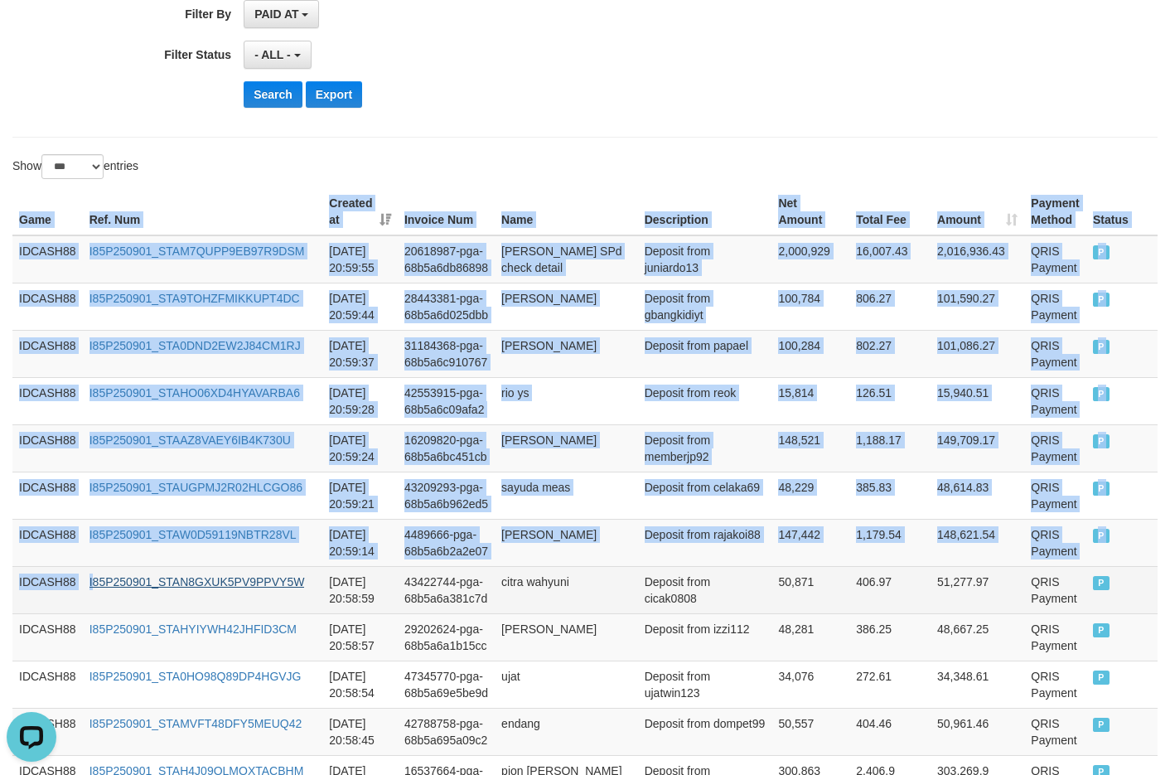
drag, startPoint x: 17, startPoint y: 213, endPoint x: 103, endPoint y: 593, distance: 389.9
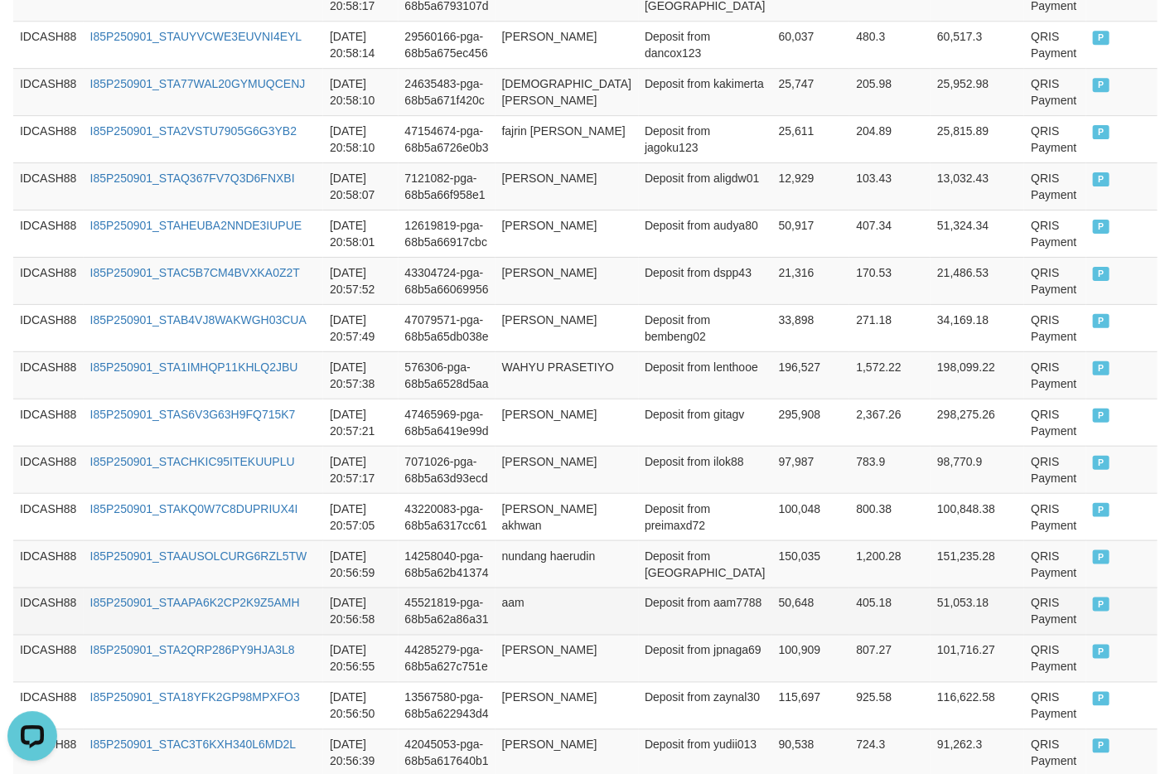
scroll to position [1405, 0]
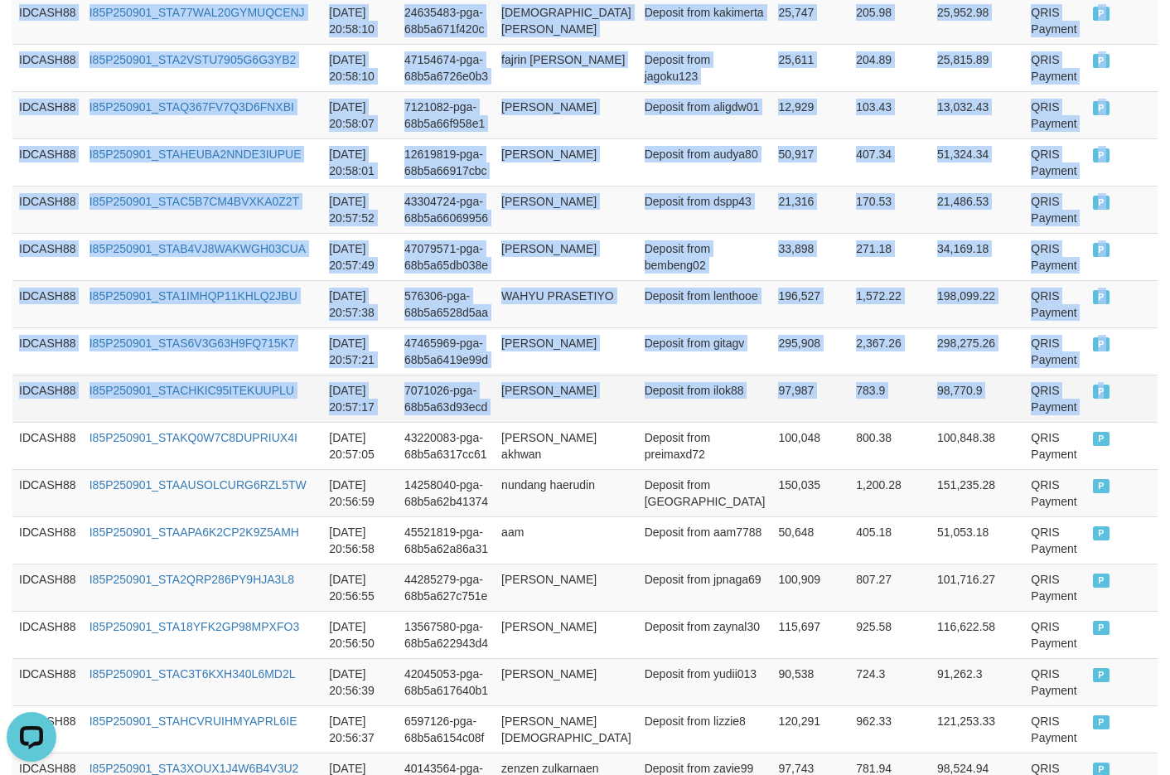
click at [1001, 422] on td "P" at bounding box center [1121, 397] width 71 height 47
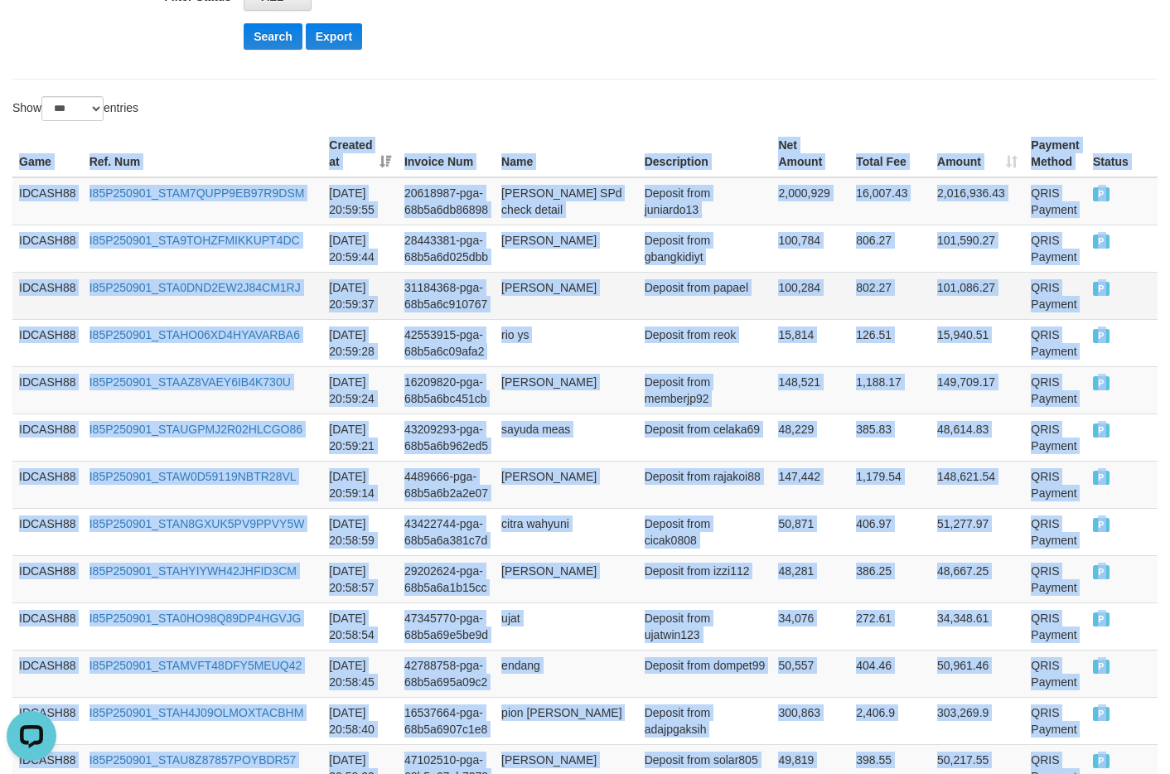
scroll to position [245, 0]
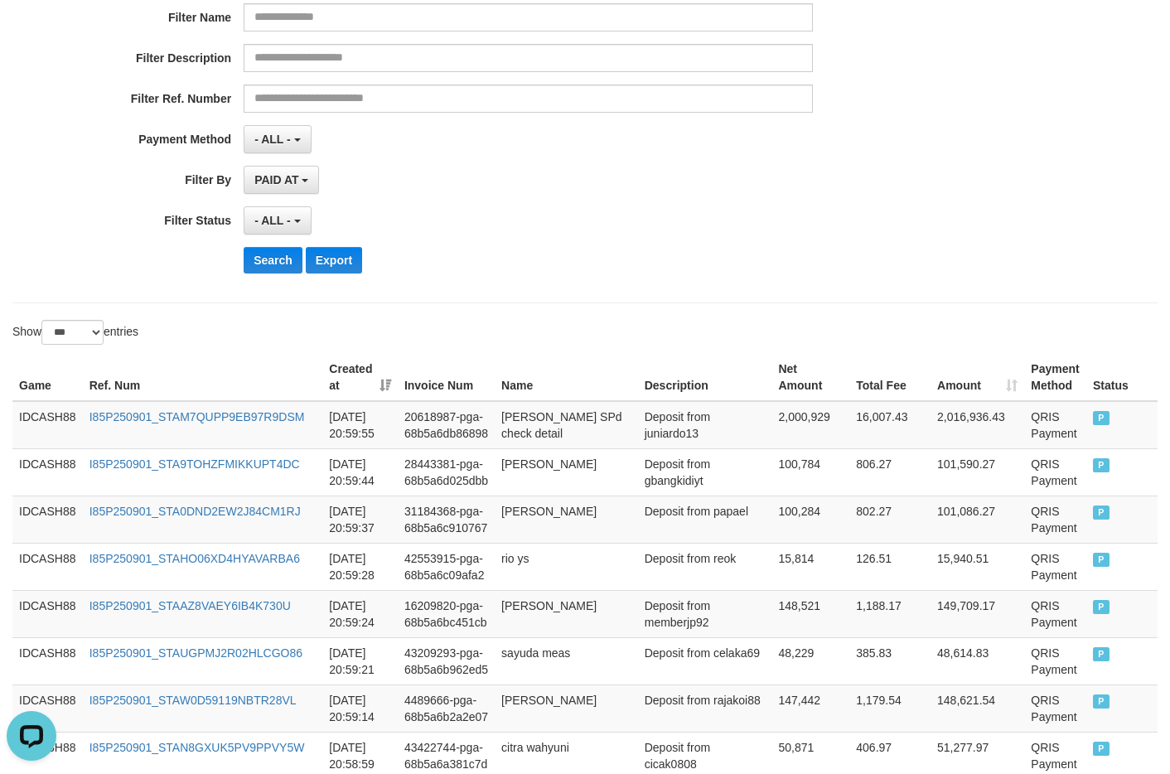
click at [611, 248] on div "Search Export" at bounding box center [610, 260] width 732 height 27
click at [262, 256] on button "Search" at bounding box center [273, 260] width 59 height 27
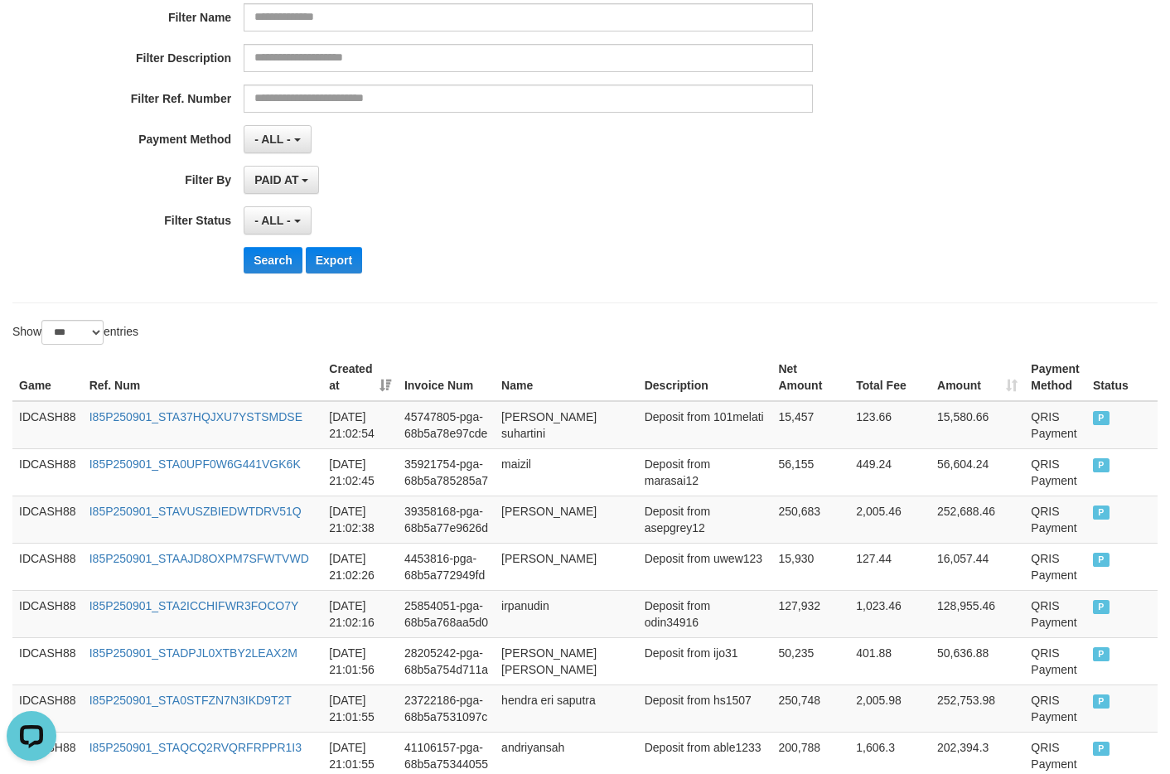
click at [485, 280] on div "**********" at bounding box center [487, 84] width 975 height 404
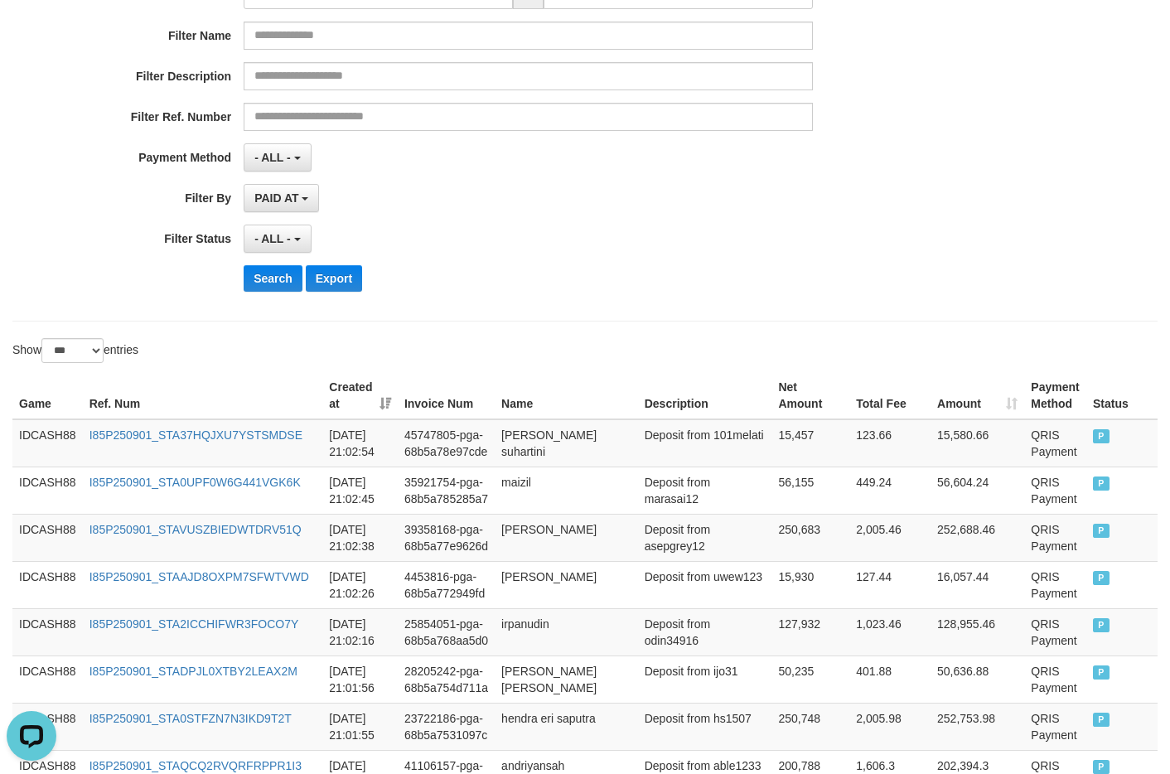
scroll to position [393, 0]
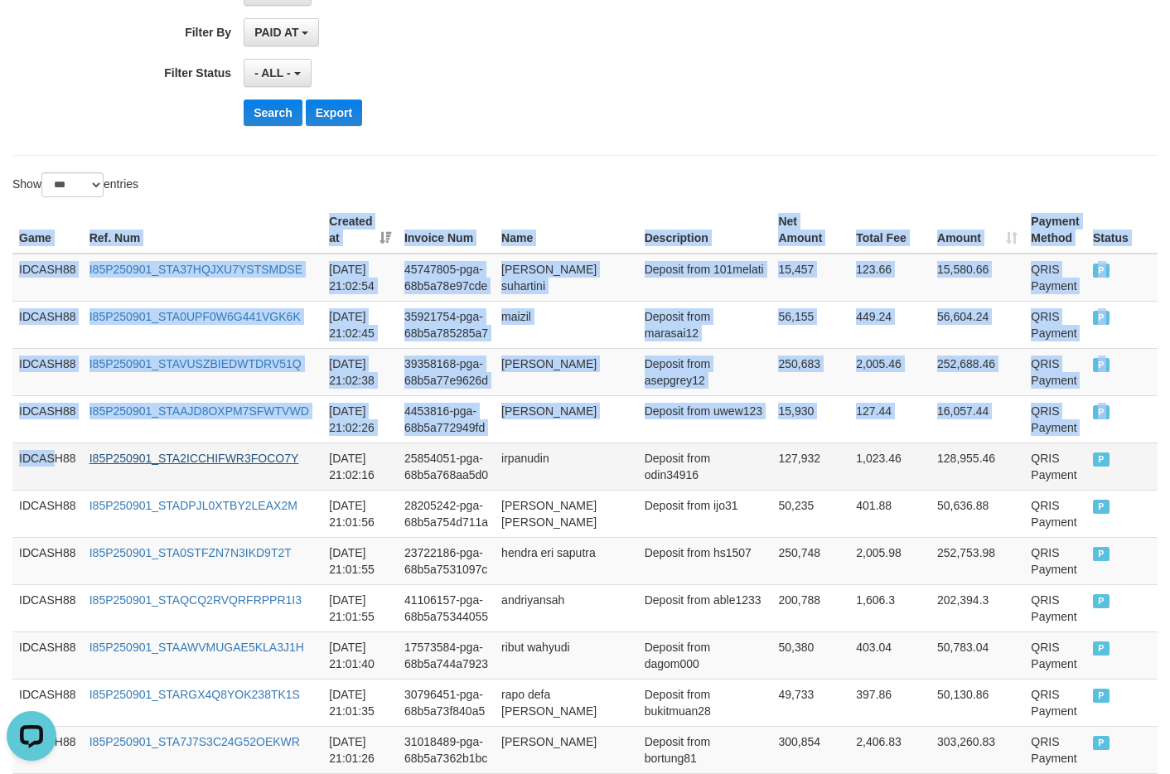
drag, startPoint x: 16, startPoint y: 232, endPoint x: 268, endPoint y: 451, distance: 334.2
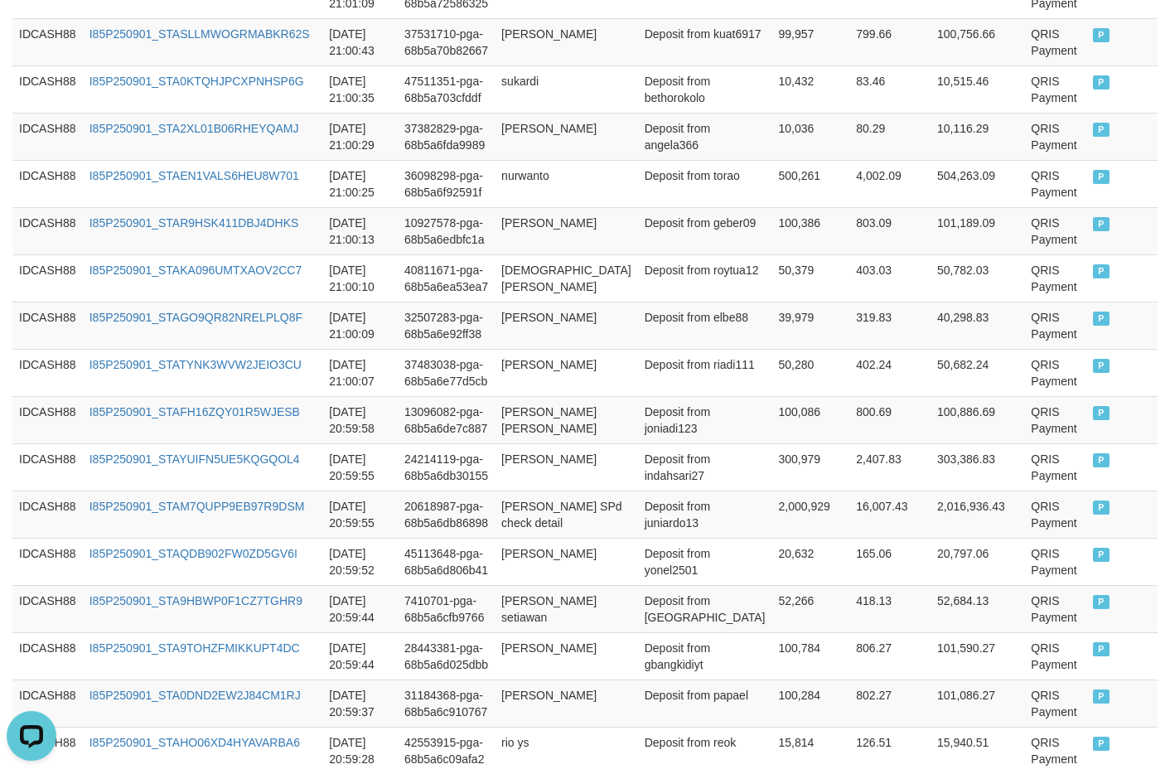
scroll to position [1387, 0]
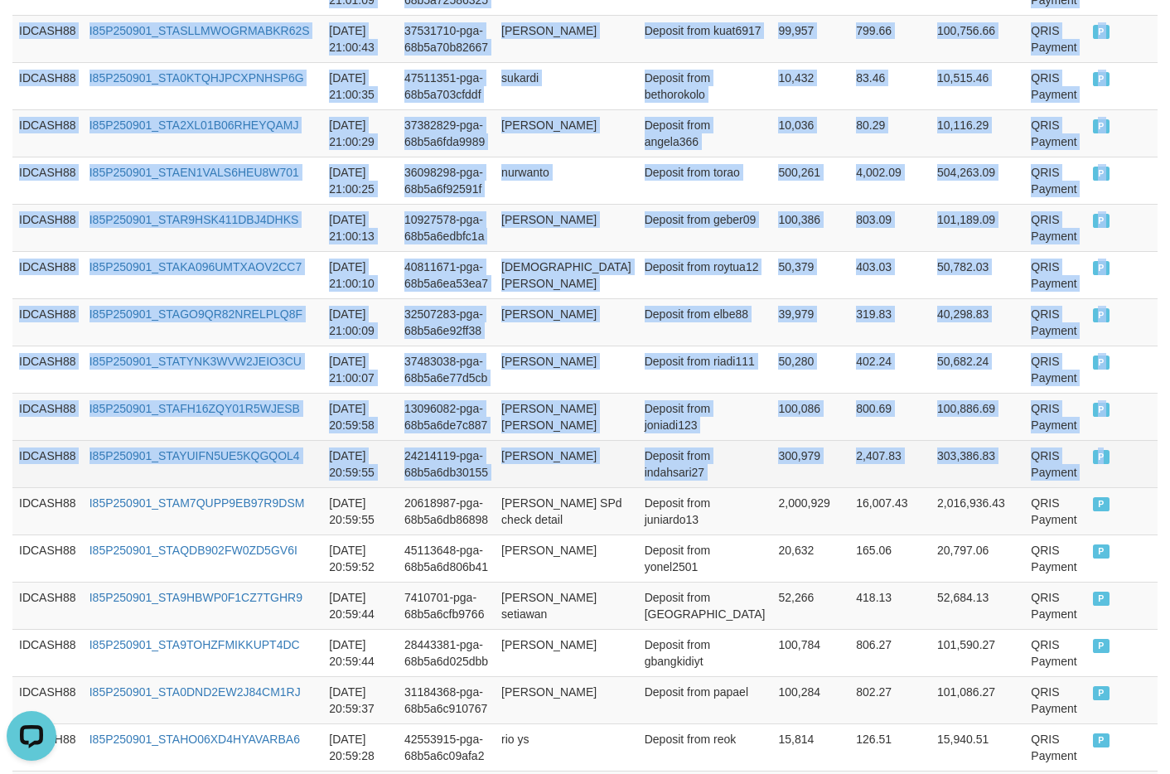
click at [1001, 487] on td "P" at bounding box center [1121, 463] width 71 height 47
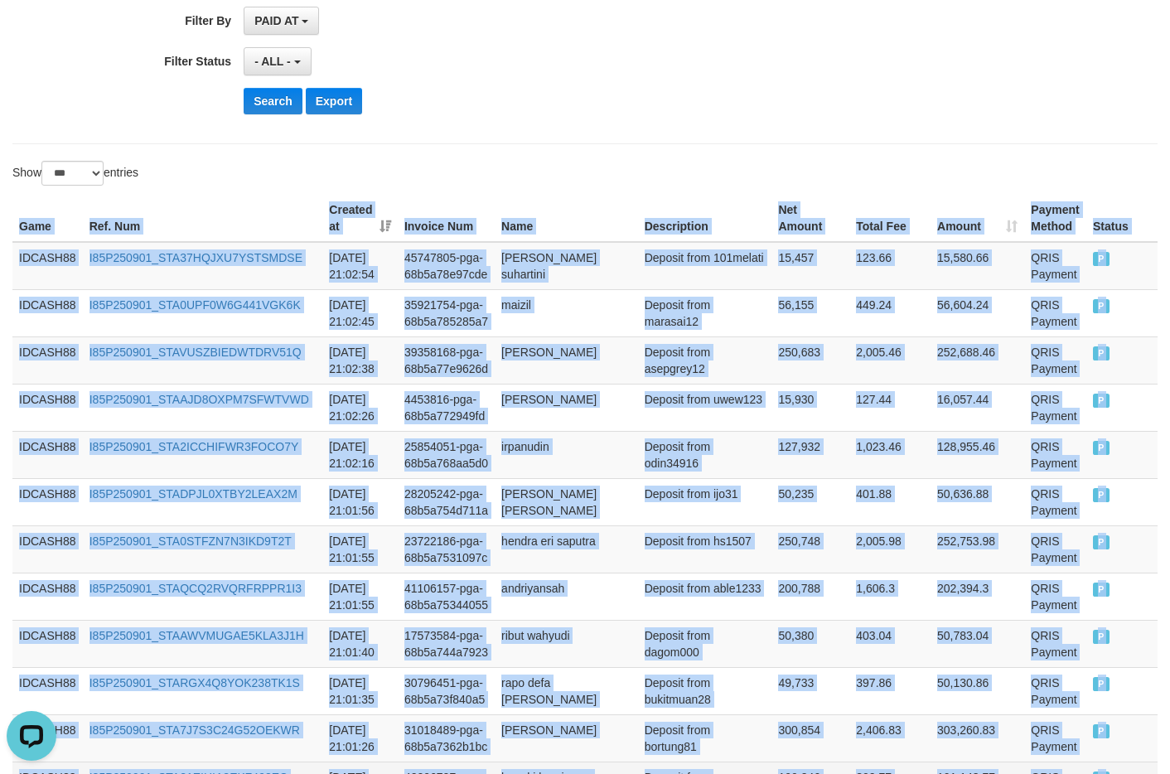
scroll to position [227, 0]
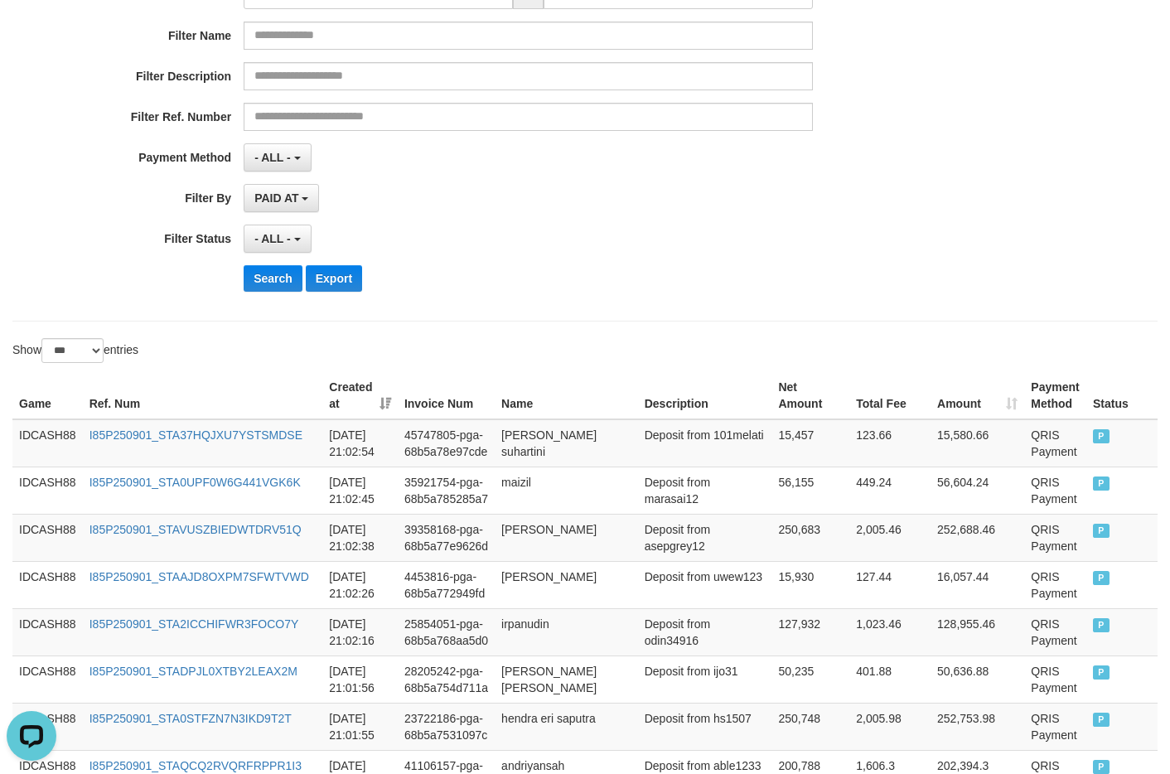
click at [620, 283] on div "Search Export" at bounding box center [610, 278] width 732 height 27
click at [267, 271] on button "Search" at bounding box center [273, 278] width 59 height 27
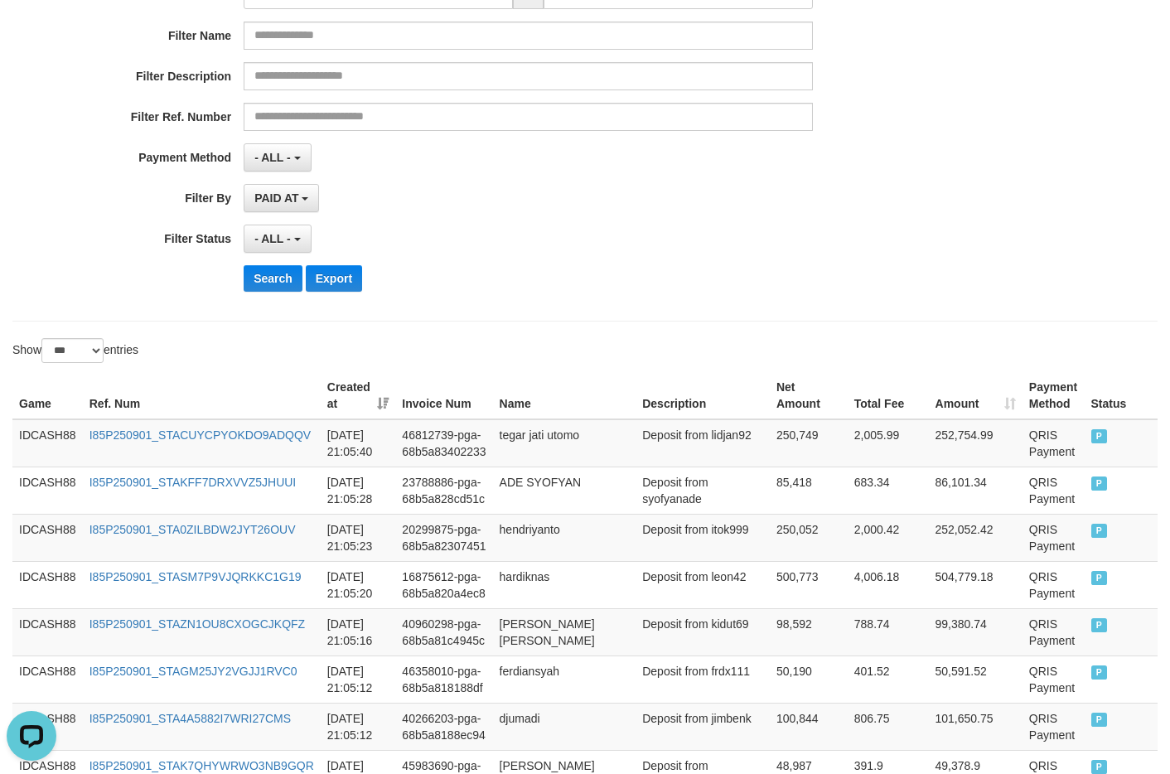
click at [518, 213] on div "**********" at bounding box center [487, 102] width 975 height 404
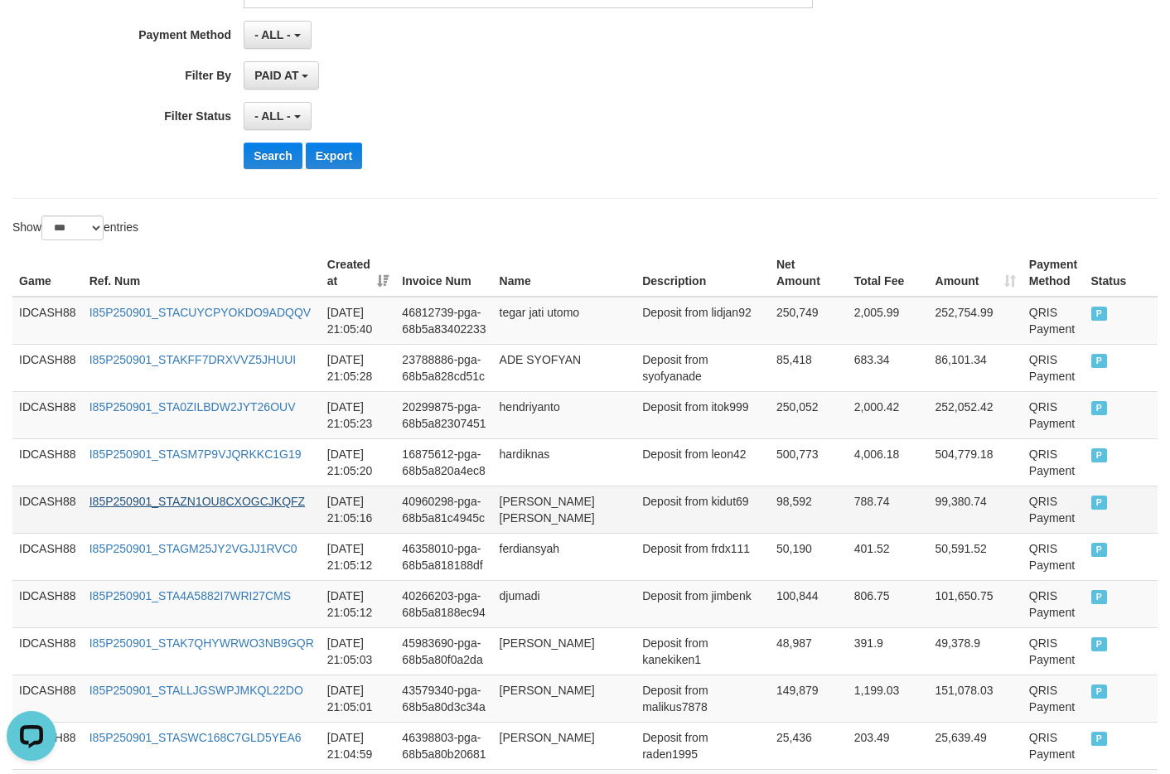
scroll to position [598, 0]
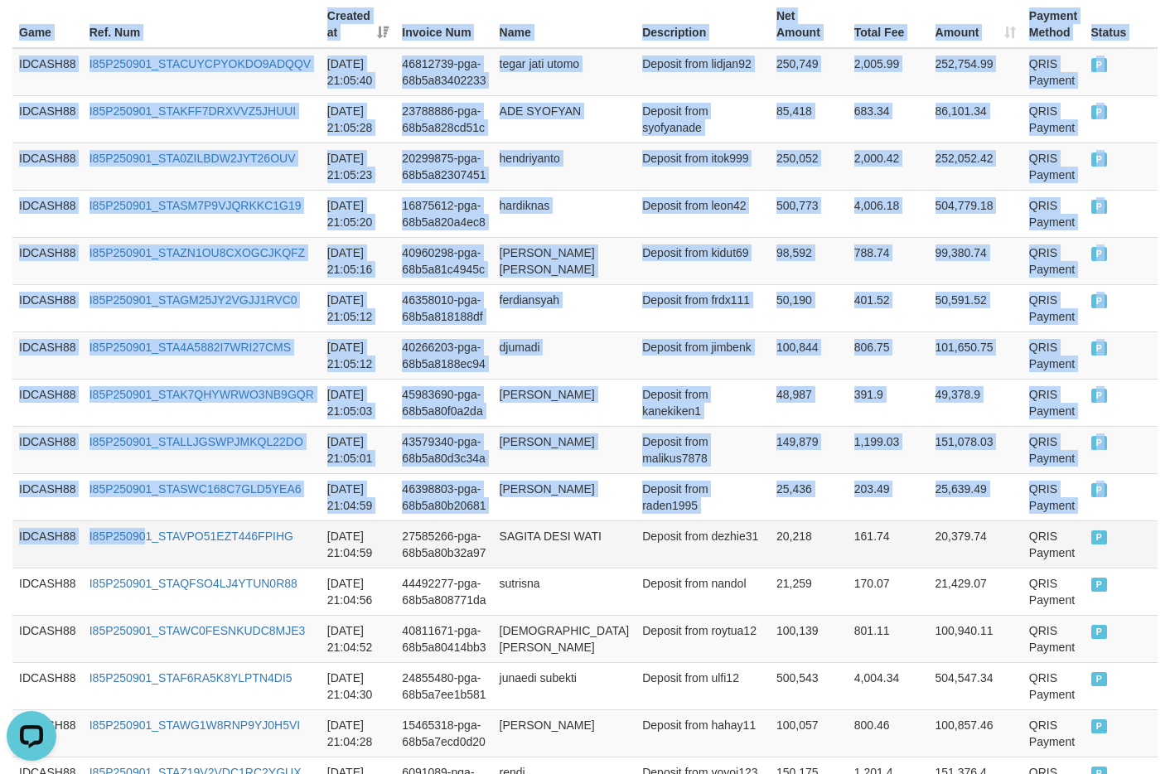
drag, startPoint x: 11, startPoint y: 23, endPoint x: 174, endPoint y: 543, distance: 544.5
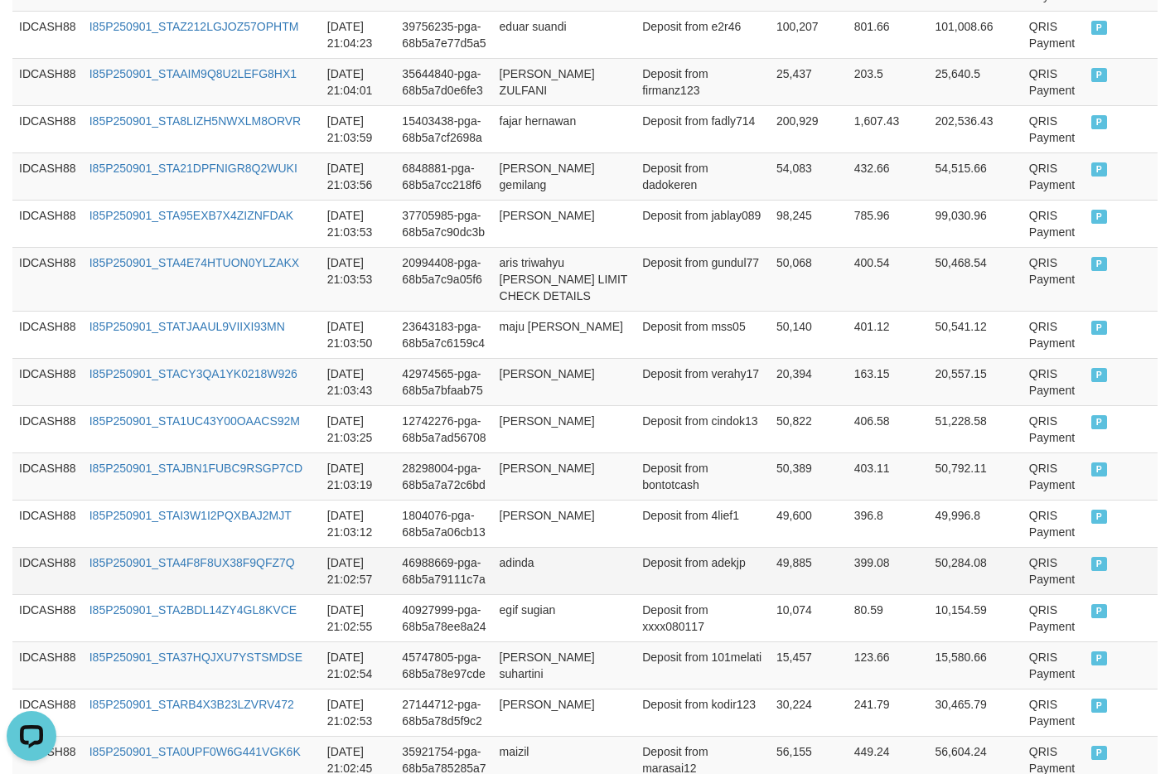
scroll to position [1509, 0]
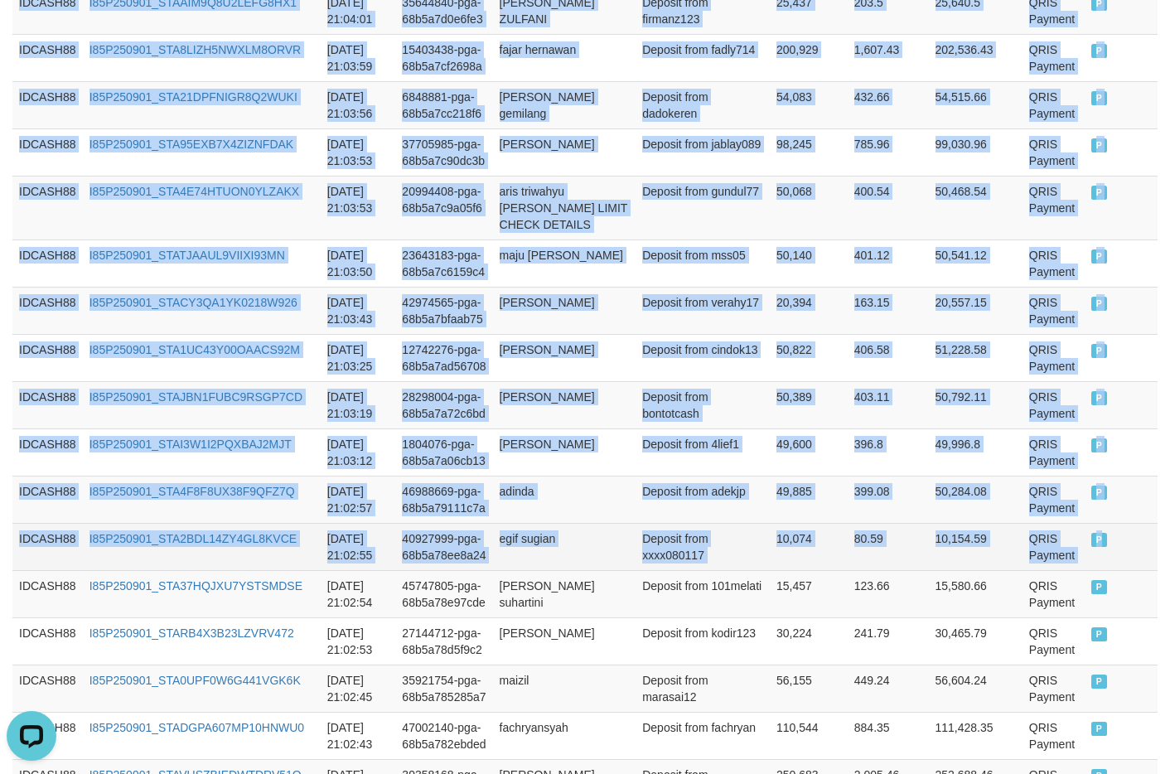
click at [1001, 570] on td "P" at bounding box center [1120, 546] width 73 height 47
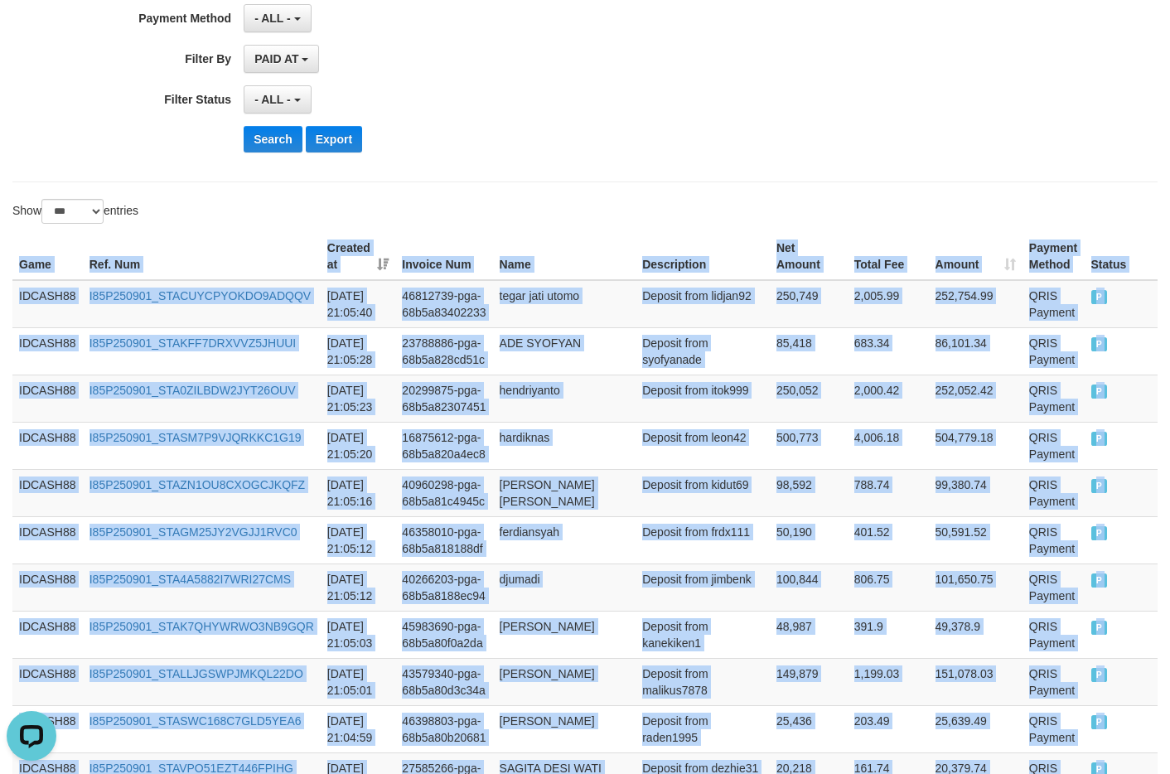
scroll to position [101, 0]
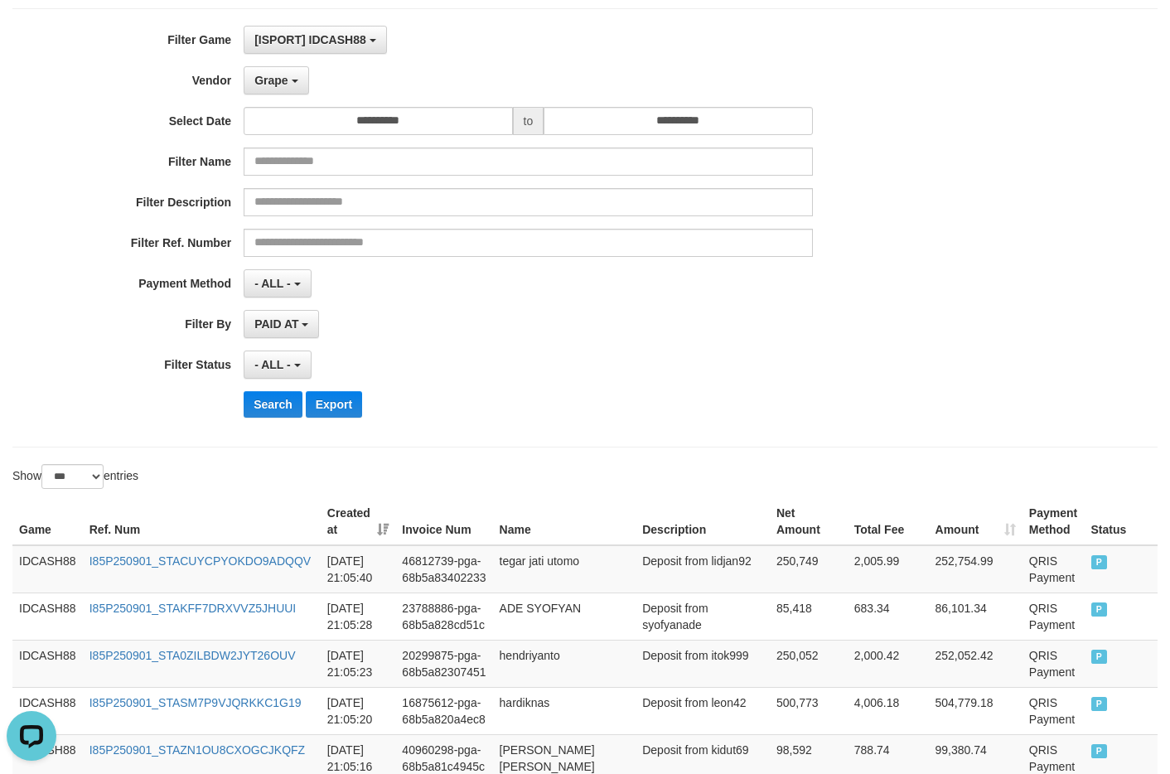
click at [638, 371] on div "- ALL - SELECT ALL - ALL - SELECT STATUS PENDING/UNPAID PAID CANCELED EXPIRED" at bounding box center [528, 364] width 568 height 28
click at [263, 399] on button "Search" at bounding box center [273, 404] width 59 height 27
click at [464, 415] on div "Search Export" at bounding box center [610, 404] width 732 height 27
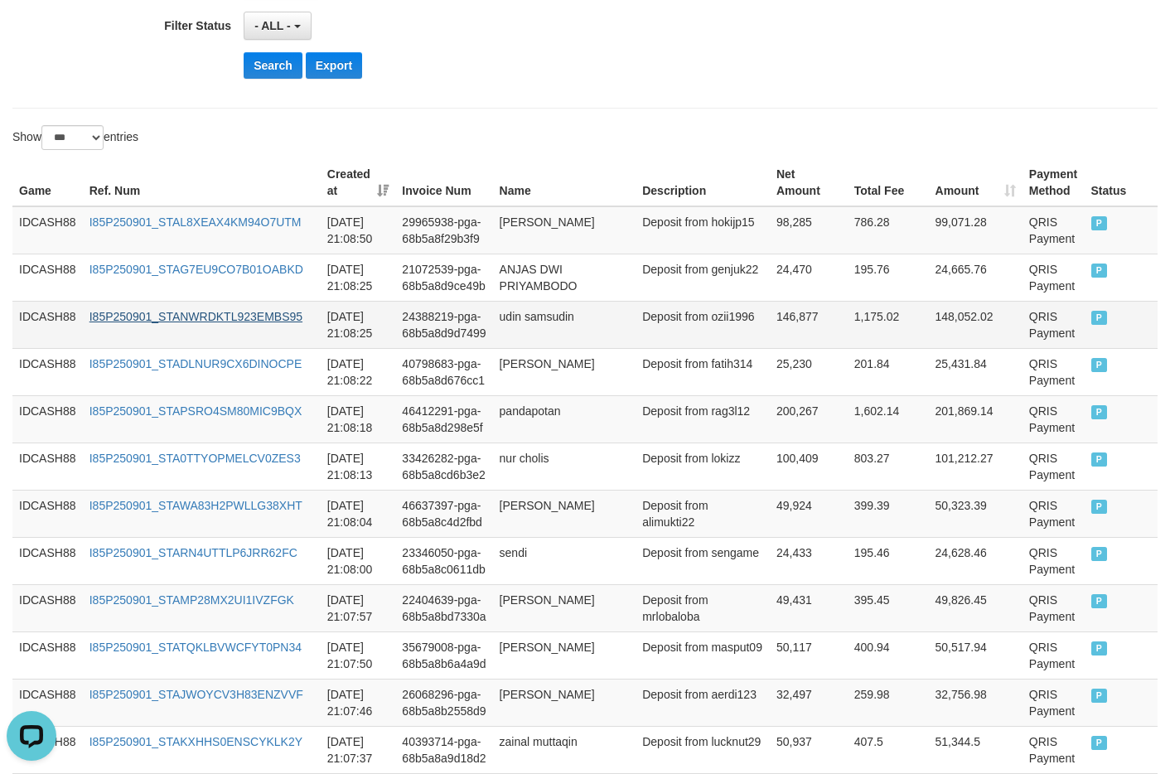
scroll to position [454, 0]
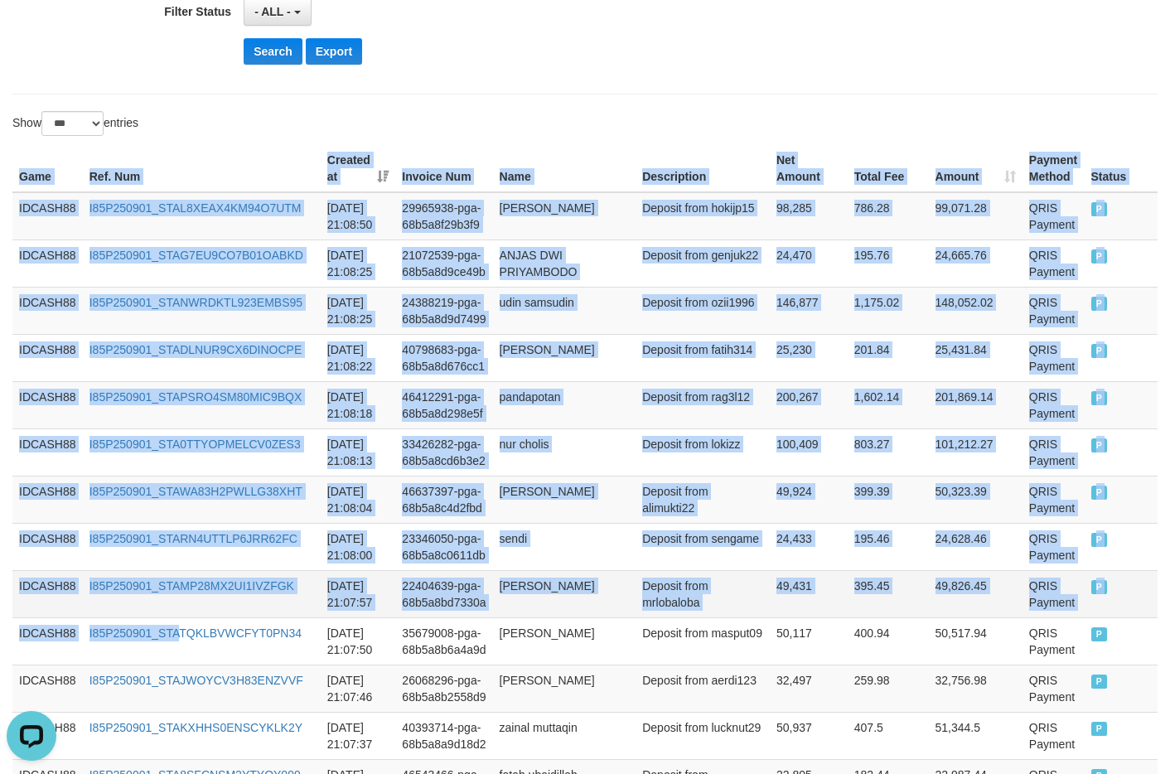
drag, startPoint x: 16, startPoint y: 172, endPoint x: 191, endPoint y: 614, distance: 475.2
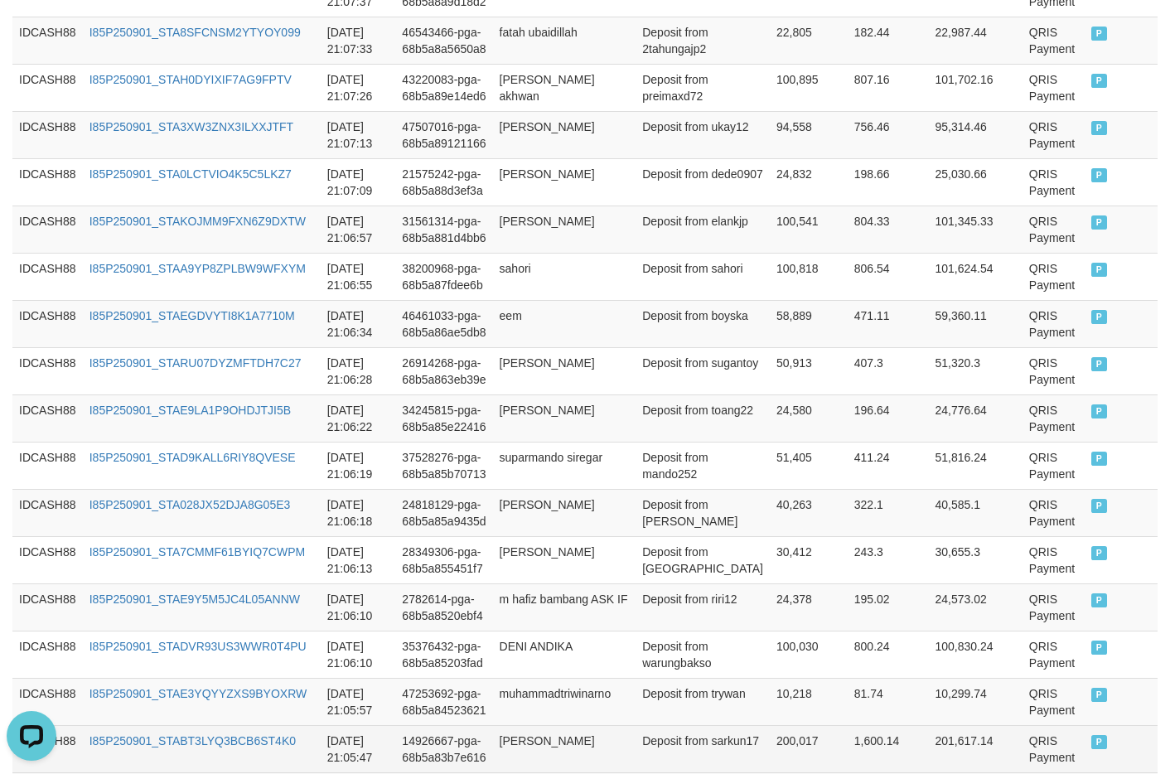
scroll to position [1448, 0]
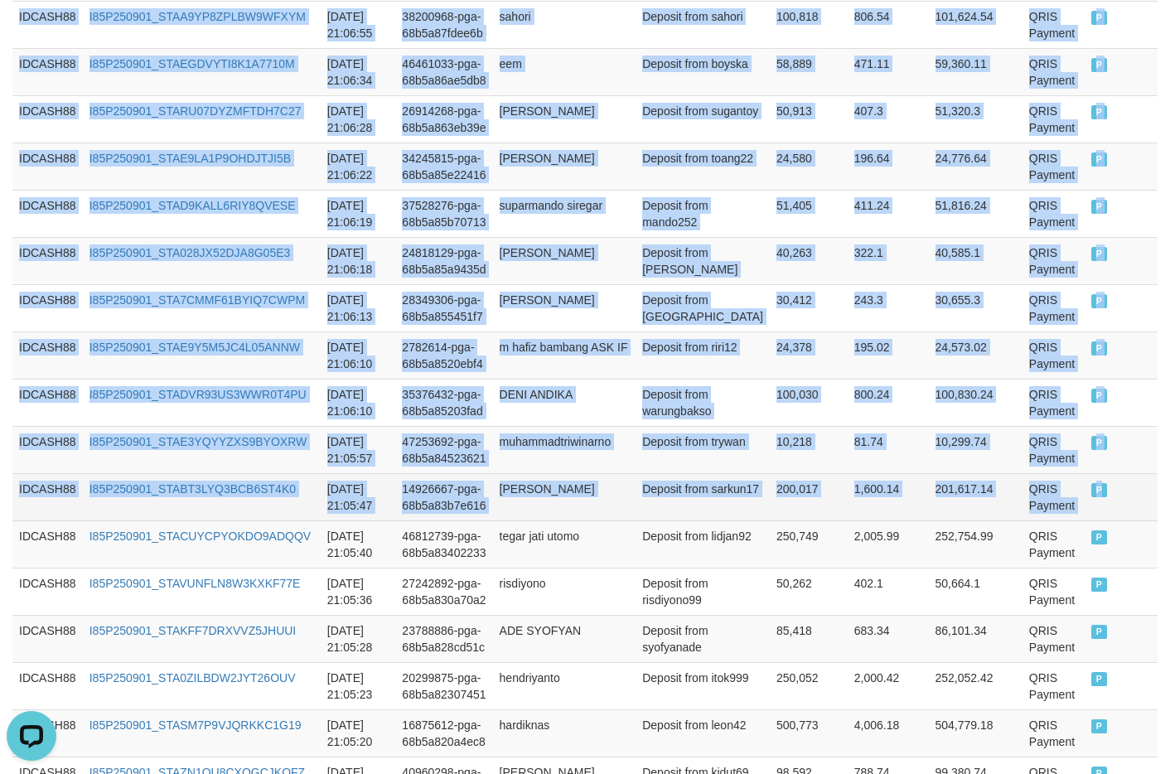
click at [1001, 498] on td "P" at bounding box center [1120, 496] width 73 height 47
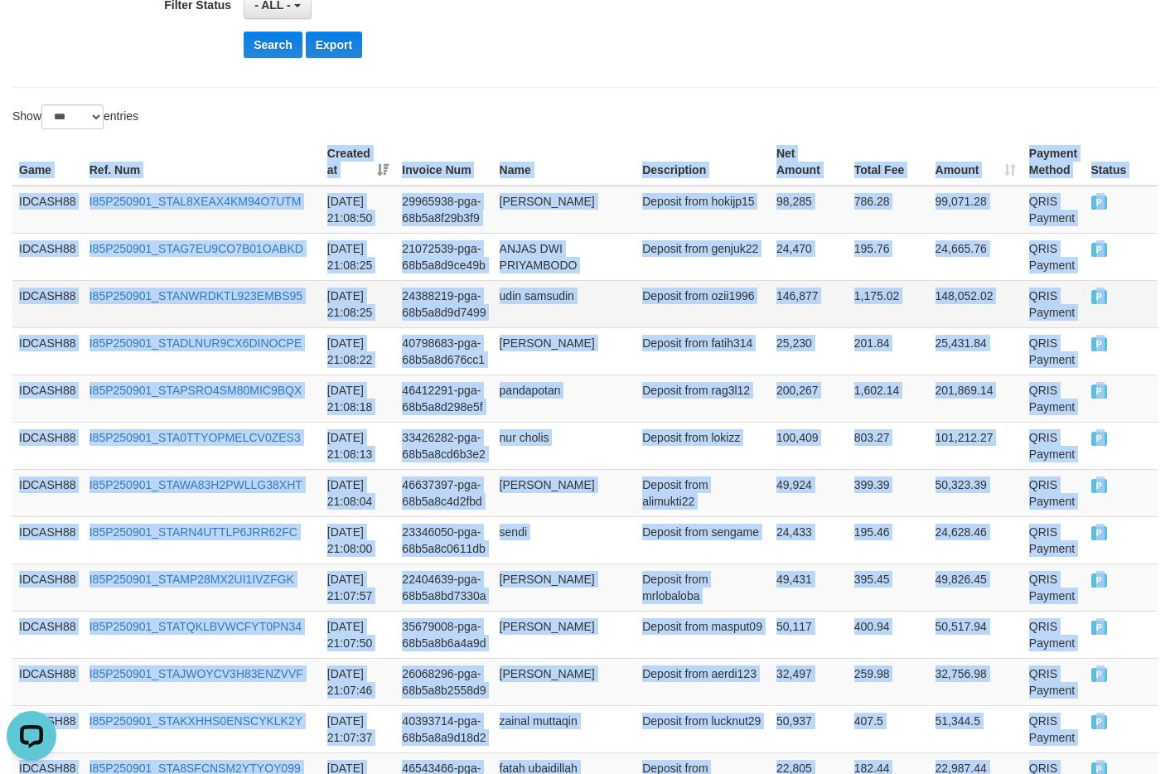
scroll to position [205, 0]
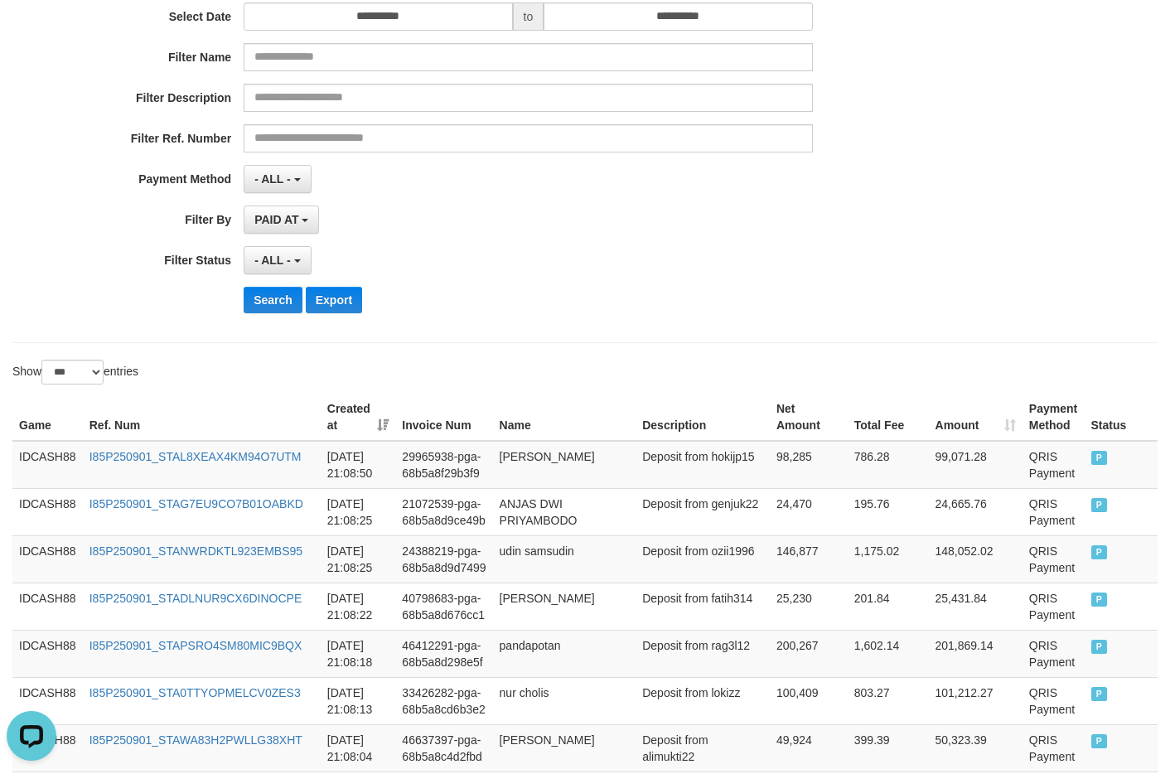
click at [630, 327] on div "**********" at bounding box center [584, 123] width 1145 height 439
click at [273, 301] on button "Search" at bounding box center [273, 300] width 59 height 27
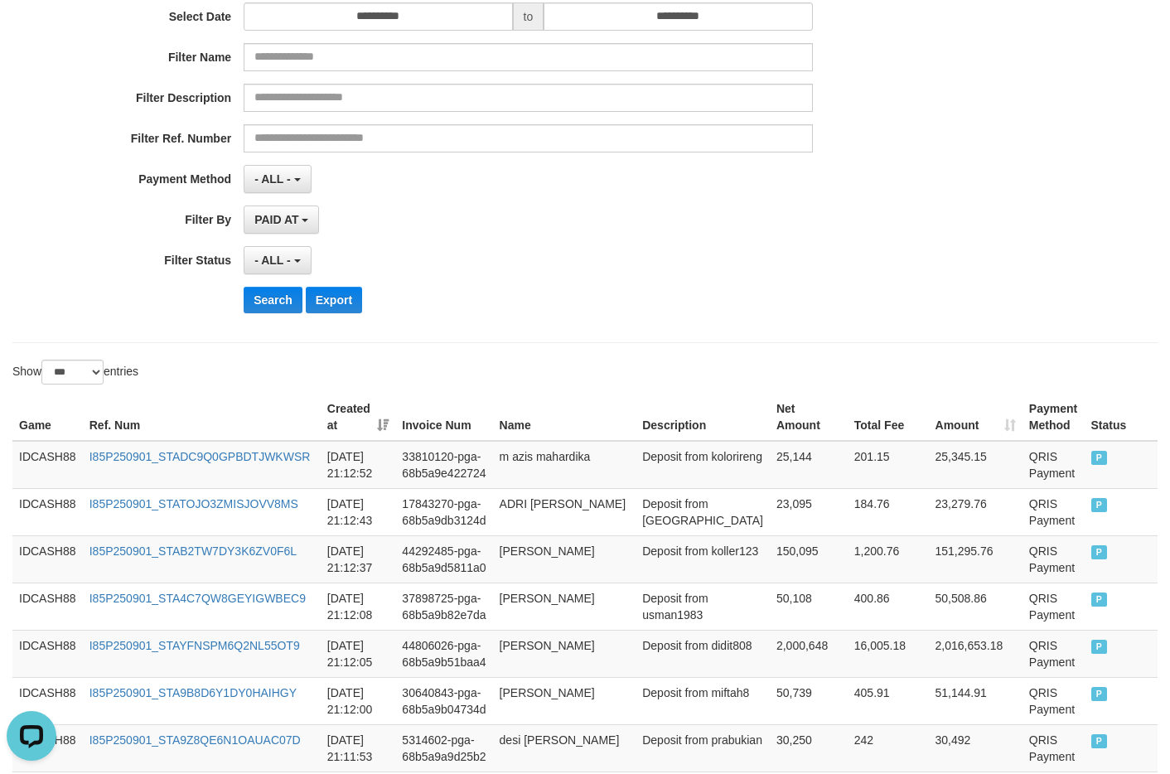
click at [639, 360] on div at bounding box center [877, 360] width 585 height 1
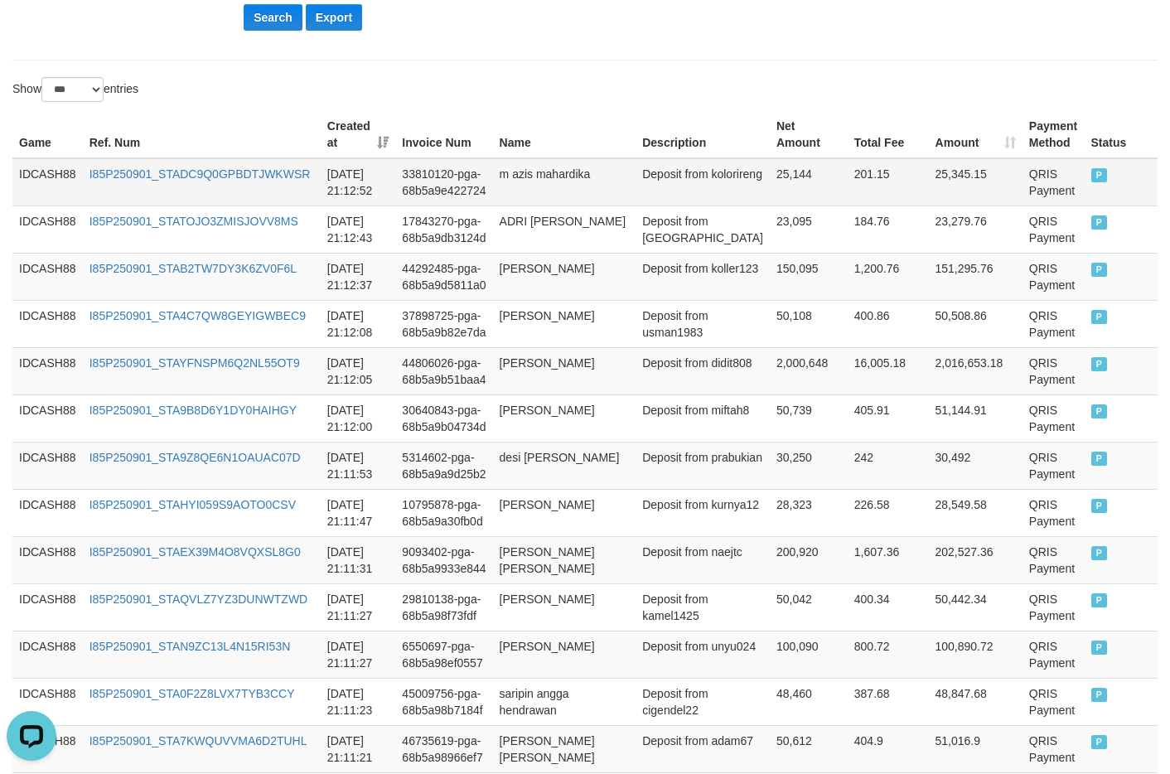
scroll to position [489, 0]
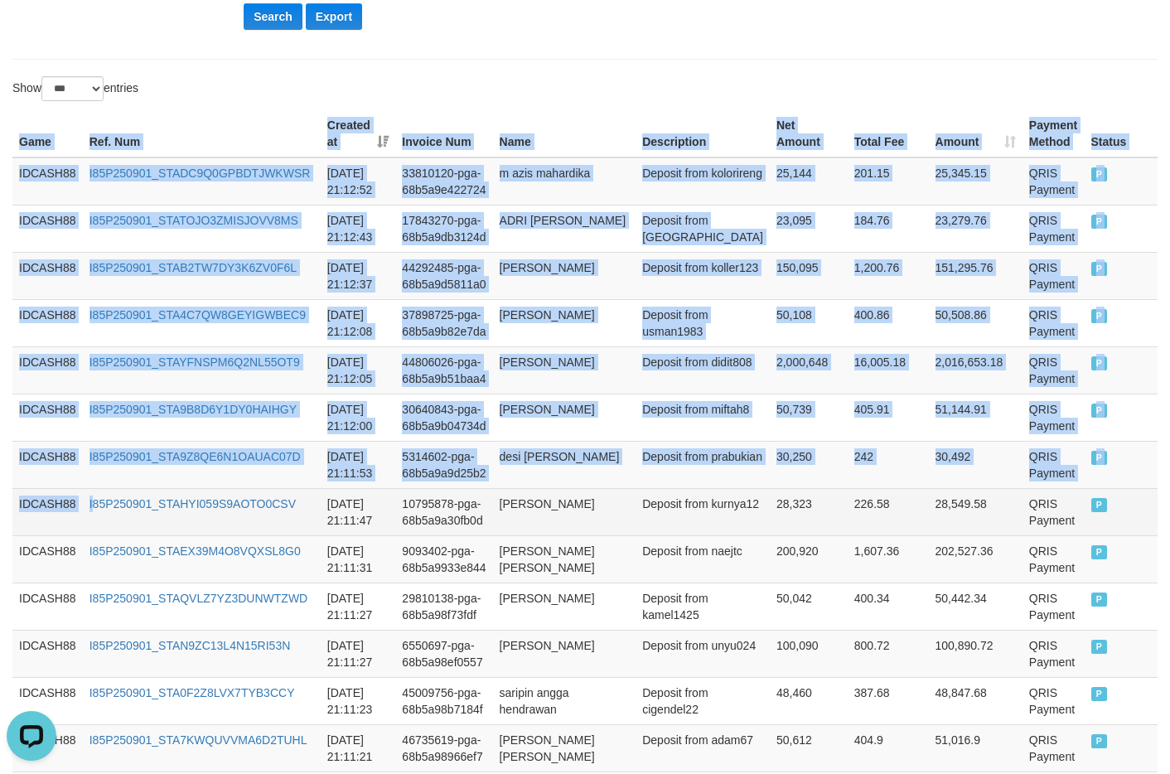
drag, startPoint x: 16, startPoint y: 143, endPoint x: 97, endPoint y: 514, distance: 379.1
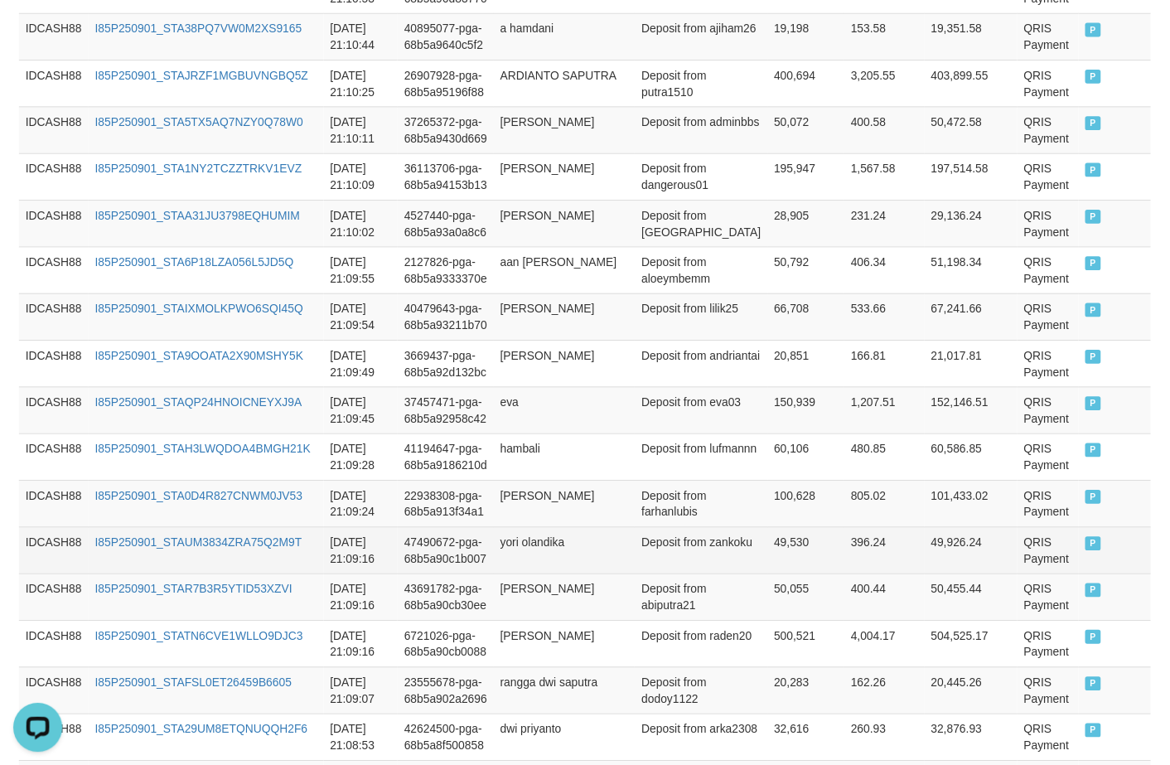
scroll to position [1897, 0]
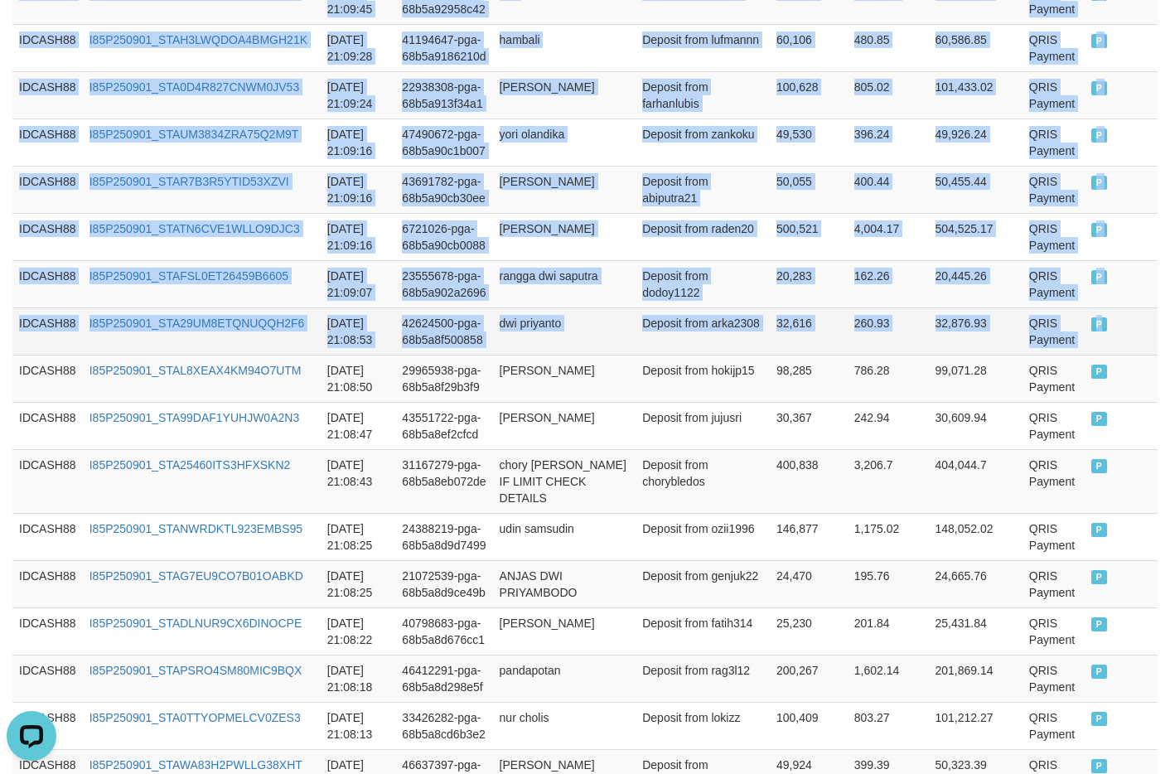
click at [1001, 329] on td "P" at bounding box center [1120, 330] width 73 height 47
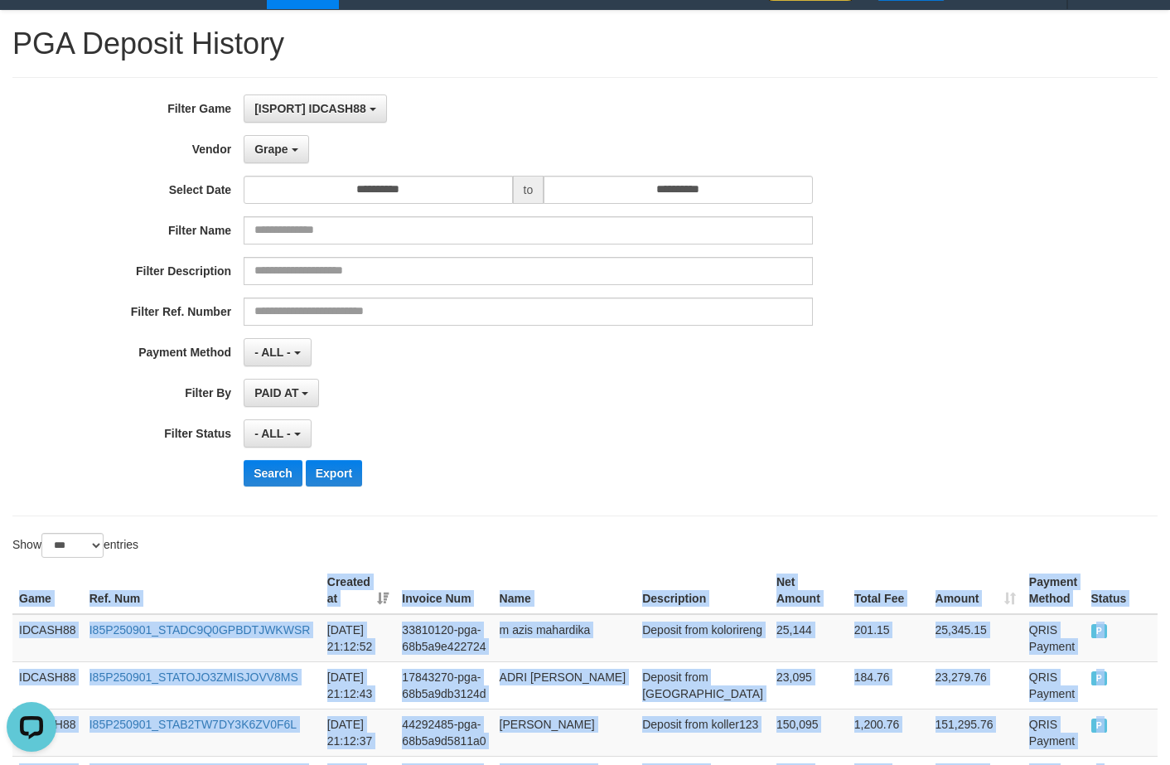
scroll to position [0, 0]
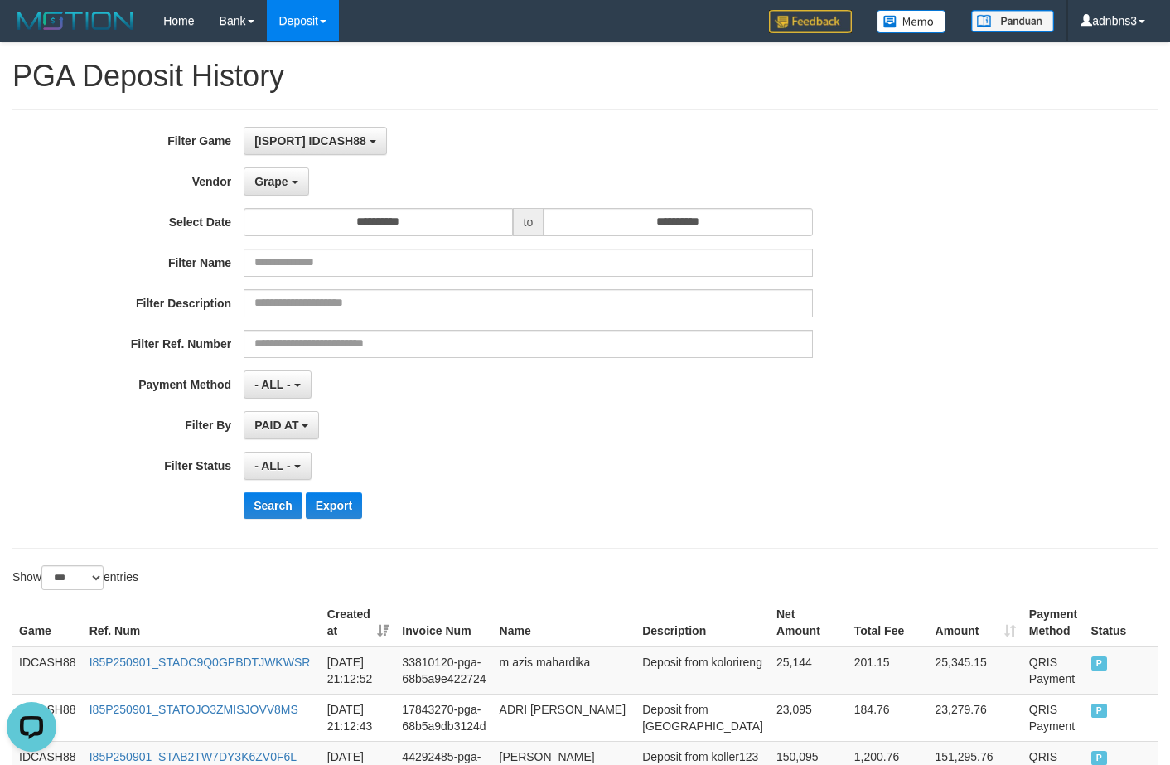
click at [614, 469] on div "- ALL - SELECT ALL - ALL - SELECT STATUS PENDING/UNPAID PAID CANCELED EXPIRED" at bounding box center [528, 465] width 568 height 28
click at [277, 503] on button "Search" at bounding box center [273, 505] width 59 height 27
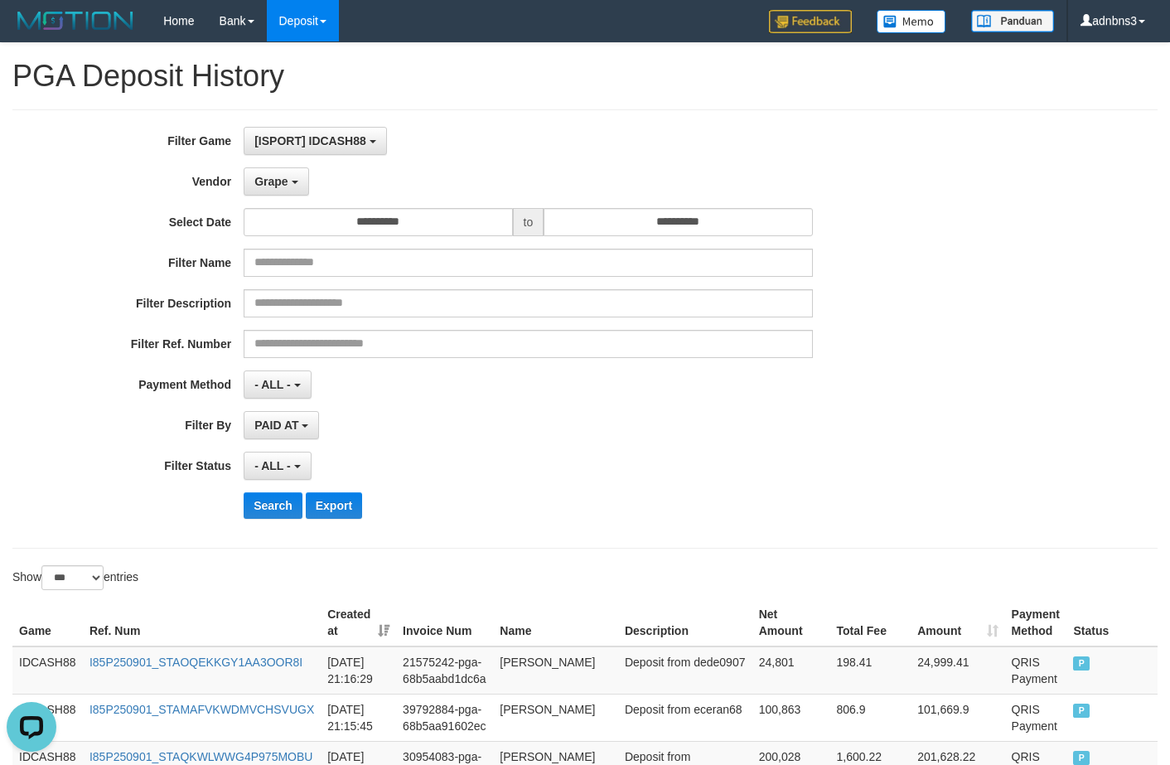
click at [573, 527] on div "**********" at bounding box center [487, 329] width 975 height 404
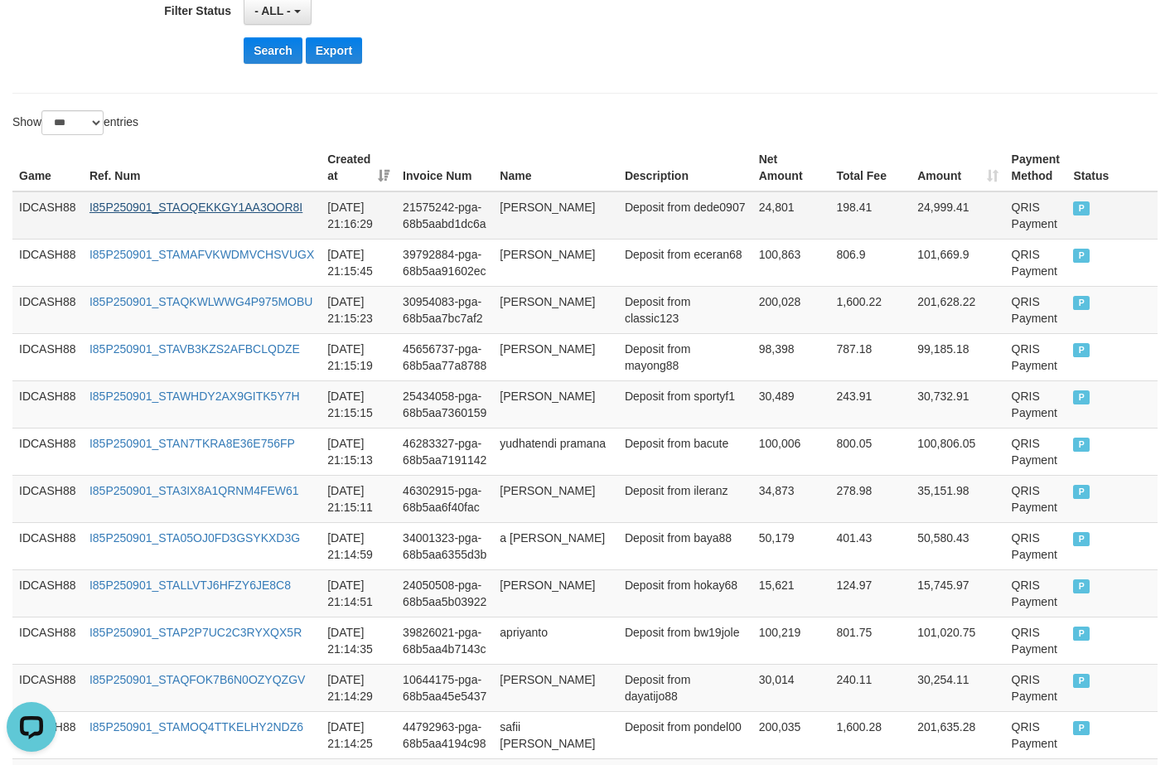
scroll to position [459, 0]
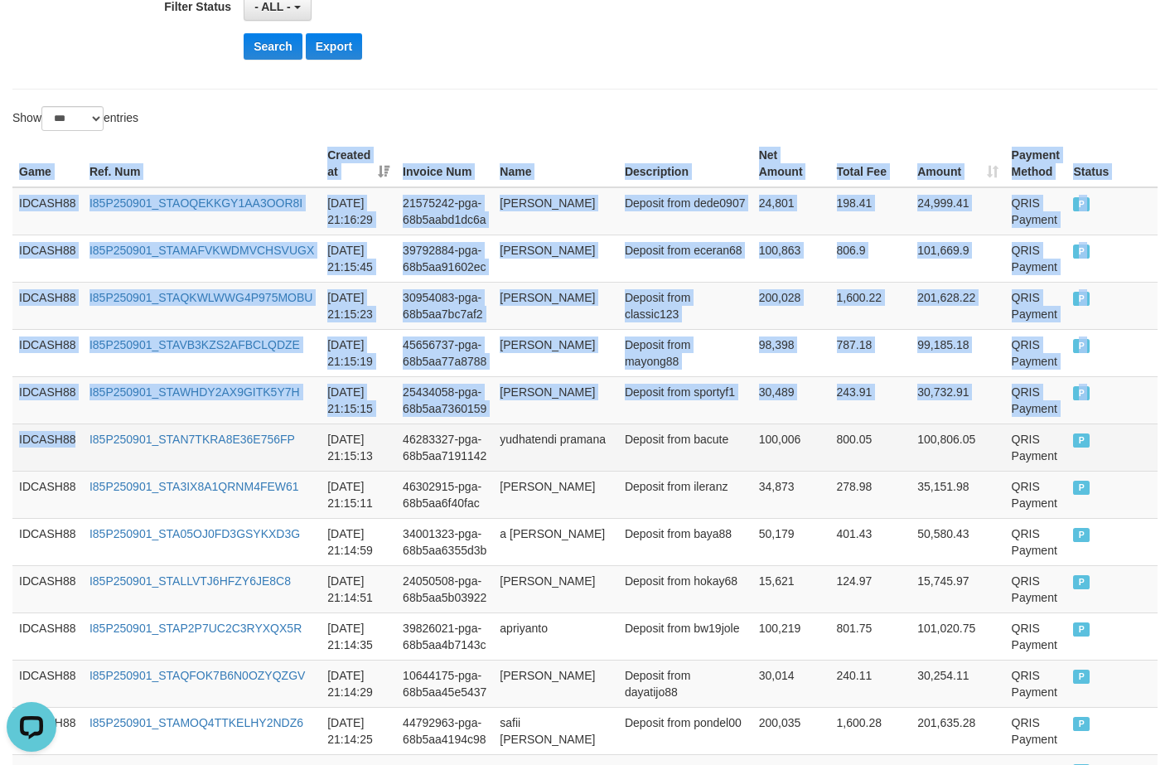
drag, startPoint x: 22, startPoint y: 163, endPoint x: 89, endPoint y: 435, distance: 280.1
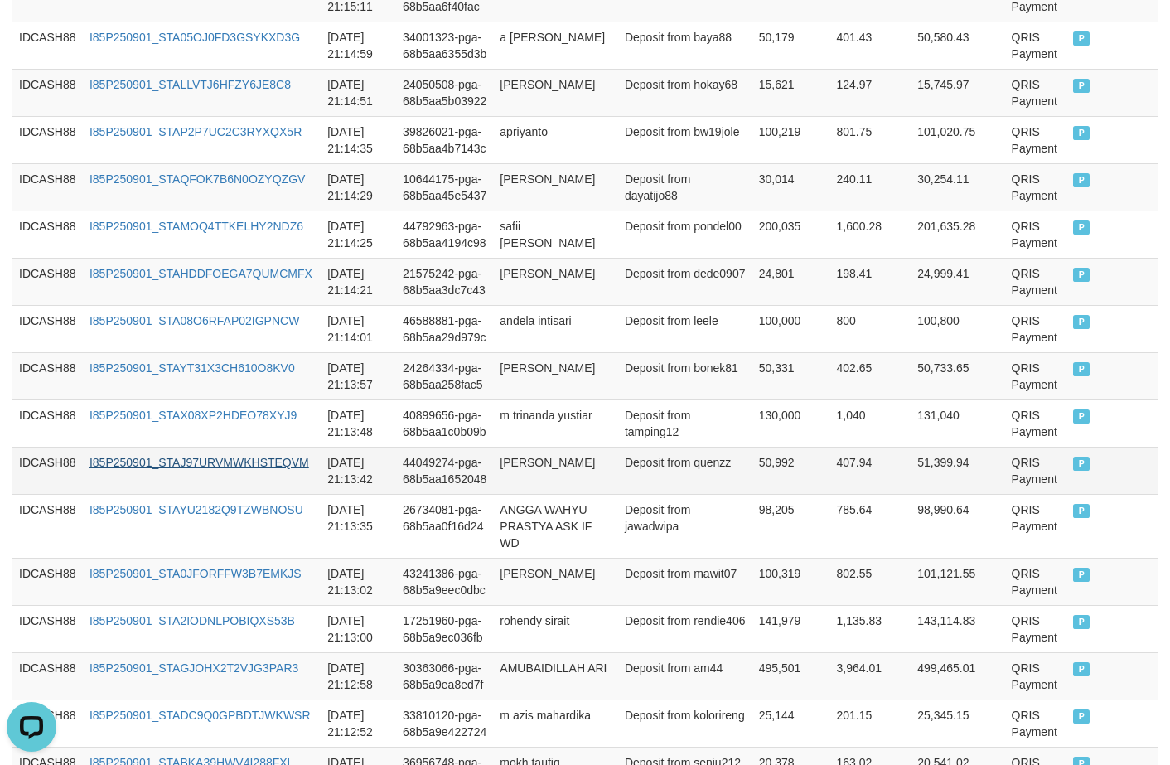
scroll to position [956, 0]
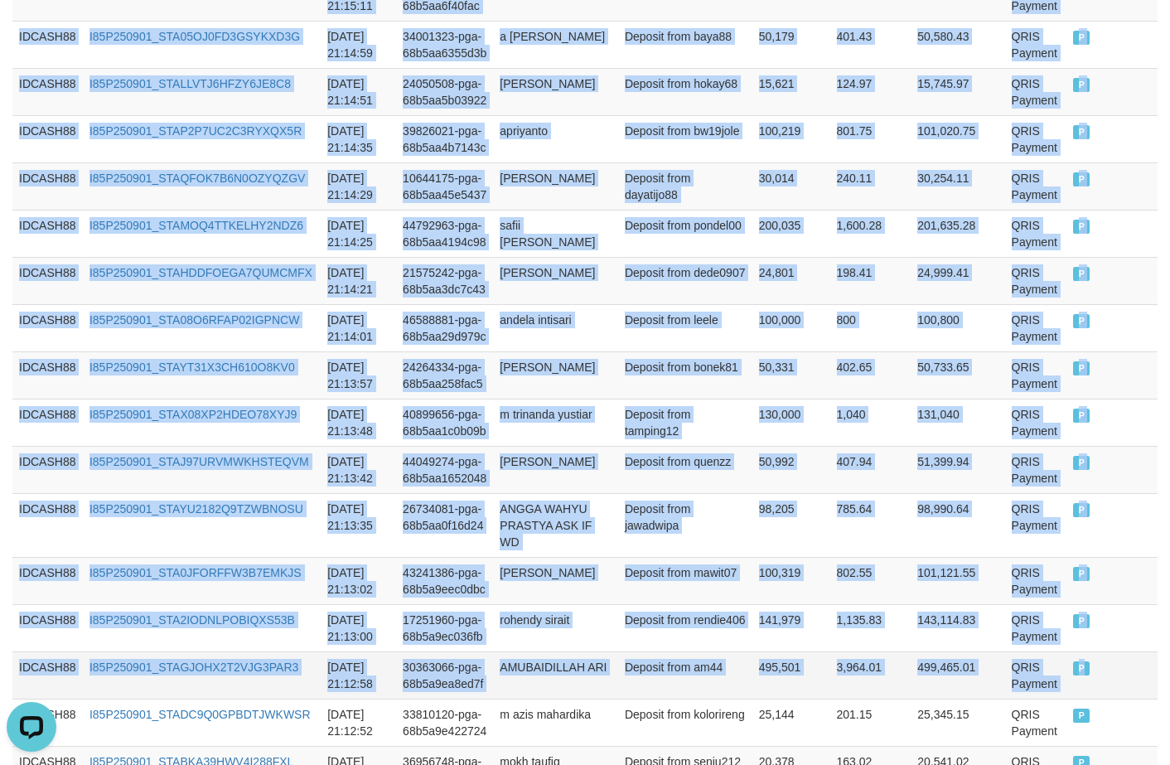
click at [1001, 666] on td "P" at bounding box center [1111, 674] width 91 height 47
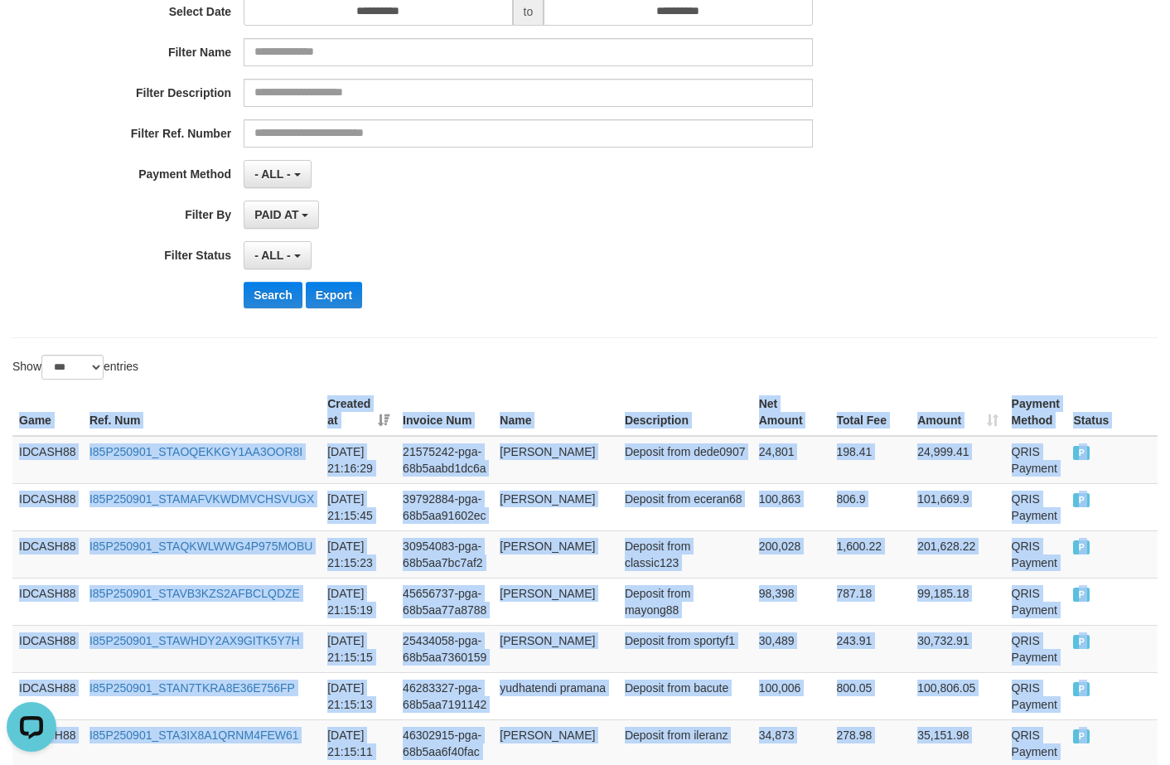
scroll to position [0, 0]
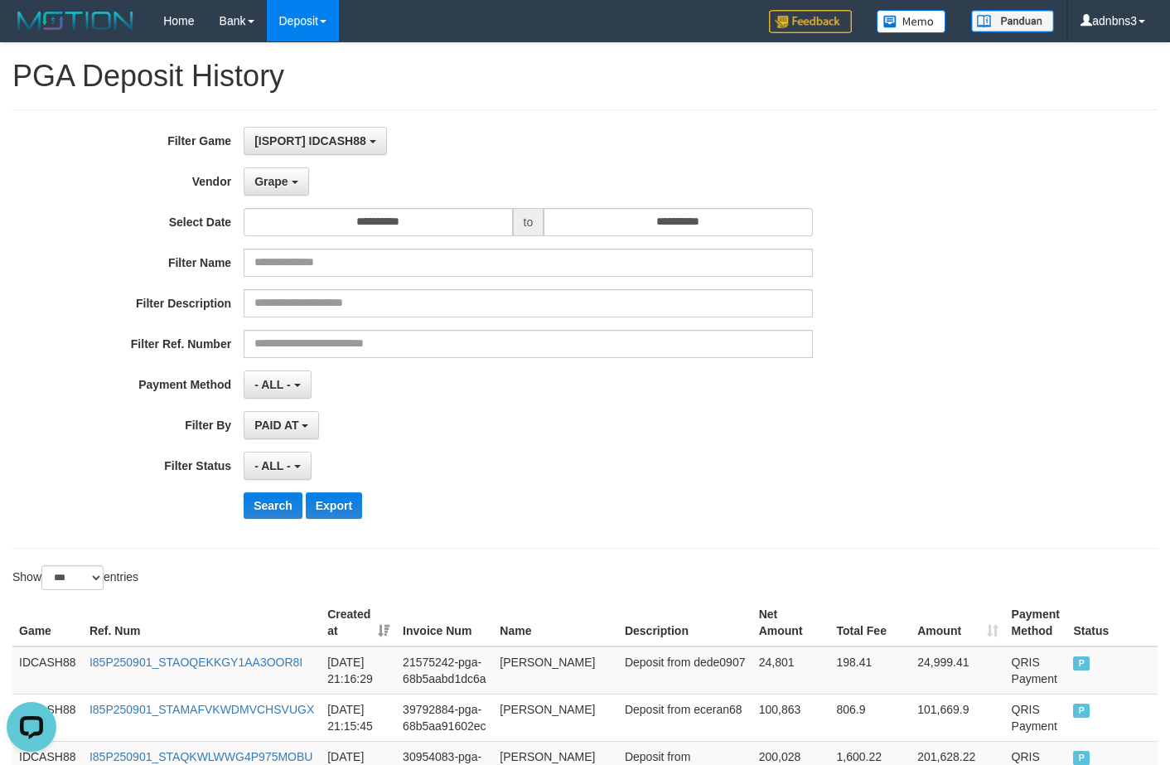
click at [597, 465] on div "- ALL - SELECT ALL - ALL - SELECT STATUS PENDING/UNPAID PAID CANCELED EXPIRED" at bounding box center [528, 465] width 568 height 28
click at [283, 505] on button "Search" at bounding box center [273, 505] width 59 height 27
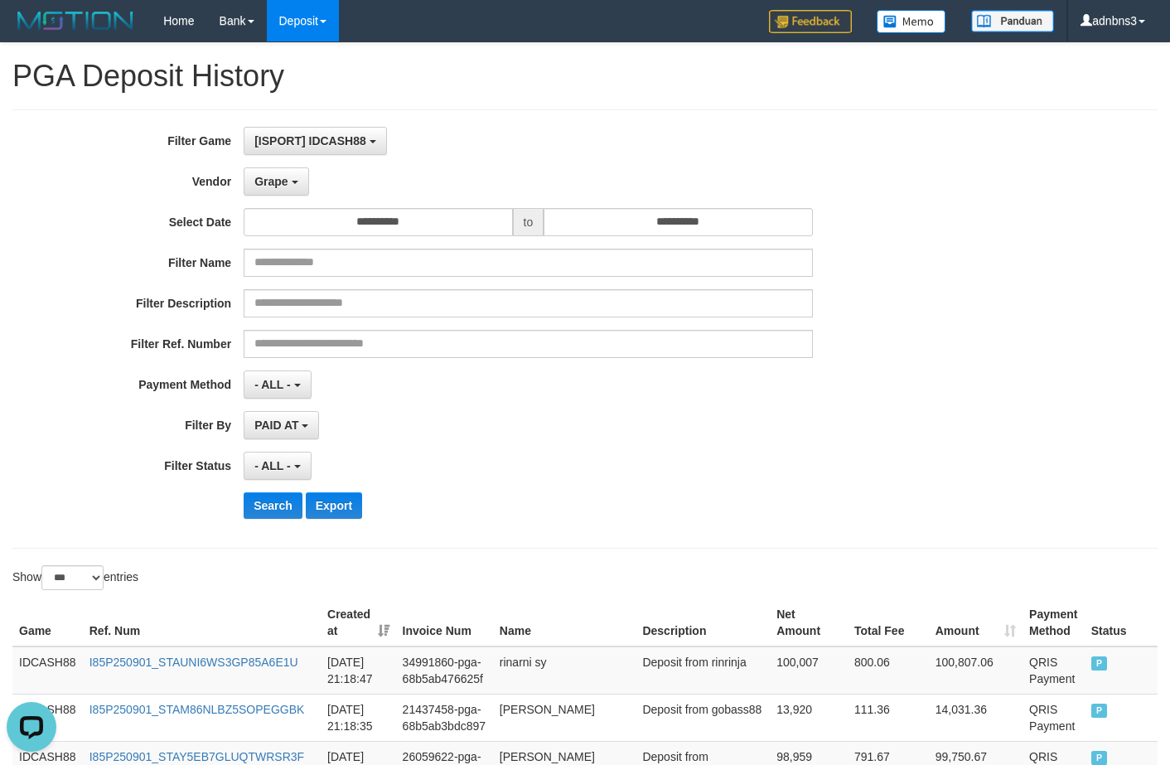
click at [563, 514] on div "Search Export" at bounding box center [610, 505] width 732 height 27
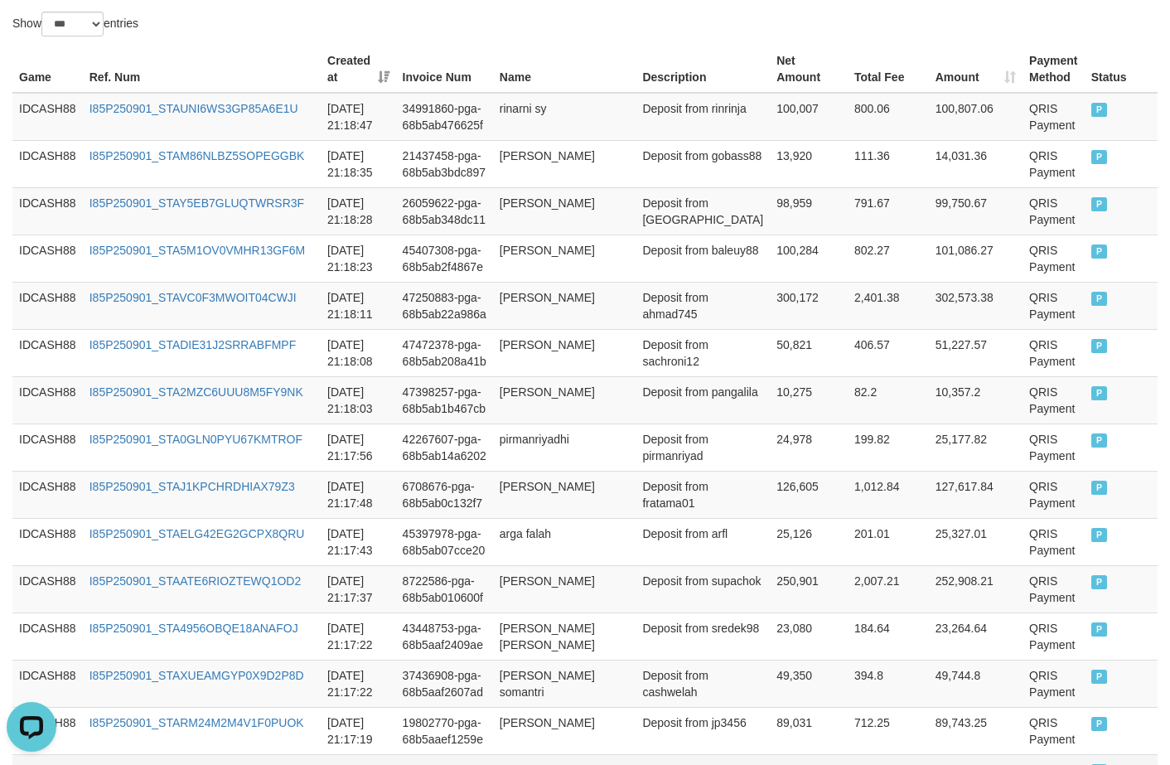
scroll to position [471, 0]
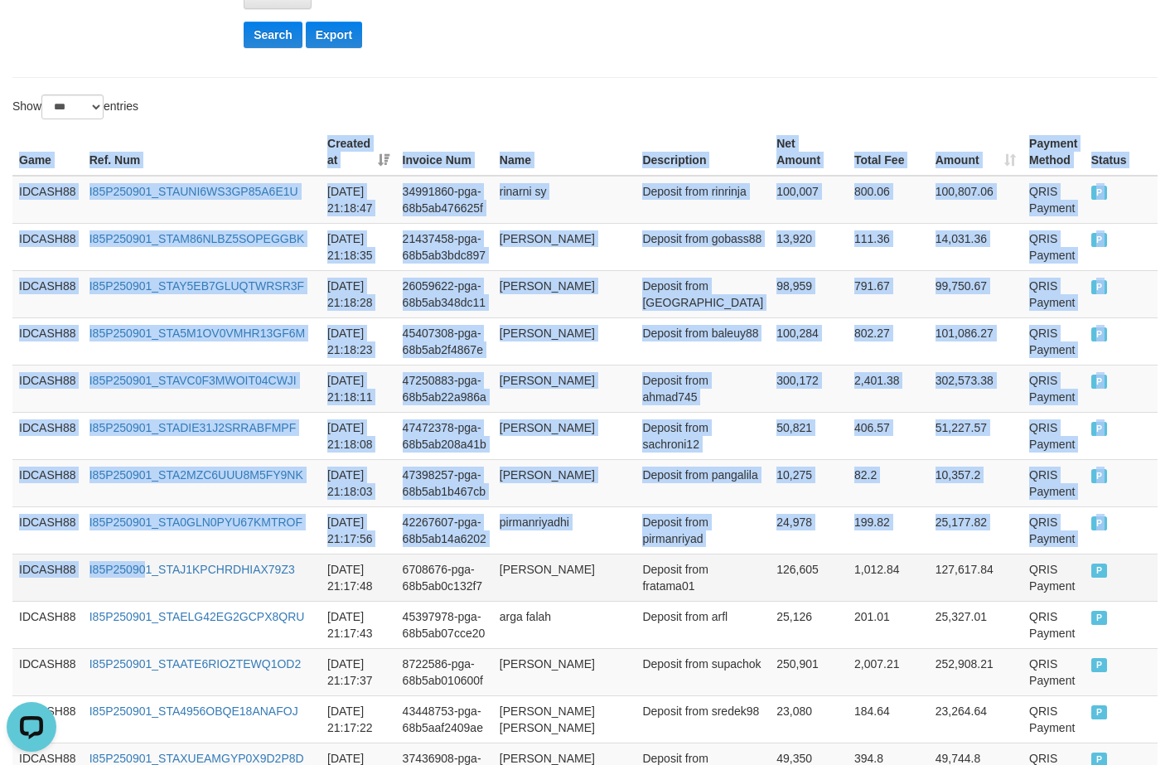
drag, startPoint x: 13, startPoint y: 155, endPoint x: 241, endPoint y: 558, distance: 463.3
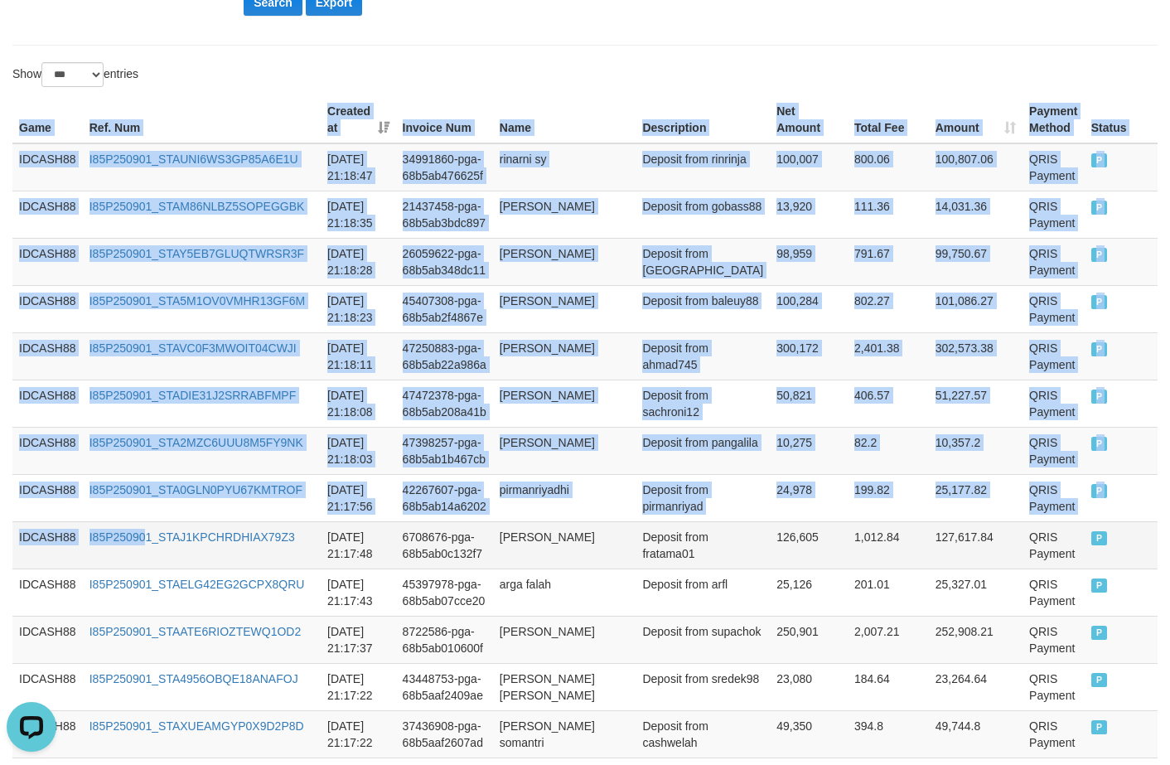
scroll to position [1050, 0]
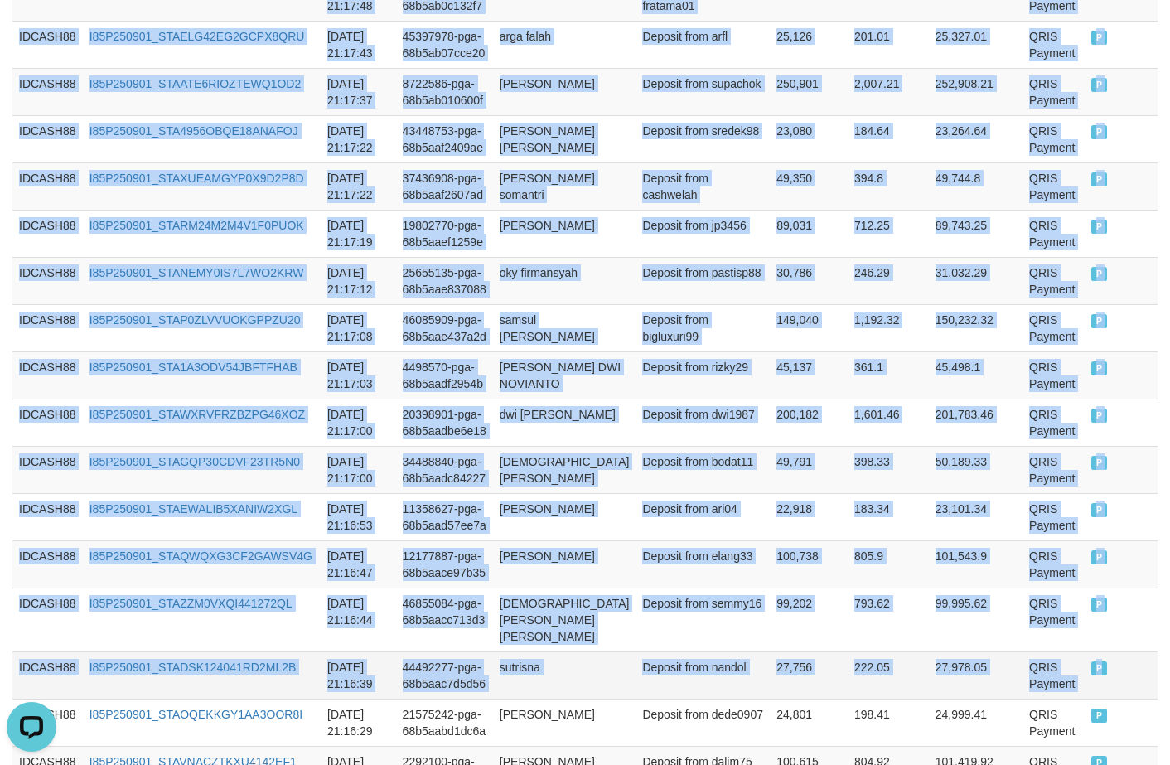
click at [1001, 666] on td "P" at bounding box center [1120, 674] width 73 height 47
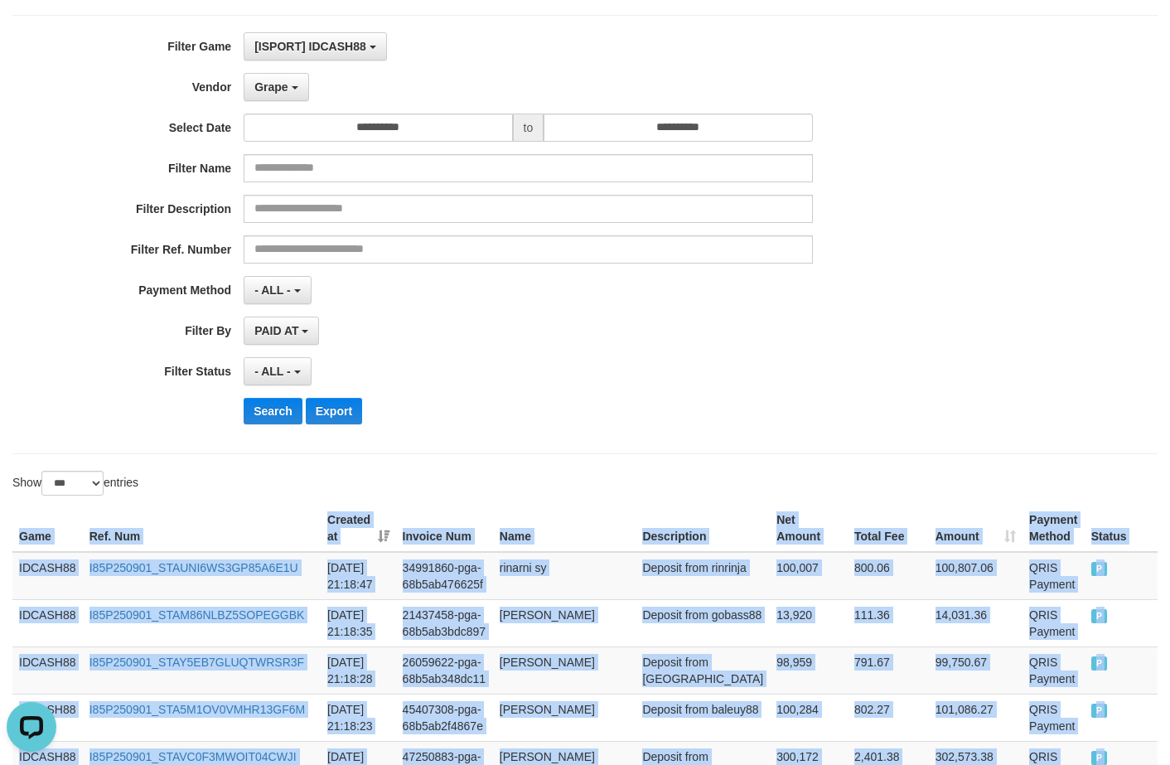
scroll to position [56, 0]
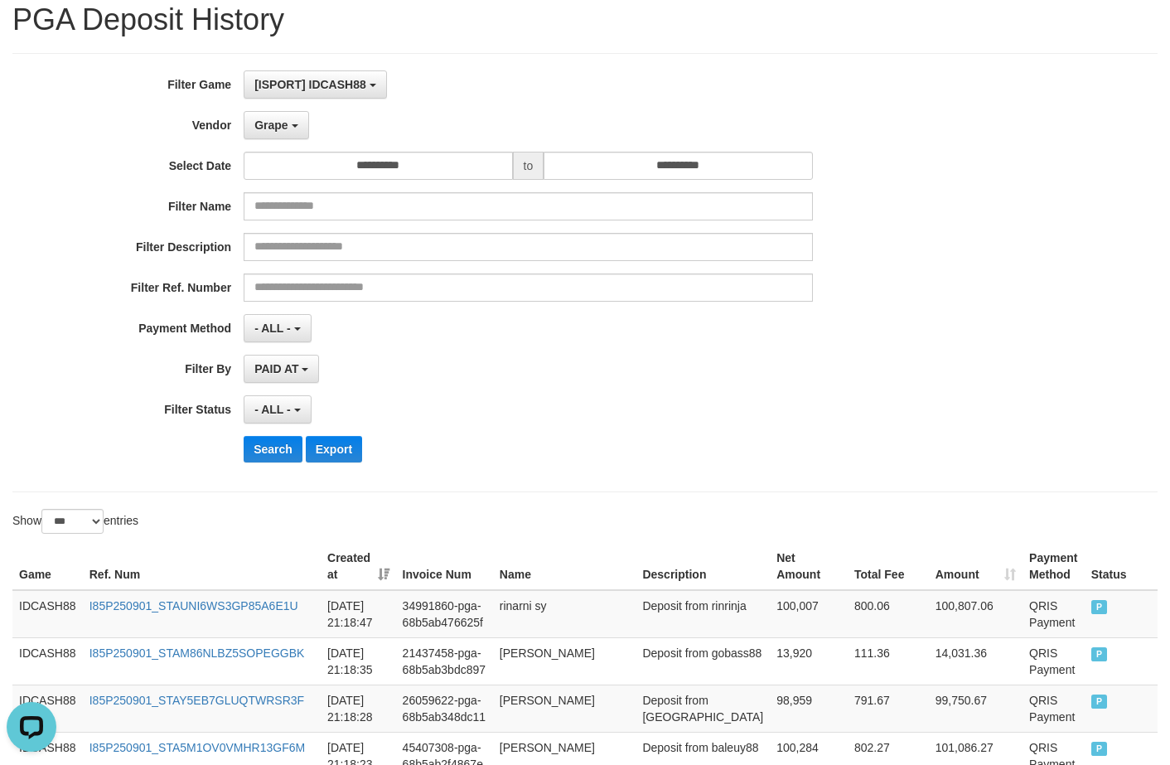
click at [586, 452] on div "Search Export" at bounding box center [610, 449] width 732 height 27
click at [281, 452] on button "Search" at bounding box center [273, 449] width 59 height 27
click at [493, 485] on div "**********" at bounding box center [584, 272] width 1145 height 439
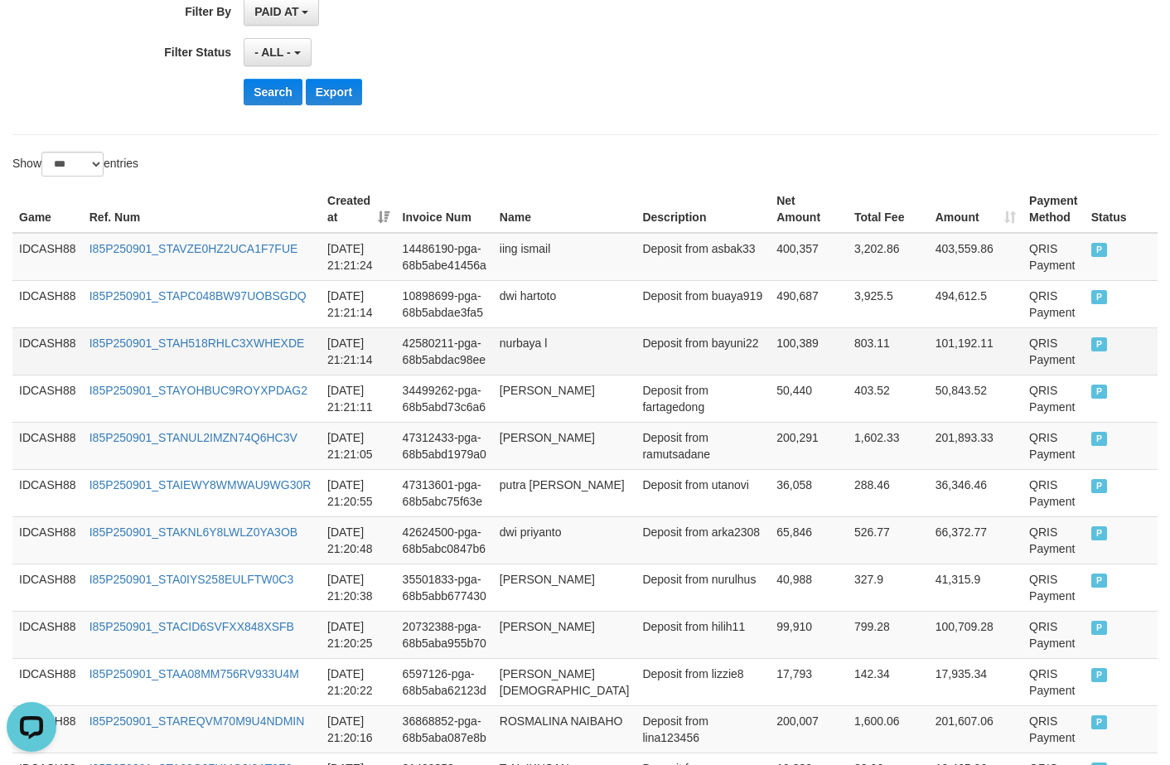
scroll to position [427, 0]
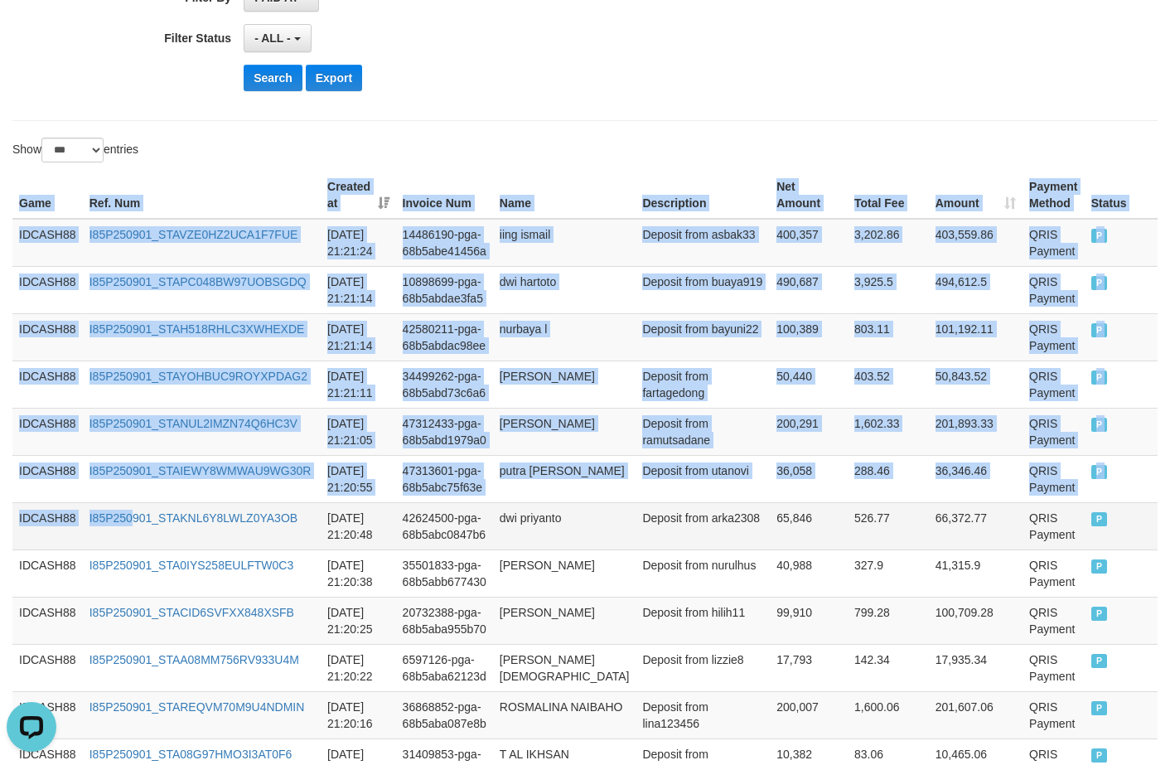
drag, startPoint x: 17, startPoint y: 198, endPoint x: 186, endPoint y: 543, distance: 384.2
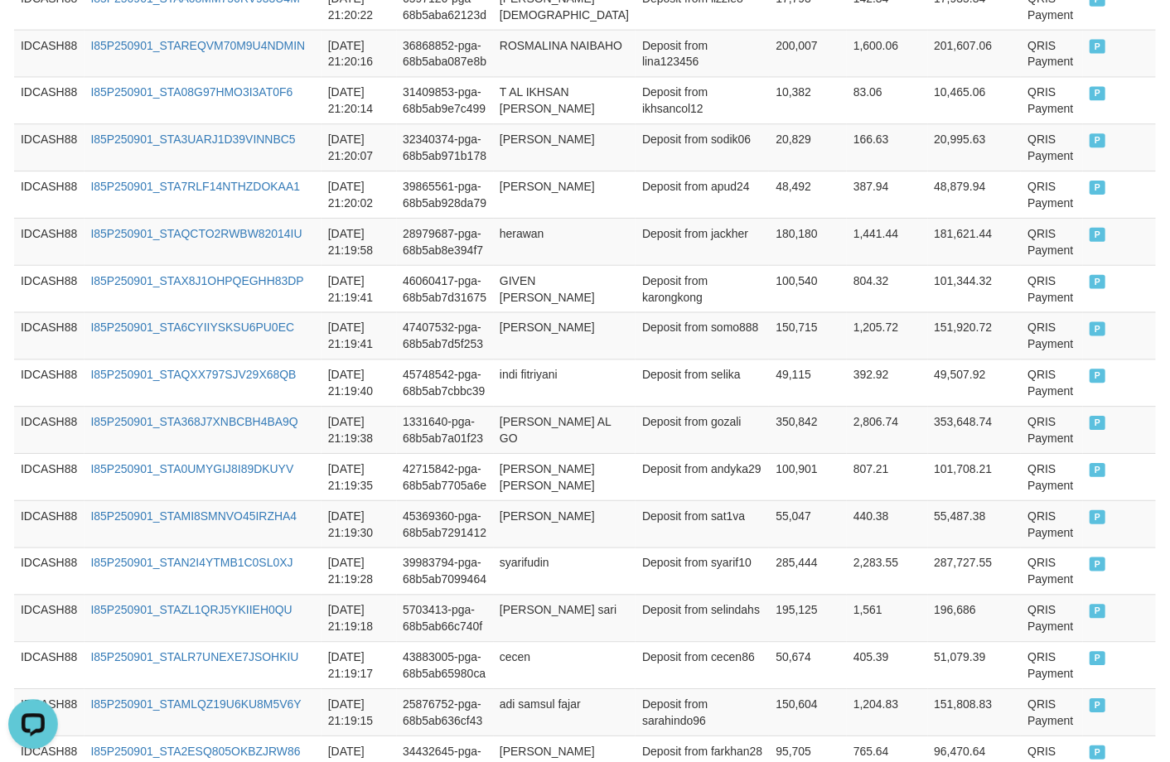
scroll to position [1422, 0]
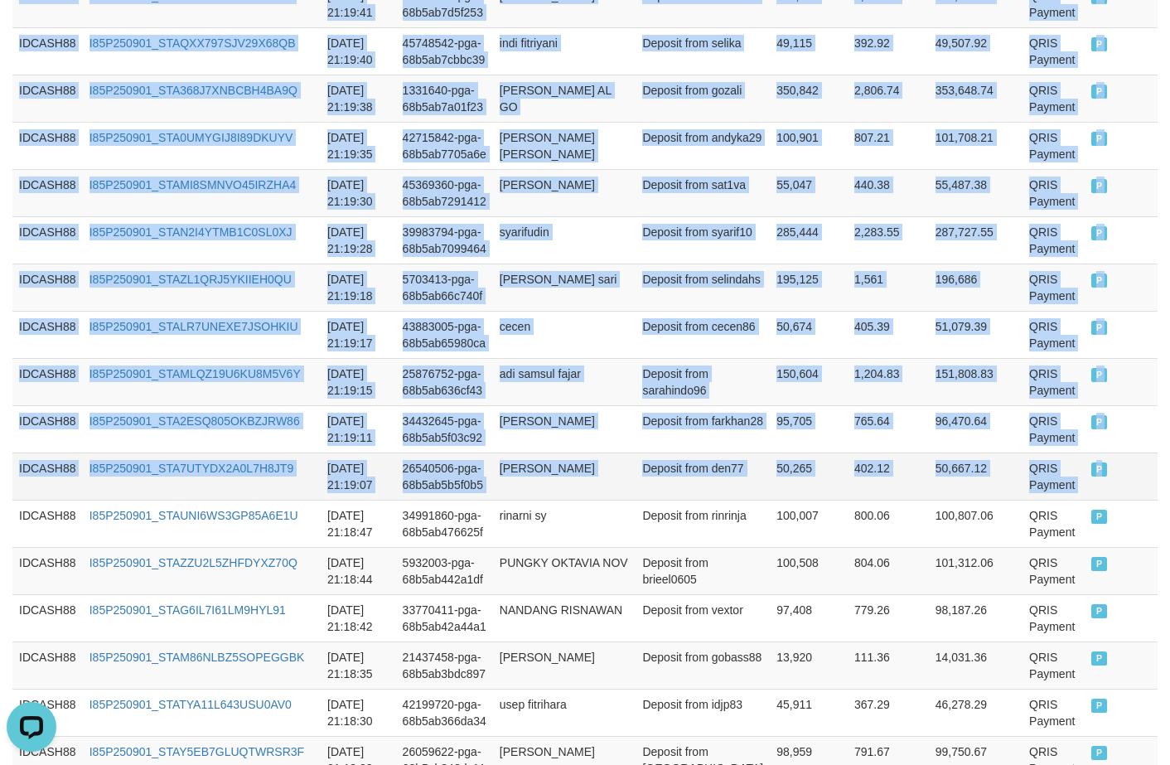
click at [1001, 500] on td "P" at bounding box center [1120, 475] width 73 height 47
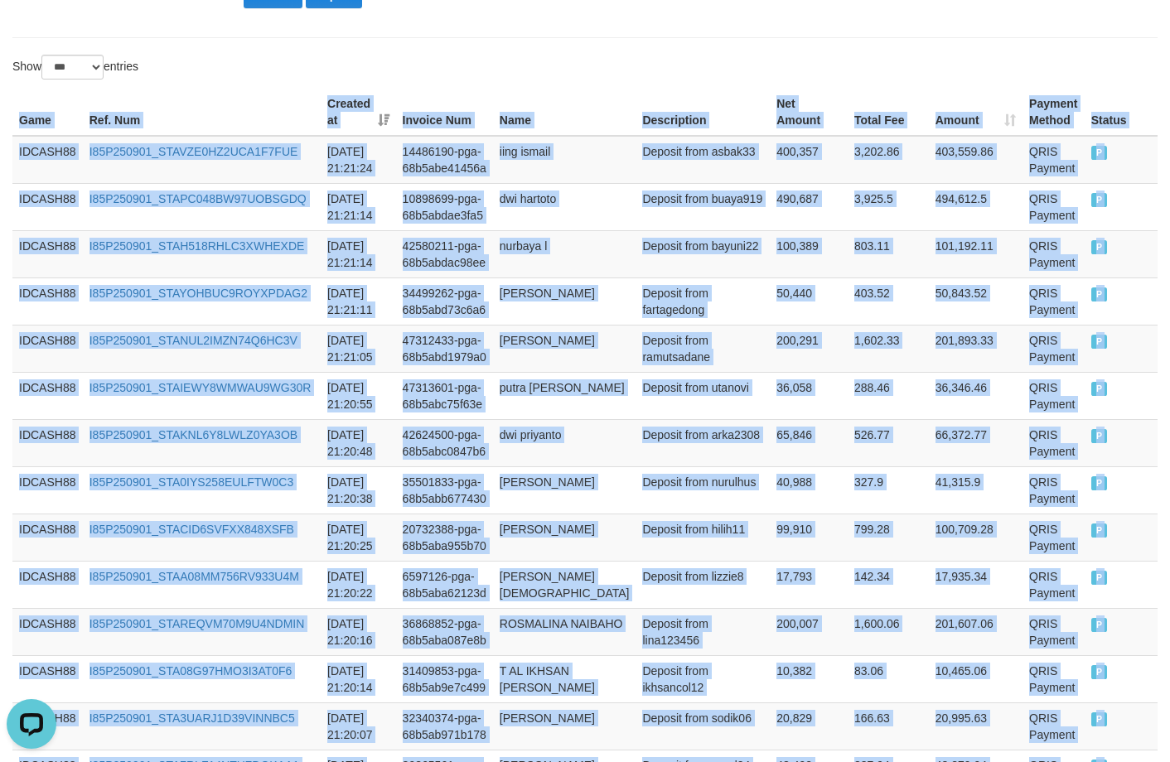
scroll to position [96, 0]
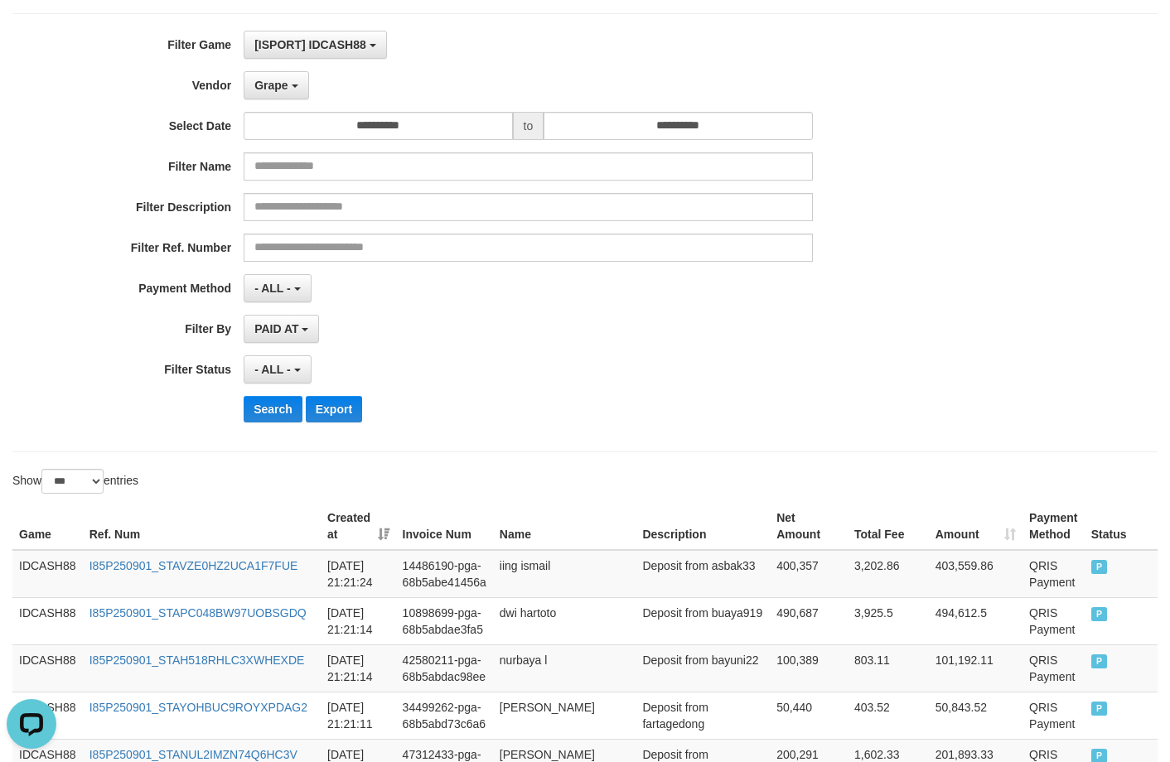
click at [693, 403] on div "Search Export" at bounding box center [610, 409] width 732 height 27
click at [270, 418] on button "Search" at bounding box center [273, 409] width 59 height 27
click at [711, 383] on div "- ALL - SELECT ALL - ALL - SELECT STATUS PENDING/UNPAID PAID CANCELED EXPIRED" at bounding box center [528, 369] width 568 height 28
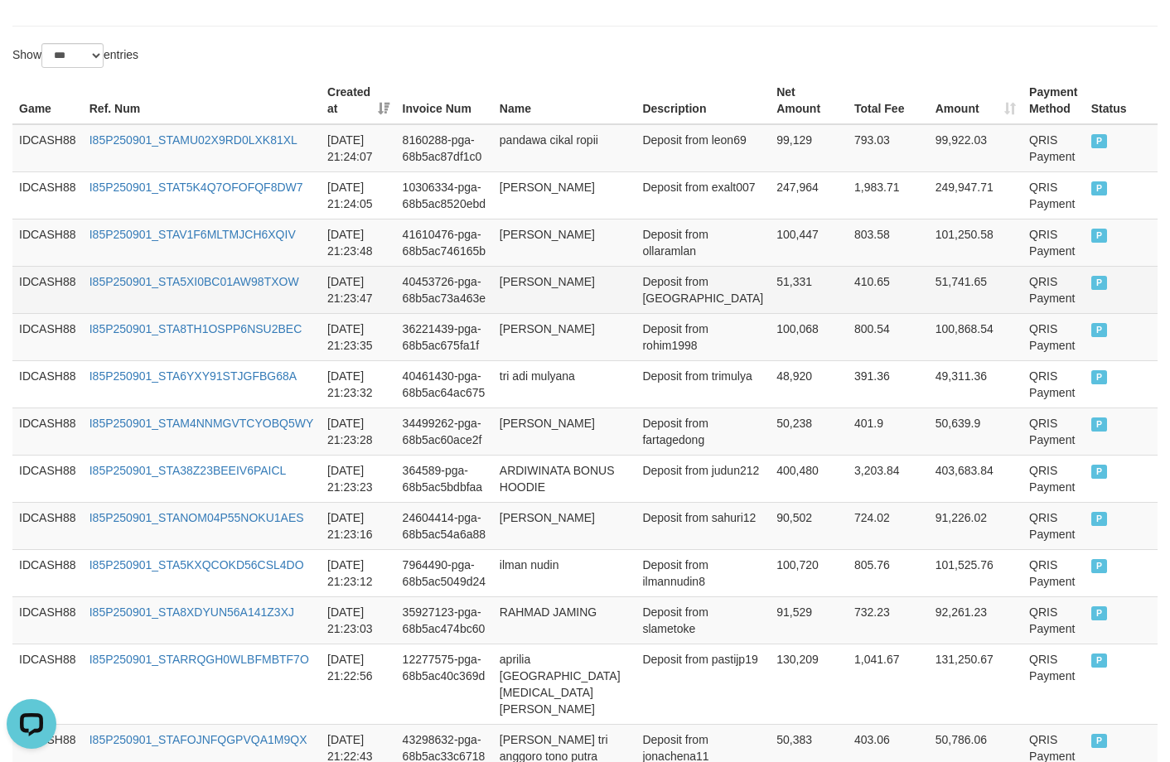
scroll to position [567, 0]
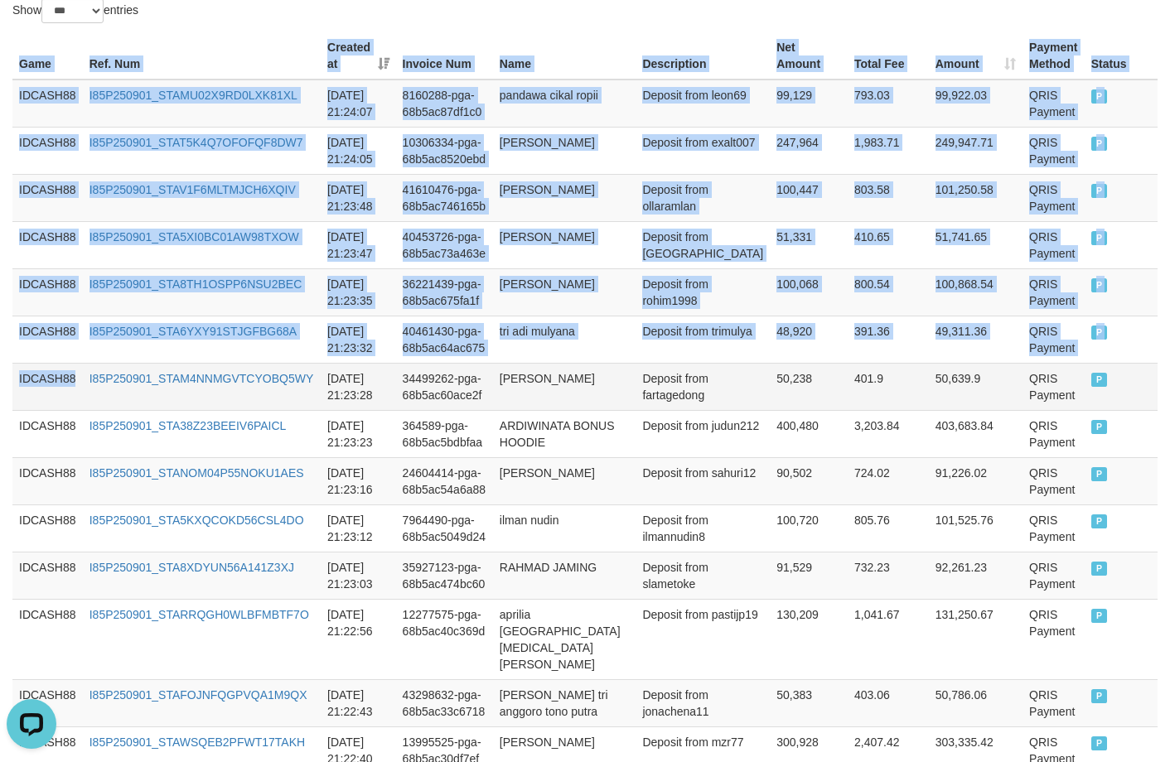
drag, startPoint x: 19, startPoint y: 64, endPoint x: 230, endPoint y: 365, distance: 368.2
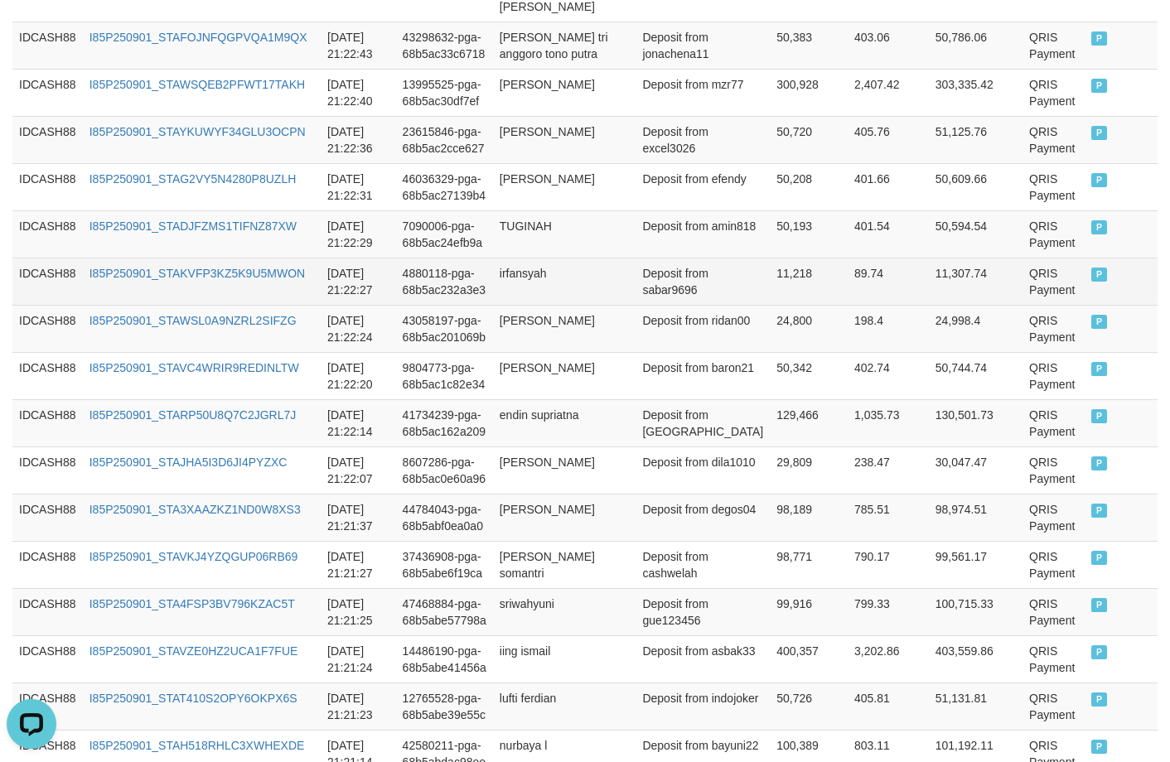
scroll to position [1478, 0]
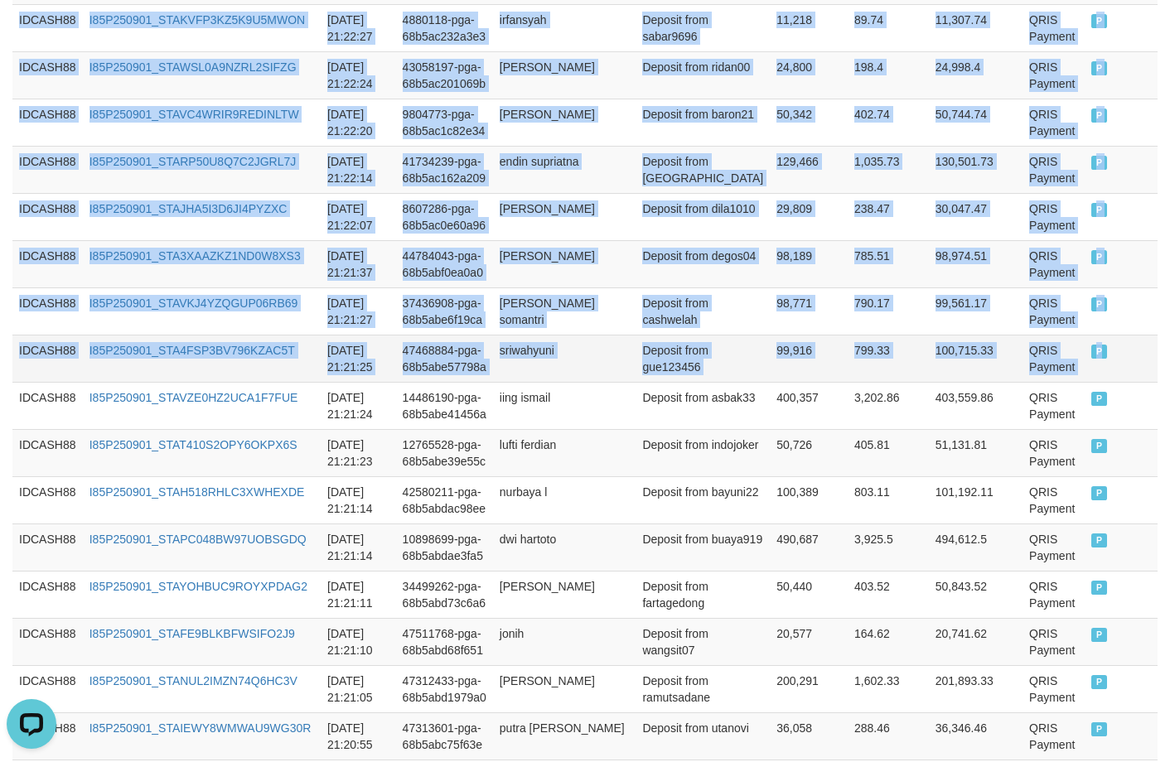
click at [1001, 335] on td "P" at bounding box center [1120, 358] width 73 height 47
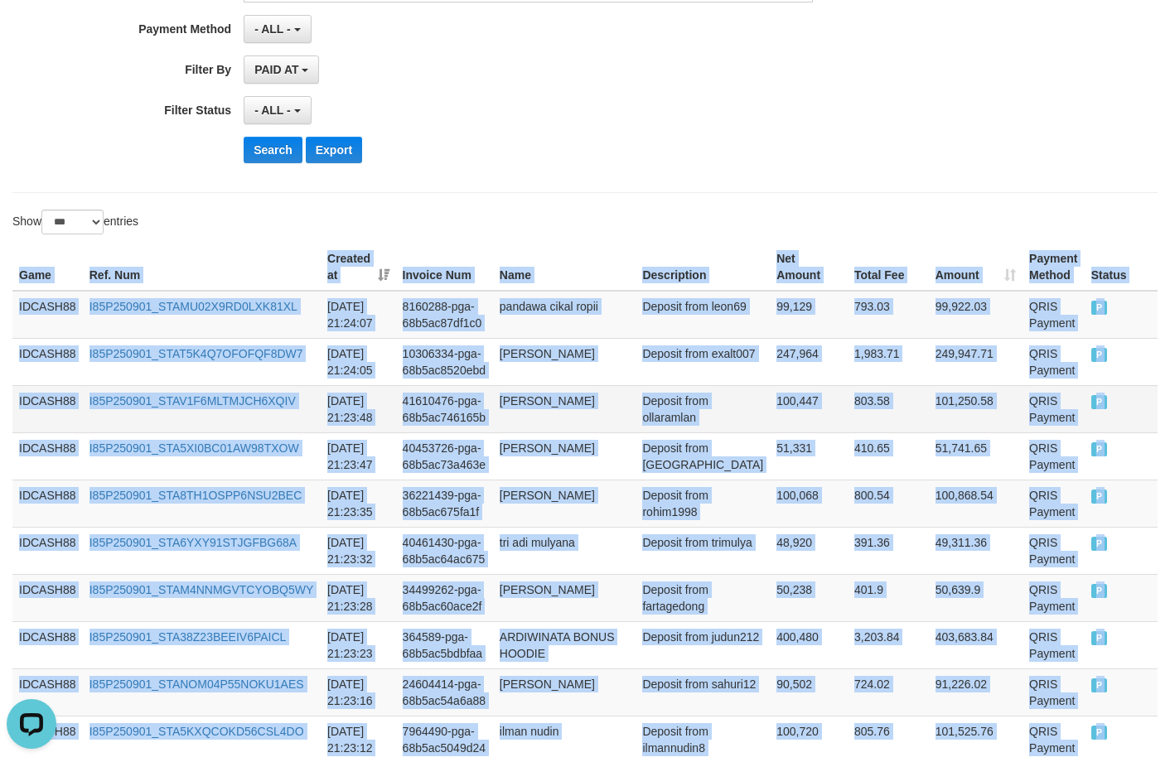
scroll to position [70, 0]
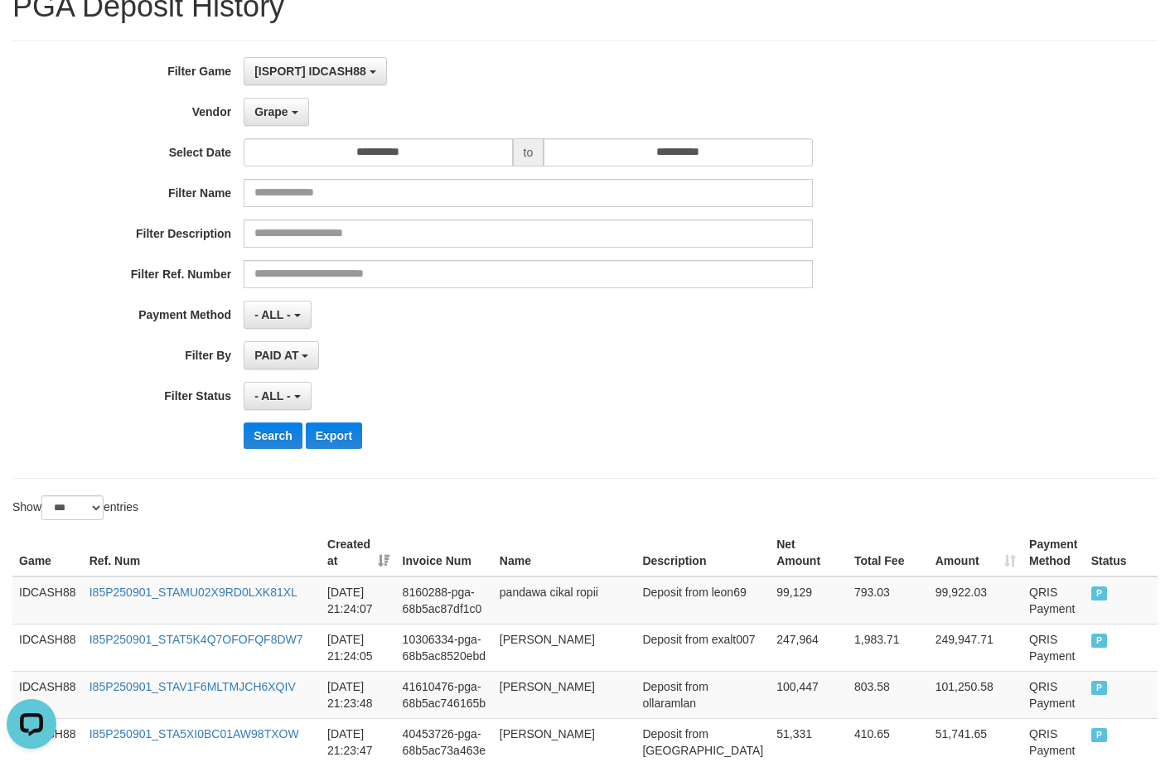
click at [604, 439] on div "Search Export" at bounding box center [610, 436] width 732 height 27
drag, startPoint x: 280, startPoint y: 452, endPoint x: 282, endPoint y: 442, distance: 10.1
click at [282, 442] on div "**********" at bounding box center [487, 259] width 975 height 404
click at [264, 436] on button "Search" at bounding box center [273, 436] width 59 height 27
click at [596, 443] on div "Search Export" at bounding box center [610, 436] width 732 height 27
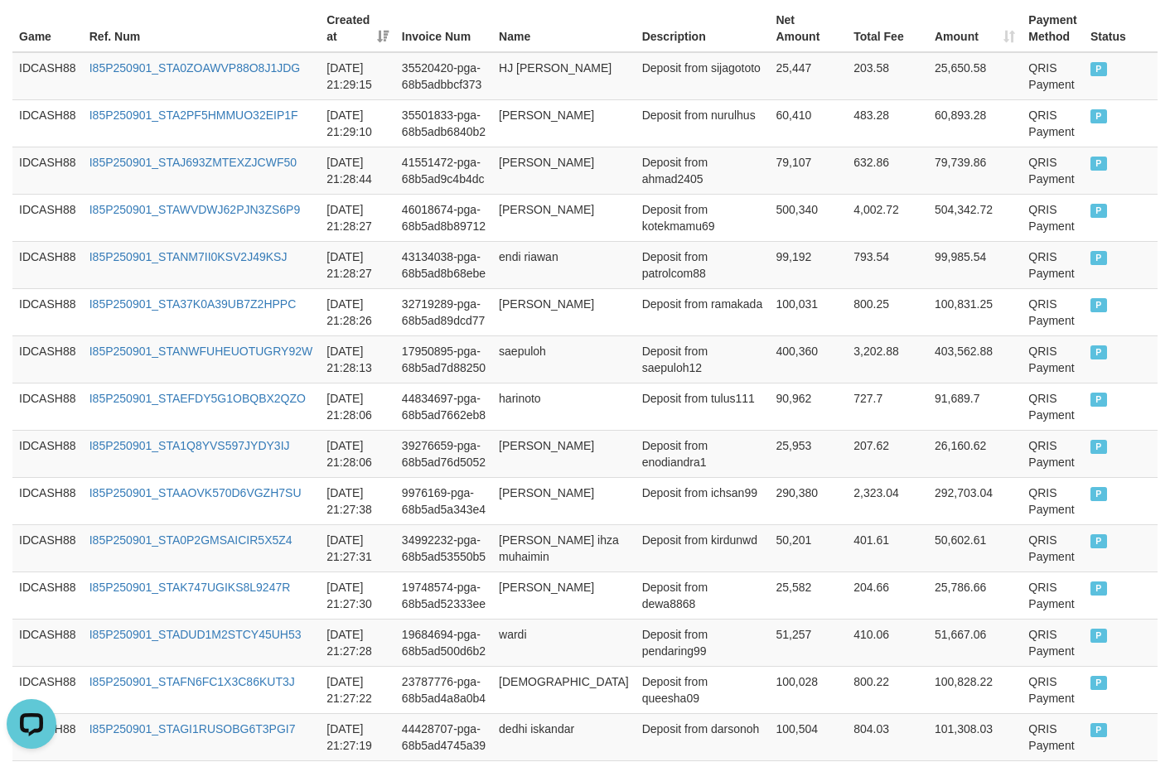
scroll to position [384, 0]
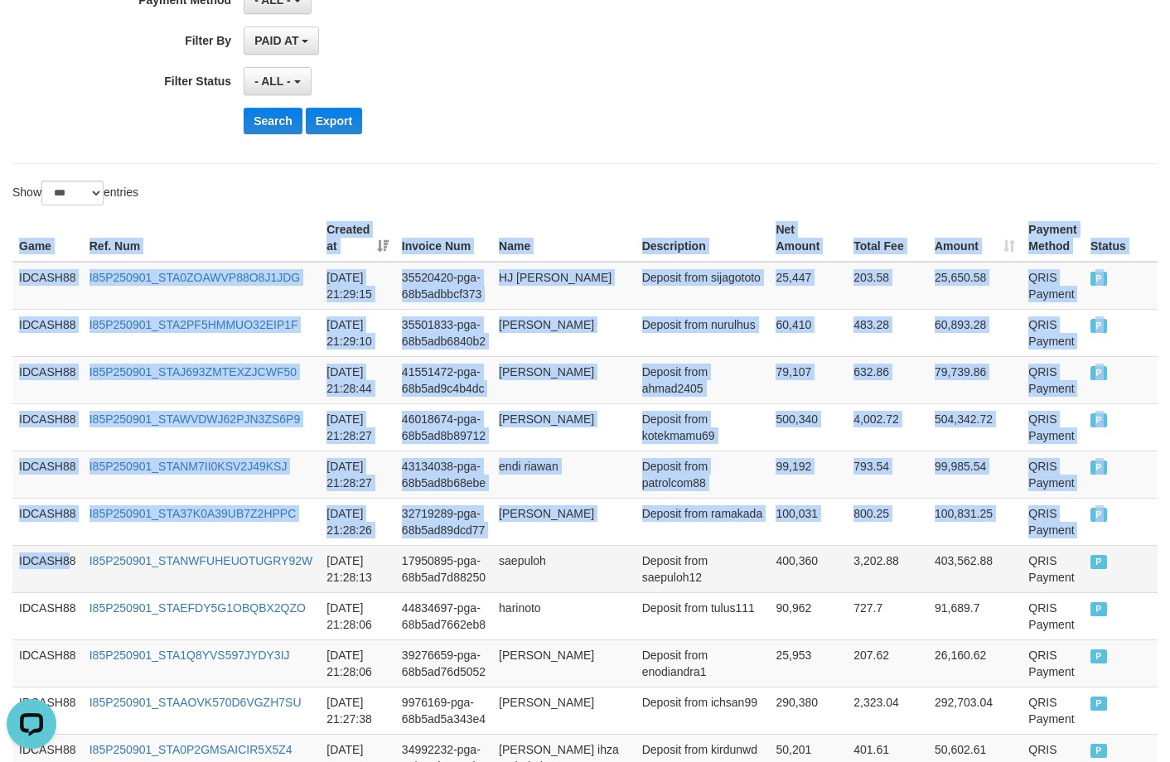
drag, startPoint x: 20, startPoint y: 244, endPoint x: 85, endPoint y: 601, distance: 363.7
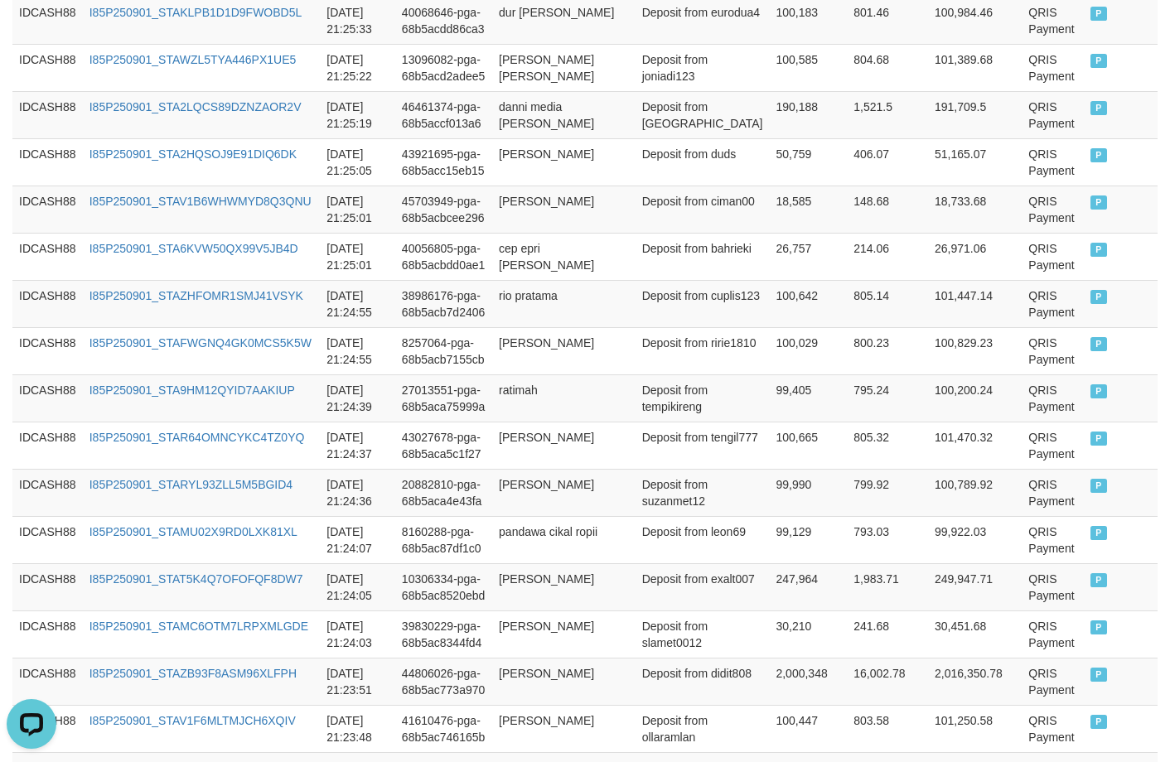
scroll to position [2538, 0]
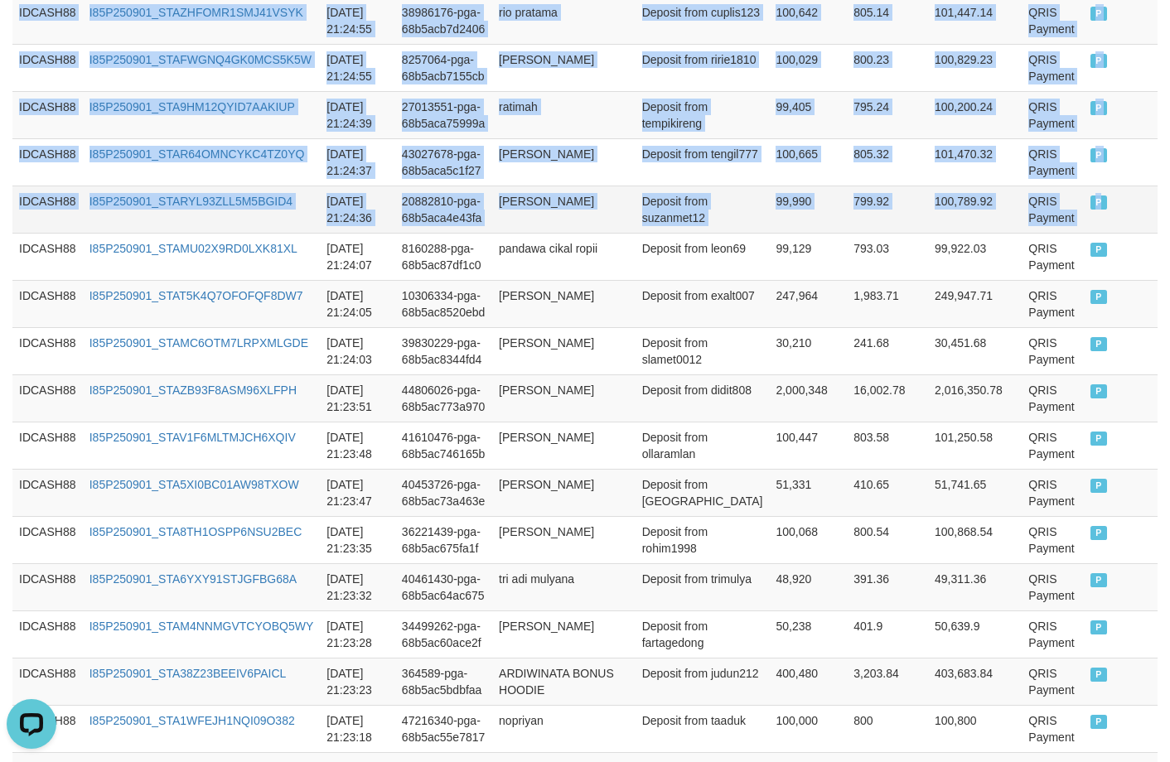
click at [1001, 233] on td "P" at bounding box center [1121, 209] width 74 height 47
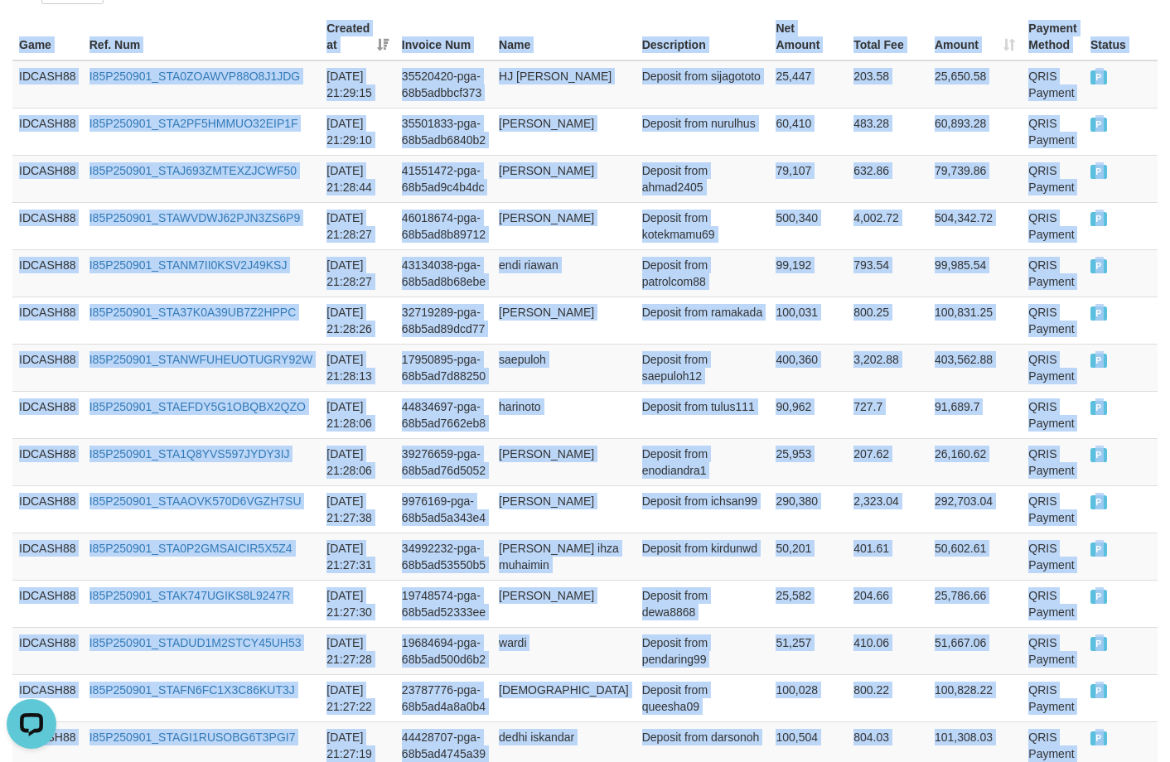
scroll to position [302, 0]
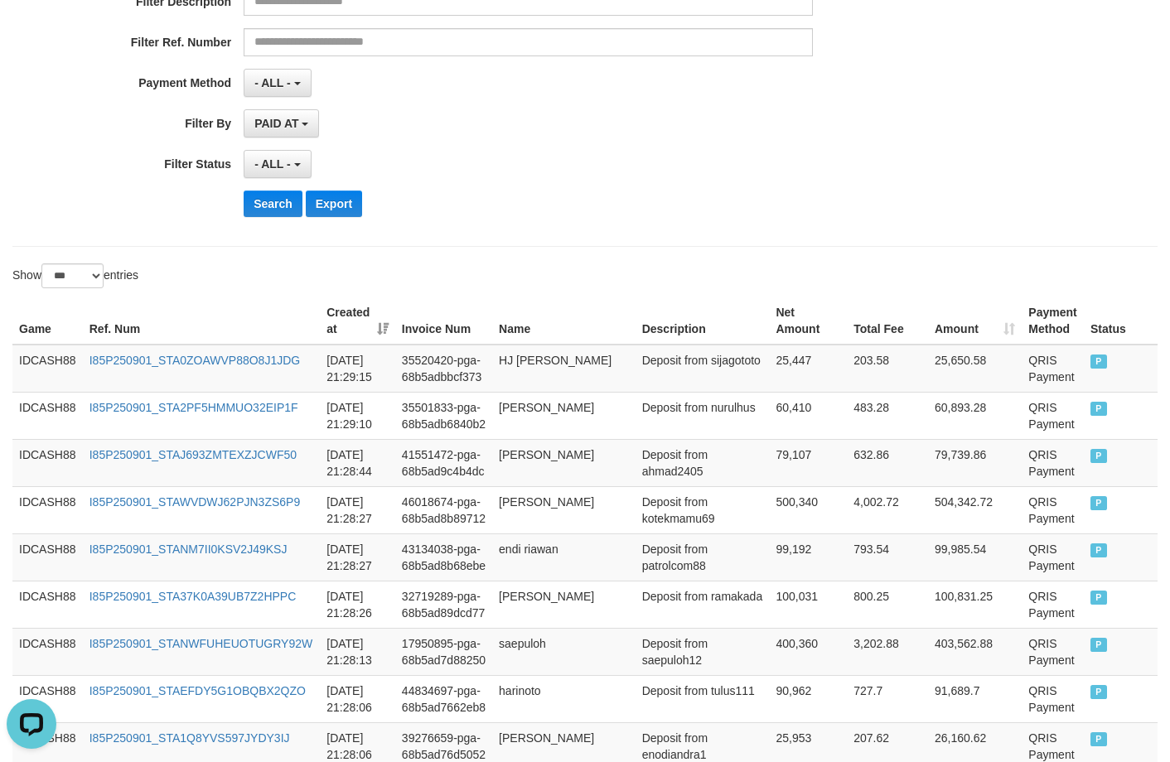
click at [611, 236] on div "**********" at bounding box center [584, 27] width 1145 height 439
click at [262, 201] on button "Search" at bounding box center [273, 204] width 59 height 27
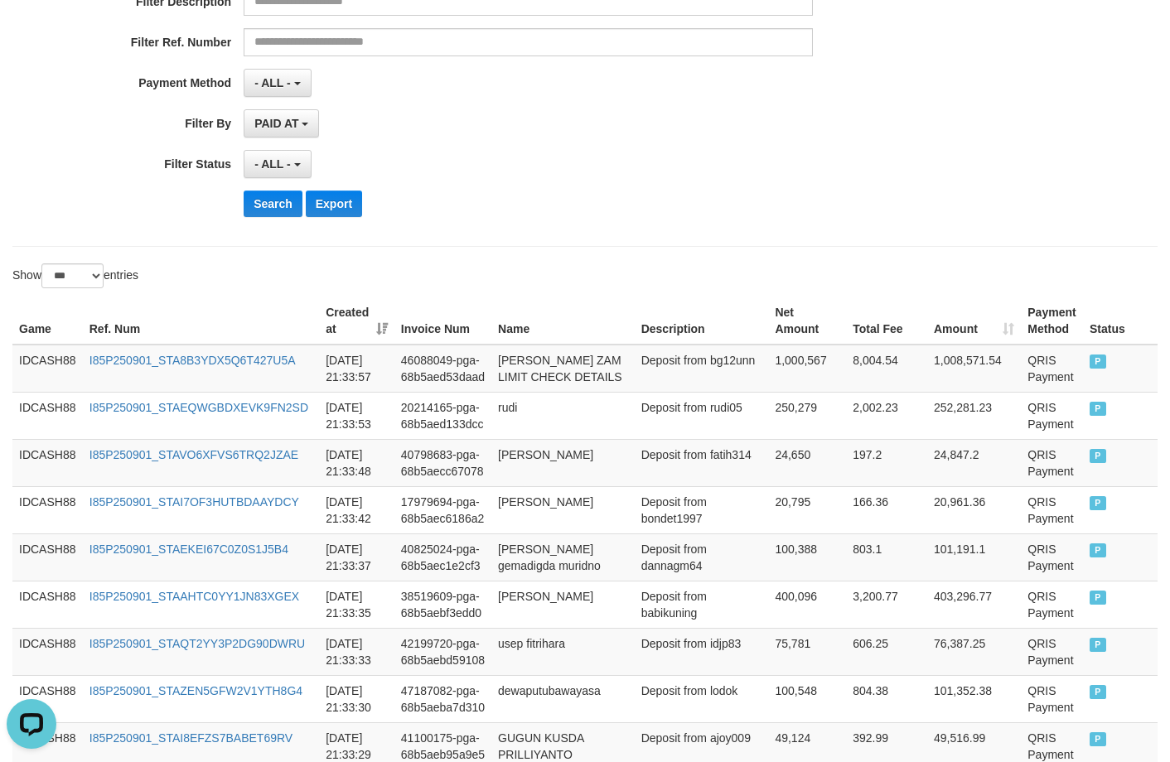
click at [524, 208] on div "Search Export" at bounding box center [610, 204] width 732 height 27
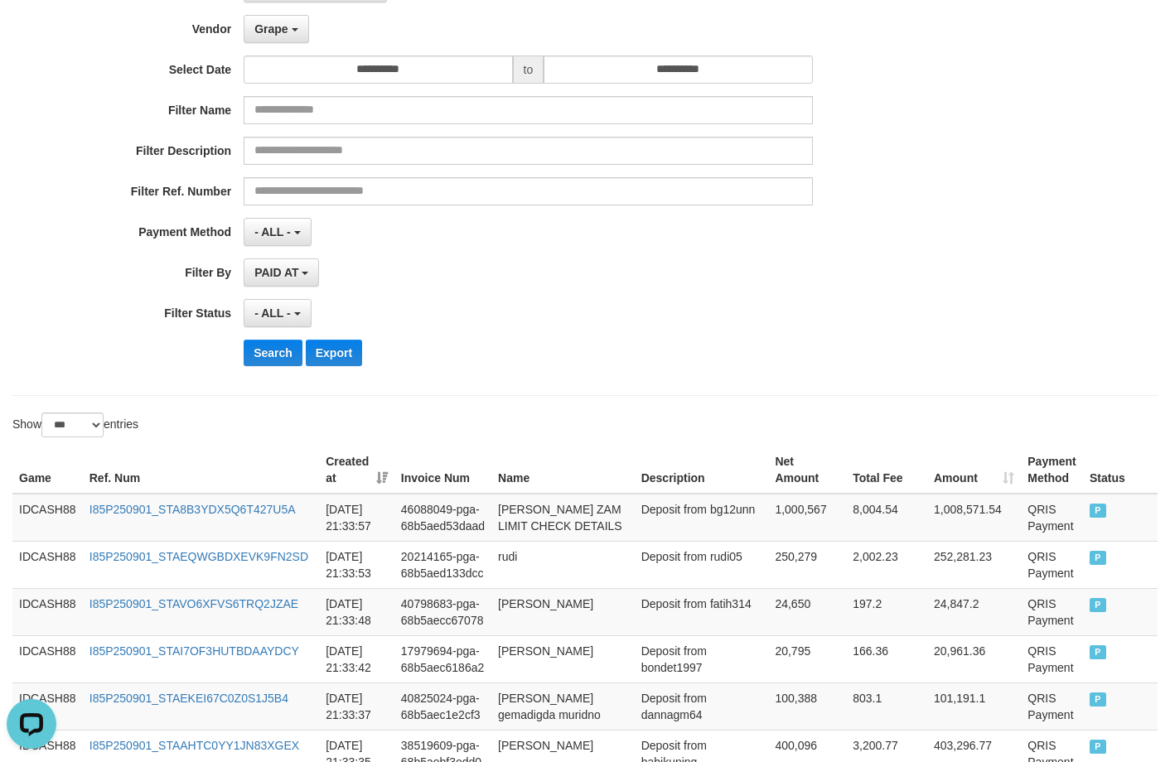
scroll to position [479, 0]
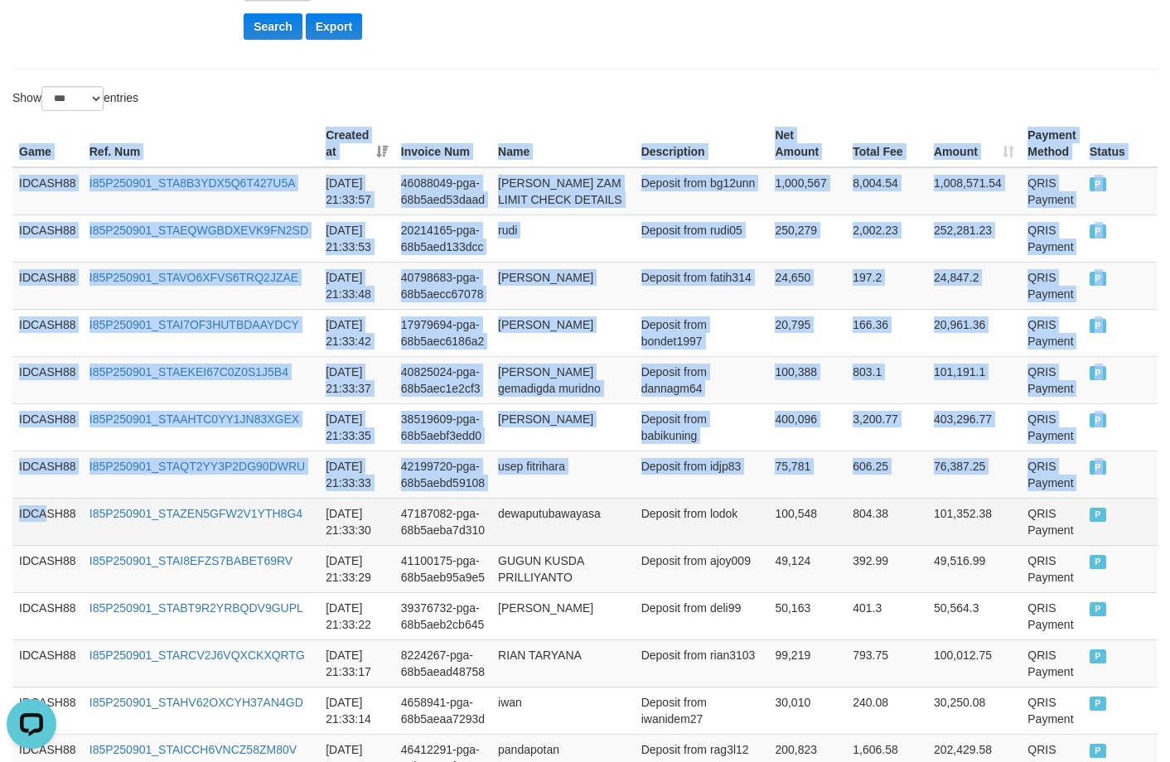
drag, startPoint x: 14, startPoint y: 147, endPoint x: 50, endPoint y: 541, distance: 395.9
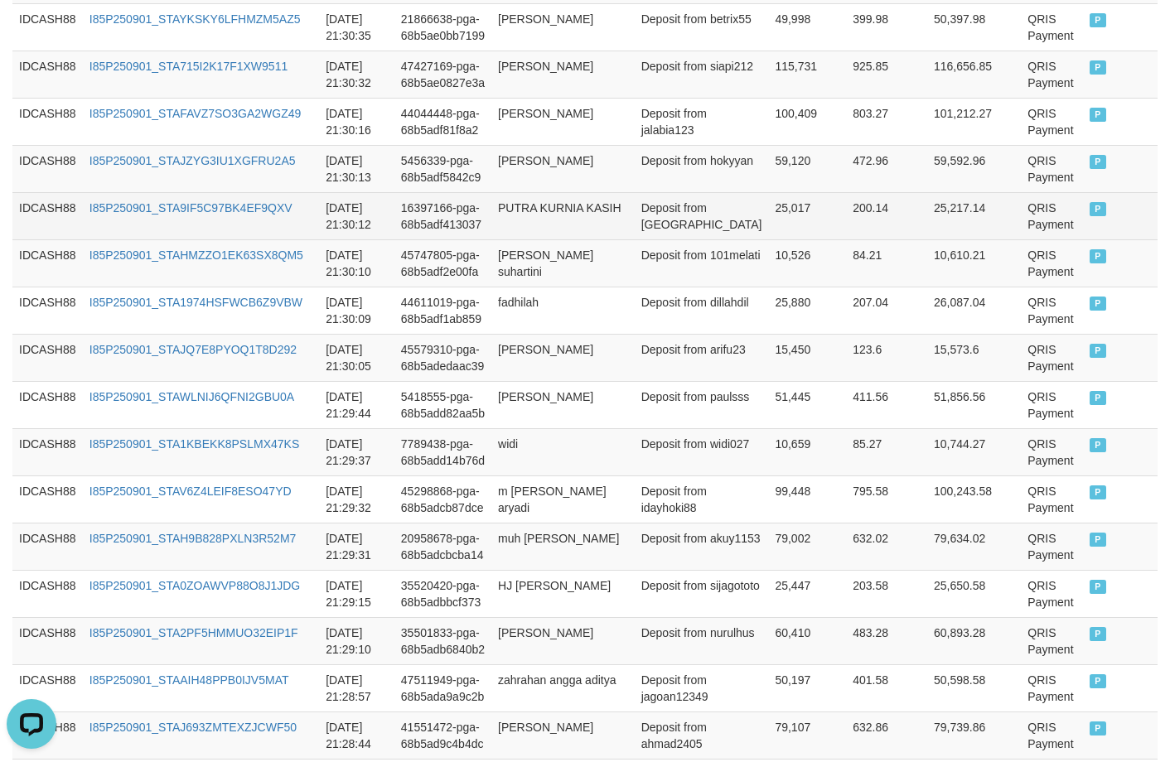
scroll to position [2467, 0]
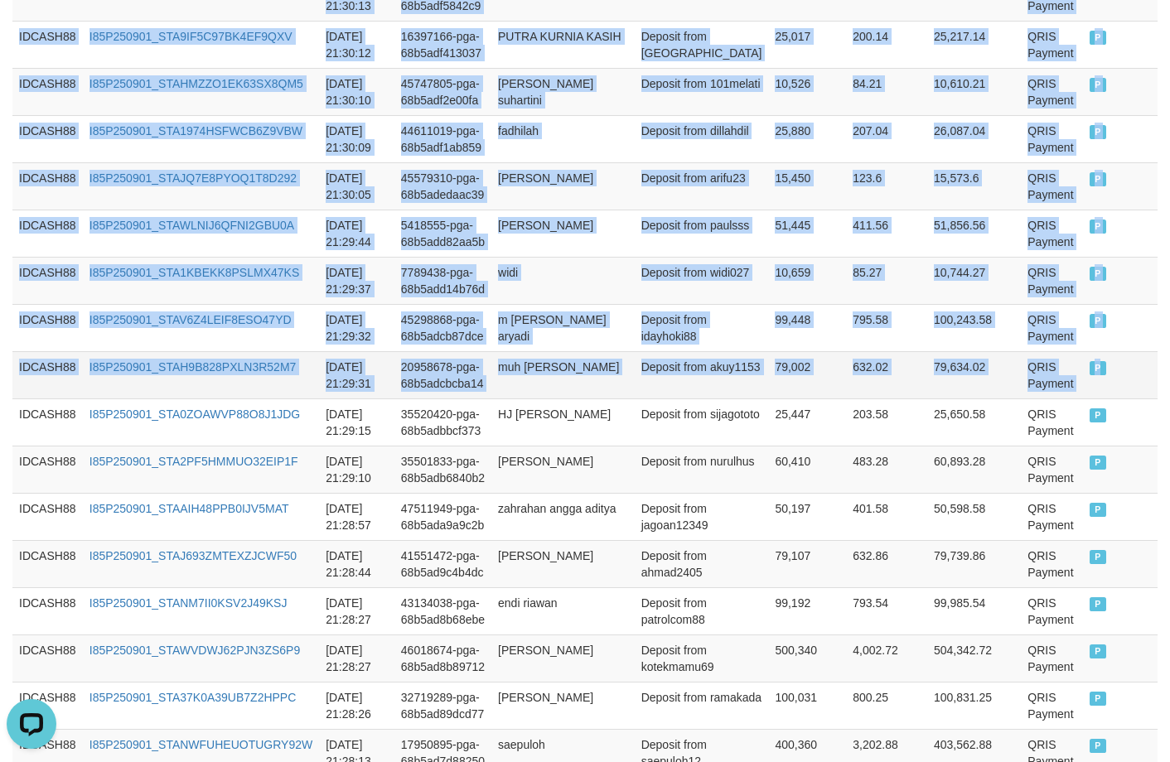
click at [1001, 398] on td "P" at bounding box center [1120, 374] width 75 height 47
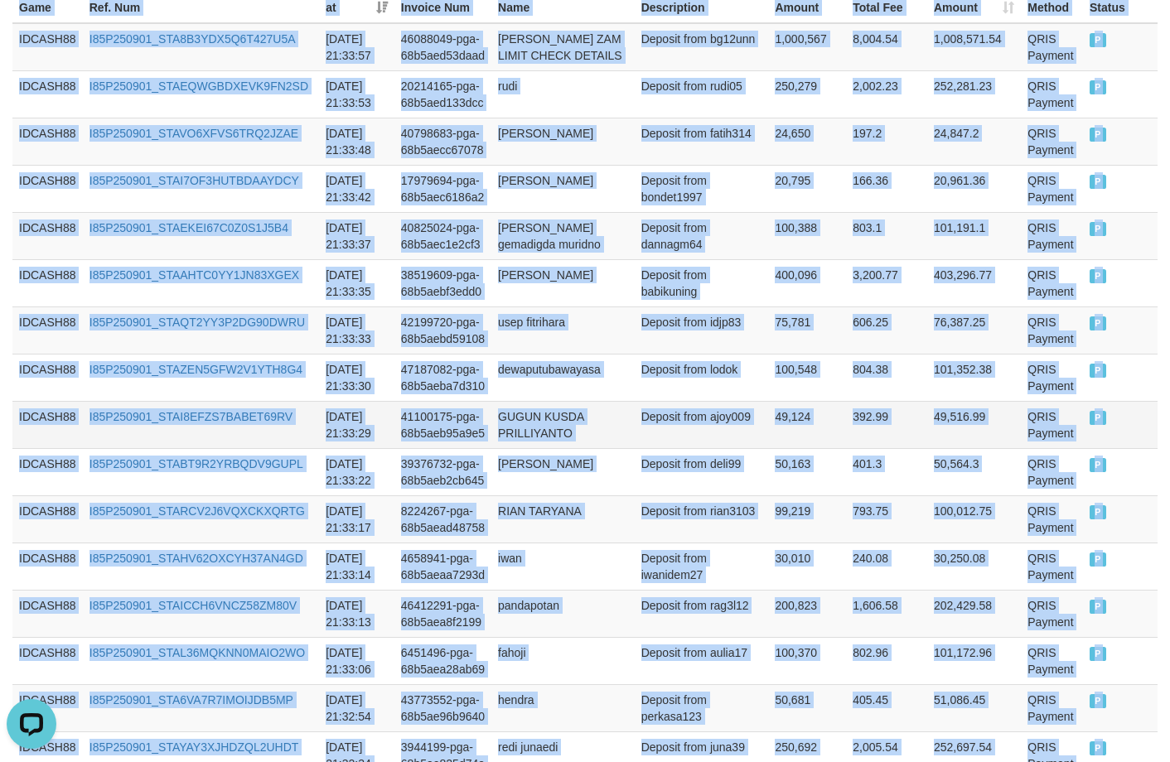
scroll to position [396, 0]
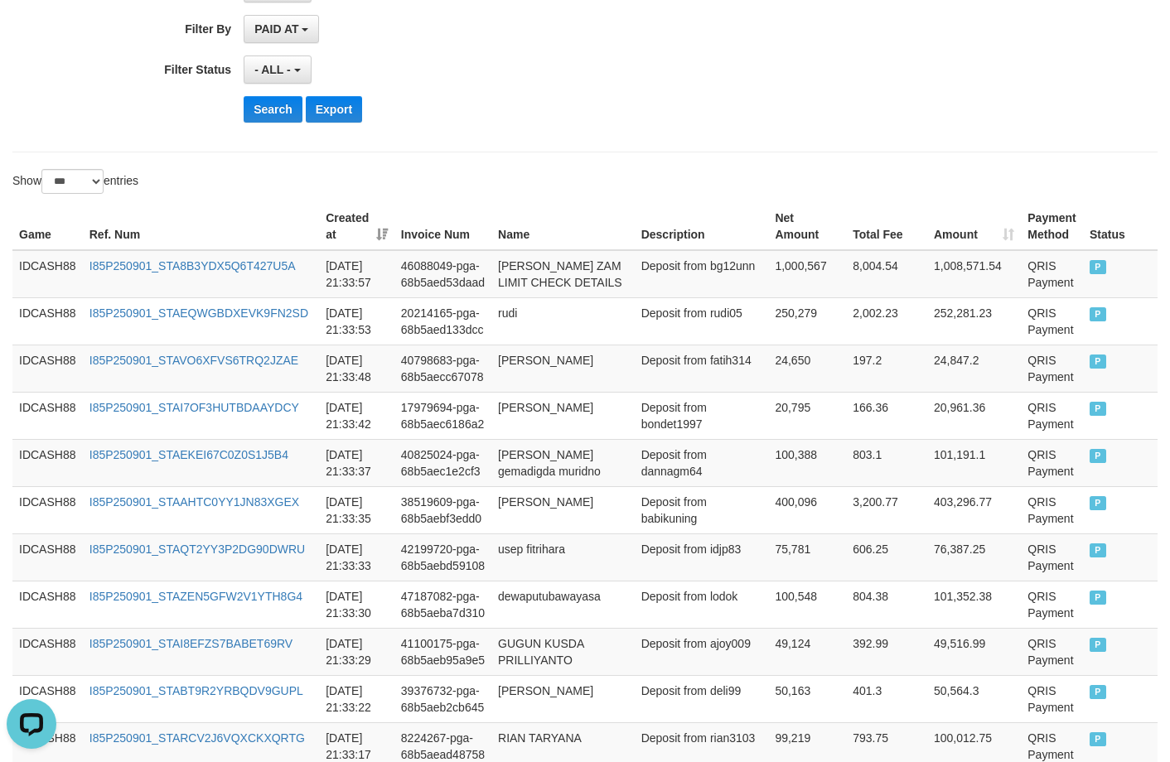
click at [572, 181] on div "Show ** ** ** *** entries" at bounding box center [292, 183] width 560 height 29
click at [283, 114] on button "Search" at bounding box center [273, 109] width 59 height 27
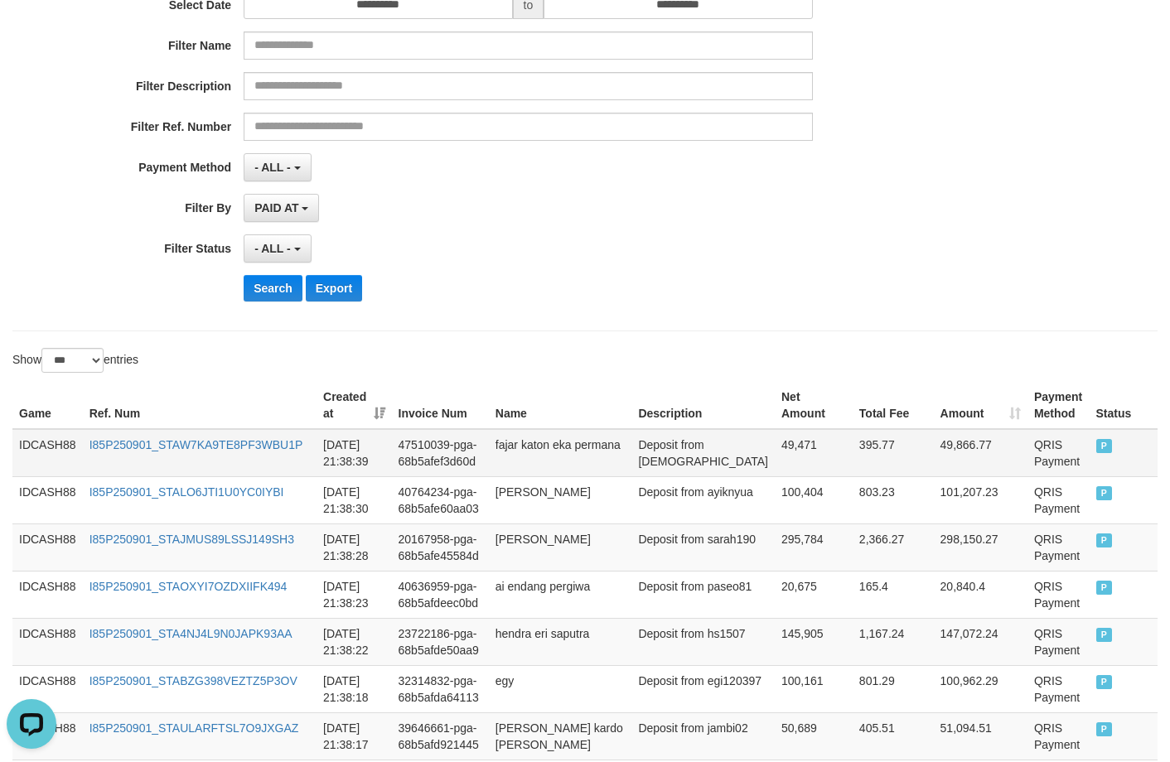
scroll to position [0, 0]
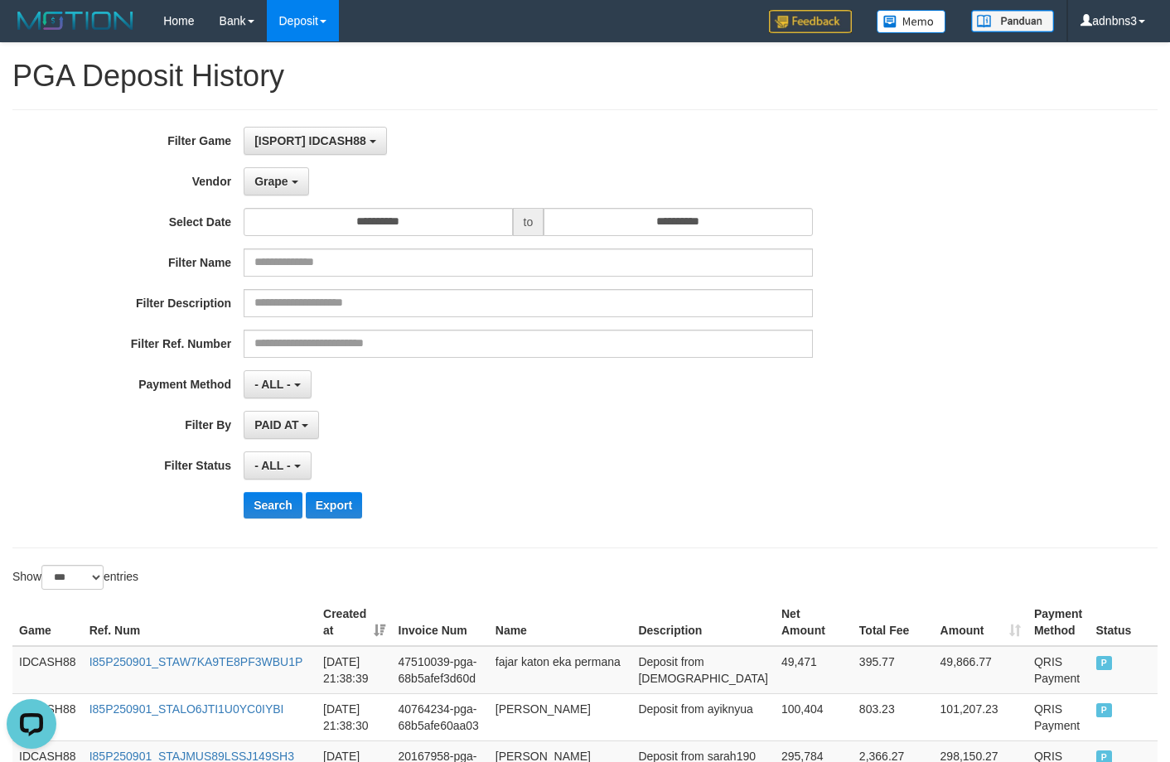
click at [644, 533] on div "**********" at bounding box center [584, 328] width 1145 height 439
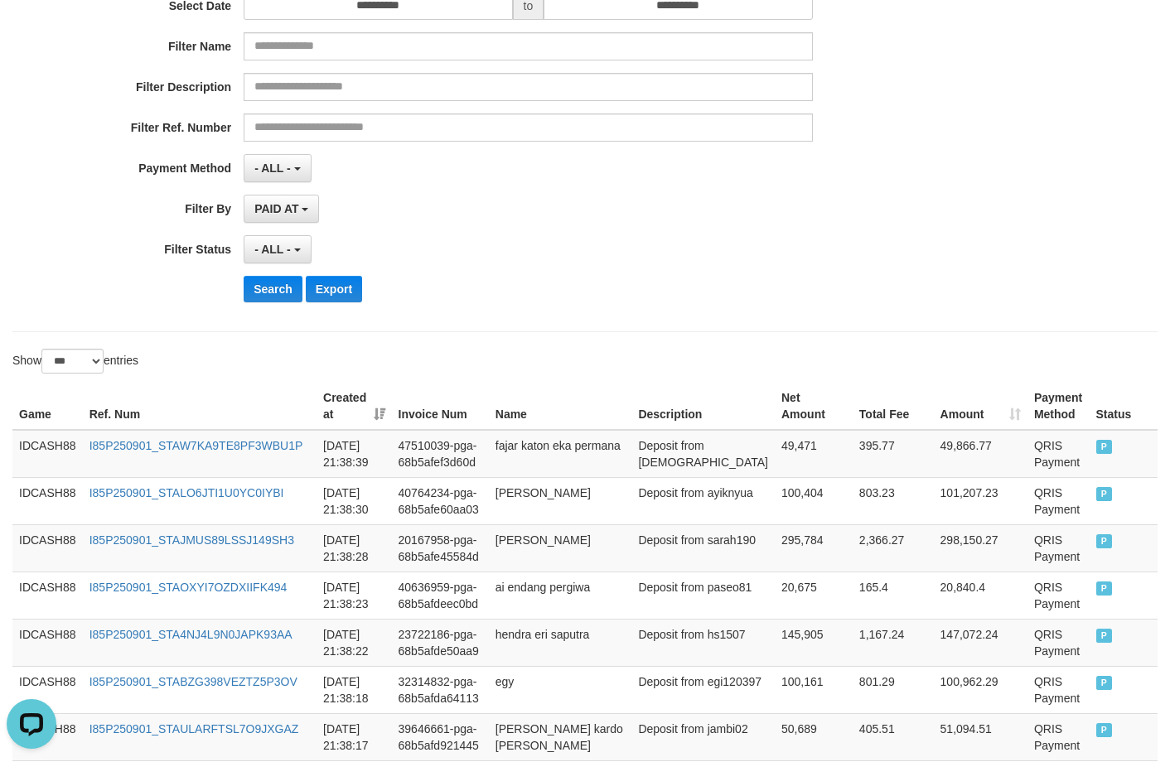
scroll to position [217, 0]
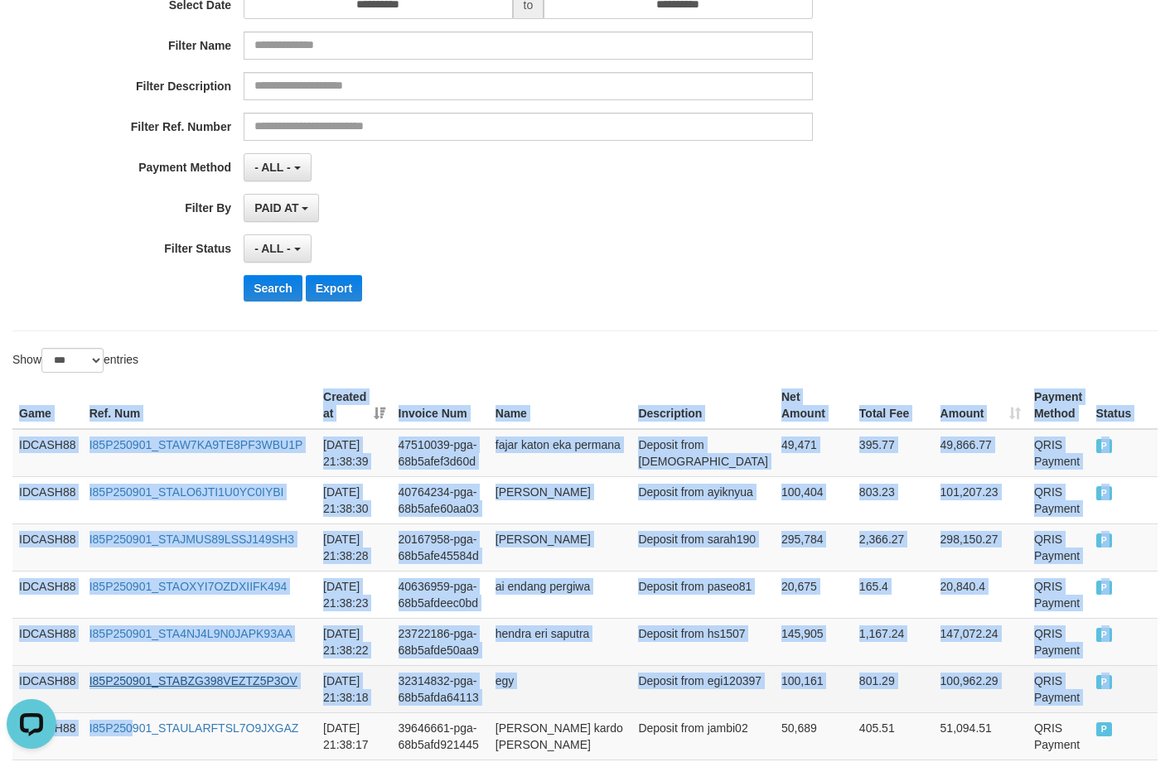
drag, startPoint x: 17, startPoint y: 408, endPoint x: 252, endPoint y: 684, distance: 362.6
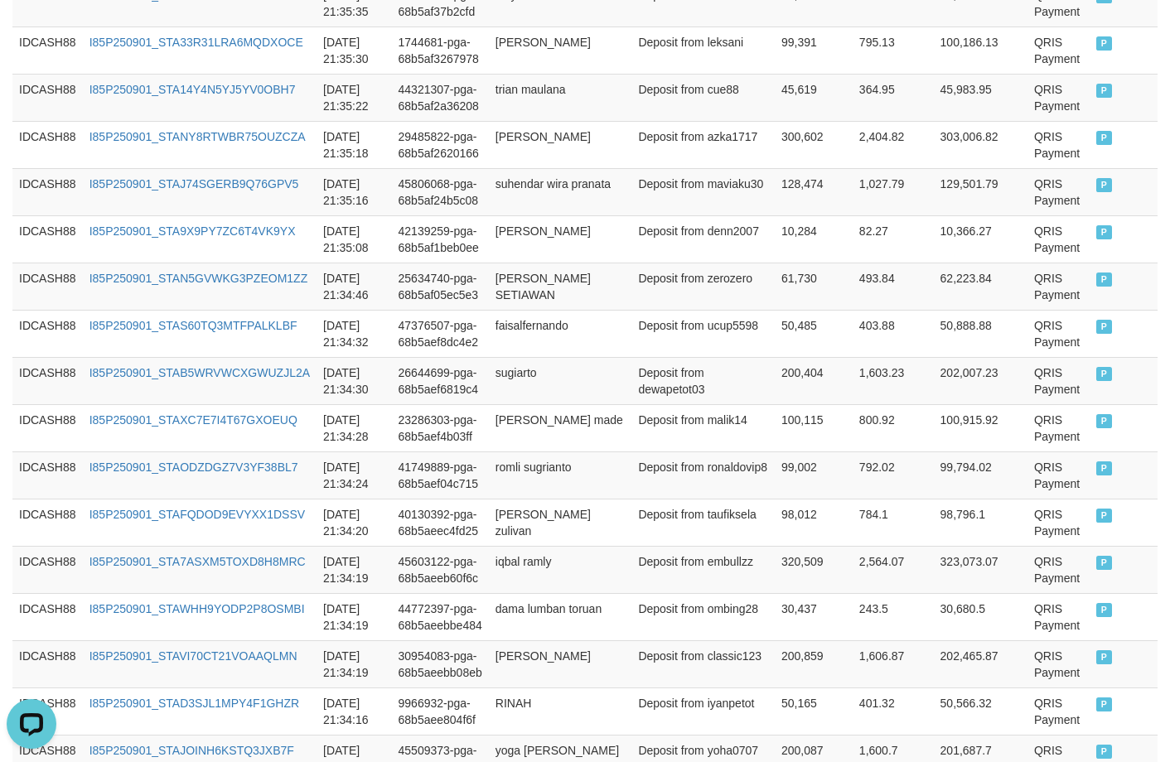
scroll to position [2951, 0]
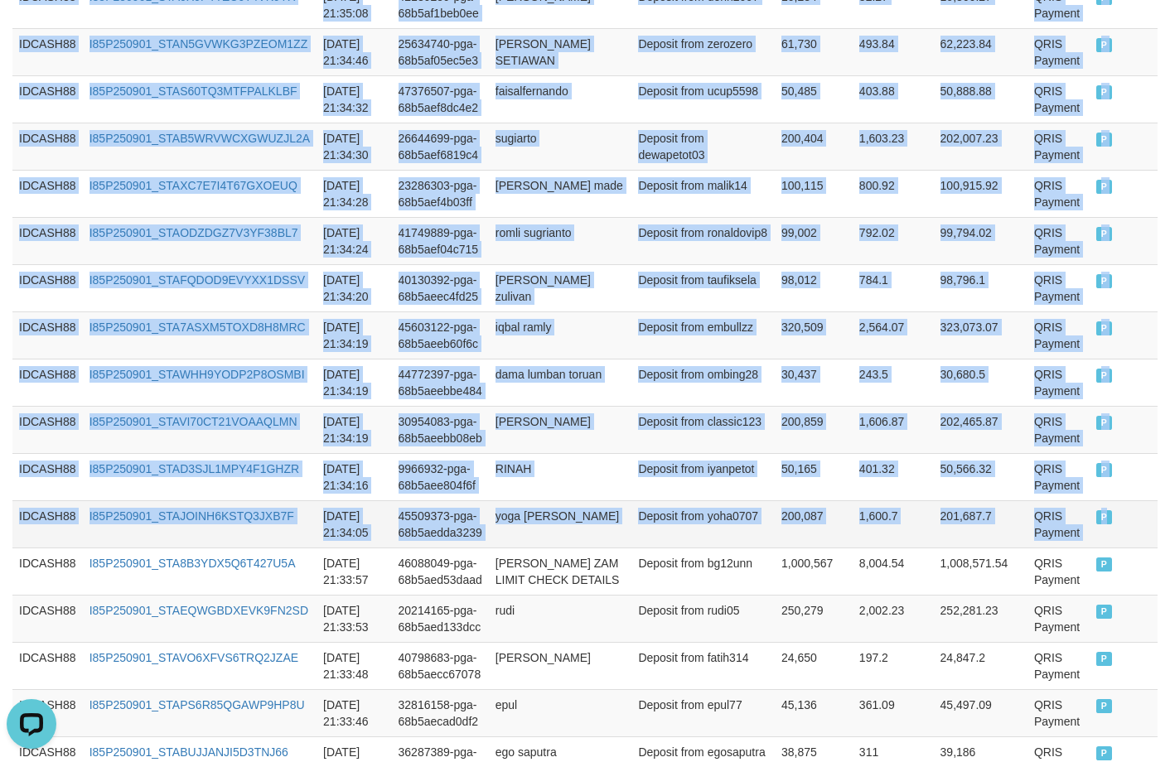
click at [1001, 500] on td "P" at bounding box center [1123, 523] width 69 height 47
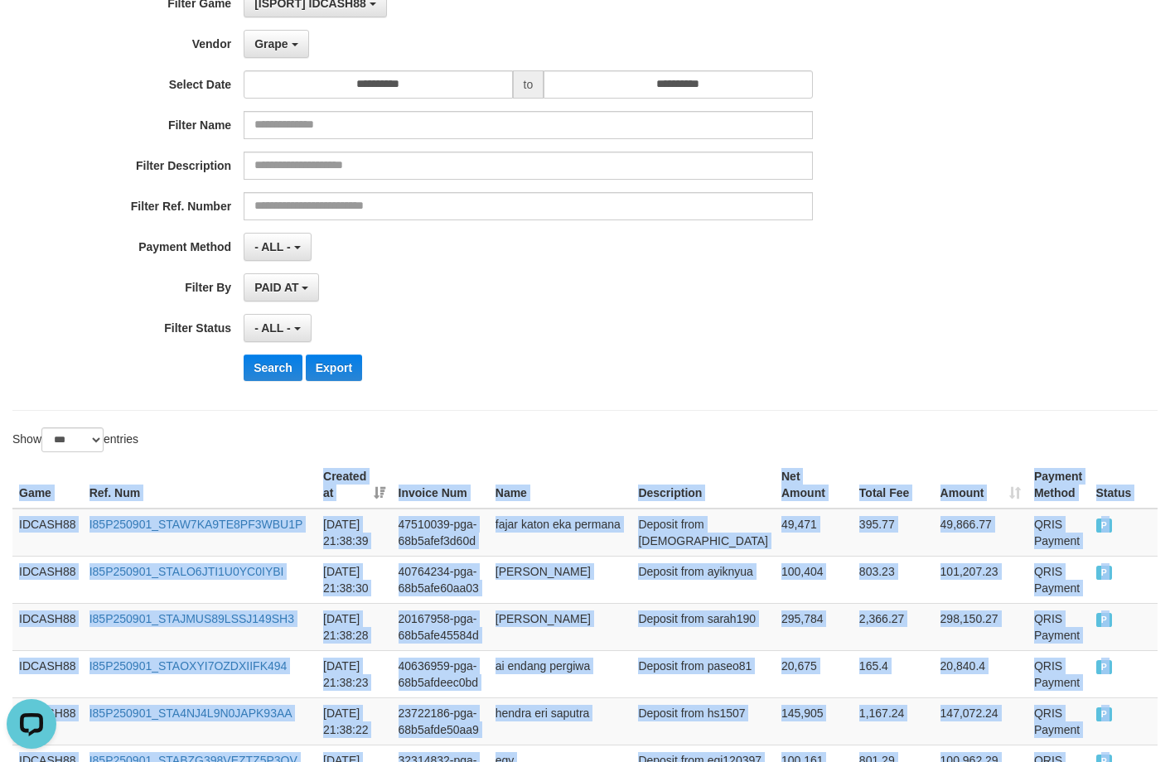
scroll to position [134, 0]
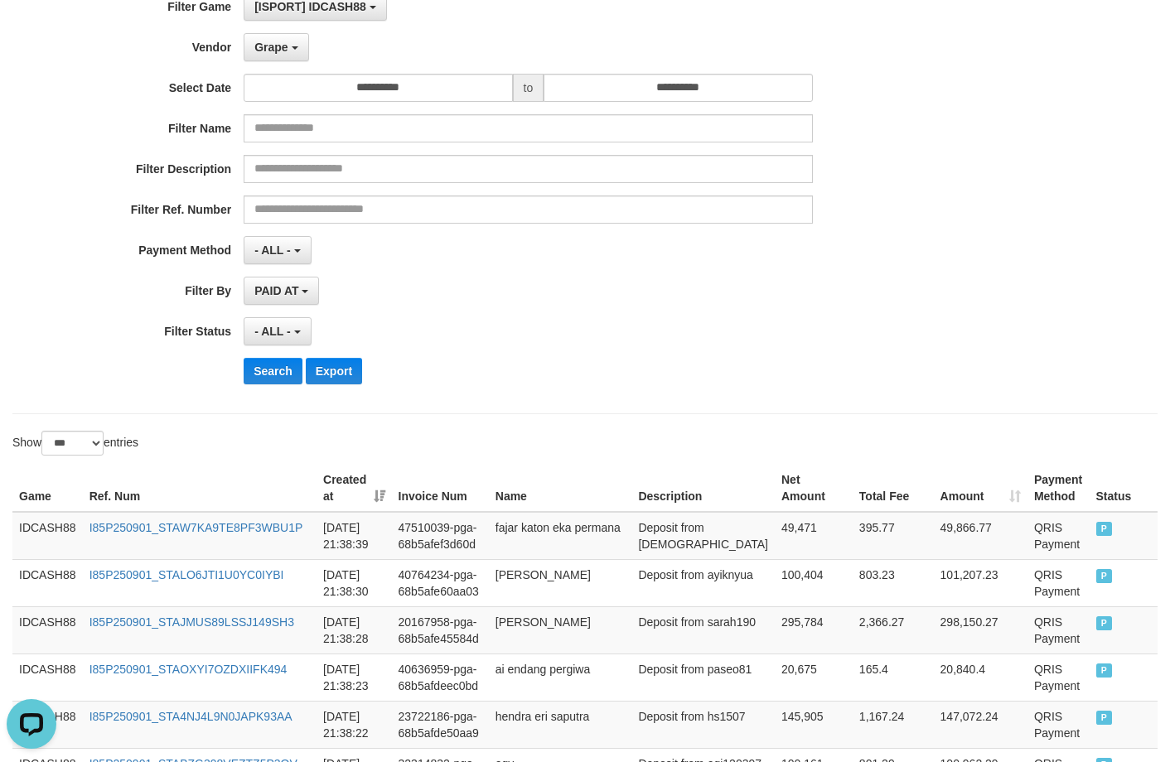
click at [563, 389] on div "**********" at bounding box center [487, 195] width 975 height 404
drag, startPoint x: 258, startPoint y: 389, endPoint x: 267, endPoint y: 383, distance: 10.8
click at [258, 388] on div "**********" at bounding box center [487, 195] width 975 height 404
click at [269, 375] on button "Search" at bounding box center [273, 371] width 59 height 27
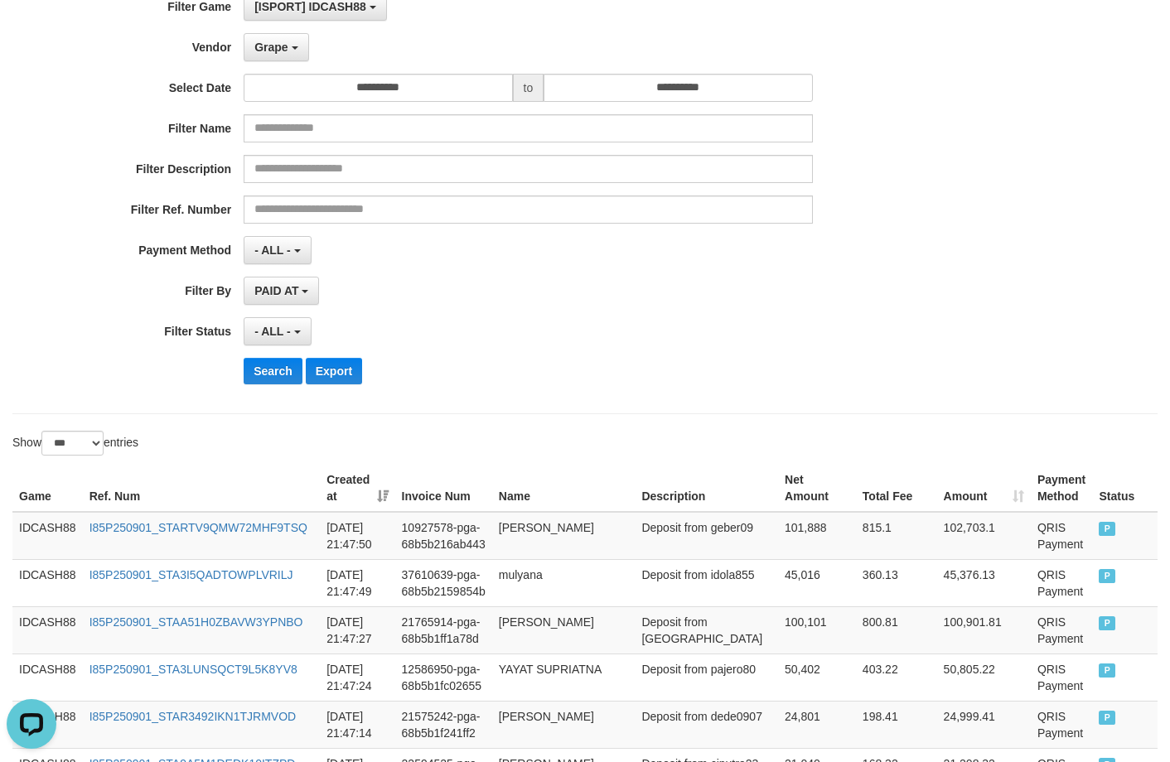
click at [564, 398] on div "**********" at bounding box center [584, 194] width 1145 height 439
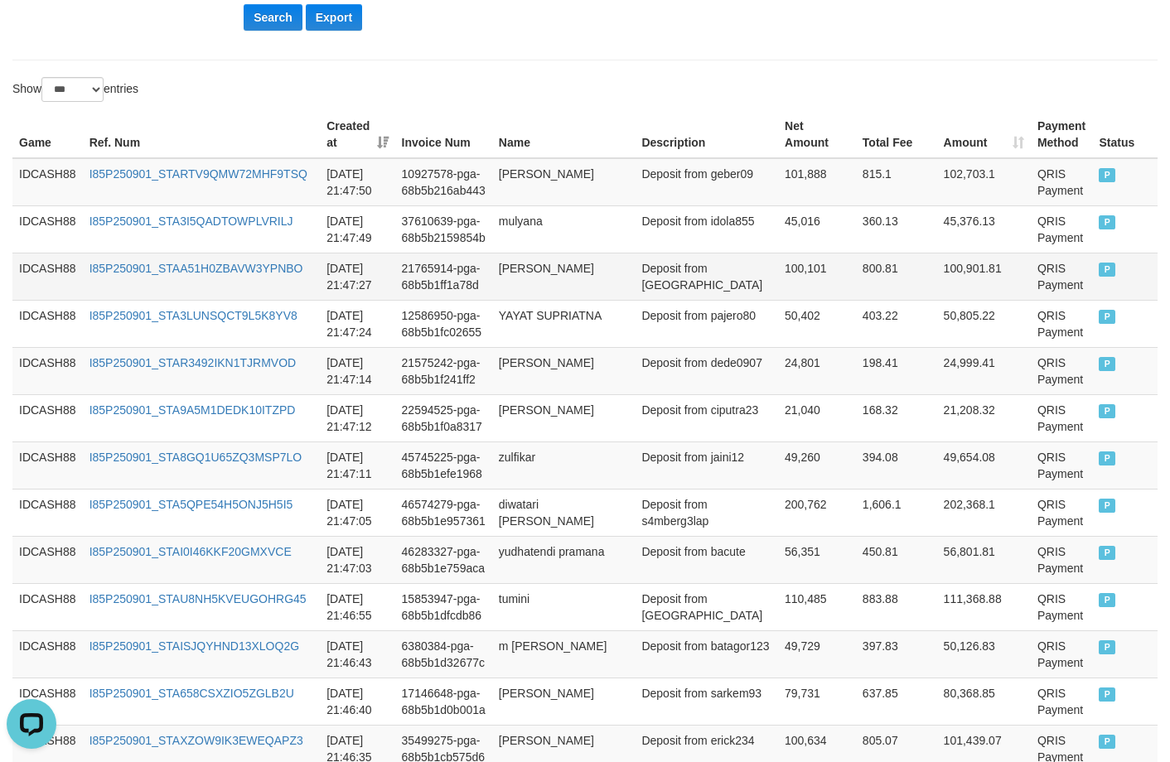
scroll to position [507, 0]
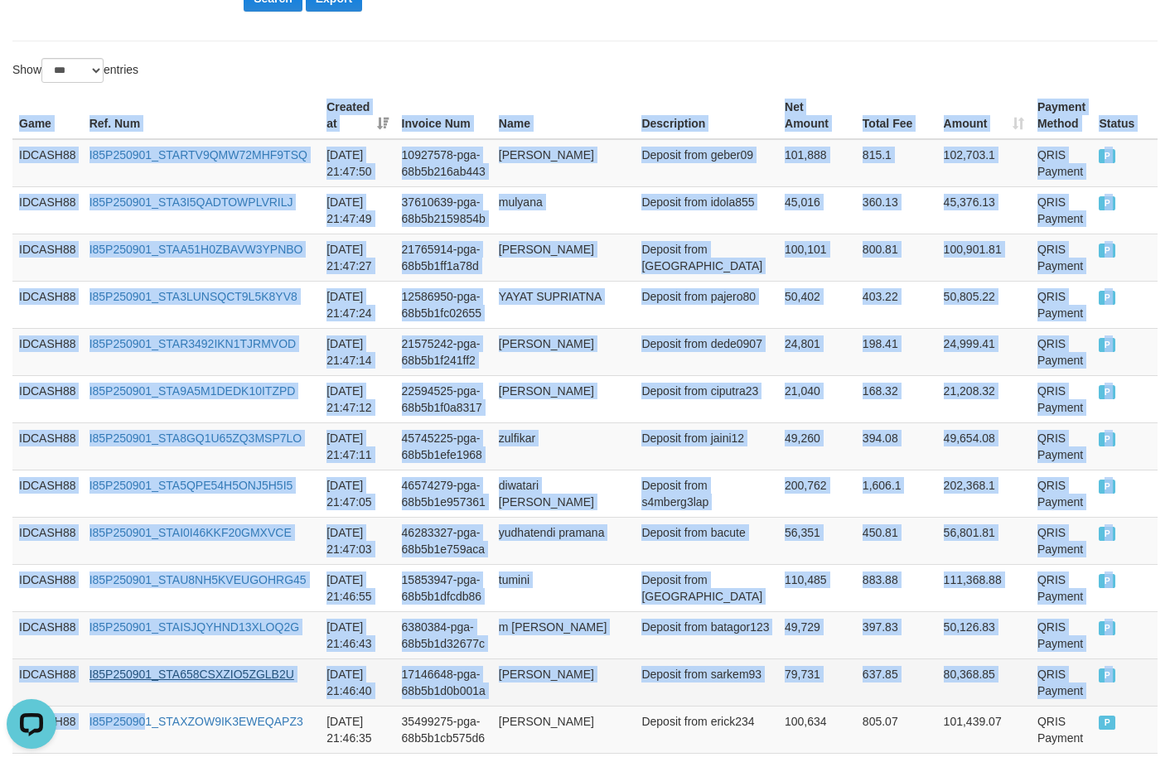
drag, startPoint x: 13, startPoint y: 129, endPoint x: 185, endPoint y: 680, distance: 577.0
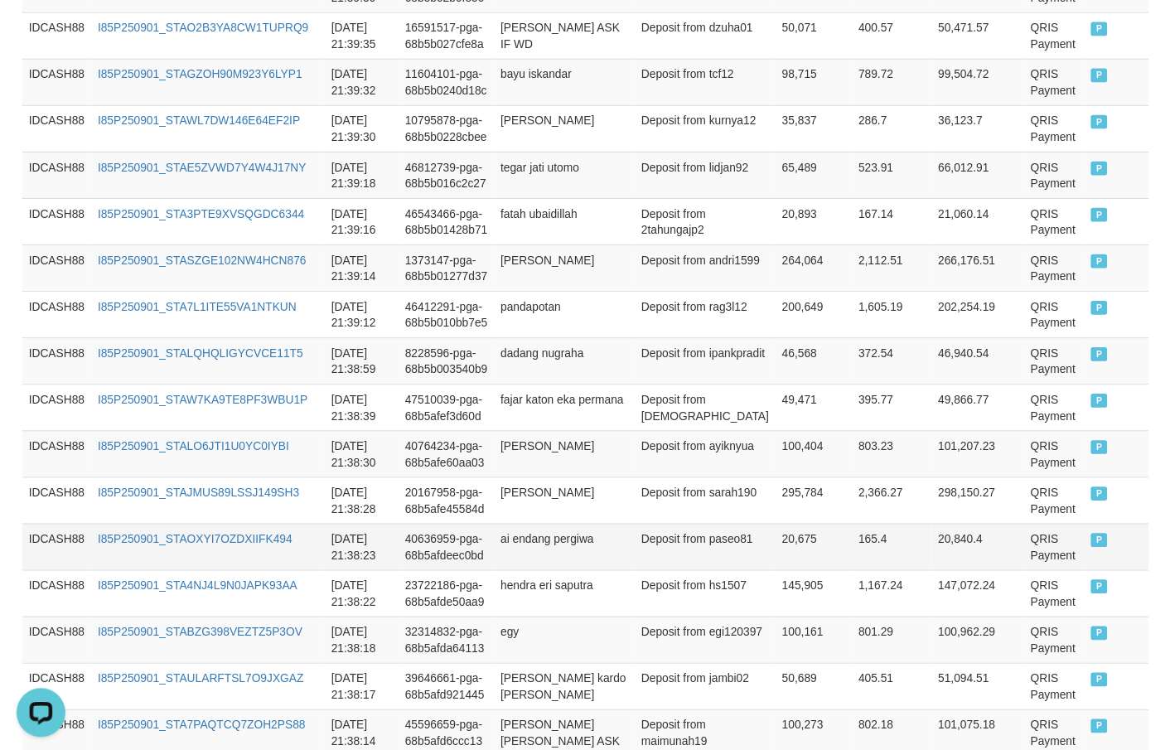
scroll to position [4484, 0]
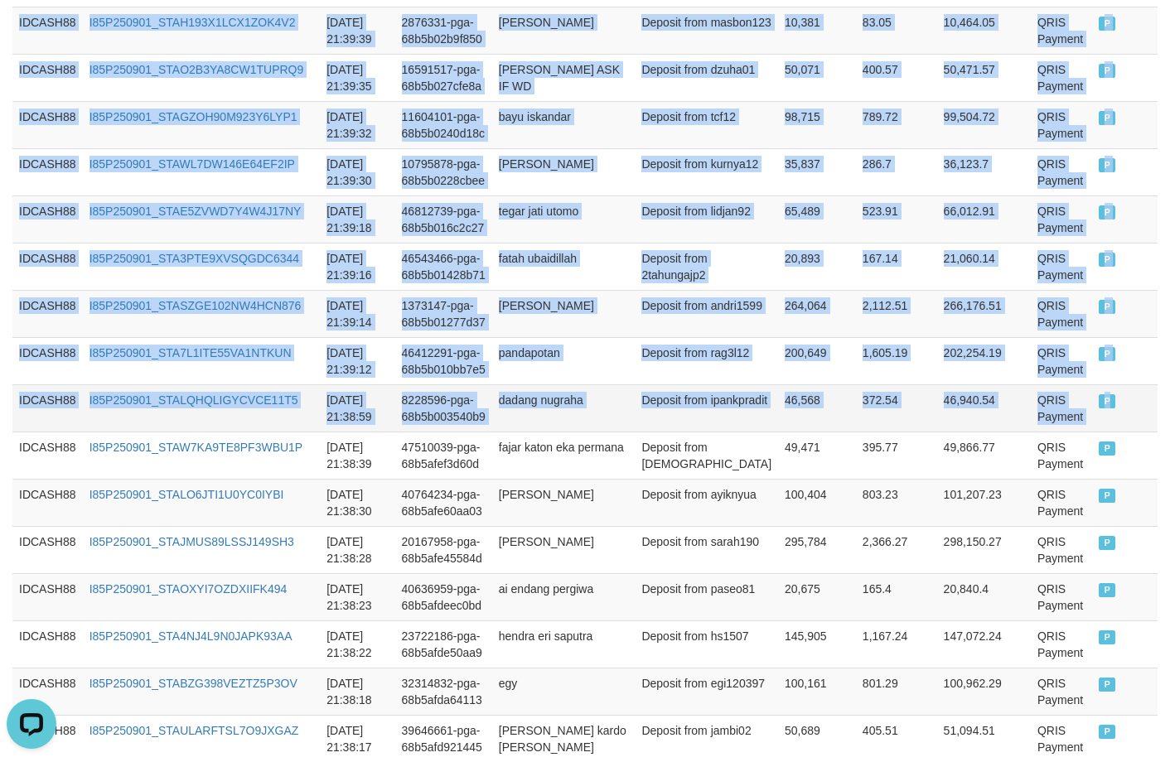
click at [1001, 432] on td "P" at bounding box center [1124, 407] width 65 height 47
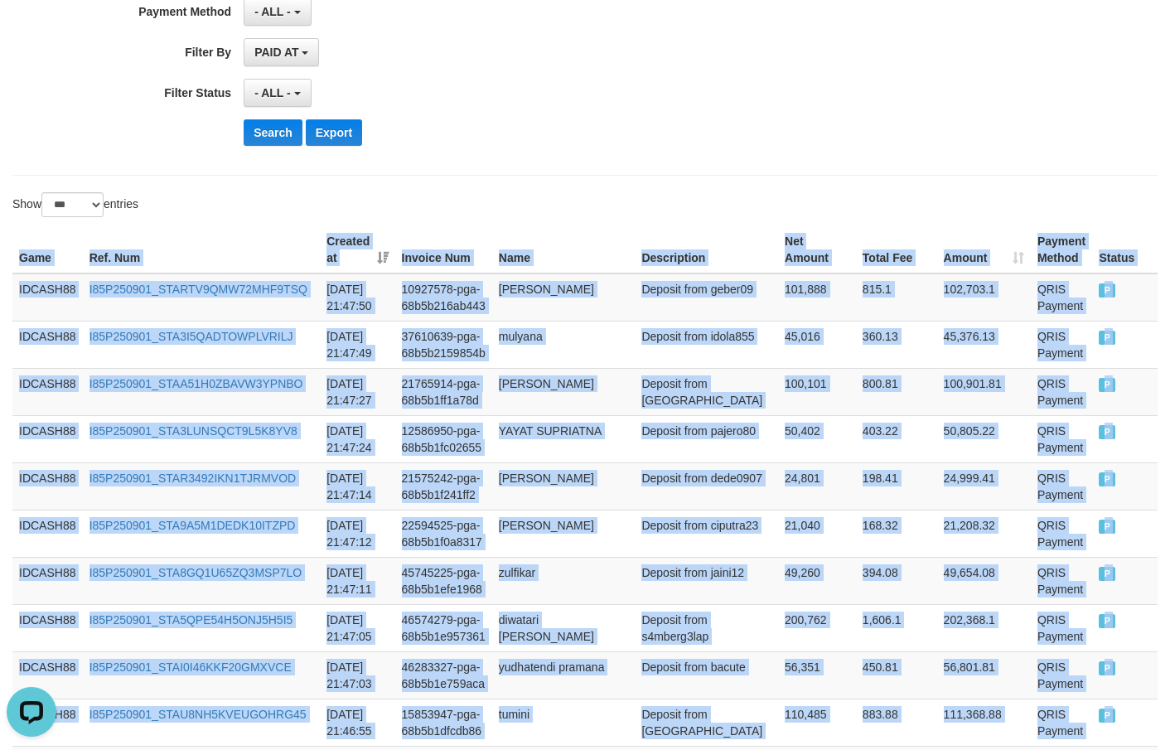
scroll to position [176, 0]
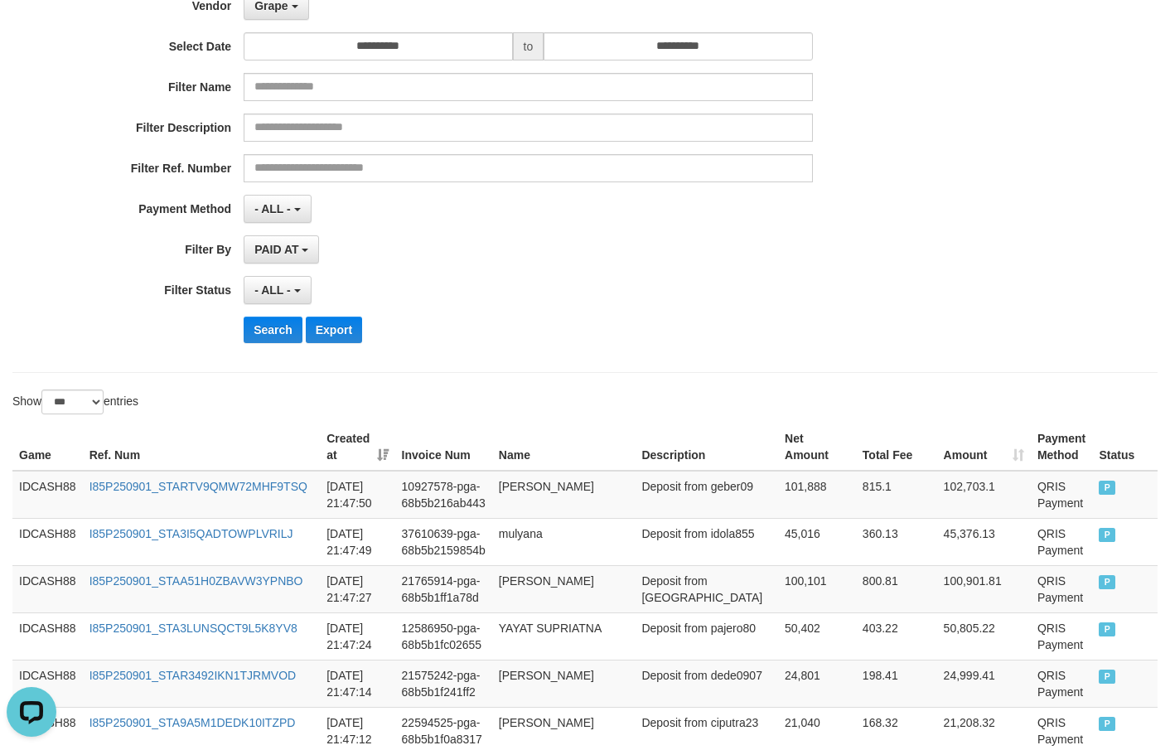
click at [583, 326] on div "Search Export" at bounding box center [610, 329] width 732 height 27
click at [271, 326] on button "Search" at bounding box center [273, 329] width 59 height 27
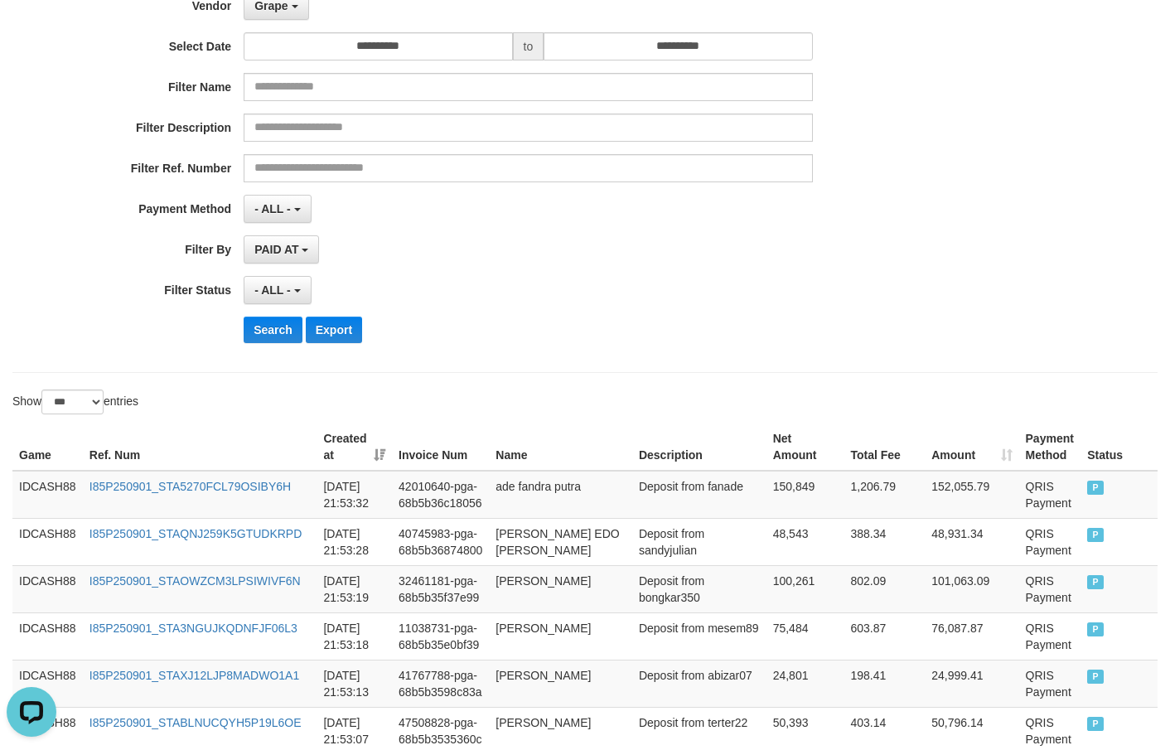
click at [553, 345] on div "**********" at bounding box center [487, 153] width 975 height 404
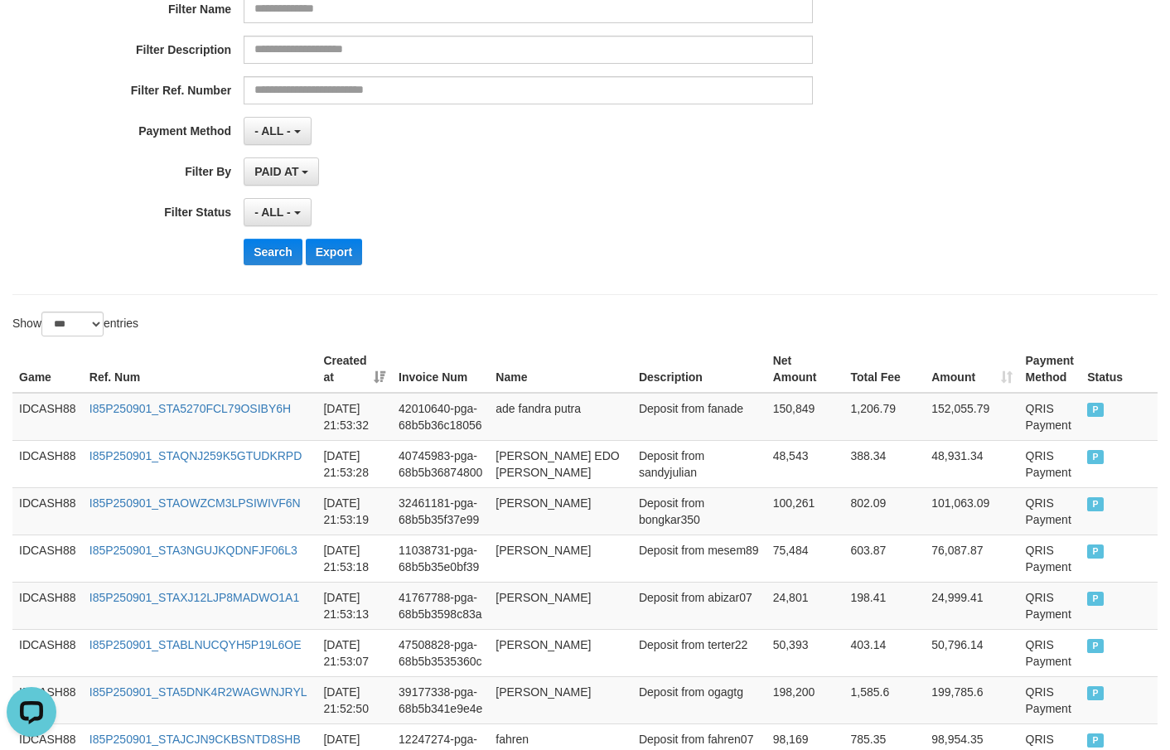
scroll to position [331, 0]
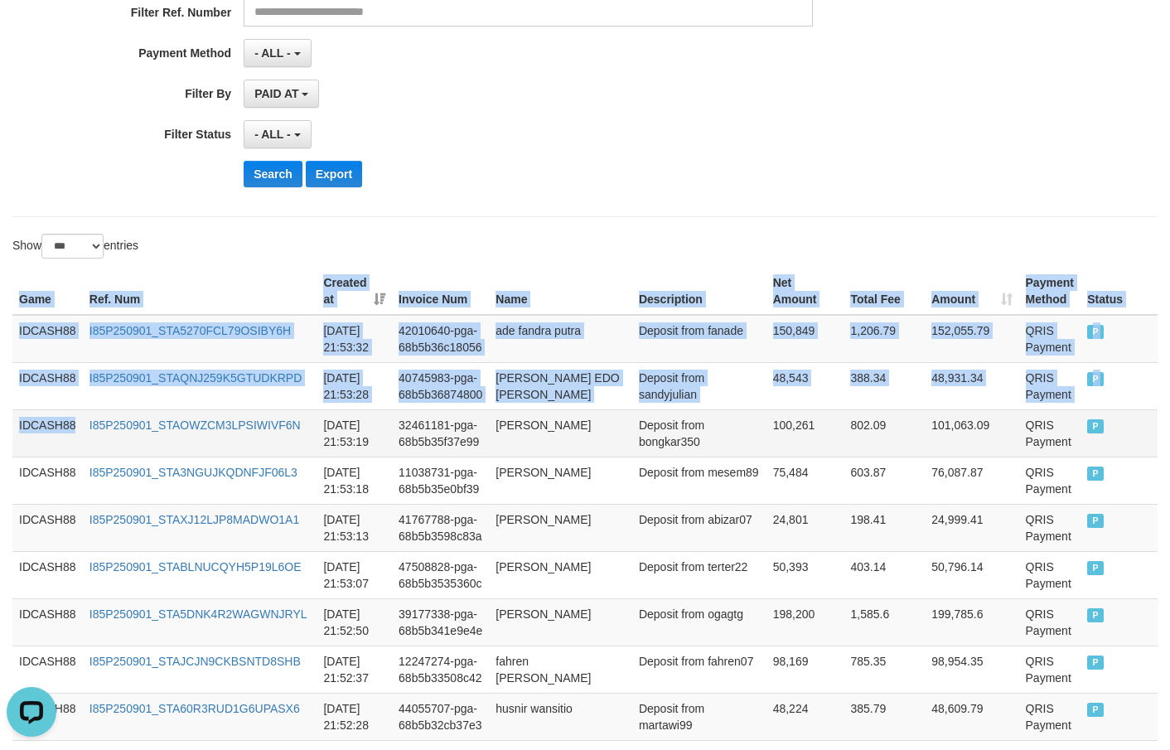
drag, startPoint x: 17, startPoint y: 288, endPoint x: 337, endPoint y: 476, distance: 371.0
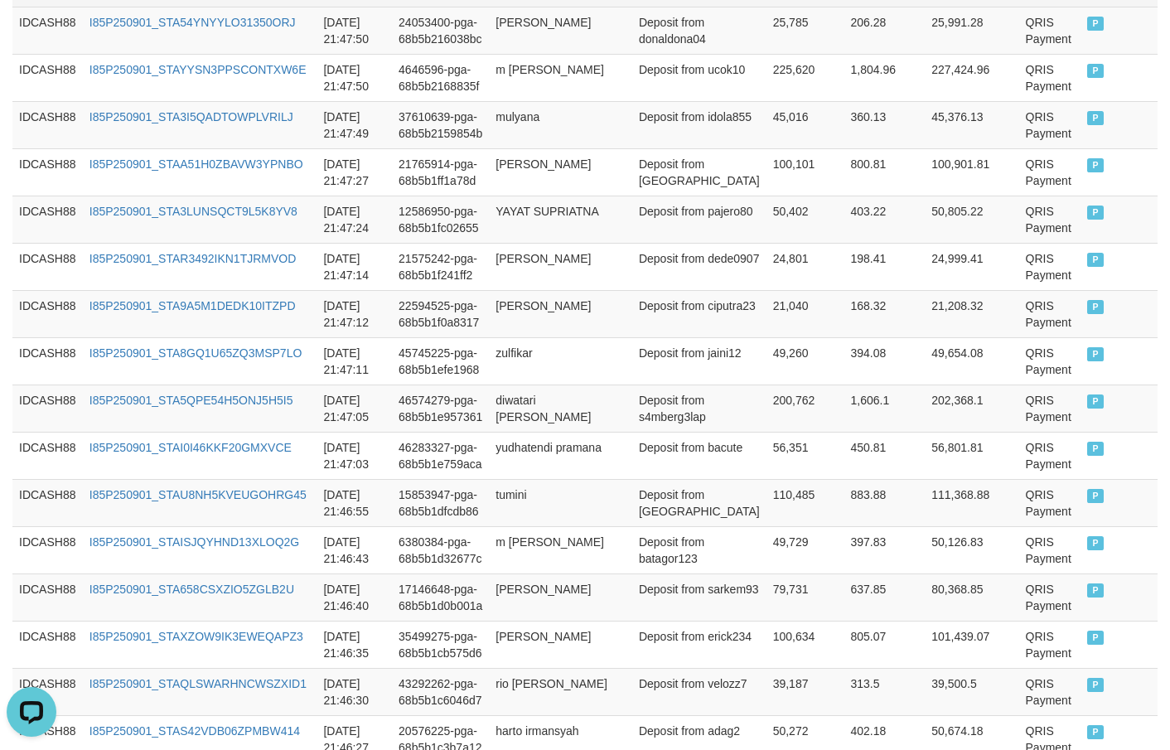
scroll to position [4391, 0]
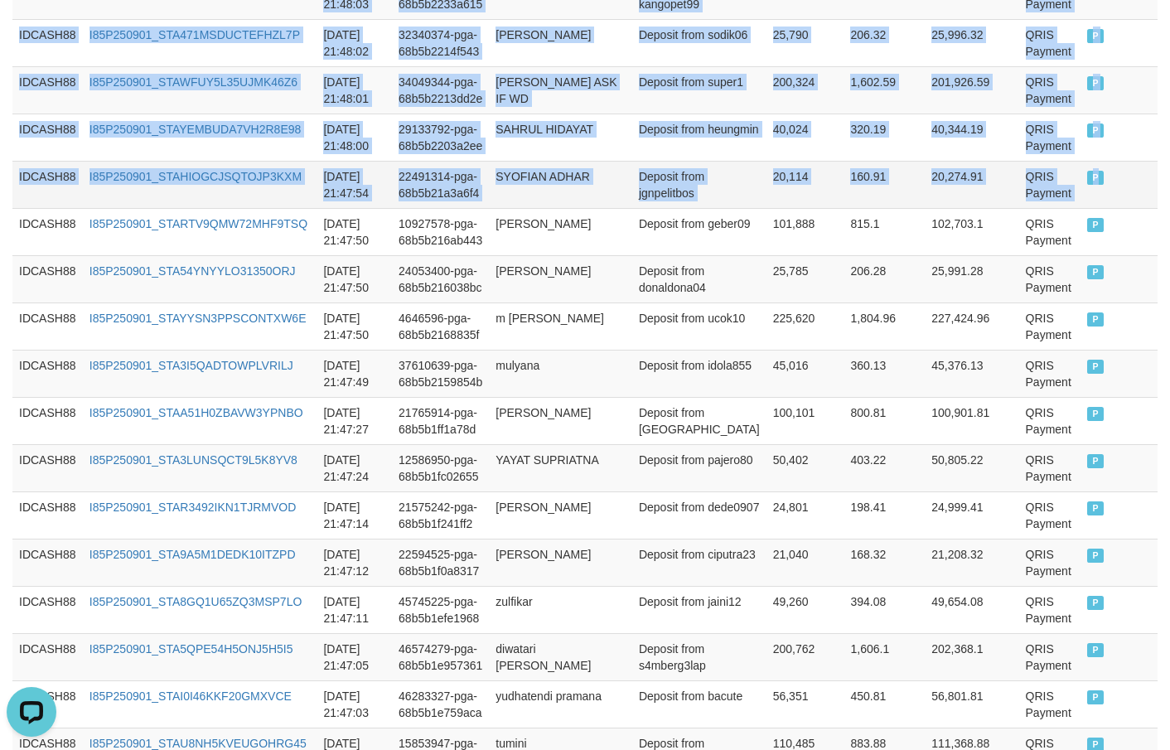
drag, startPoint x: 1108, startPoint y: 405, endPoint x: 1099, endPoint y: 405, distance: 9.1
click at [1001, 208] on td "P" at bounding box center [1118, 184] width 77 height 47
